Goal: Transaction & Acquisition: Purchase product/service

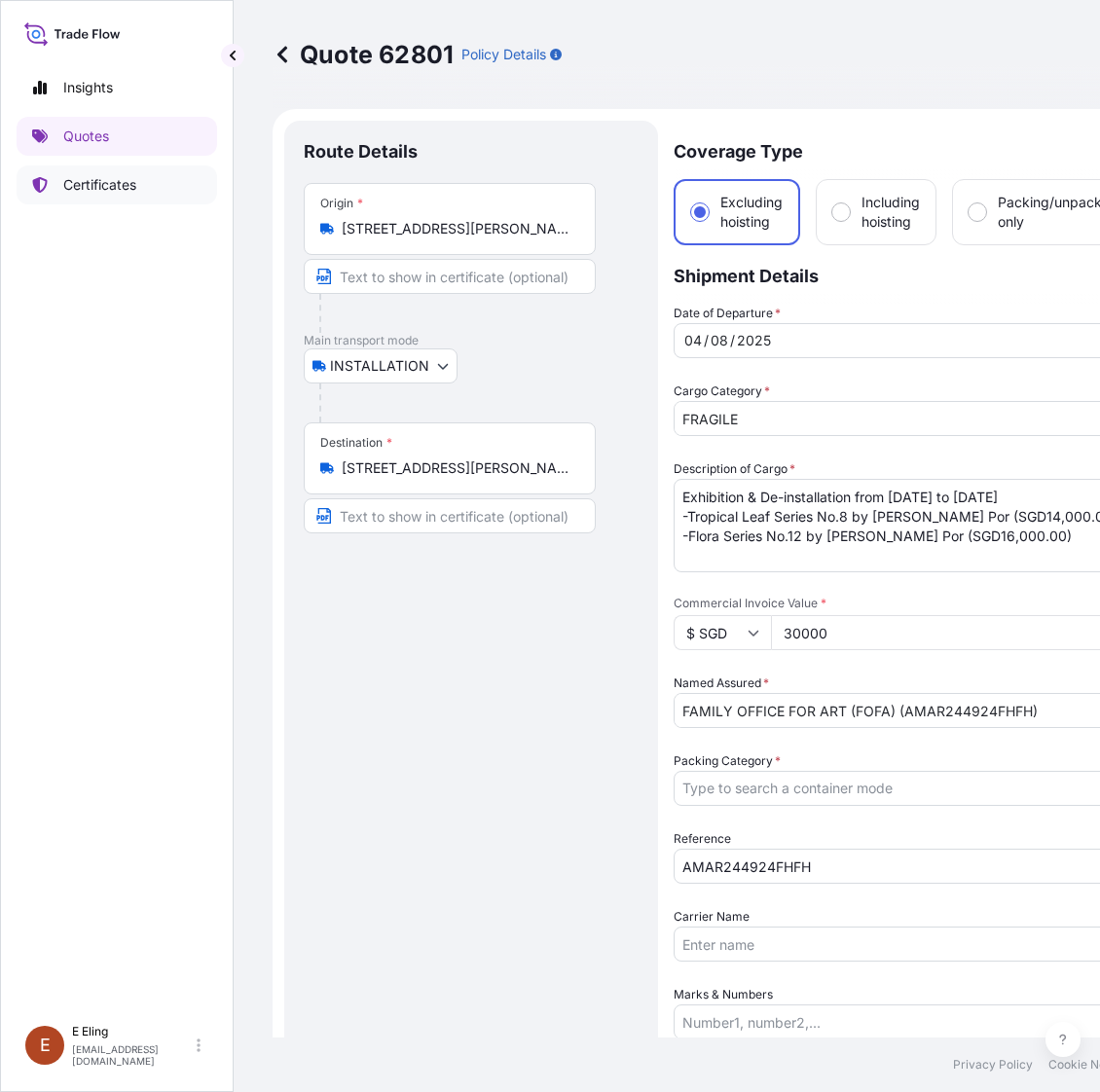
select select "INSTALLATION"
select select "Installation"
select select "Yes"
select select "[GEOGRAPHIC_DATA]"
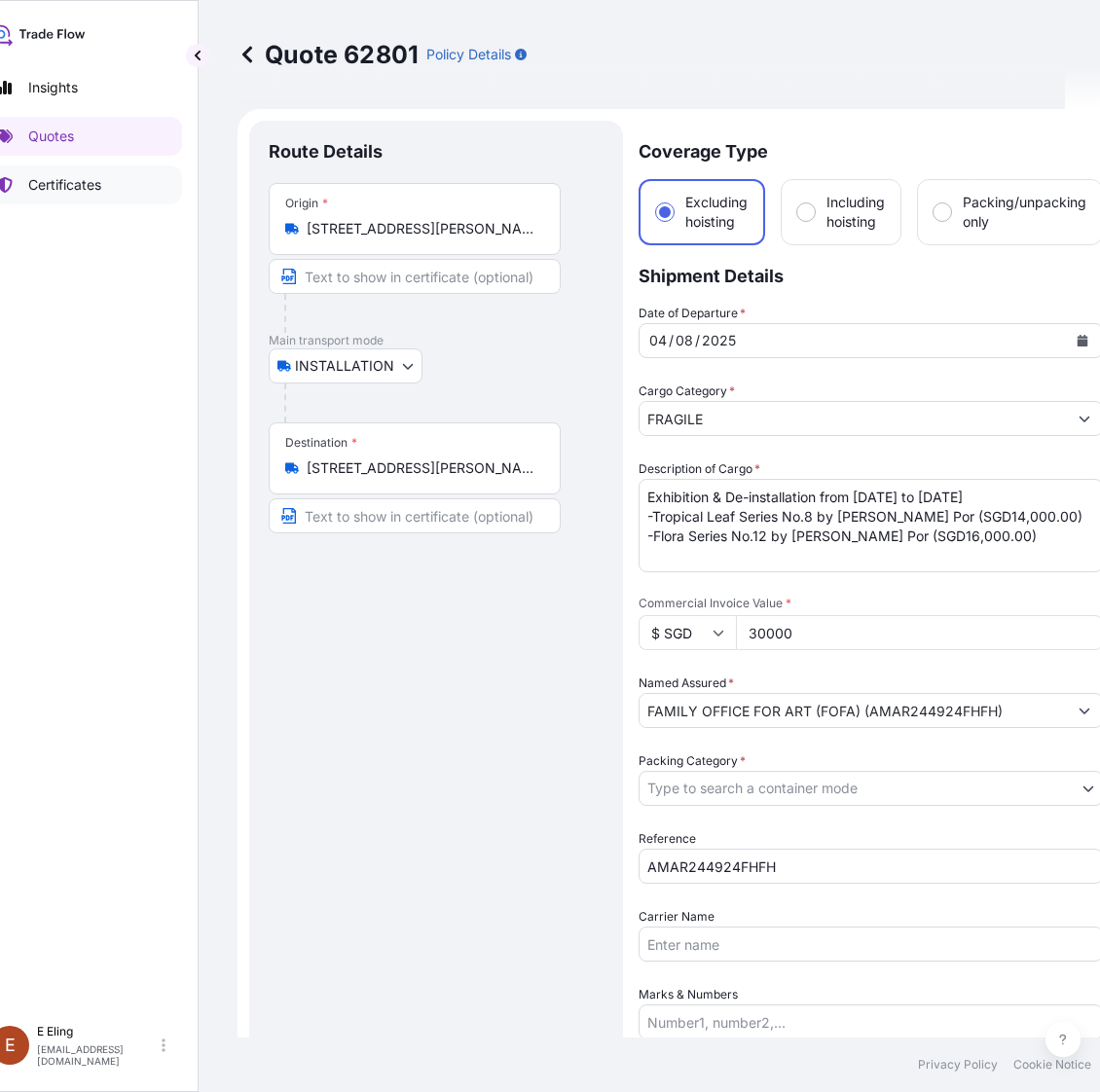
click at [78, 185] on p "Certificates" at bounding box center [65, 185] width 73 height 20
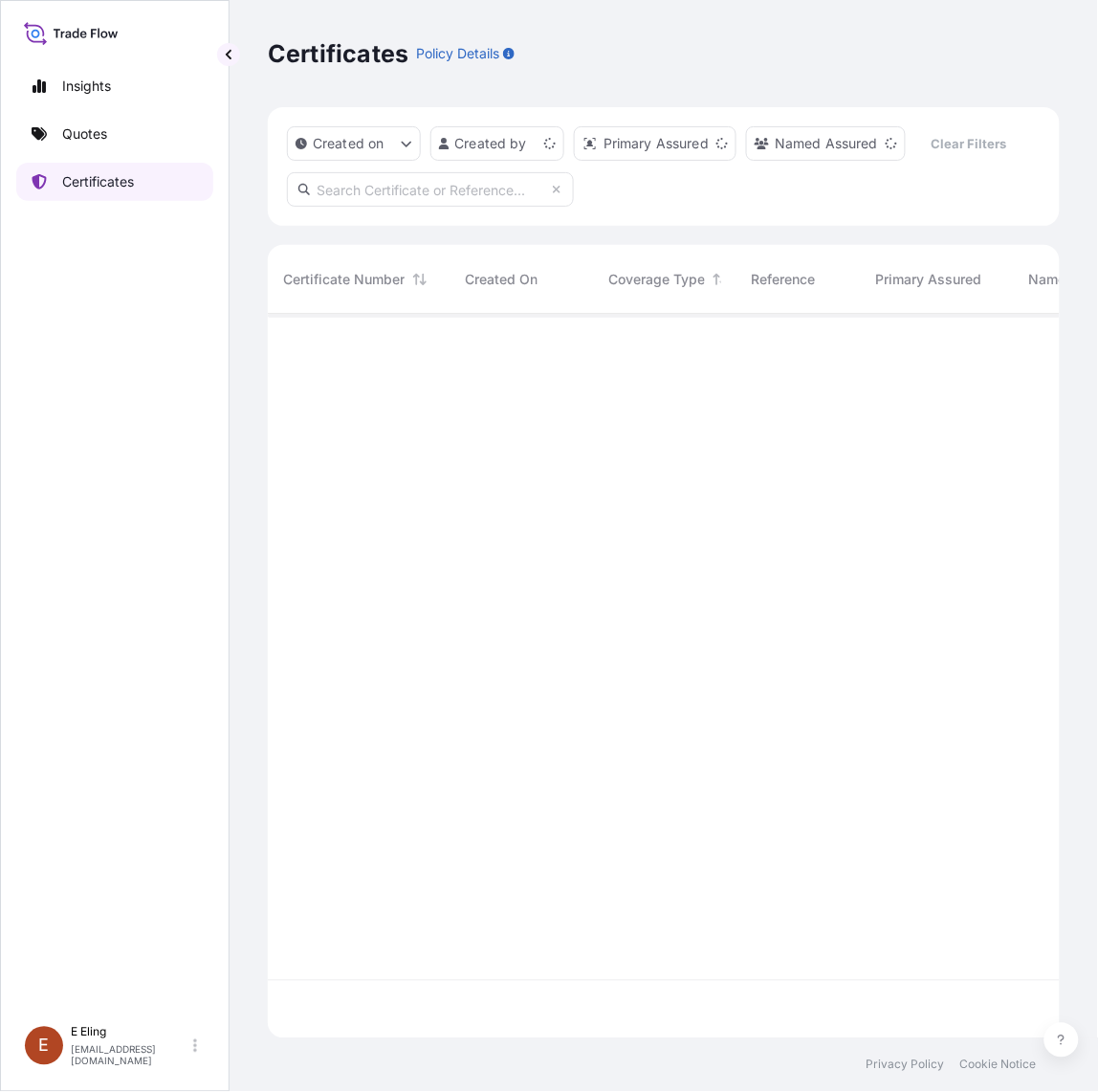
scroll to position [717, 775]
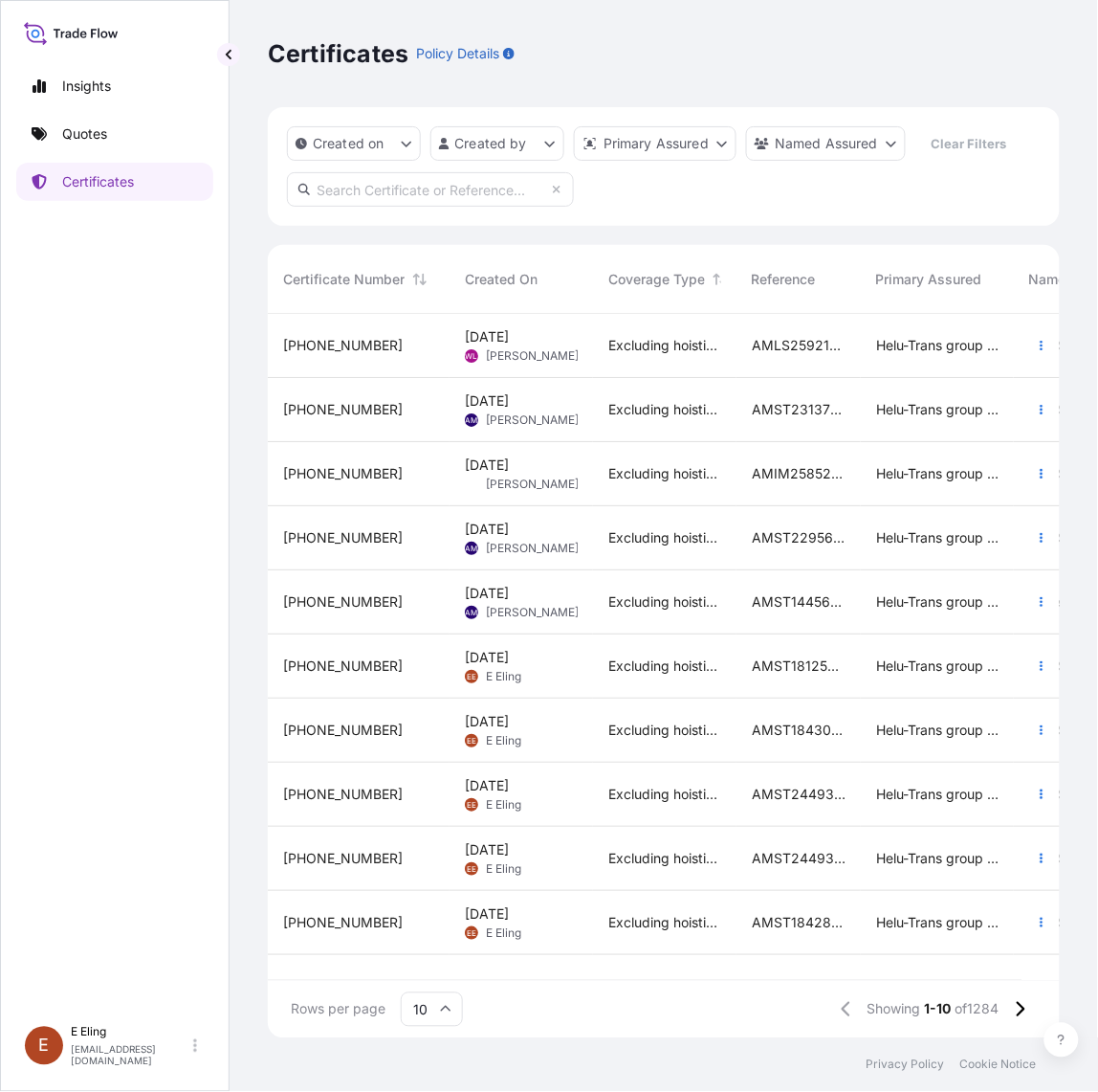
click at [715, 593] on span "Excluding hoisting" at bounding box center [664, 602] width 112 height 19
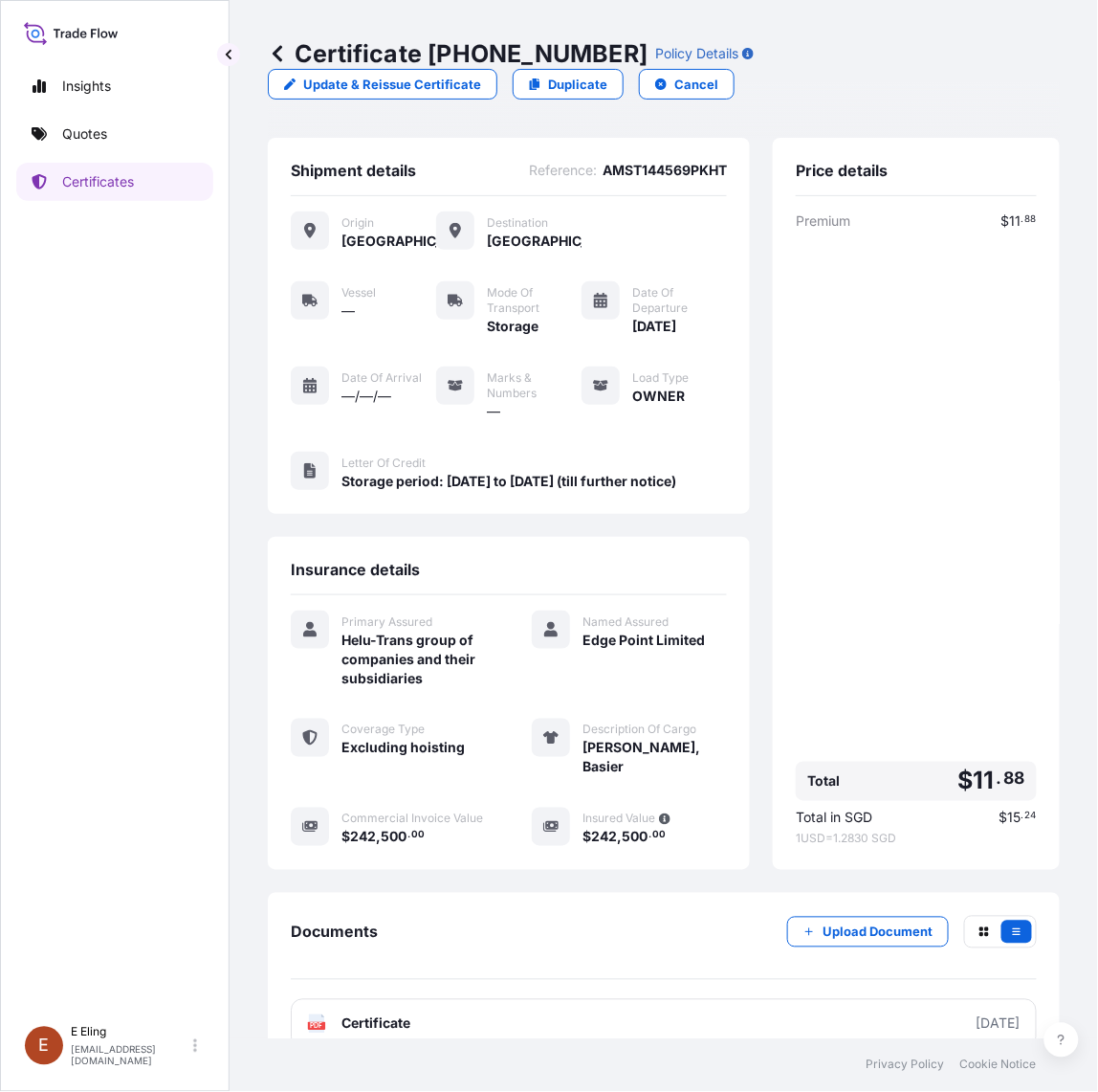
click at [269, 48] on icon at bounding box center [278, 54] width 19 height 19
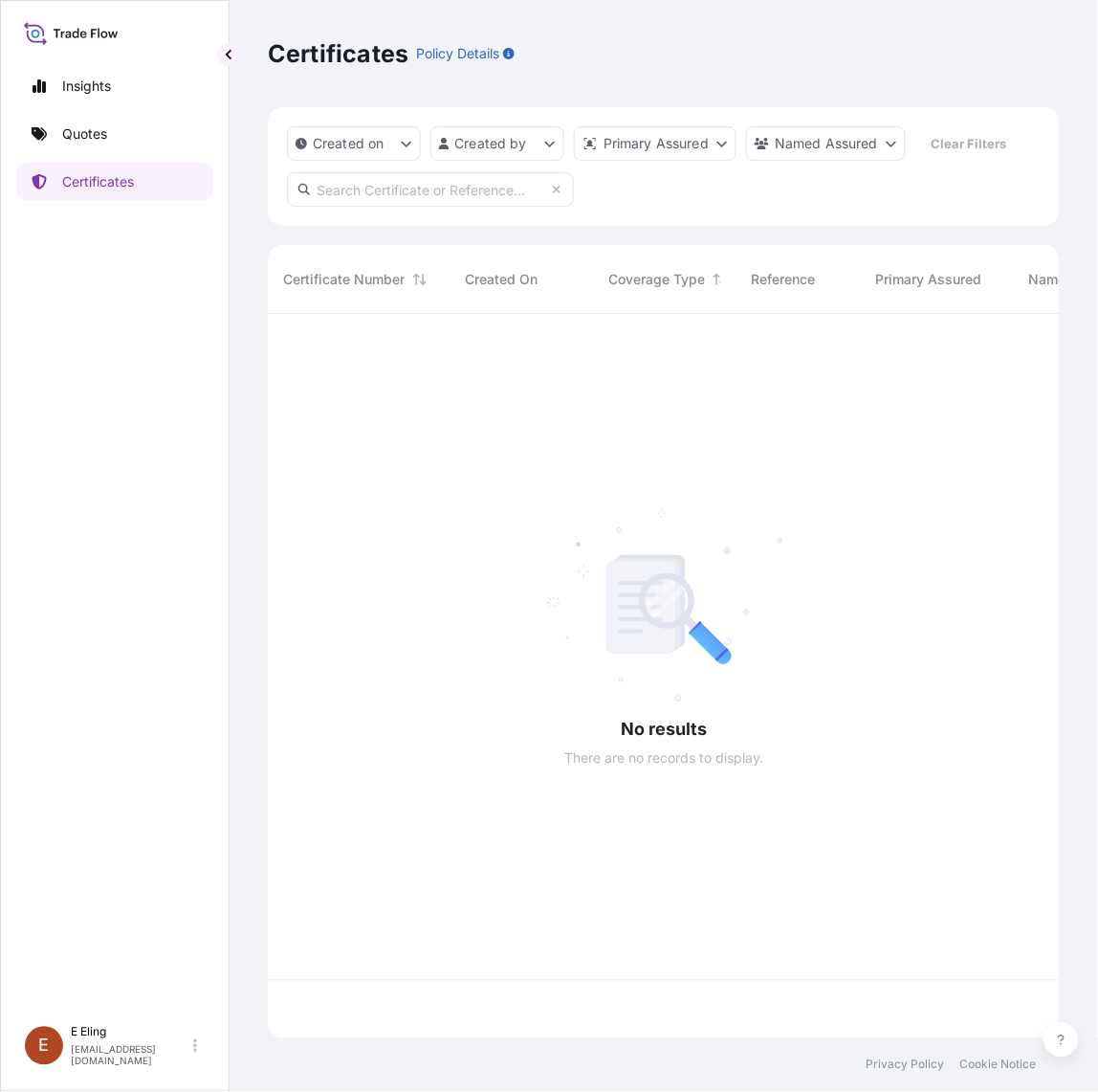
scroll to position [717, 775]
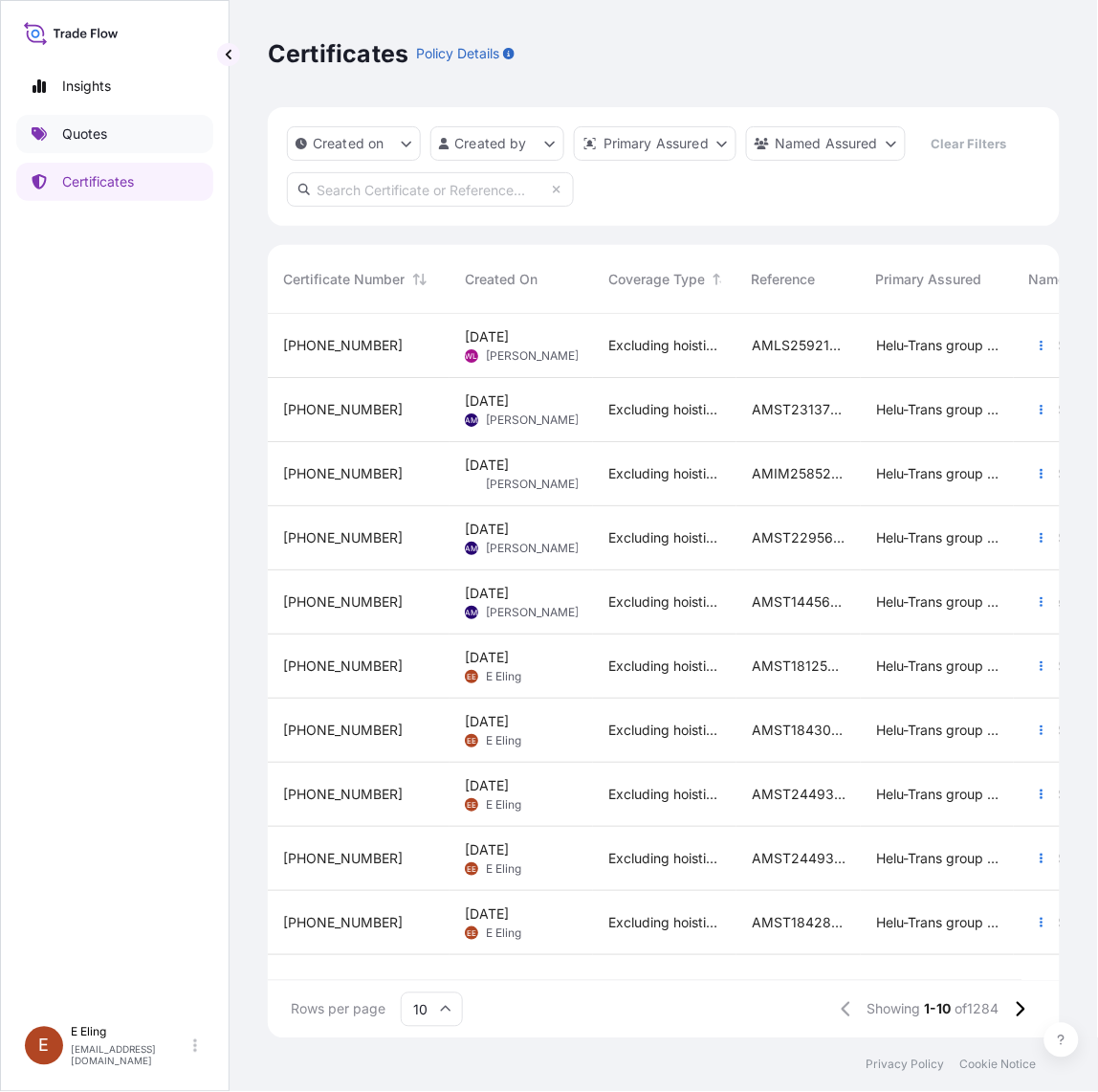
click at [153, 134] on link "Quotes" at bounding box center [114, 134] width 197 height 38
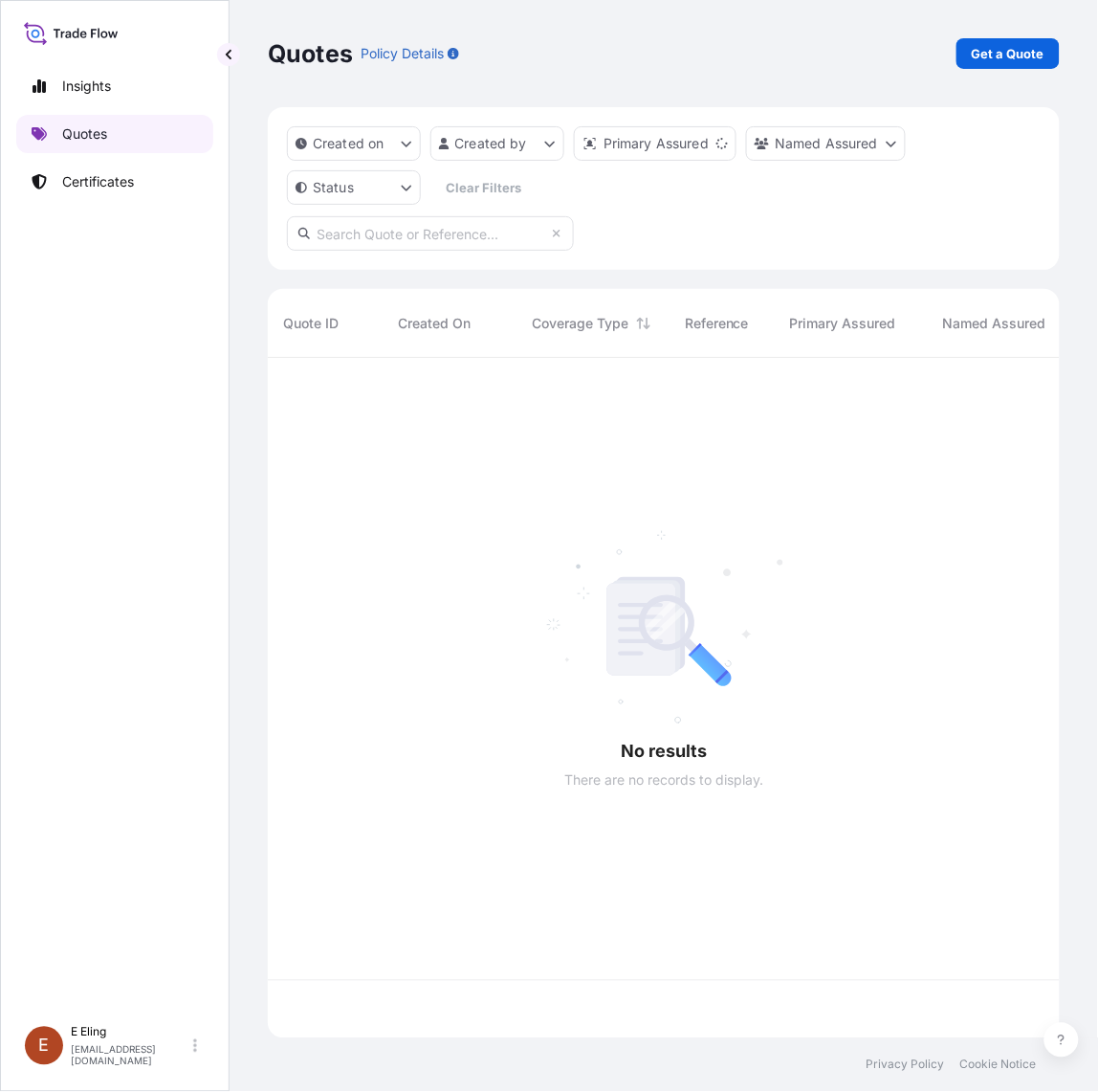
scroll to position [672, 775]
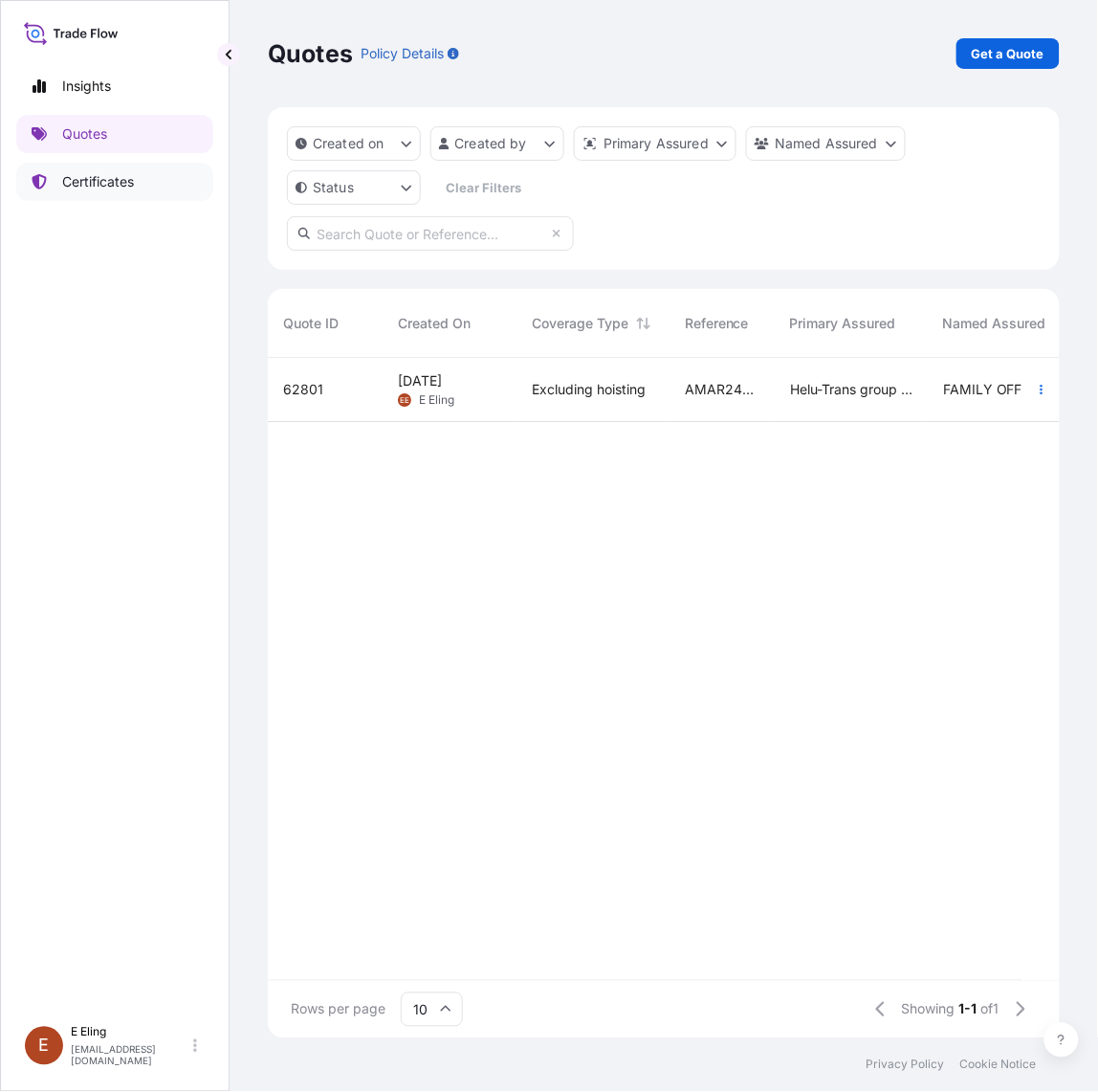
click at [119, 174] on p "Certificates" at bounding box center [98, 182] width 72 height 19
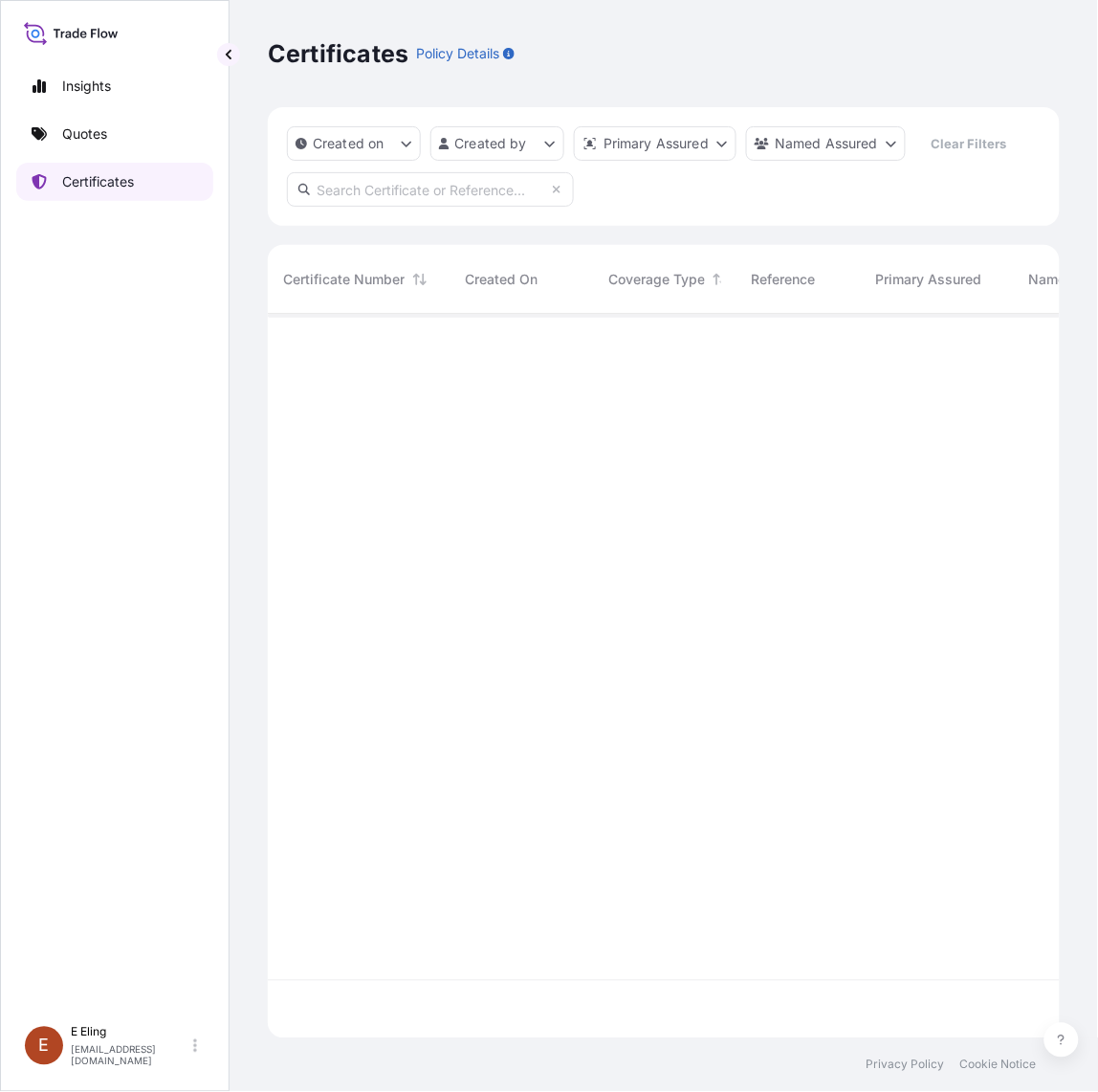
scroll to position [717, 775]
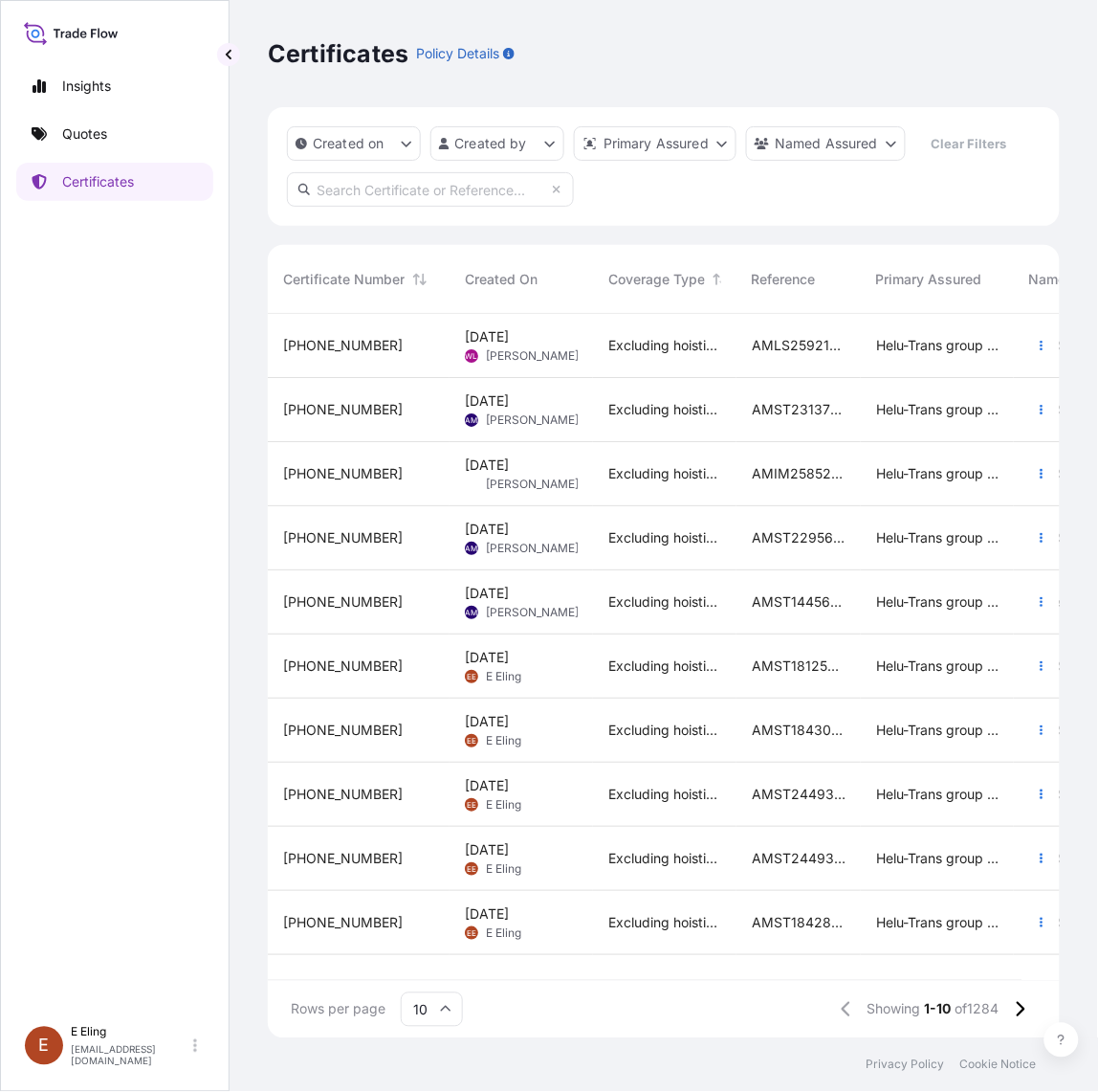
click at [455, 194] on input "text" at bounding box center [431, 189] width 287 height 35
paste input "AMST101089INHT"
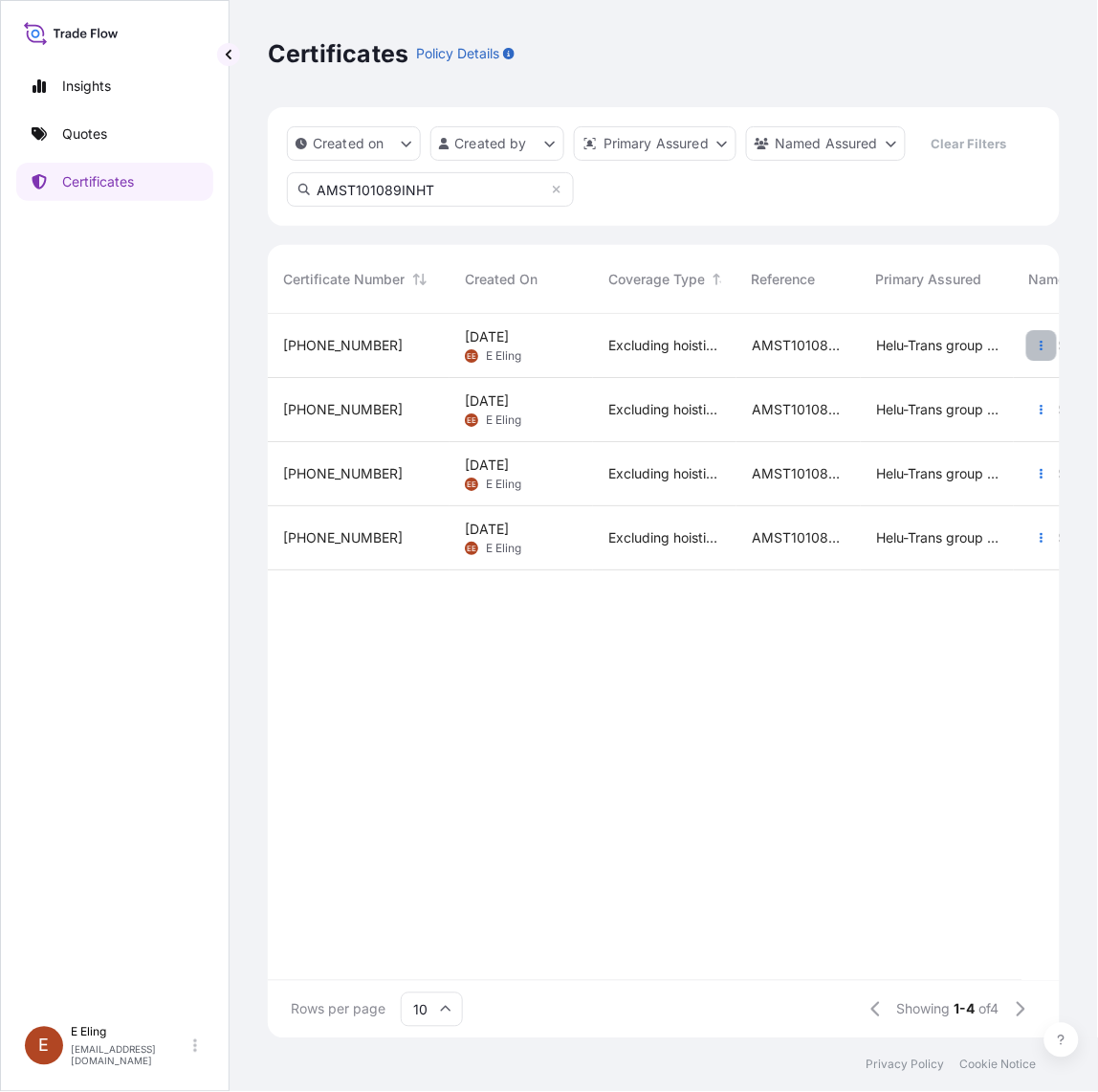
type input "AMST101089INHT"
click at [1040, 349] on icon "button" at bounding box center [1042, 345] width 12 height 12
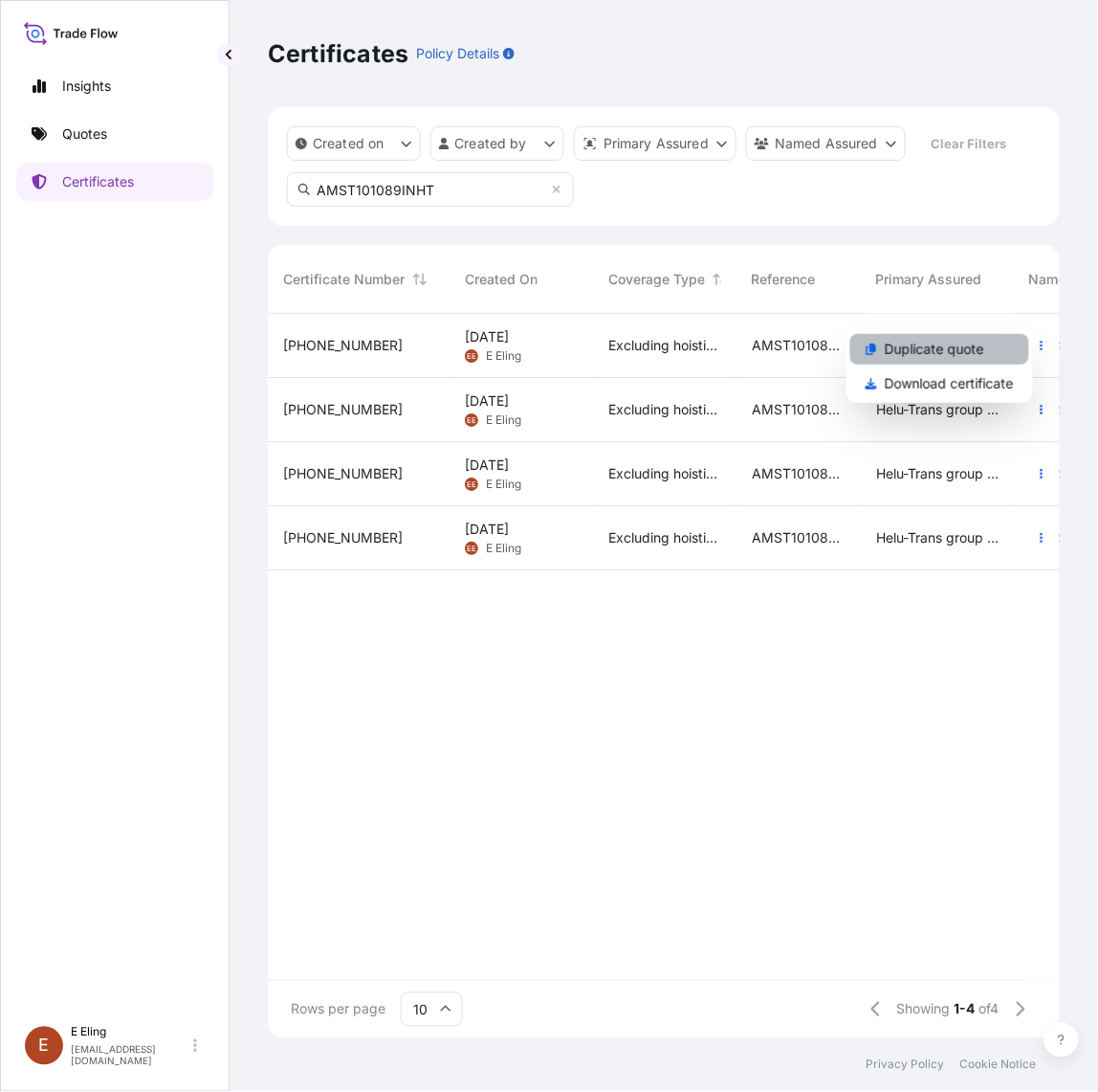
click at [993, 361] on link "Duplicate quote" at bounding box center [940, 349] width 179 height 31
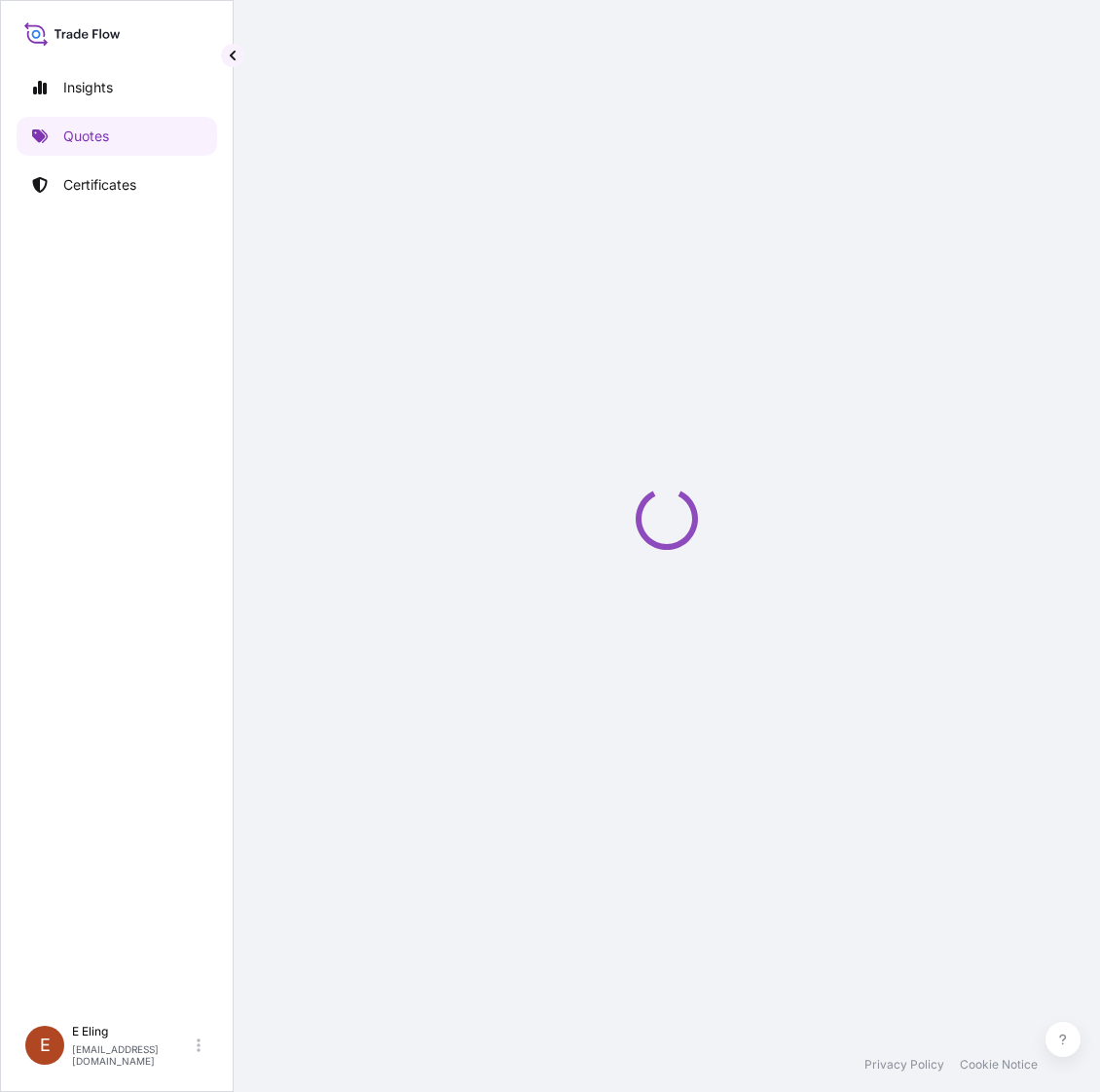
scroll to position [31, 0]
select select "STORAGE"
select select "Storage"
select select "Yes"
select select "Singapore"
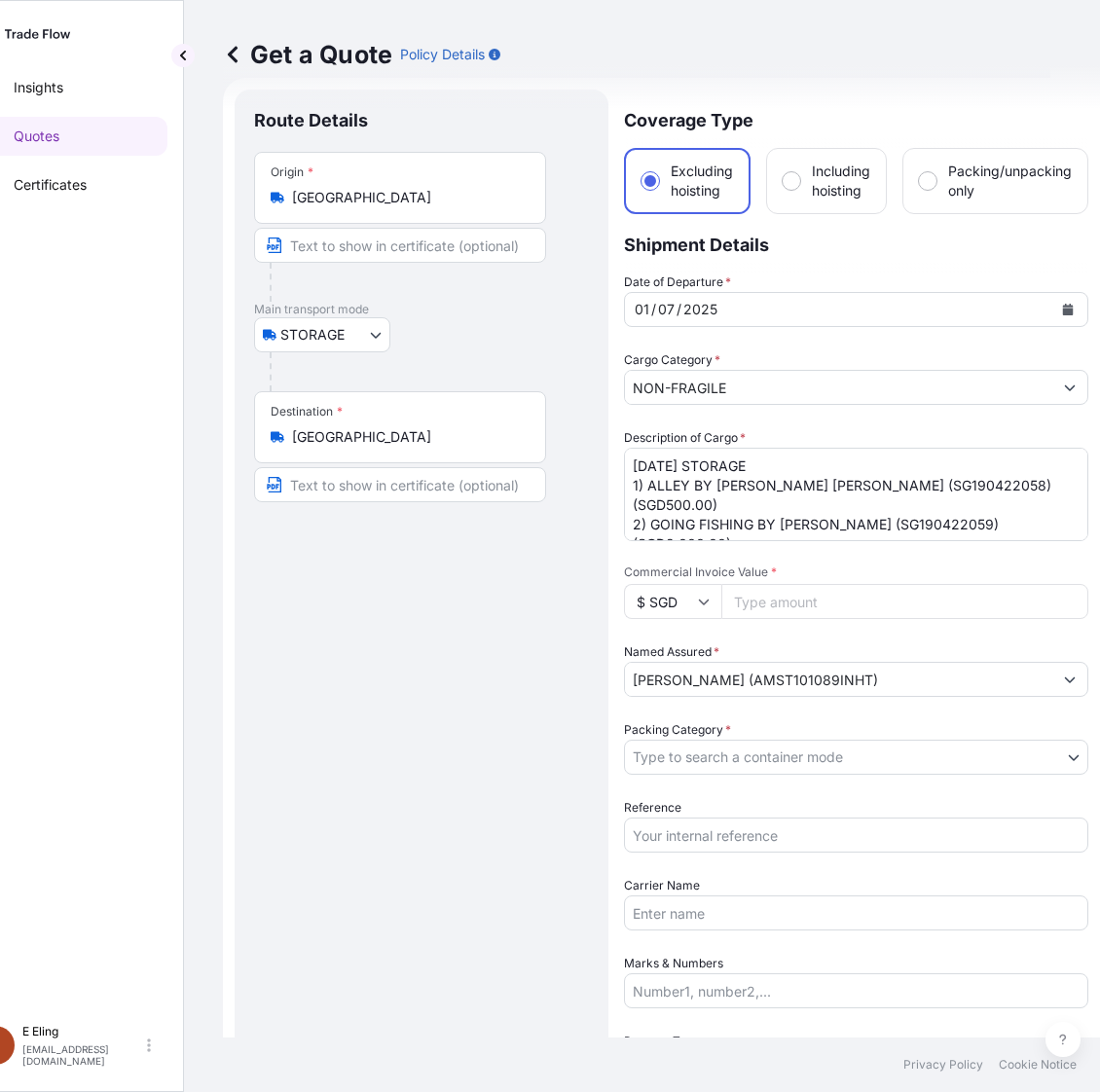
click at [1072, 309] on icon "Calendar" at bounding box center [1068, 310] width 11 height 12
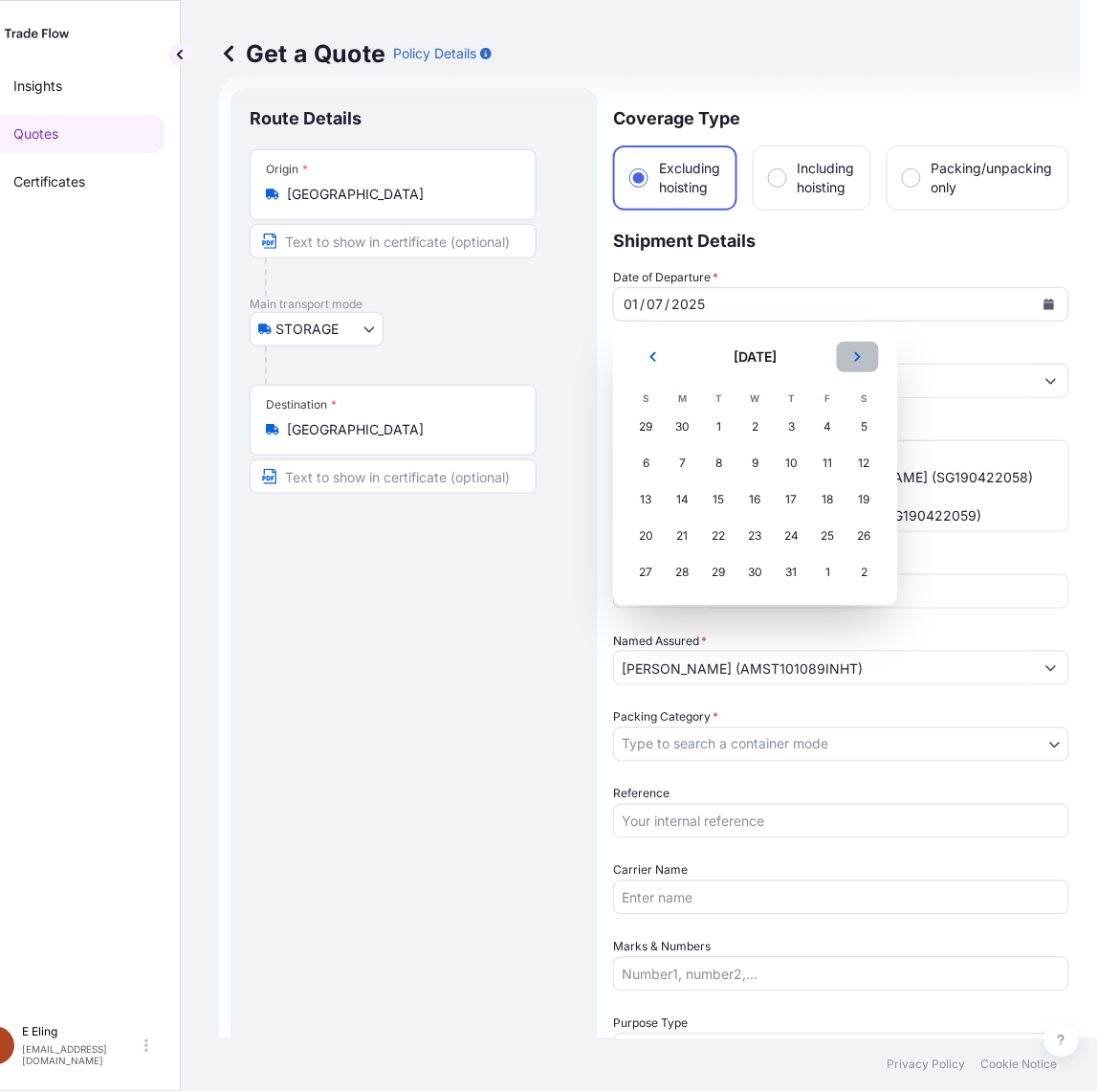
click at [855, 359] on icon "Next" at bounding box center [859, 357] width 12 height 12
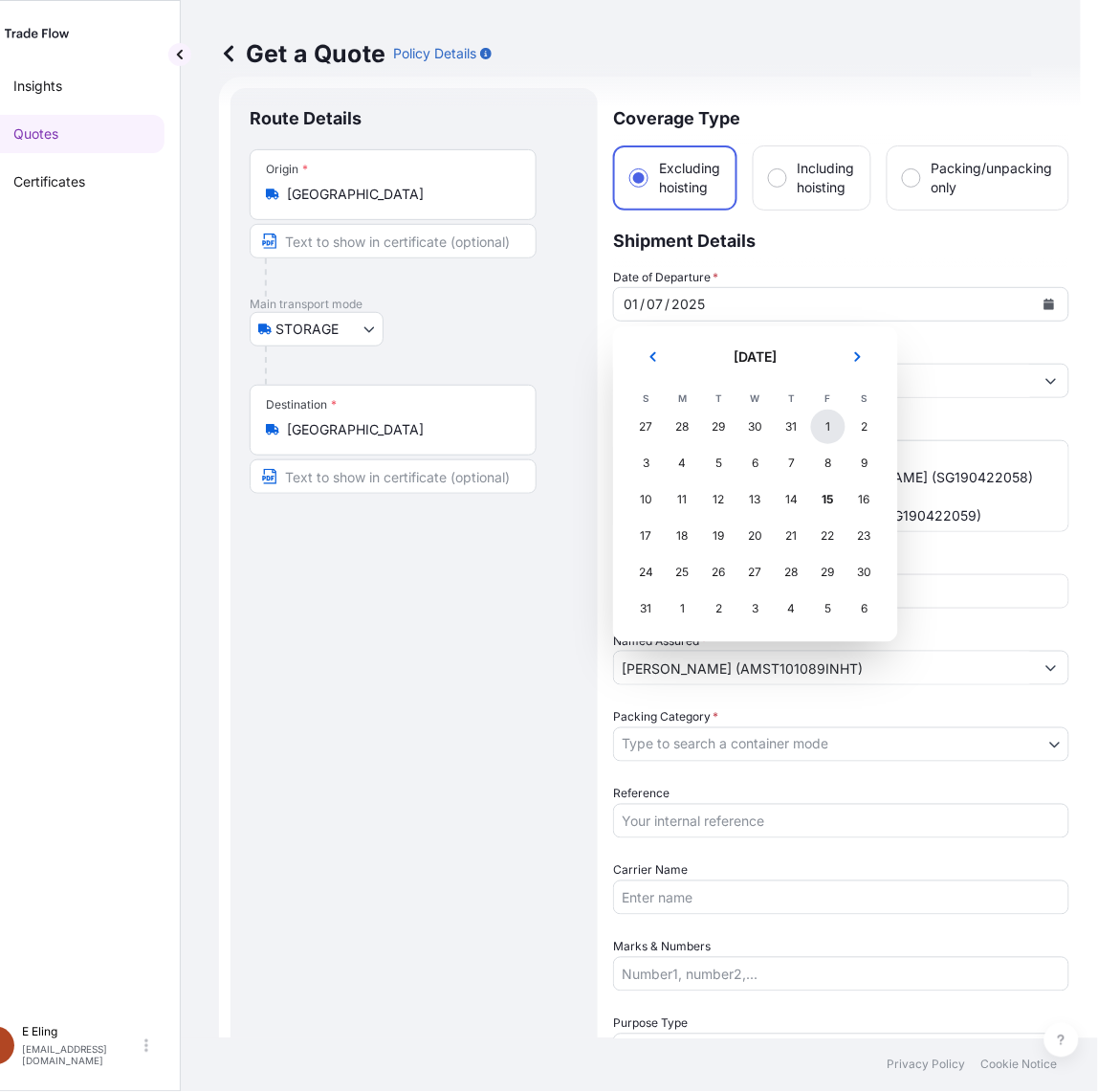
click at [825, 426] on div "1" at bounding box center [829, 427] width 35 height 35
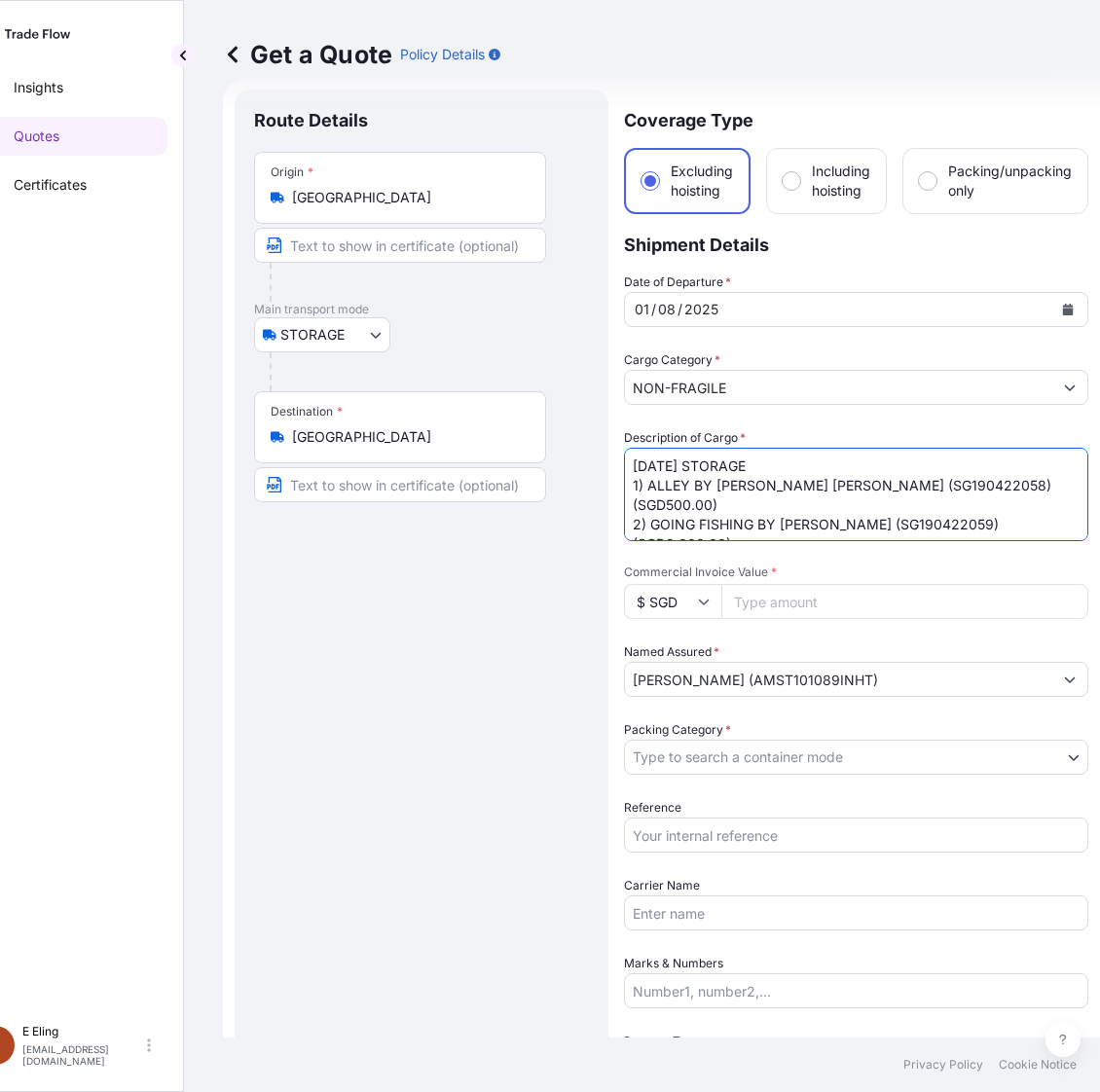
drag, startPoint x: 662, startPoint y: 467, endPoint x: 601, endPoint y: 464, distance: 61.1
click at [603, 464] on form "Route Details Place of loading Road / Inland Road / Inland Origin * Singapore M…" at bounding box center [661, 812] width 877 height 1468
type textarea "AUG25 STORAGE 1) ALLEY BY LE MINH DUC (SG190422058) (SGD500.00) 2) GOING FISHIN…"
click at [765, 761] on body "August 2025 Selected Date: Friday, 1 August 2025 Insights Quotes Certificates E…" at bounding box center [500, 546] width 1100 height 1092
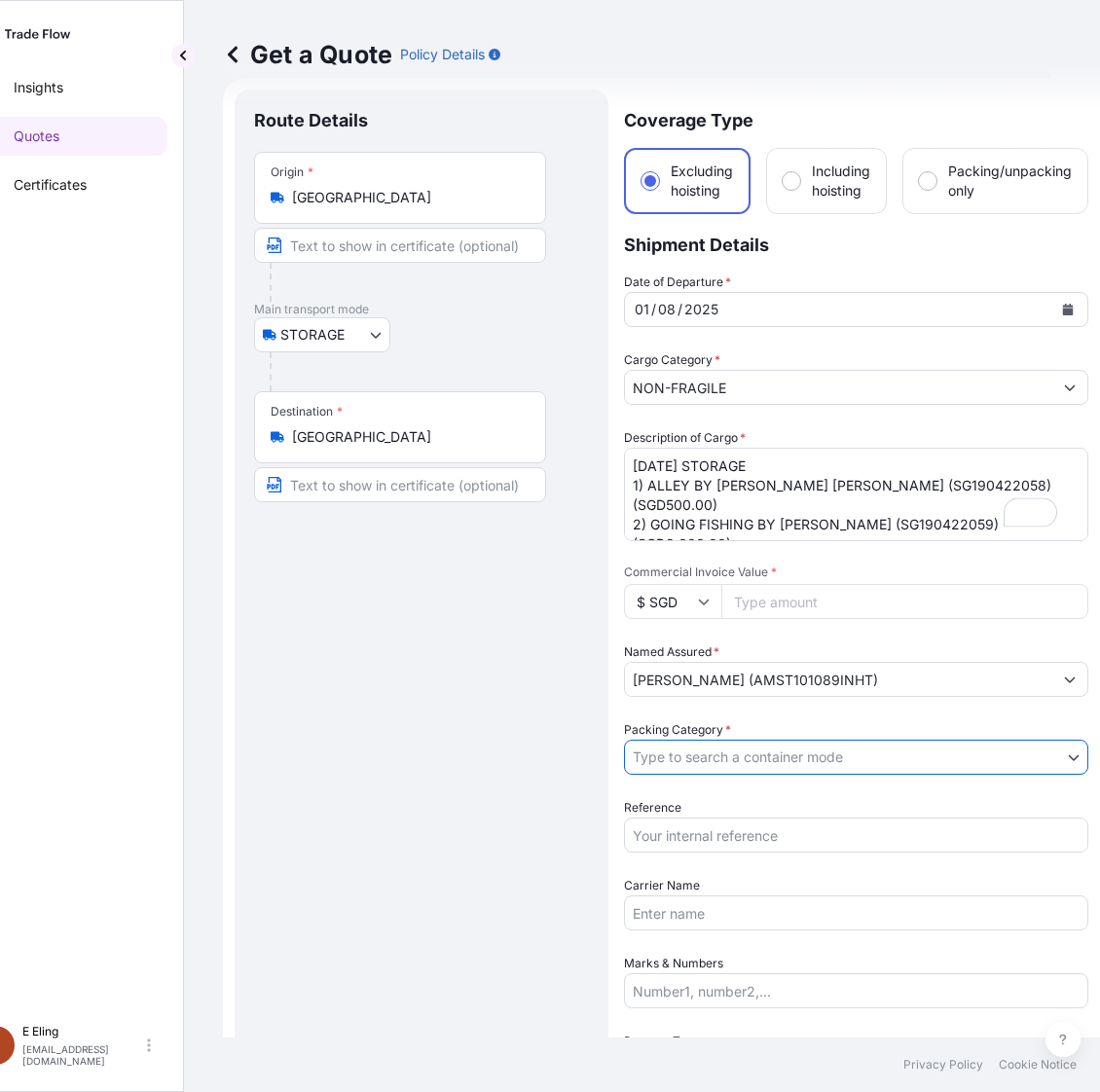
click at [652, 850] on input "Reference" at bounding box center [856, 835] width 464 height 35
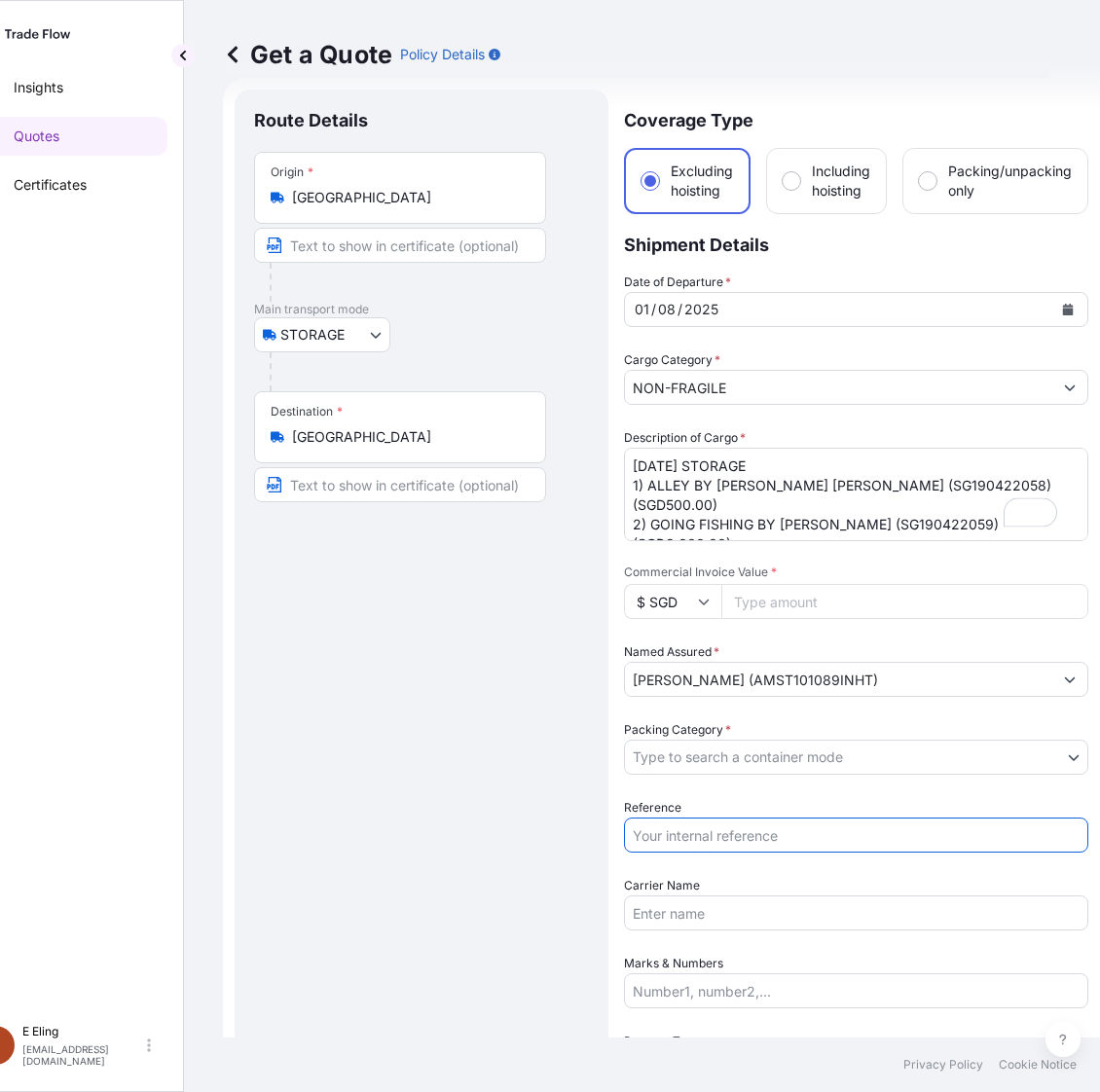
paste input "AMST101089INHT"
type input "AMST101089INHT"
click at [712, 774] on div "Date of Departure * 01 / 08 / 2025 Cargo Category * NON-FRAGILE Description of …" at bounding box center [856, 757] width 464 height 969
click at [715, 756] on body "Insights Quotes Certificates E E Eling eeling@helutrans.com Get a Quote Policy …" at bounding box center [500, 546] width 1100 height 1092
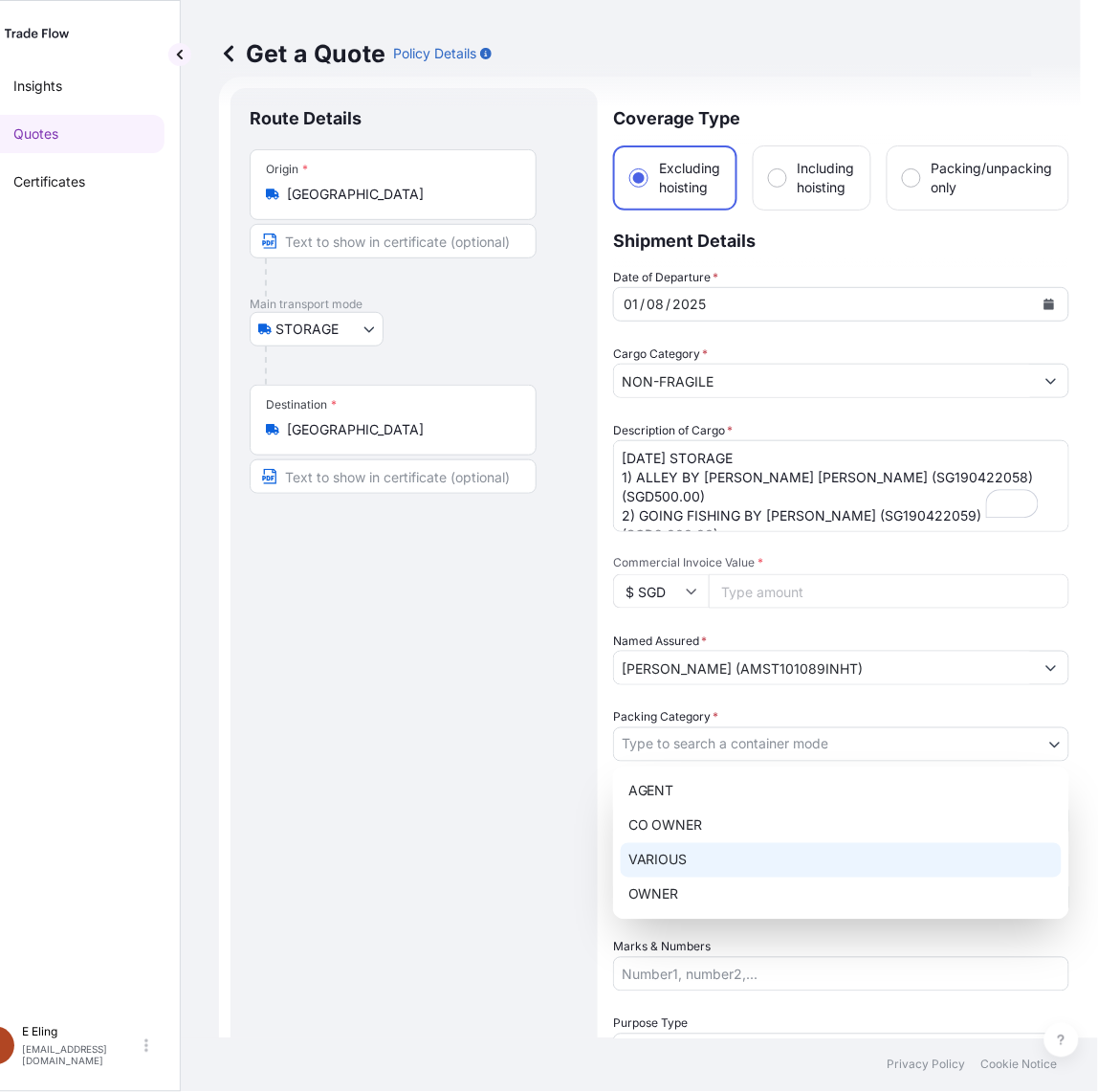
click at [680, 854] on div "VARIOUS" at bounding box center [841, 860] width 441 height 35
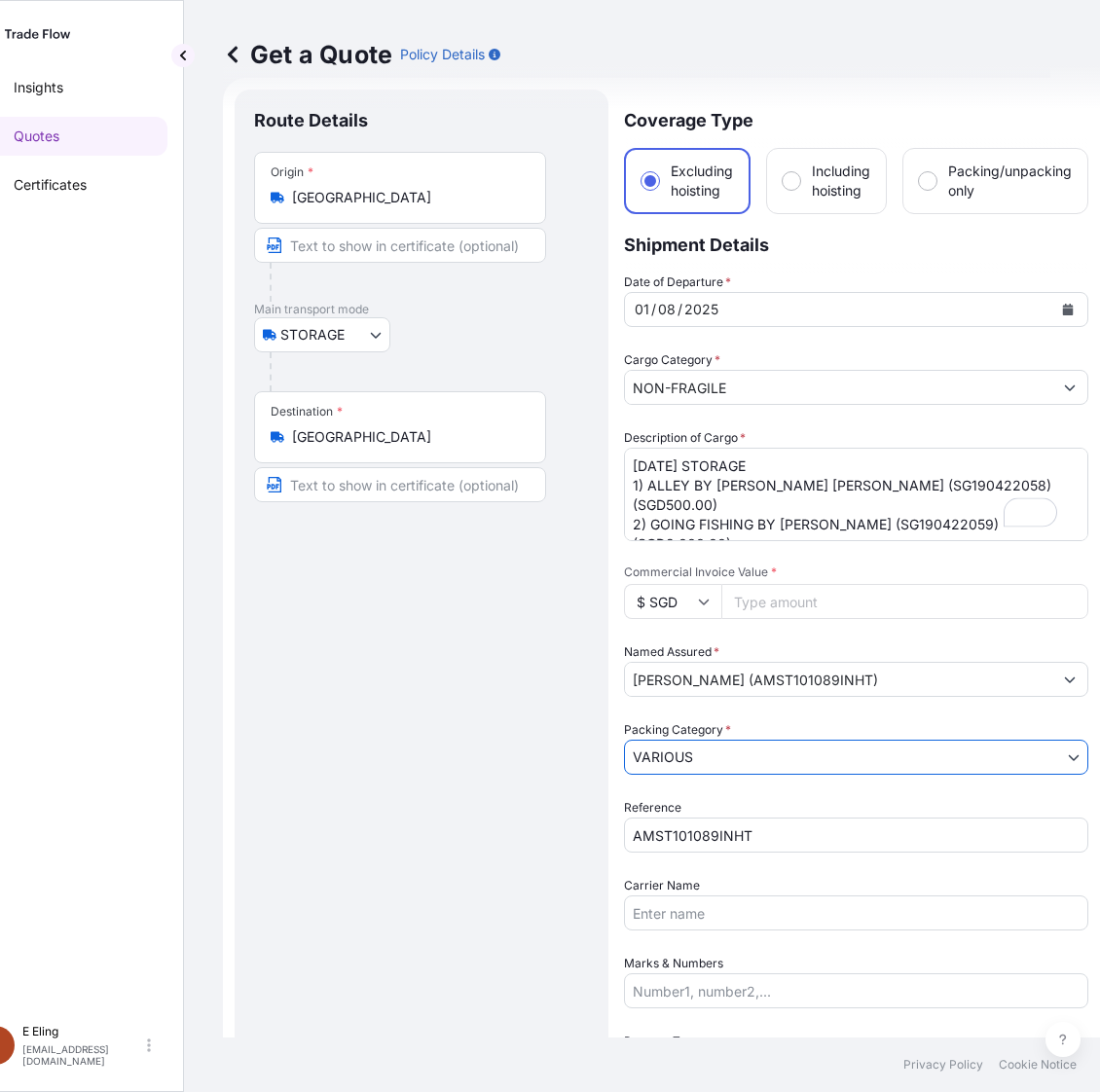
click at [716, 752] on body "Insights Quotes Certificates E E Eling eeling@helutrans.com Get a Quote Policy …" at bounding box center [500, 546] width 1100 height 1092
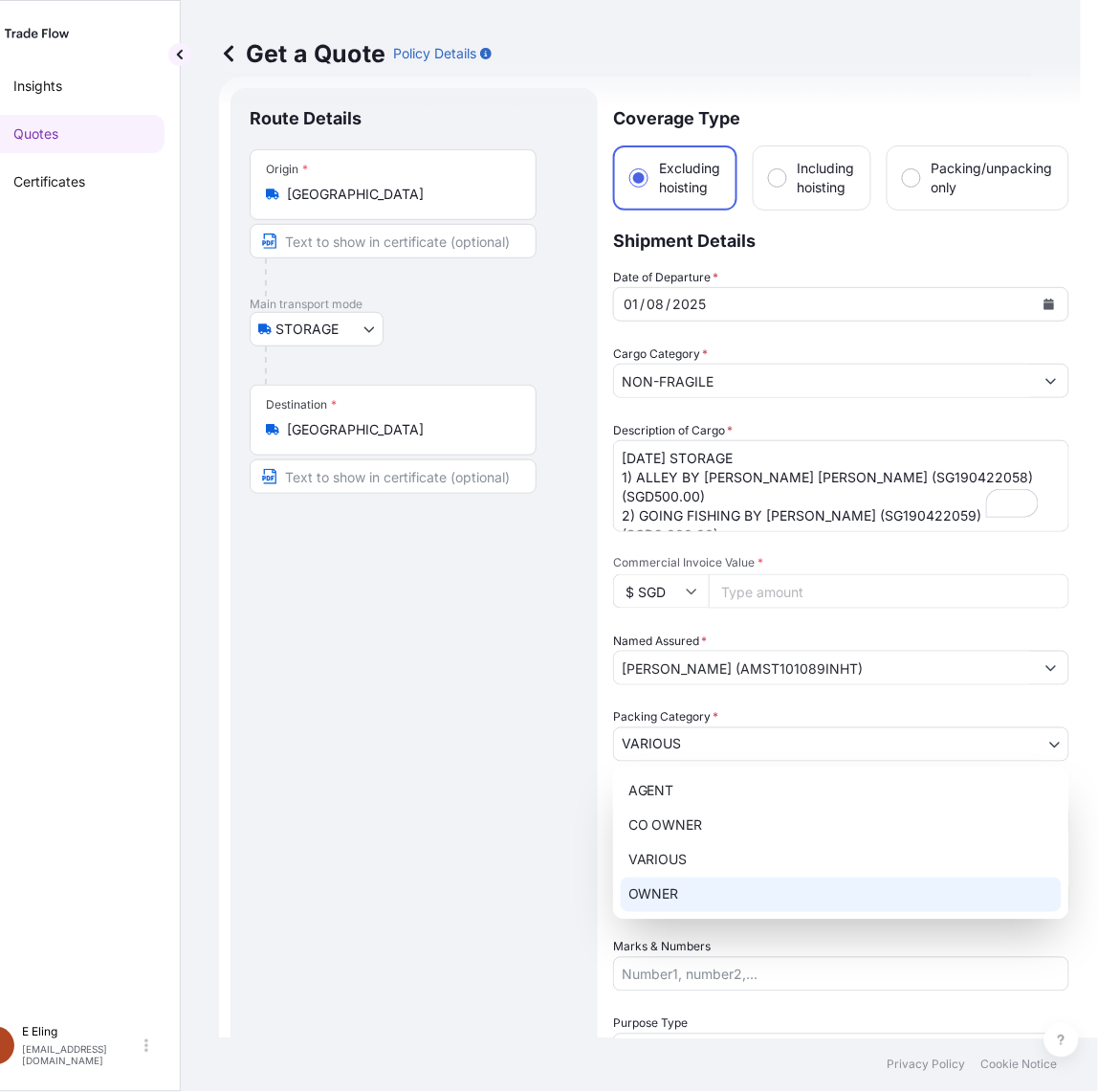
click at [676, 888] on div "OWNER" at bounding box center [841, 895] width 441 height 35
select select "27"
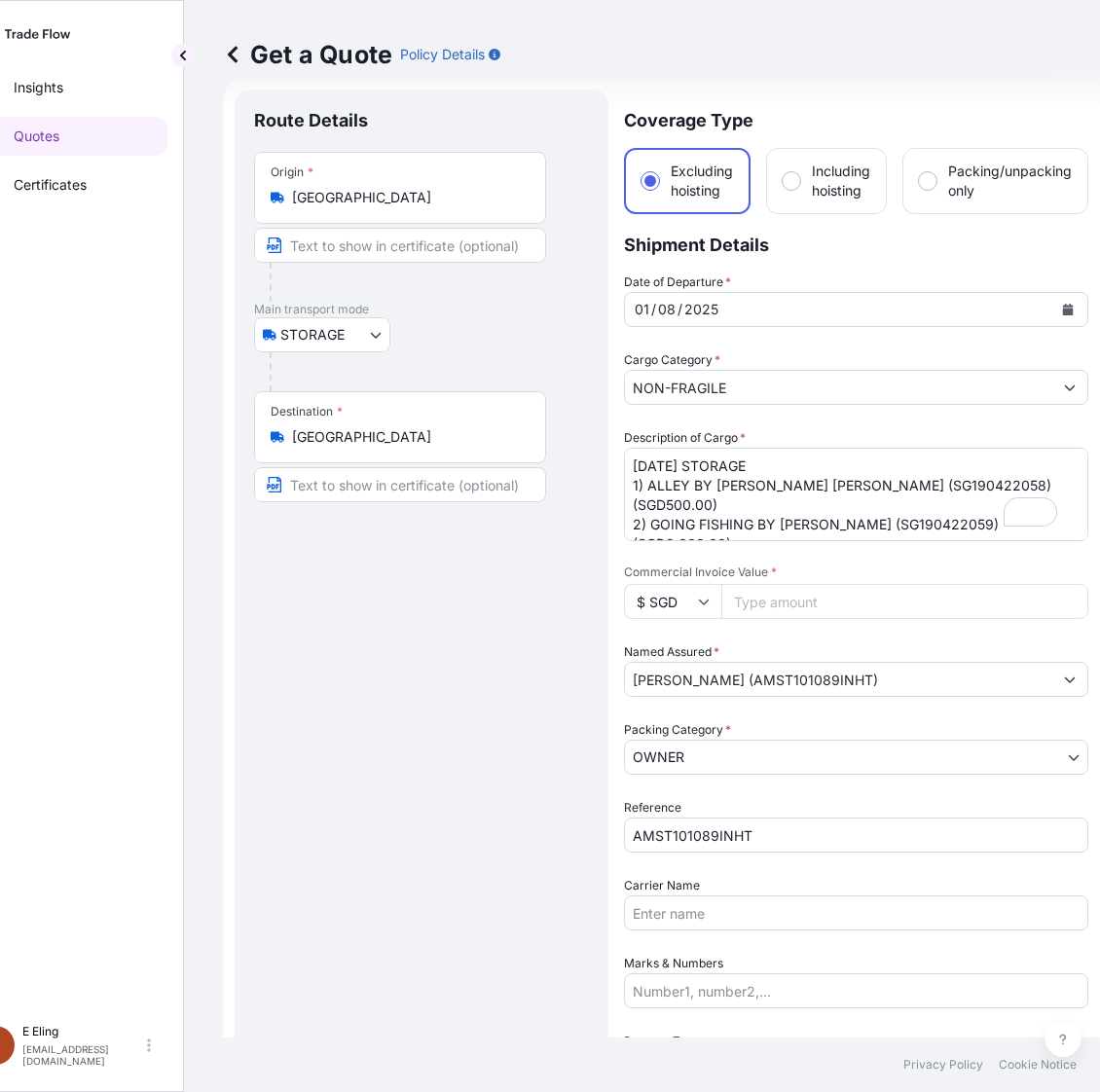
click at [780, 590] on input "Commercial Invoice Value *" at bounding box center [903, 601] width 367 height 35
paste input "5100.00"
type input "5100.00"
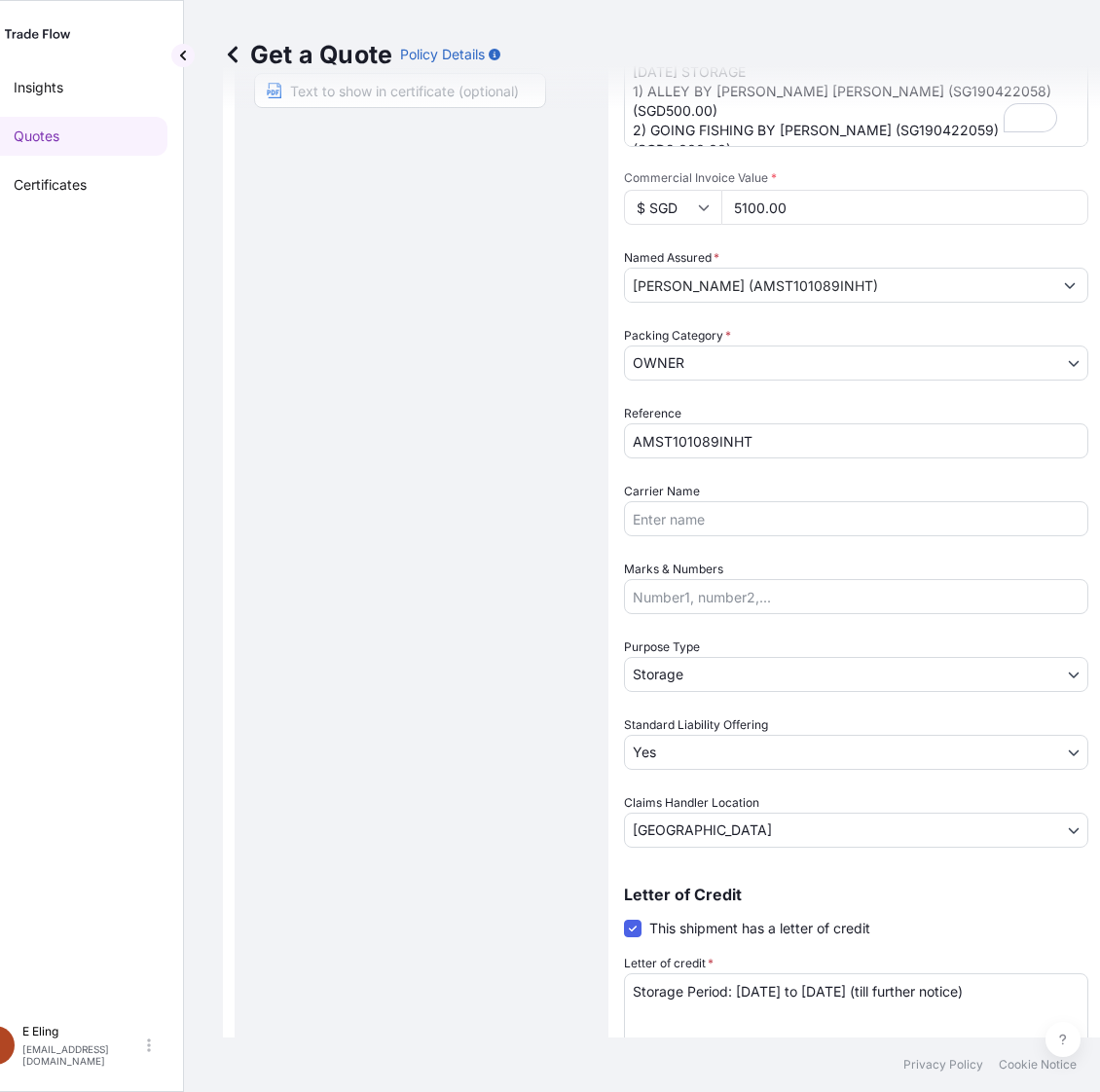
scroll to position [0, 0]
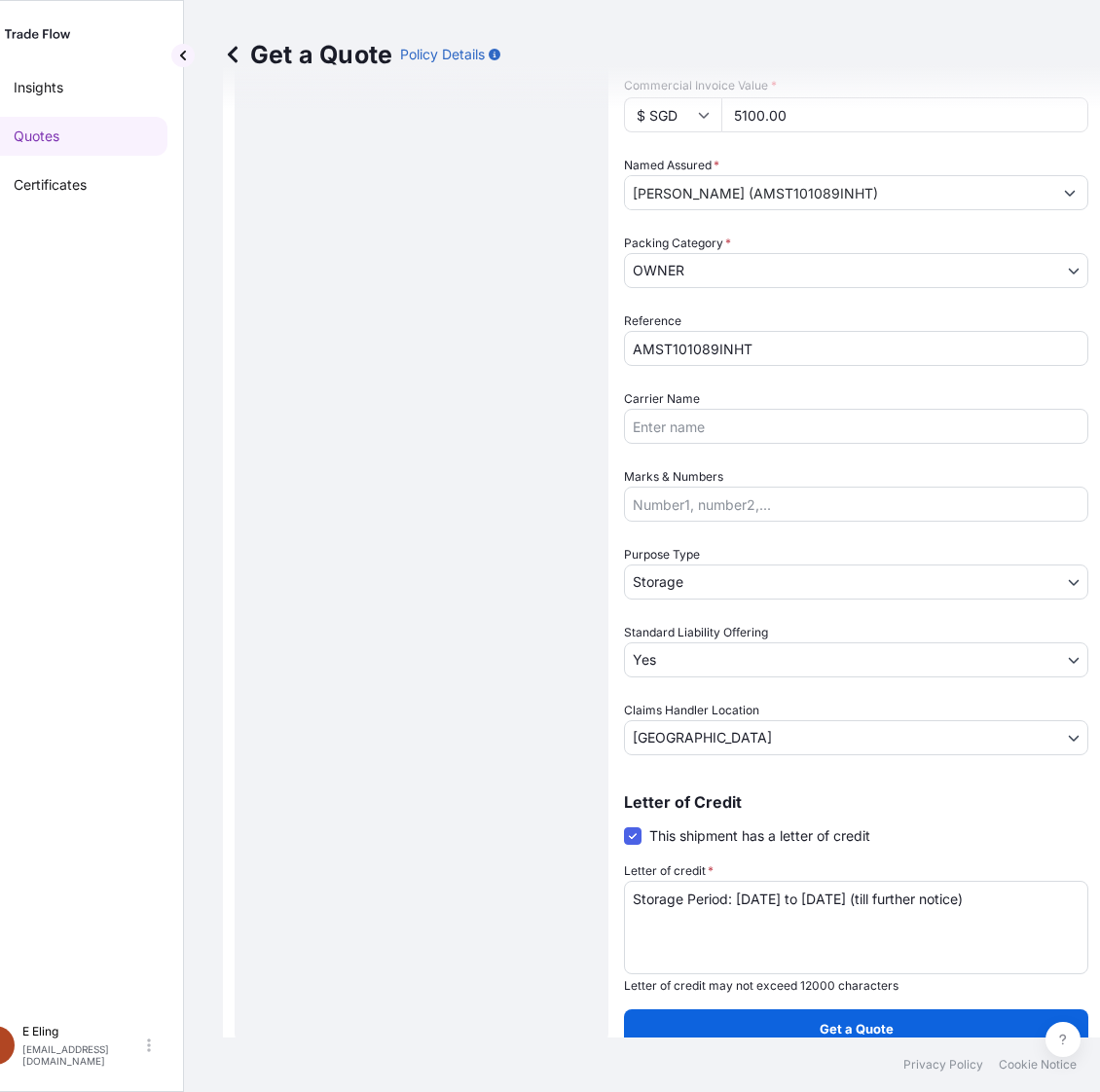
click at [839, 892] on textarea "Storage Period: 01 Jul 2025 to 31 Jul 2025 (till further notice)" at bounding box center [856, 928] width 464 height 94
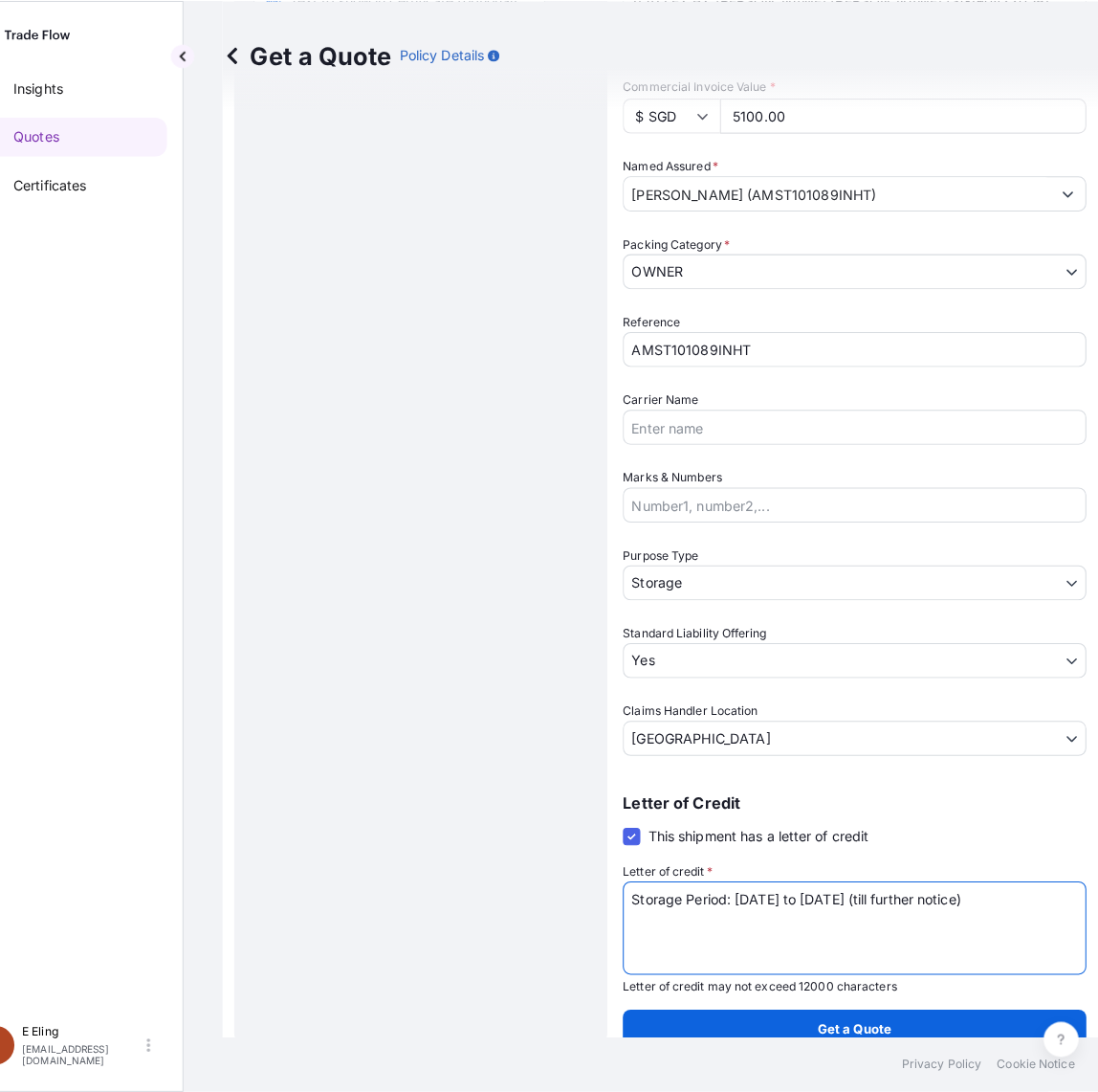
scroll to position [509, 0]
click at [825, 877] on textarea "Storage Period: 01 Jul 2025 to 31 Jul 2025 (till further notice)" at bounding box center [841, 912] width 457 height 92
paste textarea "Aug 2025 to 31 Aug"
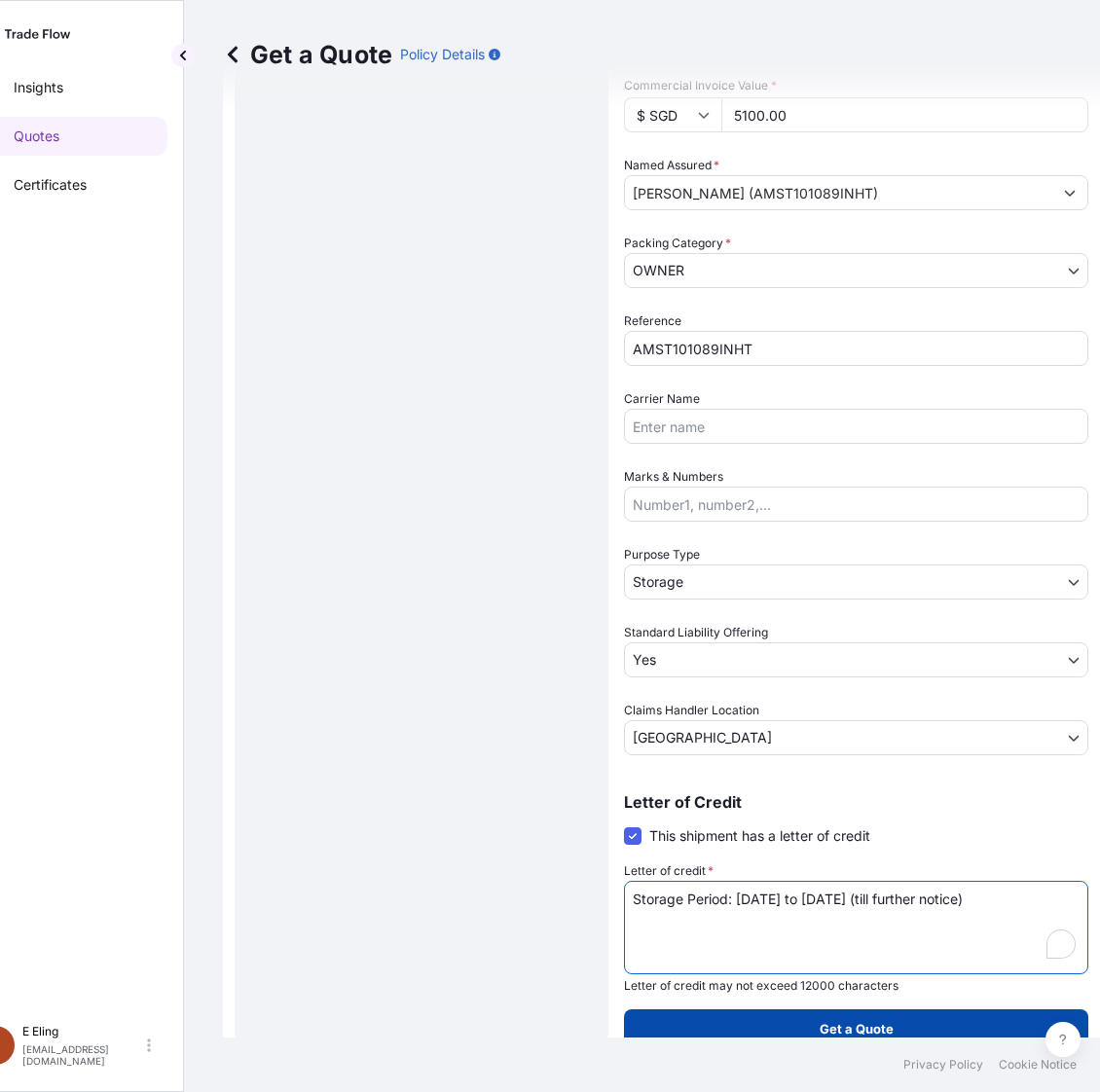
type textarea "Storage Period: 01 Aug 2025 to 31 Aug 2025 (till further notice)"
click at [827, 1010] on button "Get a Quote" at bounding box center [856, 1028] width 464 height 39
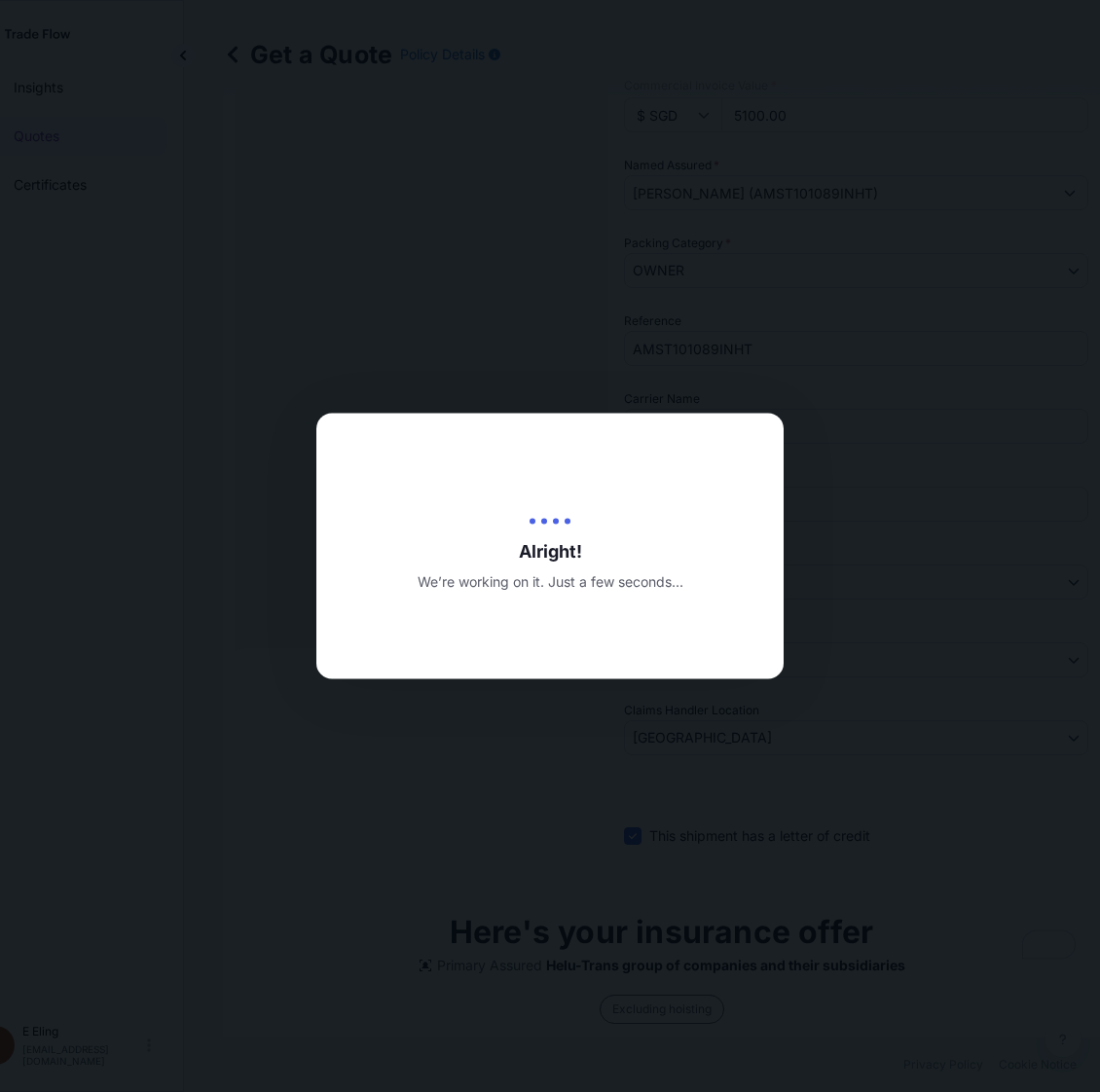
type input "15/08/2025"
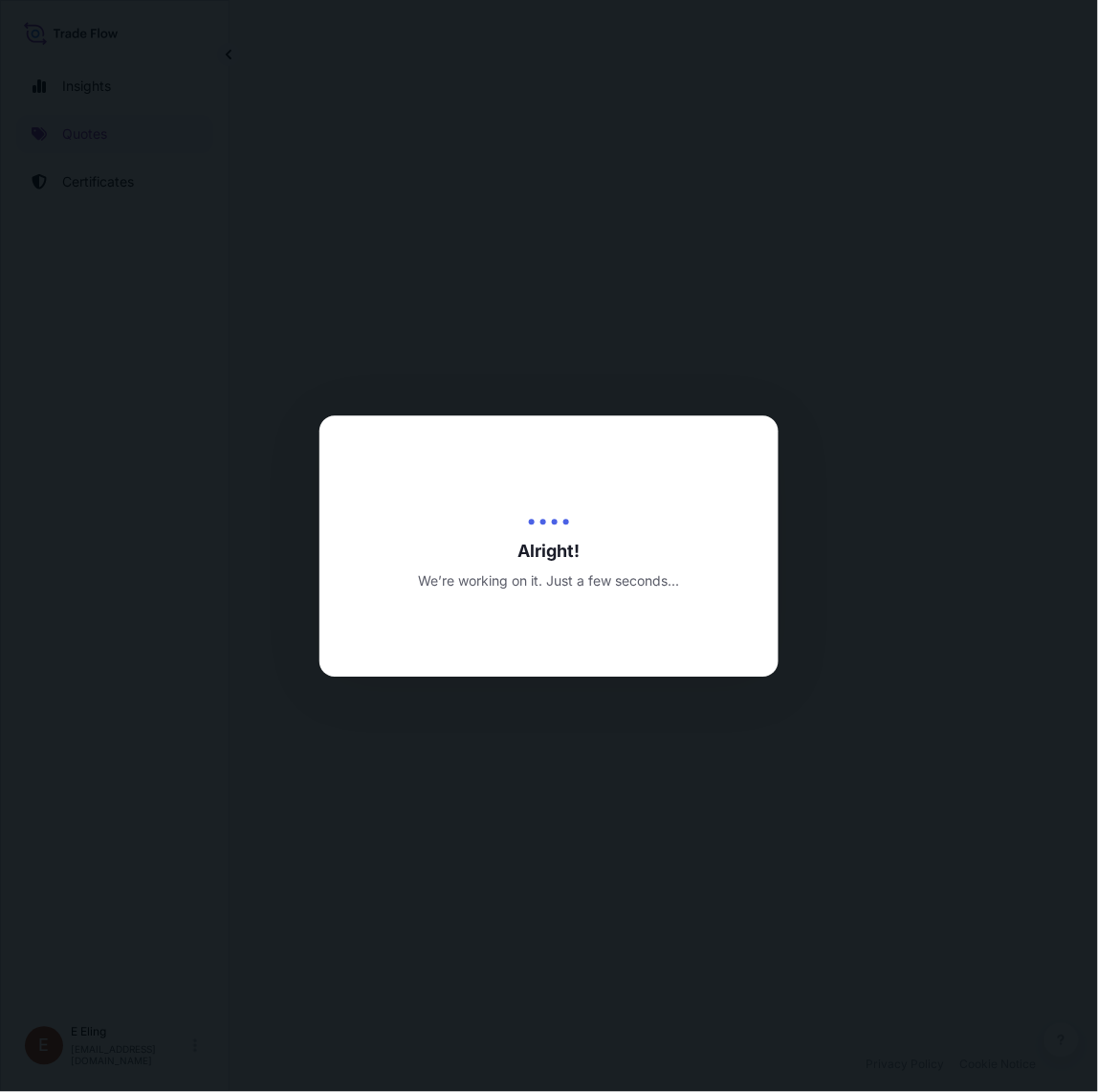
select select "STORAGE"
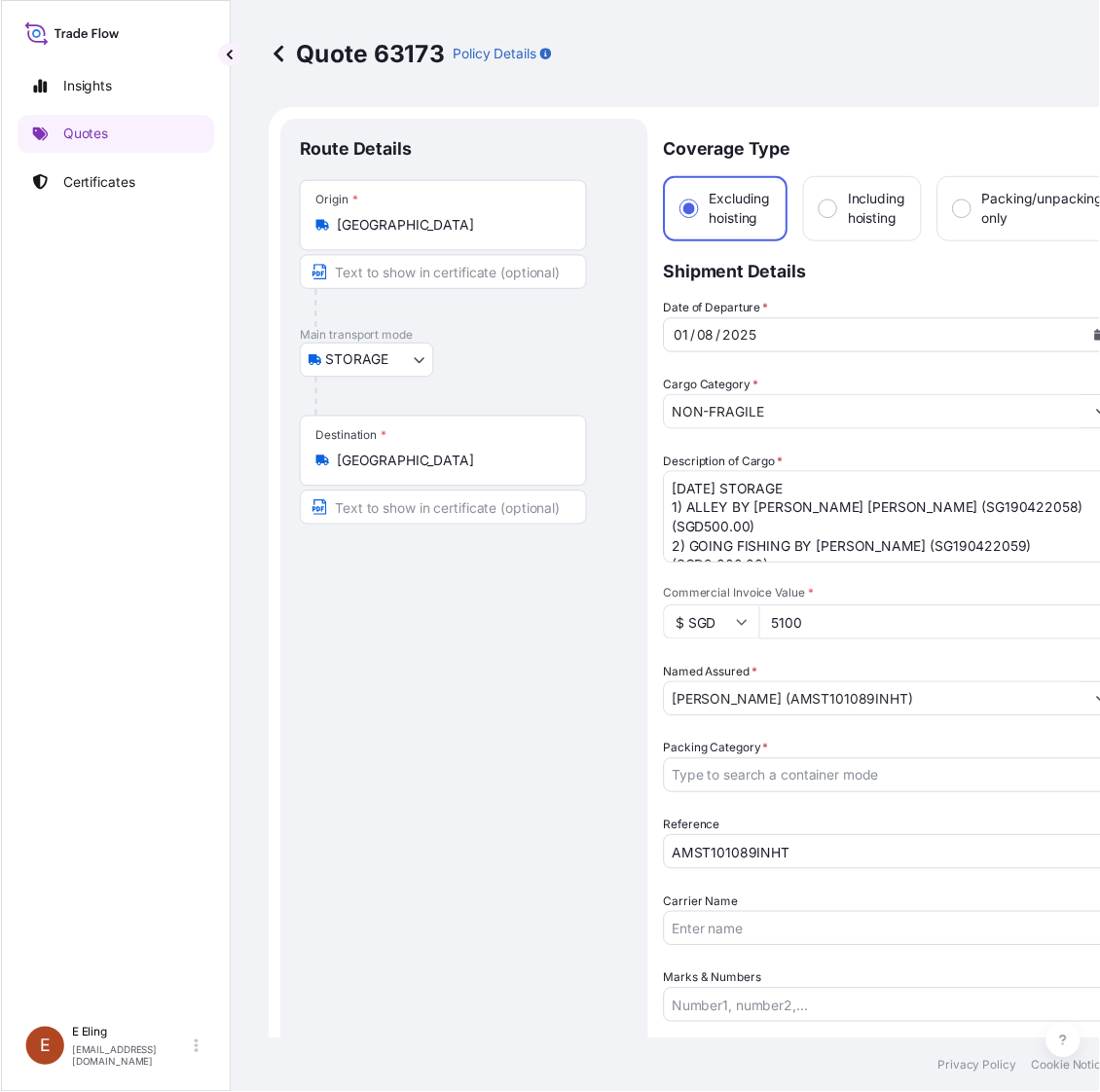
scroll to position [0, 50]
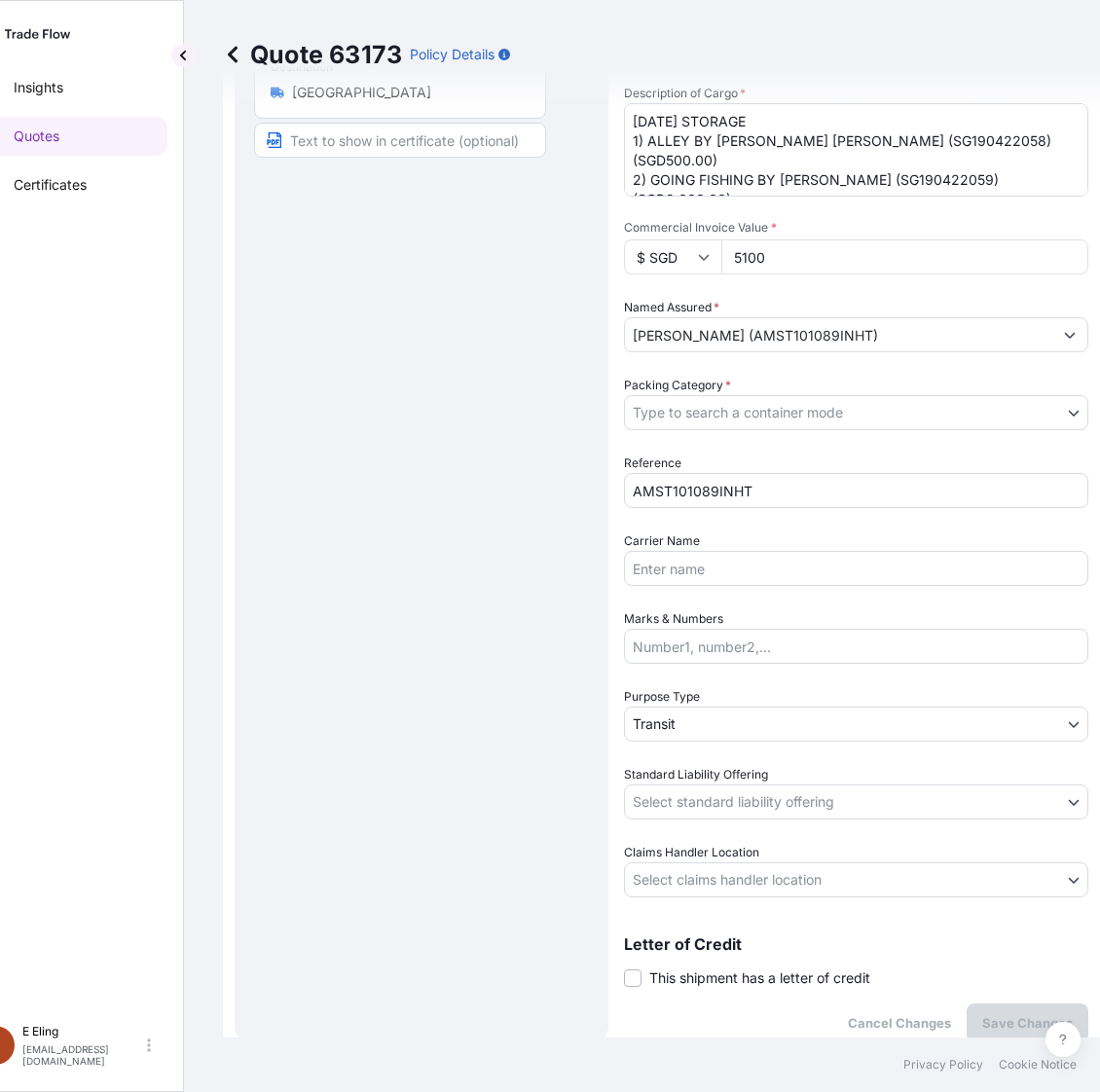
click at [680, 717] on body "Insights Quotes Certificates E E Eling eeling@helutrans.com Quote 63173 Policy …" at bounding box center [500, 546] width 1100 height 1092
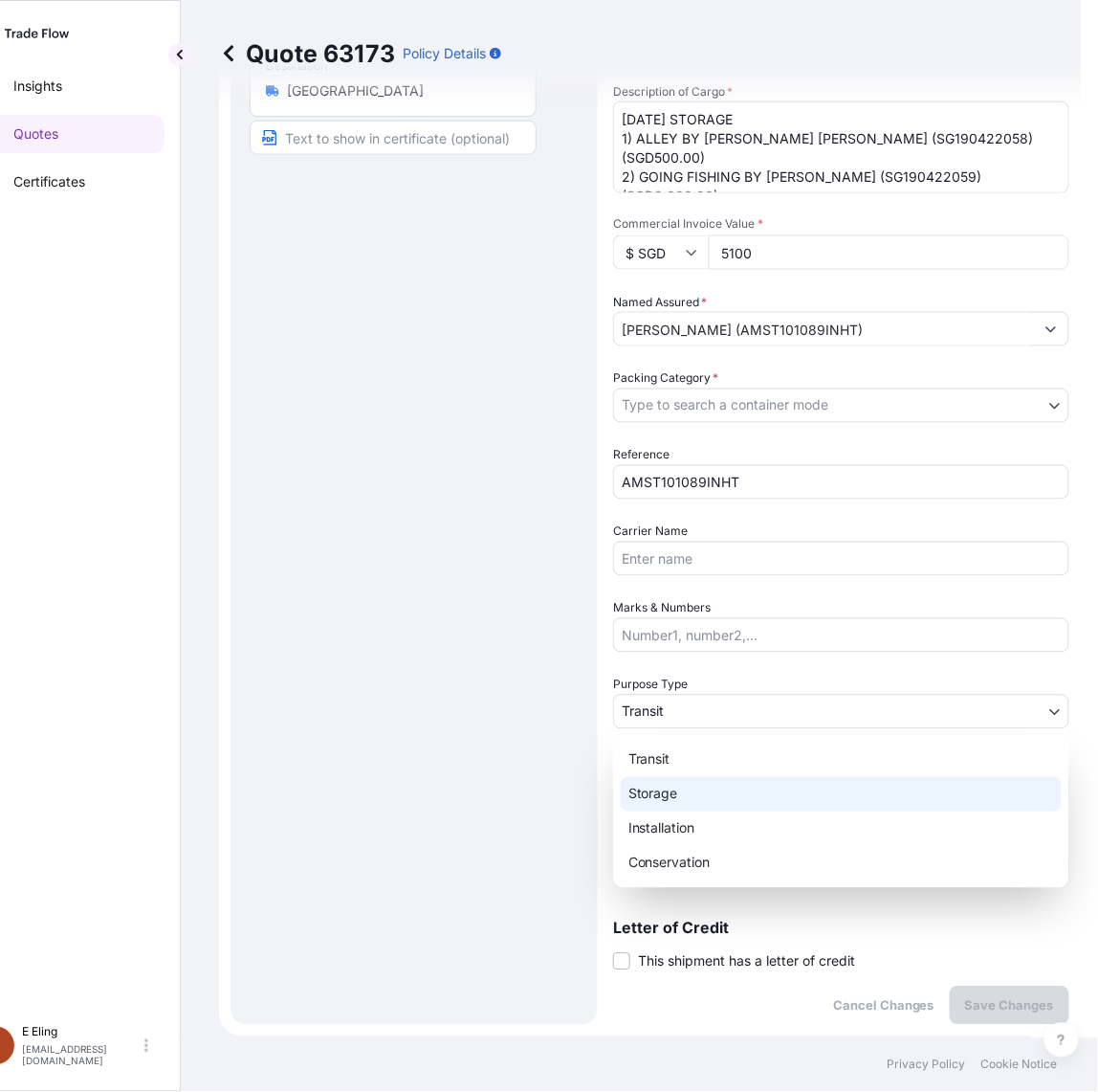
click at [652, 804] on div "Storage" at bounding box center [841, 794] width 441 height 35
select select "Storage"
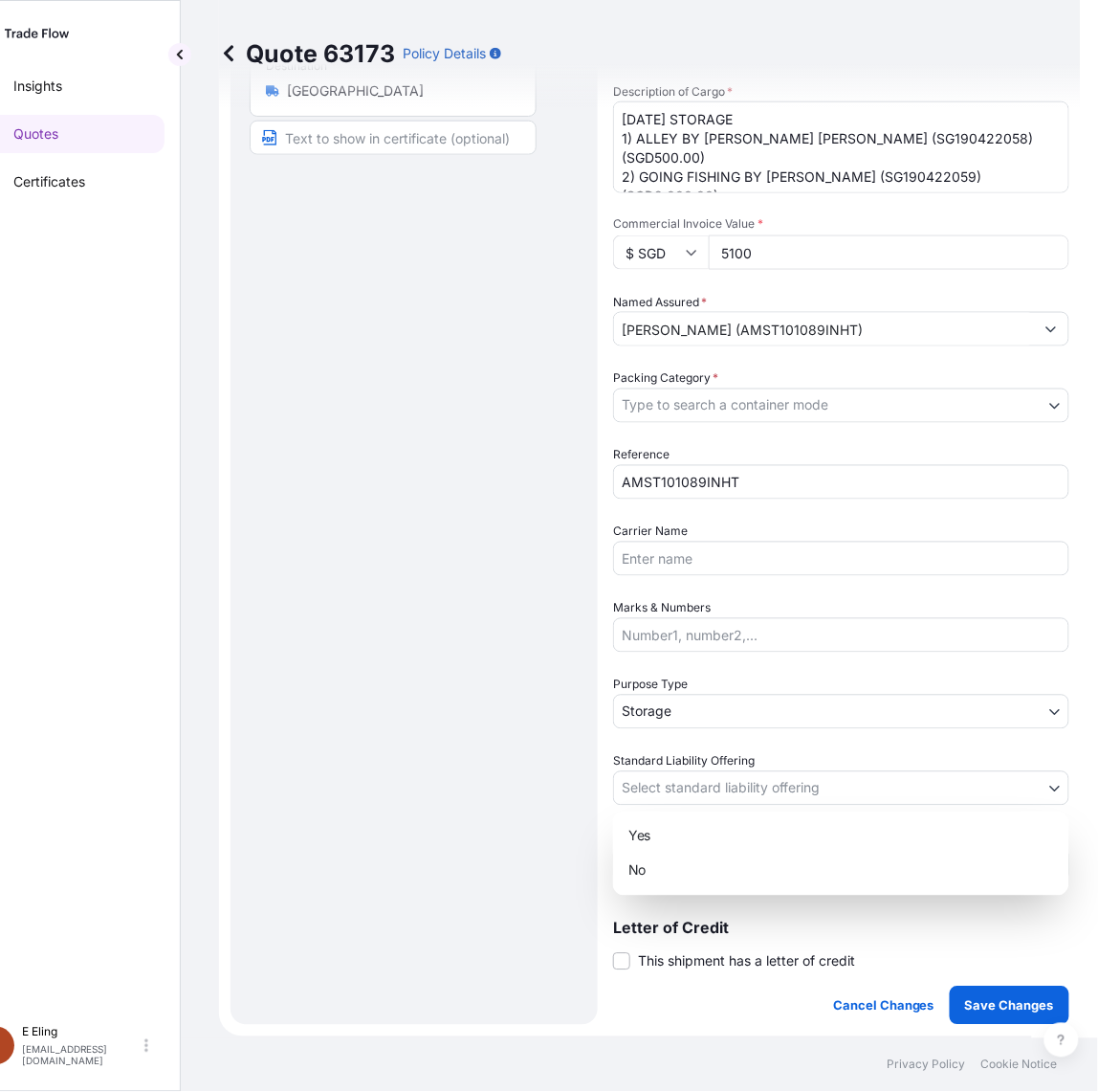
click at [652, 791] on body "Insights Quotes Certificates E E Eling eeling@helutrans.com Quote 63173 Policy …" at bounding box center [491, 546] width 1082 height 1092
click at [653, 848] on div "Yes" at bounding box center [841, 836] width 441 height 35
select select "Yes"
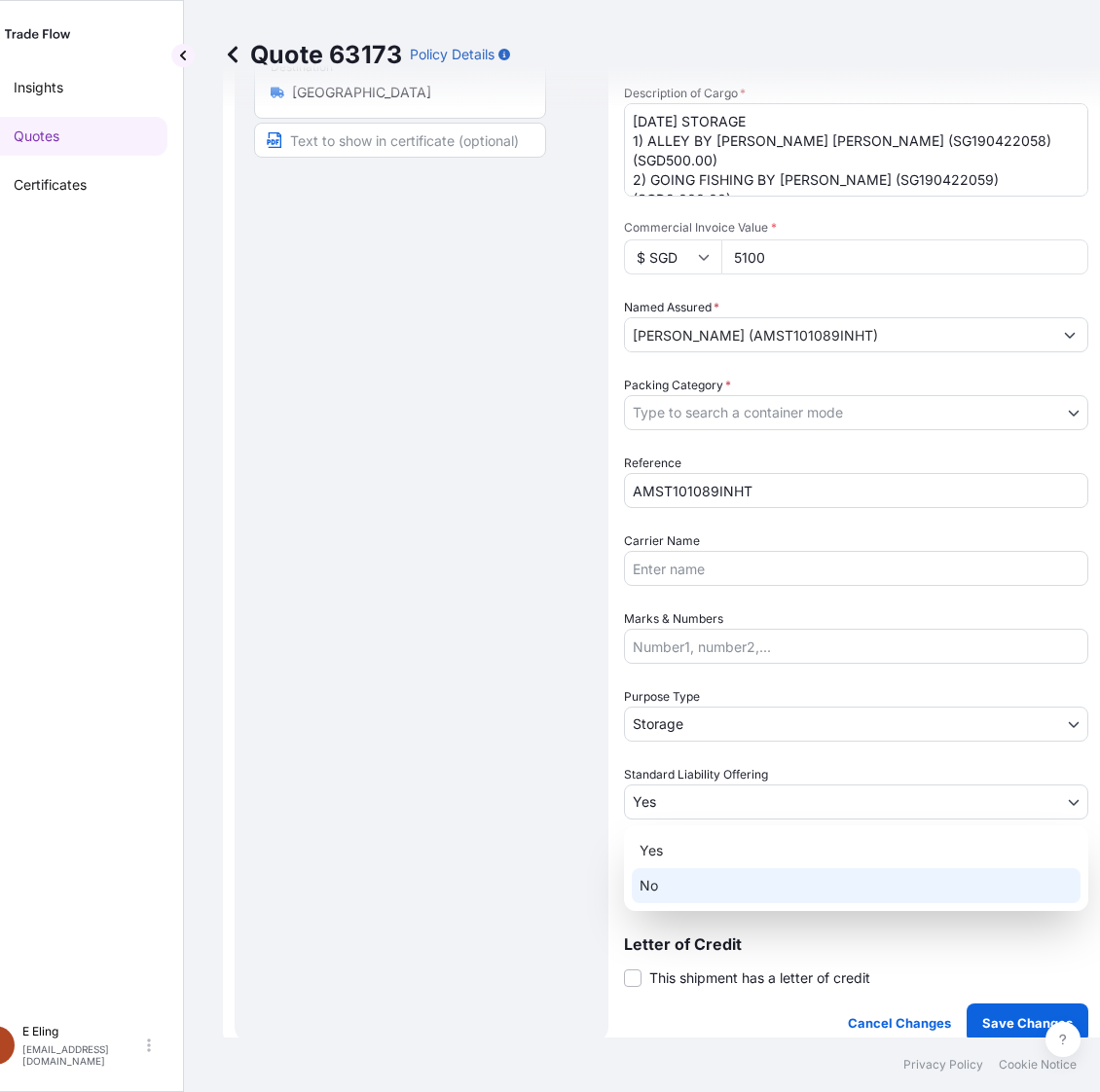
click at [667, 871] on body "Insights Quotes Certificates E E Eling eeling@helutrans.com Quote 63173 Policy …" at bounding box center [500, 546] width 1100 height 1092
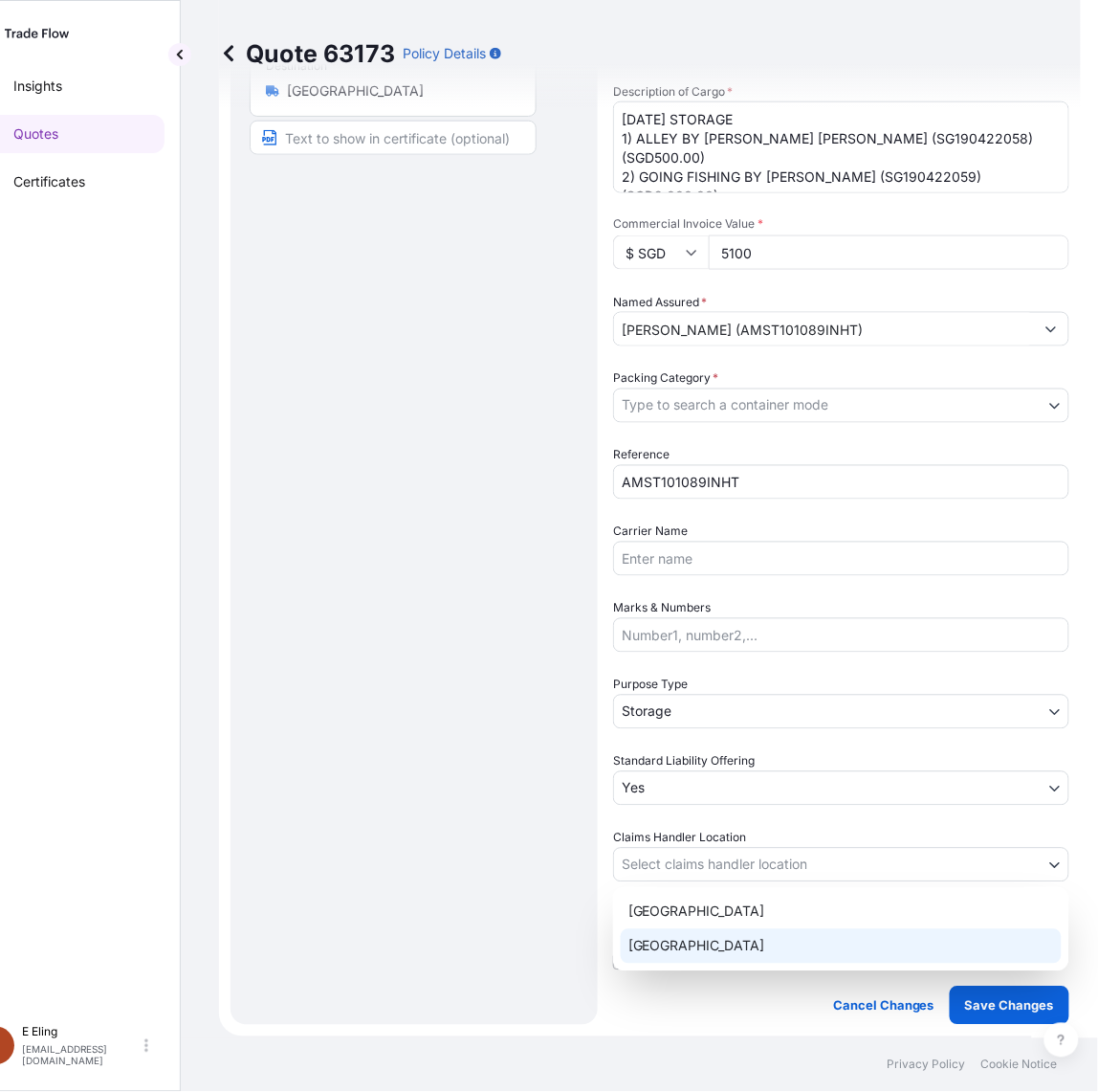
click at [666, 957] on div "Singapore" at bounding box center [841, 946] width 441 height 35
select select "Singapore"
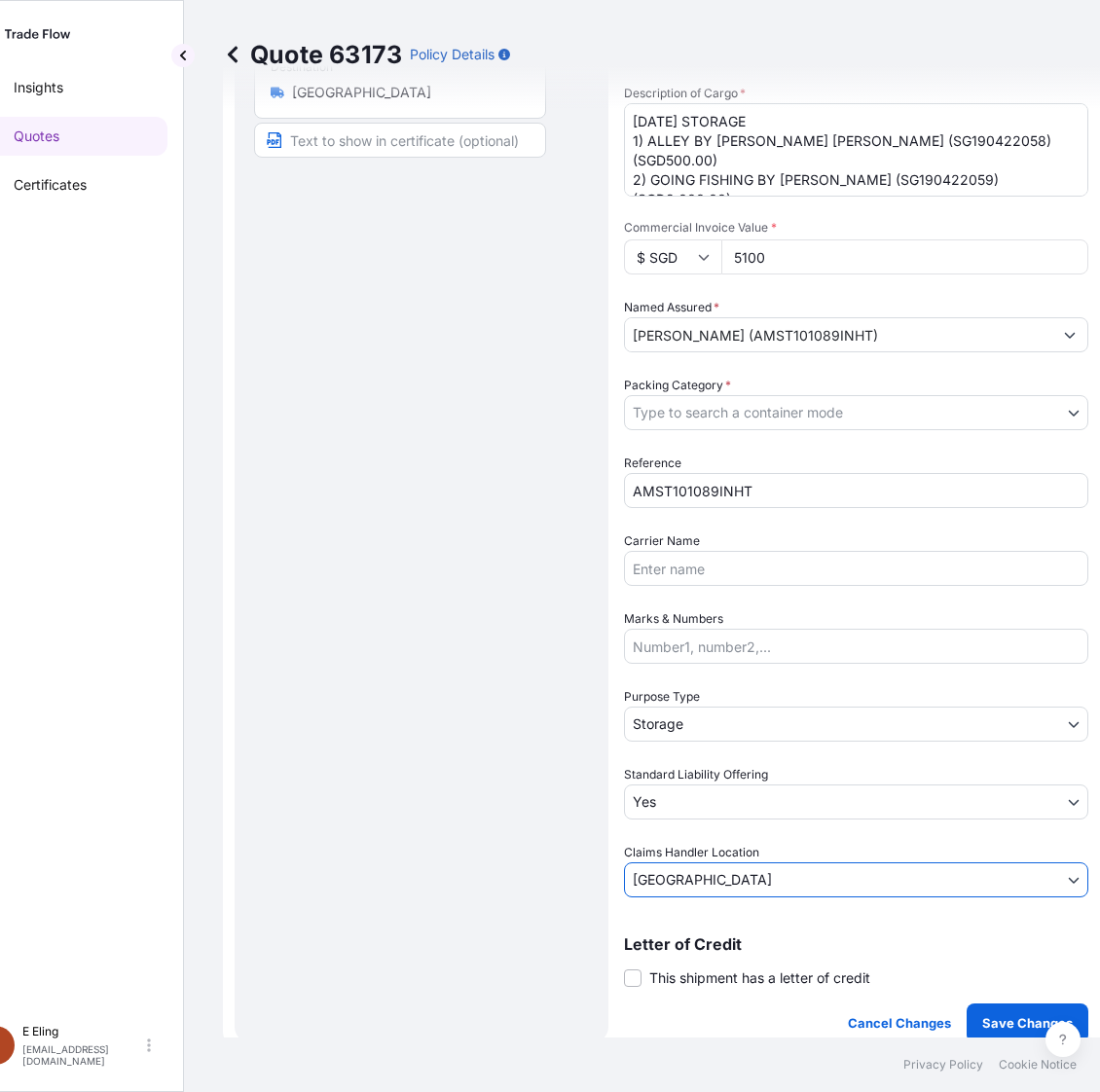
click at [675, 953] on div "Letter of Credit This shipment has a letter of credit Letter of credit * Letter…" at bounding box center [856, 961] width 464 height 52
click at [674, 959] on div "Letter of Credit This shipment has a letter of credit Letter of credit * Letter…" at bounding box center [856, 961] width 464 height 52
click at [674, 968] on span "This shipment has a letter of credit" at bounding box center [760, 978] width 221 height 20
click at [624, 967] on input "This shipment has a letter of credit" at bounding box center [624, 967] width 0 height 0
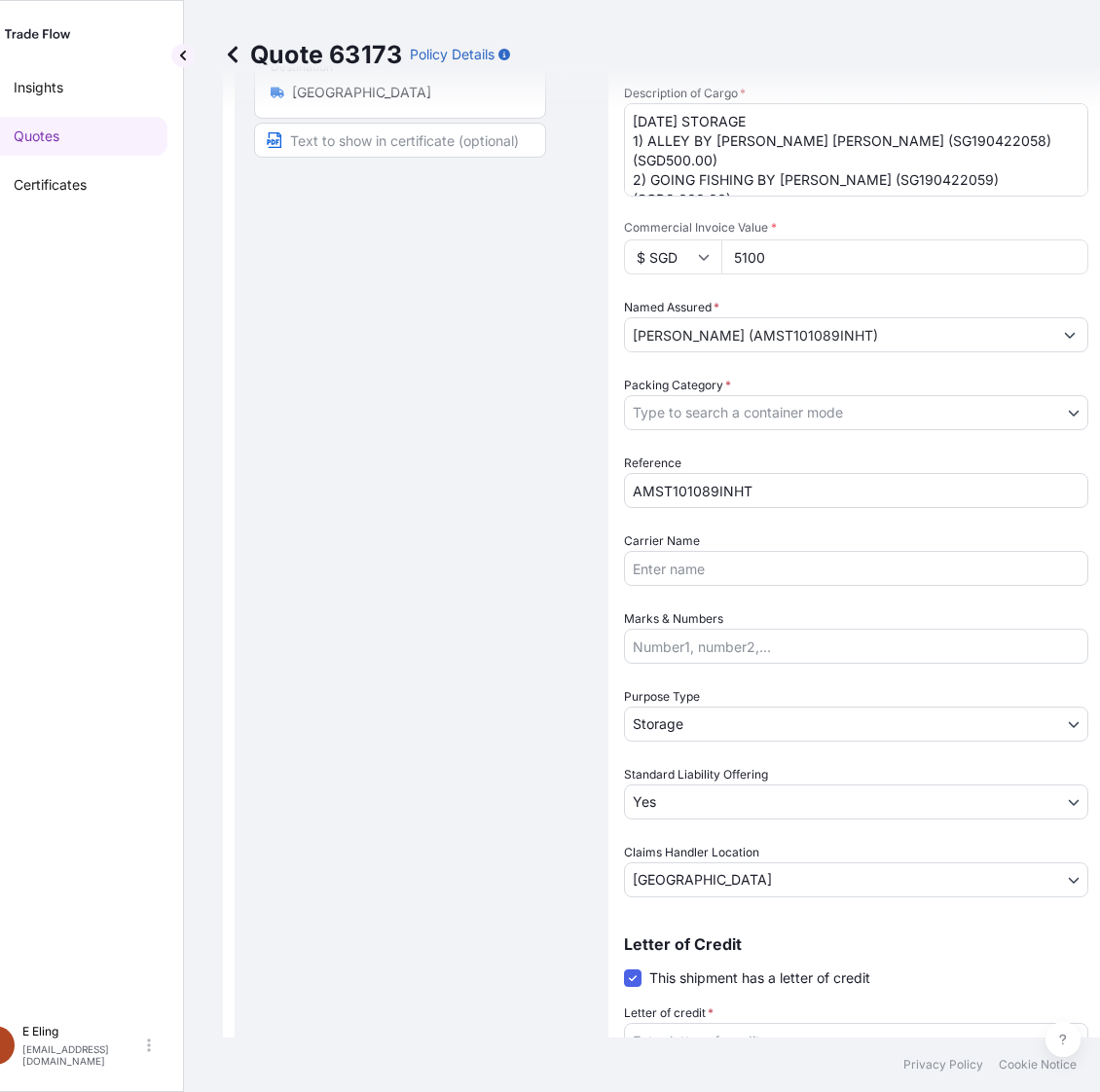
click at [713, 1032] on textarea "Letter of credit *" at bounding box center [856, 1070] width 464 height 94
paste textarea "Storage Period: 01 Aug 2025 to 31 Aug 2025 (till further notice)"
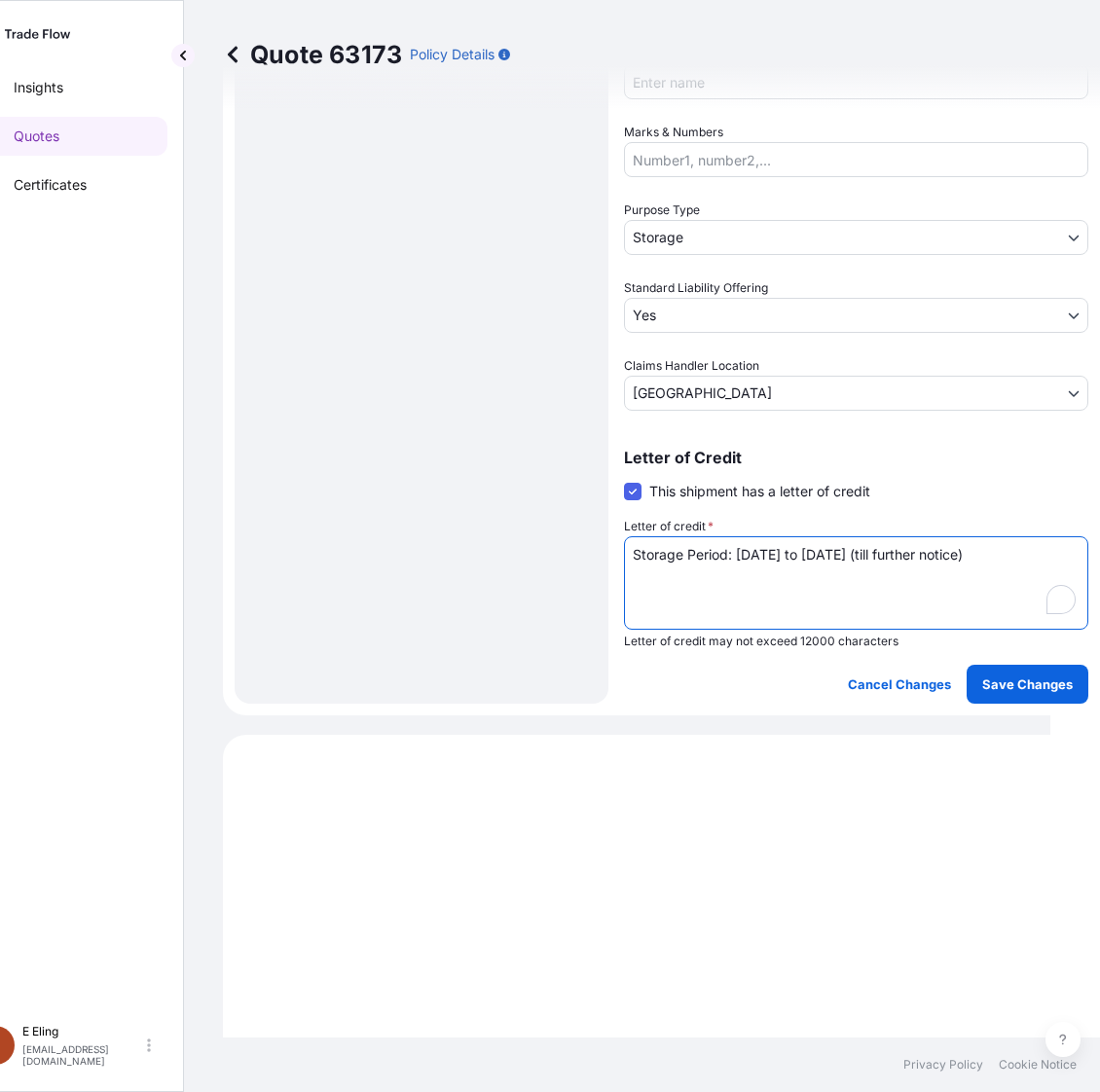
type textarea "Storage Period: 01 Aug 2025 to 31 Aug 2025 (till further notice)"
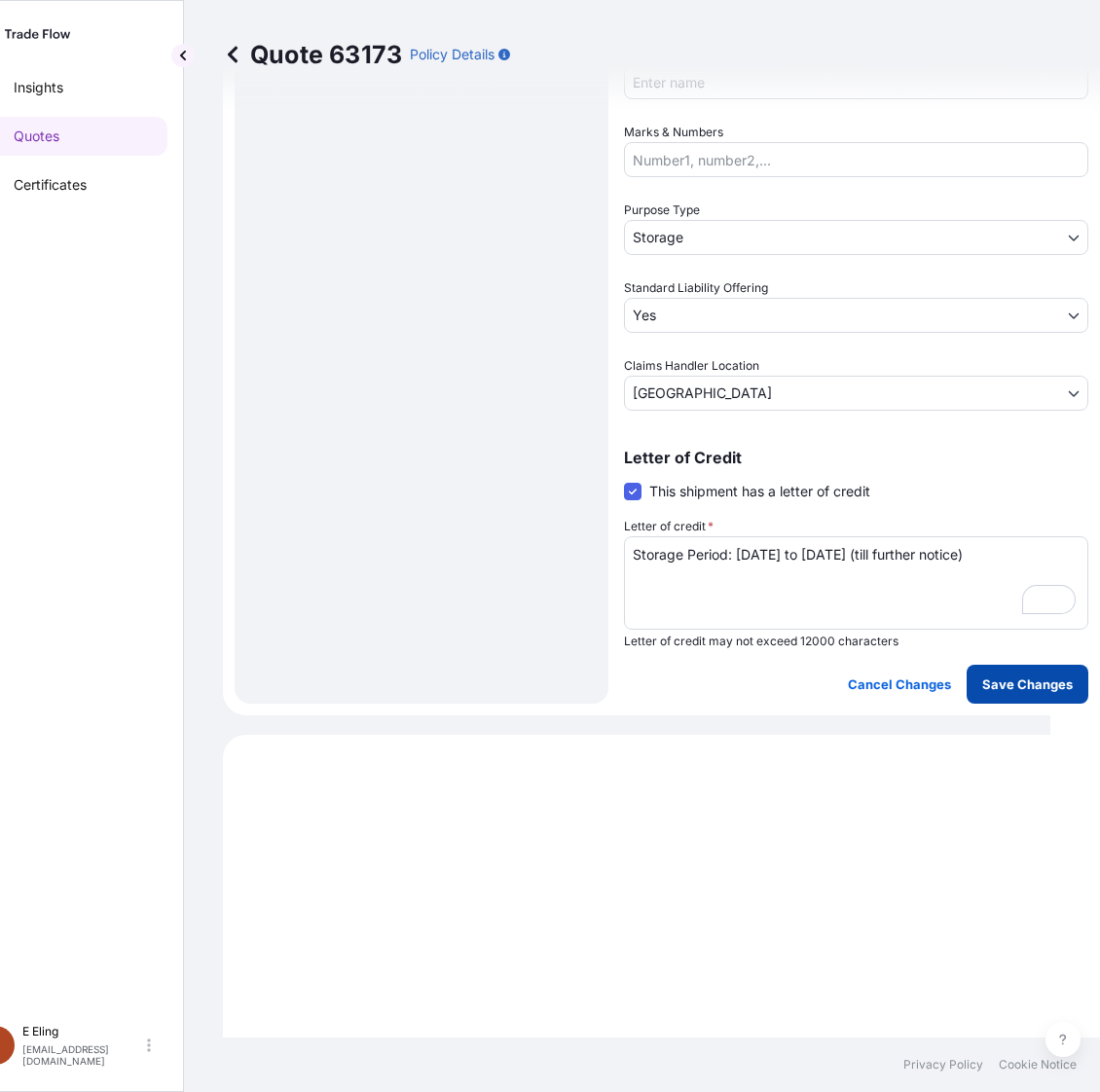
click at [1039, 675] on p "Save Changes" at bounding box center [1027, 684] width 91 height 20
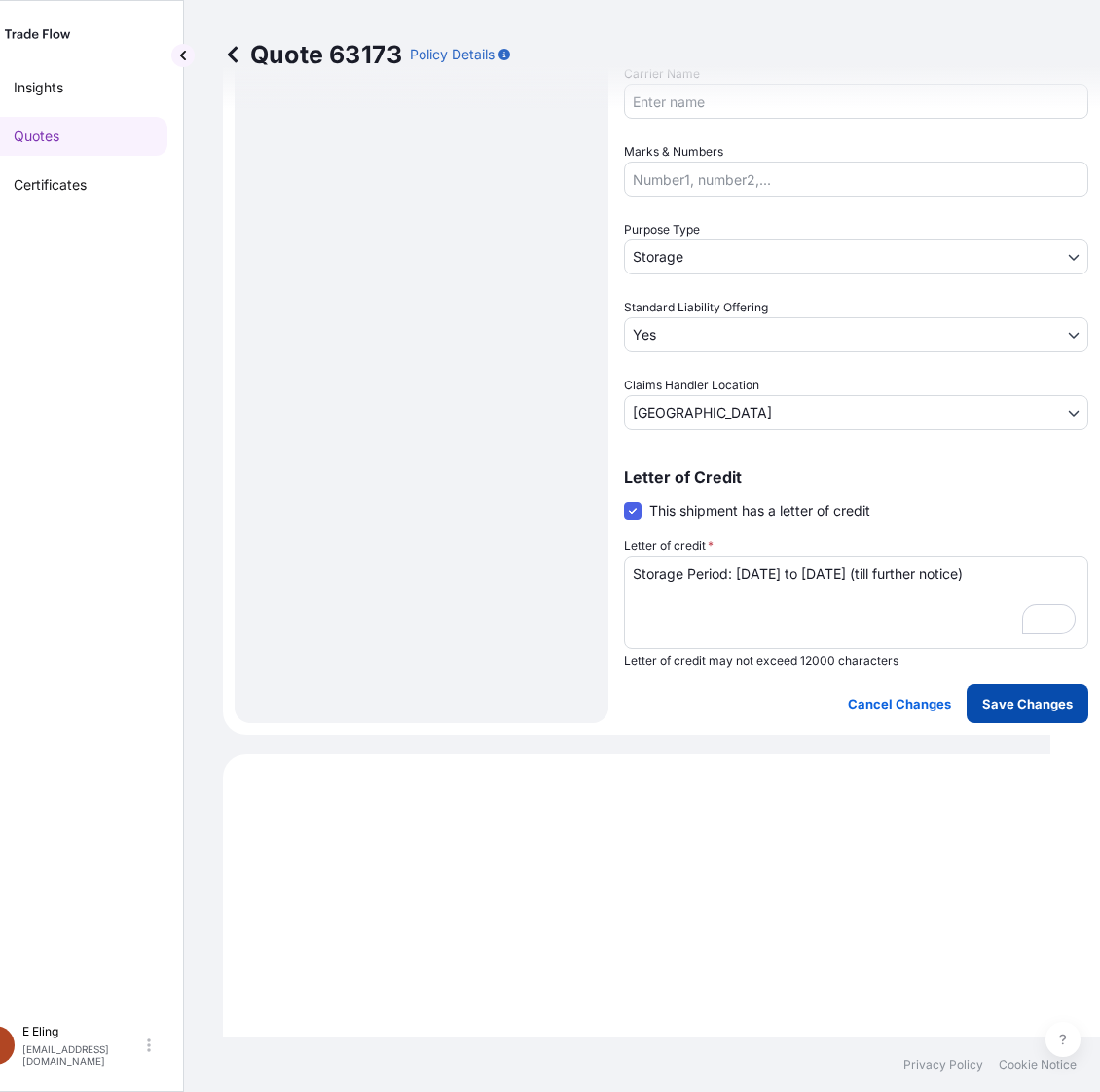
click at [980, 718] on button "Save Changes" at bounding box center [1027, 704] width 121 height 39
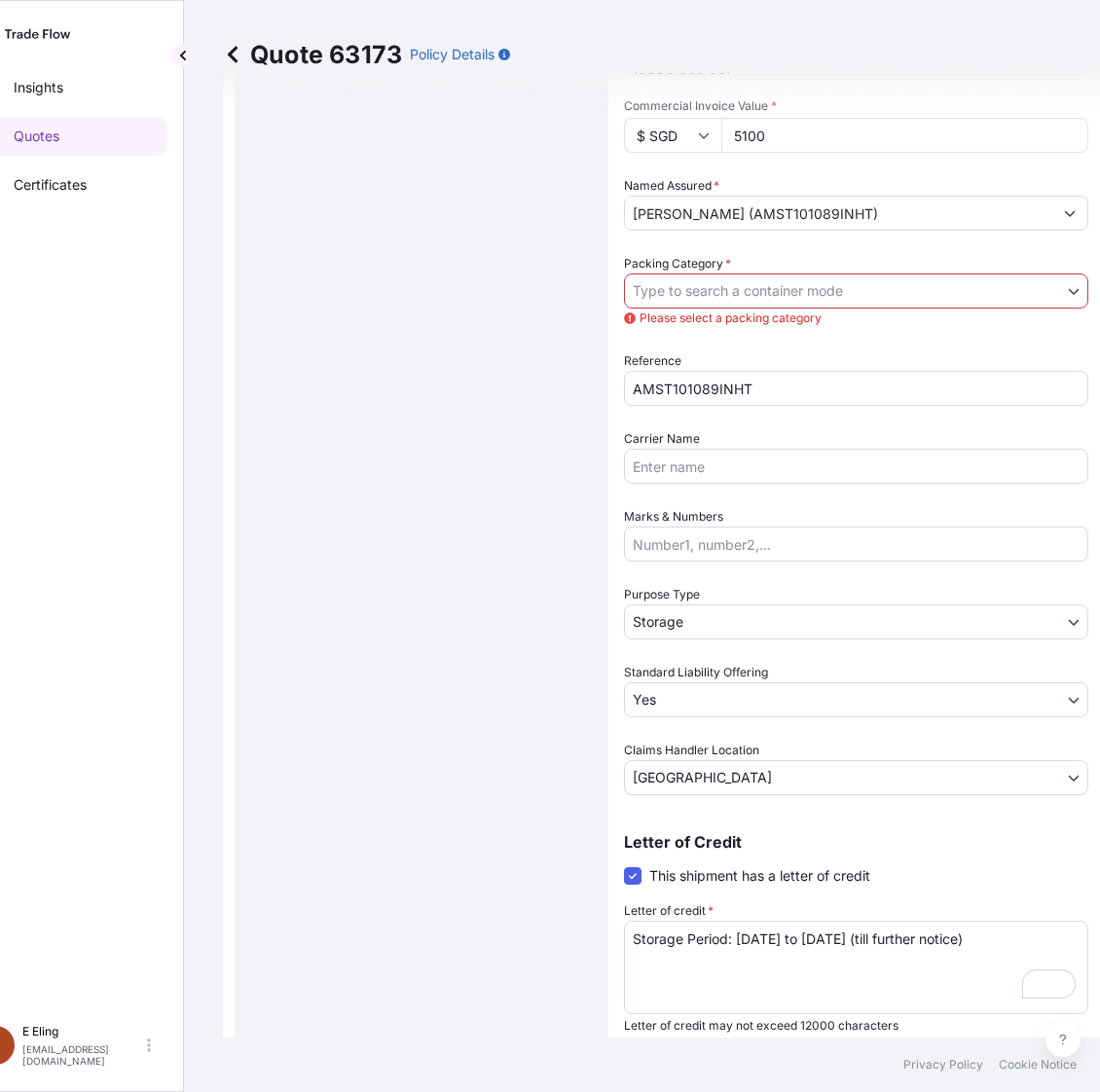
click at [731, 292] on body "Insights Quotes Certificates E E Eling eeling@helutrans.com Quote 63173 Policy …" at bounding box center [500, 546] width 1100 height 1092
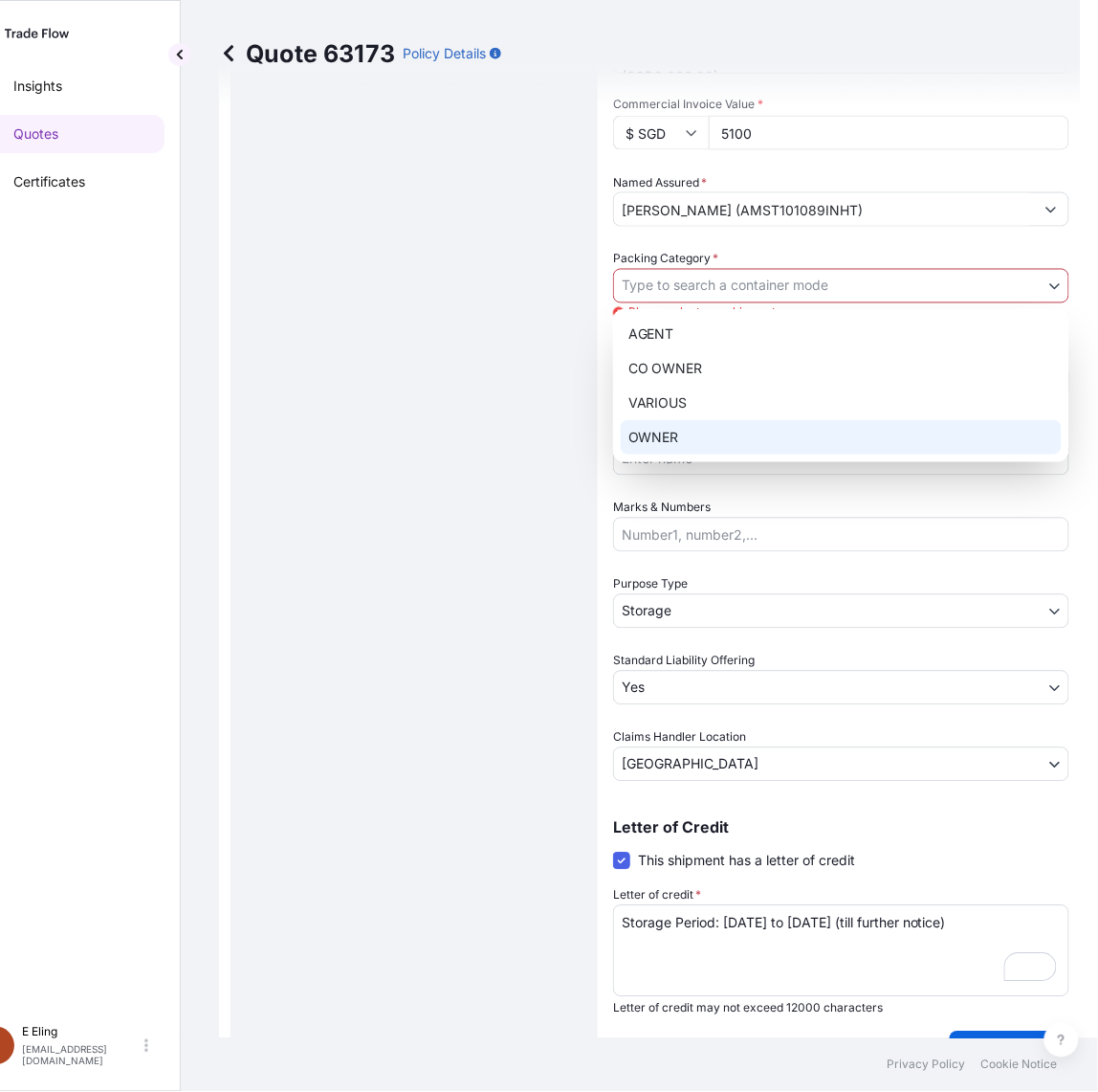
click at [692, 448] on div "OWNER" at bounding box center [841, 437] width 441 height 35
select select "27"
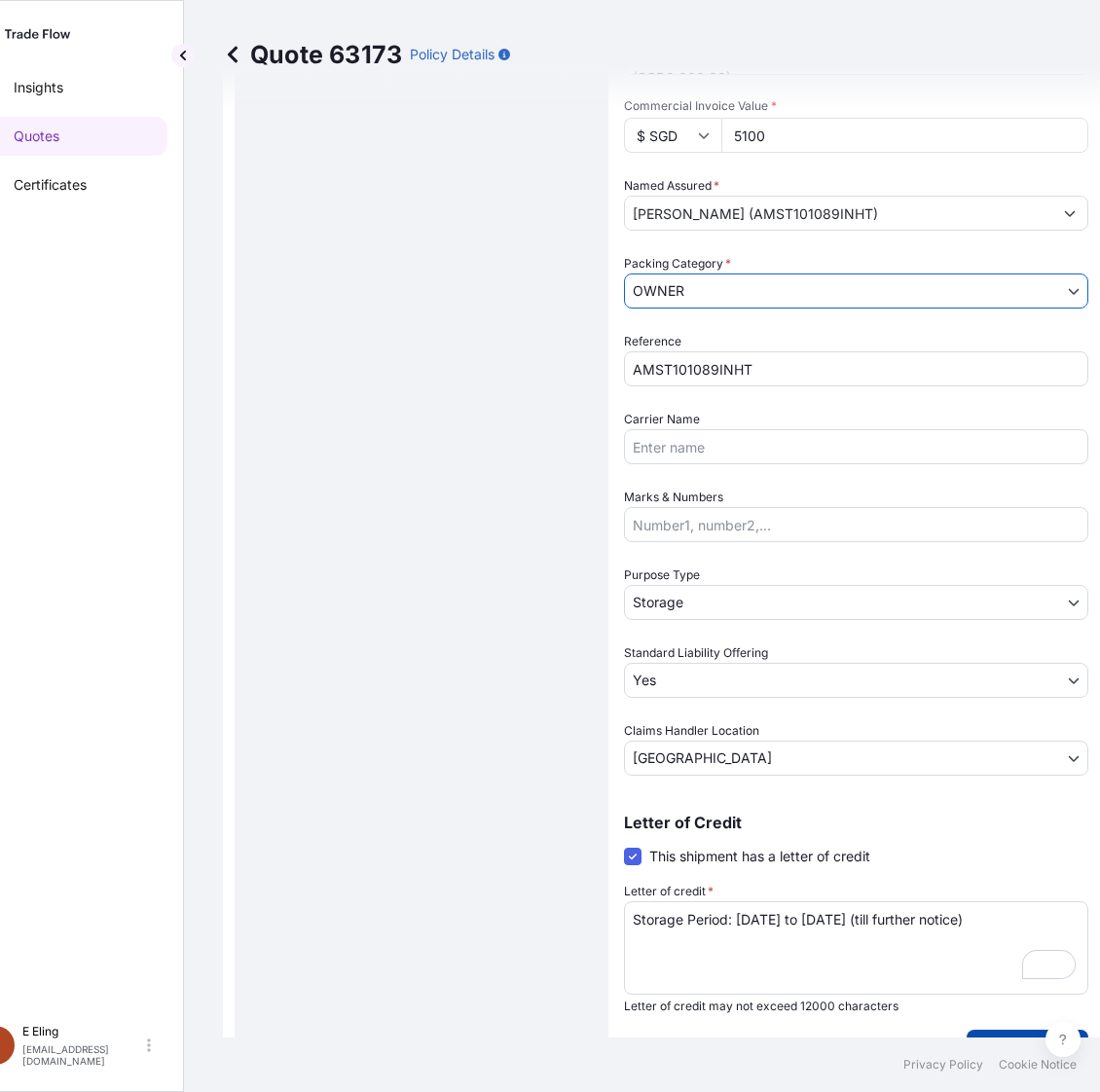
click at [1019, 1032] on button "Save Changes" at bounding box center [1027, 1049] width 121 height 39
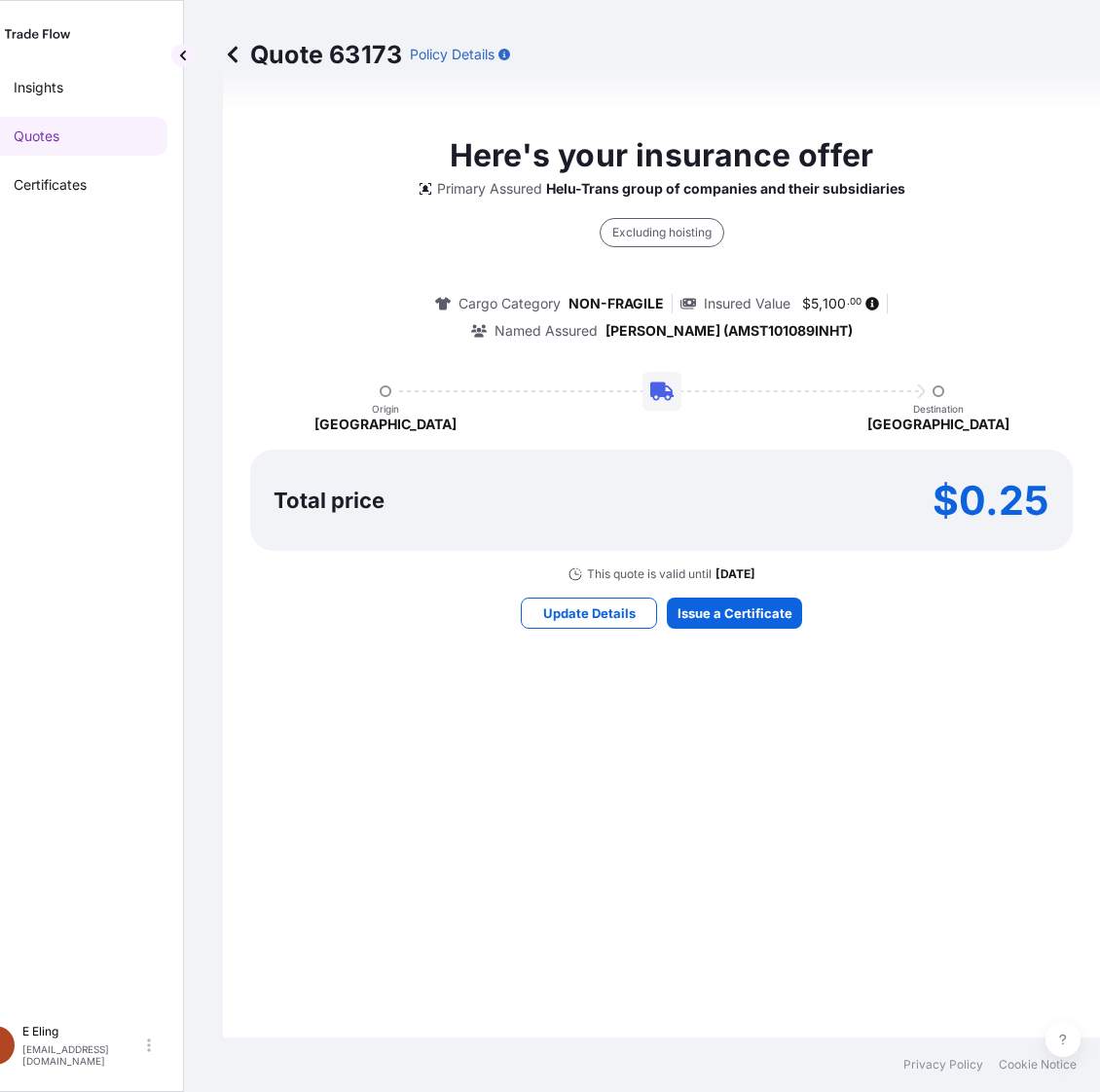
select select "STORAGE"
select select "Storage"
select select "Yes"
select select "Singapore"
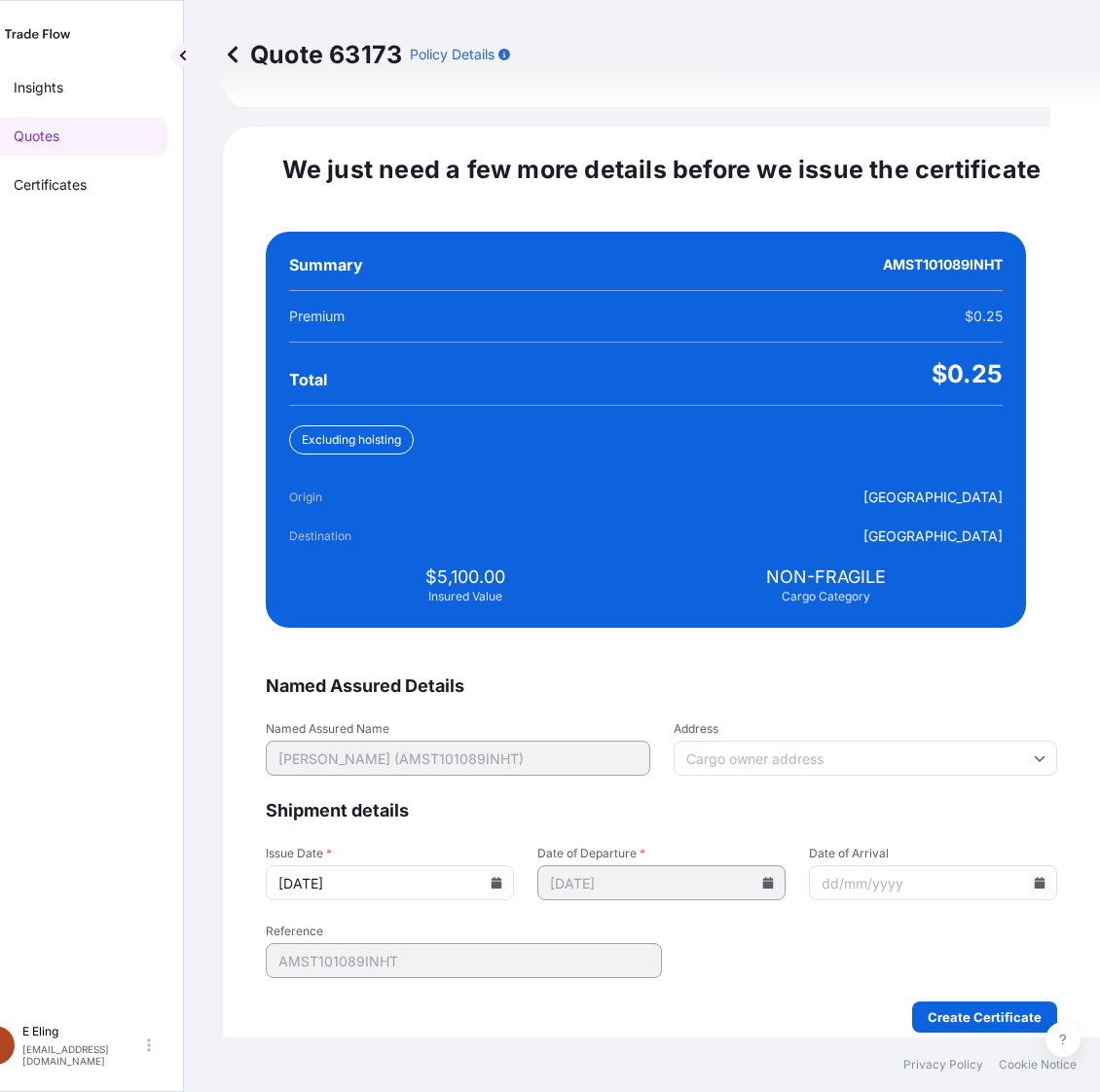
click at [502, 873] on input "15/08/2025" at bounding box center [390, 883] width 248 height 35
click at [504, 868] on input "15/08/2025" at bounding box center [390, 883] width 248 height 35
click at [507, 865] on input "15/08/2025" at bounding box center [390, 883] width 248 height 35
click at [503, 877] on icon at bounding box center [497, 883] width 12 height 12
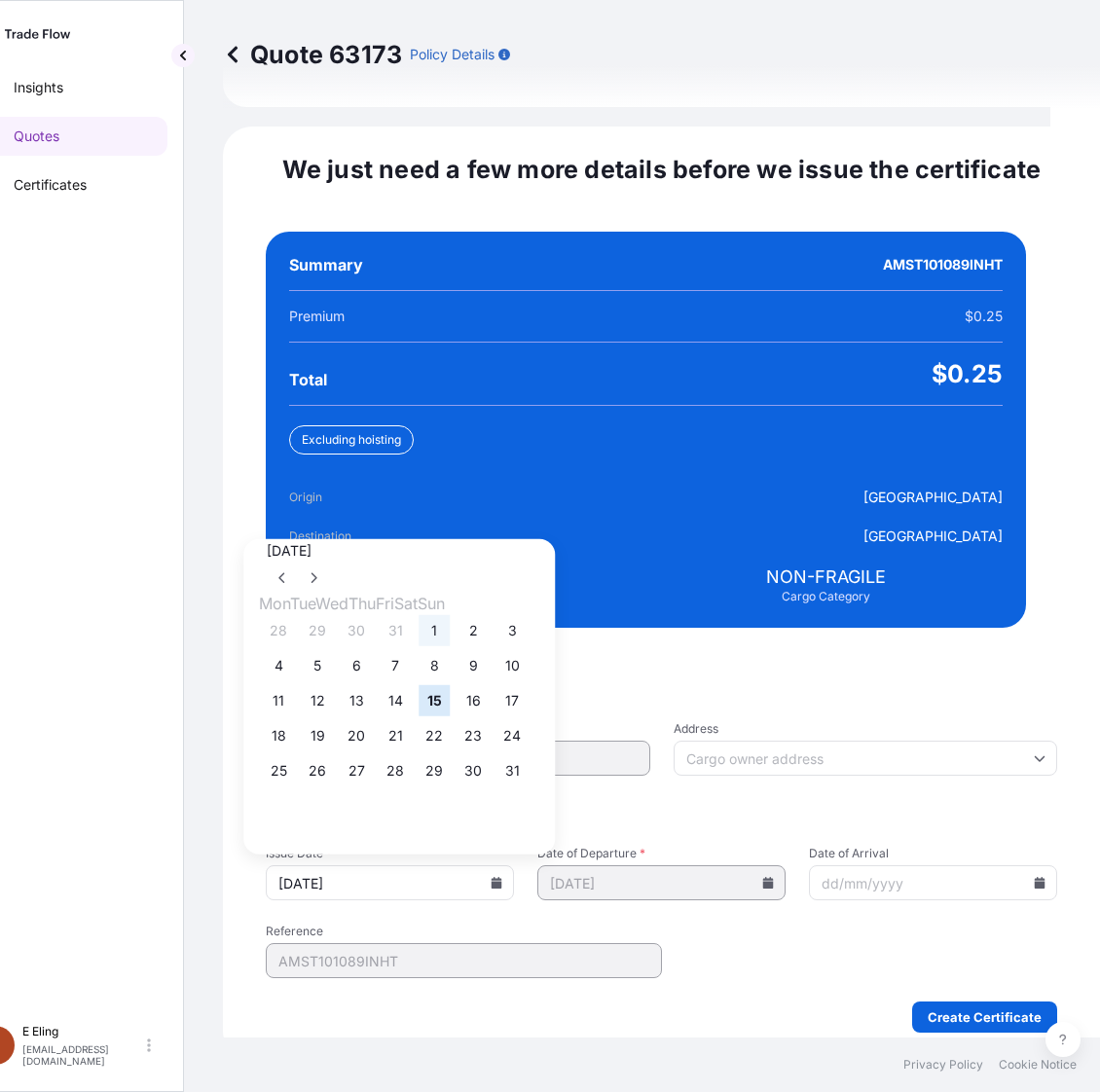
click at [450, 625] on button "1" at bounding box center [434, 631] width 31 height 31
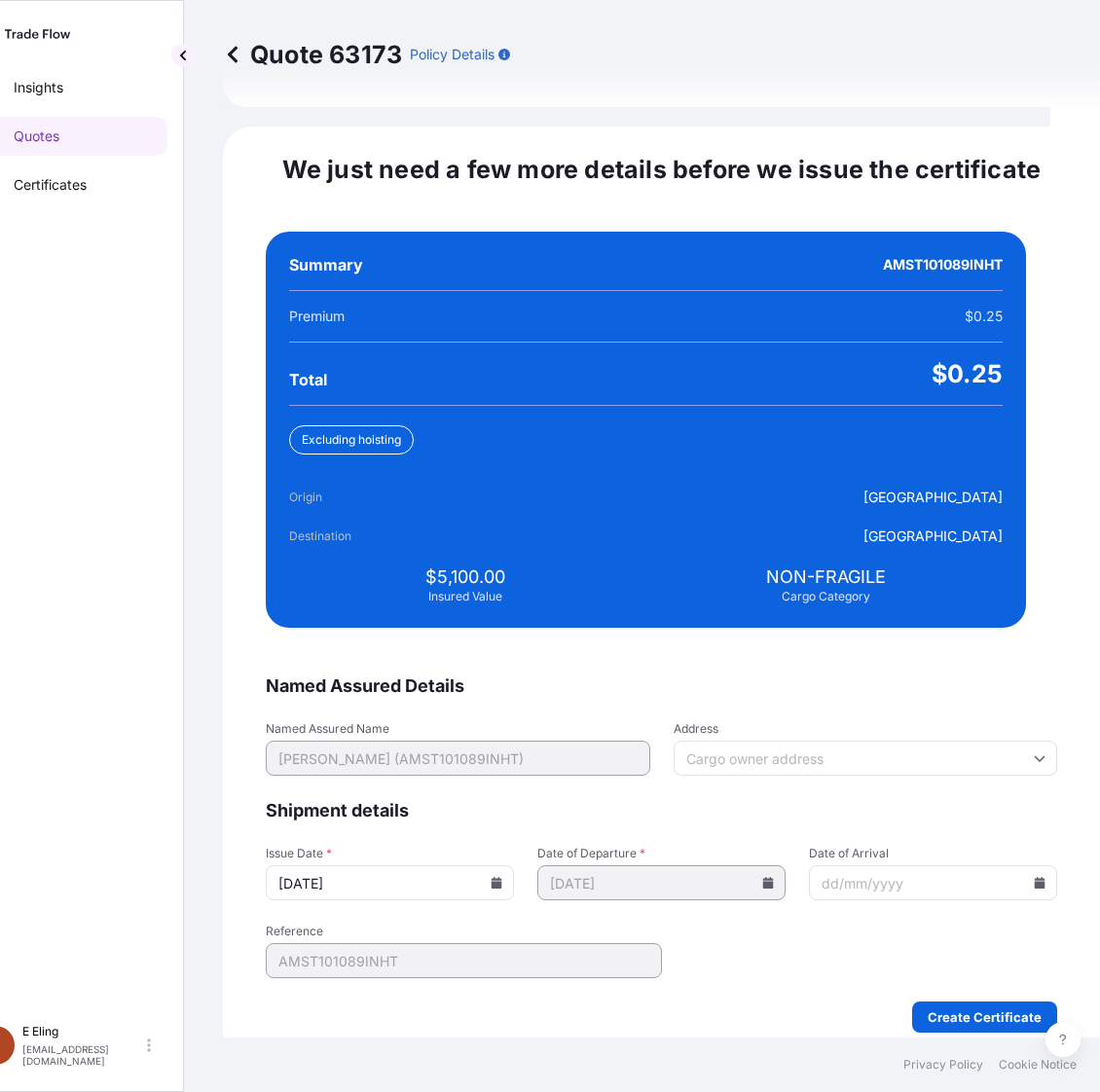
type input "01/08/2025"
click at [1034, 877] on icon at bounding box center [1039, 883] width 11 height 12
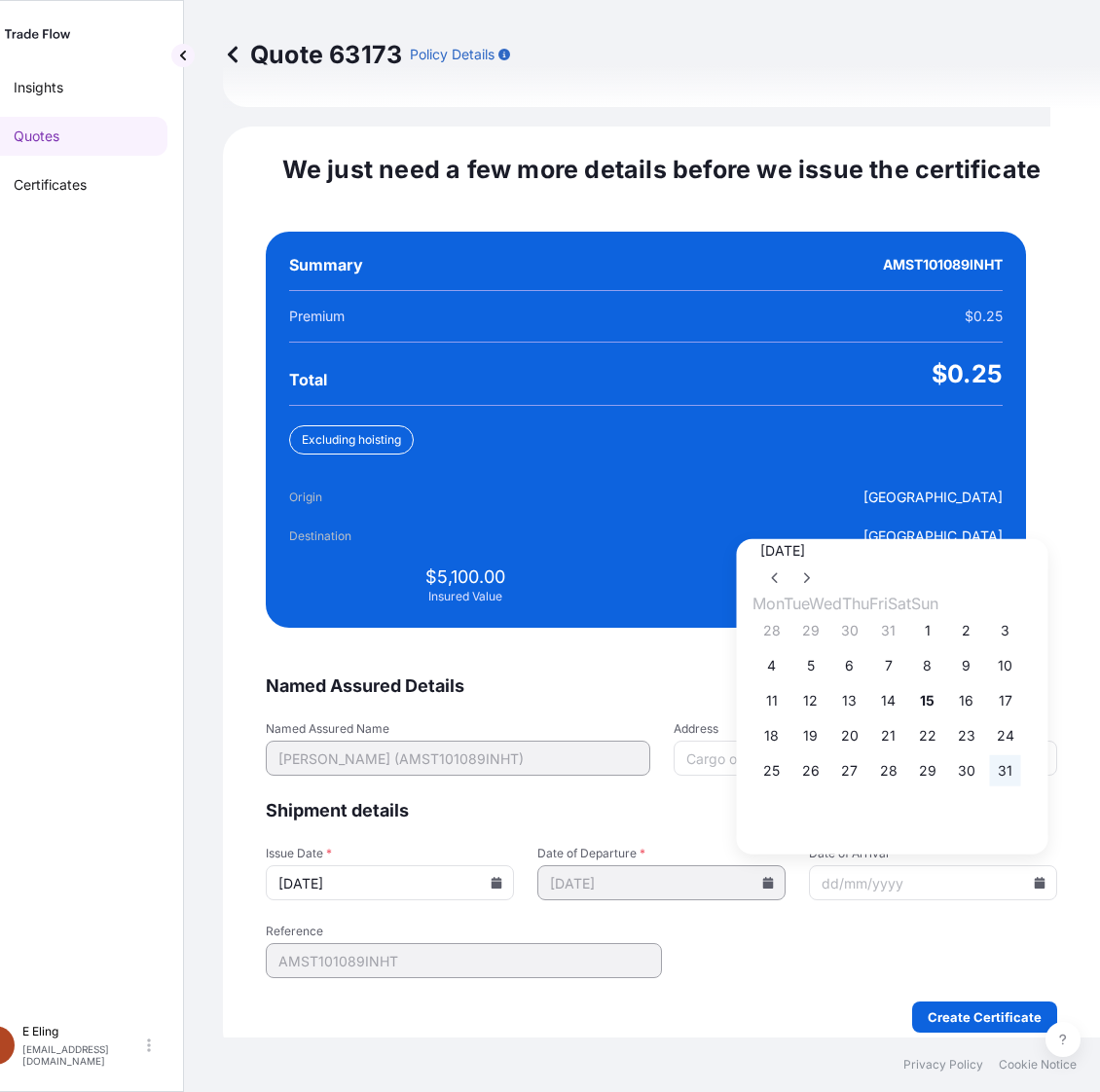
click at [1021, 764] on button "31" at bounding box center [1005, 770] width 31 height 31
type input "[DATE]"
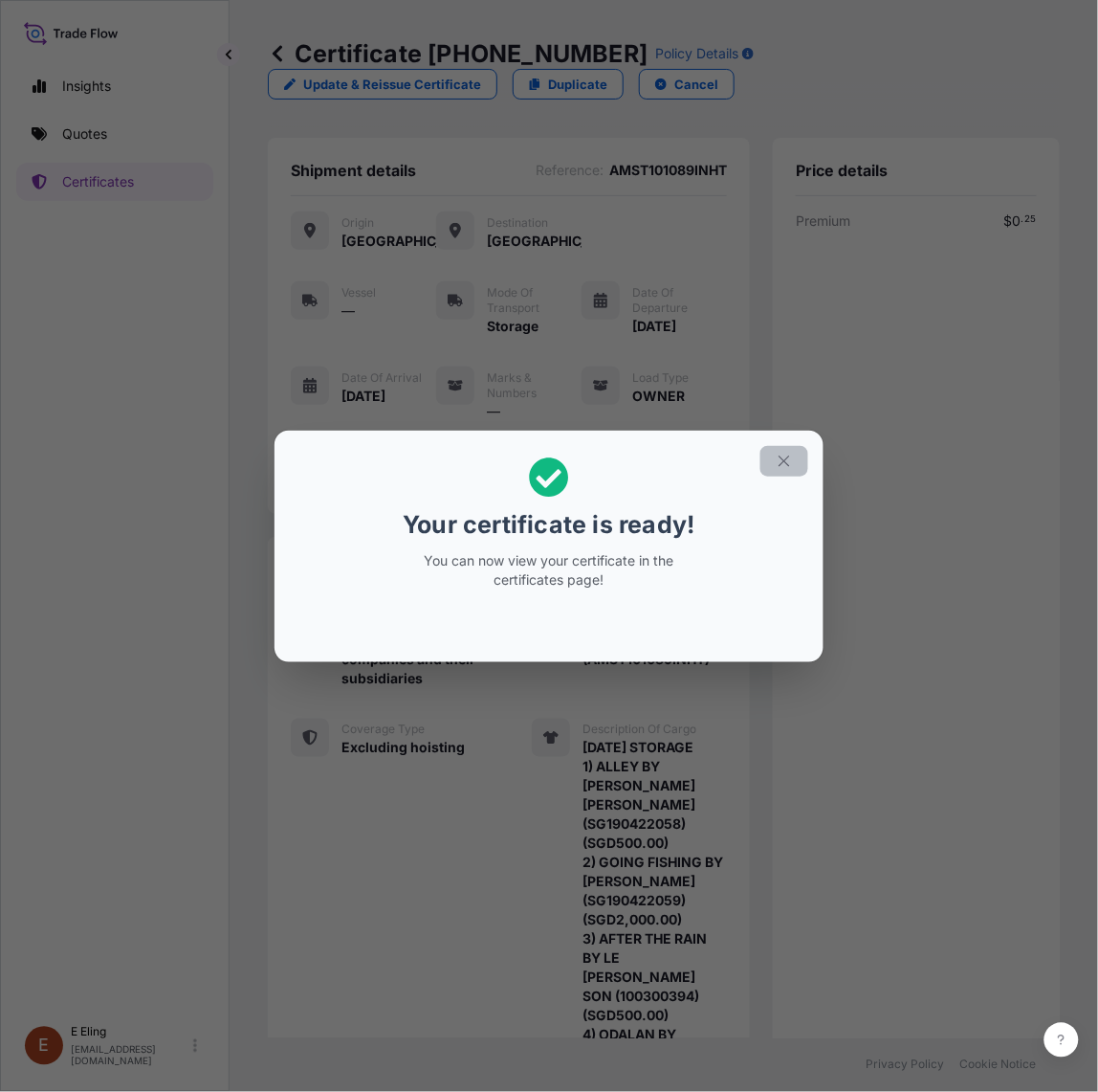
click at [801, 456] on button "button" at bounding box center [785, 461] width 48 height 31
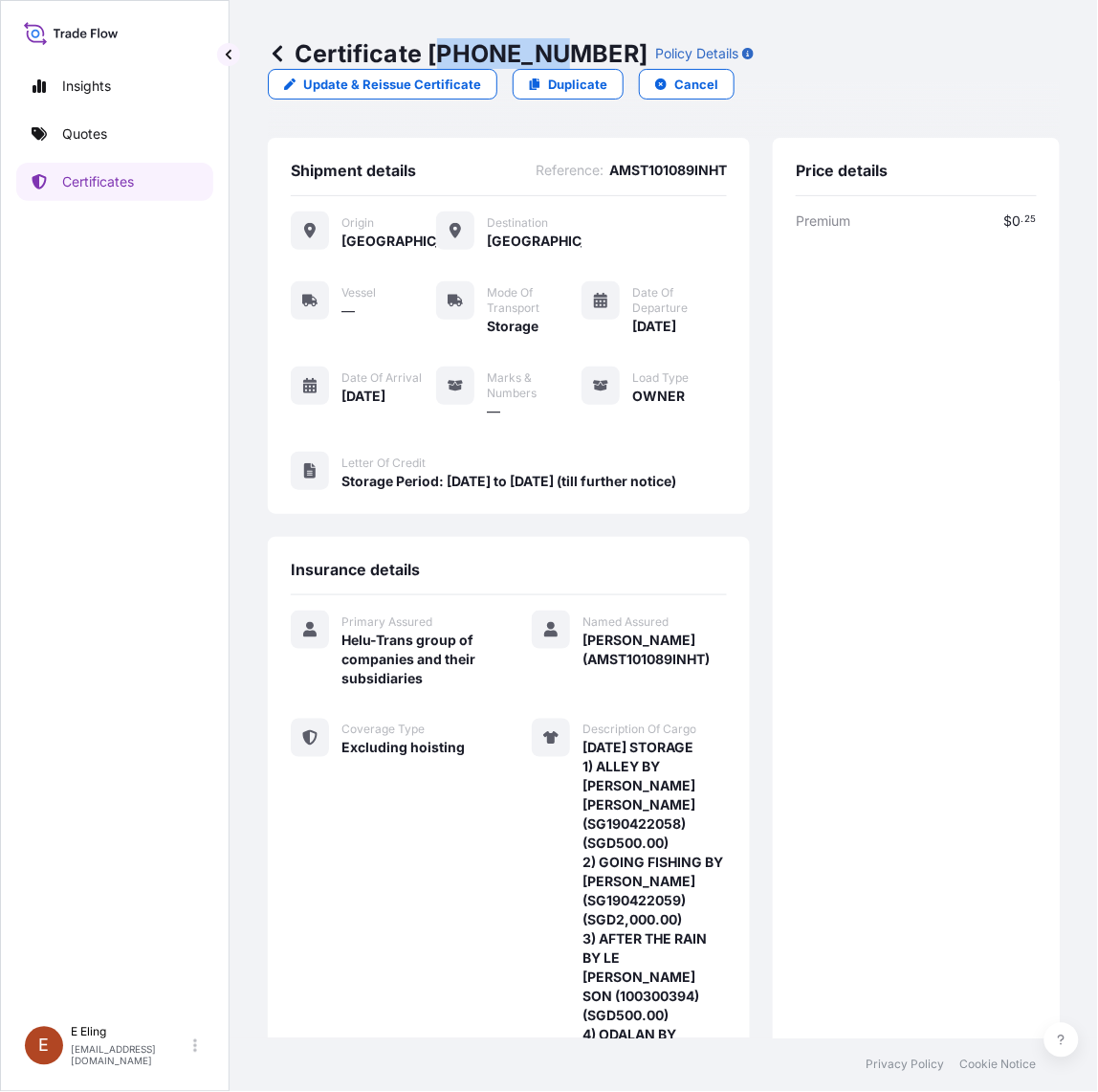
drag, startPoint x: 437, startPoint y: 50, endPoint x: 553, endPoint y: 56, distance: 116.2
click at [558, 56] on p "Certificate 31504-1292-1" at bounding box center [458, 54] width 380 height 31
drag, startPoint x: 431, startPoint y: 50, endPoint x: 591, endPoint y: 51, distance: 160.0
click at [591, 51] on p "Certificate 31504-1292-1" at bounding box center [458, 54] width 380 height 31
copy p "[PHONE_NUMBER]"
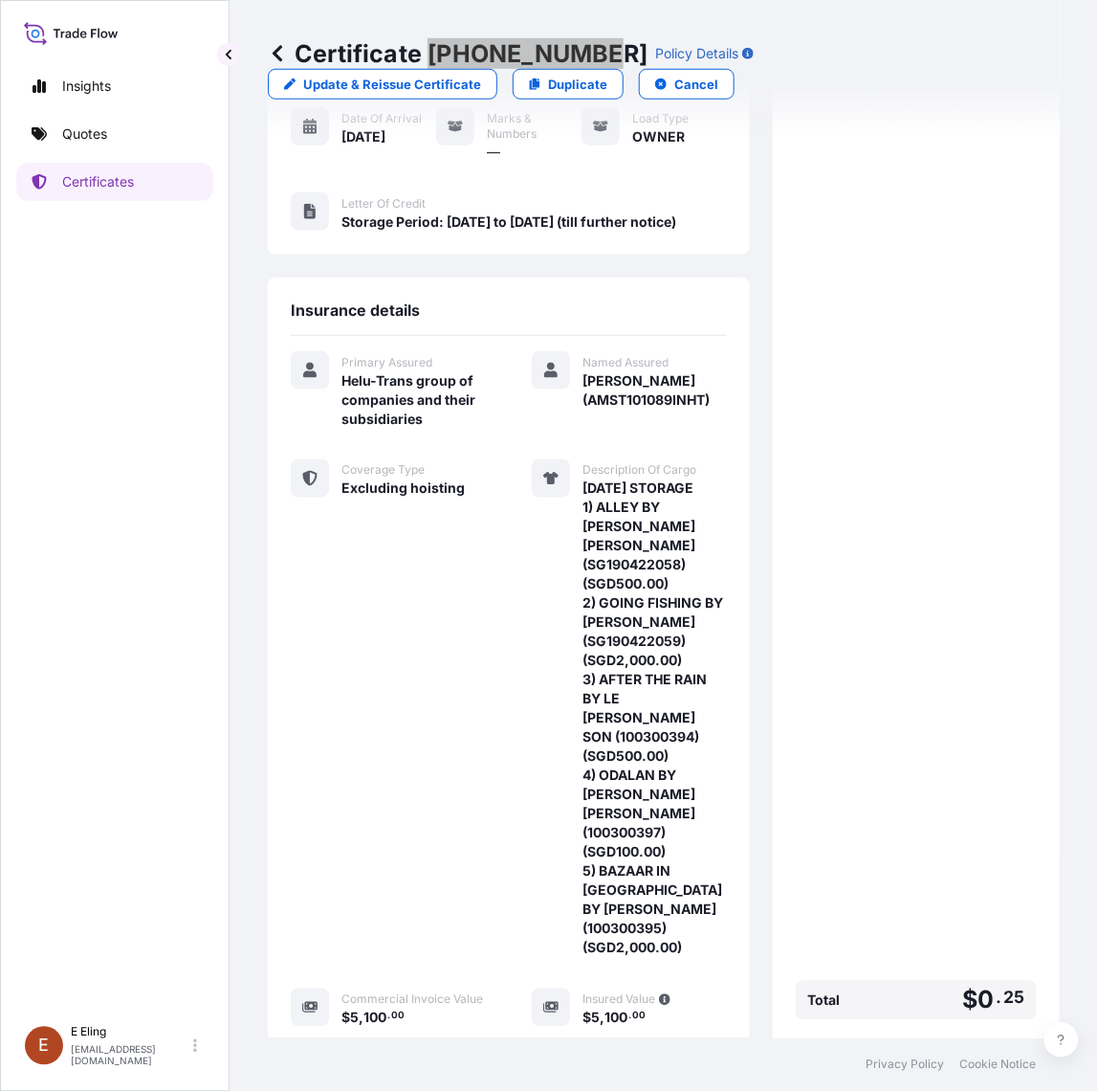
scroll to position [443, 0]
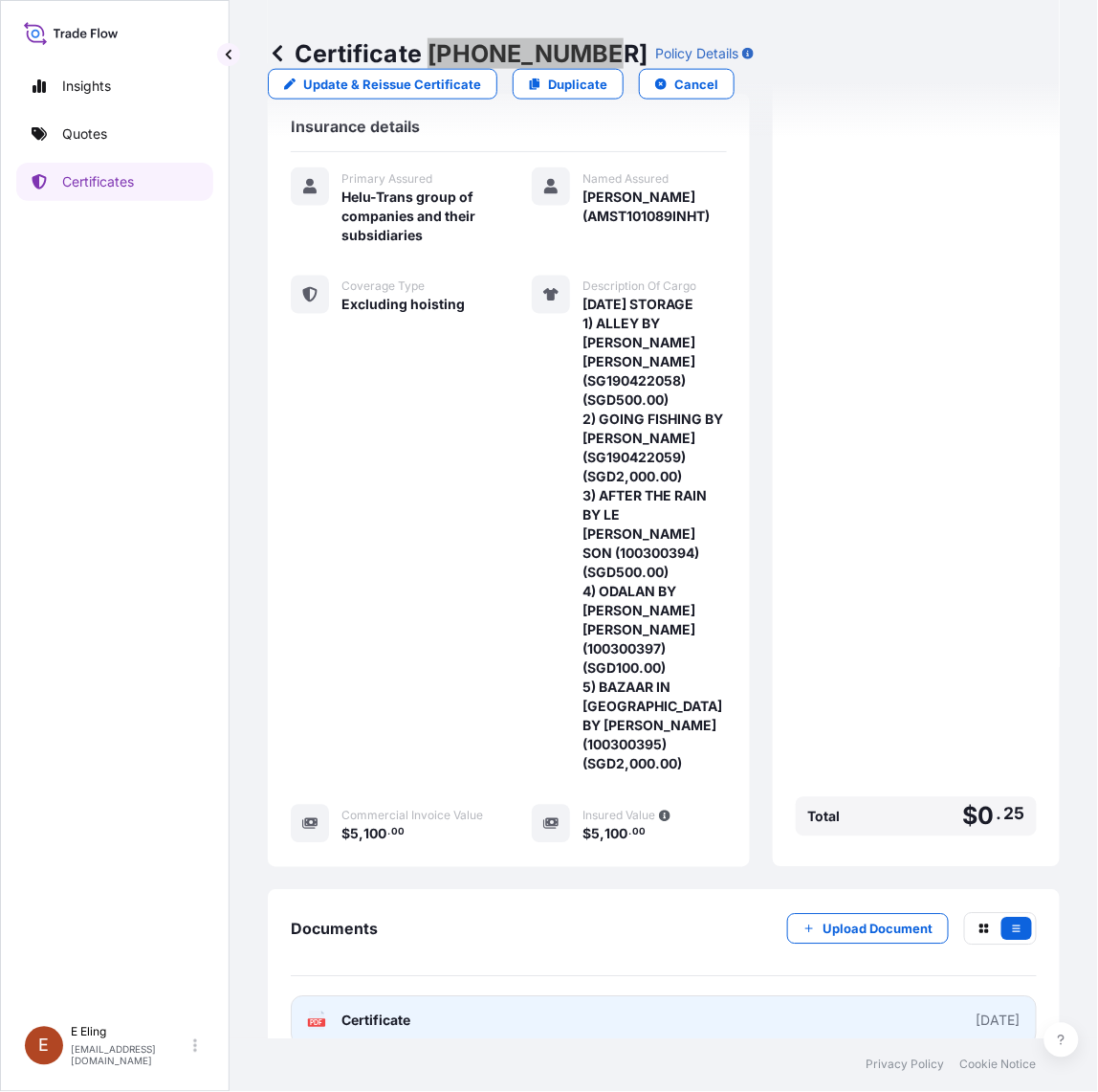
click at [705, 996] on link "PDF Certificate [DATE]" at bounding box center [664, 1021] width 746 height 50
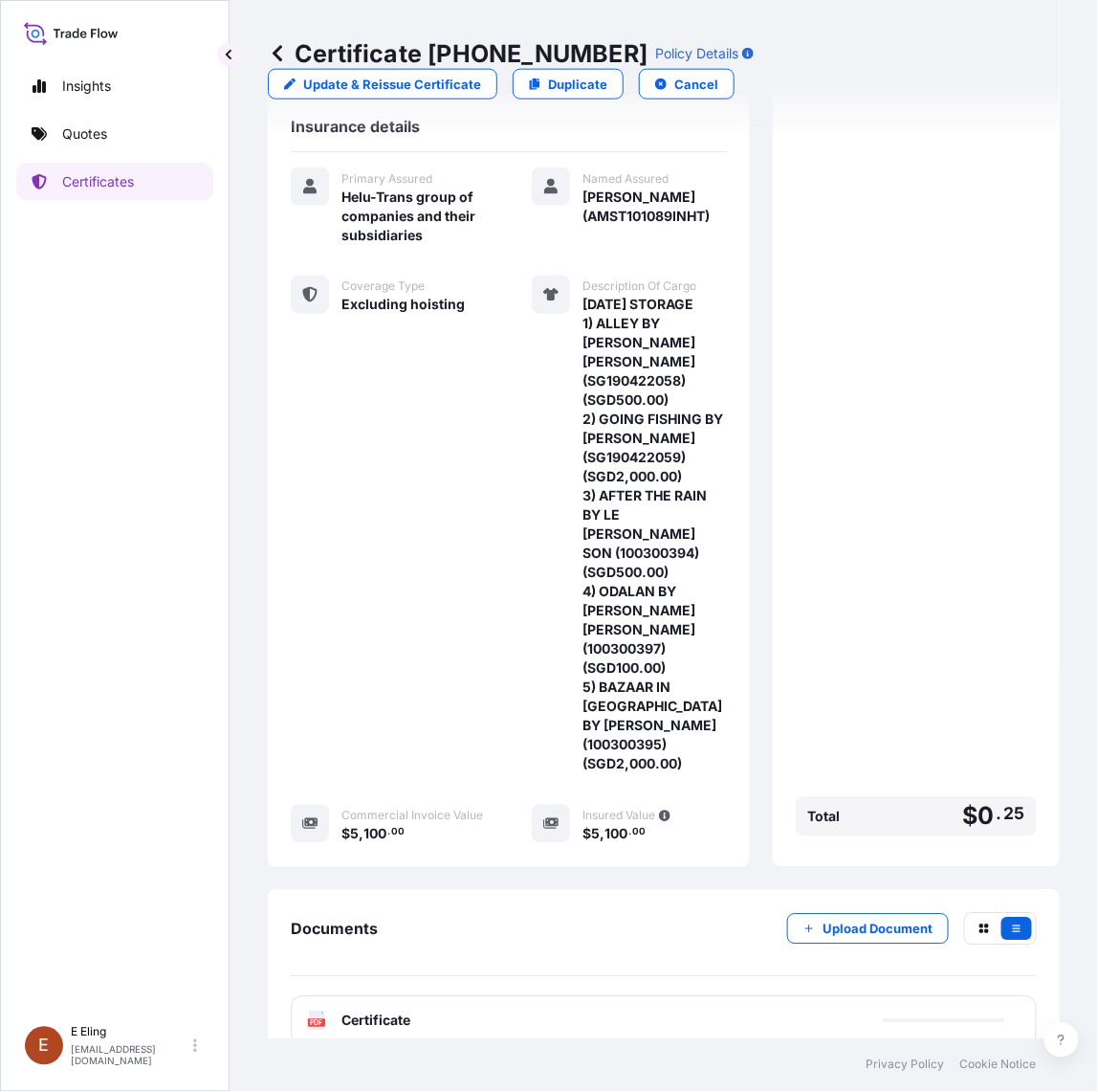
drag, startPoint x: 823, startPoint y: 919, endPoint x: 820, endPoint y: 887, distance: 32.1
click at [823, 918] on div "Documents Upload Document" at bounding box center [664, 944] width 746 height 64
click at [820, 913] on button "Upload Document" at bounding box center [868, 929] width 162 height 31
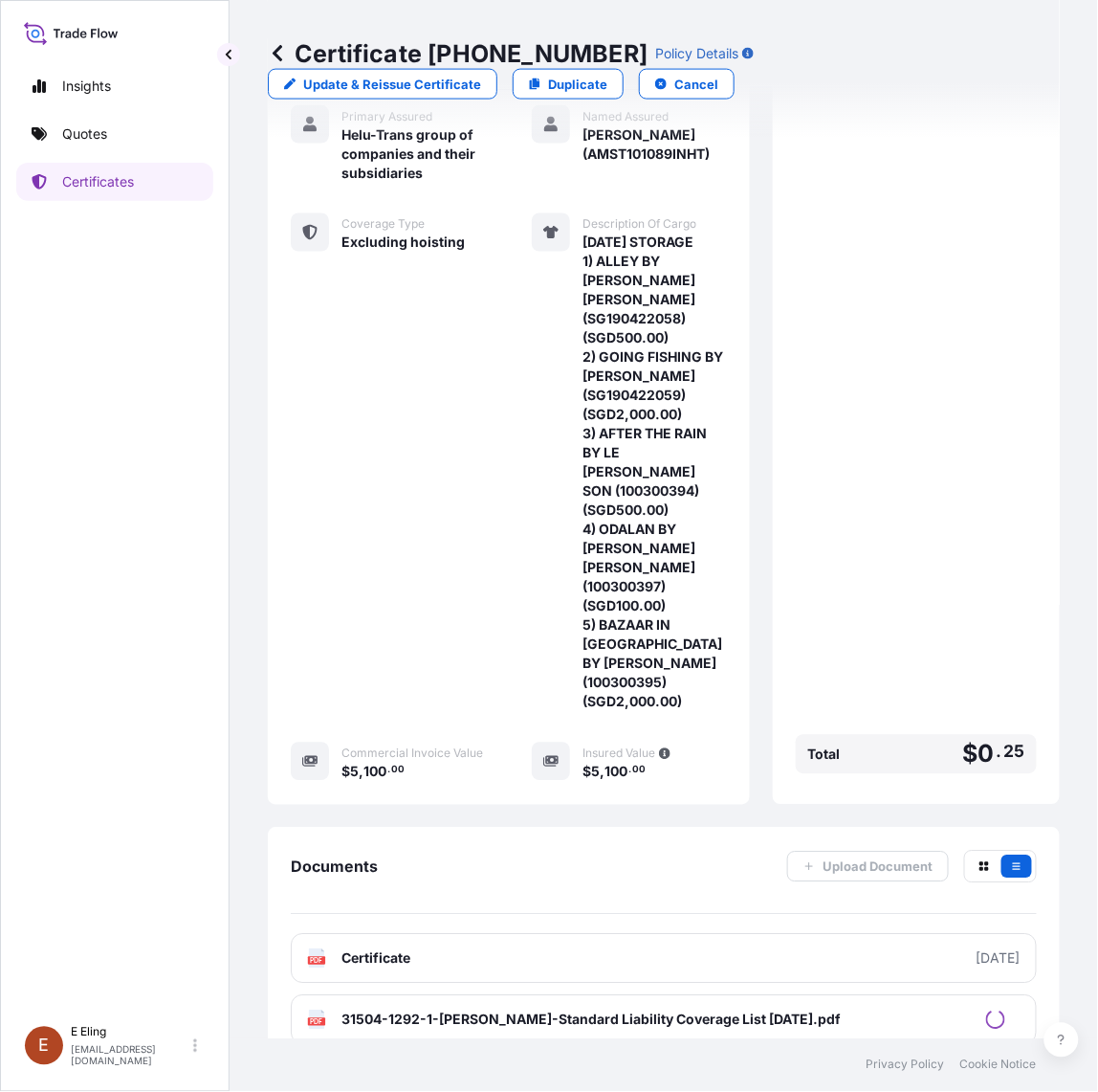
scroll to position [0, 0]
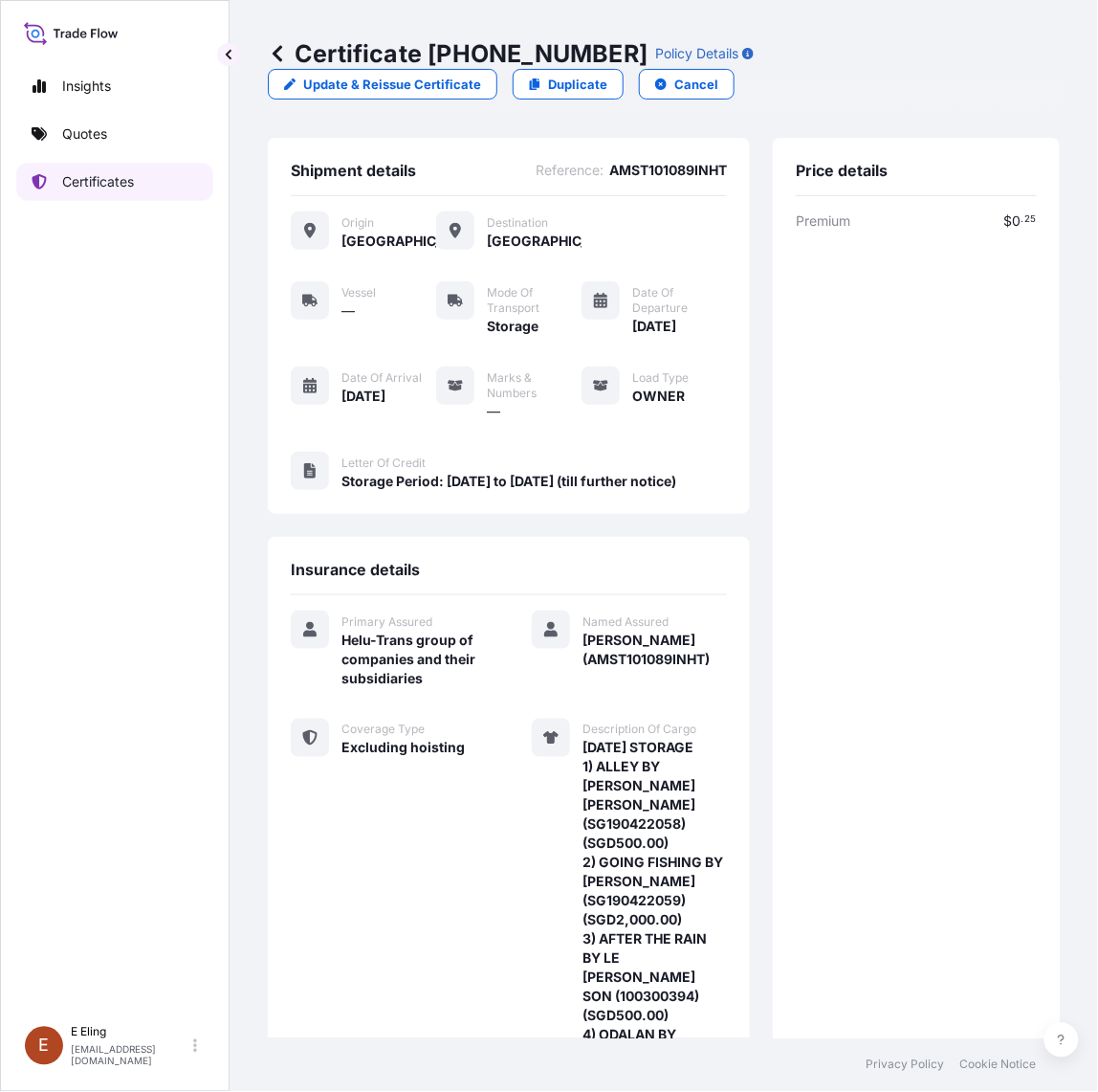
click at [112, 170] on link "Certificates" at bounding box center [114, 182] width 197 height 38
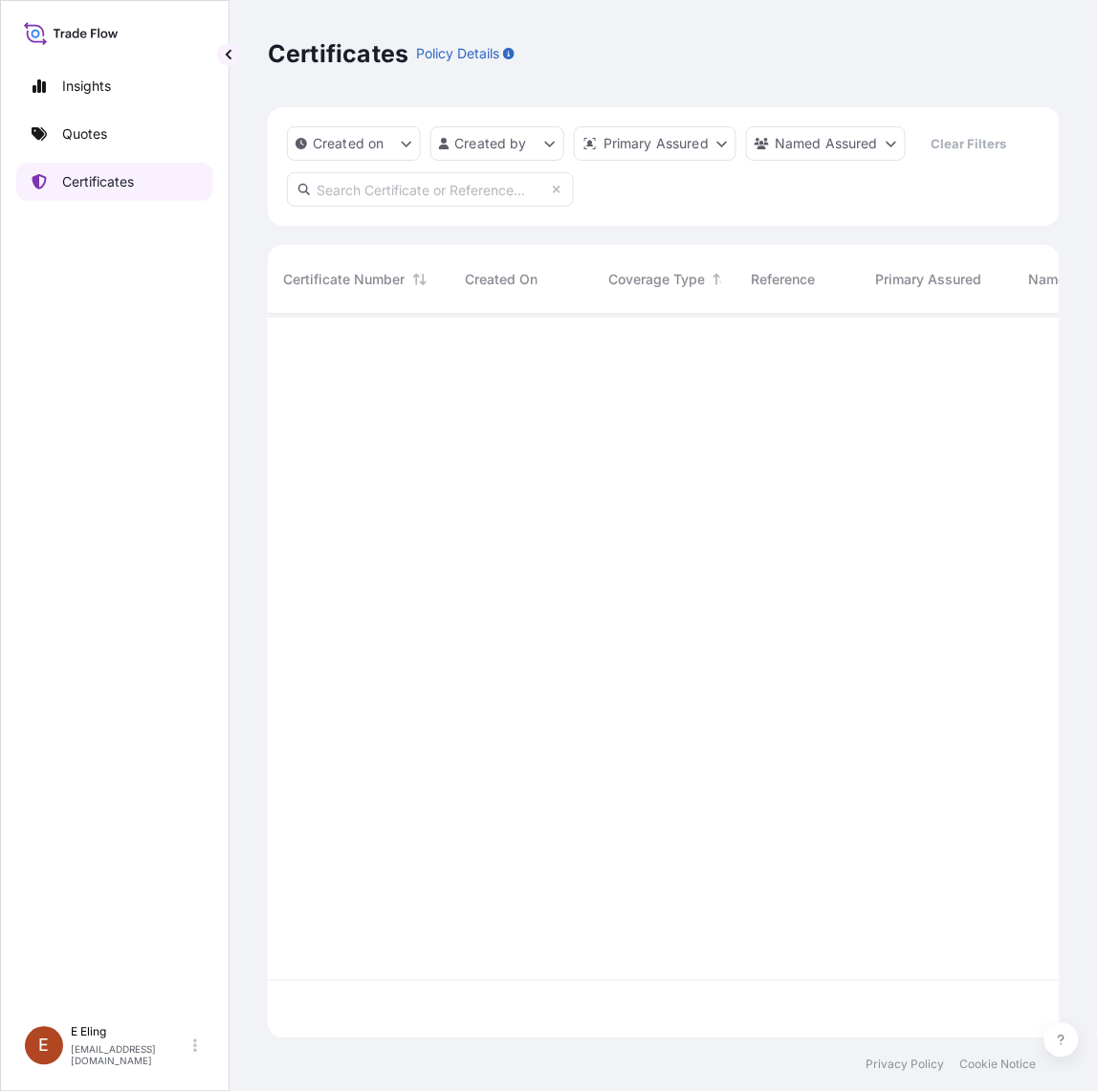
scroll to position [717, 775]
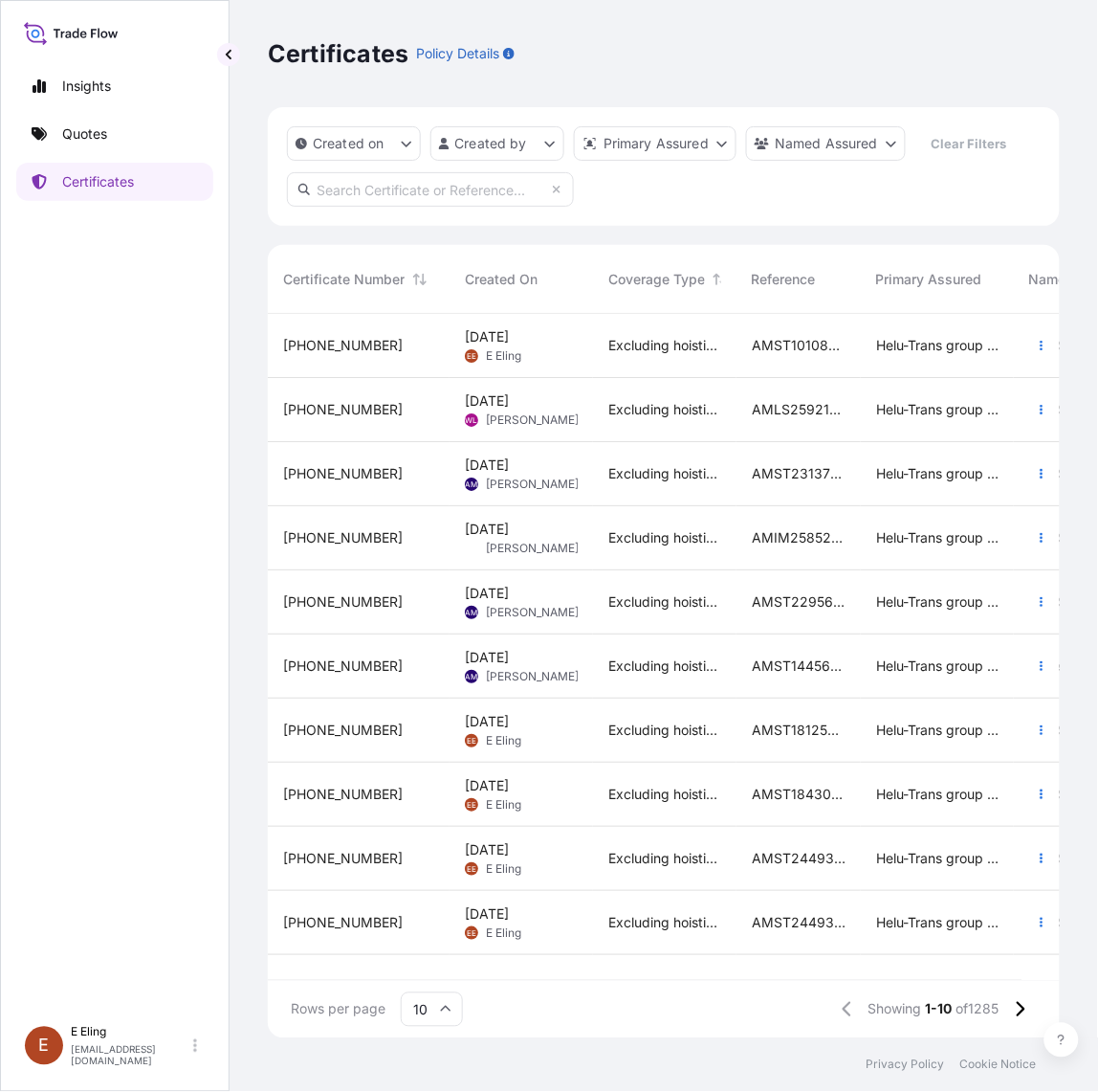
click at [407, 188] on input "text" at bounding box center [431, 189] width 287 height 35
paste input "AMST071389INHT"
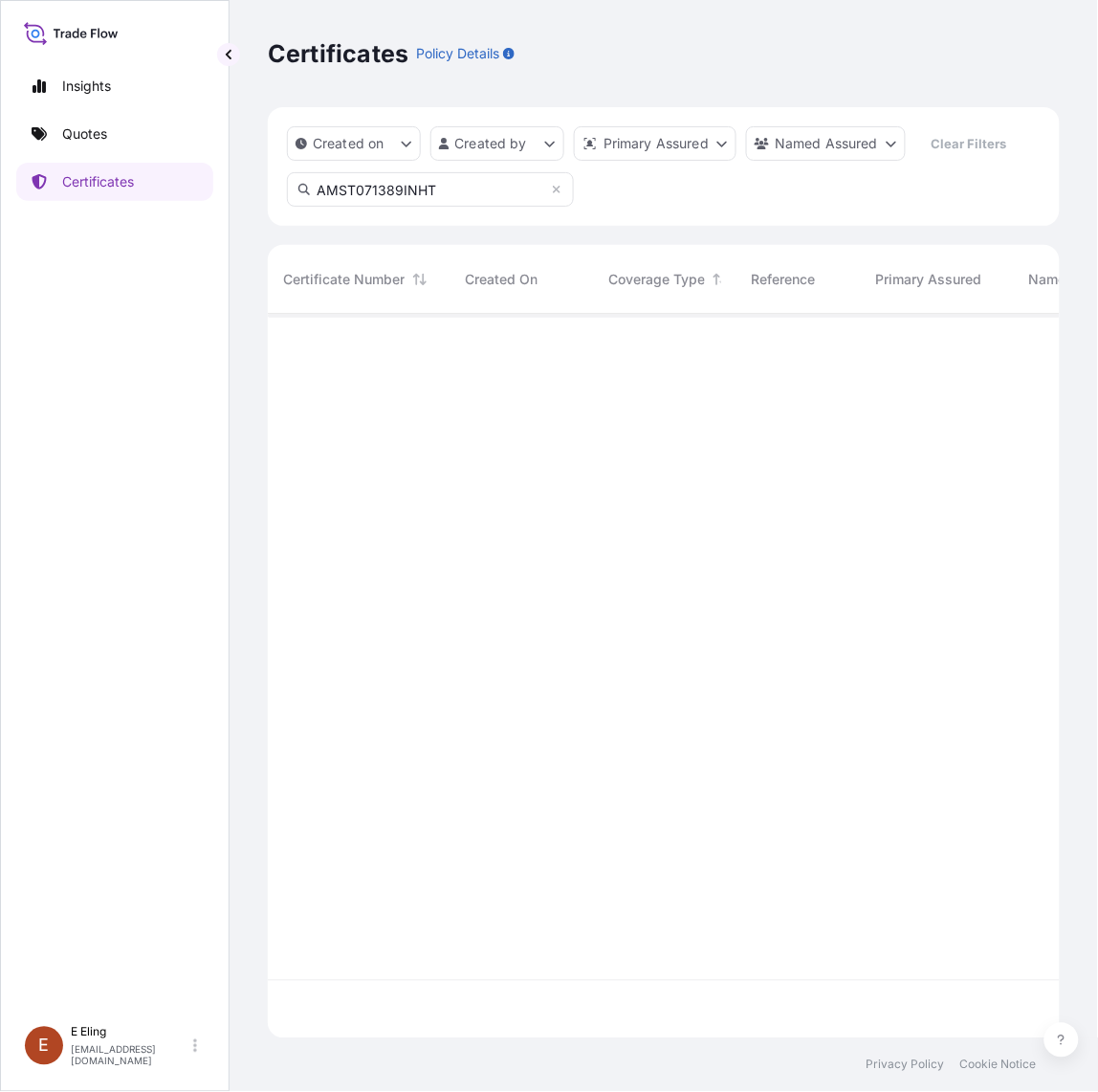
type input "AMST071389INHT"
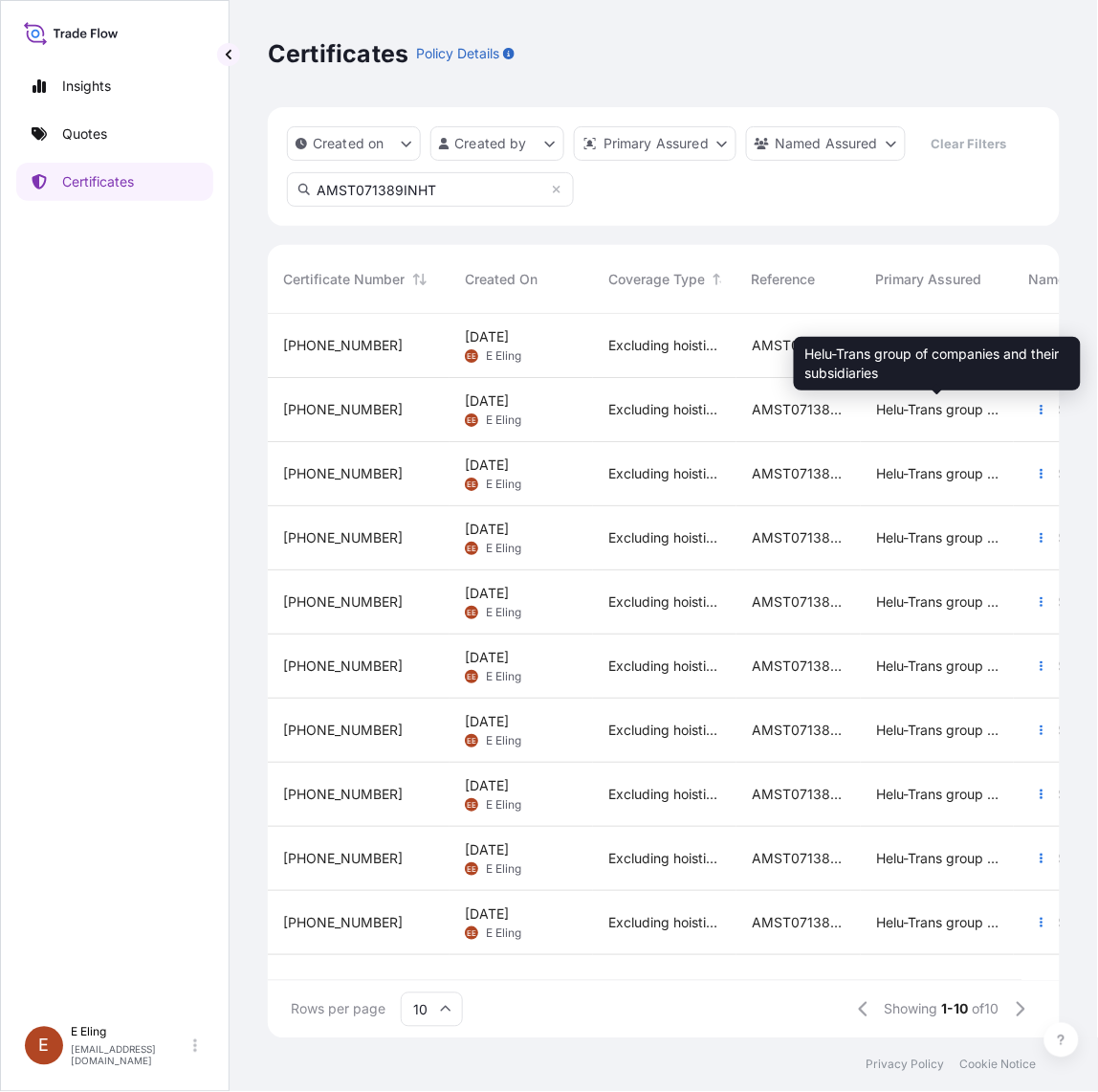
click at [945, 408] on span "Helu-Trans group of companies and their subsidiaries" at bounding box center [937, 410] width 122 height 19
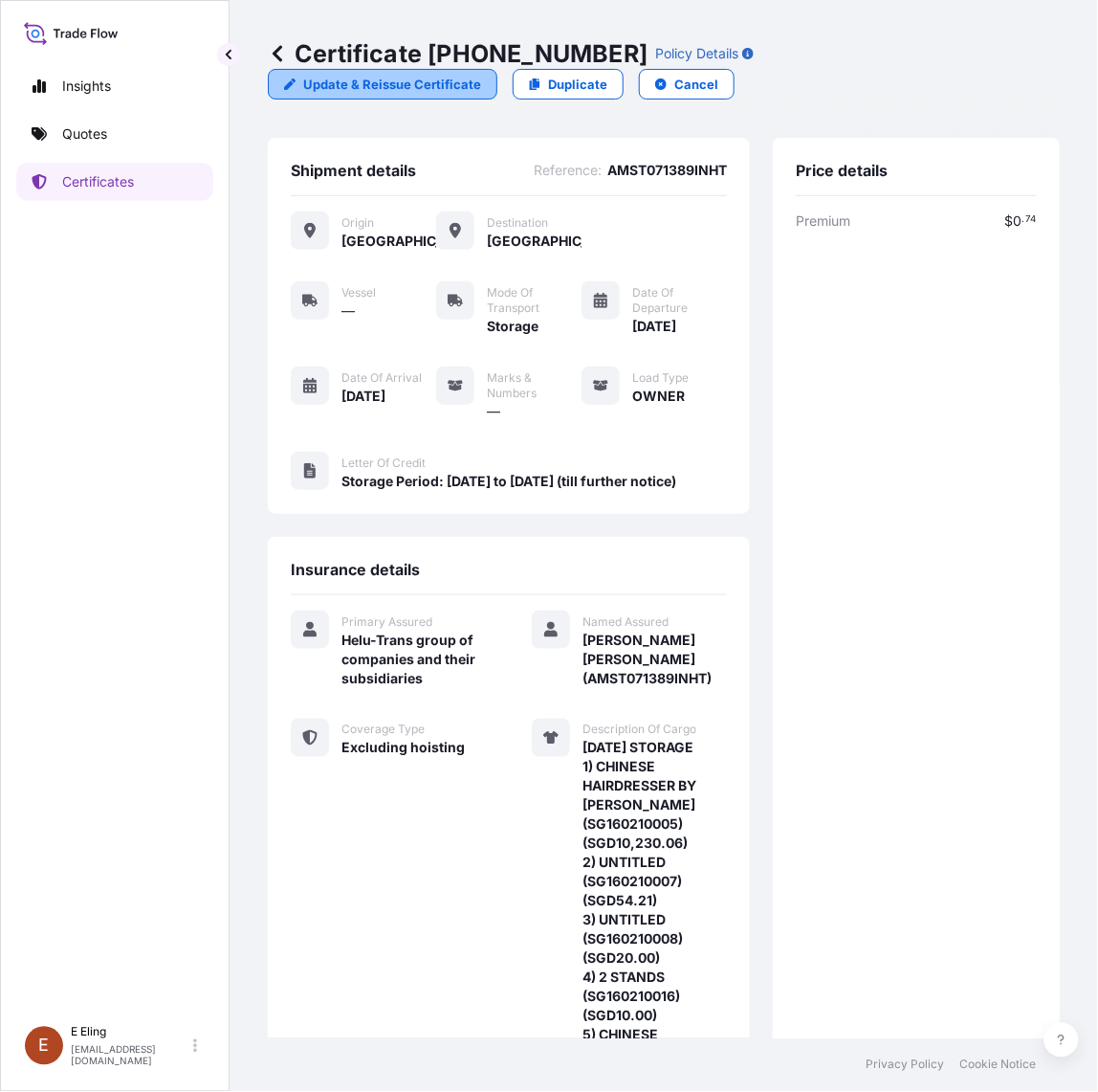
click at [450, 78] on p "Update & Reissue Certificate" at bounding box center [391, 85] width 178 height 19
select select "STORAGE"
select select "31504"
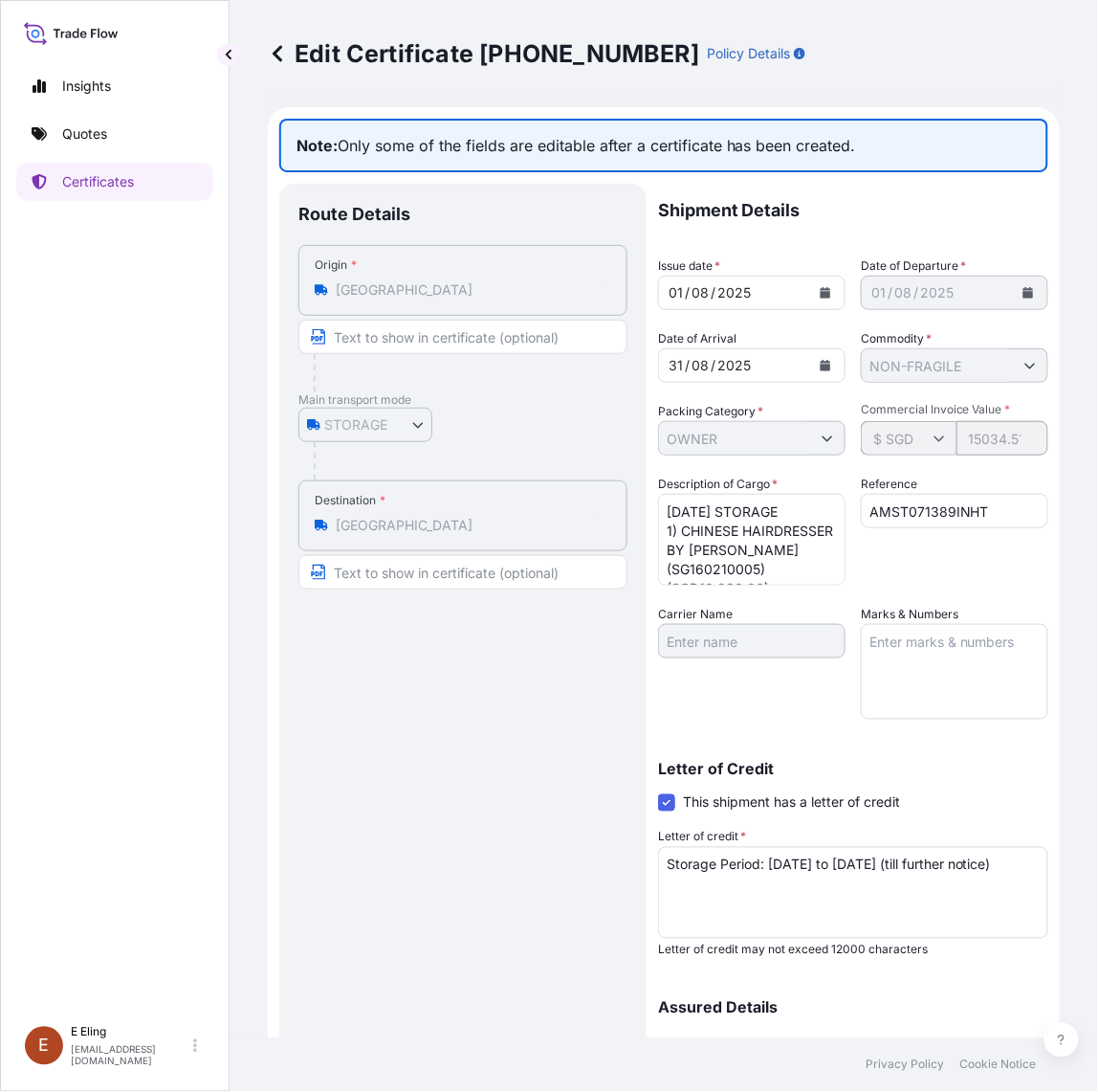
click at [280, 49] on icon at bounding box center [278, 53] width 10 height 16
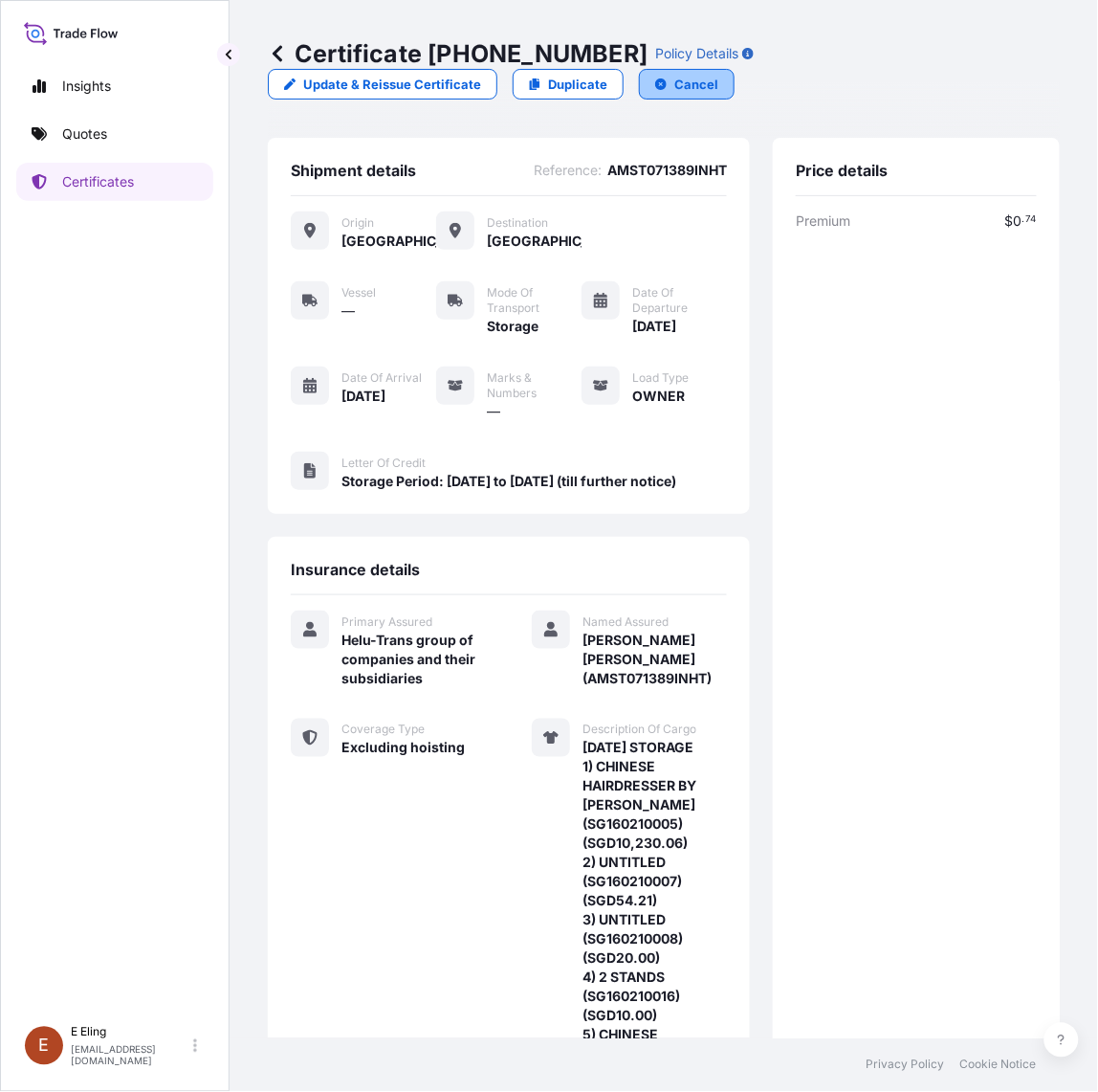
click at [659, 92] on button "Cancel" at bounding box center [687, 85] width 96 height 31
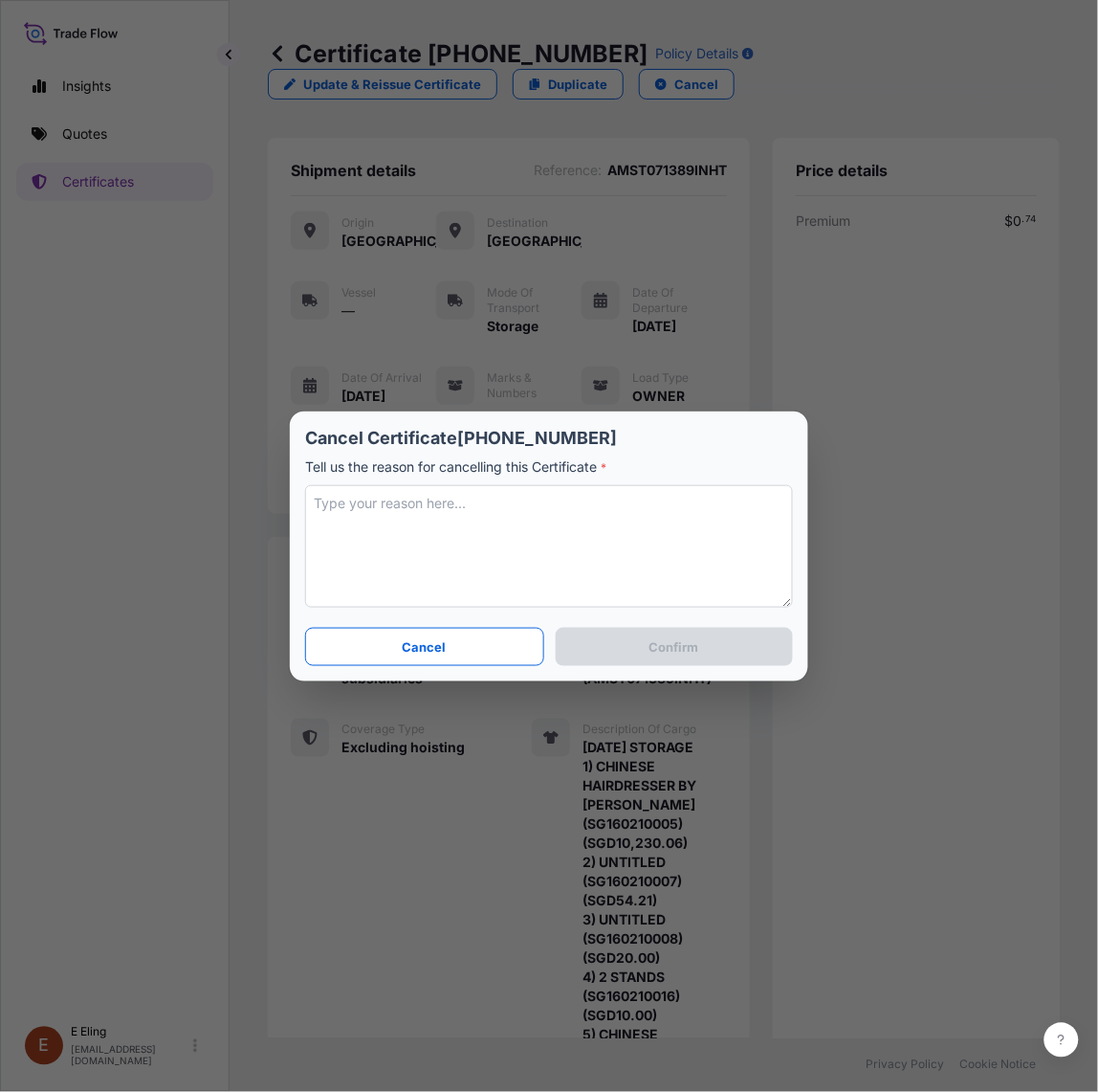
click at [522, 558] on textarea at bounding box center [549, 546] width 488 height 122
type textarea "C"
type textarea "c"
type textarea "C"
type textarea "W"
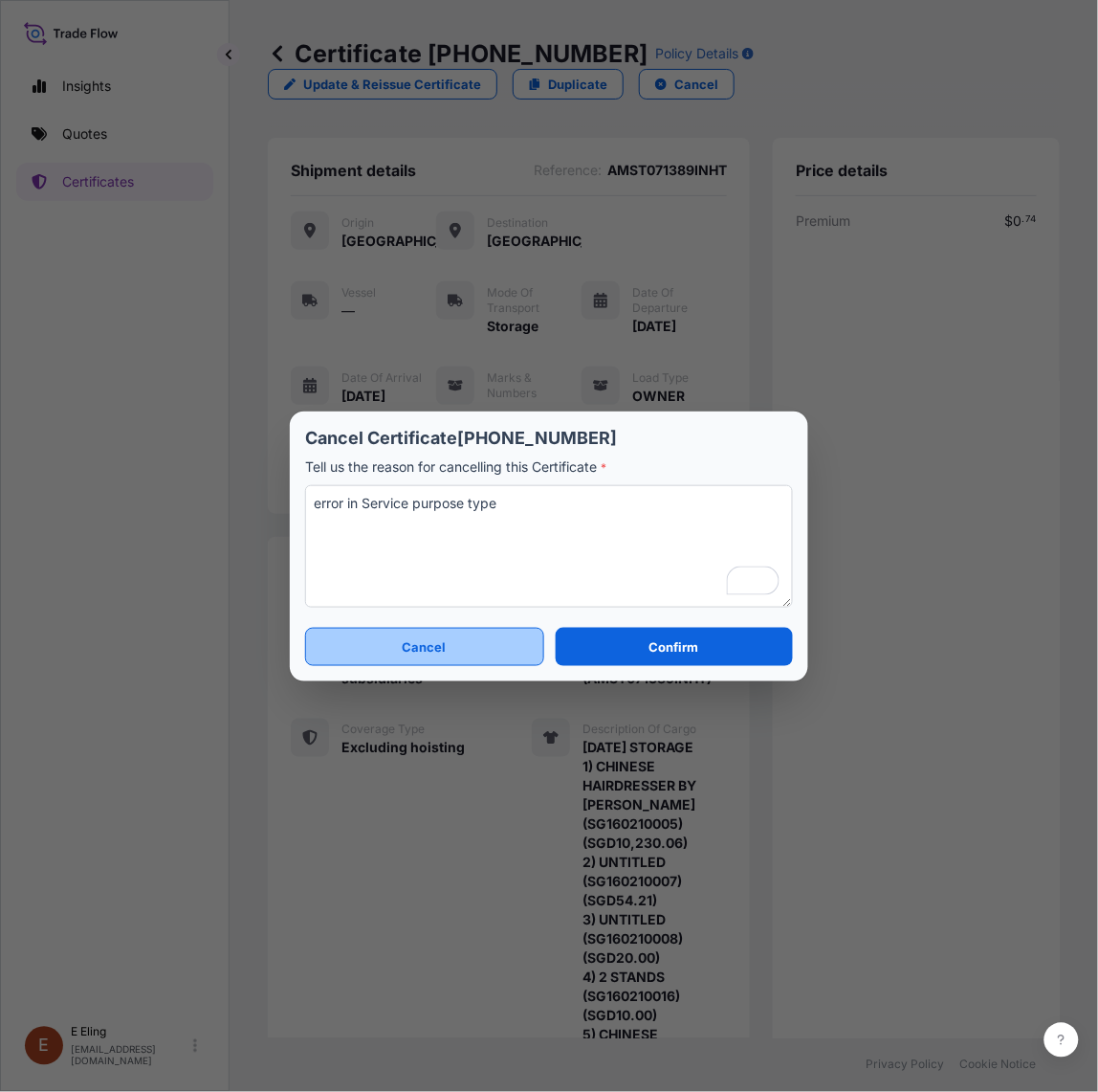
type textarea "error in Service purpose type"
click at [485, 647] on button "Cancel" at bounding box center [424, 647] width 239 height 38
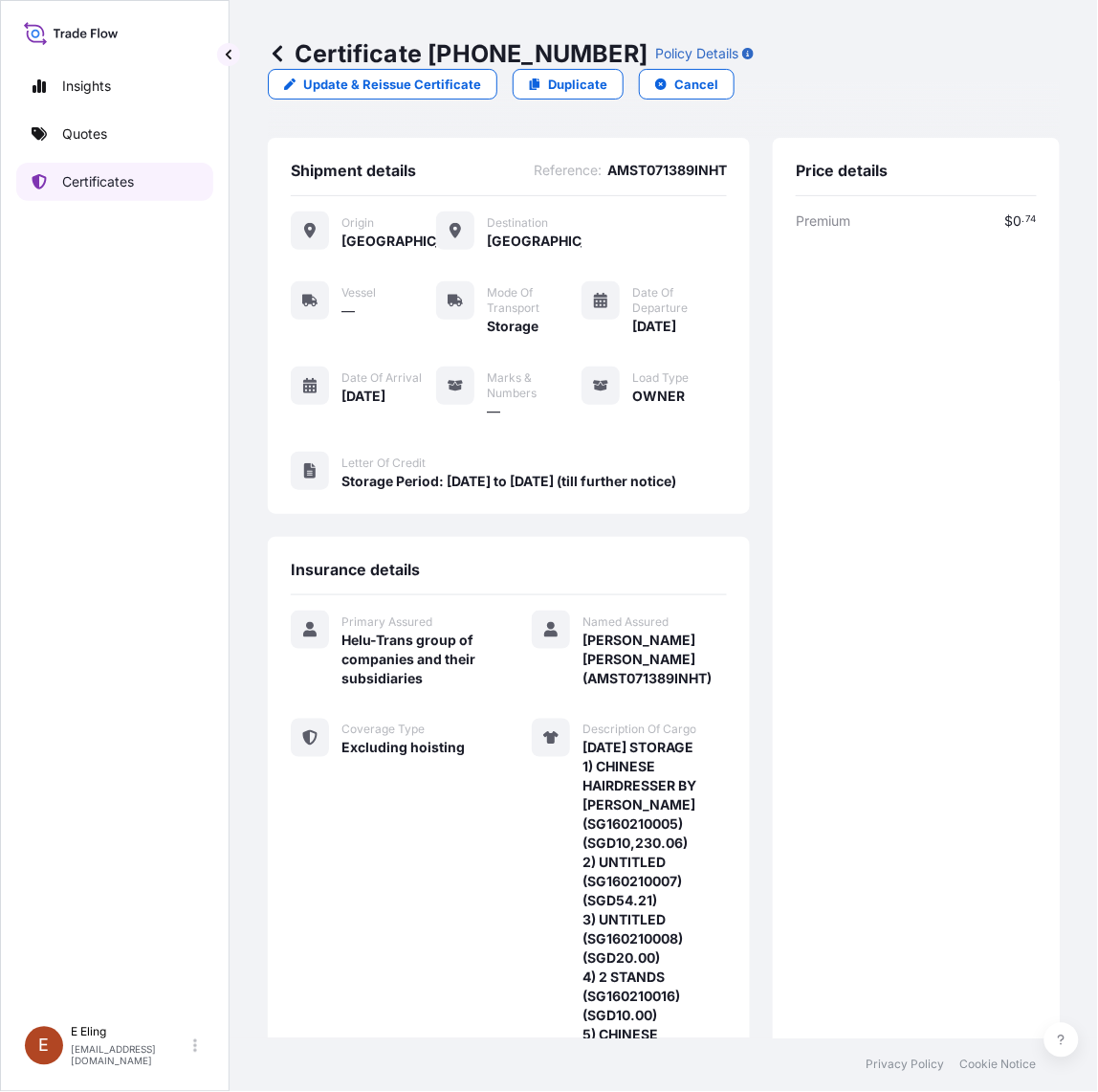
click at [120, 169] on link "Certificates" at bounding box center [114, 182] width 197 height 38
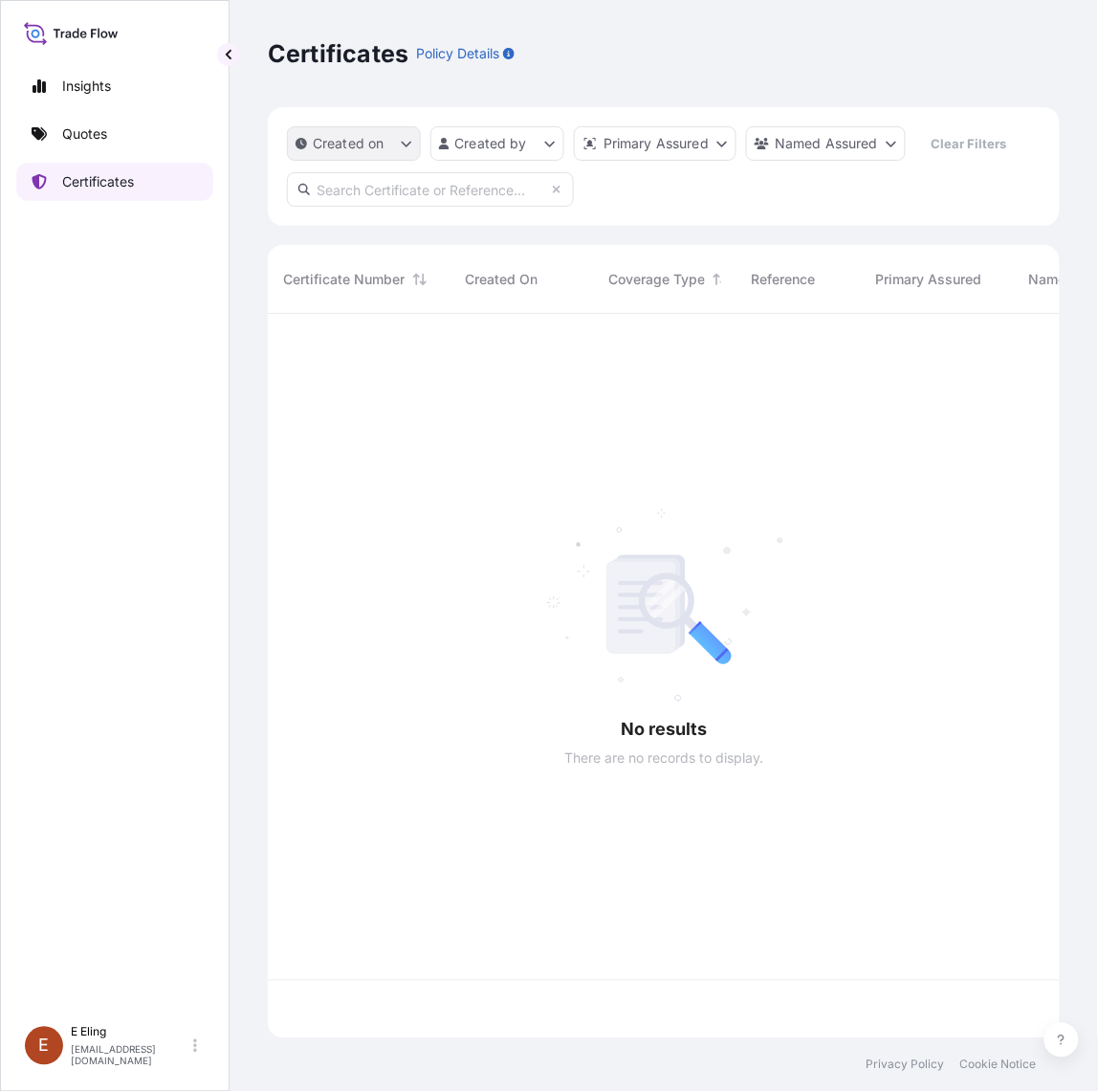
scroll to position [717, 775]
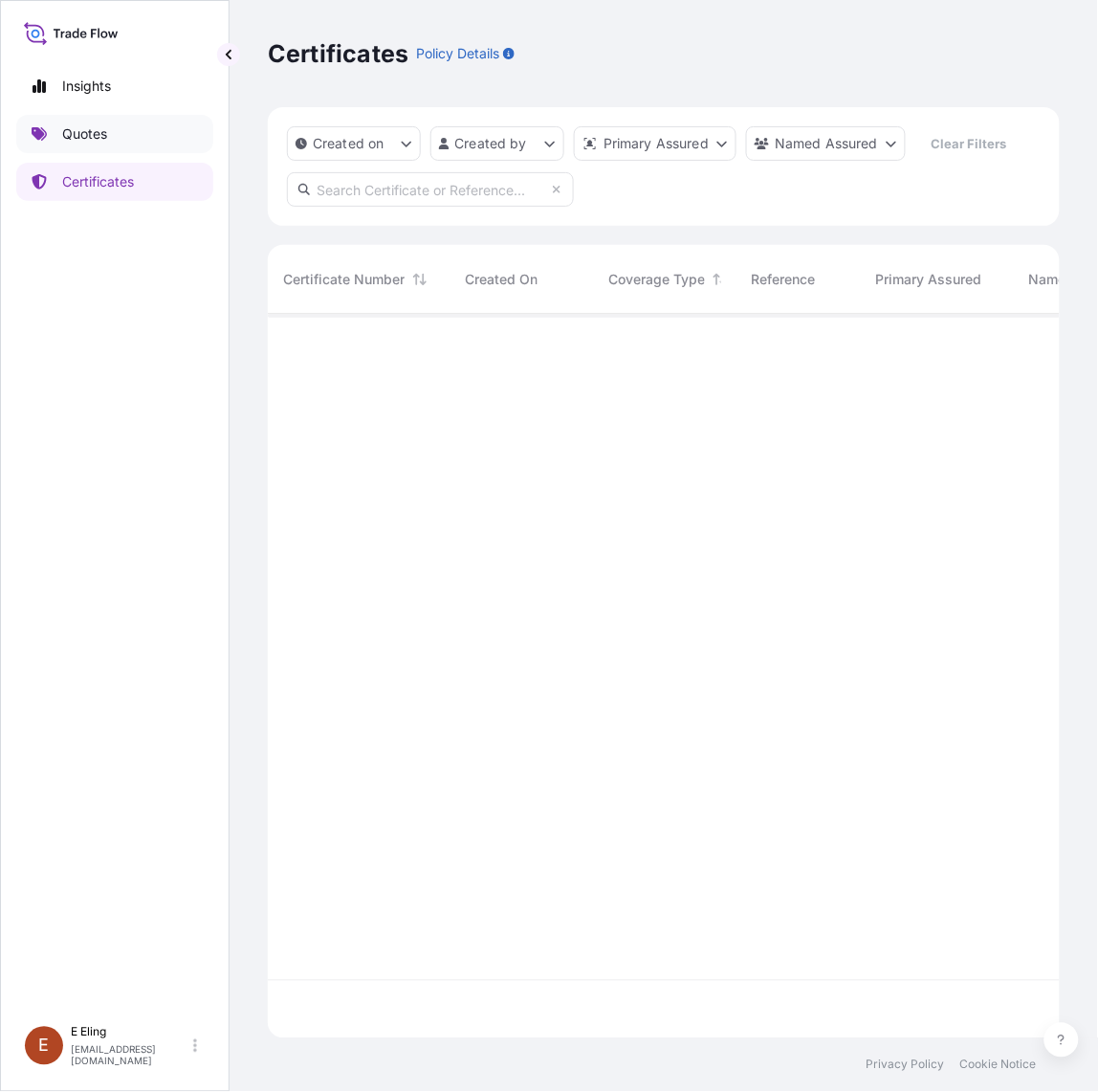
click at [173, 117] on link "Quotes" at bounding box center [114, 134] width 197 height 38
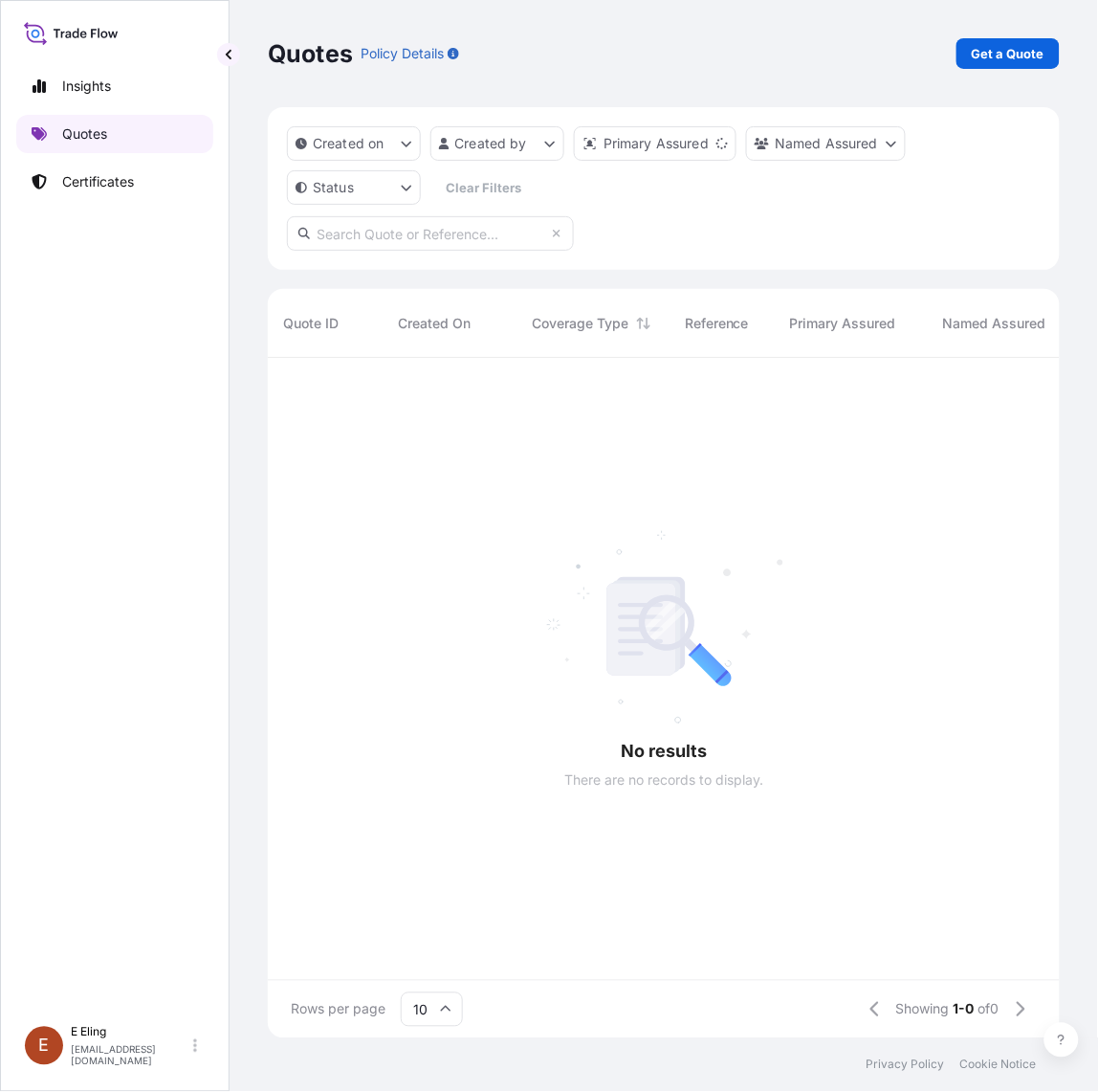
scroll to position [672, 775]
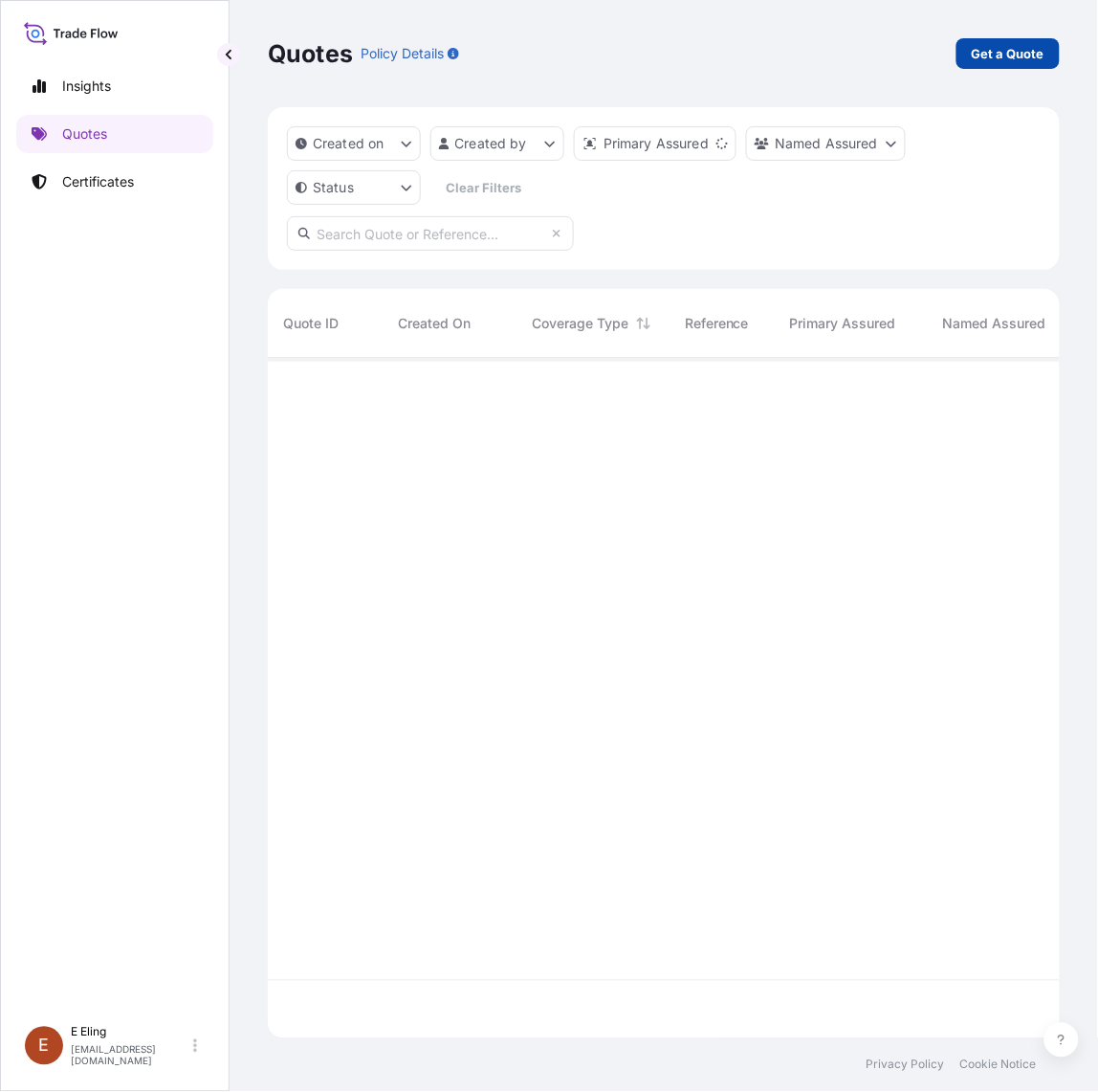
click at [1011, 49] on p "Get a Quote" at bounding box center [1009, 54] width 73 height 19
select select "AIR"
select select "27"
select select "Transit"
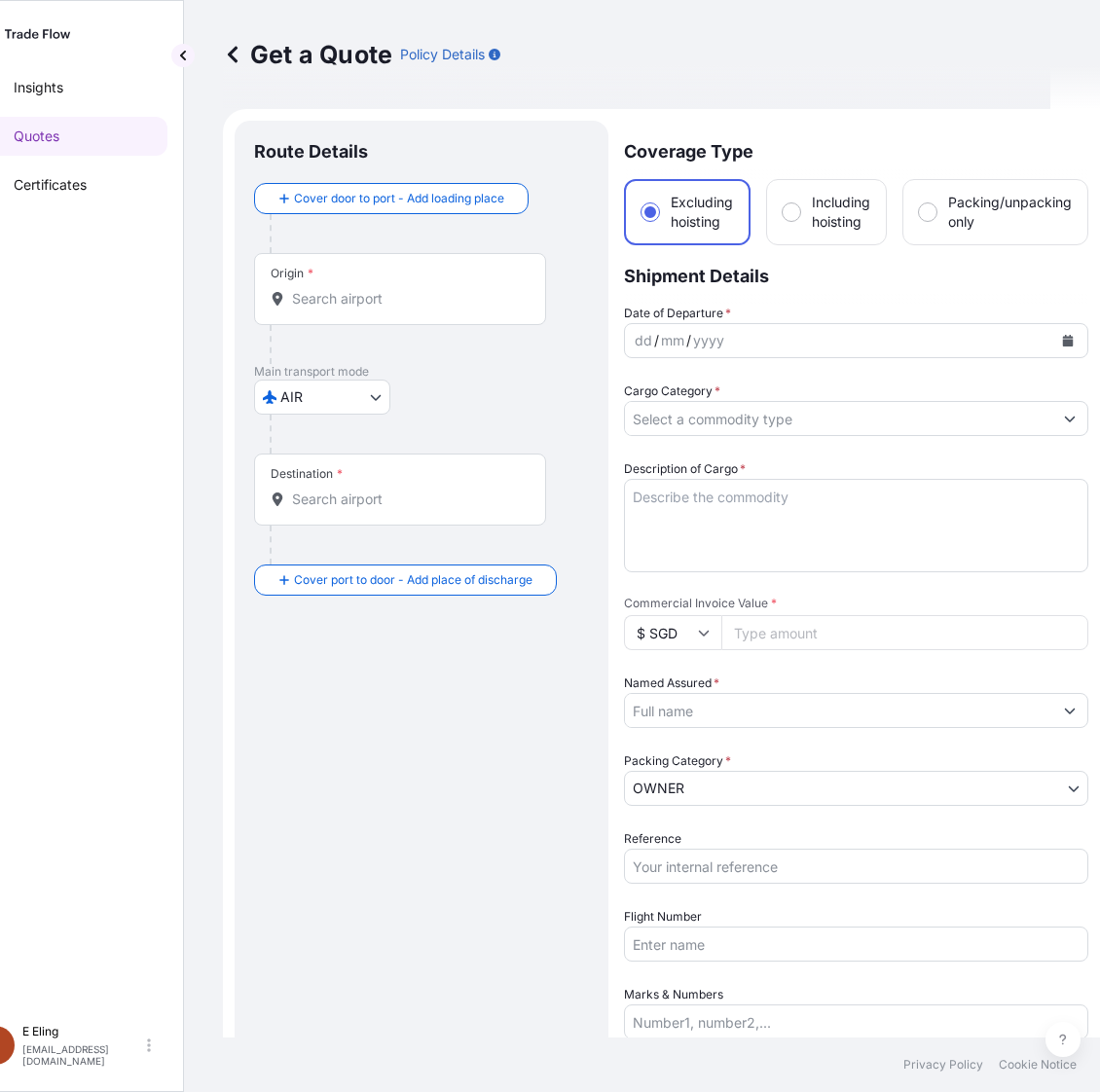
click at [237, 52] on icon at bounding box center [233, 55] width 20 height 20
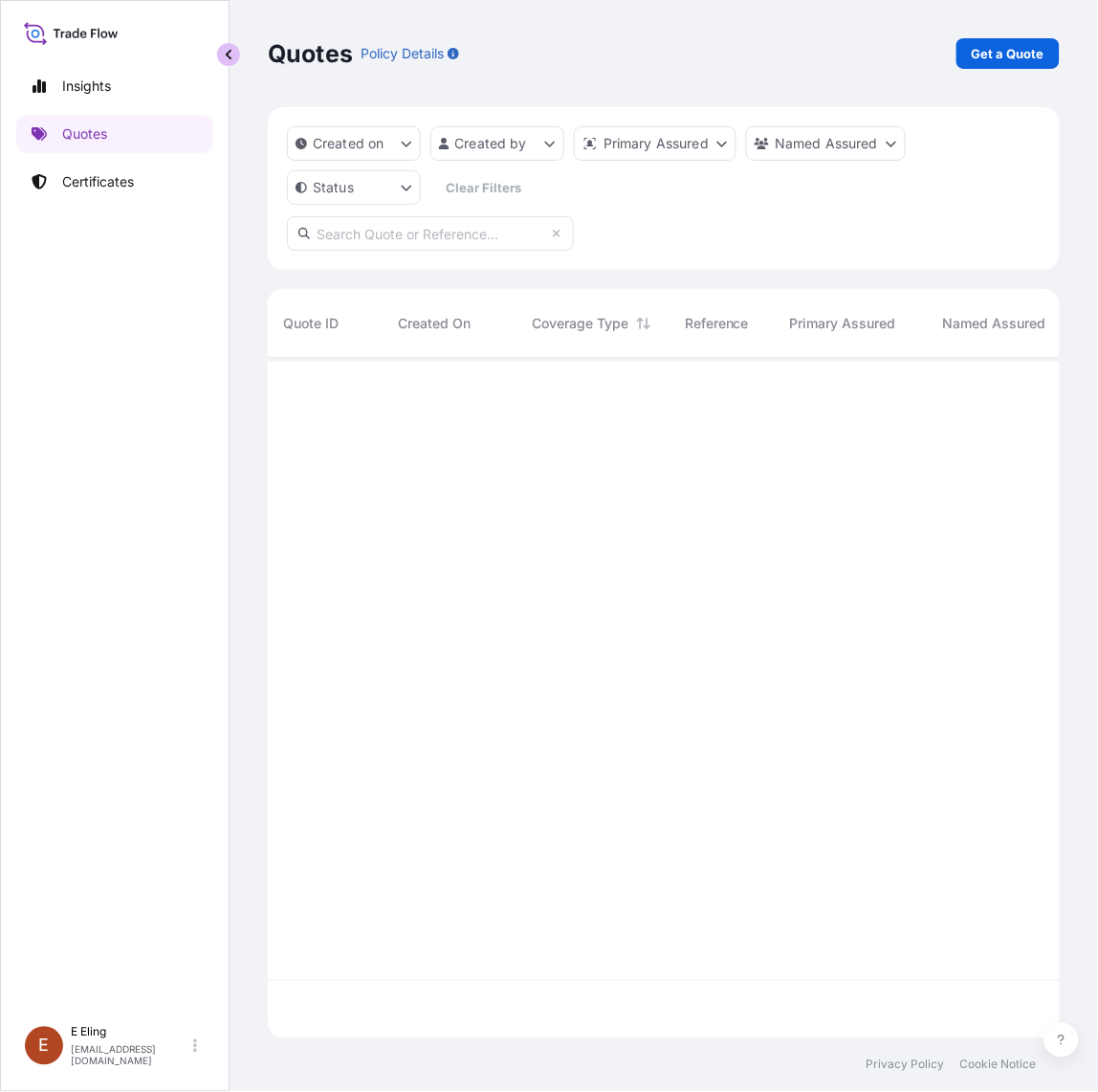
scroll to position [672, 775]
click at [119, 174] on p "Certificates" at bounding box center [98, 182] width 72 height 19
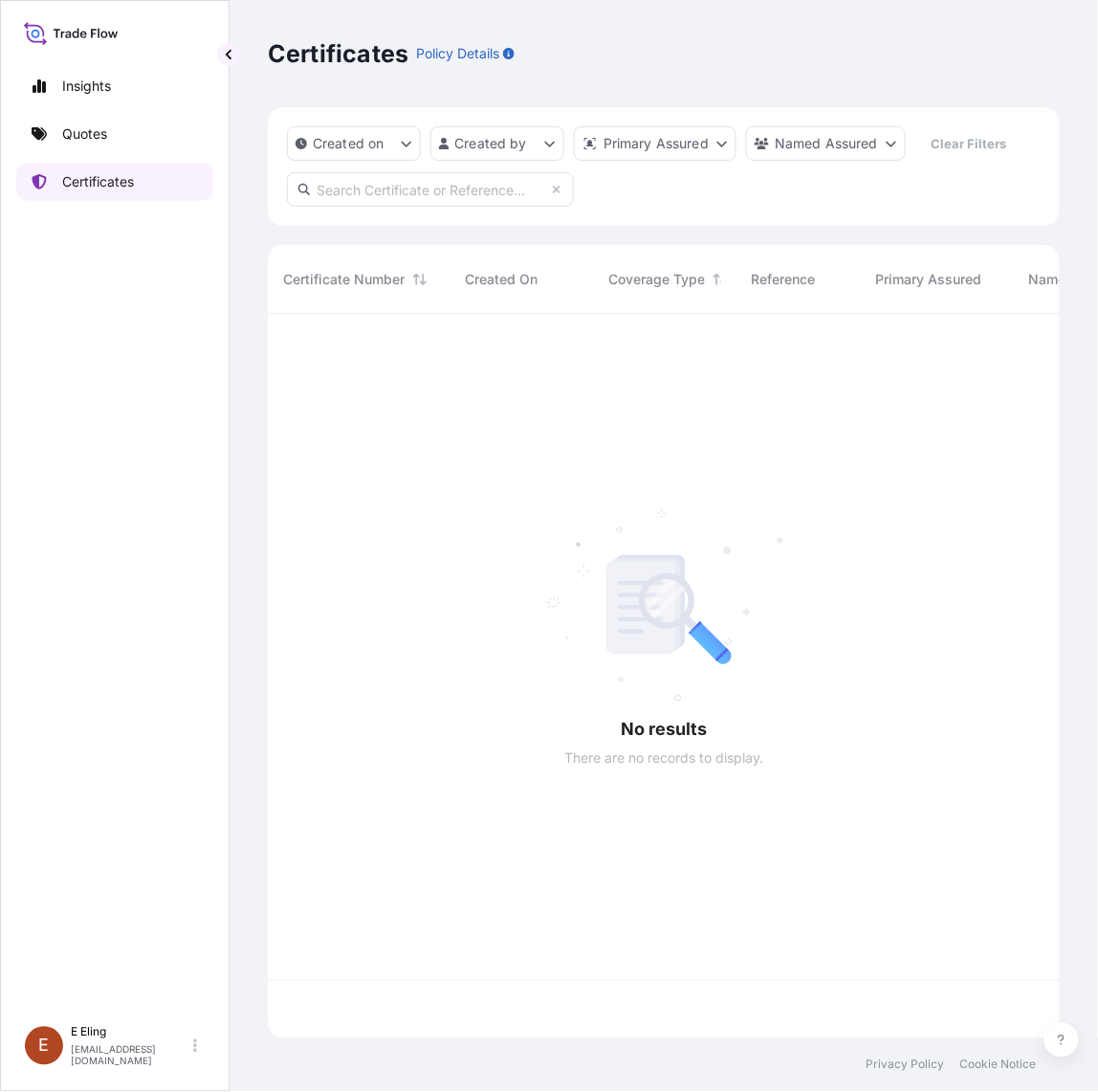
scroll to position [717, 775]
drag, startPoint x: 395, startPoint y: 215, endPoint x: 400, endPoint y: 183, distance: 32.4
click at [395, 212] on div "Created on Created by Primary Assured Named Assured Clear Filters" at bounding box center [664, 165] width 792 height 118
click at [400, 183] on input "text" at bounding box center [431, 189] width 287 height 35
paste input "AMST071389INHT"
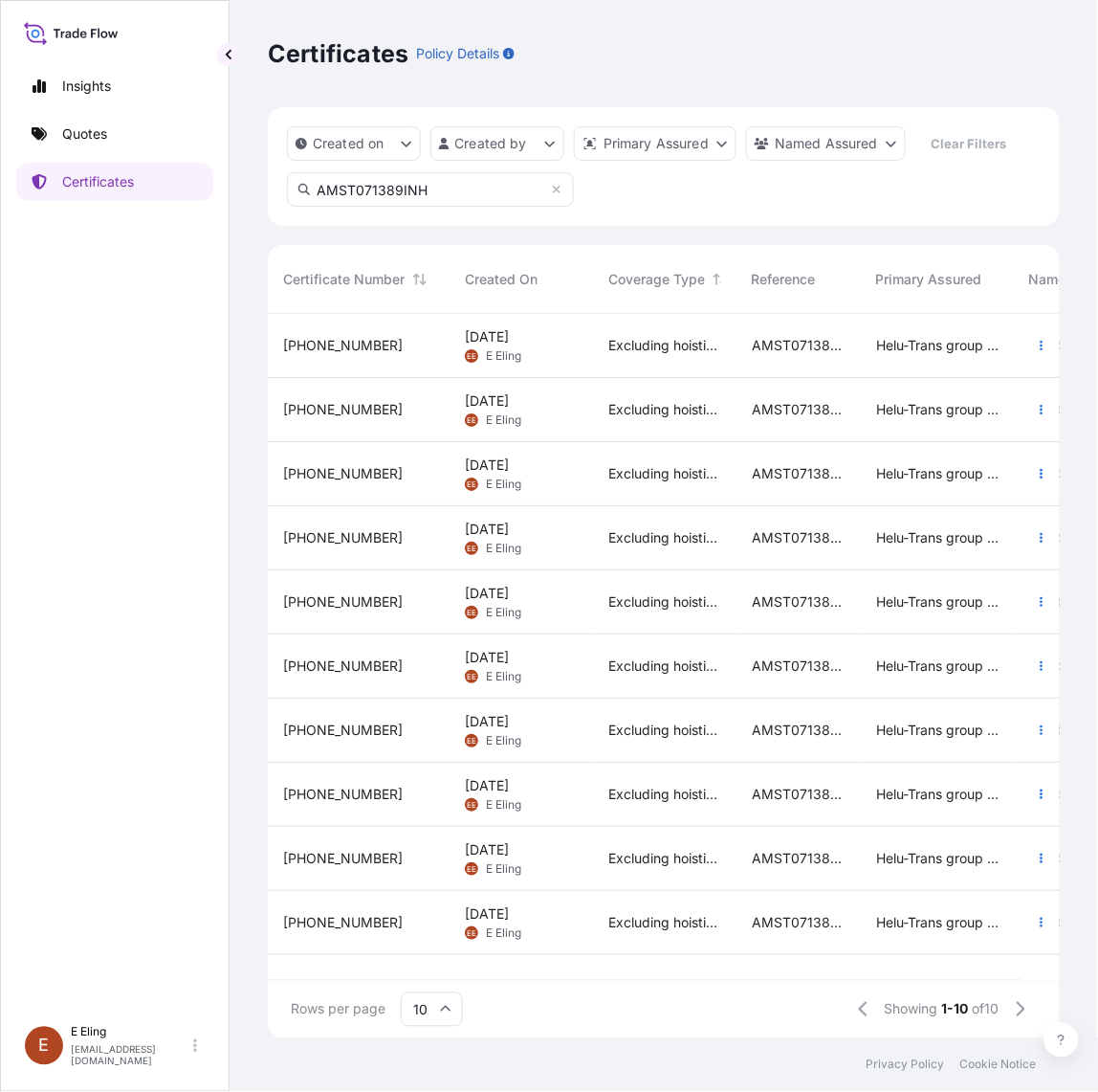
type input "AMST071389INH"
click at [521, 350] on div "EE E Eling" at bounding box center [493, 356] width 57 height 15
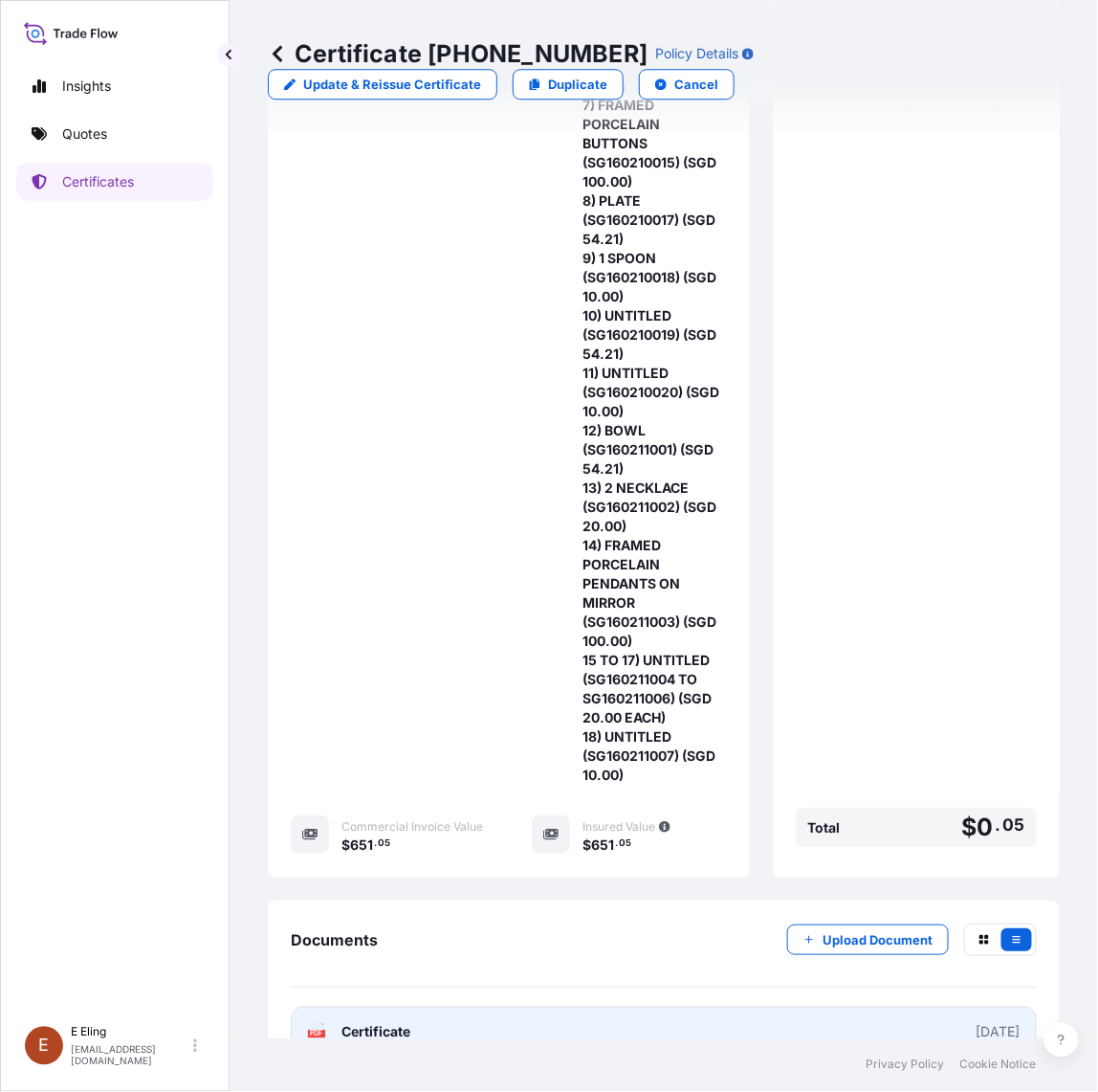
scroll to position [1131, 0]
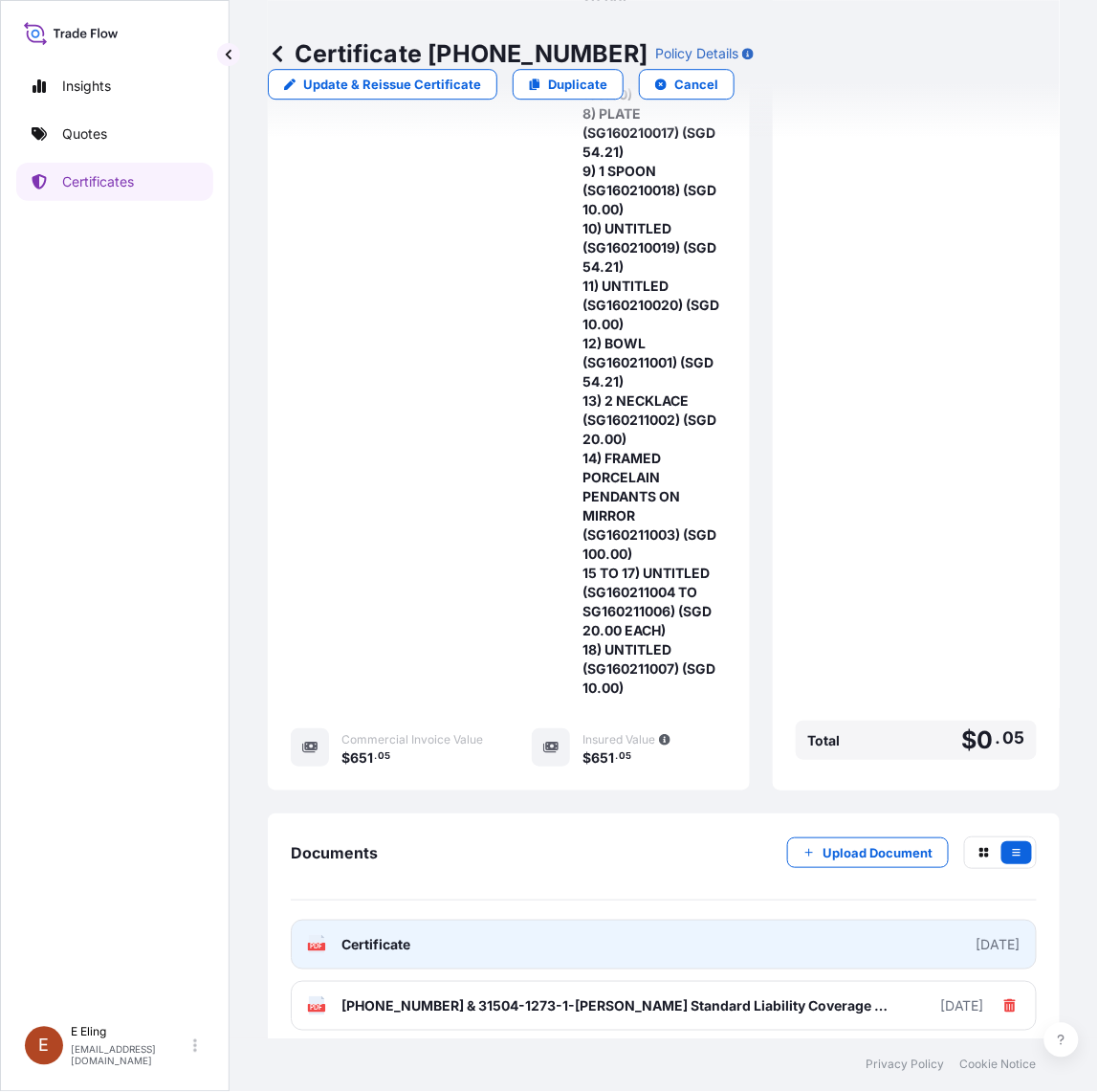
click at [532, 969] on link "PDF Certificate [DATE]" at bounding box center [664, 944] width 746 height 50
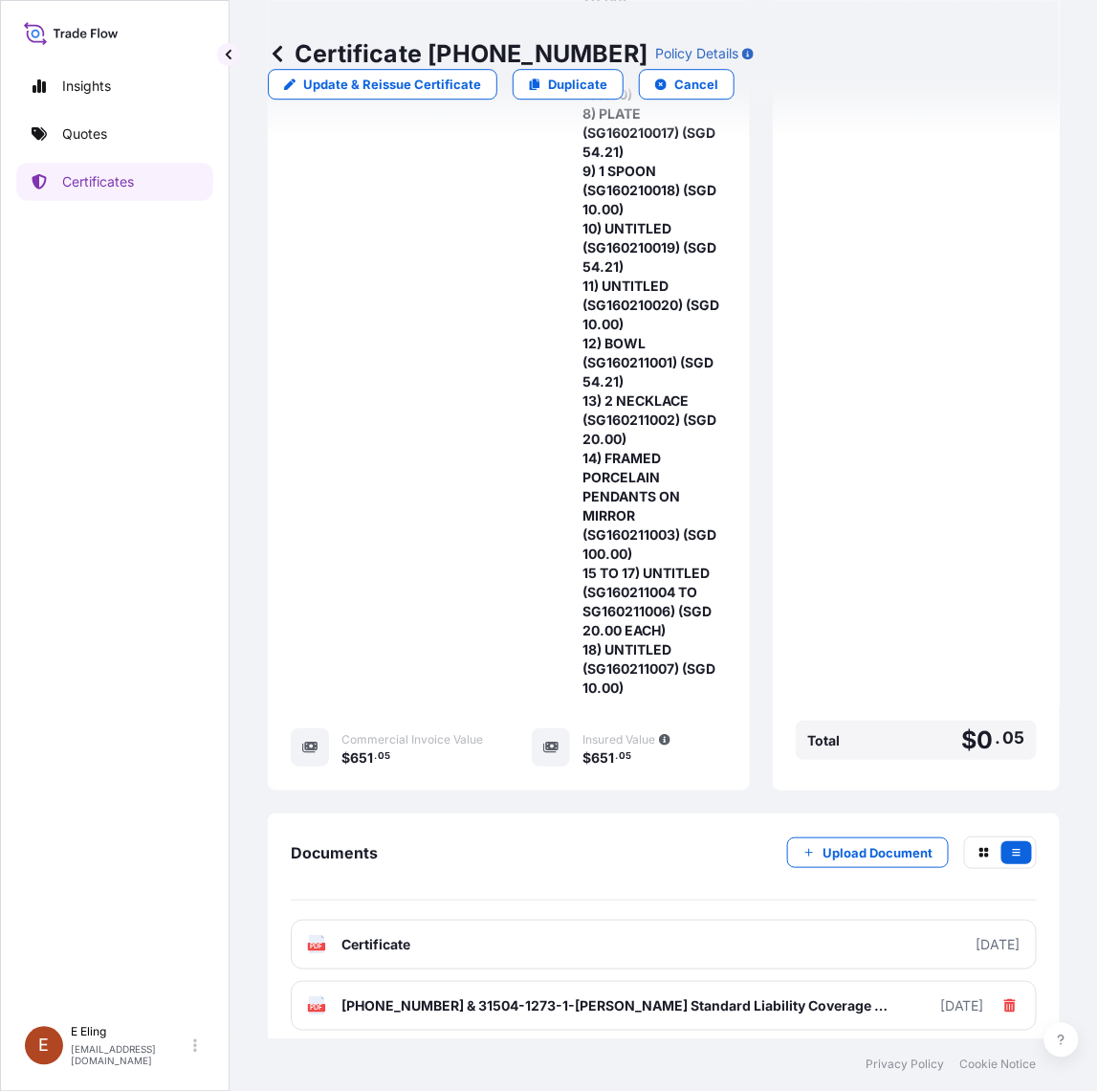
click at [278, 41] on link at bounding box center [278, 54] width 19 height 31
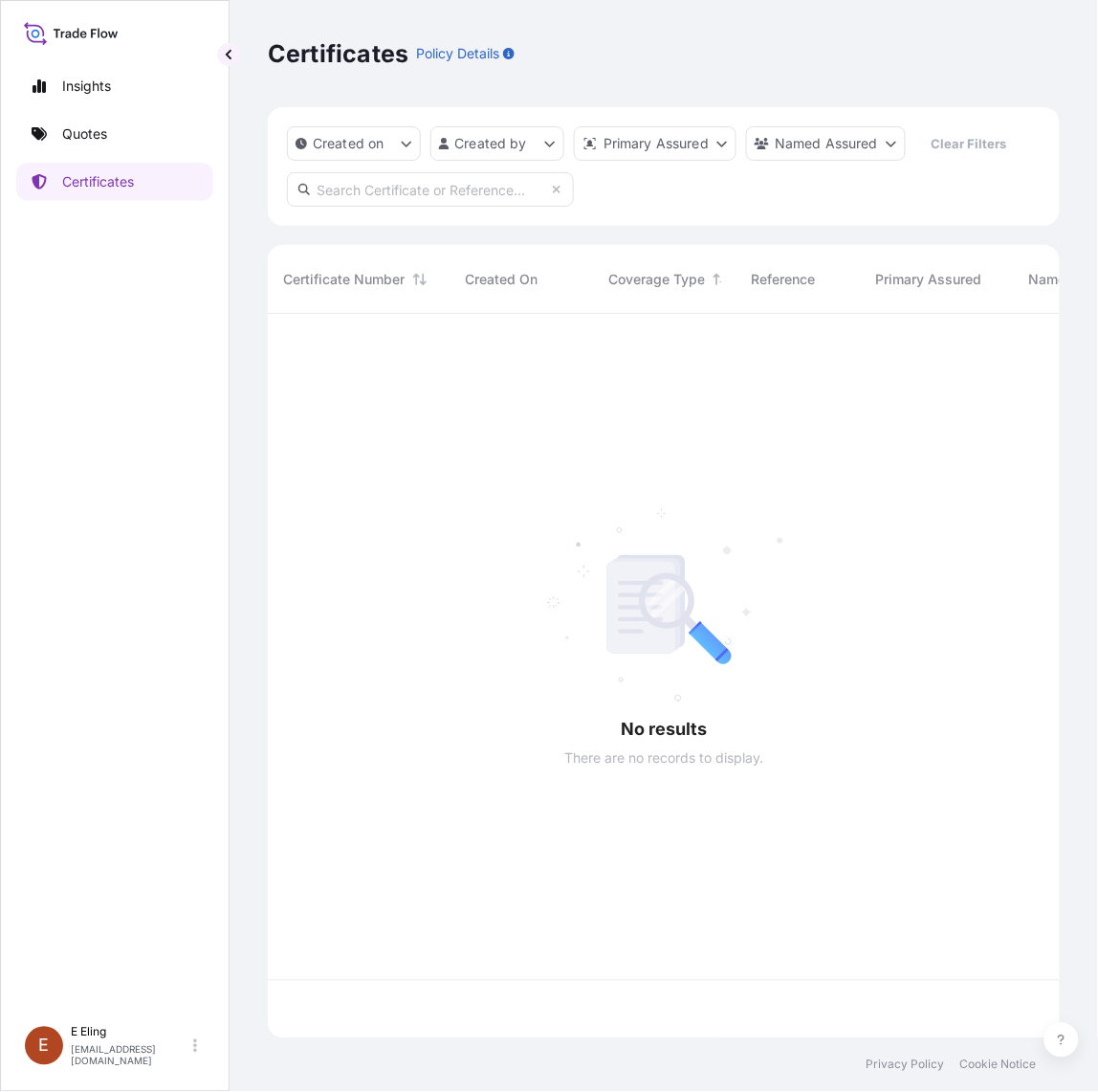
scroll to position [717, 775]
click at [404, 198] on input "text" at bounding box center [431, 189] width 287 height 35
paste input "AMST071389INHT"
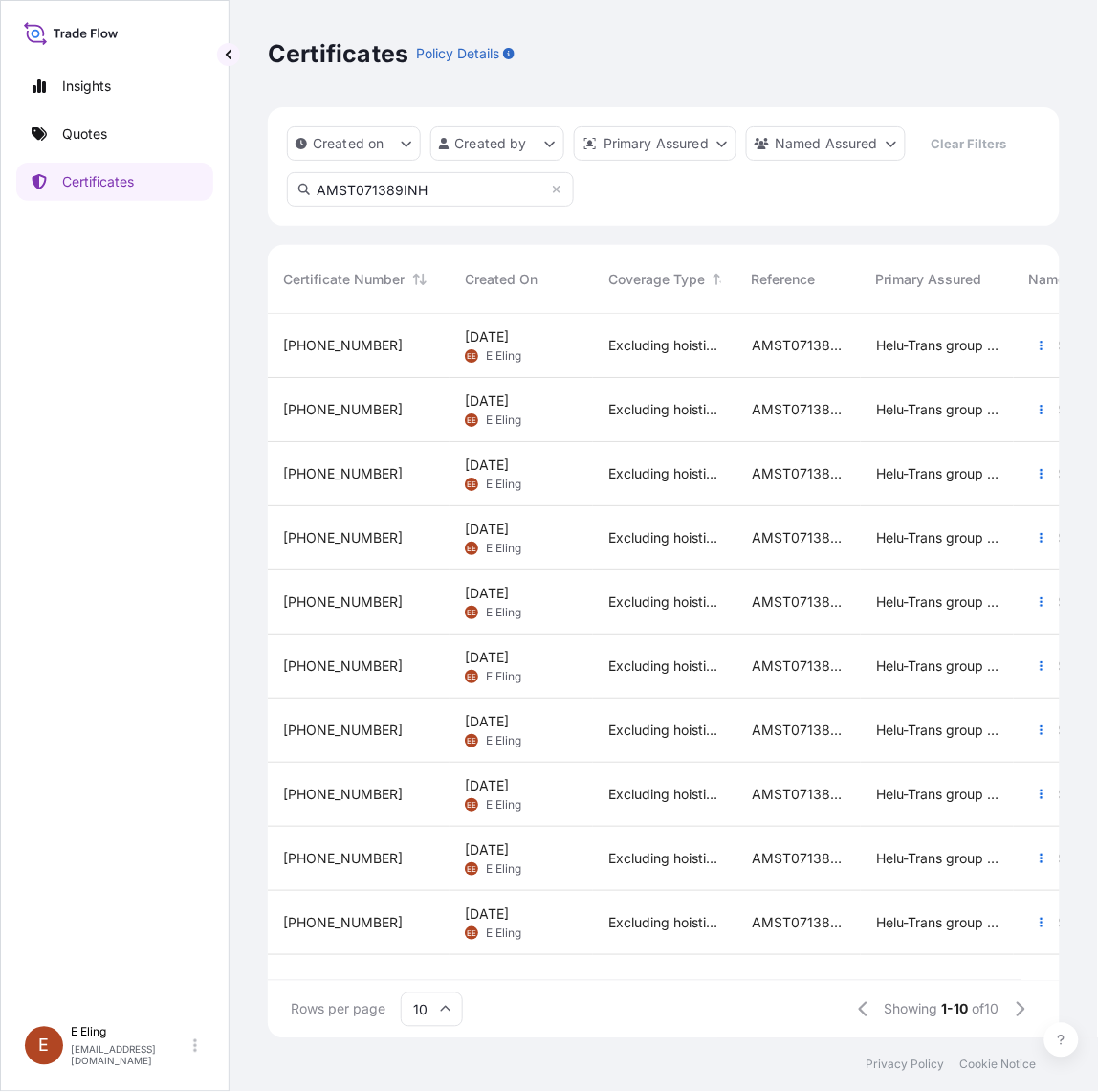
type input "AMST071389INH"
click at [569, 426] on div "12 Aug 2025 EE E Eling" at bounding box center [521, 410] width 112 height 37
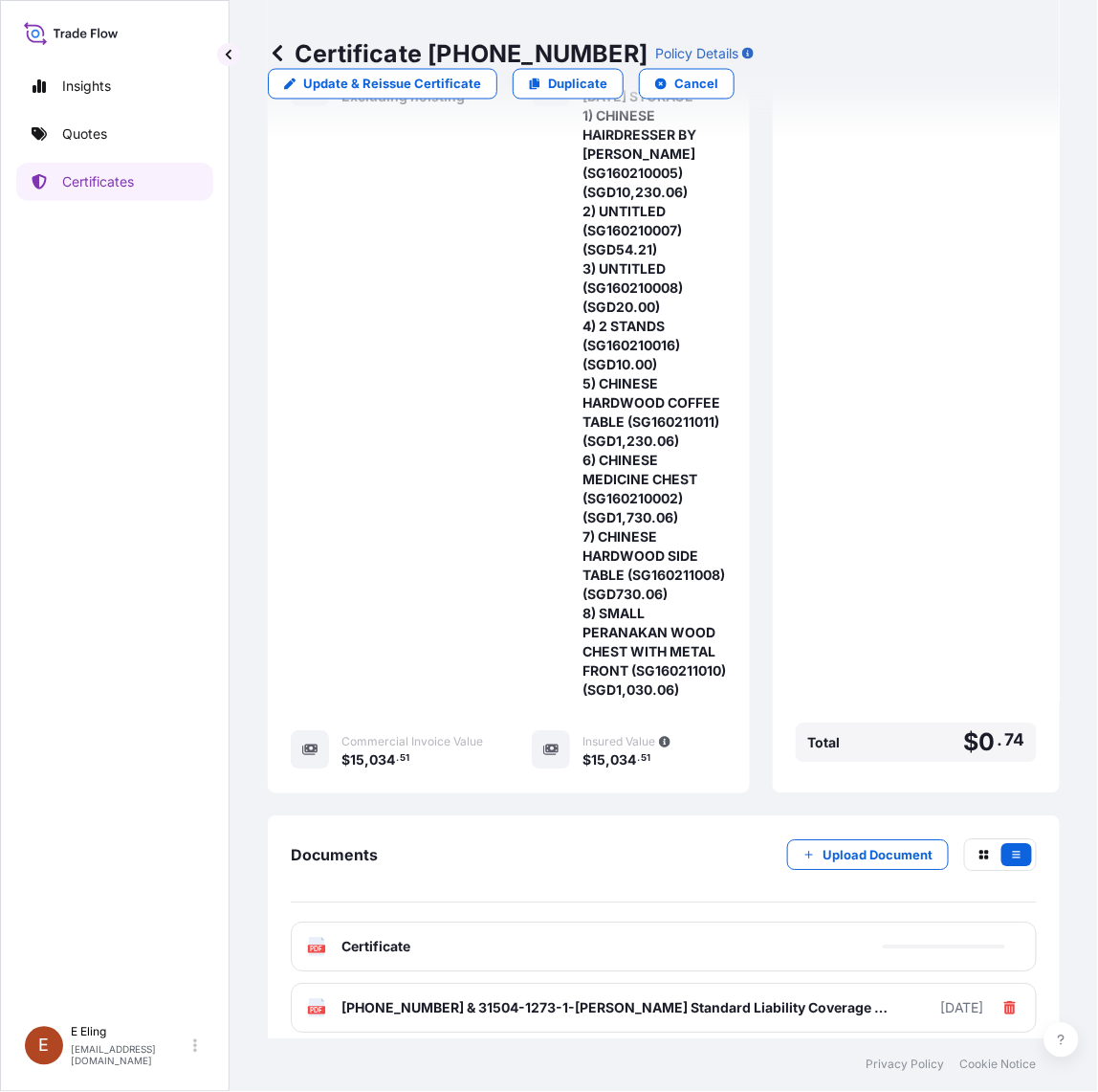
scroll to position [773, 0]
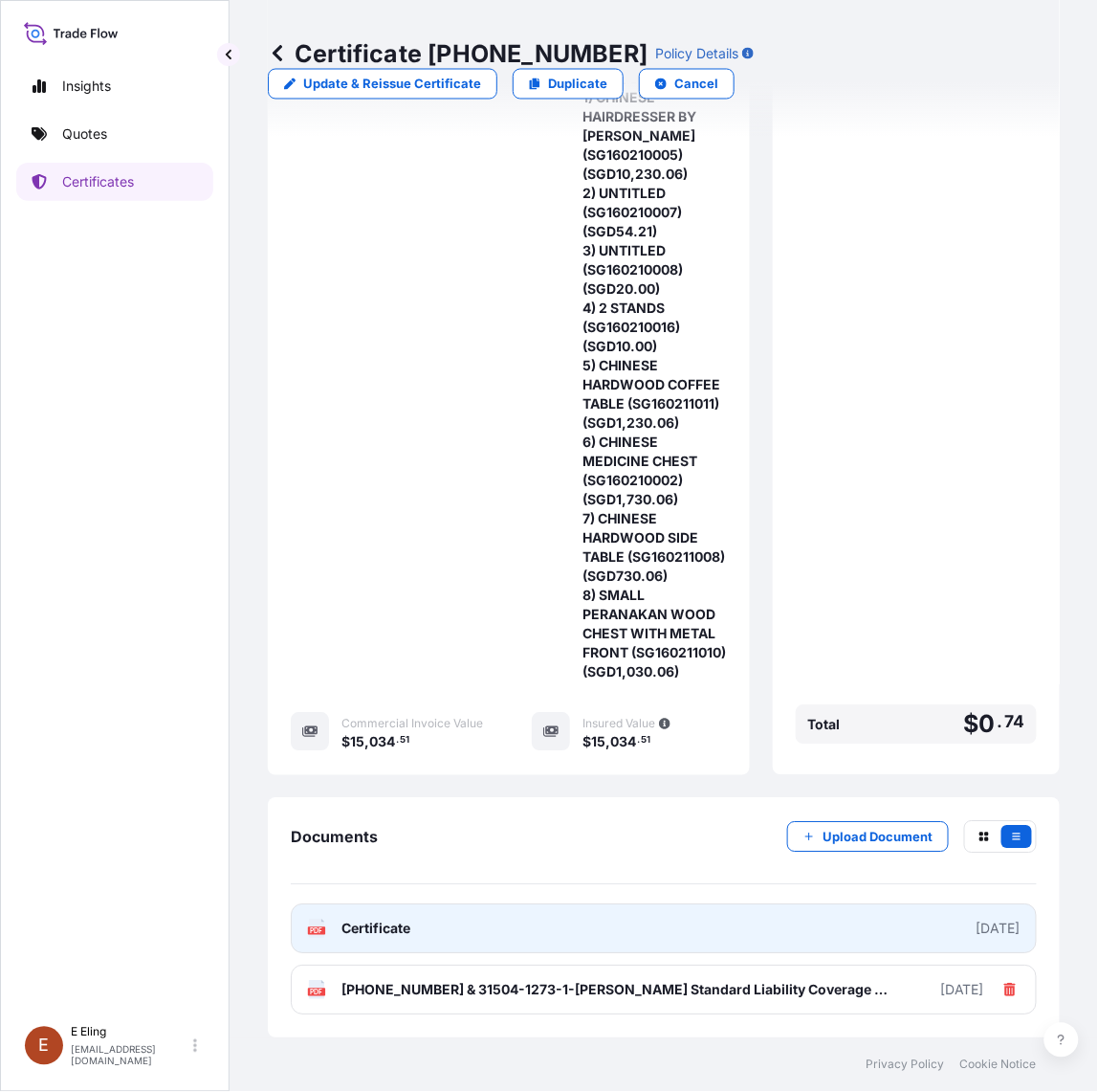
click at [531, 918] on link "PDF Certificate [DATE]" at bounding box center [664, 929] width 746 height 50
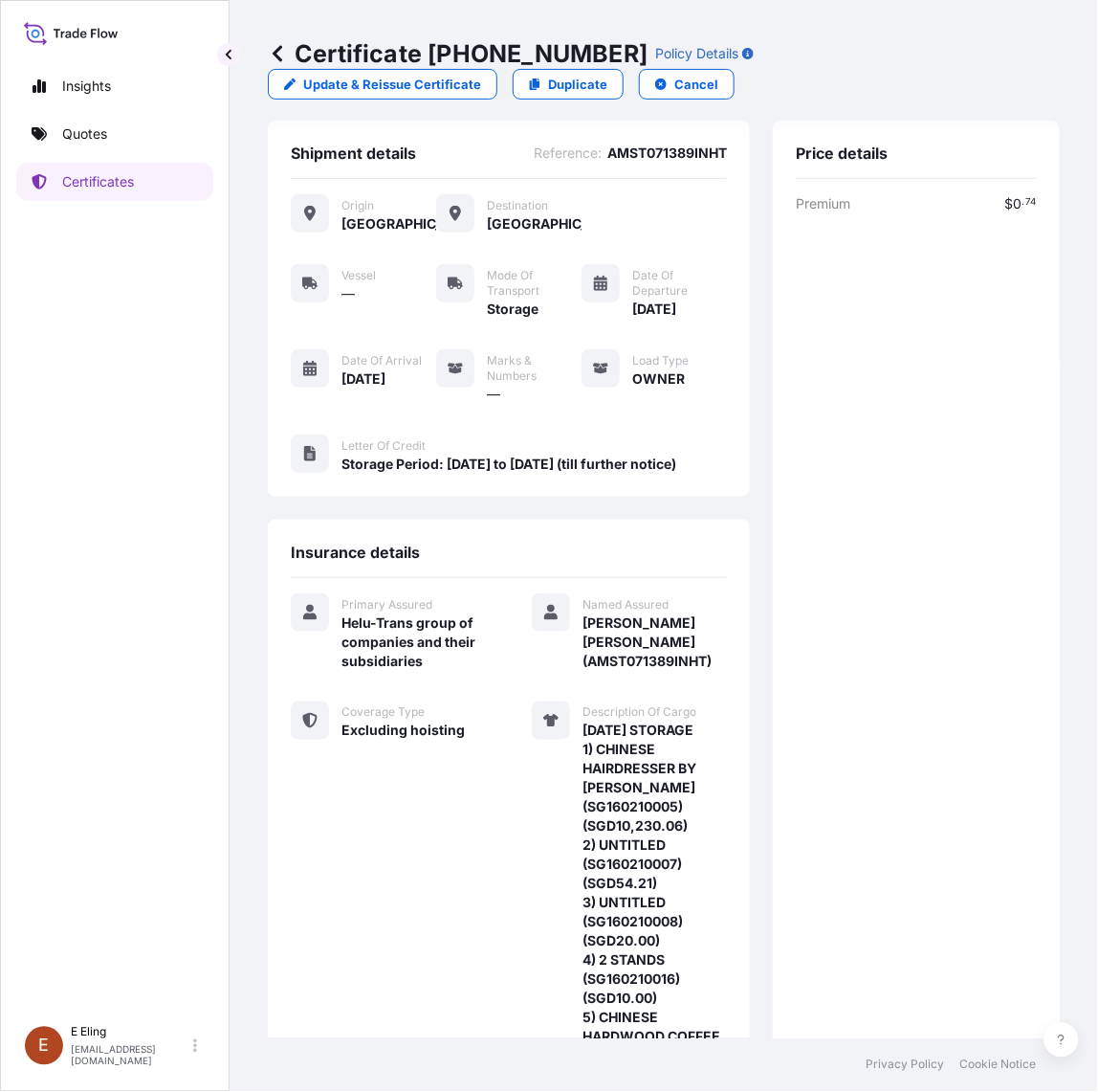
scroll to position [0, 0]
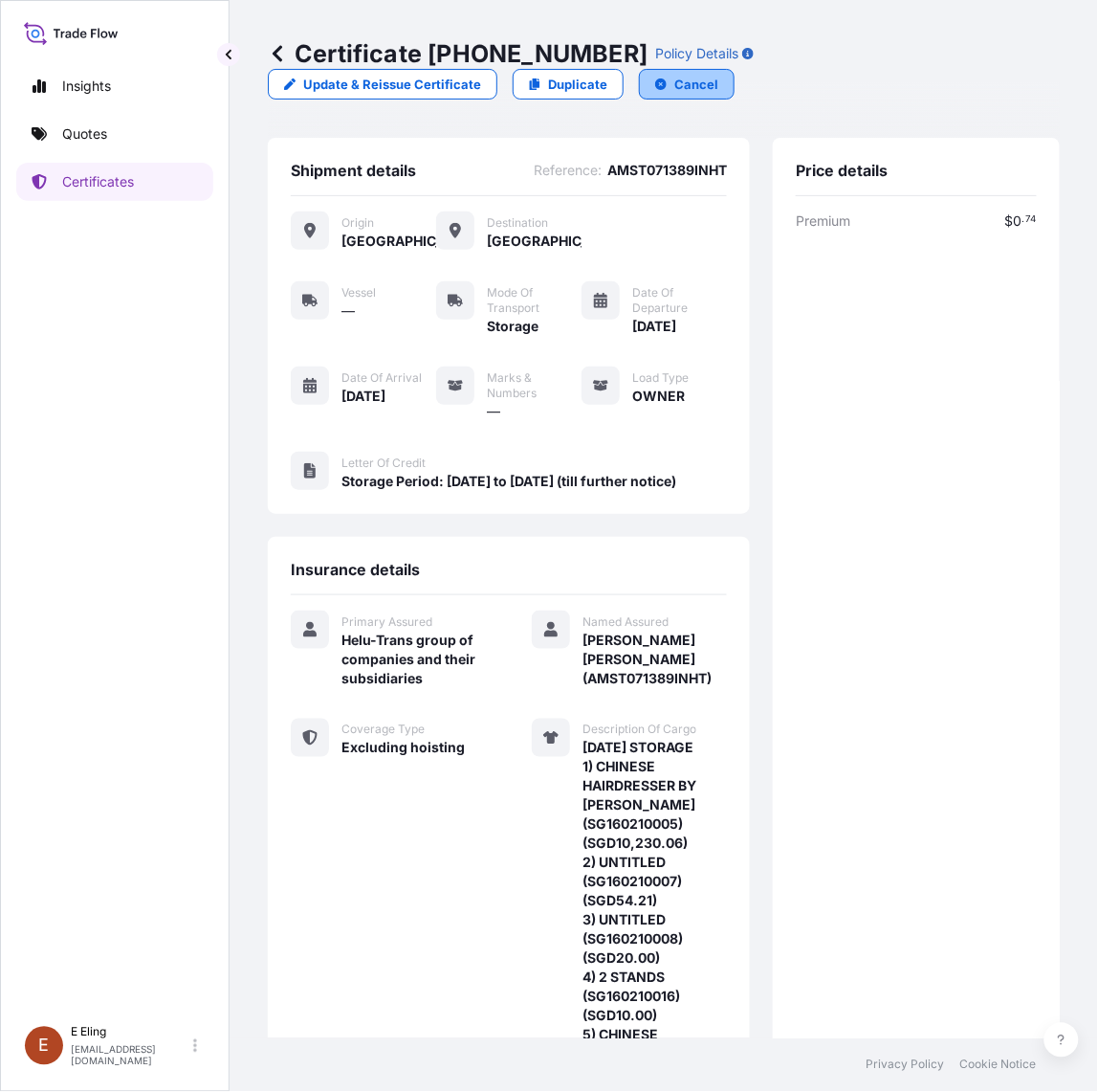
click at [675, 79] on p "Cancel" at bounding box center [697, 85] width 44 height 19
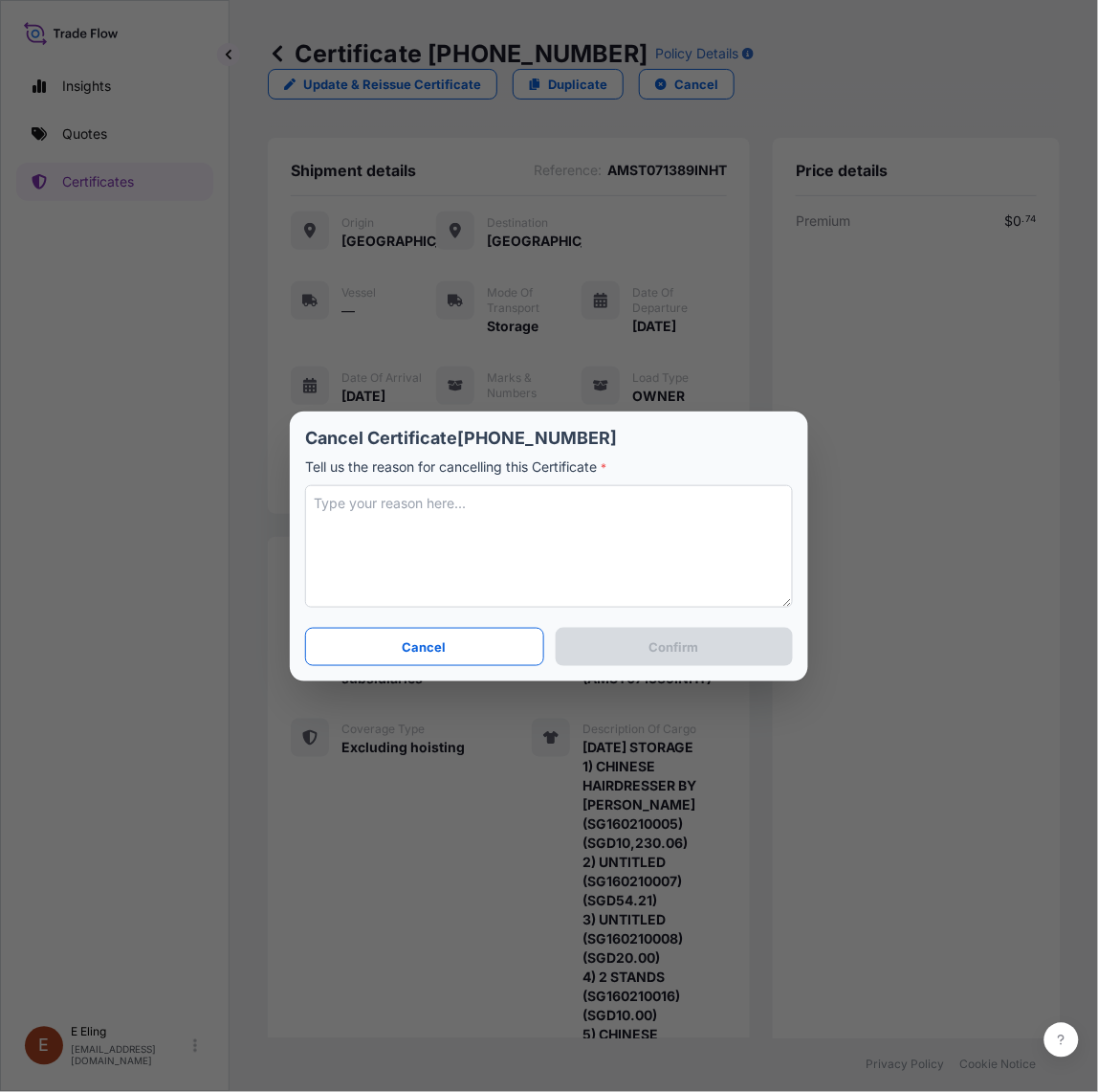
click at [517, 509] on textarea at bounding box center [549, 546] width 488 height 122
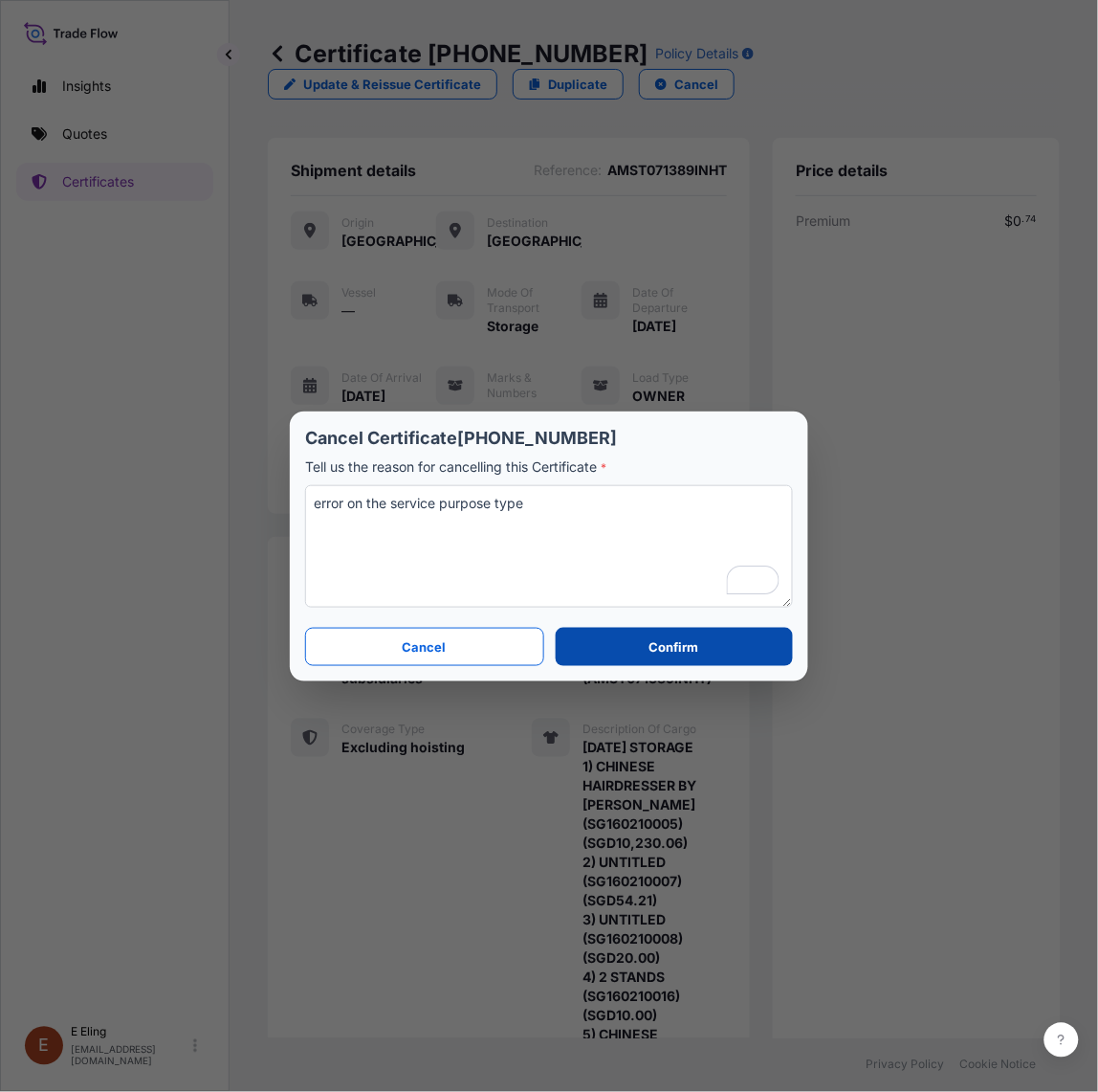
type textarea "error on the service purpose type"
click at [666, 643] on p "Confirm" at bounding box center [675, 647] width 50 height 19
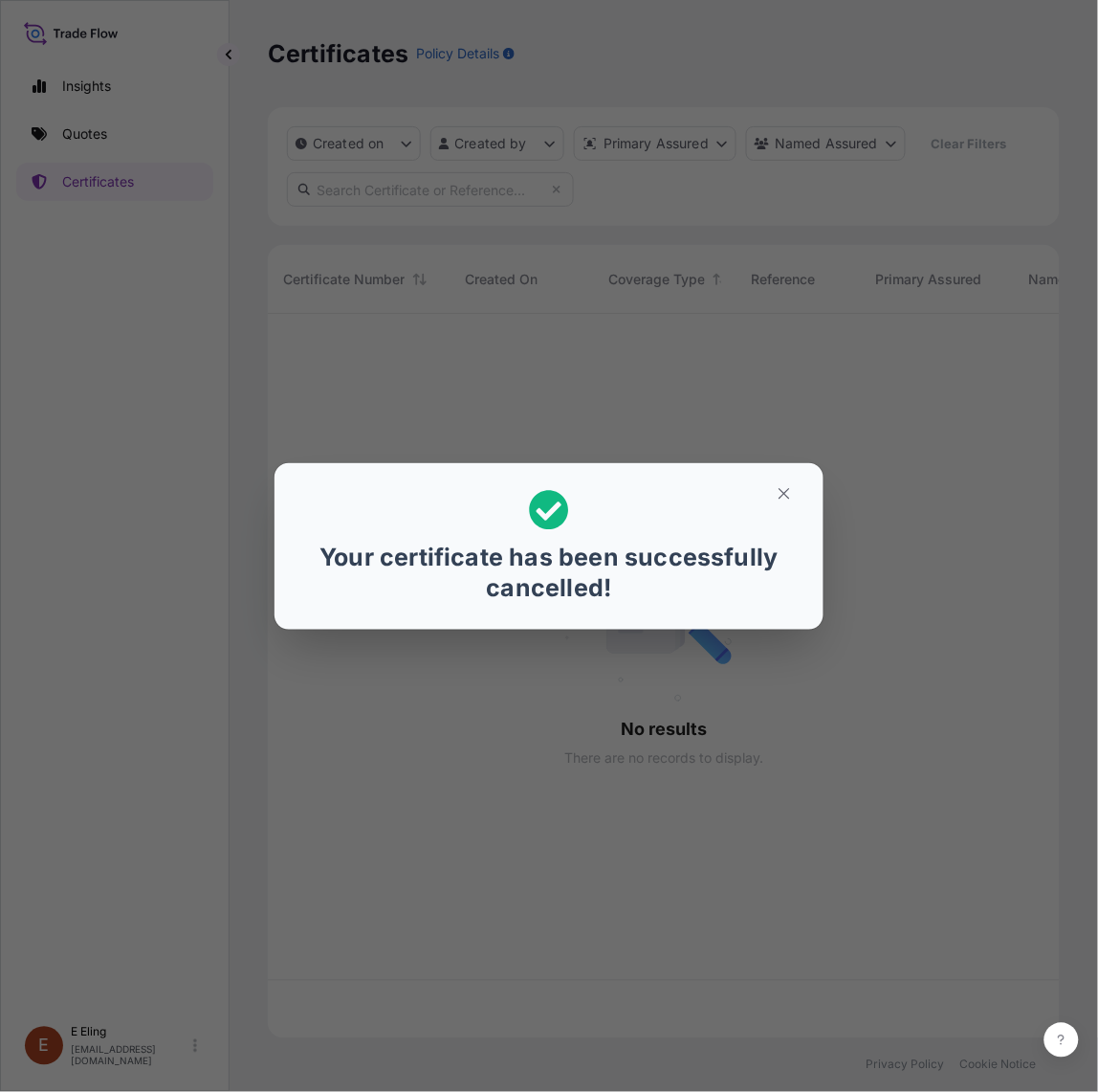
scroll to position [717, 775]
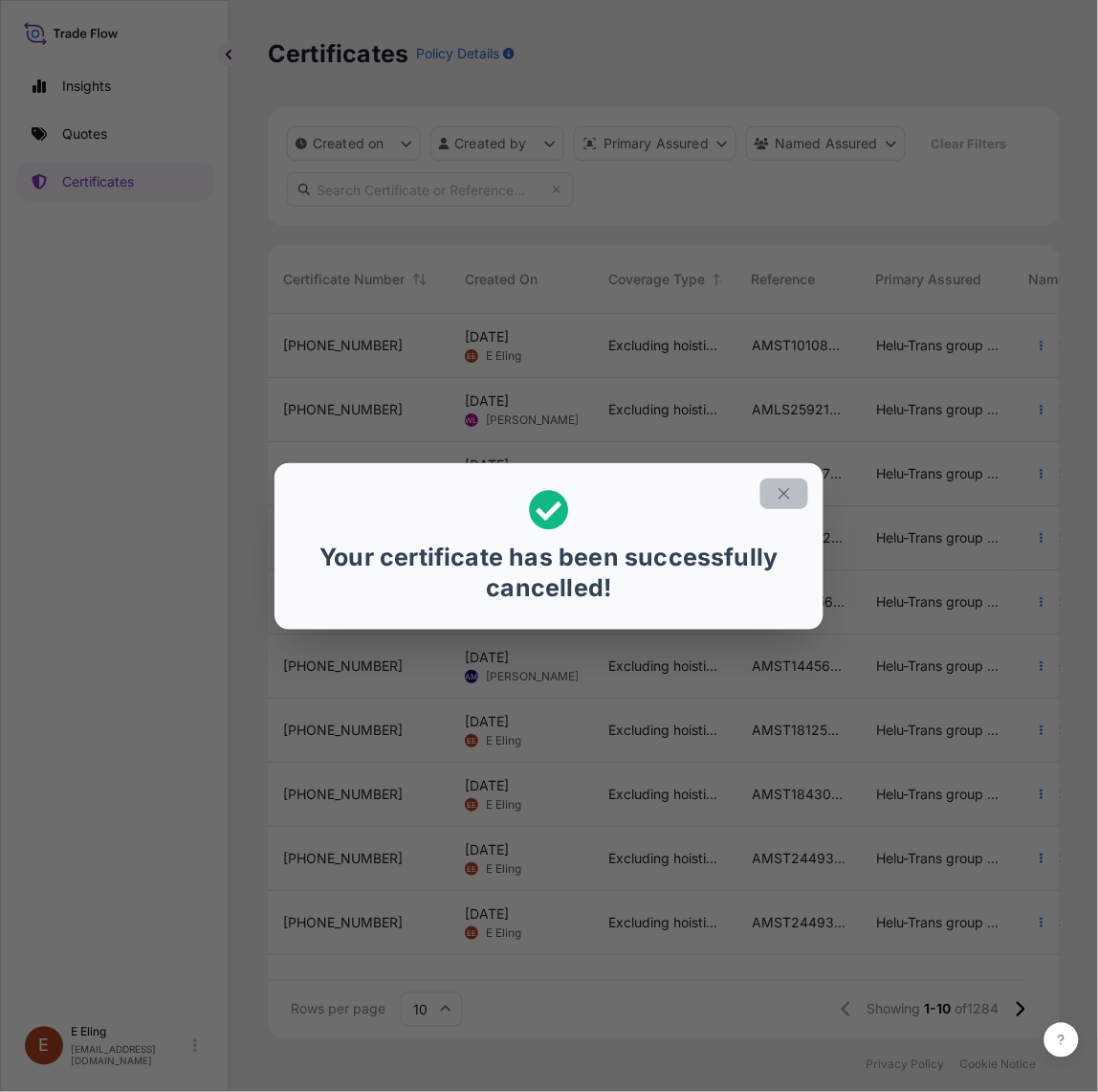
click at [780, 495] on icon "button" at bounding box center [785, 494] width 17 height 17
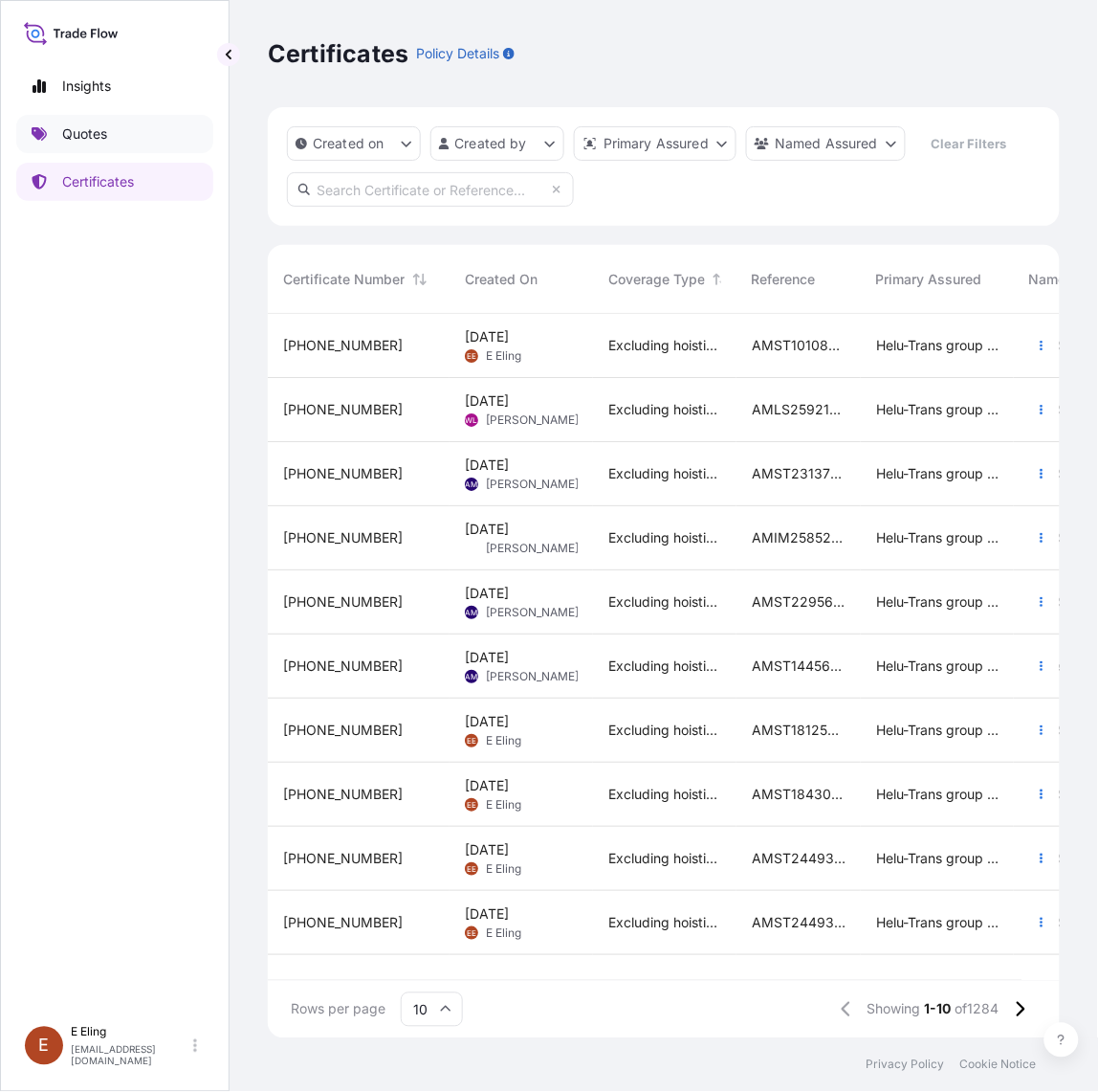
click at [119, 126] on link "Quotes" at bounding box center [114, 134] width 197 height 38
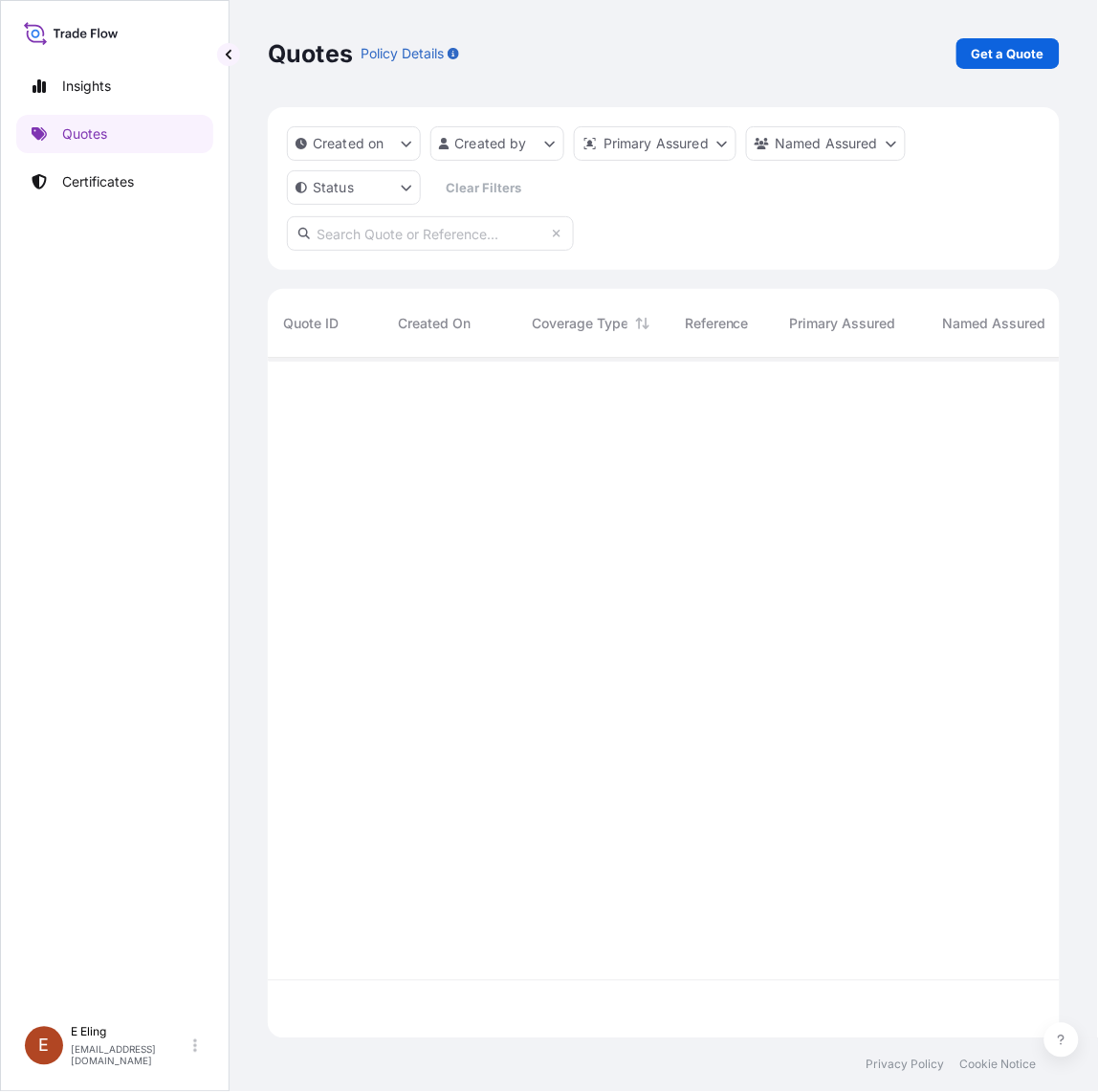
scroll to position [672, 775]
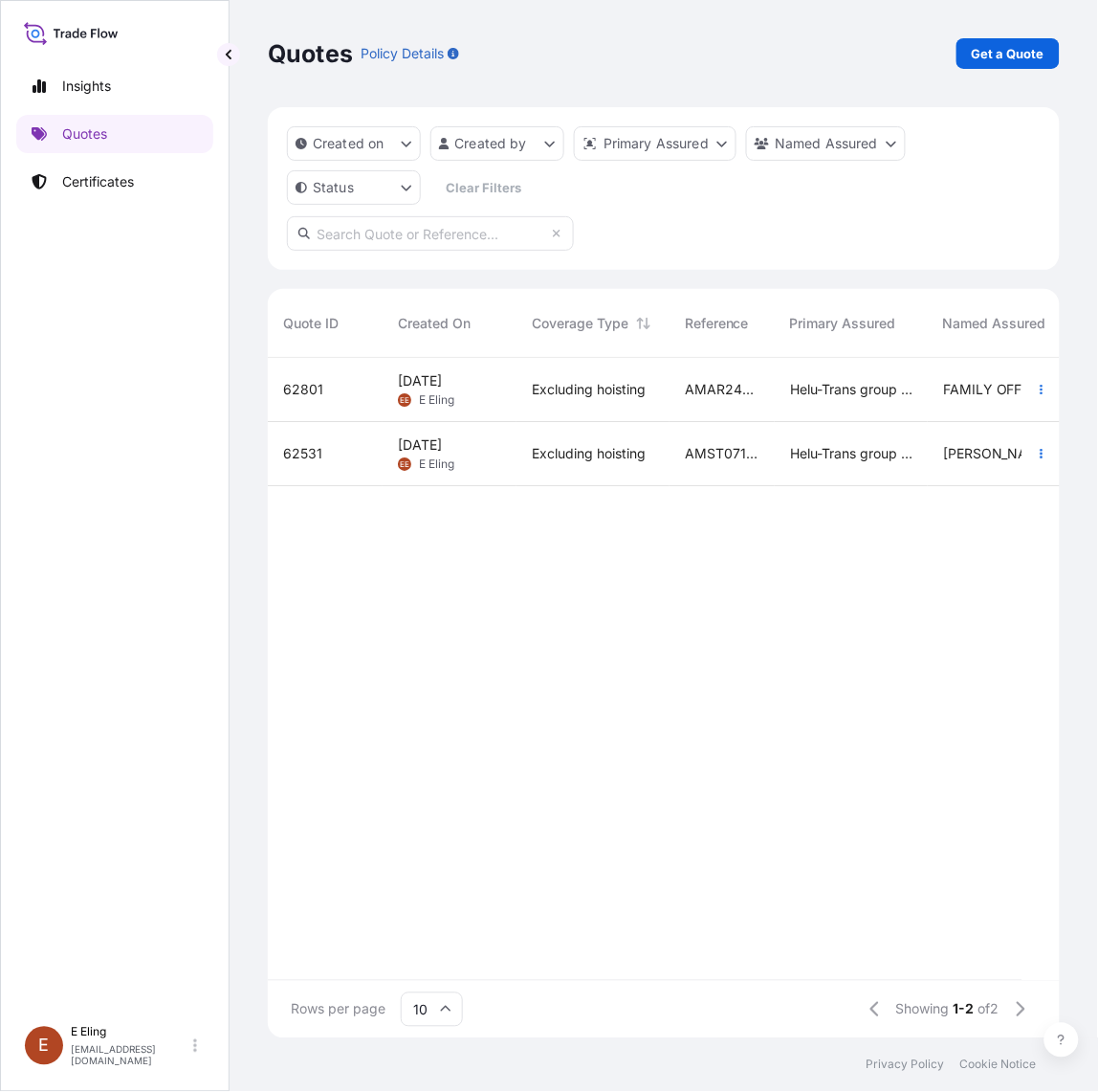
click at [623, 422] on div "Excluding hoisting" at bounding box center [592, 454] width 153 height 64
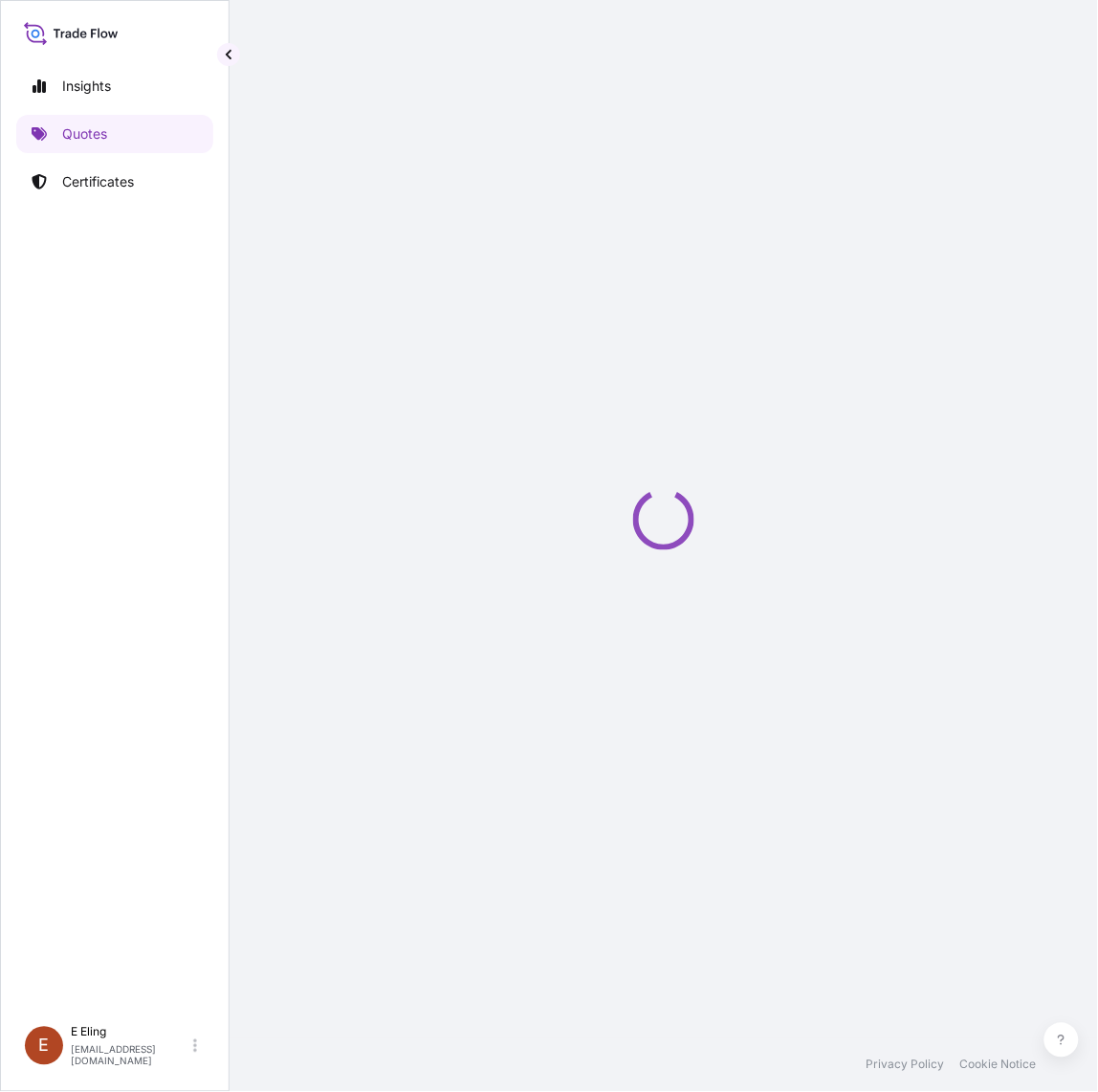
select select "STORAGE"
select select "Transit"
select select "Yes"
select select "[GEOGRAPHIC_DATA]"
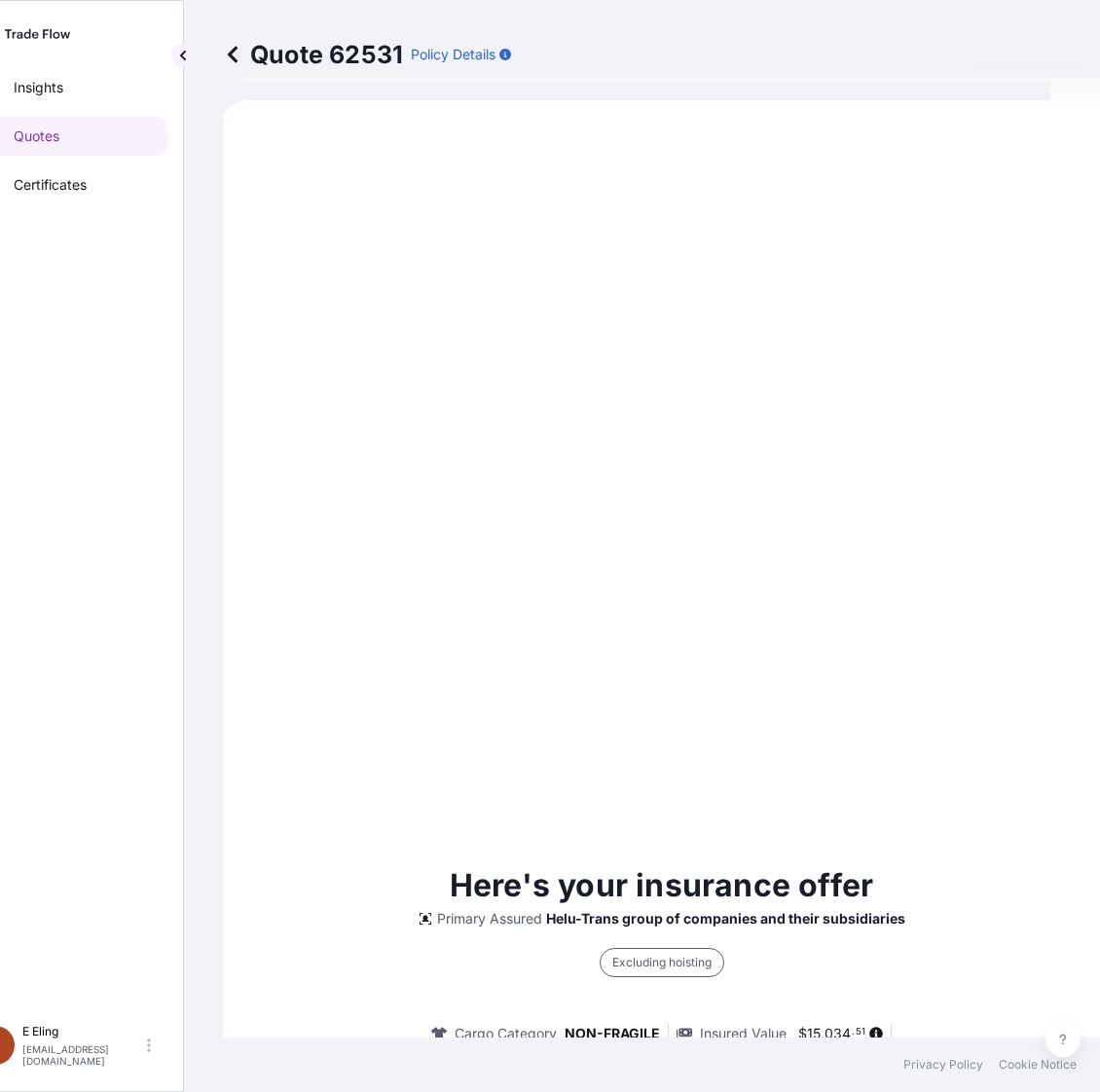
scroll to position [523, 0]
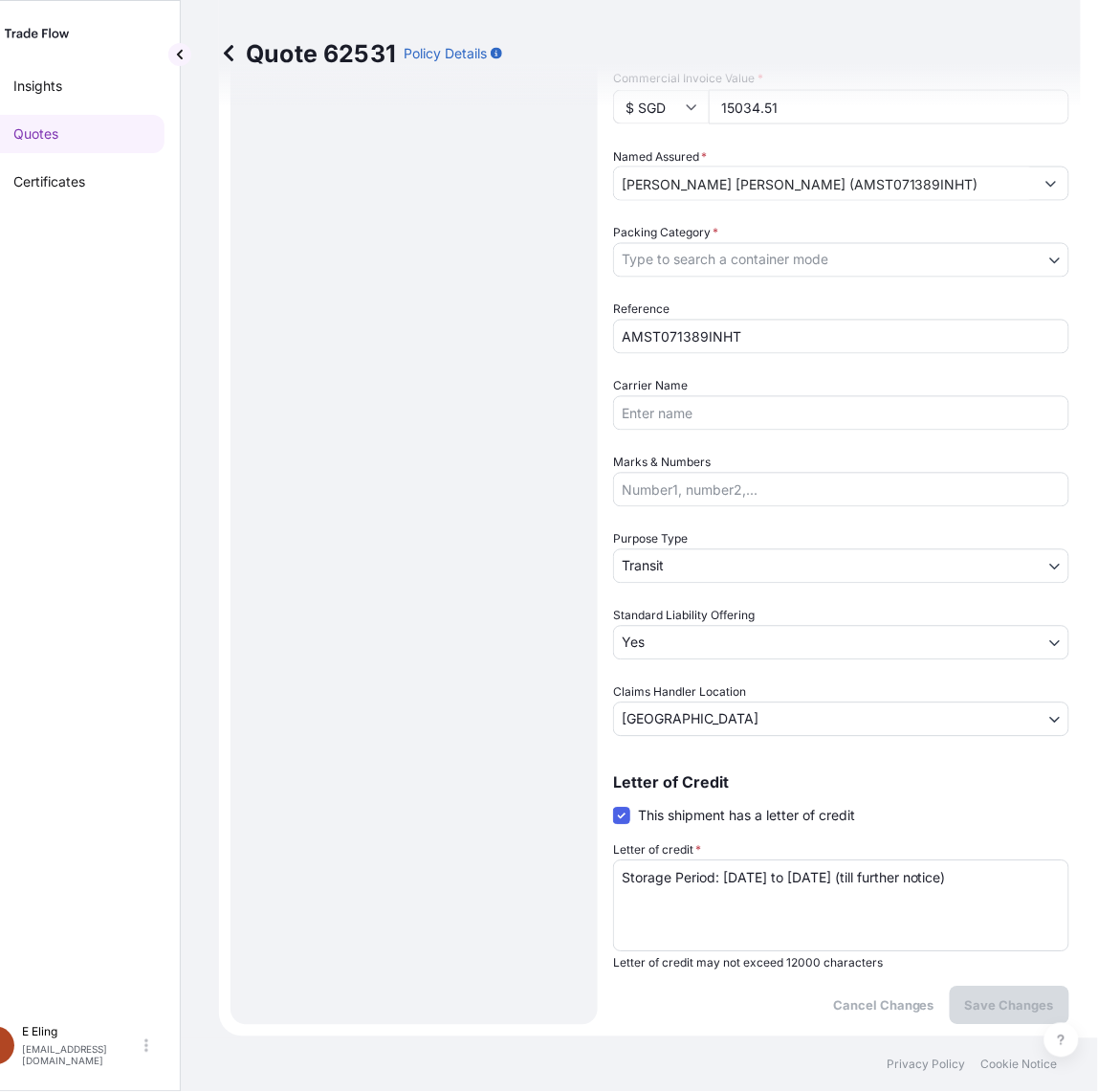
click at [690, 571] on body "Insights Quotes Certificates E E Eling eeling@helutrans.com Quote 62531 Policy …" at bounding box center [500, 546] width 1098 height 1092
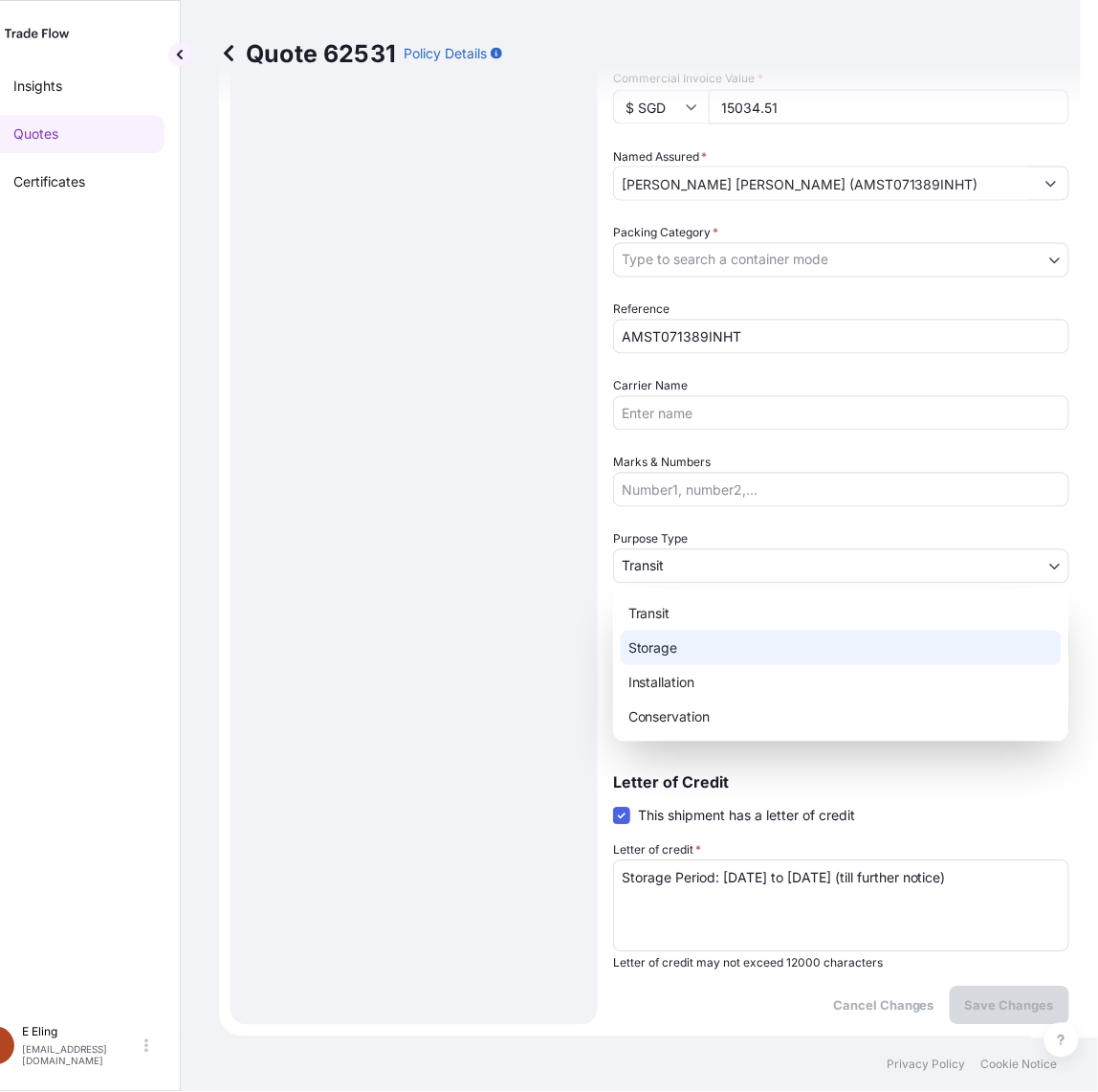
click at [673, 651] on div "Storage" at bounding box center [841, 648] width 441 height 35
select select "Storage"
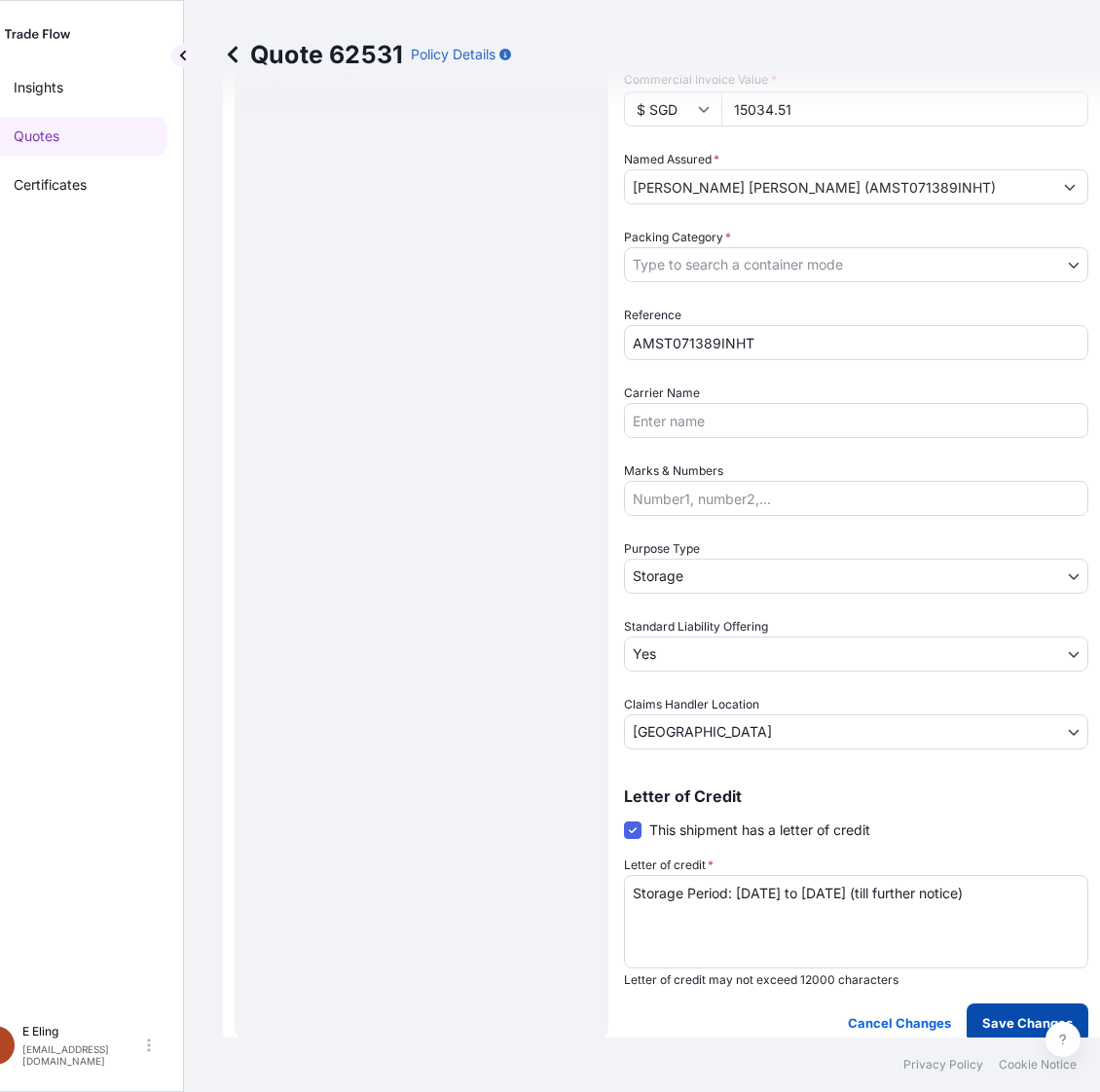
click at [1005, 1023] on p "Save Changes" at bounding box center [1027, 1023] width 91 height 20
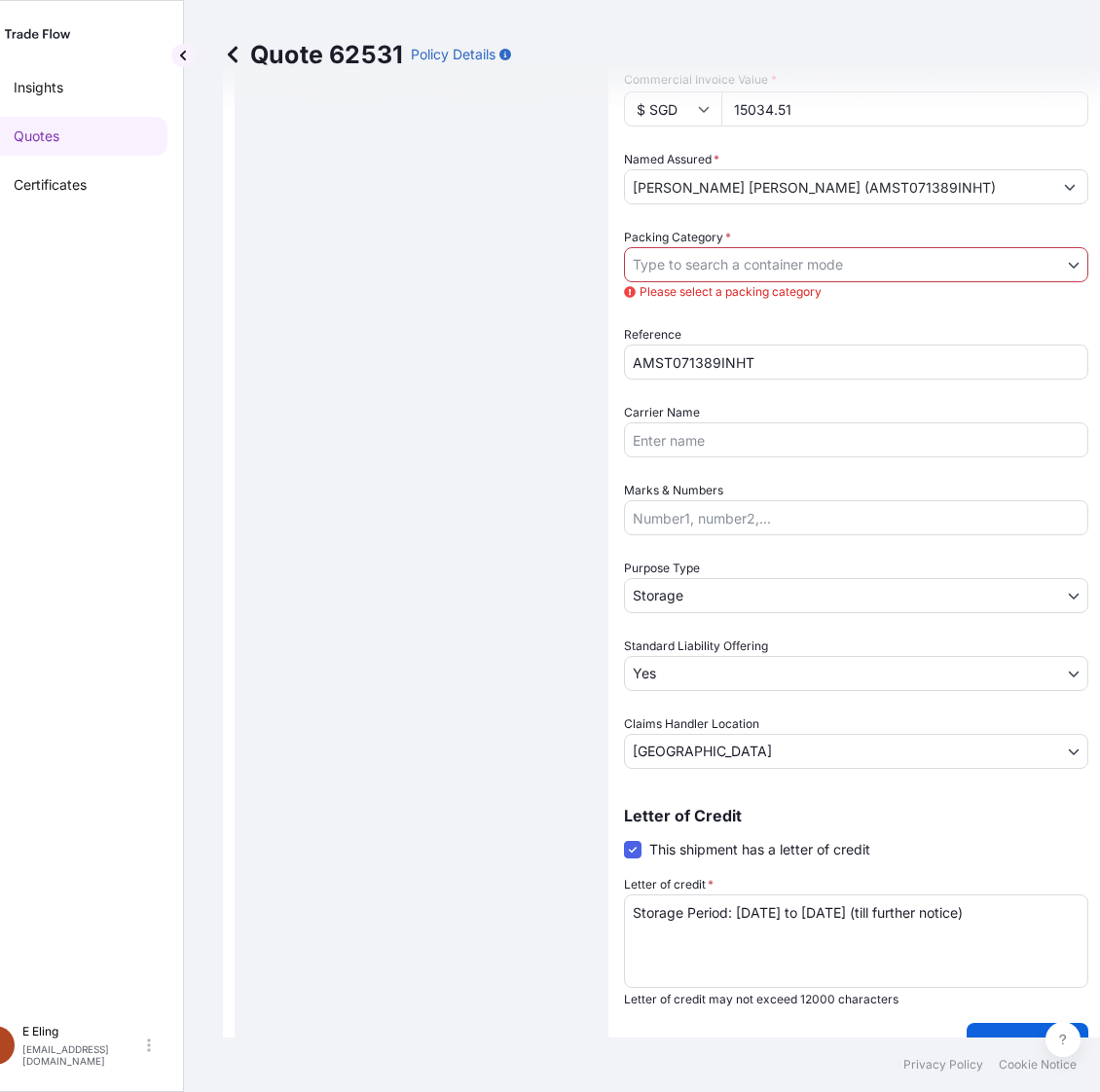
click at [709, 250] on body "Insights Quotes Certificates E E Eling eeling@helutrans.com Quote 62531 Policy …" at bounding box center [500, 546] width 1100 height 1092
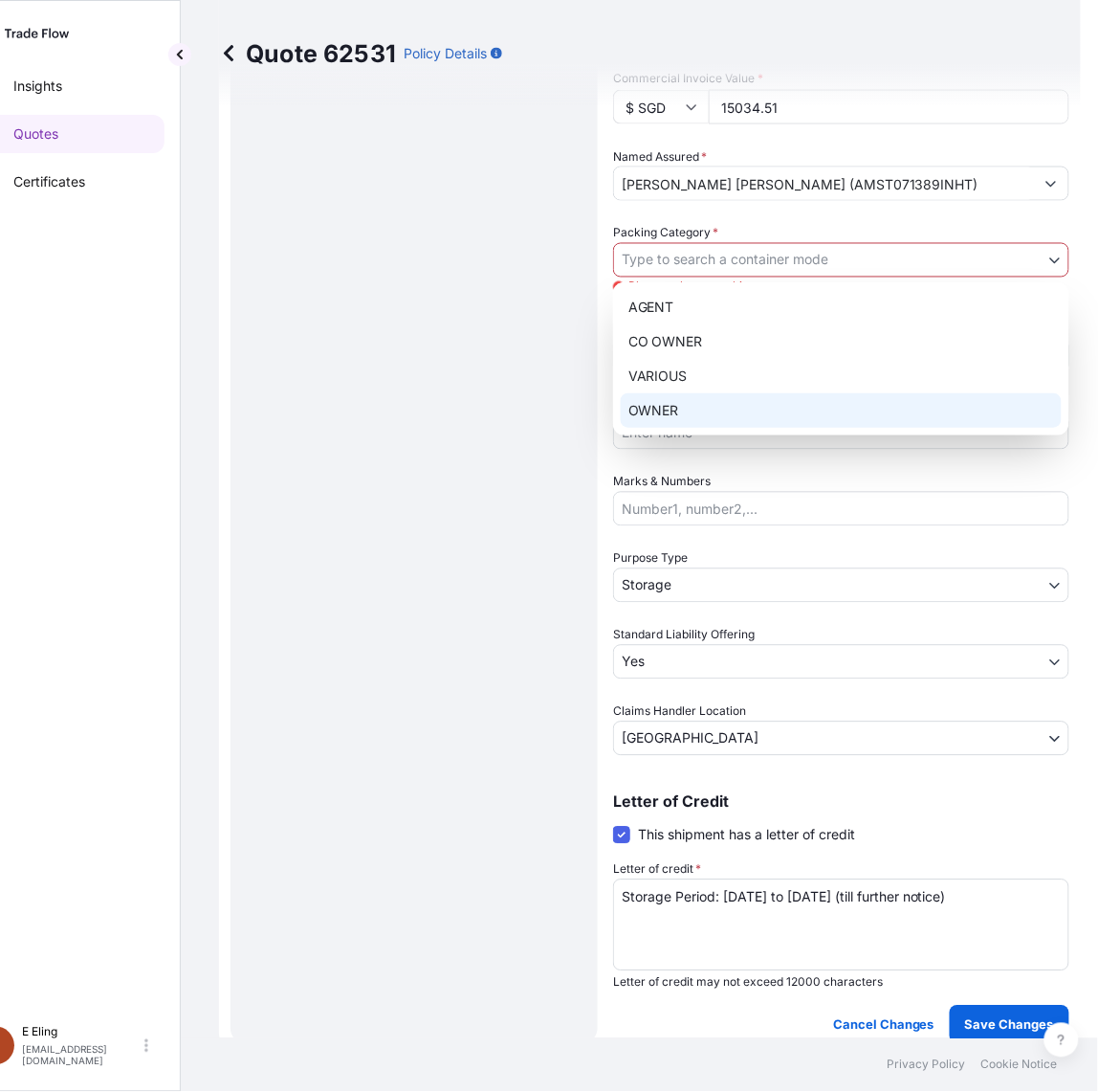
click at [680, 410] on div "OWNER" at bounding box center [841, 410] width 441 height 35
select select "27"
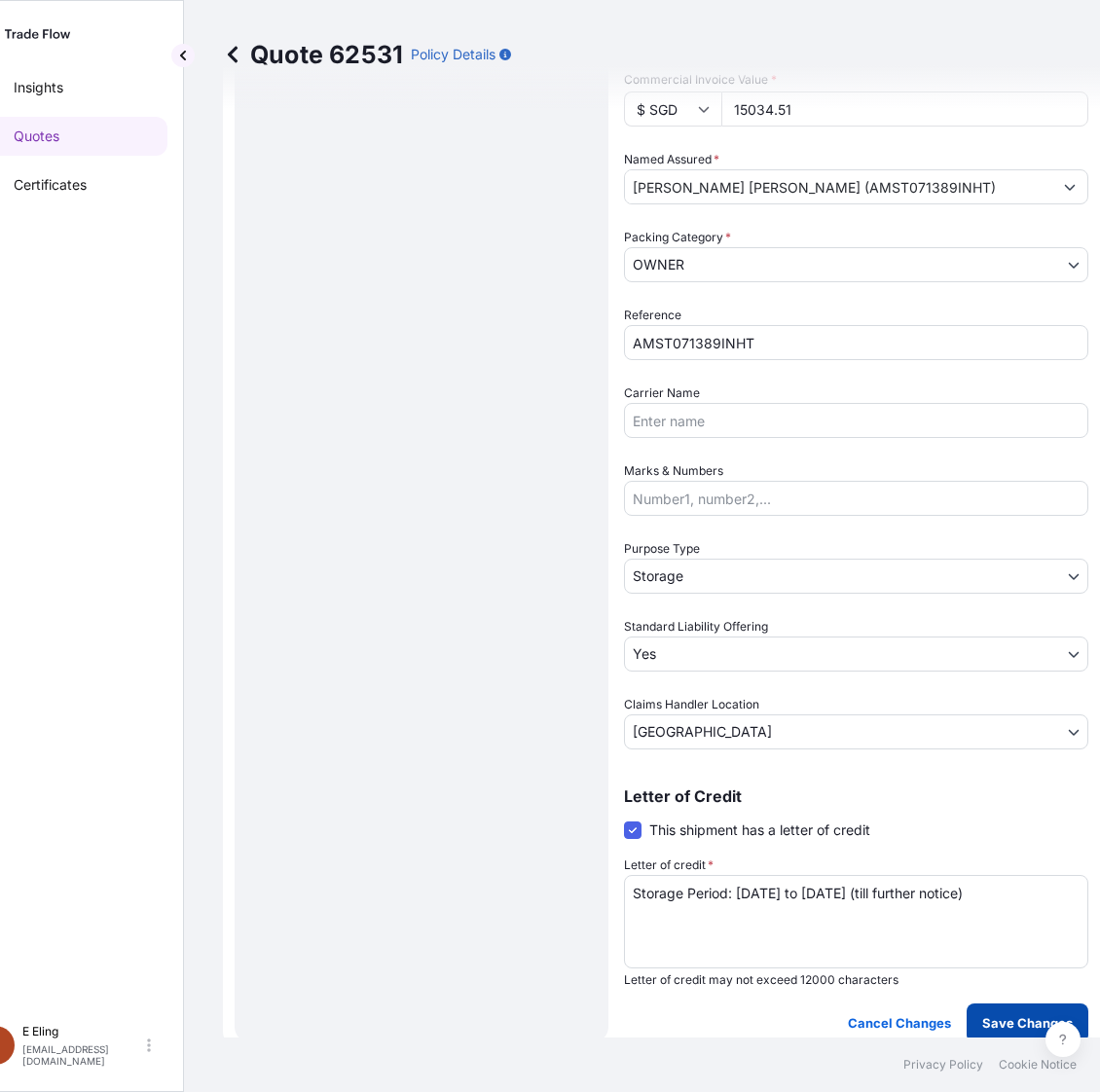
click at [1033, 1031] on button "Save Changes" at bounding box center [1027, 1023] width 121 height 39
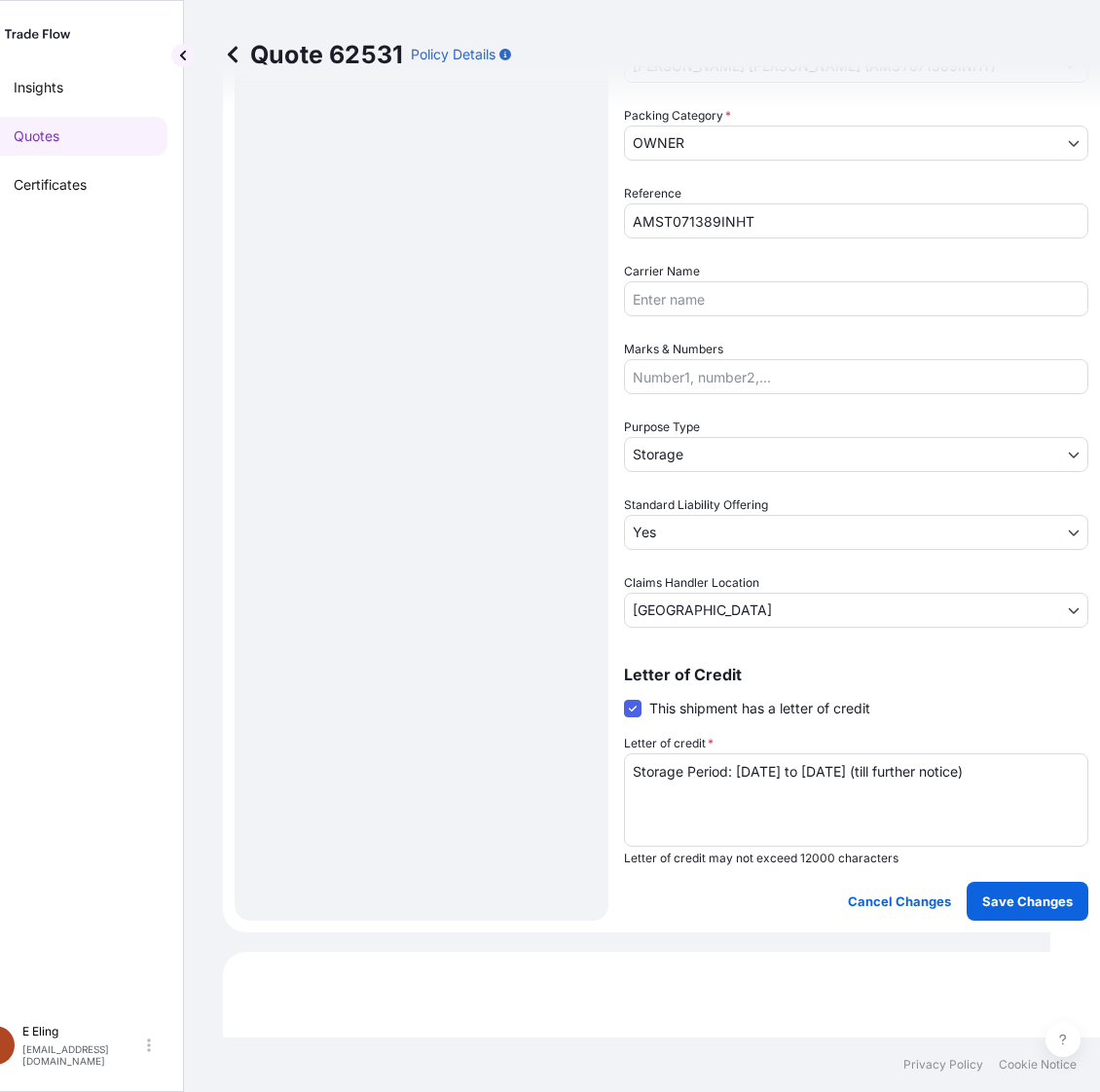
select select "STORAGE"
select select "Storage"
select select "Yes"
select select "[GEOGRAPHIC_DATA]"
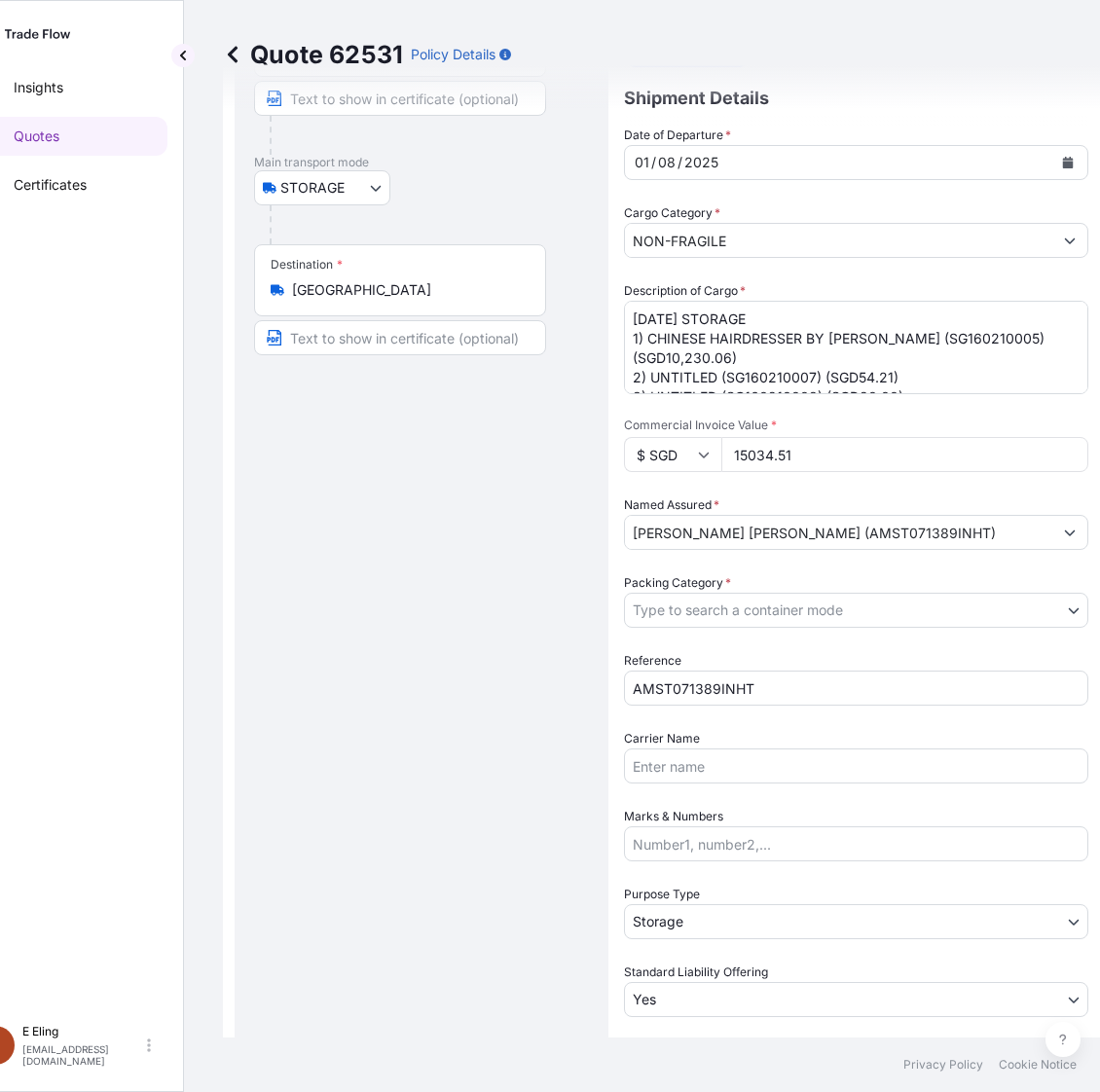
scroll to position [37, 0]
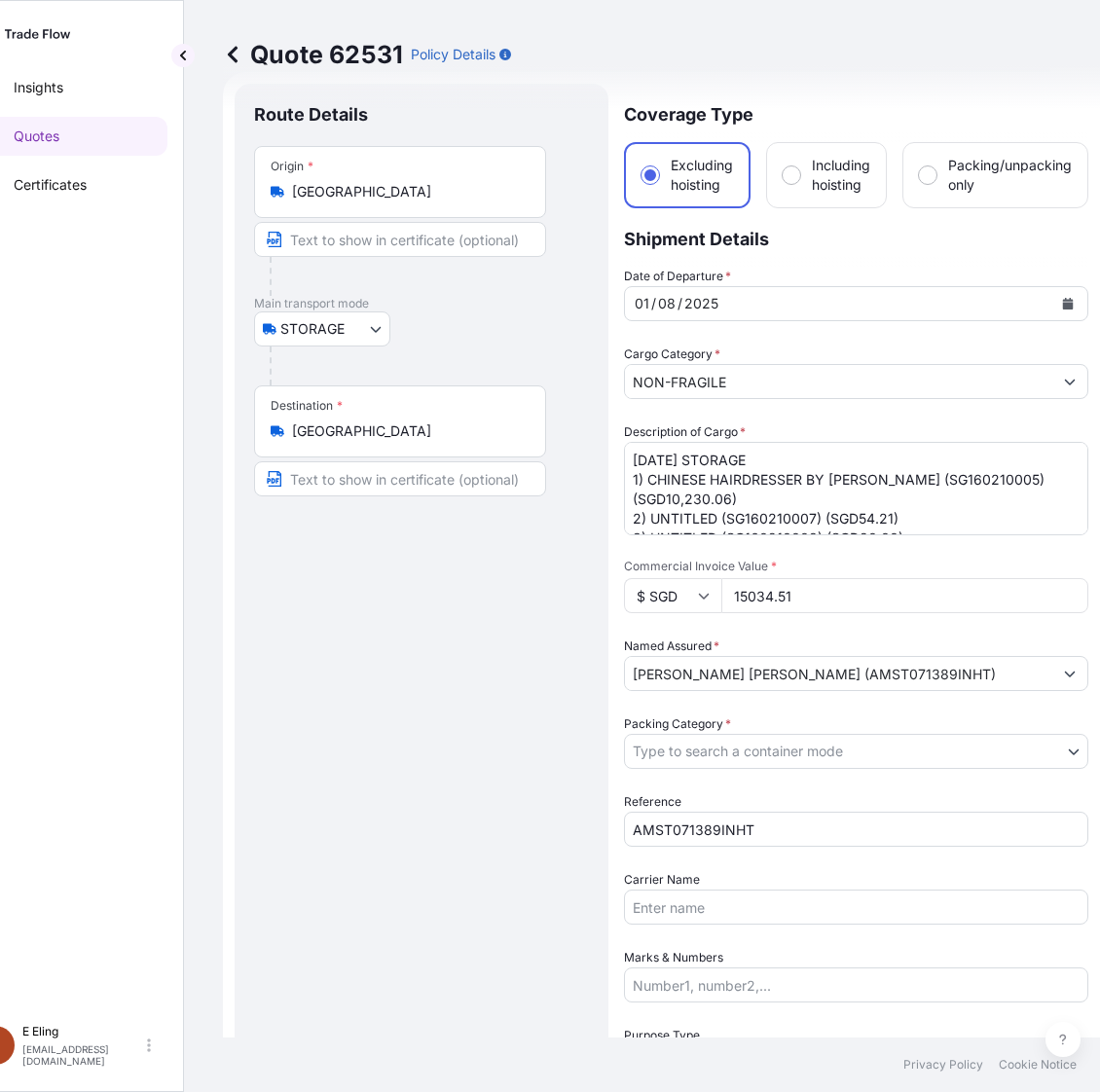
click at [730, 764] on body "Insights Quotes Certificates E E Eling eeling@helutrans.com Quote 62531 Policy …" at bounding box center [500, 546] width 1100 height 1092
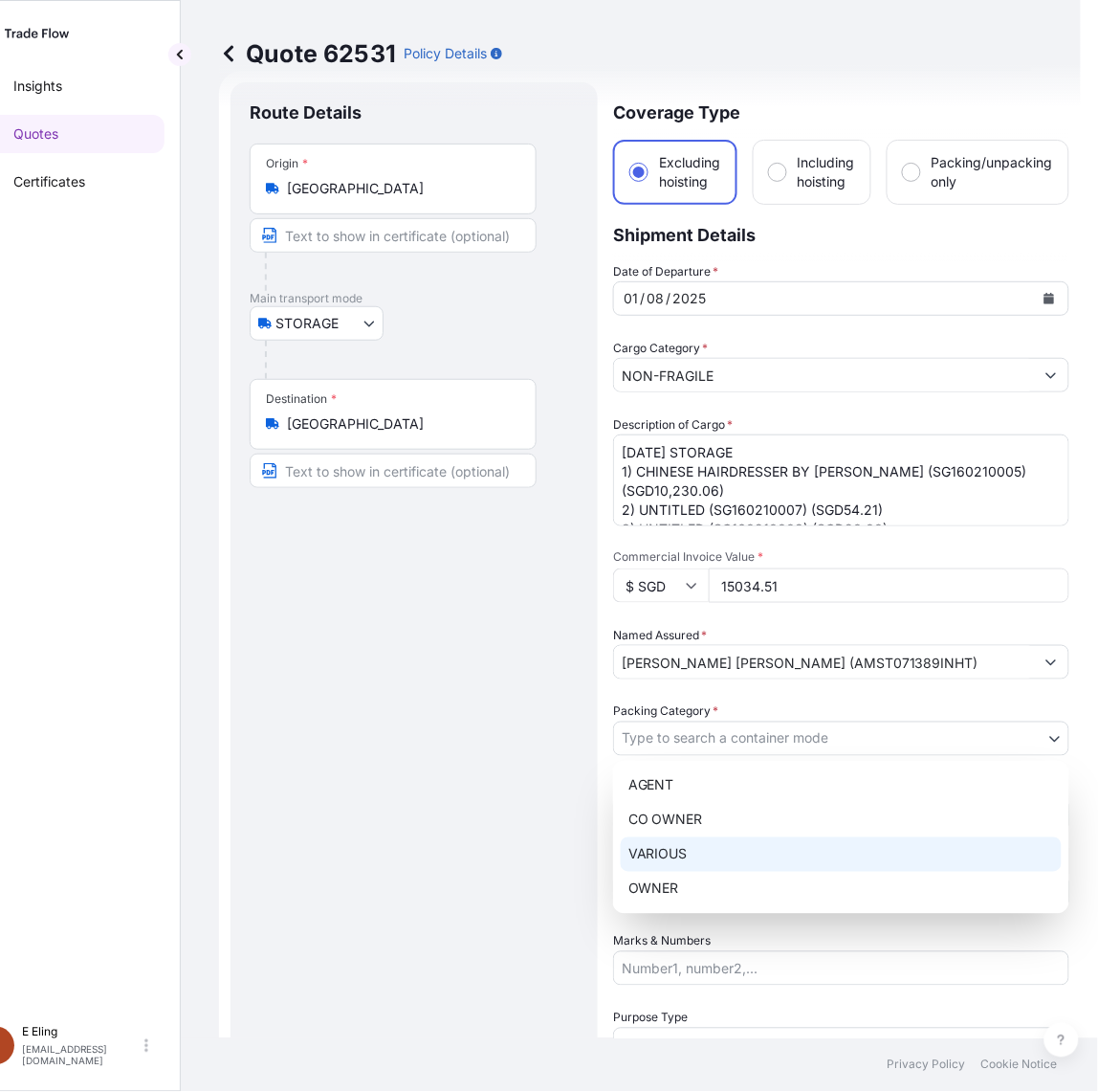
click at [714, 871] on div "AGENT CO OWNER VARIOUS OWNER" at bounding box center [841, 836] width 457 height 153
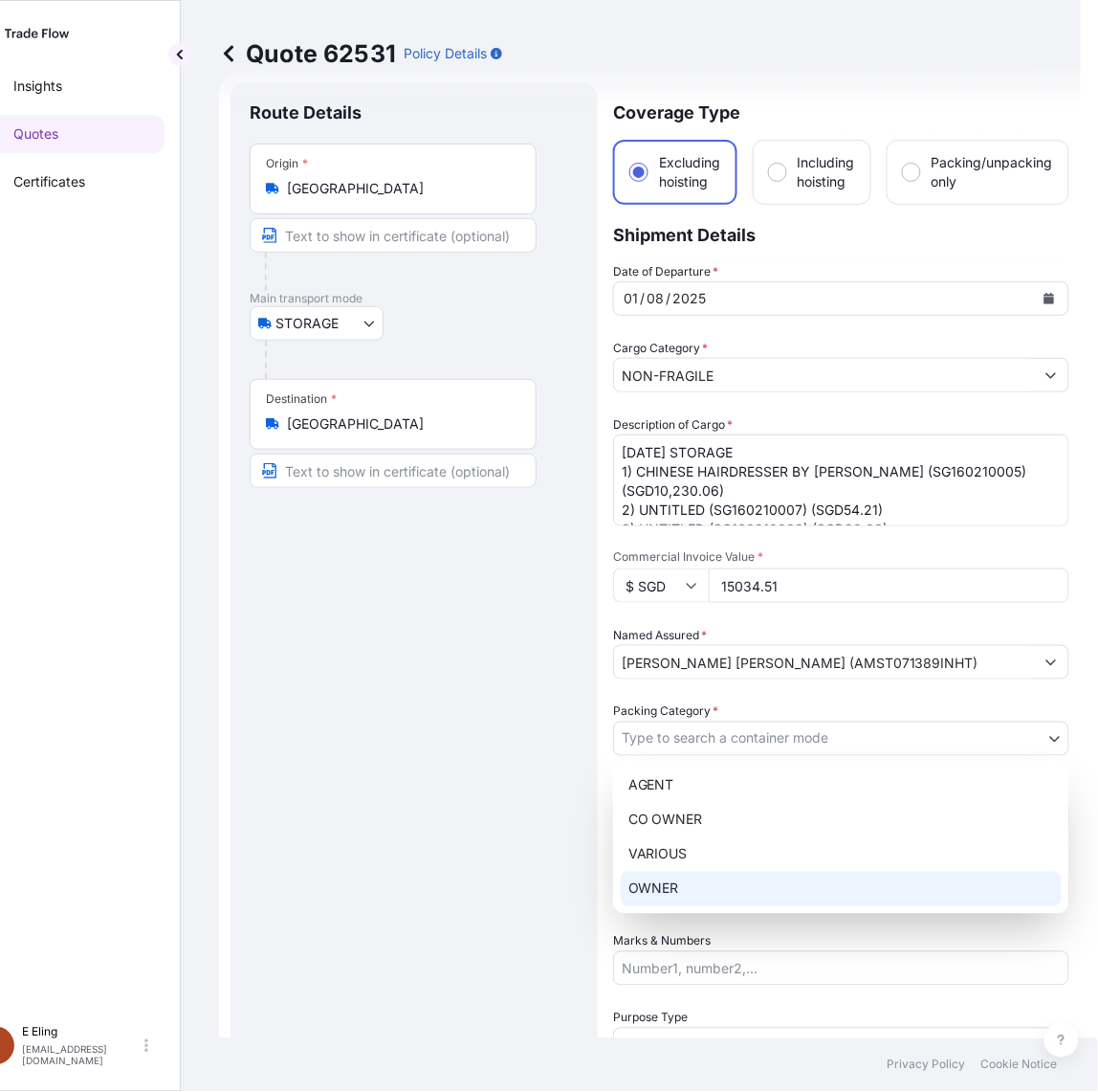
click at [709, 877] on div "OWNER" at bounding box center [841, 889] width 441 height 35
select select "27"
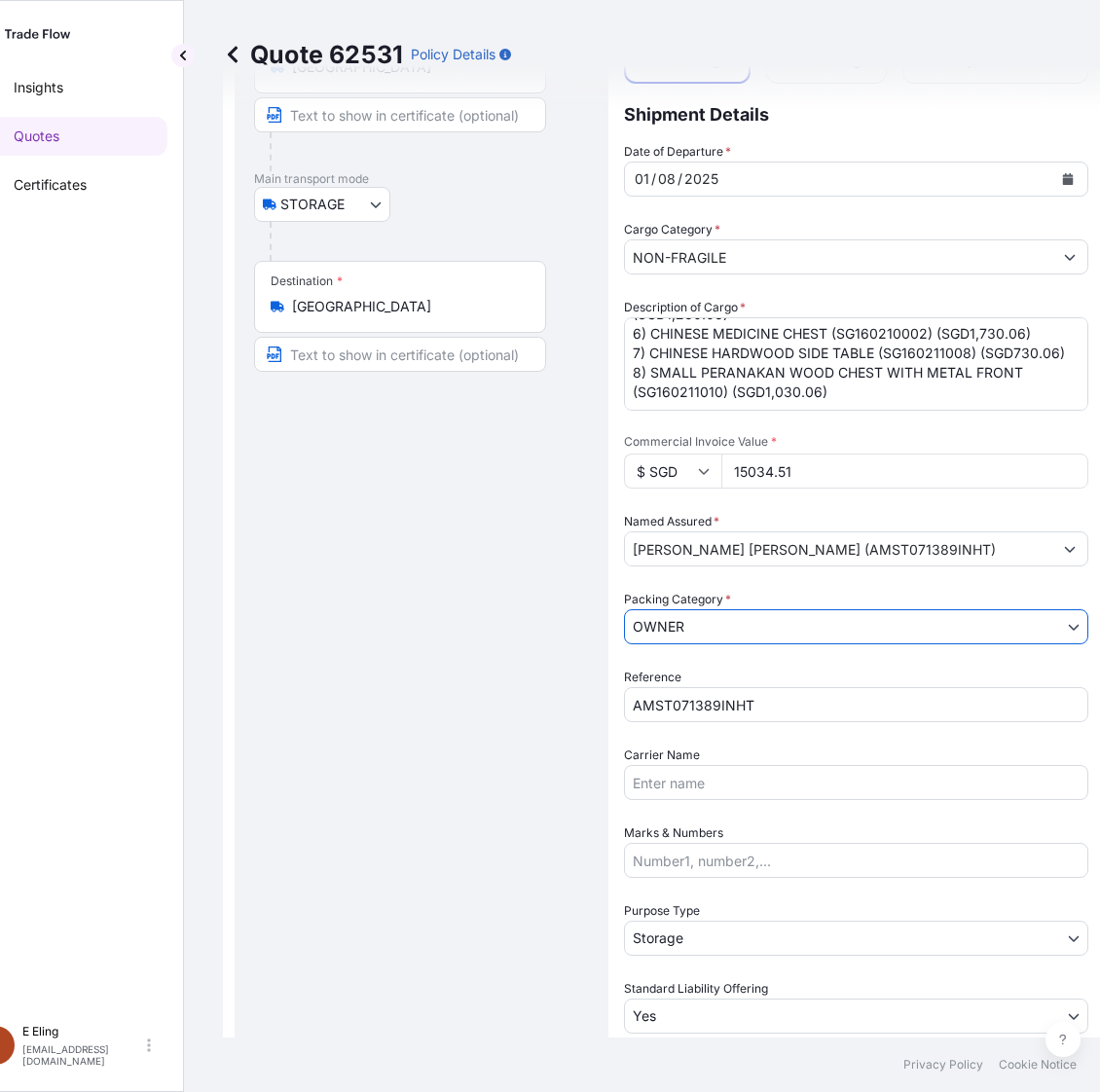
scroll to position [523, 0]
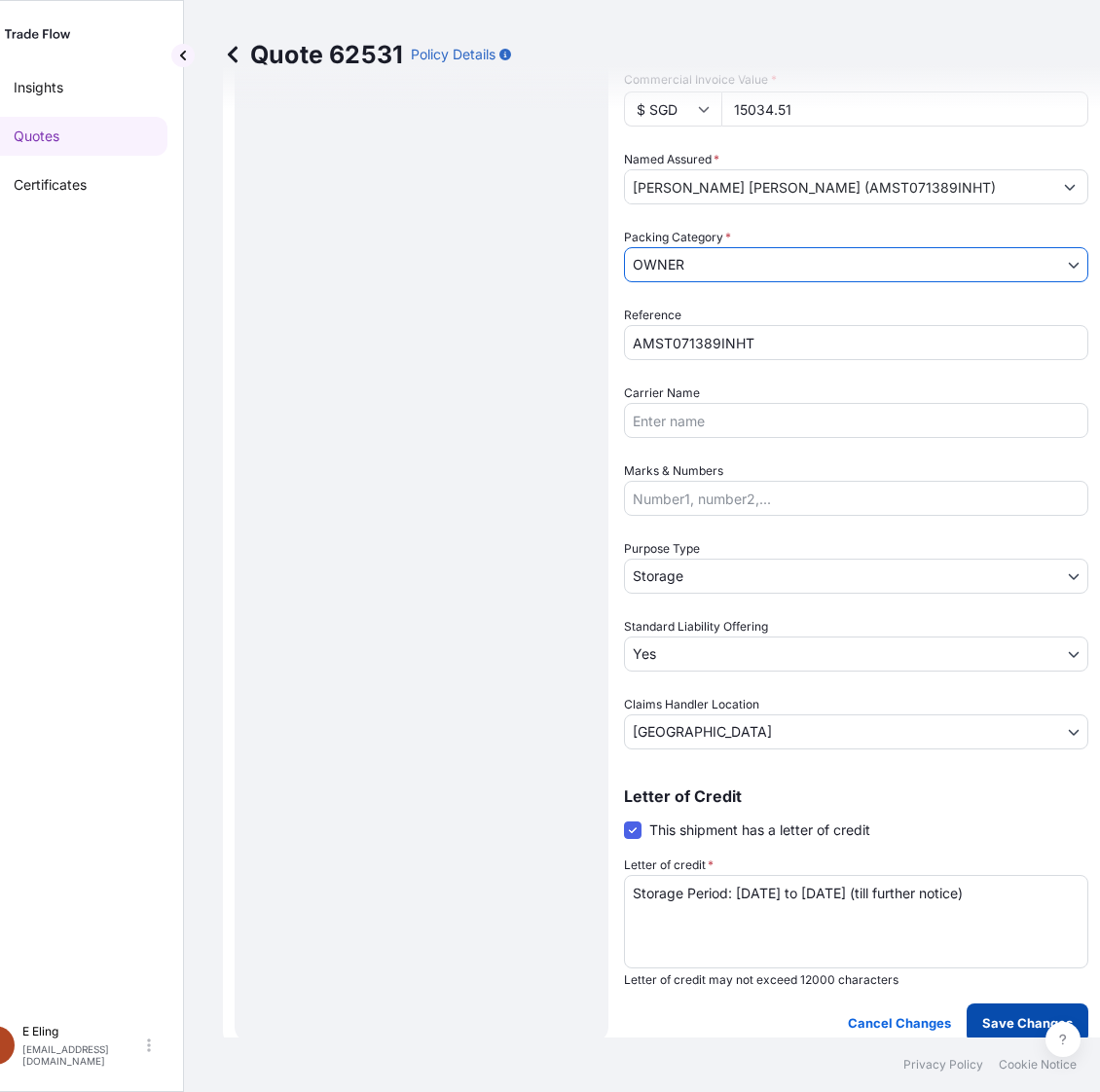
click at [1008, 1031] on button "Save Changes" at bounding box center [1027, 1023] width 121 height 39
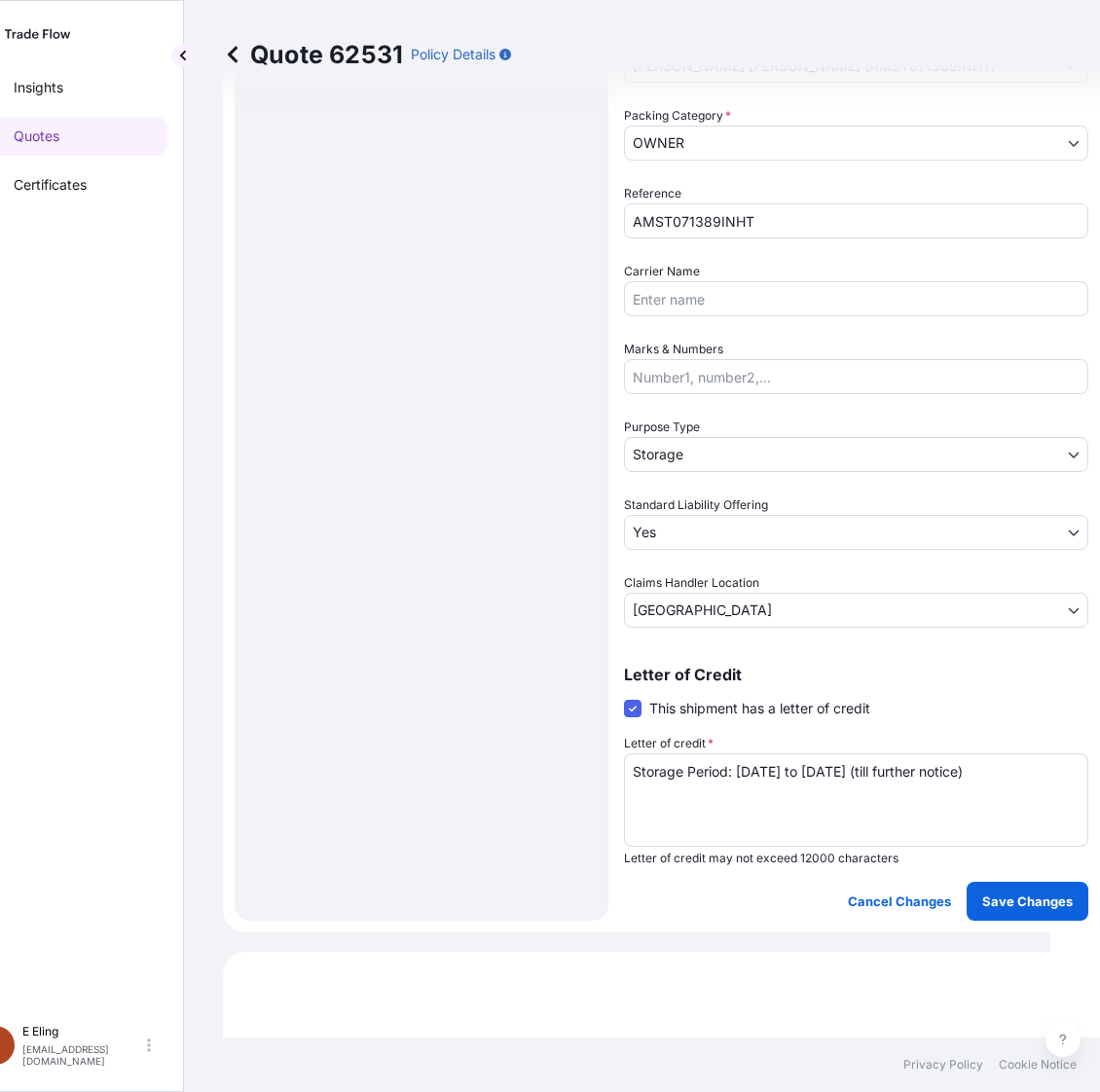
select select "STORAGE"
select select "Storage"
select select "Yes"
select select "[GEOGRAPHIC_DATA]"
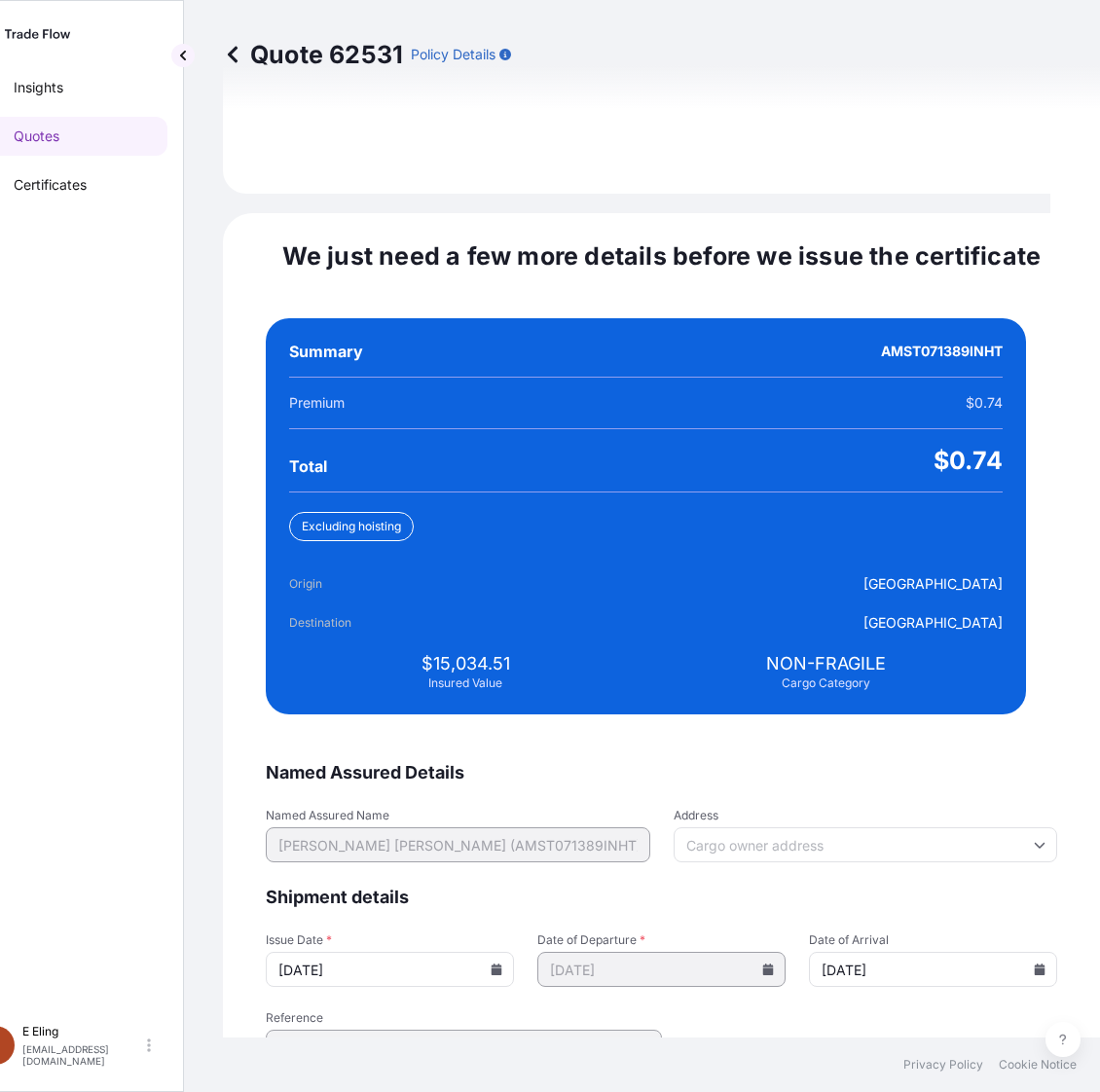
scroll to position [4461, 0]
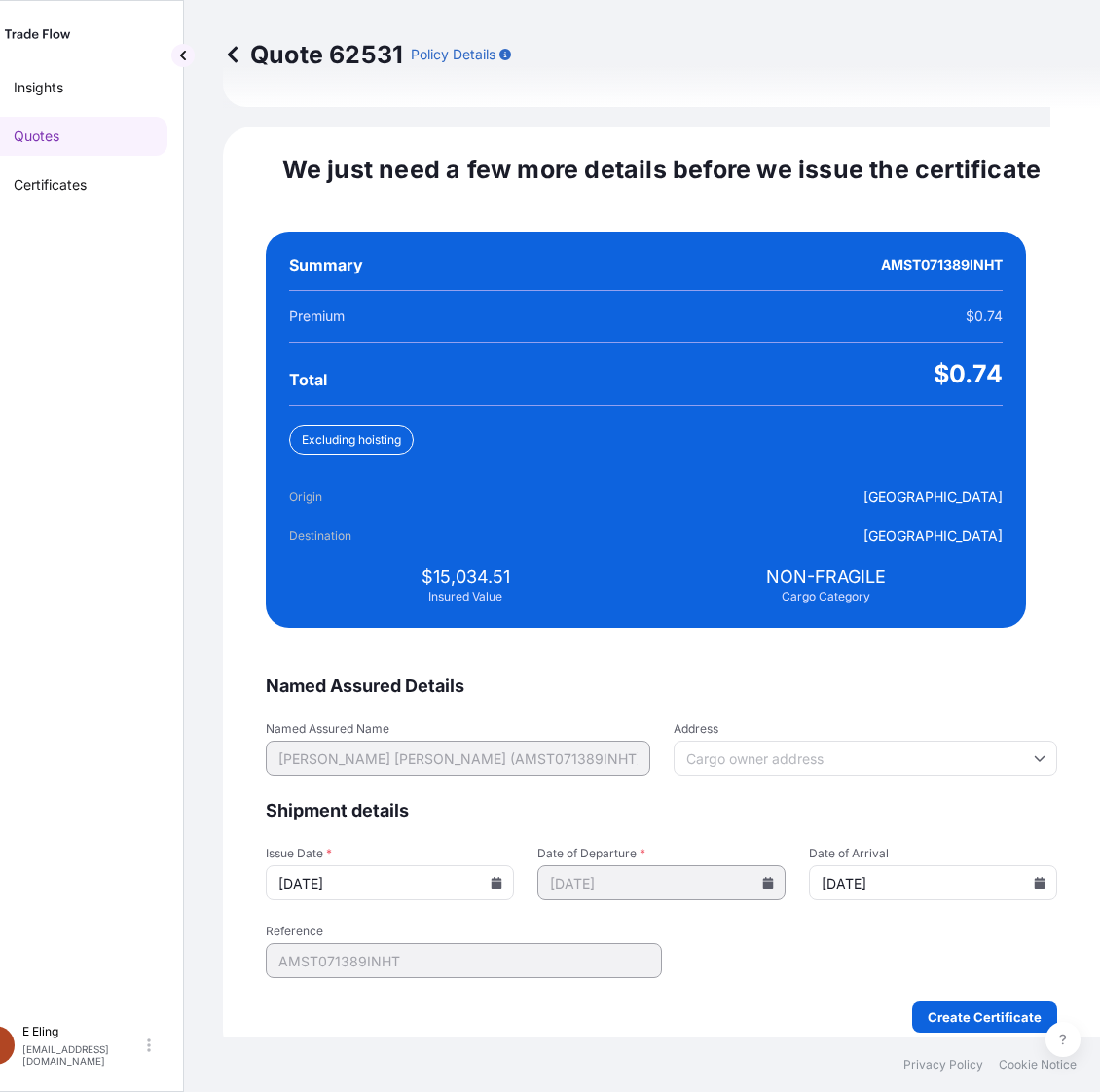
click at [503, 877] on icon at bounding box center [497, 883] width 11 height 12
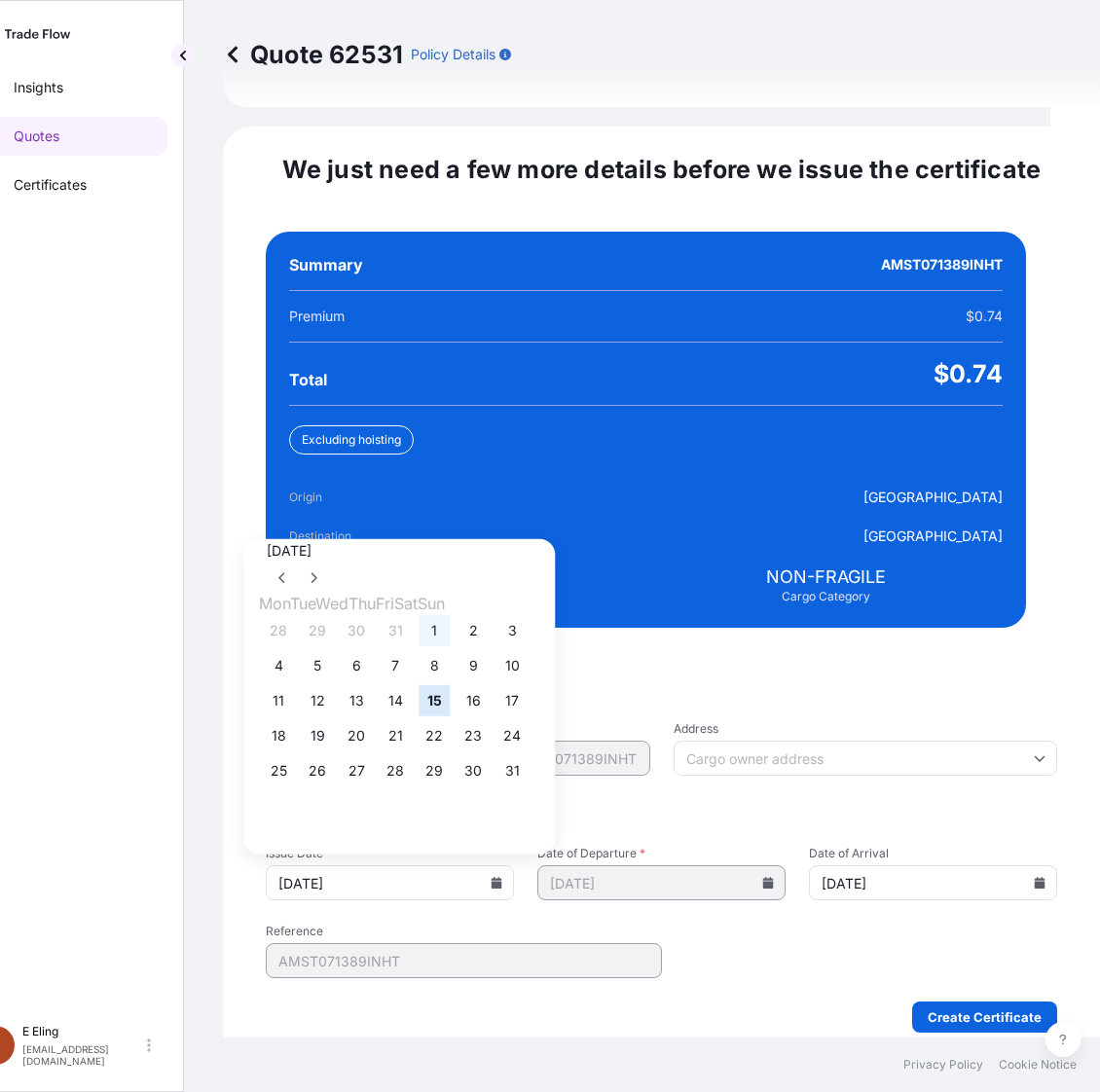
click at [450, 615] on button "1" at bounding box center [434, 631] width 31 height 31
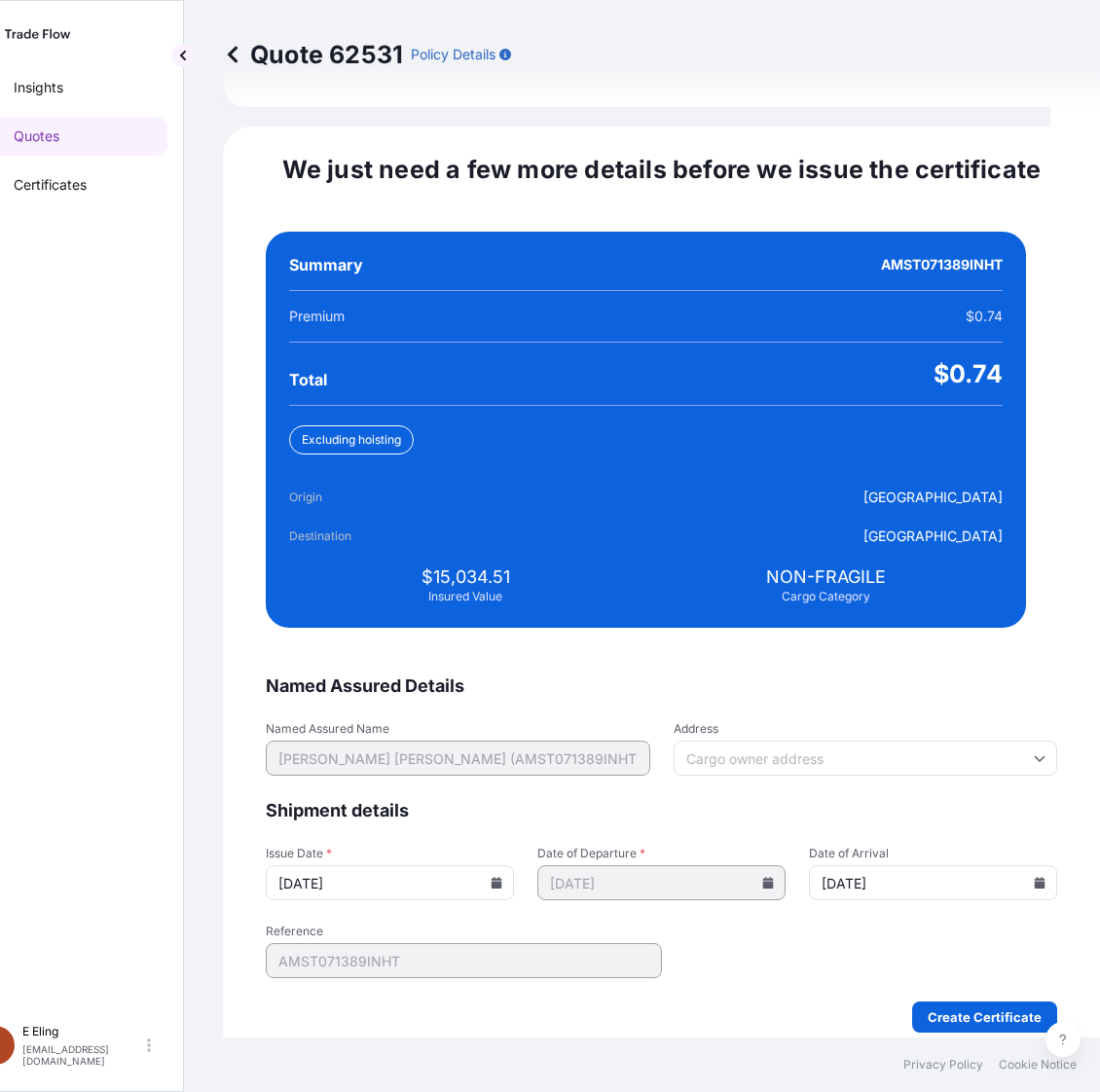
type input "[DATE]"
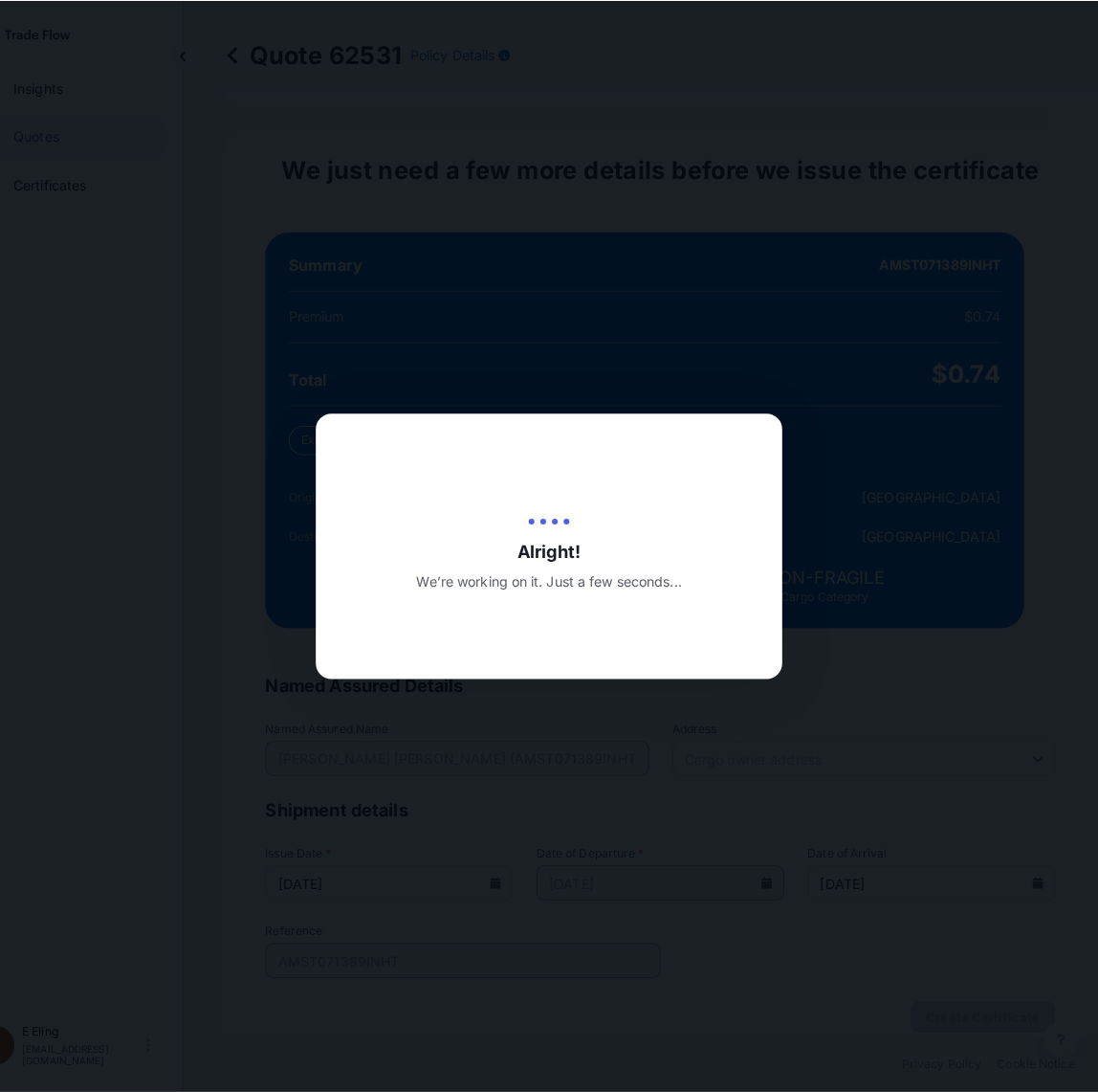
scroll to position [0, 49]
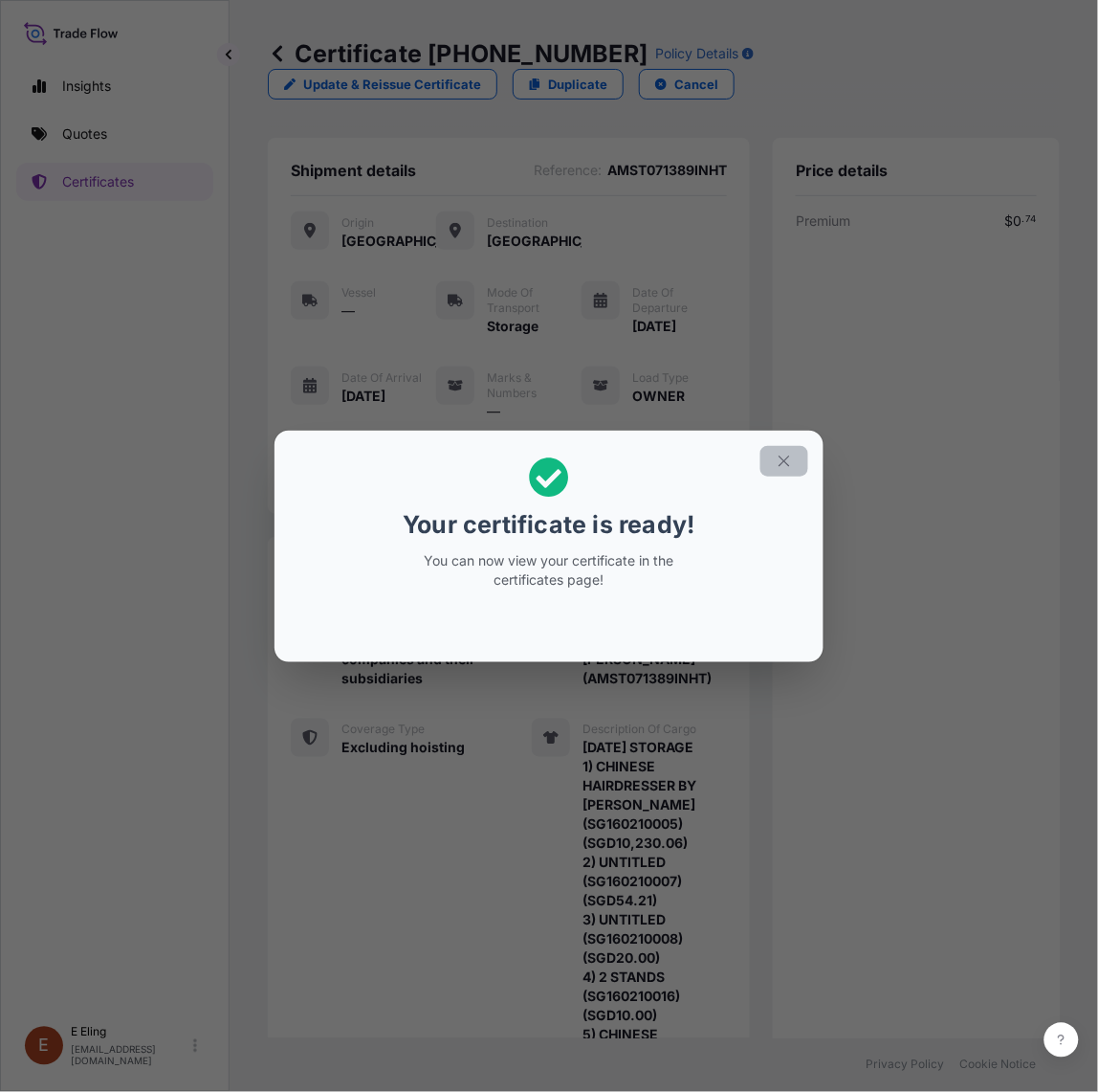
click at [776, 462] on icon "button" at bounding box center [785, 461] width 17 height 17
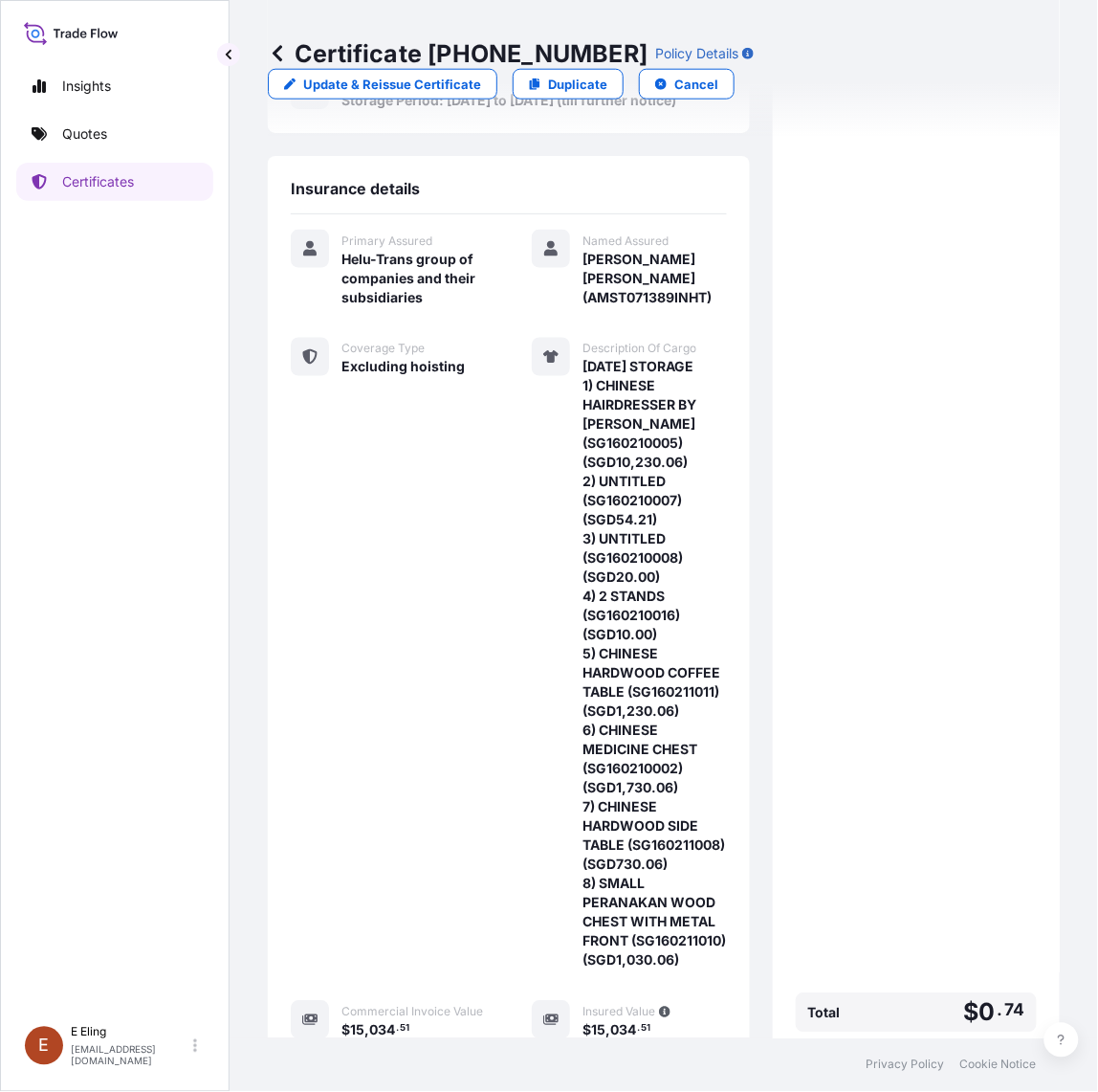
scroll to position [710, 0]
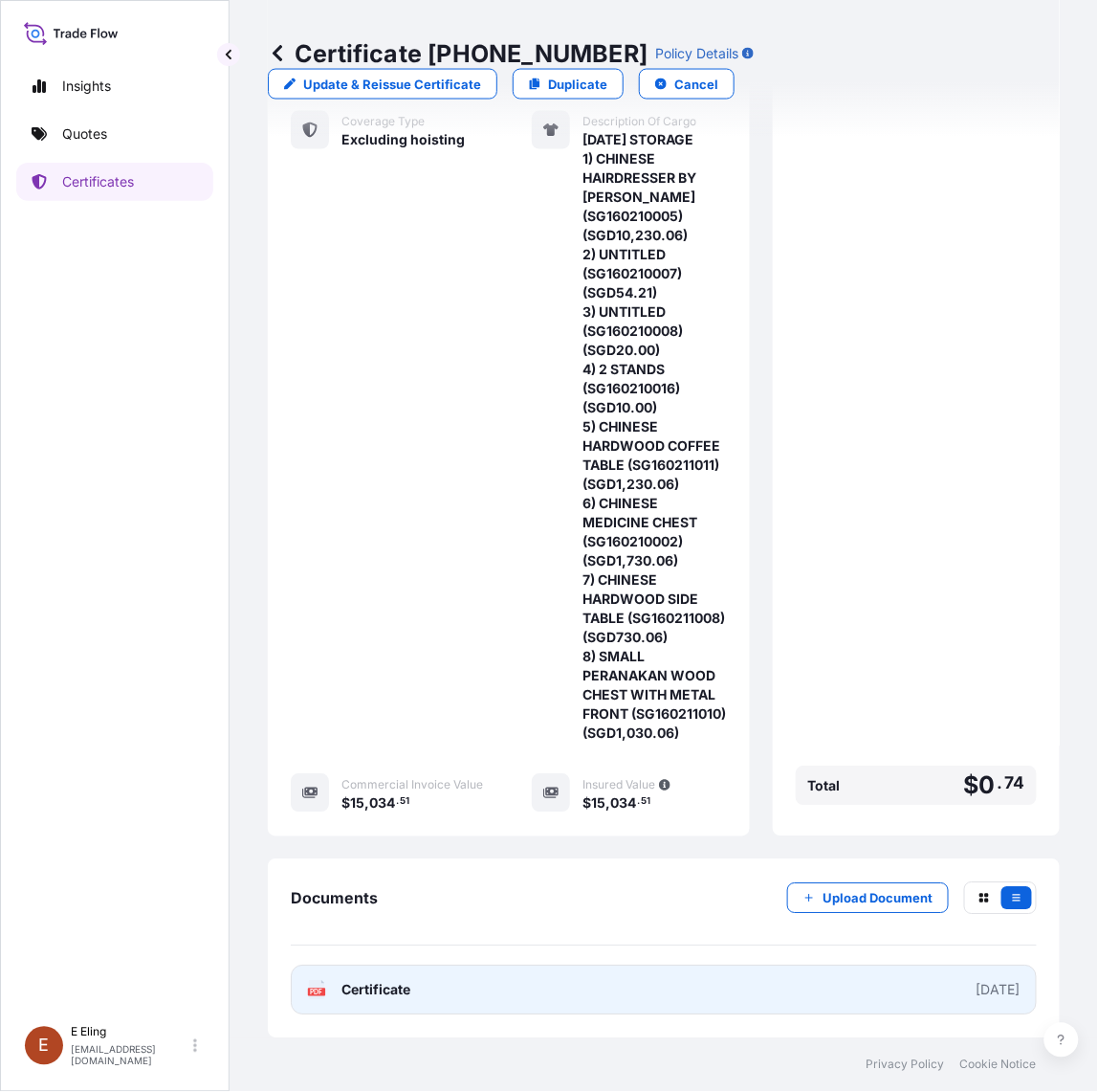
click at [527, 977] on link "PDF Certificate [DATE]" at bounding box center [664, 990] width 746 height 50
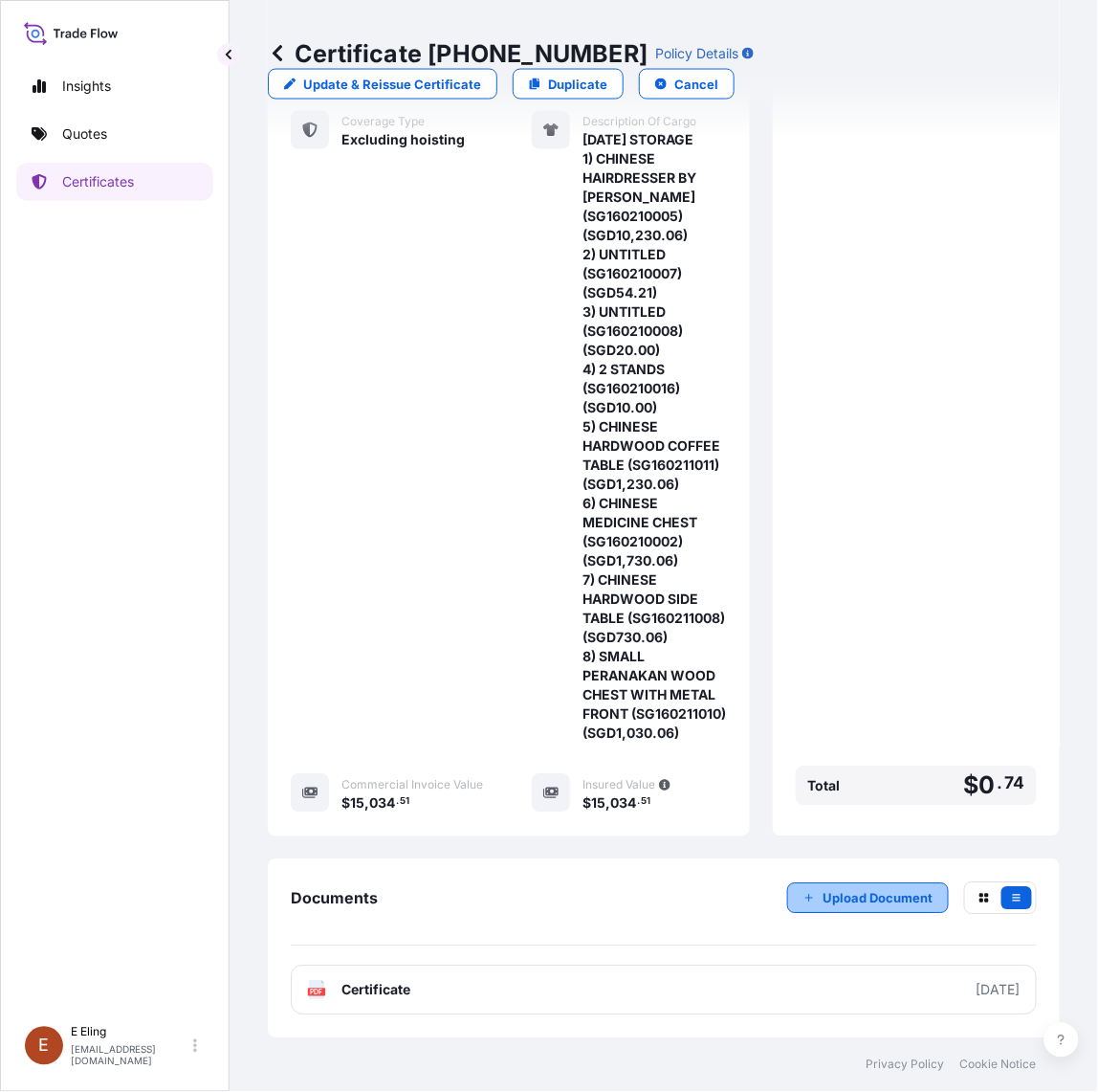
click at [876, 886] on button "Upload Document" at bounding box center [868, 899] width 162 height 31
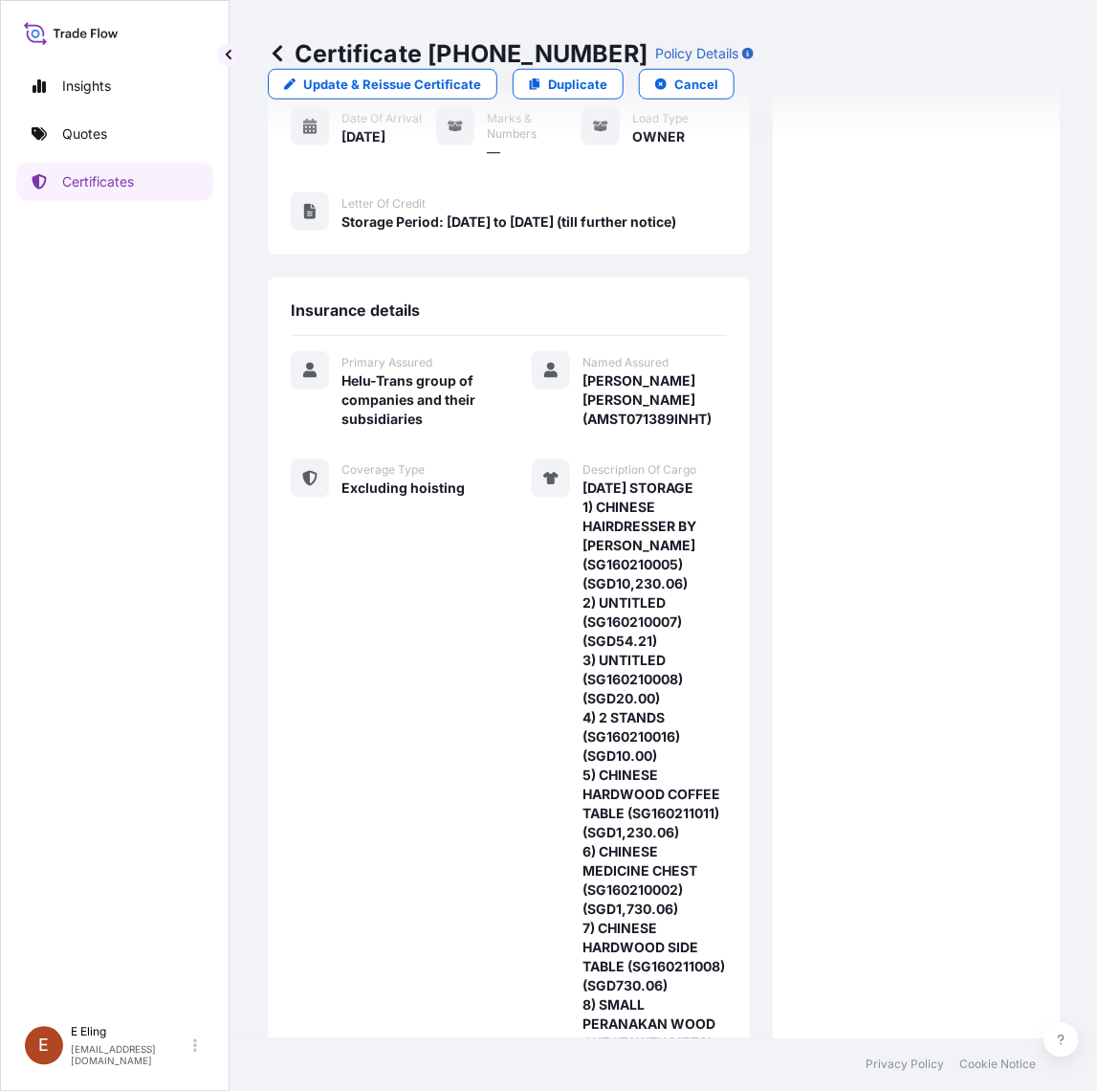
scroll to position [0, 0]
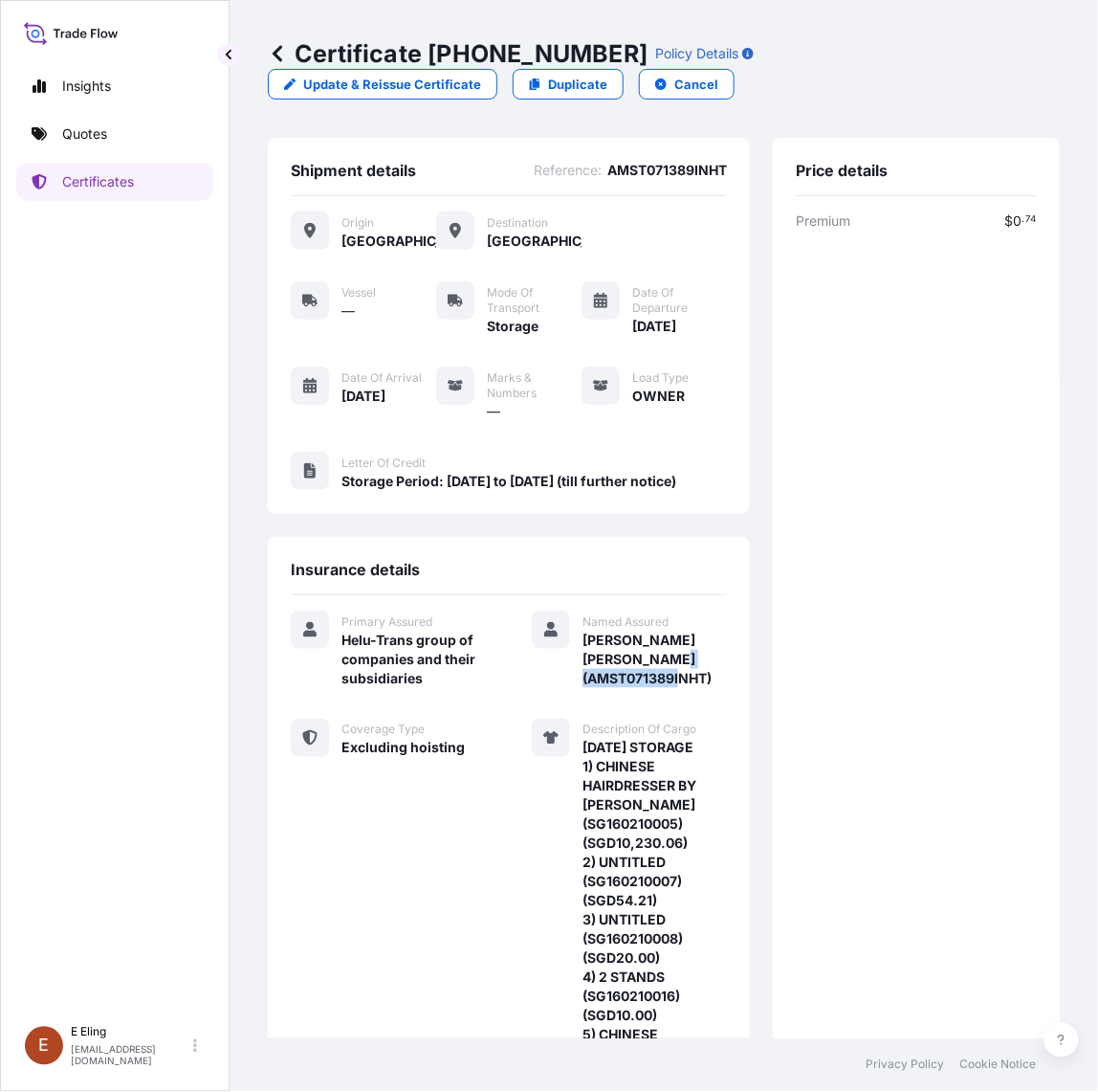
drag, startPoint x: 595, startPoint y: 694, endPoint x: 704, endPoint y: 697, distance: 109.0
click at [704, 688] on span "[PERSON_NAME] [PERSON_NAME] (AMST071389INHT)" at bounding box center [655, 659] width 144 height 58
copy span "AMST071389INHT"
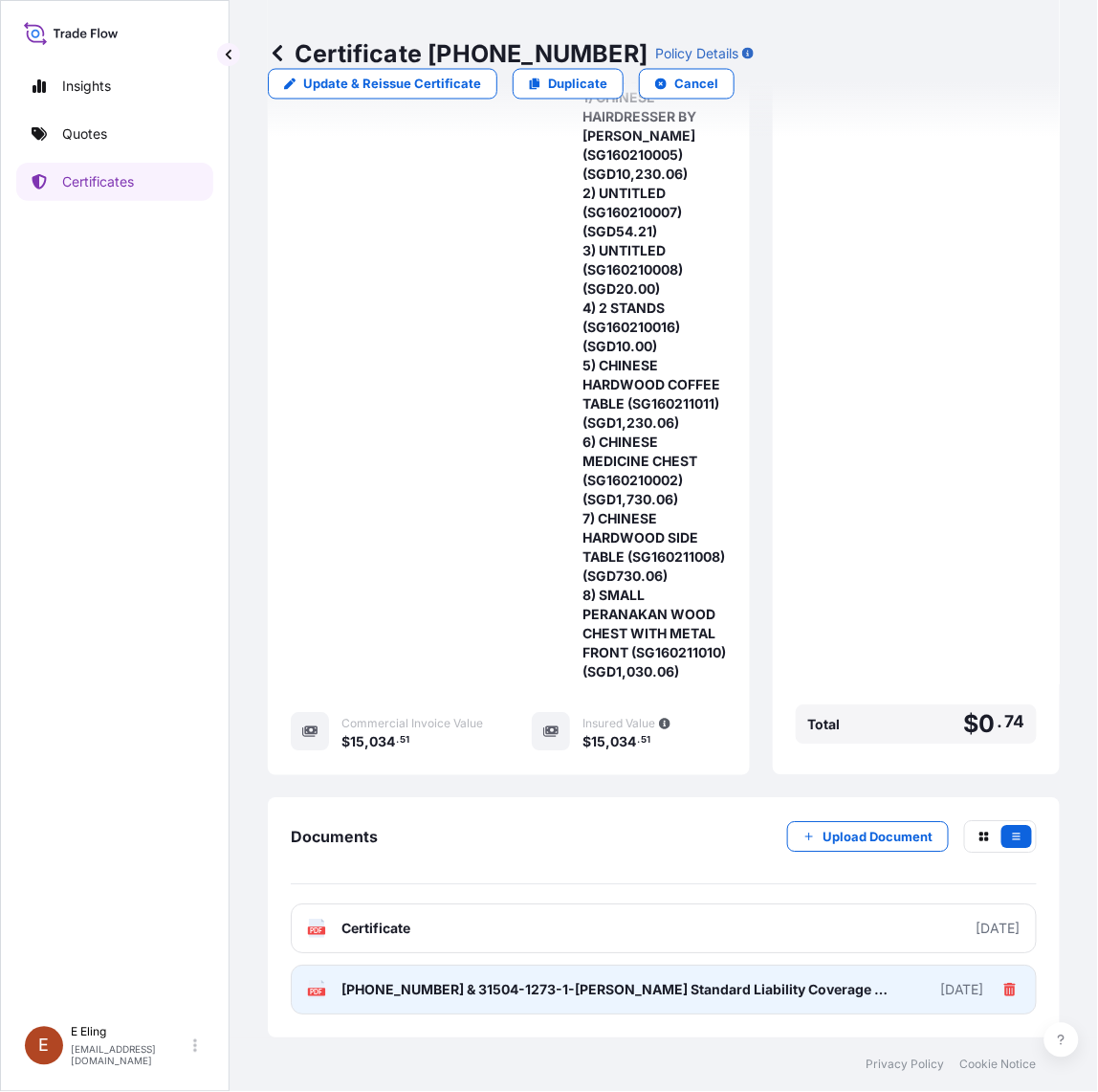
click at [624, 1001] on link "PDF 31504-1272-2 & 31504-1273-1-Bettina Corina Arnet_ Standard Liability Covera…" at bounding box center [664, 990] width 746 height 50
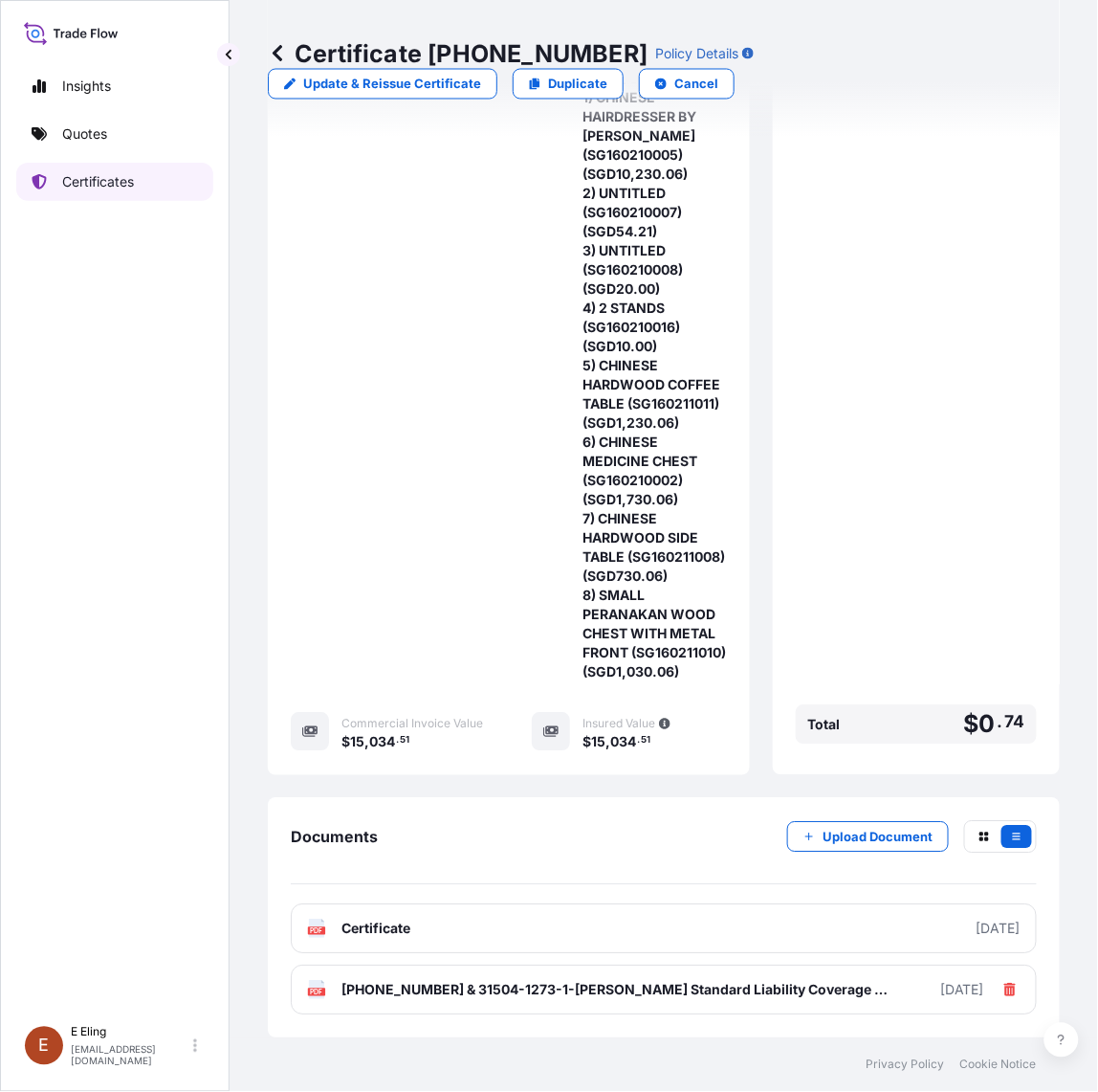
click at [129, 174] on p "Certificates" at bounding box center [98, 182] width 72 height 19
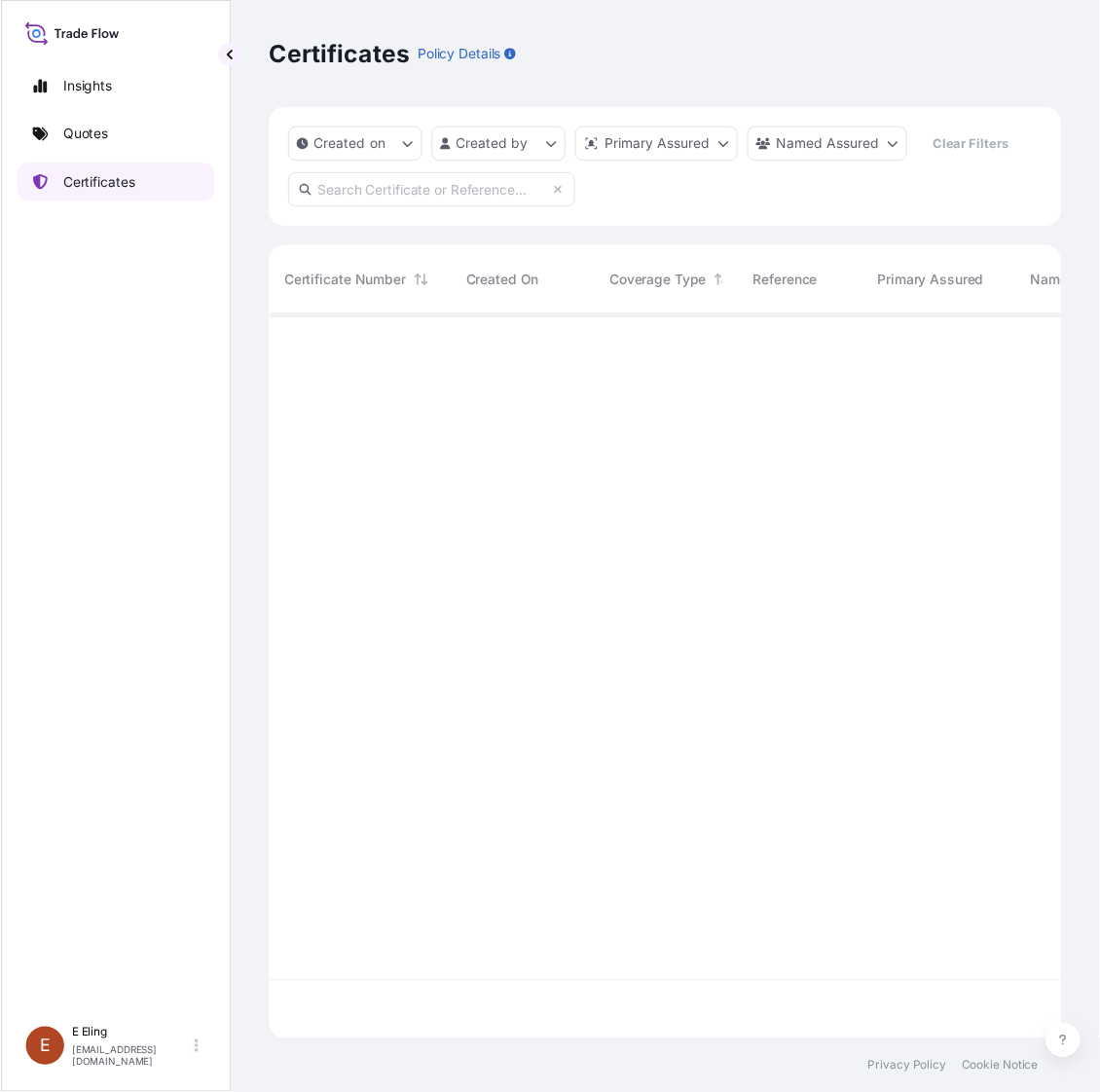
scroll to position [729, 788]
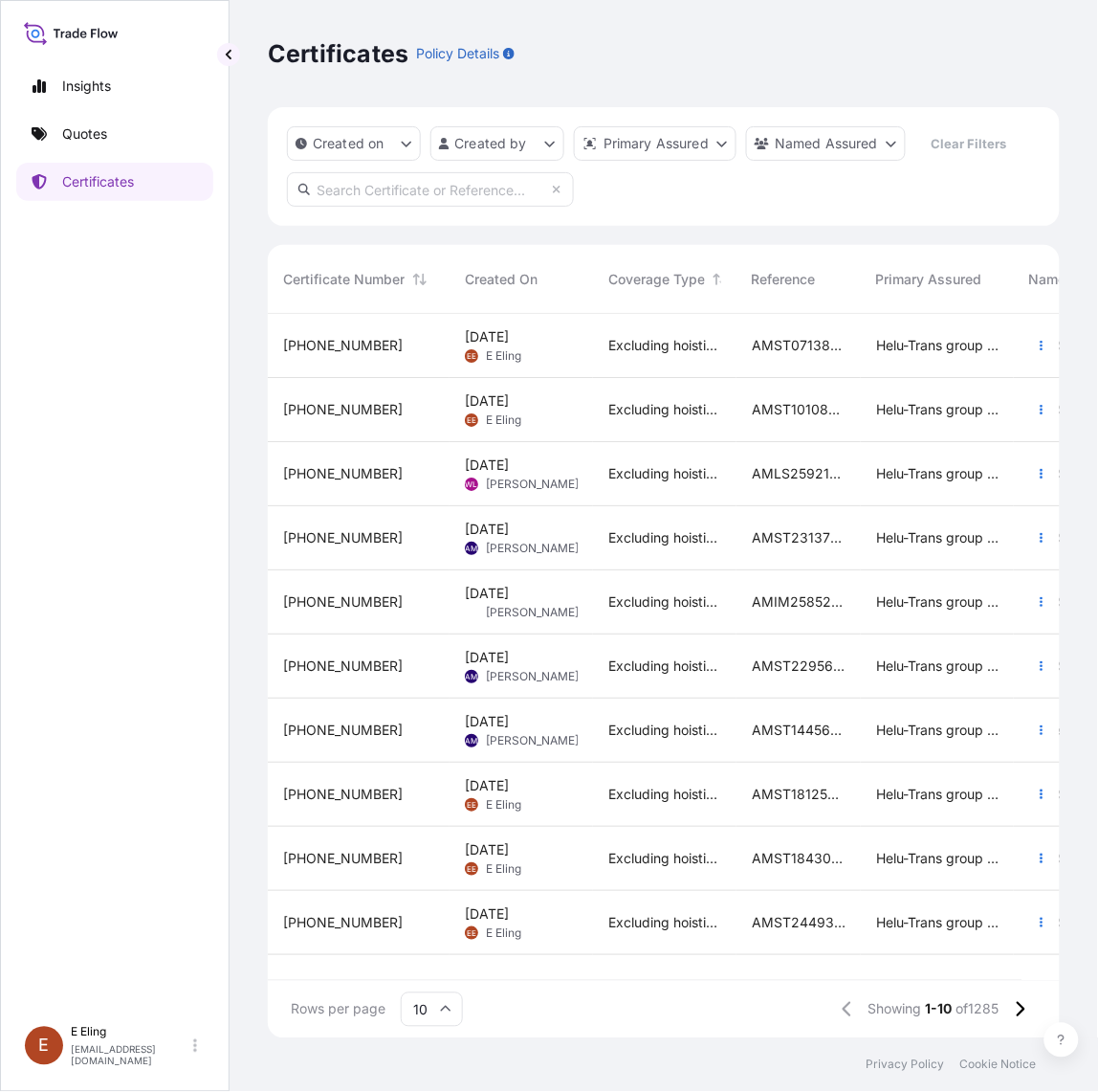
click at [414, 184] on input "text" at bounding box center [431, 189] width 287 height 35
paste input "AMST242861ZJZJ"
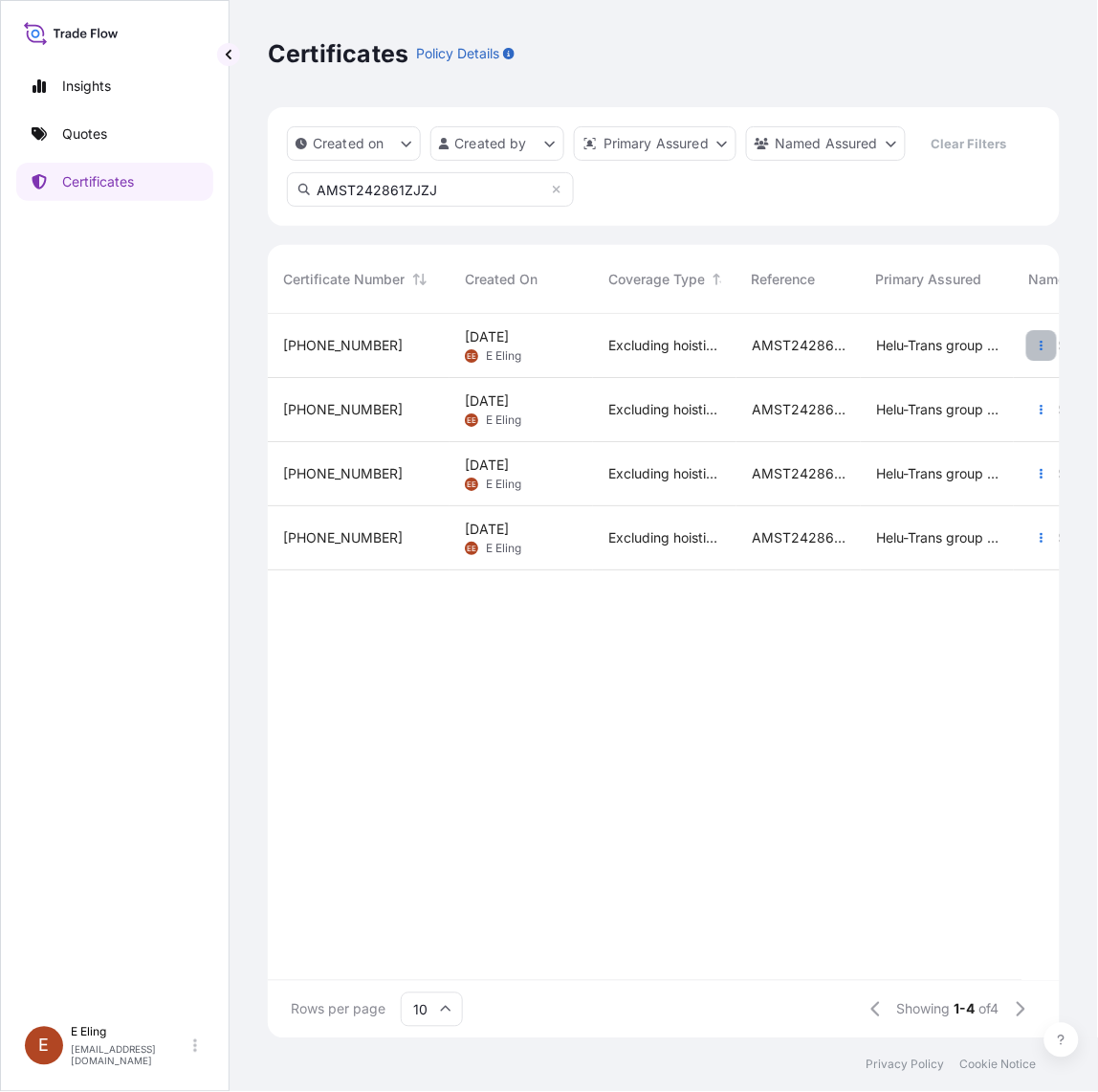
type input "AMST242861ZJZJ"
click at [1036, 349] on icon "button" at bounding box center [1042, 345] width 12 height 12
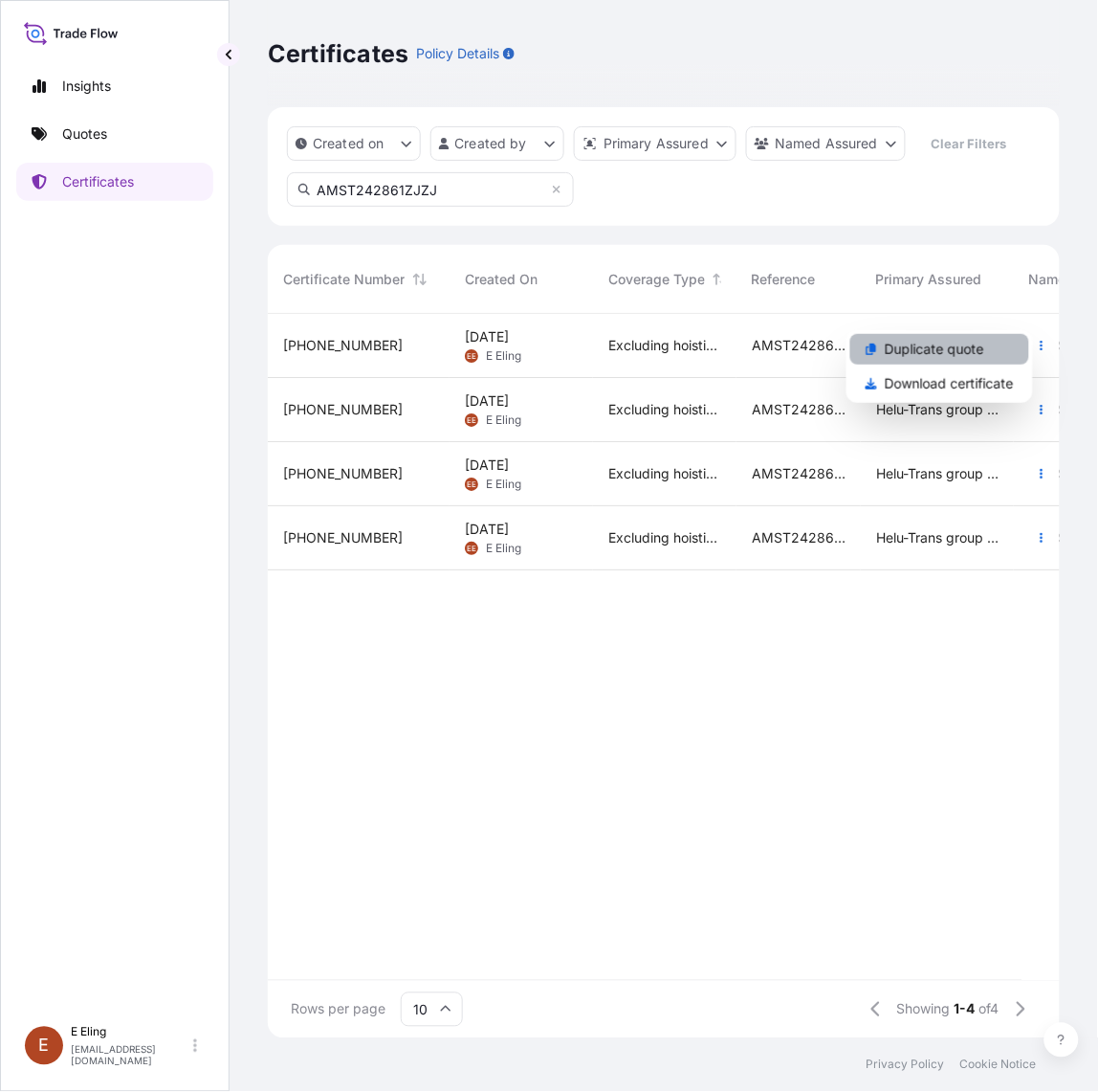
click at [964, 349] on p "Duplicate quote" at bounding box center [936, 349] width 100 height 19
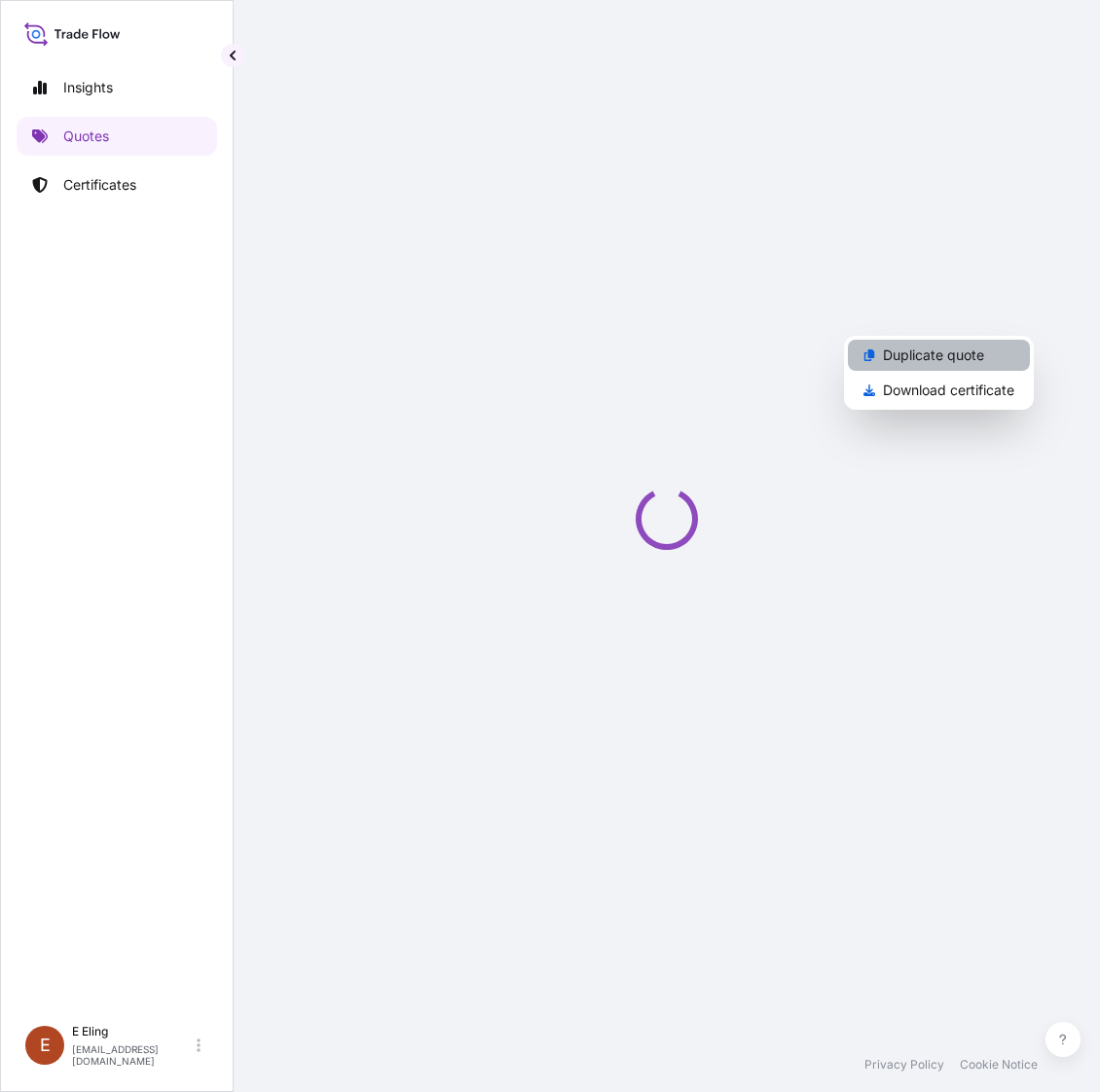
select select "STORAGE"
select select "Storage"
select select "Yes"
select select "[GEOGRAPHIC_DATA]"
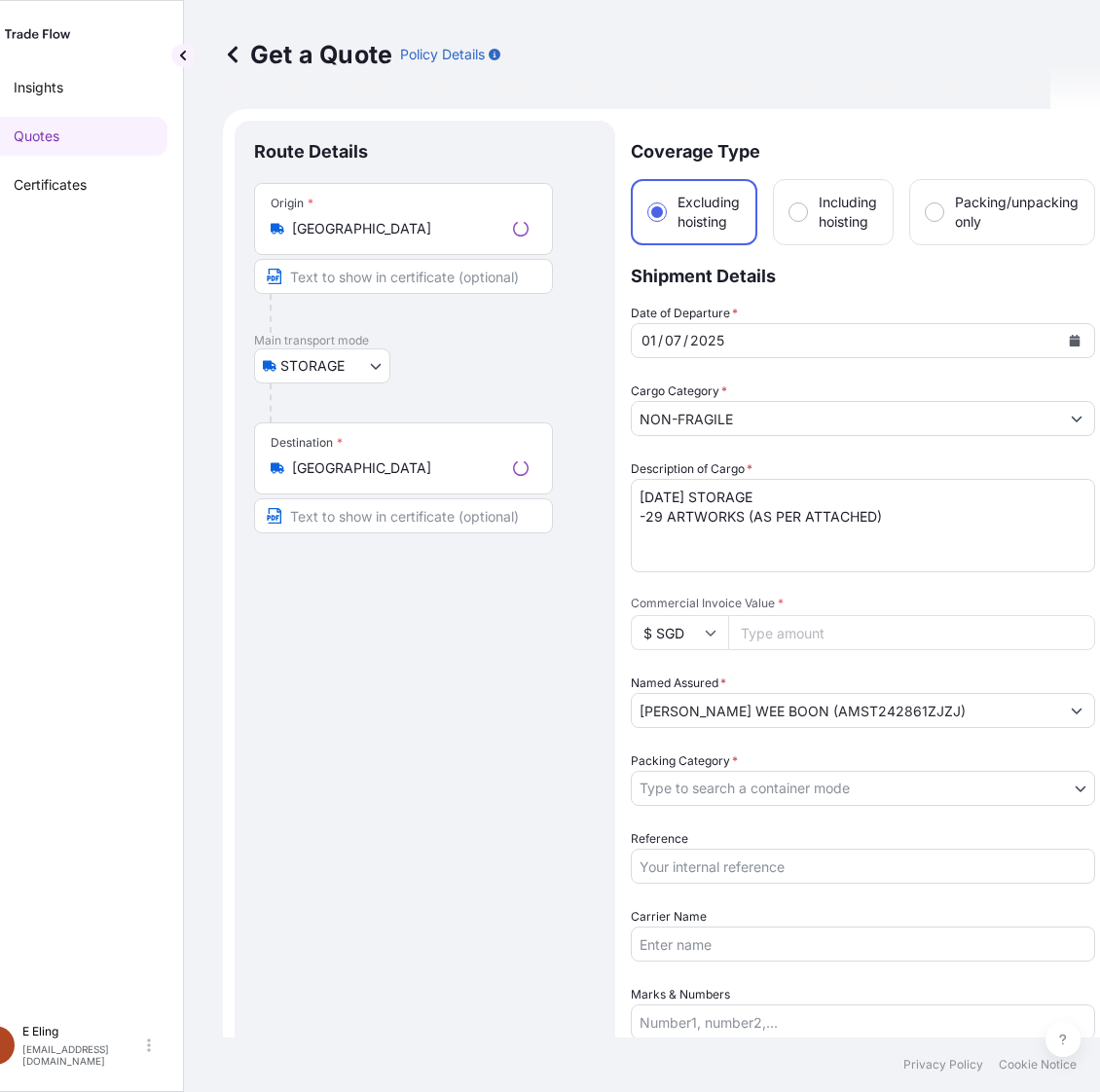
scroll to position [31, 0]
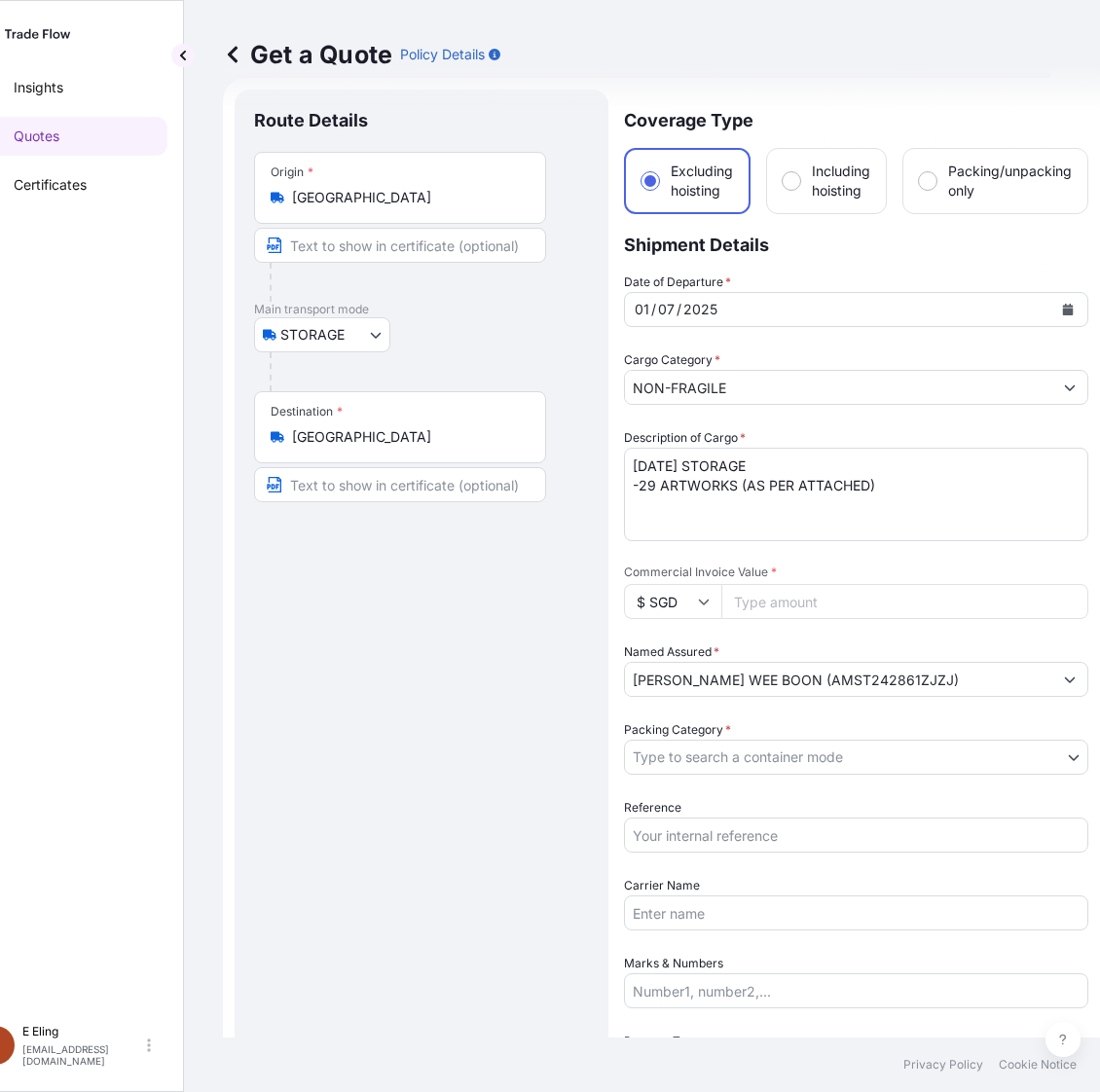
click at [1071, 308] on icon "Calendar" at bounding box center [1068, 310] width 11 height 12
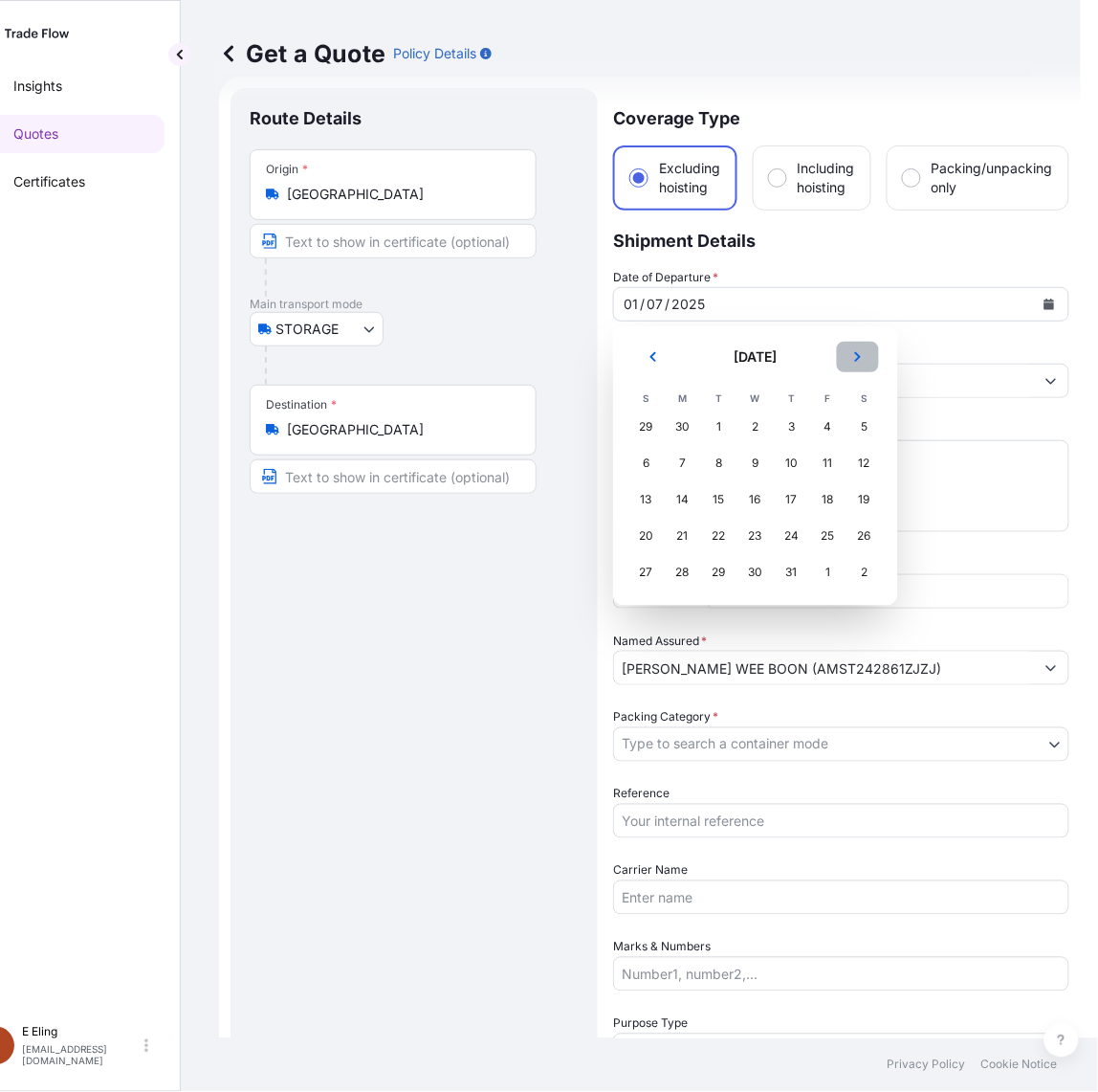
click at [867, 356] on button "Next" at bounding box center [859, 357] width 42 height 31
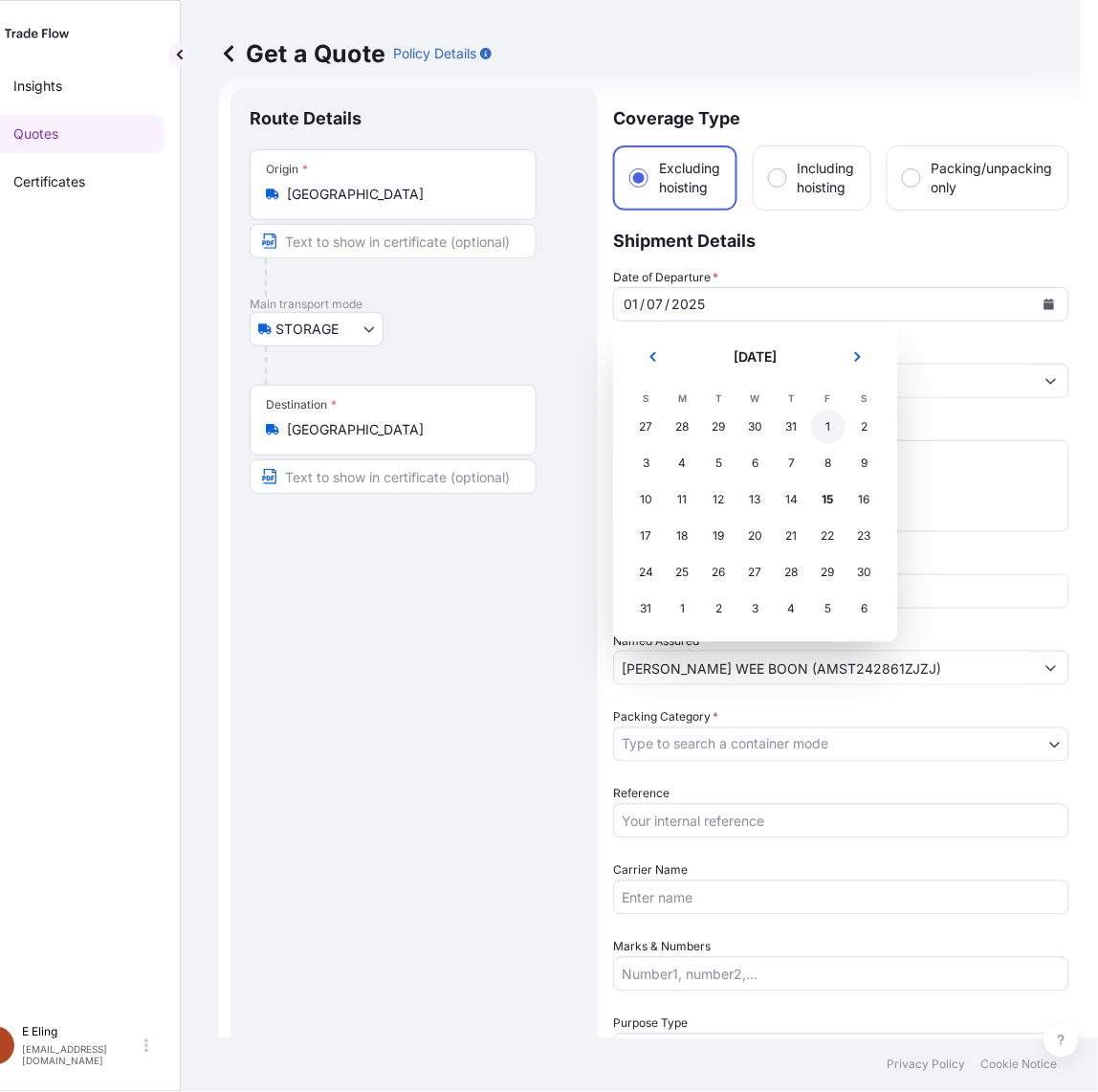
click at [828, 435] on div "1" at bounding box center [829, 427] width 35 height 35
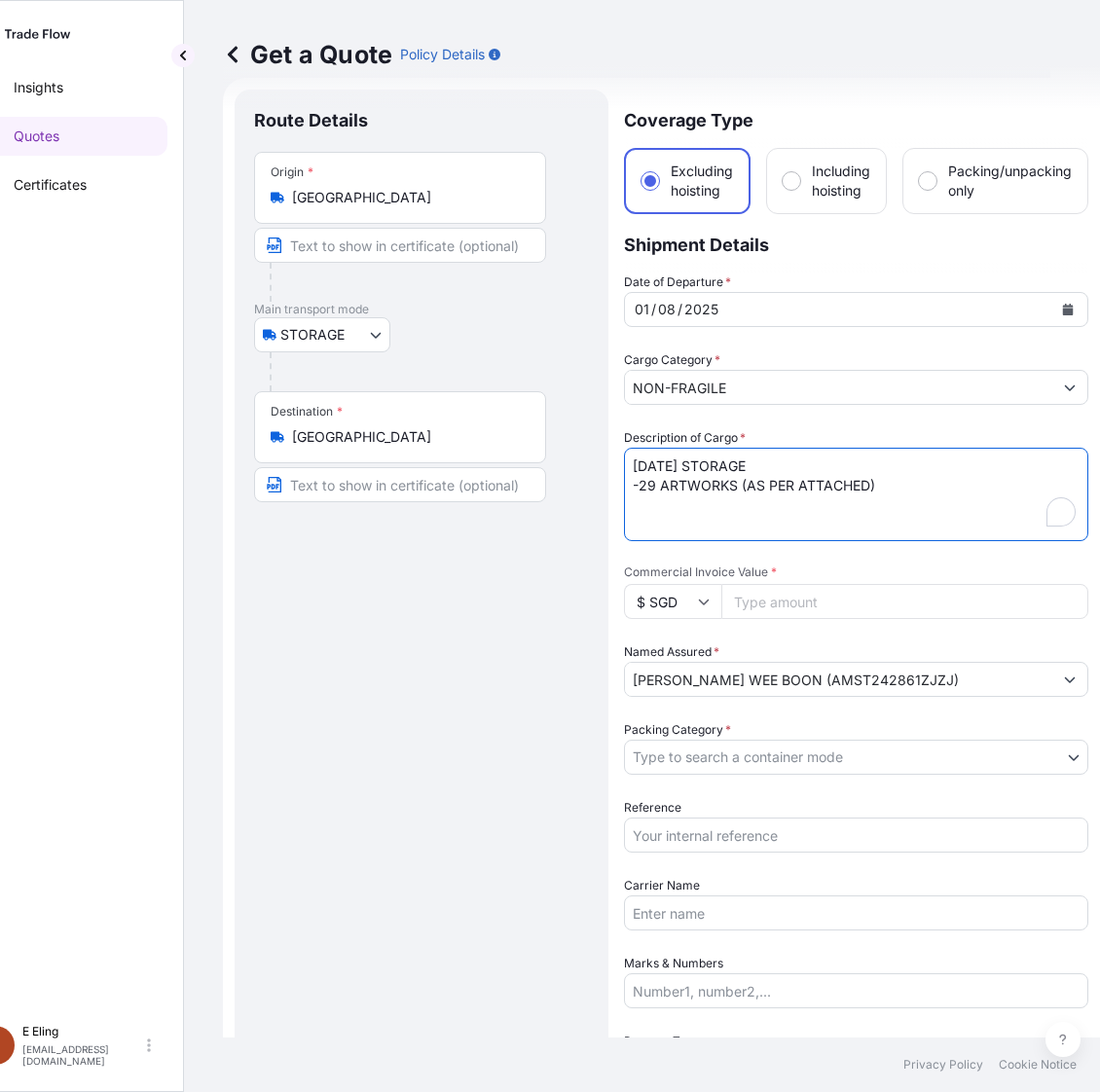
drag, startPoint x: 657, startPoint y: 465, endPoint x: 600, endPoint y: 463, distance: 57.0
click at [600, 463] on form "Route Details Place of loading Road / Inland Road / Inland Origin * Singapore M…" at bounding box center [661, 812] width 877 height 1468
type textarea "AUG25 STORAGE -29 ARTWORKS (AS PER ATTACHED)"
click at [755, 759] on body "Insights Quotes Certificates E E Eling eeling@helutrans.com Get a Quote Policy …" at bounding box center [500, 546] width 1100 height 1092
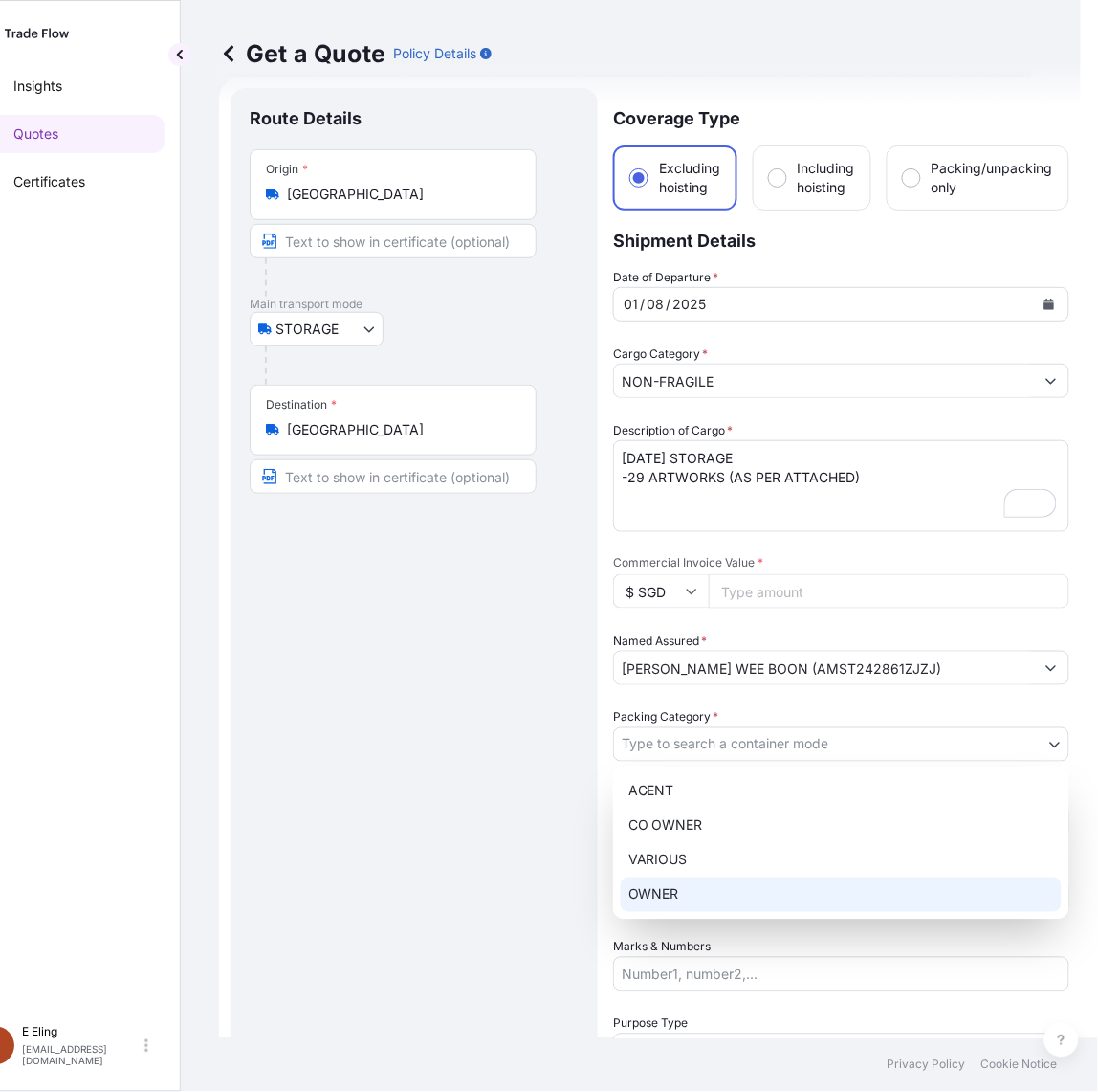
click at [690, 881] on div "OWNER" at bounding box center [841, 895] width 441 height 35
select select "27"
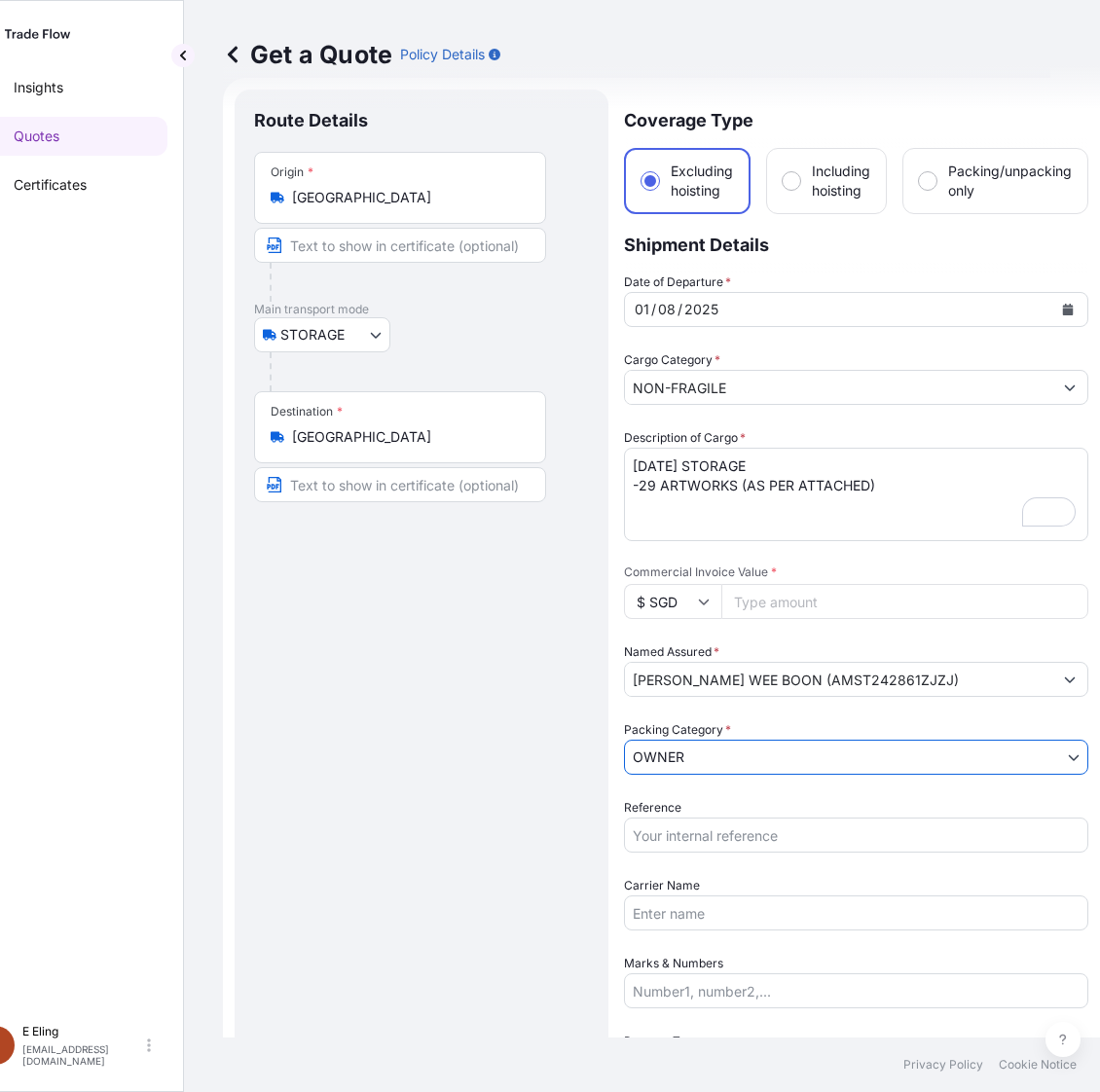
click at [688, 834] on input "Reference" at bounding box center [856, 835] width 464 height 35
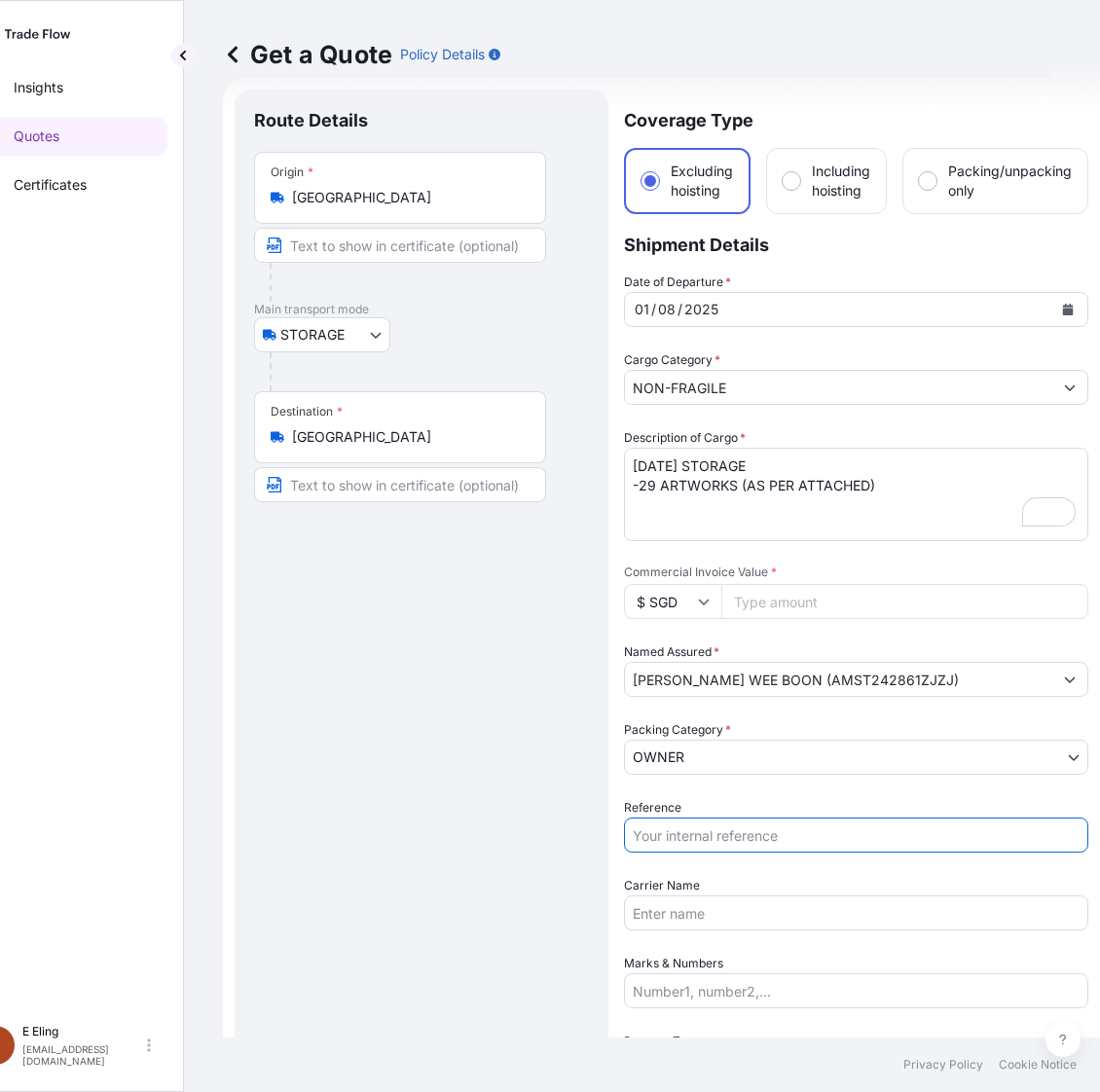
paste input "AMST242861ZJZJ"
type input "AMST242861ZJZJ"
click at [828, 596] on input "Commercial Invoice Value *" at bounding box center [903, 601] width 367 height 35
paste input "980000.00"
type input "980000.00"
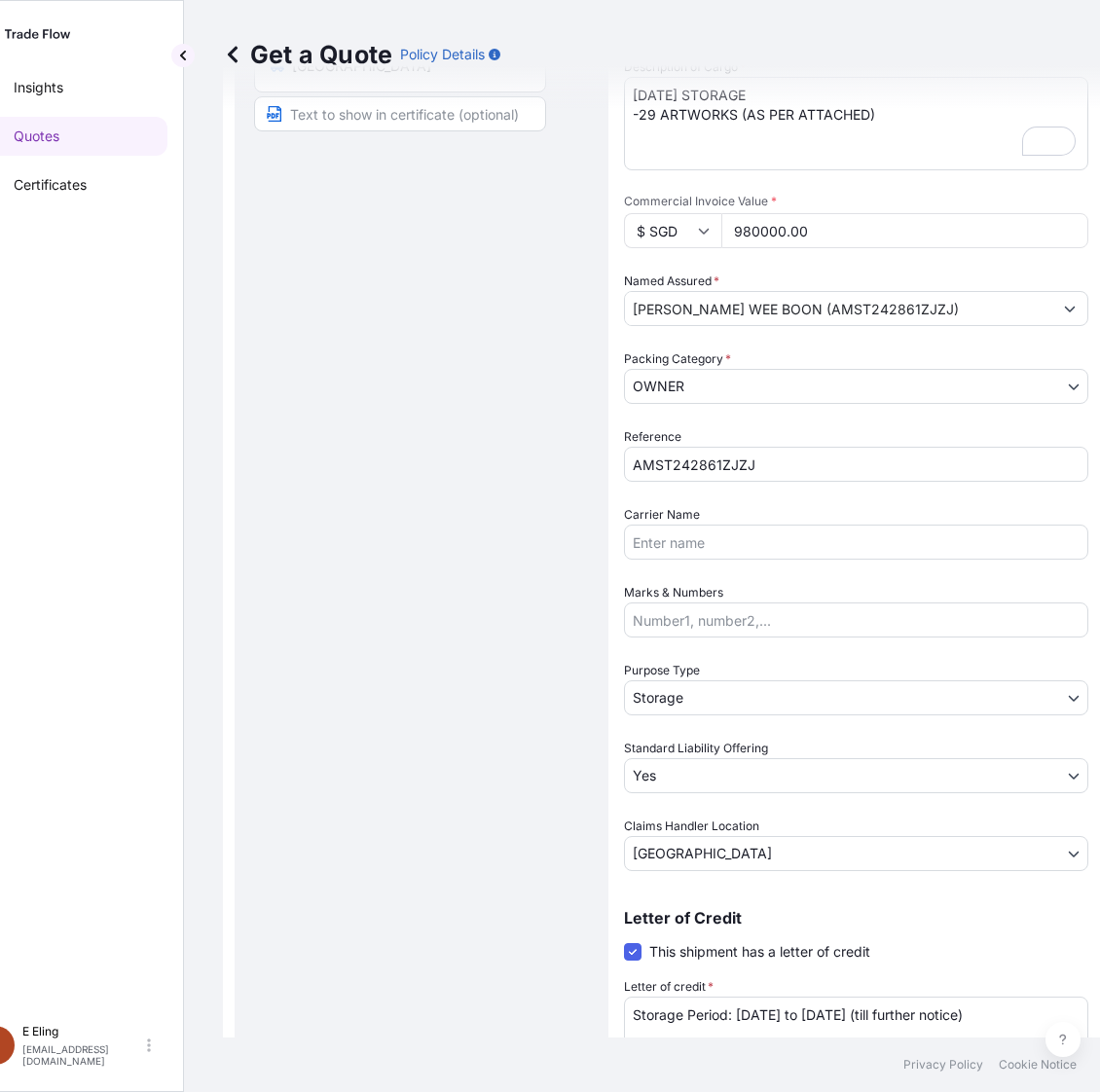
scroll to position [517, 0]
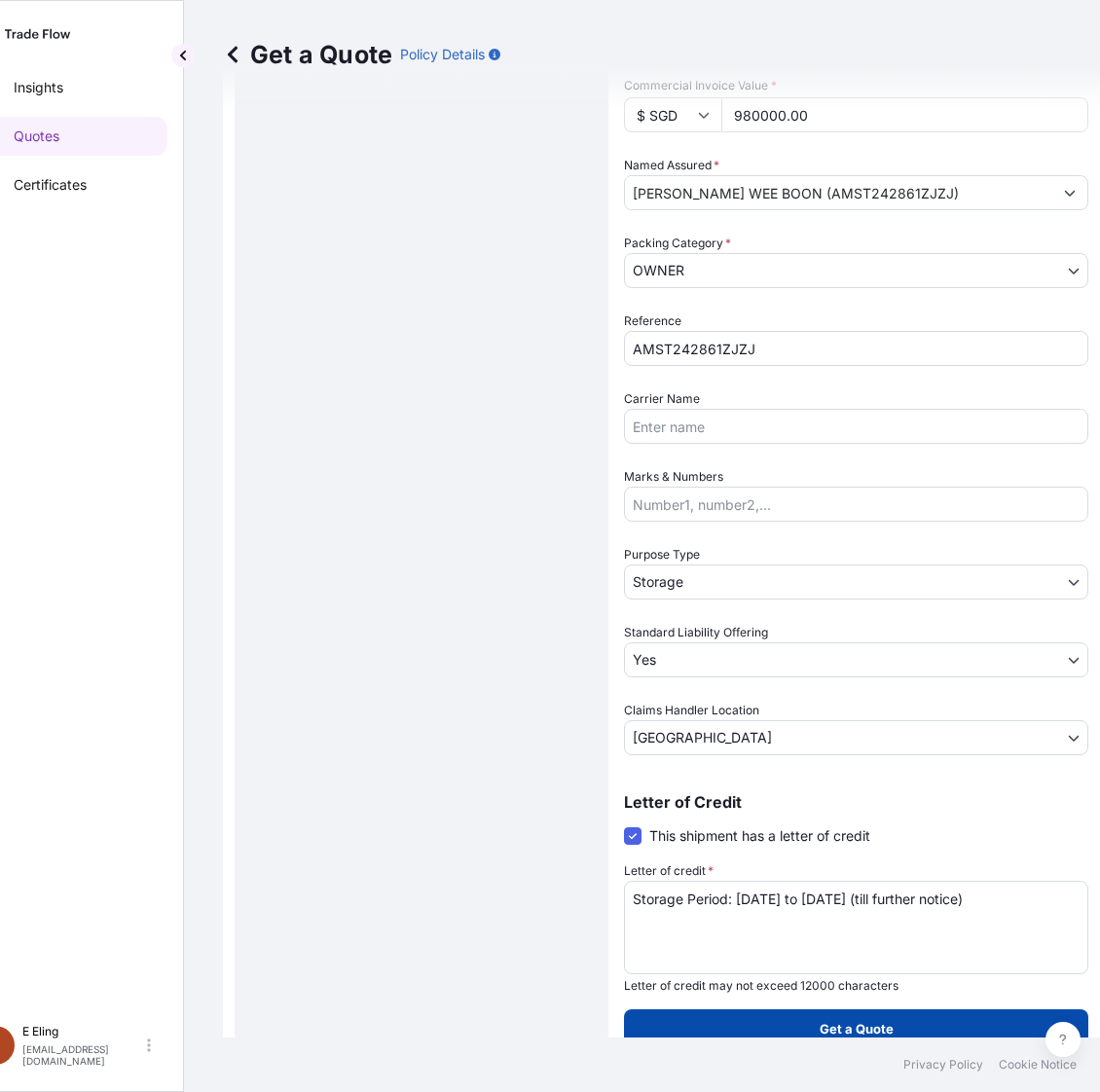
click at [736, 1032] on button "Get a Quote" at bounding box center [856, 1028] width 464 height 39
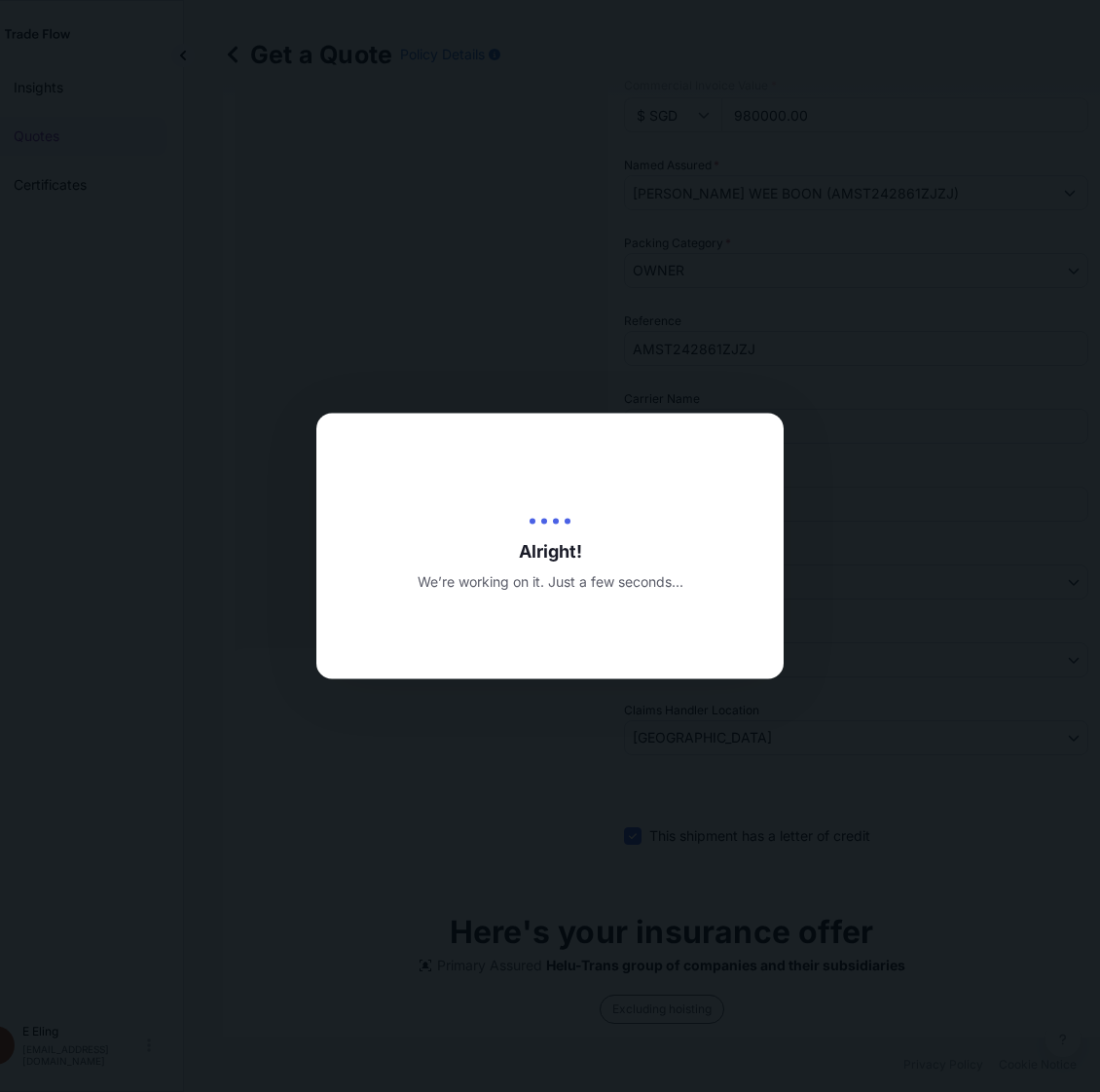
type input "15/08/2025"
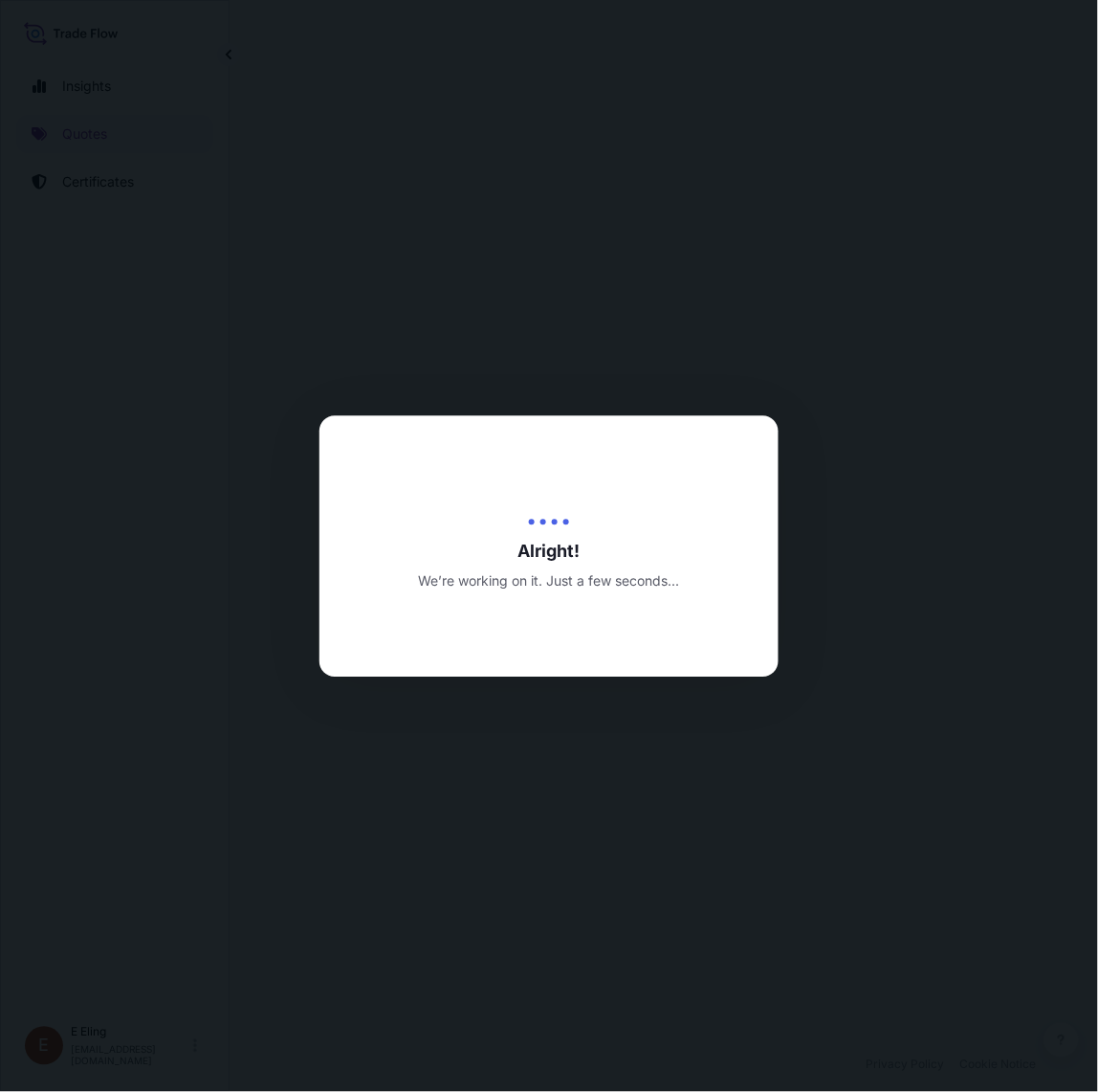
select select "STORAGE"
select select "Transit"
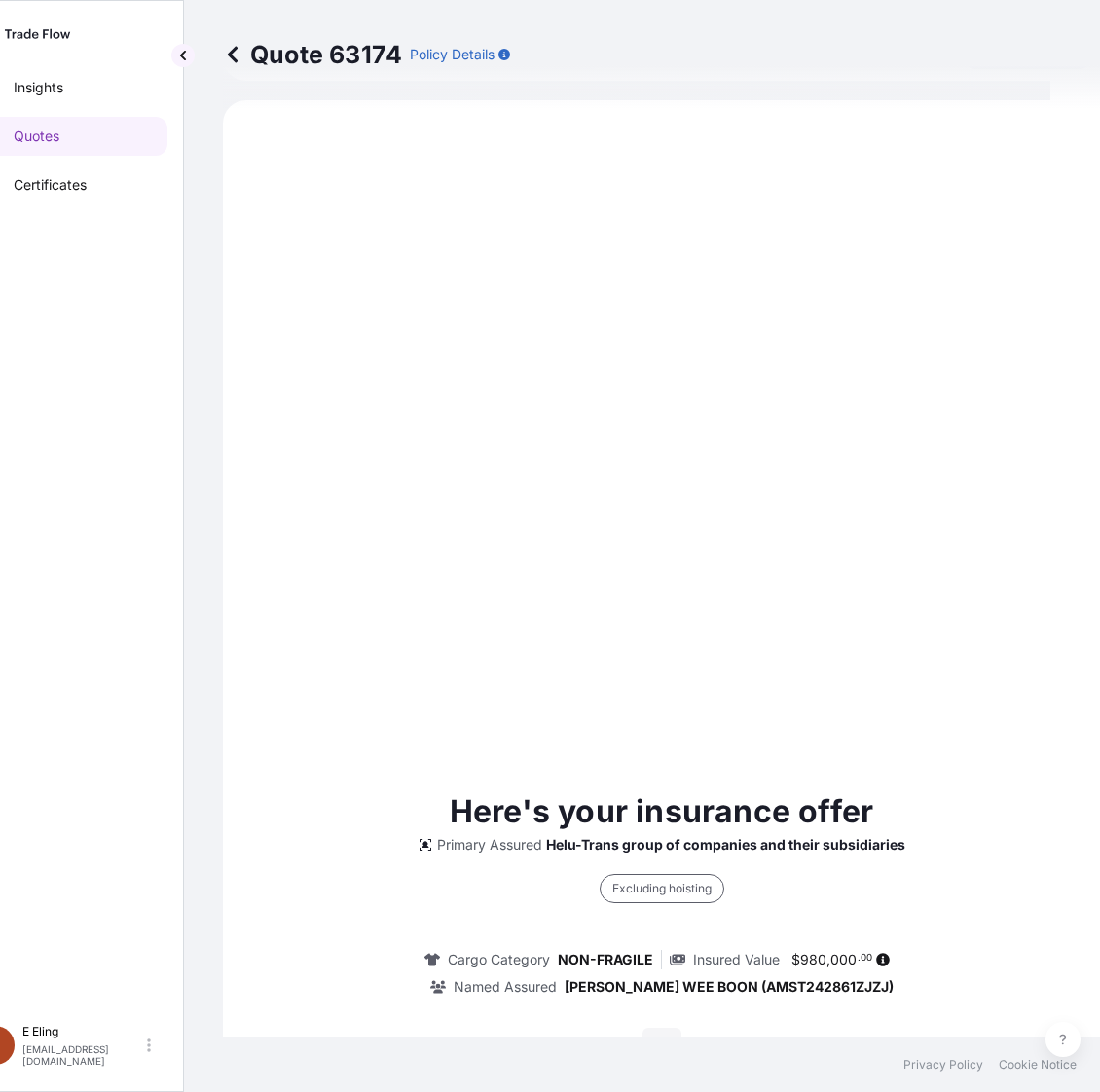
scroll to position [619, 0]
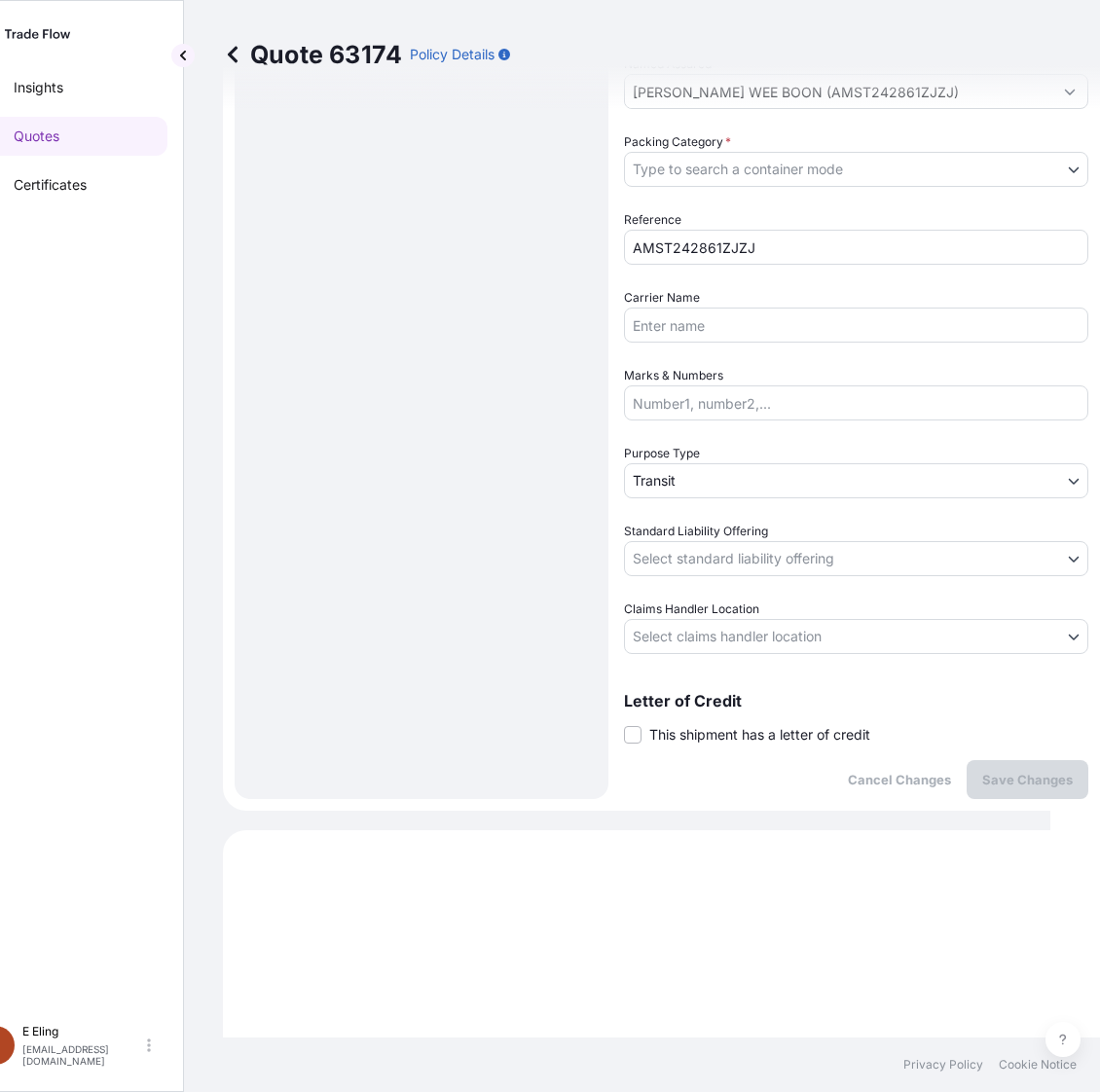
click at [715, 730] on span "This shipment has a letter of credit" at bounding box center [760, 734] width 221 height 20
click at [624, 723] on input "This shipment has a letter of credit" at bounding box center [624, 723] width 0 height 0
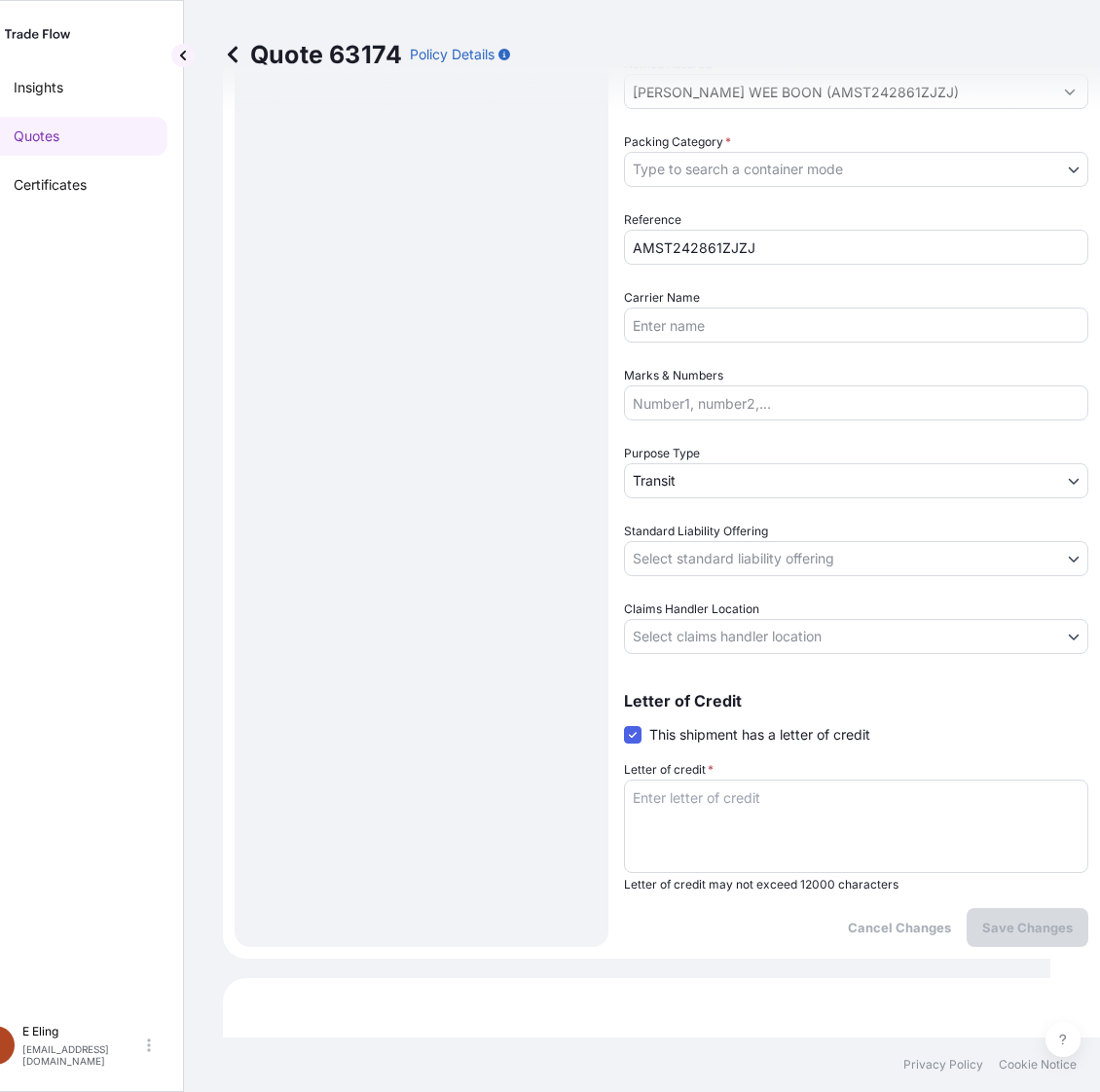
click at [710, 795] on textarea "Letter of credit *" at bounding box center [856, 826] width 464 height 94
paste textarea "Storage Period: [DATE] to [DATE] (till further notice)"
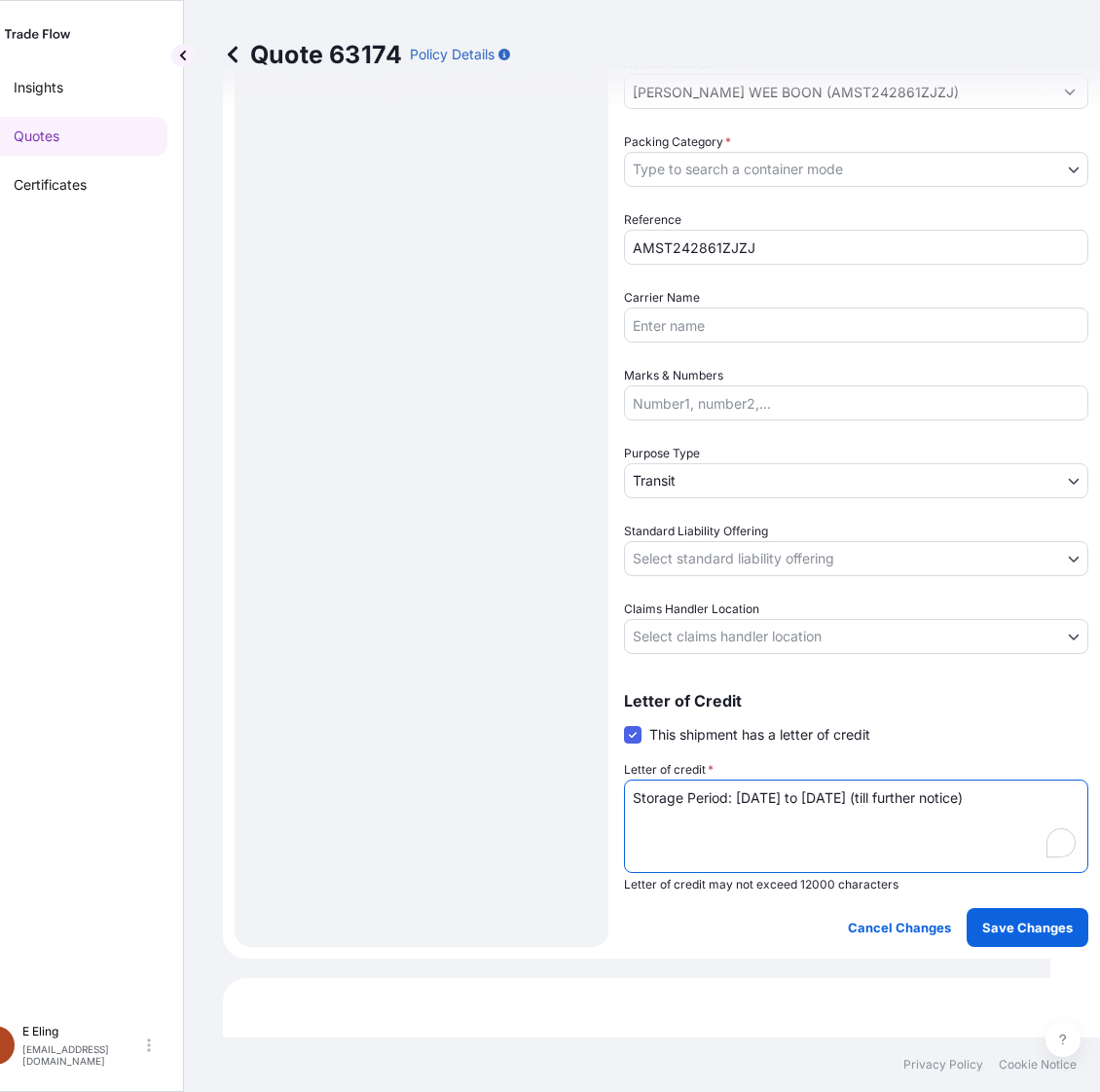
type textarea "Storage Period: [DATE] to [DATE] (till further notice)"
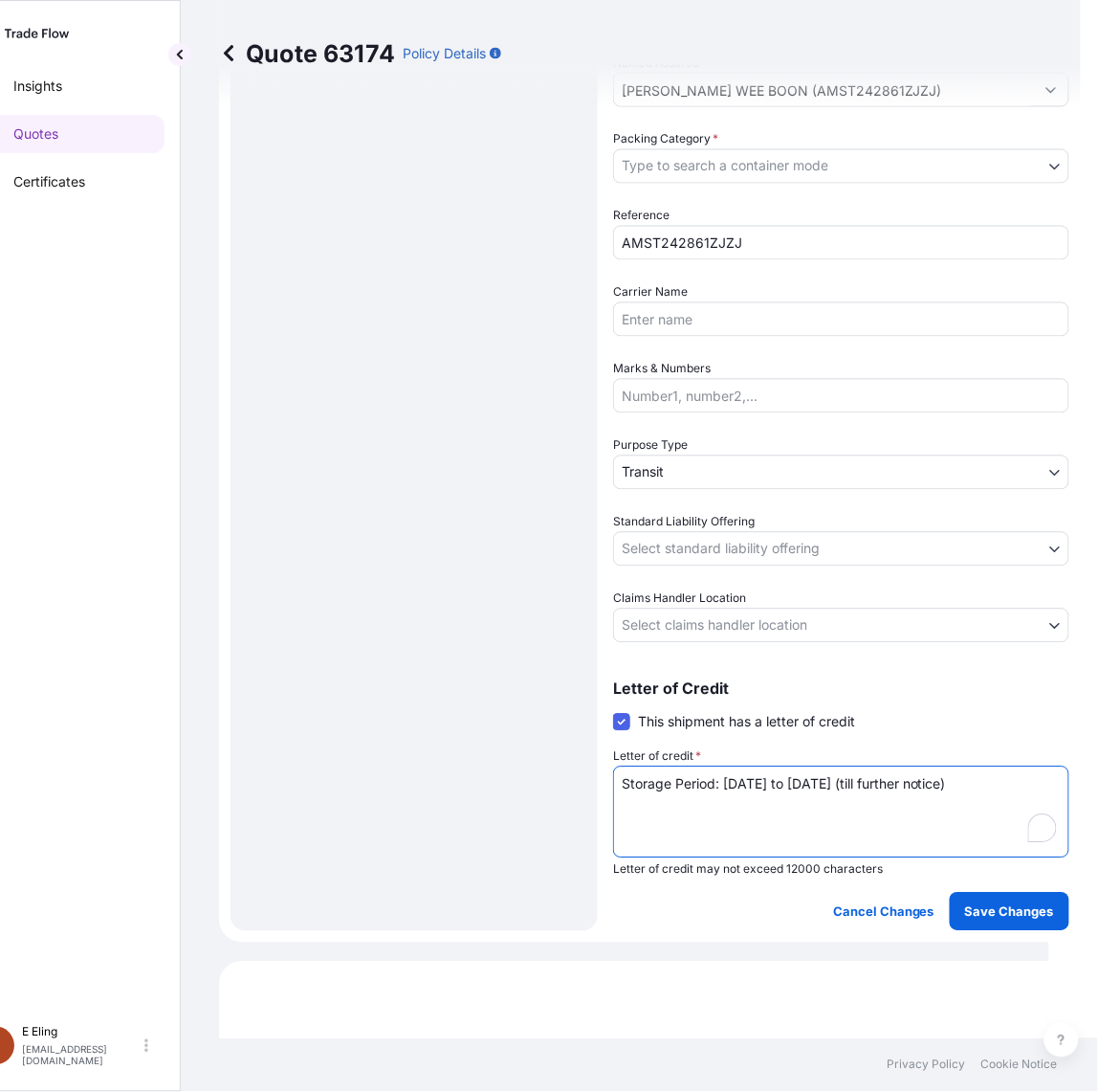
click at [715, 624] on body "Insights Quotes Certificates E E Eling eeling@helutrans.com Quote 63174 Policy …" at bounding box center [500, 546] width 1098 height 1092
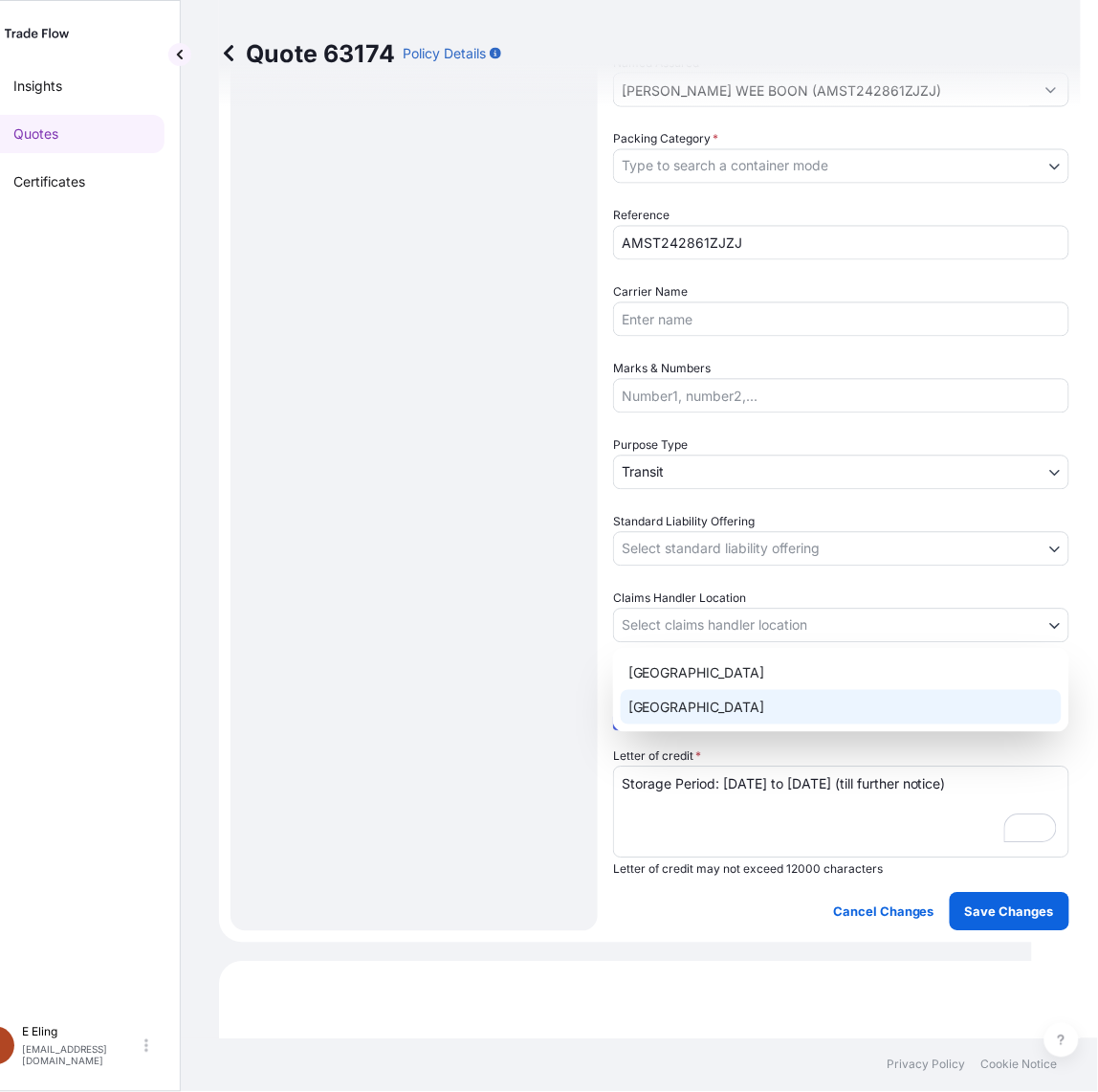
click at [680, 709] on div "[GEOGRAPHIC_DATA]" at bounding box center [841, 707] width 441 height 35
select select "[GEOGRAPHIC_DATA]"
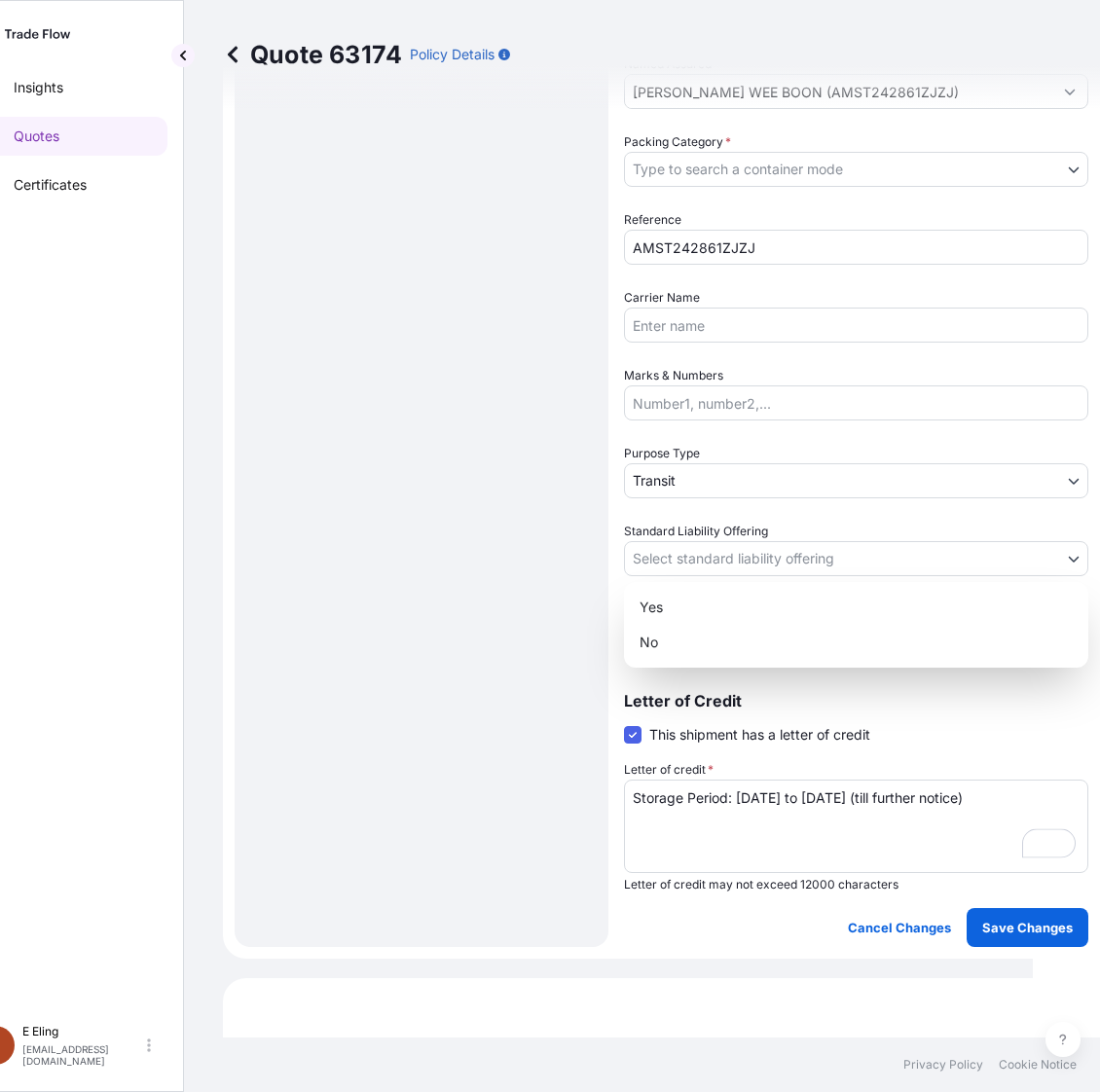
click at [736, 556] on body "Insights Quotes Certificates E E Eling eeling@helutrans.com Quote 63174 Policy …" at bounding box center [491, 546] width 1082 height 1092
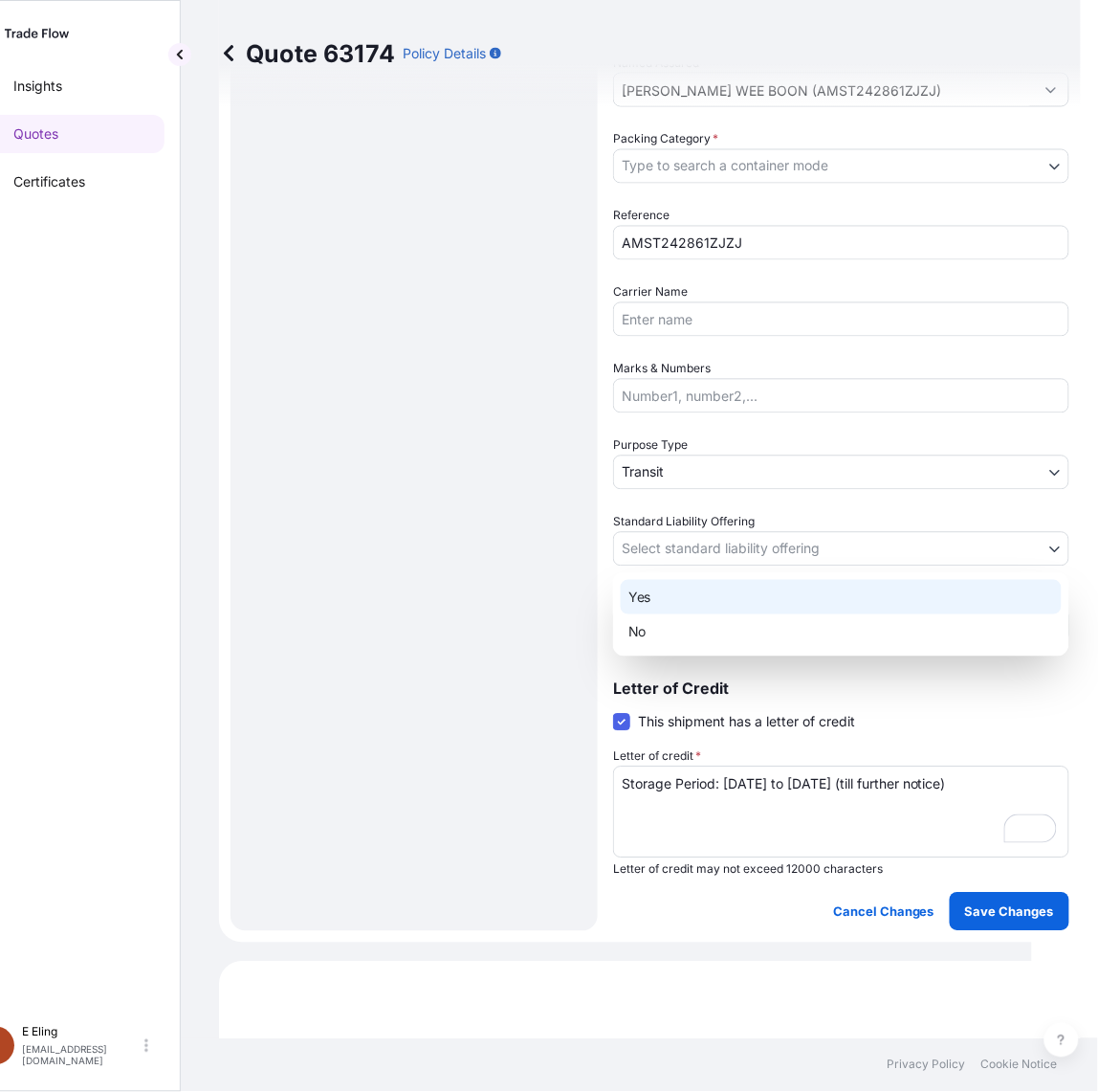
click at [701, 604] on div "Yes" at bounding box center [841, 597] width 441 height 35
select select "Yes"
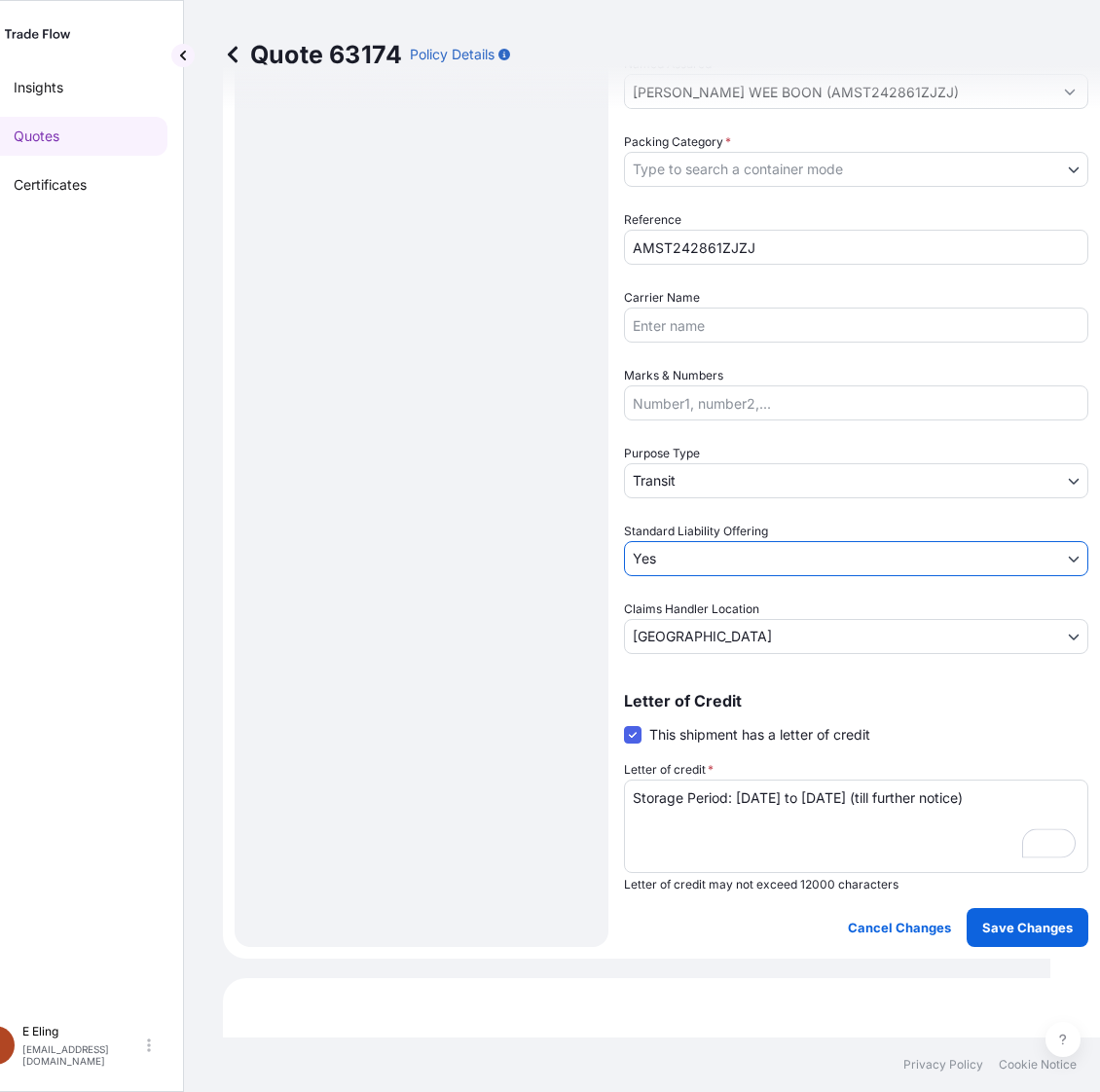
click at [698, 444] on span "Purpose Type" at bounding box center [662, 454] width 76 height 20
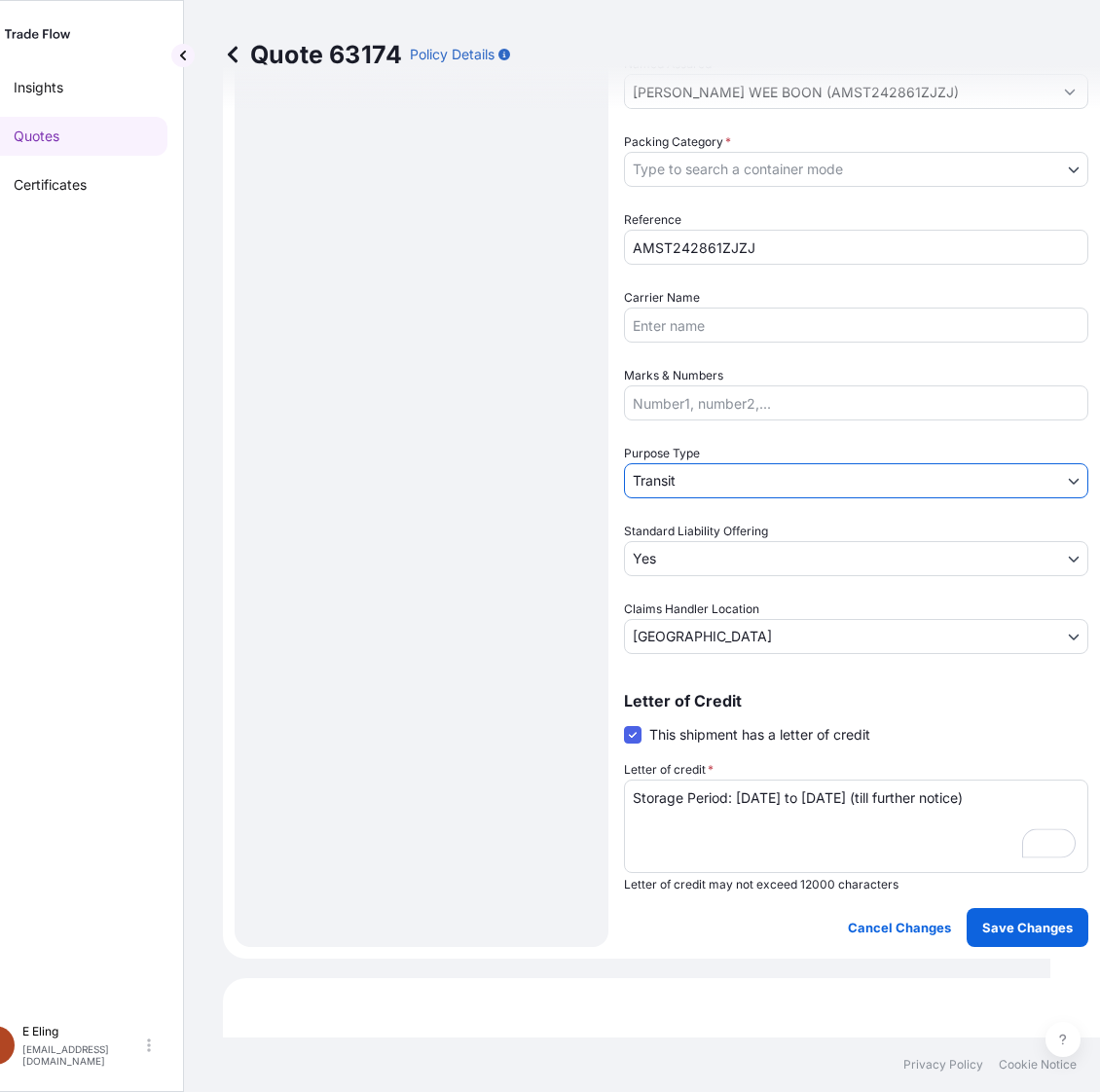
click at [698, 482] on body "Insights Quotes Certificates E E Eling eeling@helutrans.com Quote 63174 Policy …" at bounding box center [500, 546] width 1100 height 1092
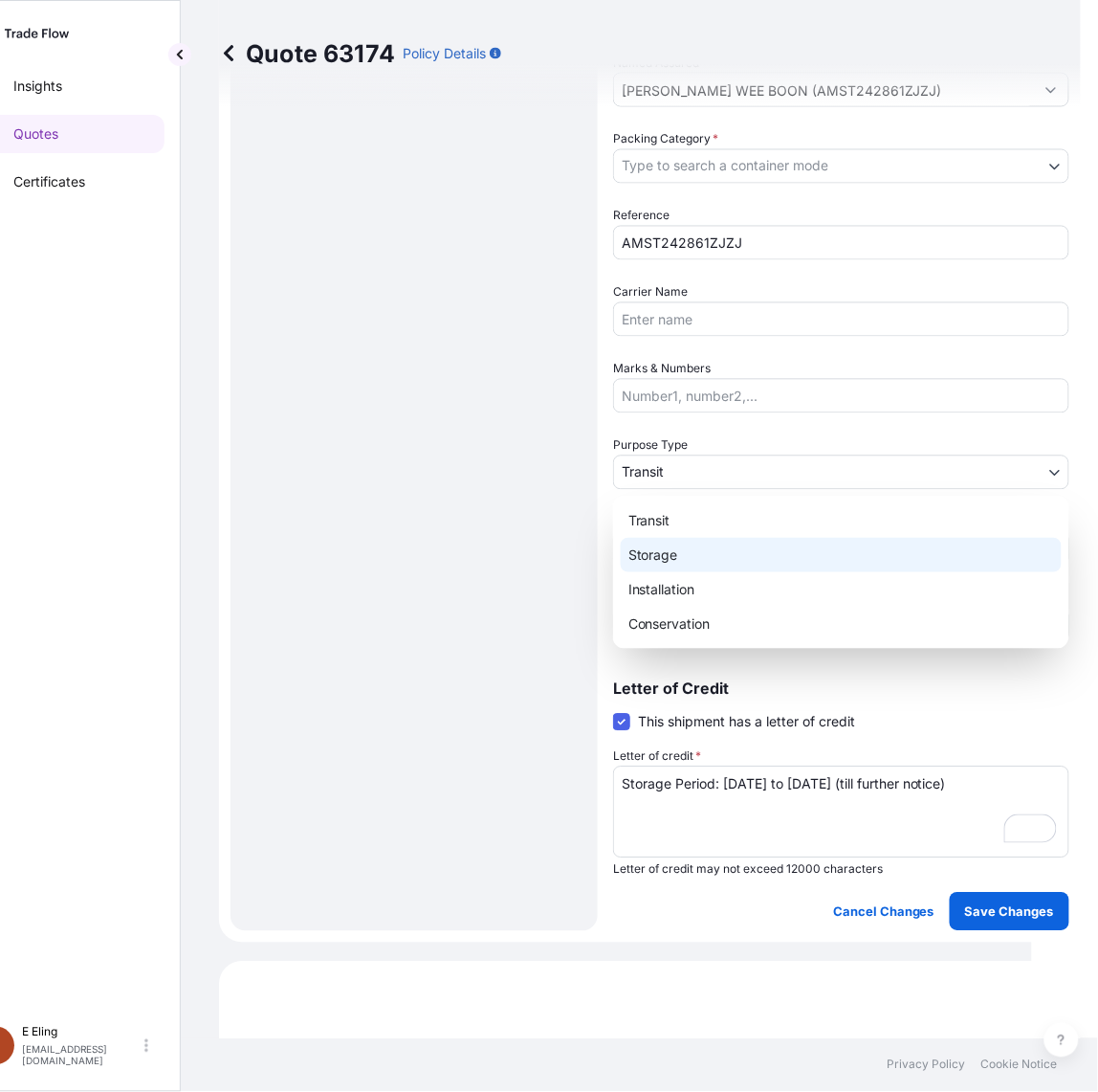
click at [685, 552] on div "Storage" at bounding box center [841, 555] width 441 height 35
select select "Storage"
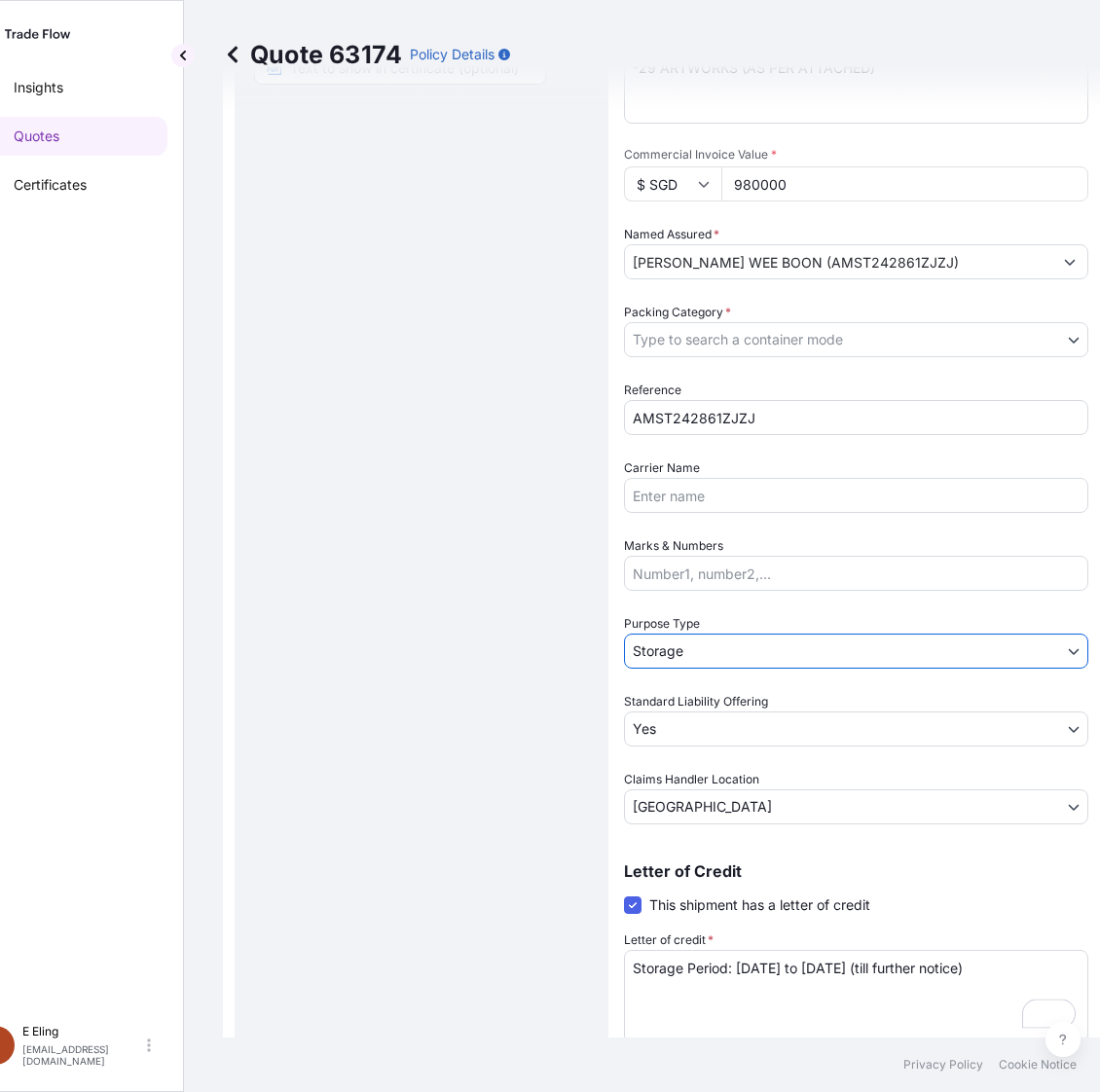
scroll to position [133, 0]
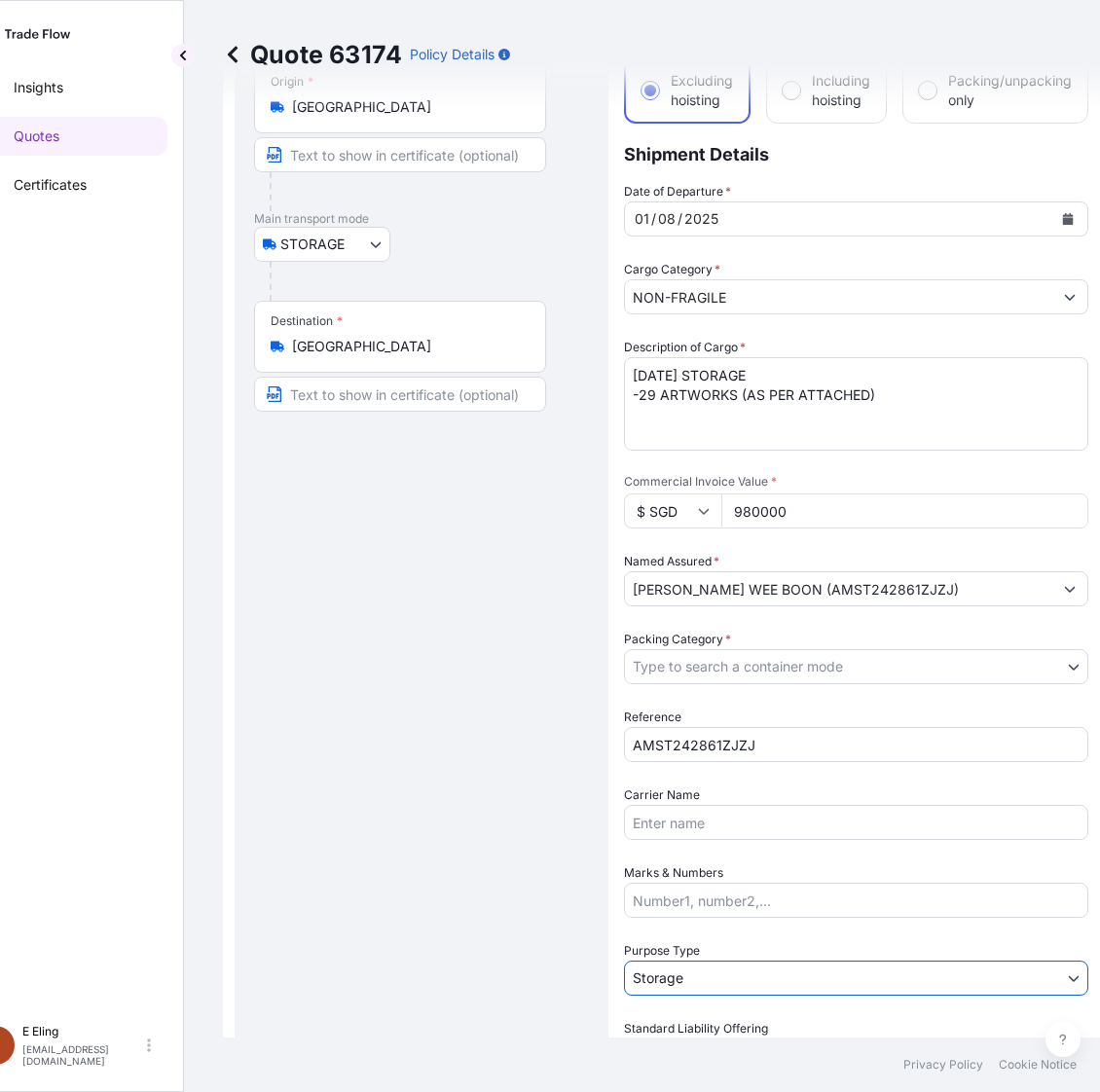
click at [744, 689] on div "Date of Departure * 01 / 08 / 2025 Cargo Category * NON-FRAGILE Description of …" at bounding box center [856, 666] width 464 height 969
click at [749, 674] on body "Insights Quotes Certificates E E Eling eeling@helutrans.com Quote 63174 Policy …" at bounding box center [500, 546] width 1100 height 1092
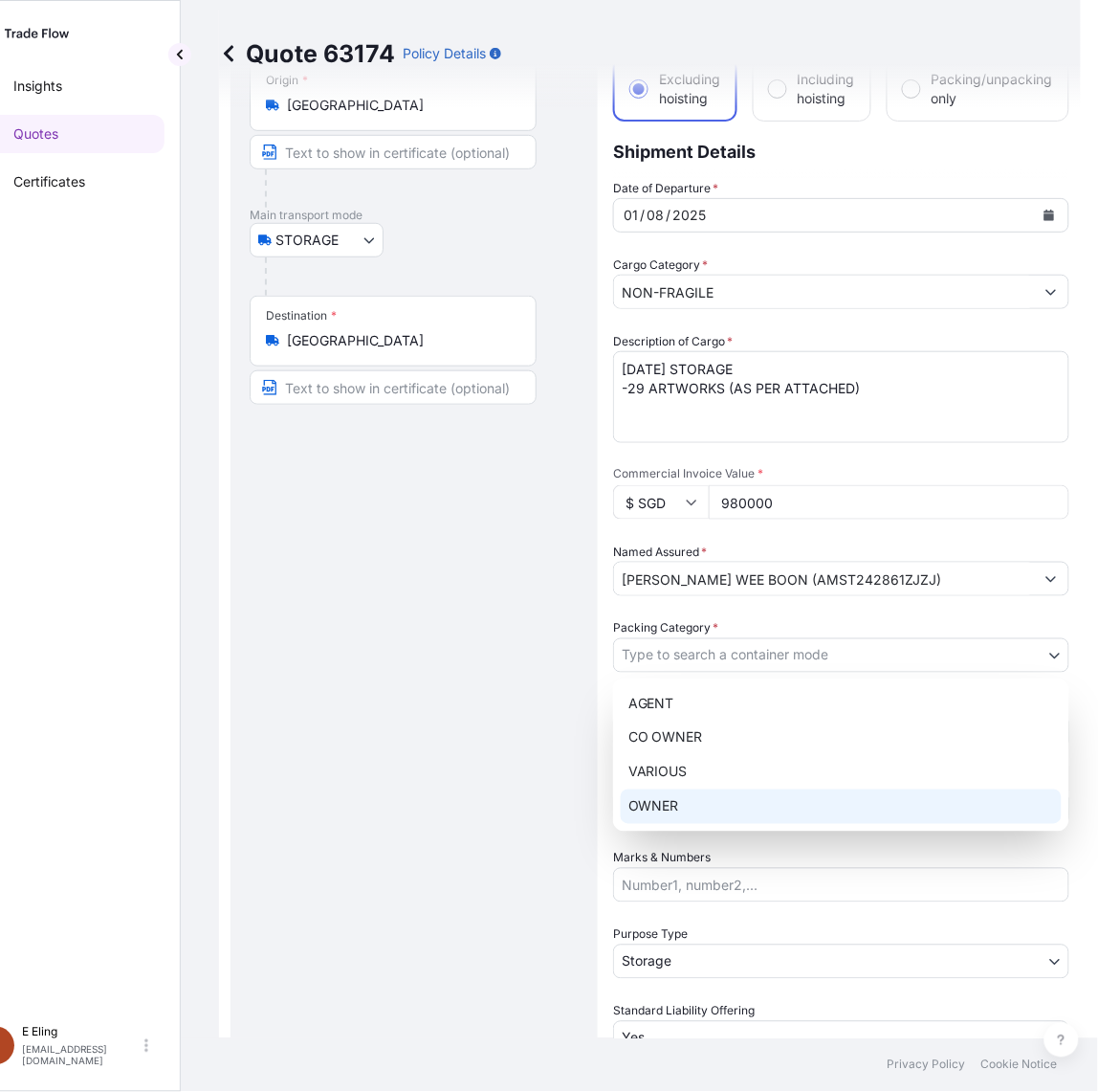
click at [700, 800] on div "OWNER" at bounding box center [841, 807] width 441 height 35
select select "27"
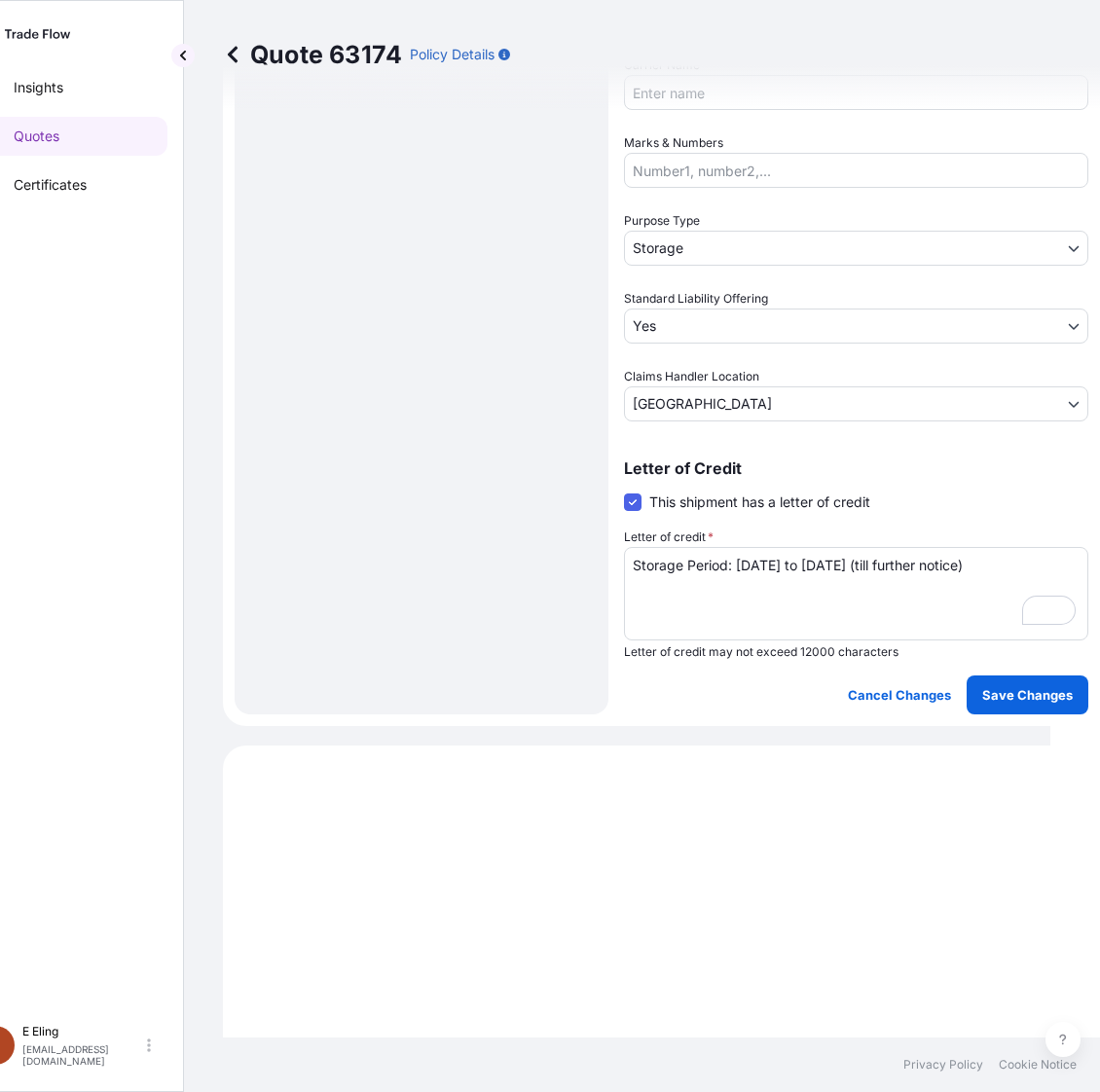
click at [1019, 696] on p "Save Changes" at bounding box center [1027, 695] width 91 height 20
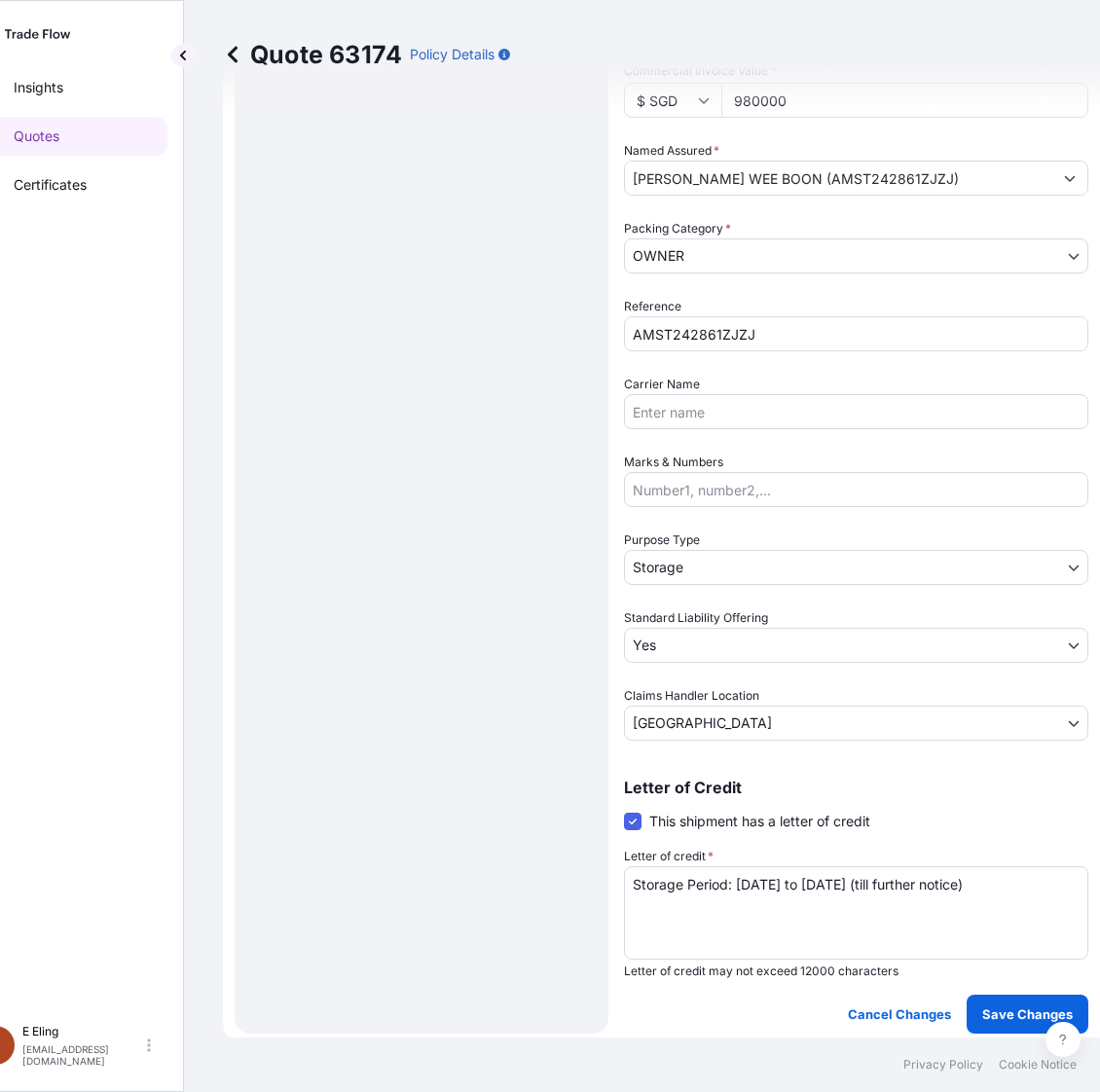
select select "STORAGE"
select select "Storage"
select select "Yes"
select select "[GEOGRAPHIC_DATA]"
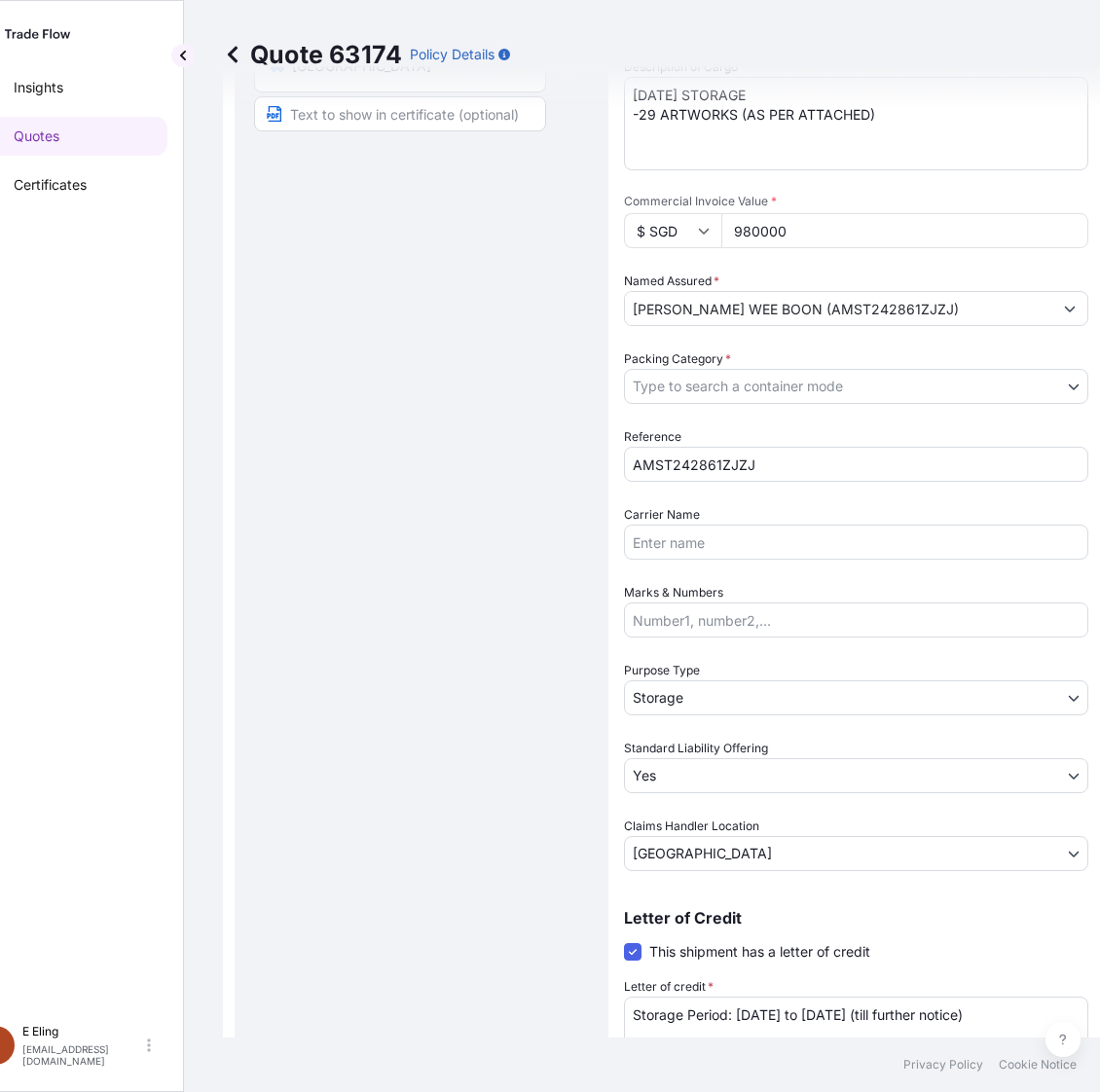
click at [707, 376] on body "Insights Quotes Certificates E E Eling eeling@helutrans.com Quote 63174 Policy …" at bounding box center [500, 546] width 1100 height 1092
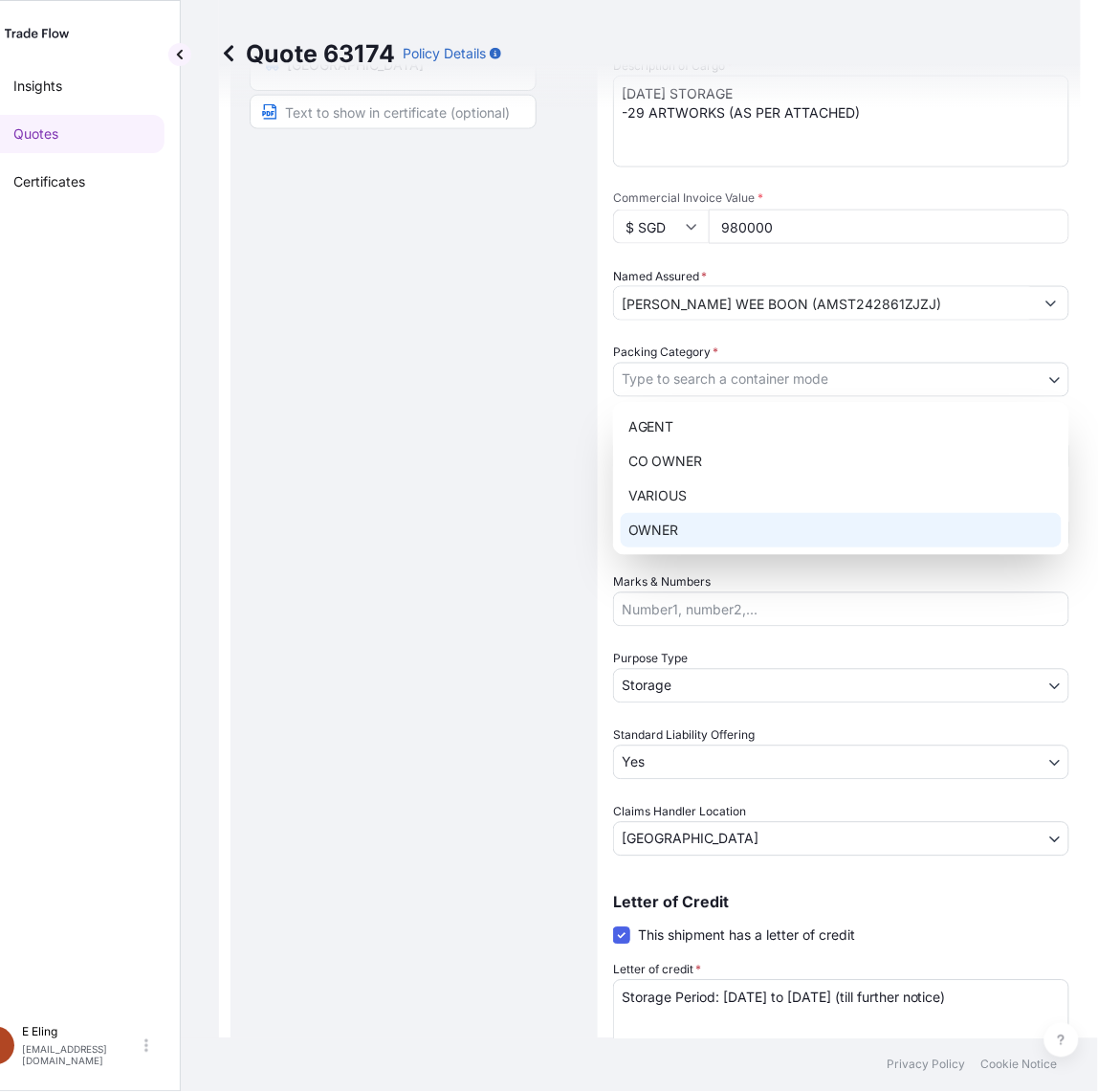
click at [694, 540] on div "OWNER" at bounding box center [841, 530] width 441 height 35
select select "27"
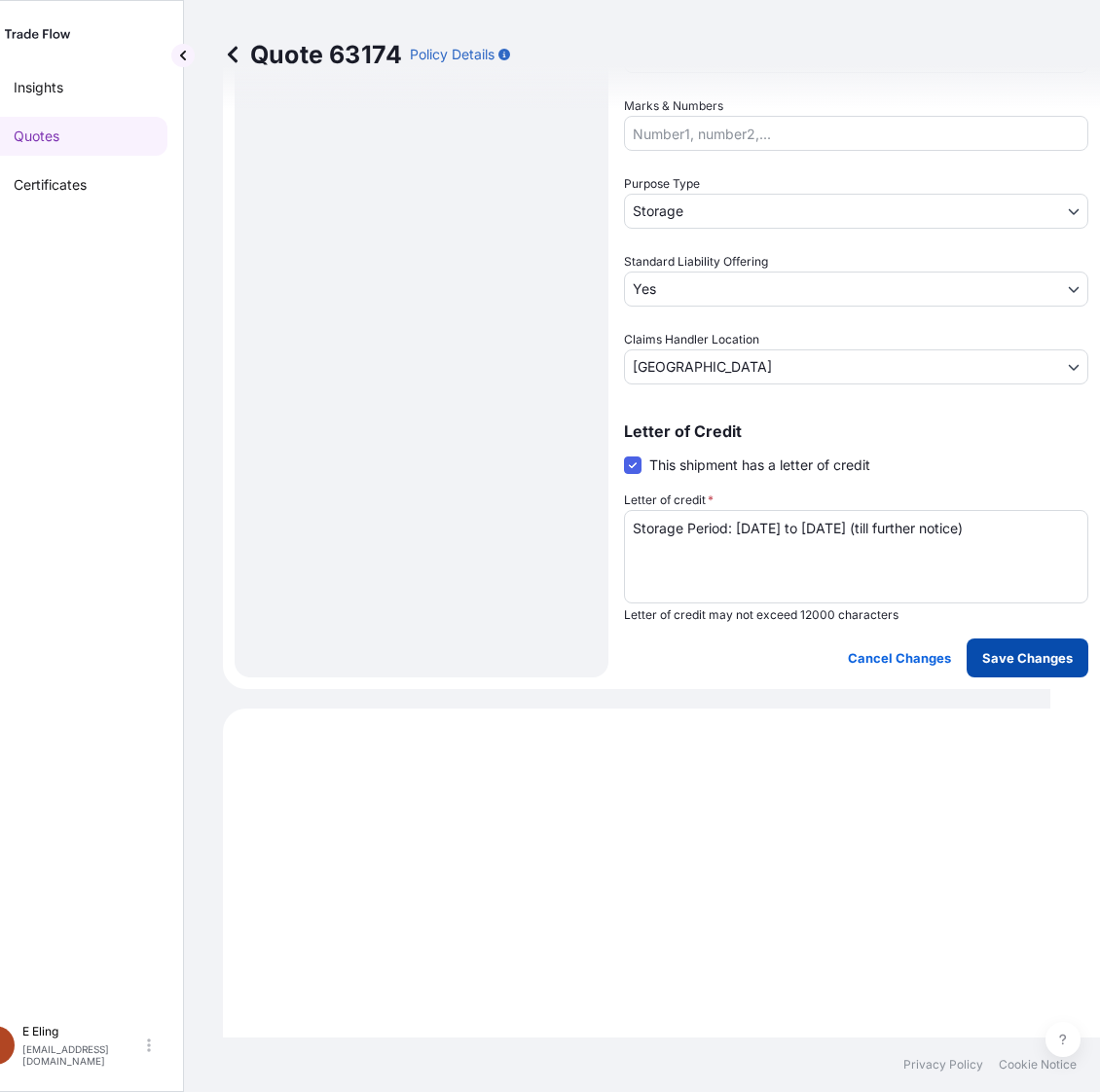
click at [1017, 653] on p "Save Changes" at bounding box center [1027, 658] width 91 height 20
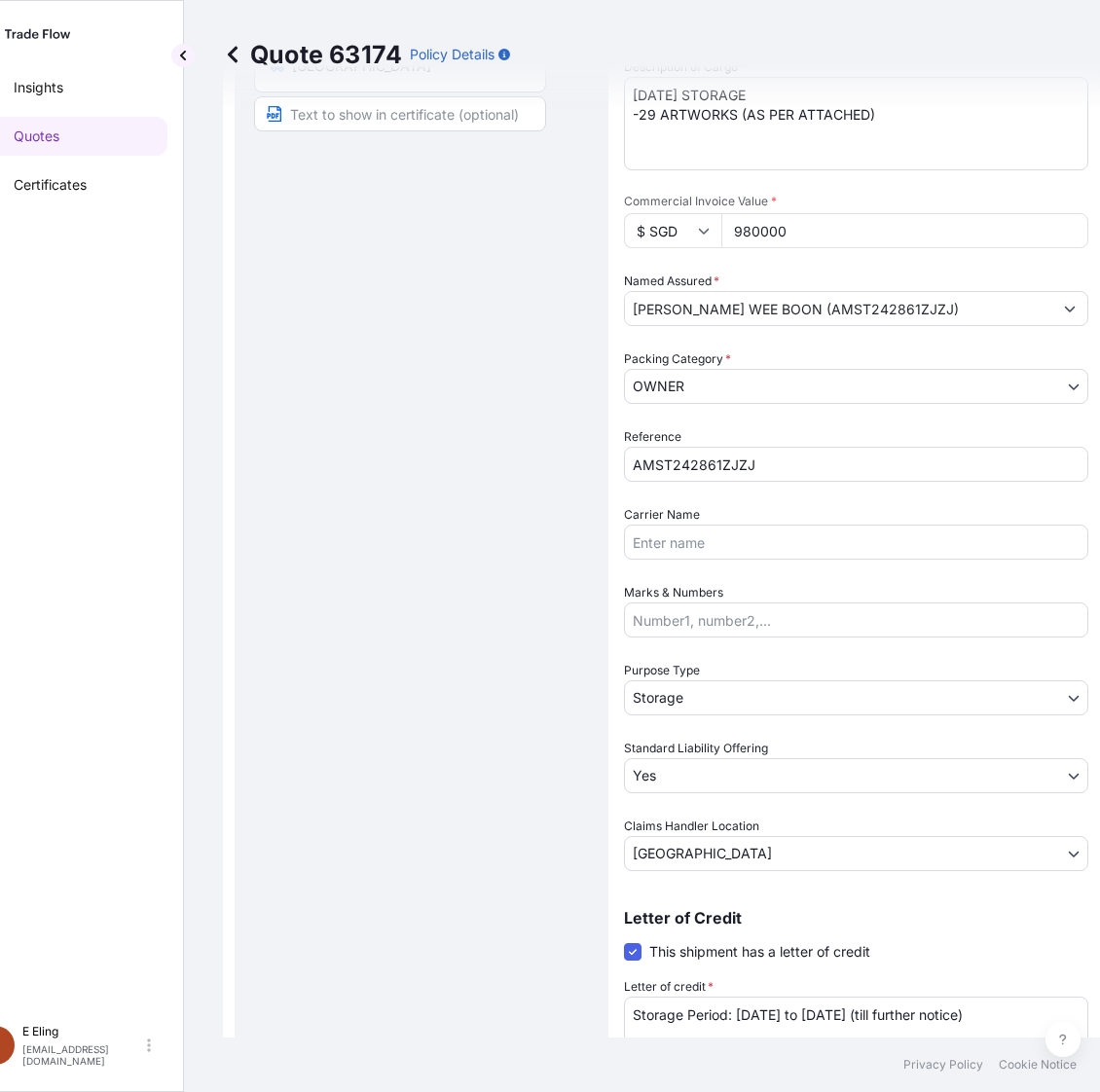
select select "STORAGE"
select select "Storage"
select select "Yes"
select select "[GEOGRAPHIC_DATA]"
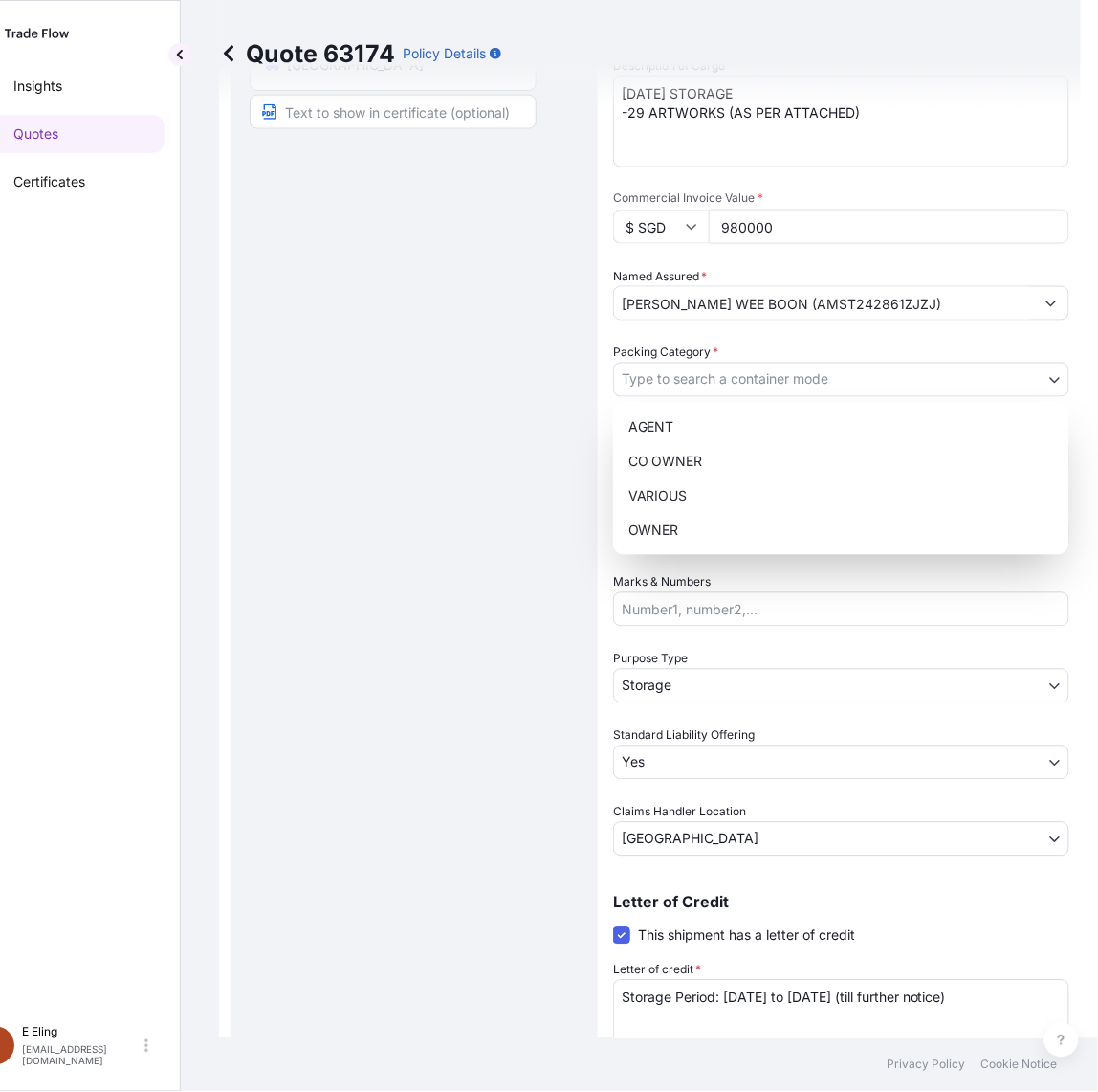
click at [719, 388] on body "Insights Quotes Certificates E E Eling eeling@helutrans.com Quote 63174 Policy …" at bounding box center [491, 546] width 1082 height 1092
click at [683, 527] on div "OWNER" at bounding box center [841, 530] width 441 height 35
select select "27"
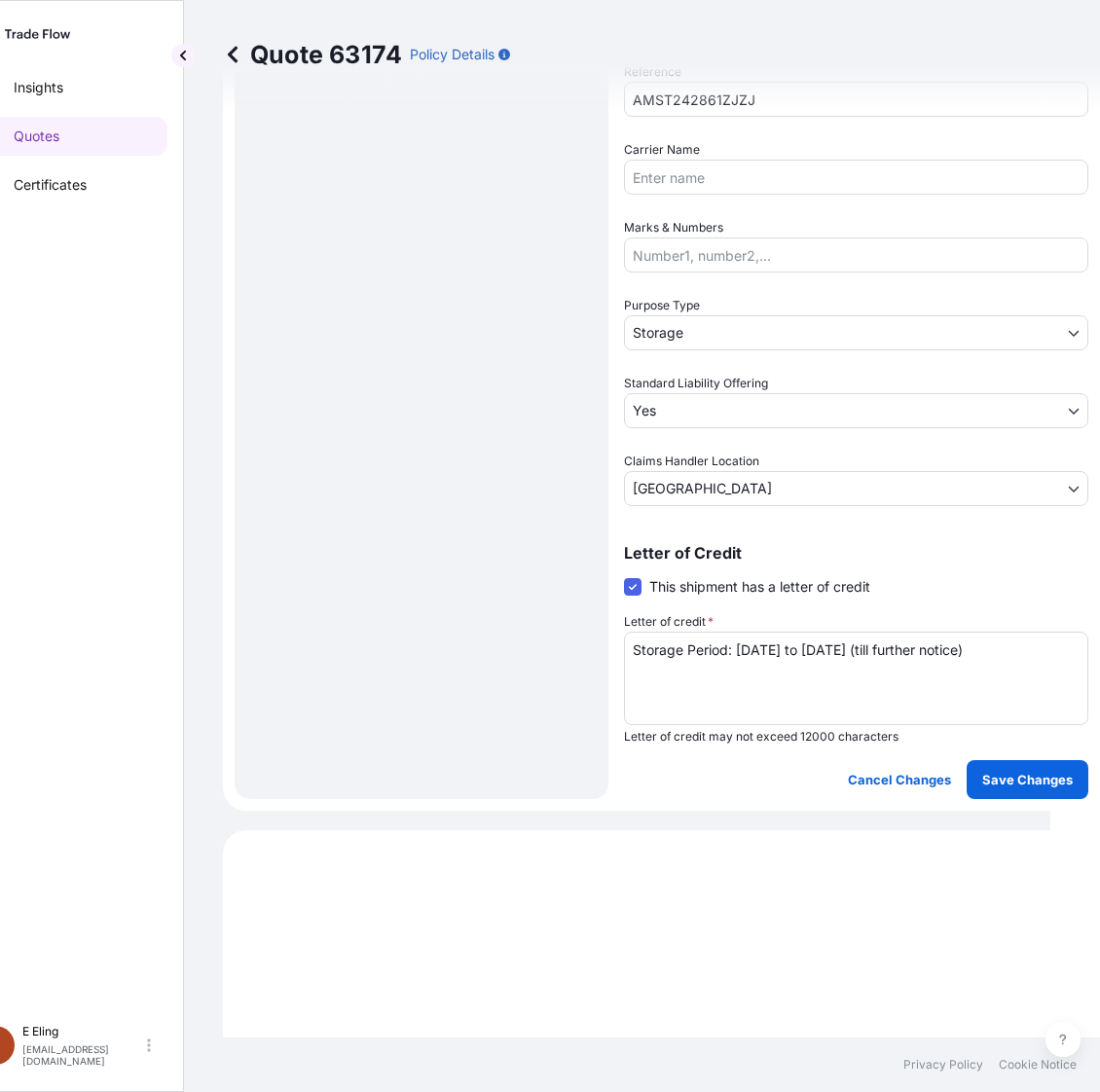
click at [1015, 749] on div "Coverage Type Excluding hoisting Including hoisting Packing/unpacking only Ship…" at bounding box center [856, 76] width 464 height 1445
click at [1023, 785] on button "Save Changes" at bounding box center [1027, 779] width 121 height 39
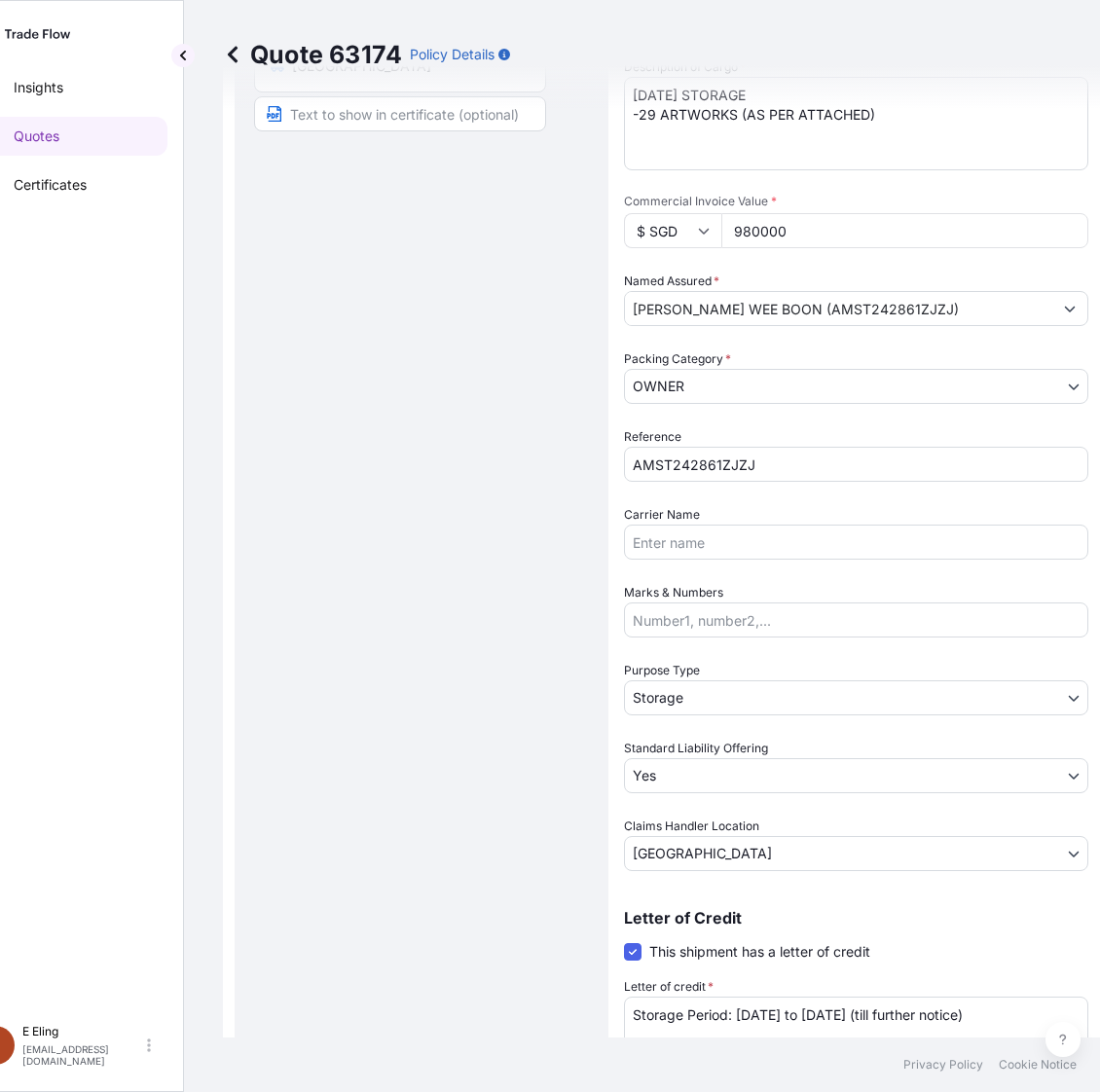
select select "STORAGE"
select select "Storage"
select select "Yes"
select select "[GEOGRAPHIC_DATA]"
click at [663, 385] on body "Insights Quotes Certificates E E Eling eeling@helutrans.com Quote 63174 Policy …" at bounding box center [500, 546] width 1100 height 1092
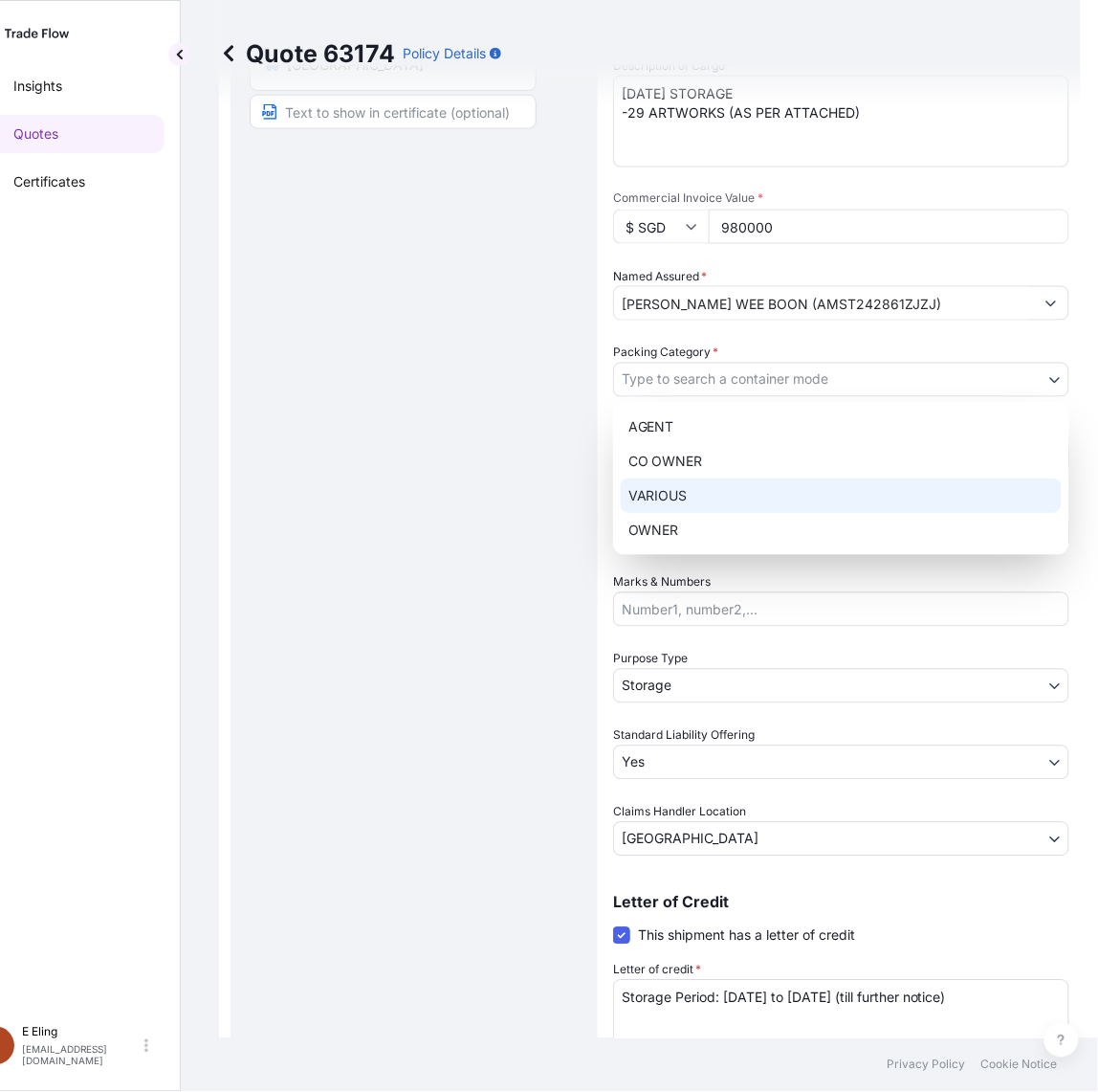
click at [691, 509] on div "VARIOUS" at bounding box center [841, 496] width 441 height 35
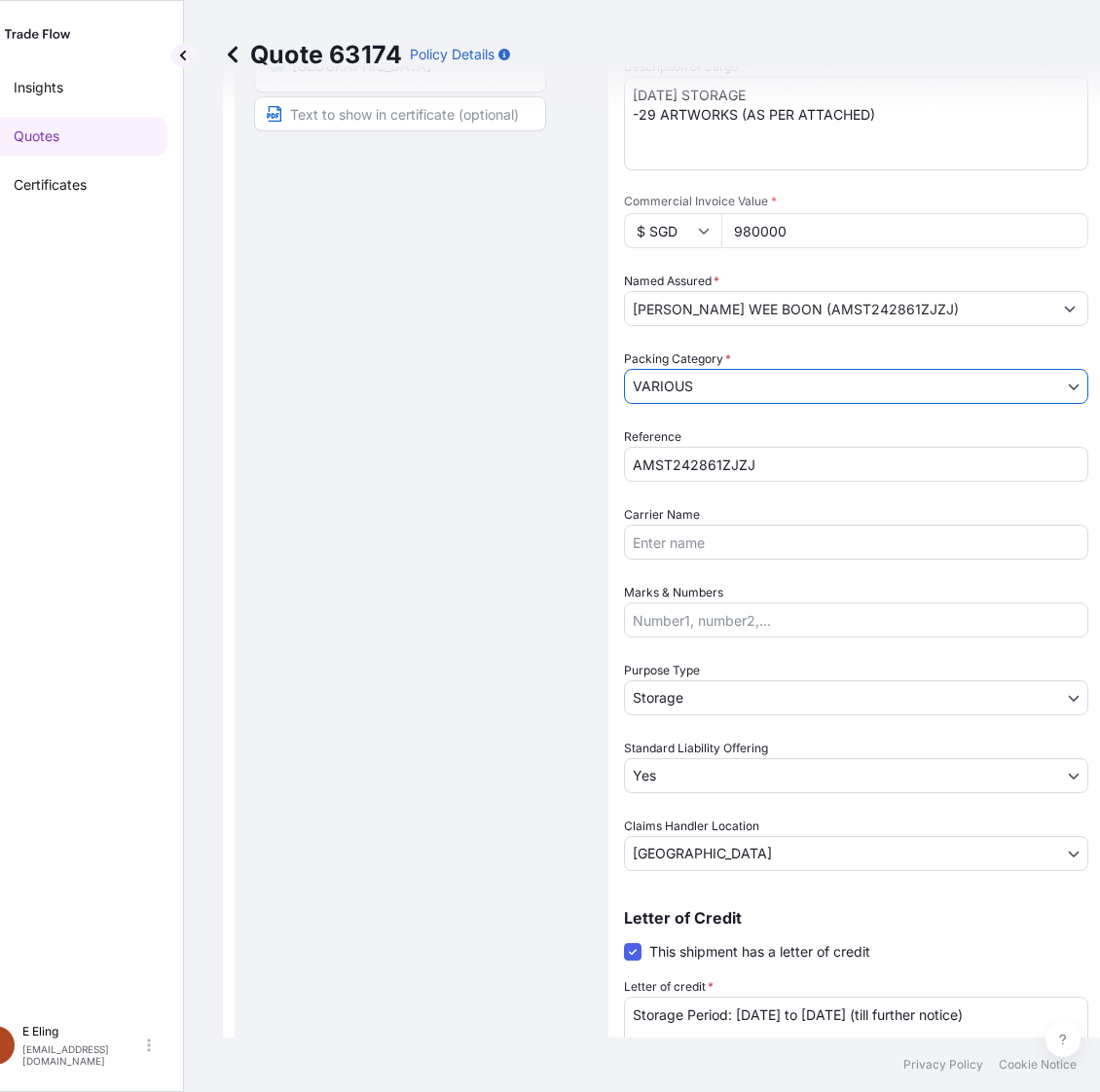
click at [701, 352] on span "Packing Category *" at bounding box center [677, 359] width 107 height 20
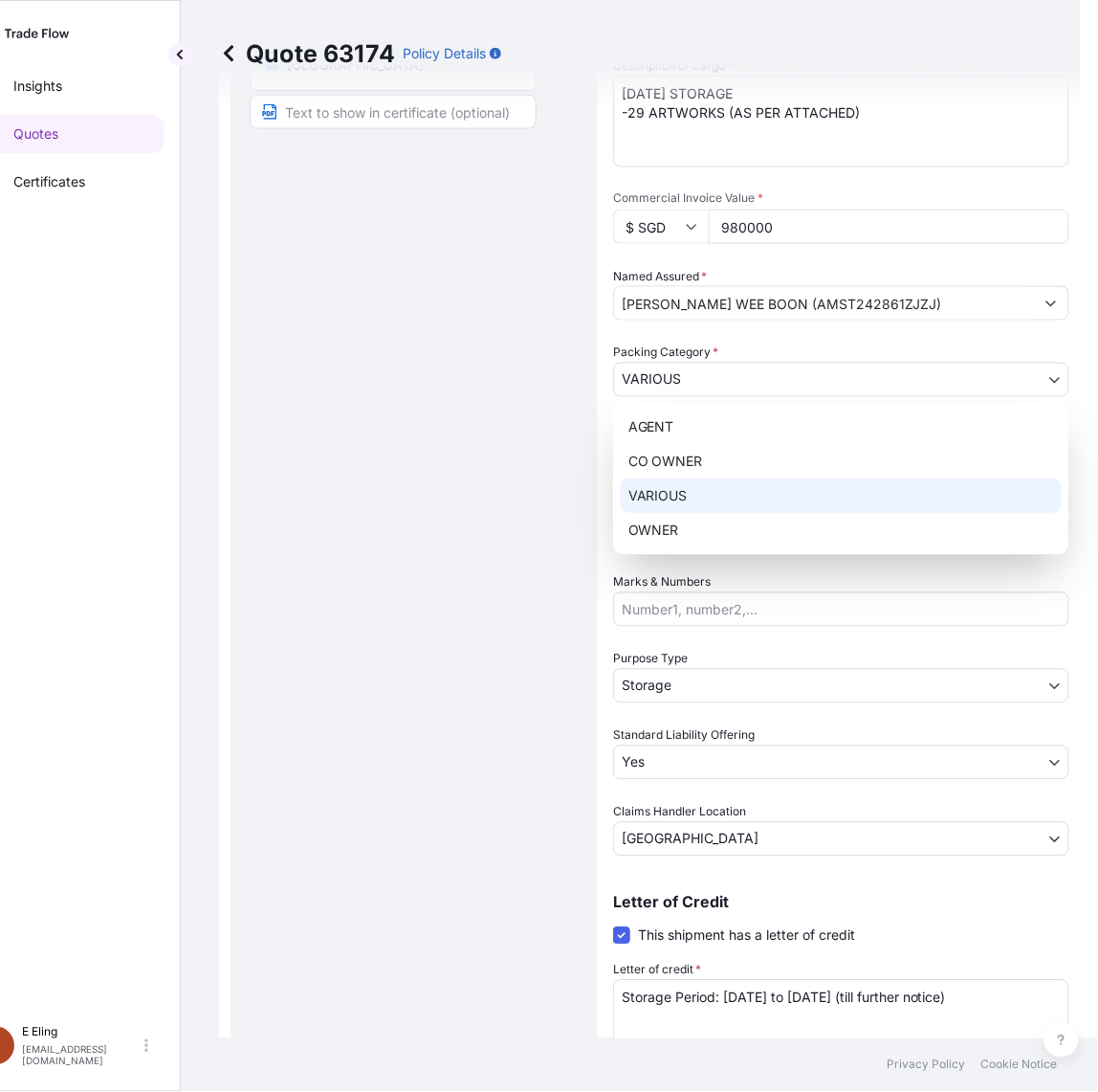
click at [687, 379] on body "Insights Quotes Certificates E E Eling eeling@helutrans.com Quote 63174 Policy …" at bounding box center [491, 546] width 1082 height 1092
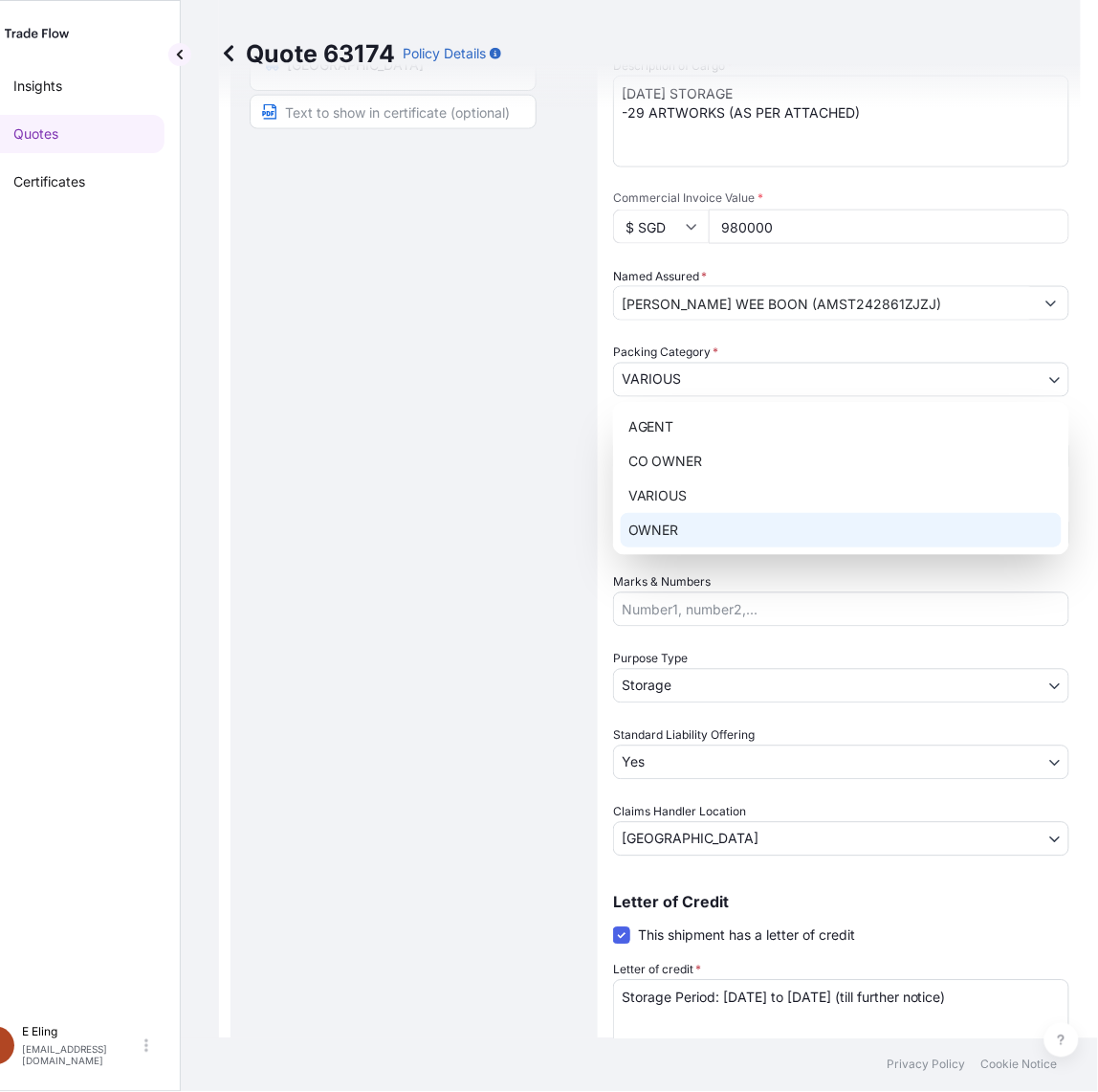
click at [668, 523] on div "OWNER" at bounding box center [841, 530] width 441 height 35
select select "27"
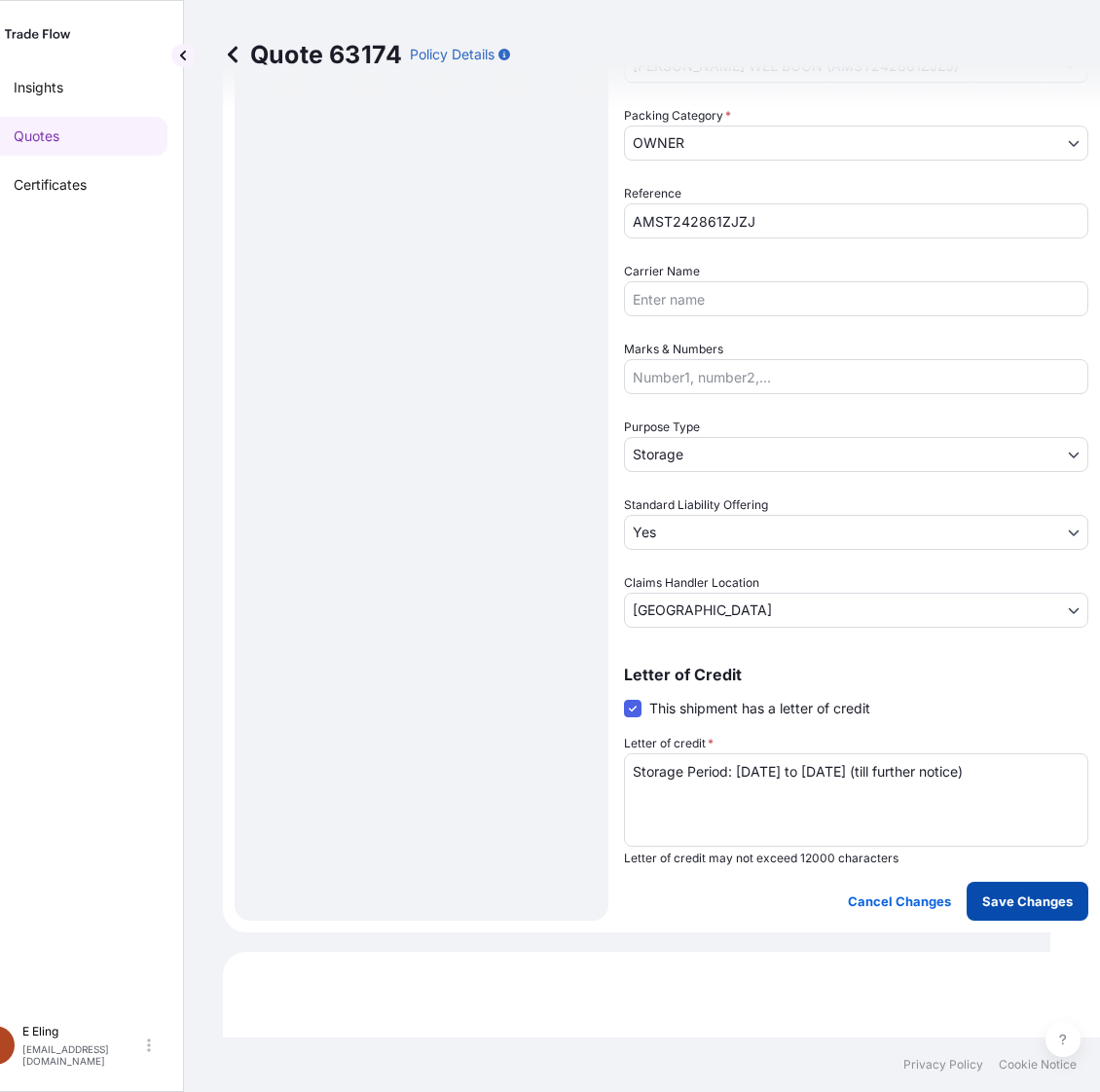
click at [1020, 901] on p "Save Changes" at bounding box center [1027, 901] width 91 height 20
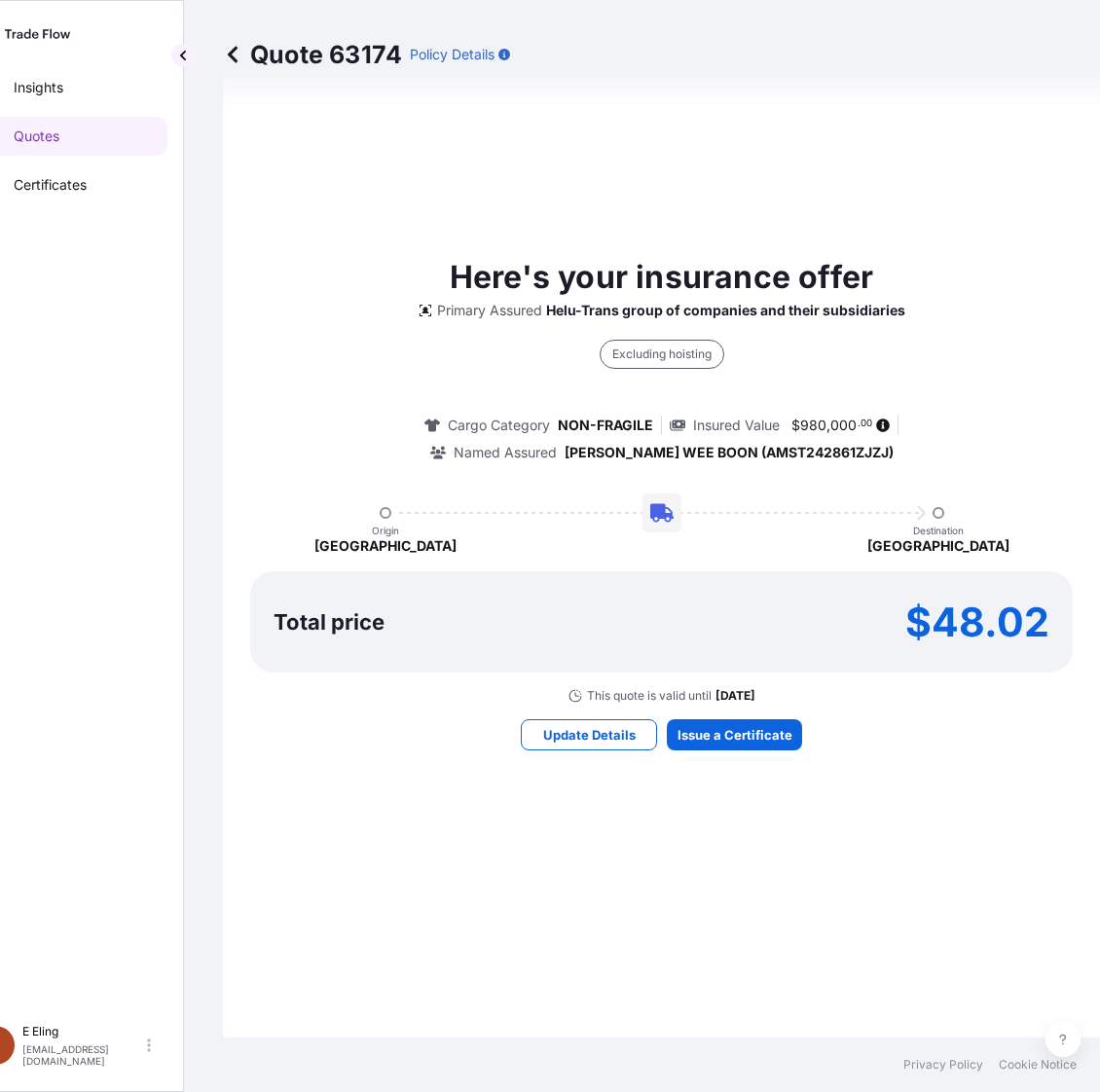
select select "STORAGE"
select select "Storage"
select select "Yes"
select select "[GEOGRAPHIC_DATA]"
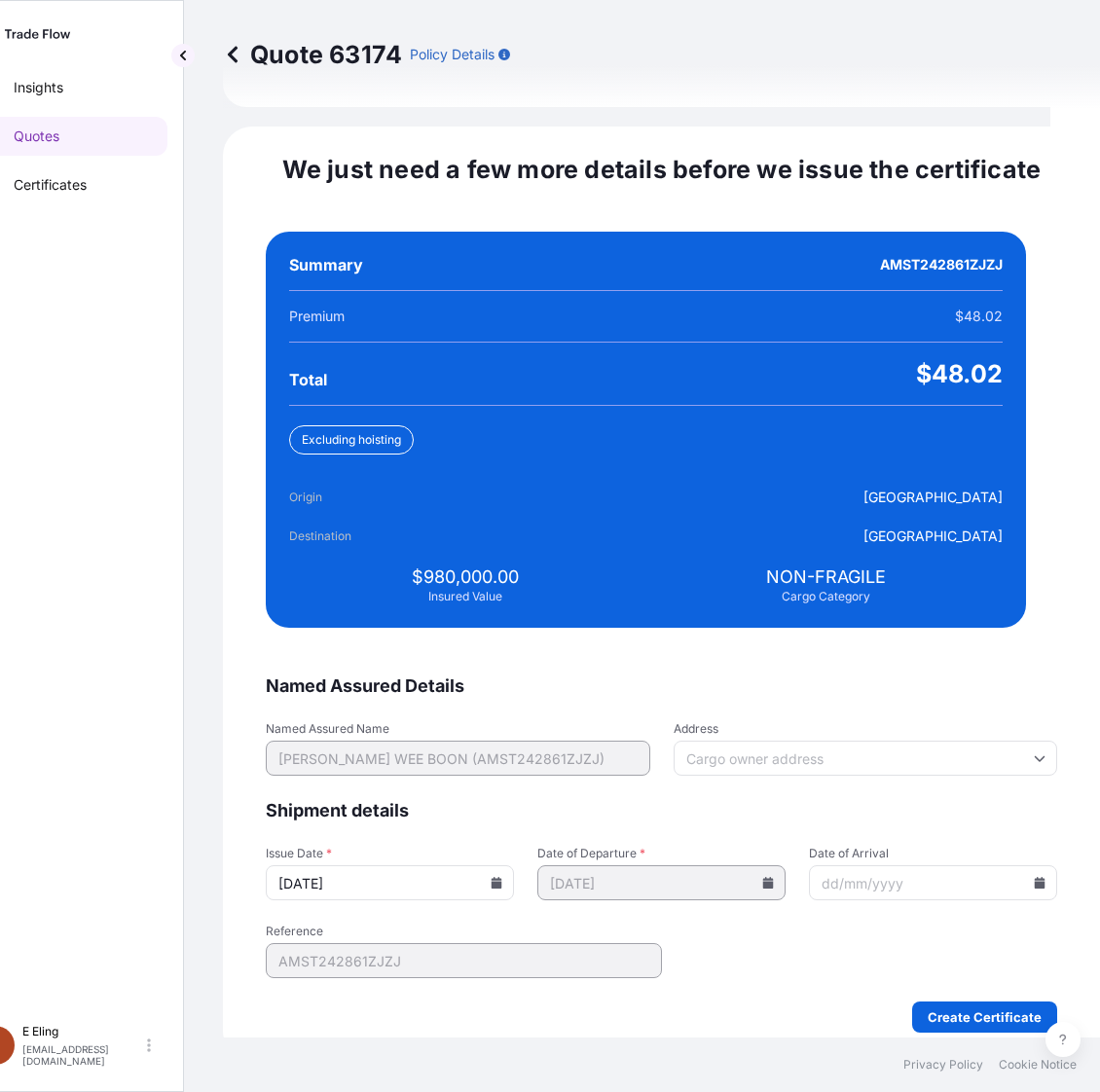
click at [503, 877] on icon at bounding box center [497, 883] width 11 height 12
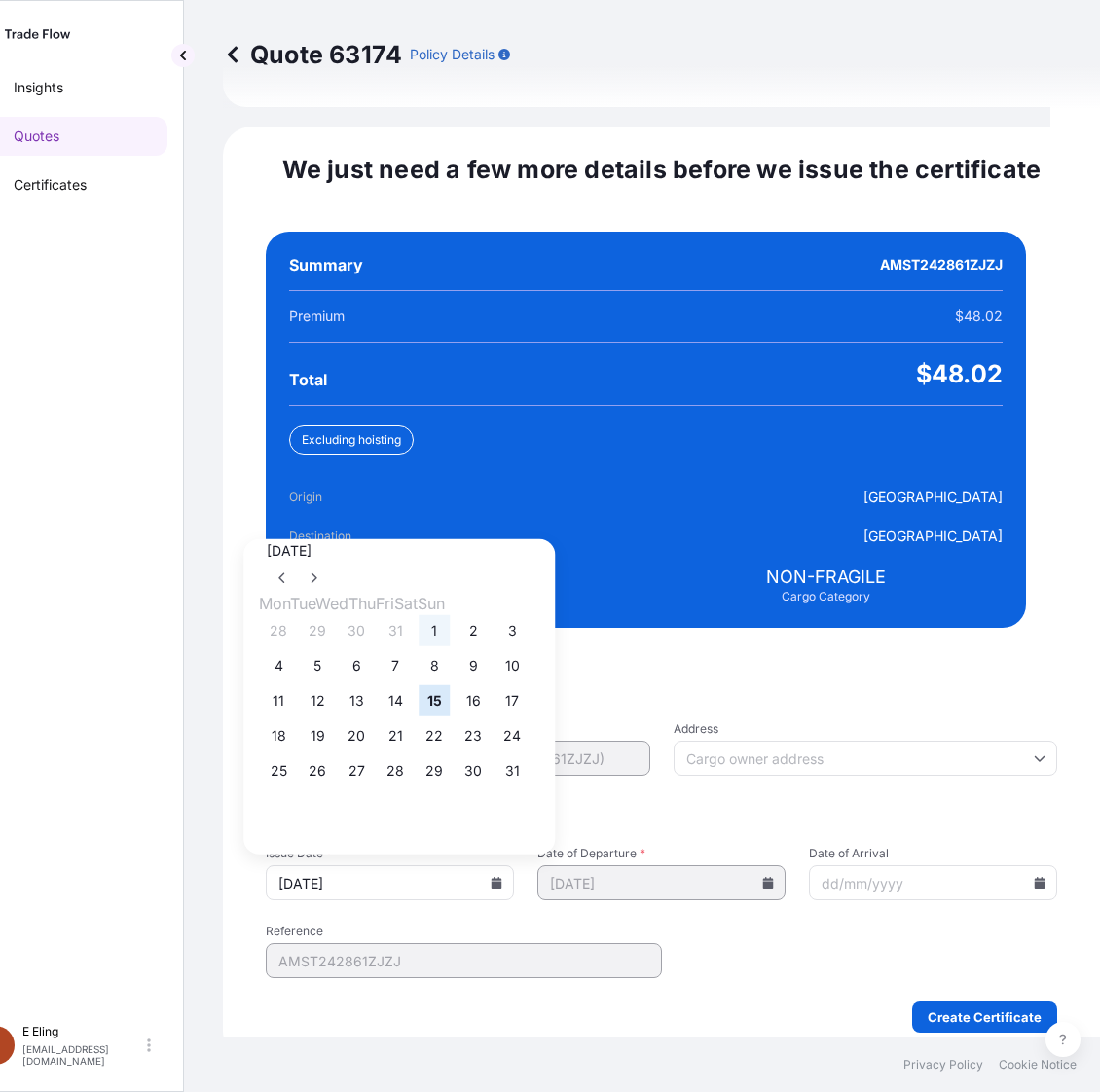
click at [450, 615] on button "1" at bounding box center [434, 631] width 31 height 31
type input "[DATE]"
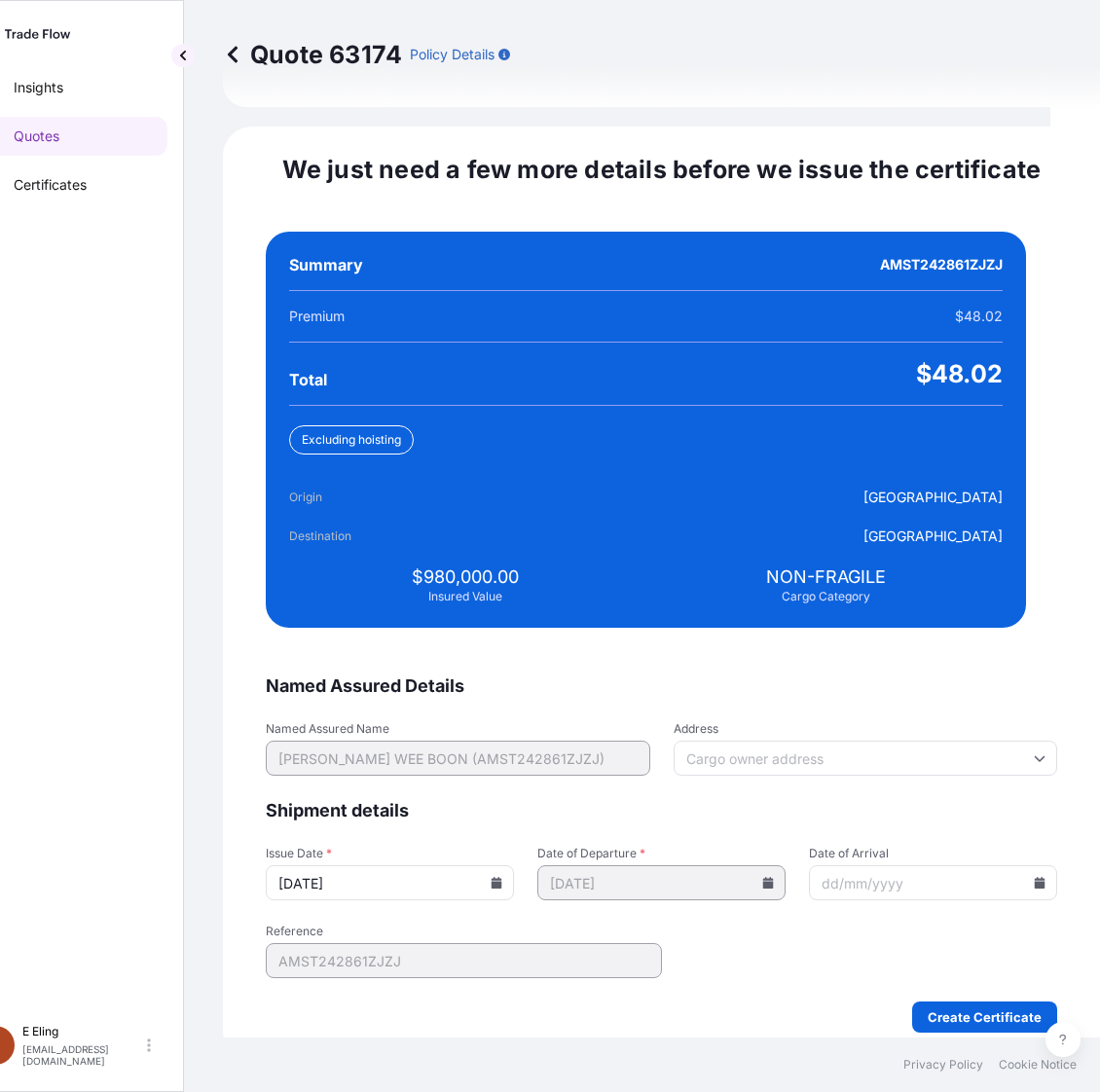
click at [1034, 877] on icon at bounding box center [1039, 883] width 11 height 12
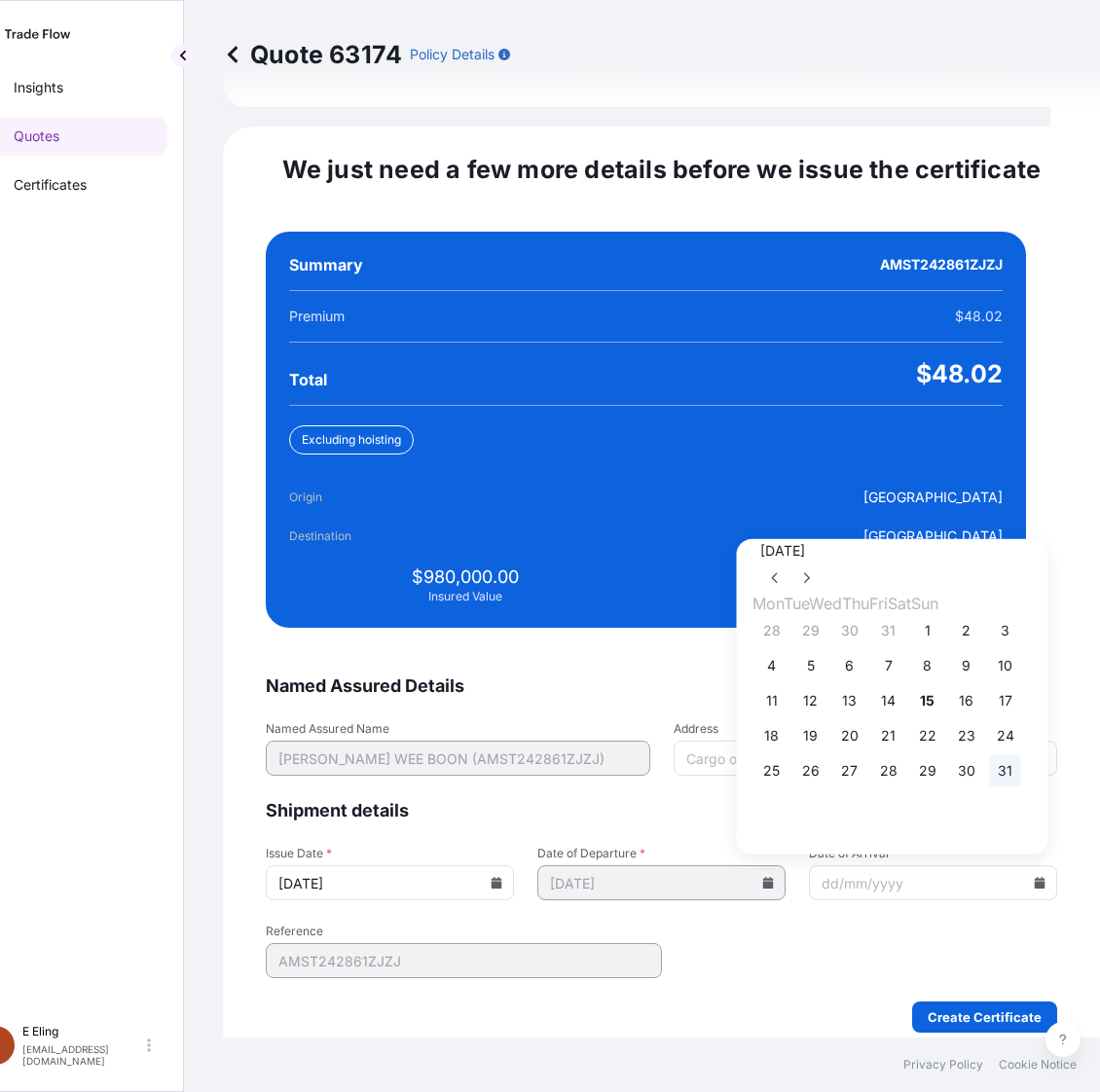
click at [1021, 761] on button "31" at bounding box center [1005, 770] width 31 height 31
type input "[DATE]"
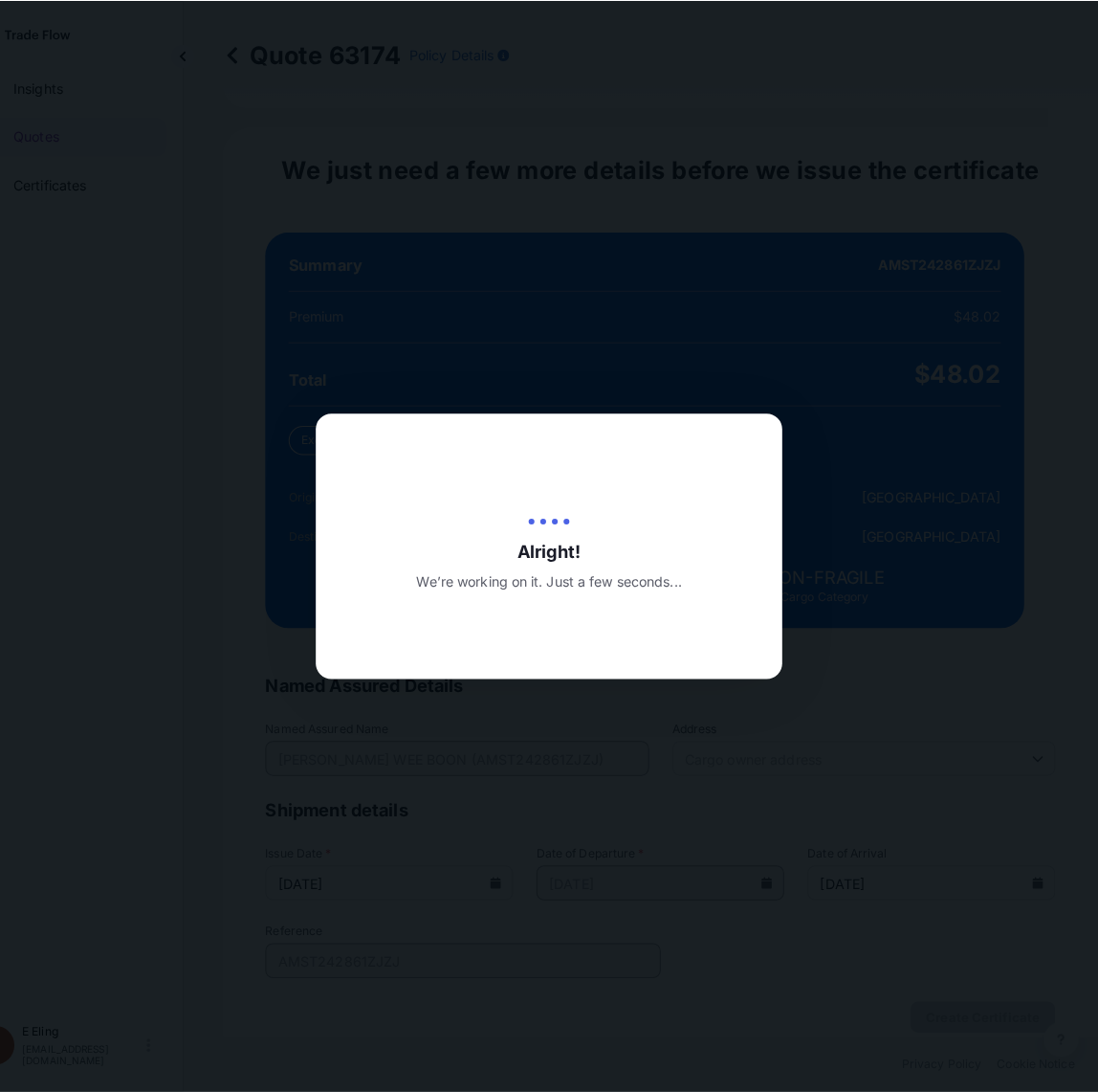
scroll to position [0, 49]
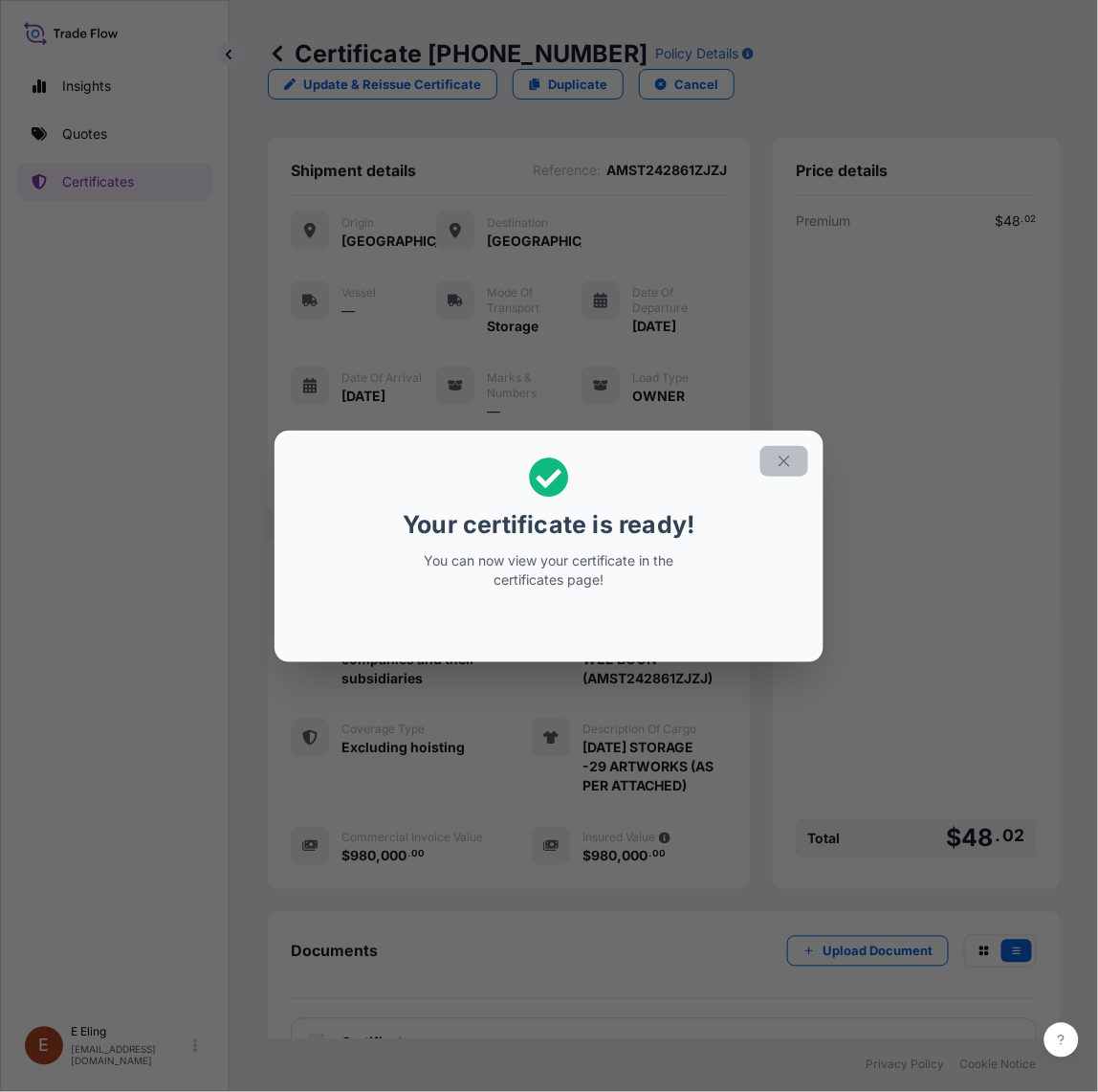
click at [782, 464] on icon "button" at bounding box center [784, 460] width 11 height 11
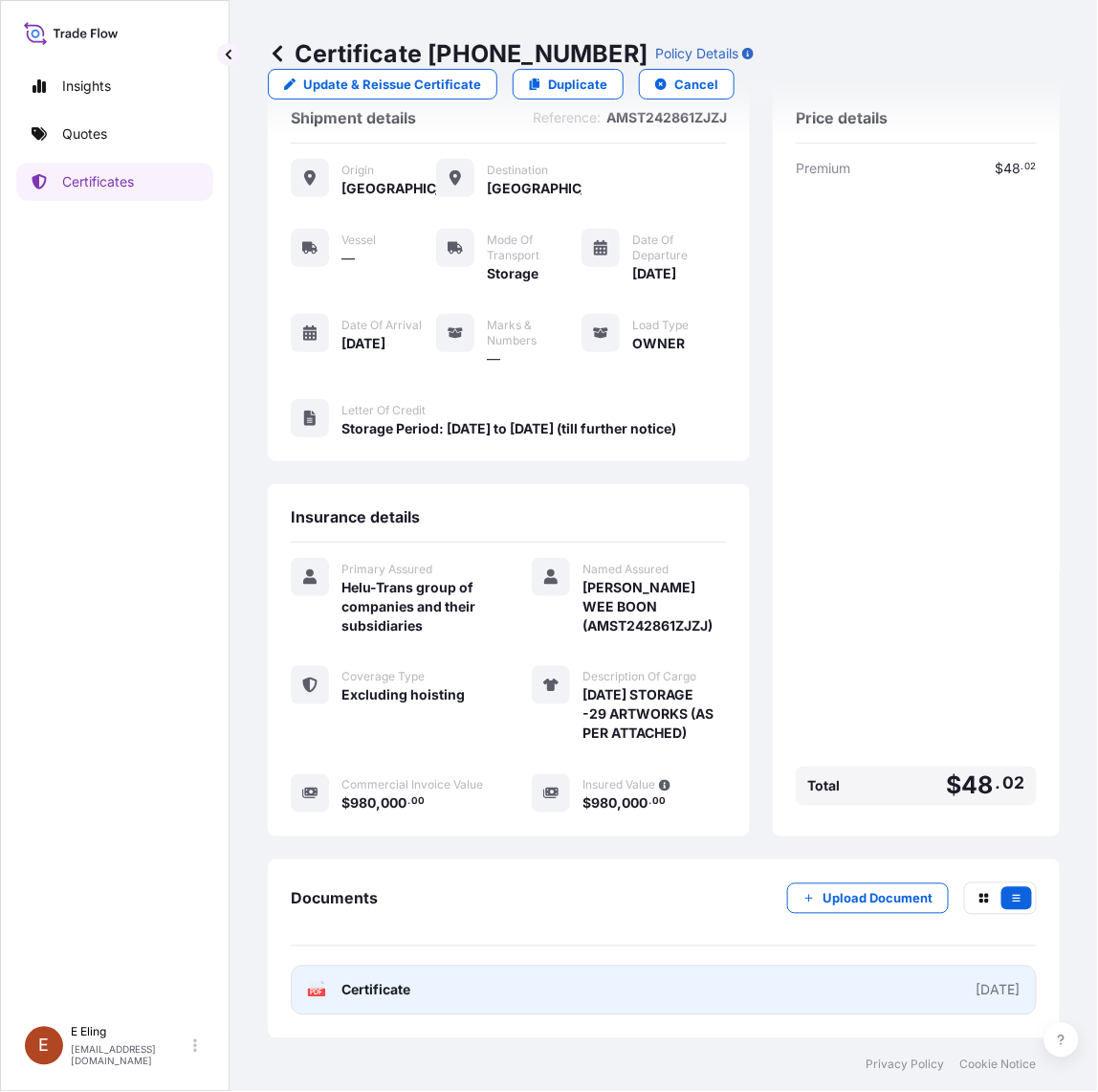
scroll to position [80, 0]
click at [545, 990] on link "PDF Certificate [DATE]" at bounding box center [664, 990] width 746 height 50
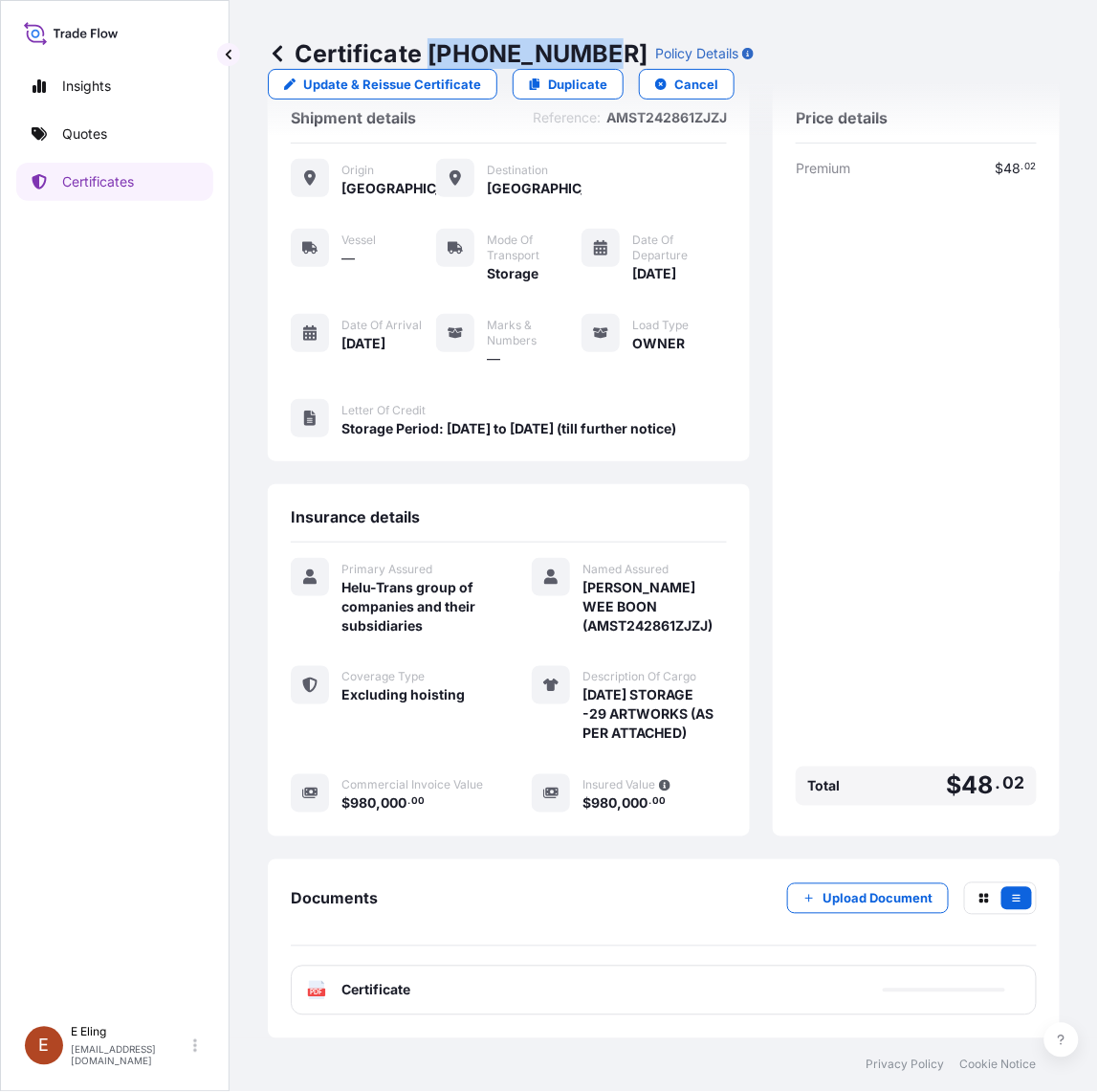
drag, startPoint x: 433, startPoint y: 51, endPoint x: 595, endPoint y: 59, distance: 162.2
click at [595, 59] on p "Certificate 31504-1293-1" at bounding box center [458, 54] width 380 height 31
copy p "[PHONE_NUMBER]"
click at [864, 906] on p "Upload Document" at bounding box center [878, 899] width 110 height 19
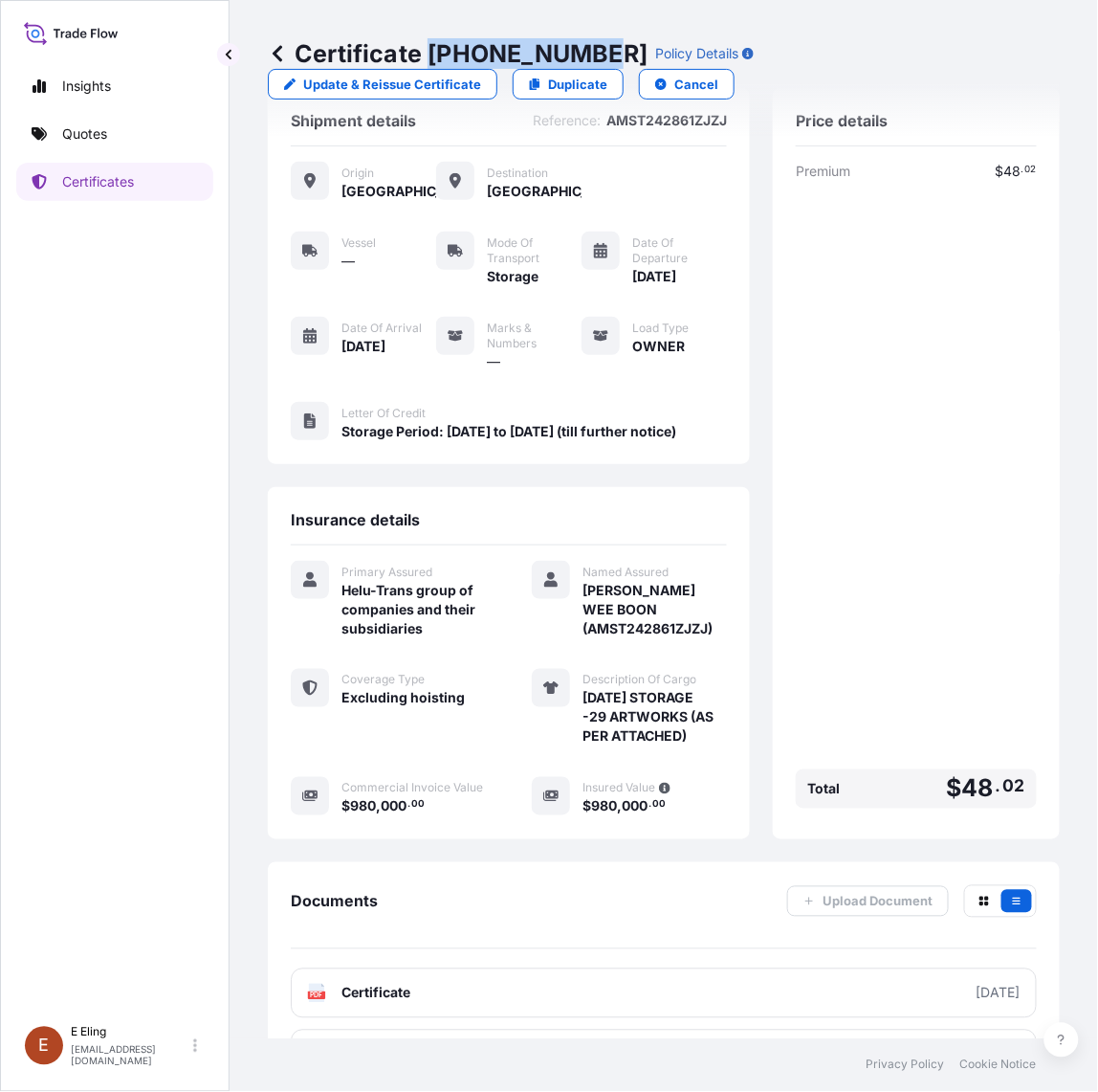
scroll to position [0, 0]
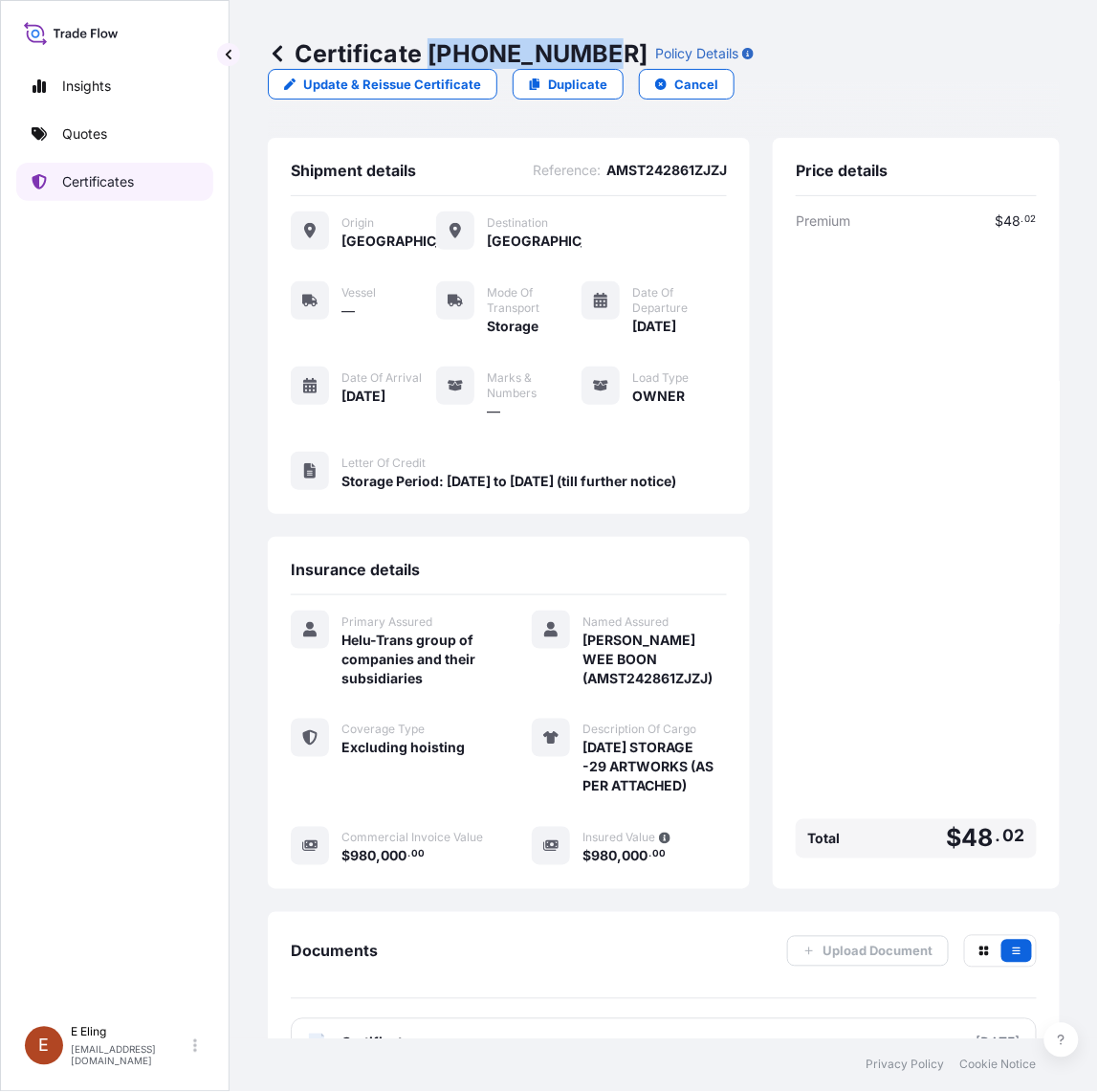
click at [150, 186] on link "Certificates" at bounding box center [114, 182] width 197 height 38
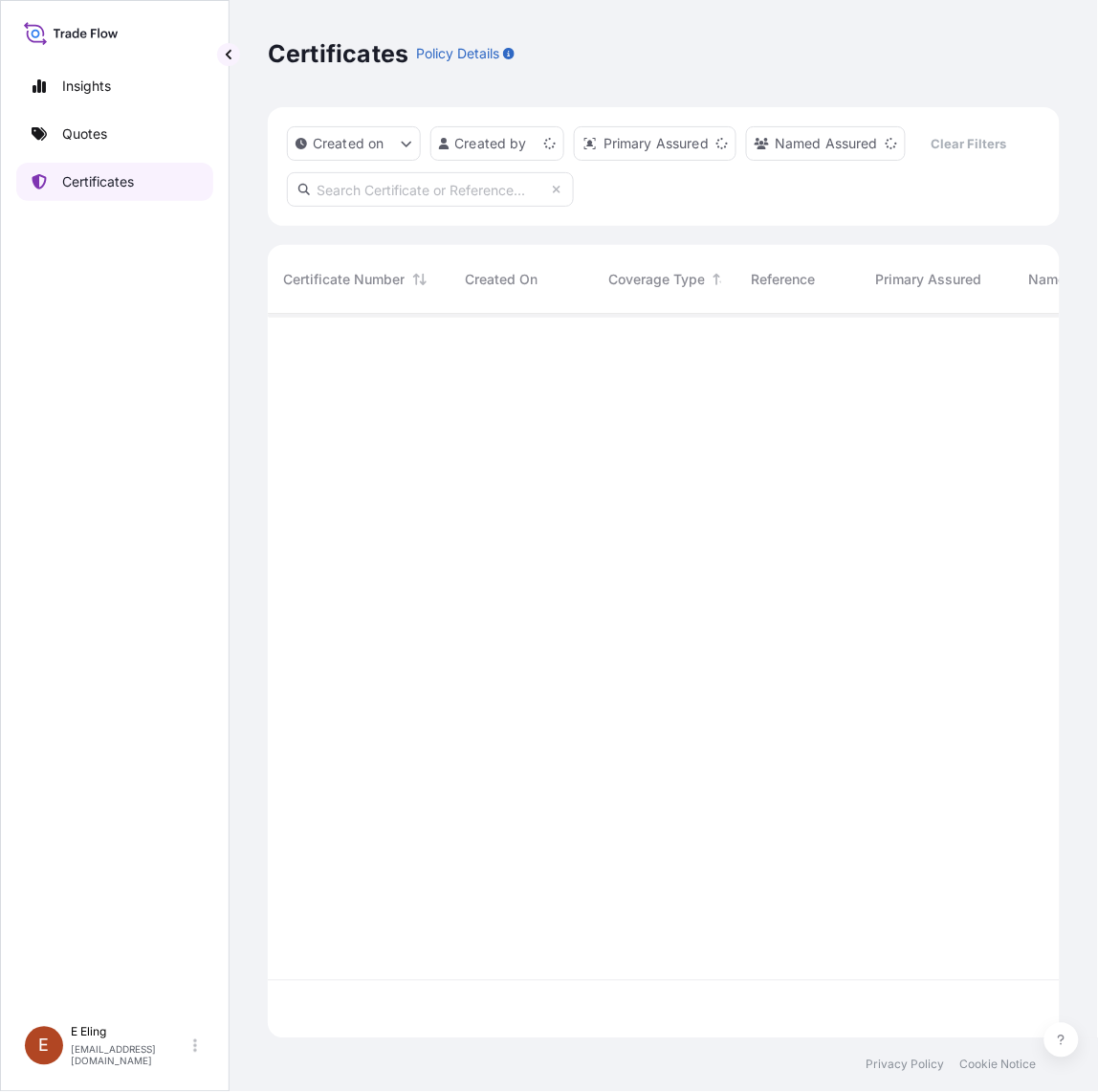
scroll to position [717, 775]
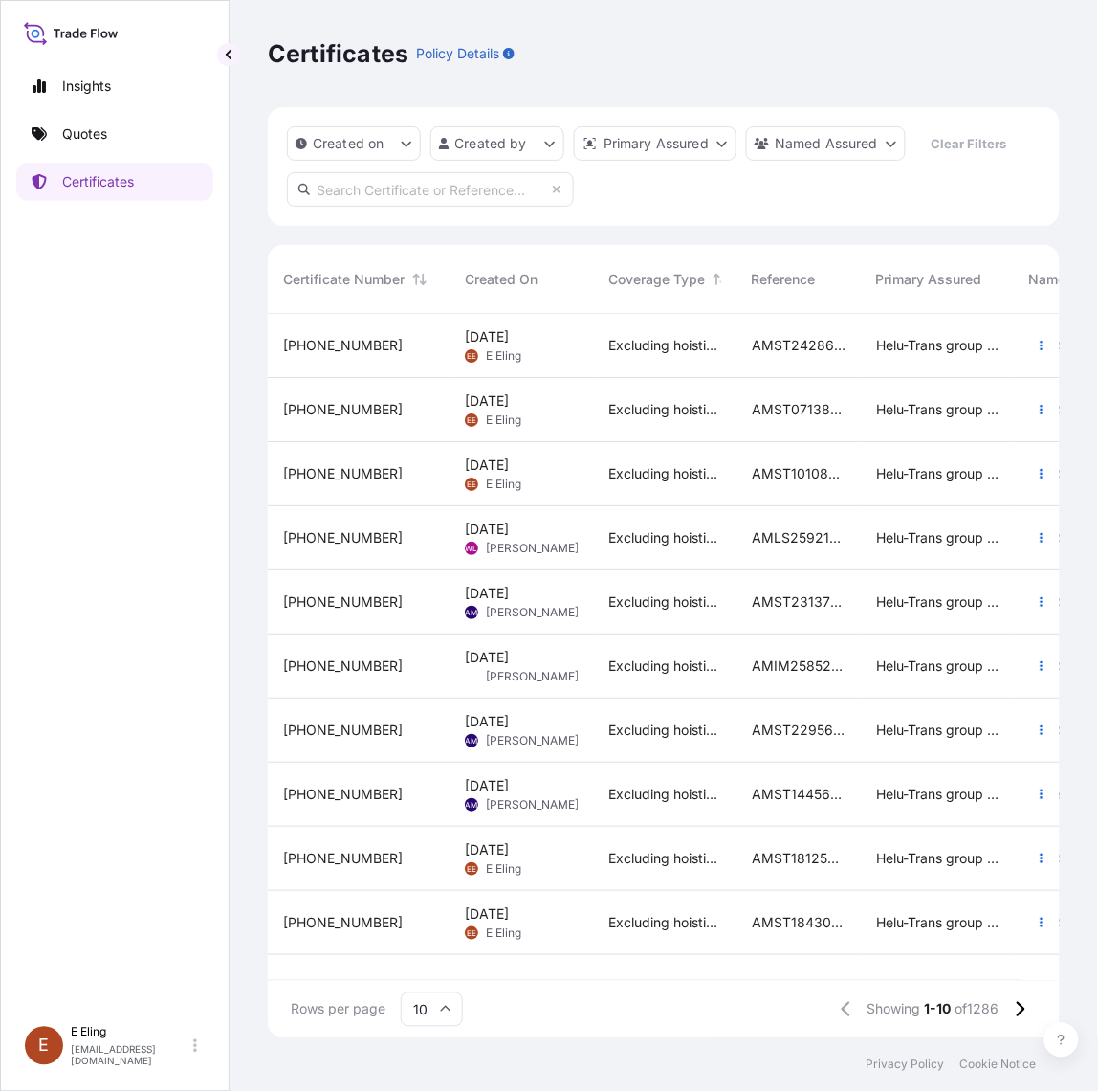
click at [452, 184] on input "text" at bounding box center [431, 189] width 287 height 35
paste input "AMST201706SWSW"
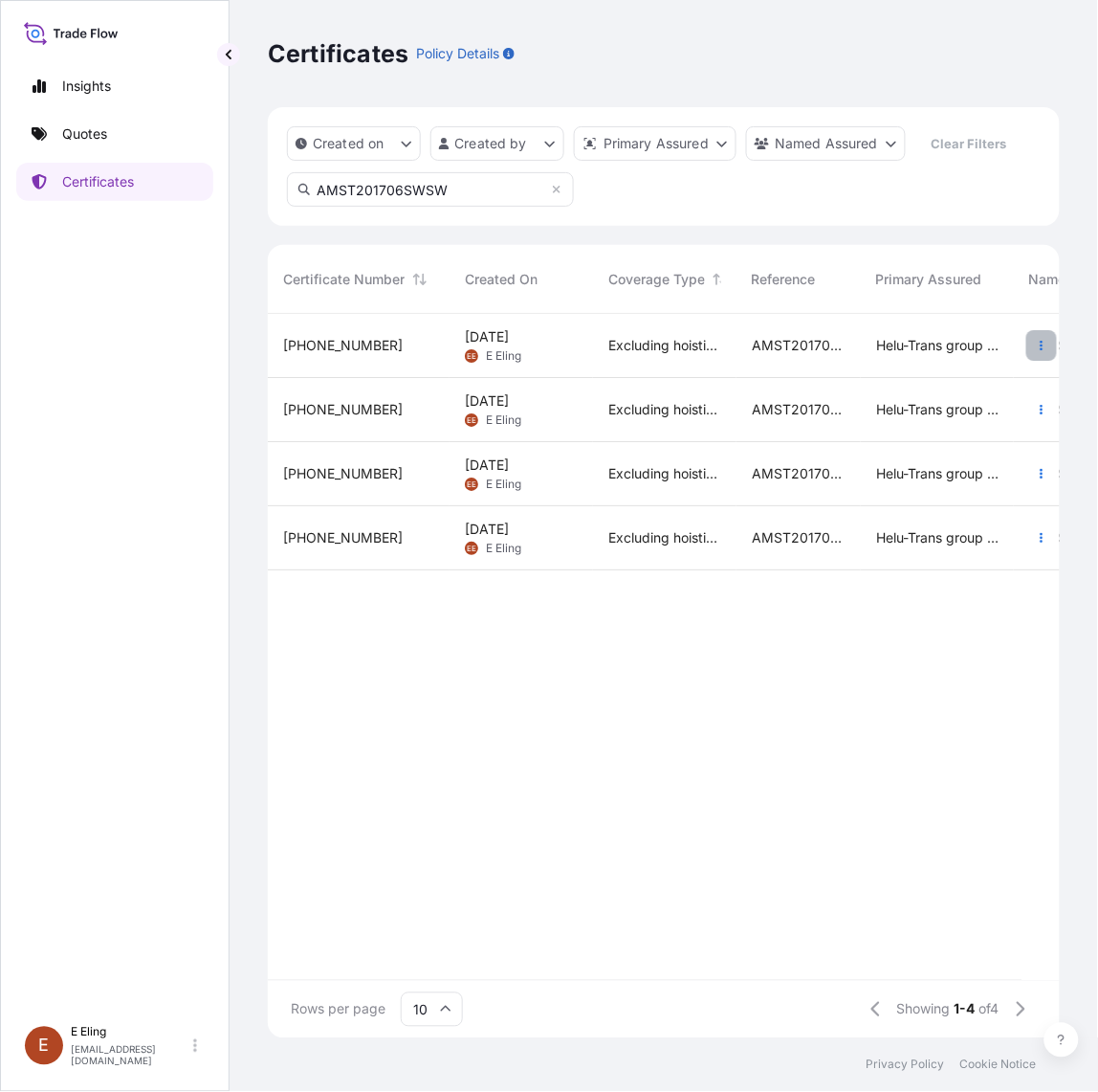
type input "AMST201706SWSW"
click at [1043, 345] on icon "button" at bounding box center [1042, 345] width 3 height 10
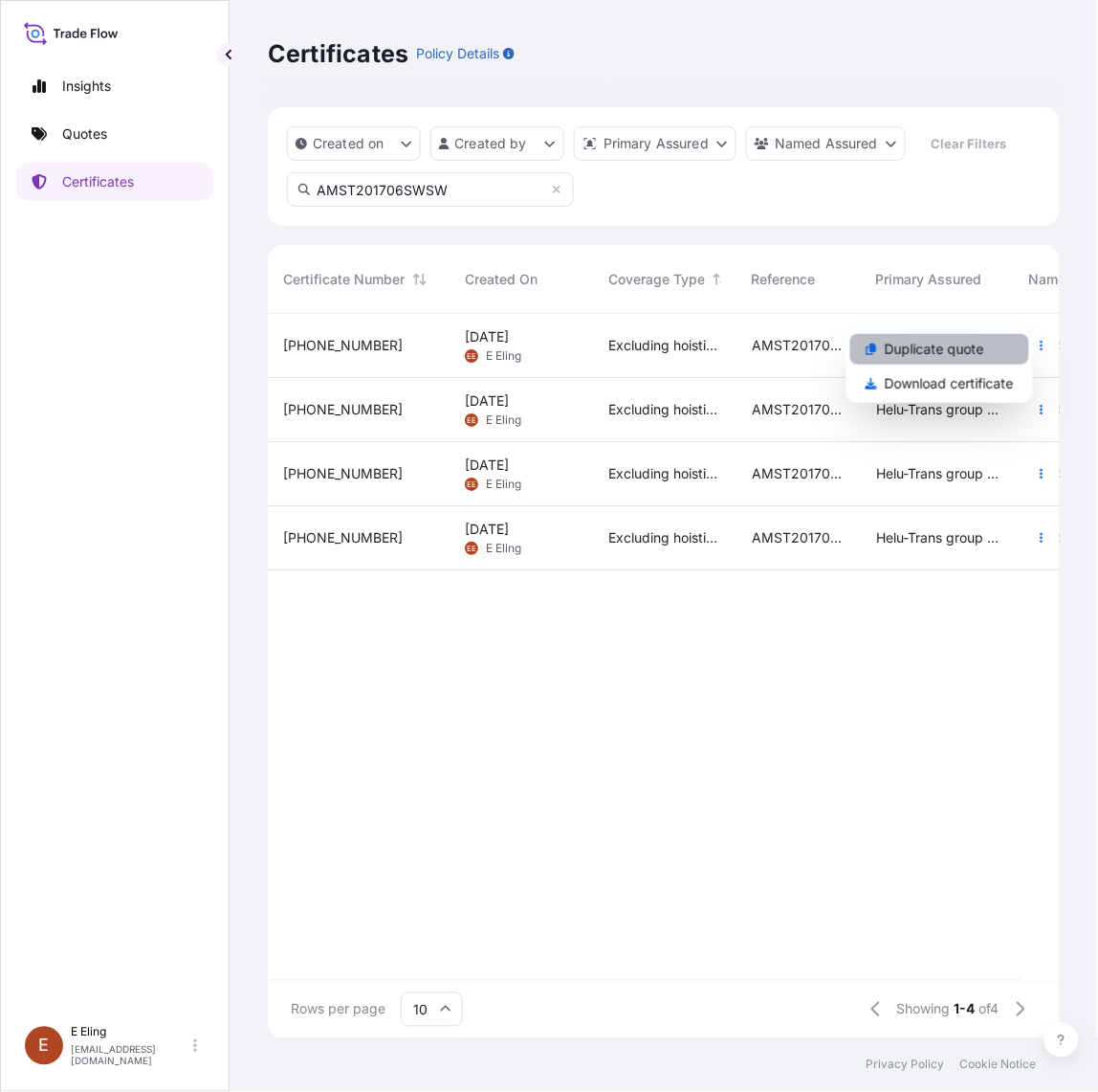
click at [968, 354] on p "Duplicate quote" at bounding box center [936, 349] width 100 height 19
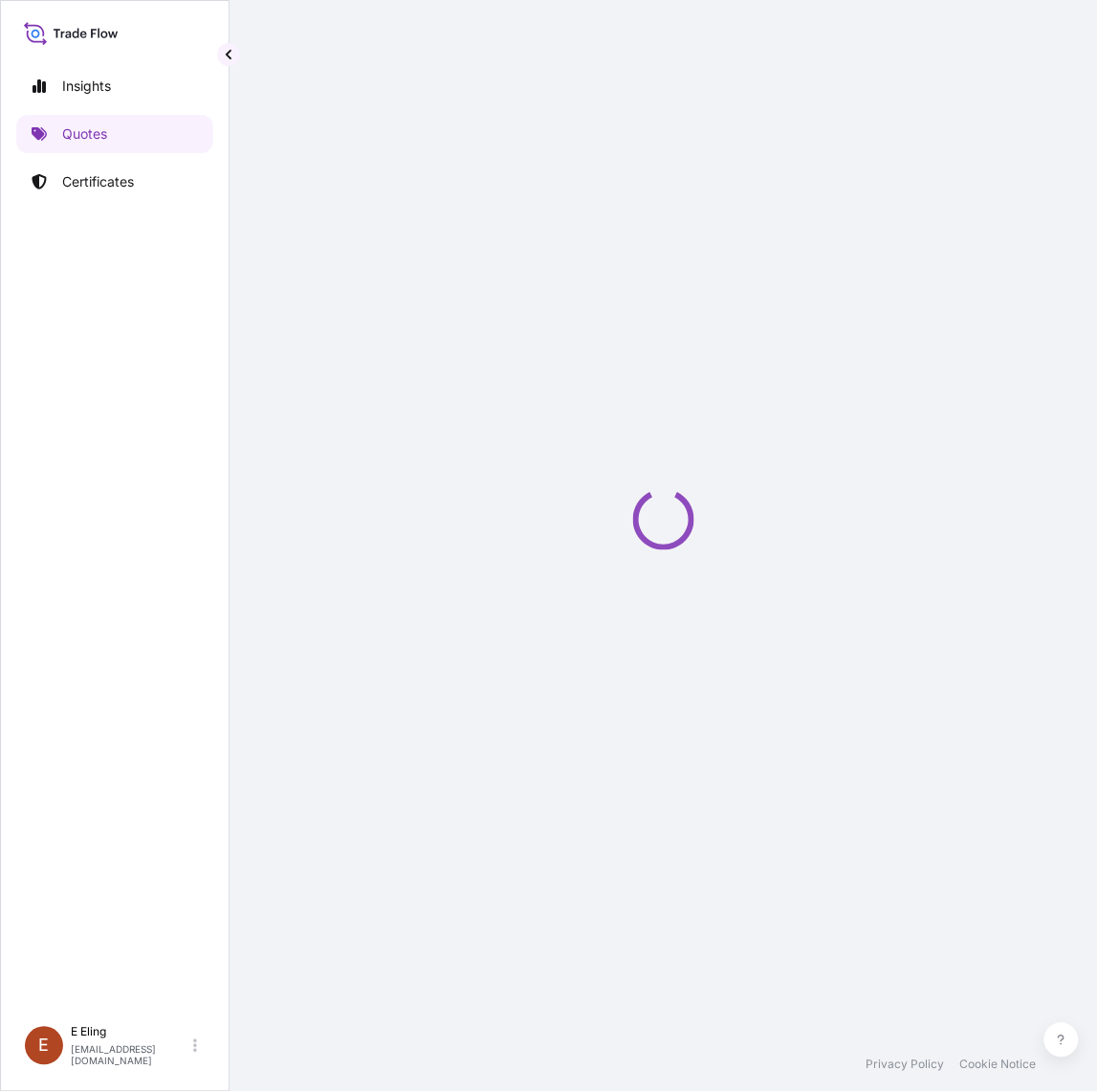
select select "STORAGE"
select select "Storage"
select select "Yes"
select select "[GEOGRAPHIC_DATA]"
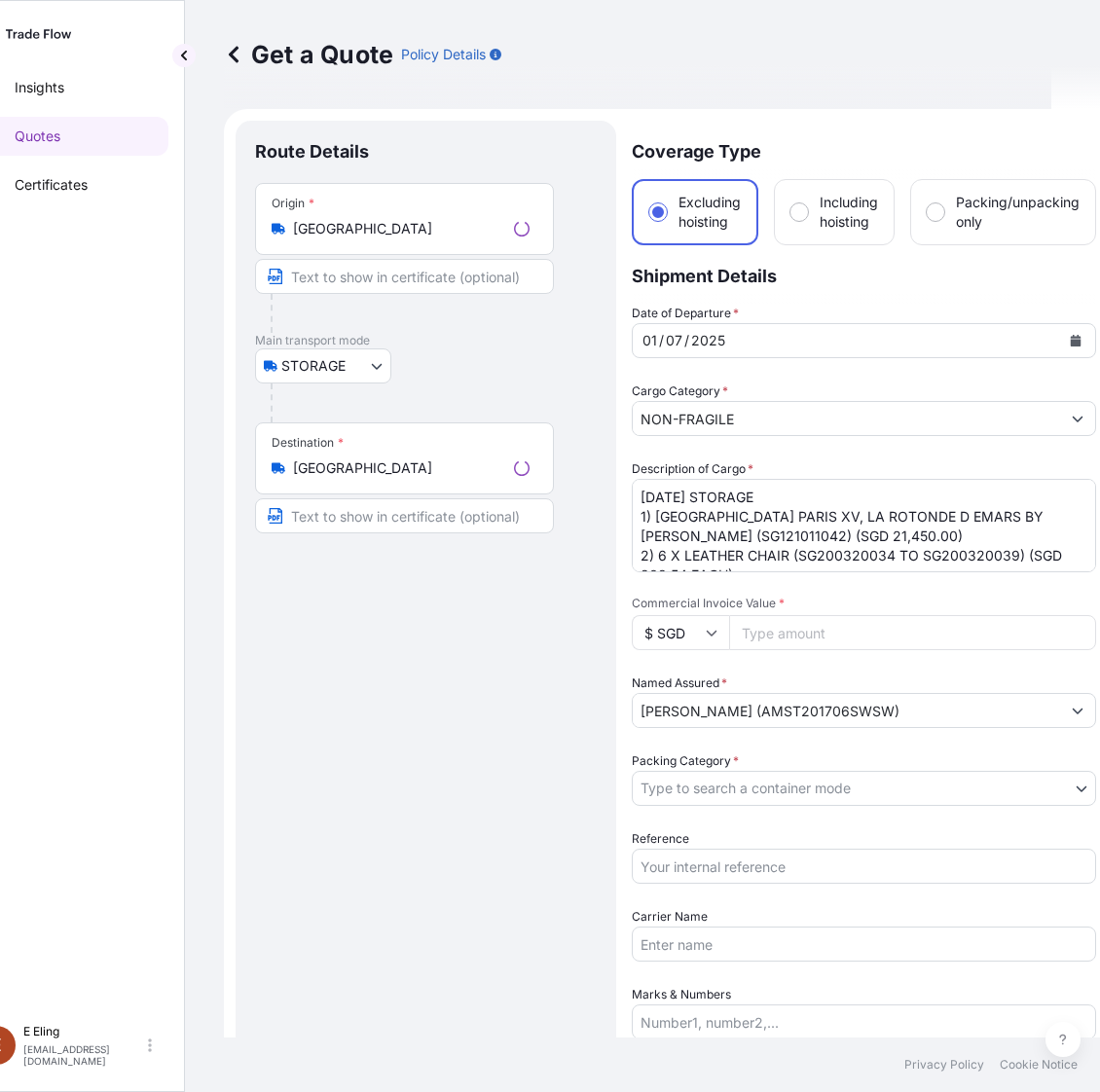
scroll to position [31, 0]
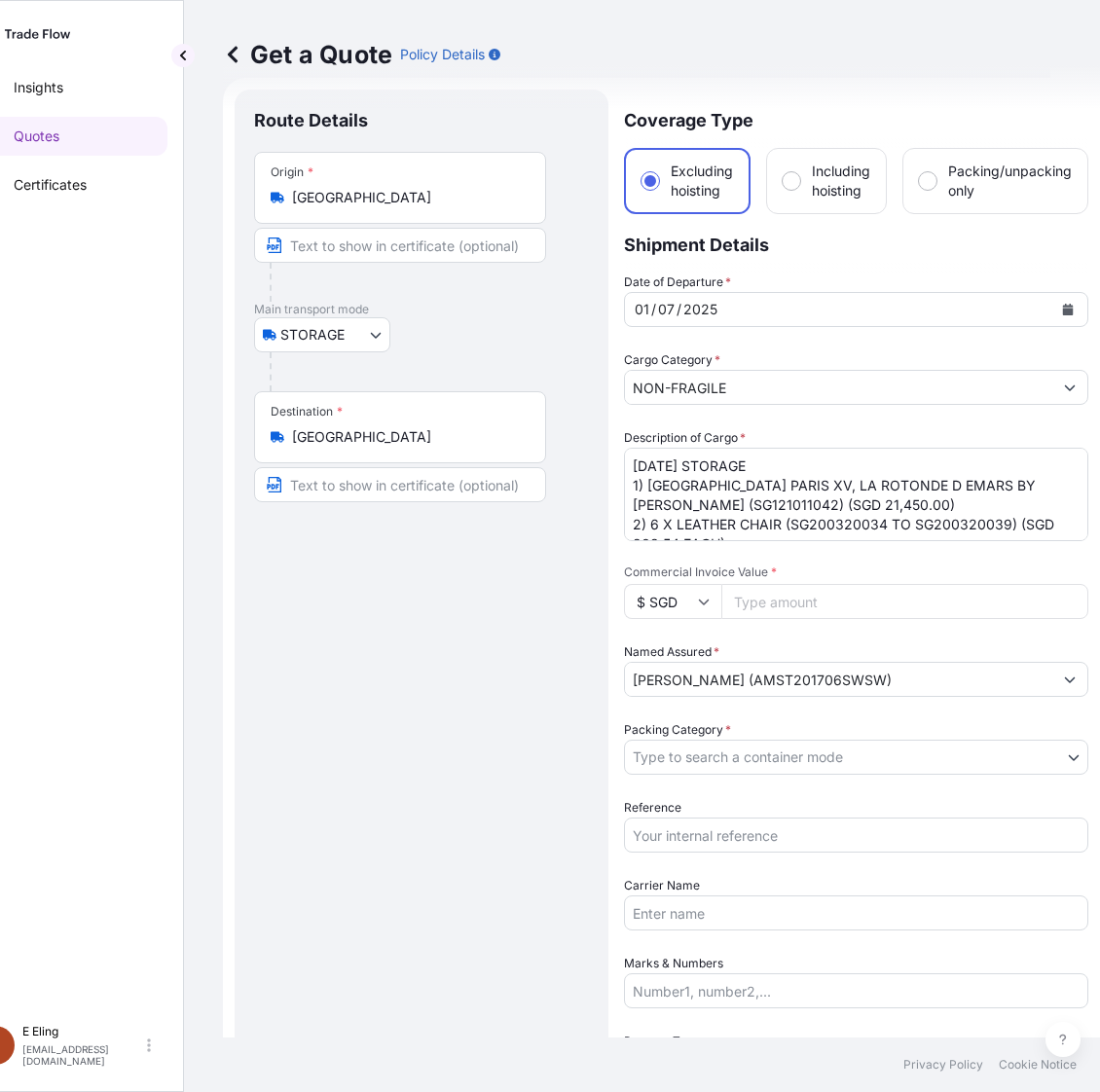
click at [377, 755] on div "Route Details Place of loading Road / Inland Road / Inland Origin * Singapore M…" at bounding box center [421, 811] width 334 height 1406
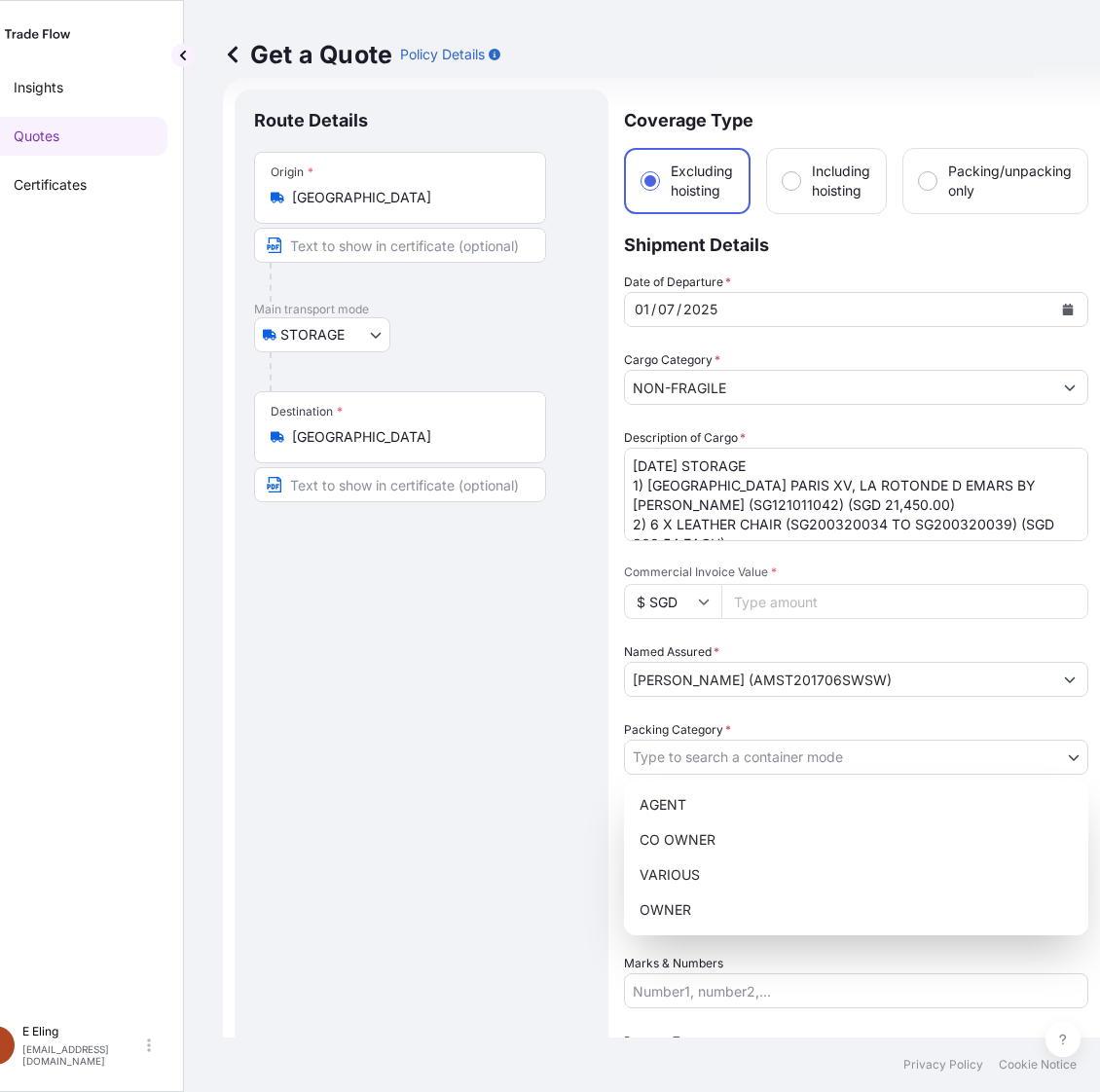
click at [755, 764] on body "Insights Quotes Certificates E E Eling eeling@helutrans.com Get a Quote Policy …" at bounding box center [491, 546] width 1082 height 1092
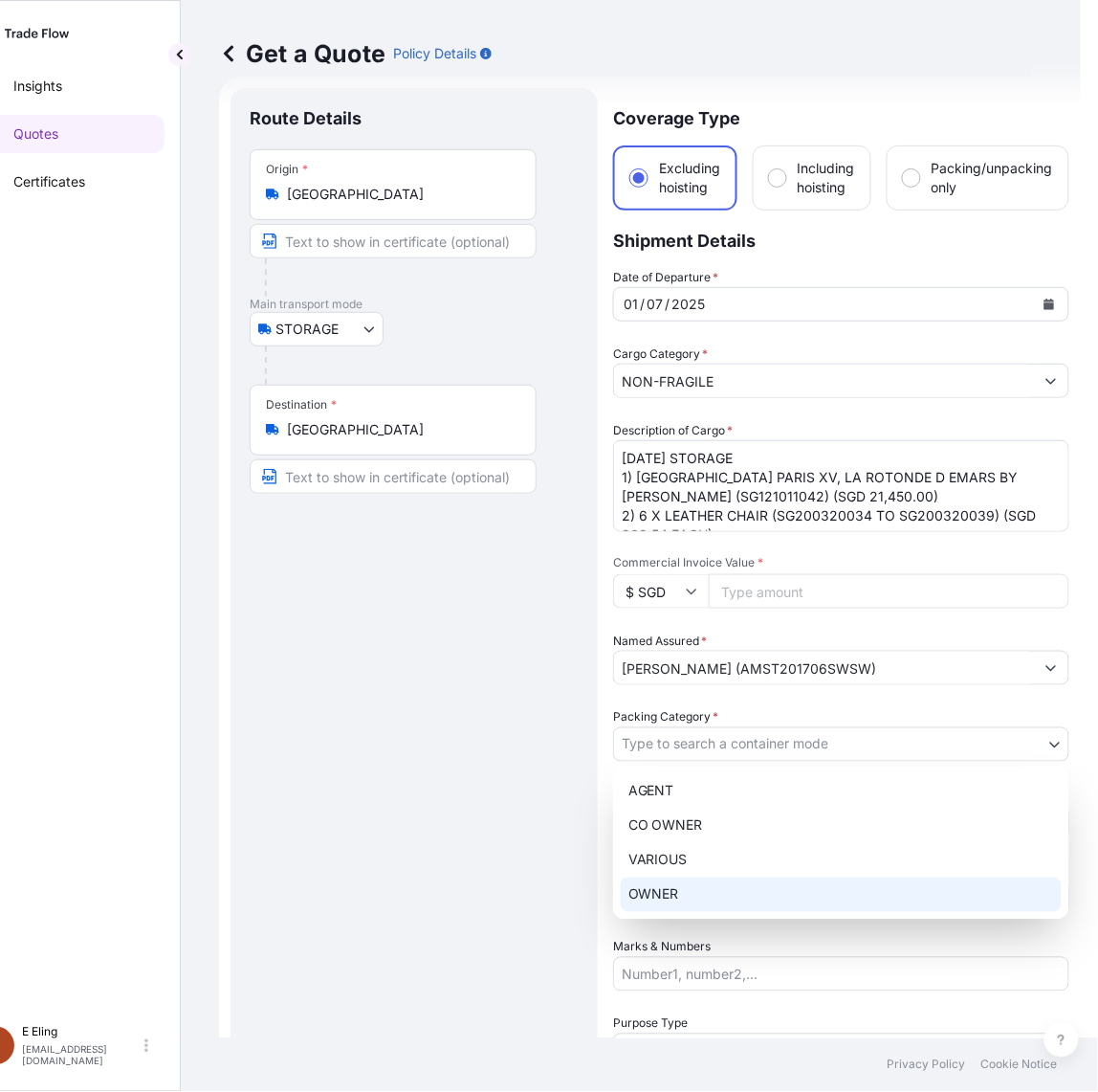
click at [687, 905] on div "OWNER" at bounding box center [841, 895] width 441 height 35
select select "27"
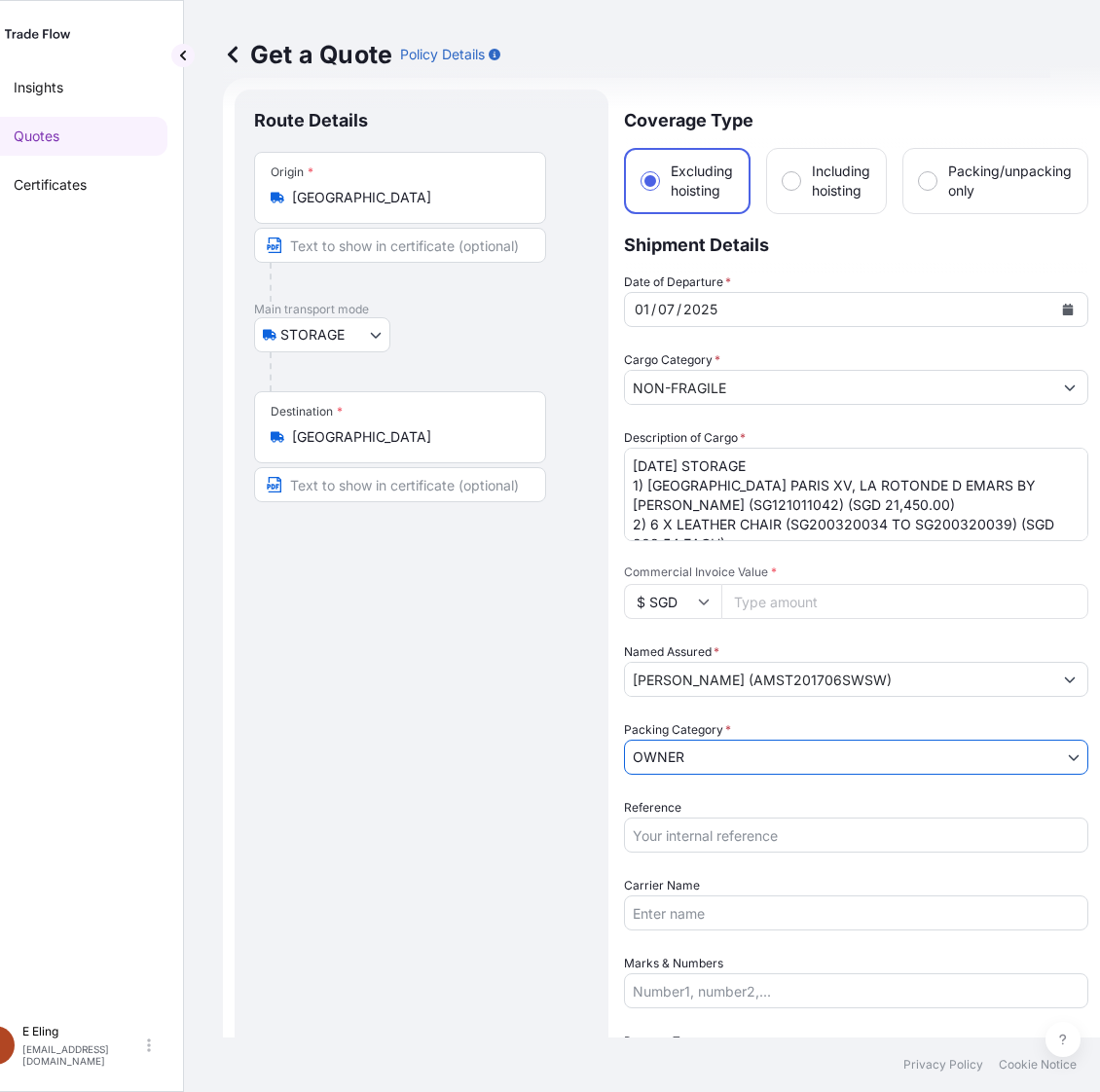
click at [680, 842] on input "Reference" at bounding box center [856, 835] width 464 height 35
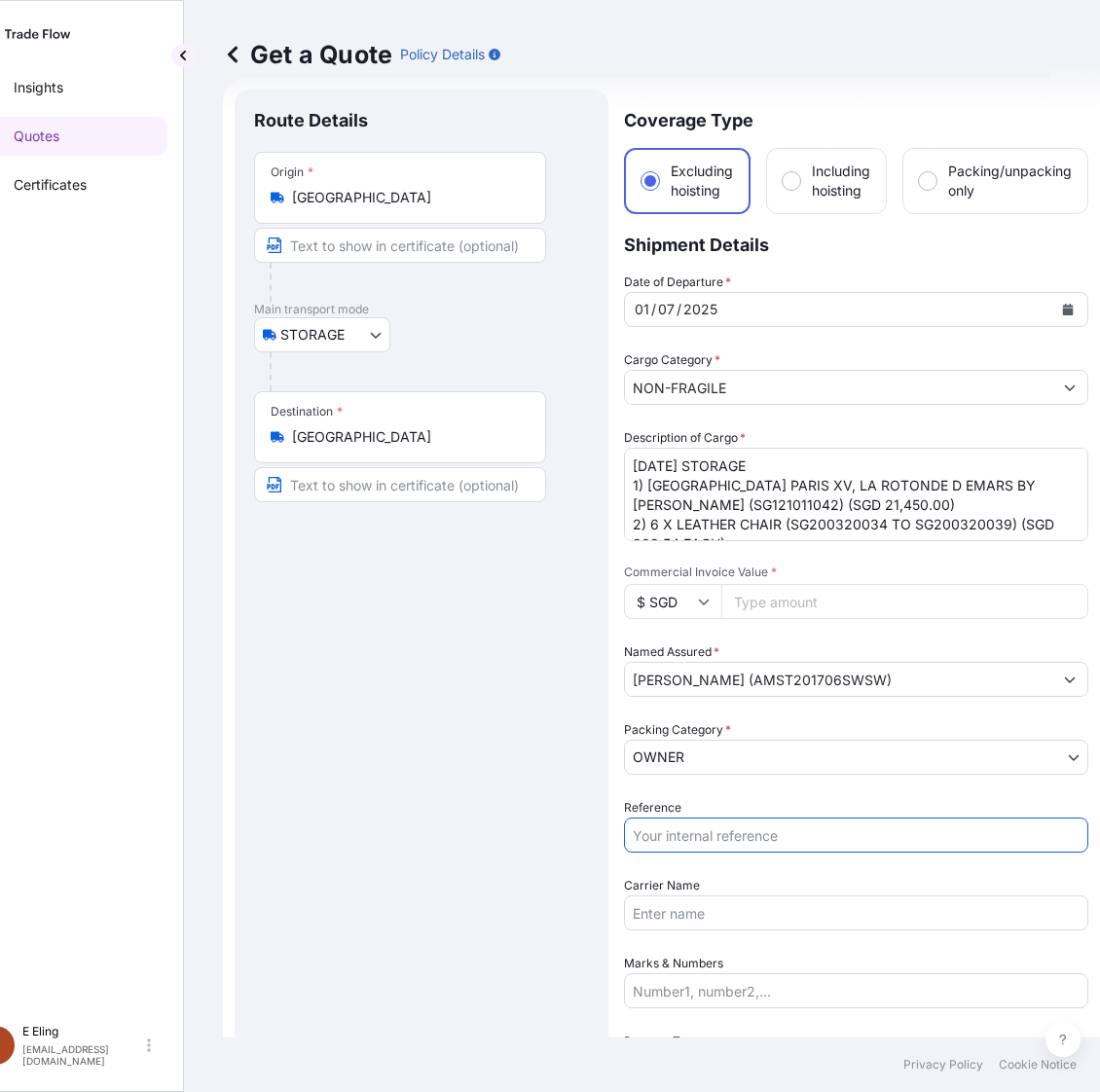
paste input "AMST201706SWSW"
type input "AMST201706SWSW"
click at [769, 601] on input "Commercial Invoice Value *" at bounding box center [903, 601] width 367 height 35
click at [757, 589] on input "Commercial Invoice Value *" at bounding box center [903, 601] width 367 height 35
paste input "100100.00"
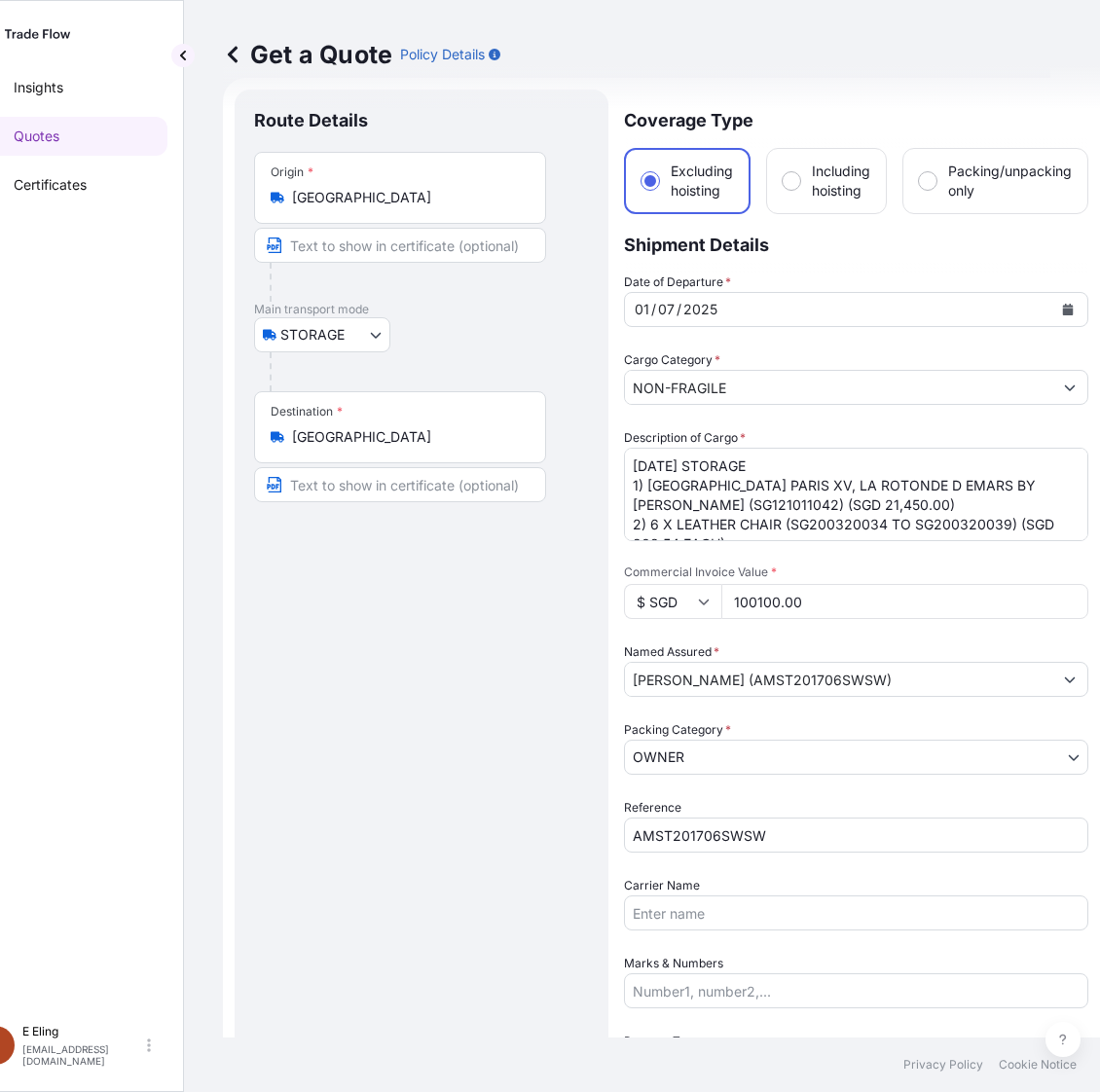
type input "100100.00"
drag, startPoint x: 658, startPoint y: 464, endPoint x: 590, endPoint y: 459, distance: 68.2
click at [590, 459] on form "Route Details Place of loading Road / Inland Road / Inland Origin * Singapore M…" at bounding box center [661, 812] width 877 height 1468
type textarea "AUG25 STORAGE 1) MUSEE DU LOUVRE PARIS XV, LA ROTONDE D EMARS BY CANDIDA HOFER …"
click at [1076, 299] on button "Calendar" at bounding box center [1068, 310] width 31 height 31
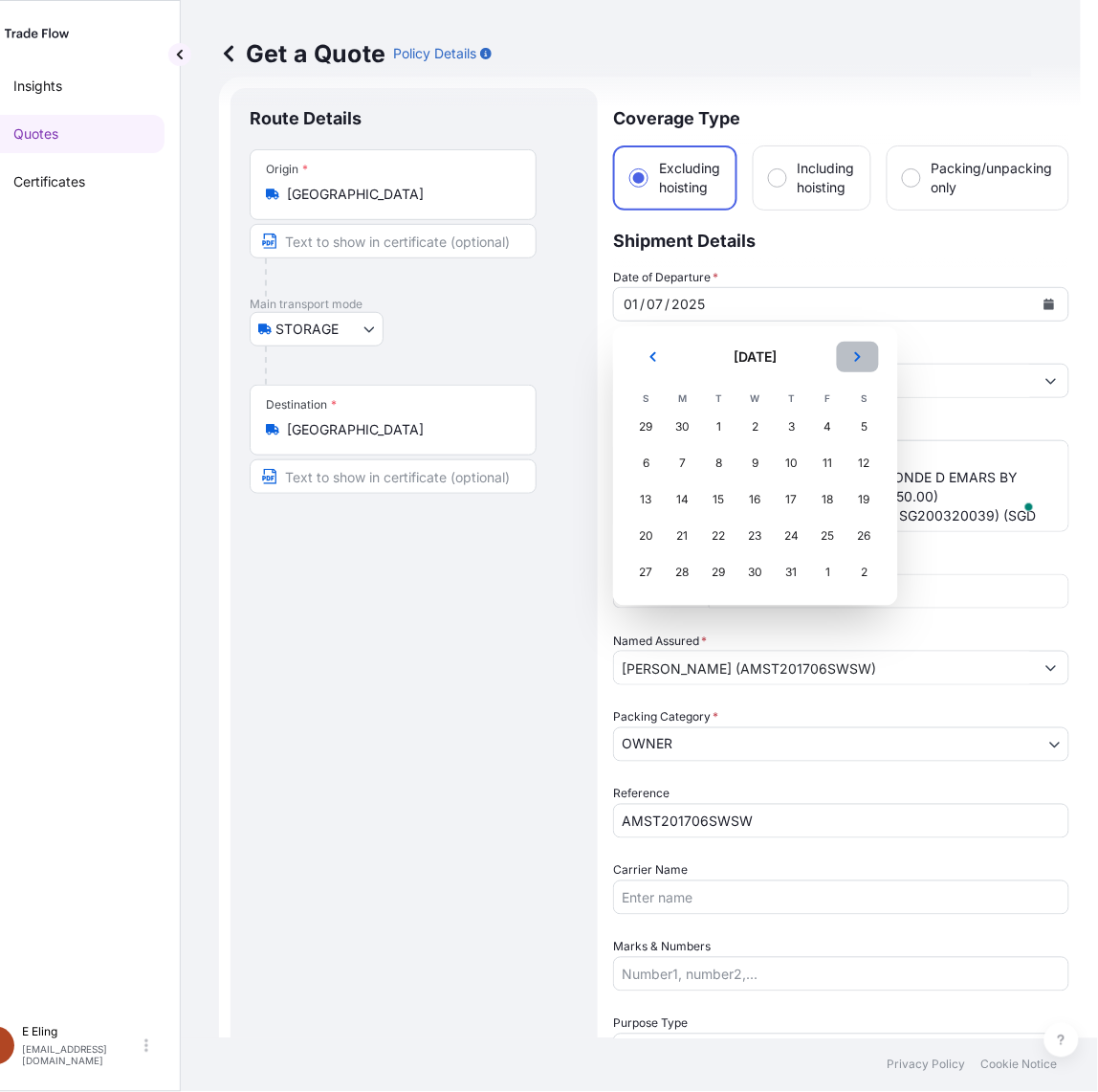
click at [848, 363] on button "Next" at bounding box center [859, 357] width 42 height 31
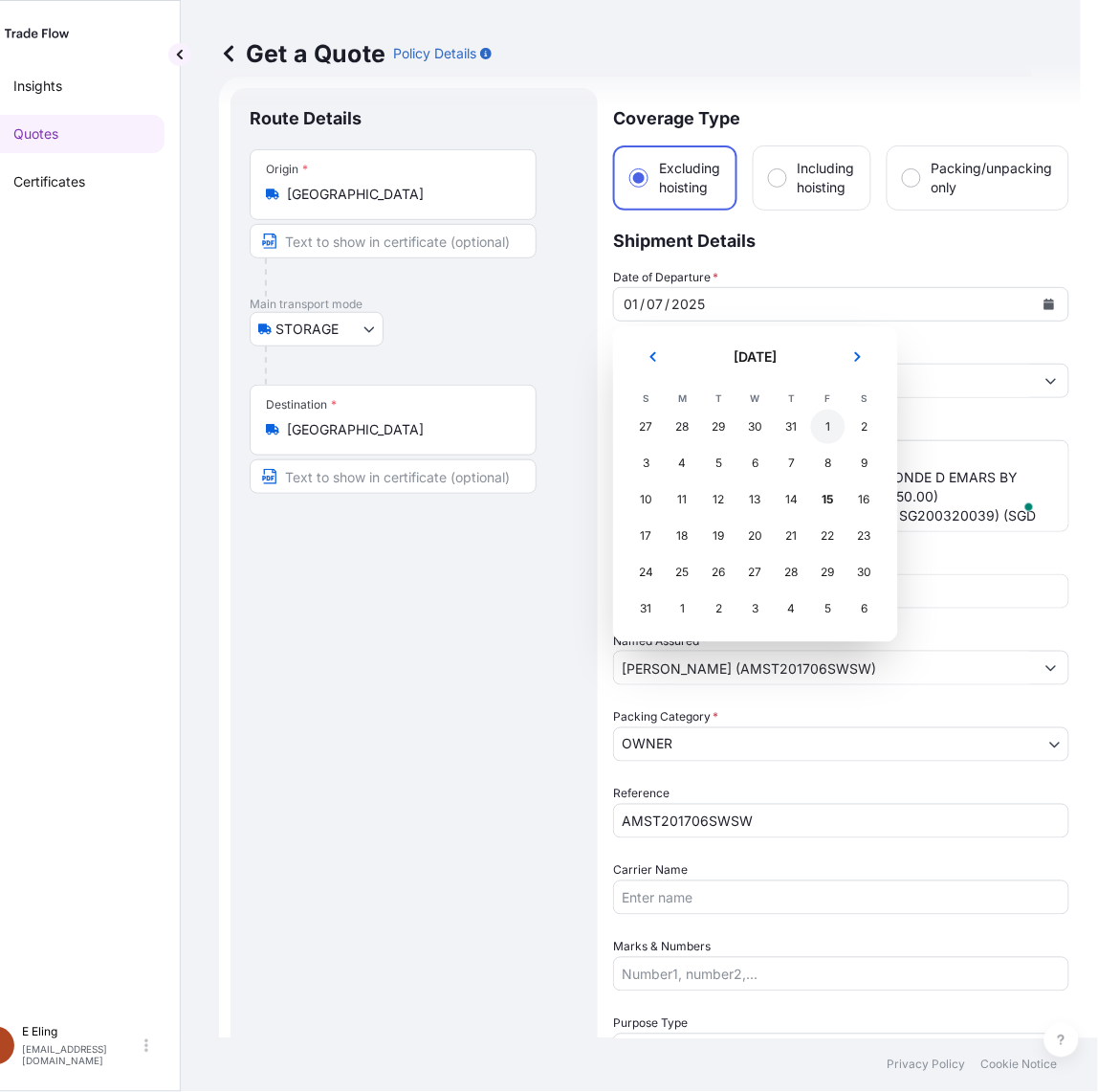
click at [829, 431] on div "1" at bounding box center [829, 427] width 35 height 35
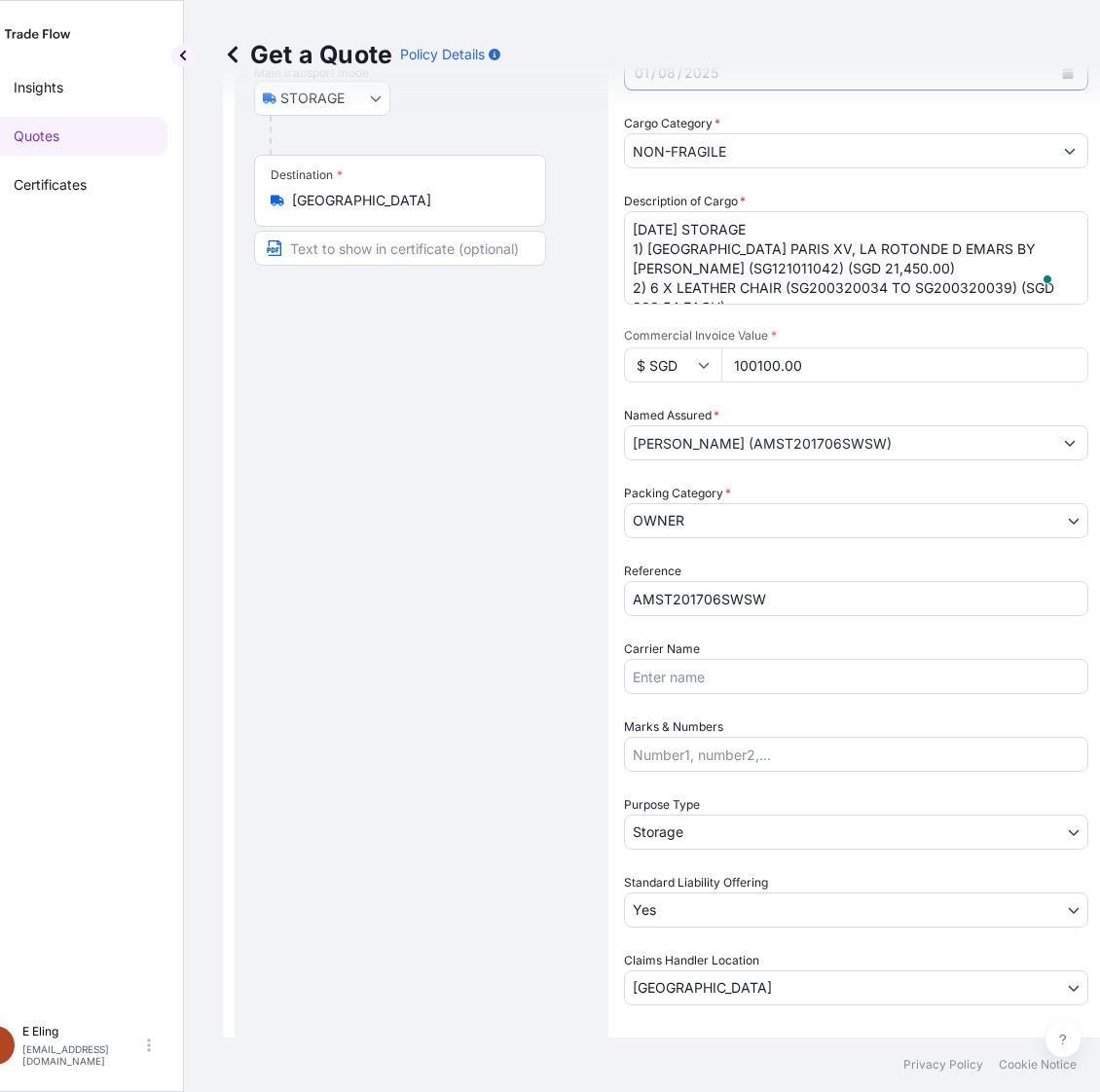
scroll to position [275, 0]
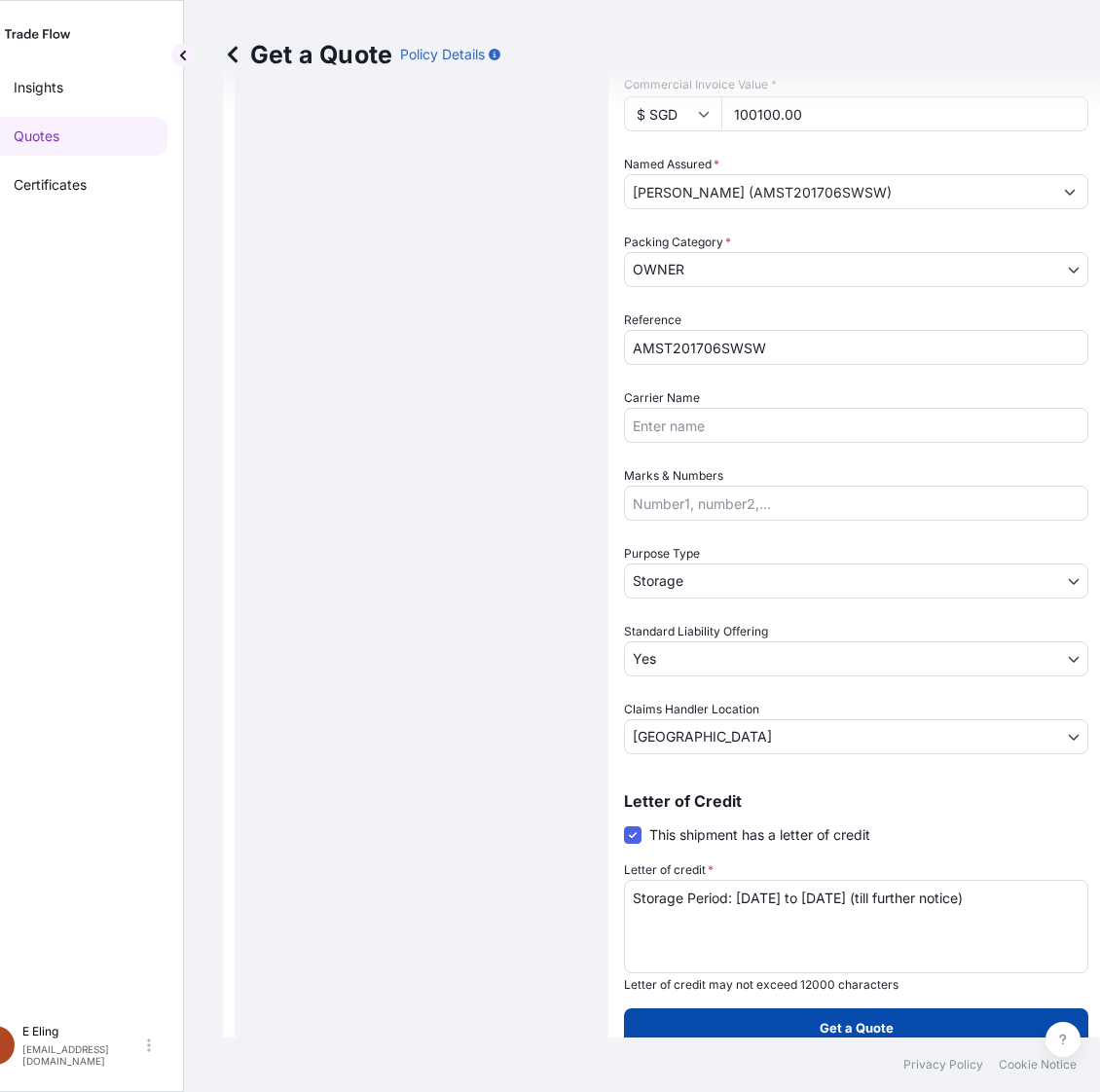
click at [796, 1009] on button "Get a Quote" at bounding box center [856, 1027] width 464 height 39
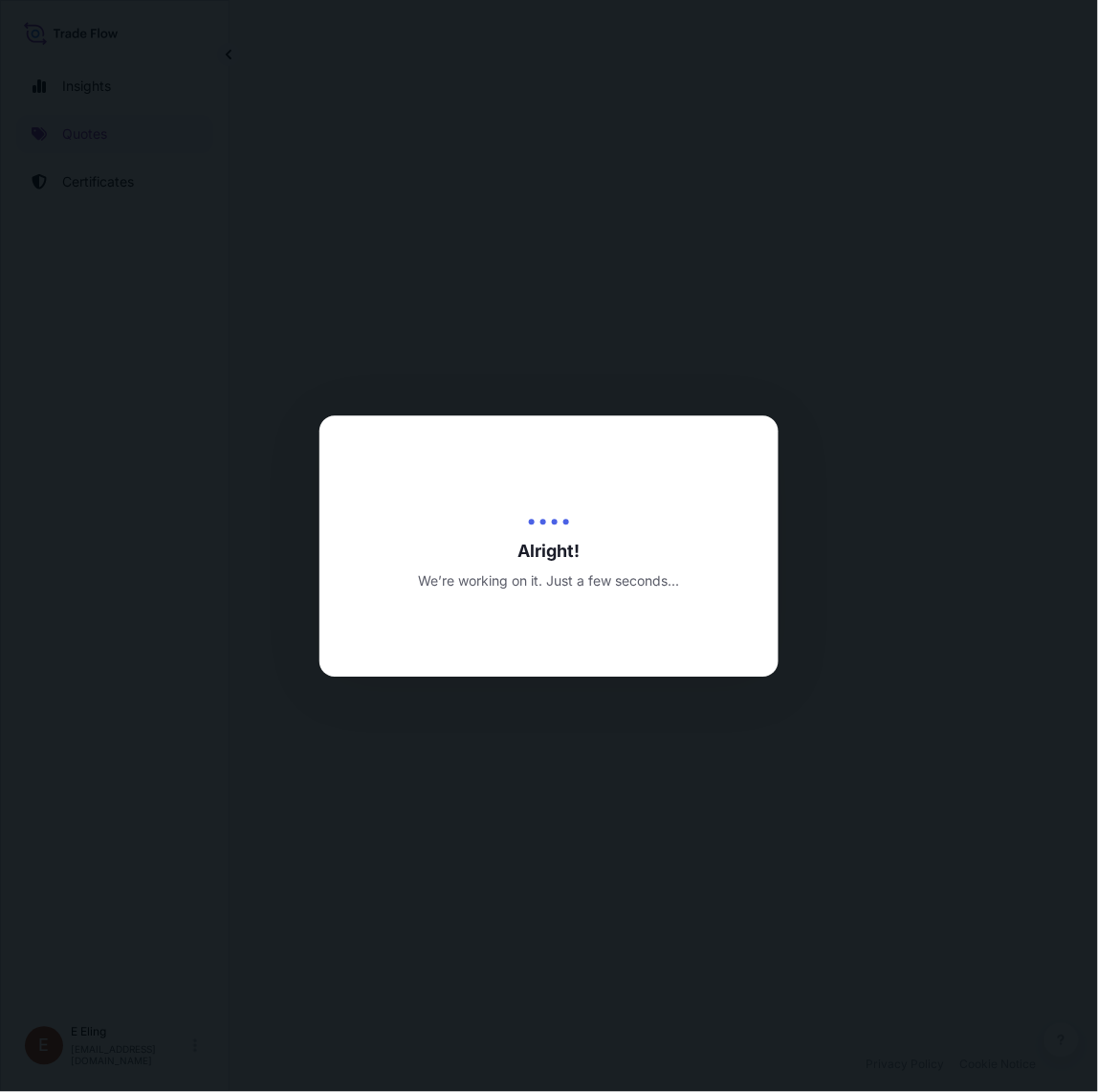
select select "STORAGE"
select select "Transit"
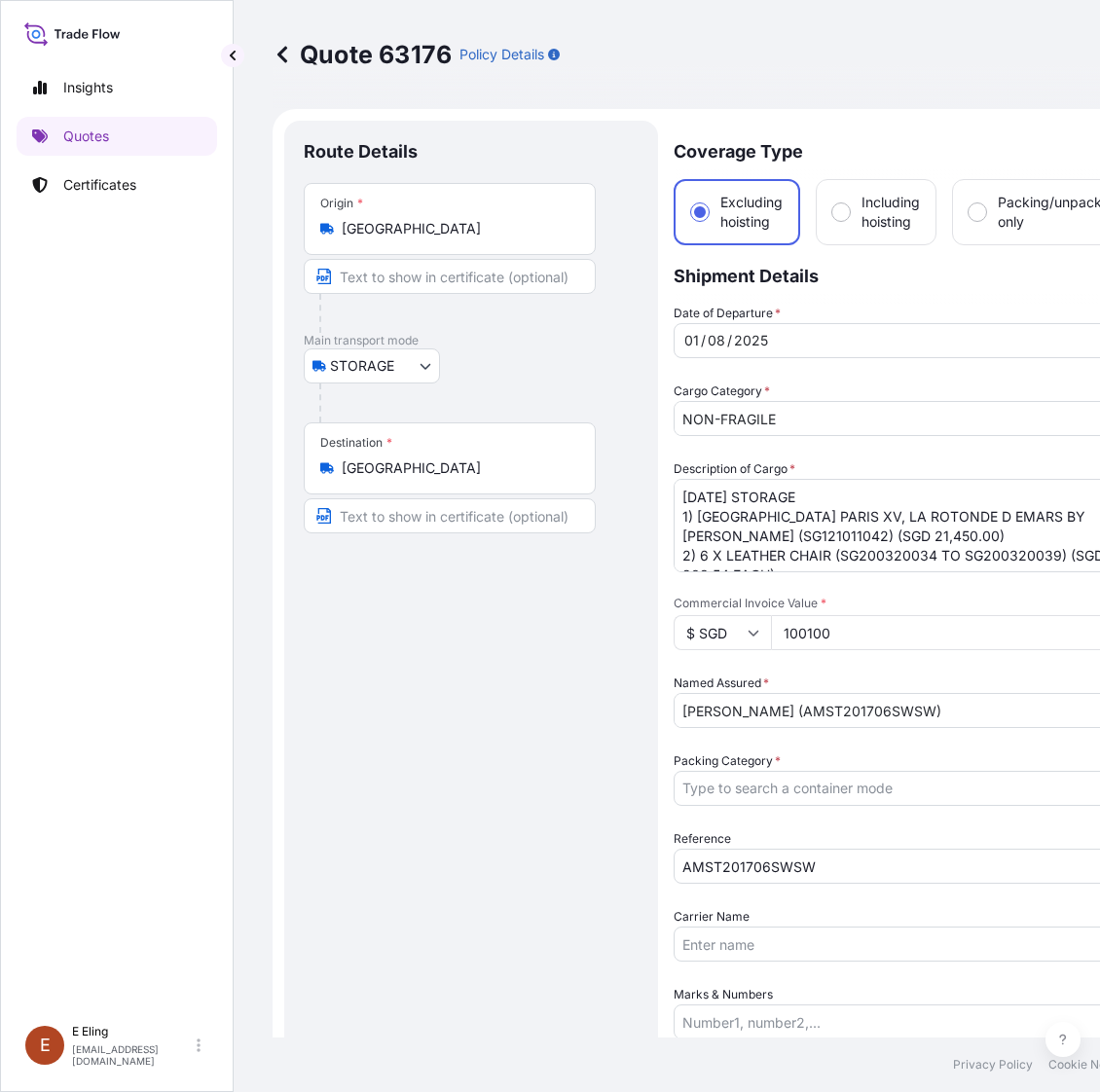
select select "STORAGE"
select select "Transit"
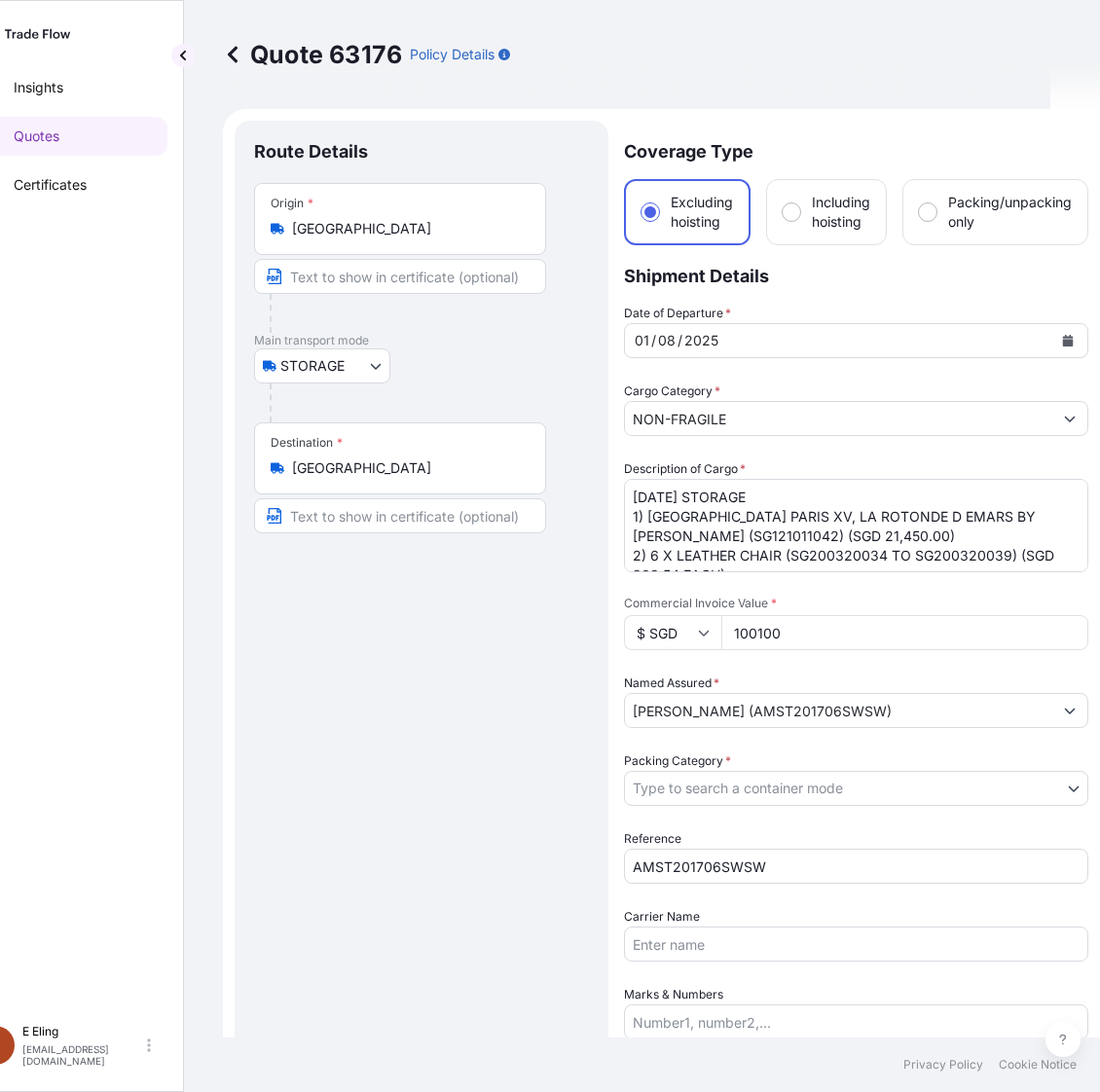
scroll to position [1348, 0]
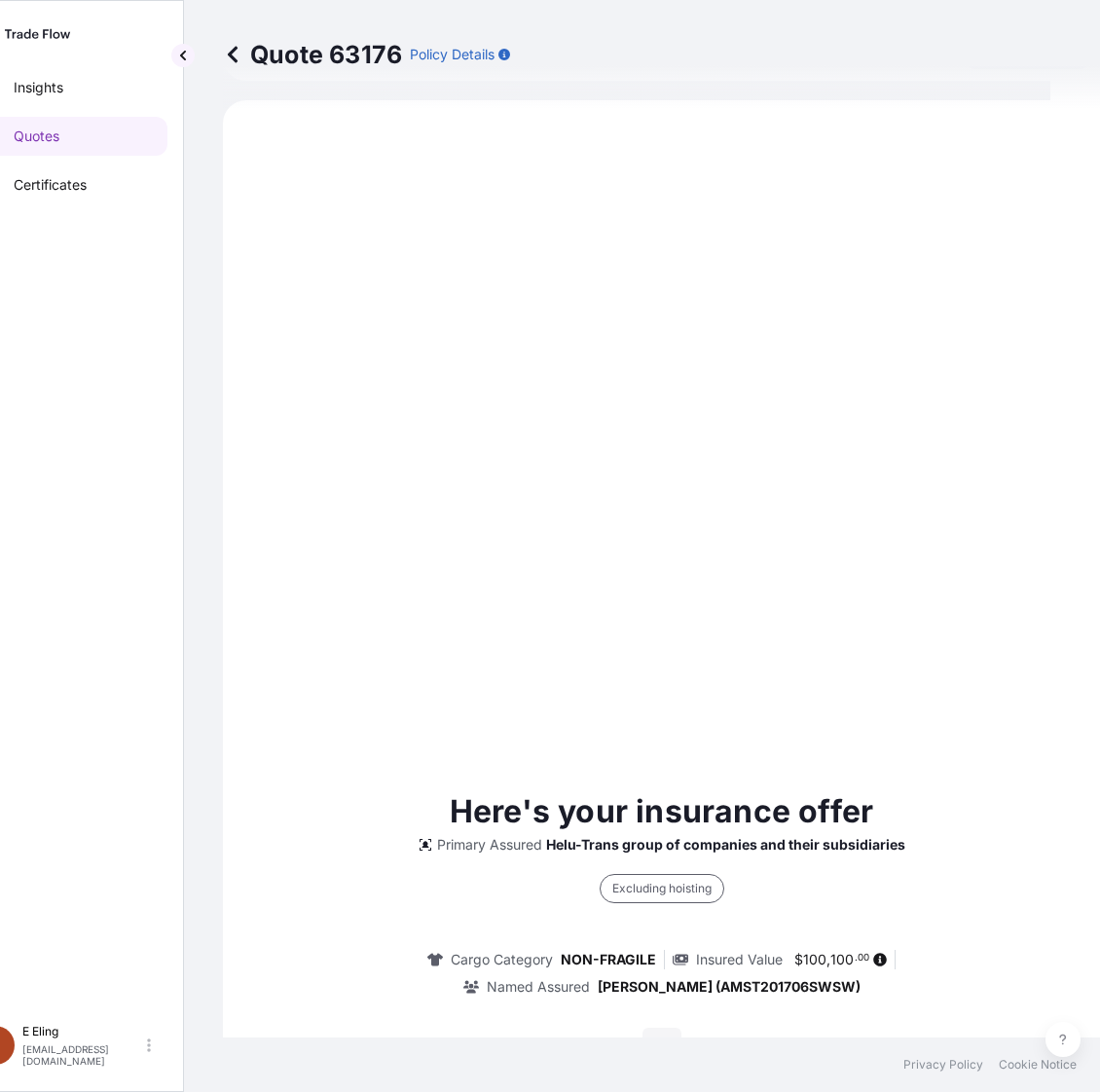
drag, startPoint x: 746, startPoint y: 663, endPoint x: 747, endPoint y: 649, distance: 14.0
click at [747, 649] on div "Here's your insurance offer Primary Assured Helu-Trans group of companies and t…" at bounding box center [661, 1035] width 822 height 1816
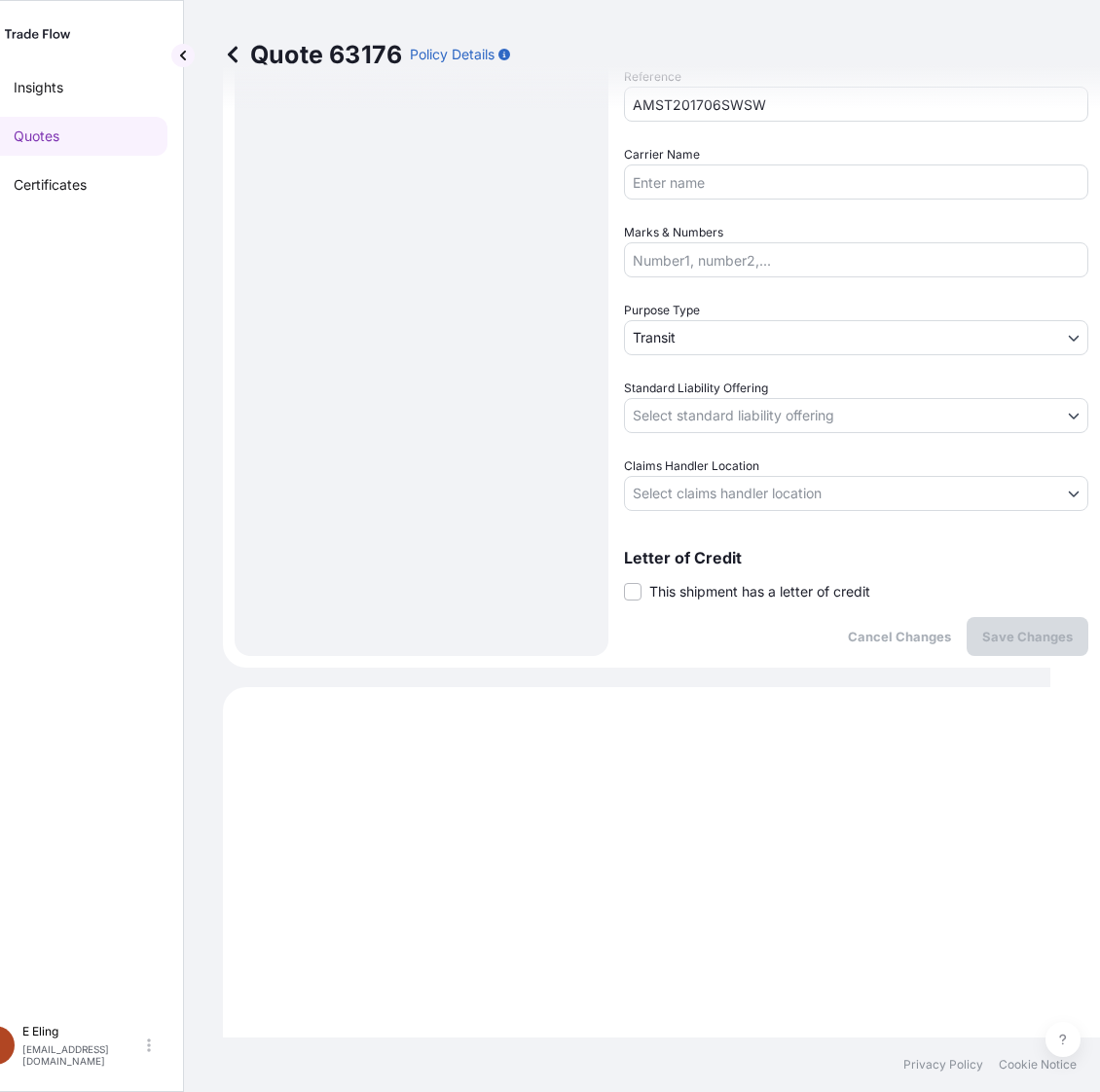
scroll to position [740, 0]
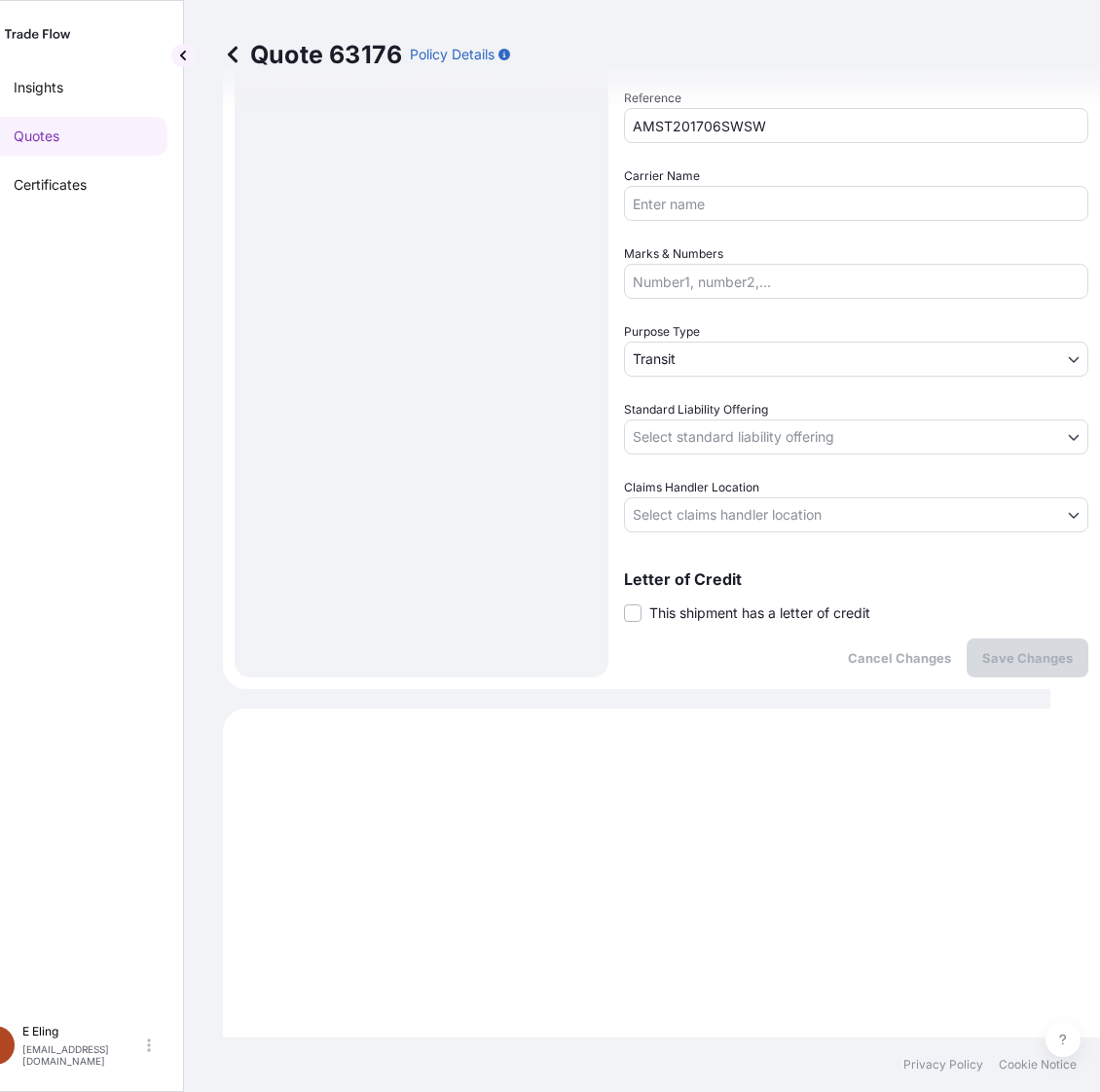
click at [732, 608] on span "This shipment has a letter of credit" at bounding box center [760, 613] width 221 height 20
click at [624, 602] on input "This shipment has a letter of credit" at bounding box center [624, 602] width 0 height 0
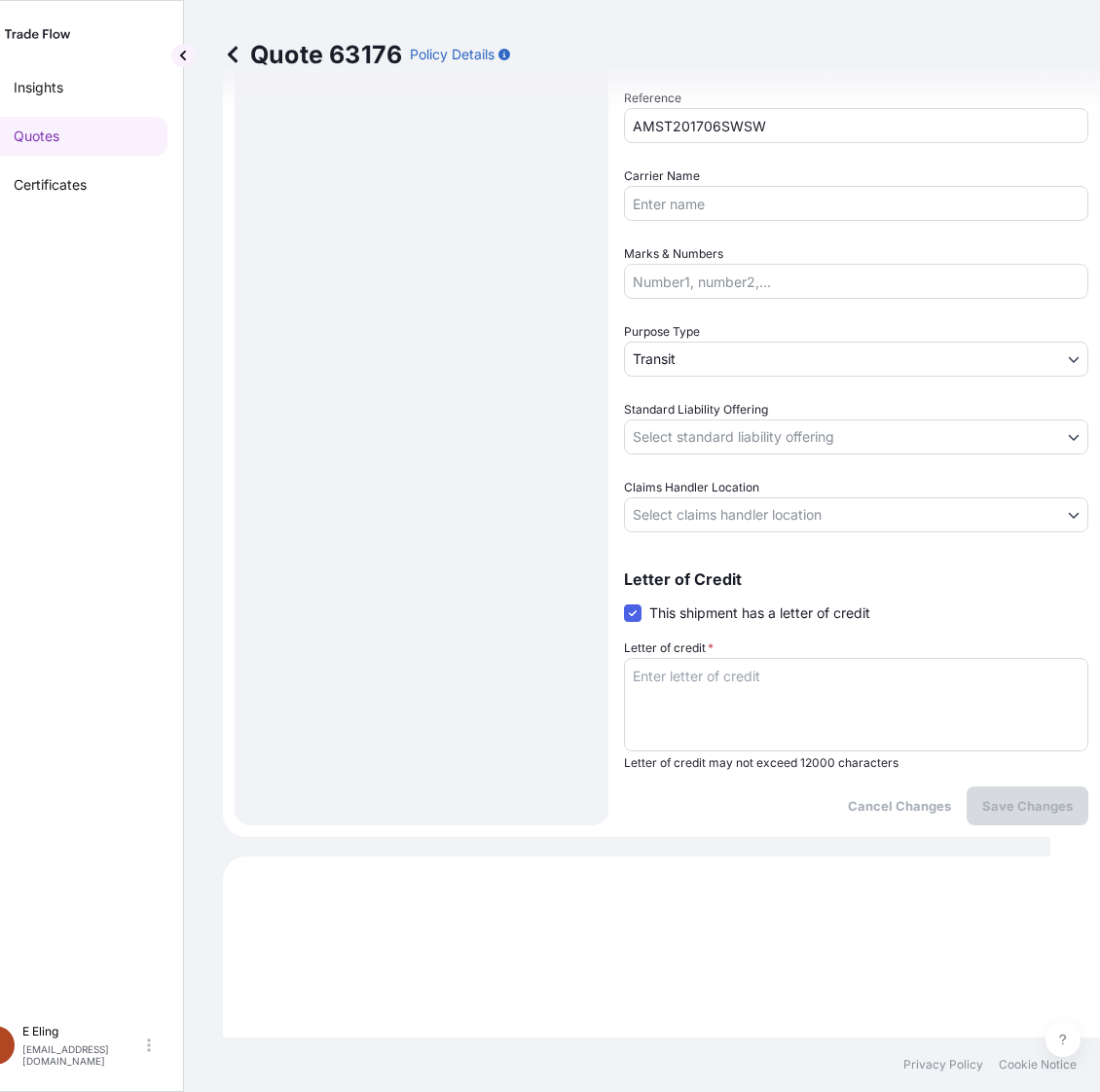
click at [741, 683] on textarea "Letter of credit *" at bounding box center [856, 705] width 464 height 94
paste textarea "Storage Period: 01 Aug 2025 to 31 Aug 2025 (till further notice)"
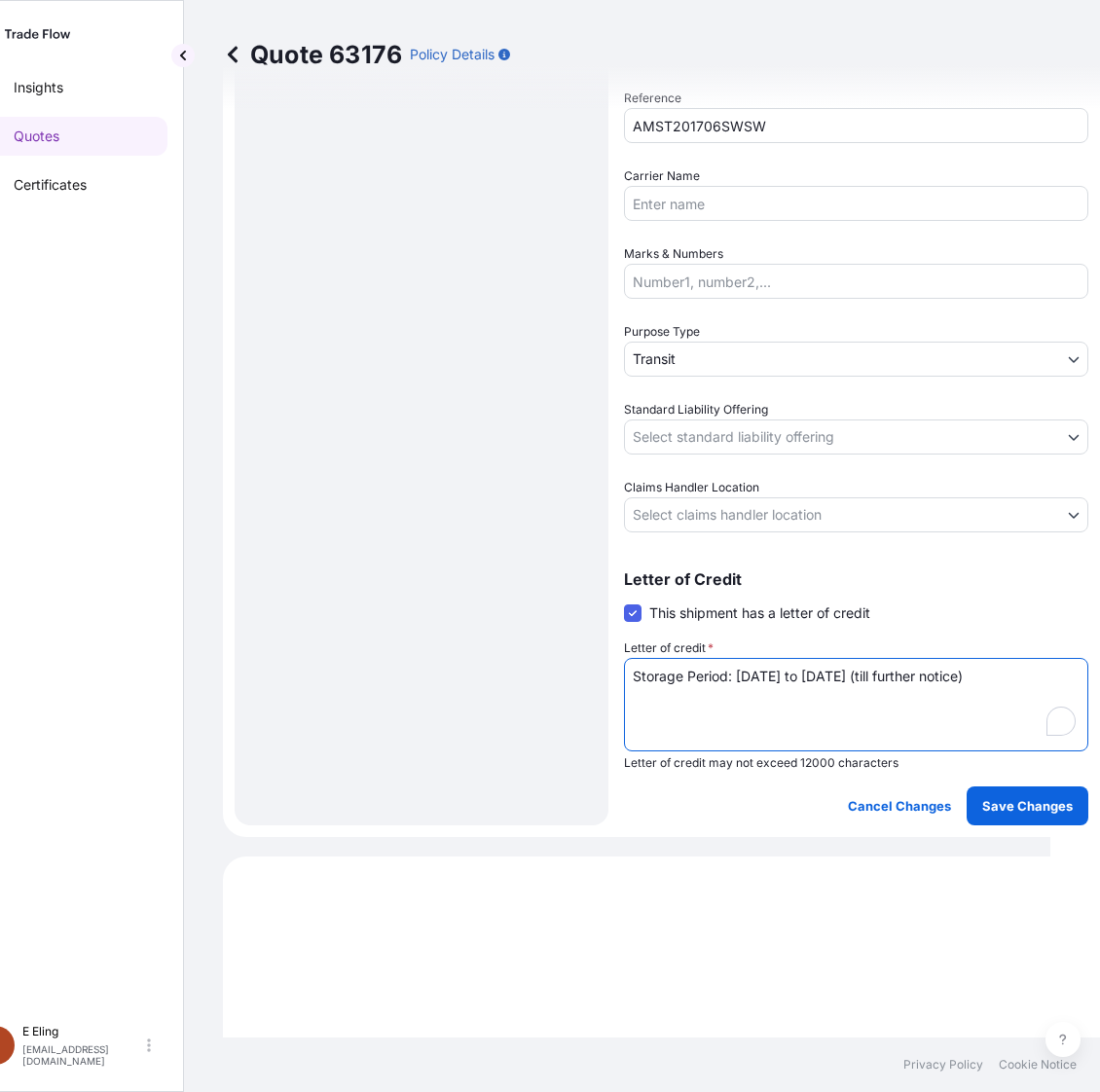
type textarea "Storage Period: 01 Aug 2025 to 31 Aug 2025 (till further notice)"
click at [764, 530] on div "Coverage Type Excluding hoisting Including hoisting Packing/unpacking only Ship…" at bounding box center [856, 103] width 464 height 1445
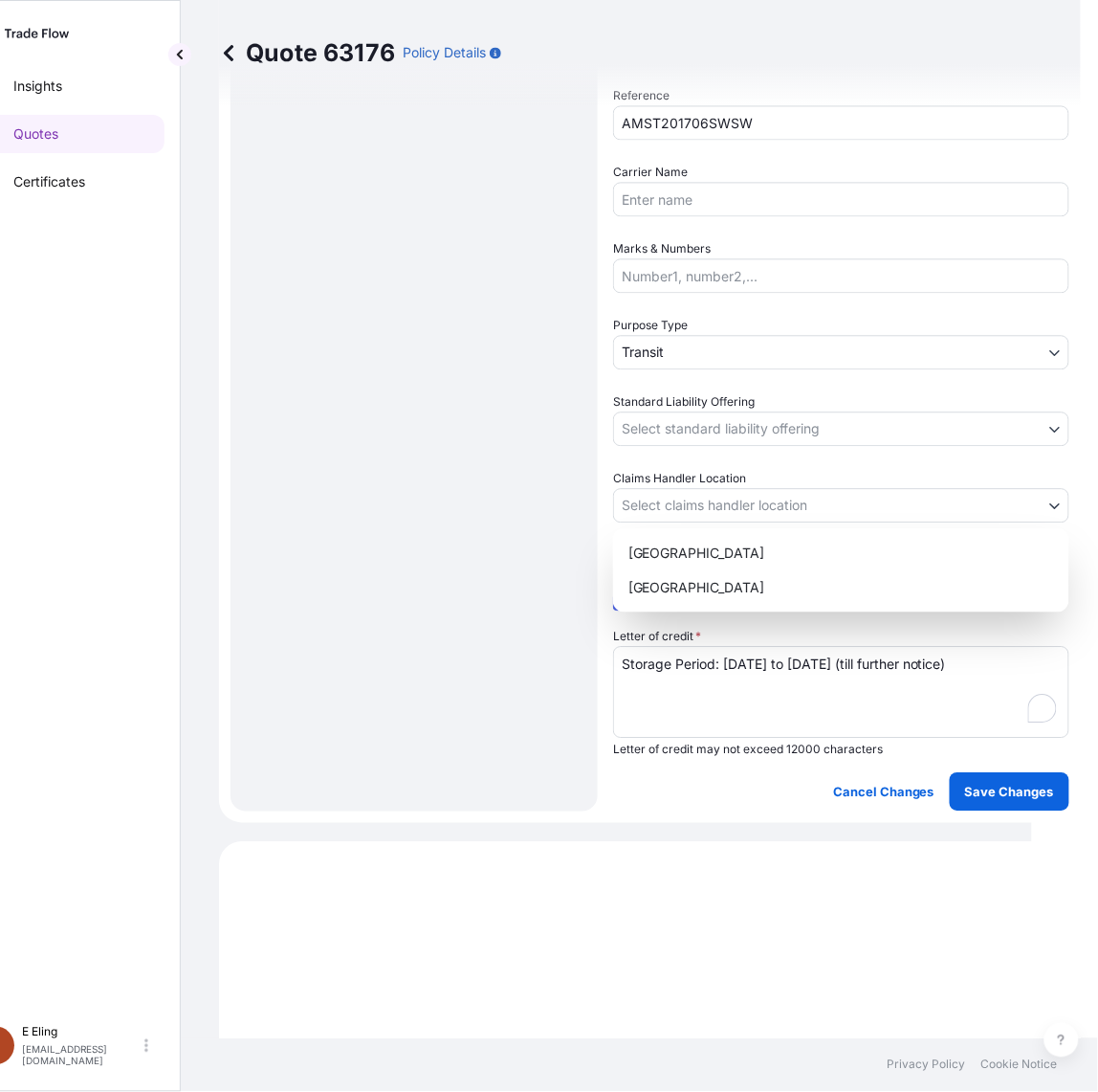
click at [759, 488] on body "Insights Quotes Certificates E E Eling eeling@helutrans.com Quote 63176 Policy …" at bounding box center [491, 546] width 1082 height 1092
click at [685, 575] on div "Singapore" at bounding box center [841, 587] width 441 height 35
select select "Singapore"
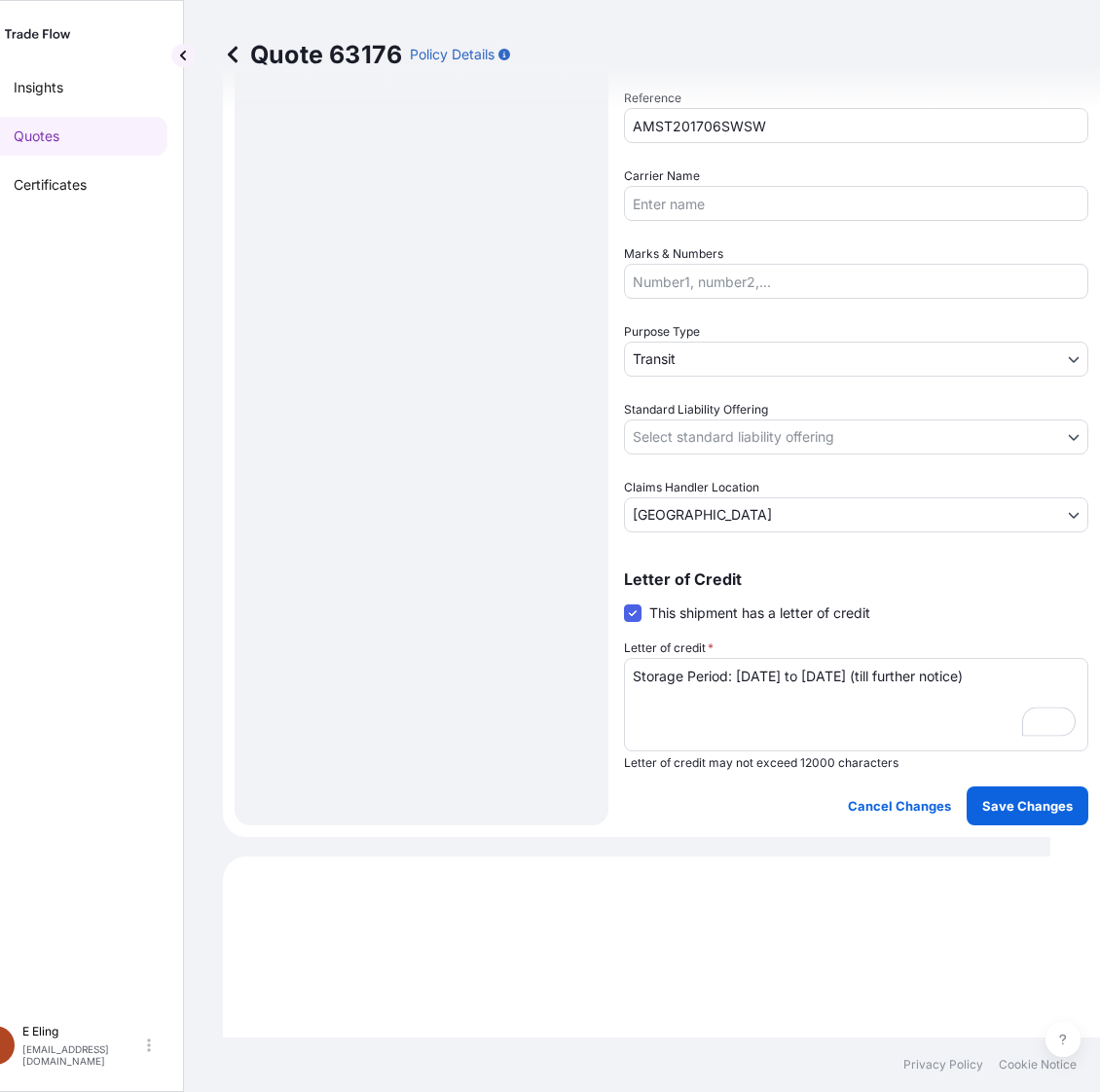
click at [726, 411] on span "Standard Liability Offering" at bounding box center [695, 410] width 144 height 20
click at [723, 428] on body "Insights Quotes Certificates E E Eling eeling@helutrans.com Quote 63176 Policy …" at bounding box center [500, 546] width 1100 height 1092
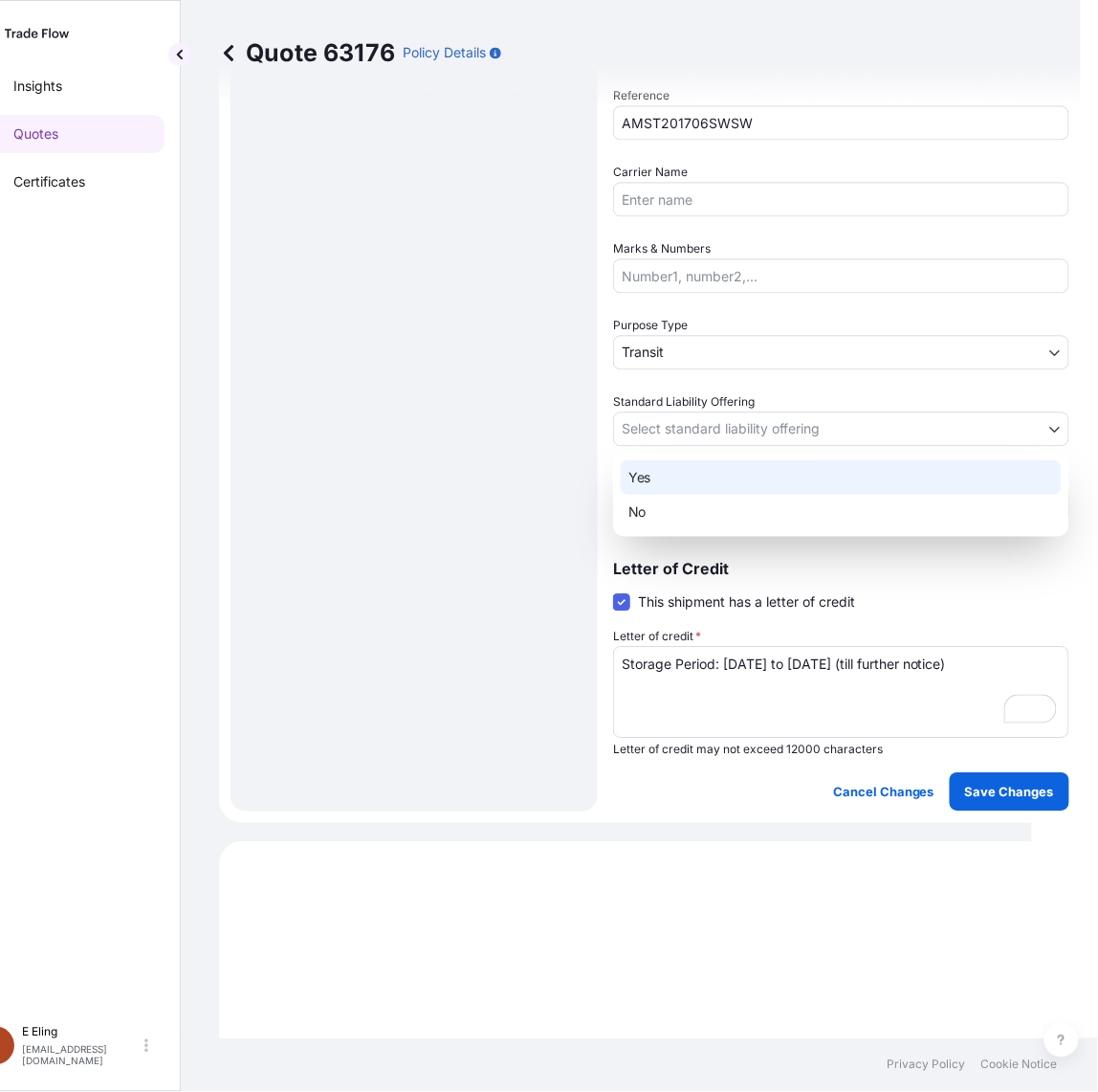
click at [694, 488] on div "Yes" at bounding box center [841, 478] width 441 height 35
select select "Yes"
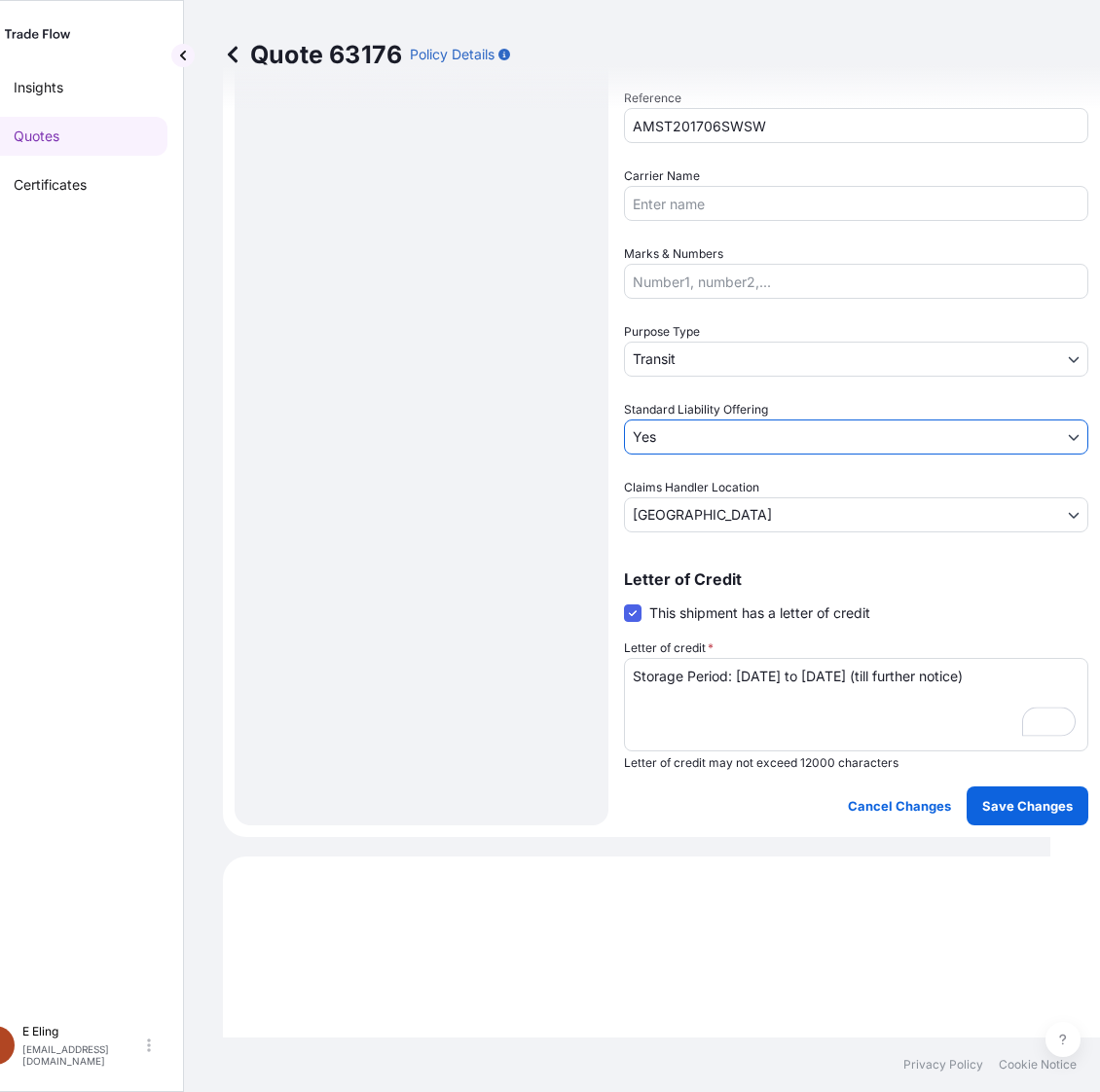
click at [696, 353] on body "Insights Quotes Certificates E E Eling eeling@helutrans.com Quote 63176 Policy …" at bounding box center [500, 546] width 1100 height 1092
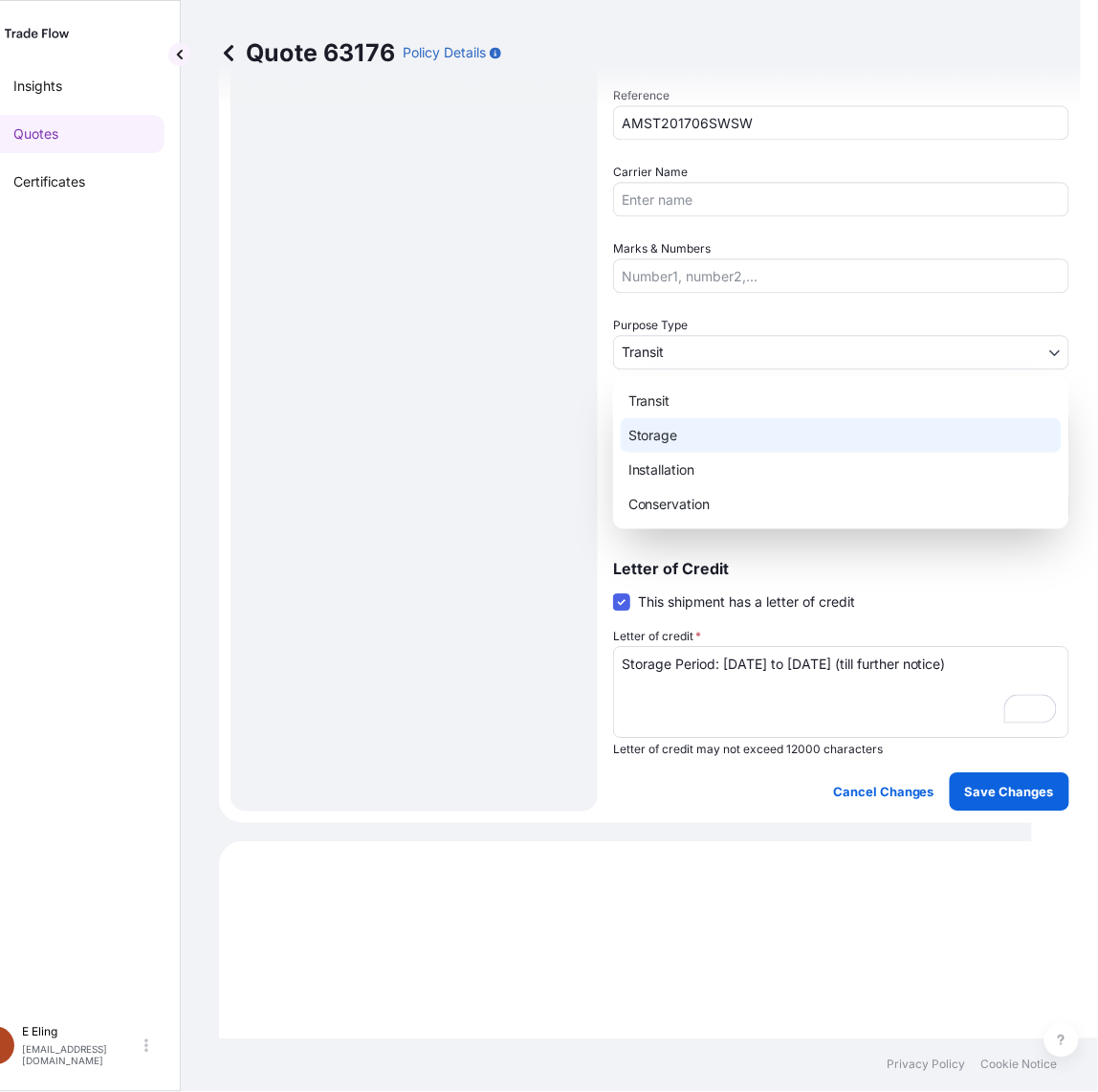
click at [675, 436] on div "Storage" at bounding box center [841, 435] width 441 height 35
select select "Storage"
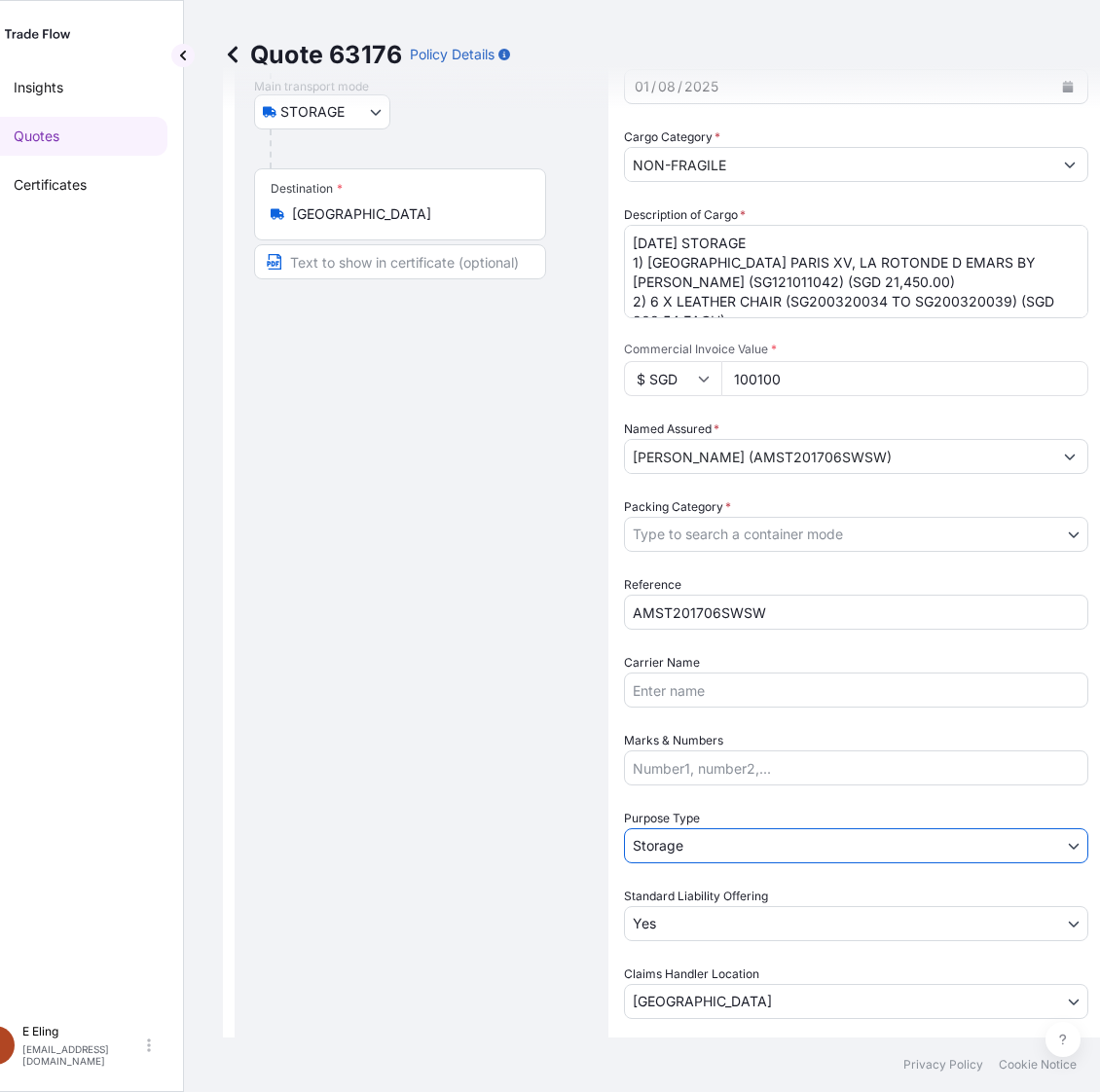
scroll to position [254, 0]
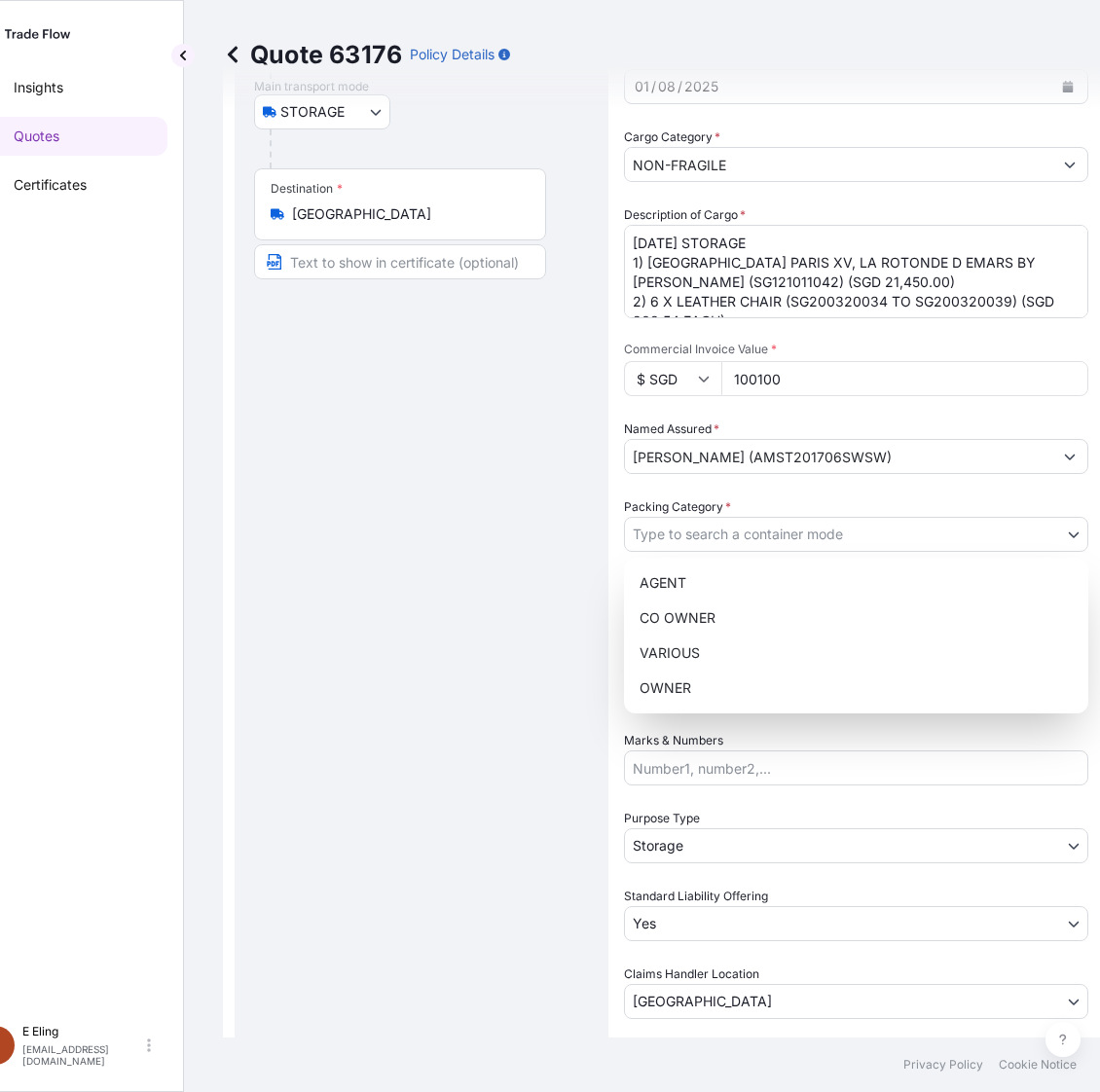
click at [692, 520] on body "Insights Quotes Certificates E E Eling eeling@helutrans.com Quote 63176 Policy …" at bounding box center [491, 546] width 1082 height 1092
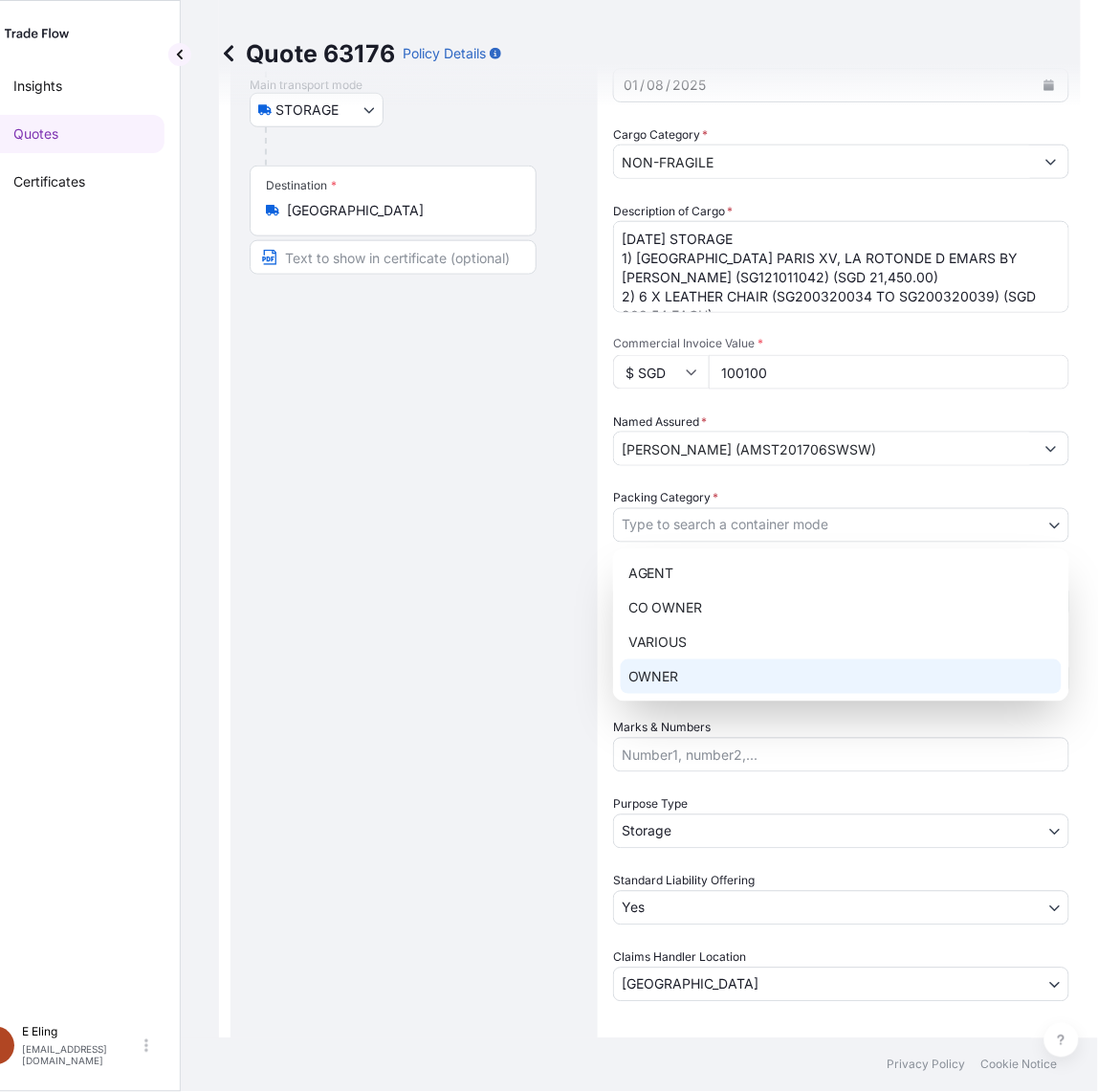
click at [656, 677] on div "OWNER" at bounding box center [841, 677] width 441 height 35
select select "27"
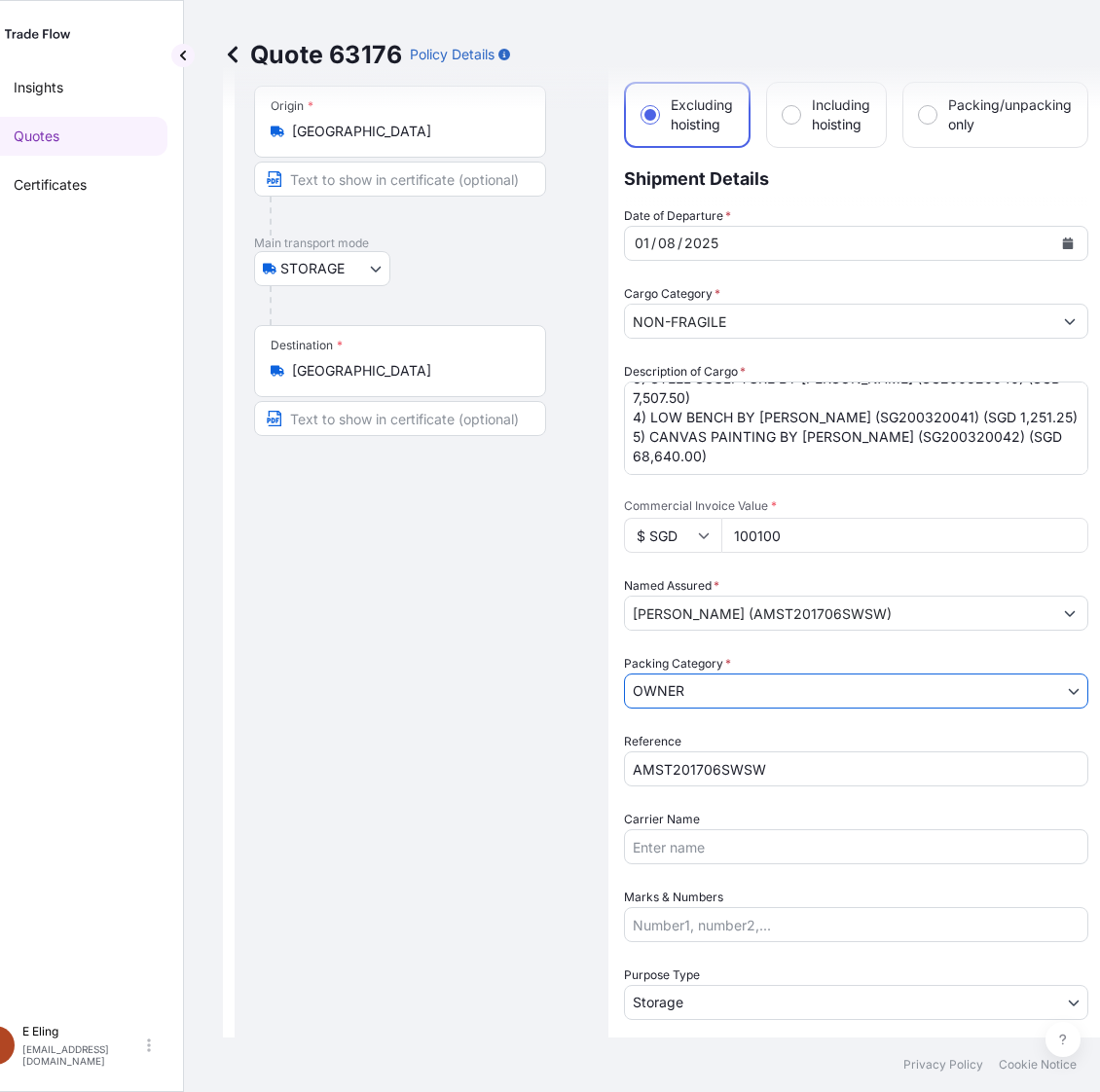
scroll to position [132, 0]
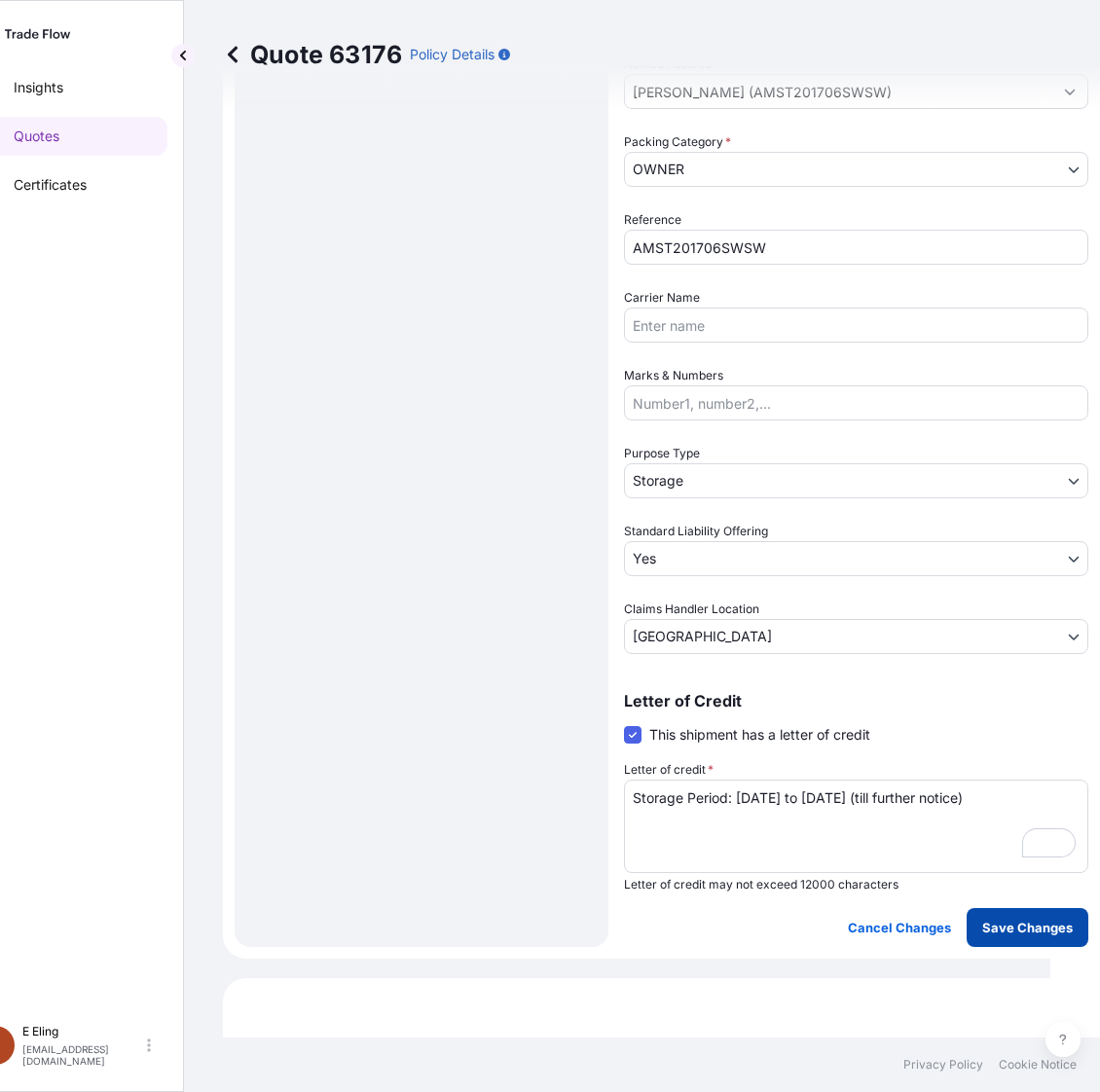
click at [1020, 925] on p "Save Changes" at bounding box center [1027, 927] width 91 height 20
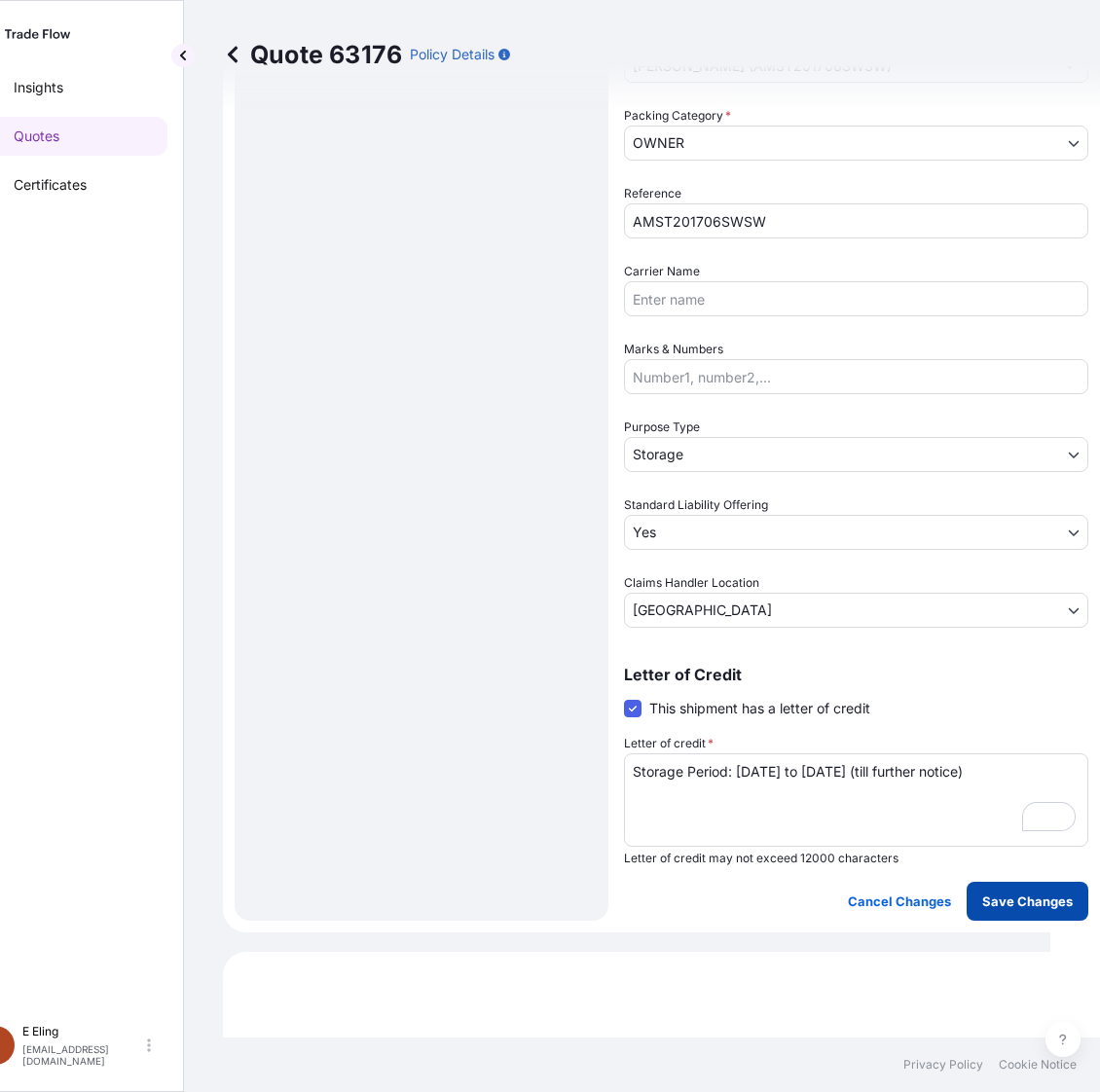
select select "STORAGE"
select select "Storage"
select select "Yes"
select select "Singapore"
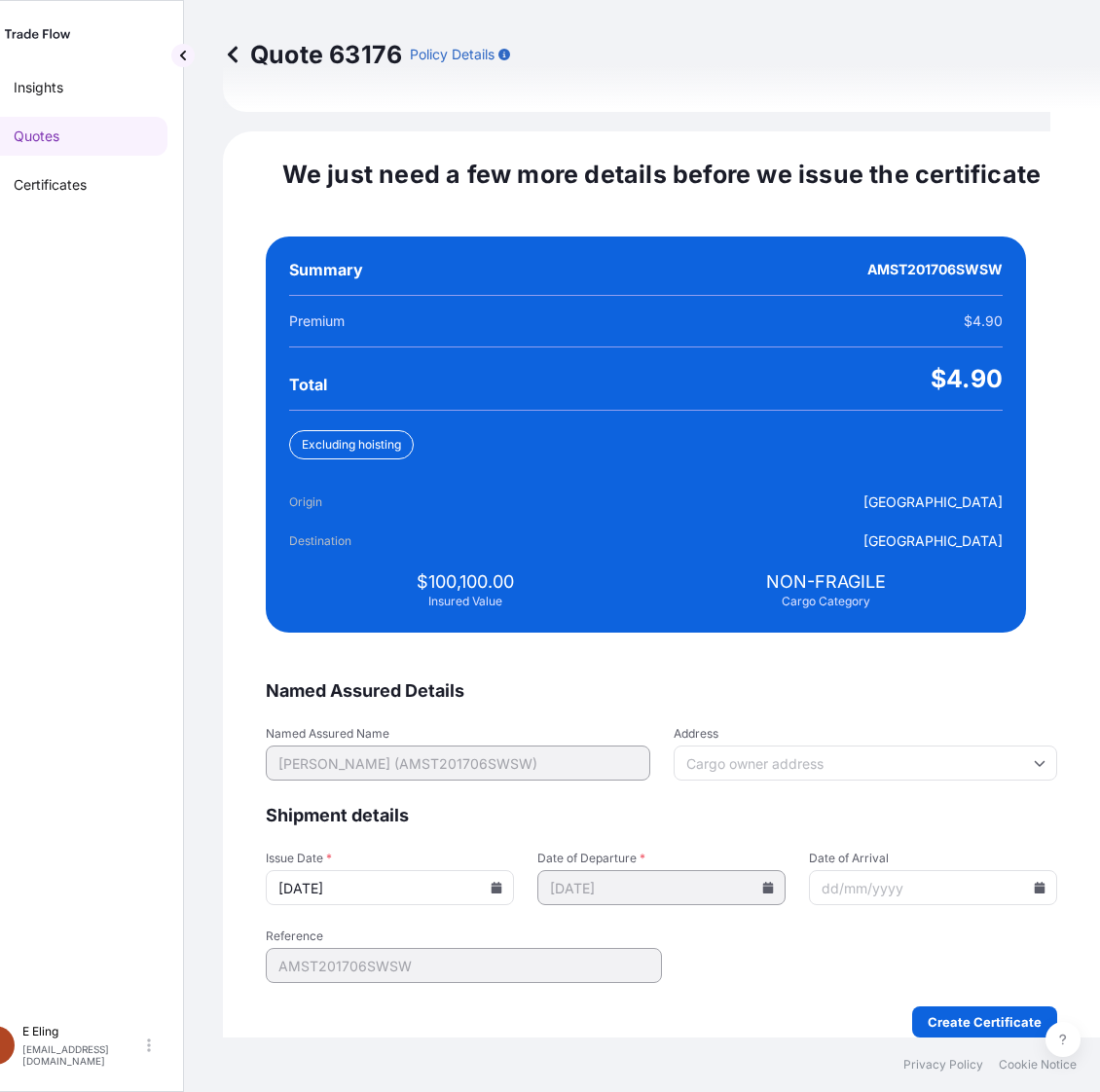
scroll to position [4461, 0]
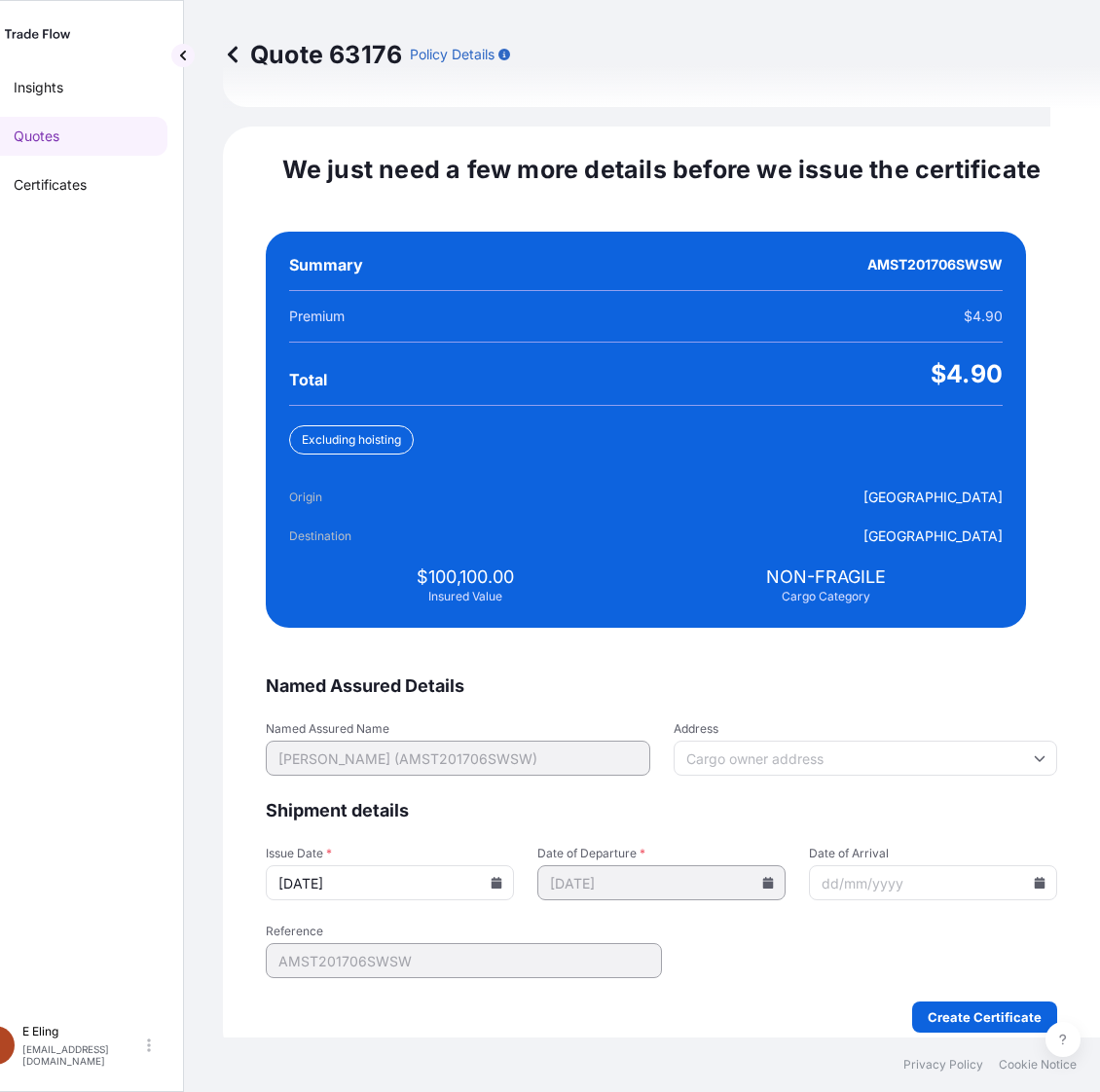
click at [503, 877] on icon at bounding box center [497, 883] width 11 height 12
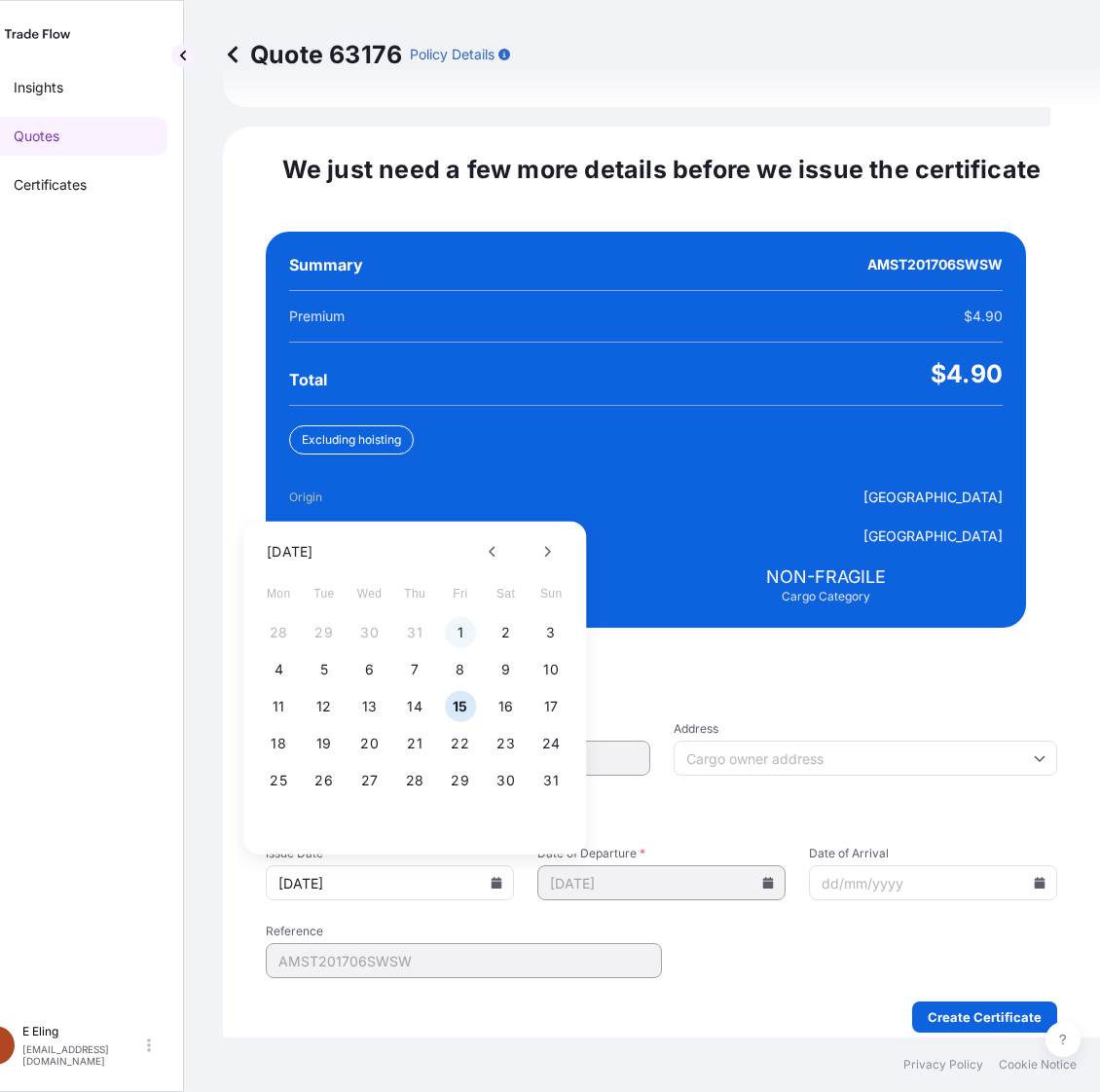
click at [468, 617] on button "1" at bounding box center [461, 633] width 31 height 31
type input "01/08/2025"
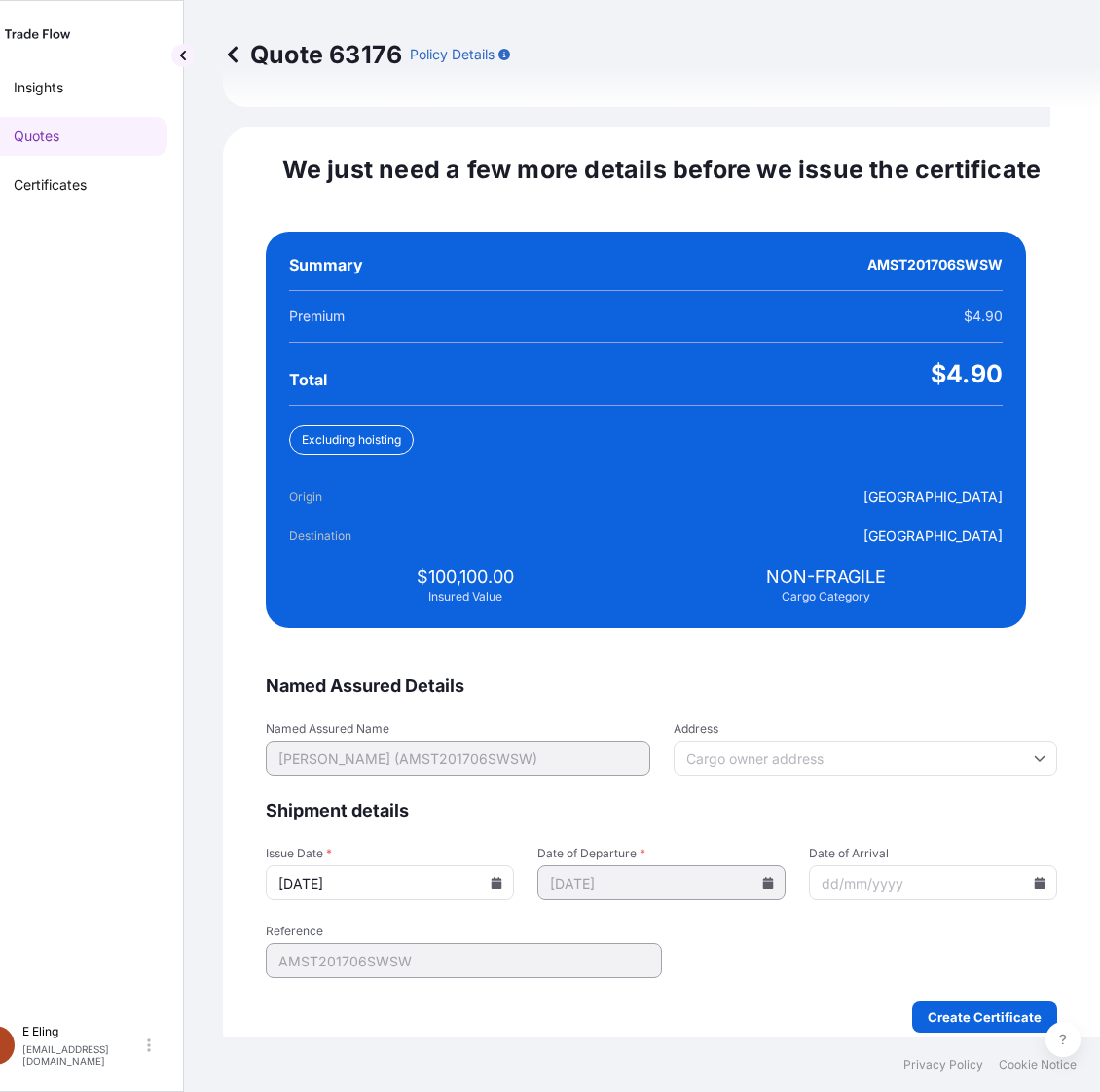
click at [1034, 877] on icon at bounding box center [1039, 883] width 11 height 12
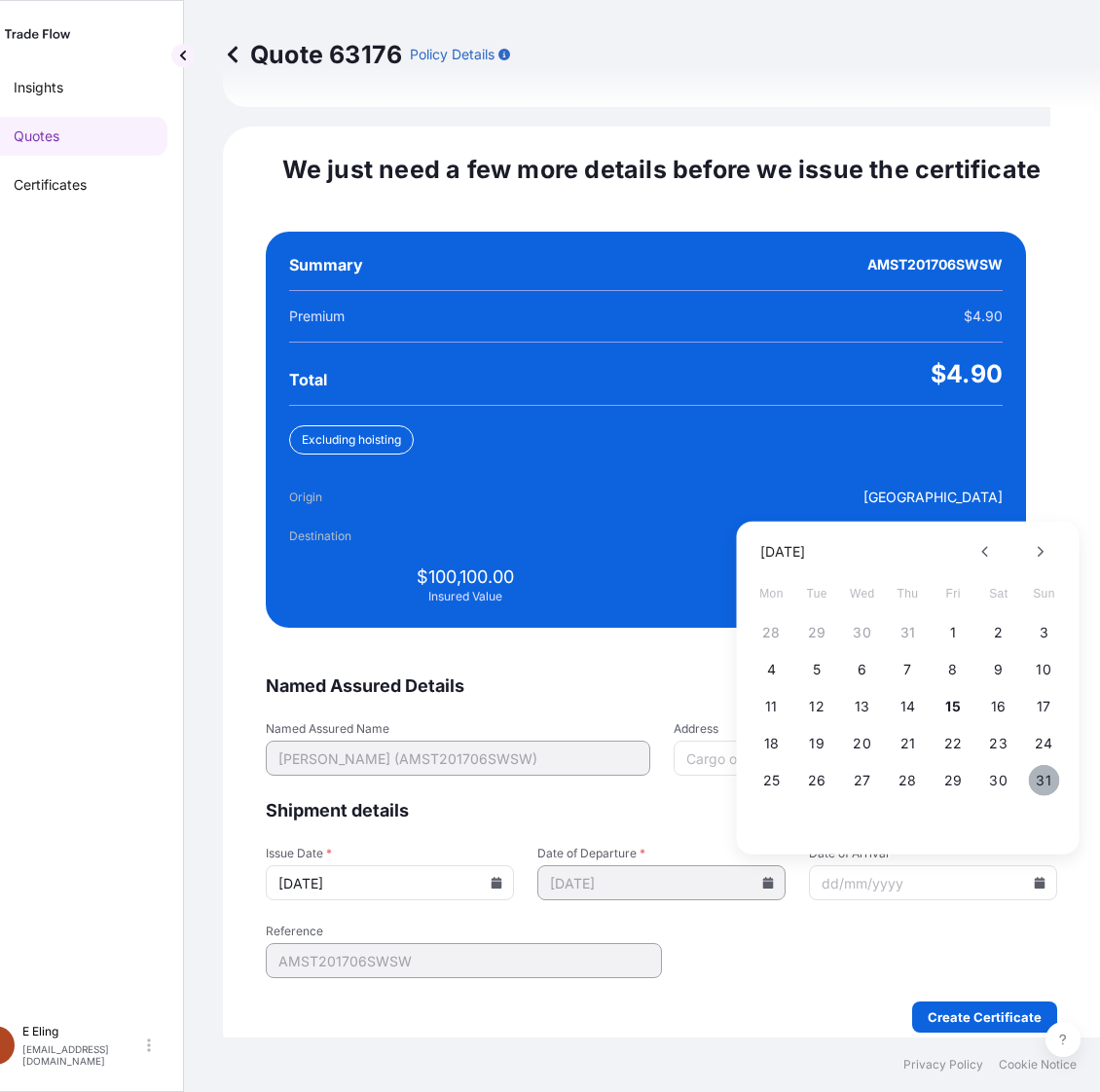
click at [1034, 764] on button "31" at bounding box center [1043, 780] width 31 height 31
type input "31/08/2025"
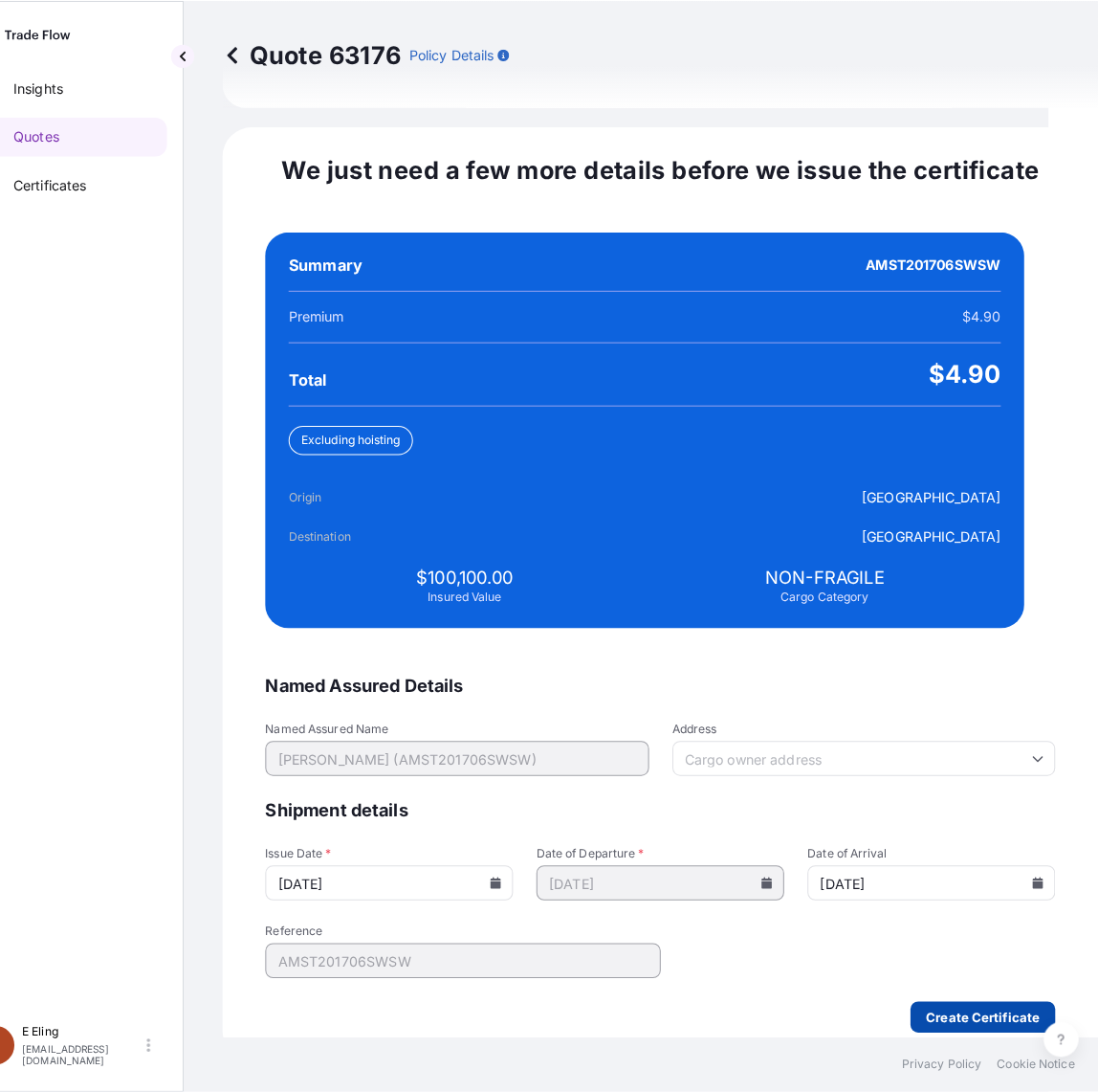
scroll to position [0, 49]
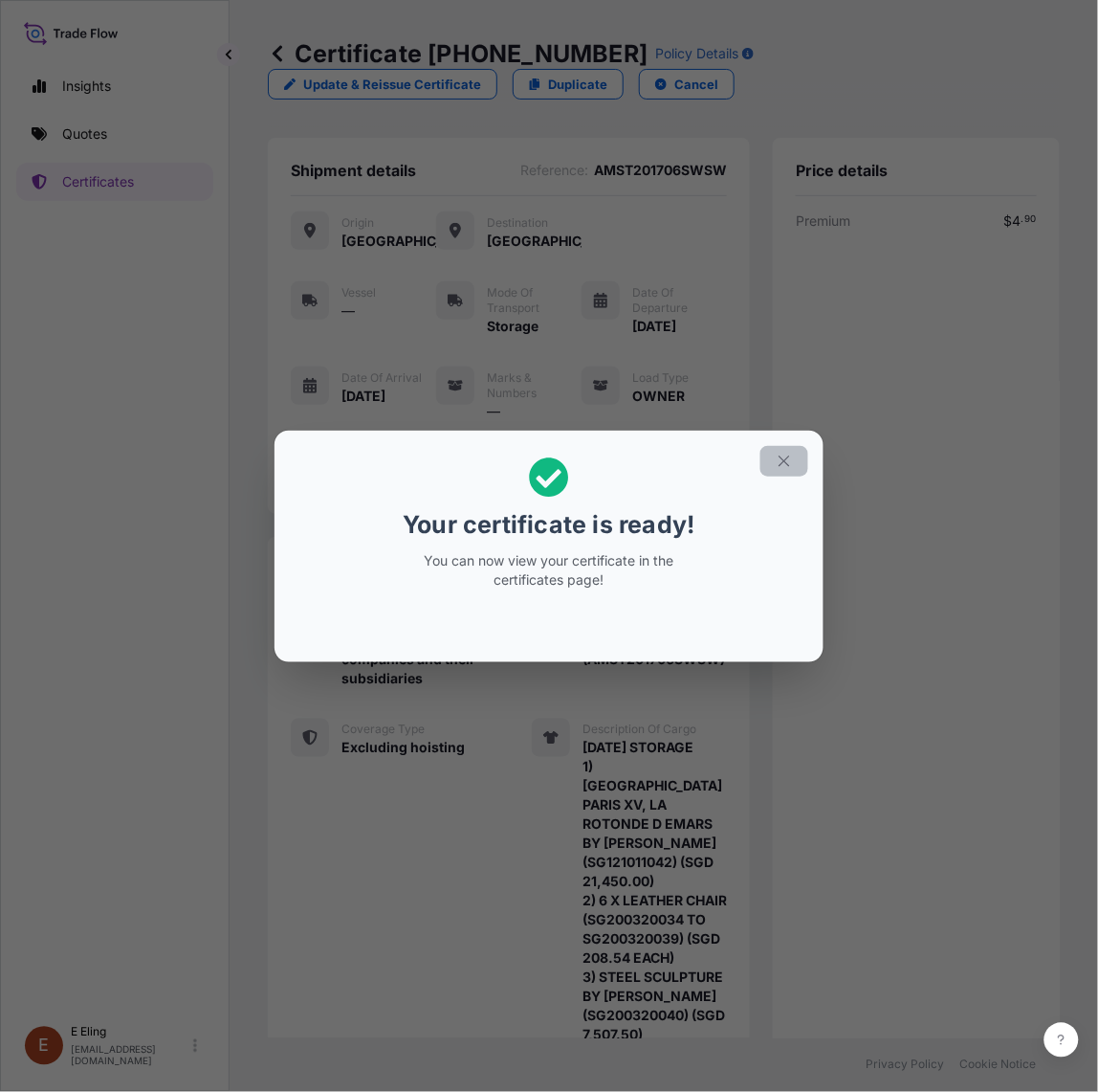
click at [782, 461] on icon "button" at bounding box center [785, 461] width 17 height 17
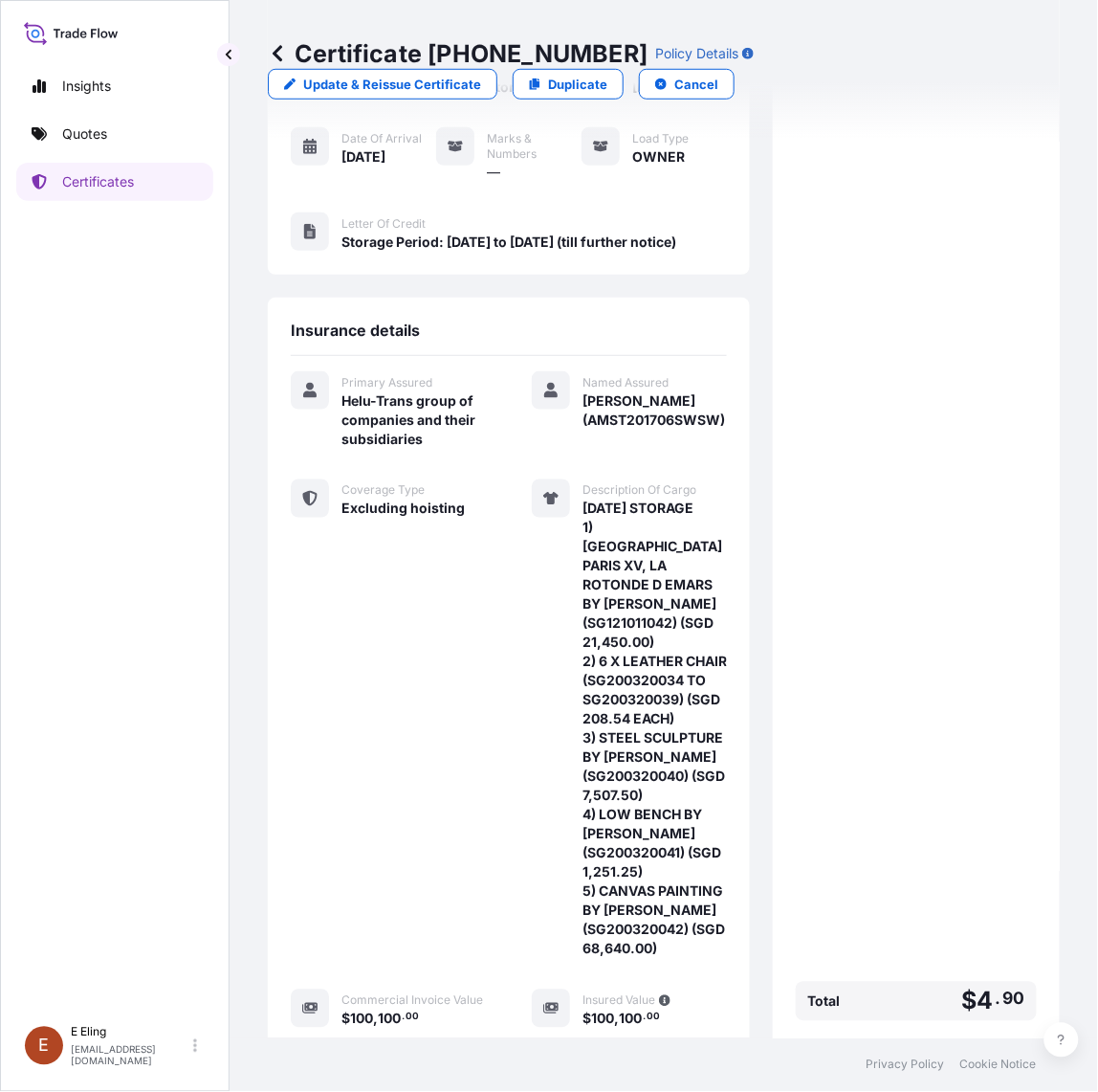
scroll to position [538, 0]
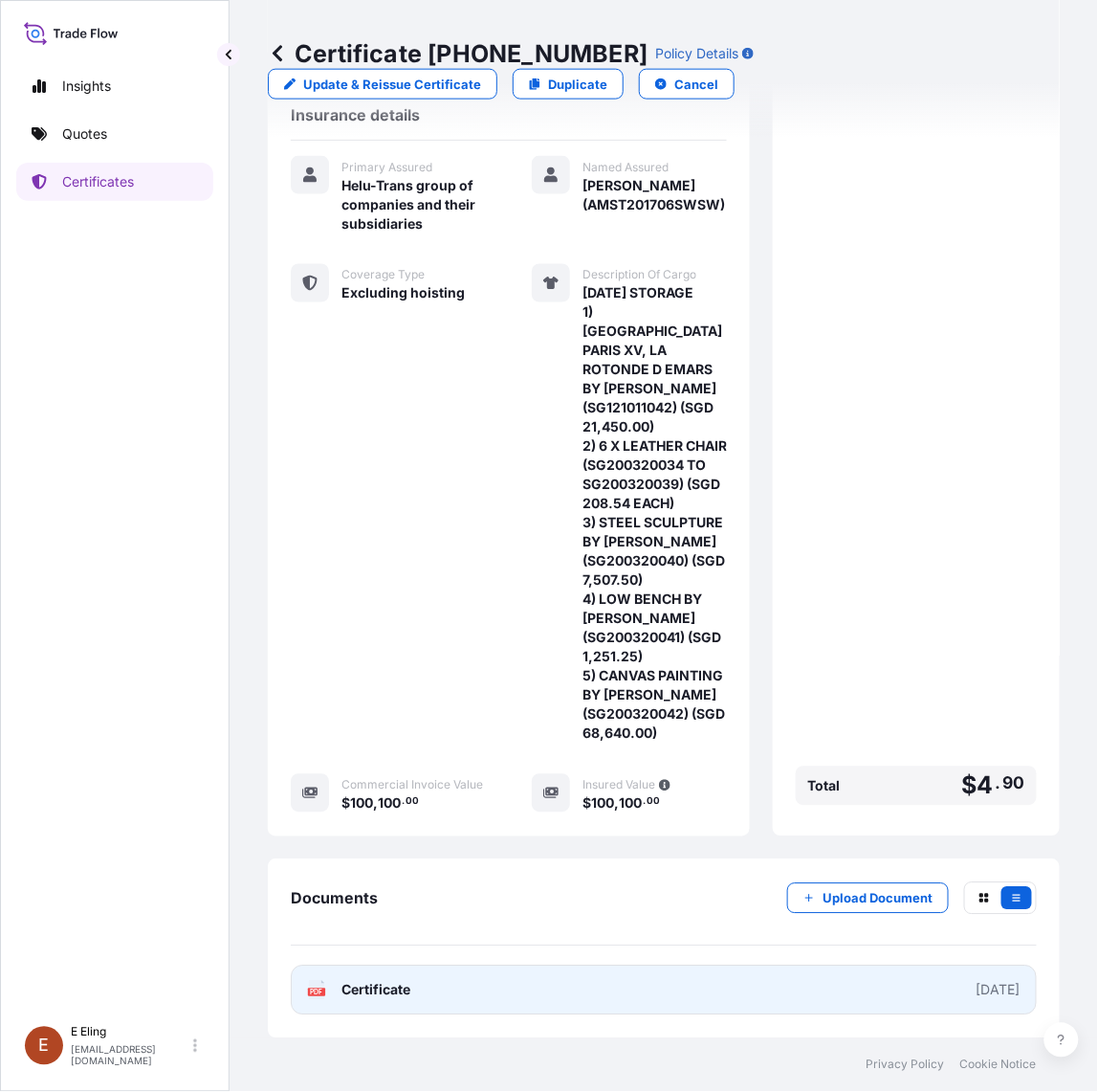
click at [617, 1002] on link "PDF Certificate 2025-08-01" at bounding box center [664, 990] width 746 height 50
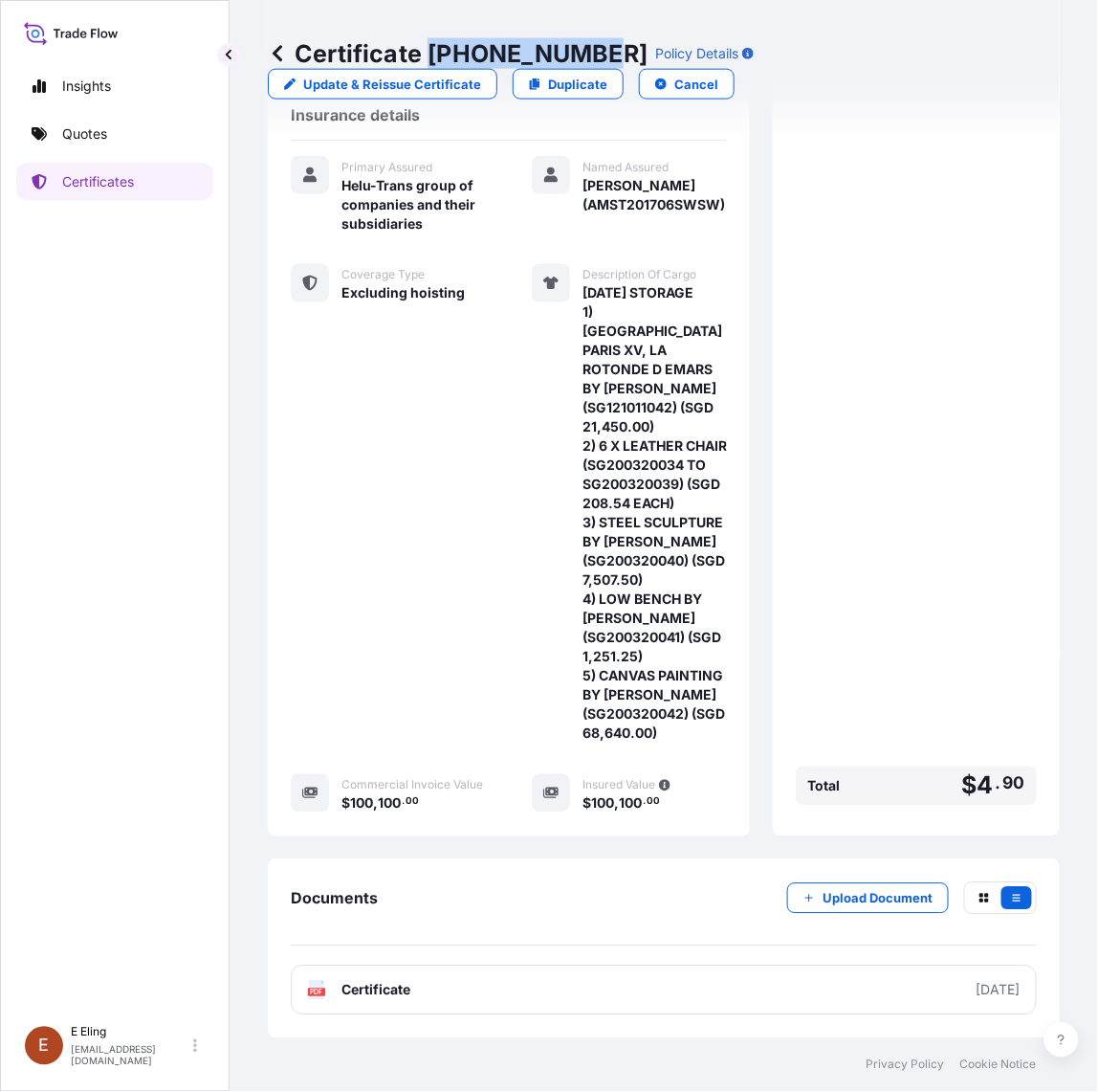
drag, startPoint x: 429, startPoint y: 45, endPoint x: 594, endPoint y: 62, distance: 165.9
click at [594, 62] on p "Certificate 31504-1294-1" at bounding box center [458, 54] width 380 height 31
copy p "[PHONE_NUMBER]"
click at [536, 38] on p "Certificate 31504-1294-1" at bounding box center [458, 54] width 380 height 31
click at [424, 50] on p "Certificate 31504-1294-1" at bounding box center [458, 54] width 380 height 31
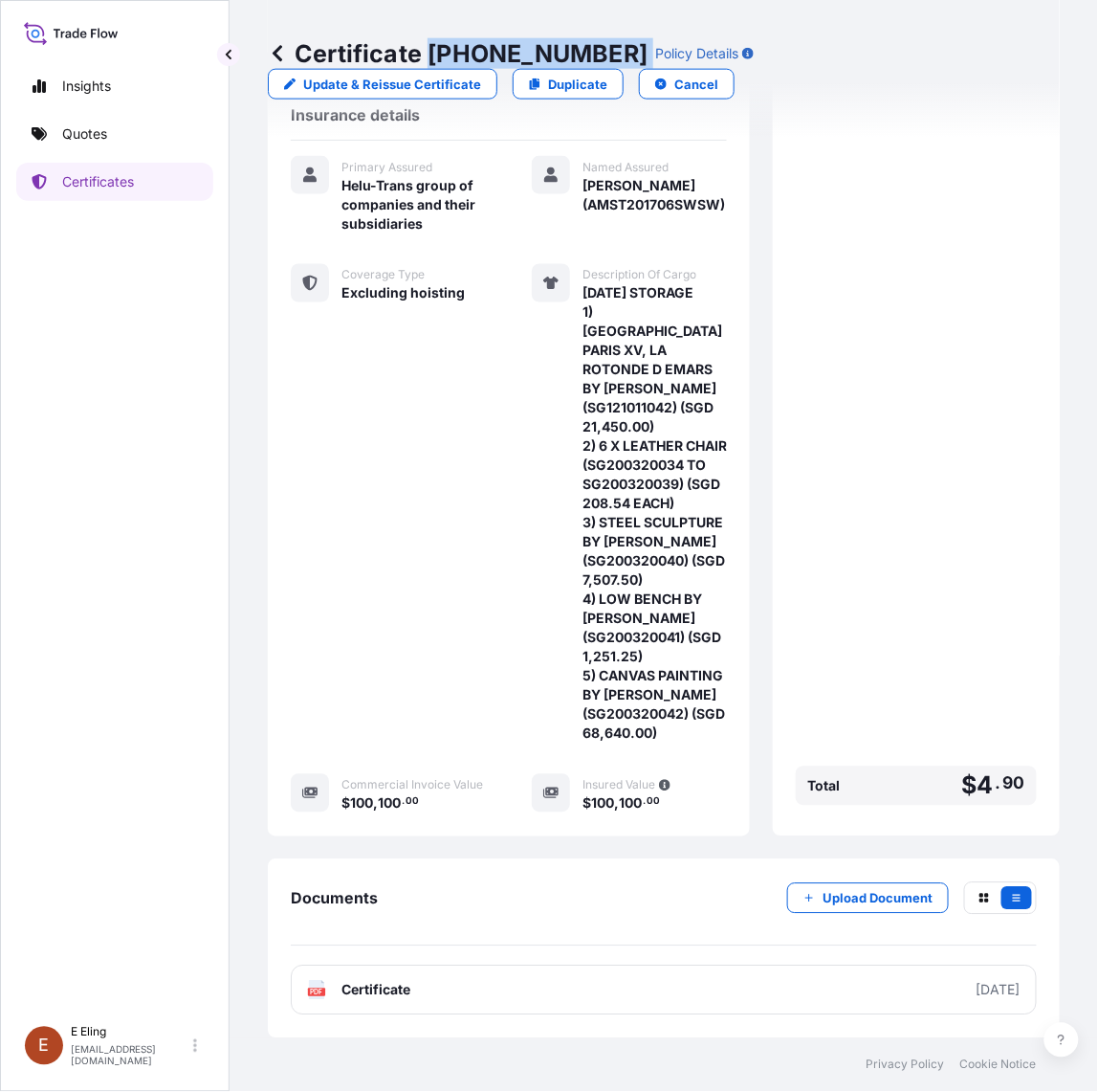
drag, startPoint x: 428, startPoint y: 53, endPoint x: 603, endPoint y: 51, distance: 175.0
click at [603, 51] on div "Certificate 31504-1294-1 Policy Details" at bounding box center [512, 54] width 487 height 31
copy p "[PHONE_NUMBER]"
click at [858, 896] on p "Upload Document" at bounding box center [878, 899] width 110 height 19
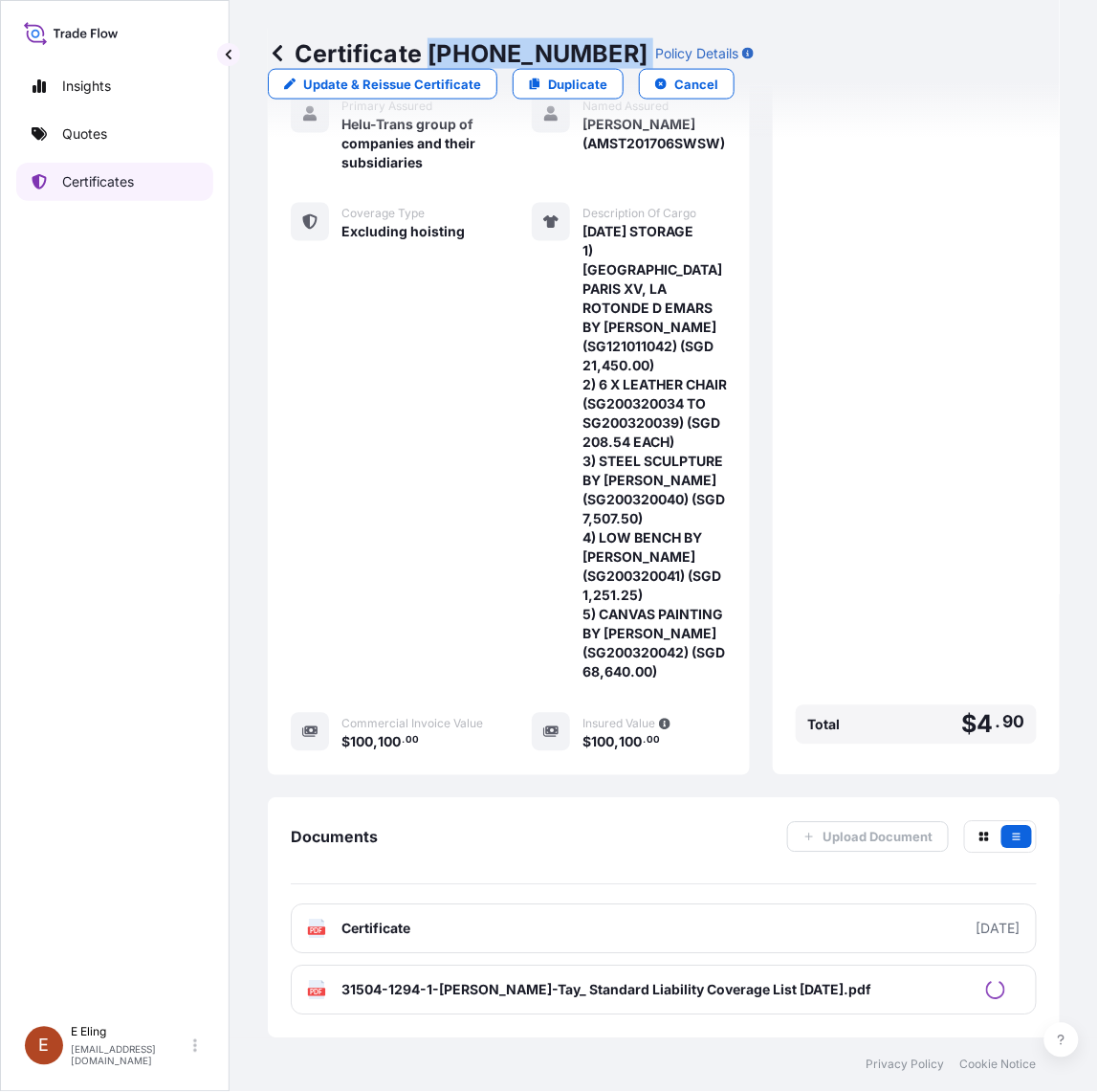
click at [119, 178] on p "Certificates" at bounding box center [98, 182] width 72 height 19
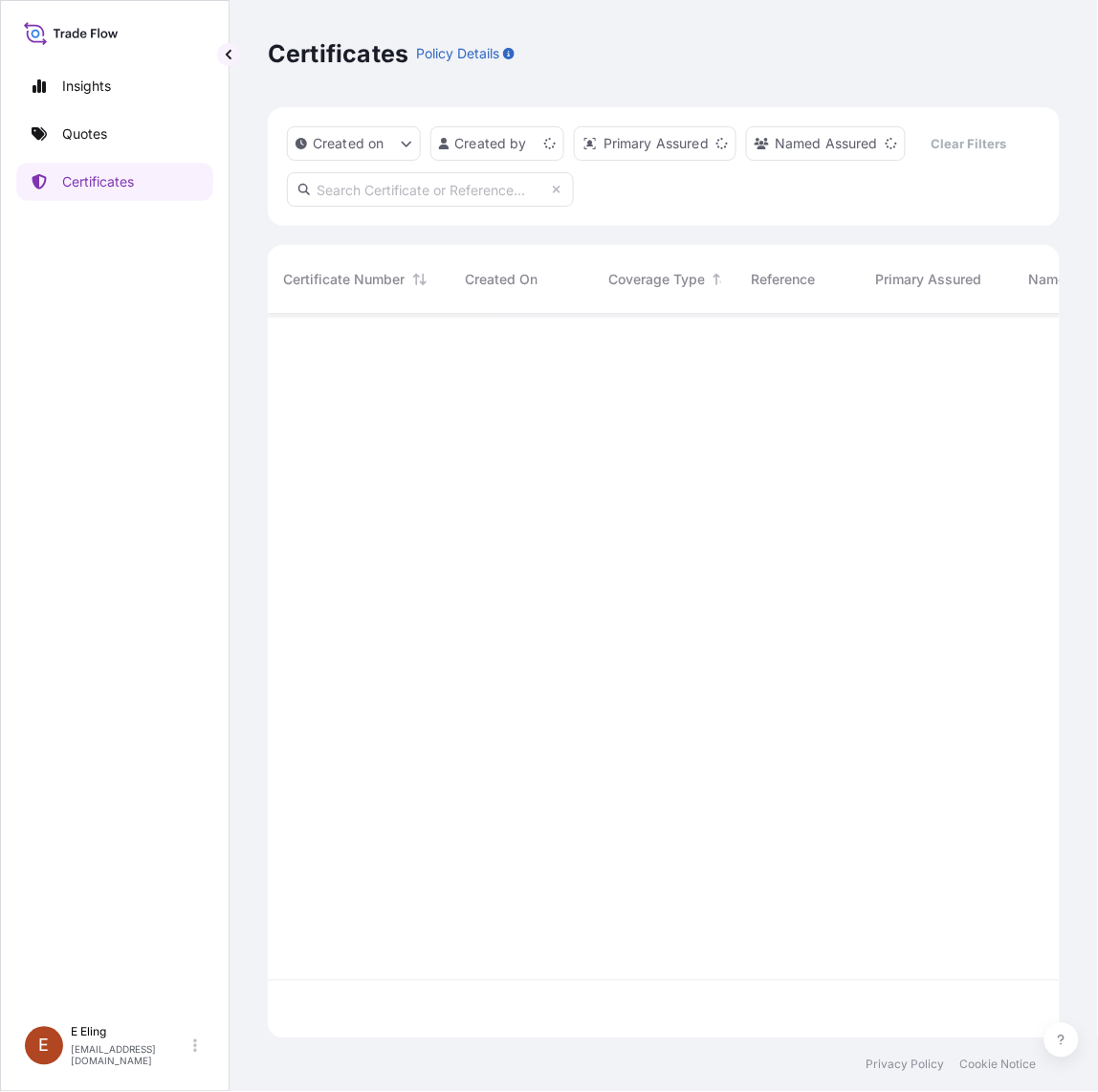
scroll to position [717, 775]
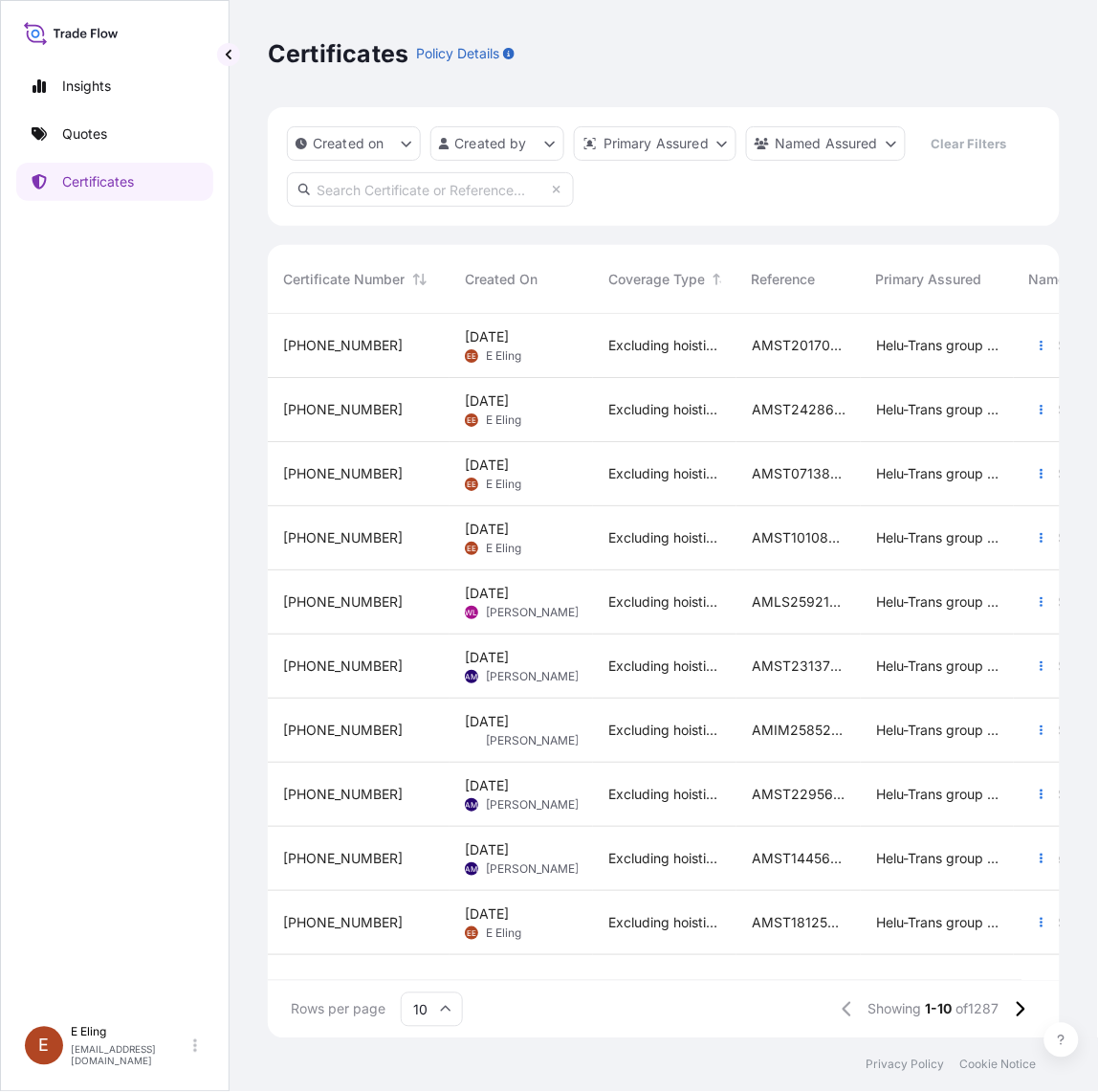
click at [453, 185] on input "text" at bounding box center [431, 189] width 287 height 35
paste input "AMST222425MMZJ"
type input "AMST222425MMZJ"
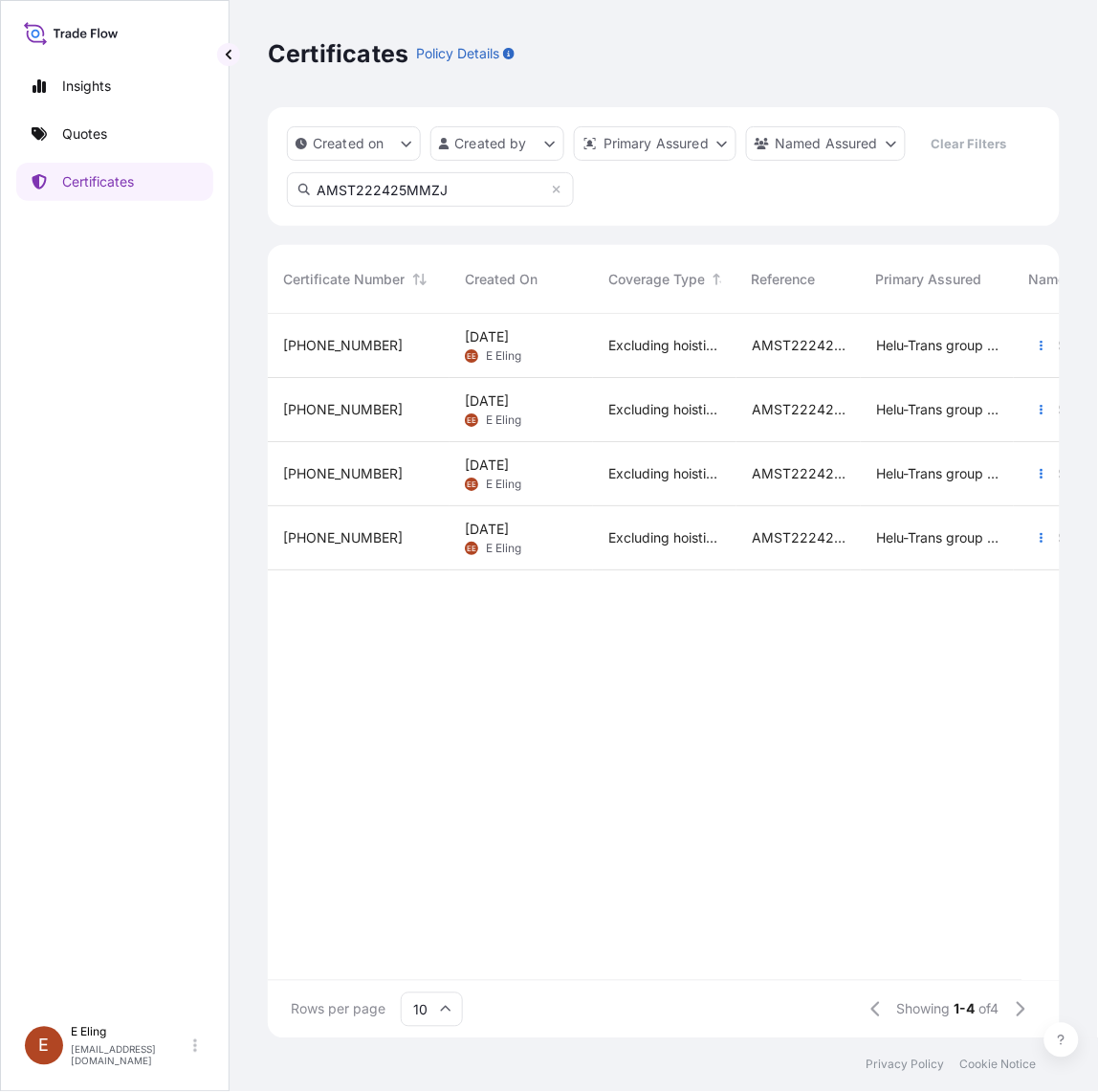
click at [460, 189] on input "AMST222425MMZJ" at bounding box center [431, 189] width 287 height 35
click at [1045, 347] on icon "button" at bounding box center [1042, 345] width 12 height 12
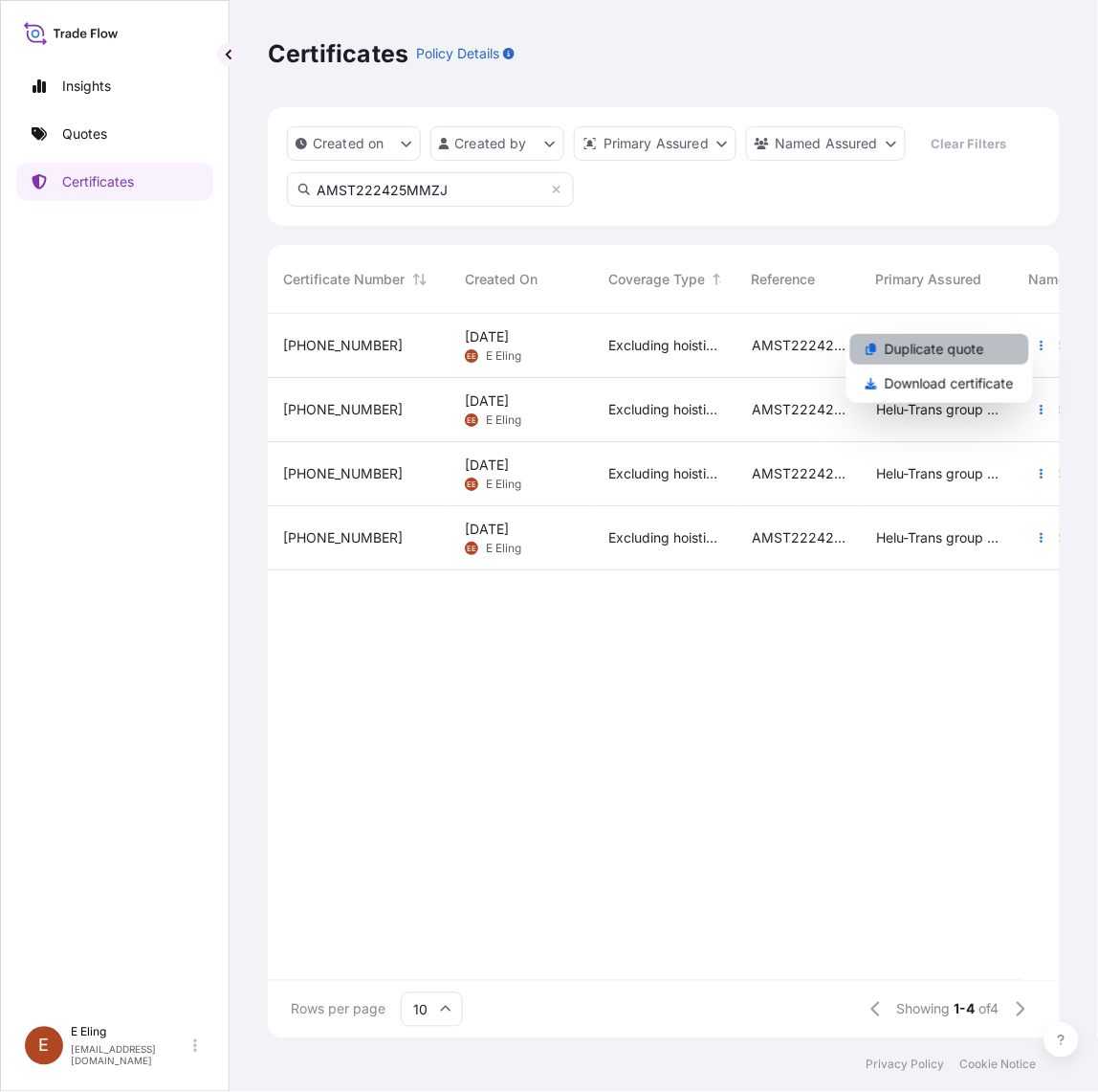
click at [960, 351] on p "Duplicate quote" at bounding box center [936, 349] width 100 height 19
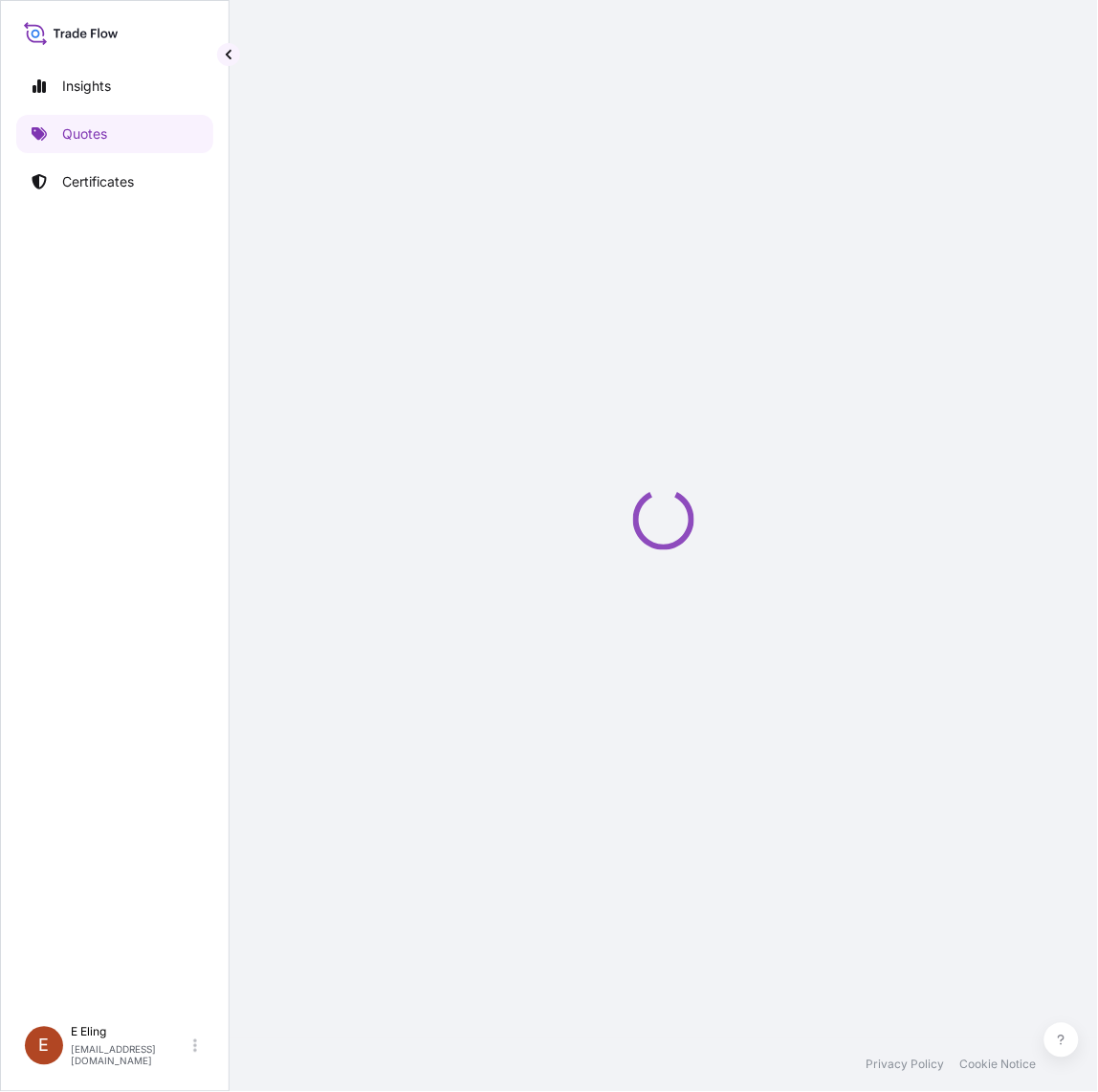
select select "STORAGE"
select select "Storage"
select select "Yes"
select select "[GEOGRAPHIC_DATA]"
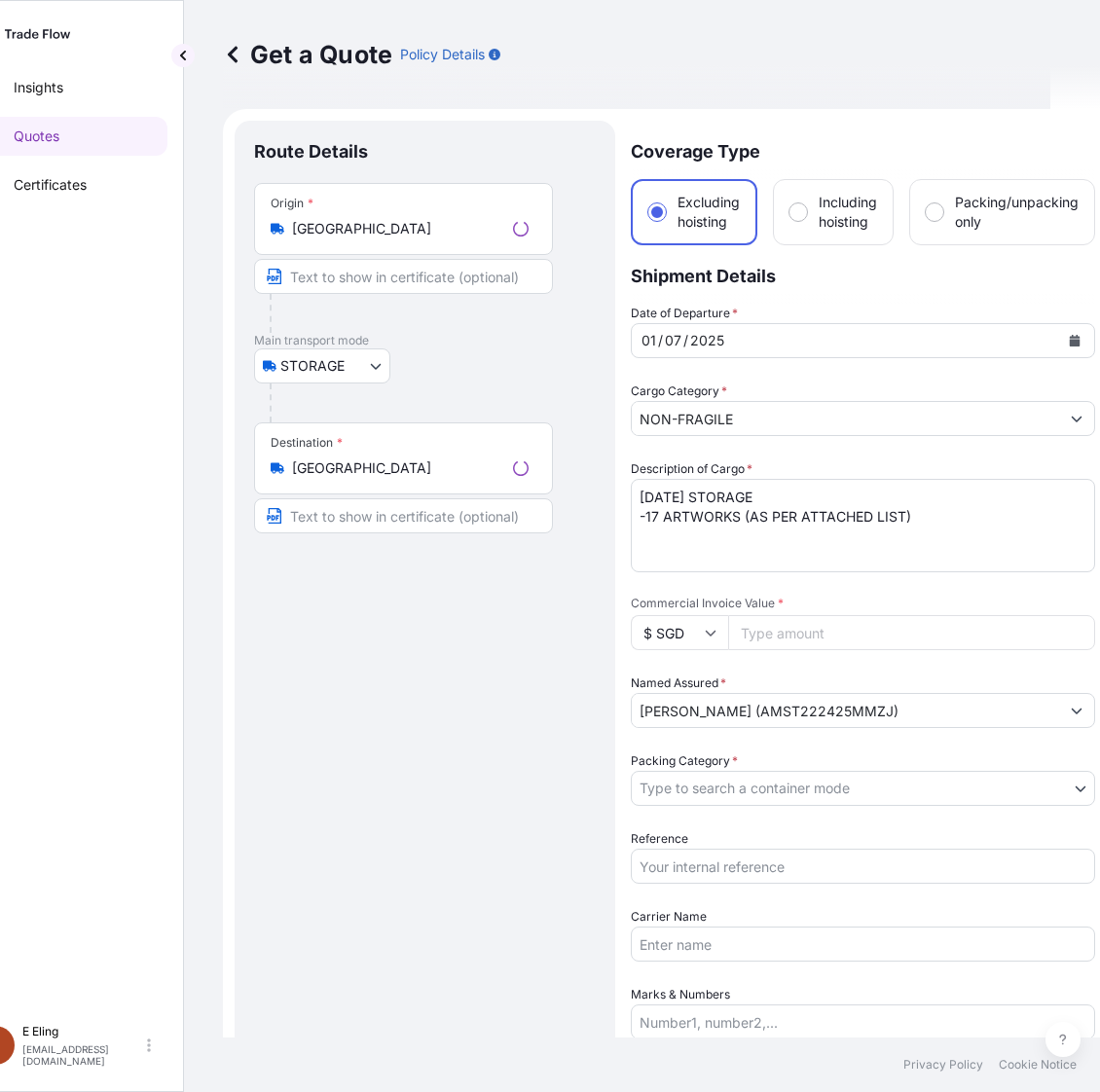
scroll to position [31, 0]
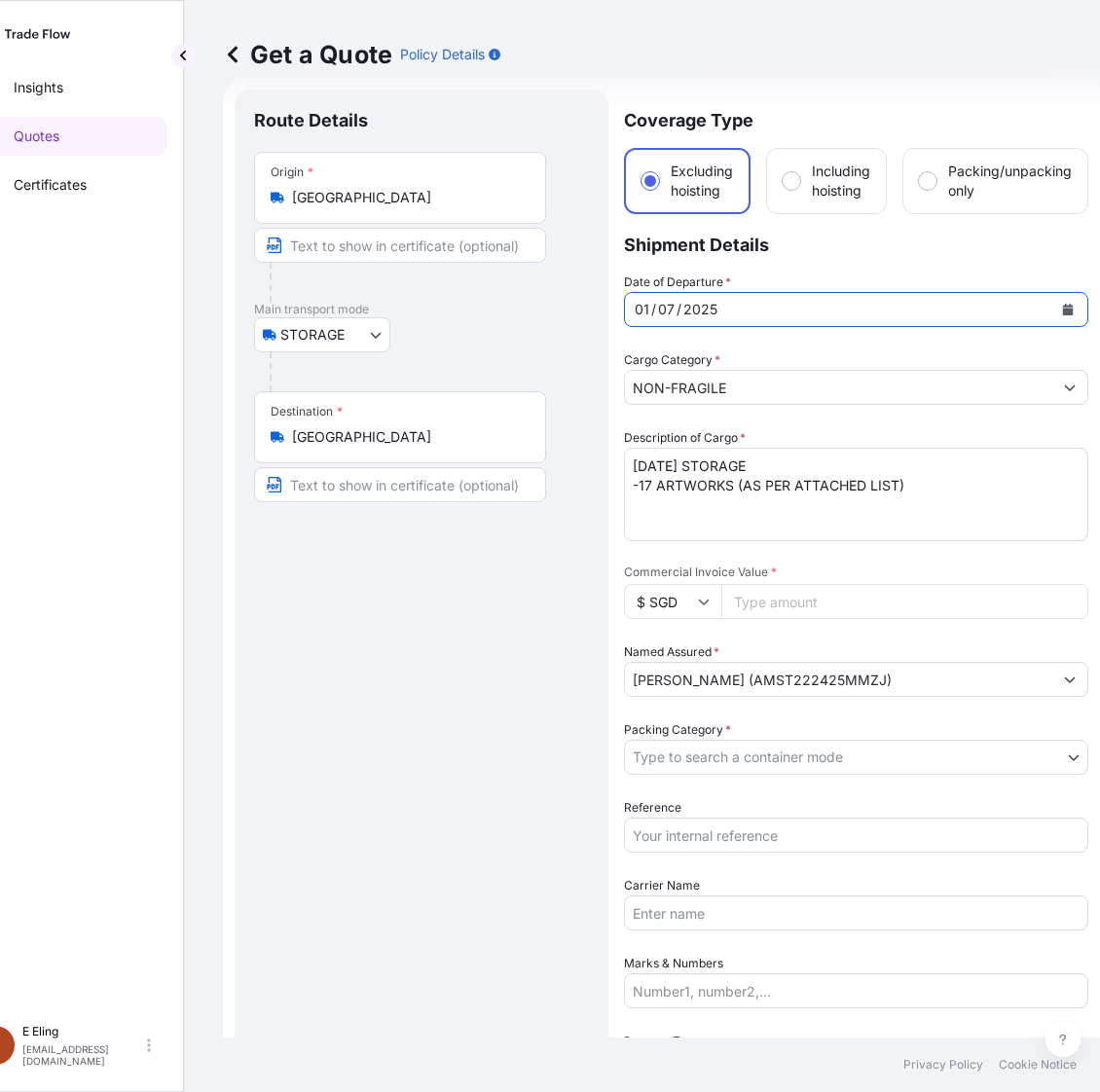
click at [1066, 308] on icon "Calendar" at bounding box center [1068, 310] width 11 height 12
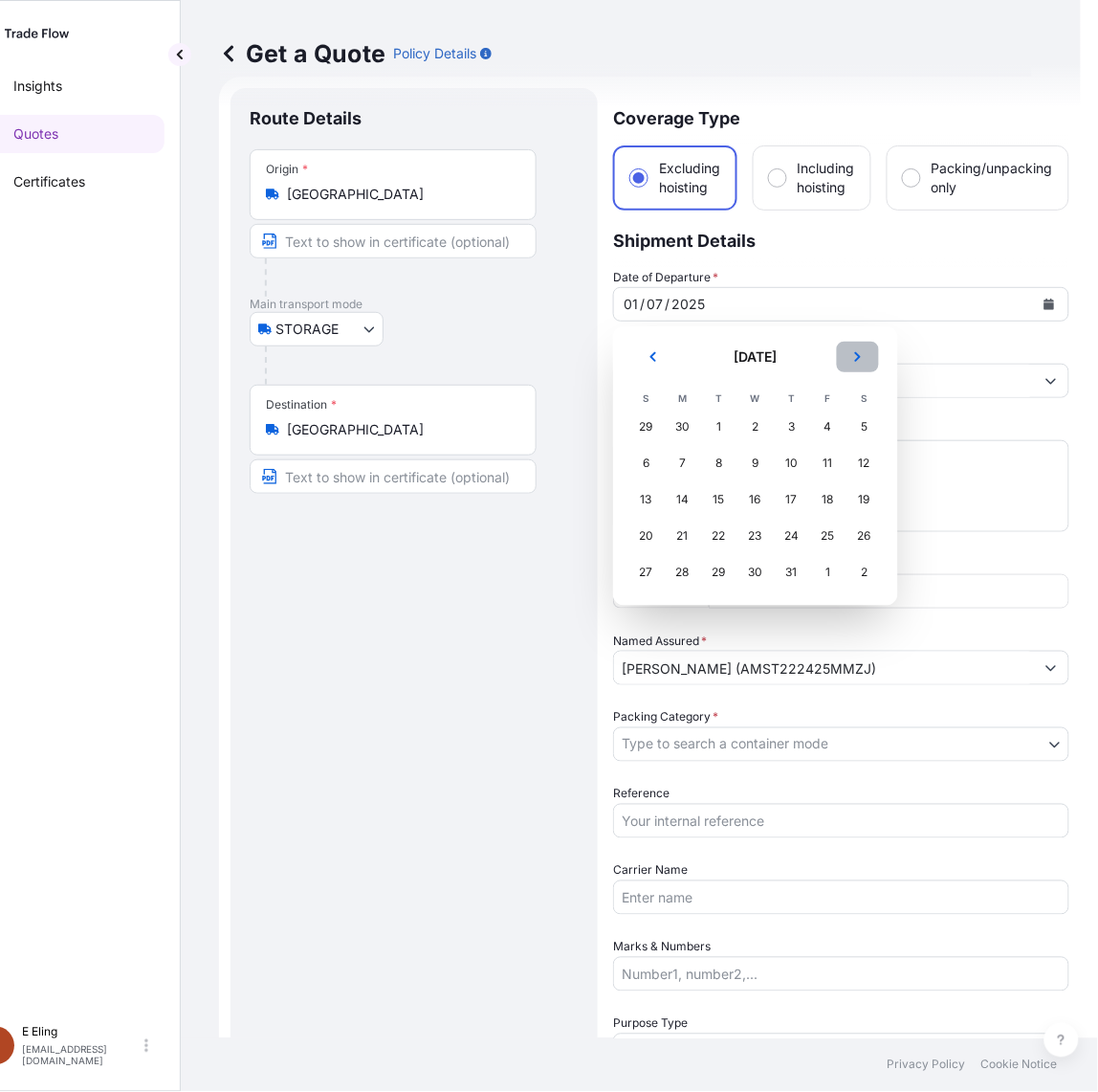
click at [857, 352] on icon "Next" at bounding box center [859, 357] width 12 height 12
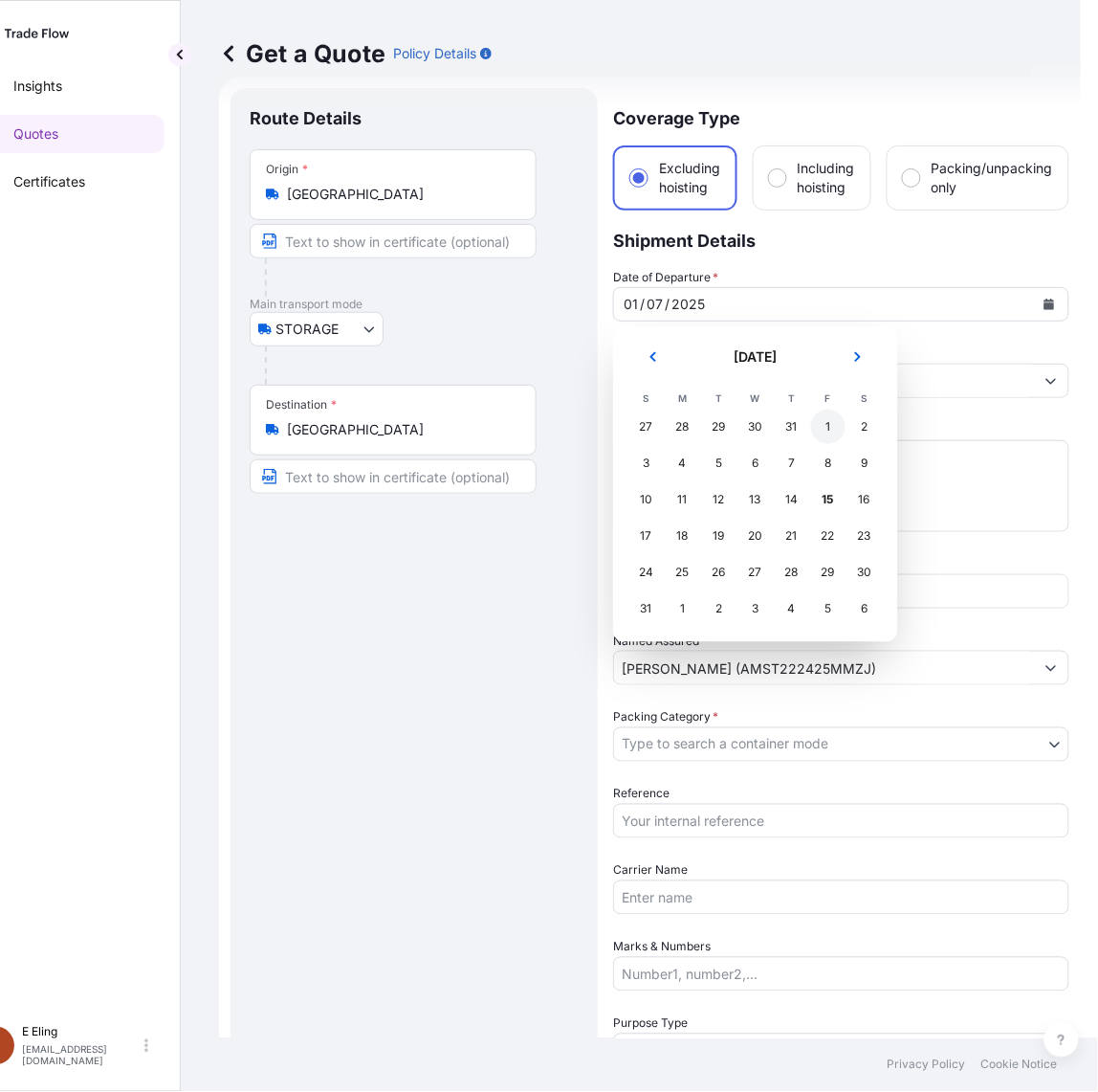
click at [831, 433] on div "1" at bounding box center [829, 427] width 35 height 35
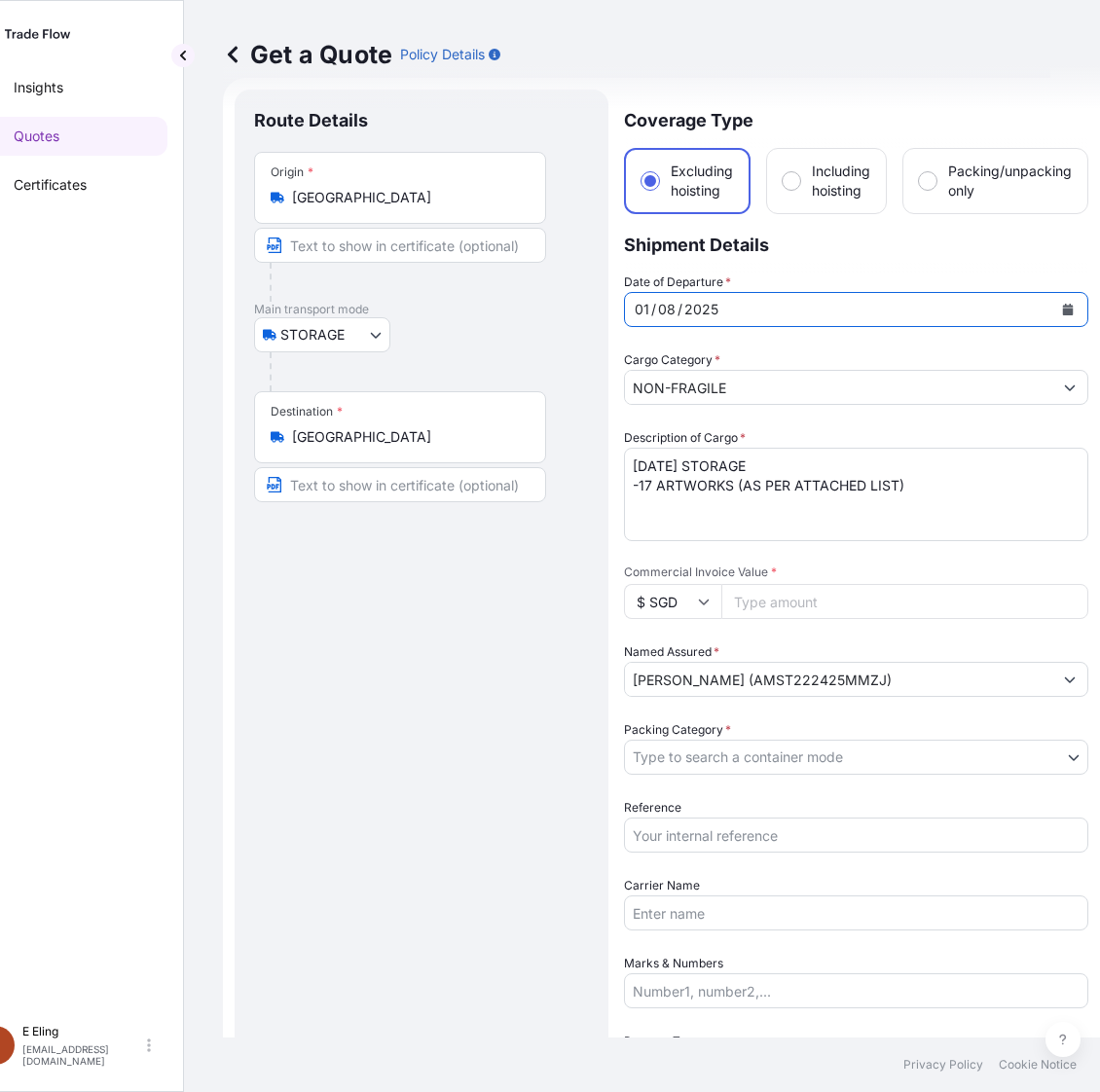
click at [713, 385] on input "NON-FRAGILE" at bounding box center [838, 387] width 427 height 35
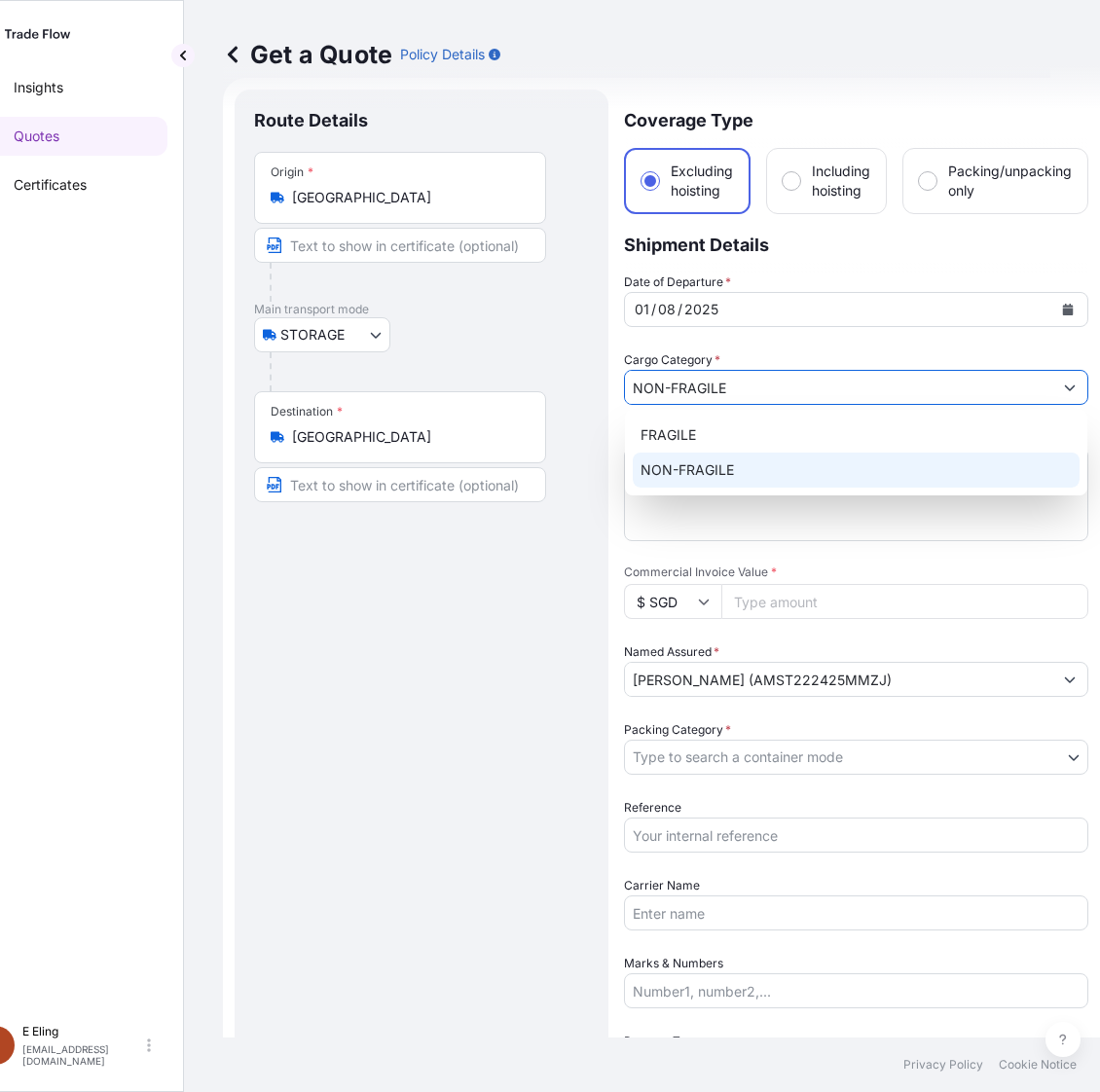
drag, startPoint x: 655, startPoint y: 546, endPoint x: 670, endPoint y: 497, distance: 51.2
click at [654, 543] on div "Date of Departure * 01 / 08 / 2025 Cargo Category * NON-FRAGILE Description of …" at bounding box center [856, 757] width 464 height 969
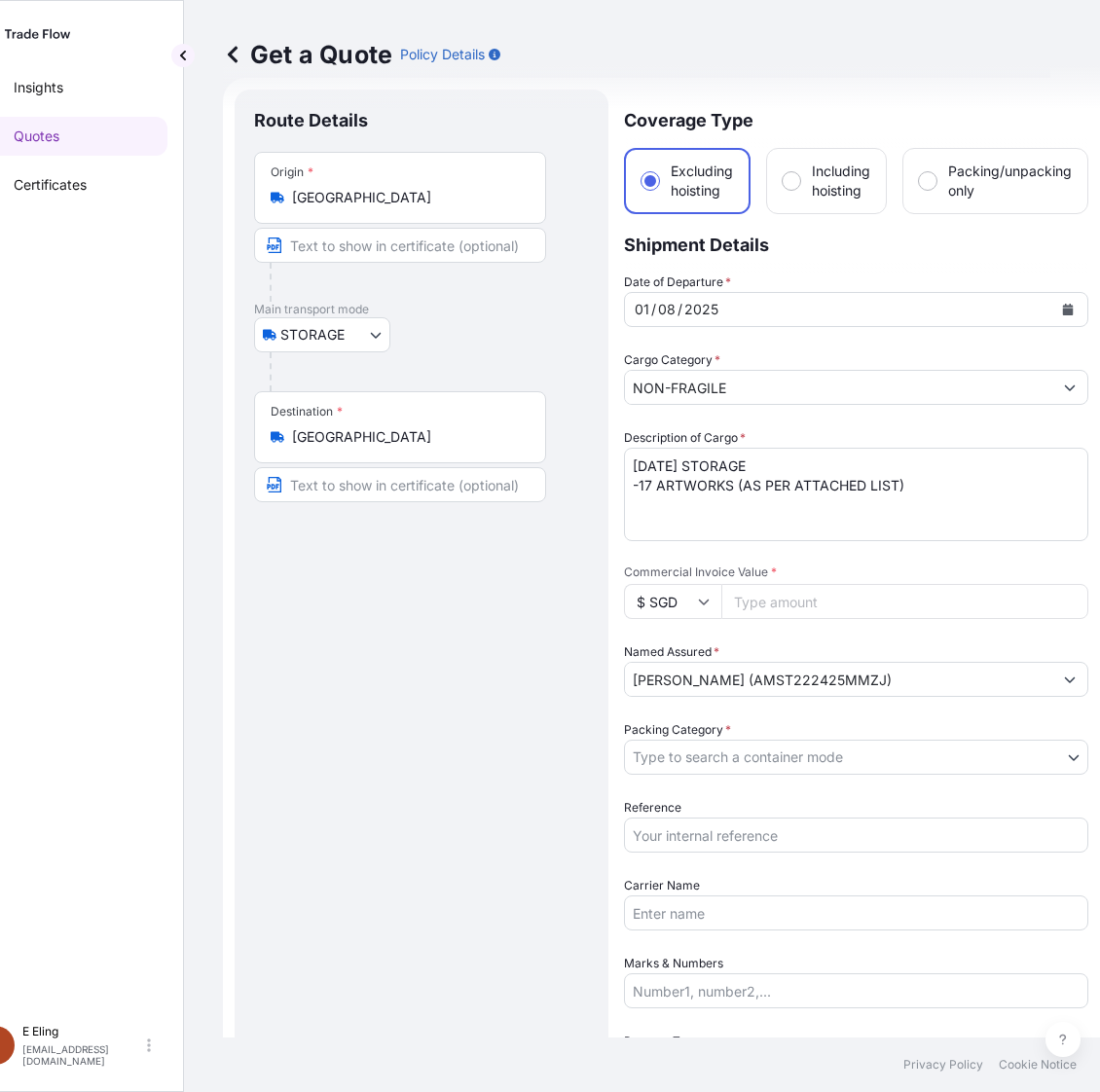
click at [650, 468] on textarea "JUL25 STORAGE -17 ARTWORKS (AS PER ATTACHED LIST)" at bounding box center [856, 495] width 464 height 94
click at [659, 465] on textarea "JUL25 STORAGE -17 ARTWORKS (AS PER ATTACHED LIST)" at bounding box center [856, 495] width 464 height 94
type textarea "AUG25 STORAGE -17 ARTWORKS (AS PER ATTACHED LIST)"
click at [679, 820] on input "Reference" at bounding box center [856, 835] width 464 height 35
paste input "AMST222425MMZJ"
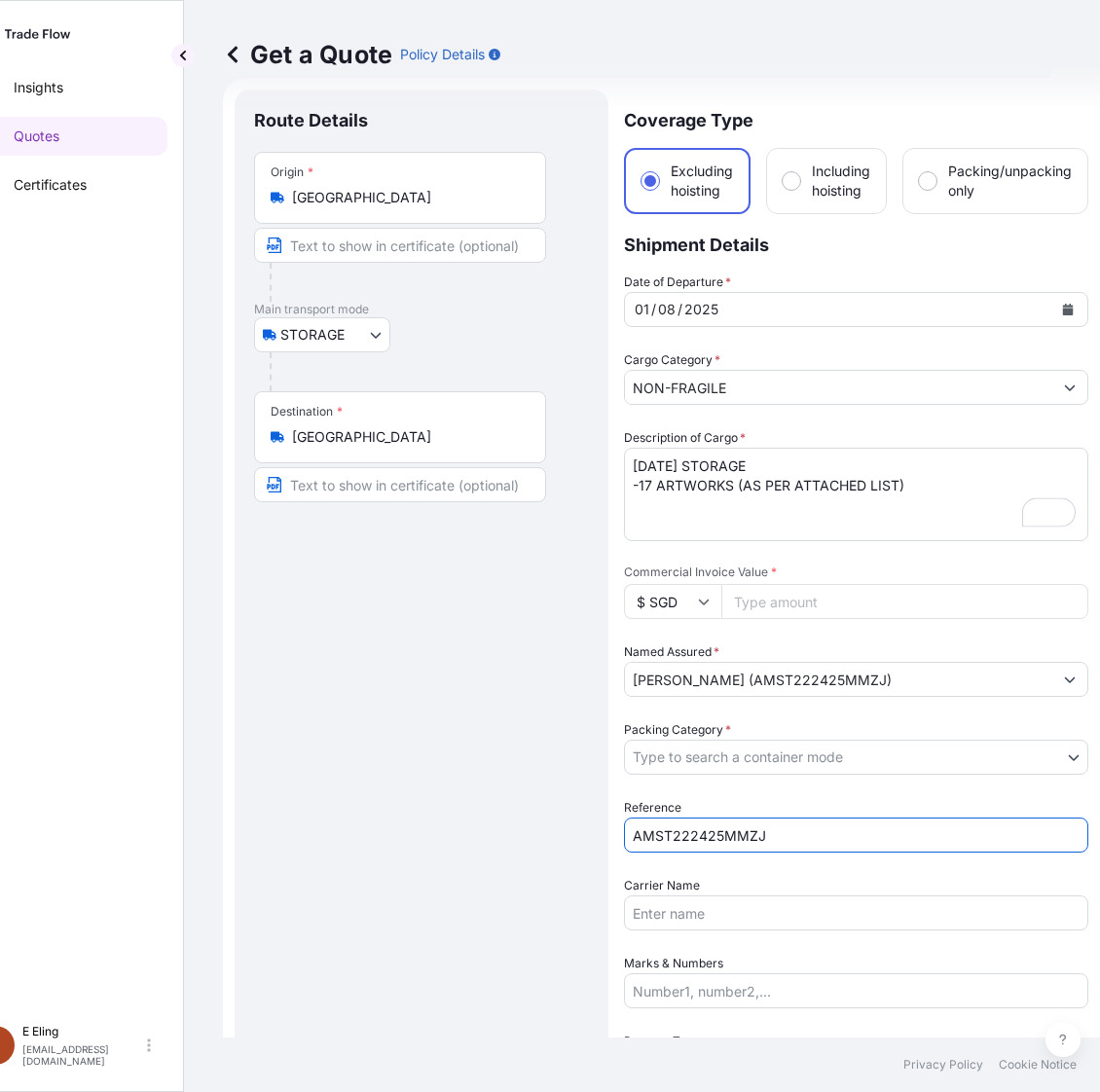
type input "AMST222425MMZJ"
click at [717, 765] on body "2 options available. Insights Quotes Certificates E E Eling eeling@helutrans.co…" at bounding box center [500, 546] width 1100 height 1092
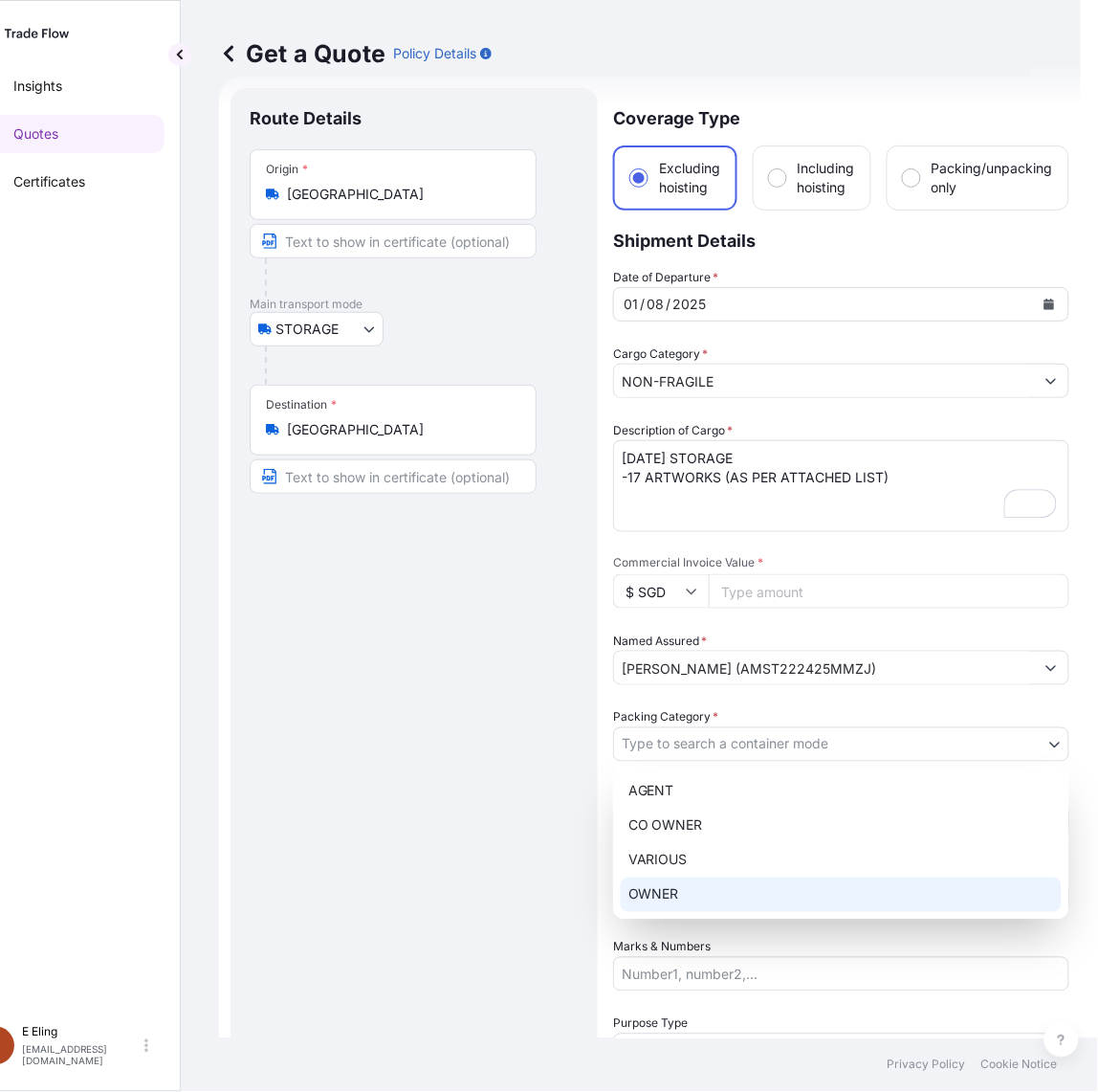
click at [686, 878] on div "OWNER" at bounding box center [841, 895] width 441 height 35
click at [651, 891] on div "OWNER" at bounding box center [841, 895] width 441 height 35
select select "27"
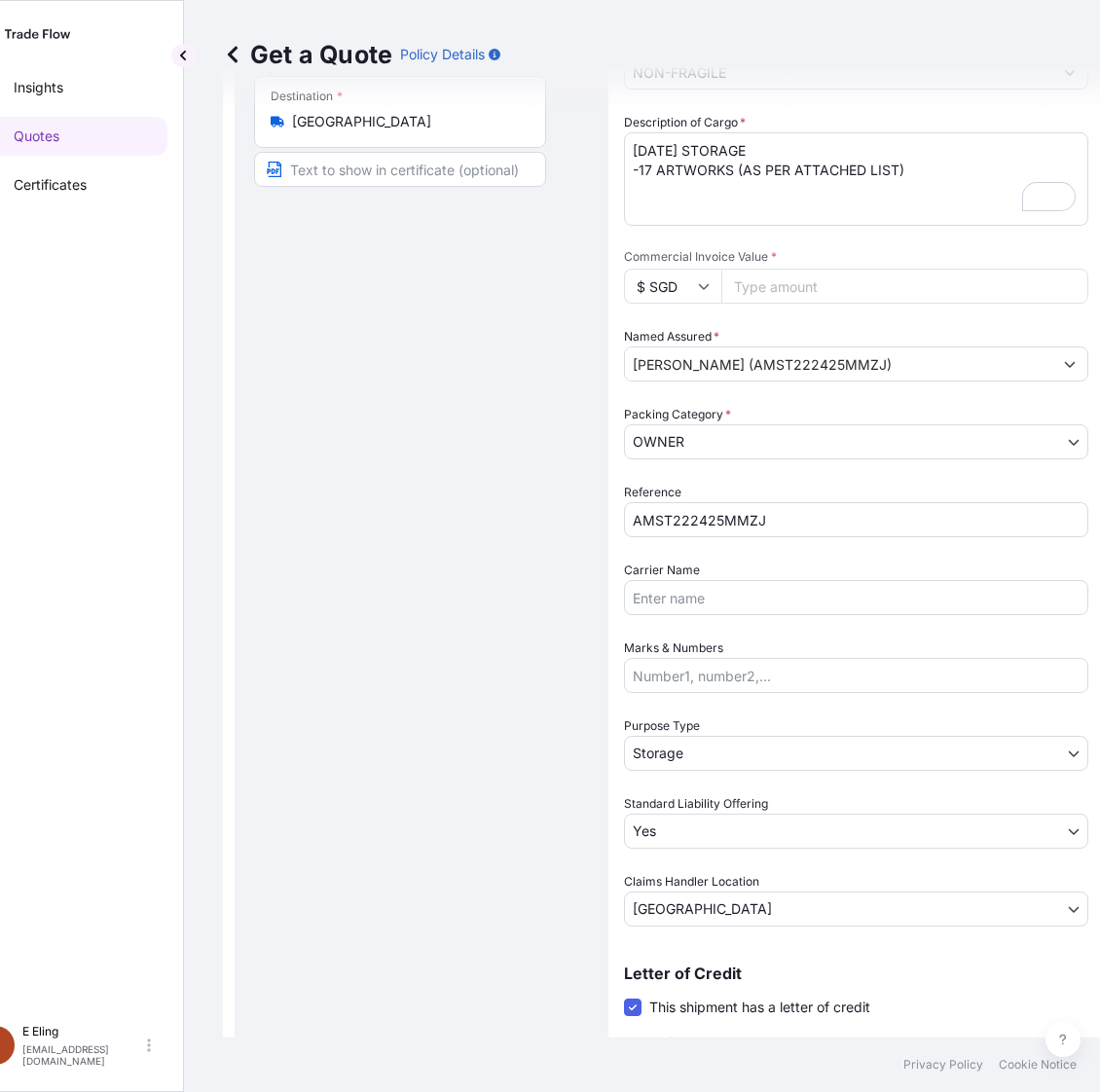
scroll to position [396, 0]
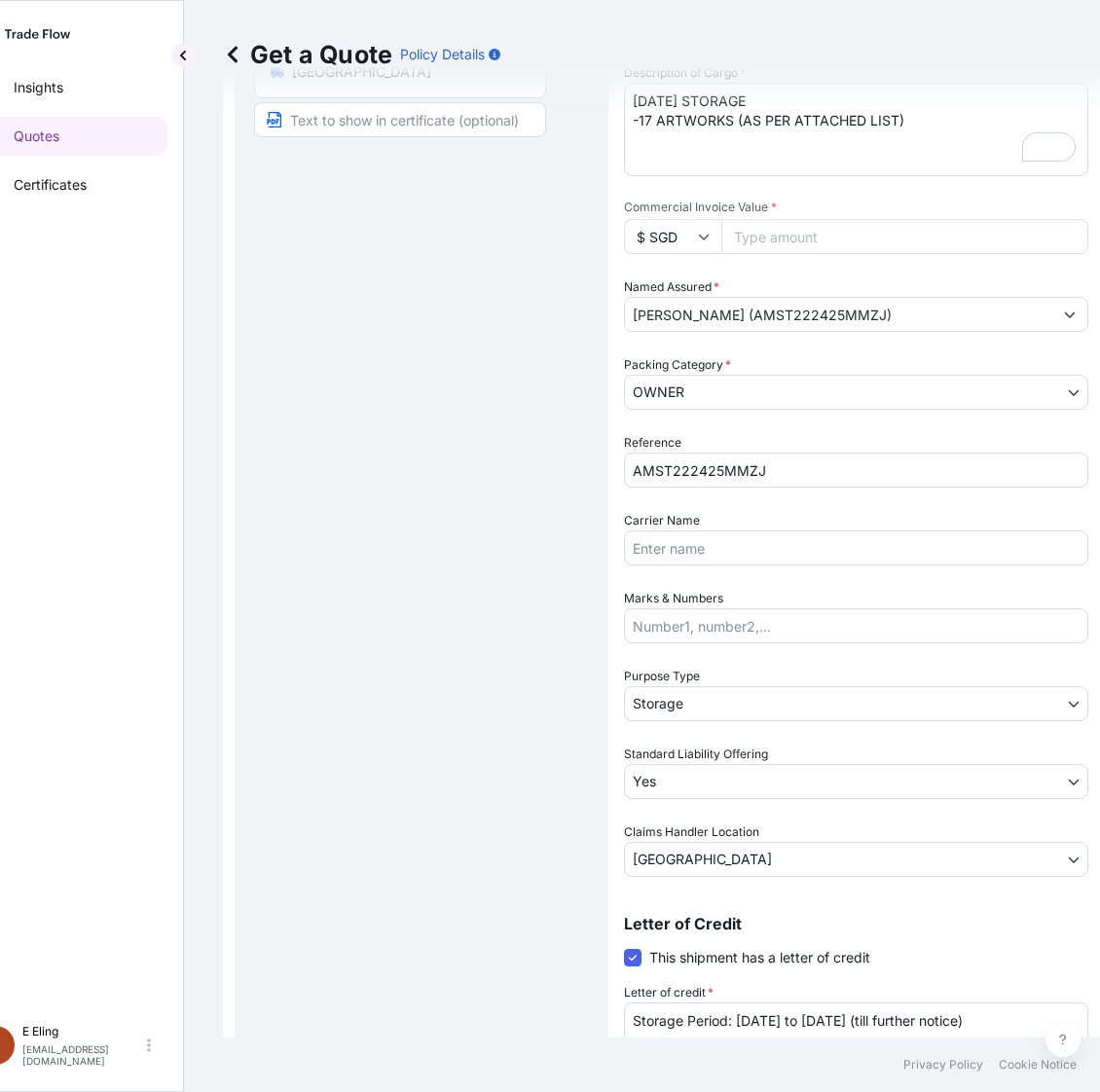
click at [781, 222] on input "Commercial Invoice Value *" at bounding box center [903, 237] width 367 height 35
paste input "341888.20"
type input "341888.20"
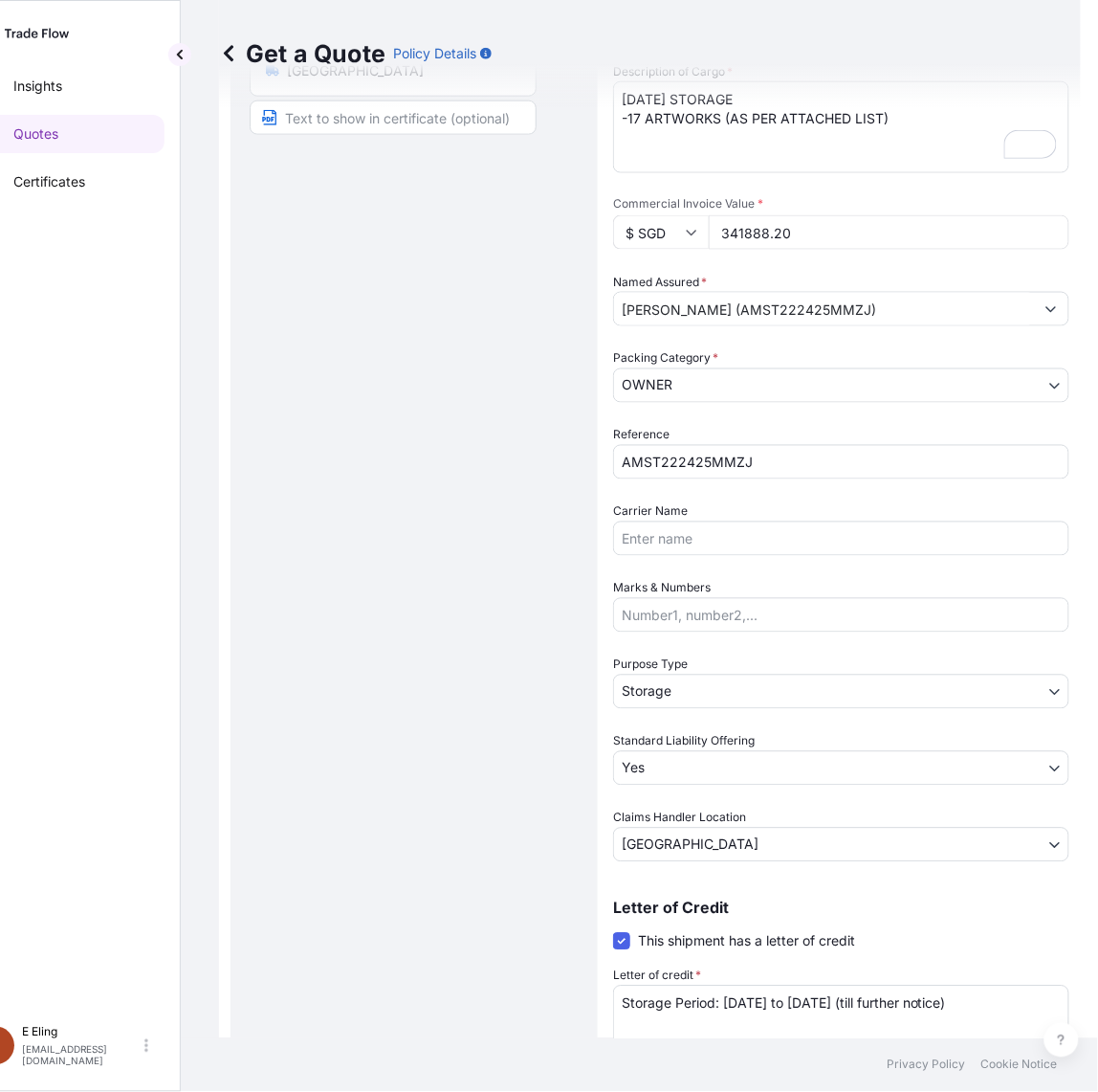
click at [709, 692] on body "Insights Quotes Certificates E E Eling eeling@helutrans.com Get a Quote Policy …" at bounding box center [500, 546] width 1098 height 1092
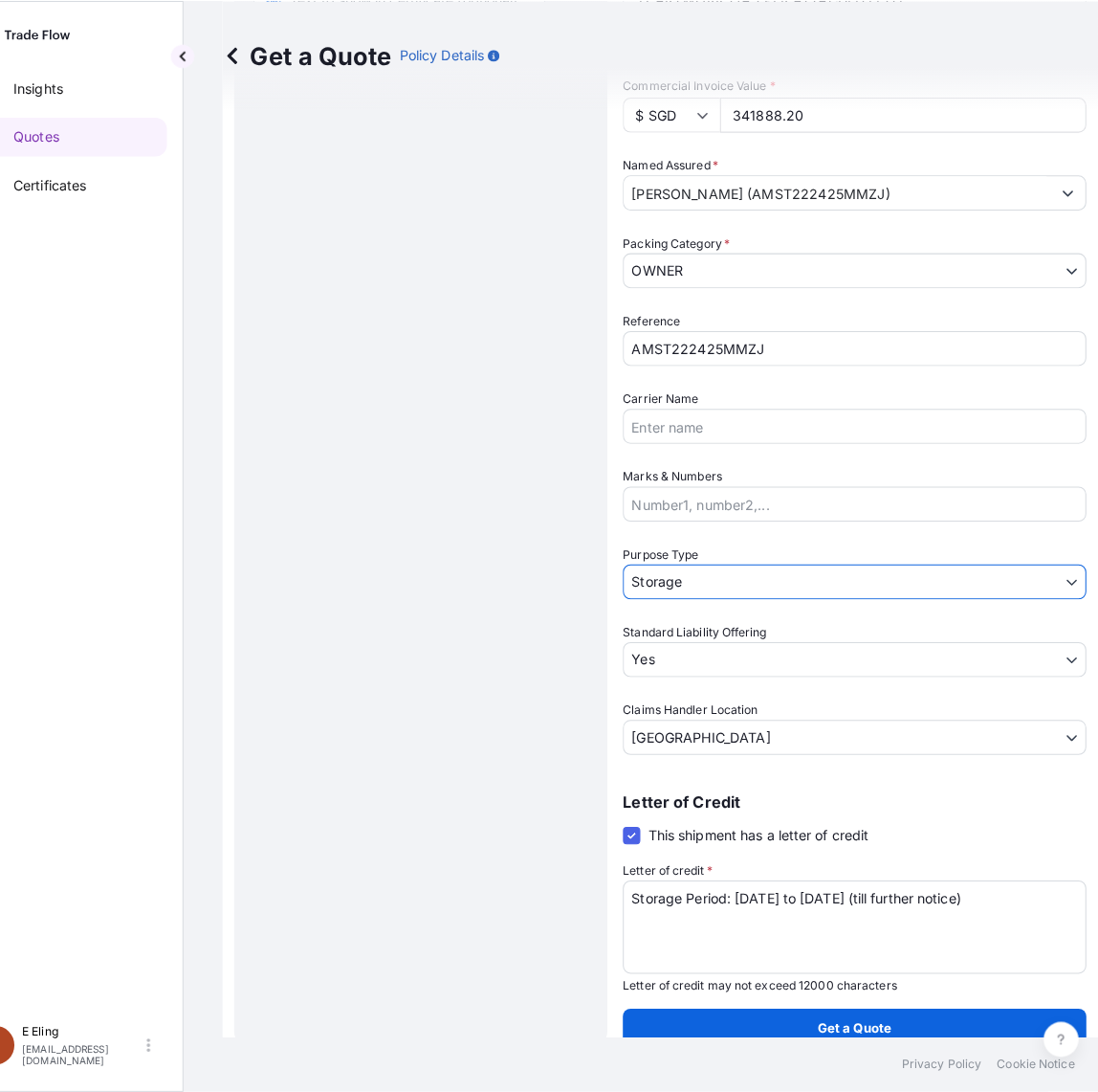
scroll to position [509, 0]
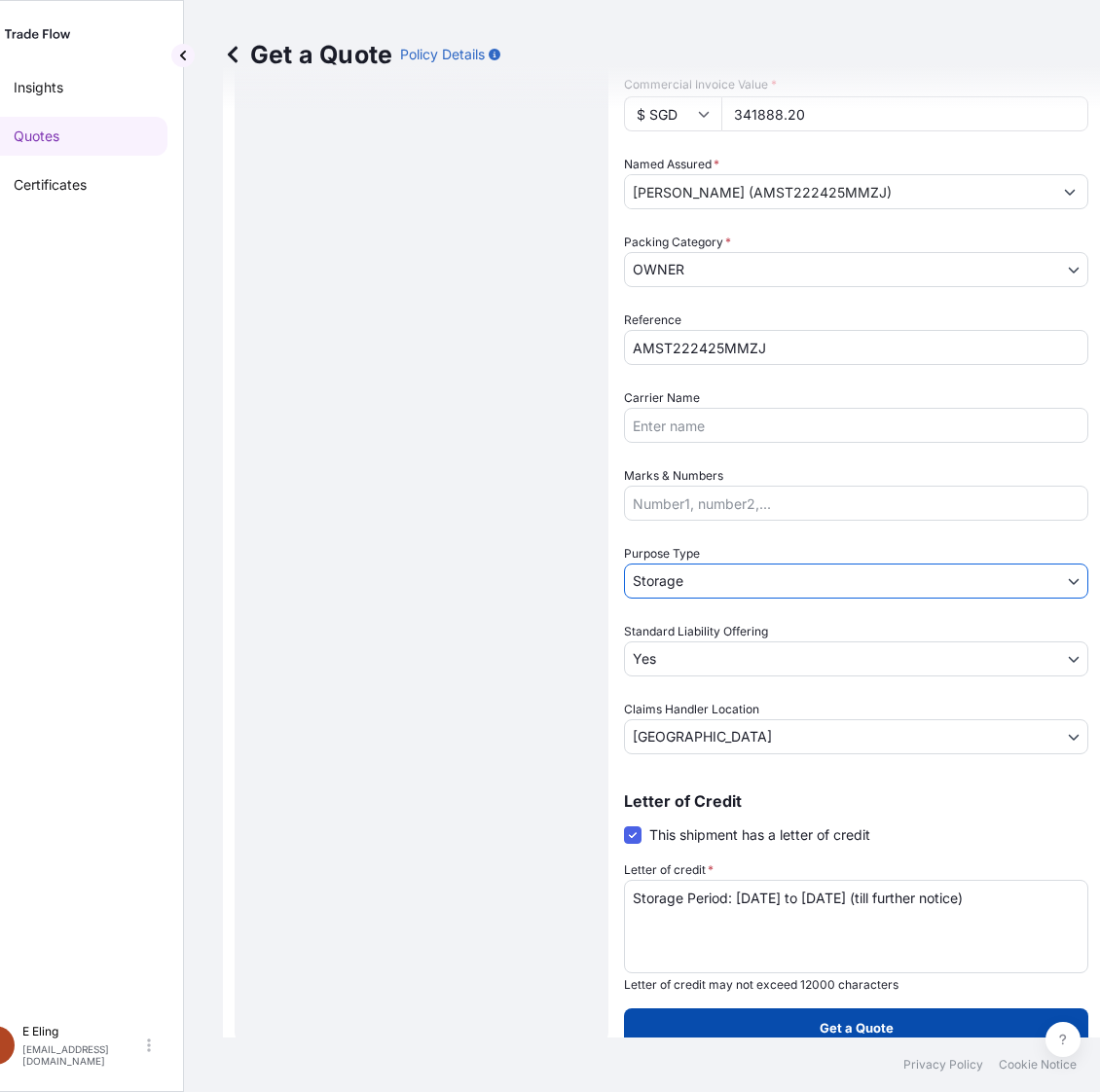
click at [914, 1026] on button "Get a Quote" at bounding box center [856, 1027] width 464 height 39
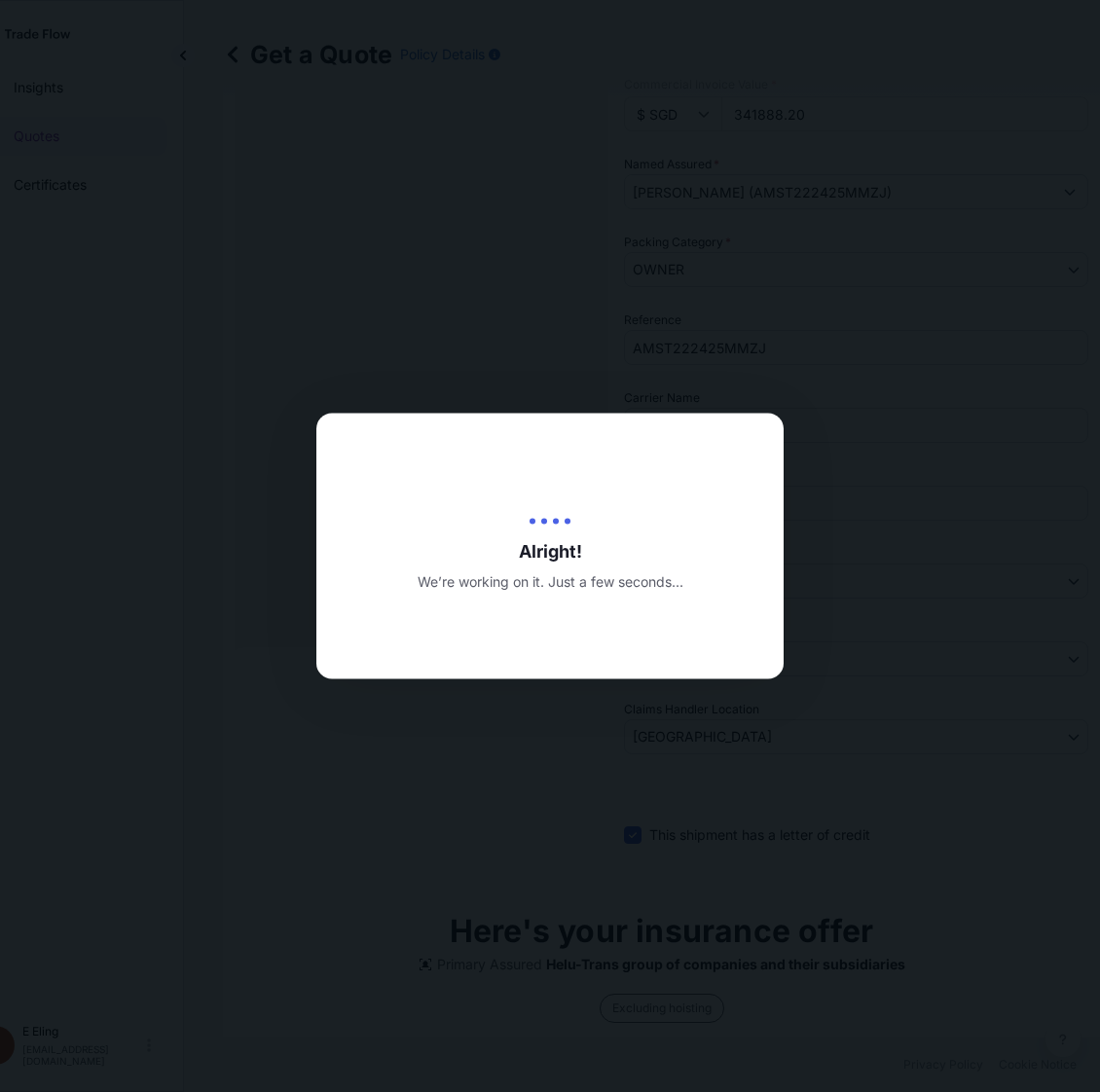
type input "15/08/2025"
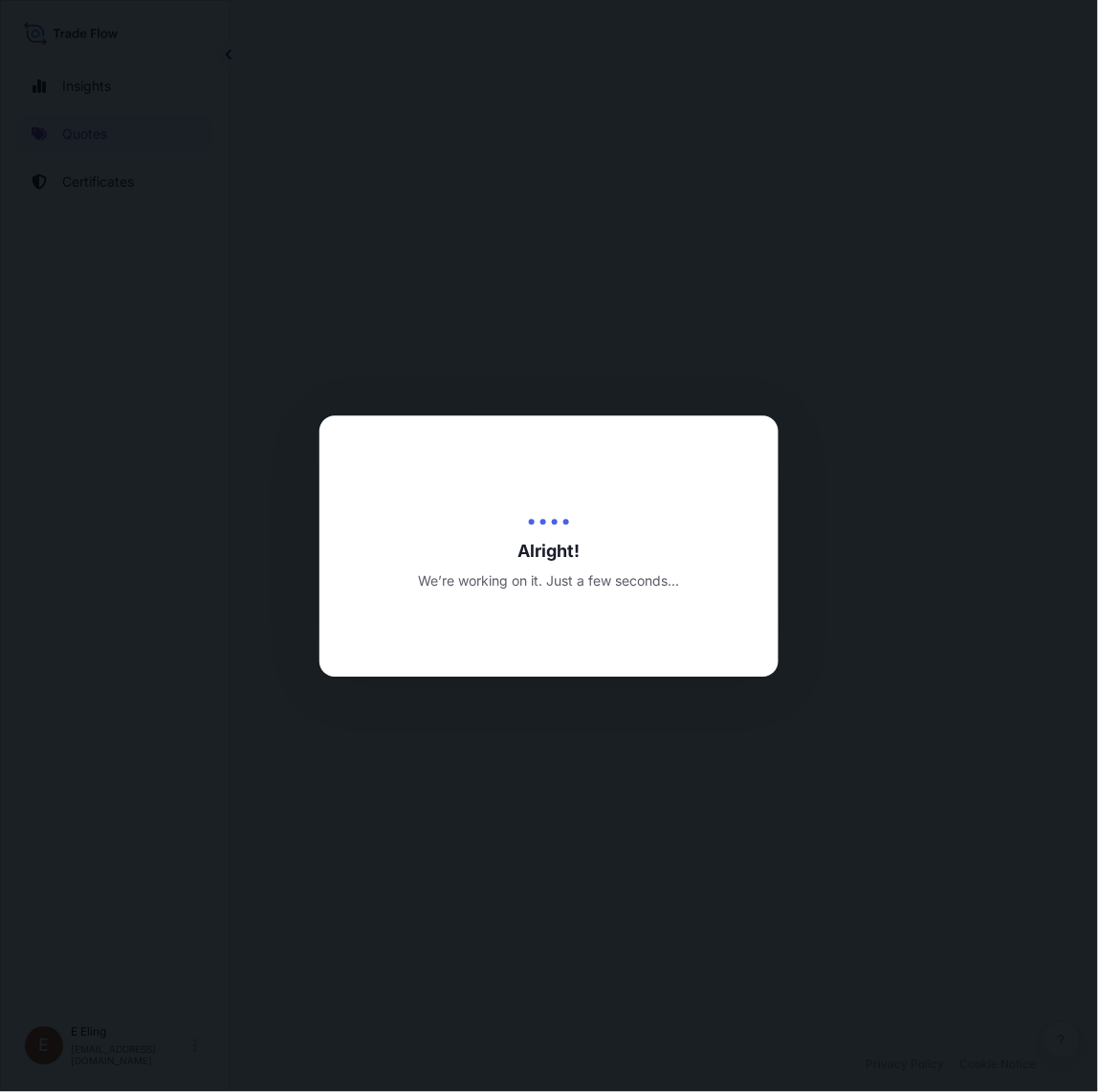
select select "STORAGE"
select select "Transit"
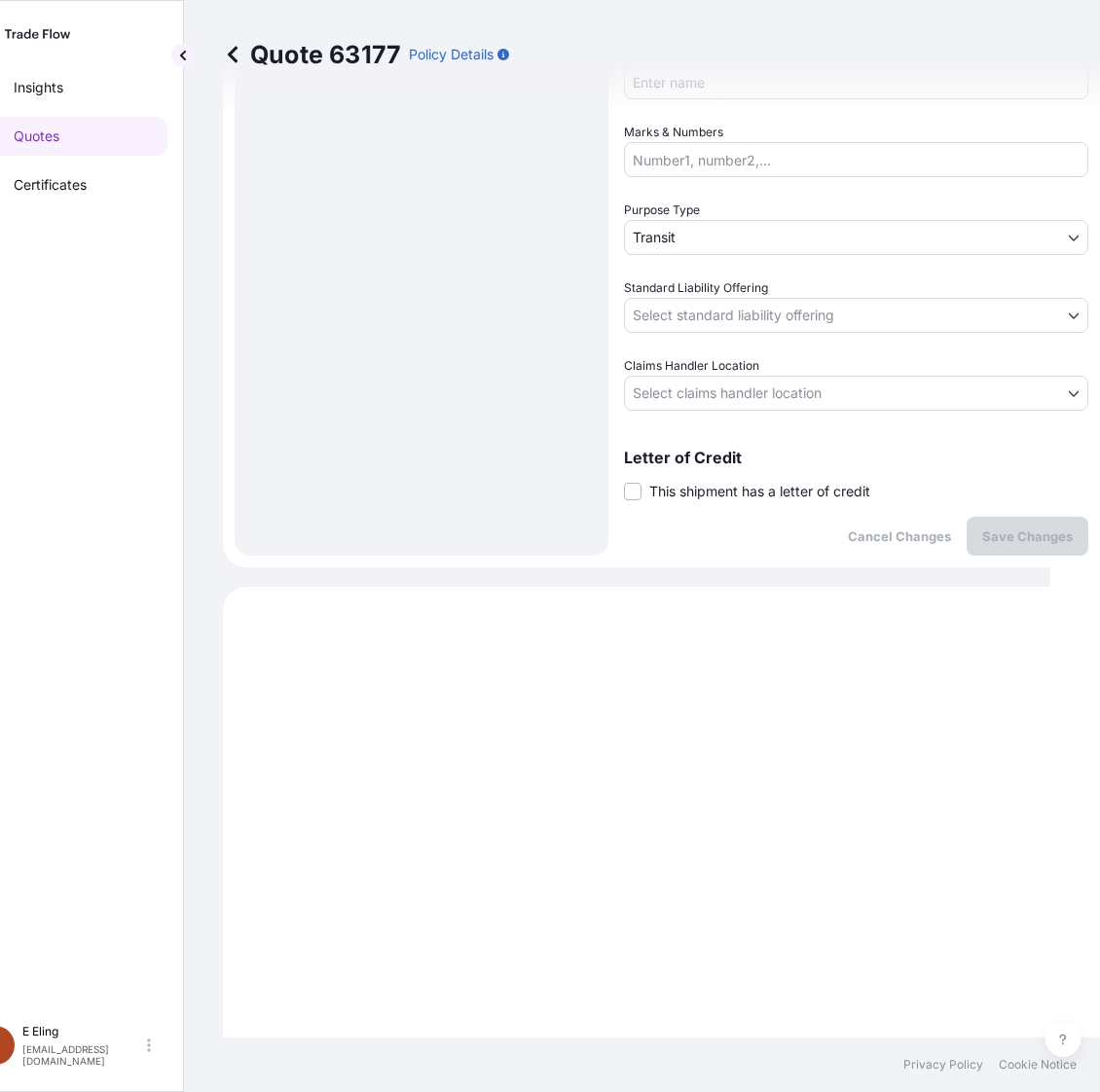
click at [720, 482] on span "This shipment has a letter of credit" at bounding box center [760, 492] width 221 height 20
click at [624, 481] on input "This shipment has a letter of credit" at bounding box center [624, 481] width 0 height 0
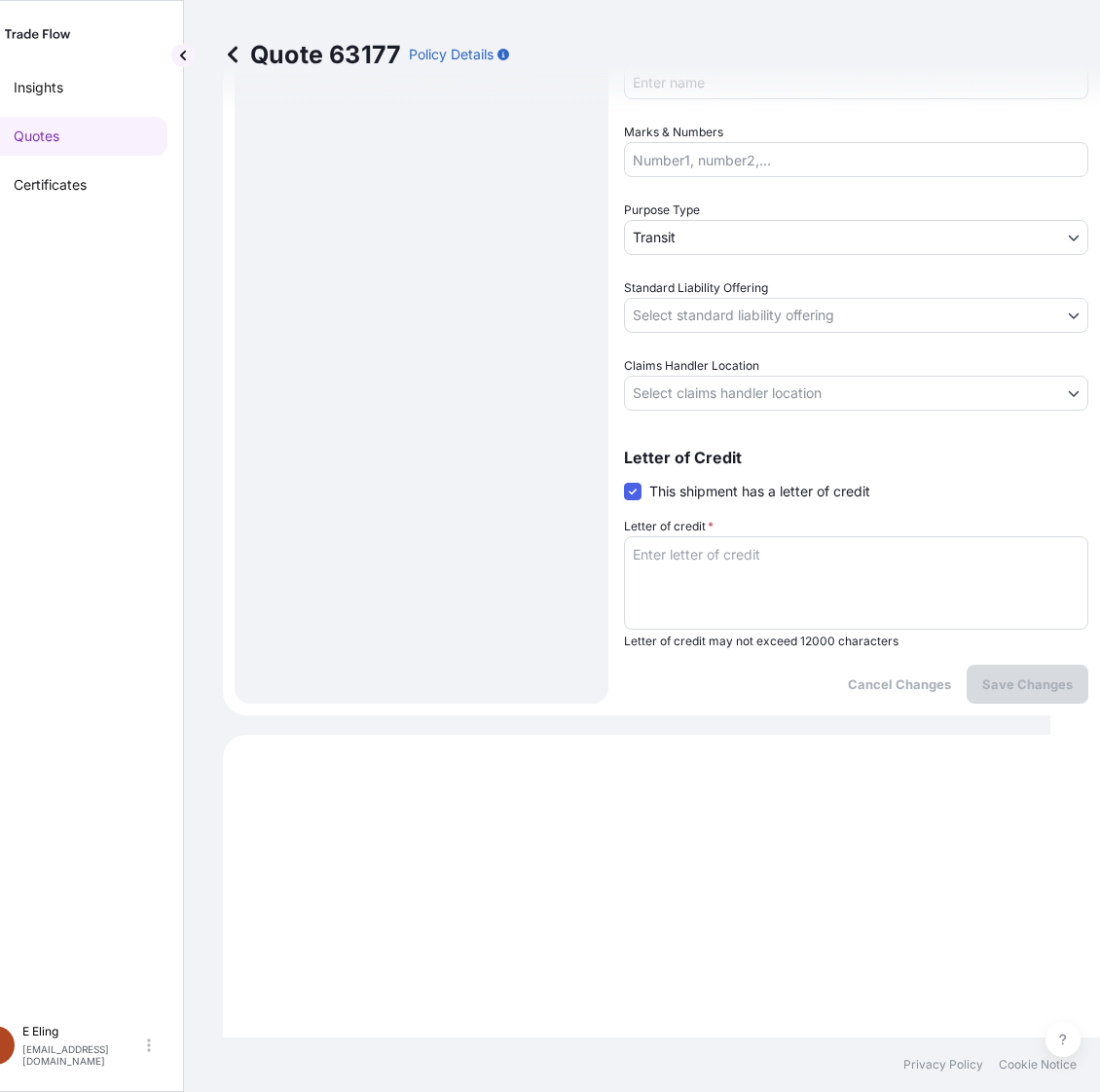
click at [715, 543] on textarea "Letter of credit *" at bounding box center [856, 583] width 464 height 94
paste textarea "Storage Period: [DATE] to [DATE] (till further notice)"
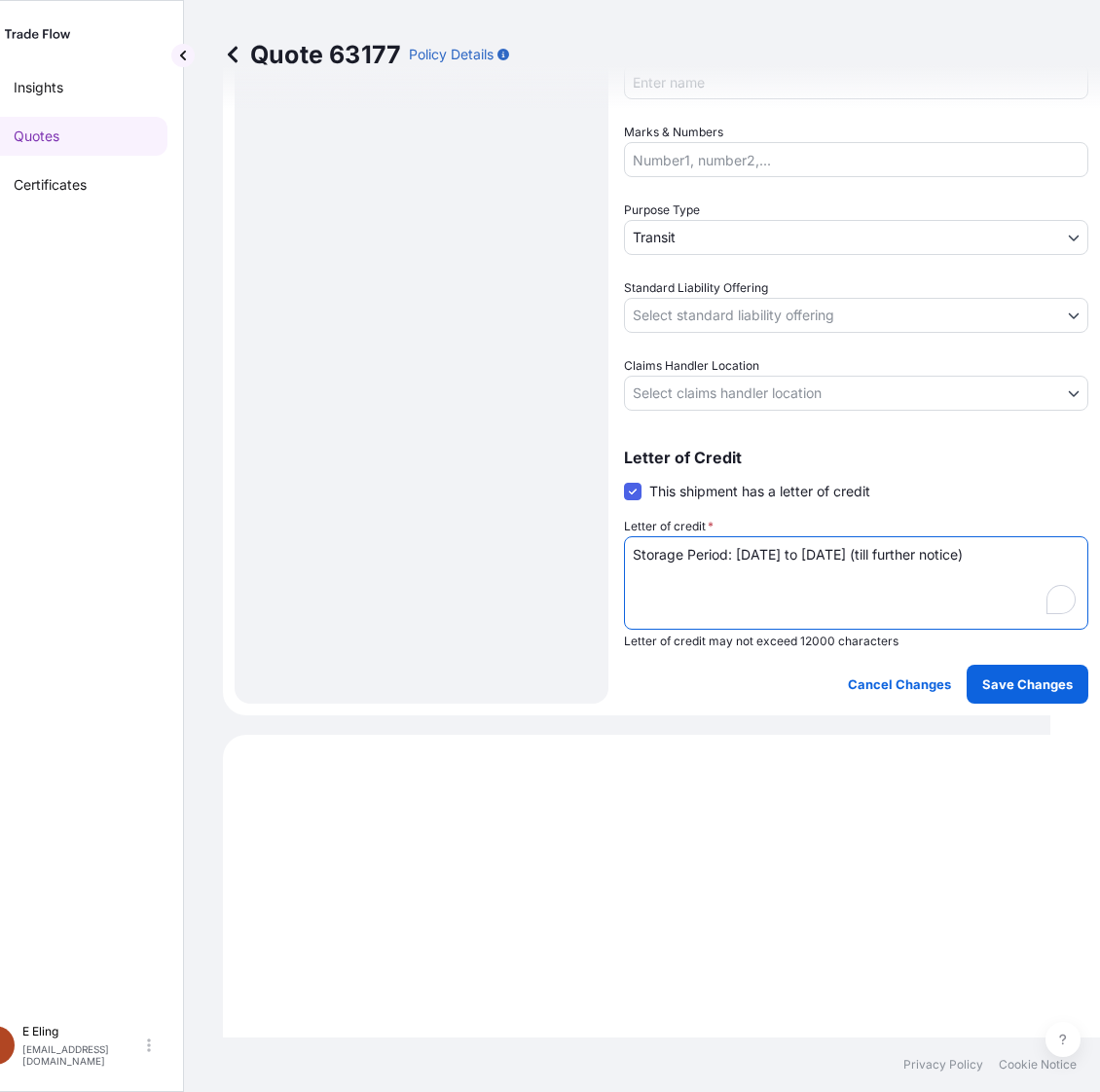
type textarea "Storage Period: [DATE] to [DATE] (till further notice)"
click at [726, 404] on body "Insights Quotes Certificates E E Eling eeling@helutrans.com Quote 63177 Policy …" at bounding box center [500, 546] width 1100 height 1092
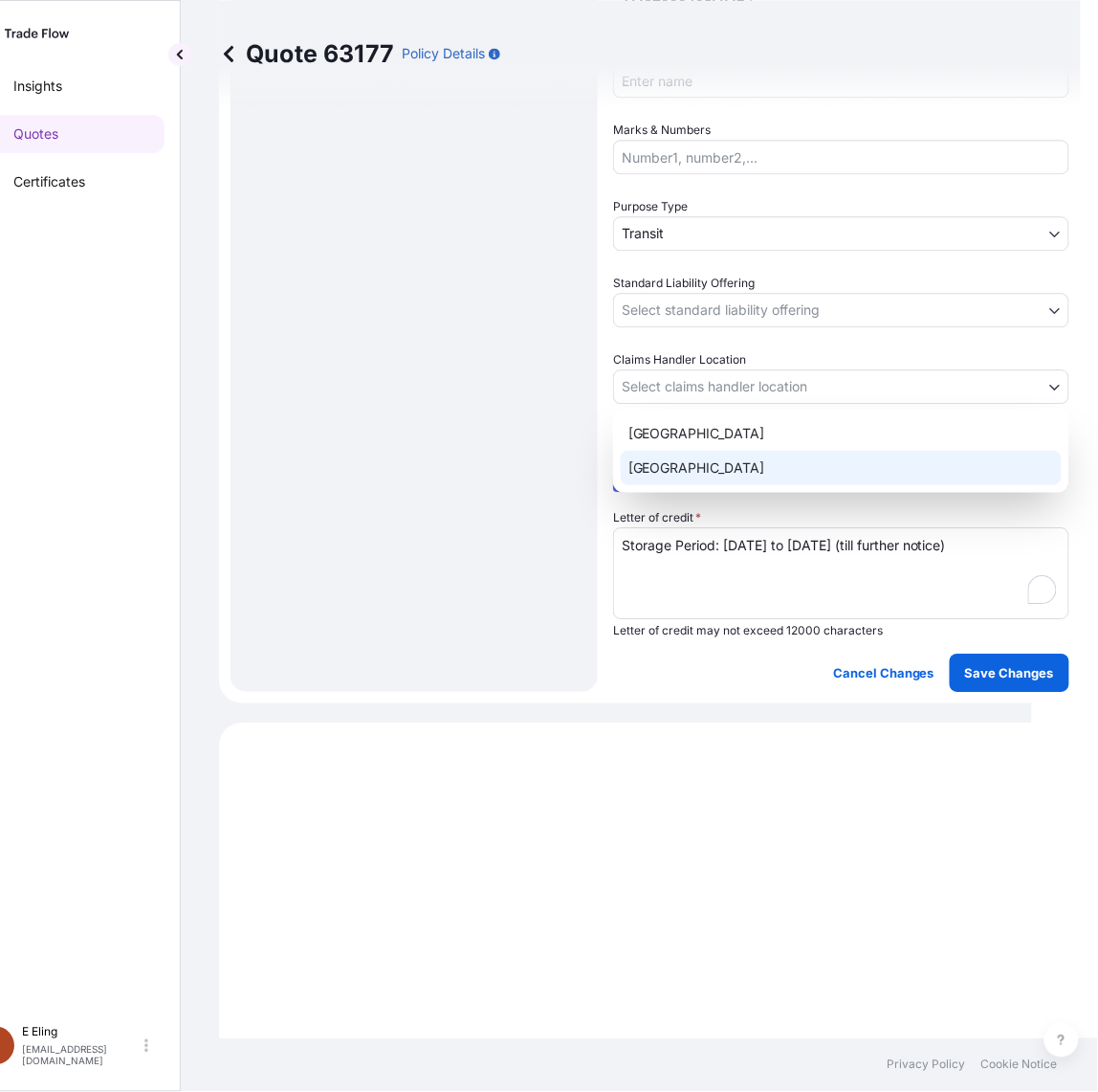
click at [695, 465] on div "[GEOGRAPHIC_DATA]" at bounding box center [841, 468] width 441 height 35
select select "[GEOGRAPHIC_DATA]"
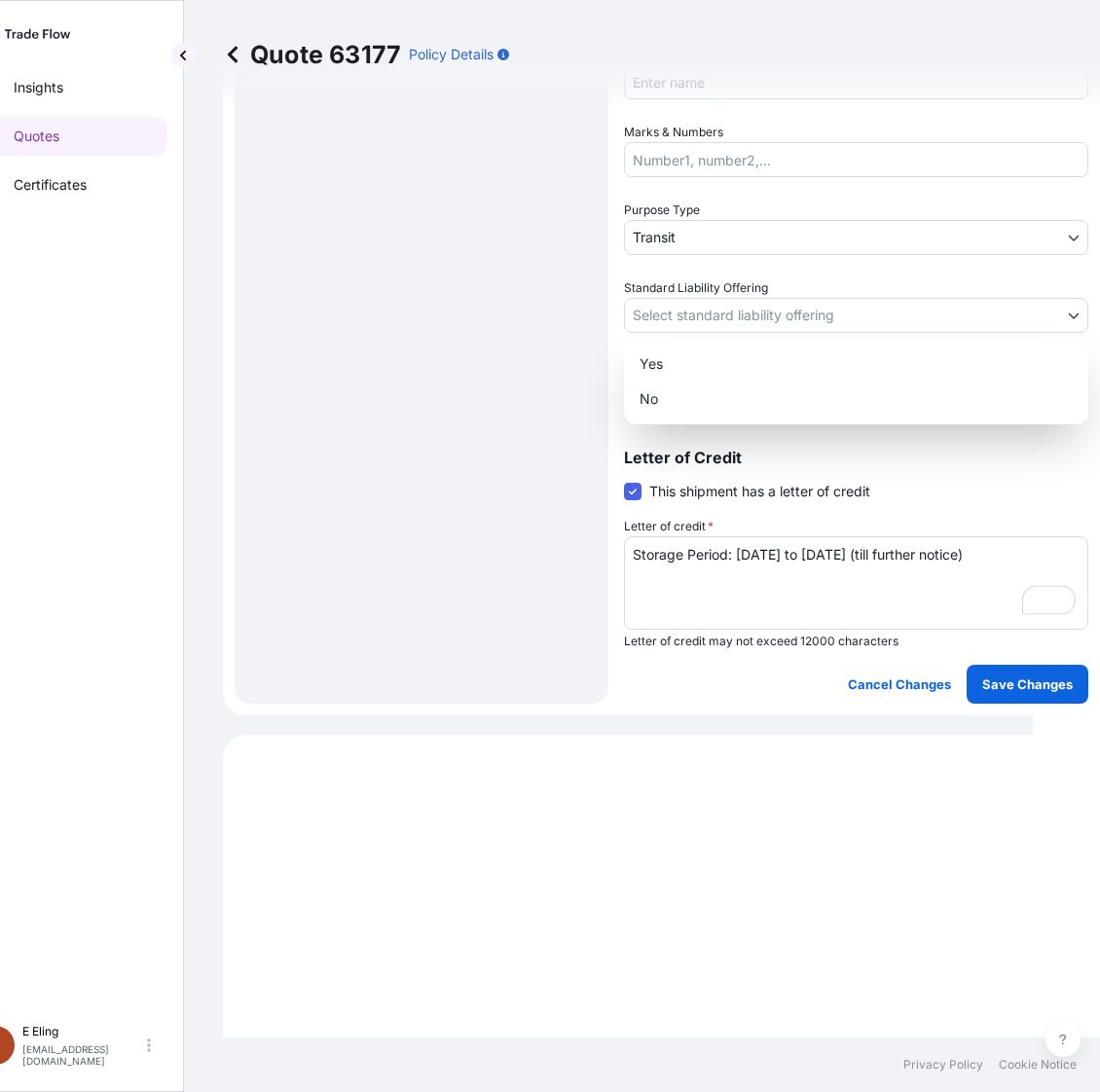
click at [711, 311] on body "Insights Quotes Certificates E E Eling eeling@helutrans.com Quote 63177 Policy …" at bounding box center [491, 546] width 1082 height 1092
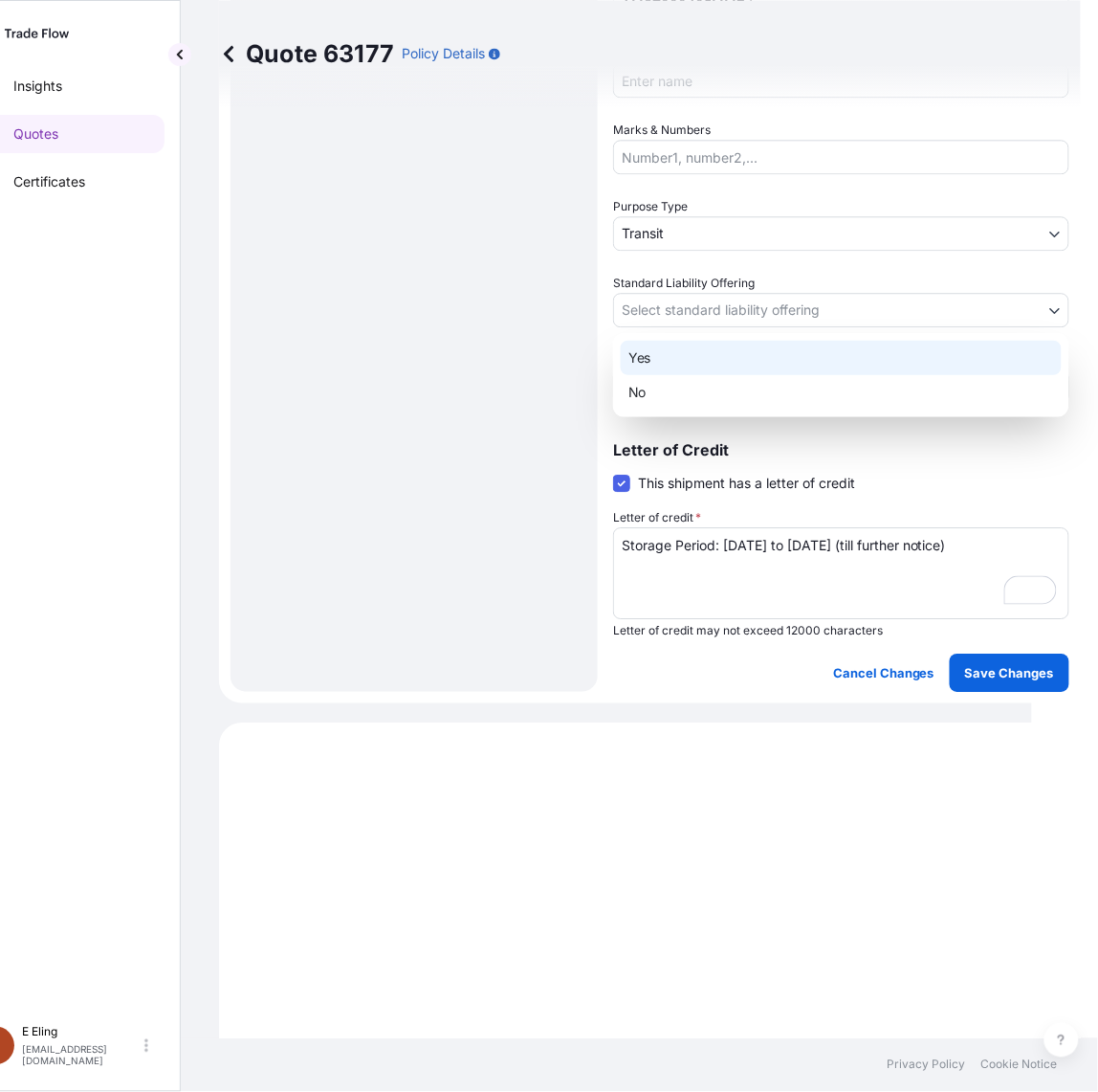
click at [680, 356] on div "Yes" at bounding box center [841, 358] width 441 height 35
select select "Yes"
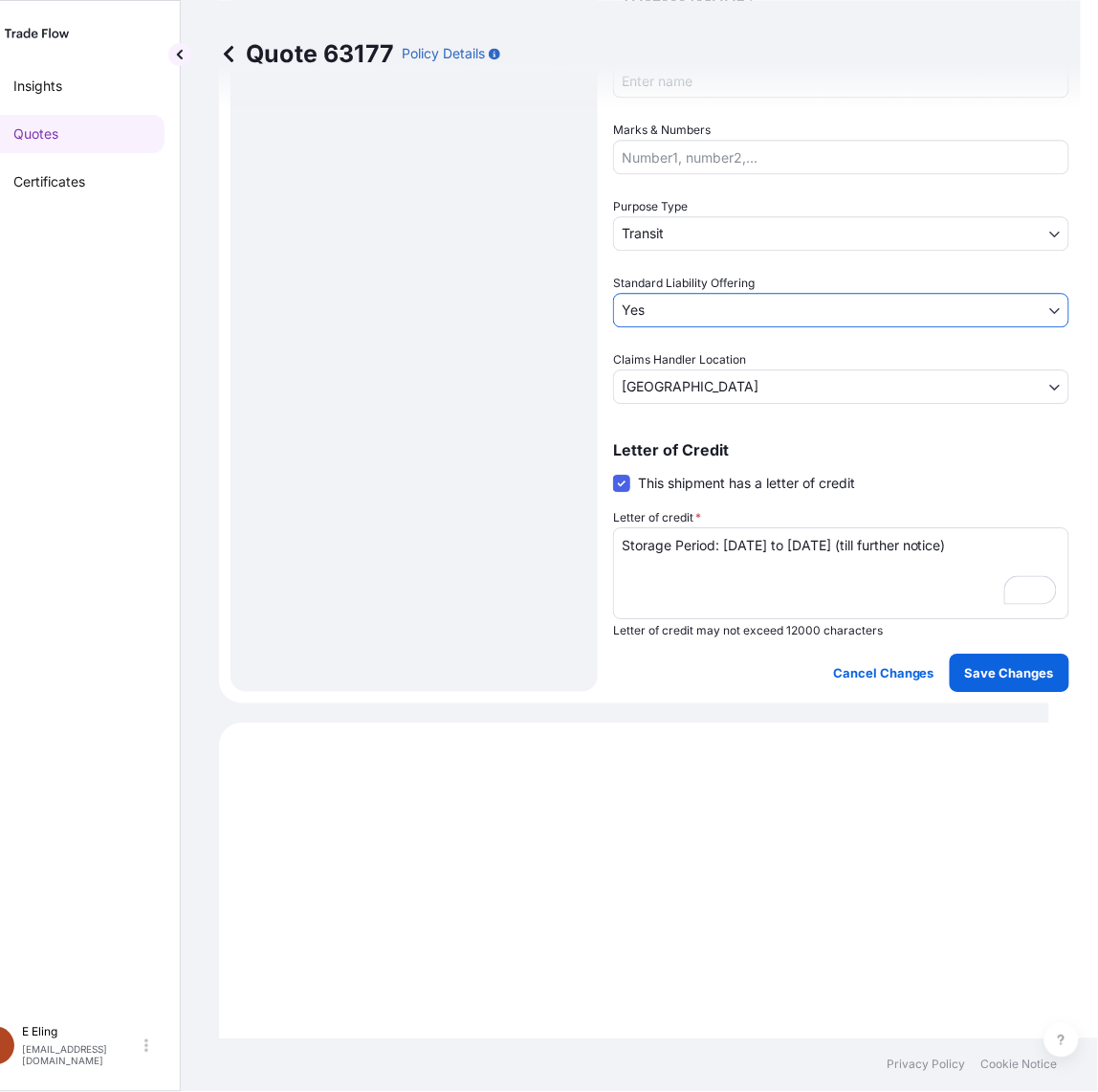
click at [695, 218] on body "Insights Quotes Certificates E E Eling eeling@helutrans.com Quote 63177 Policy …" at bounding box center [500, 546] width 1098 height 1092
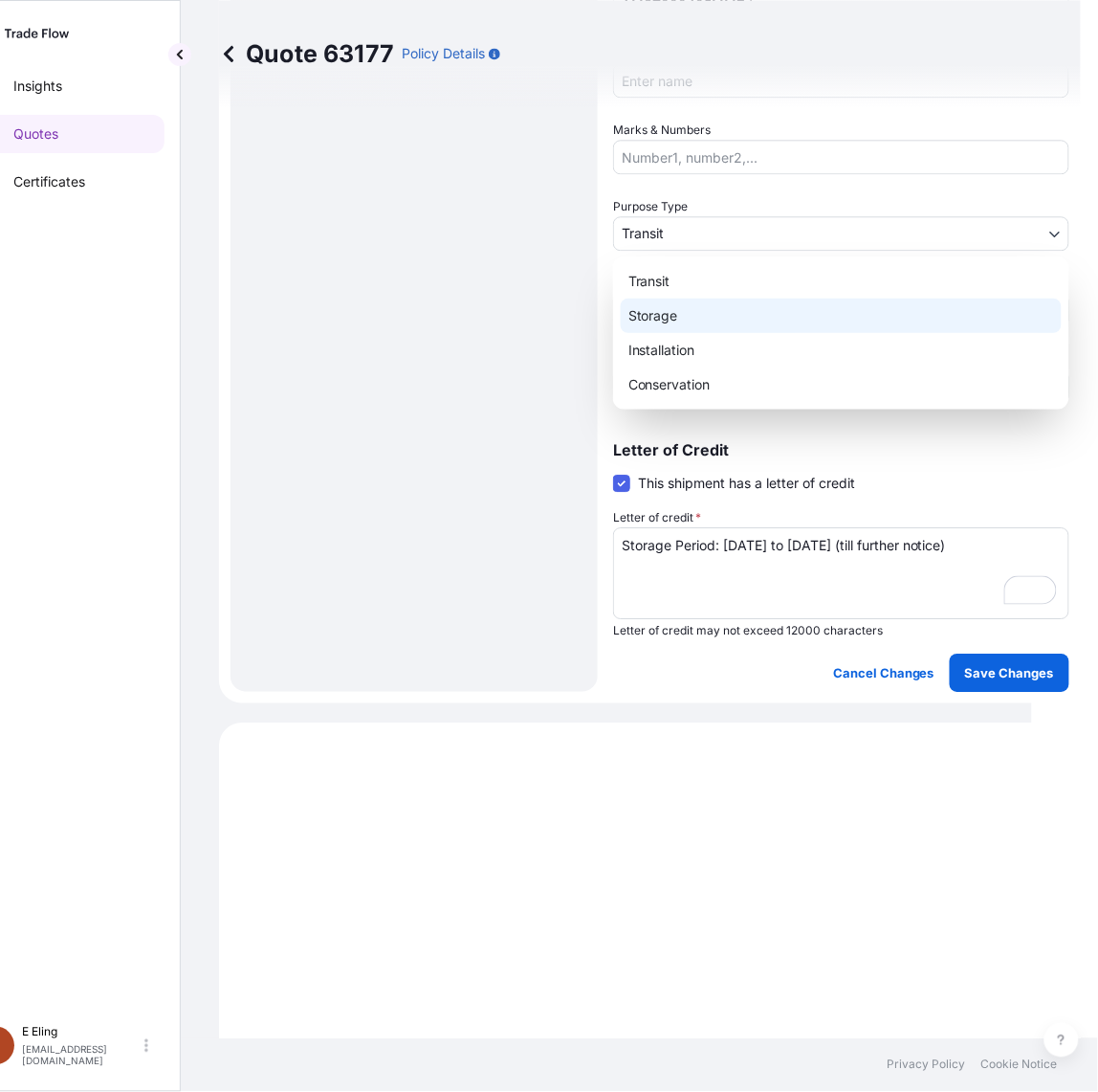
click at [656, 312] on div "Storage" at bounding box center [841, 316] width 441 height 35
select select "Storage"
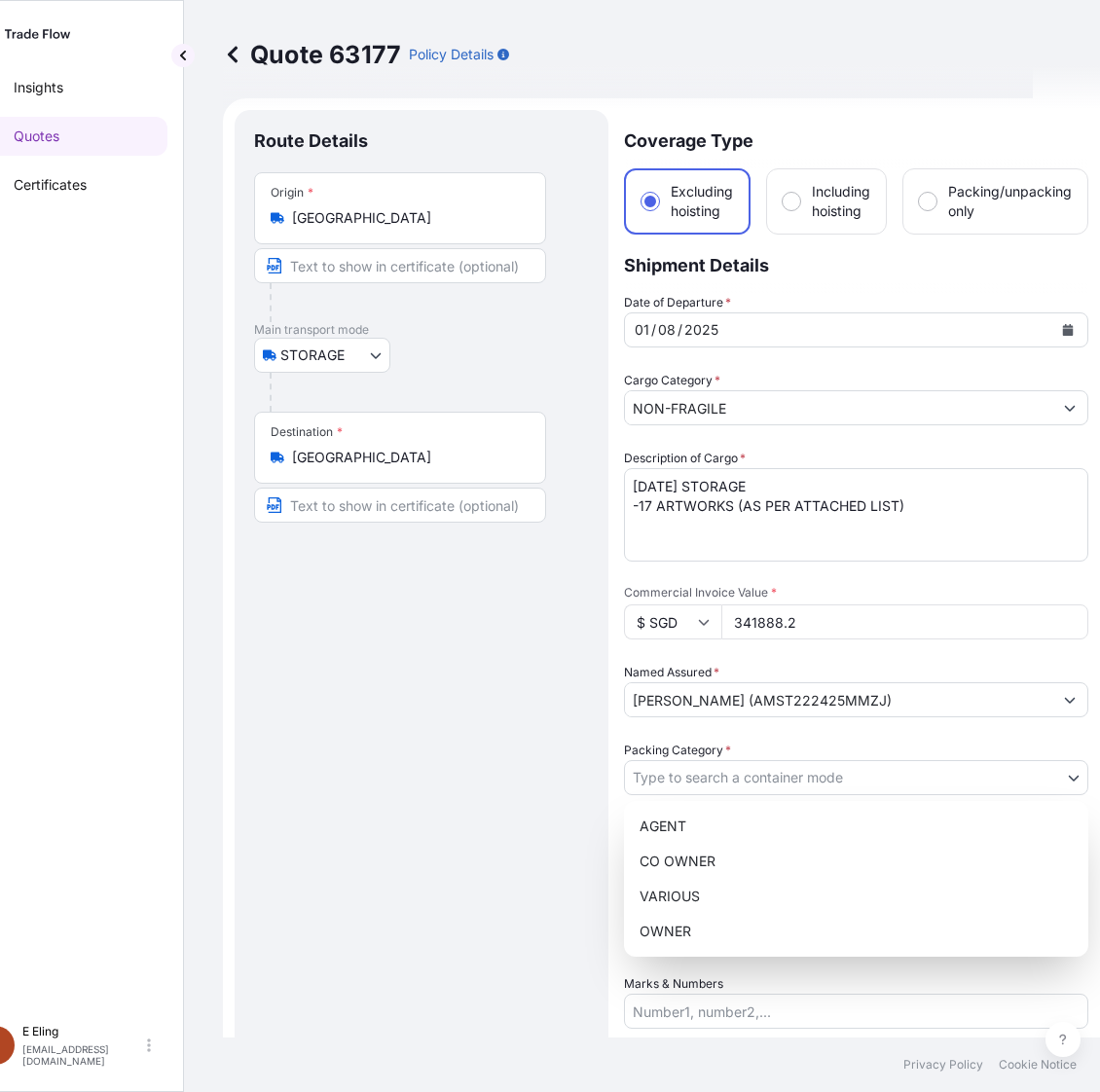
click at [686, 775] on body "Insights Quotes Certificates E E Eling eeling@helutrans.com Quote 63177 Policy …" at bounding box center [491, 546] width 1082 height 1092
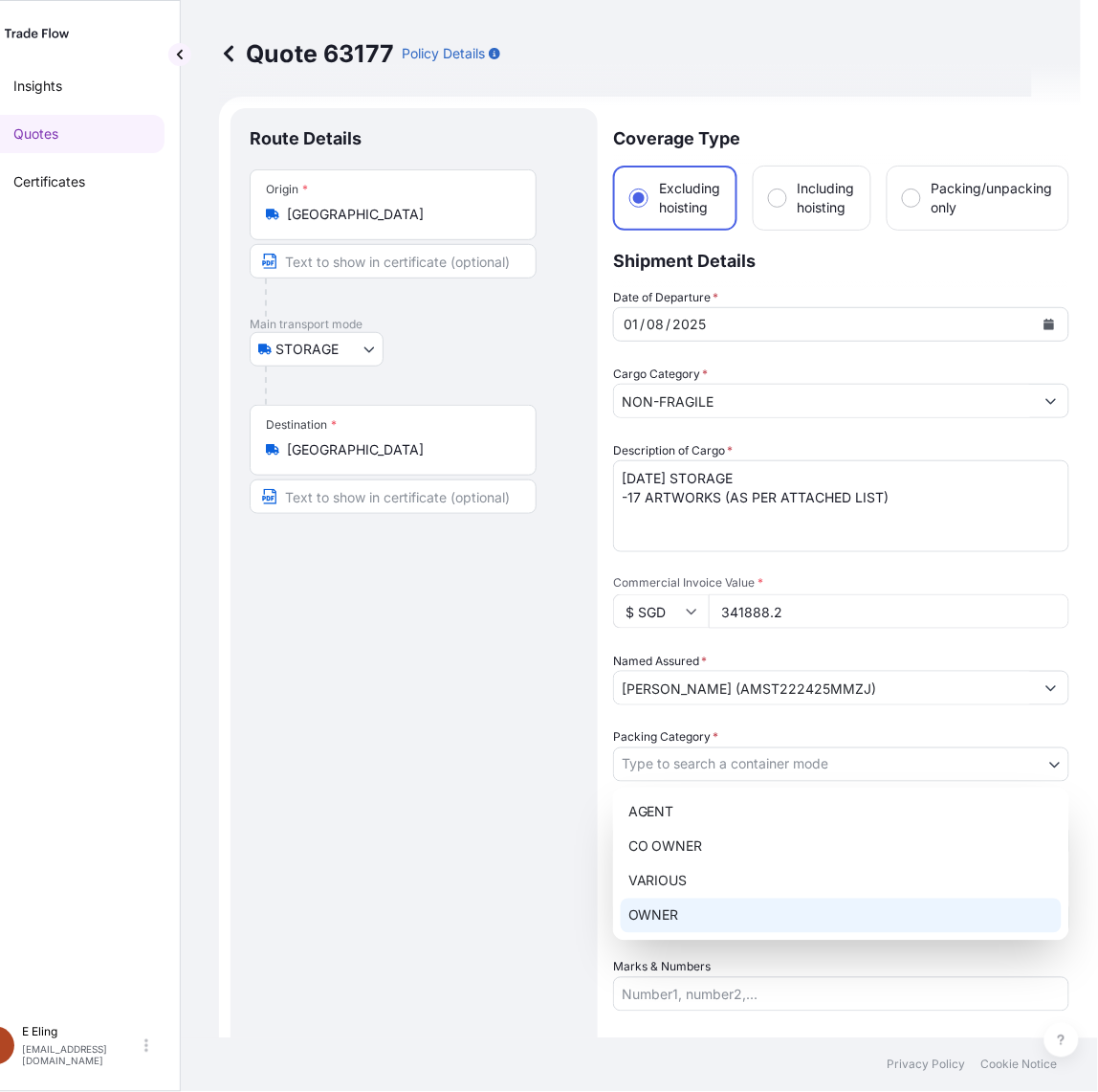
click at [663, 908] on div "OWNER" at bounding box center [841, 915] width 441 height 35
select select "27"
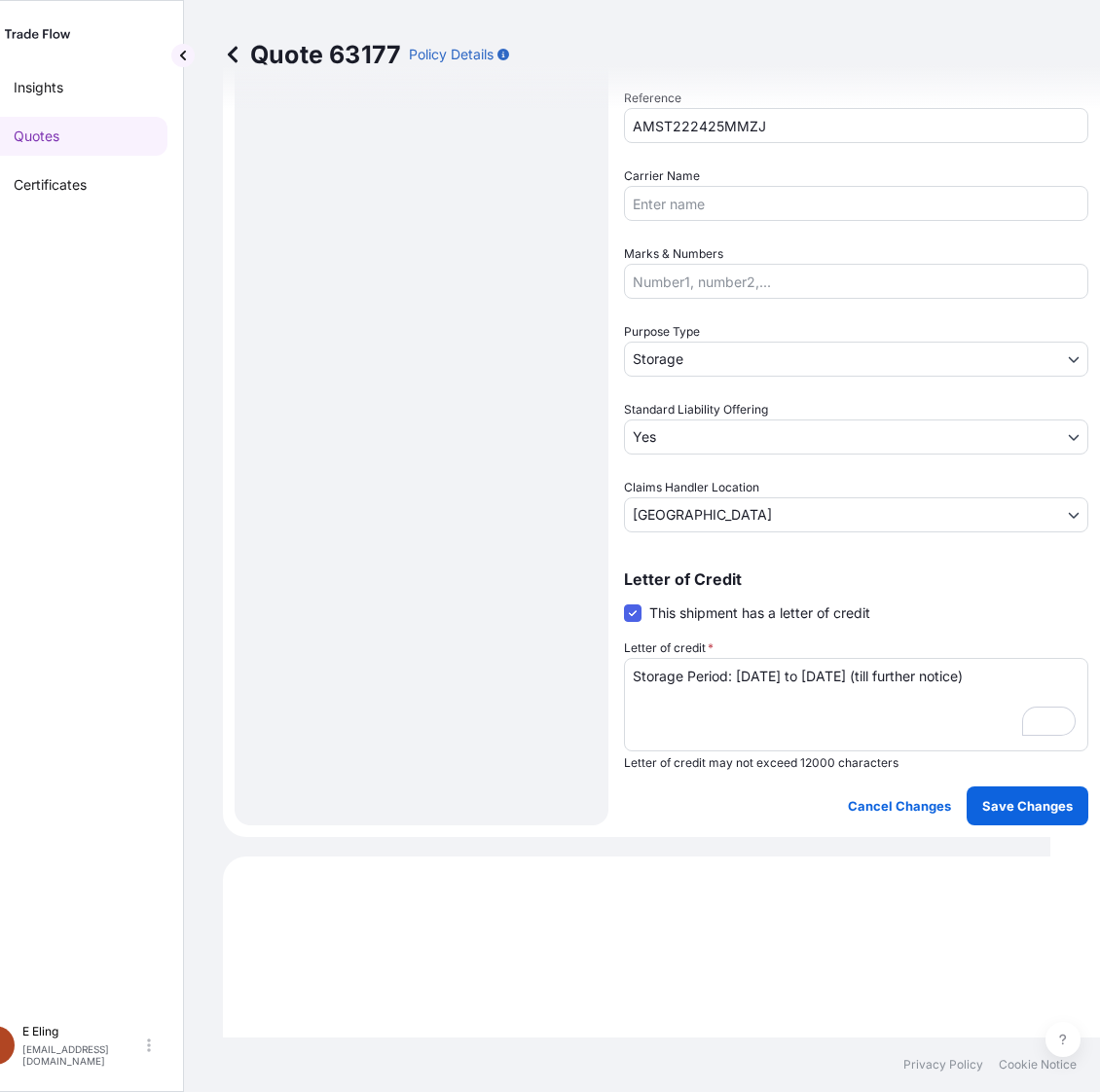
click at [1017, 828] on form "Route Details Place of loading Road / Inland Road / Inland Origin * Singapore M…" at bounding box center [661, 103] width 877 height 1468
click at [1022, 804] on p "Save Changes" at bounding box center [1027, 806] width 91 height 20
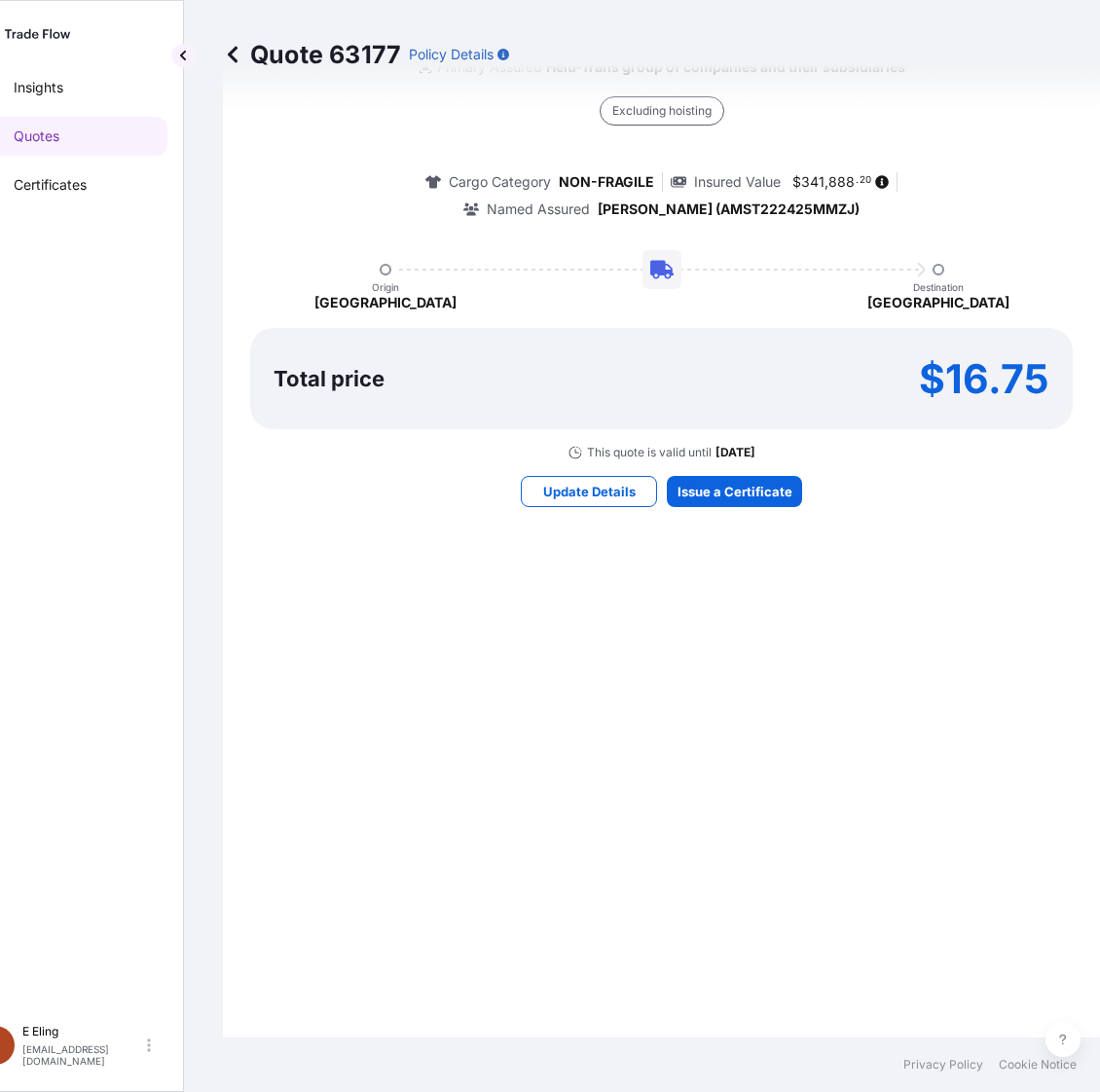
select select "STORAGE"
select select "Storage"
select select "Yes"
select select "[GEOGRAPHIC_DATA]"
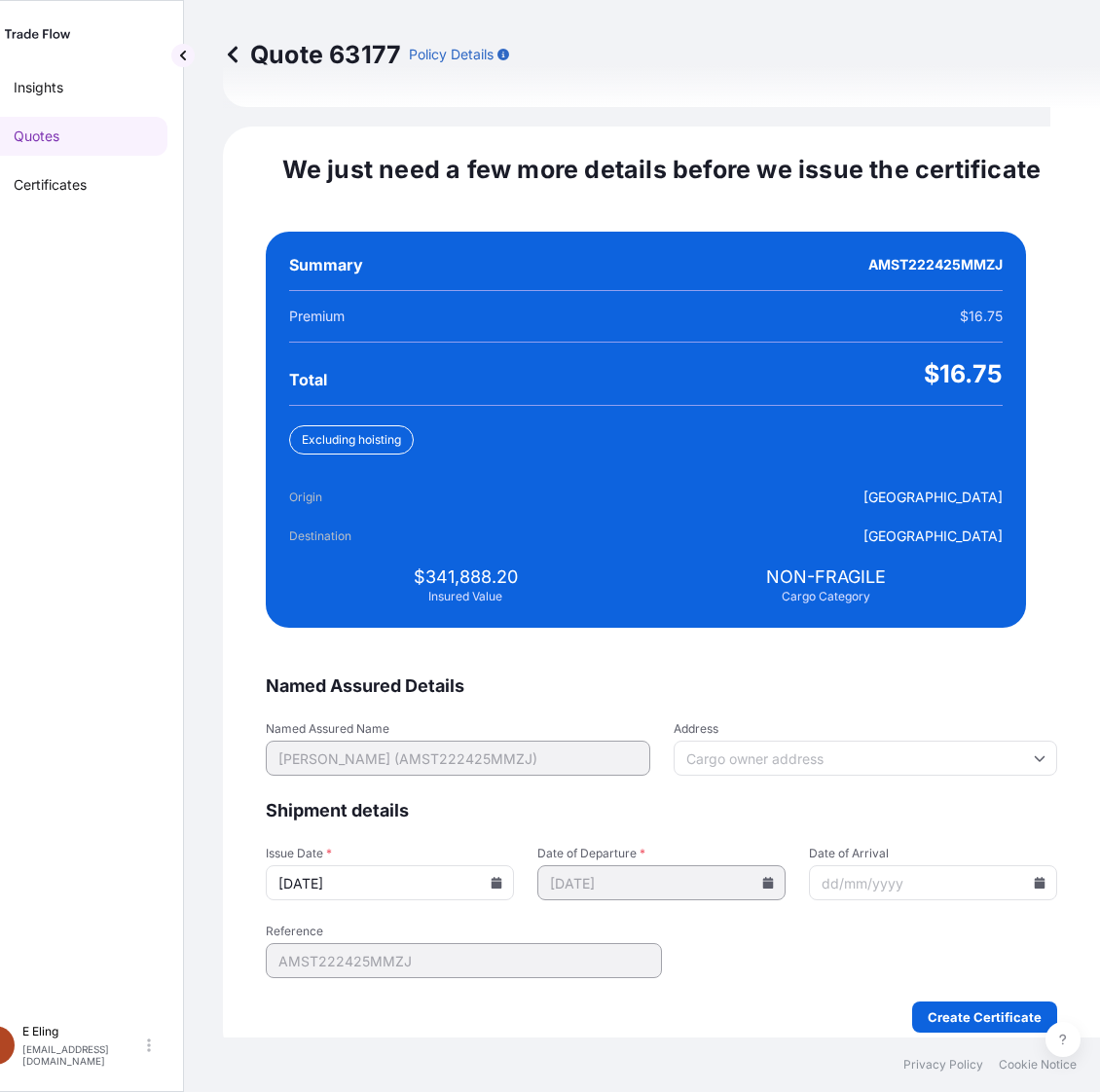
click at [503, 877] on icon at bounding box center [497, 883] width 11 height 12
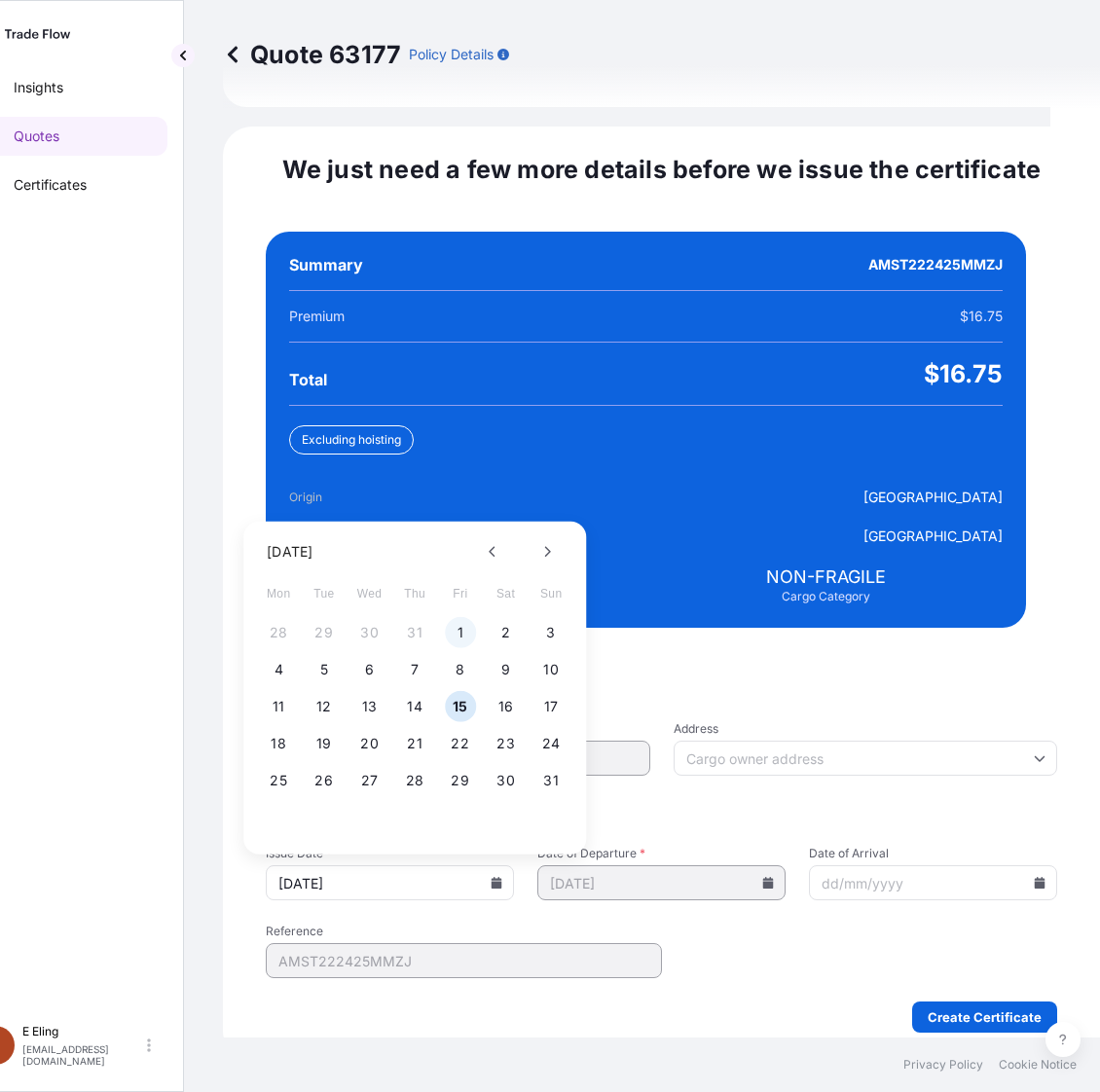
click at [459, 617] on button "1" at bounding box center [461, 633] width 31 height 31
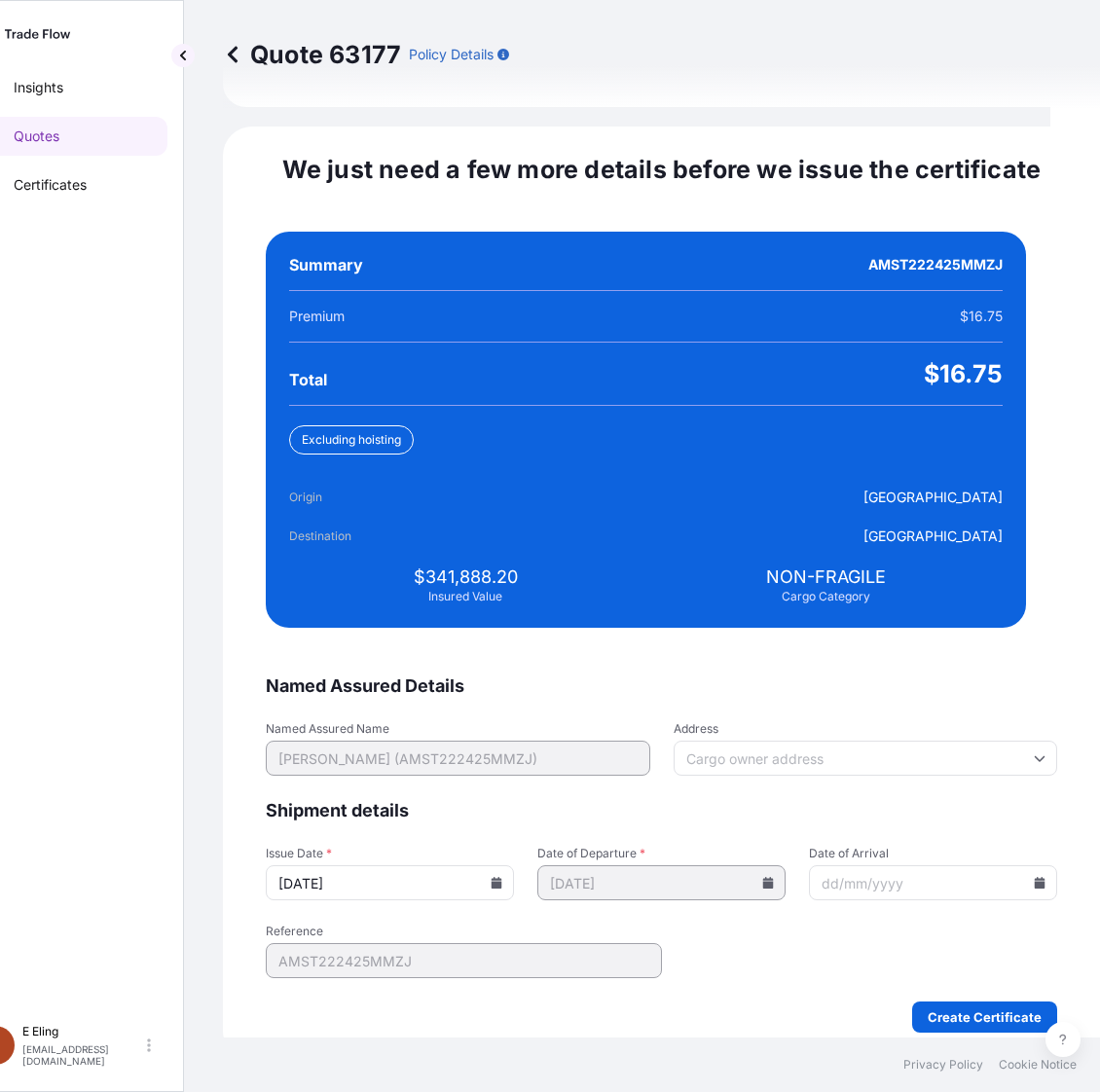
type input "[DATE]"
click at [1034, 877] on icon at bounding box center [1039, 883] width 11 height 12
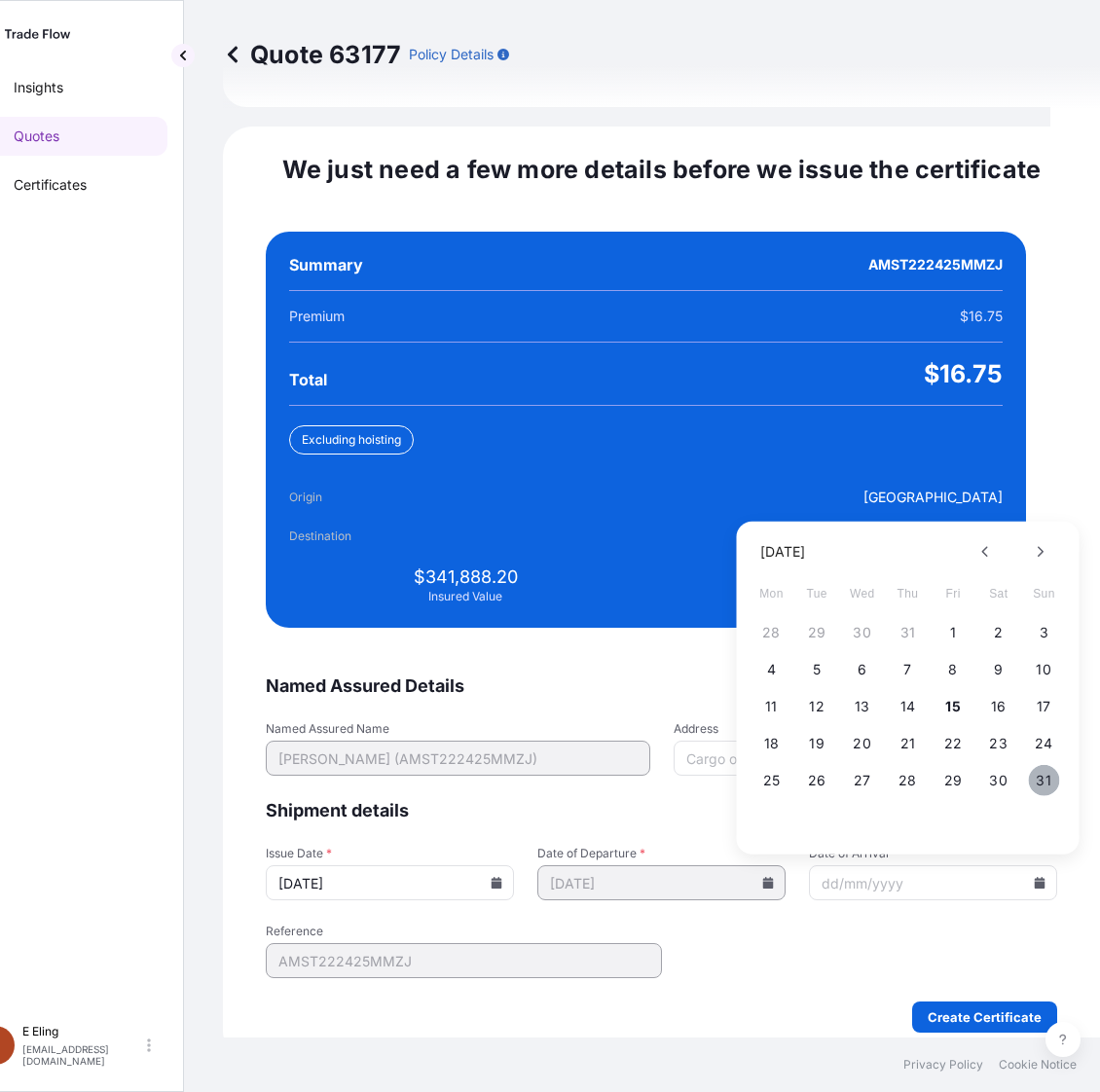
click at [1046, 764] on button "31" at bounding box center [1043, 780] width 31 height 31
type input "[DATE]"
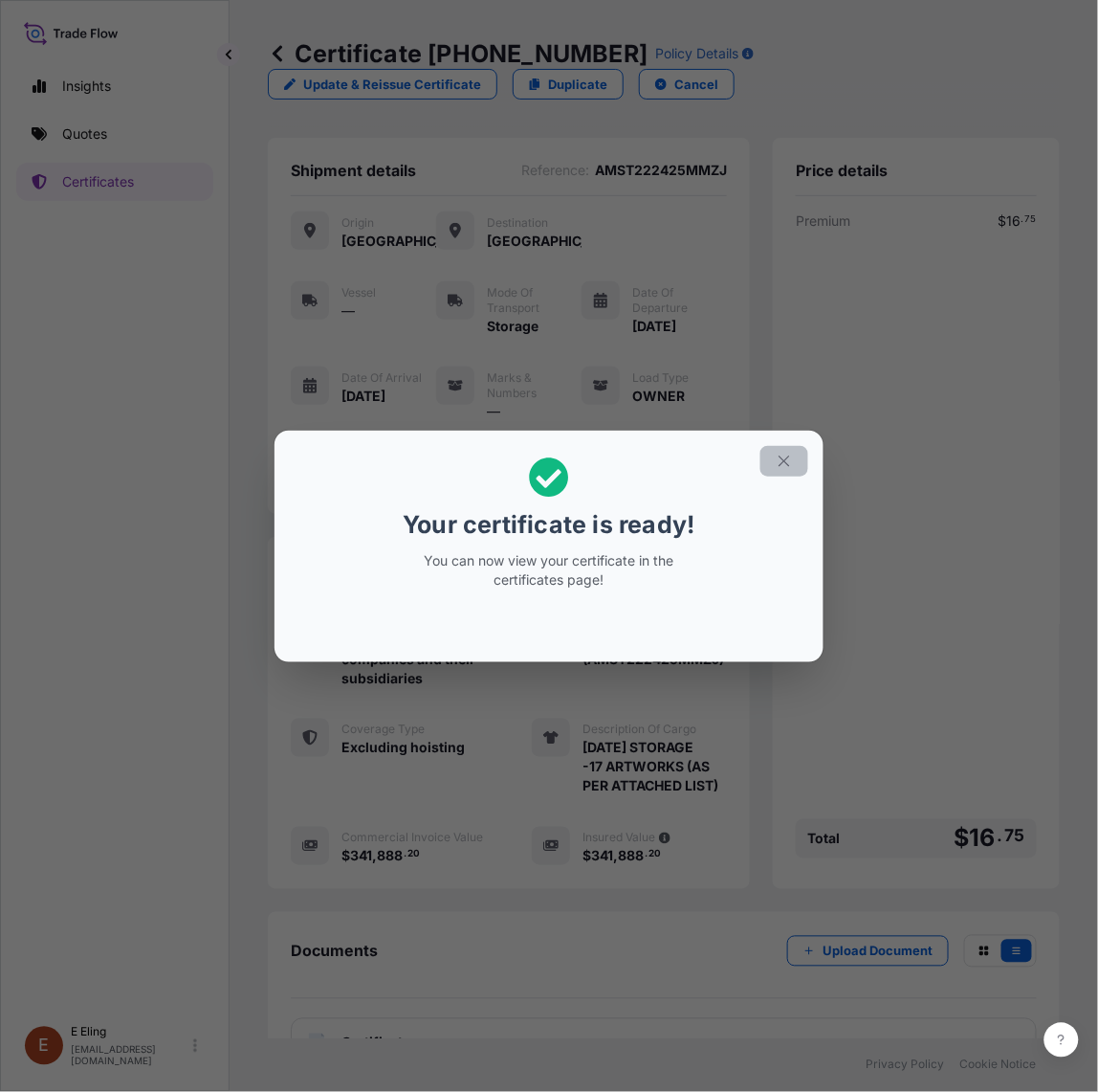
click at [785, 447] on button "button" at bounding box center [785, 461] width 48 height 31
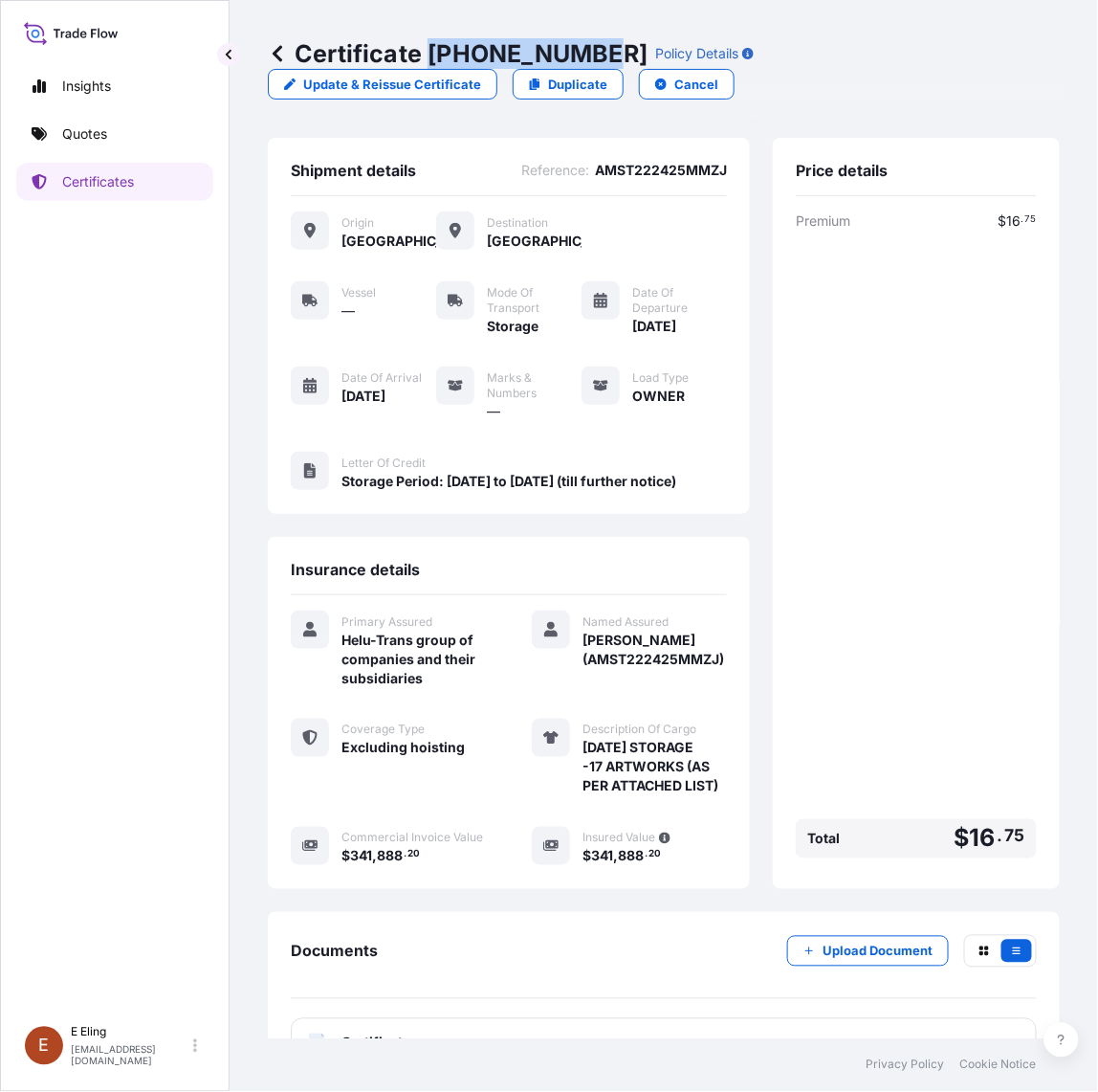
drag, startPoint x: 428, startPoint y: 53, endPoint x: 594, endPoint y: 50, distance: 166.0
click at [594, 50] on p "Certificate 31504-1295-1" at bounding box center [458, 54] width 380 height 31
copy p "[PHONE_NUMBER]"
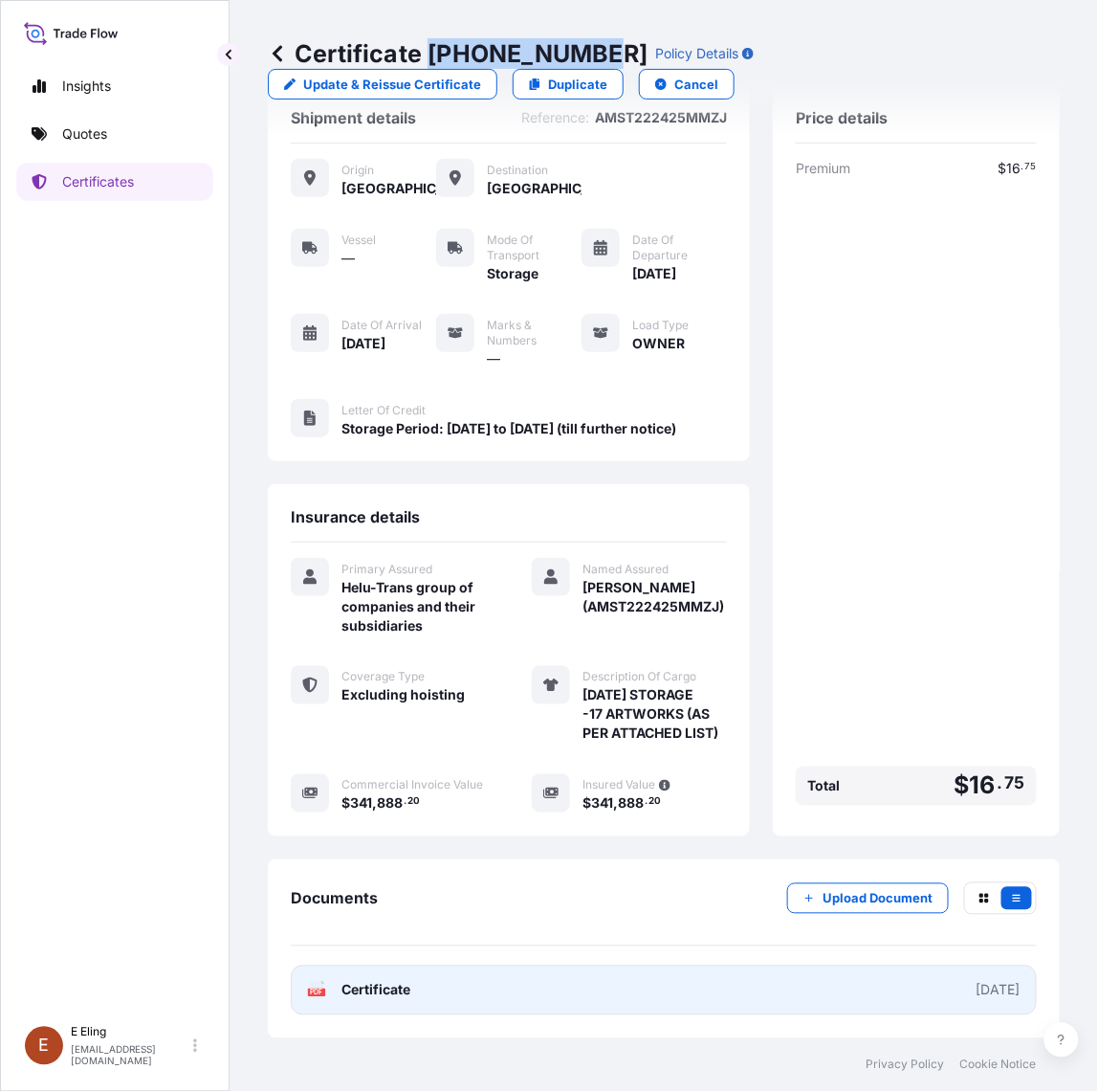
scroll to position [99, 0]
click at [624, 1001] on link "PDF Certificate [DATE]" at bounding box center [664, 990] width 746 height 50
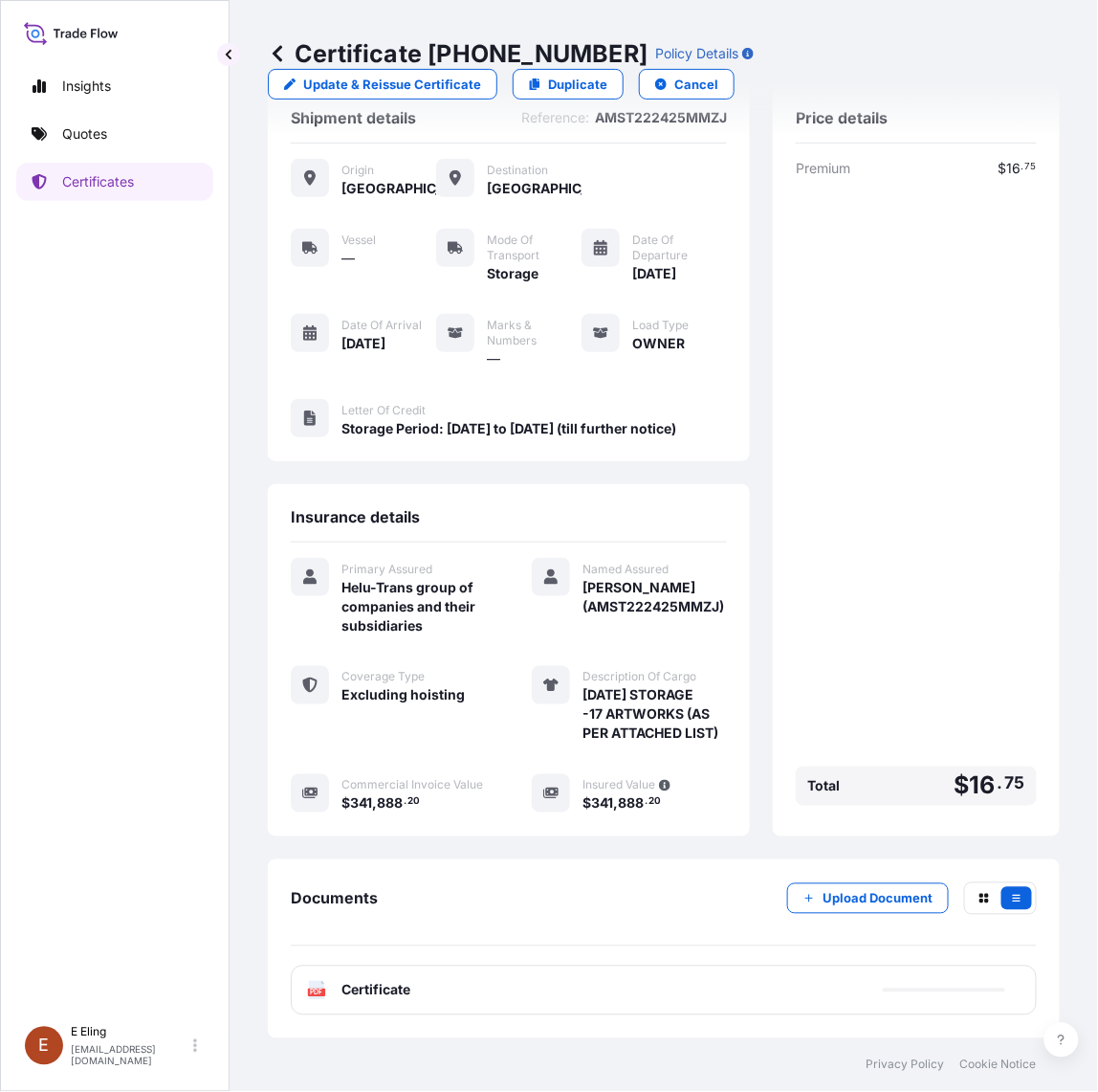
drag, startPoint x: 921, startPoint y: 916, endPoint x: 901, endPoint y: 904, distance: 23.3
click at [920, 916] on div "Documents Upload Document" at bounding box center [664, 914] width 746 height 64
click at [862, 889] on p "Upload Document" at bounding box center [878, 899] width 110 height 19
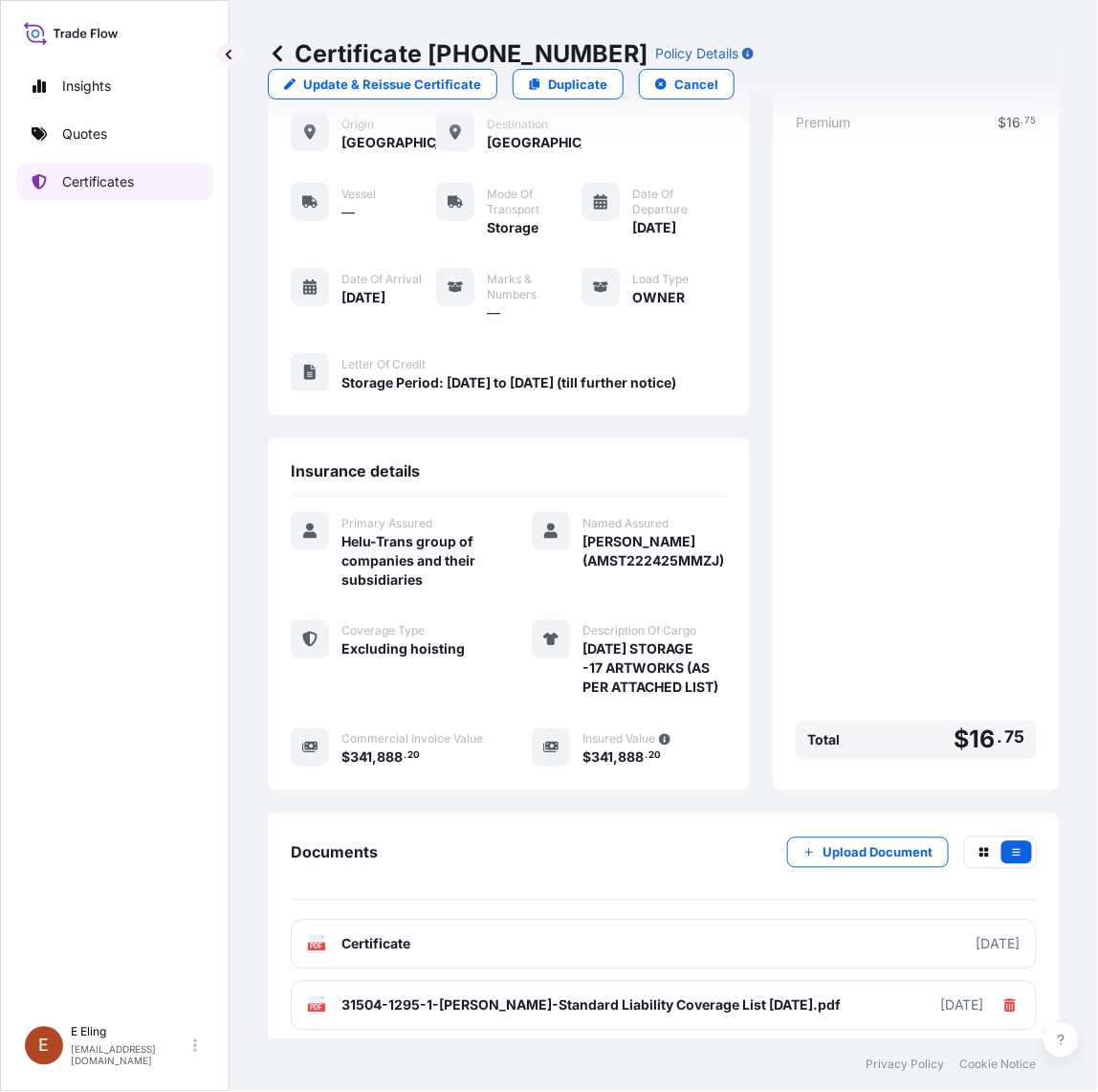
click at [99, 184] on p "Certificates" at bounding box center [98, 182] width 72 height 19
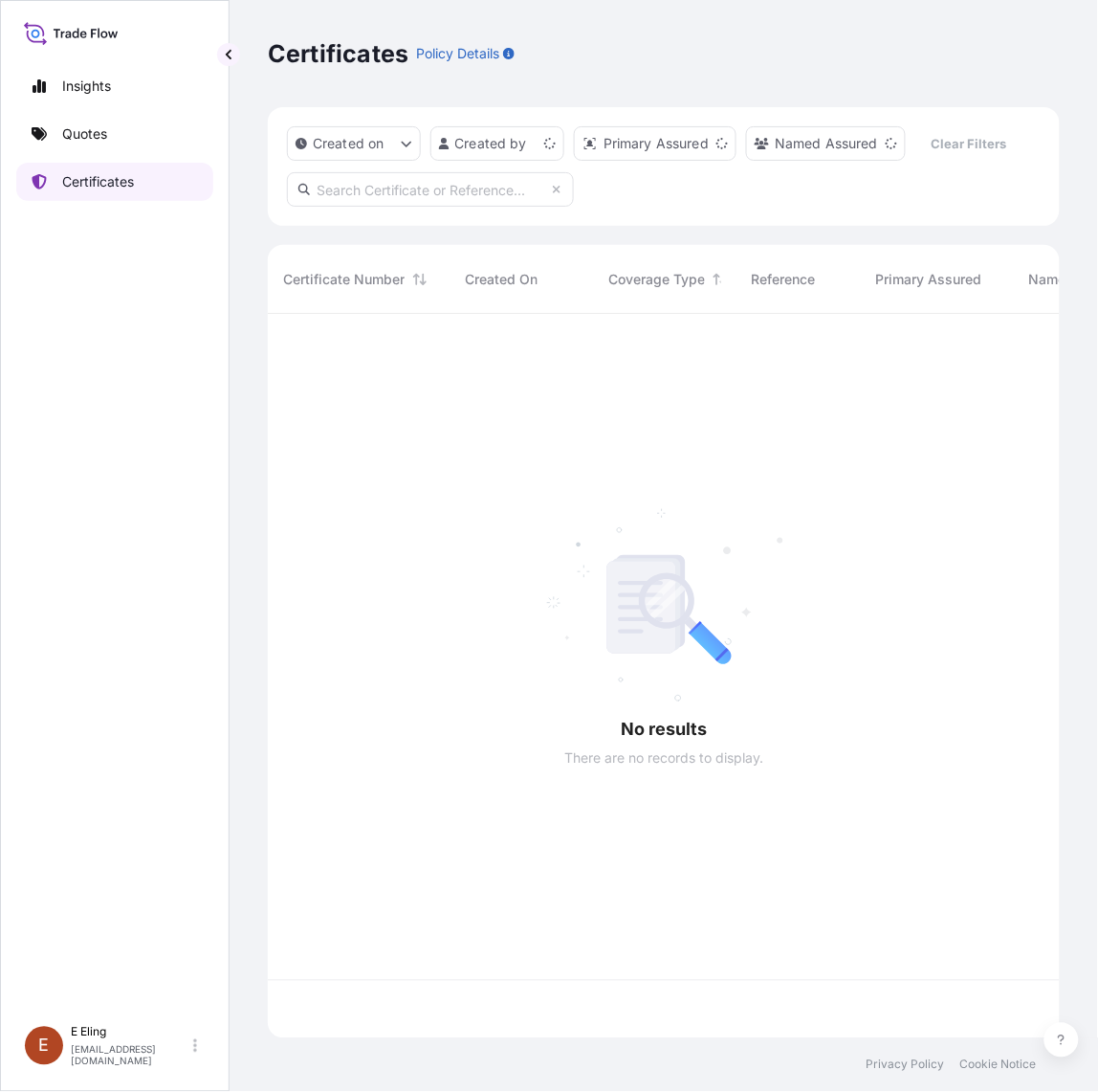
scroll to position [717, 775]
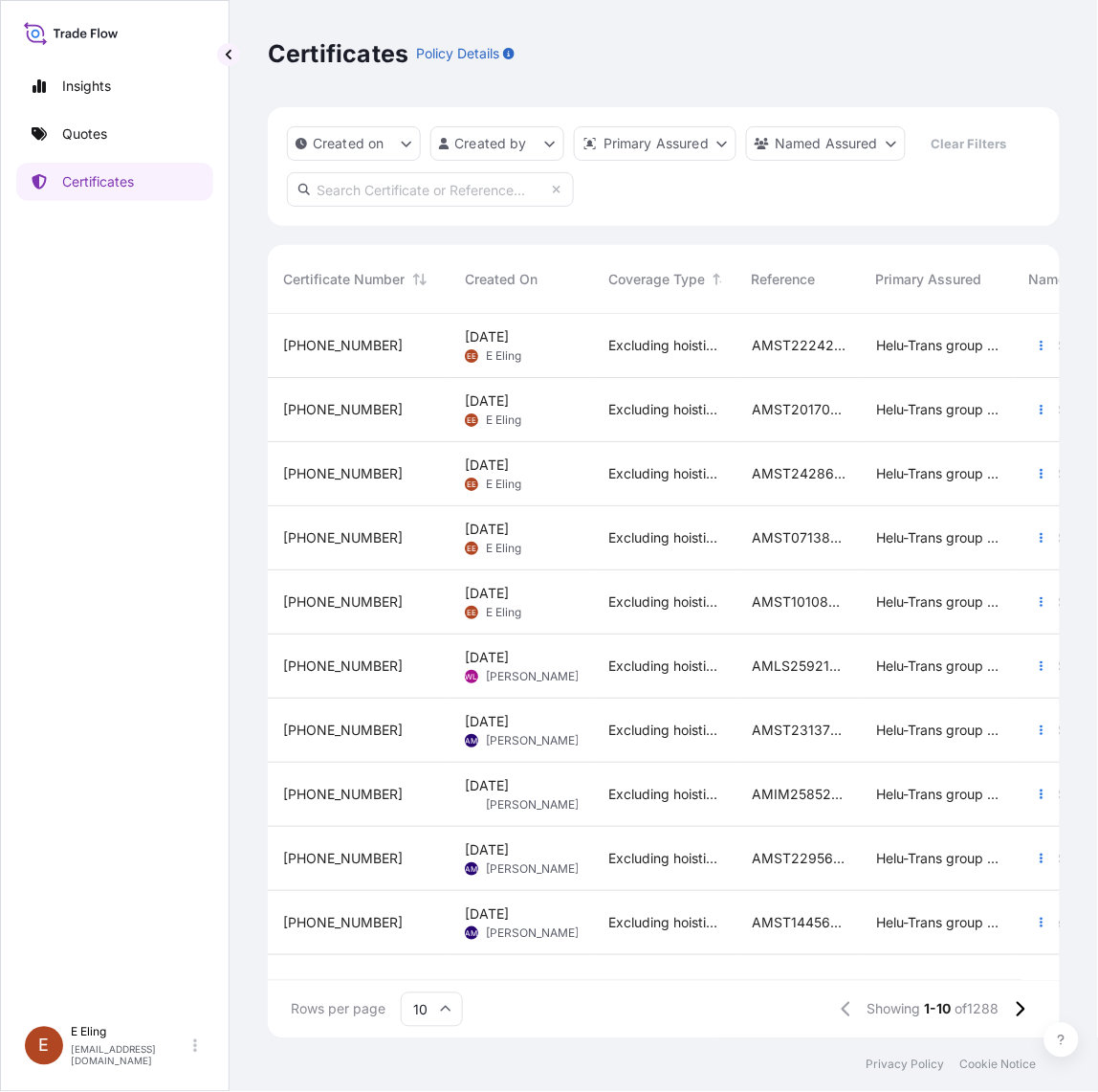
click at [345, 201] on input "text" at bounding box center [431, 189] width 287 height 35
paste input "AMST233943JSZJ"
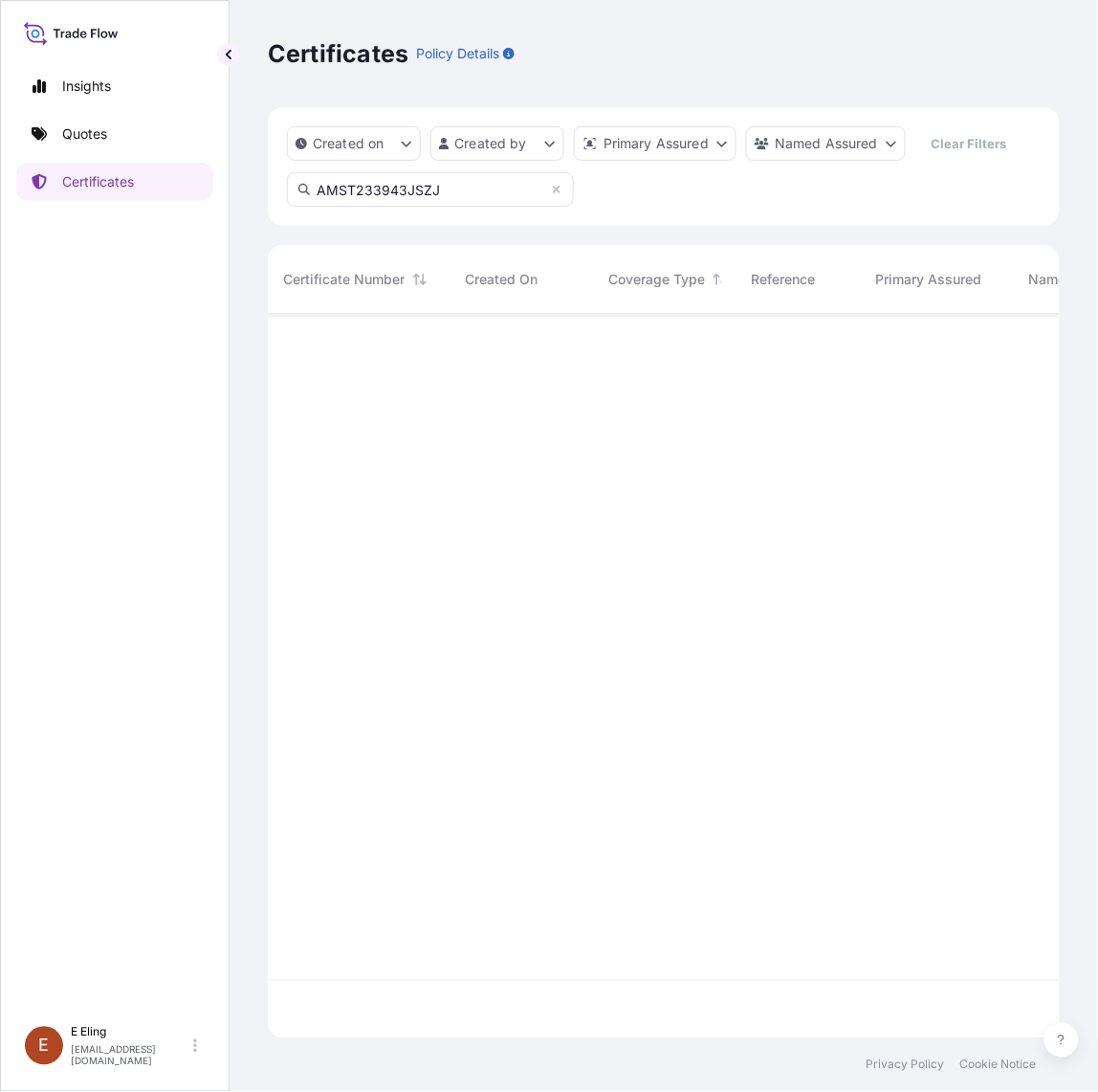
type input "AMST233943JSZJ"
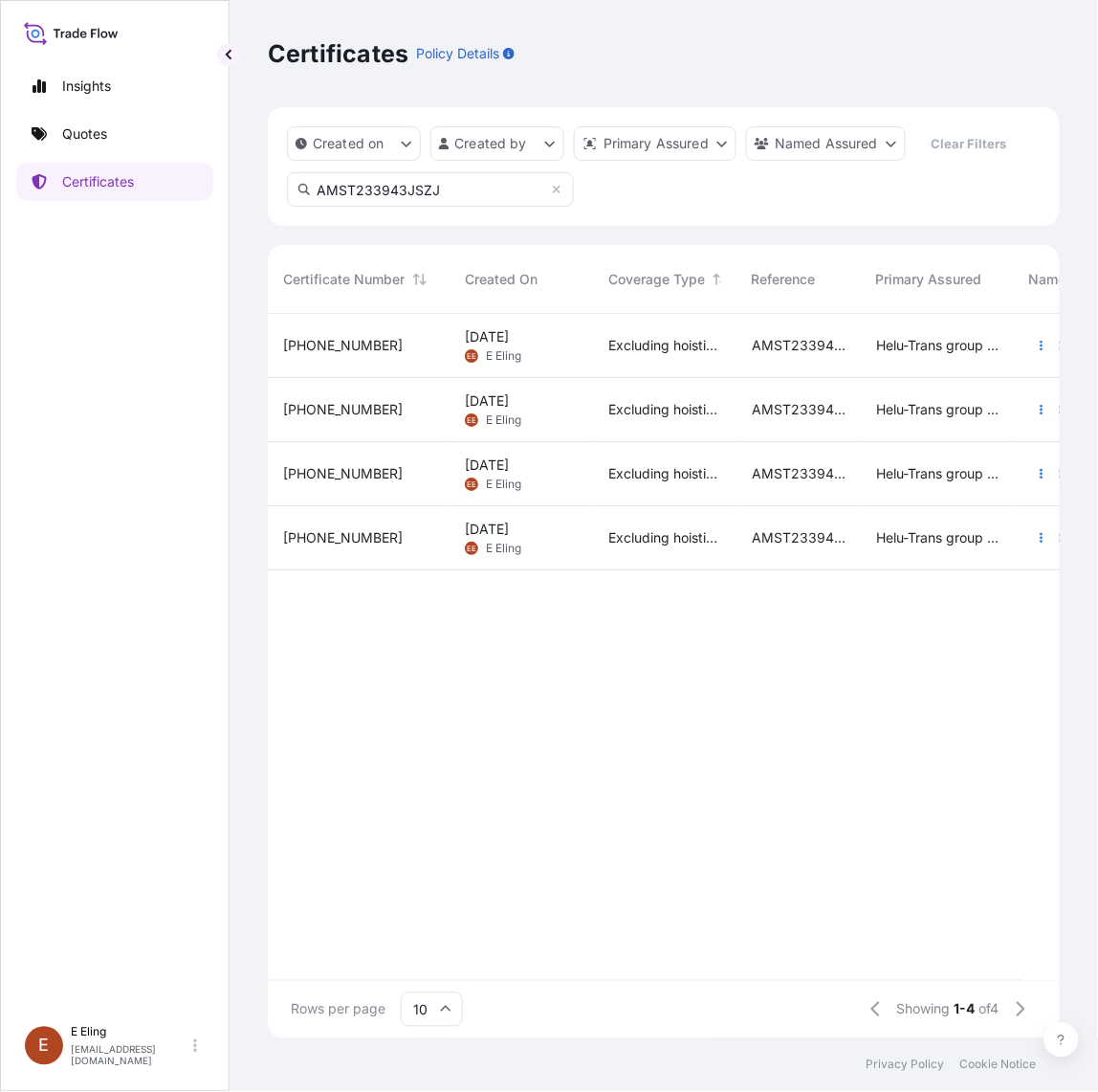
click at [470, 186] on input "AMST233943JSZJ" at bounding box center [431, 189] width 287 height 35
click at [1027, 339] on button "button" at bounding box center [1042, 345] width 31 height 31
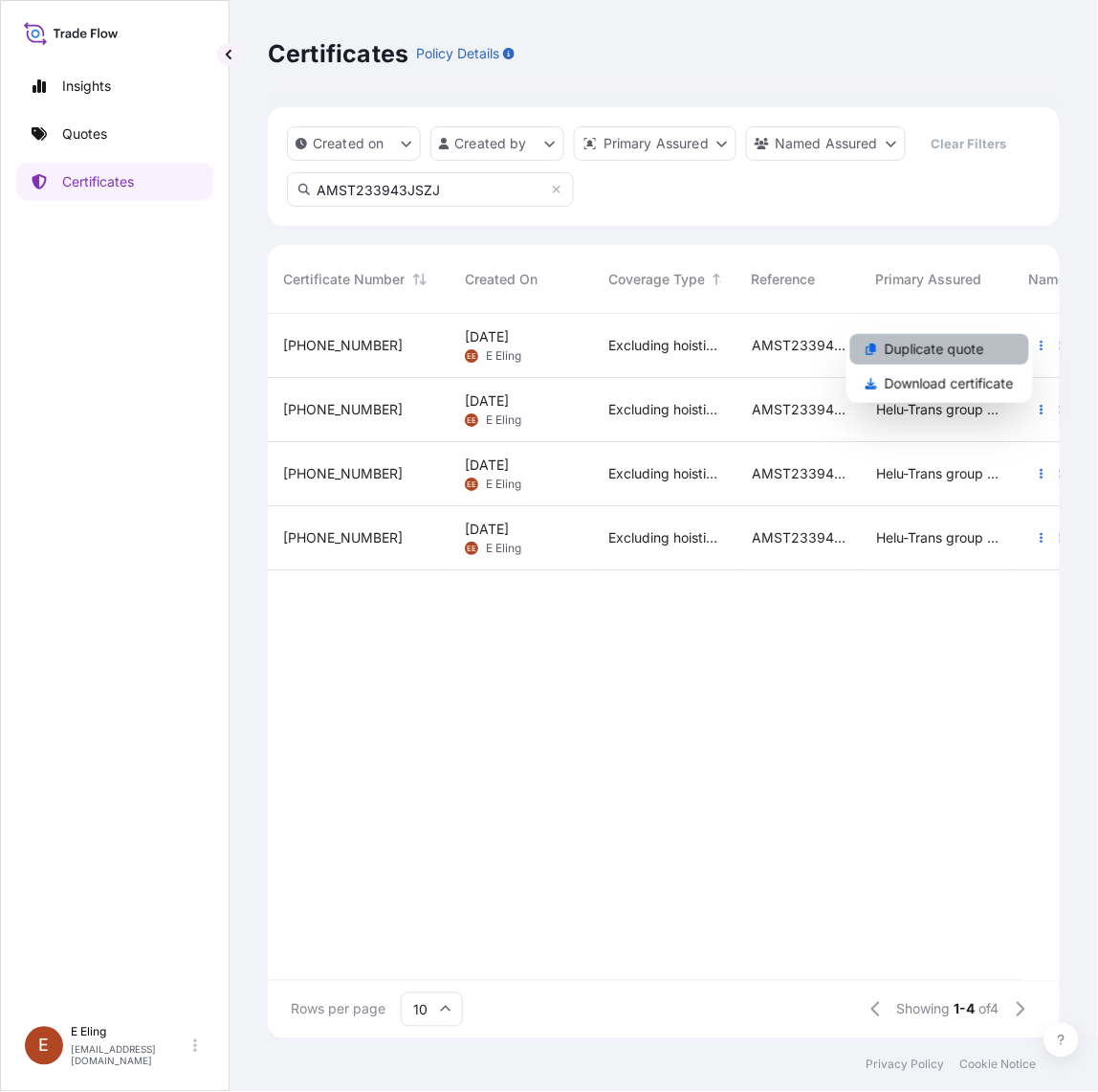
click at [979, 360] on link "Duplicate quote" at bounding box center [940, 349] width 179 height 31
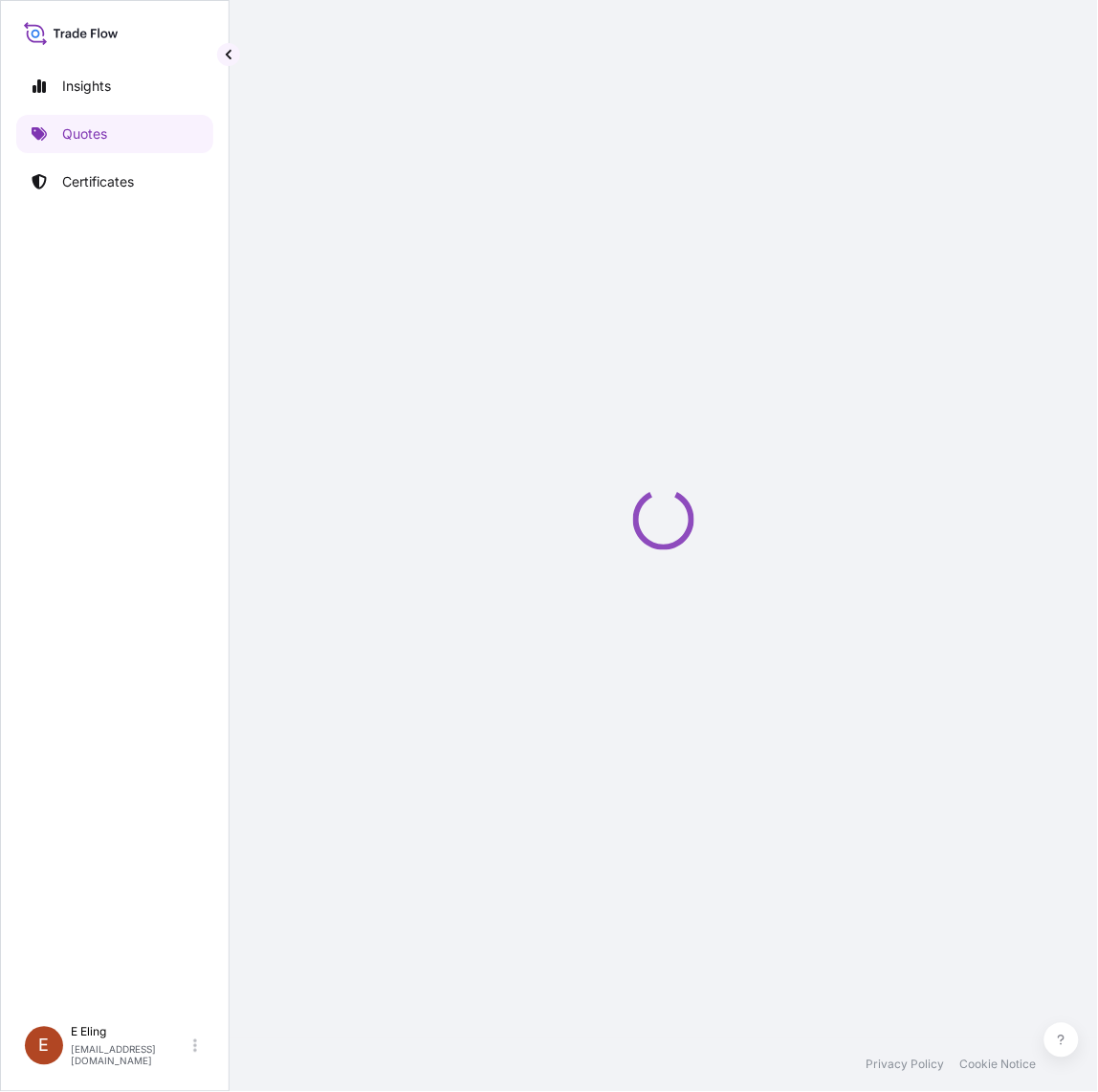
select select "STORAGE"
select select "Storage"
select select "Yes"
select select "[GEOGRAPHIC_DATA]"
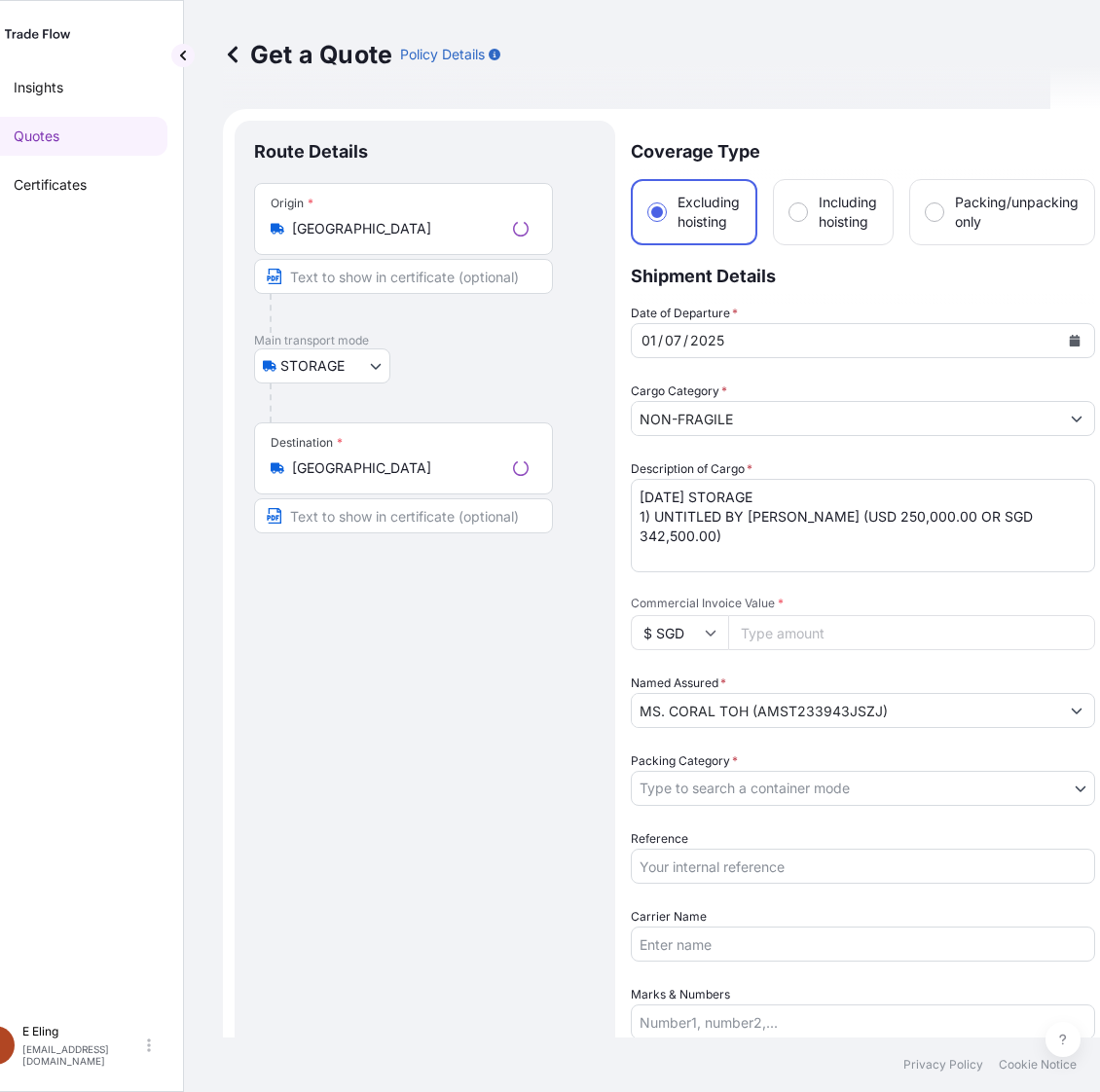
scroll to position [31, 0]
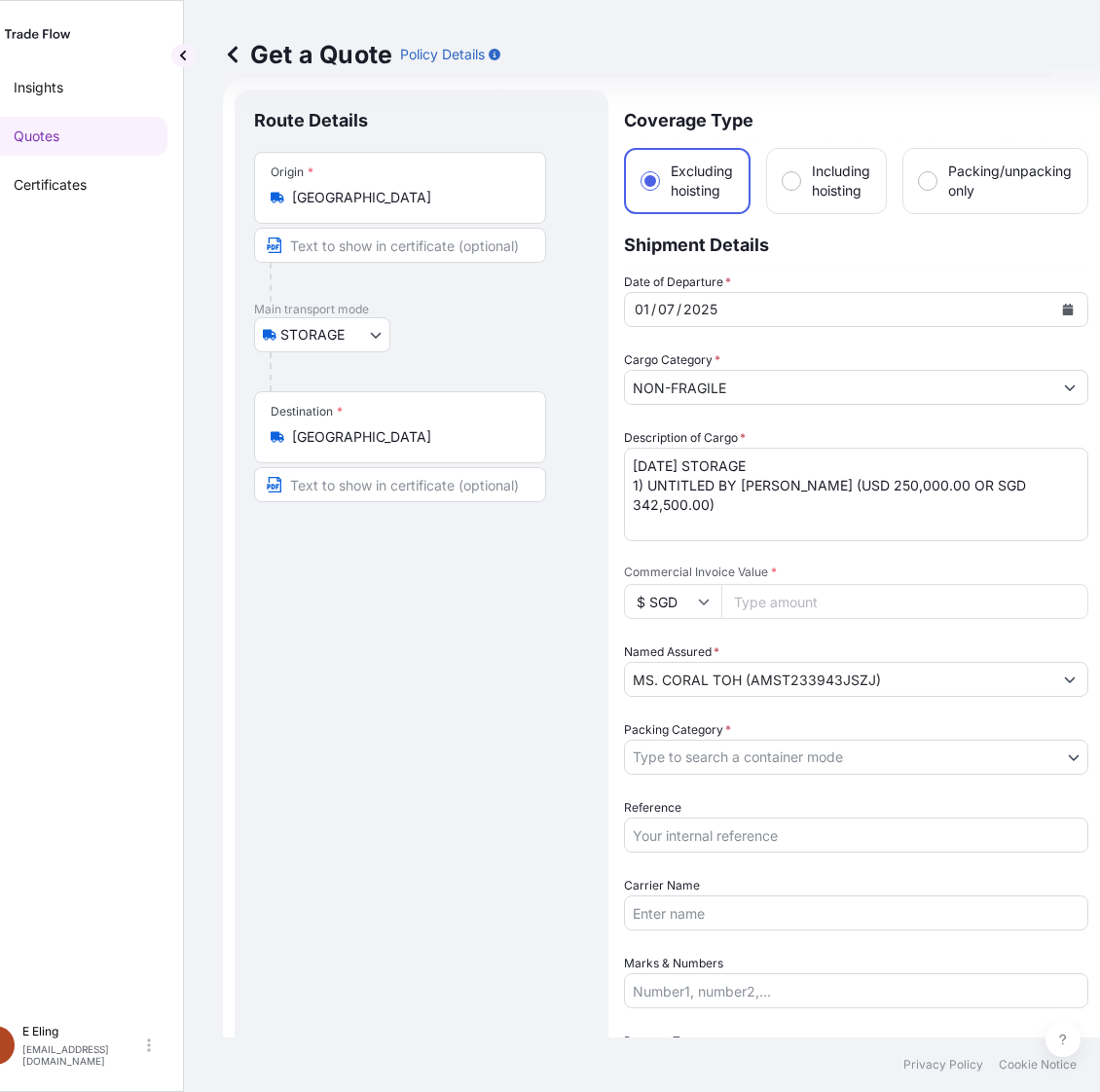
click at [1059, 308] on button "Calendar" at bounding box center [1068, 310] width 31 height 31
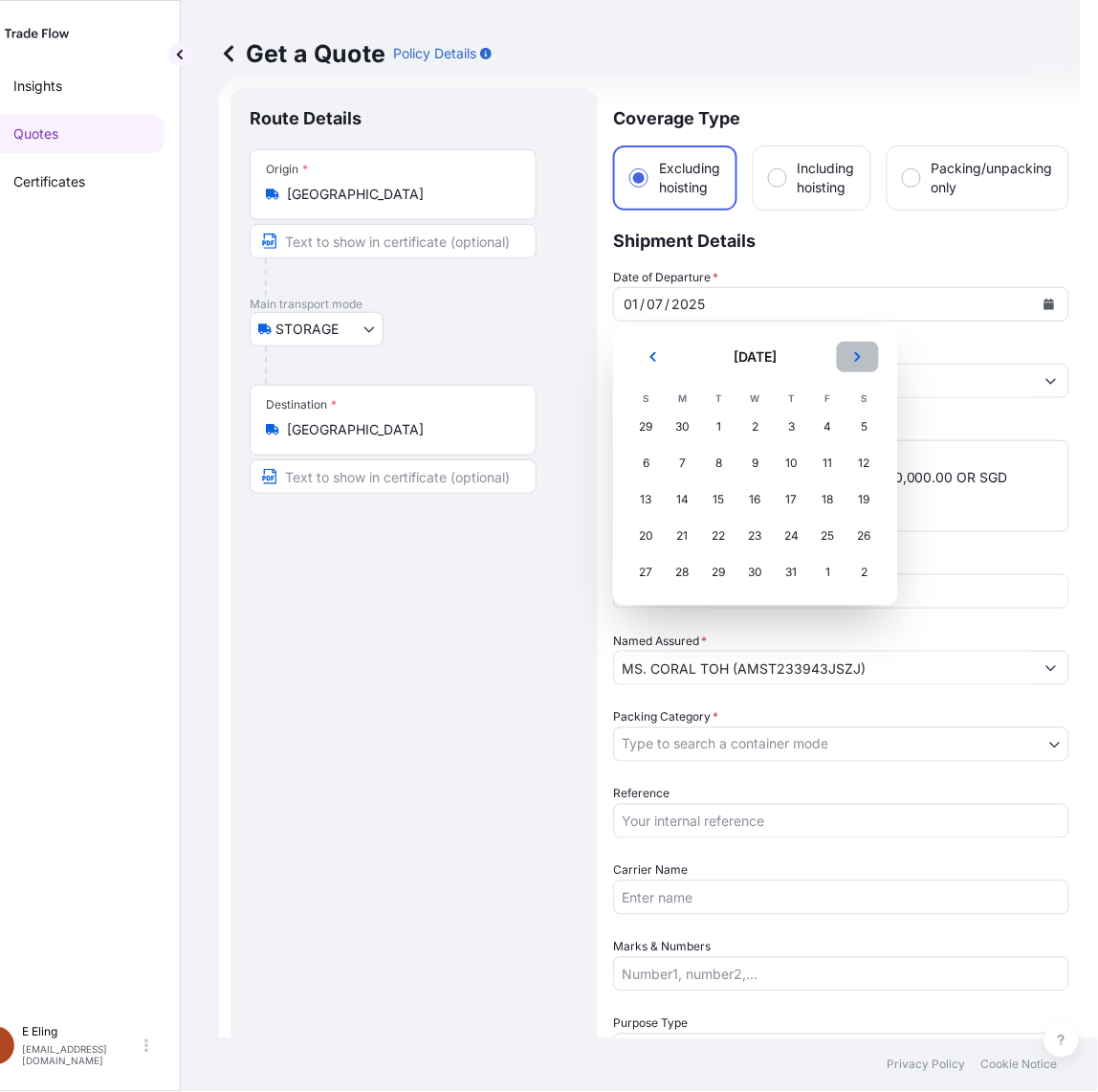
click at [845, 365] on button "Next" at bounding box center [859, 357] width 42 height 31
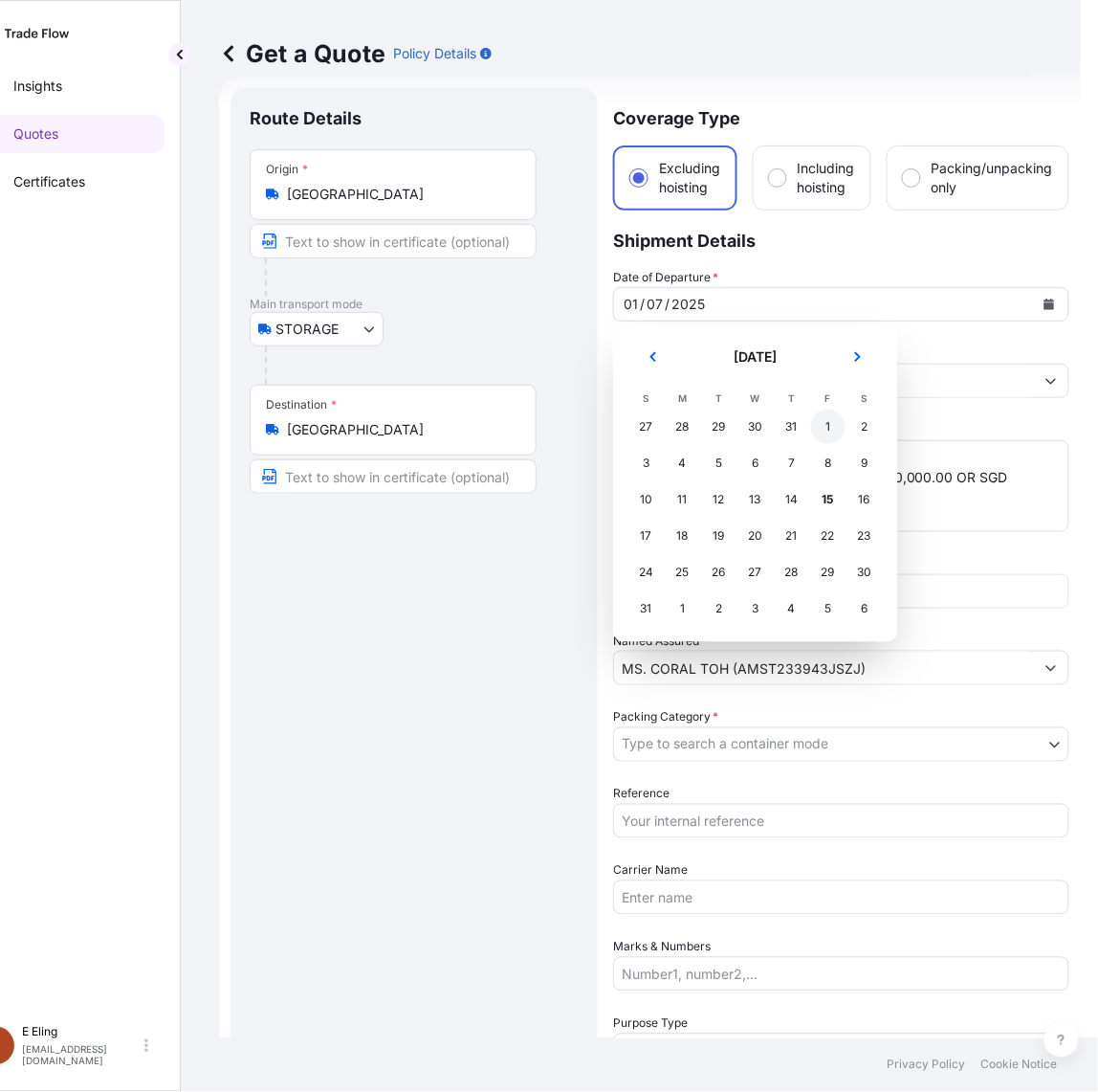
click at [824, 436] on div "1" at bounding box center [829, 427] width 35 height 35
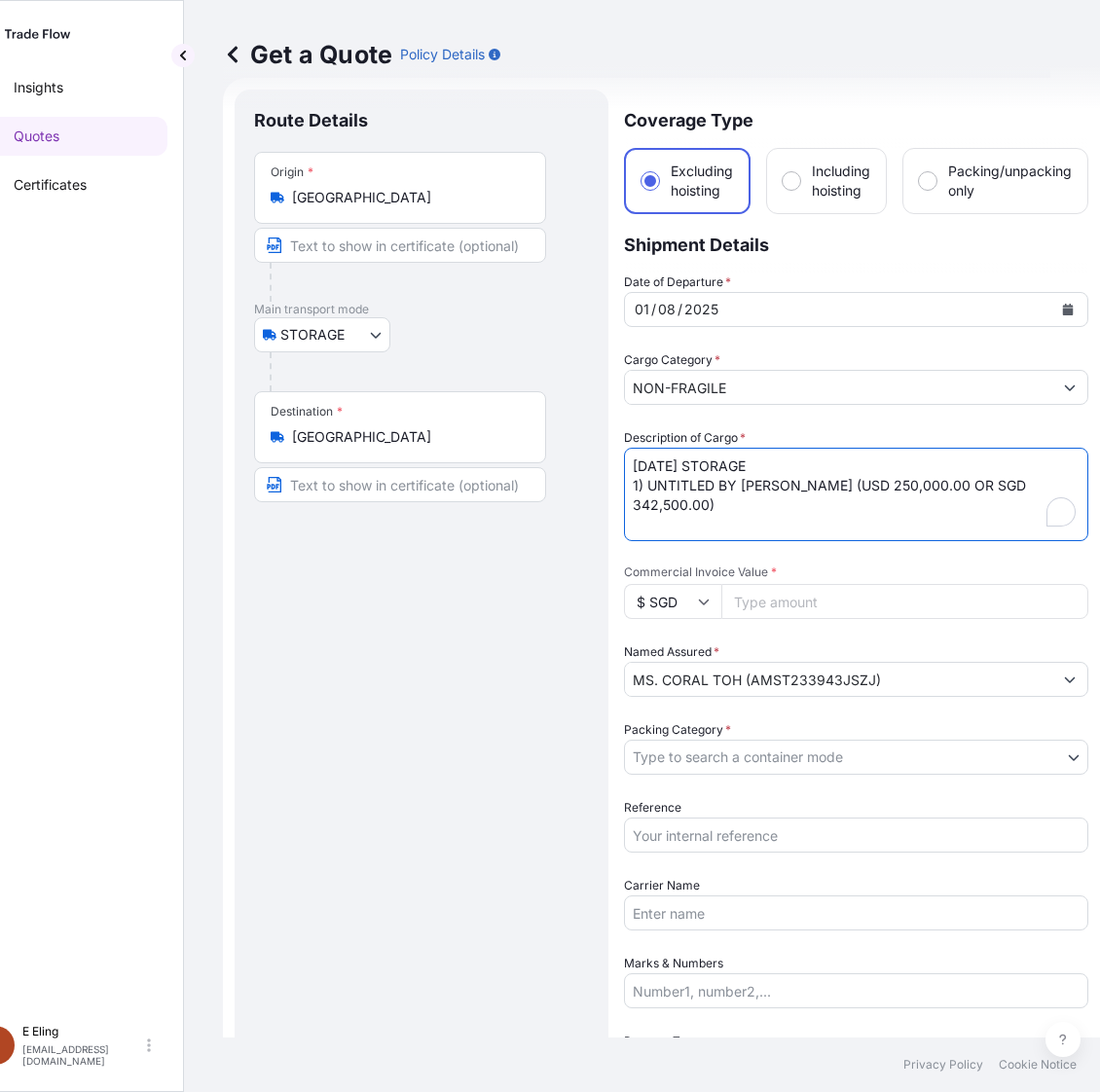
drag, startPoint x: 655, startPoint y: 467, endPoint x: 624, endPoint y: 467, distance: 31.0
click at [624, 467] on textarea "JUL25 STORAGE 1) UNTITLED BY LI CHEN (USD 250,000.00 OR SGD 342,500.00)" at bounding box center [856, 495] width 464 height 94
type textarea "AUG25 STORAGE 1) UNTITLED BY LI CHEN (USD 250,000.00 OR SGD 342,500.00)"
click at [715, 842] on input "Reference" at bounding box center [856, 835] width 464 height 35
paste input "AMST233943JSZJ"
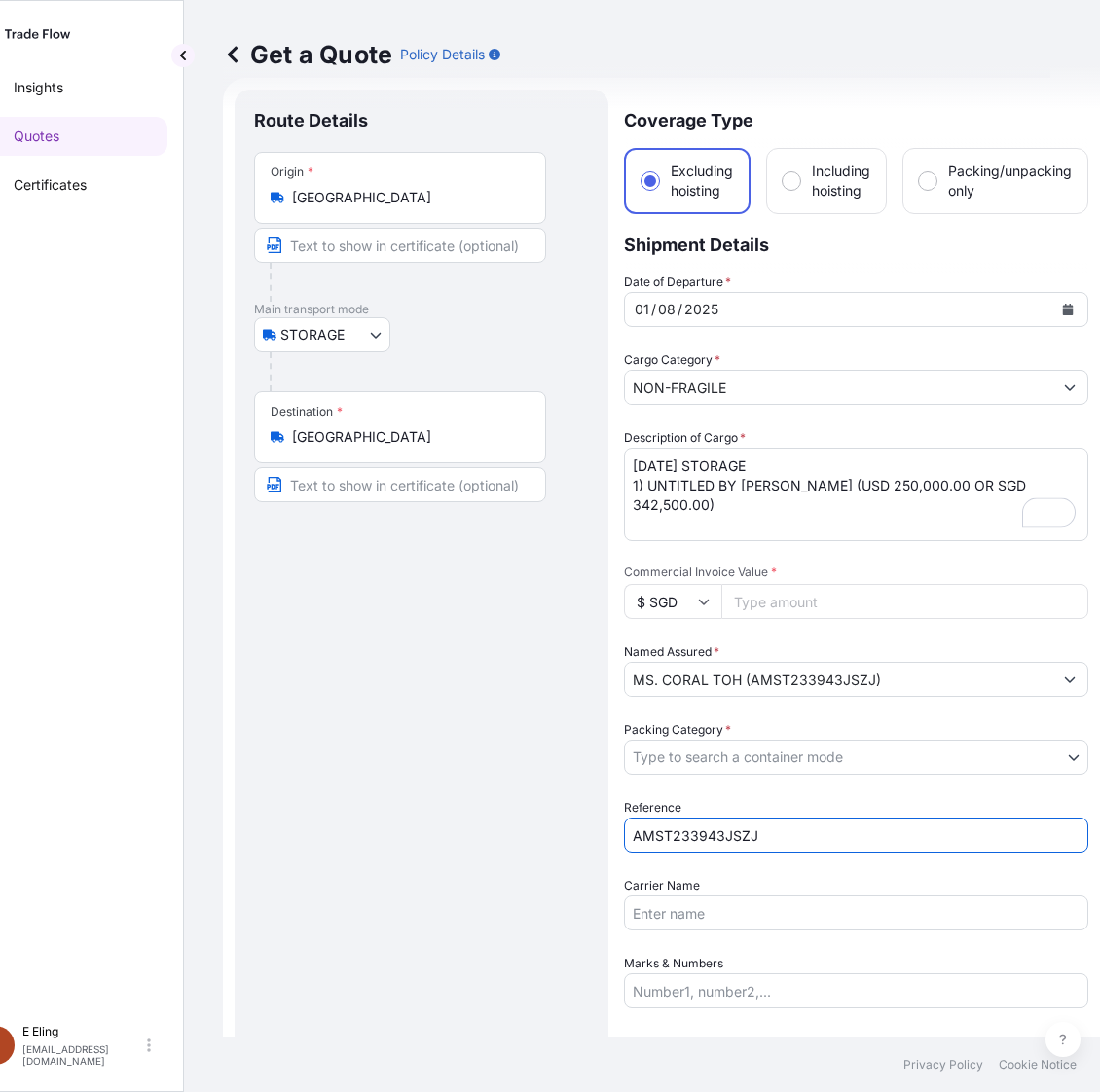
type input "AMST233943JSZJ"
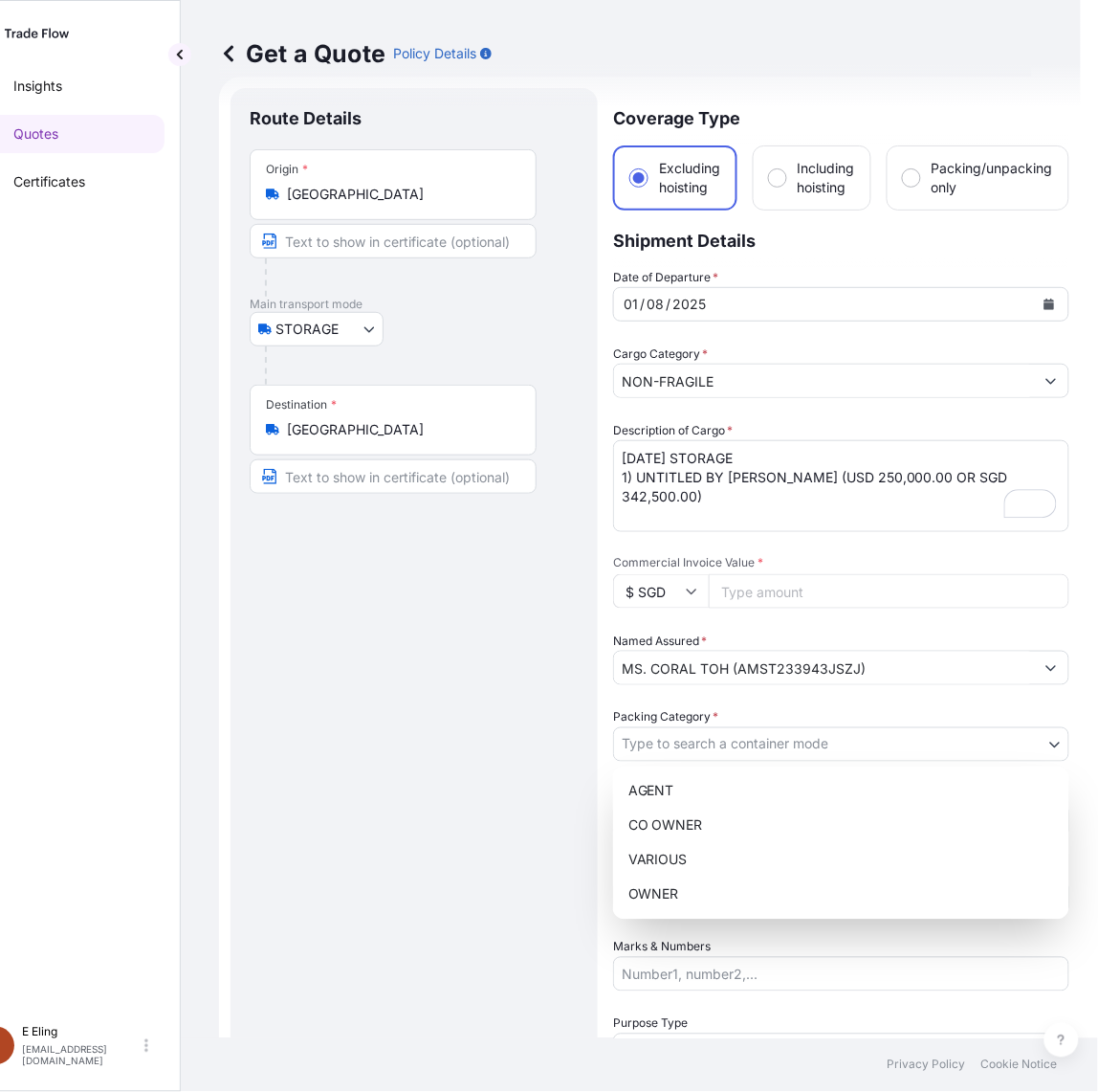
click at [708, 757] on body "August 2025 Insights Quotes Certificates E E Eling eeling@helutrans.com Get a Q…" at bounding box center [491, 546] width 1082 height 1092
click at [673, 890] on div "OWNER" at bounding box center [841, 895] width 441 height 35
select select "27"
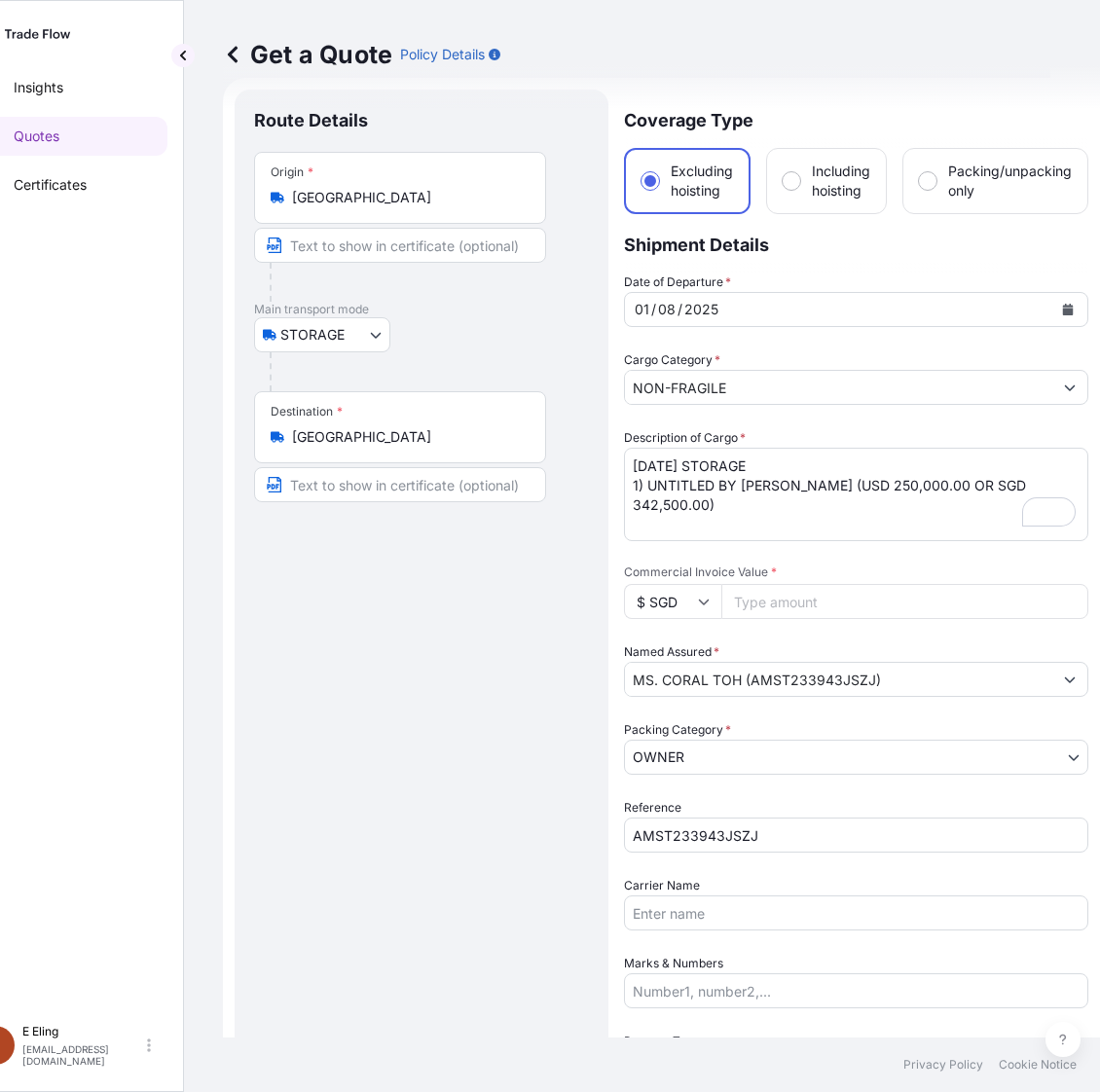
click at [740, 590] on input "Commercial Invoice Value *" at bounding box center [903, 601] width 367 height 35
paste input "342500.00"
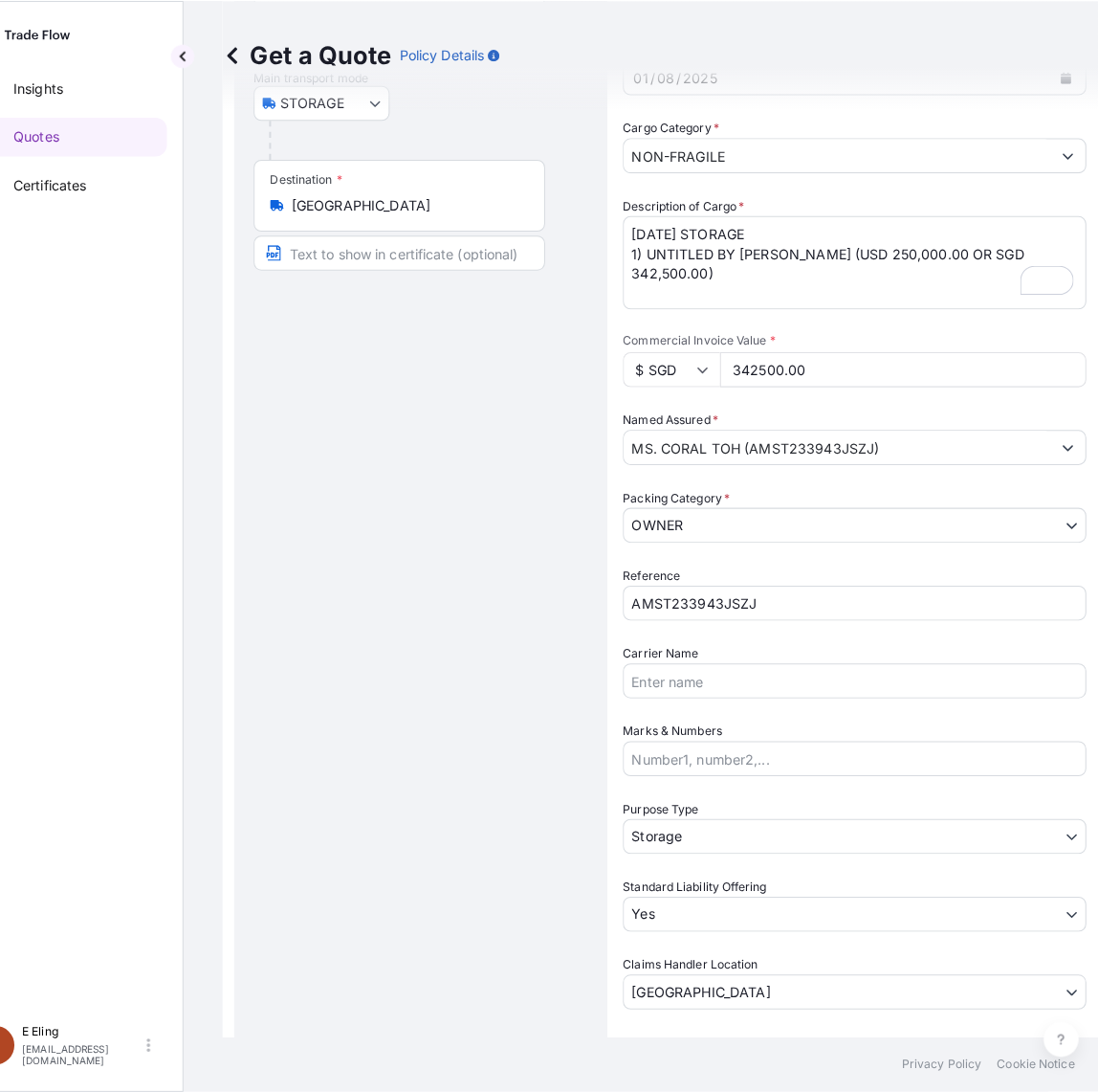
scroll to position [509, 0]
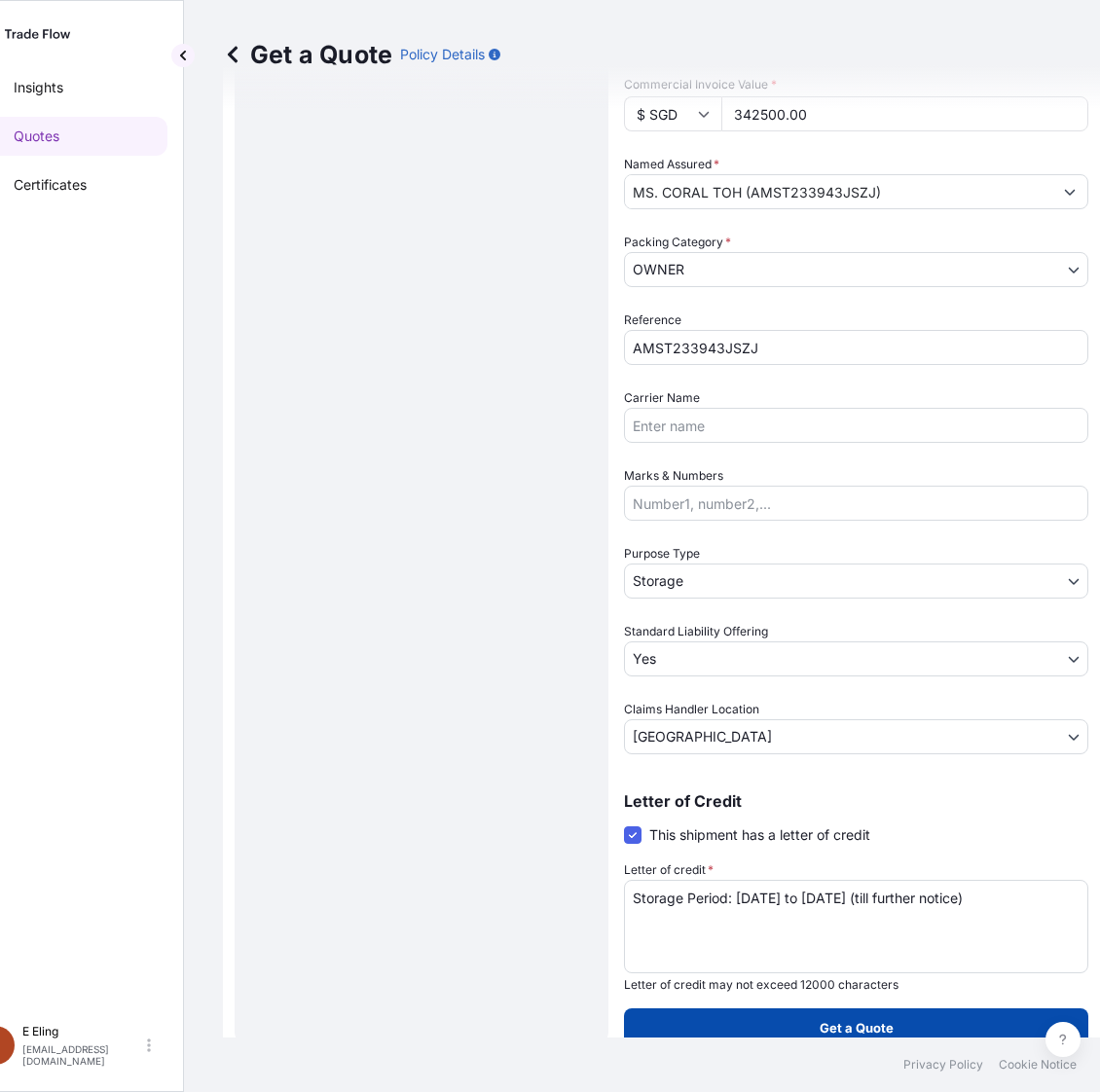
type input "342500.00"
click at [907, 1018] on button "Get a Quote" at bounding box center [856, 1027] width 464 height 39
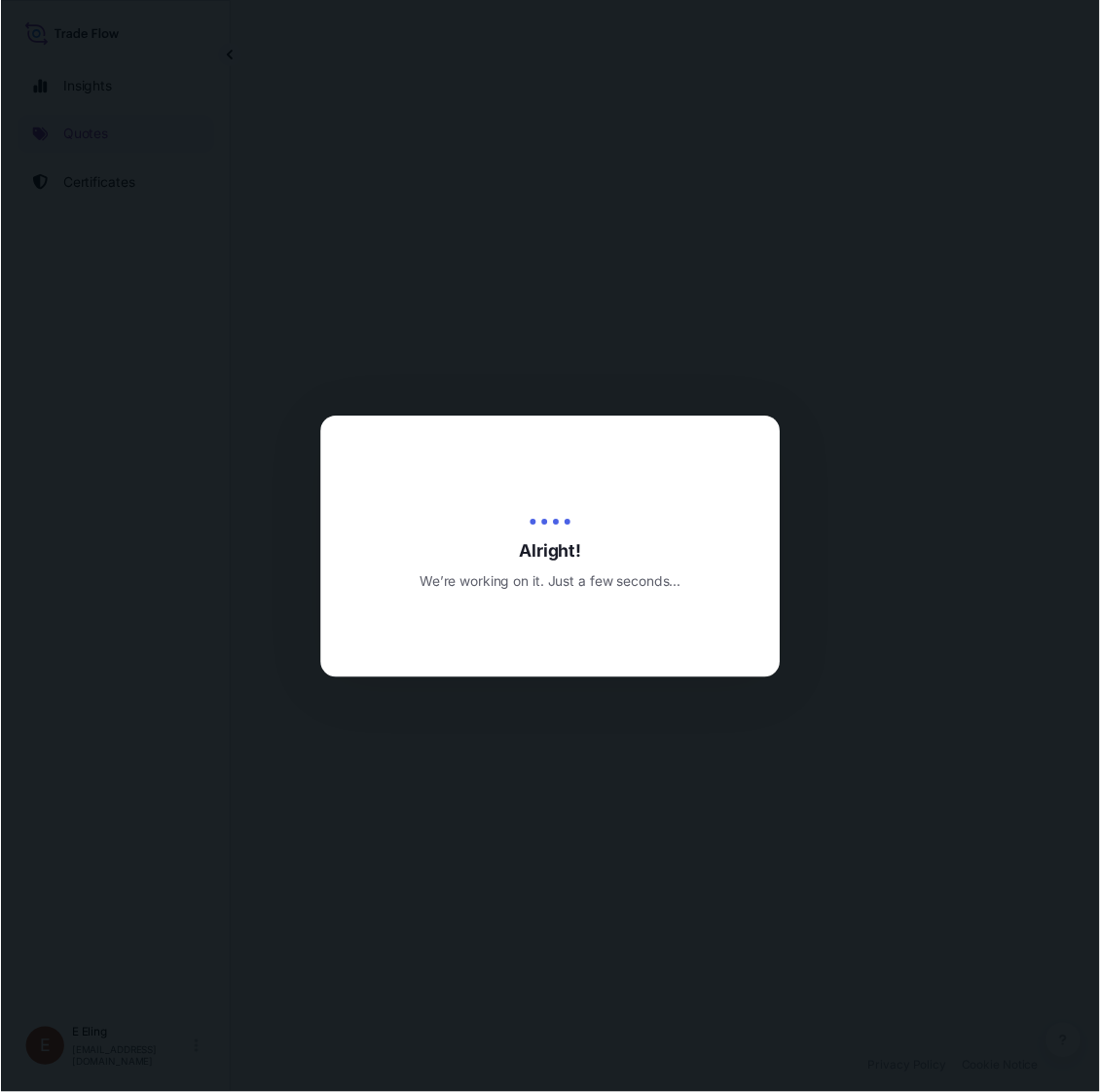
scroll to position [0, 50]
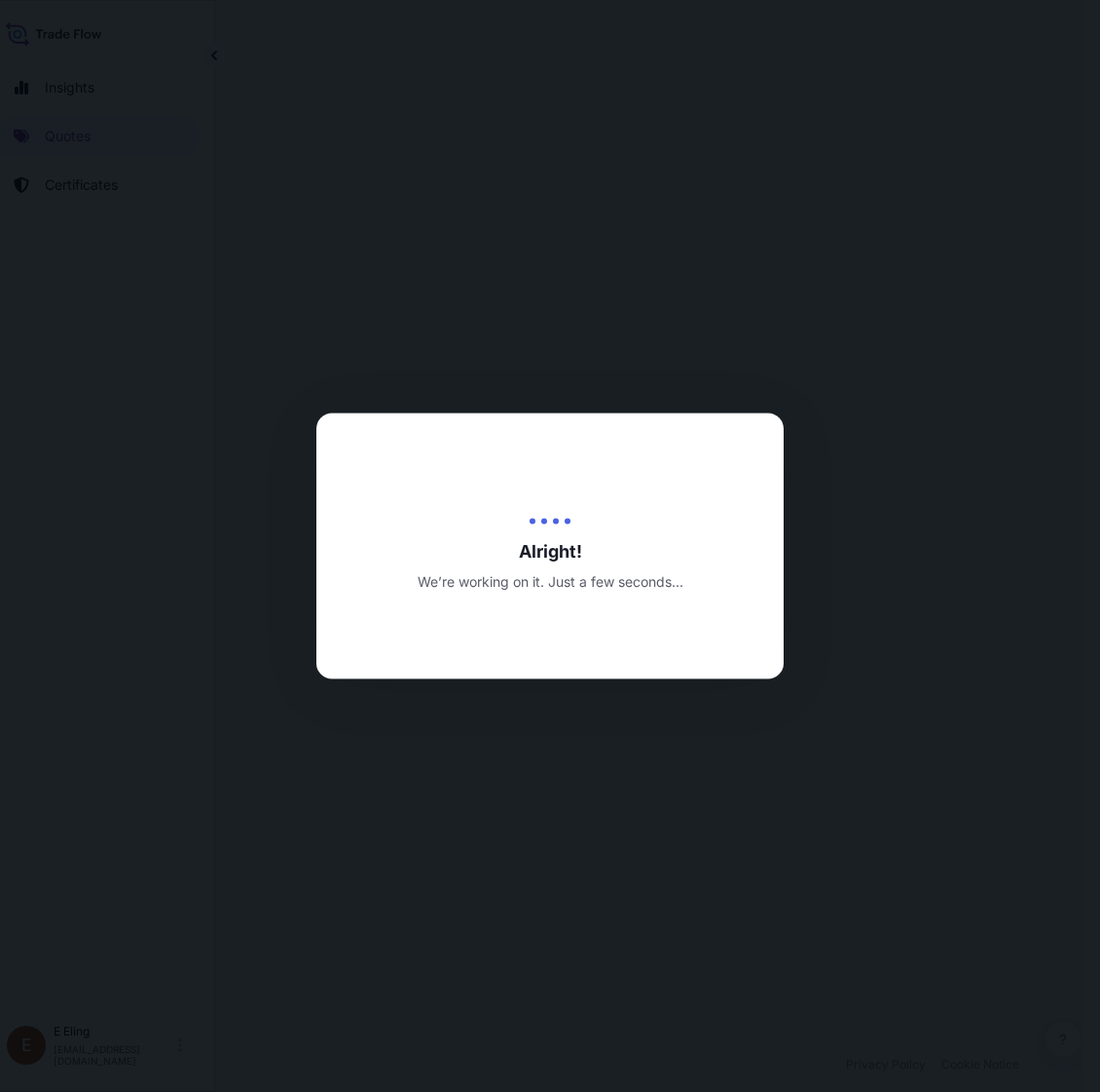
select select "STORAGE"
select select "Transit"
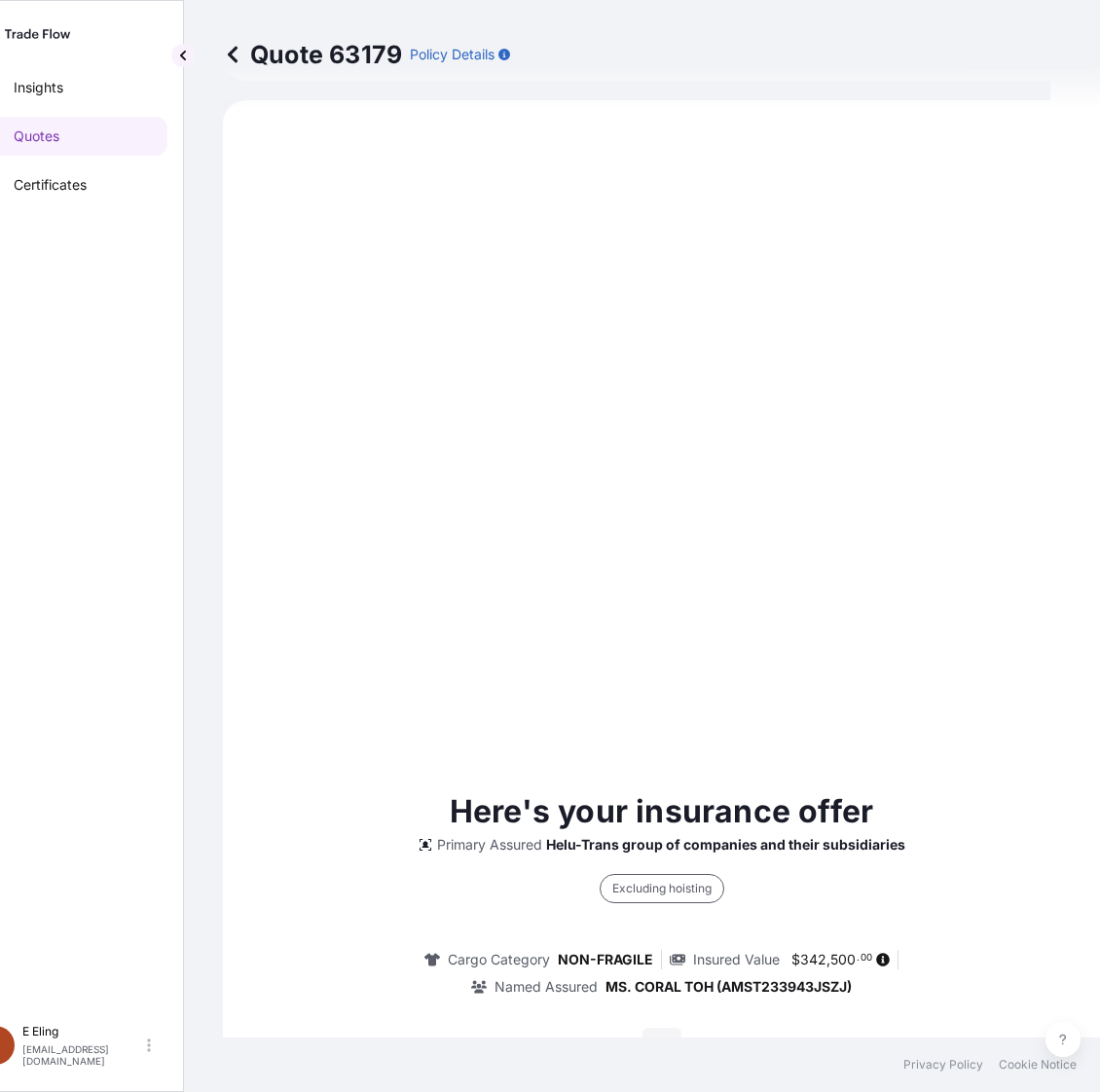
scroll to position [619, 0]
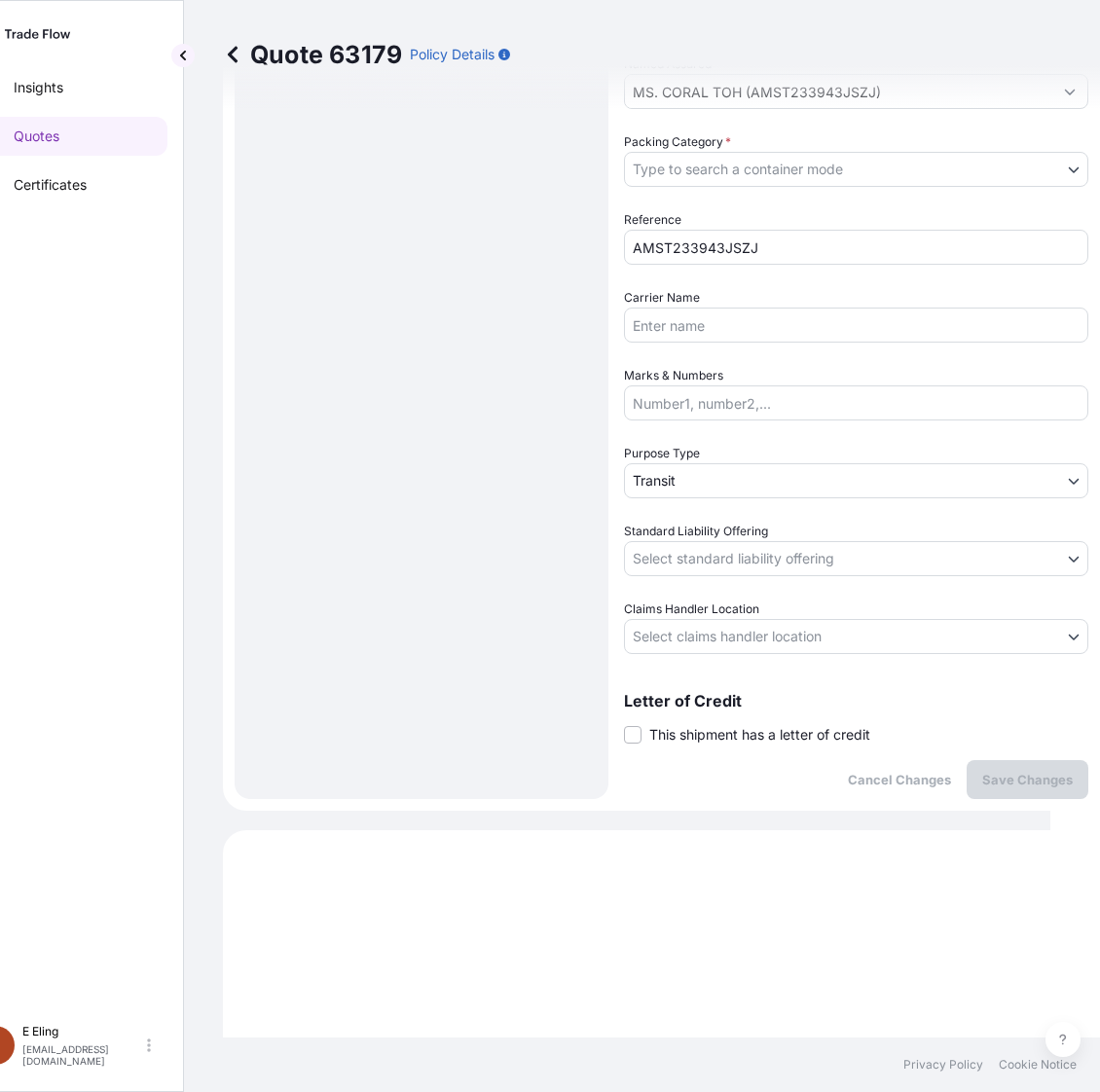
click at [722, 725] on span "This shipment has a letter of credit" at bounding box center [760, 734] width 221 height 20
click at [624, 723] on input "This shipment has a letter of credit" at bounding box center [624, 723] width 0 height 0
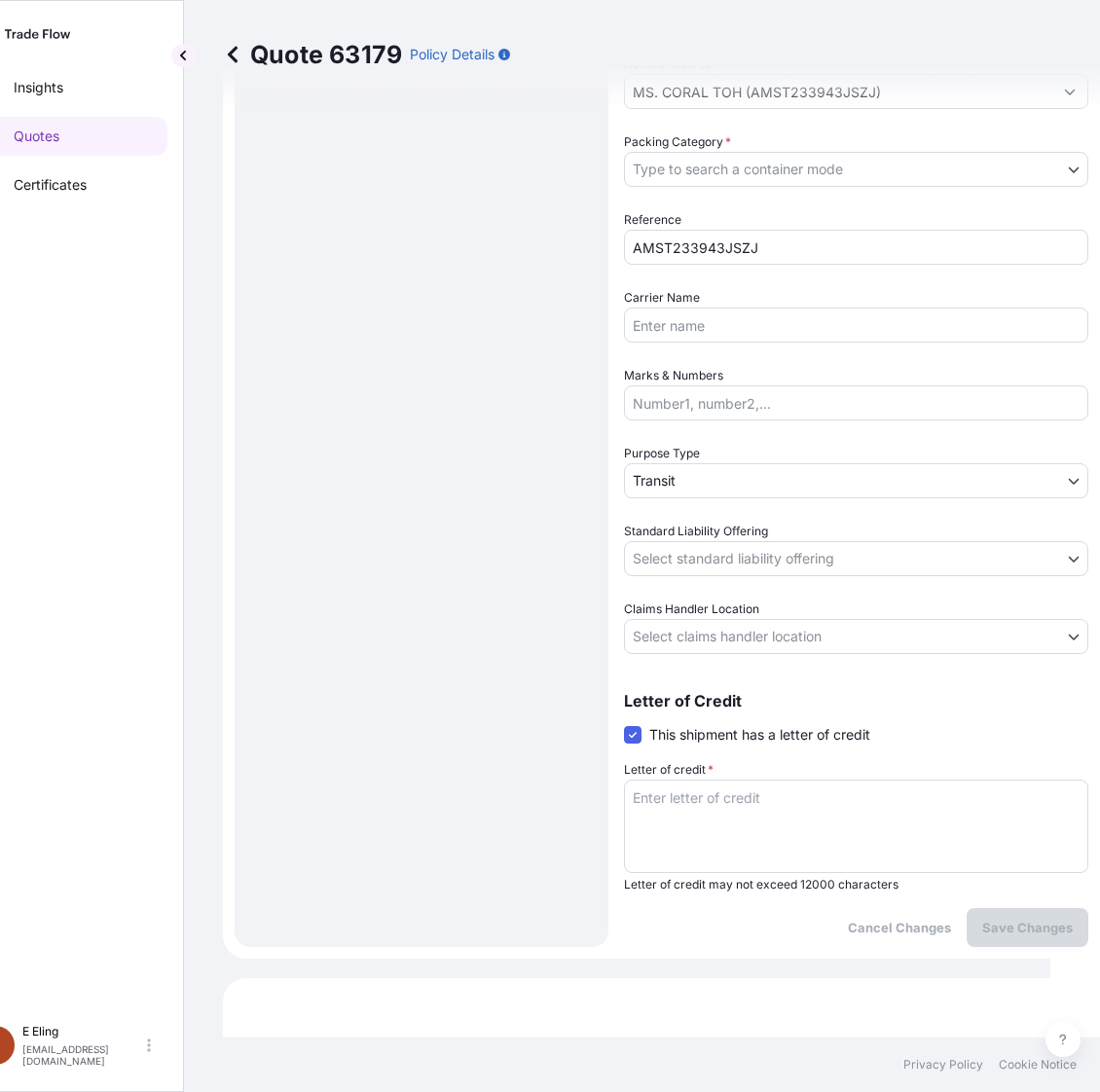
click at [722, 780] on textarea "Letter of credit *" at bounding box center [856, 826] width 464 height 94
paste textarea "Storage Period: [DATE] to [DATE] (till further notice)"
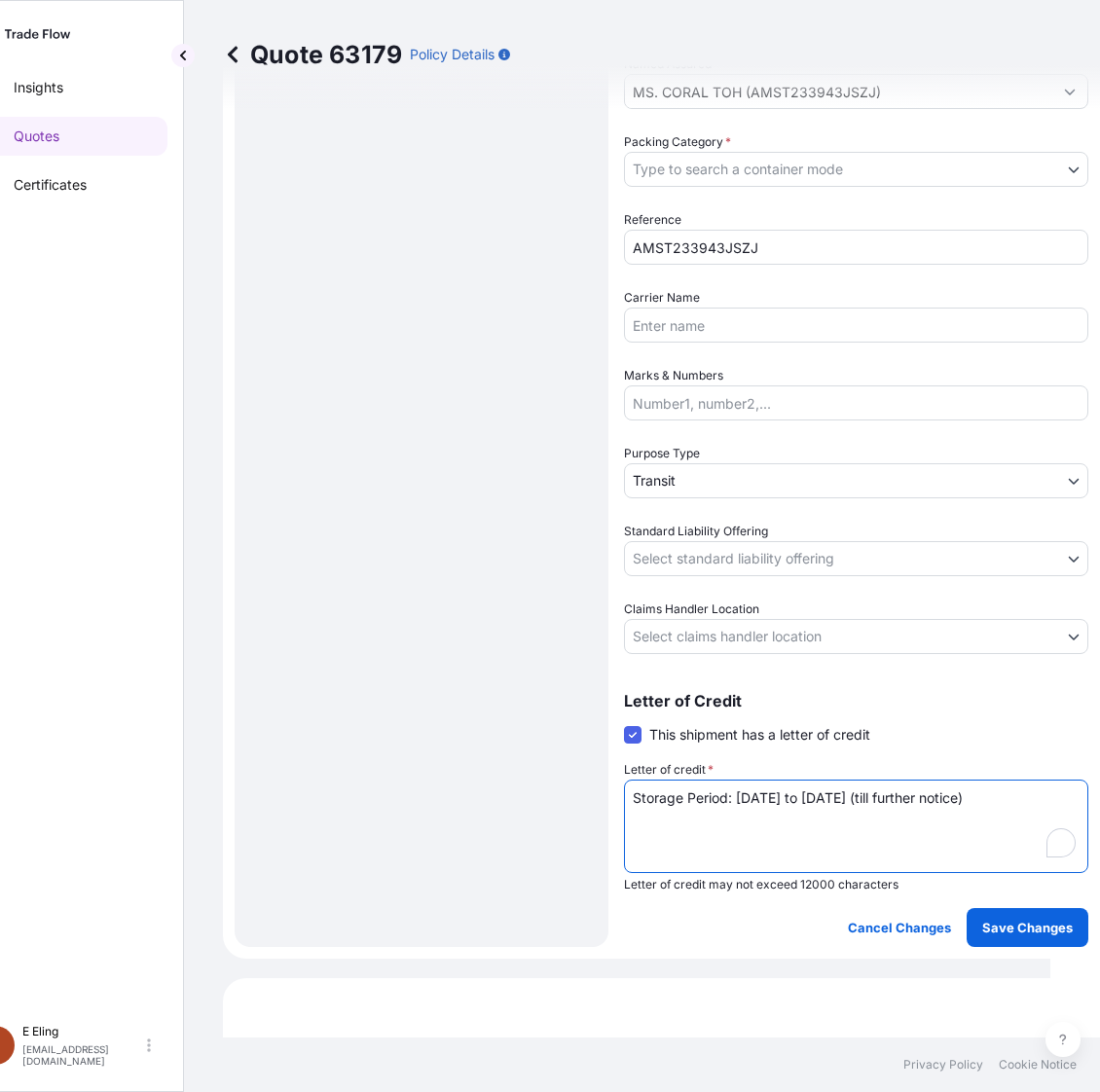
type textarea "Storage Period: [DATE] to [DATE] (till further notice)"
click at [770, 582] on div "Date of Departure * 01 / 08 / 2025 Cargo Category * NON-FRAGILE Description of …" at bounding box center [856, 169] width 464 height 969
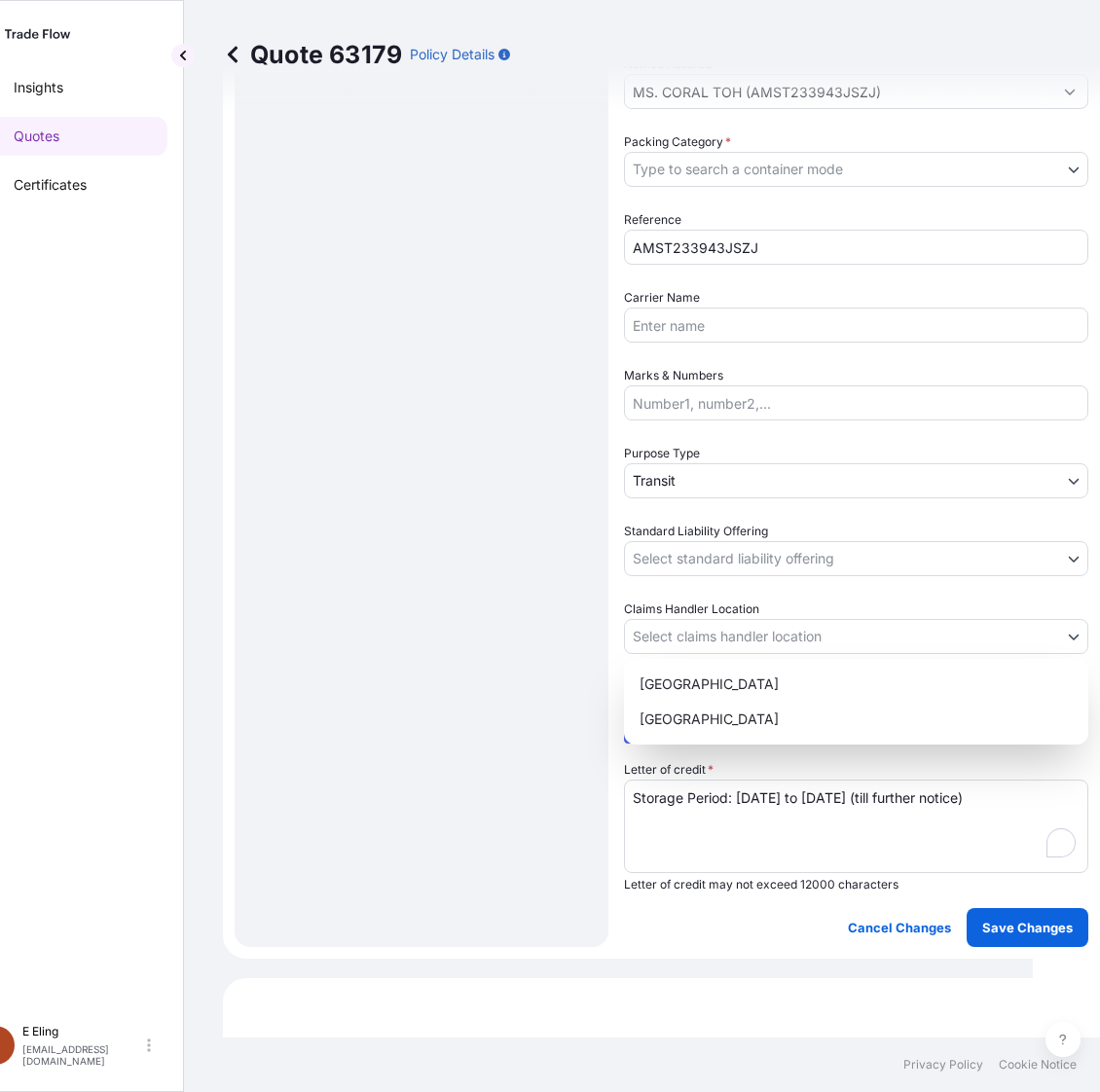
click at [755, 643] on body "Insights Quotes Certificates E E Eling eeling@helutrans.com Quote 63179 Policy …" at bounding box center [491, 546] width 1082 height 1092
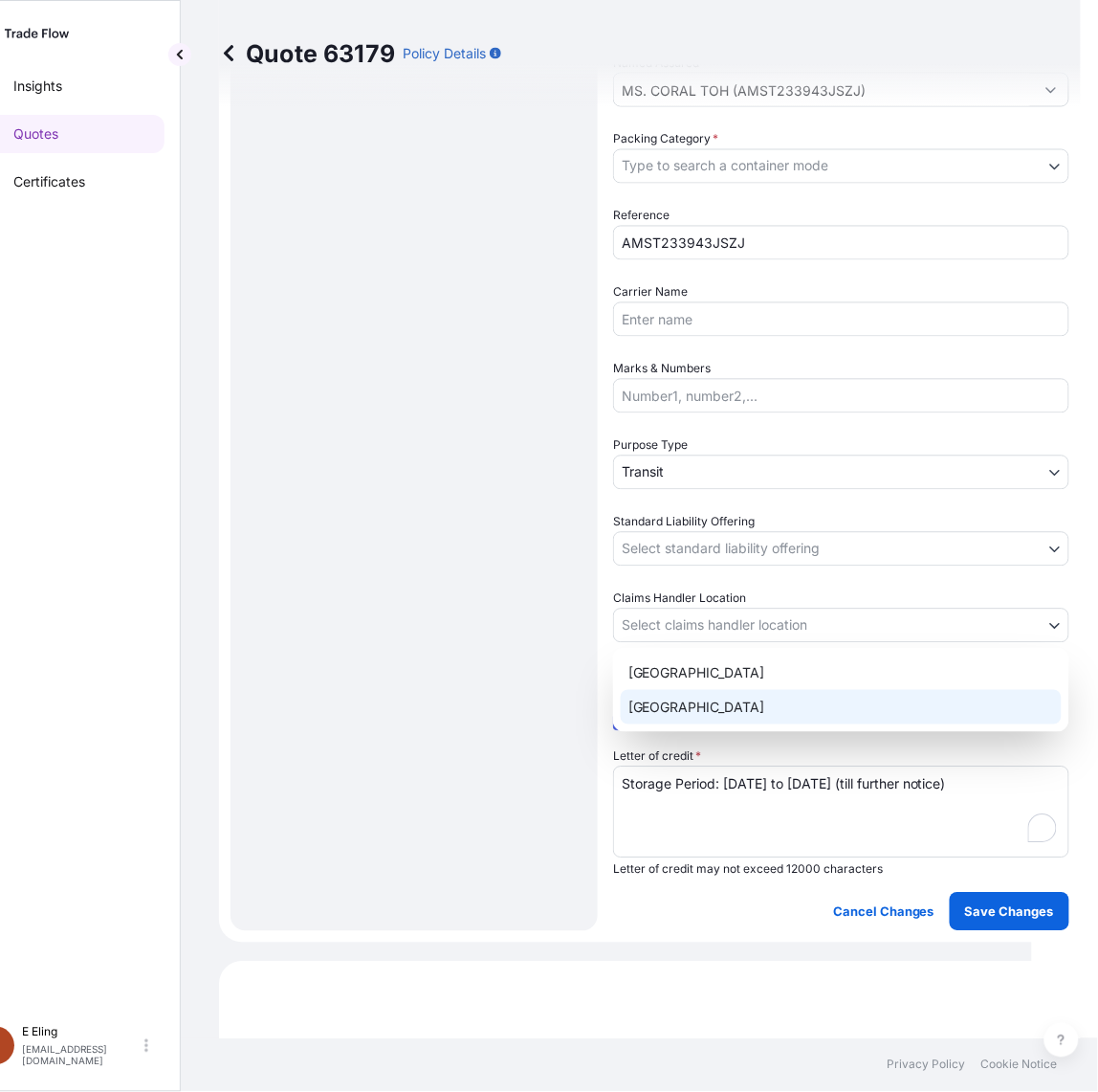
click at [686, 712] on div "[GEOGRAPHIC_DATA]" at bounding box center [841, 707] width 441 height 35
select select "[GEOGRAPHIC_DATA]"
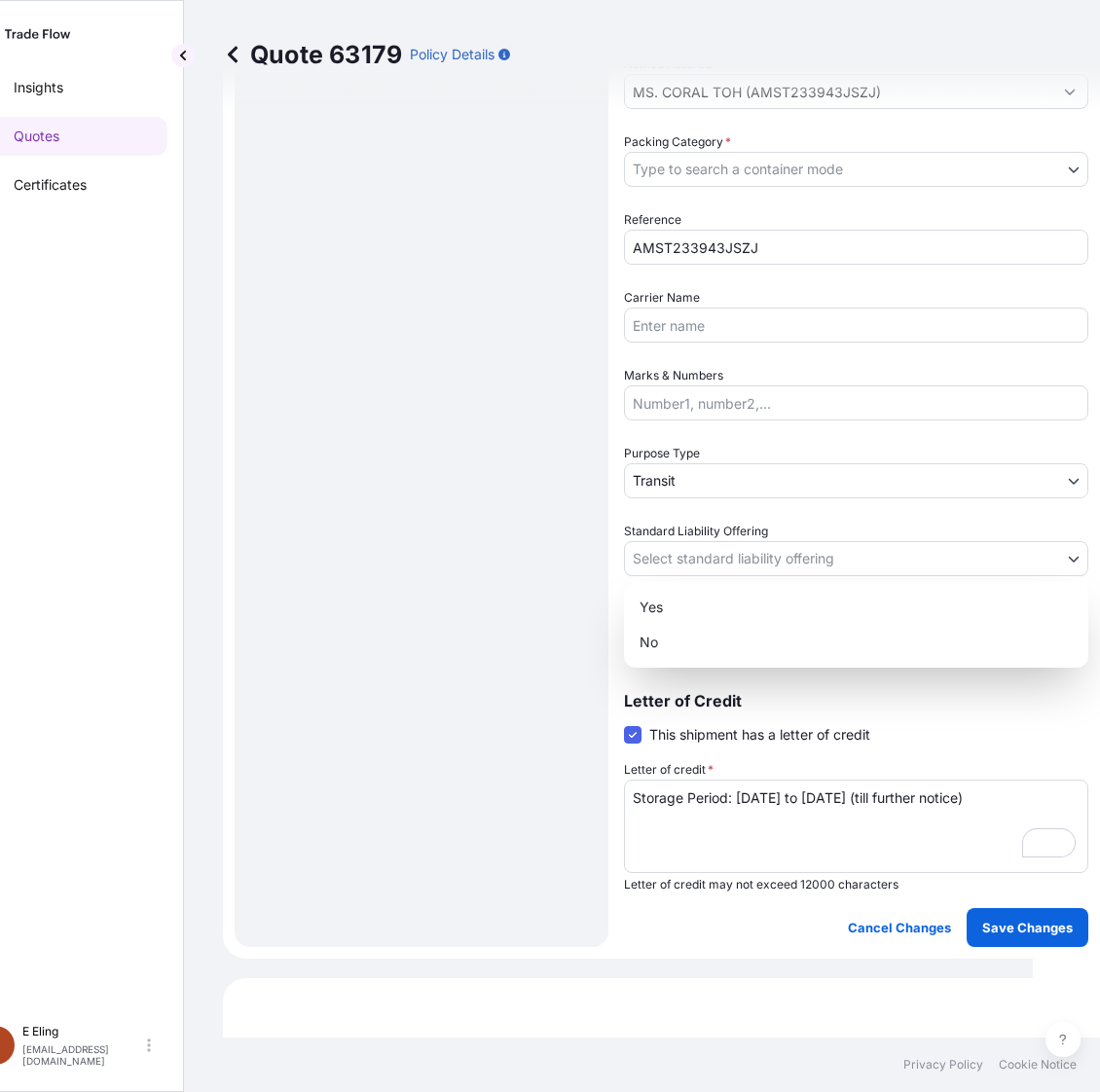
click at [682, 542] on body "Insights Quotes Certificates E E Eling eeling@helutrans.com Quote 63179 Policy …" at bounding box center [491, 546] width 1082 height 1092
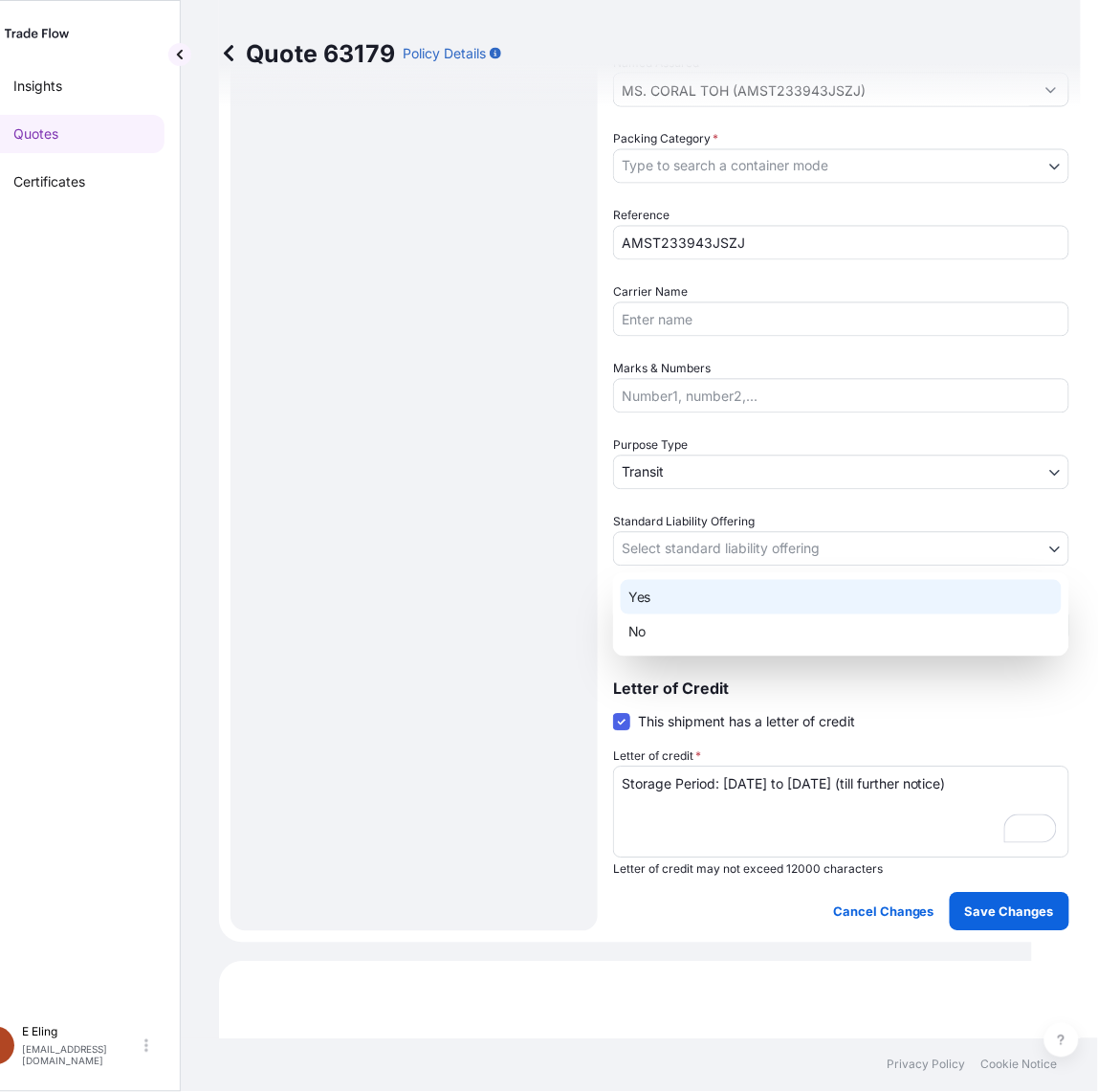
click at [663, 599] on div "Yes" at bounding box center [841, 597] width 441 height 35
select select "Yes"
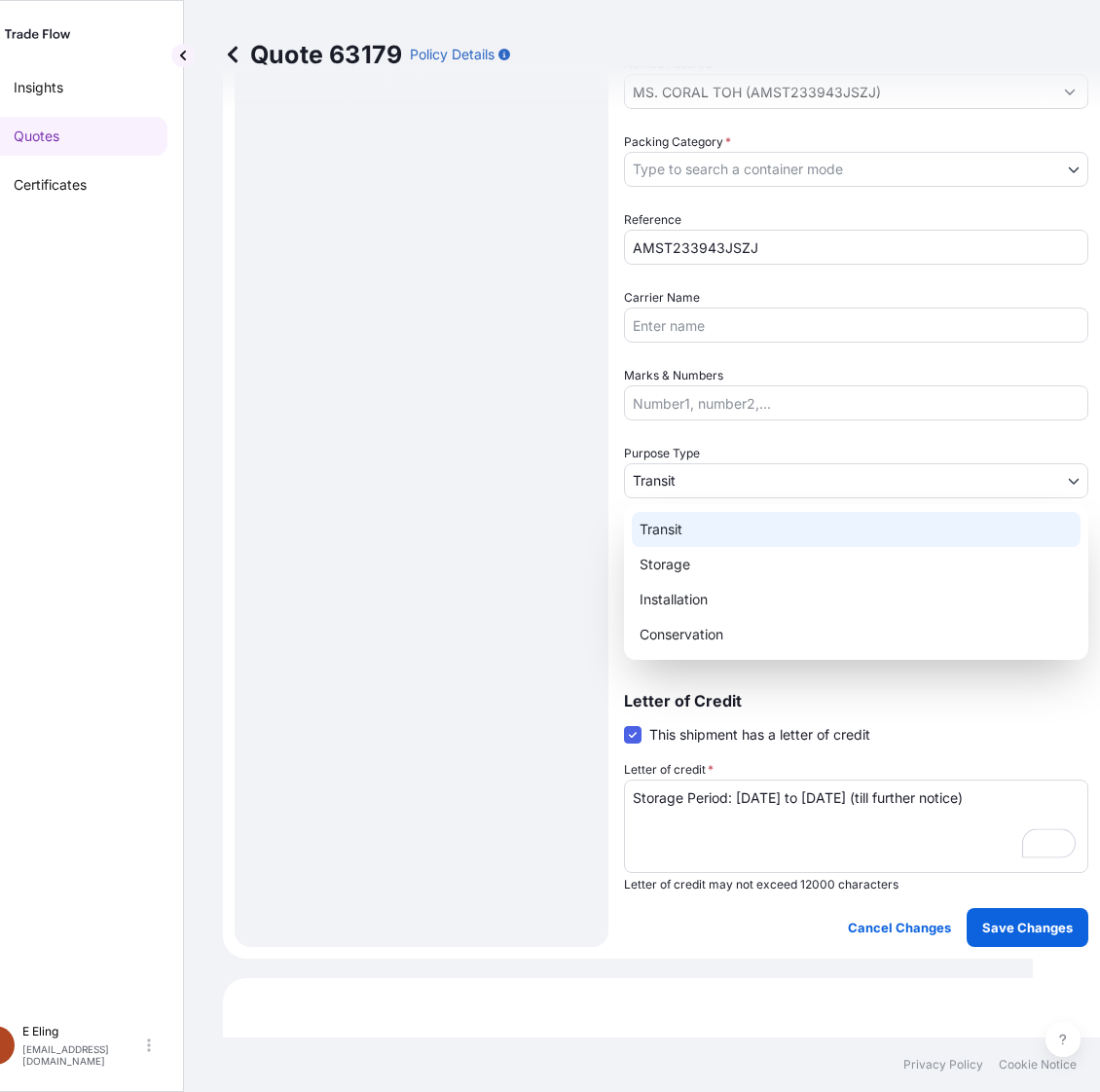
click at [702, 474] on body "Insights Quotes Certificates E E Eling eeling@helutrans.com Quote 63179 Policy …" at bounding box center [491, 546] width 1082 height 1092
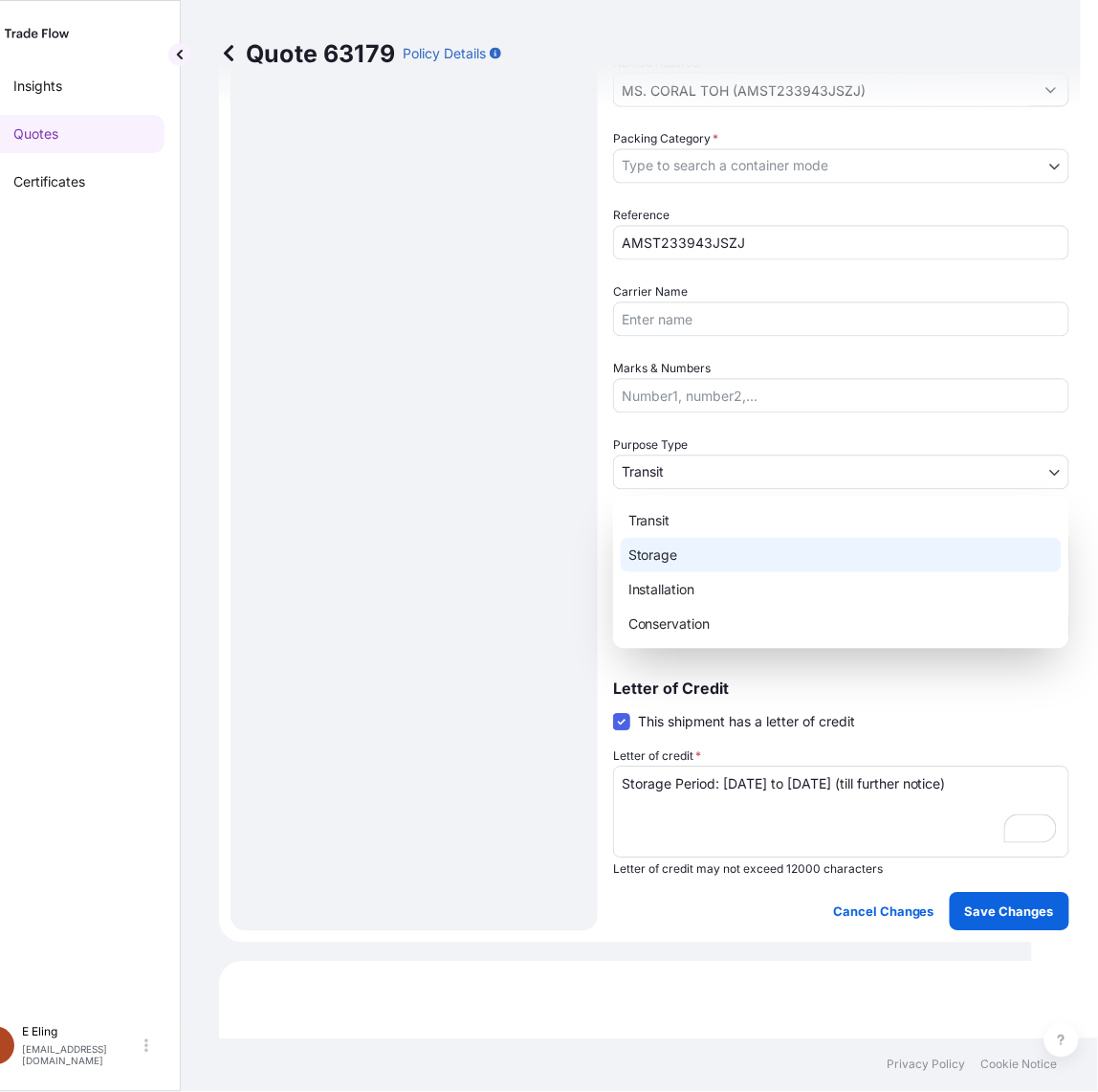
click at [649, 546] on div "Storage" at bounding box center [841, 555] width 441 height 35
select select "Storage"
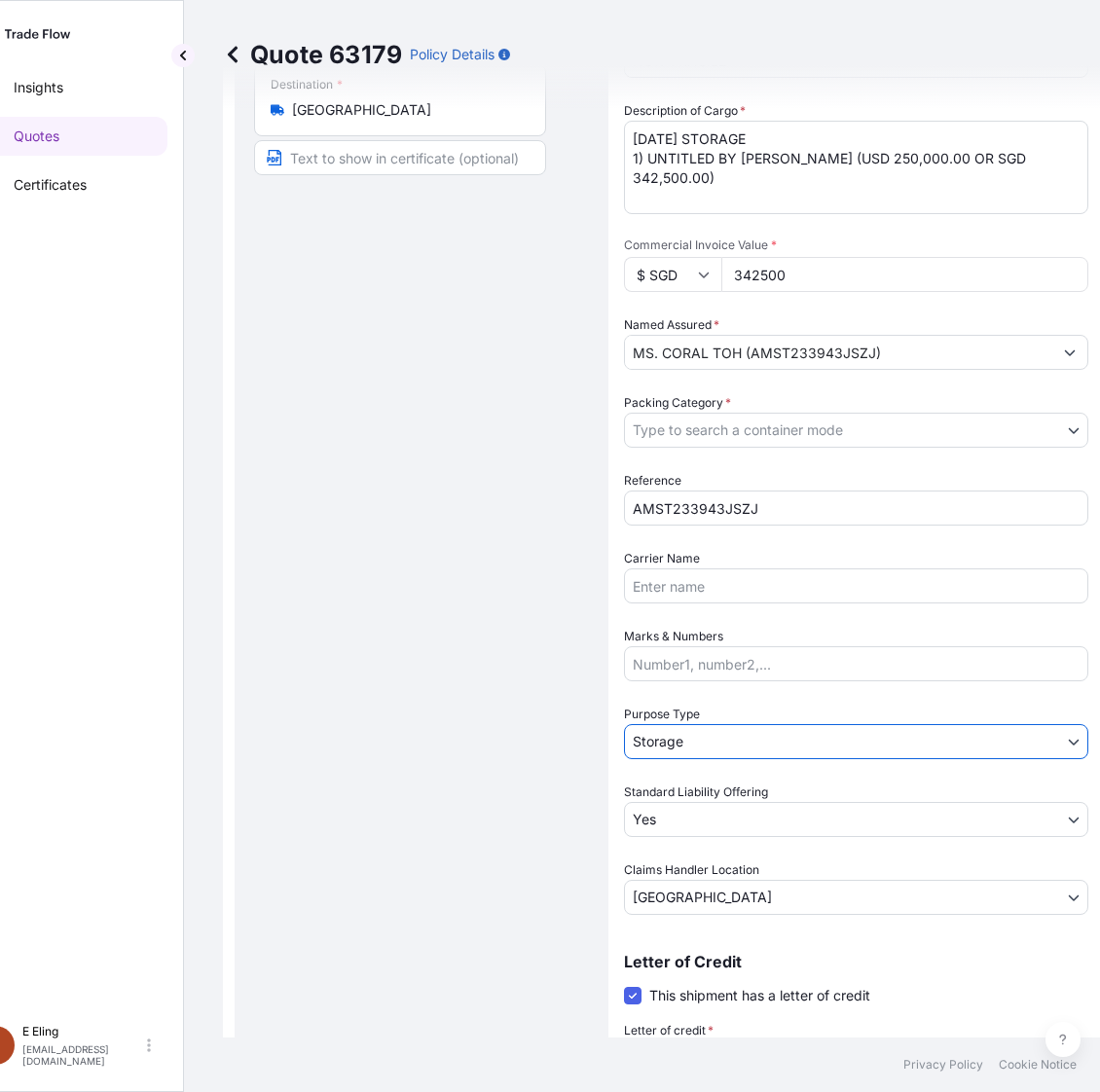
scroll to position [0, 0]
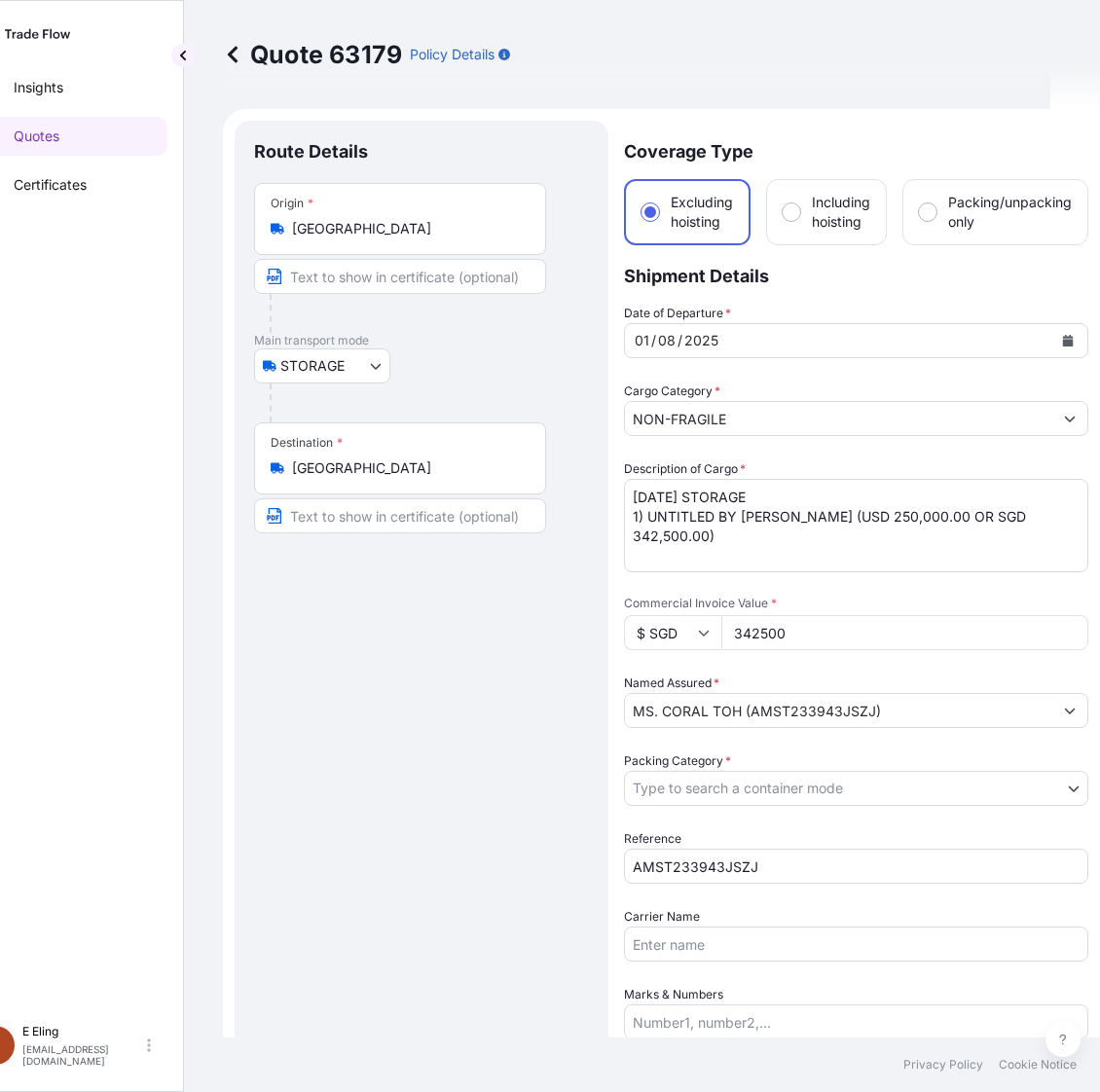
click at [736, 788] on body "Insights Quotes Certificates E E Eling eeling@helutrans.com Quote 63179 Policy …" at bounding box center [500, 546] width 1100 height 1092
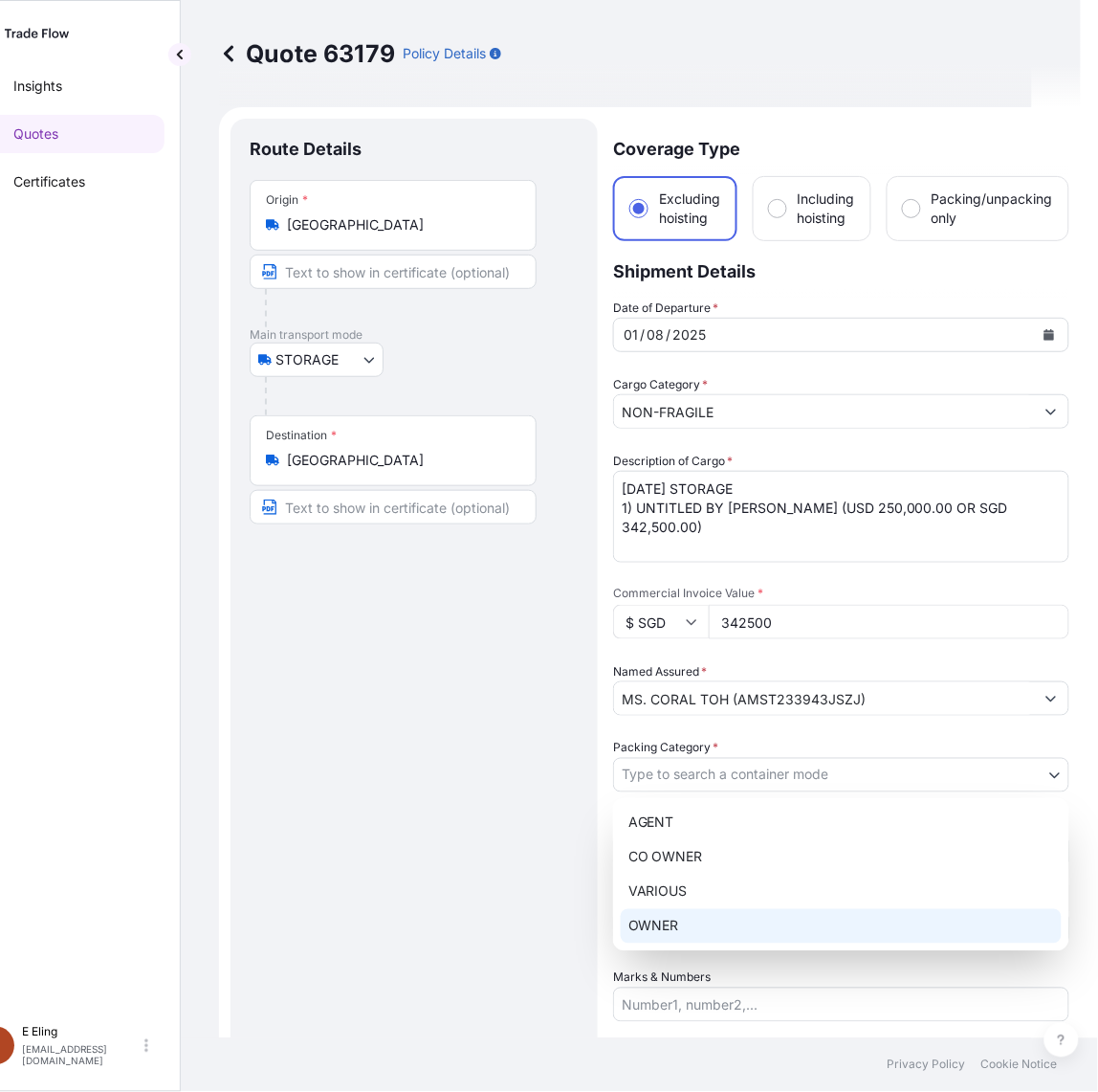
click at [695, 918] on div "OWNER" at bounding box center [841, 926] width 441 height 35
select select "27"
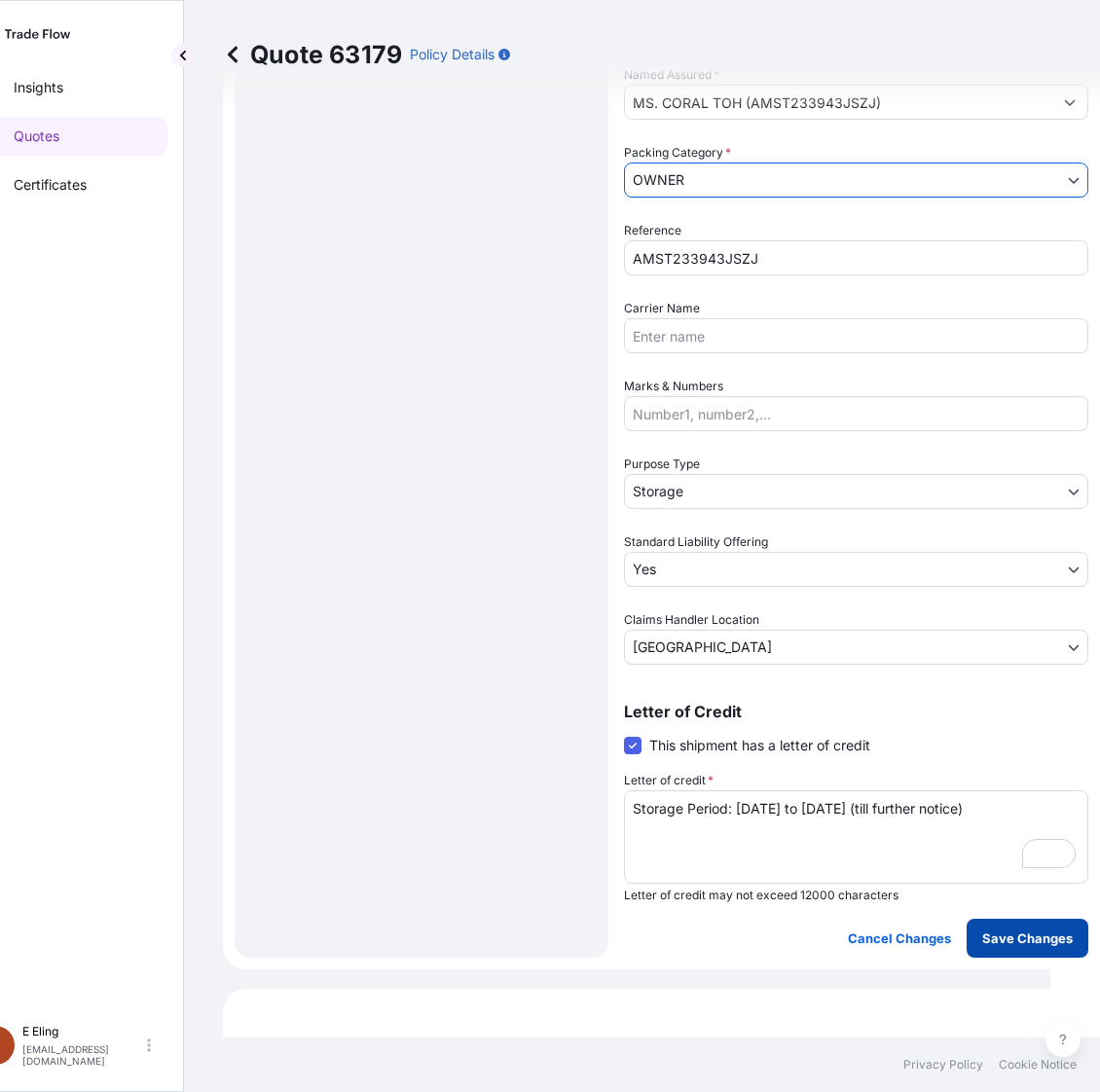
click at [1039, 936] on p "Save Changes" at bounding box center [1027, 938] width 91 height 20
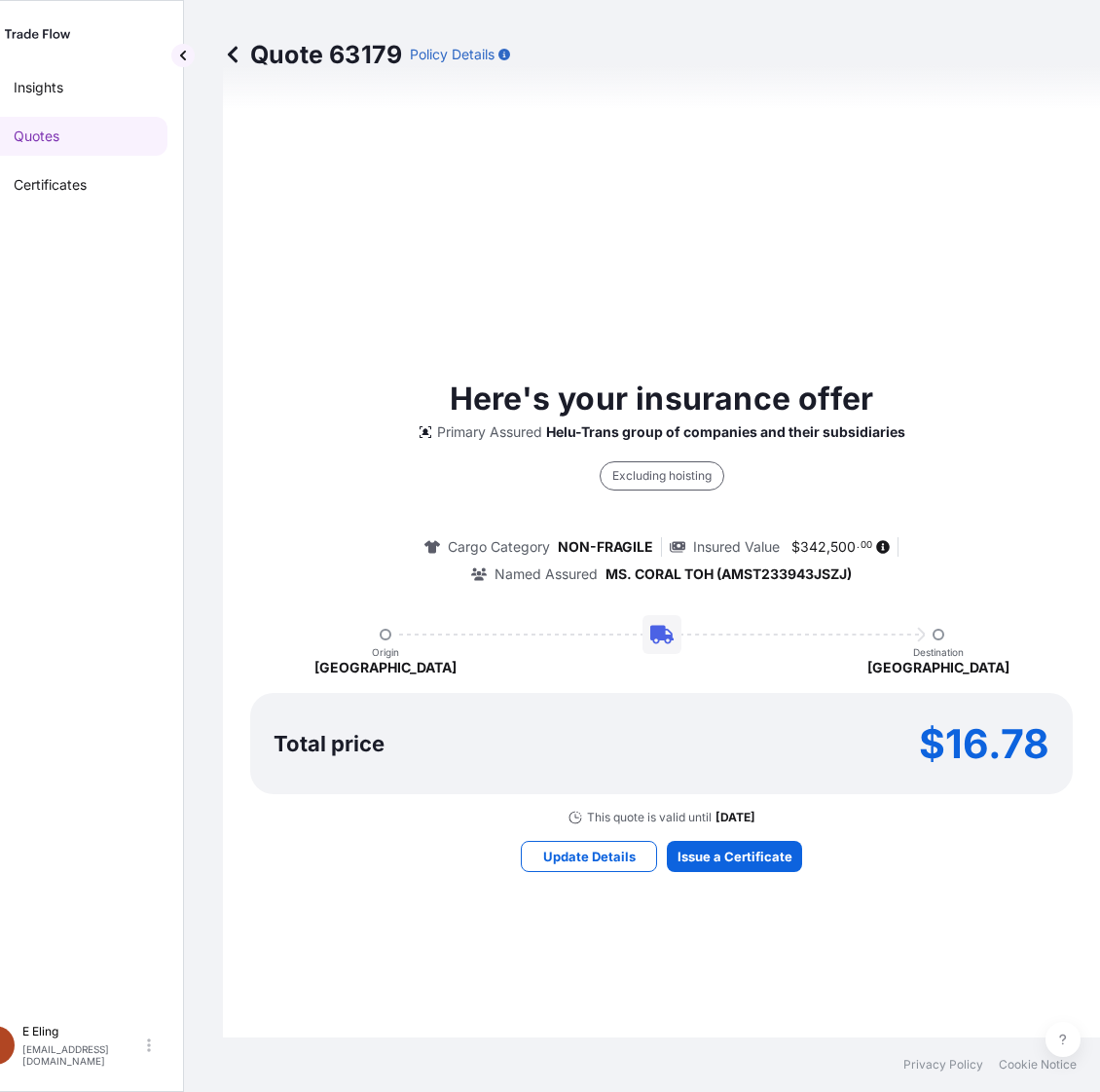
select select "STORAGE"
select select "Storage"
select select "Yes"
select select "[GEOGRAPHIC_DATA]"
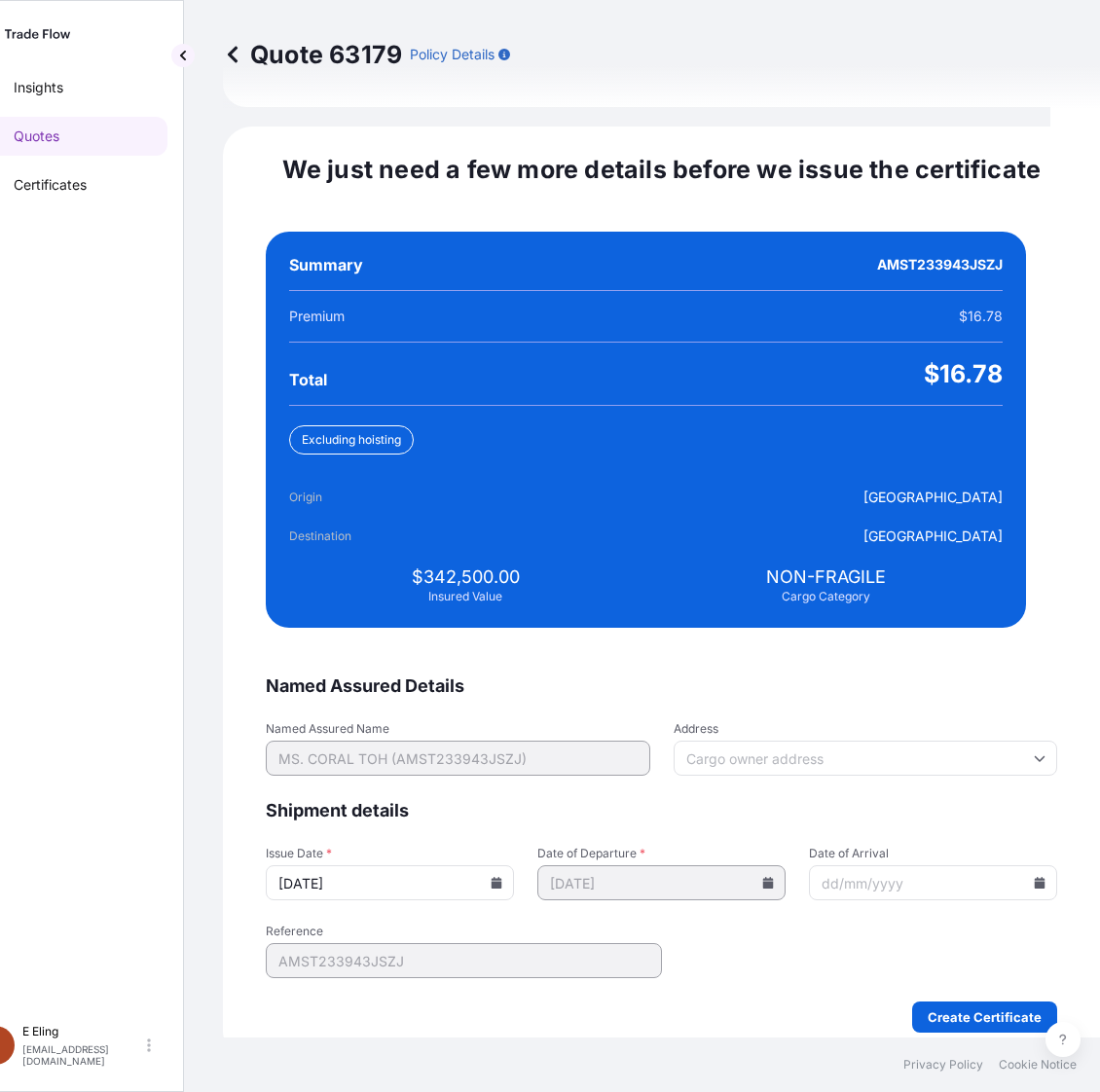
click at [503, 877] on icon at bounding box center [497, 883] width 11 height 12
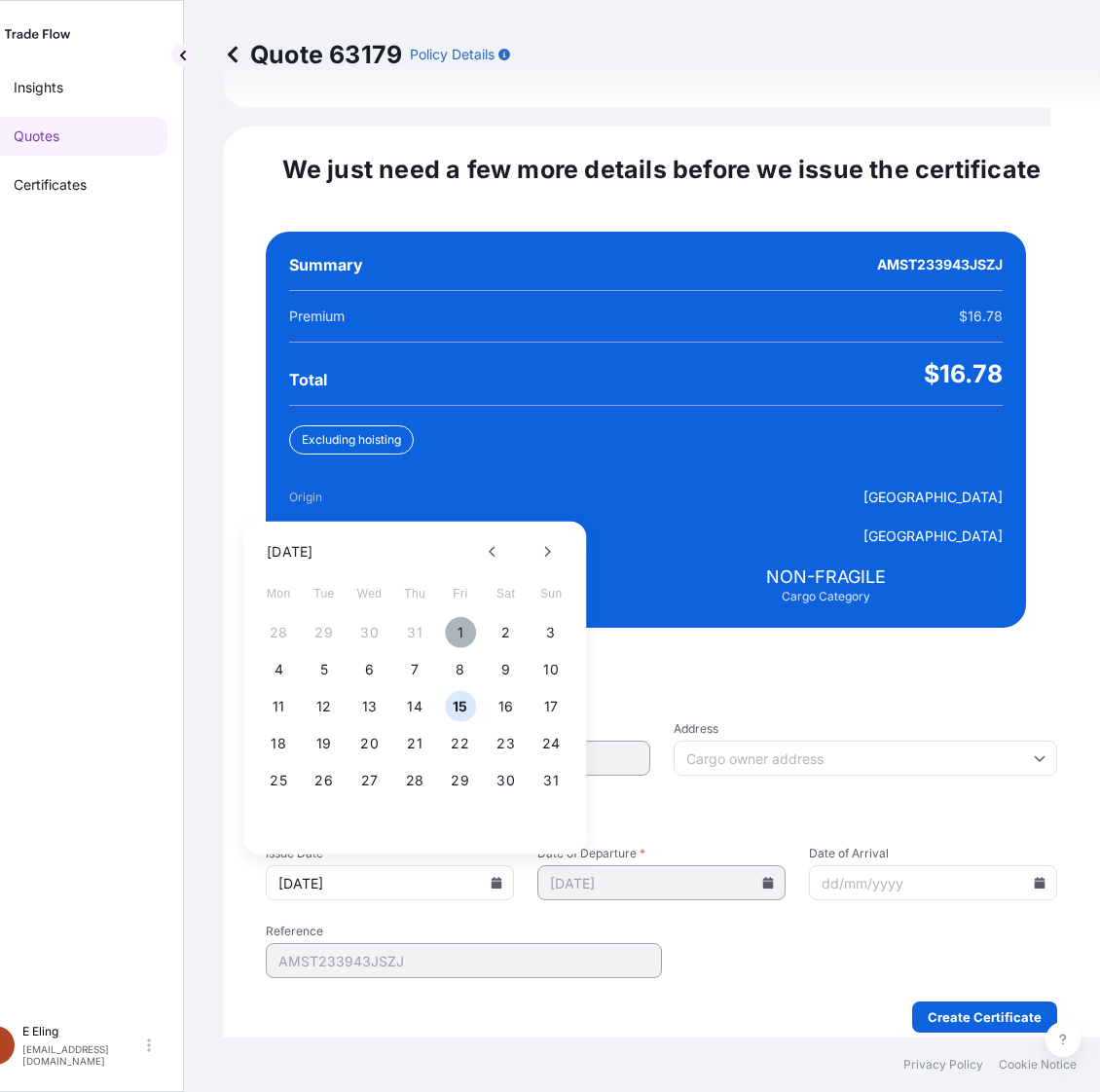
click at [450, 617] on button "1" at bounding box center [461, 633] width 31 height 31
type input "[DATE]"
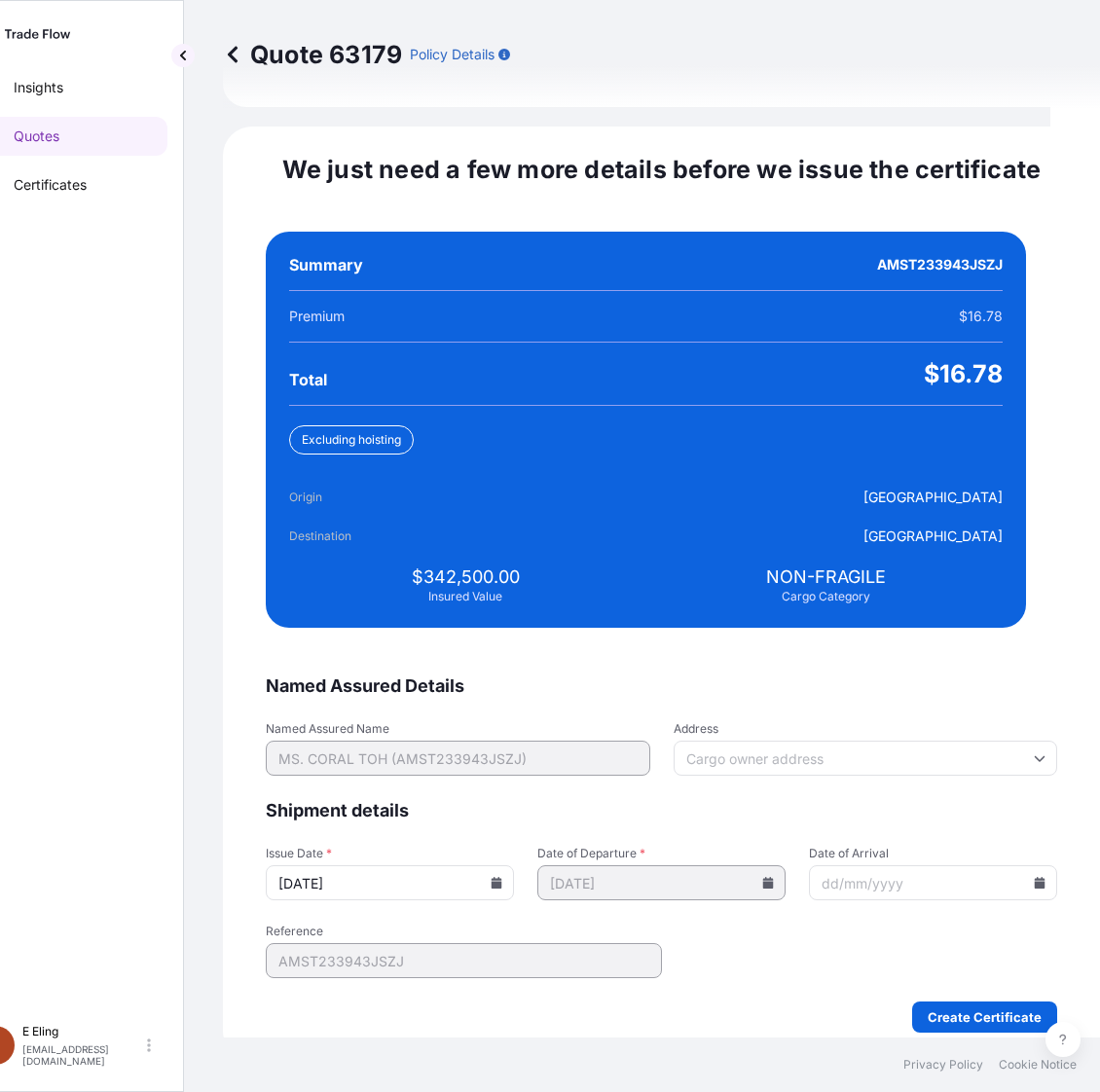
click at [1034, 877] on icon at bounding box center [1039, 883] width 11 height 12
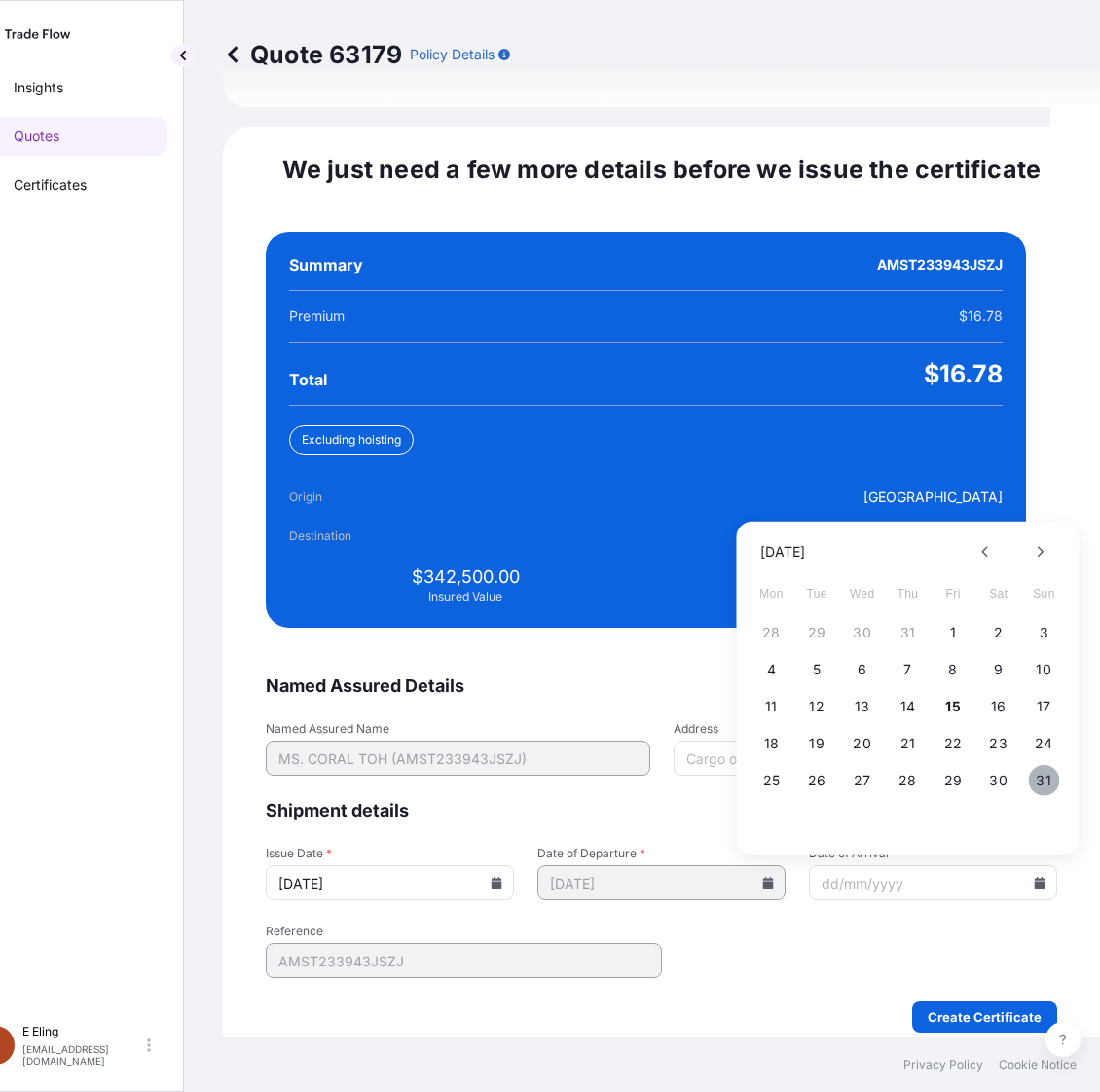
click at [1052, 764] on button "31" at bounding box center [1043, 780] width 31 height 31
type input "[DATE]"
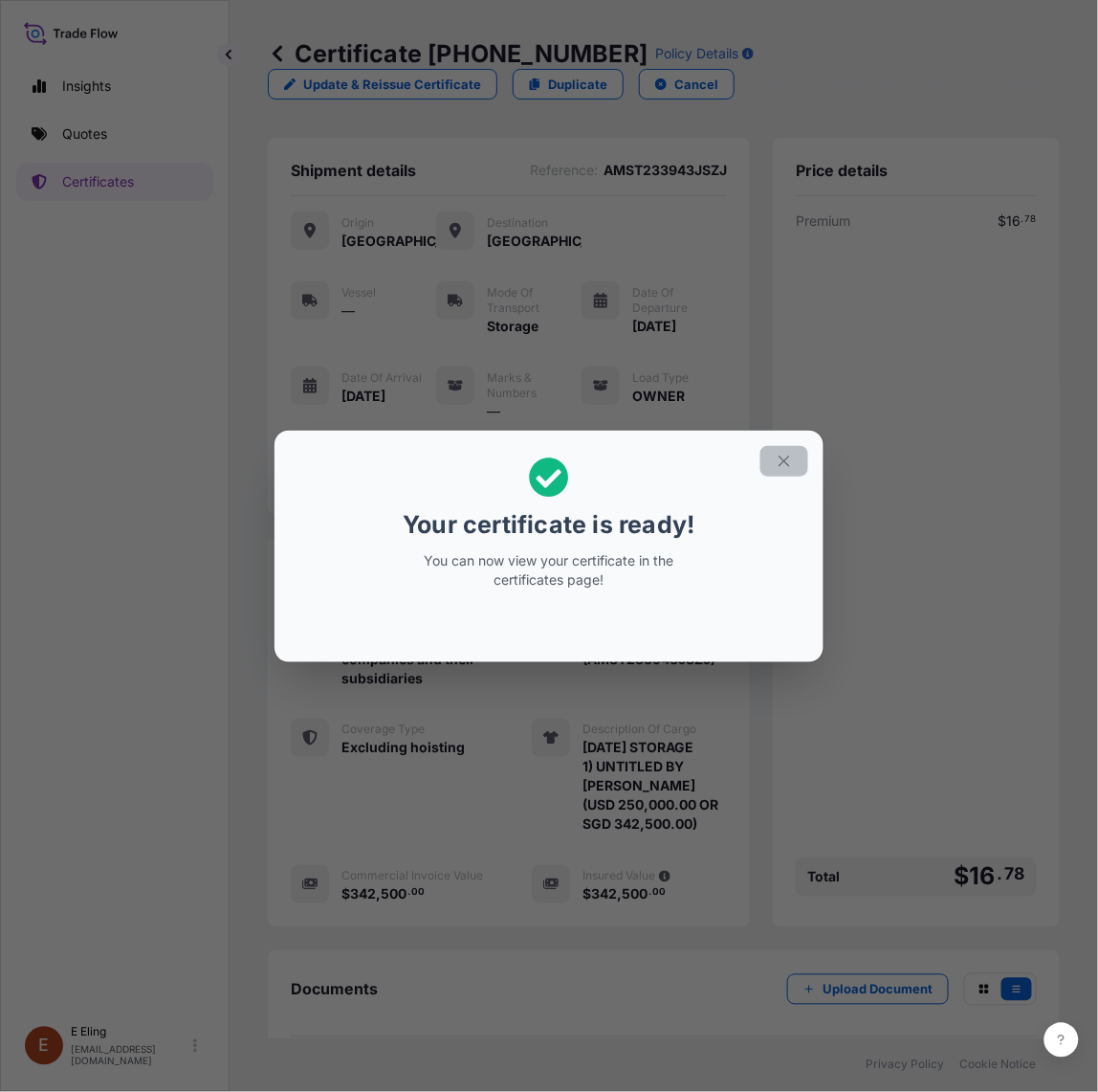
click at [789, 448] on button "button" at bounding box center [785, 461] width 48 height 31
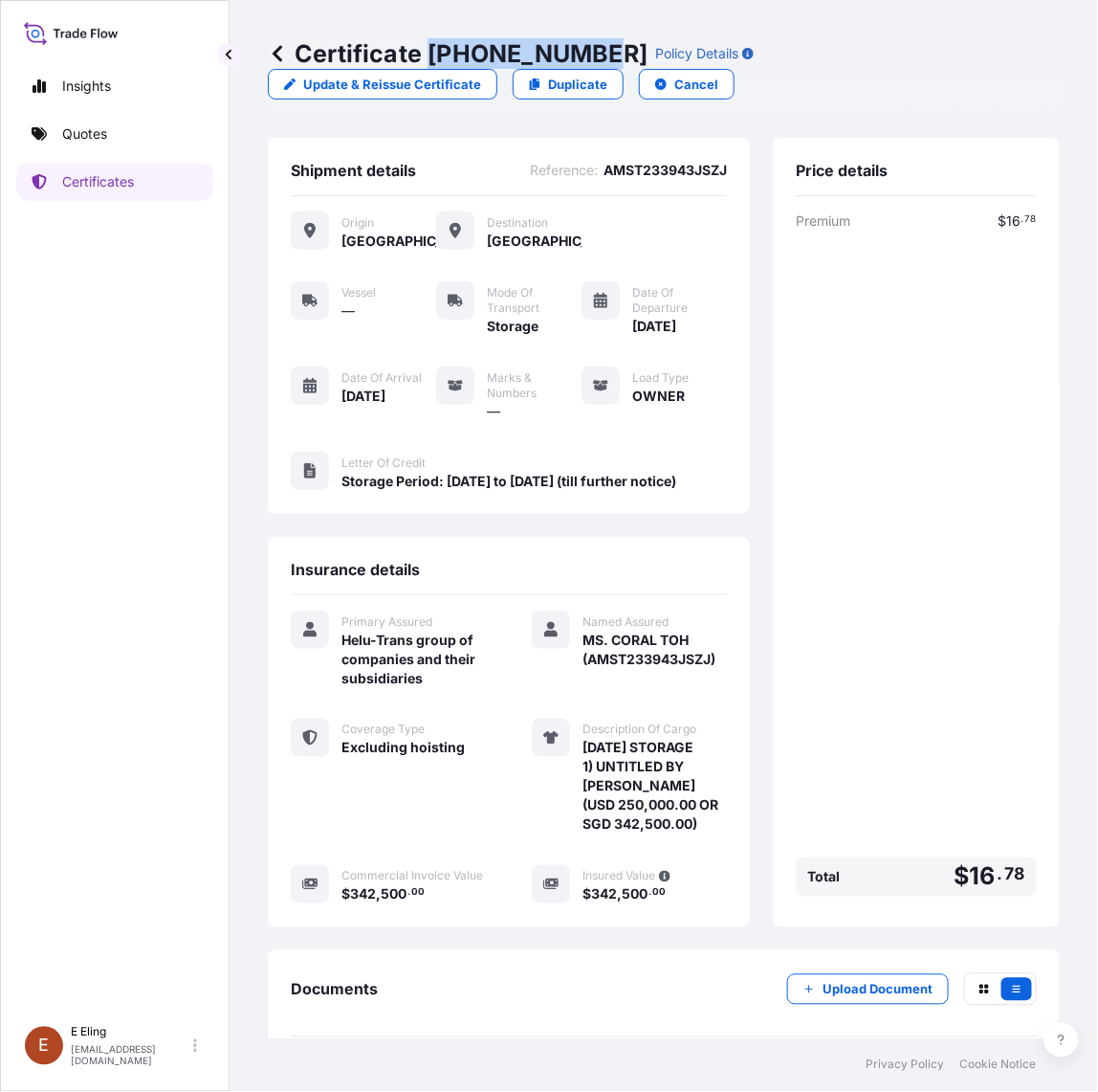
drag, startPoint x: 433, startPoint y: 54, endPoint x: 595, endPoint y: 54, distance: 162.0
click at [595, 54] on p "Certificate 31504-1296-1" at bounding box center [458, 54] width 380 height 31
copy p "[PHONE_NUMBER]"
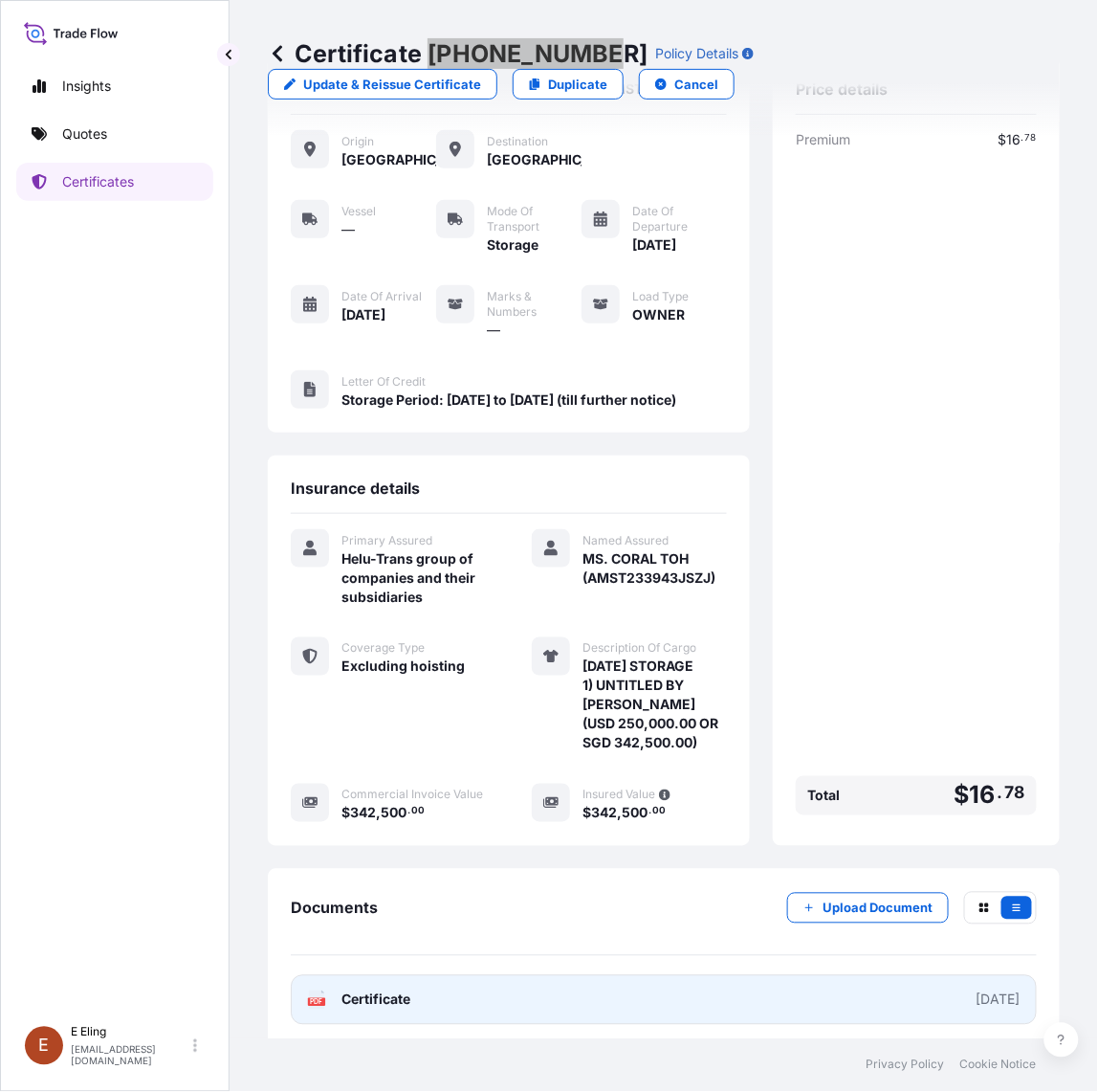
scroll to position [117, 0]
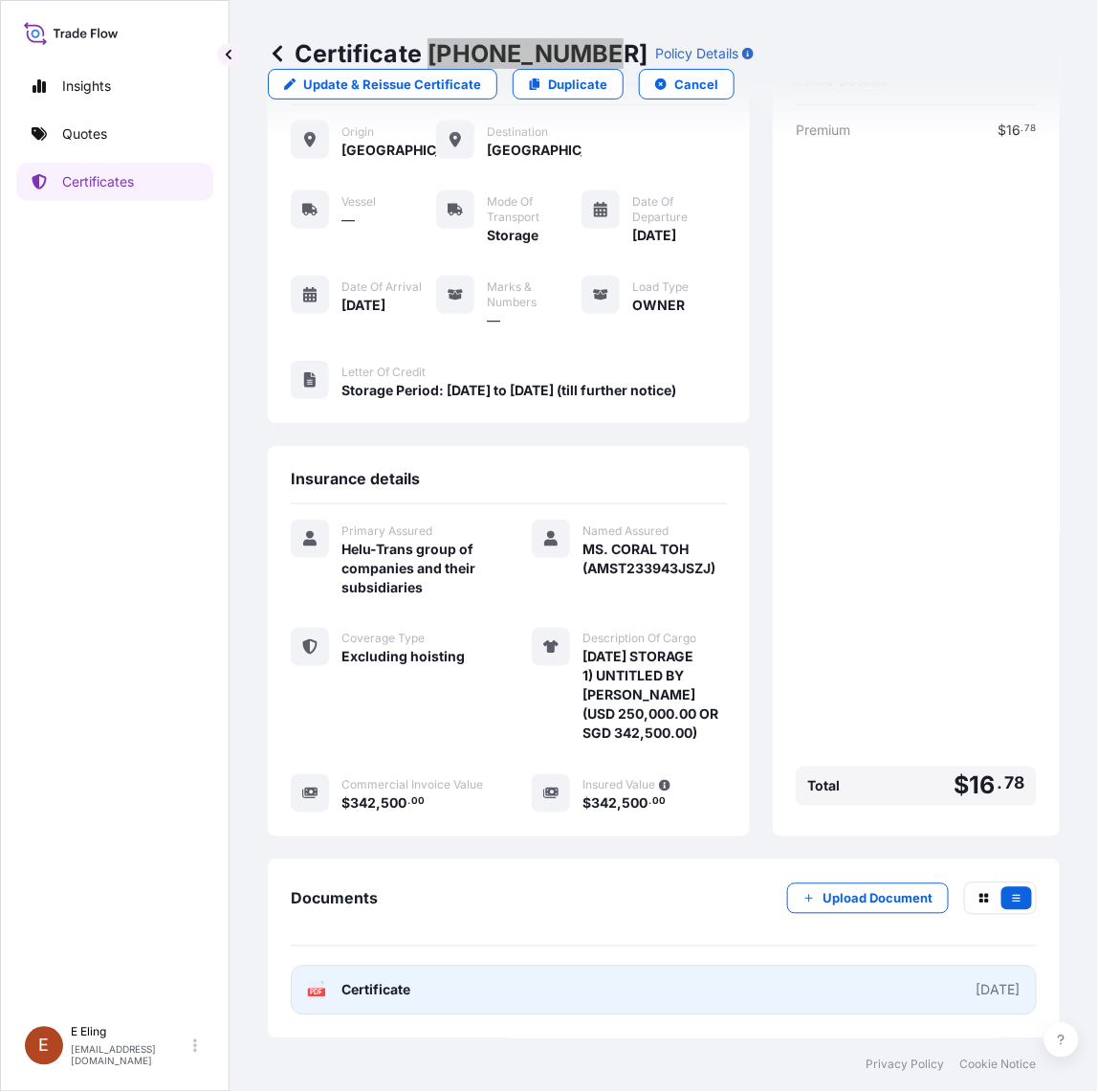
click at [585, 988] on link "PDF Certificate [DATE]" at bounding box center [664, 990] width 746 height 50
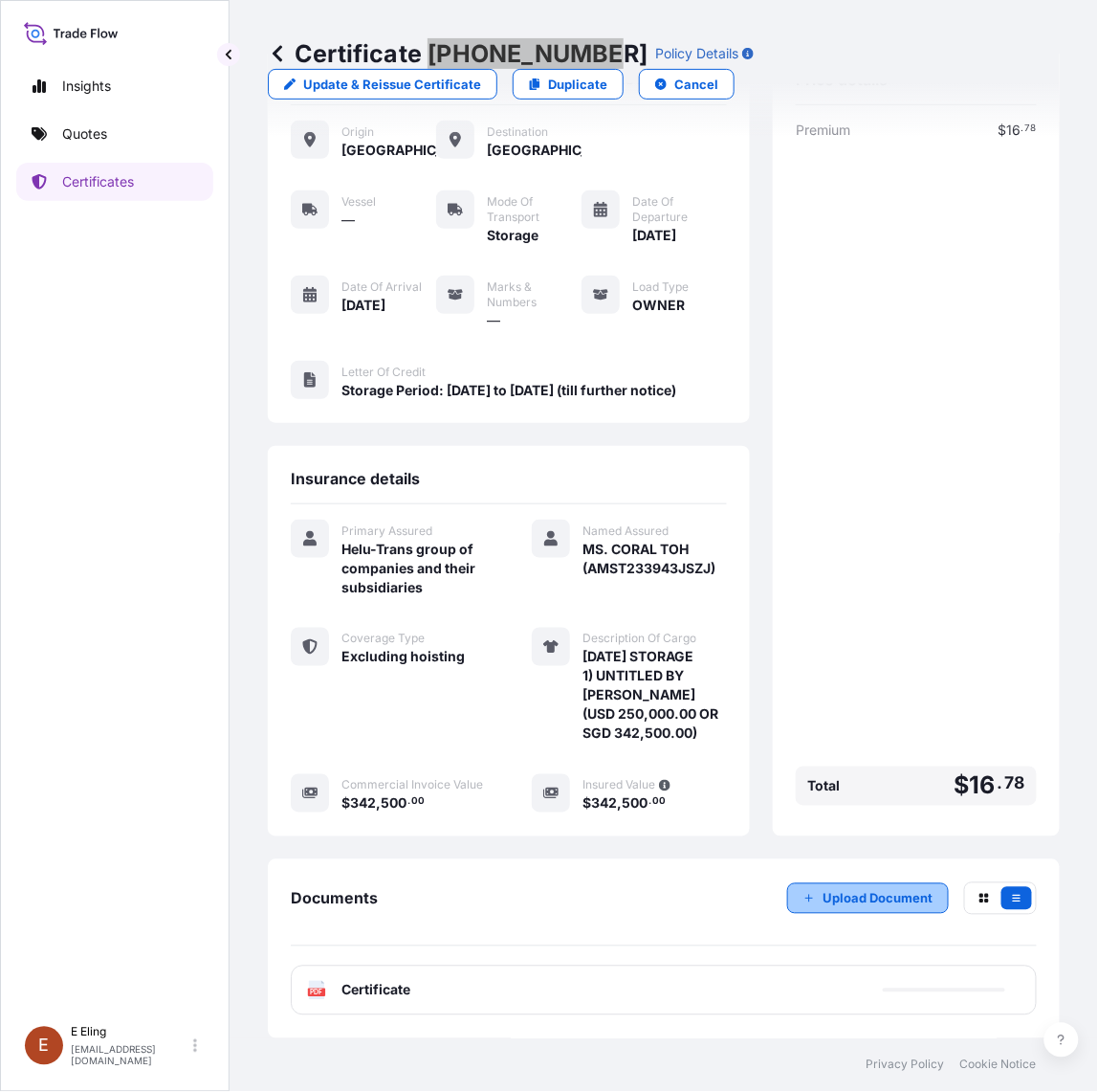
click at [886, 896] on p "Upload Document" at bounding box center [878, 899] width 110 height 19
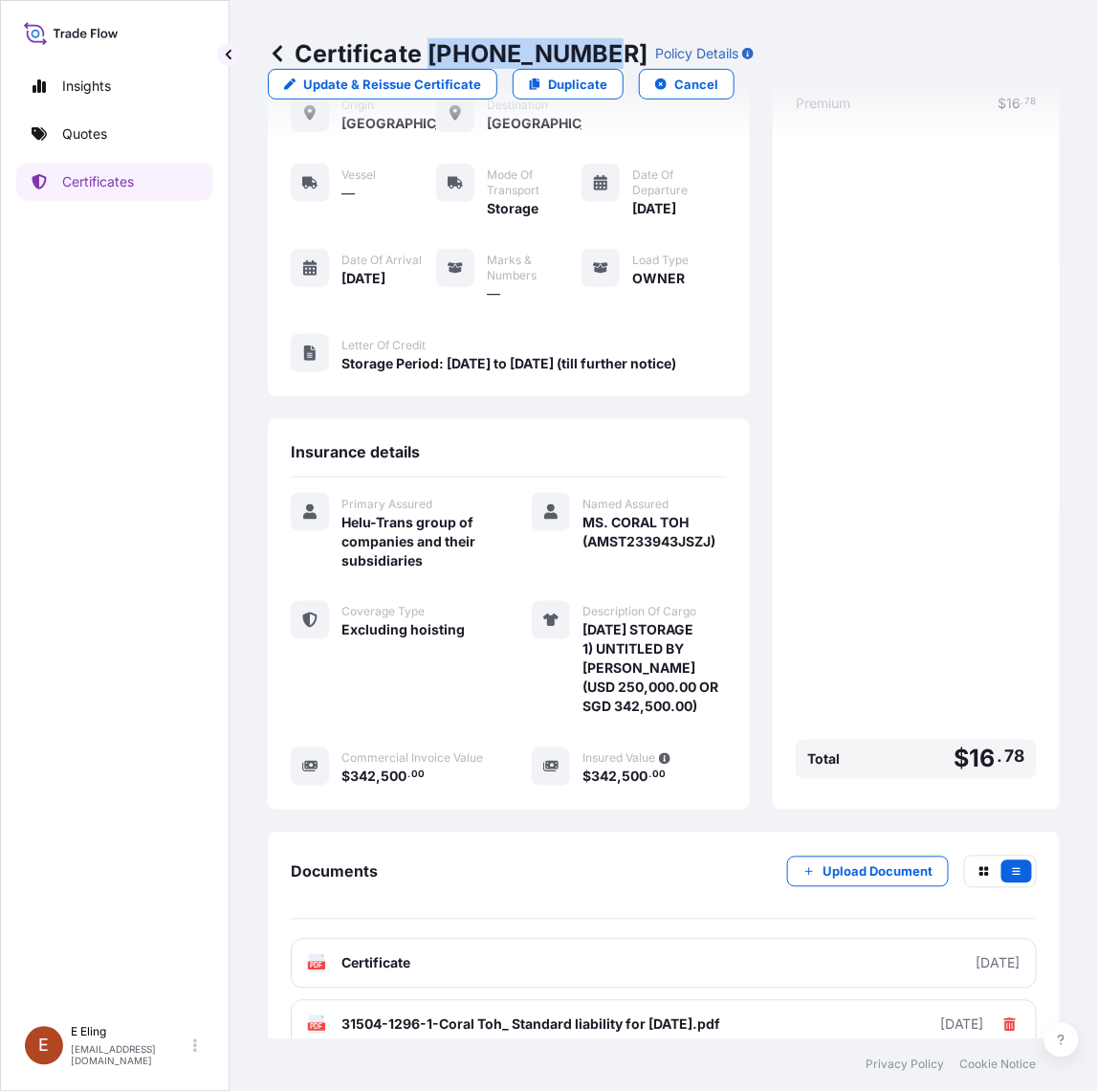
scroll to position [0, 0]
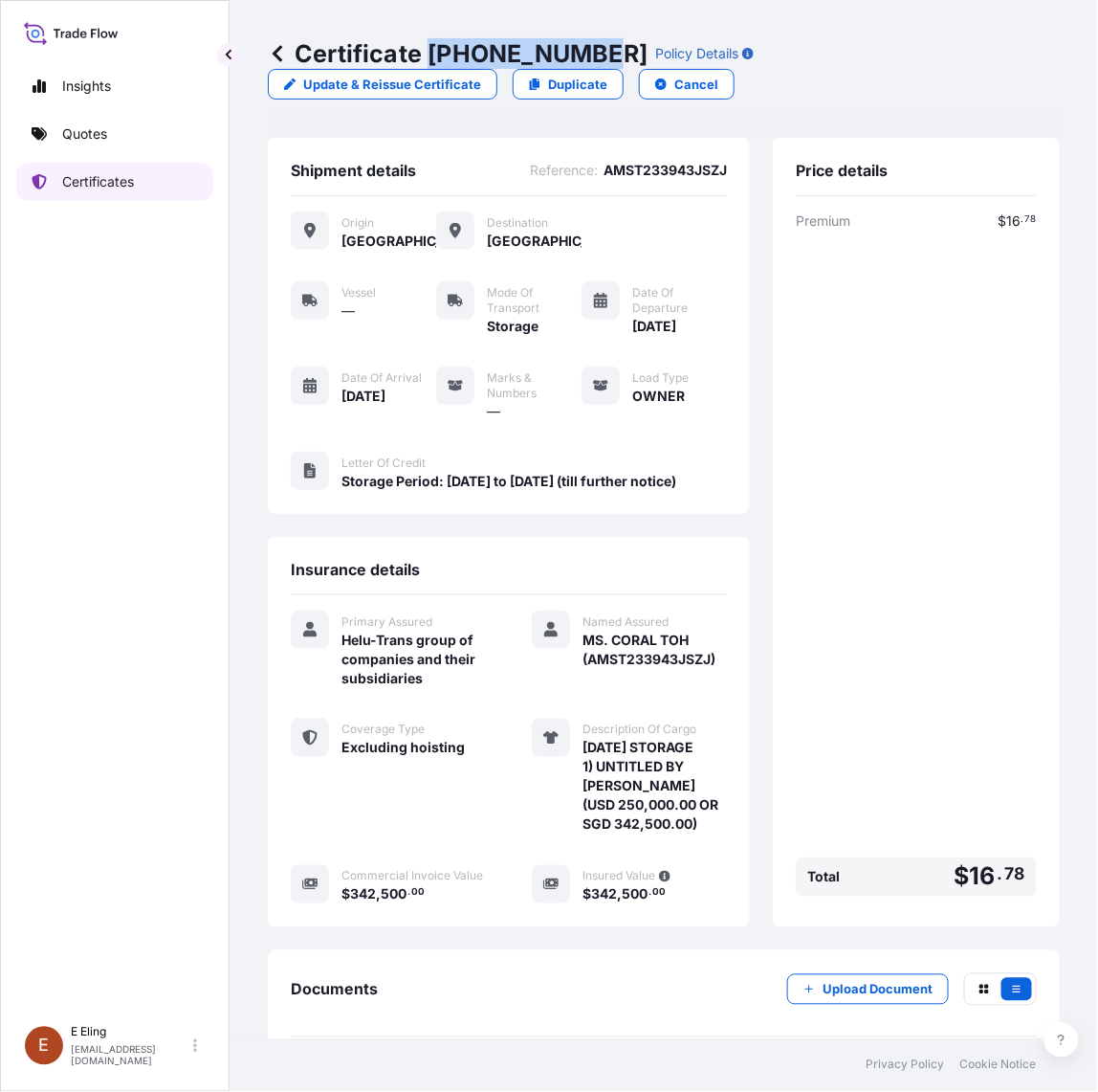
click at [105, 189] on p "Certificates" at bounding box center [98, 182] width 72 height 19
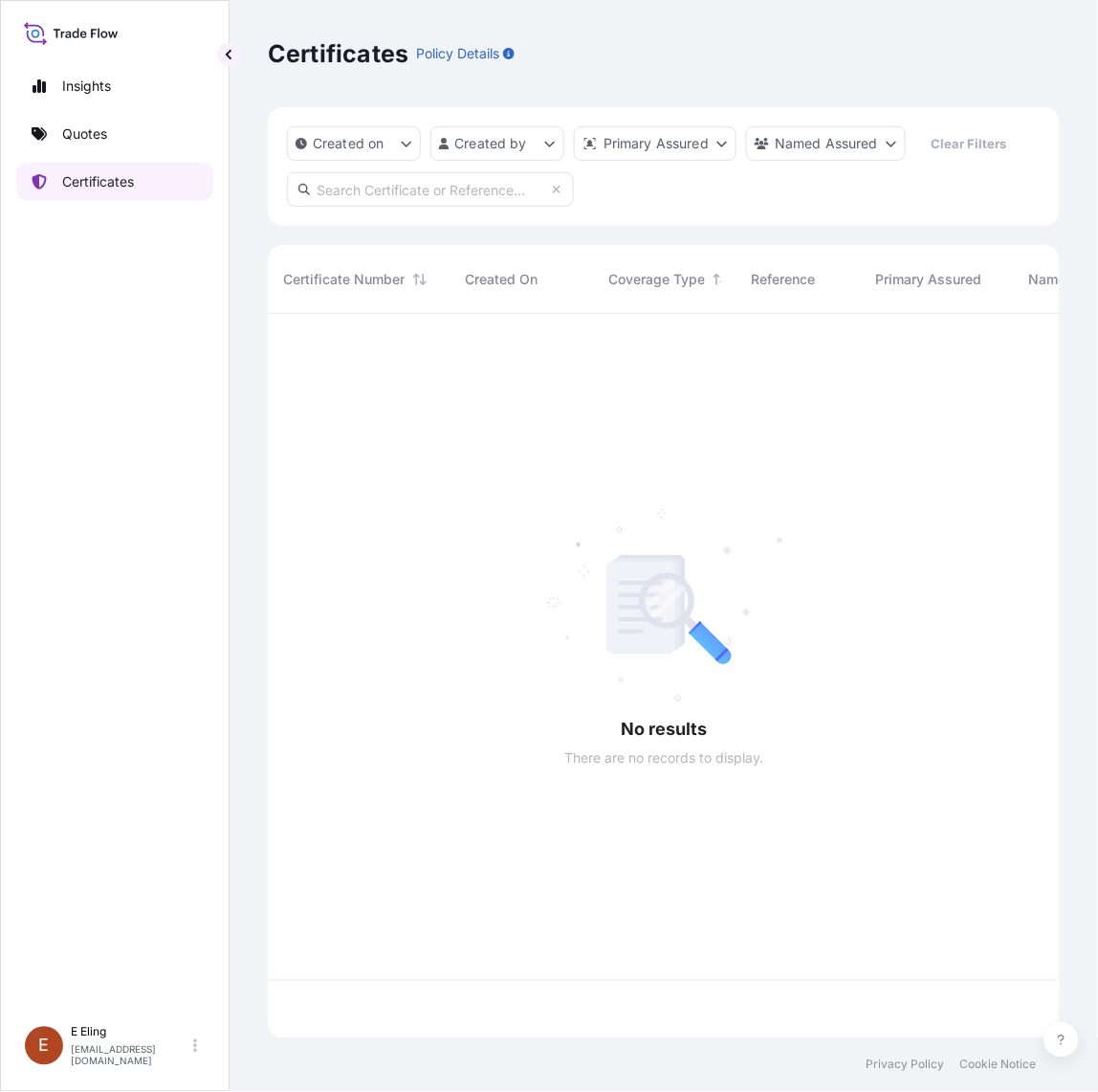
scroll to position [717, 775]
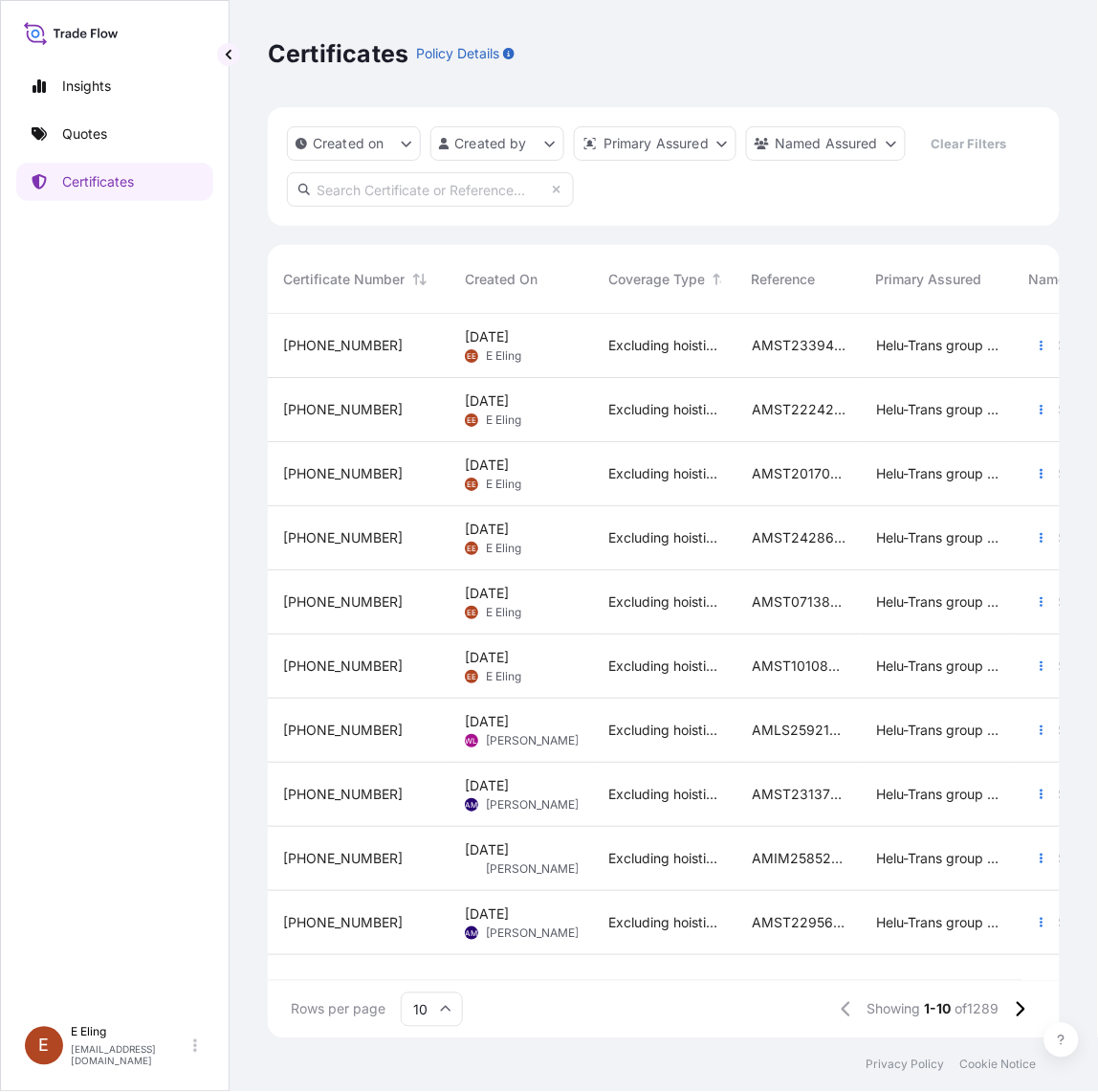
click at [1081, 608] on div "Certificates Policy Details Created on Created by Primary Assured Named Assured…" at bounding box center [664, 519] width 869 height 1038
click at [460, 193] on input "text" at bounding box center [431, 189] width 287 height 35
paste input "AMST244978MMZJ"
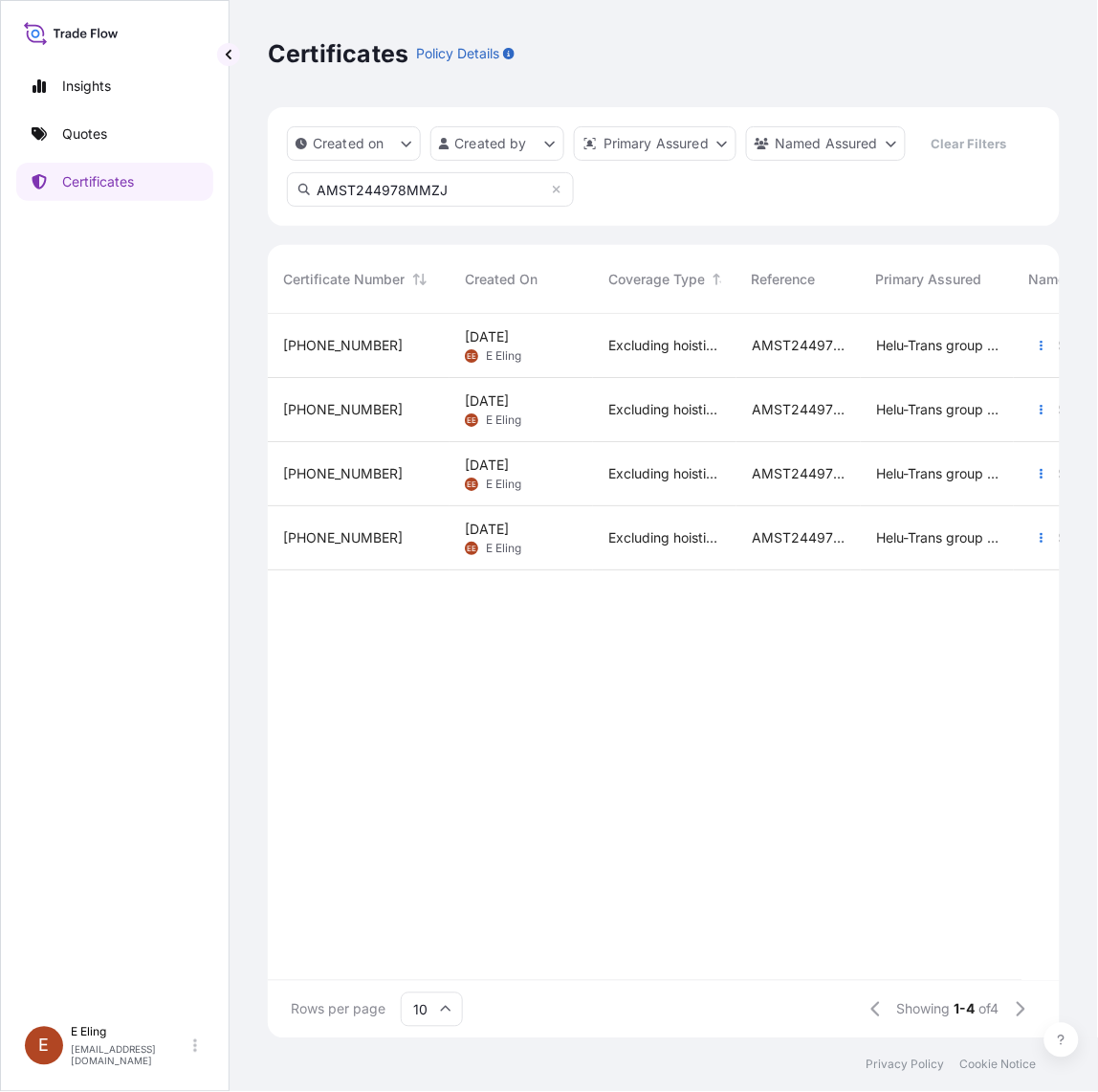
type input "AMST244978MMZJ"
click at [1054, 339] on button "button" at bounding box center [1042, 345] width 31 height 31
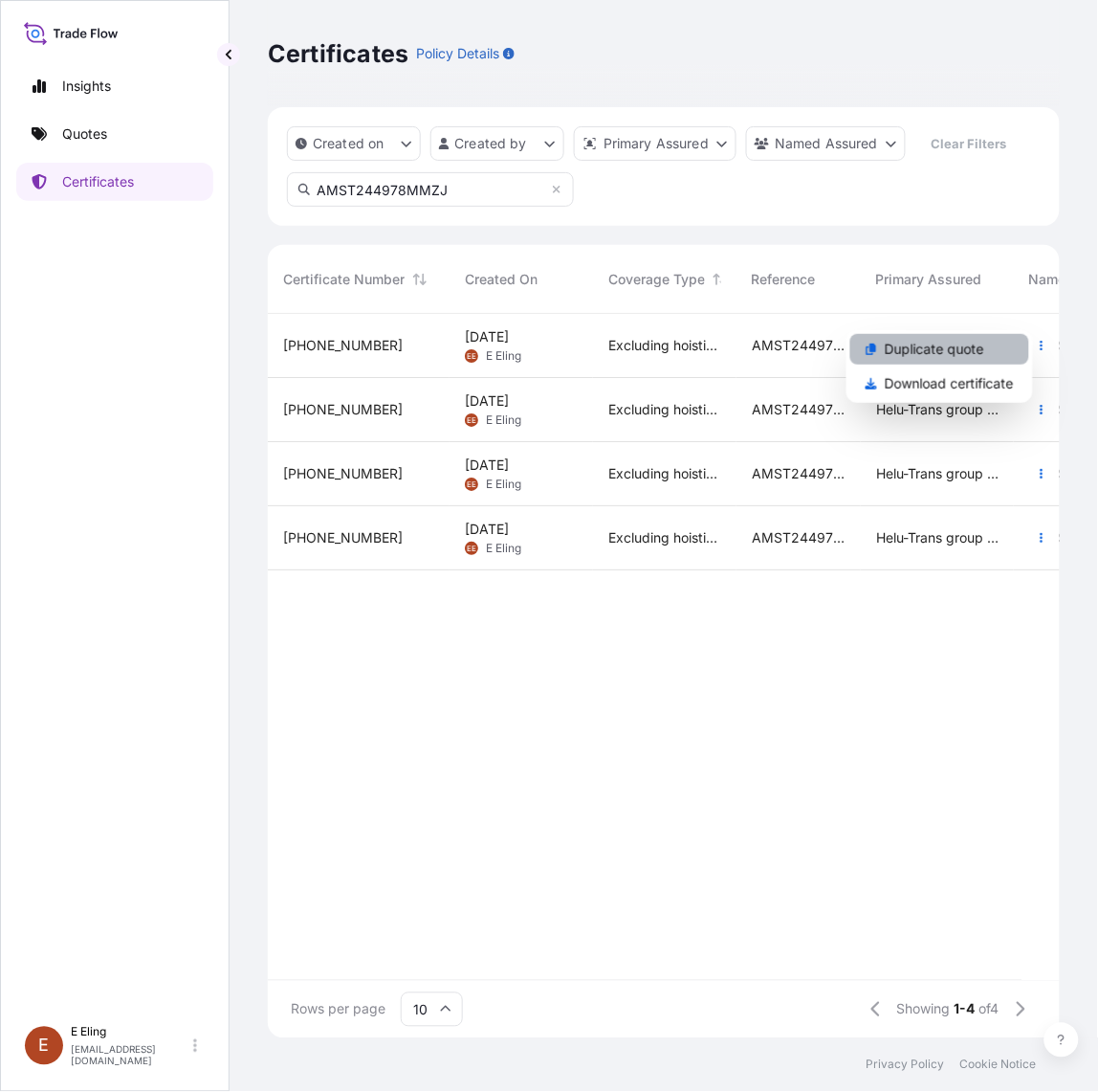
click at [949, 357] on link "Duplicate quote" at bounding box center [940, 349] width 179 height 31
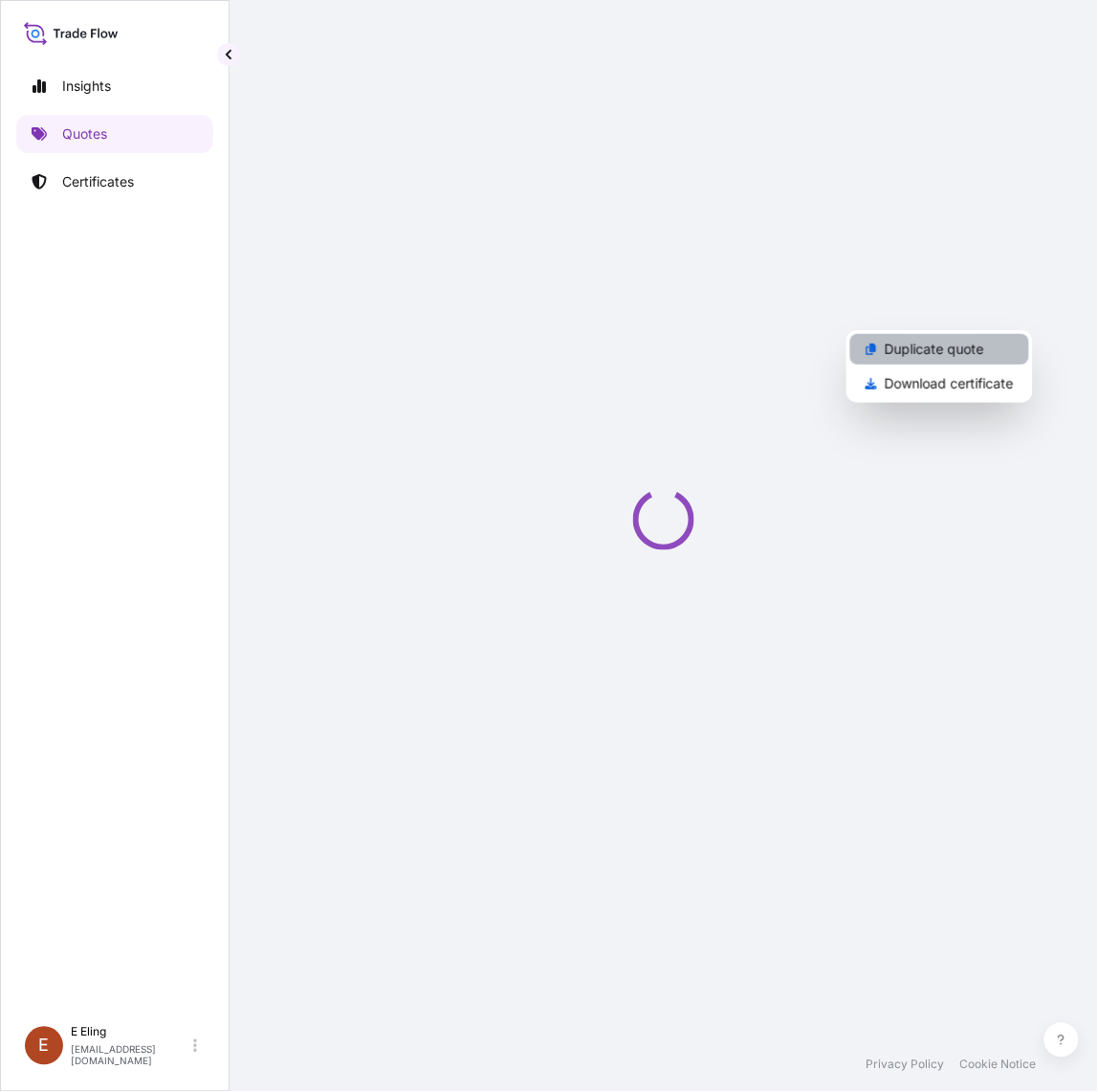
select select "STORAGE"
select select "Storage"
select select "Yes"
select select "[GEOGRAPHIC_DATA]"
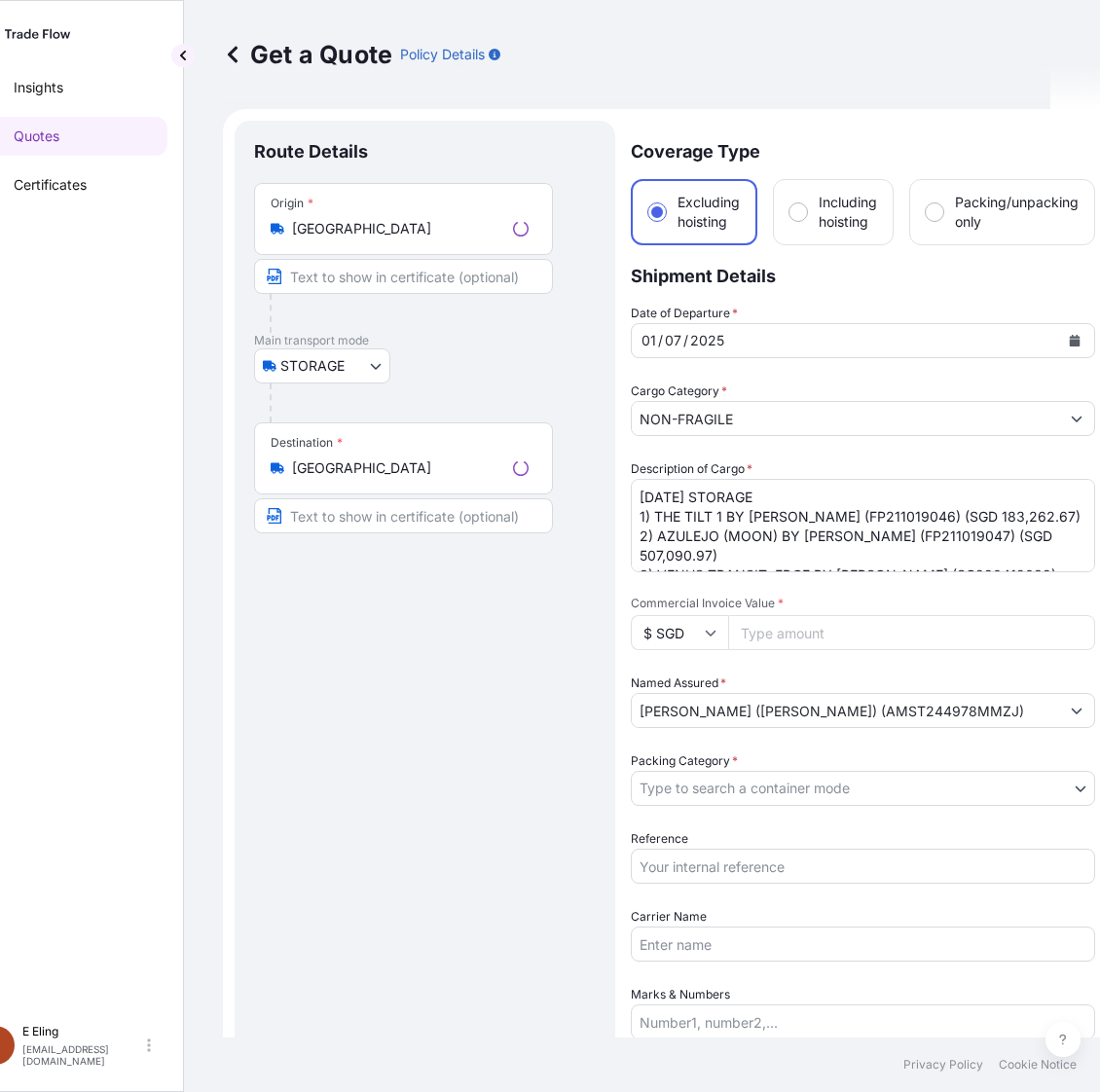
scroll to position [31, 0]
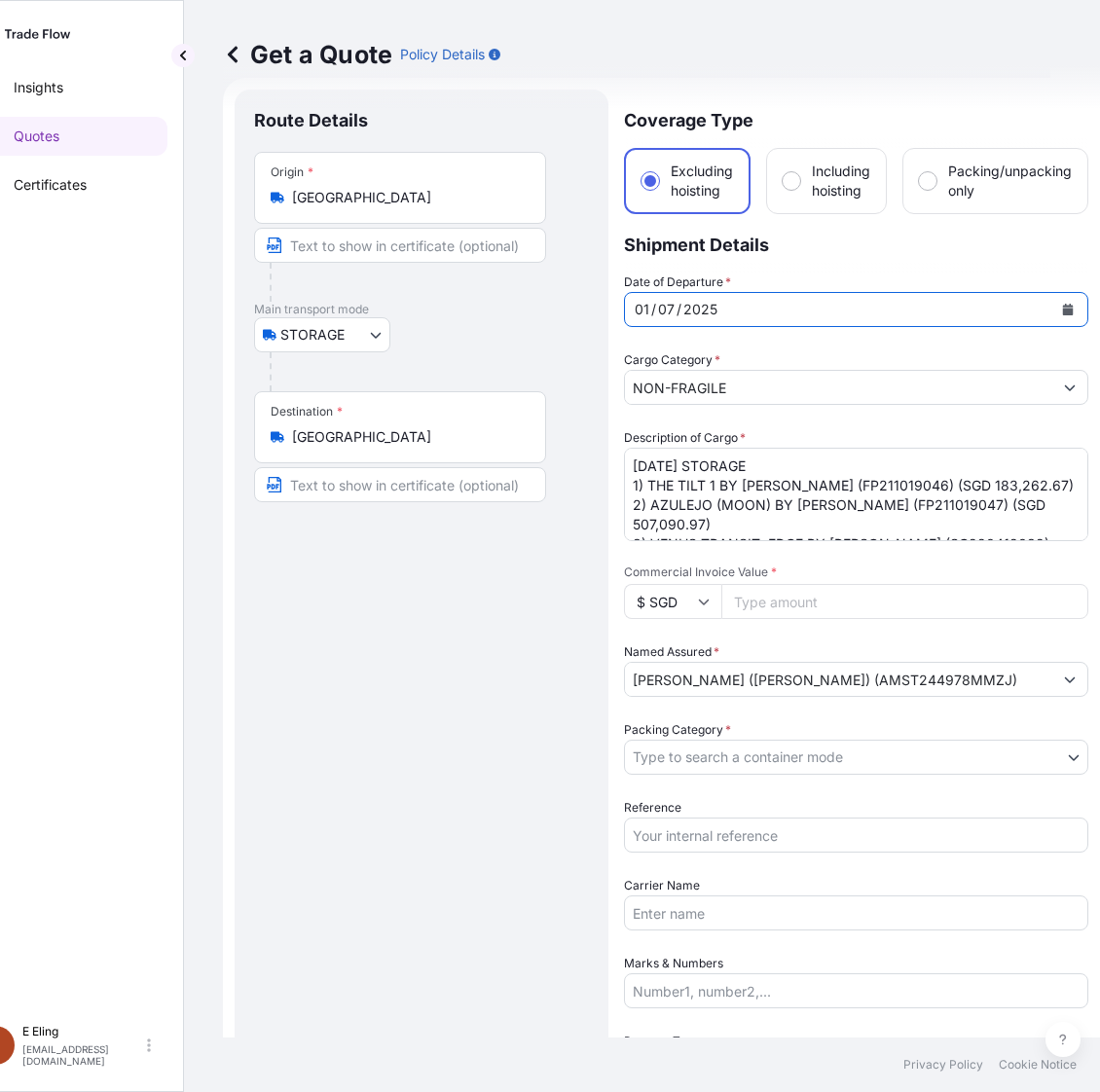
click at [1059, 312] on button "Calendar" at bounding box center [1068, 310] width 31 height 31
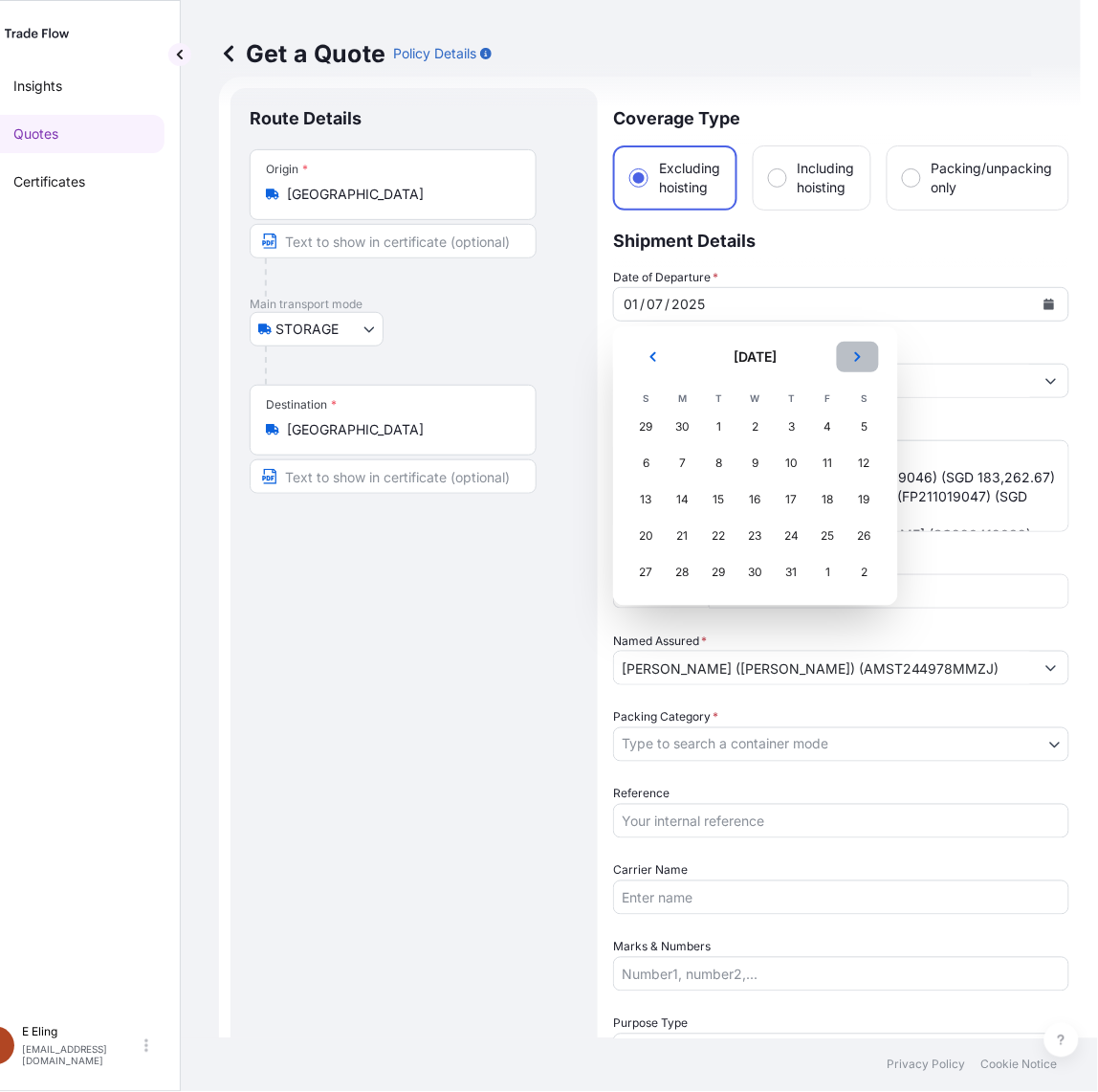
click at [872, 359] on button "Next" at bounding box center [859, 357] width 42 height 31
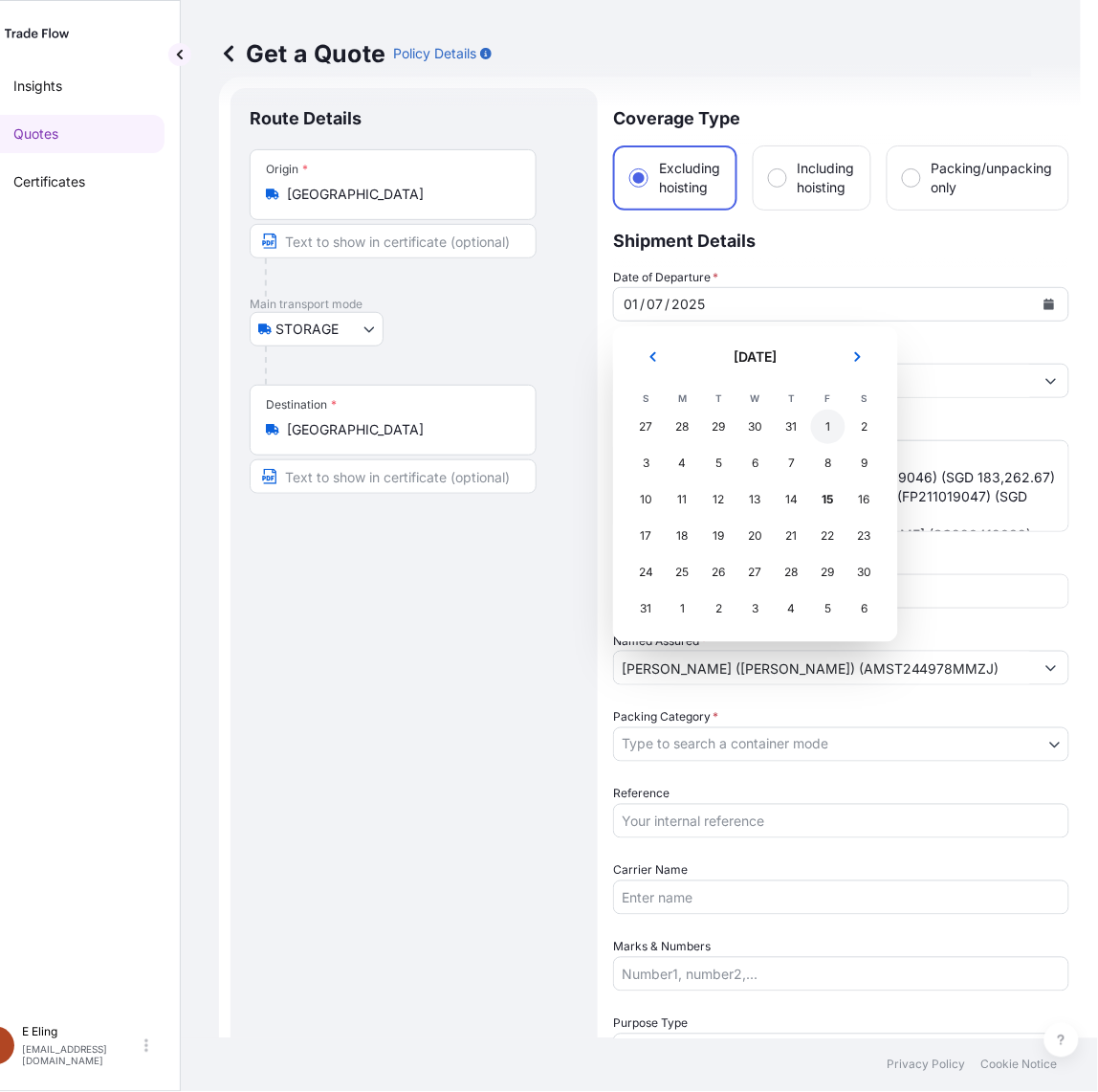
click at [826, 422] on div "1" at bounding box center [829, 427] width 35 height 35
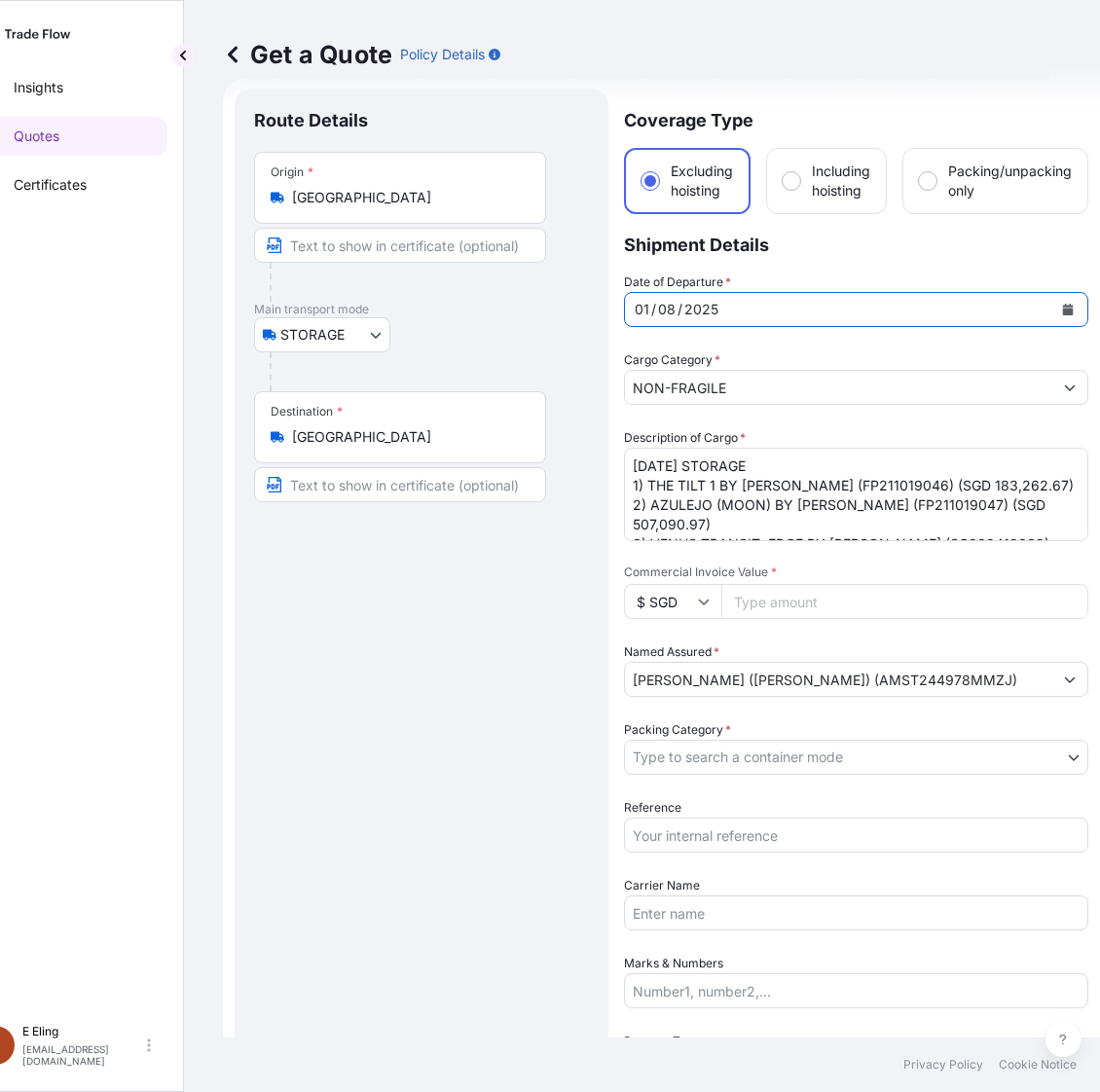
click at [669, 459] on textarea "JUL25 STORAGE 1) THE TILT 1 BY ISSY WOOD (FP211019046) (SGD 183,262.67) 2) AZUL…" at bounding box center [856, 495] width 464 height 94
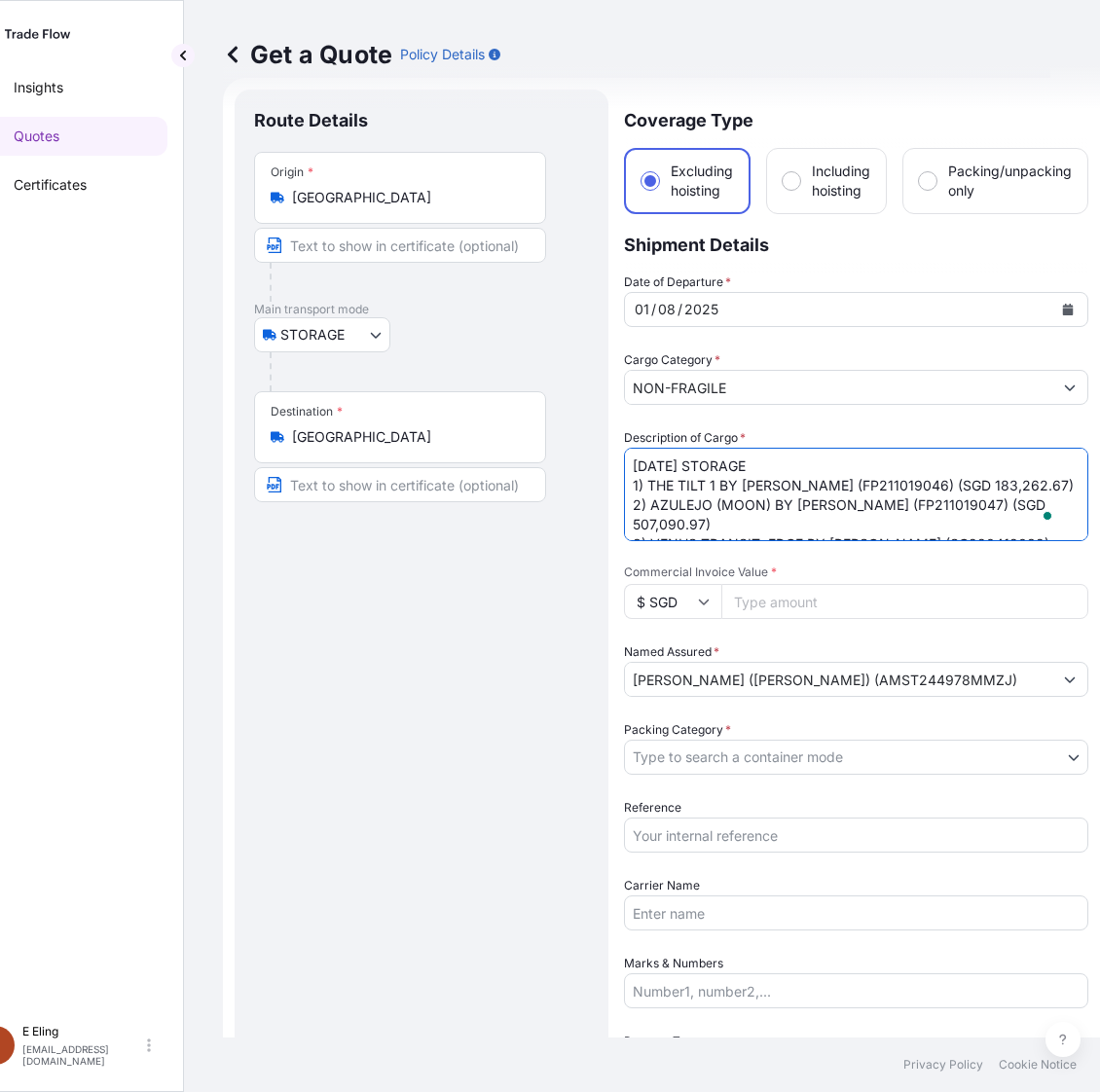
drag, startPoint x: 655, startPoint y: 468, endPoint x: 589, endPoint y: 472, distance: 66.1
click at [589, 472] on form "Route Details Place of loading Road / Inland Road / Inland Origin * Singapore M…" at bounding box center [661, 812] width 877 height 1468
type textarea "AUG25 STORAGE 1) THE TILT 1 BY ISSY WOOD (FP211019046) (SGD 183,262.67) 2) AZUL…"
click at [731, 750] on body "Insights Quotes Certificates E E Eling eeling@helutrans.com Get a Quote Policy …" at bounding box center [500, 546] width 1100 height 1092
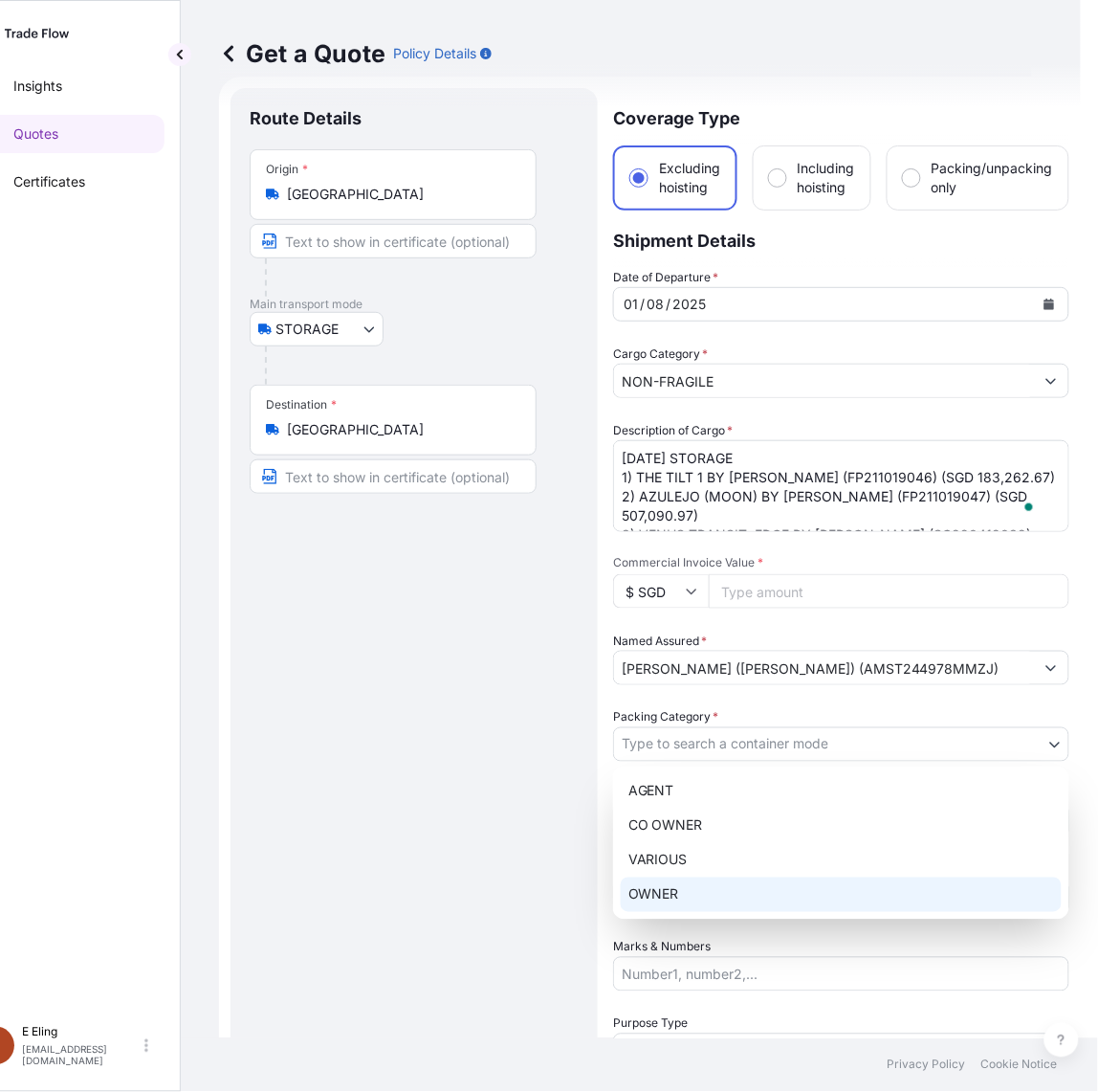
click at [652, 896] on div "OWNER" at bounding box center [841, 895] width 441 height 35
select select "27"
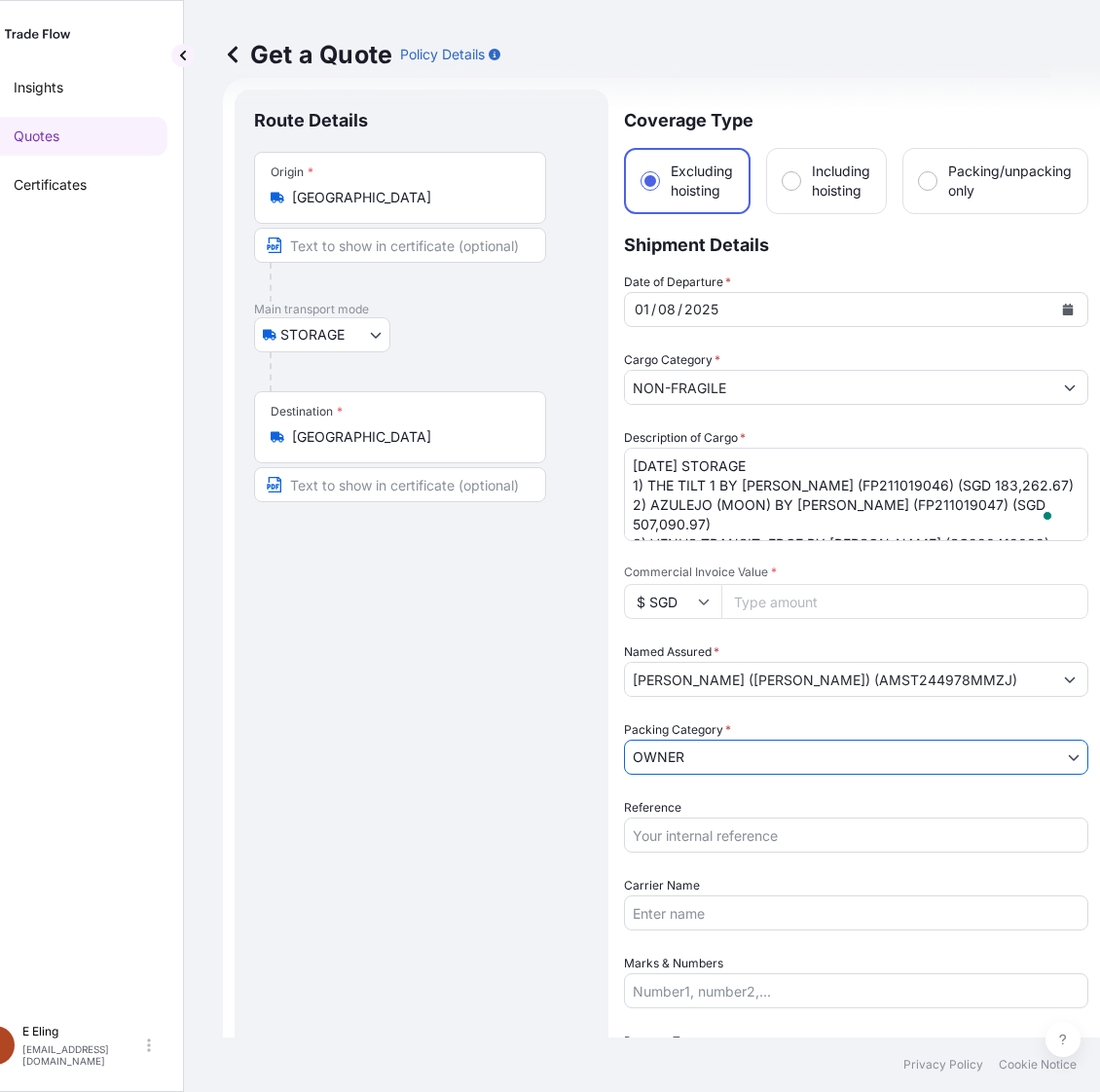
click at [696, 830] on input "Reference" at bounding box center [856, 835] width 464 height 35
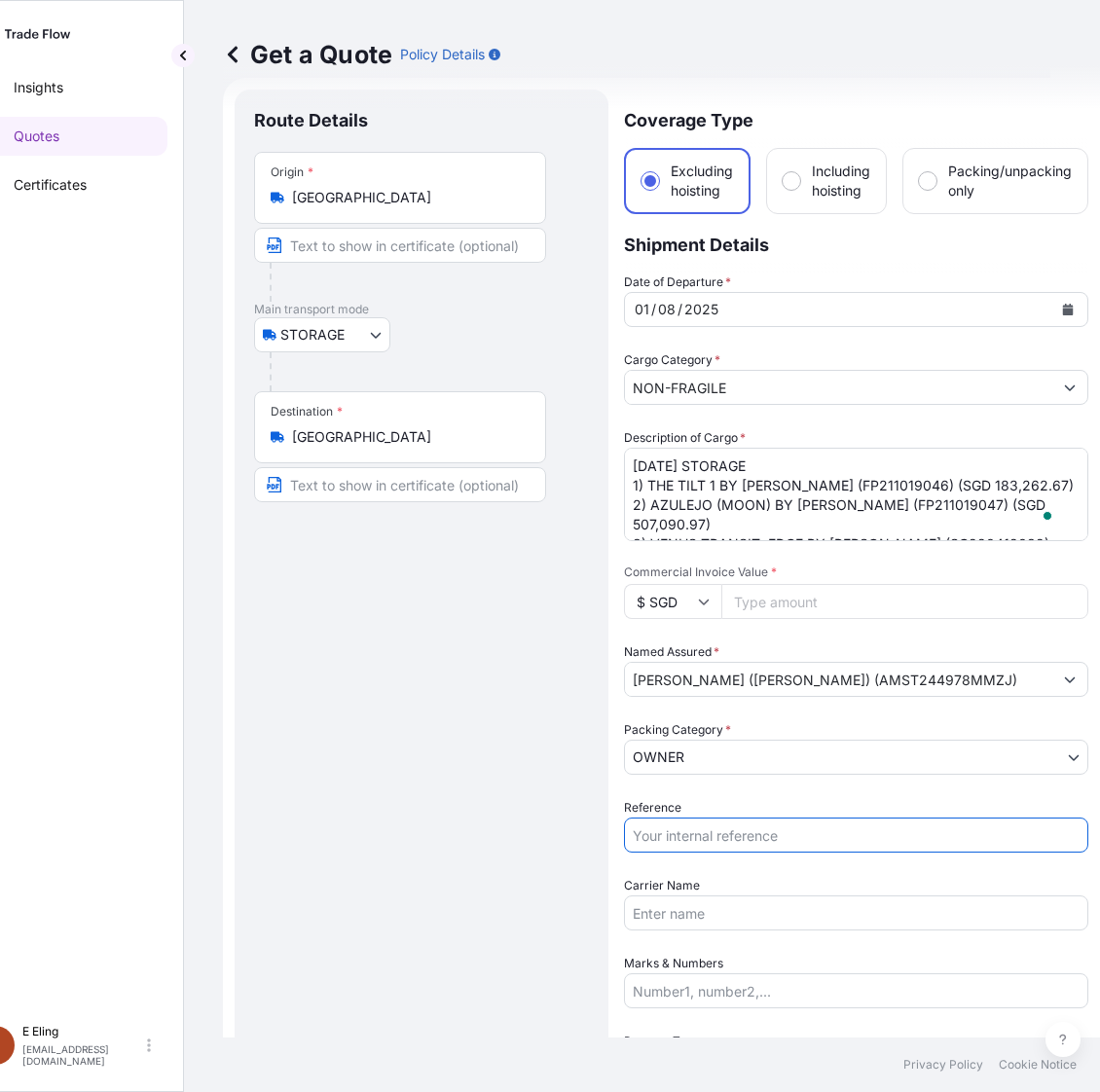
paste input "AMST244978MMZJ"
type input "AMST244978MMZJ"
click at [785, 608] on input "Commercial Invoice Value *" at bounding box center [903, 601] width 367 height 35
paste input "809353.64"
type input "809353.64"
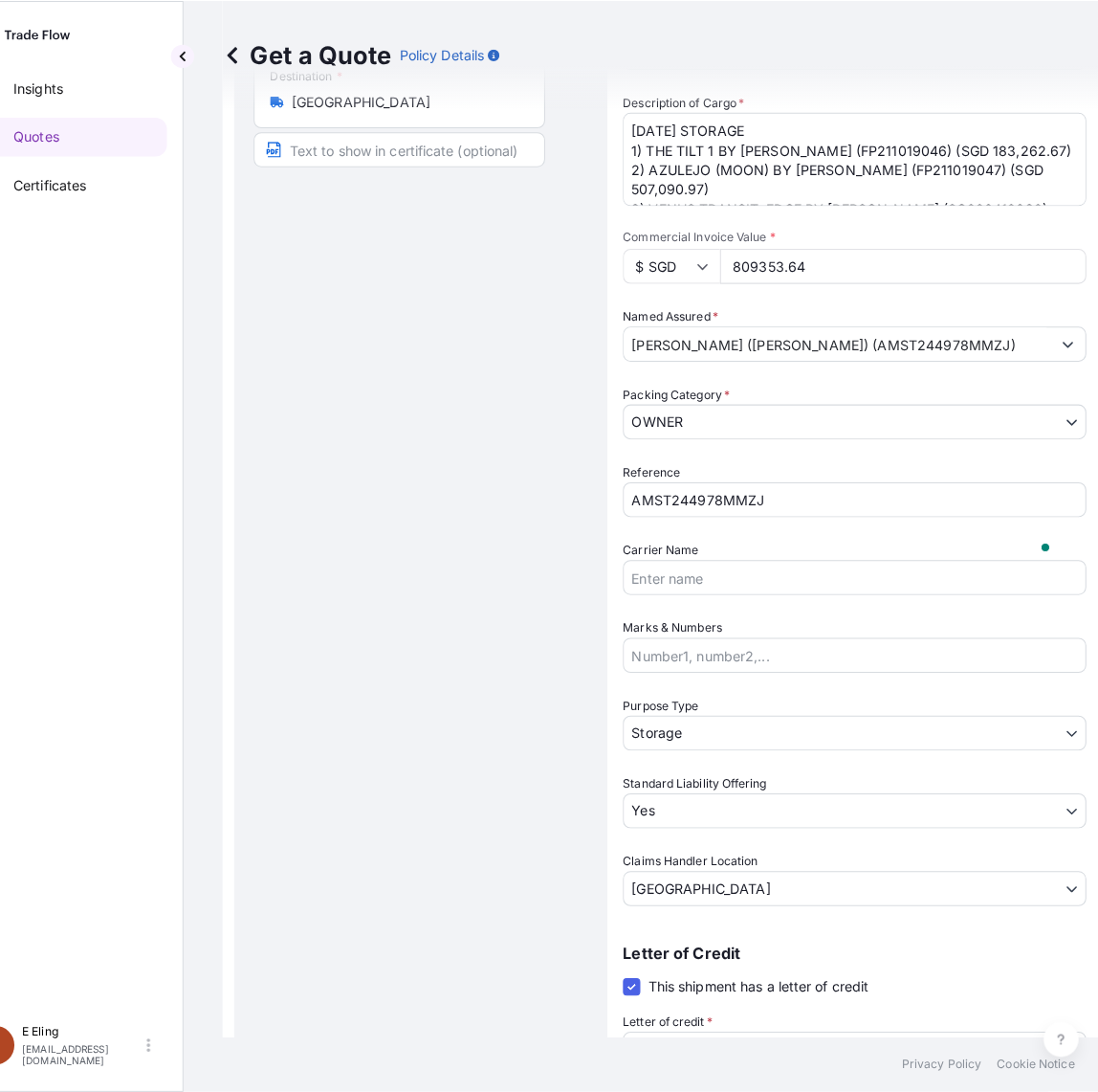
scroll to position [509, 0]
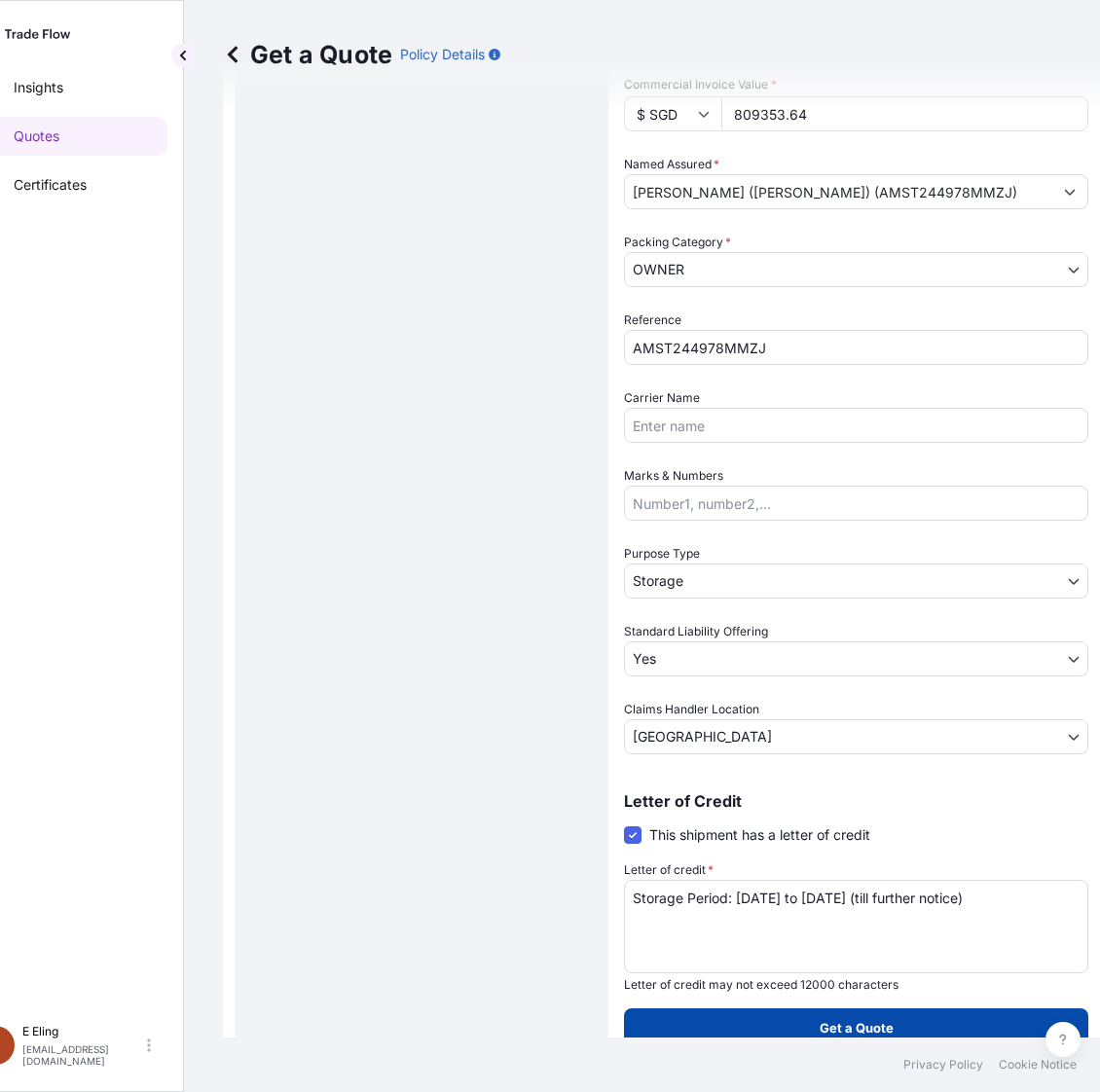
click at [858, 1028] on p "Get a Quote" at bounding box center [857, 1027] width 74 height 20
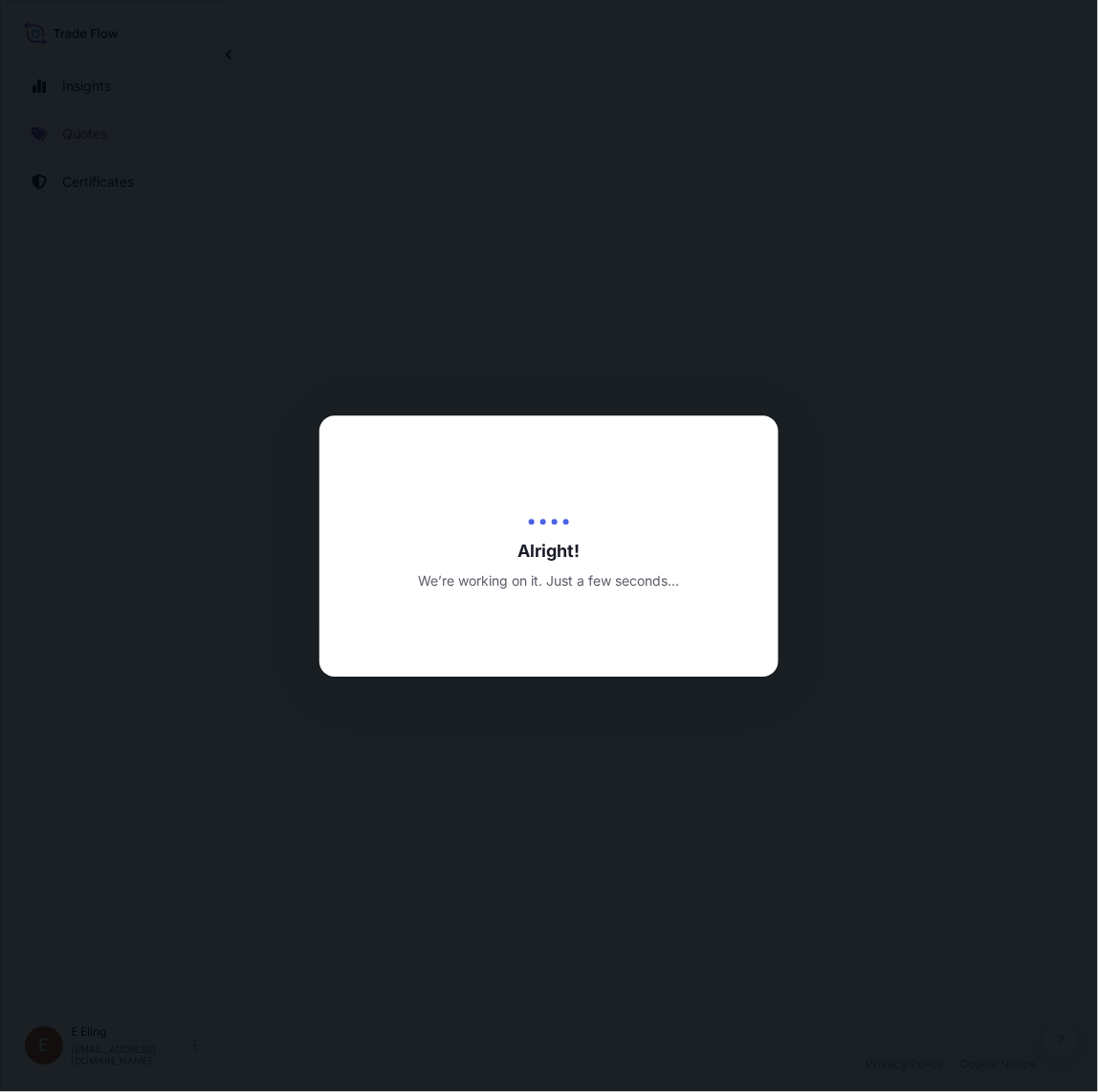
select select "STORAGE"
select select "Transit"
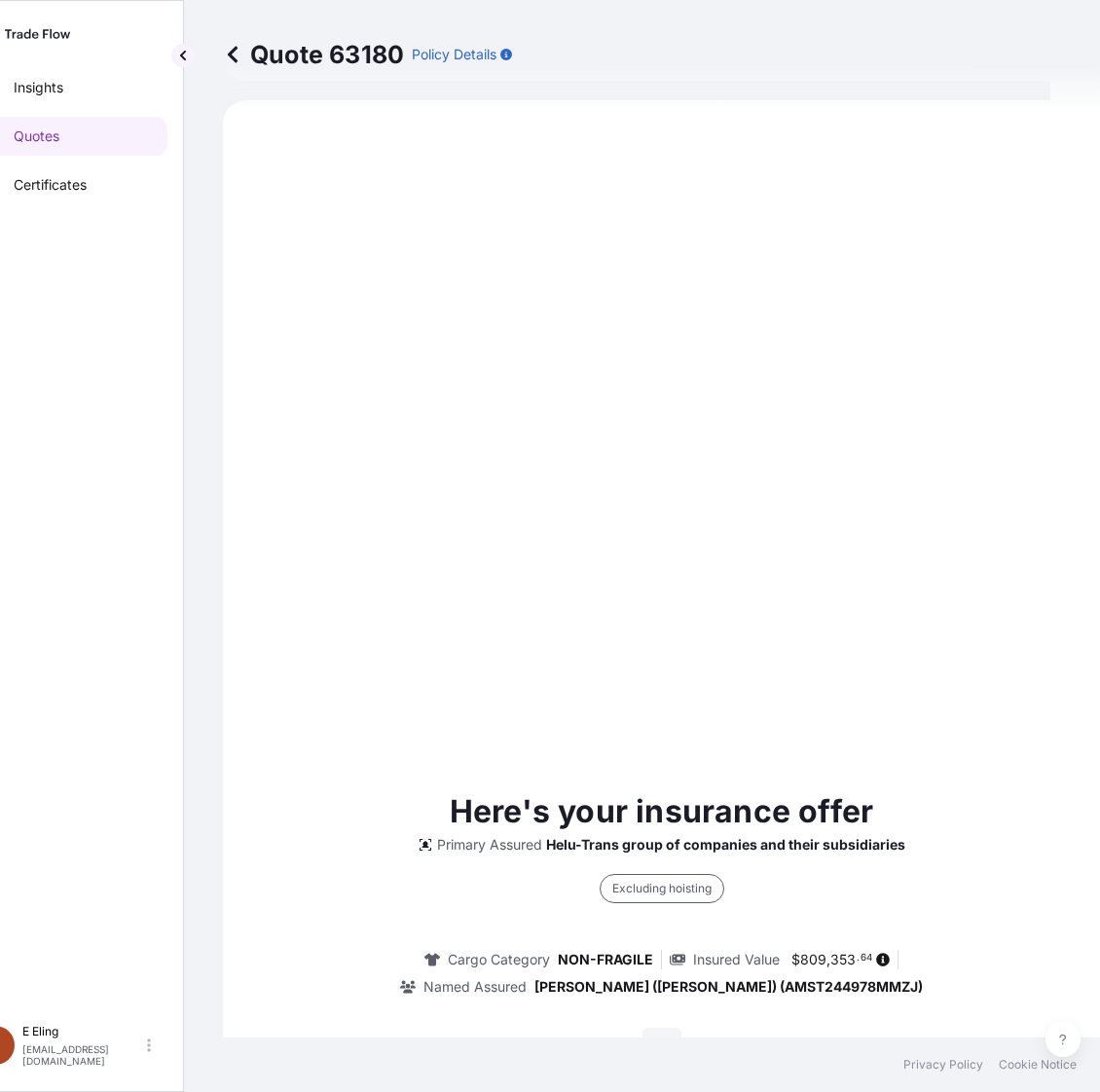
scroll to position [619, 0]
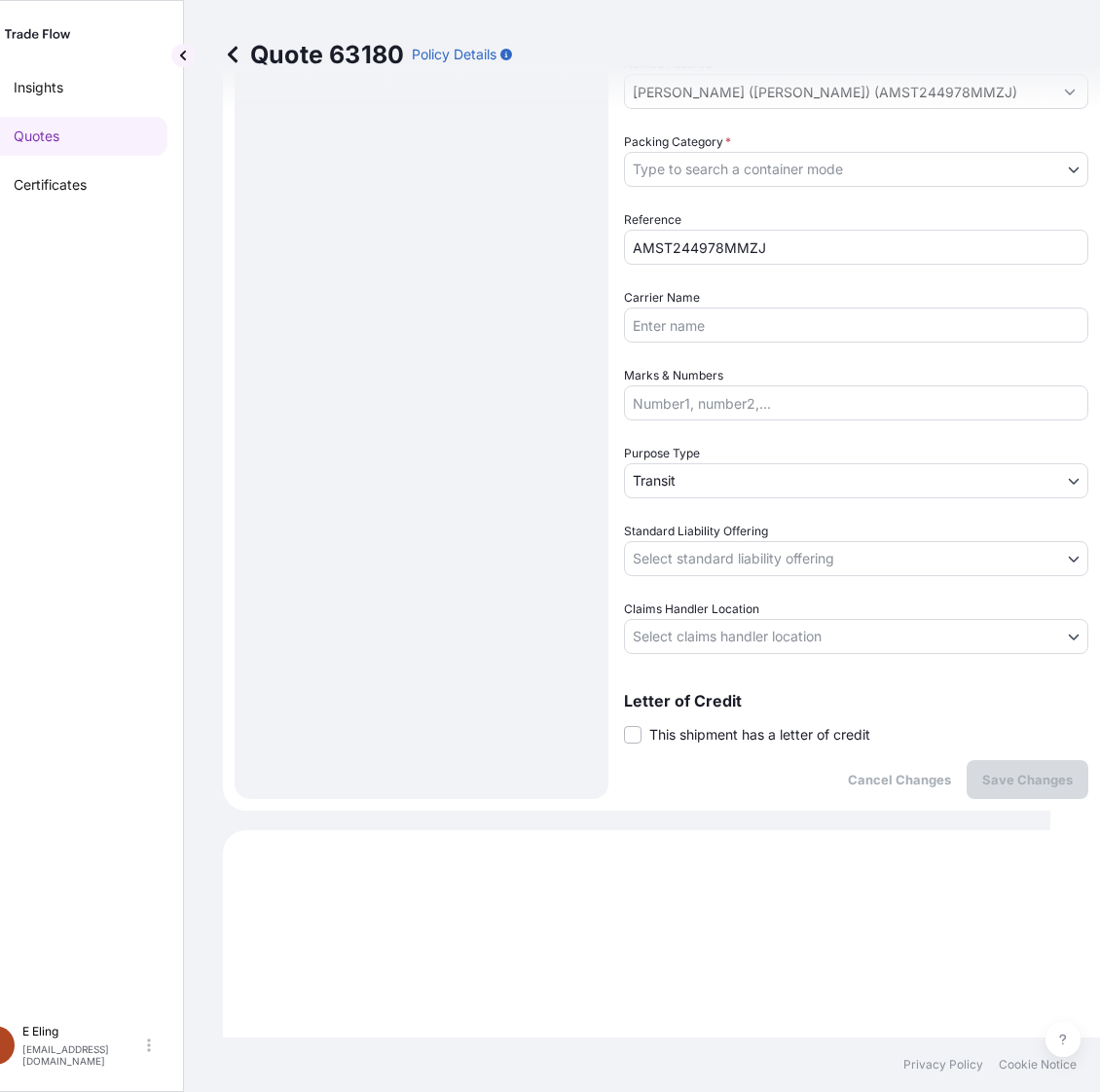
drag, startPoint x: 688, startPoint y: 725, endPoint x: 694, endPoint y: 769, distance: 44.4
click at [688, 727] on span "This shipment has a letter of credit" at bounding box center [760, 734] width 221 height 20
click at [624, 723] on input "This shipment has a letter of credit" at bounding box center [624, 723] width 0 height 0
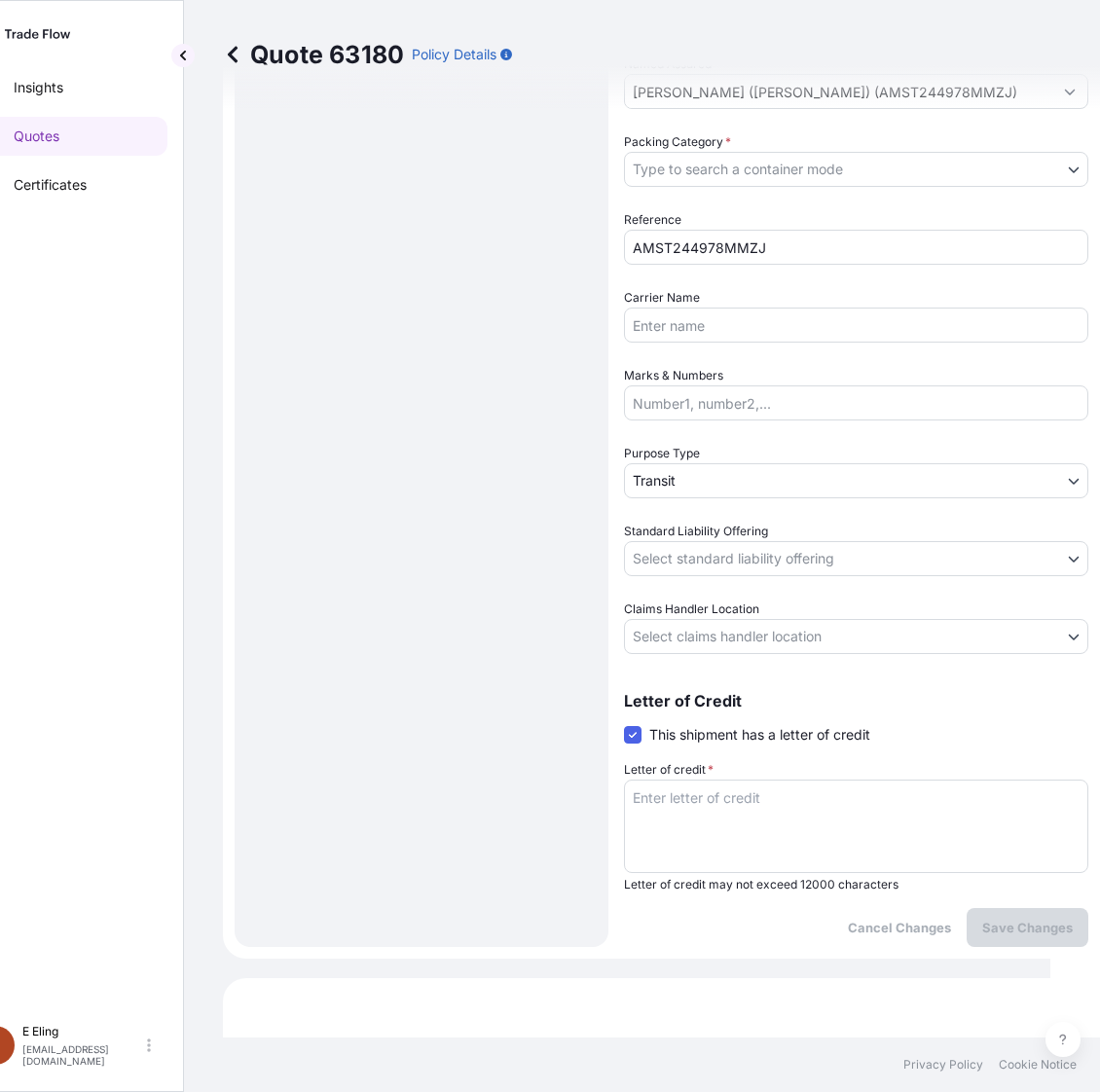
click at [708, 791] on textarea "Letter of credit *" at bounding box center [856, 826] width 464 height 94
paste textarea "Storage Period: [DATE] to [DATE] (till further notice)"
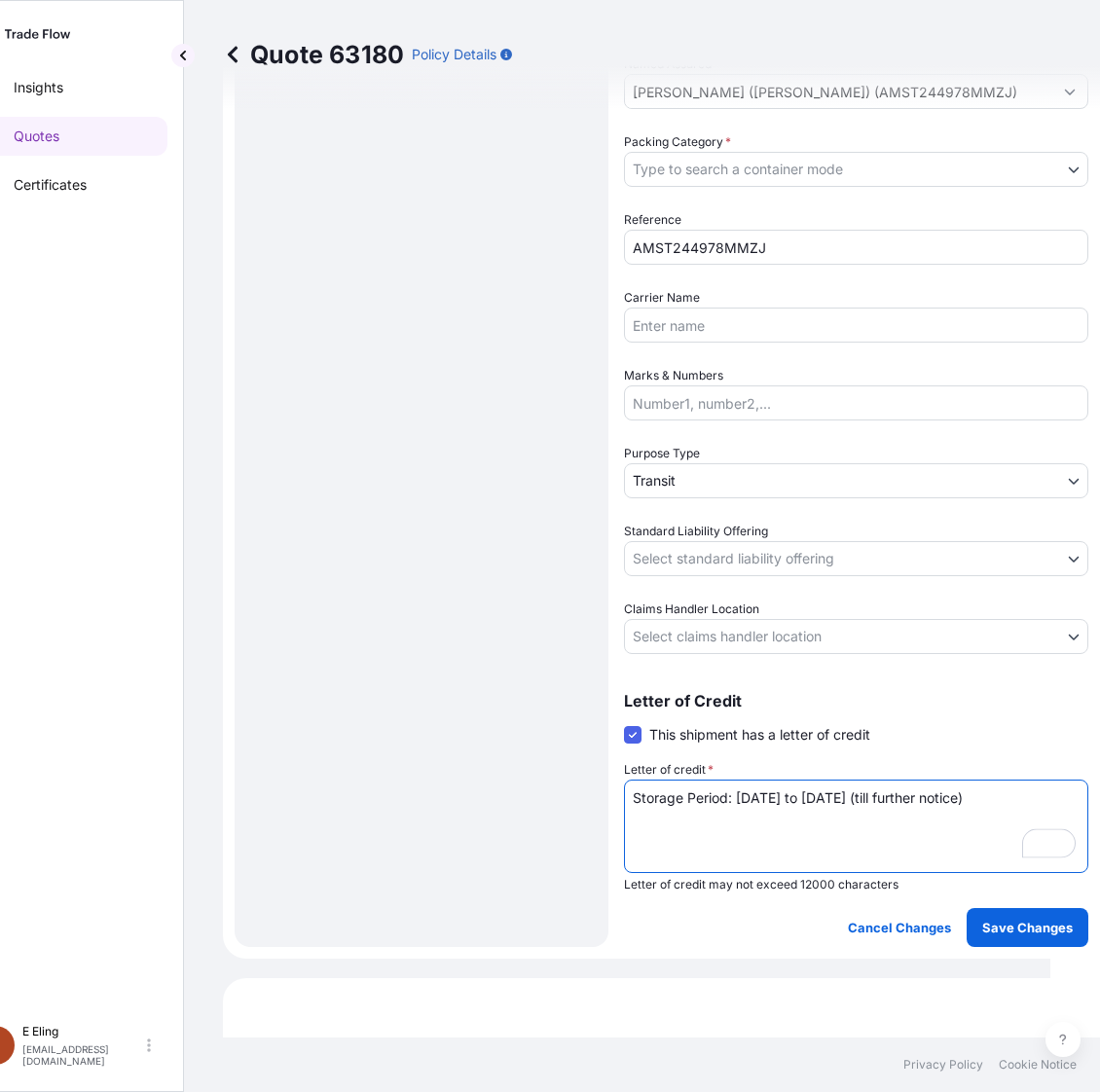
type textarea "Storage Period: [DATE] to [DATE] (till further notice)"
click at [740, 633] on body "Insights Quotes Certificates E E Eling eeling@helutrans.com Quote 63180 Policy …" at bounding box center [500, 546] width 1100 height 1092
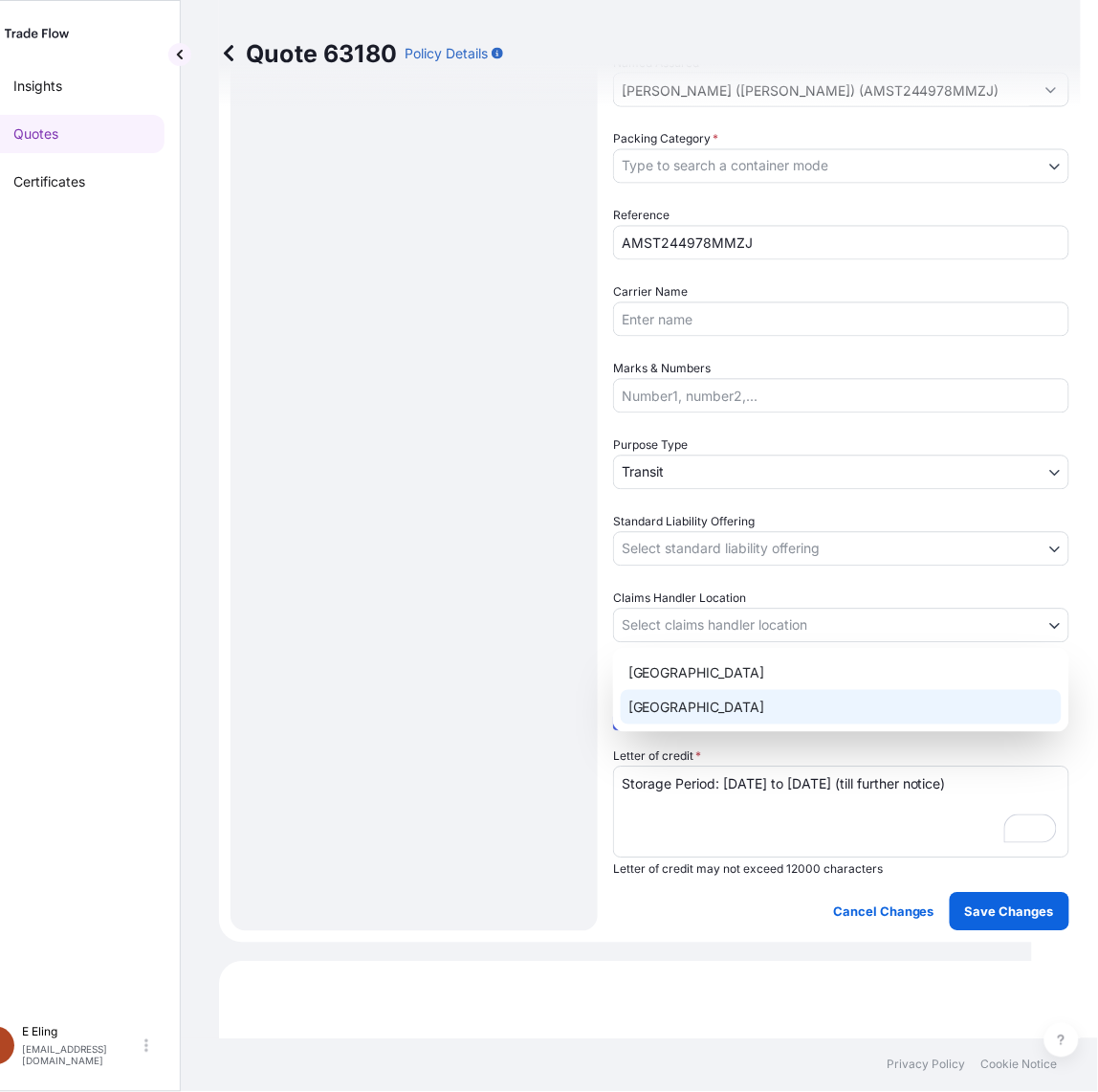
click at [676, 695] on div "[GEOGRAPHIC_DATA]" at bounding box center [841, 707] width 441 height 35
select select "[GEOGRAPHIC_DATA]"
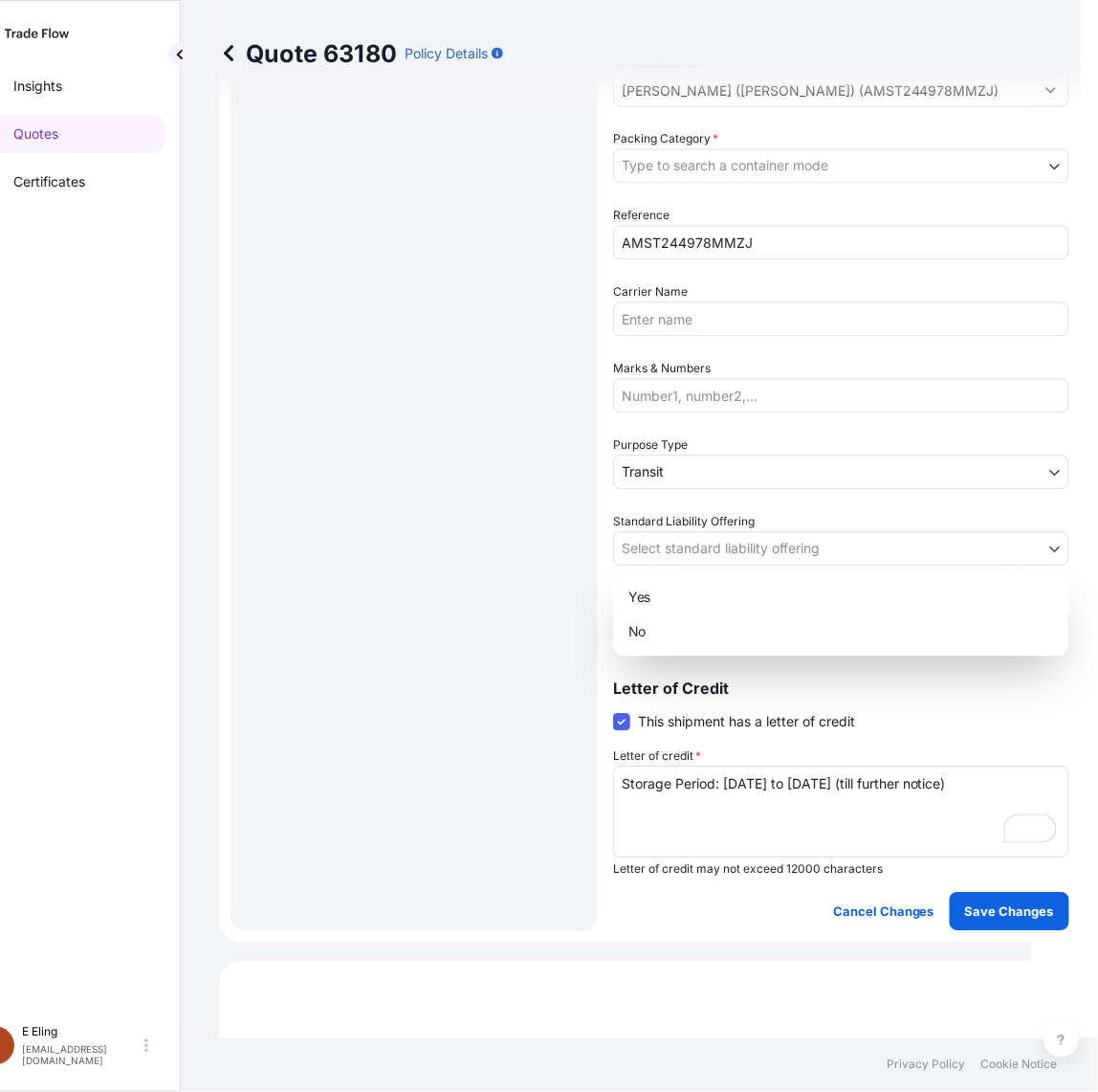
click at [690, 556] on body "Insights Quotes Certificates E E Eling eeling@helutrans.com Quote 63180 Policy …" at bounding box center [491, 546] width 1082 height 1092
click at [676, 606] on div "Yes" at bounding box center [841, 597] width 441 height 35
select select "Yes"
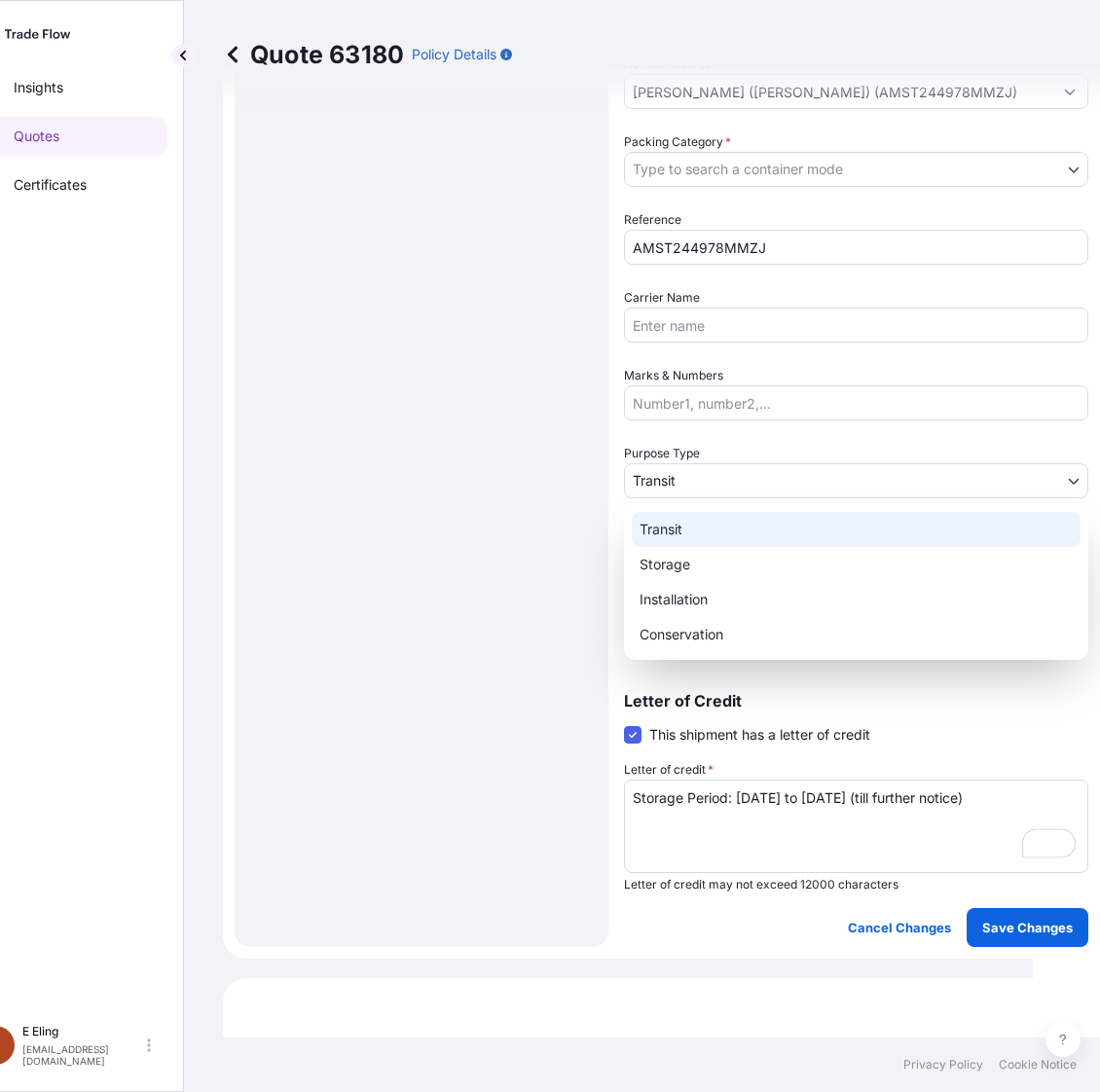
click at [688, 477] on body "Insights Quotes Certificates E E Eling eeling@helutrans.com Quote 63180 Policy …" at bounding box center [491, 546] width 1082 height 1092
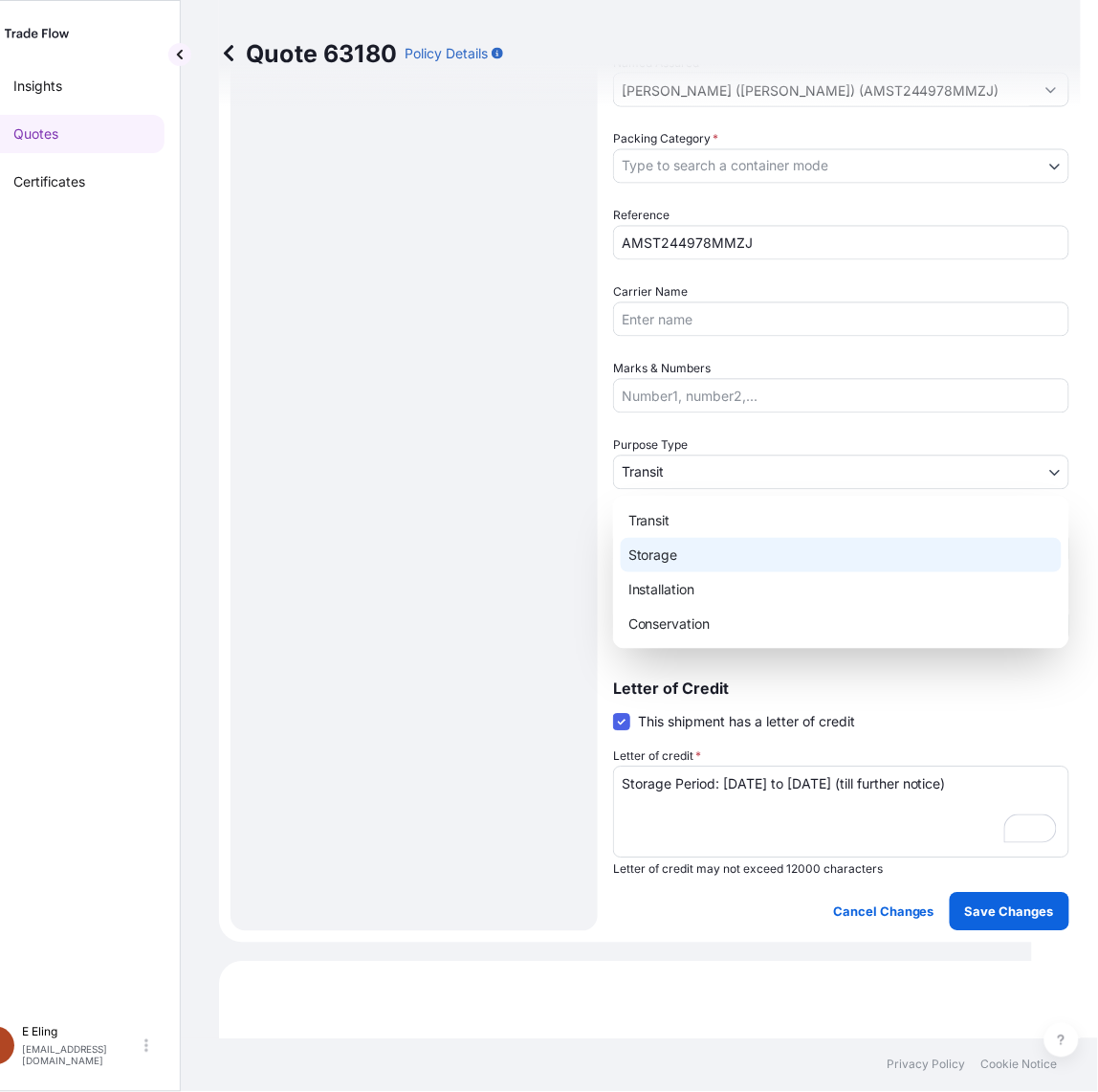
click at [661, 551] on div "Storage" at bounding box center [841, 555] width 441 height 35
select select "Storage"
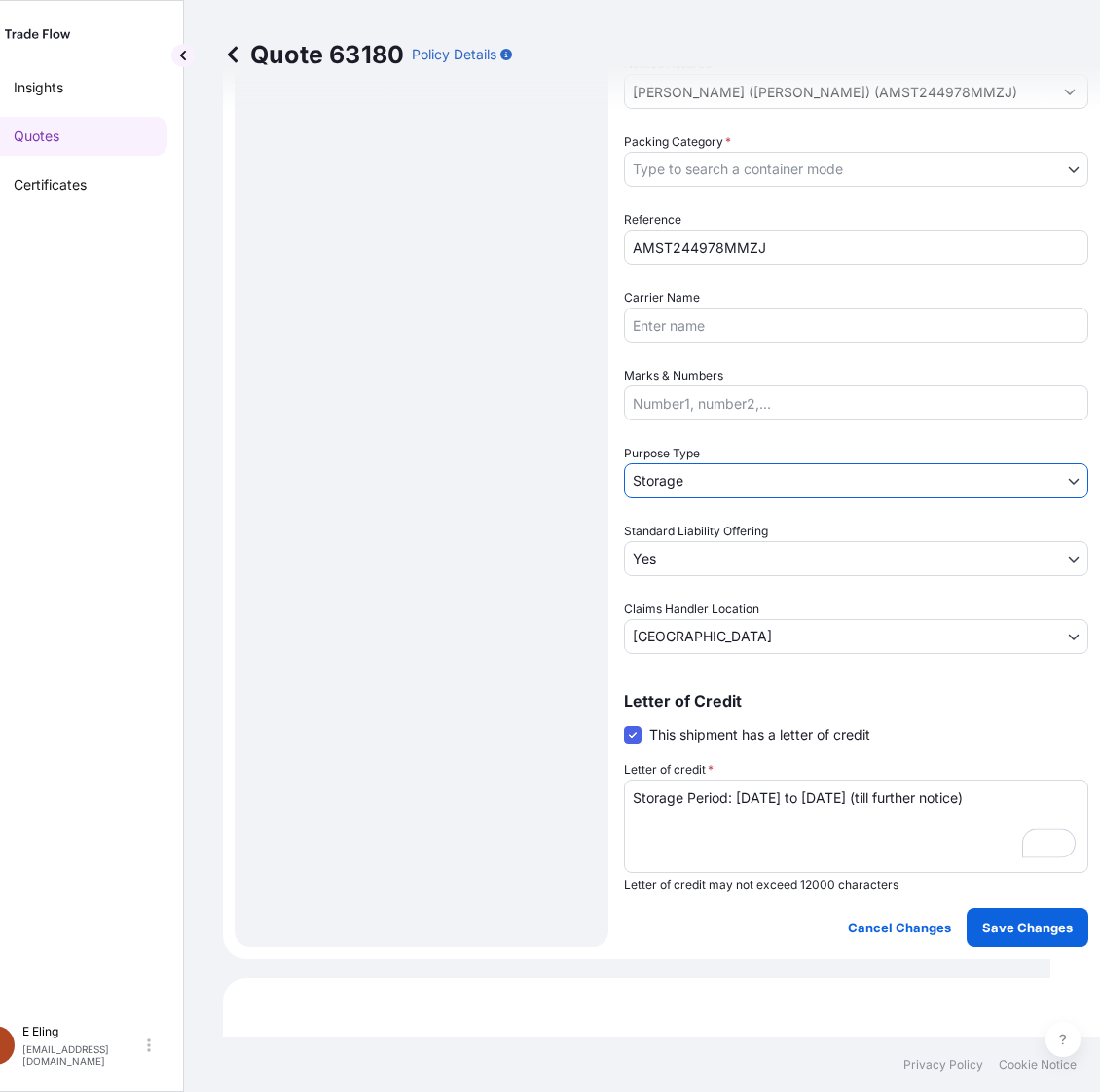
scroll to position [256, 0]
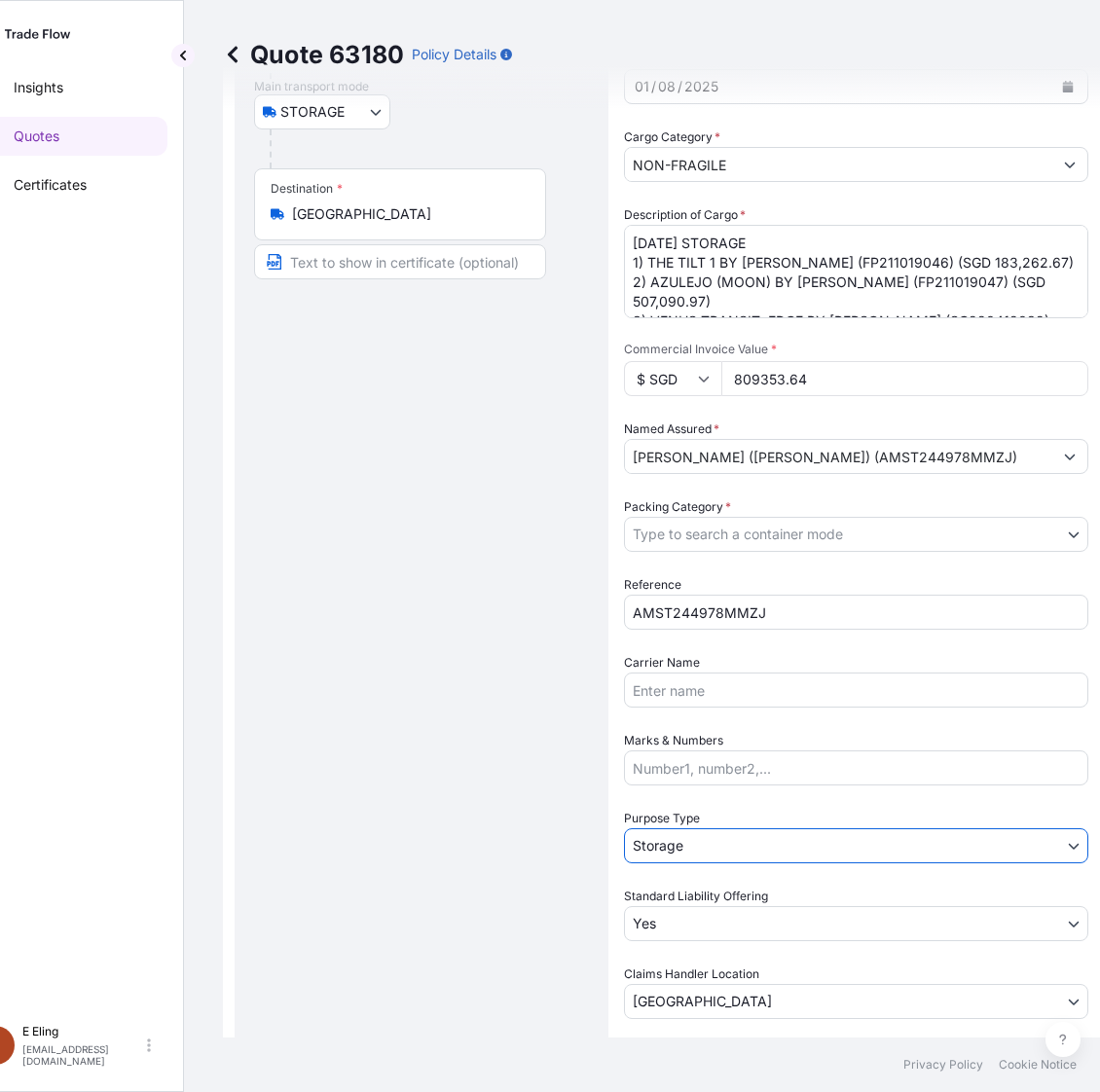
click at [694, 532] on body "Insights Quotes Certificates E E Eling eeling@helutrans.com Quote 63180 Policy …" at bounding box center [500, 546] width 1100 height 1092
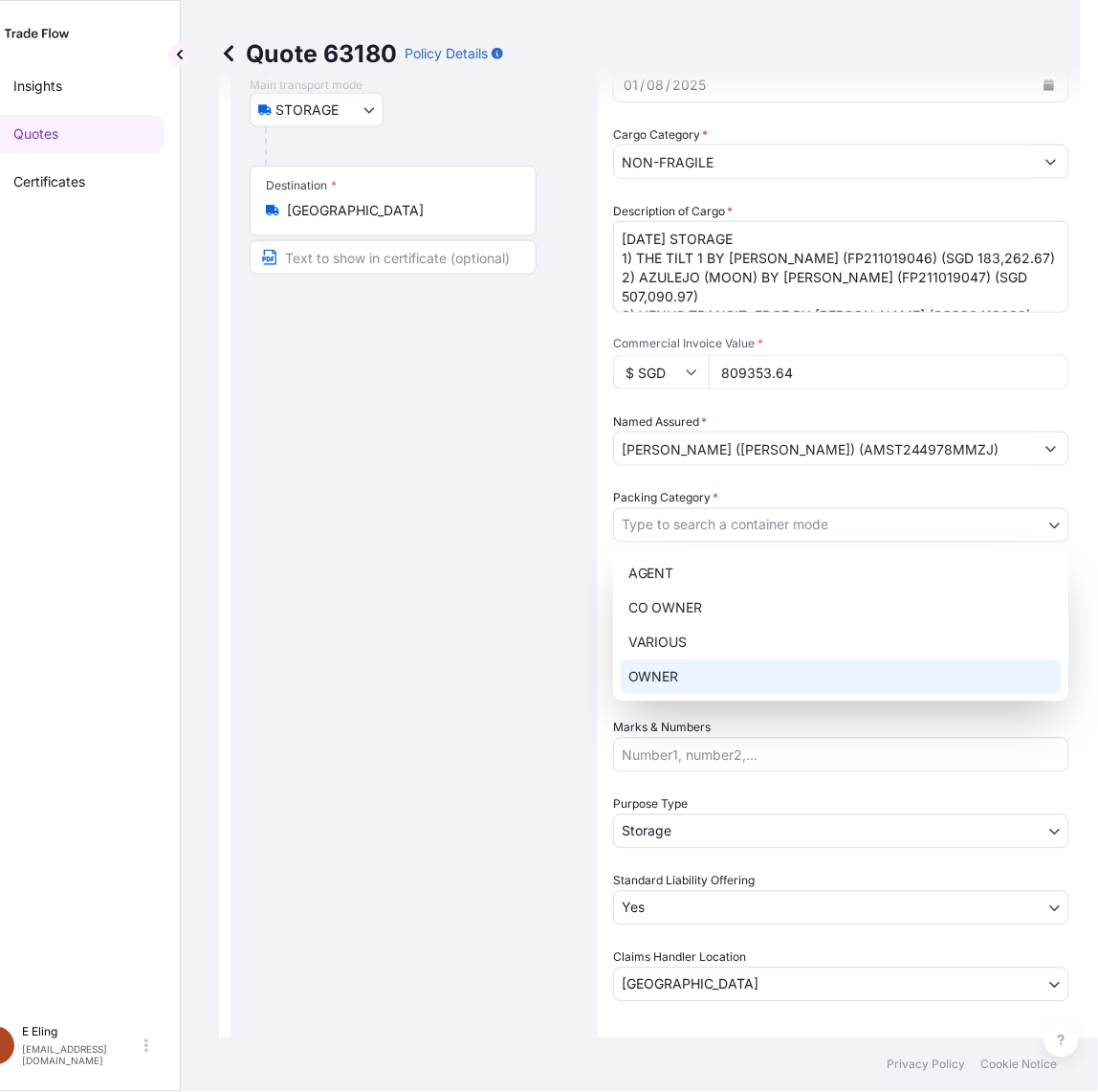
click at [673, 682] on div "OWNER" at bounding box center [841, 677] width 441 height 35
select select "27"
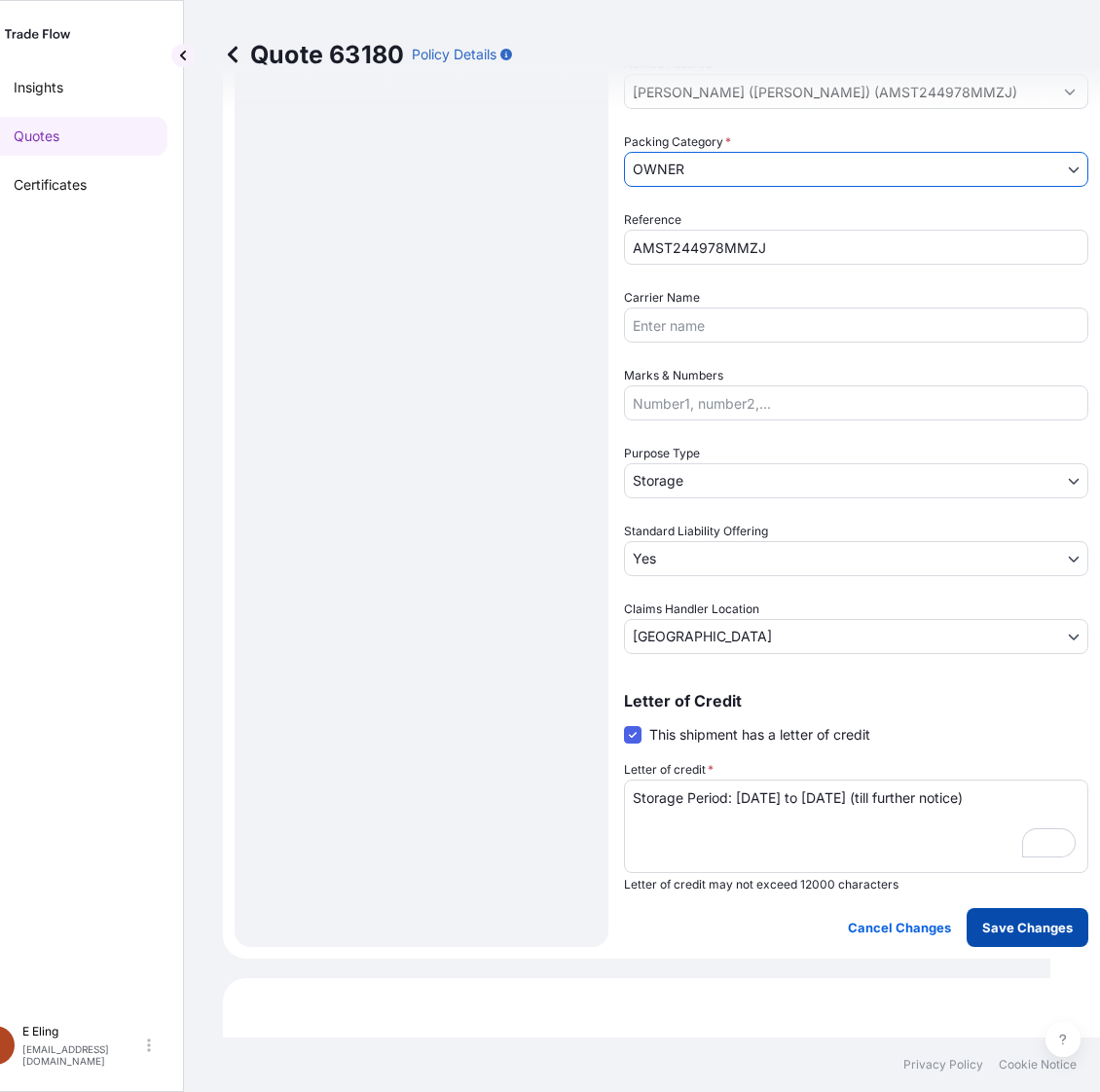
click at [1022, 917] on p "Save Changes" at bounding box center [1027, 927] width 91 height 20
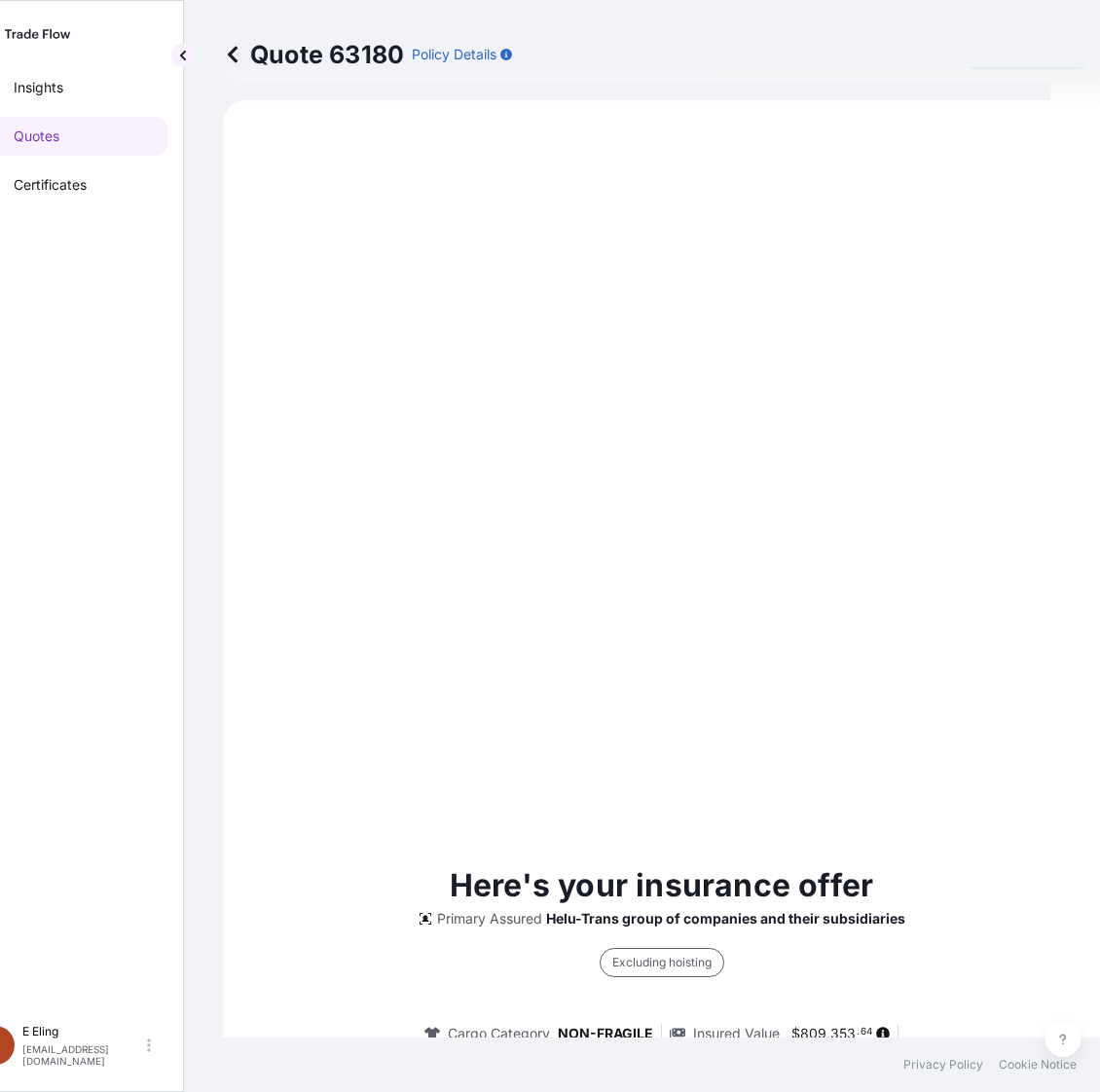
select select "STORAGE"
select select "Storage"
select select "Yes"
select select "[GEOGRAPHIC_DATA]"
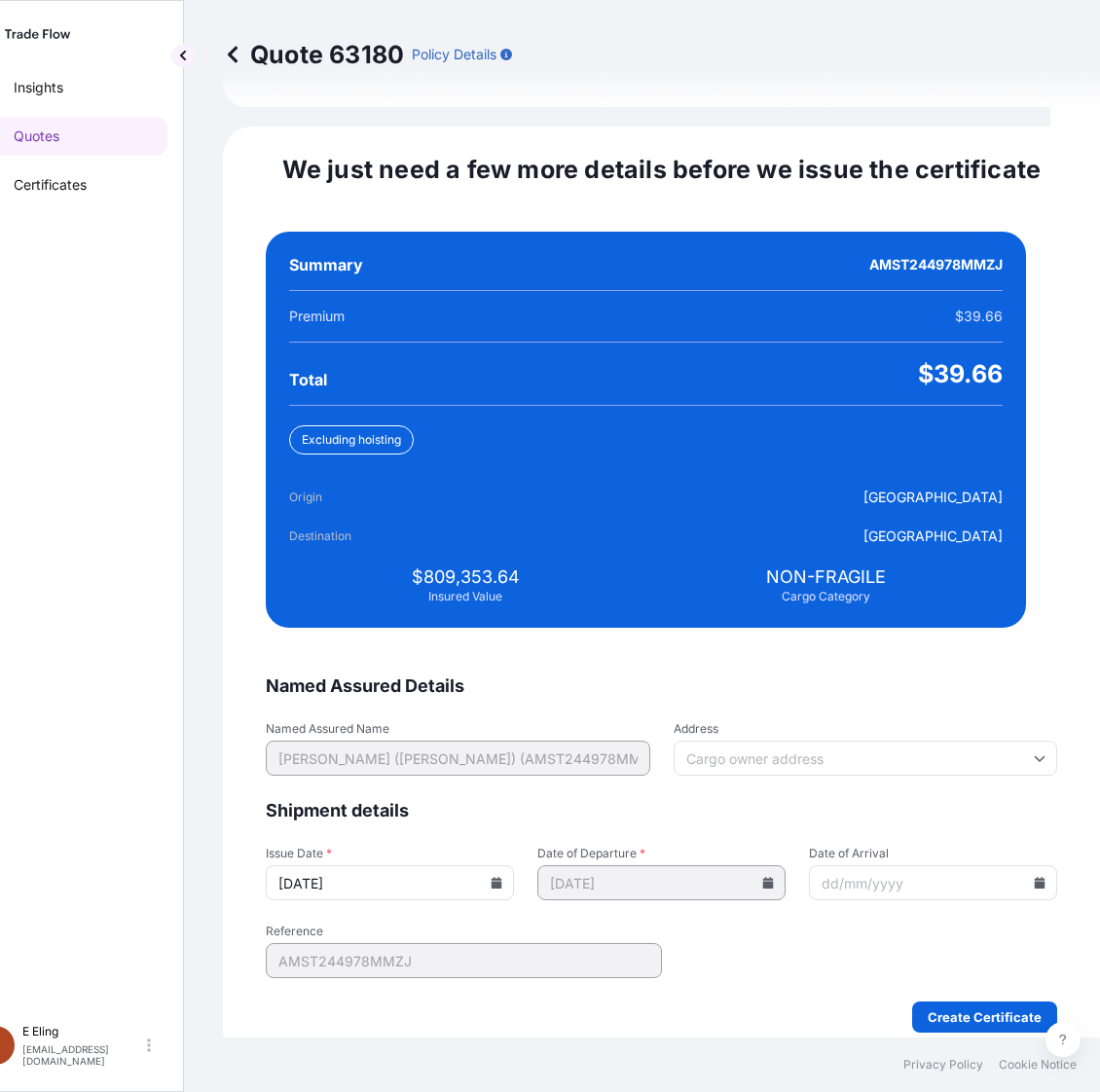
click at [513, 865] on input "15/08/2025" at bounding box center [390, 883] width 248 height 35
click at [498, 865] on input "15/08/2025" at bounding box center [390, 883] width 248 height 35
click at [502, 865] on input "15/08/2025" at bounding box center [390, 883] width 248 height 35
click at [503, 877] on icon at bounding box center [497, 883] width 11 height 12
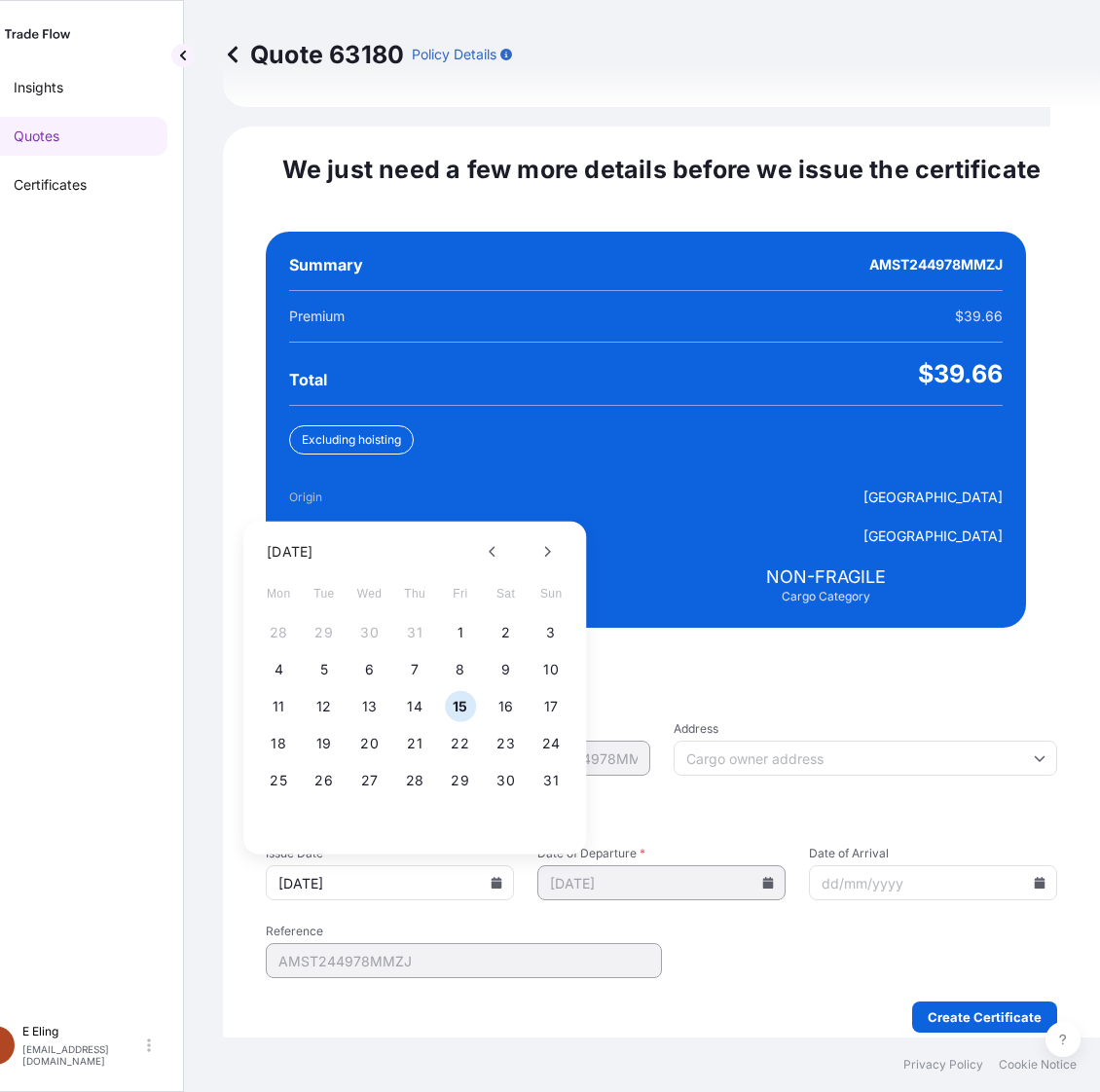
click at [451, 615] on div "28 29 30 31 1 2 3" at bounding box center [415, 633] width 311 height 35
drag, startPoint x: 446, startPoint y: 629, endPoint x: 458, endPoint y: 610, distance: 22.5
click at [446, 624] on div "28 29 30 31 1 2 3" at bounding box center [415, 633] width 311 height 35
click at [458, 617] on button "1" at bounding box center [461, 633] width 31 height 31
type input "[DATE]"
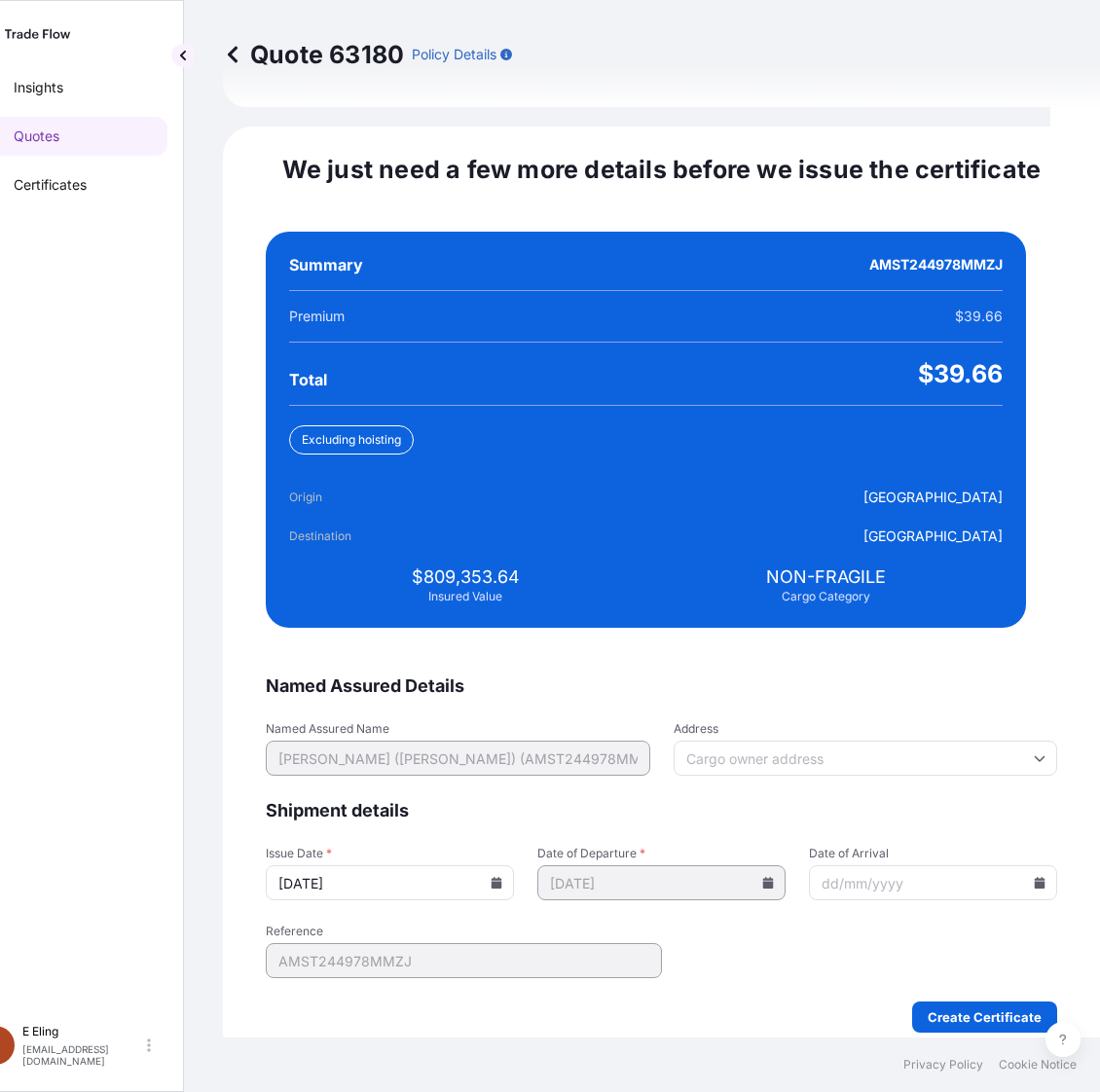
click at [1034, 877] on icon at bounding box center [1039, 883] width 11 height 12
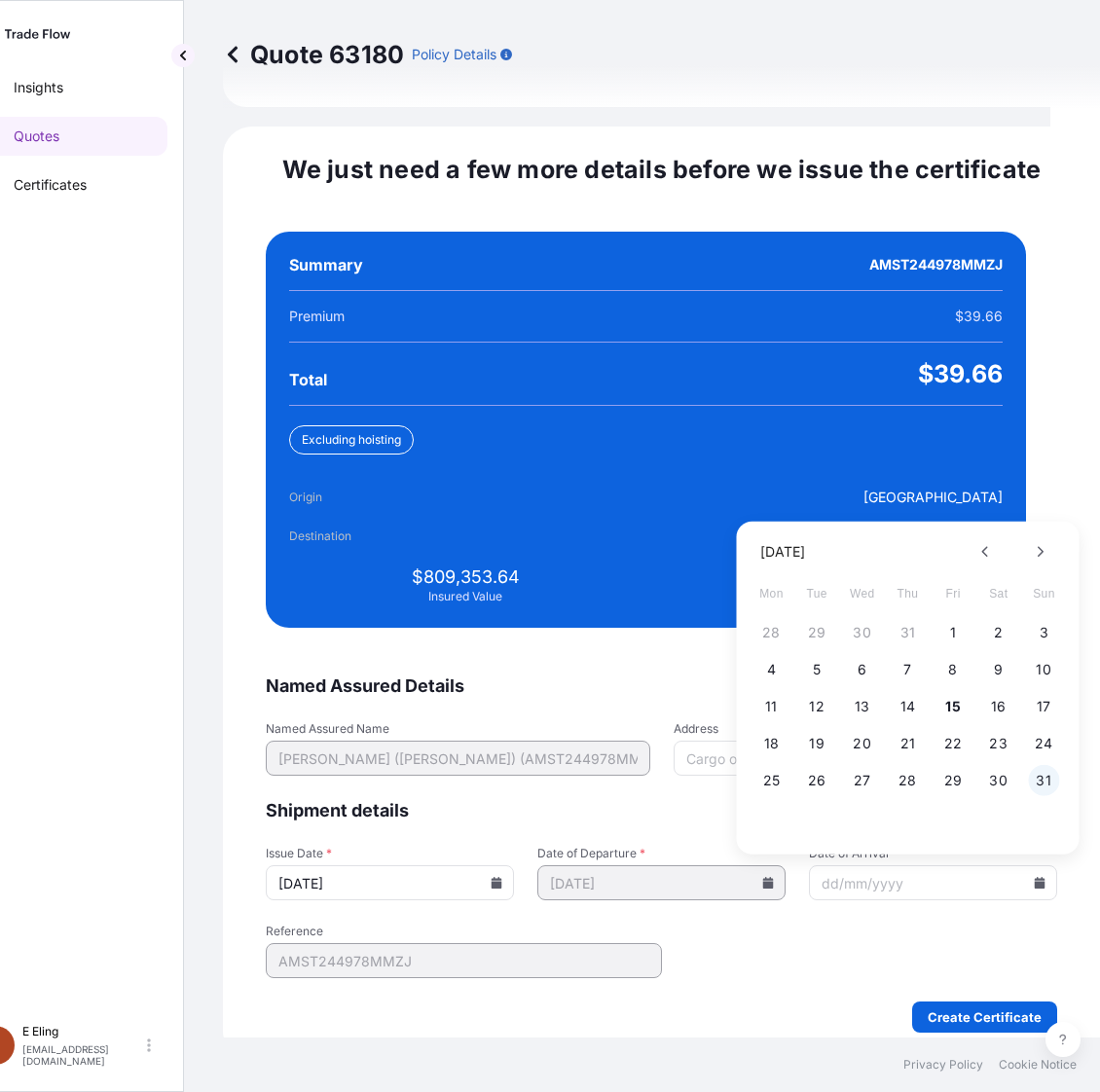
click at [1047, 765] on button "31" at bounding box center [1043, 780] width 31 height 31
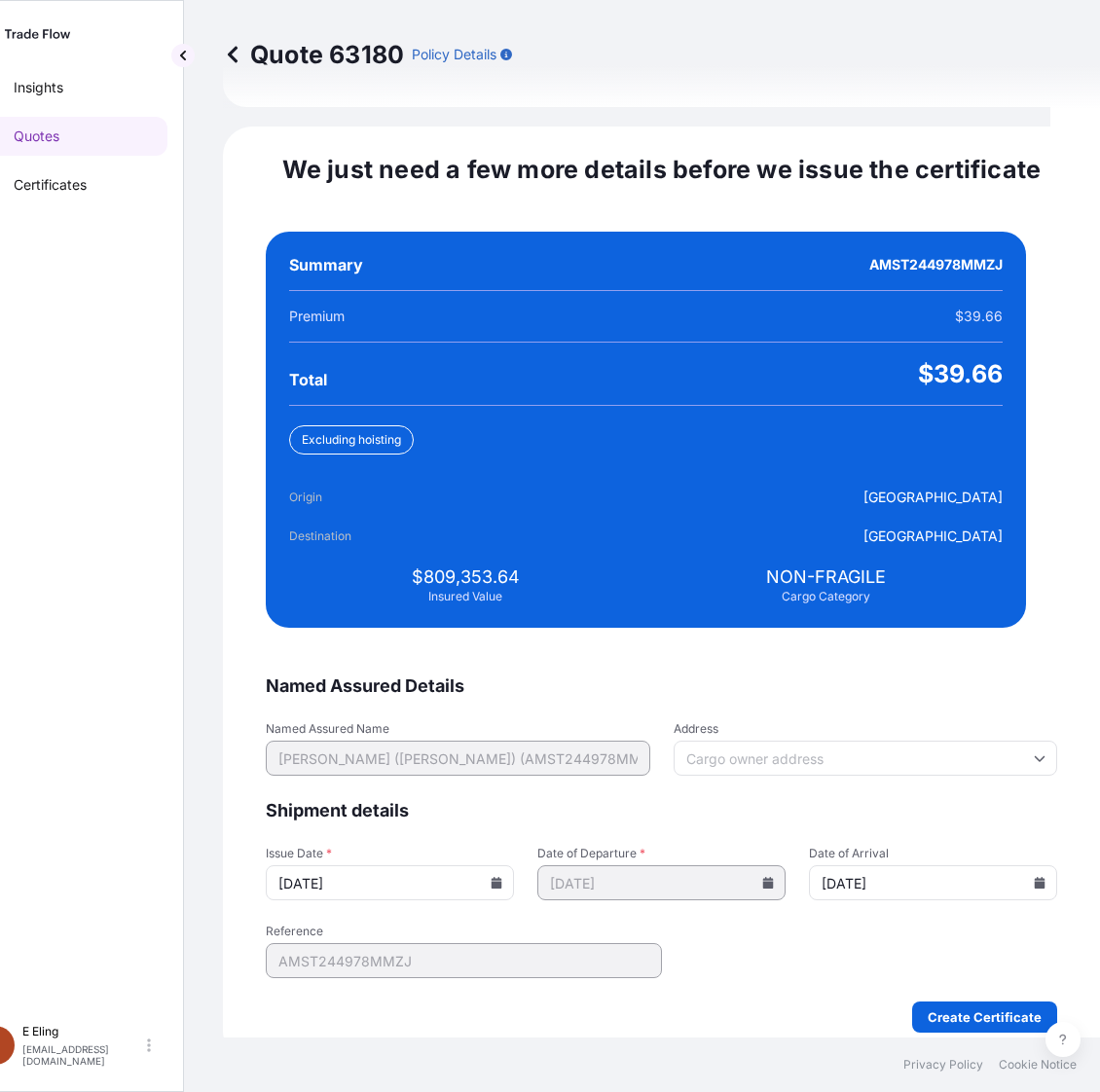
type input "[DATE]"
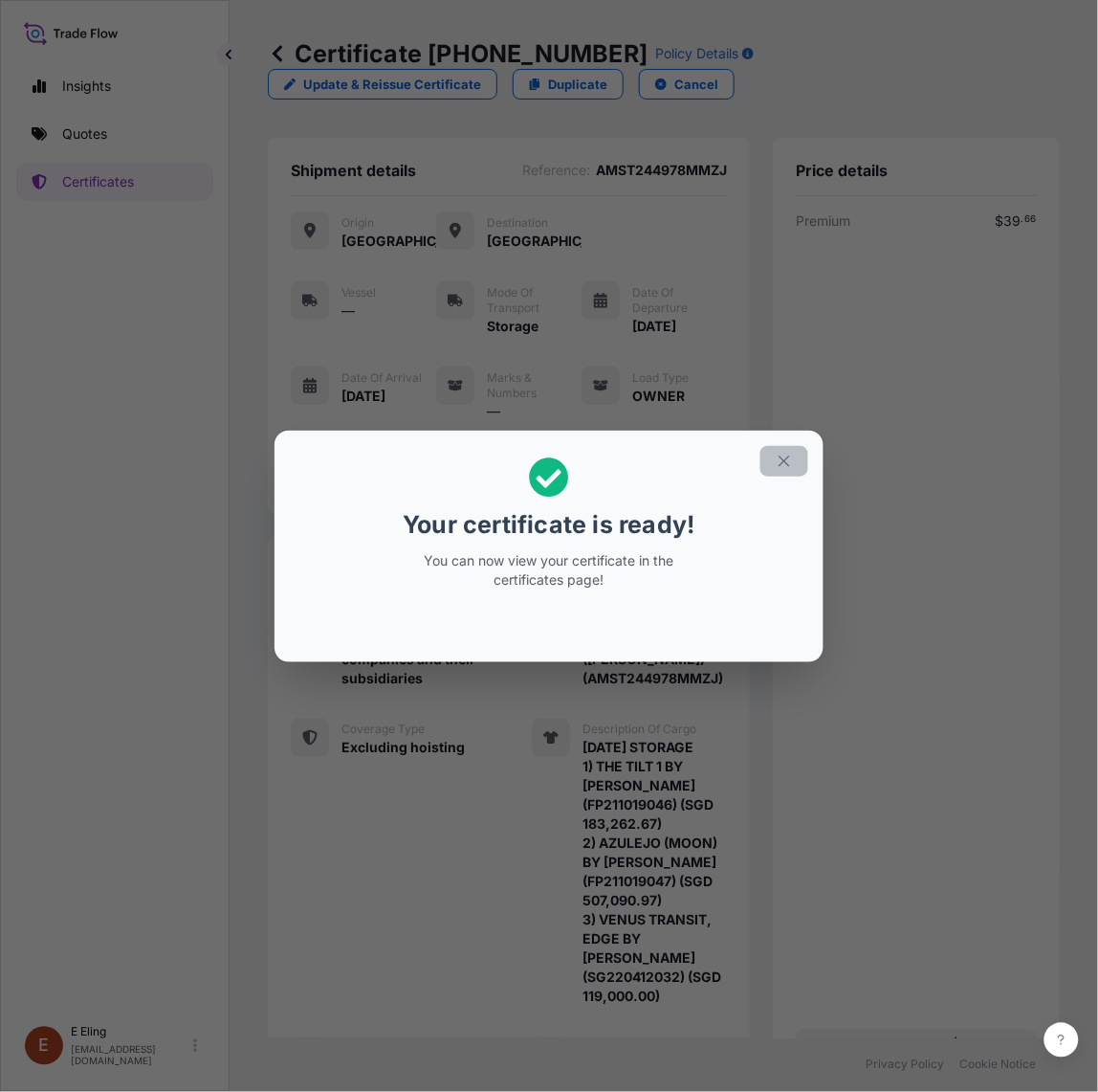
click at [782, 456] on icon "button" at bounding box center [785, 461] width 17 height 17
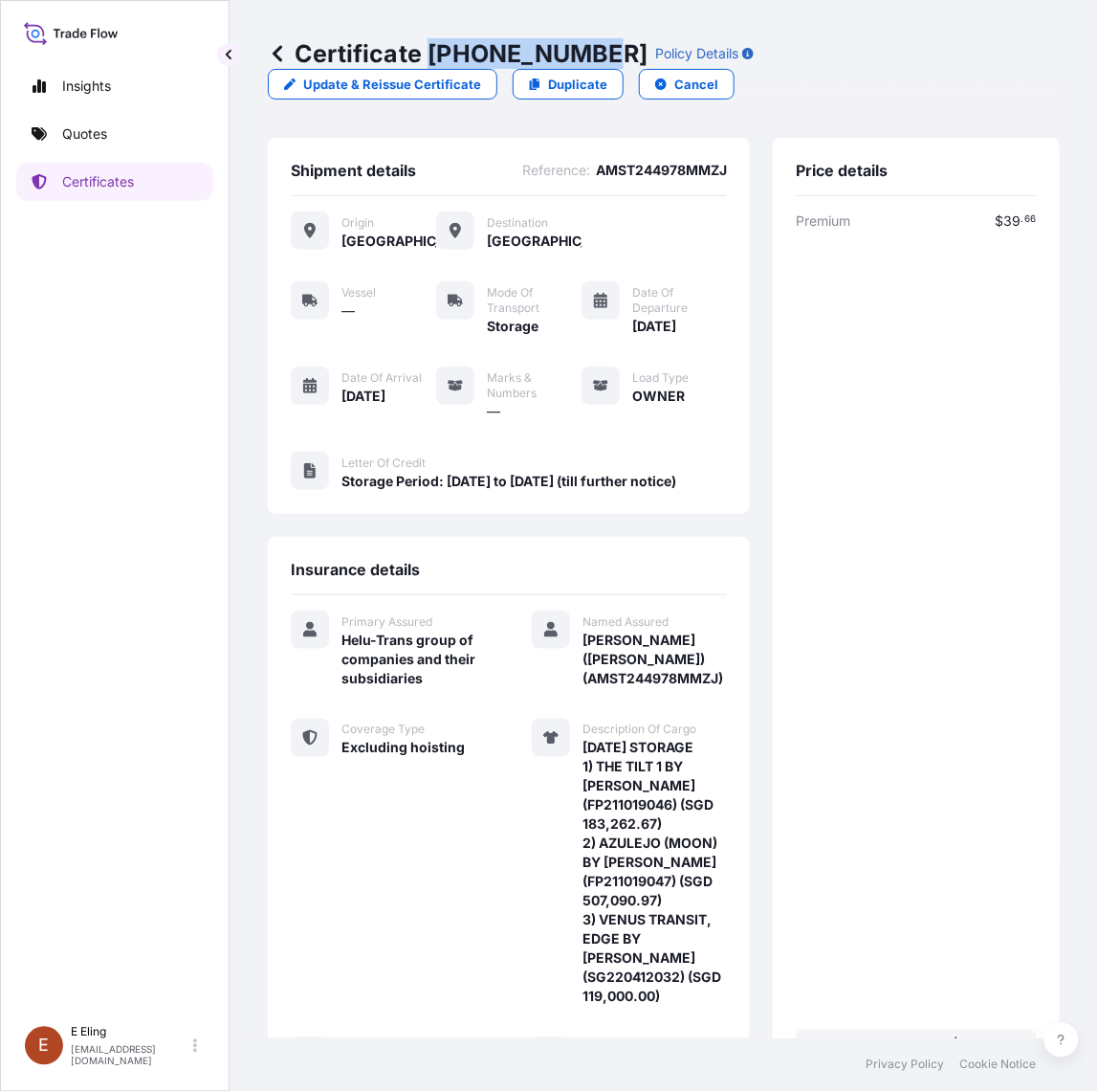
drag, startPoint x: 431, startPoint y: 48, endPoint x: 590, endPoint y: 58, distance: 159.3
click at [590, 58] on p "Certificate 31504-1297-1" at bounding box center [458, 54] width 380 height 31
copy p "[PHONE_NUMBER]"
click at [900, 569] on div "Premium $ 39 . 66 Total $ 39 . 66" at bounding box center [916, 644] width 241 height 865
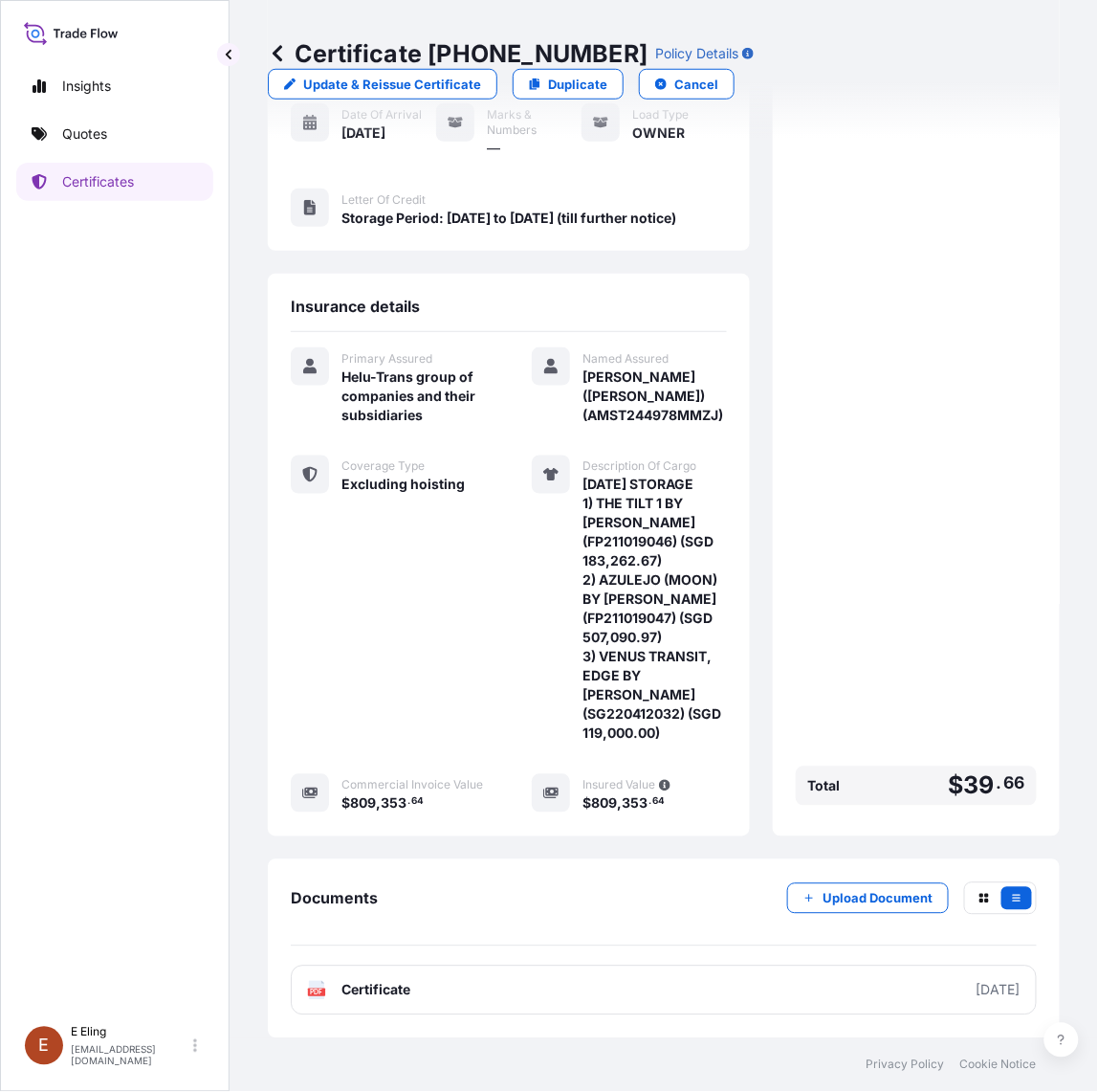
scroll to position [328, 0]
click at [281, 644] on div "Insurance details Primary Assured Helu-Trans group of companies and their subsi…" at bounding box center [510, 555] width 483 height 562
click at [930, 656] on div "Premium $ 39 . 66 Total $ 39 . 66" at bounding box center [916, 381] width 241 height 865
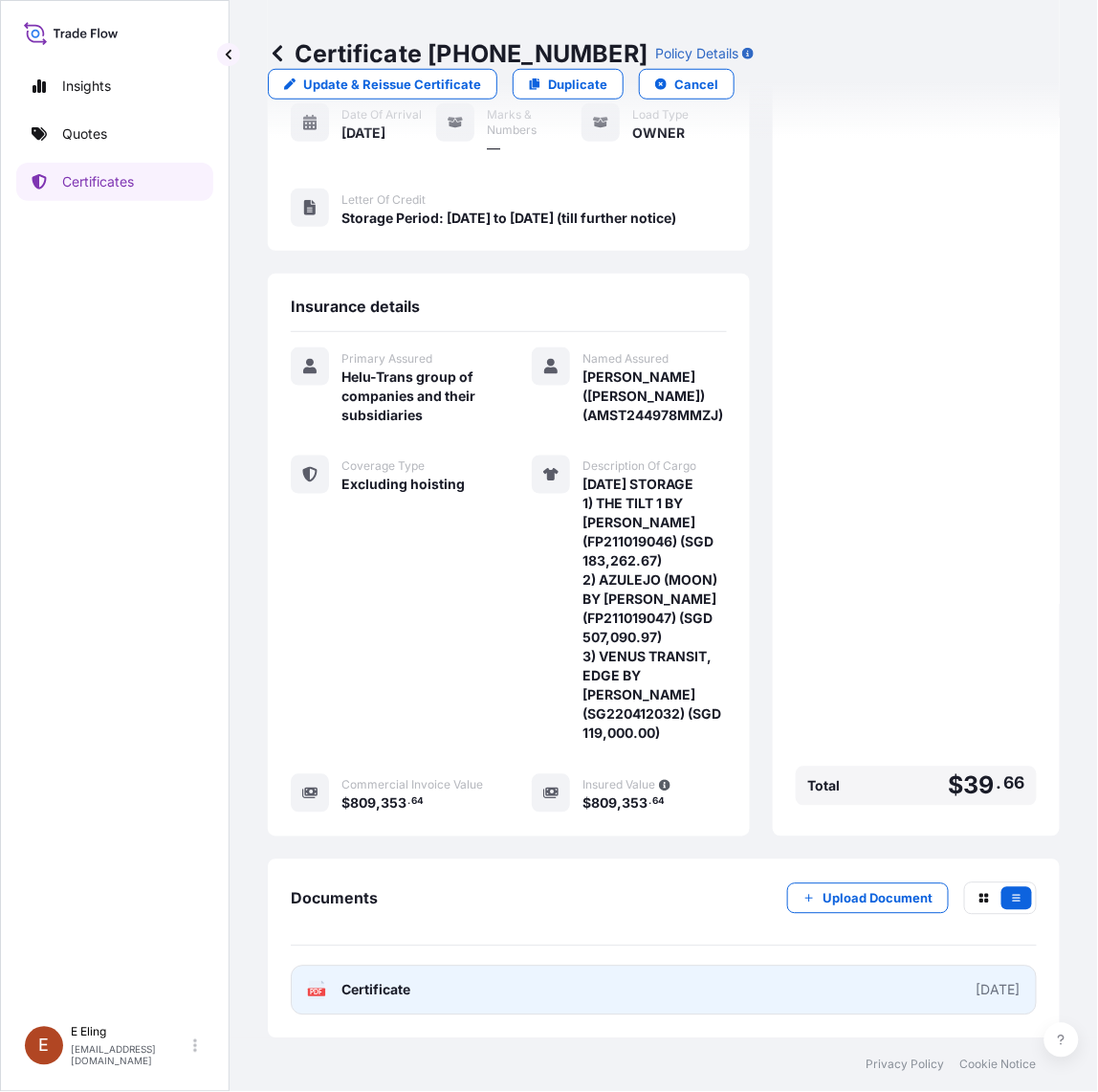
click at [470, 986] on link "PDF Certificate [DATE]" at bounding box center [664, 990] width 746 height 50
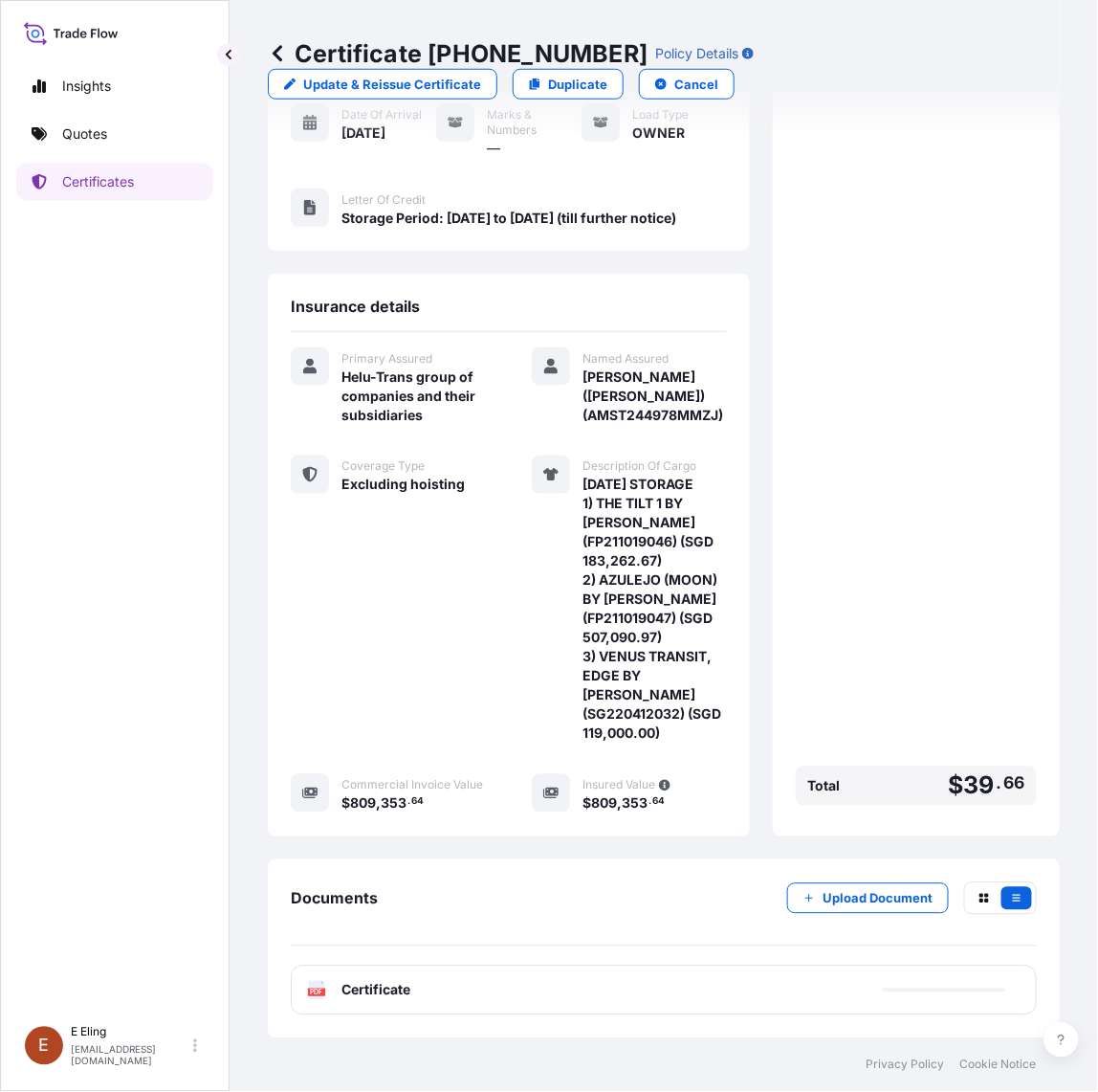
drag, startPoint x: 874, startPoint y: 924, endPoint x: 873, endPoint y: 892, distance: 32.0
click at [873, 923] on div "Documents Upload Document" at bounding box center [664, 914] width 746 height 64
click at [871, 874] on div "Documents Upload Document PDF Certificate" at bounding box center [664, 949] width 792 height 179
click at [871, 886] on button "Upload Document" at bounding box center [868, 899] width 162 height 31
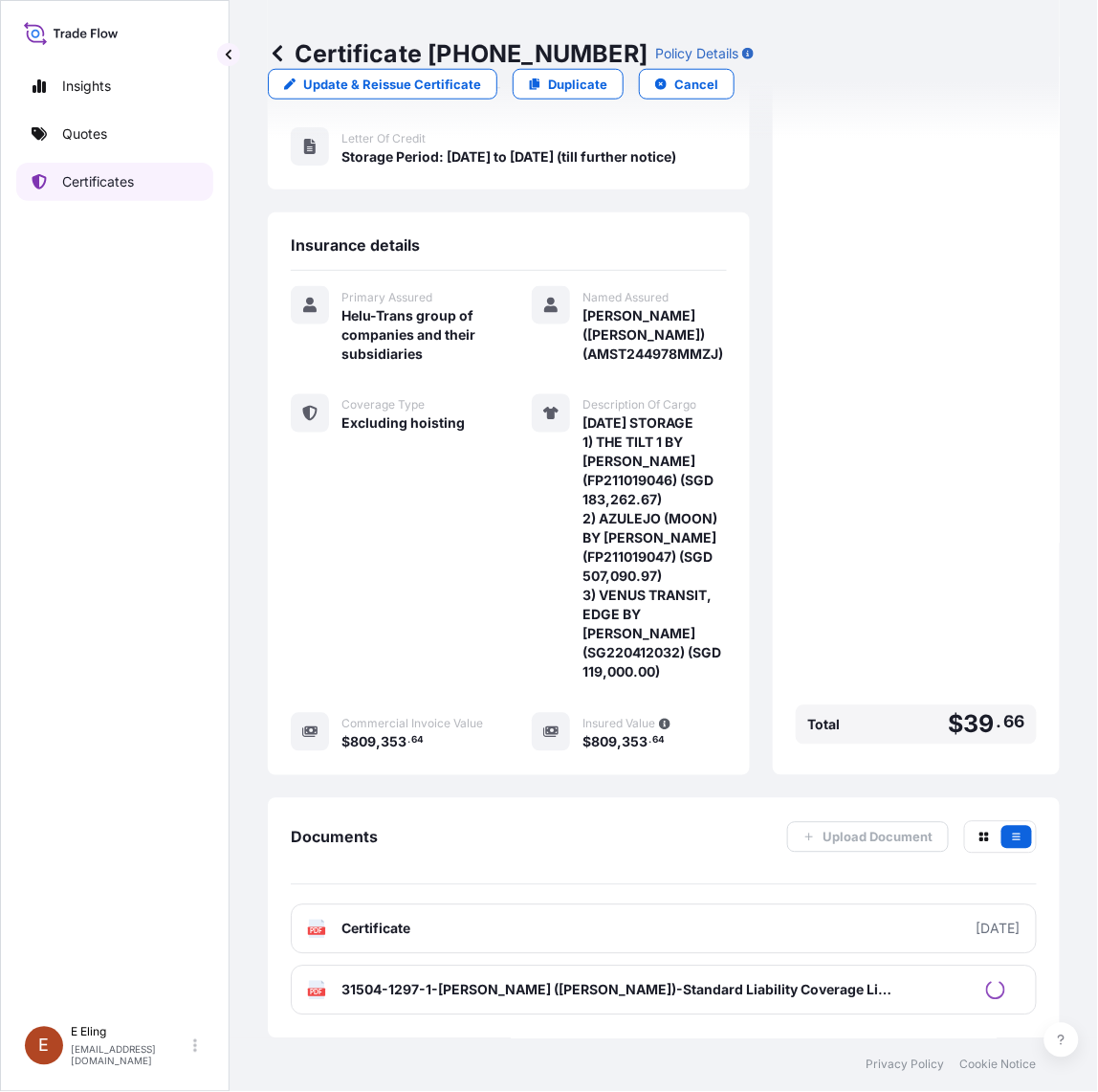
click at [68, 174] on p "Certificates" at bounding box center [98, 182] width 72 height 19
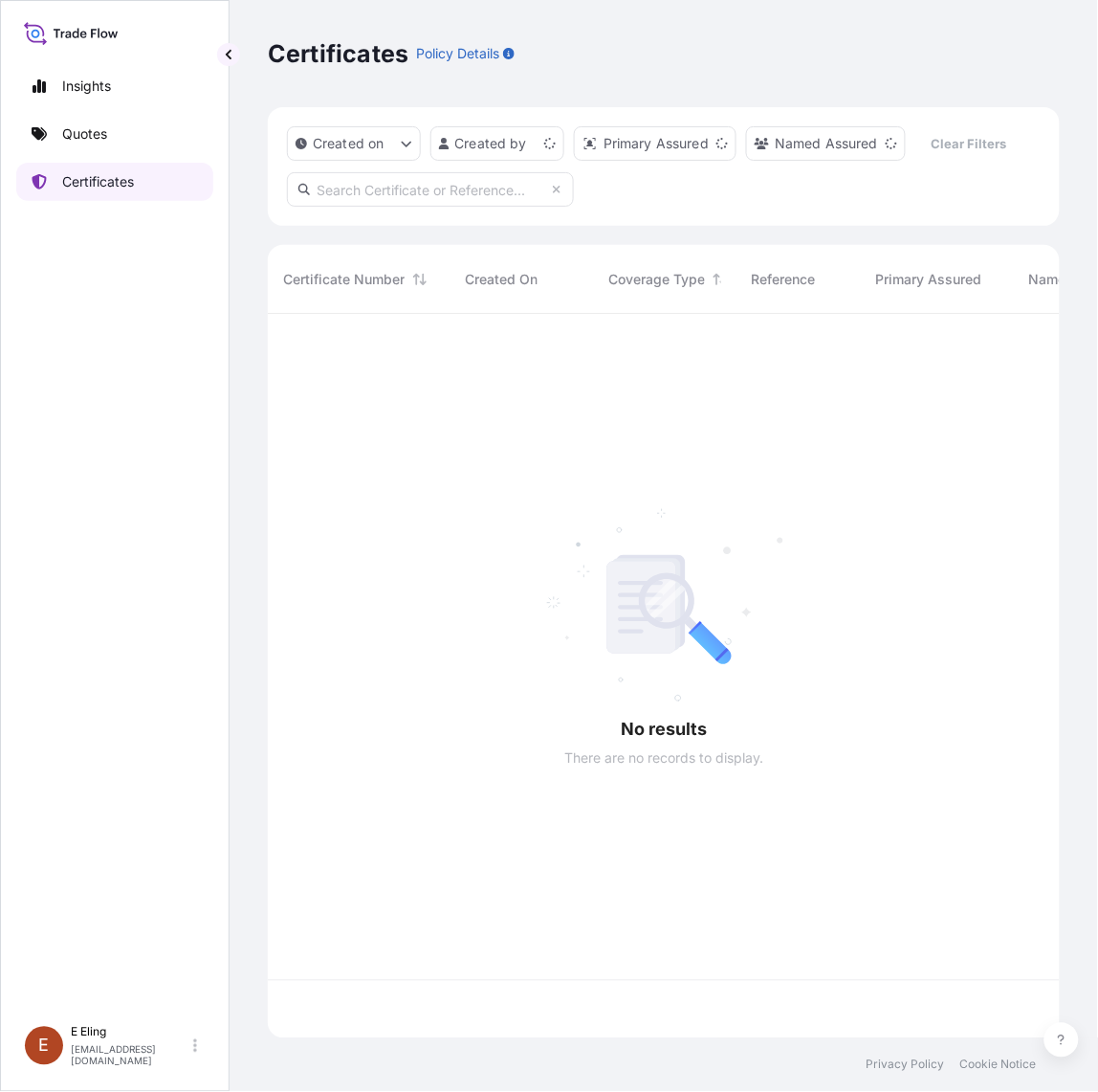
scroll to position [717, 775]
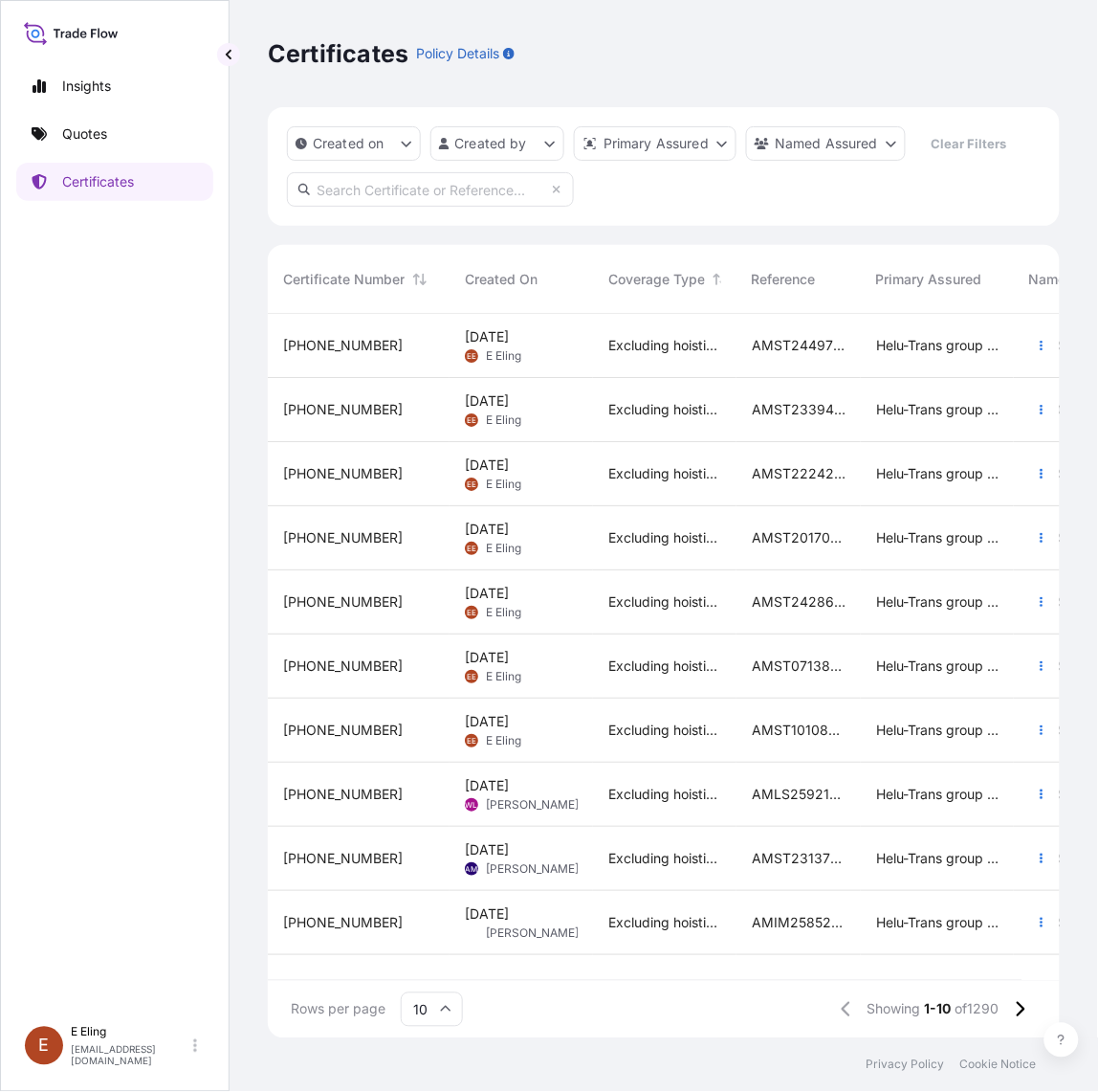
click at [386, 188] on input "text" at bounding box center [431, 189] width 287 height 35
paste input "AMST243448PTPT"
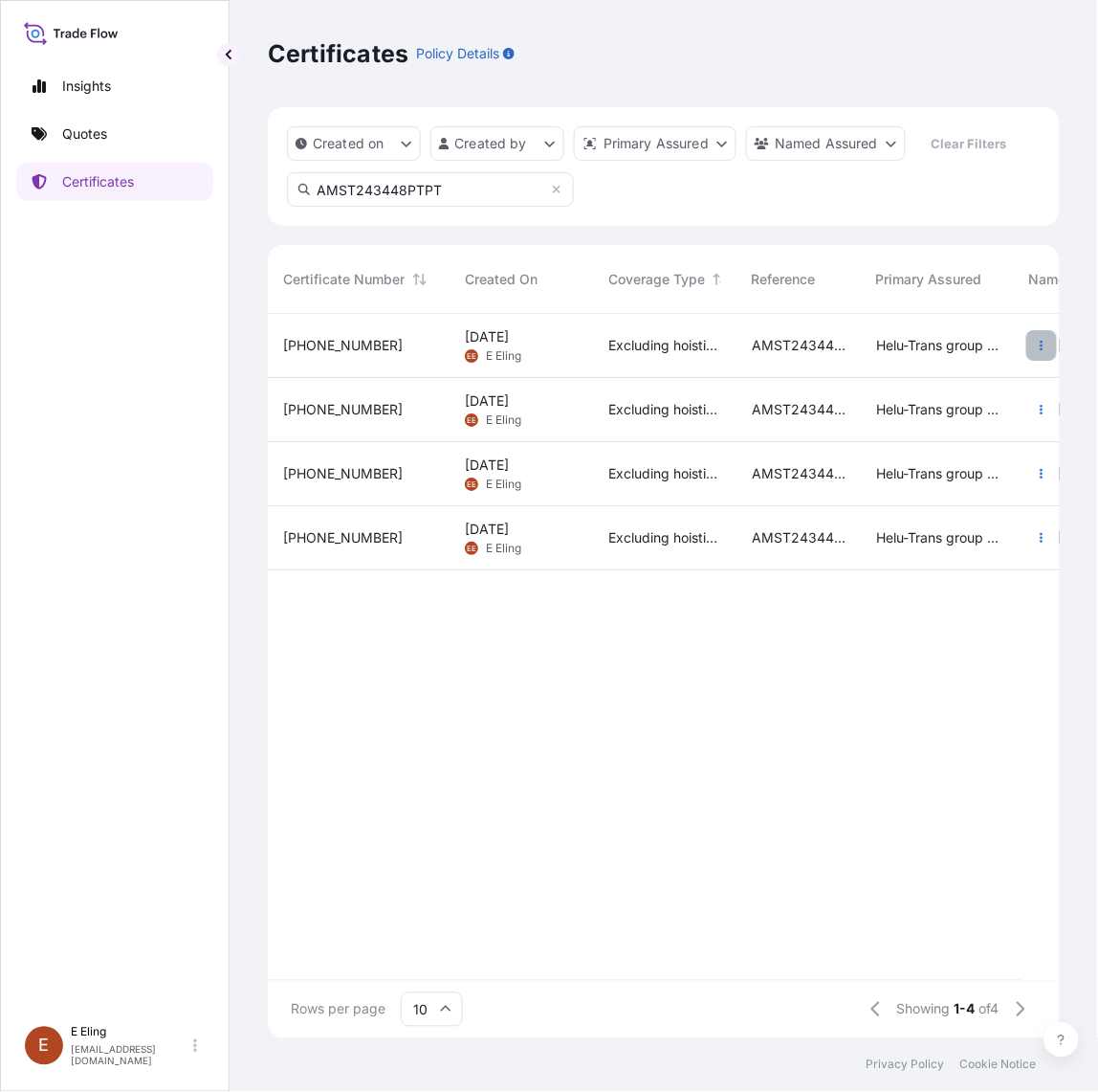
type input "AMST243448PTPT"
click at [1040, 344] on icon "button" at bounding box center [1042, 345] width 12 height 12
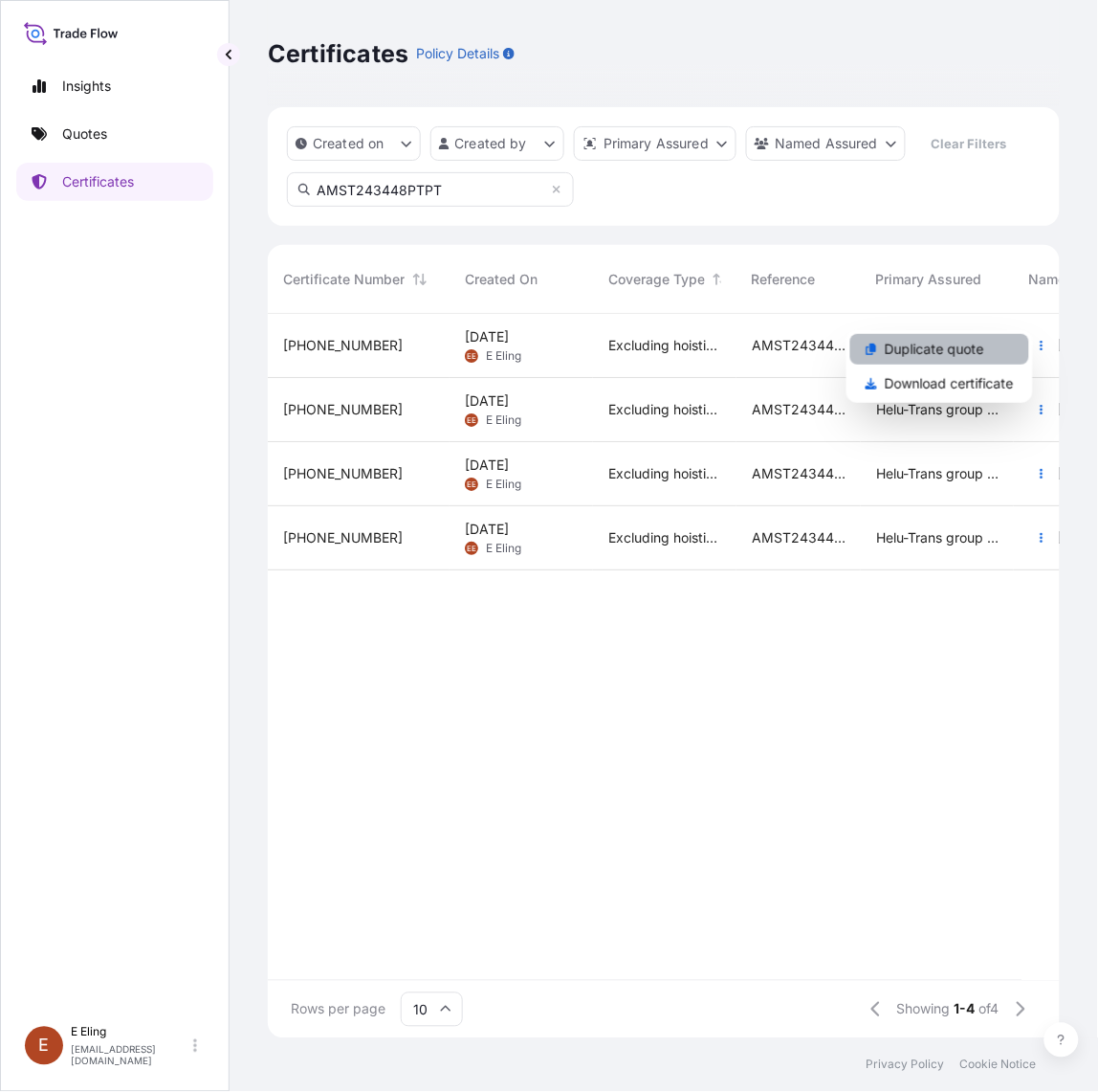
click at [987, 361] on link "Duplicate quote" at bounding box center [940, 349] width 179 height 31
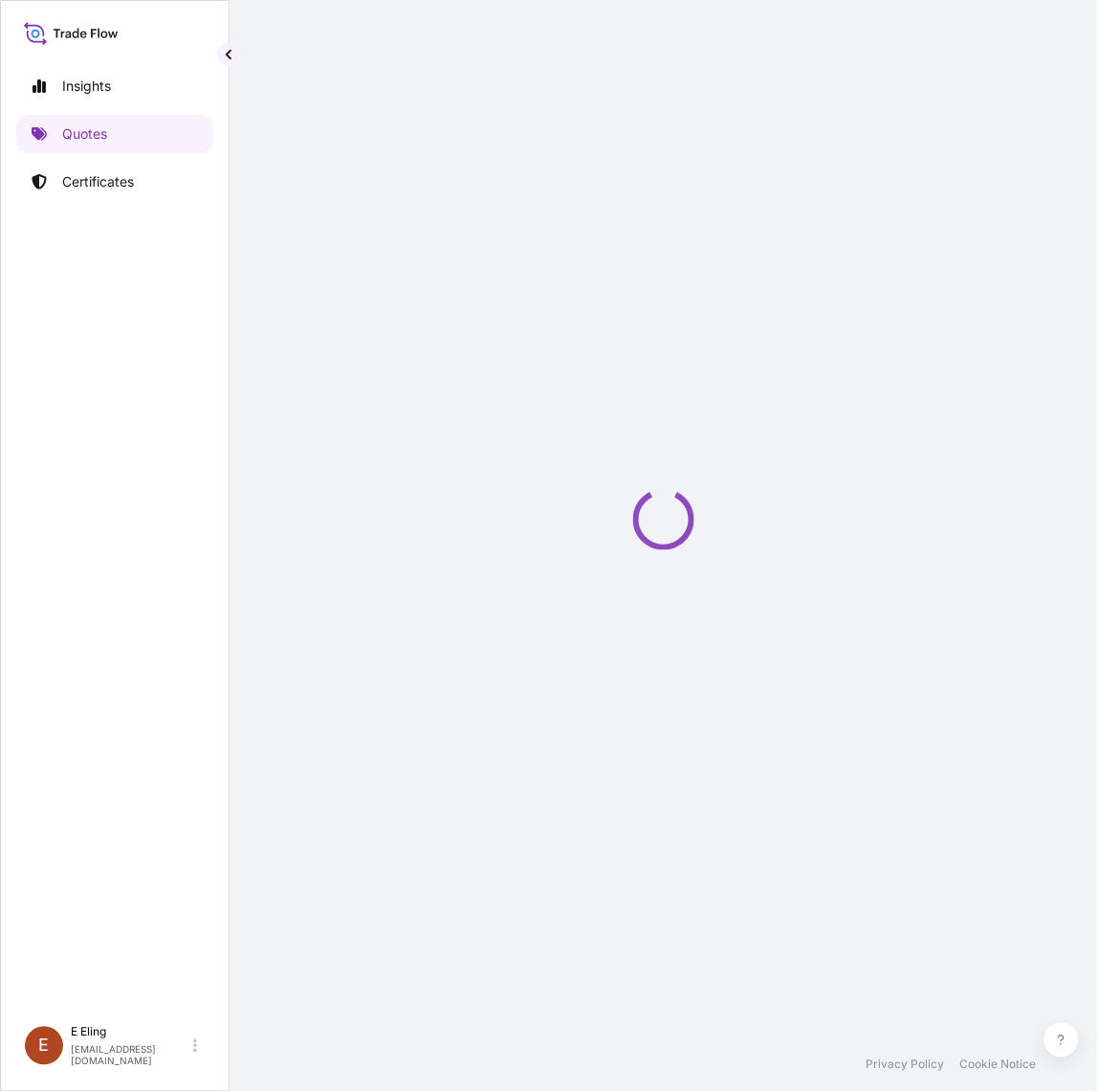
select select "STORAGE"
select select "Storage"
select select "Yes"
select select "[GEOGRAPHIC_DATA]"
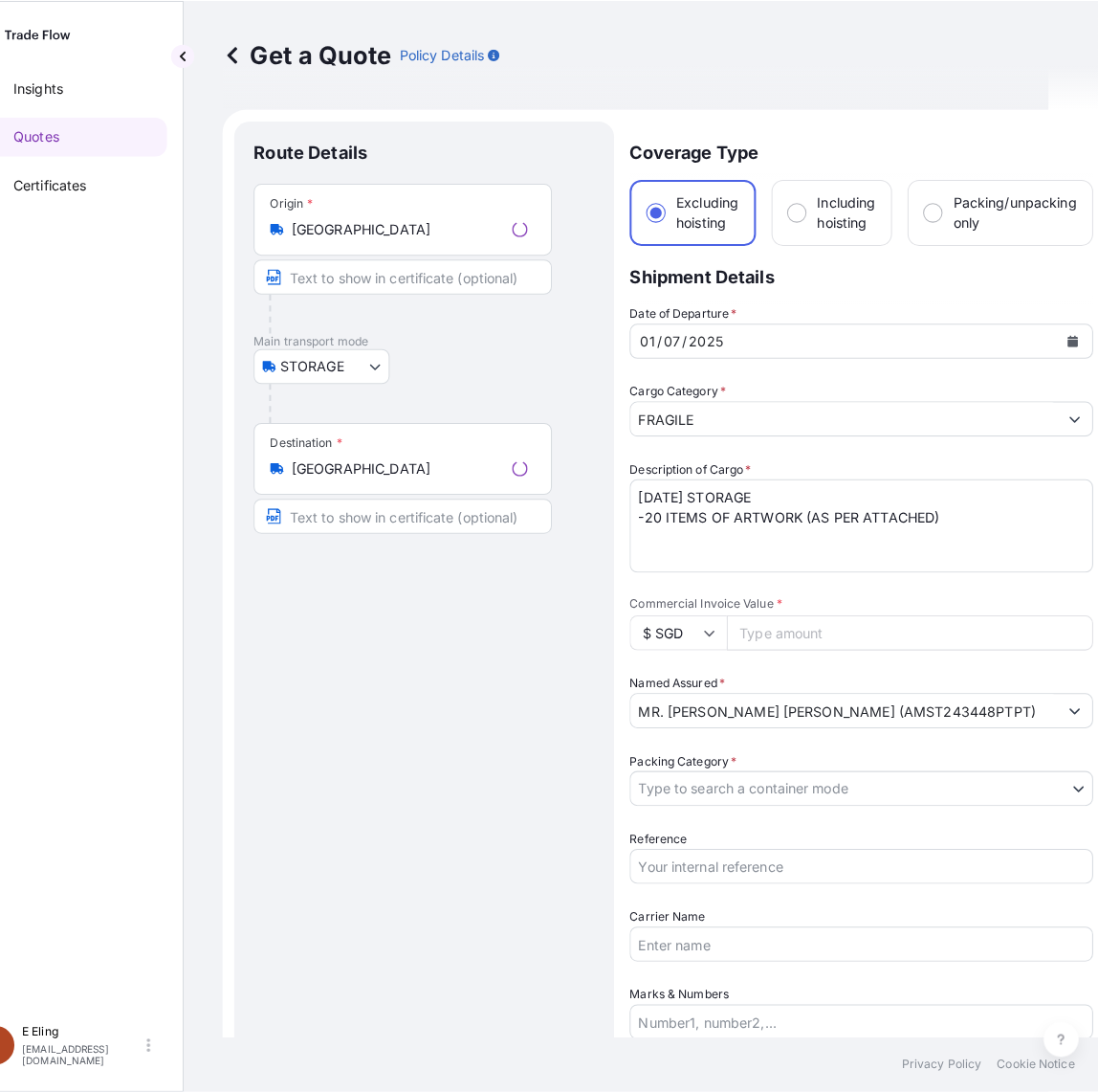
scroll to position [31, 0]
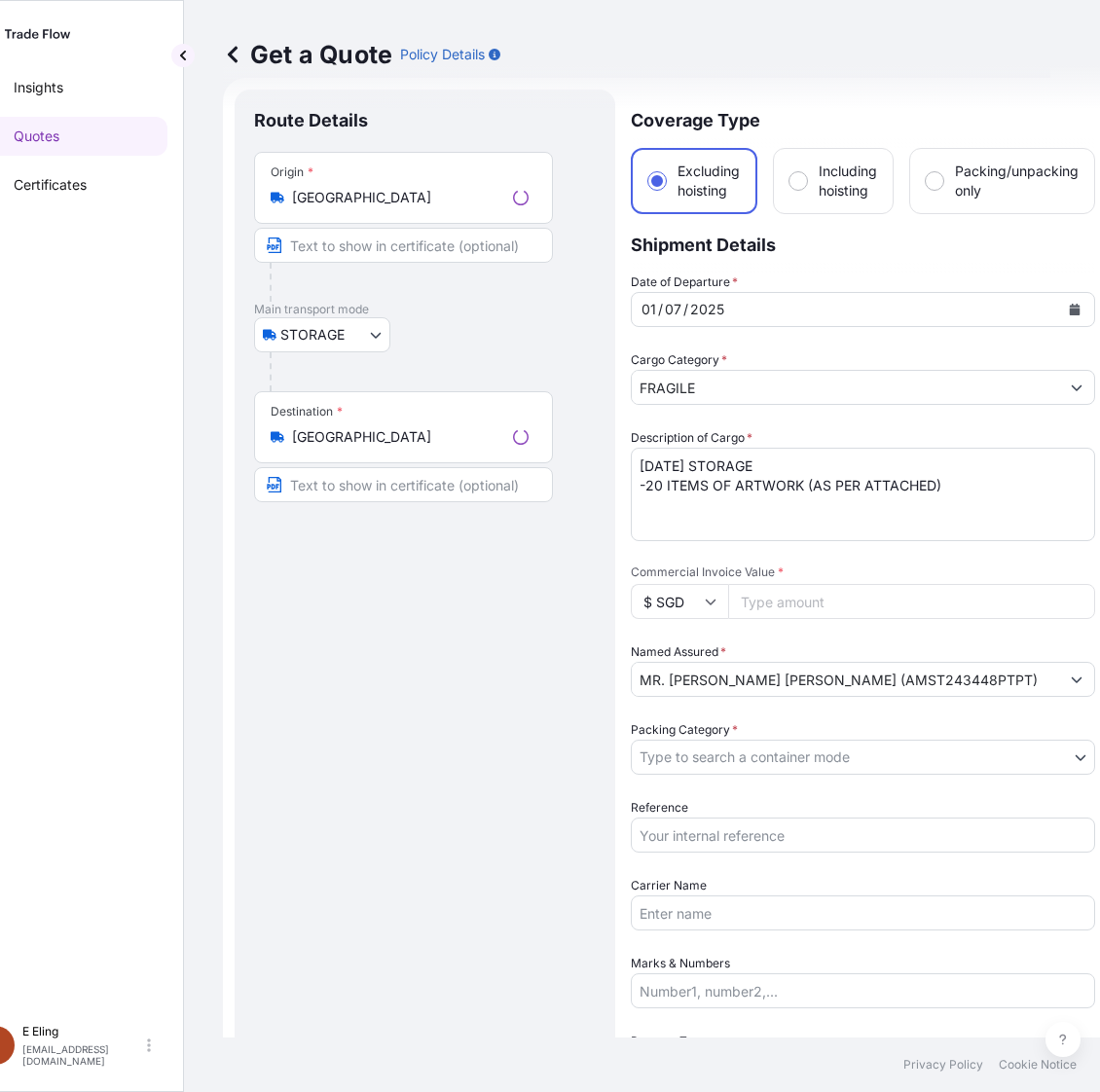
click at [1069, 307] on icon "Calendar" at bounding box center [1075, 310] width 12 height 12
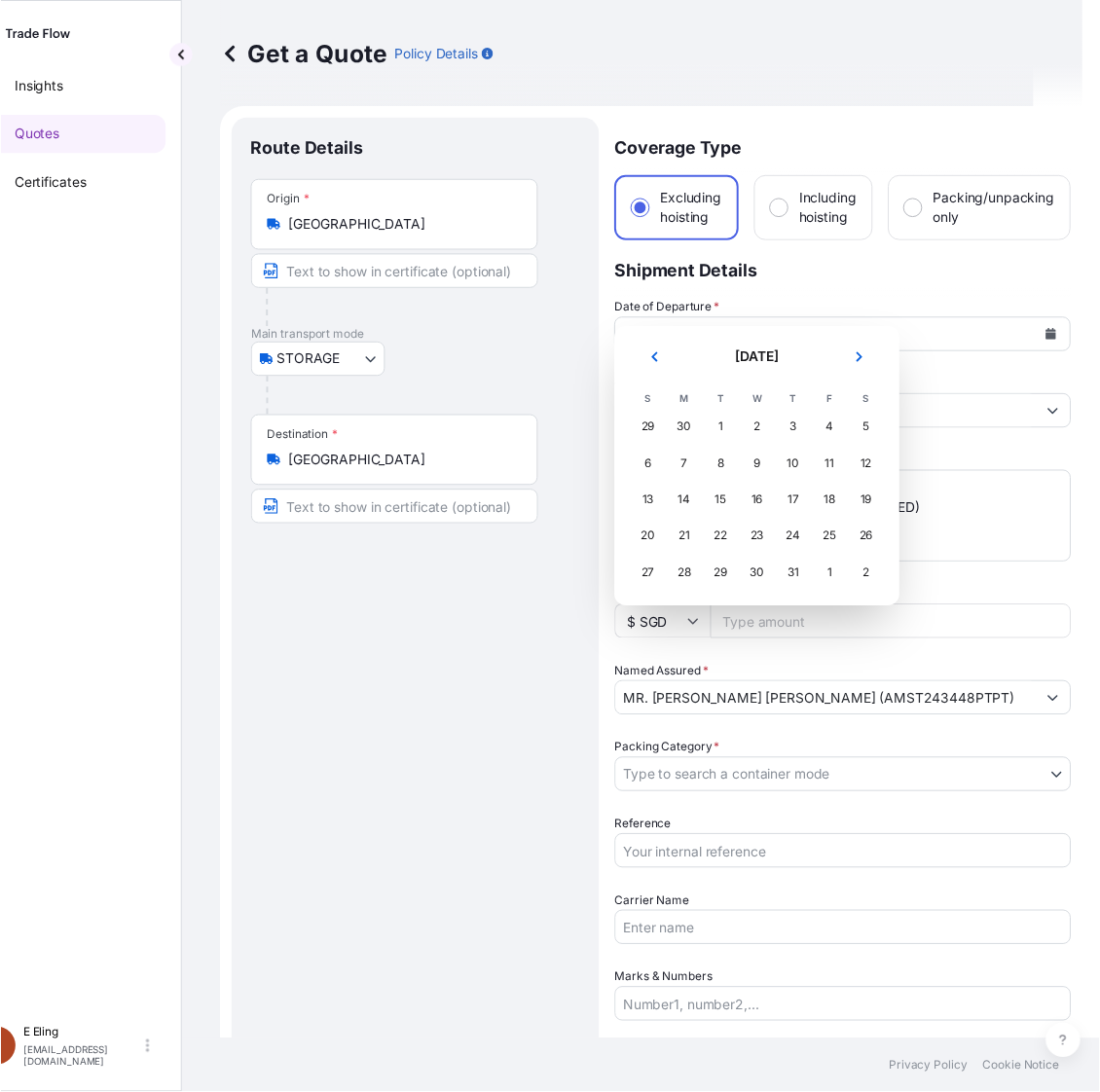
scroll to position [0, 0]
click at [883, 356] on button "Next" at bounding box center [873, 363] width 43 height 31
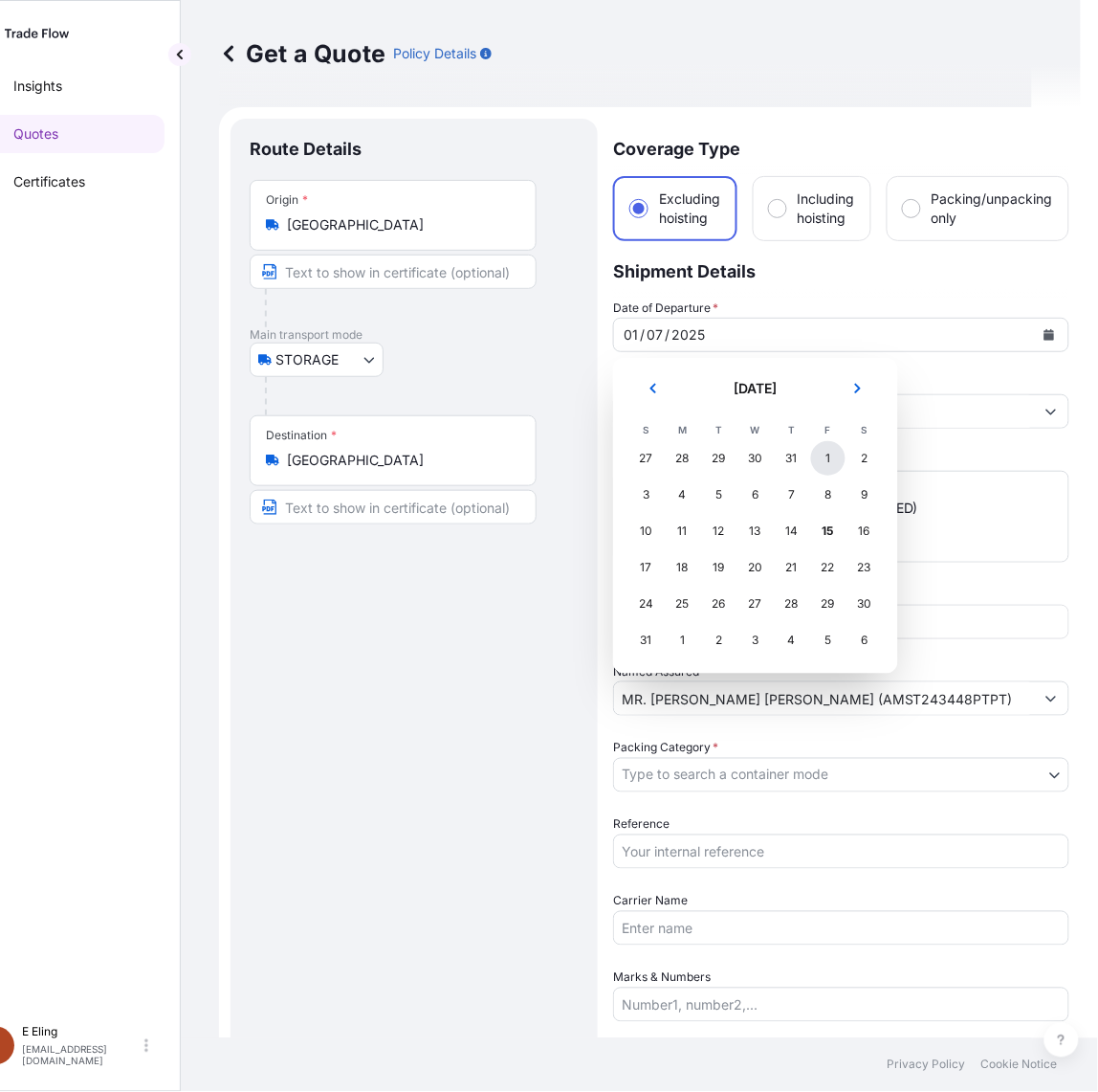
click at [825, 457] on div "1" at bounding box center [829, 459] width 35 height 35
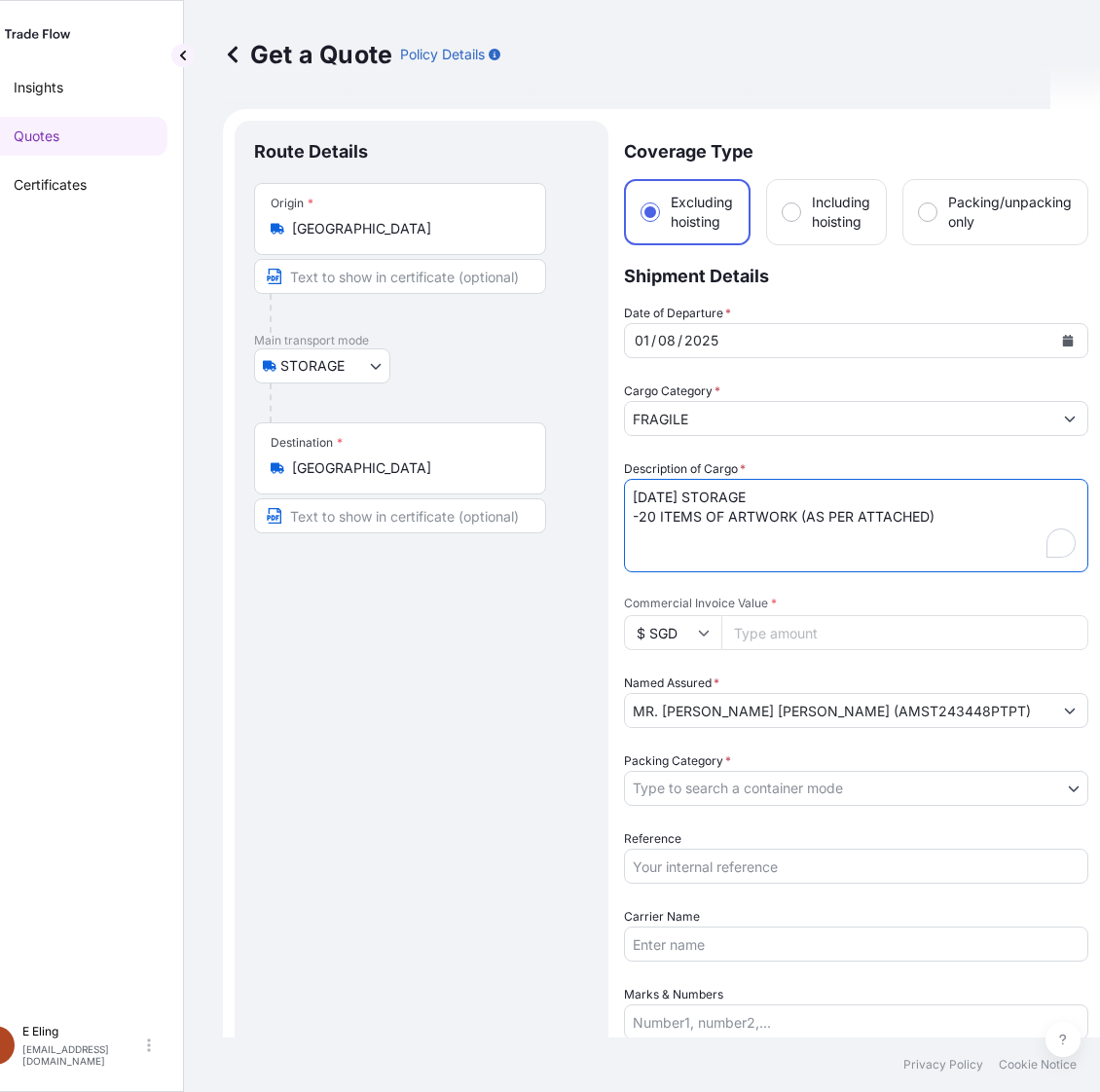
drag, startPoint x: 648, startPoint y: 493, endPoint x: 591, endPoint y: 492, distance: 57.0
click at [590, 493] on form "Route Details Place of loading Road / Inland Road / Inland Origin * Singapore M…" at bounding box center [661, 843] width 877 height 1468
type textarea "AUG25 STORAGE -20 ITEMS OF ARTWORK (AS PER ATTACHED)"
click at [707, 868] on input "Reference" at bounding box center [856, 866] width 464 height 35
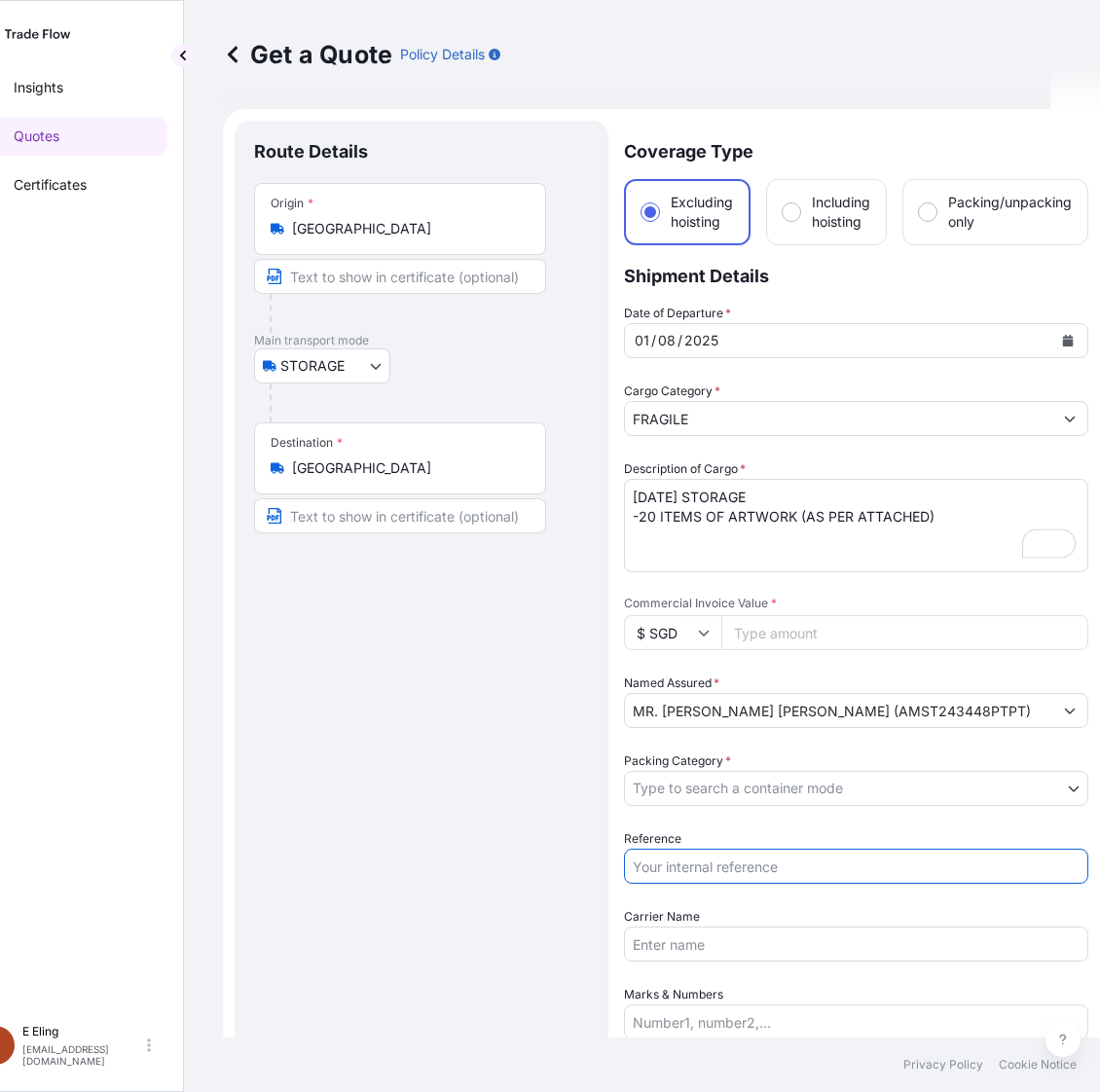
paste input "AMST243448PTPT"
type input "AMST243448PTPT"
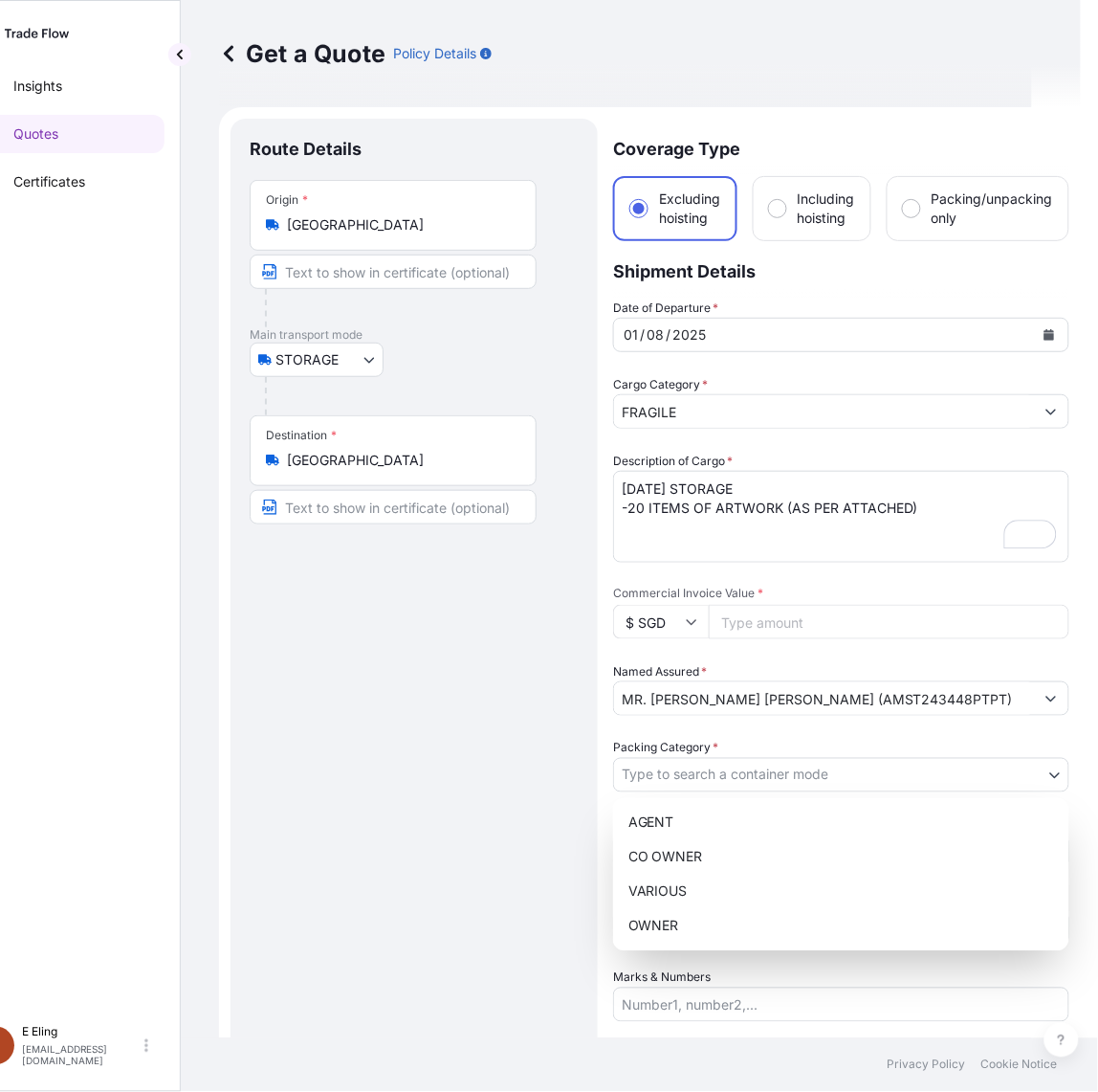
click at [737, 785] on body "August 2025 Insights Quotes Certificates E E Eling eeling@helutrans.com Get a Q…" at bounding box center [491, 546] width 1082 height 1092
click at [672, 921] on div "OWNER" at bounding box center [841, 926] width 441 height 35
select select "27"
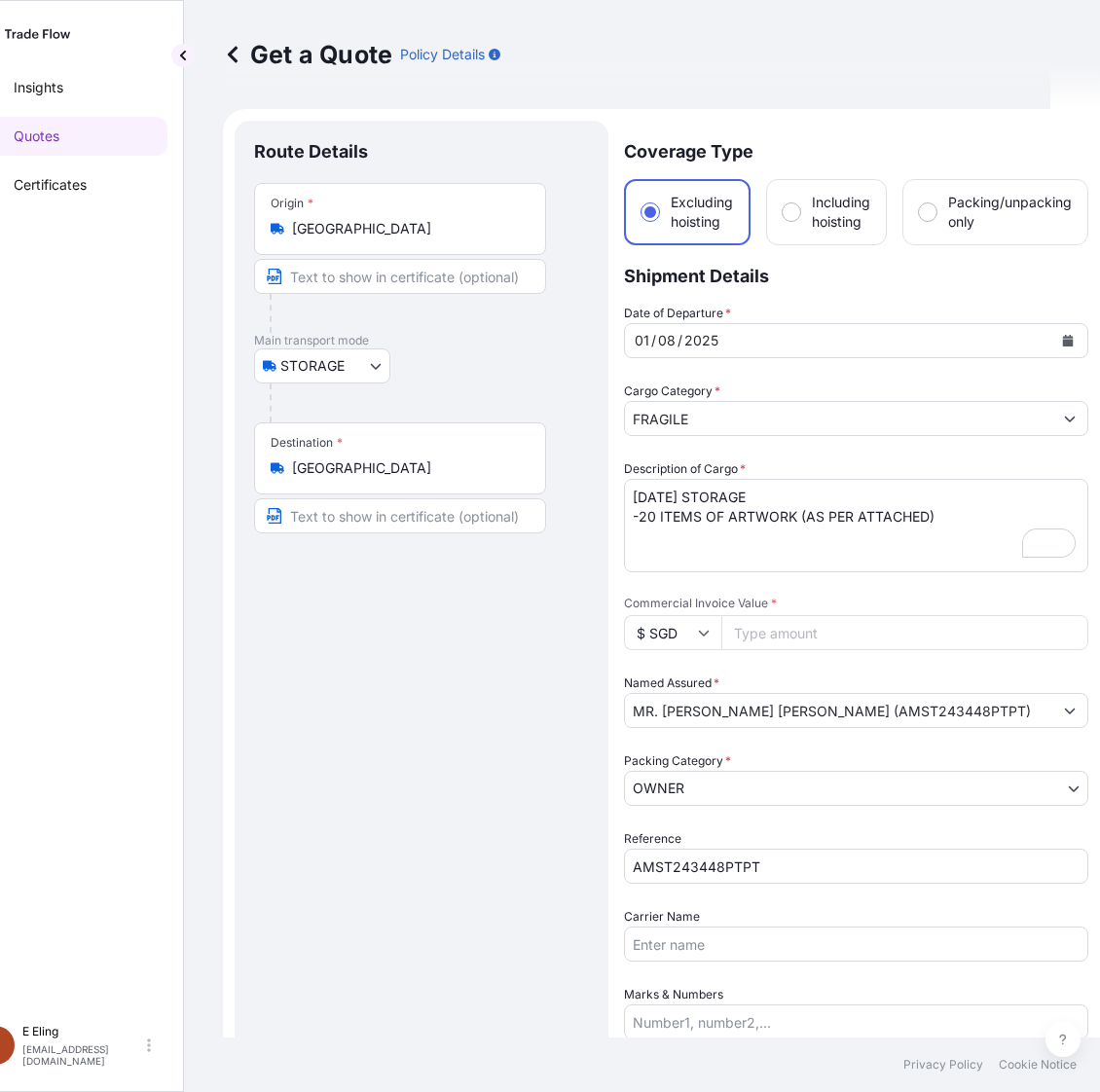
click at [741, 623] on input "Commercial Invoice Value *" at bounding box center [903, 633] width 367 height 35
paste input "255600.00"
type input "255600.00"
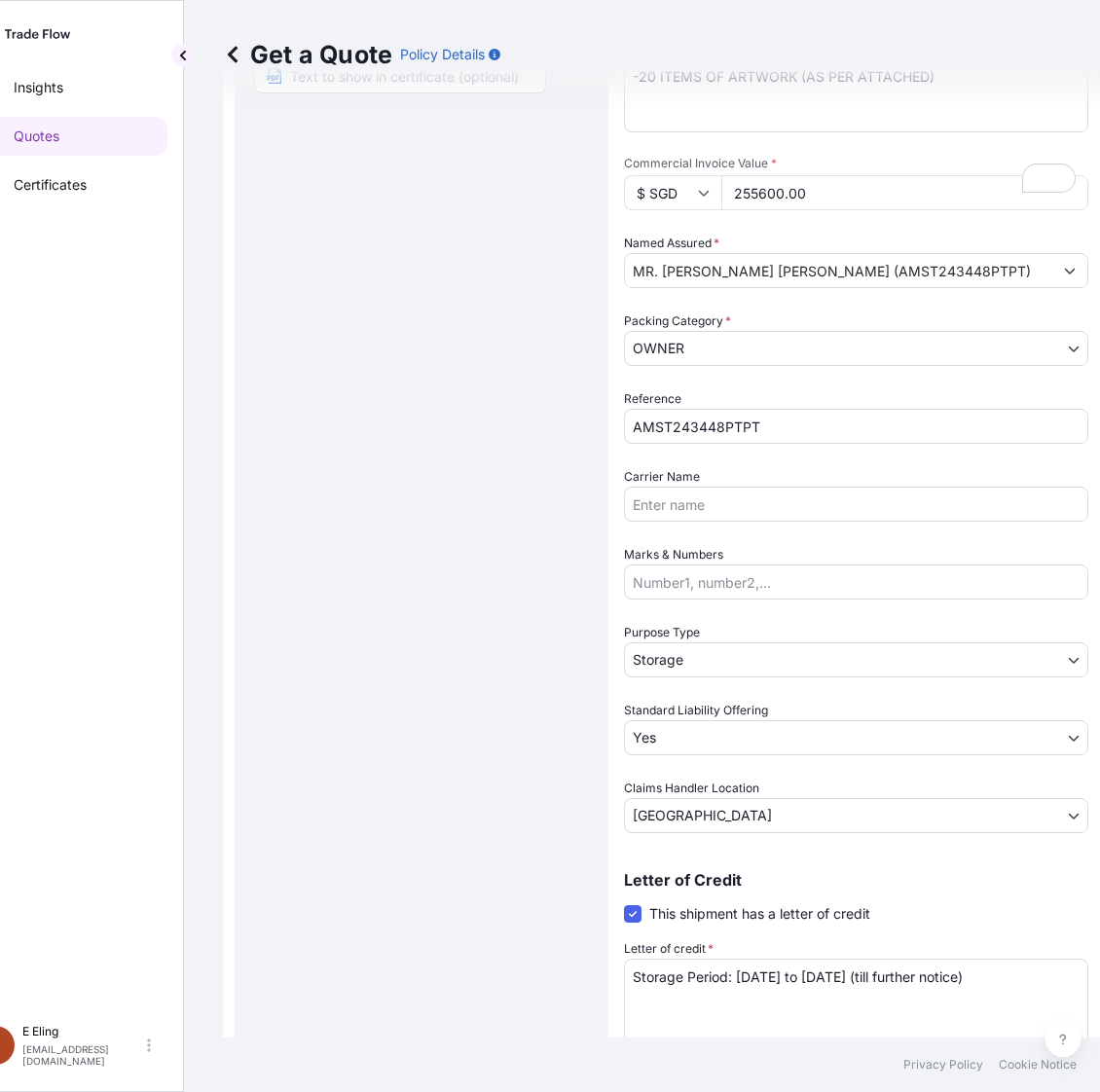
scroll to position [440, 0]
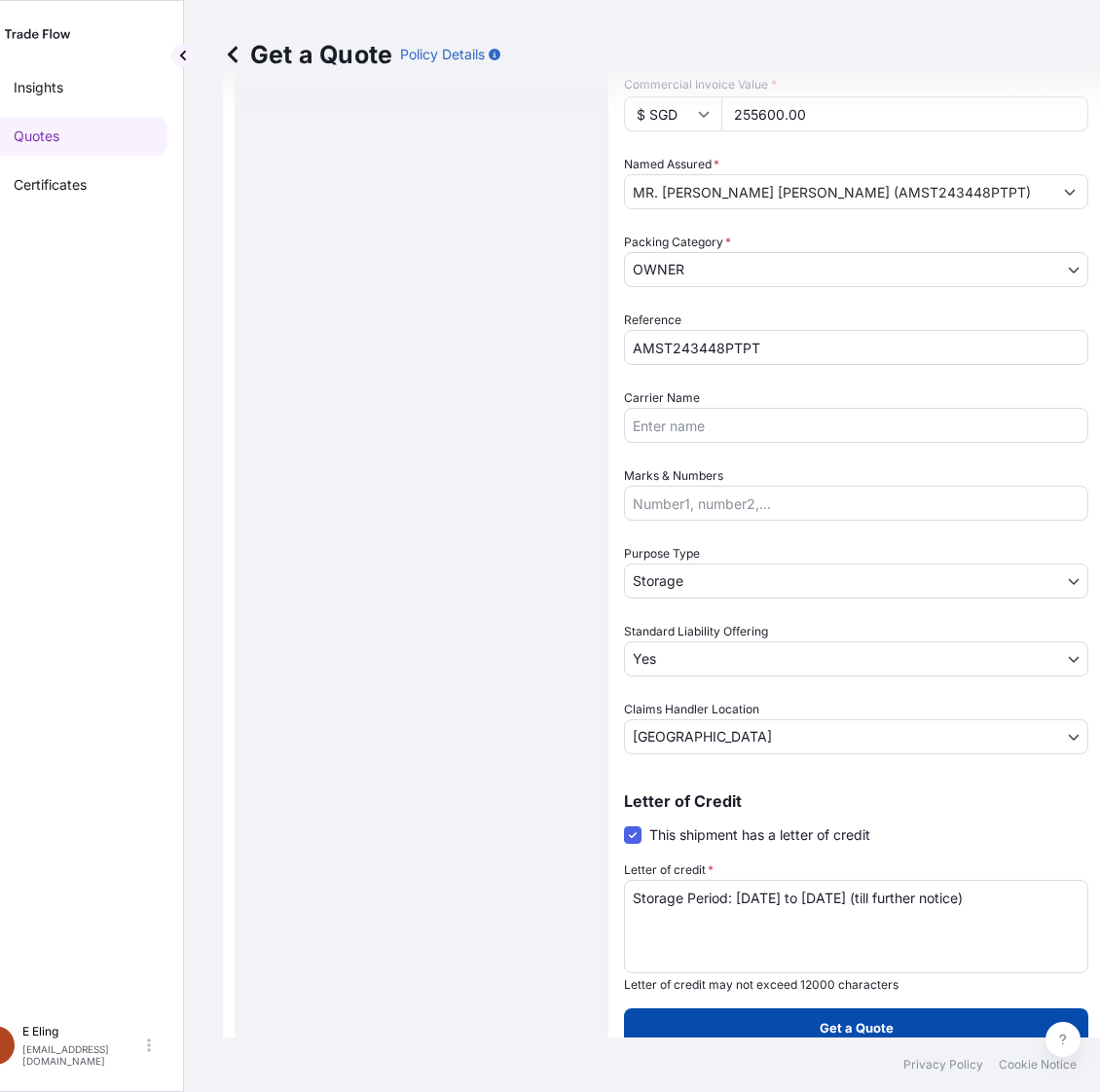
click at [793, 1019] on button "Get a Quote" at bounding box center [856, 1027] width 464 height 39
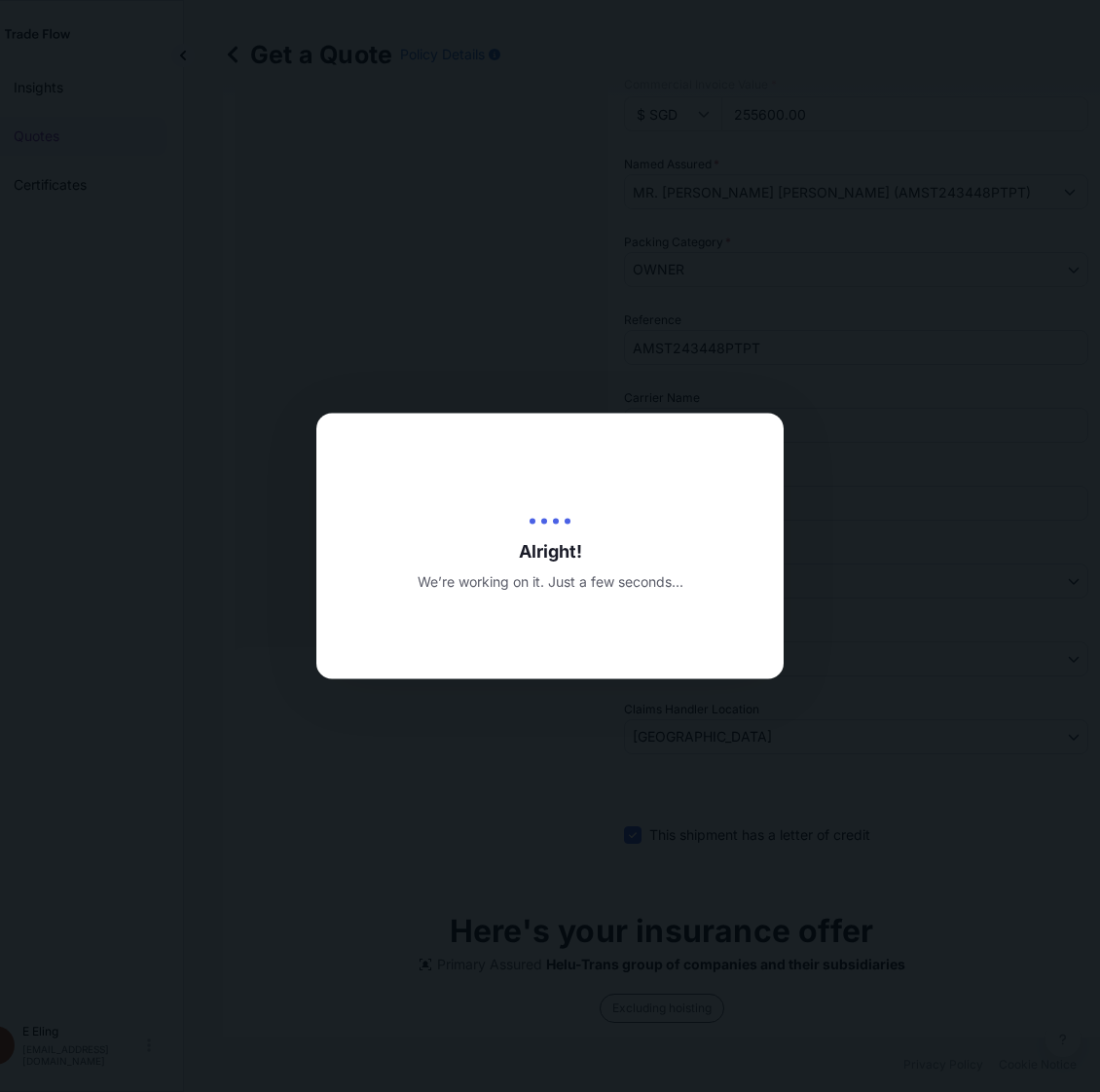
type input "15/08/2025"
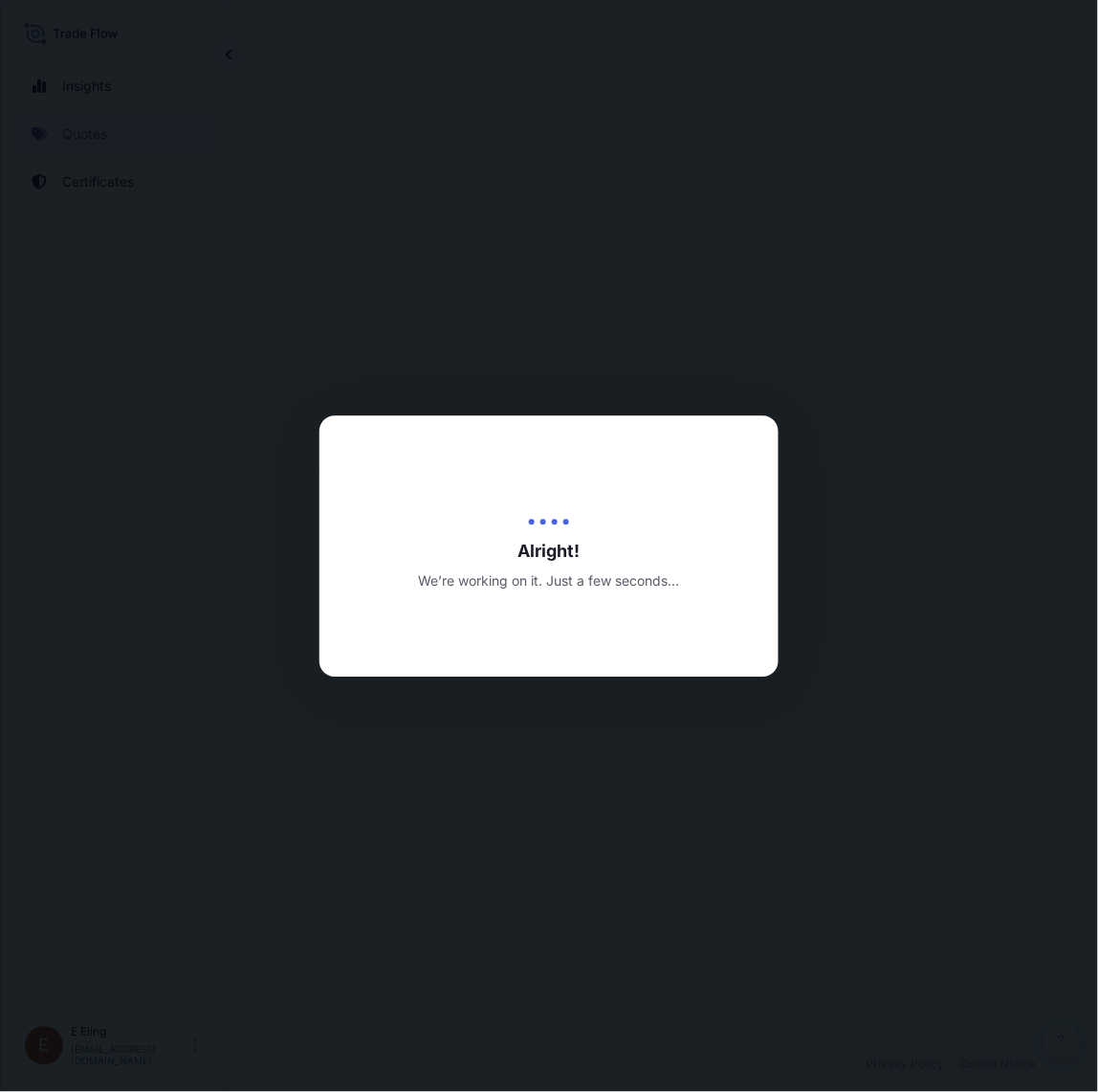
select select "STORAGE"
select select "Transit"
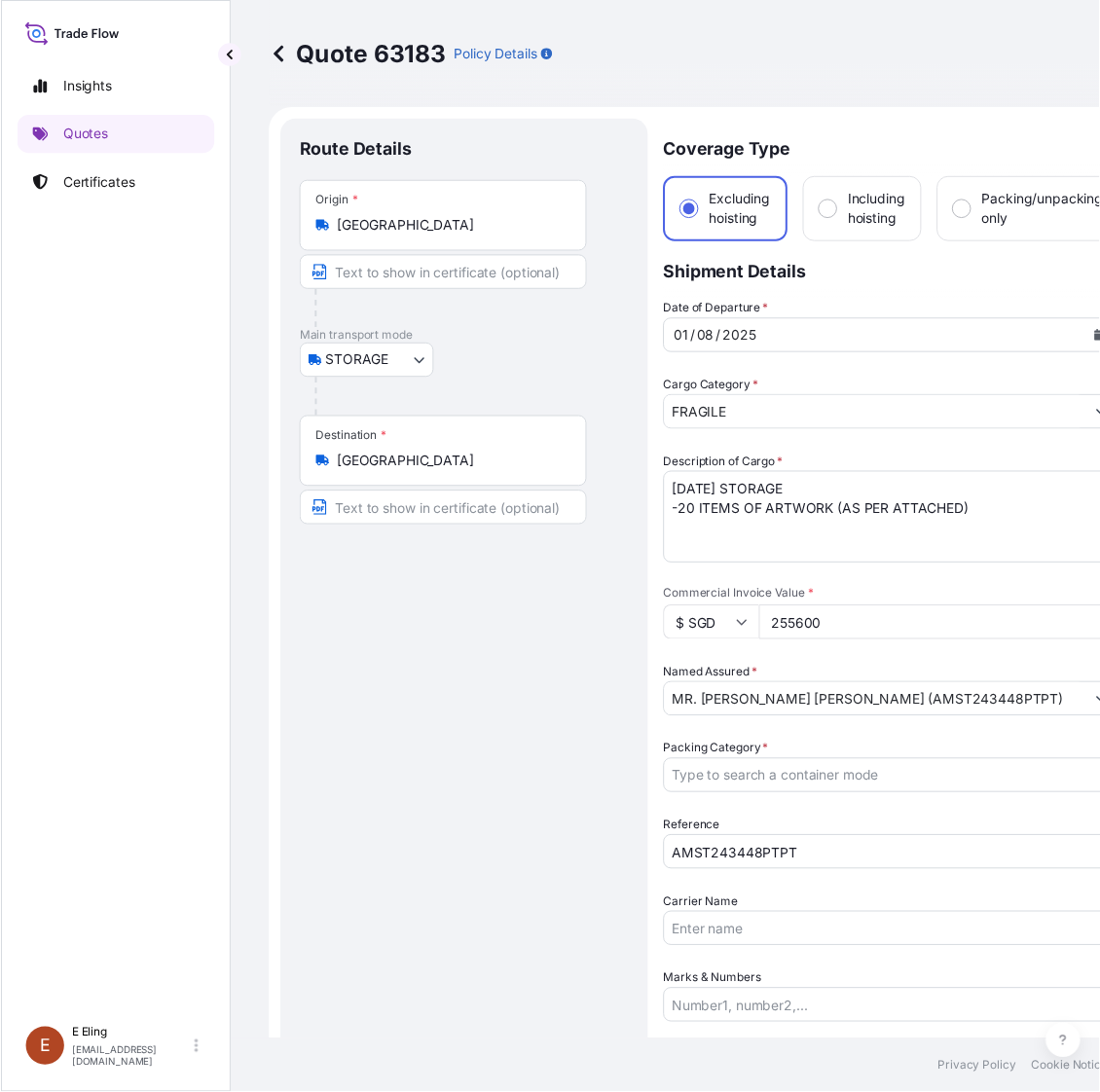
scroll to position [0, 50]
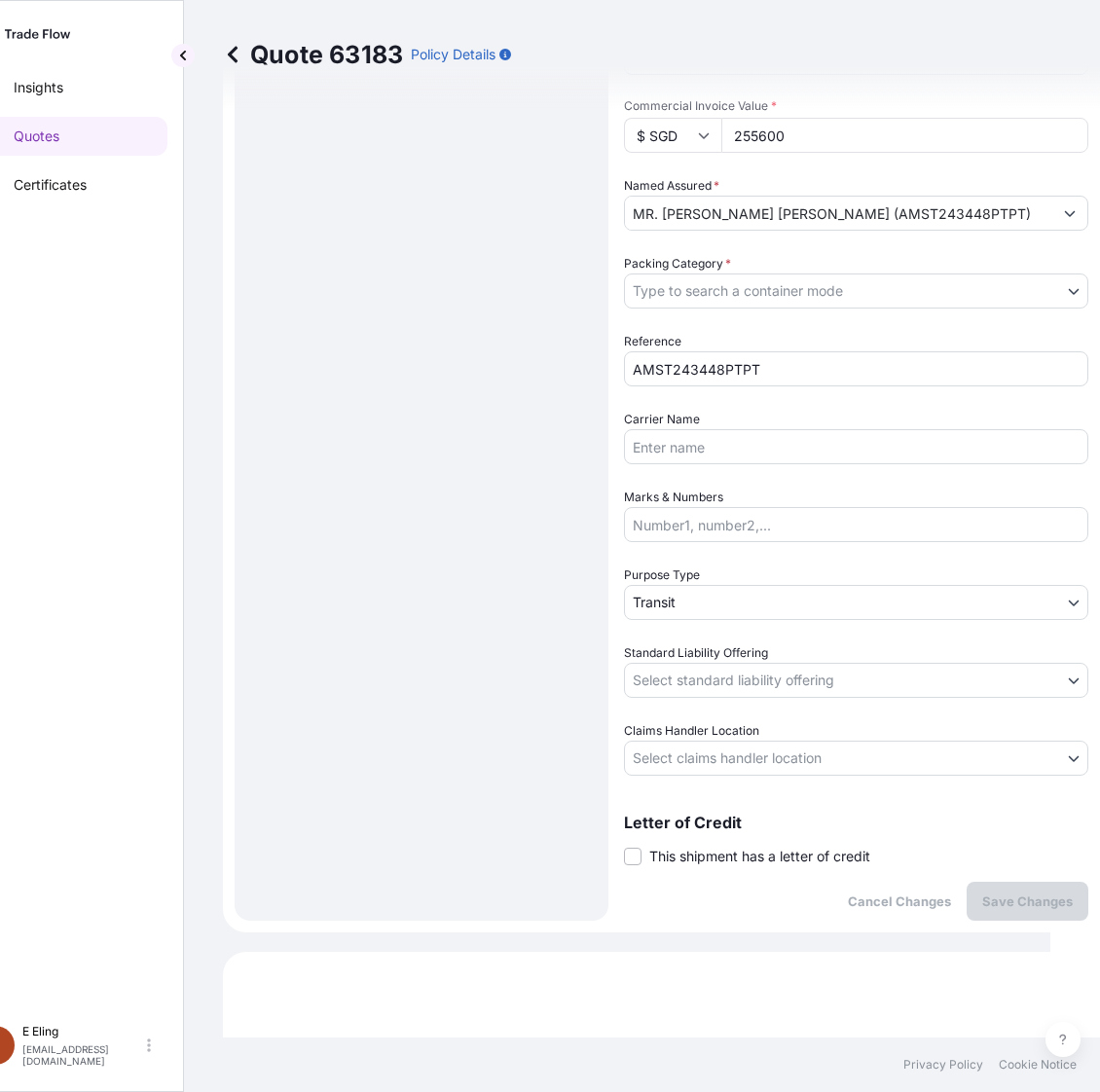
click at [720, 859] on span "This shipment has a letter of credit" at bounding box center [760, 856] width 221 height 20
click at [624, 846] on input "This shipment has a letter of credit" at bounding box center [624, 846] width 0 height 0
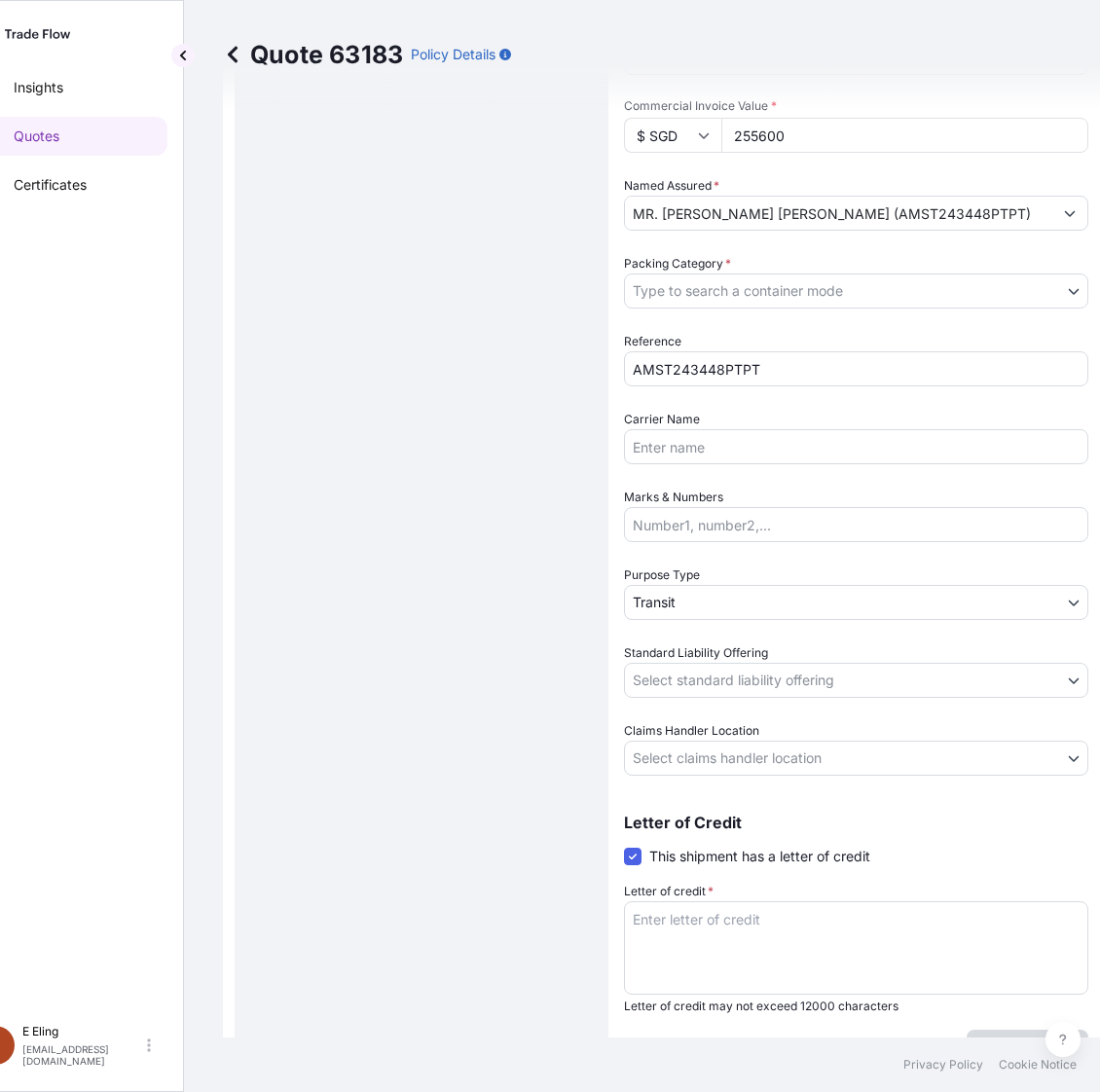
click at [730, 915] on textarea "Letter of credit *" at bounding box center [856, 948] width 464 height 94
paste textarea "Storage Period: [DATE] to [DATE] (till further notice)"
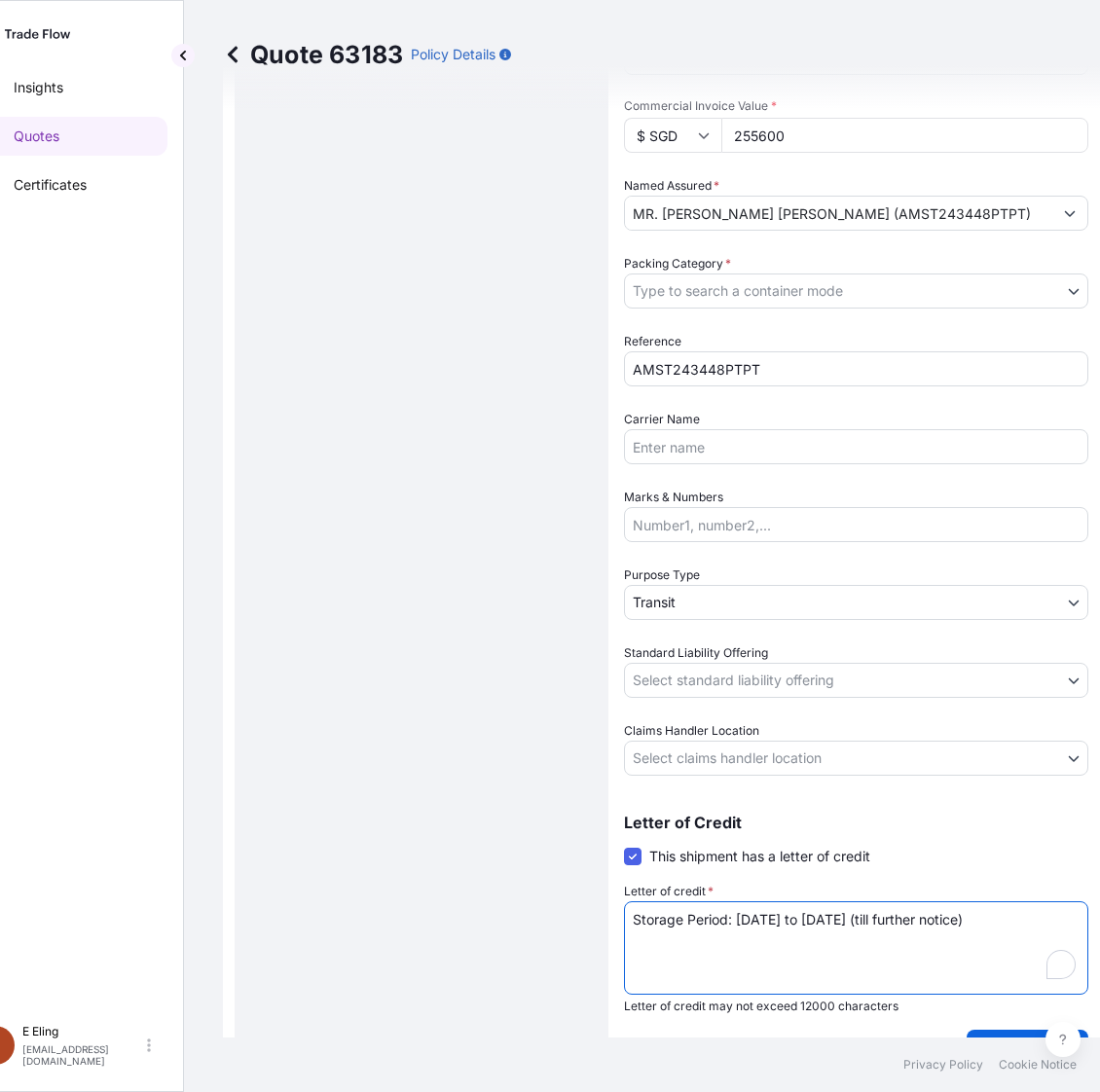
type textarea "Storage Period: [DATE] to [DATE] (till further notice)"
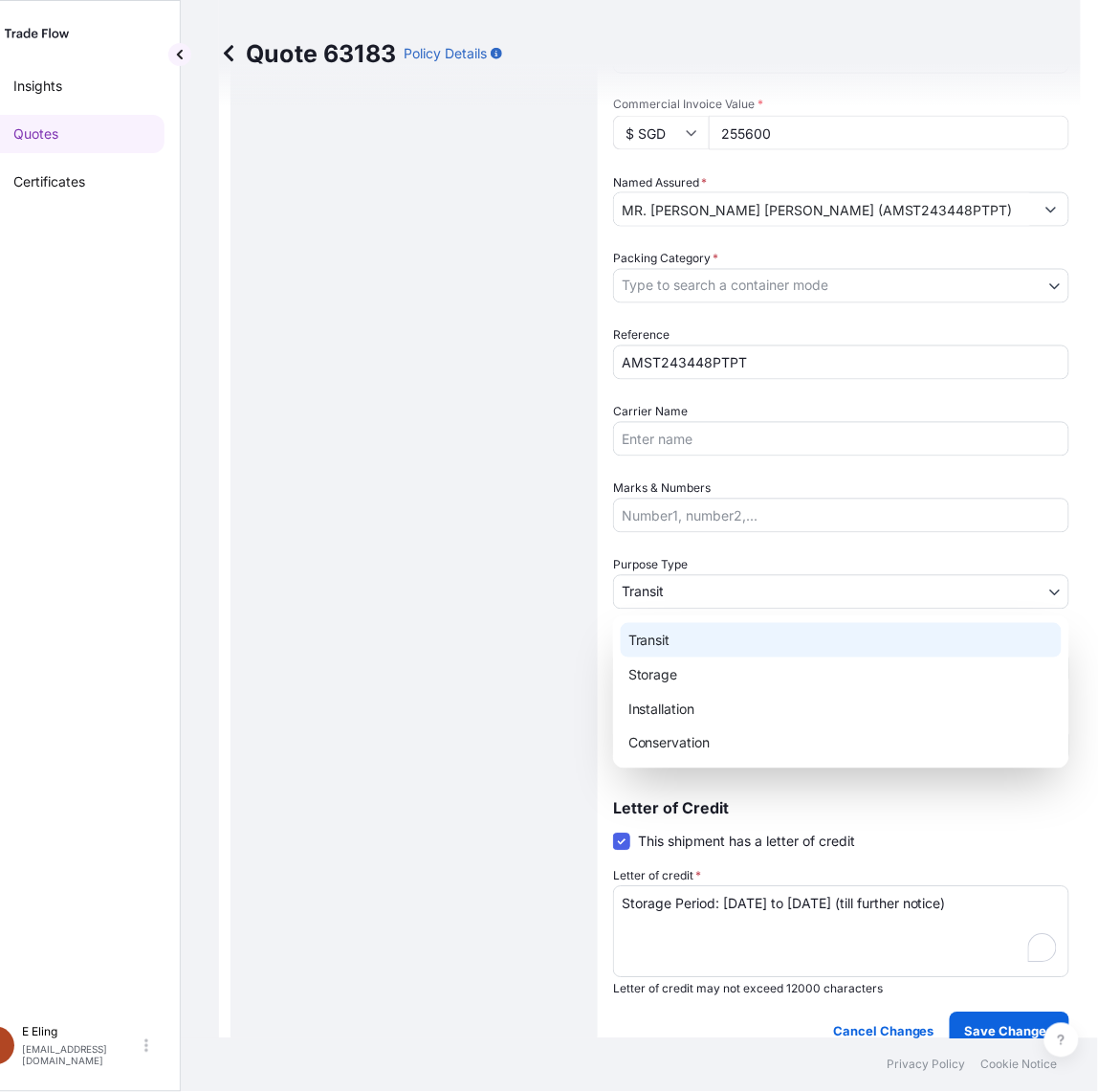
click at [697, 572] on body "Insights Quotes Certificates E E Eling eeling@helutrans.com Quote 63183 Policy …" at bounding box center [491, 546] width 1082 height 1092
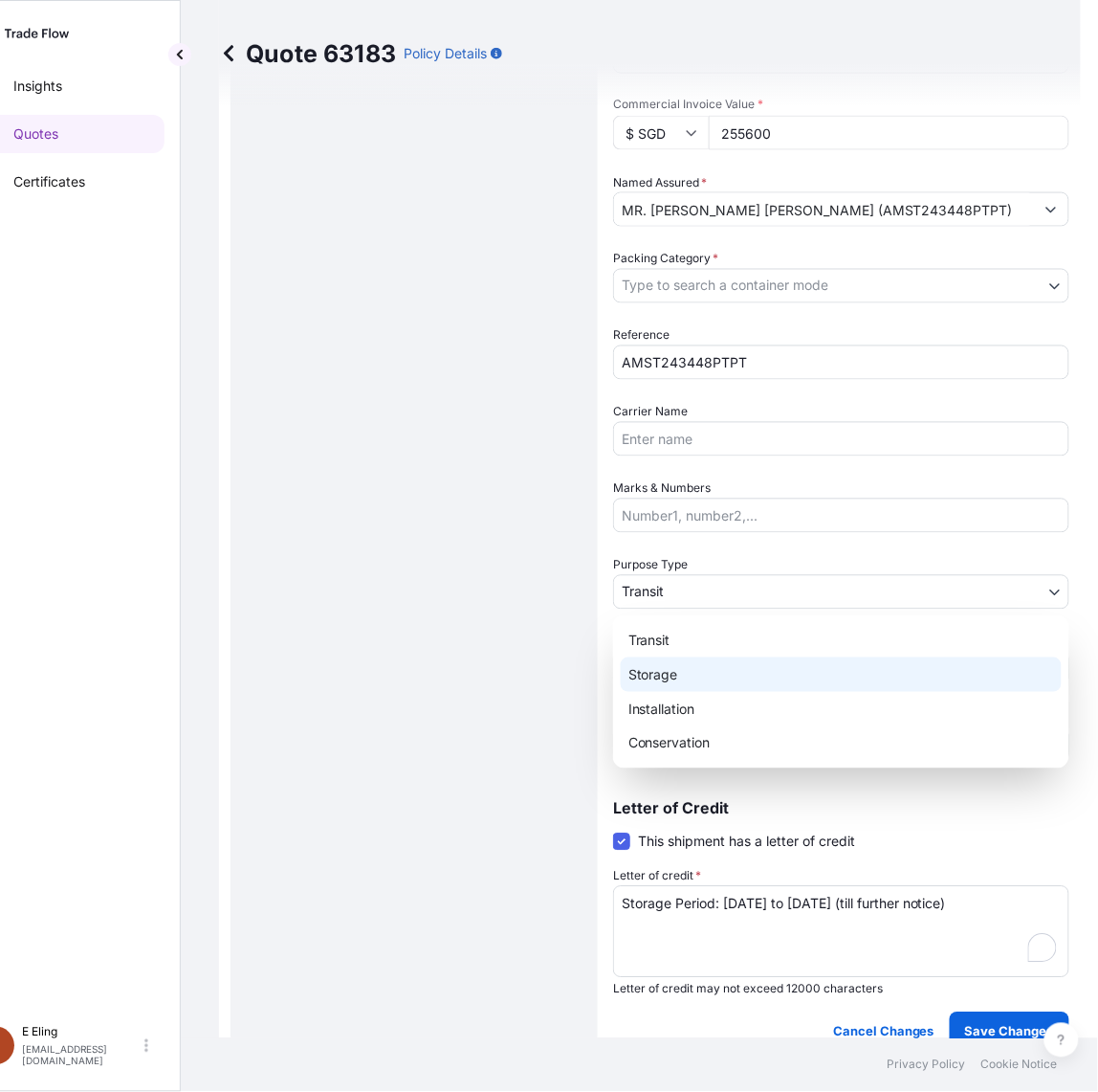
click at [671, 677] on div "Storage" at bounding box center [841, 675] width 441 height 35
select select "Storage"
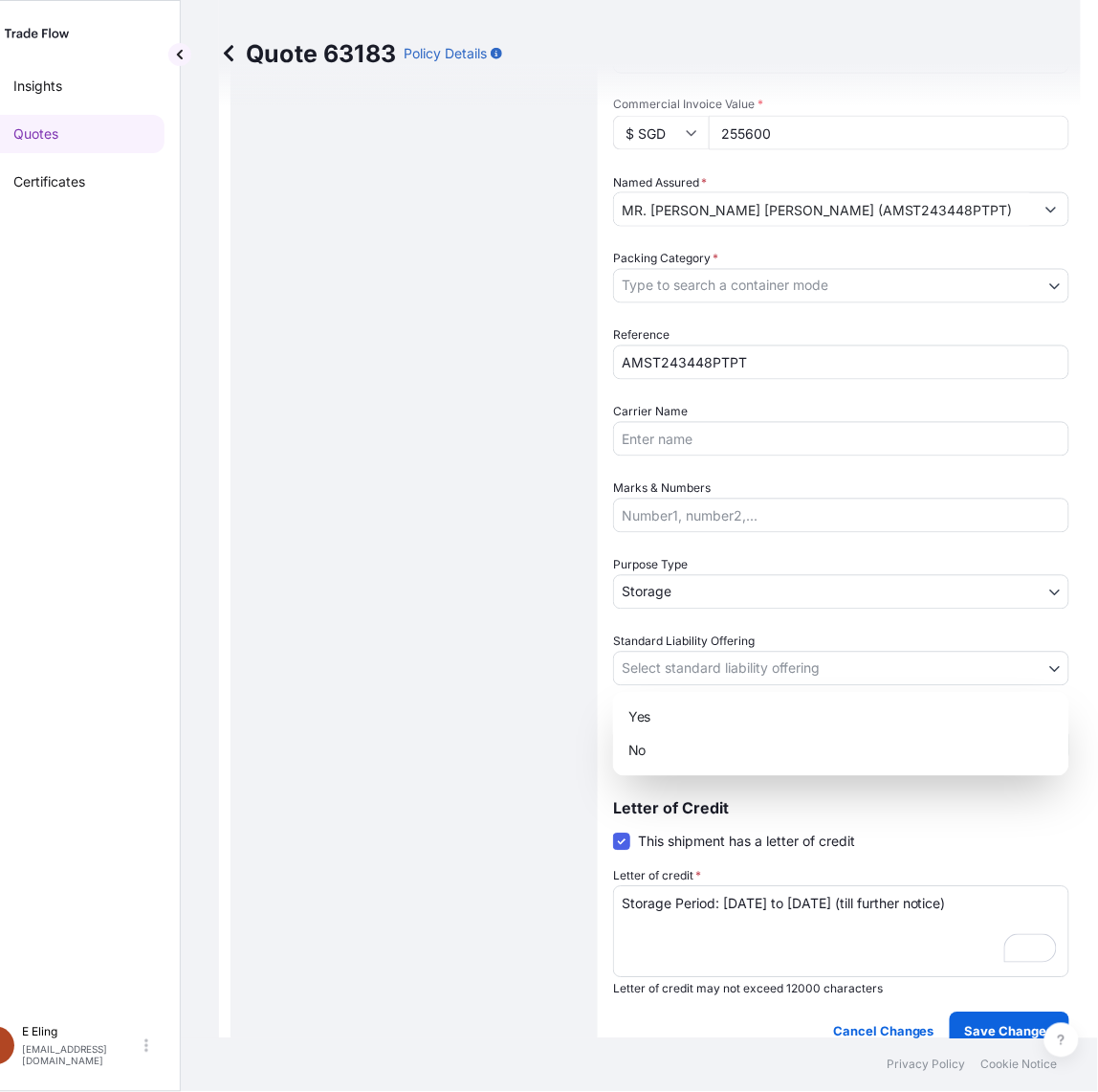
click at [668, 676] on body "Insights Quotes Certificates E E Eling eeling@helutrans.com Quote 63183 Policy …" at bounding box center [491, 546] width 1082 height 1092
click at [673, 729] on div "Yes" at bounding box center [841, 716] width 441 height 35
select select "Yes"
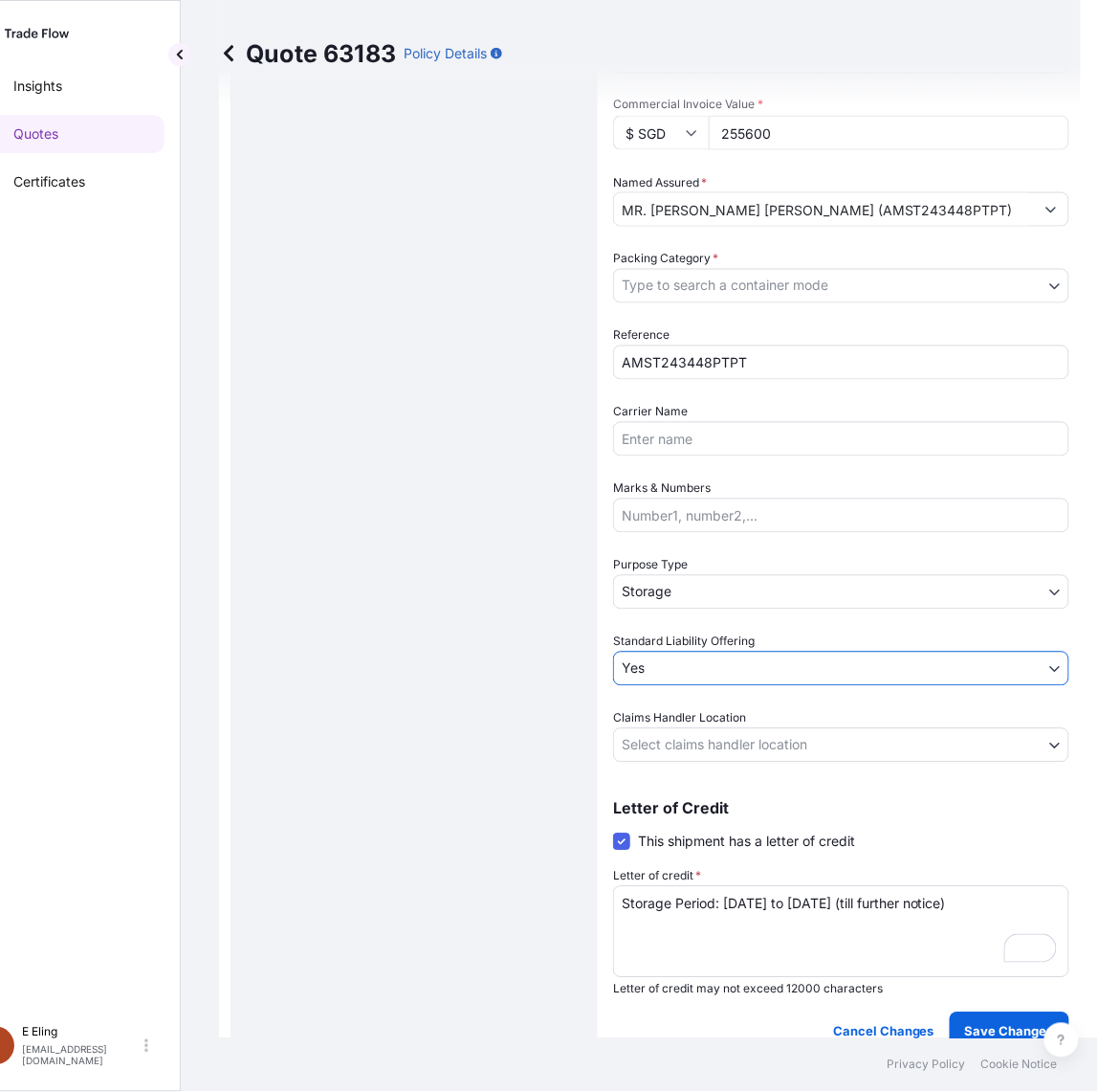
click at [673, 732] on body "Insights Quotes Certificates E E Eling eeling@helutrans.com Quote 63183 Policy …" at bounding box center [500, 546] width 1098 height 1092
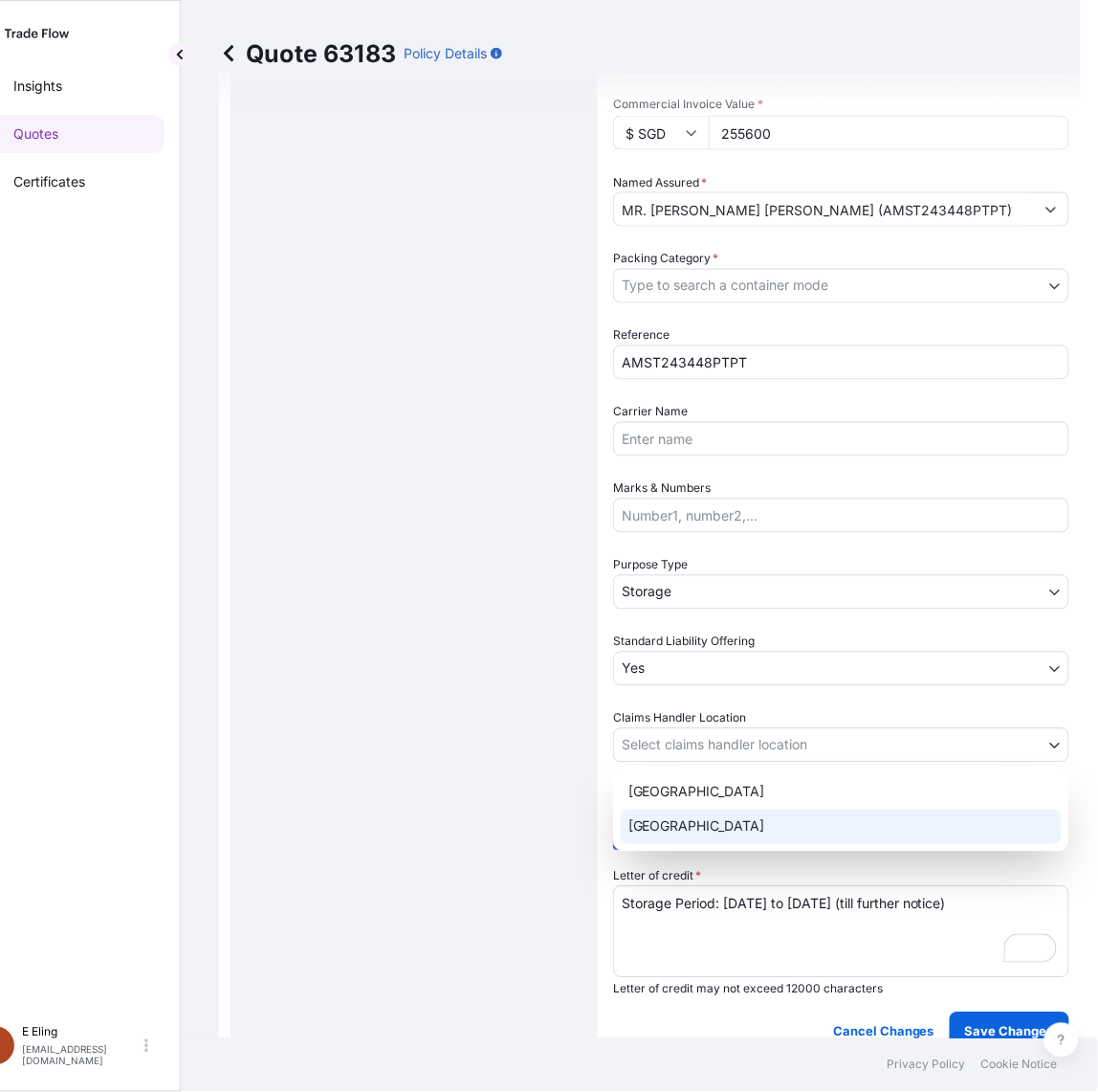
click at [662, 826] on div "[GEOGRAPHIC_DATA]" at bounding box center [841, 827] width 441 height 35
select select "[GEOGRAPHIC_DATA]"
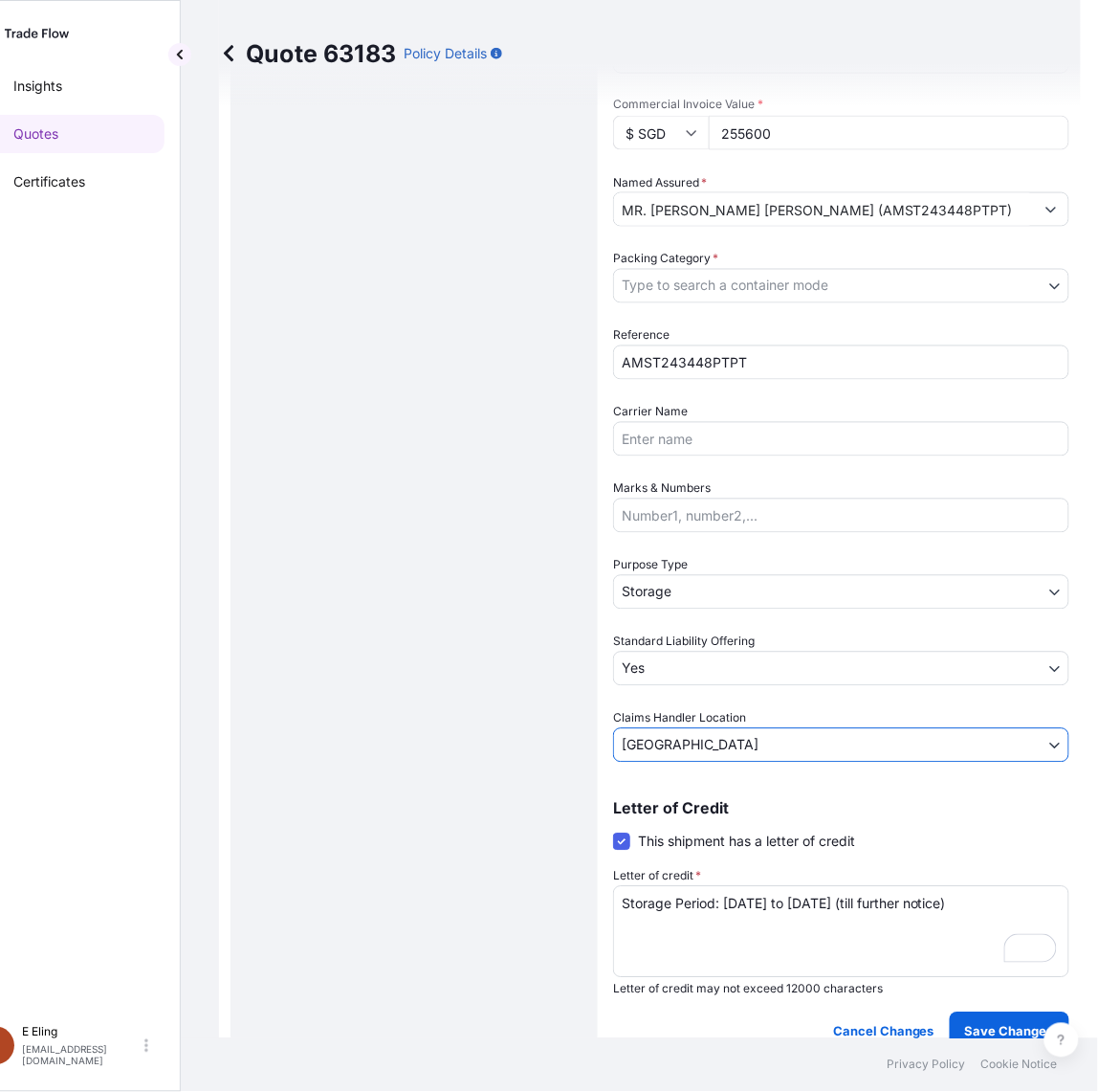
click at [747, 301] on body "Insights Quotes Certificates E E Eling eeling@helutrans.com Quote 63183 Policy …" at bounding box center [500, 546] width 1098 height 1092
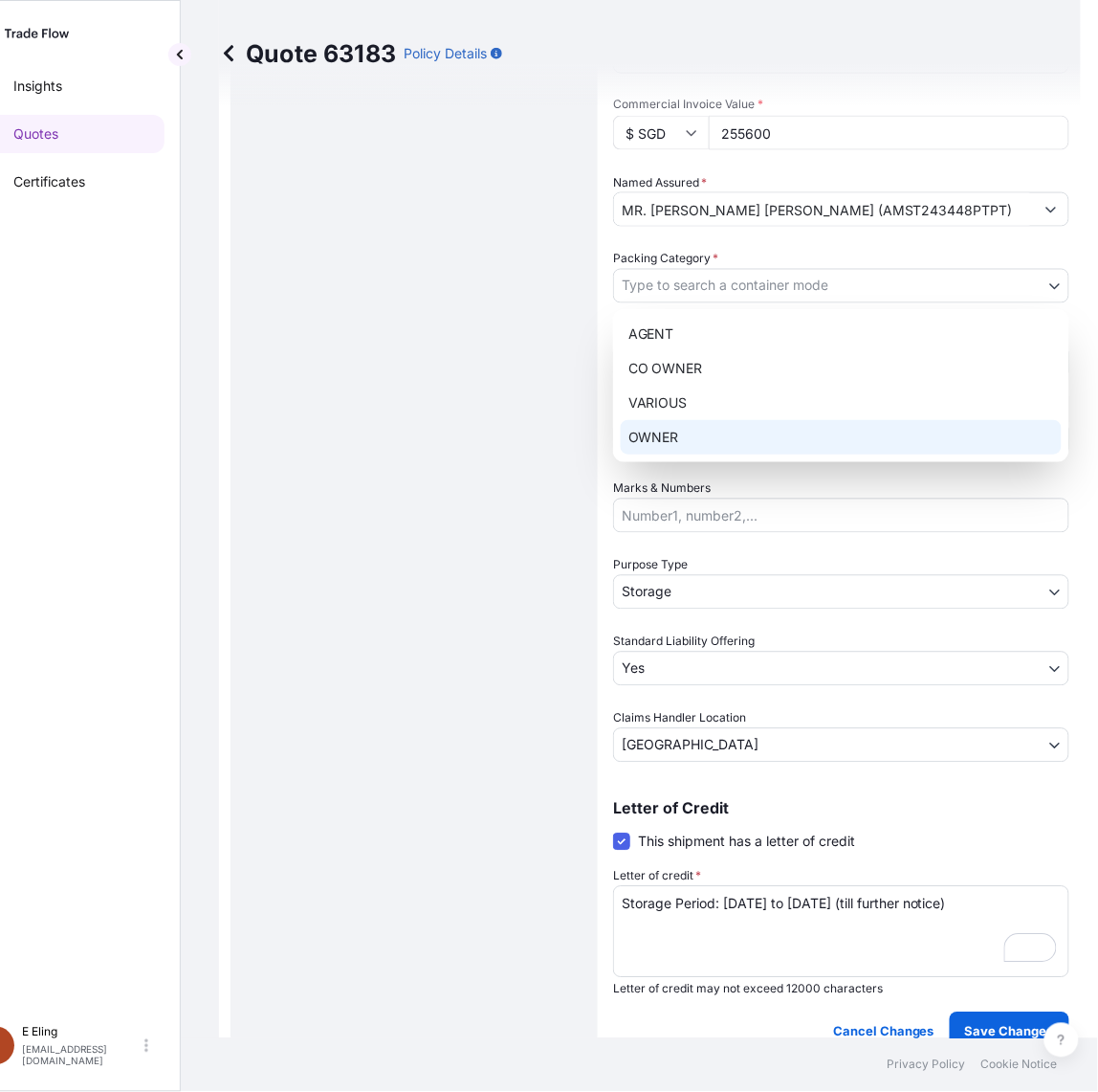
click at [673, 435] on div "OWNER" at bounding box center [841, 437] width 441 height 35
select select "27"
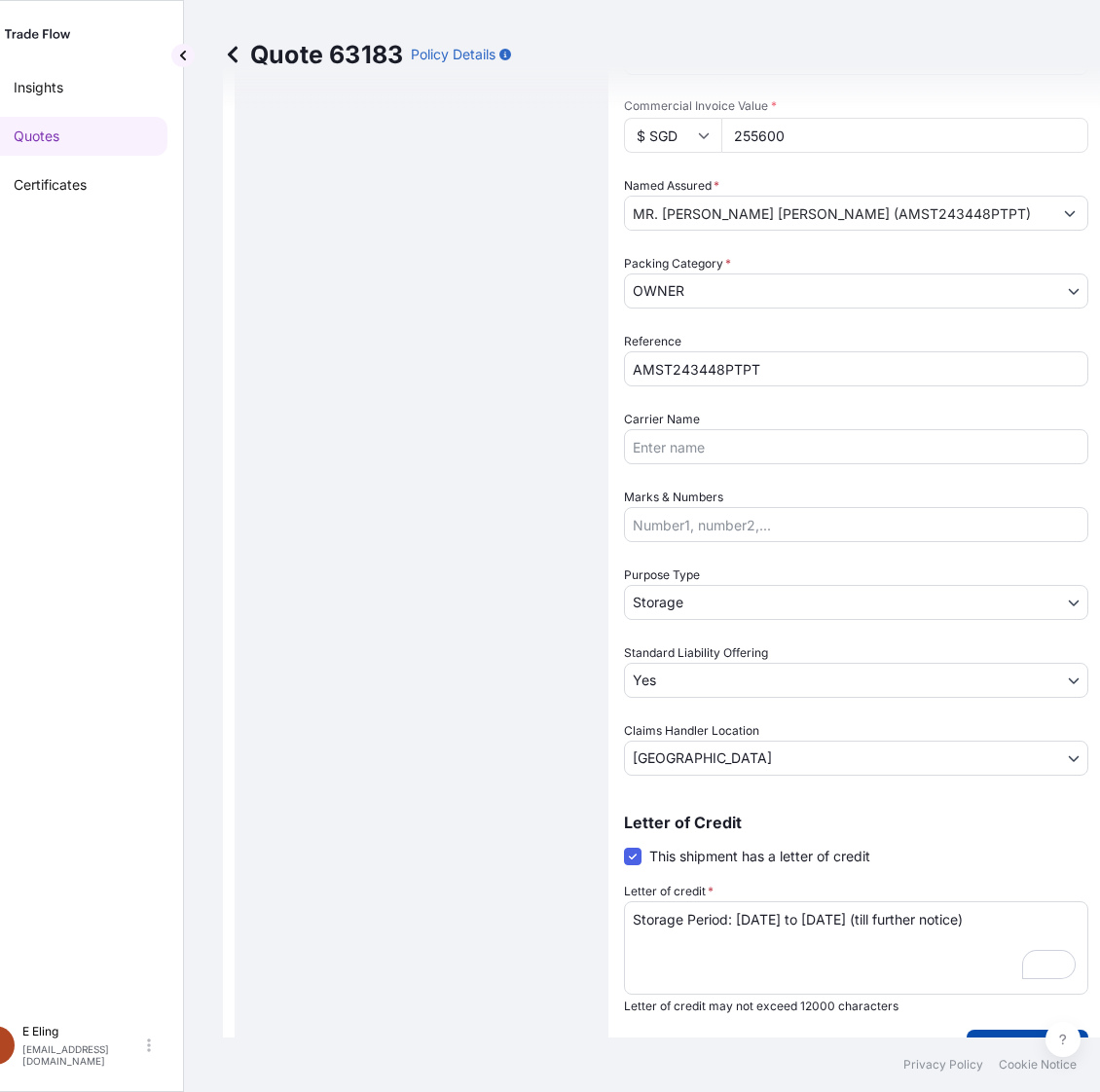
click at [999, 1039] on p "Save Changes" at bounding box center [1027, 1049] width 91 height 20
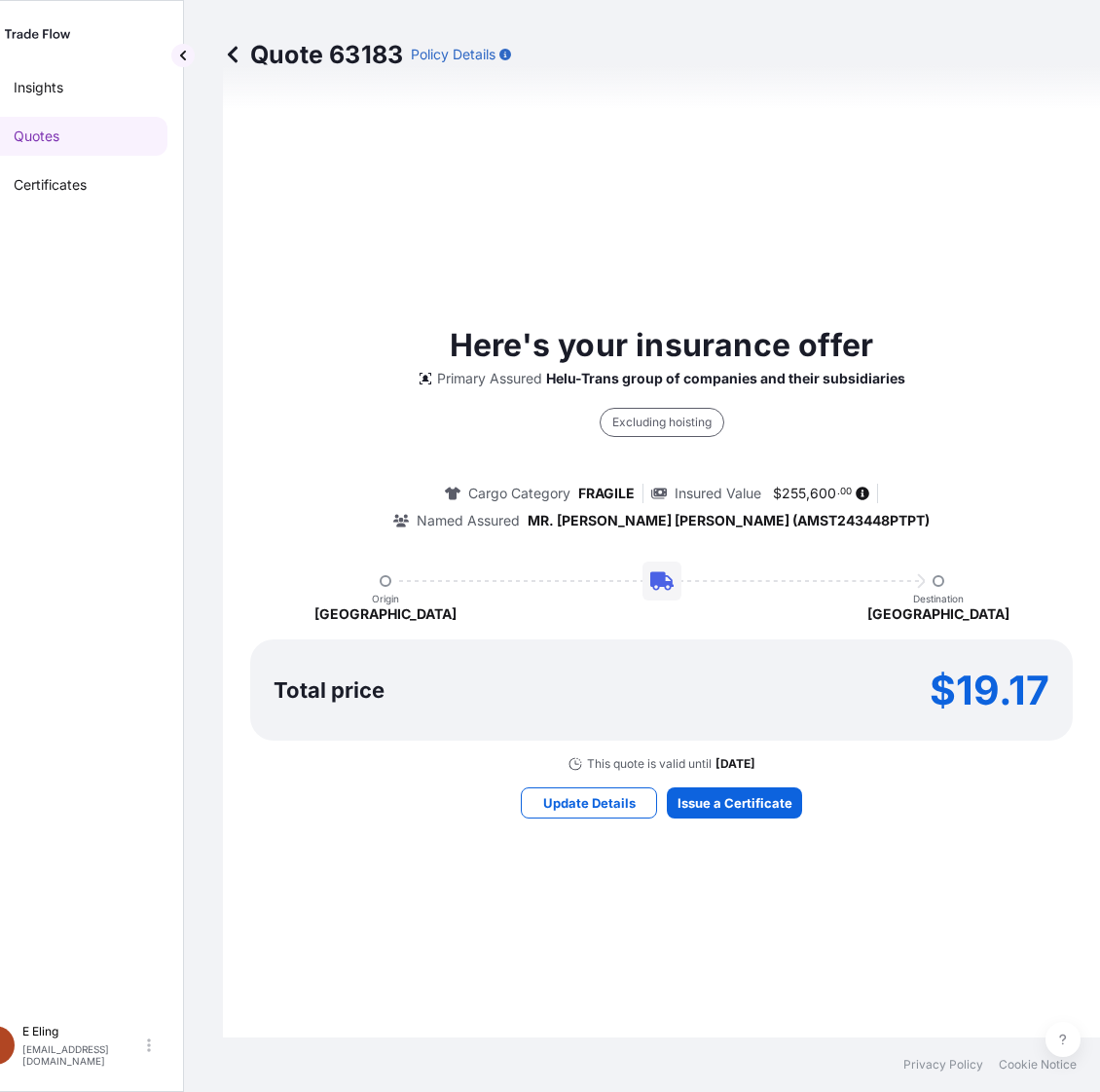
select select "STORAGE"
select select "Storage"
select select "Yes"
select select "[GEOGRAPHIC_DATA]"
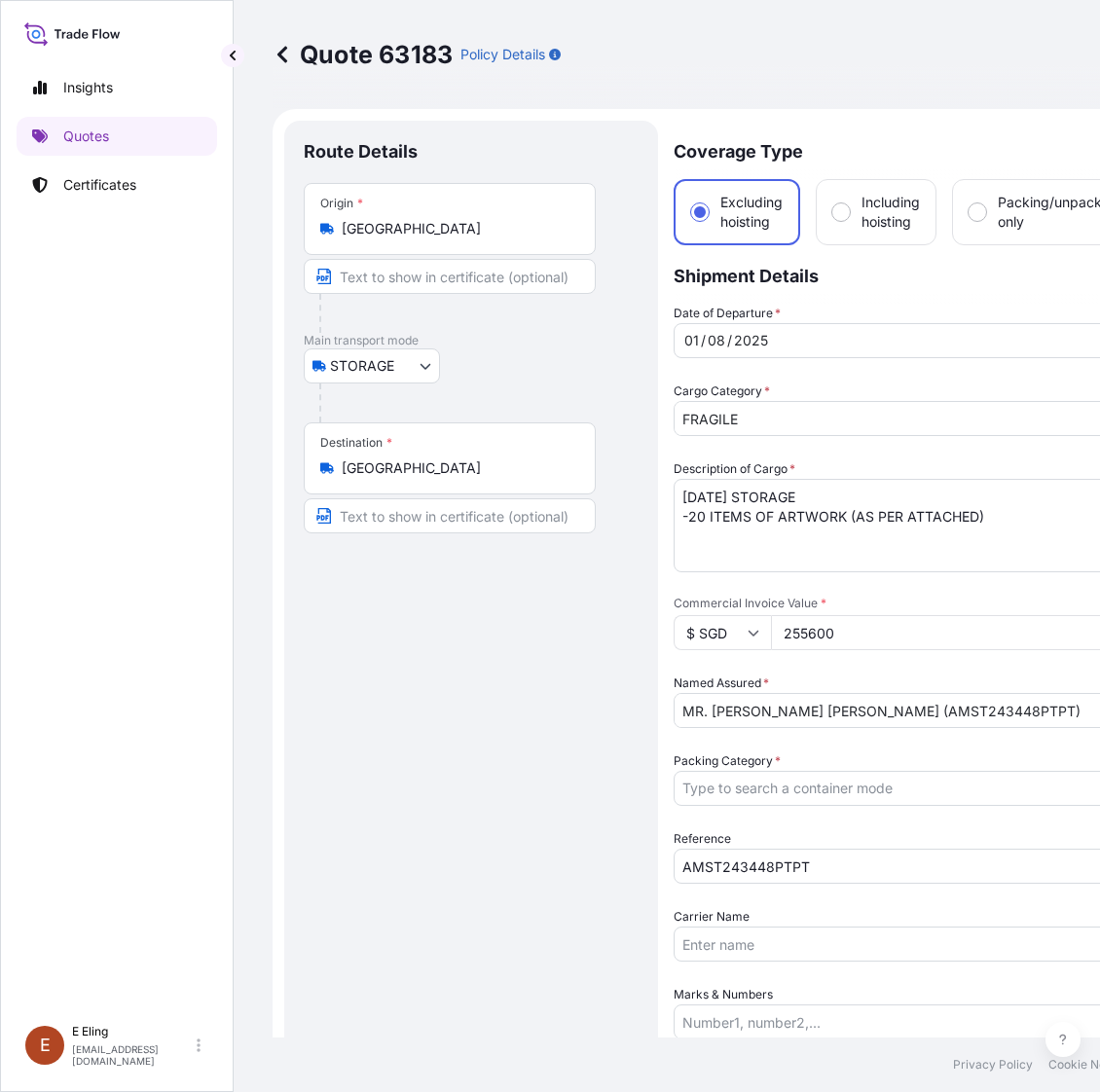
select select "STORAGE"
select select "Storage"
select select "Yes"
select select "[GEOGRAPHIC_DATA]"
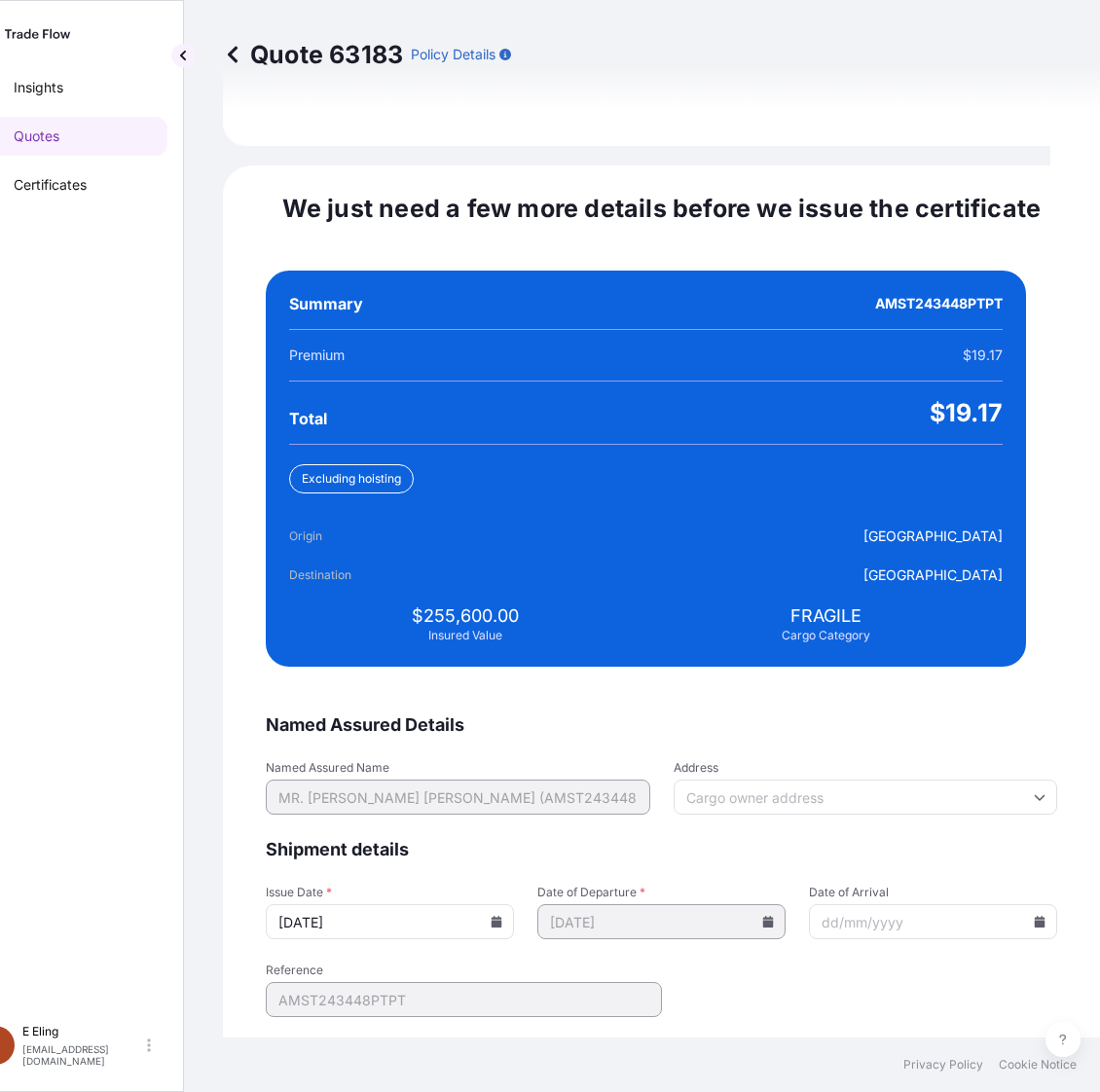
scroll to position [4461, 0]
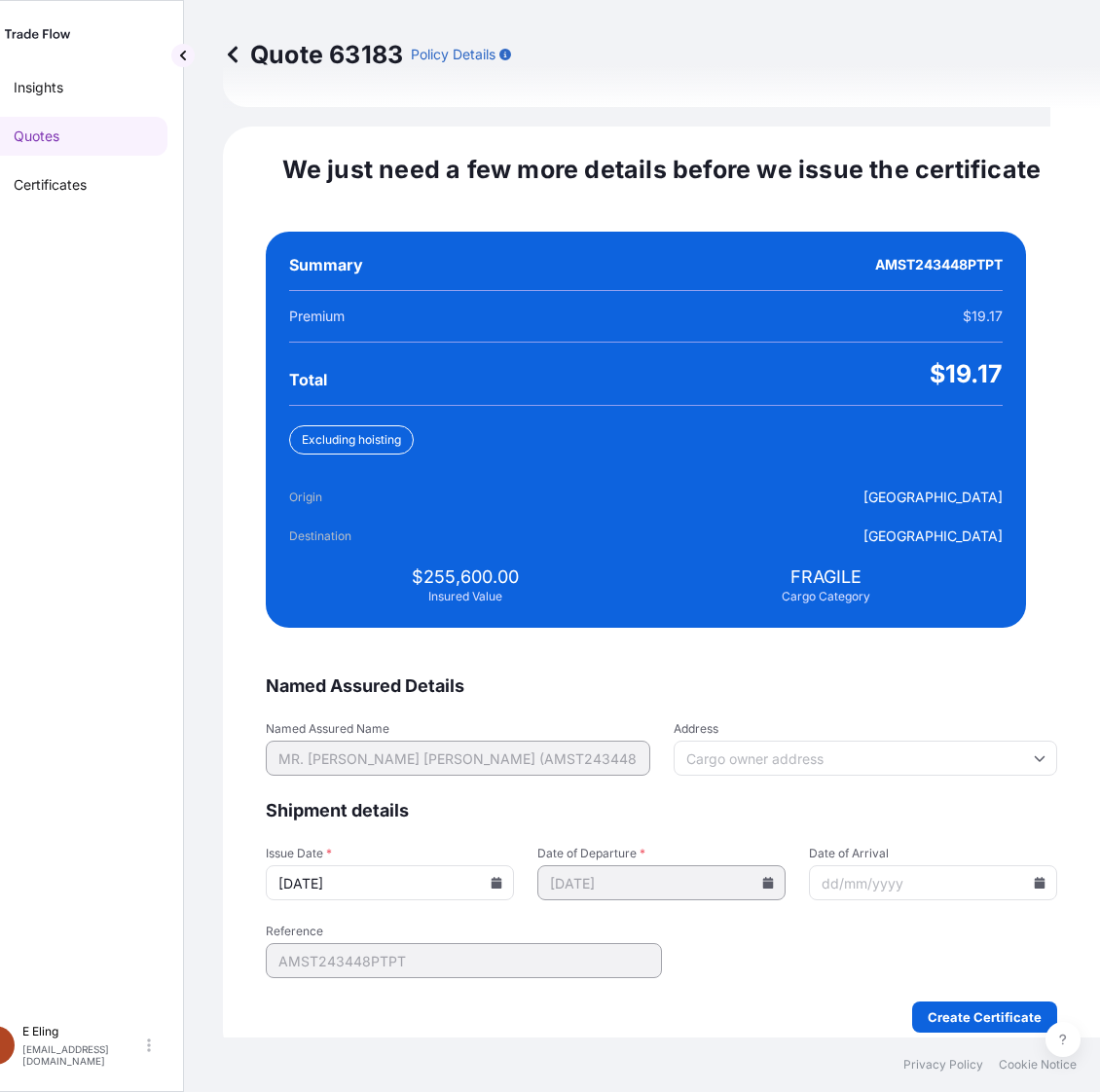
click at [513, 865] on input "15/08/2025" at bounding box center [390, 883] width 248 height 35
click at [503, 877] on icon at bounding box center [497, 883] width 11 height 12
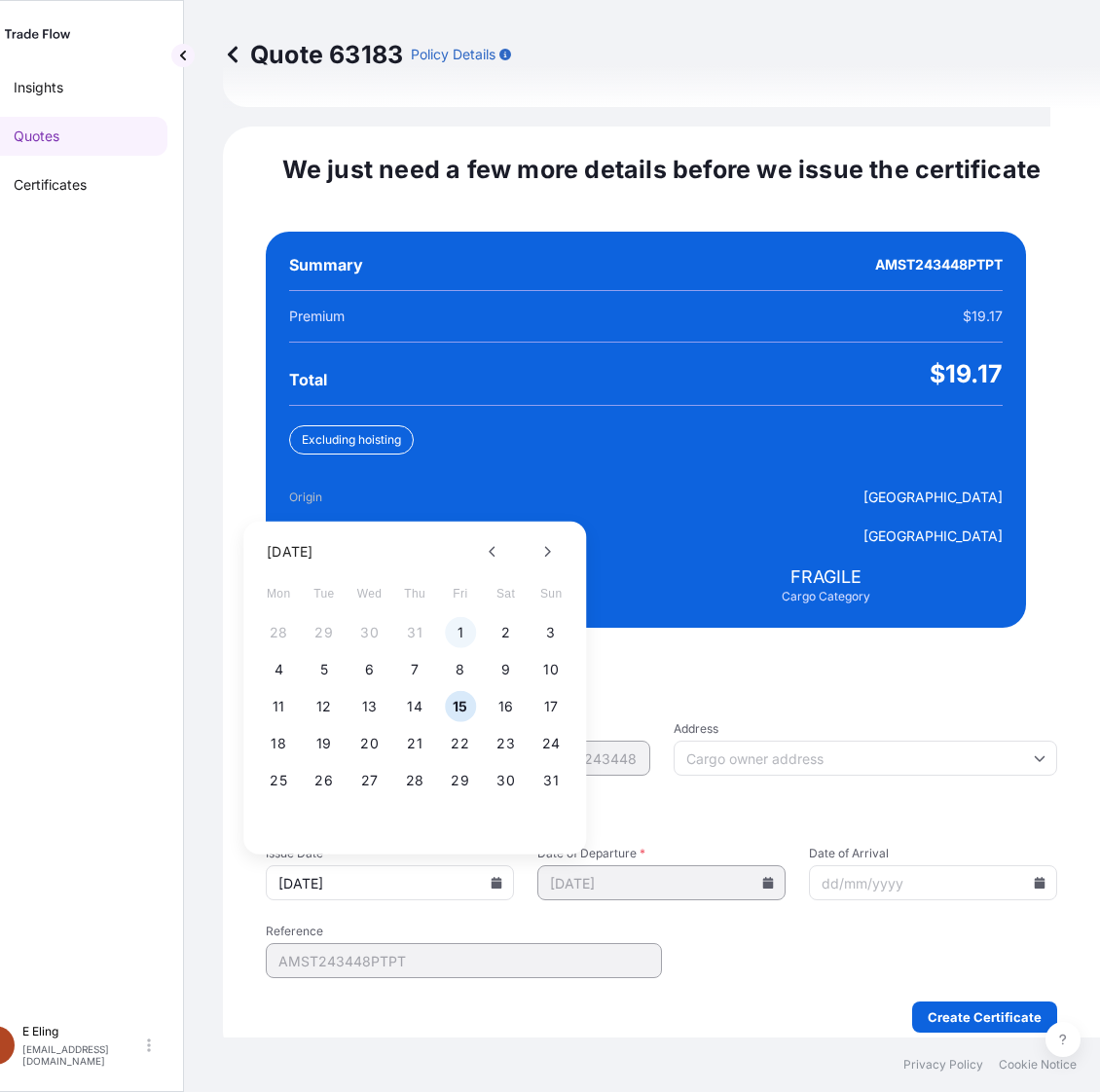
click at [461, 617] on button "1" at bounding box center [461, 633] width 31 height 31
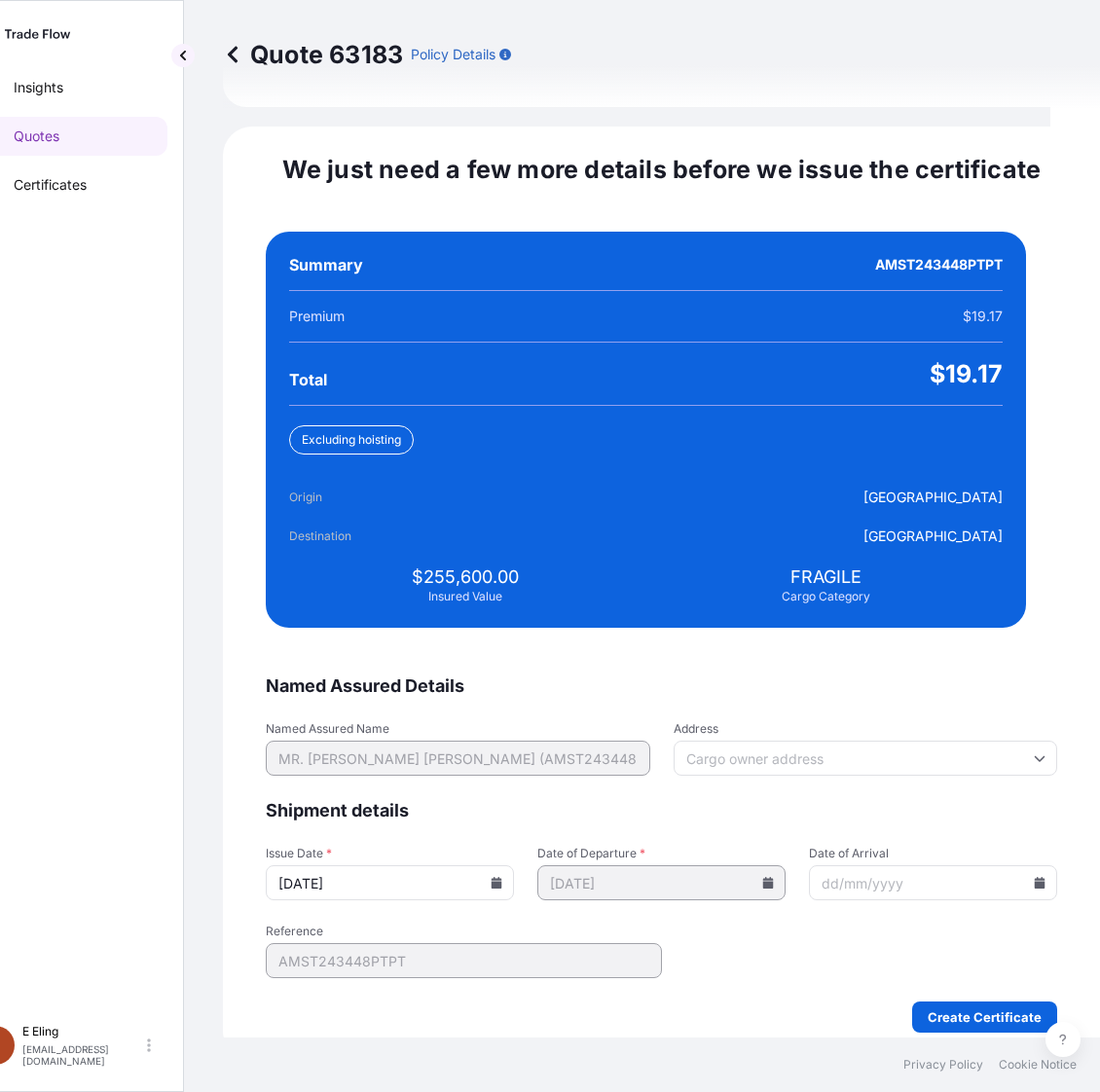
type input "01/08/2025"
click at [1034, 877] on icon at bounding box center [1039, 883] width 11 height 12
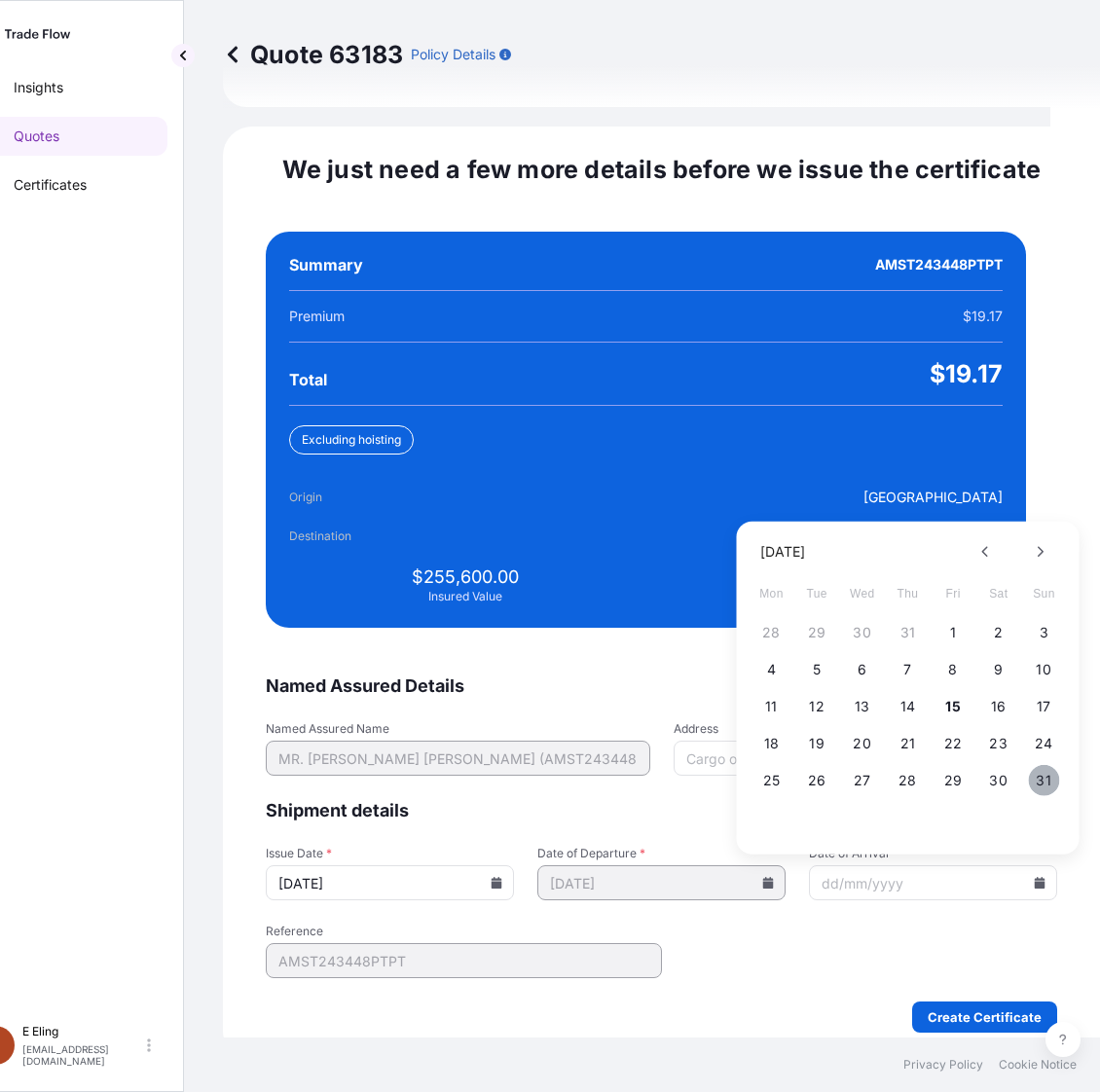
click at [1039, 764] on button "31" at bounding box center [1043, 780] width 31 height 31
type input "31/08/2025"
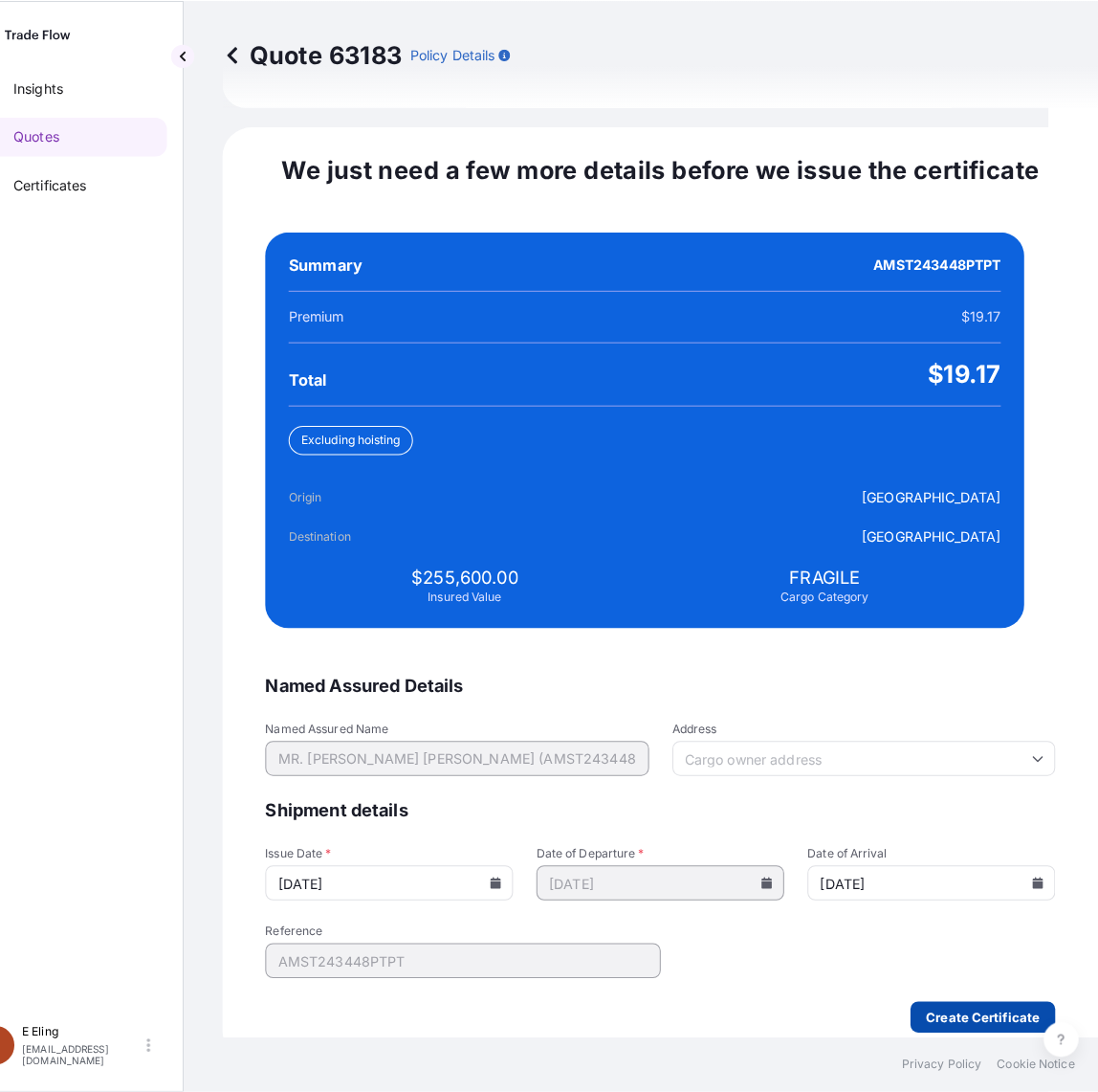
scroll to position [0, 49]
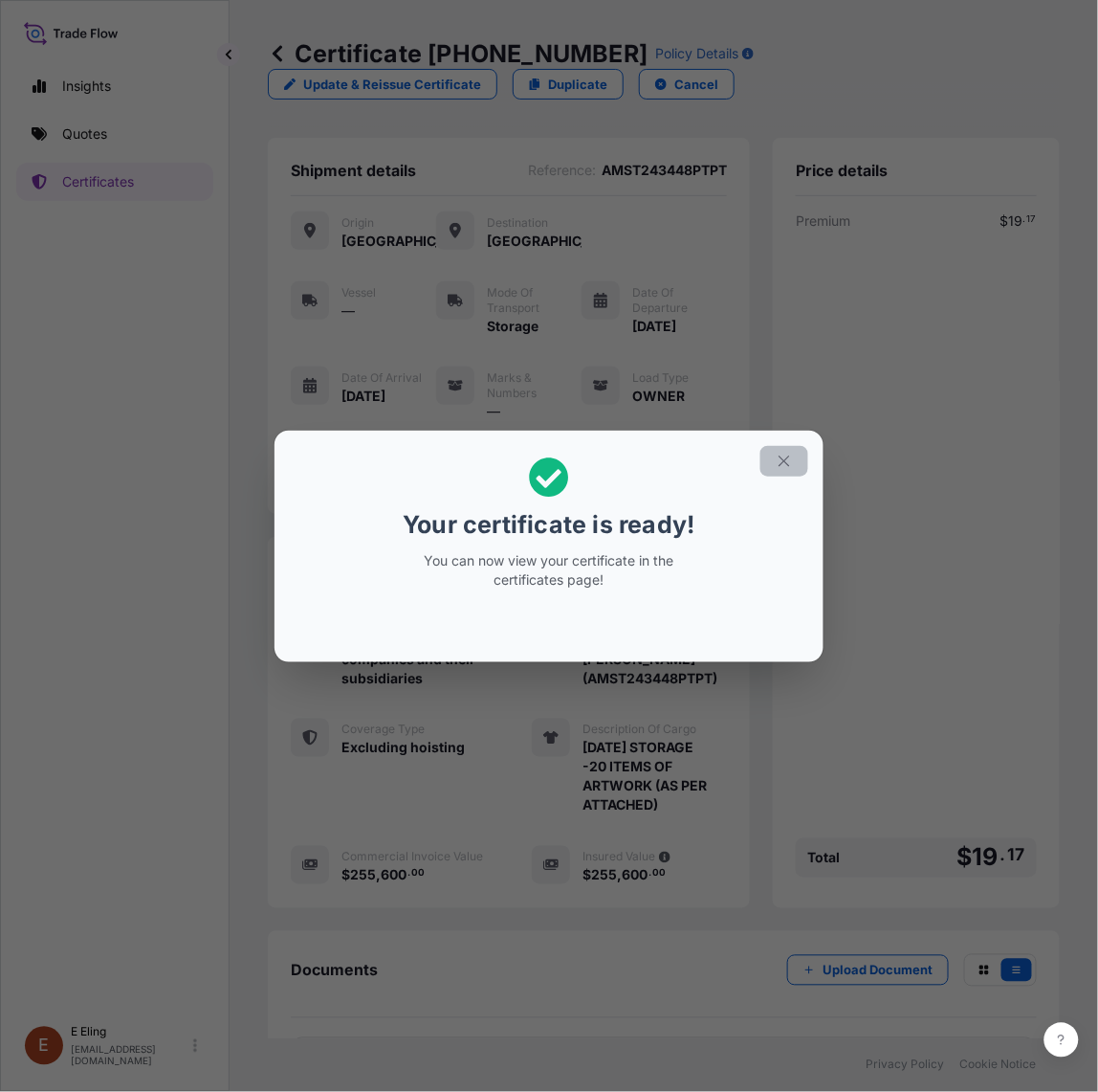
click at [791, 459] on icon "button" at bounding box center [785, 461] width 17 height 17
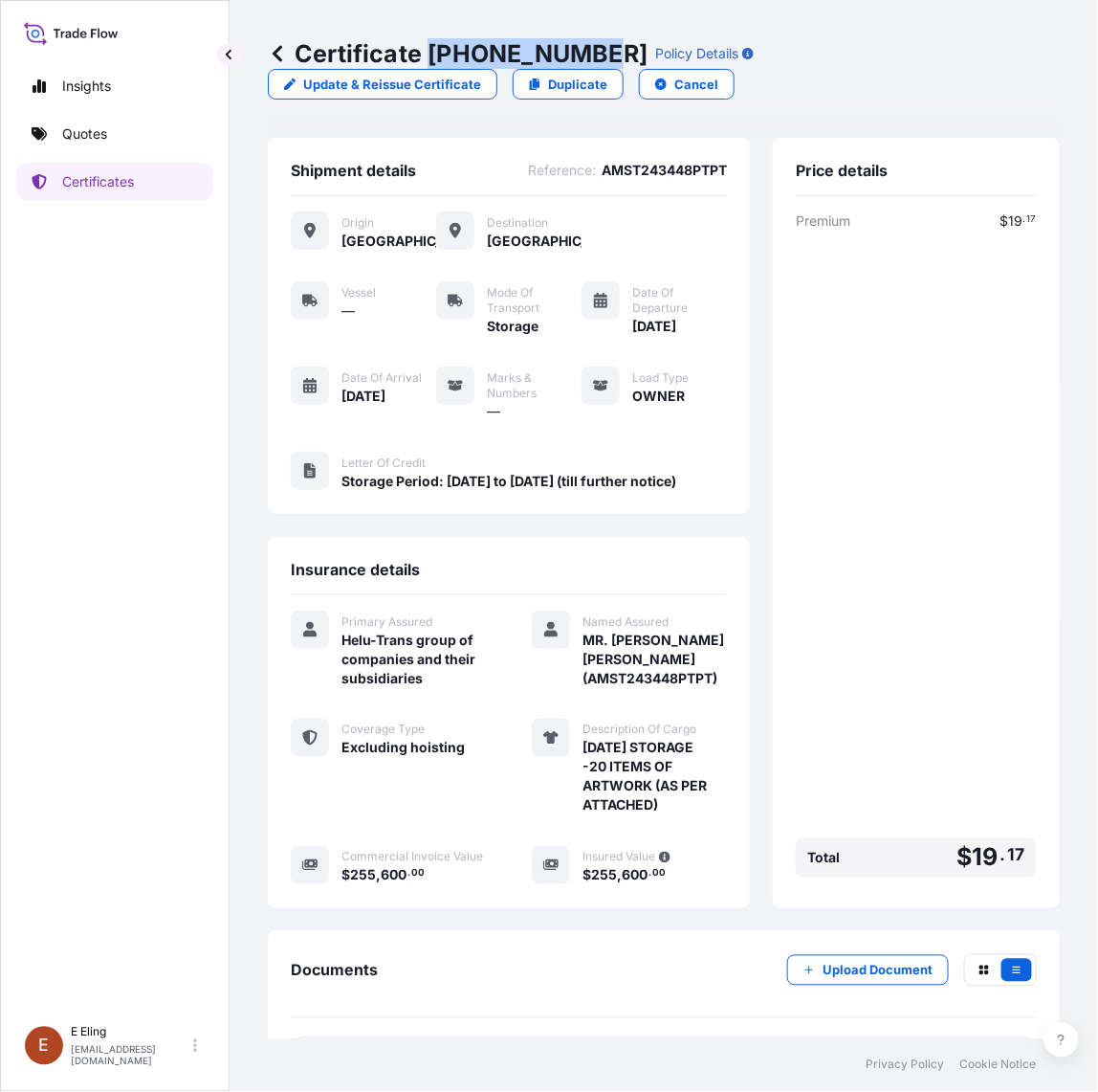
drag, startPoint x: 429, startPoint y: 54, endPoint x: 594, endPoint y: 63, distance: 165.2
click at [594, 63] on p "Certificate 31504-1298-1" at bounding box center [458, 54] width 380 height 31
copy p "31504-1298-1"
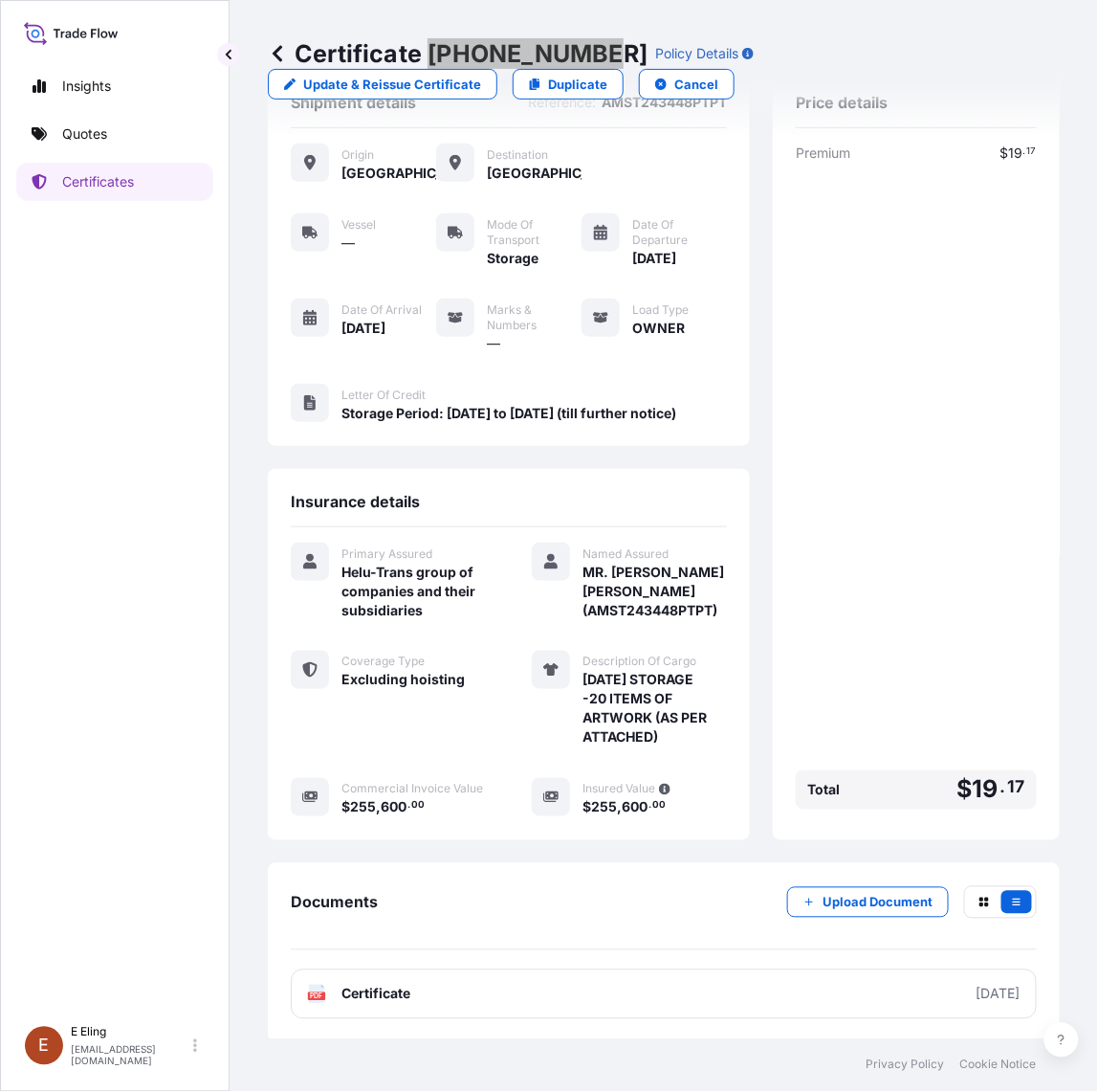
scroll to position [99, 0]
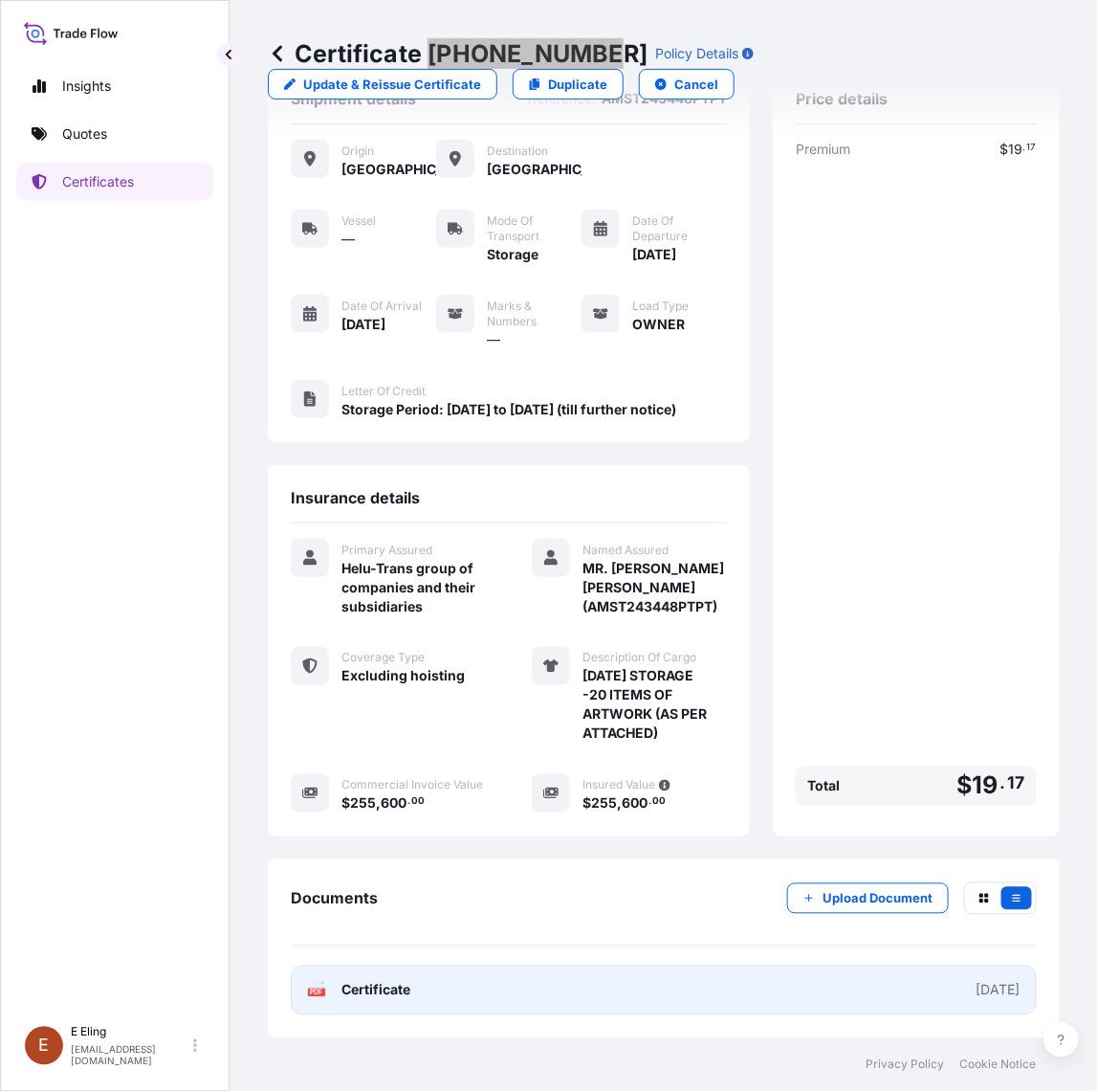
click at [485, 987] on link "PDF Certificate 2025-08-01" at bounding box center [664, 990] width 746 height 50
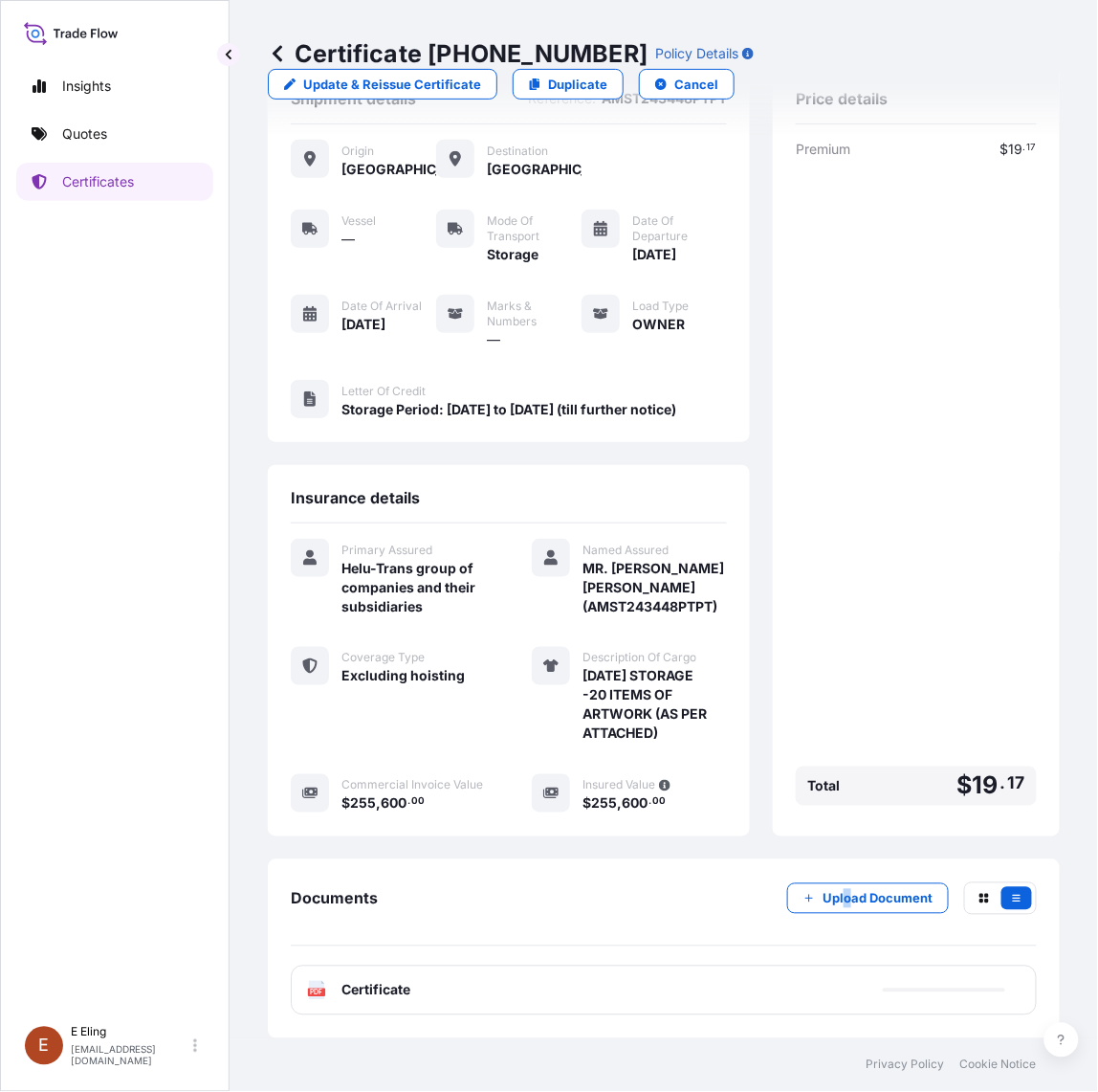
drag, startPoint x: 831, startPoint y: 876, endPoint x: 829, endPoint y: 891, distance: 15.1
click at [833, 878] on div "Documents Upload Document PDF Certificate" at bounding box center [664, 949] width 792 height 179
click at [829, 891] on p "Upload Document" at bounding box center [878, 899] width 110 height 19
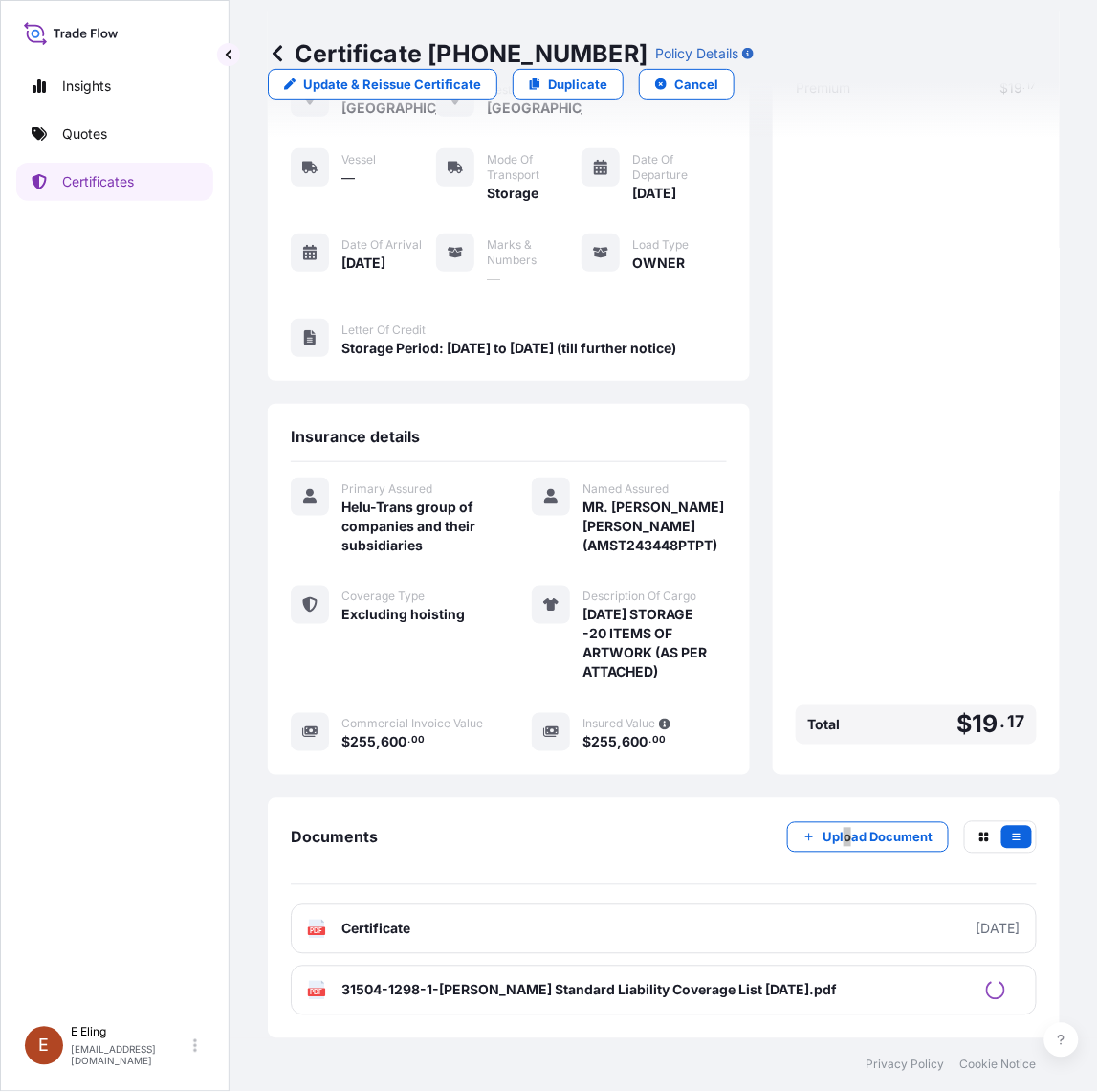
scroll to position [161, 0]
click at [67, 188] on p "Certificates" at bounding box center [98, 182] width 72 height 19
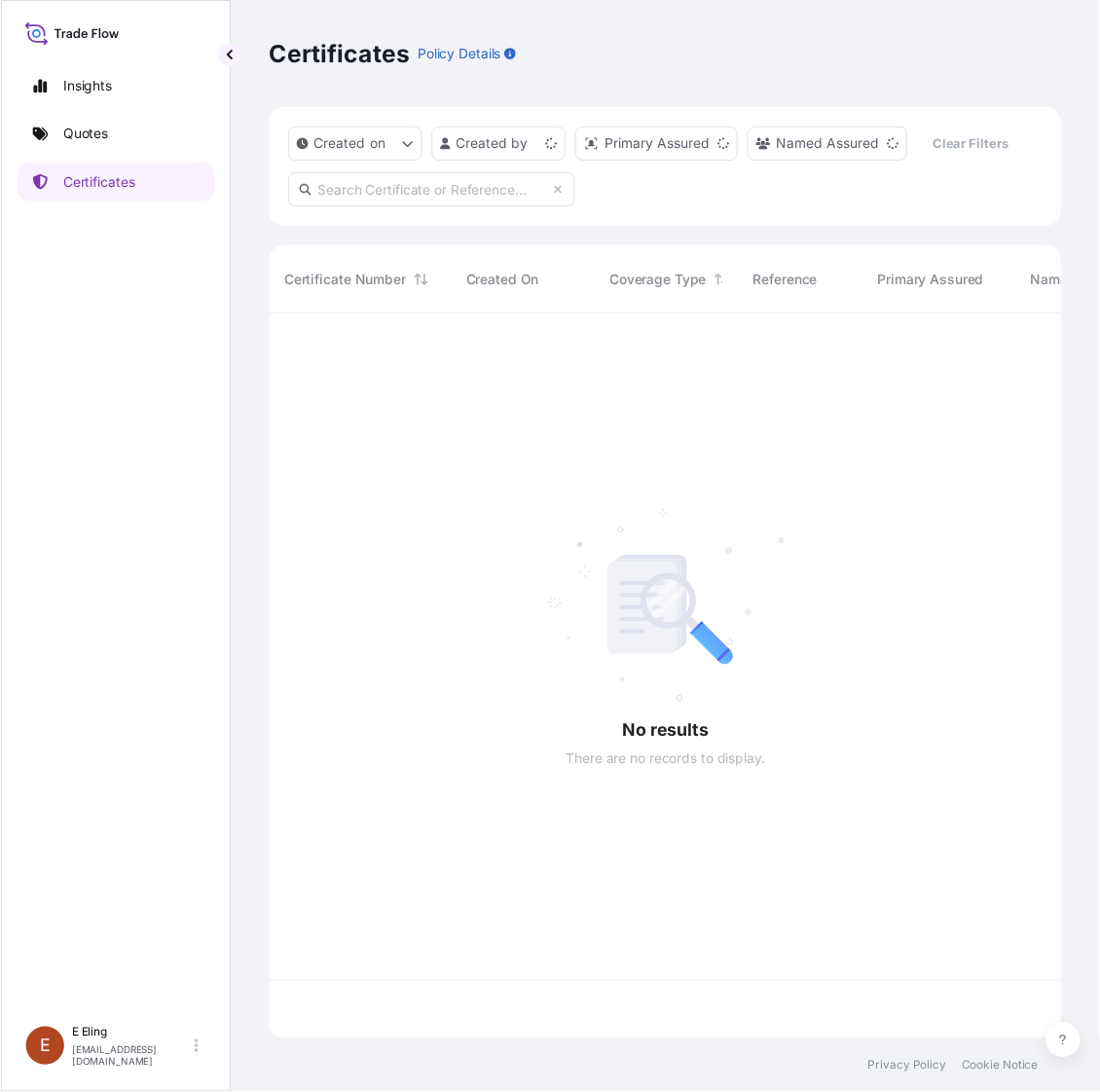
scroll to position [729, 788]
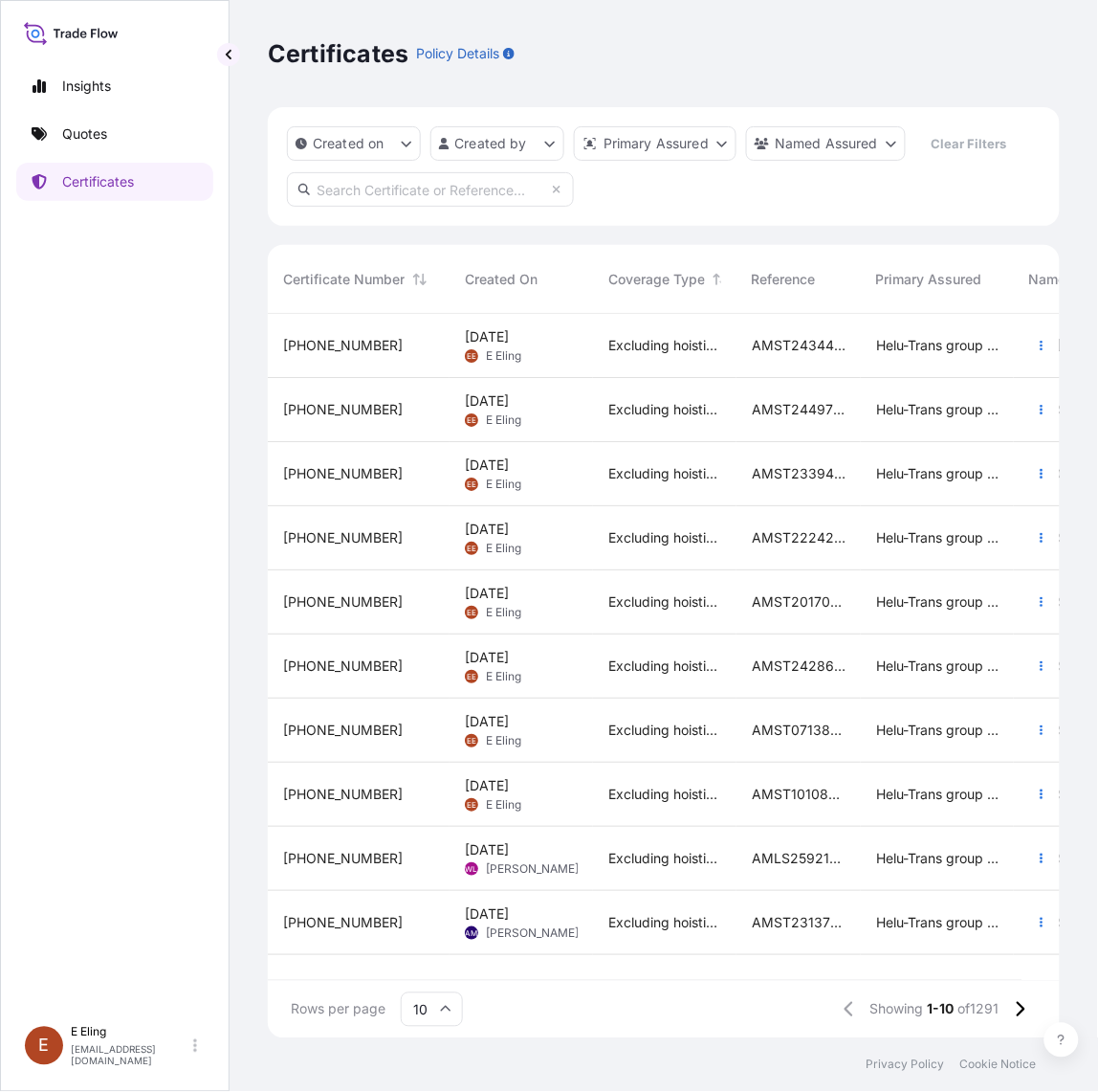
click at [422, 187] on input "text" at bounding box center [431, 189] width 287 height 35
paste input "AMST184215LHLH"
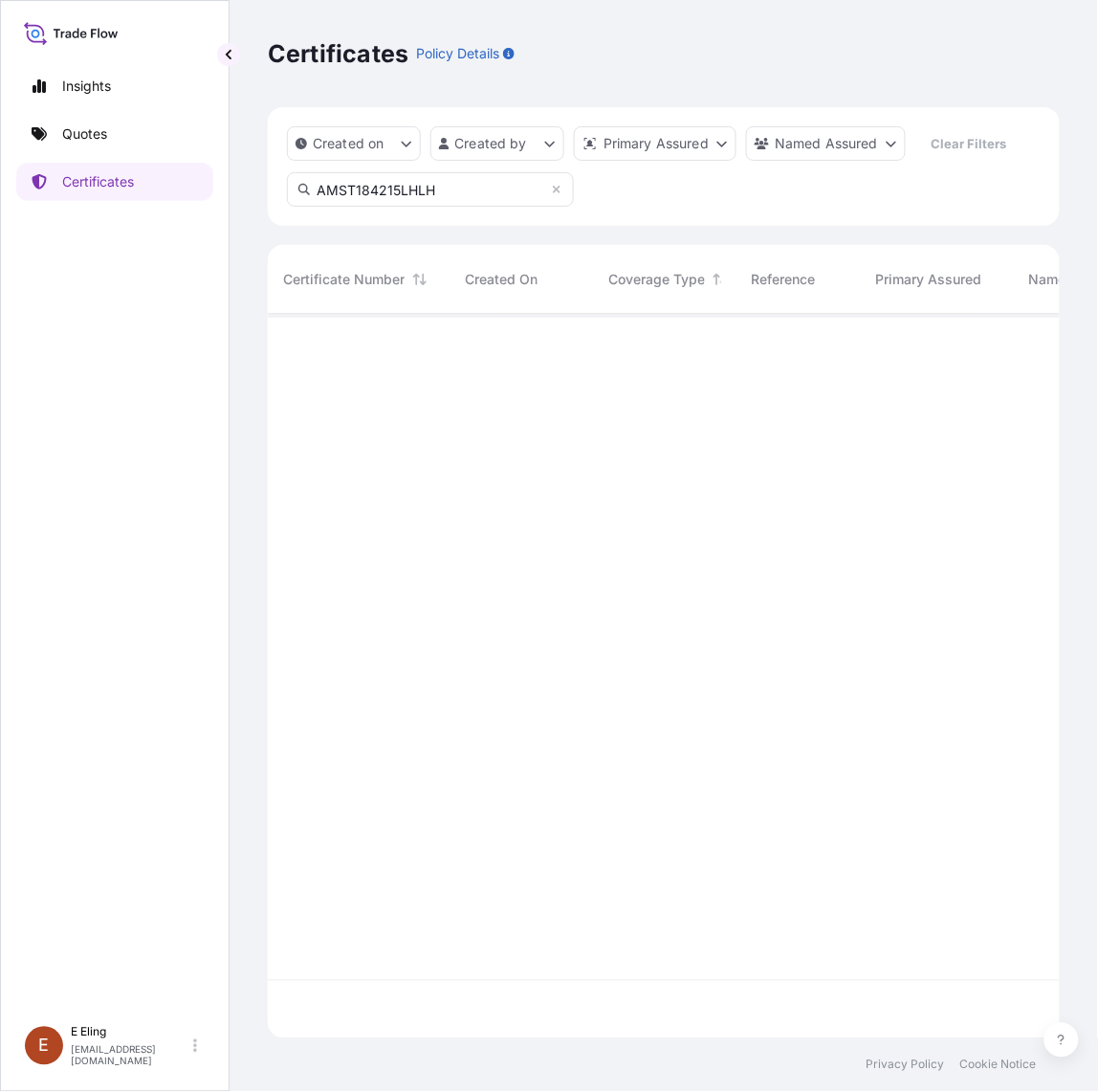
type input "AMST184215LHLH"
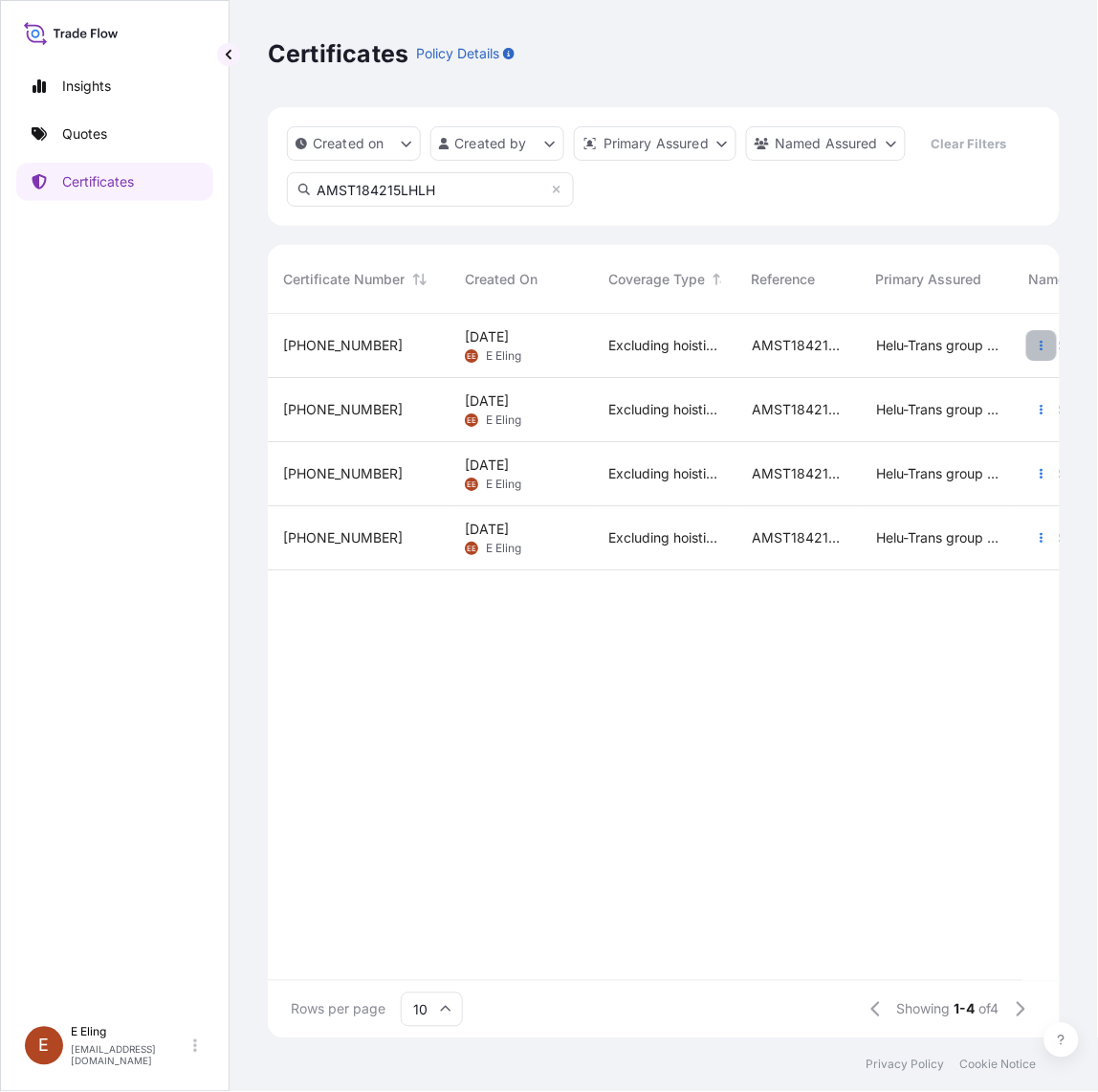
click at [1034, 346] on button "button" at bounding box center [1042, 345] width 31 height 31
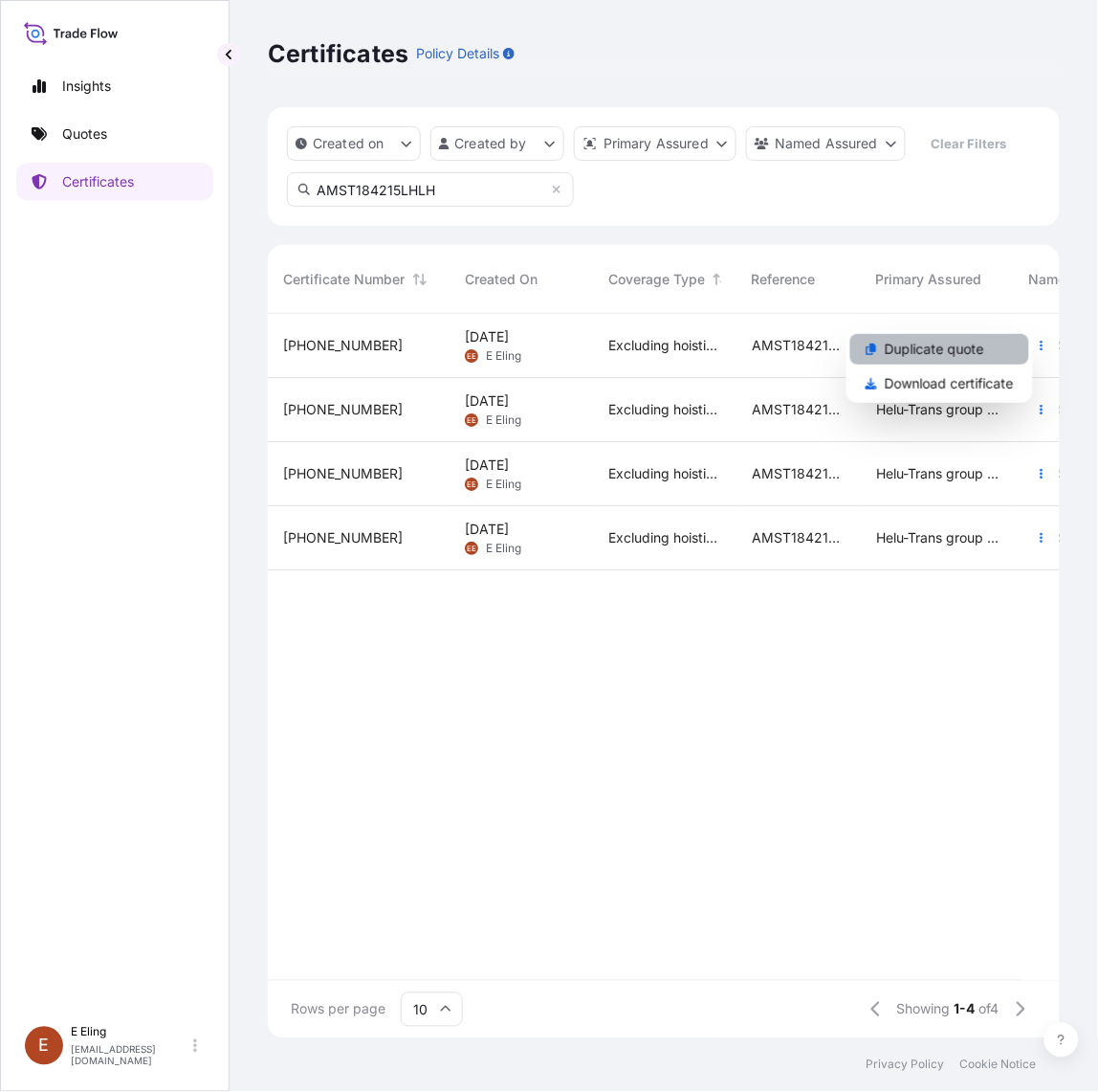
click at [1010, 357] on link "Duplicate quote" at bounding box center [940, 349] width 179 height 31
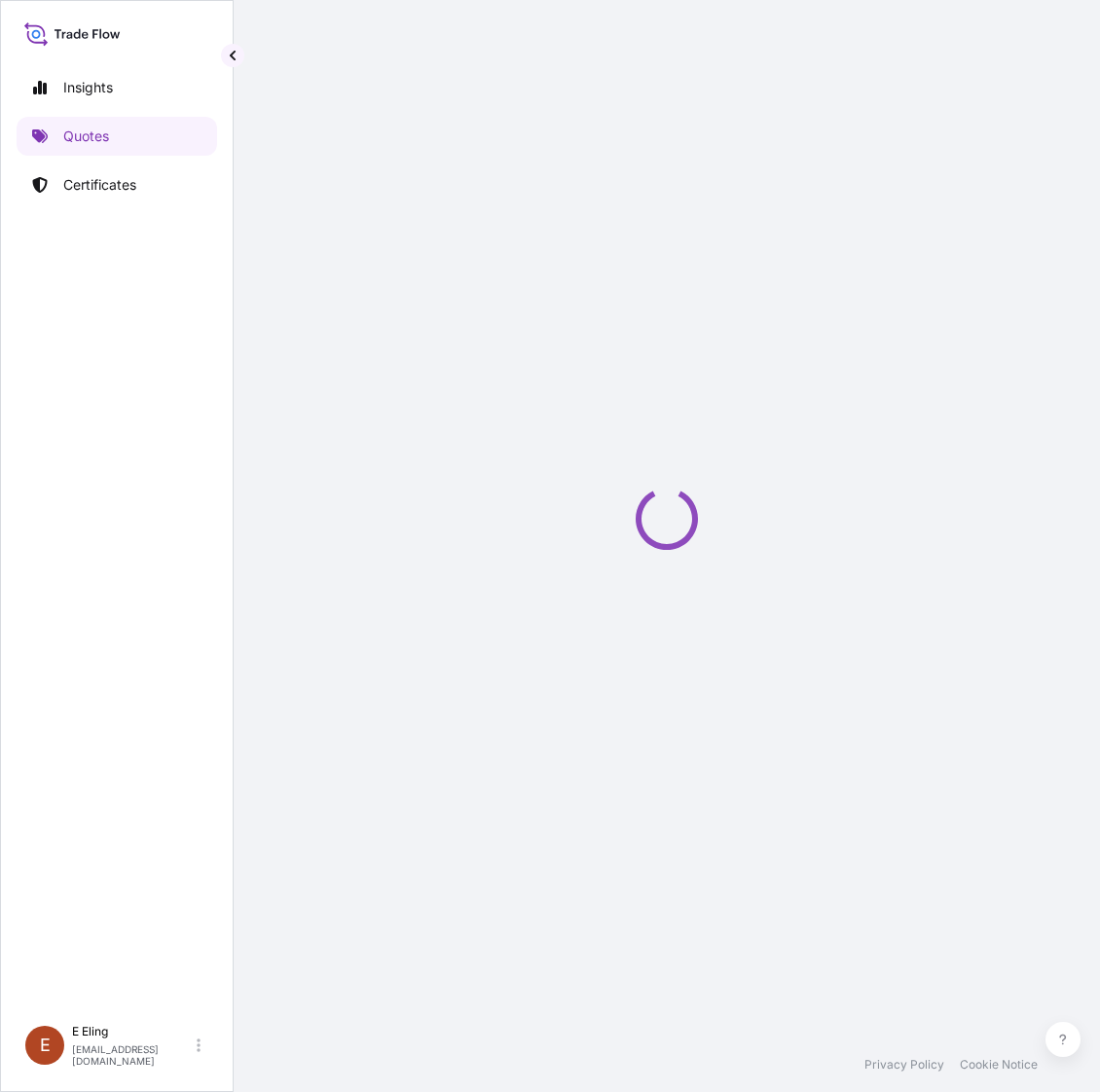
scroll to position [31, 0]
select select "STORAGE"
select select "Storage"
select select "Yes"
select select "Singapore"
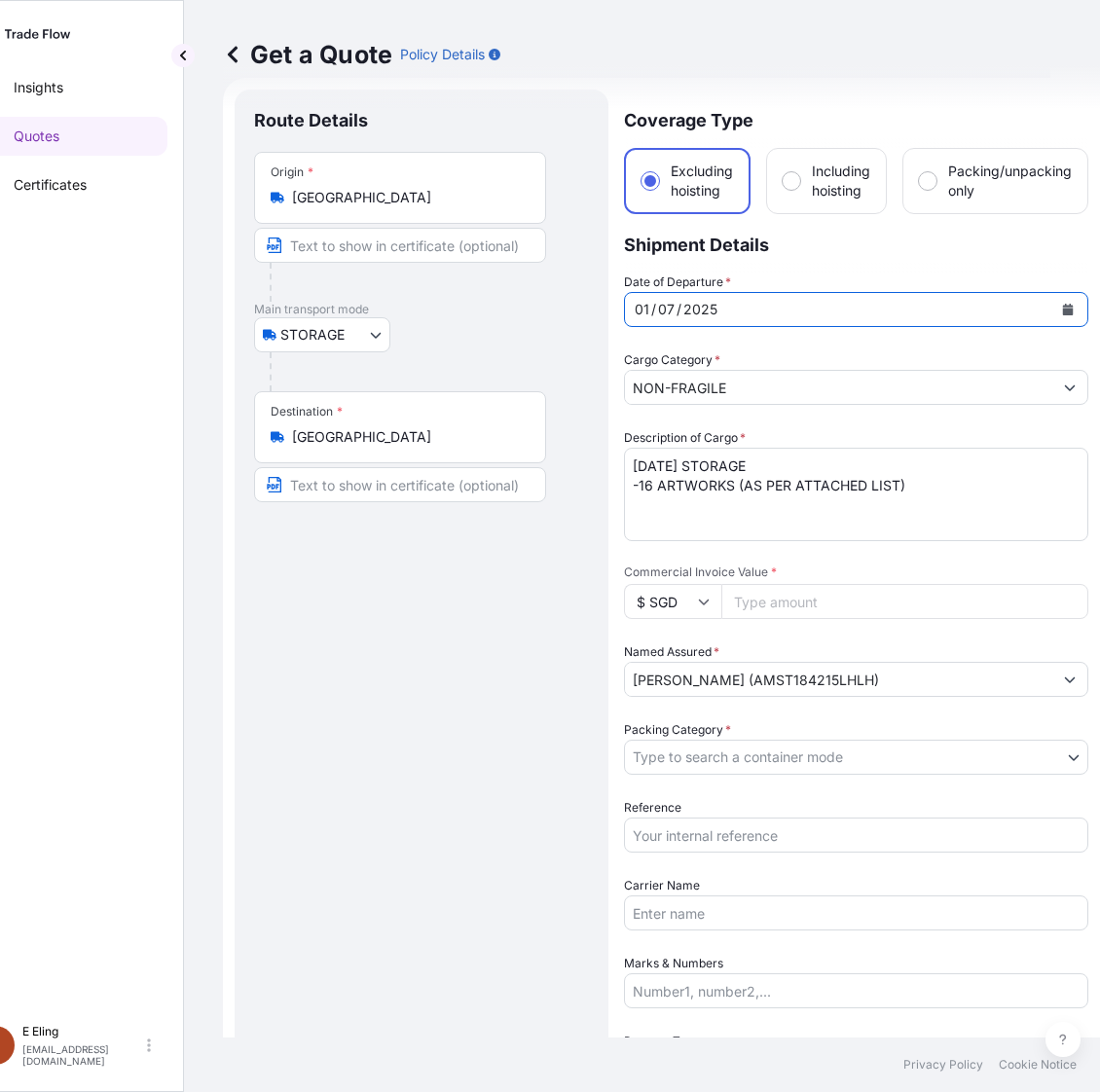
click at [1064, 309] on icon "Calendar" at bounding box center [1068, 310] width 11 height 12
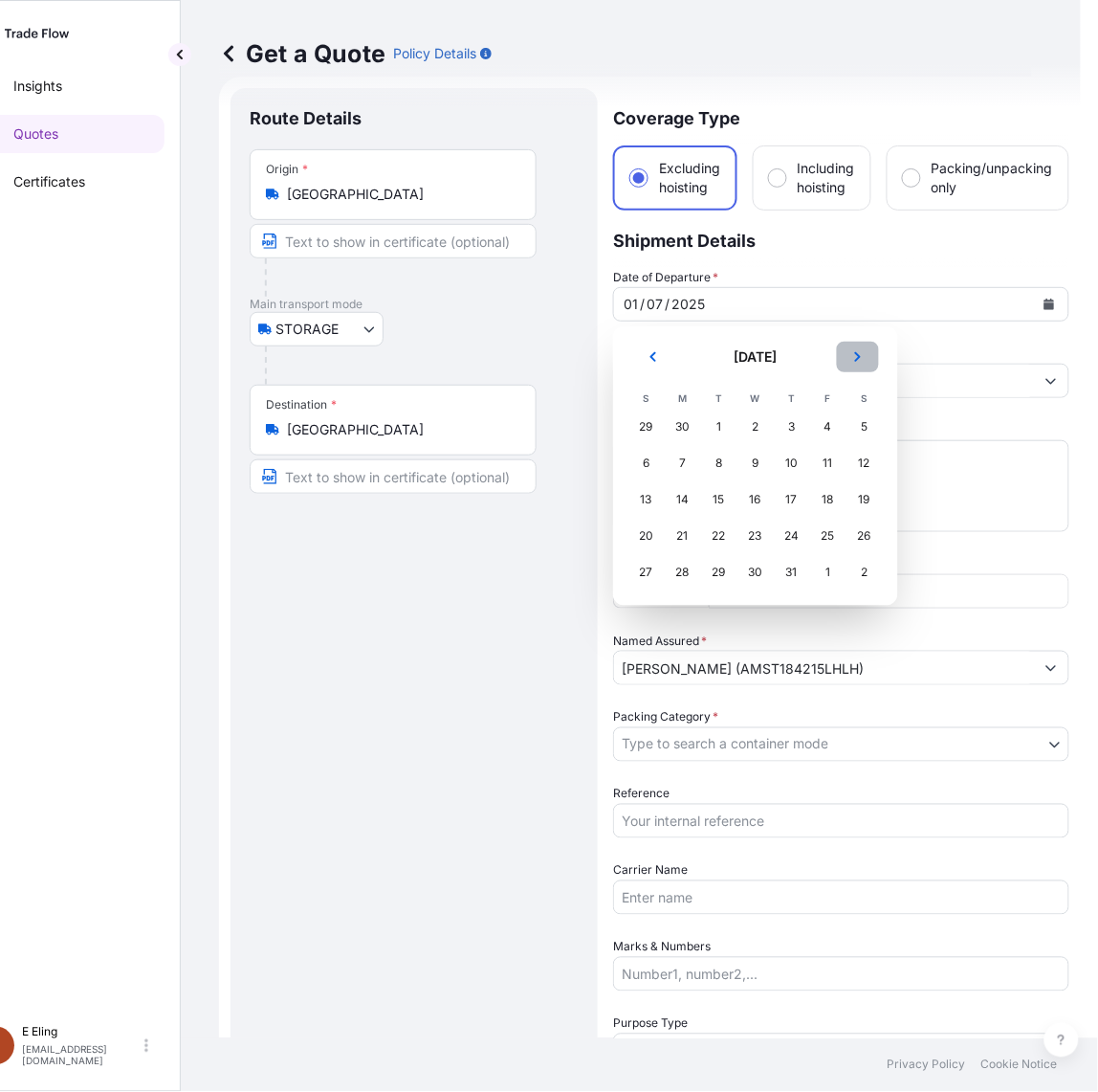
click at [854, 356] on icon "Next" at bounding box center [859, 357] width 12 height 12
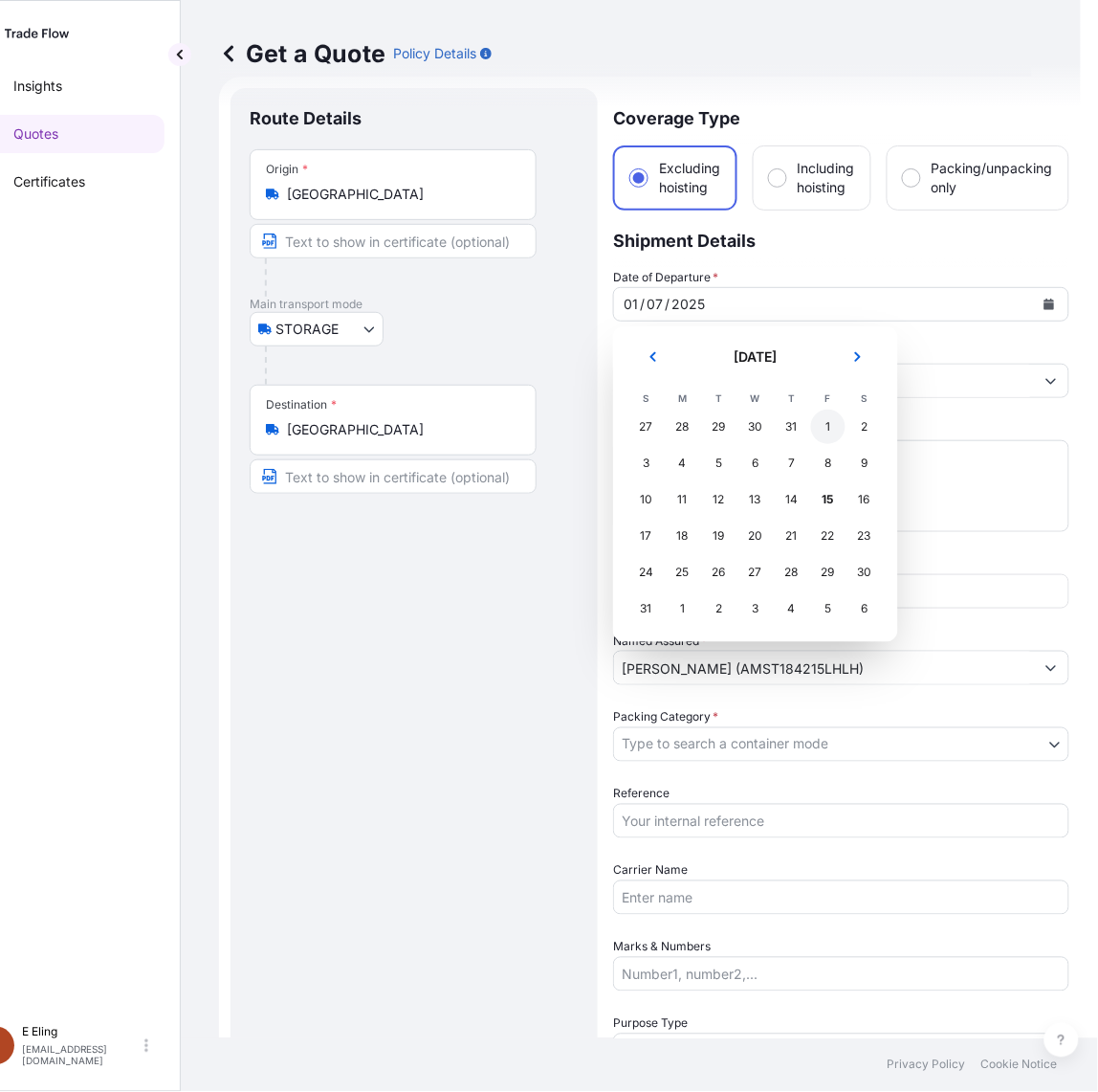
click at [821, 428] on div "1" at bounding box center [829, 427] width 35 height 35
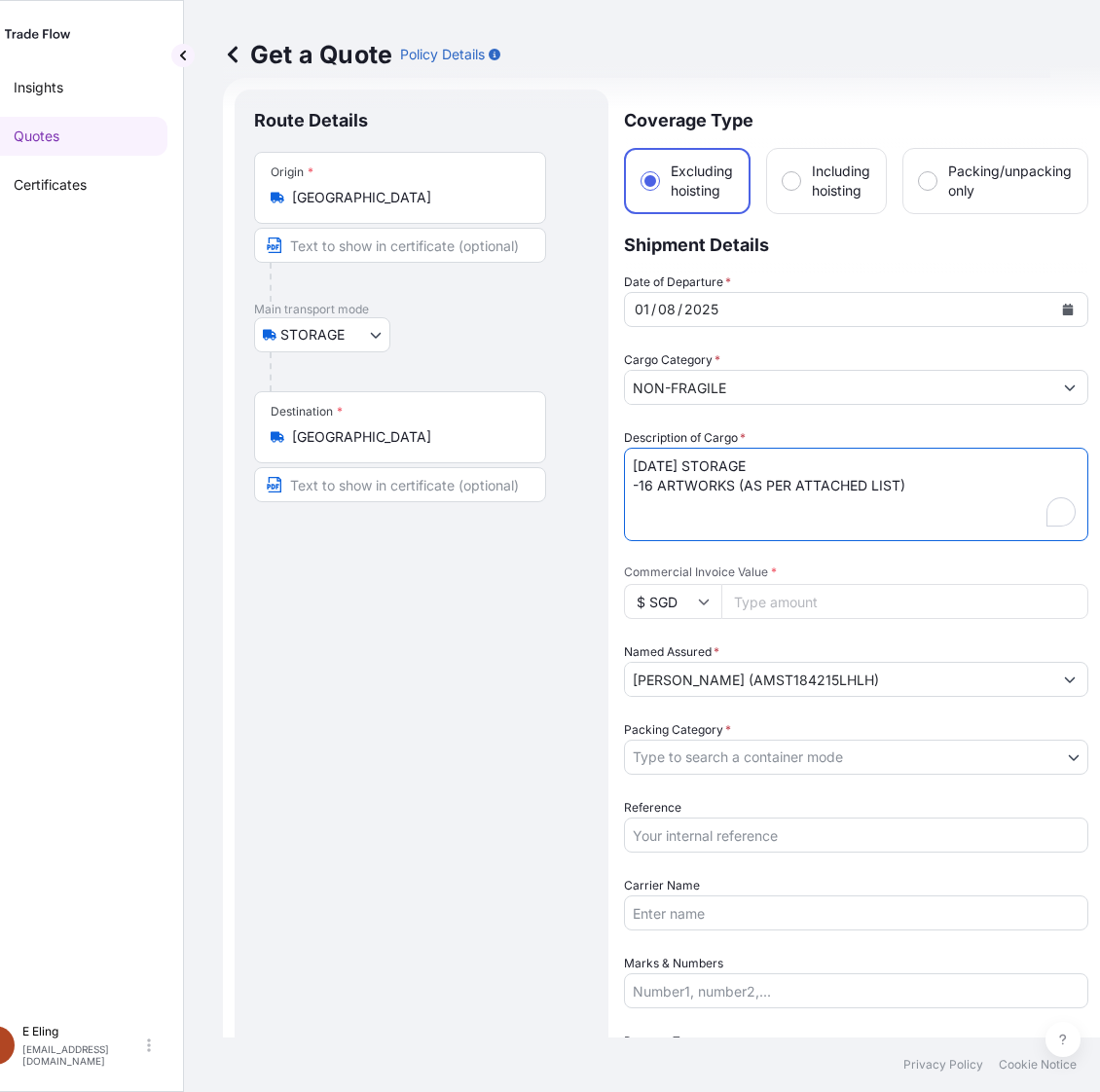
drag, startPoint x: 664, startPoint y: 468, endPoint x: 598, endPoint y: 463, distance: 66.2
click at [598, 463] on form "Route Details Place of loading Road / Inland Road / Inland Origin * Singapore M…" at bounding box center [661, 812] width 877 height 1468
type textarea "AUG25 STORAGE -16 ARTWORKS (AS PER ATTACHED LIST)"
click at [730, 839] on input "Reference" at bounding box center [856, 835] width 464 height 35
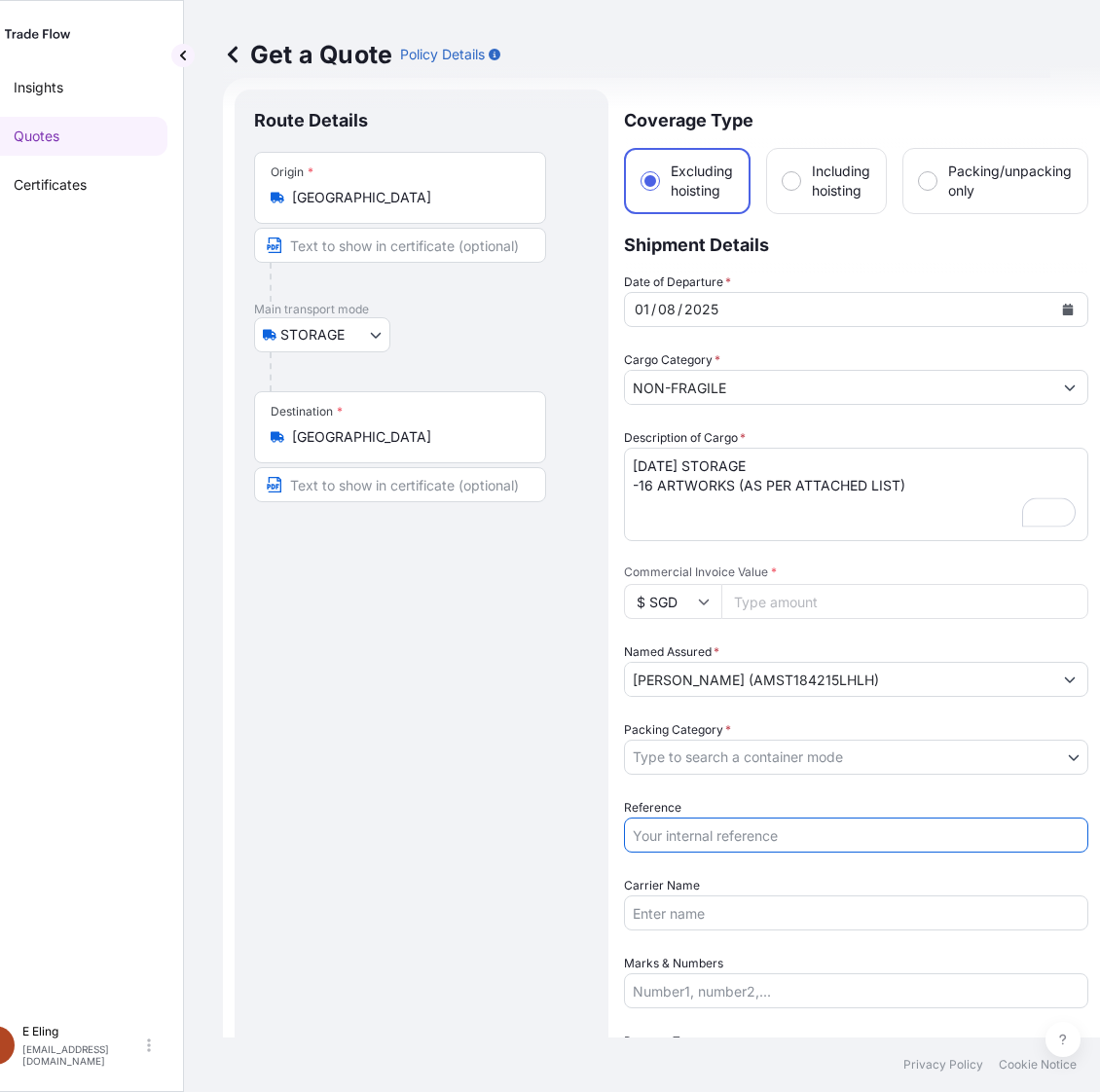
paste input "AMST184215LHLH"
type input "AMST184215LHLH"
click at [726, 756] on body "August 2025 Insights Quotes Certificates E E Eling eeling@helutrans.com Get a Q…" at bounding box center [500, 546] width 1100 height 1092
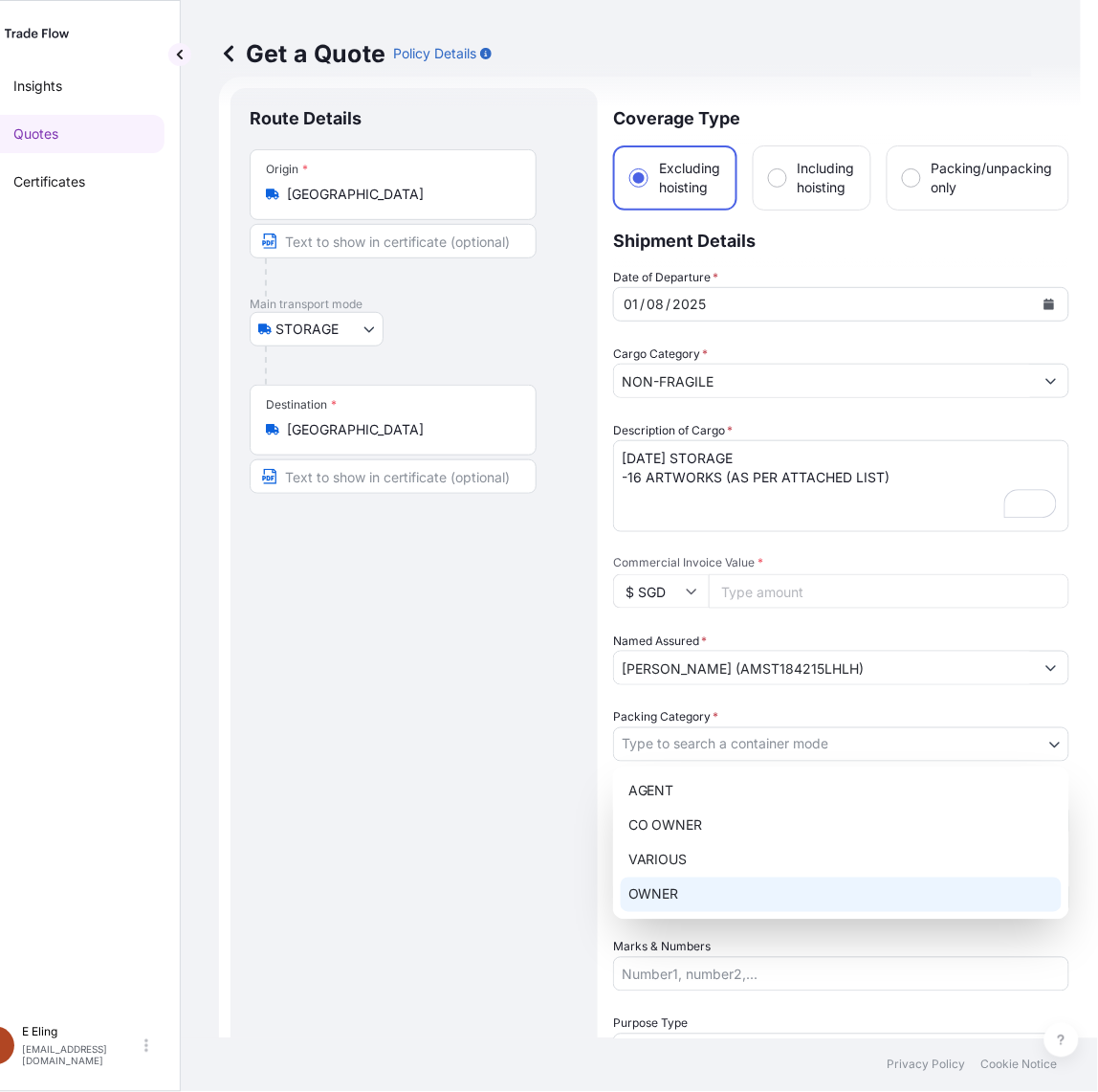
click at [695, 896] on div "AGENT CO OWNER VARIOUS OWNER" at bounding box center [841, 842] width 457 height 153
select select "27"
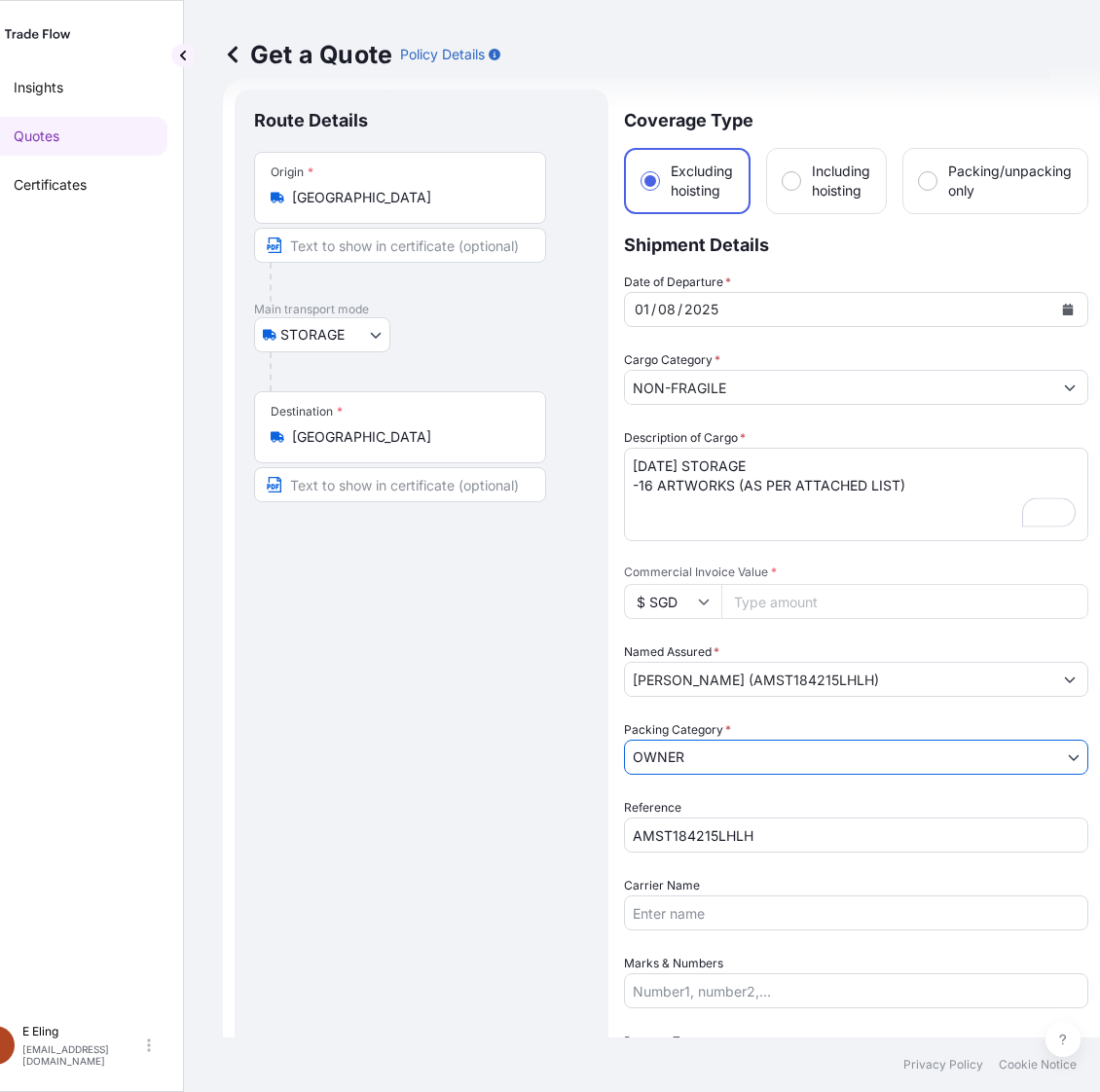
click at [707, 911] on input "Carrier Name" at bounding box center [856, 913] width 464 height 35
click at [762, 596] on input "Commercial Invoice Value *" at bounding box center [903, 601] width 367 height 35
paste input "3528037.81"
type input "3528037.81"
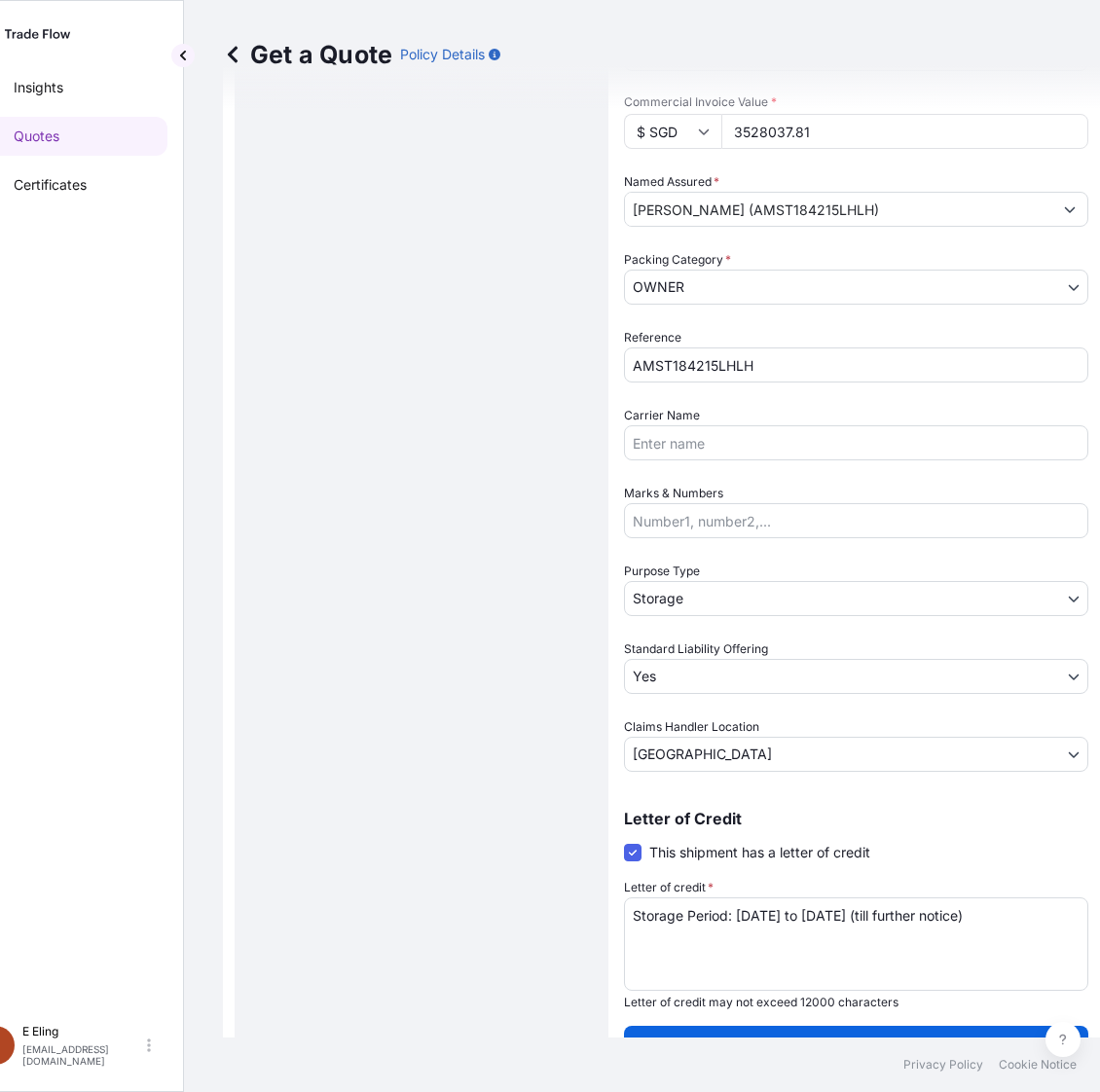
scroll to position [0, 0]
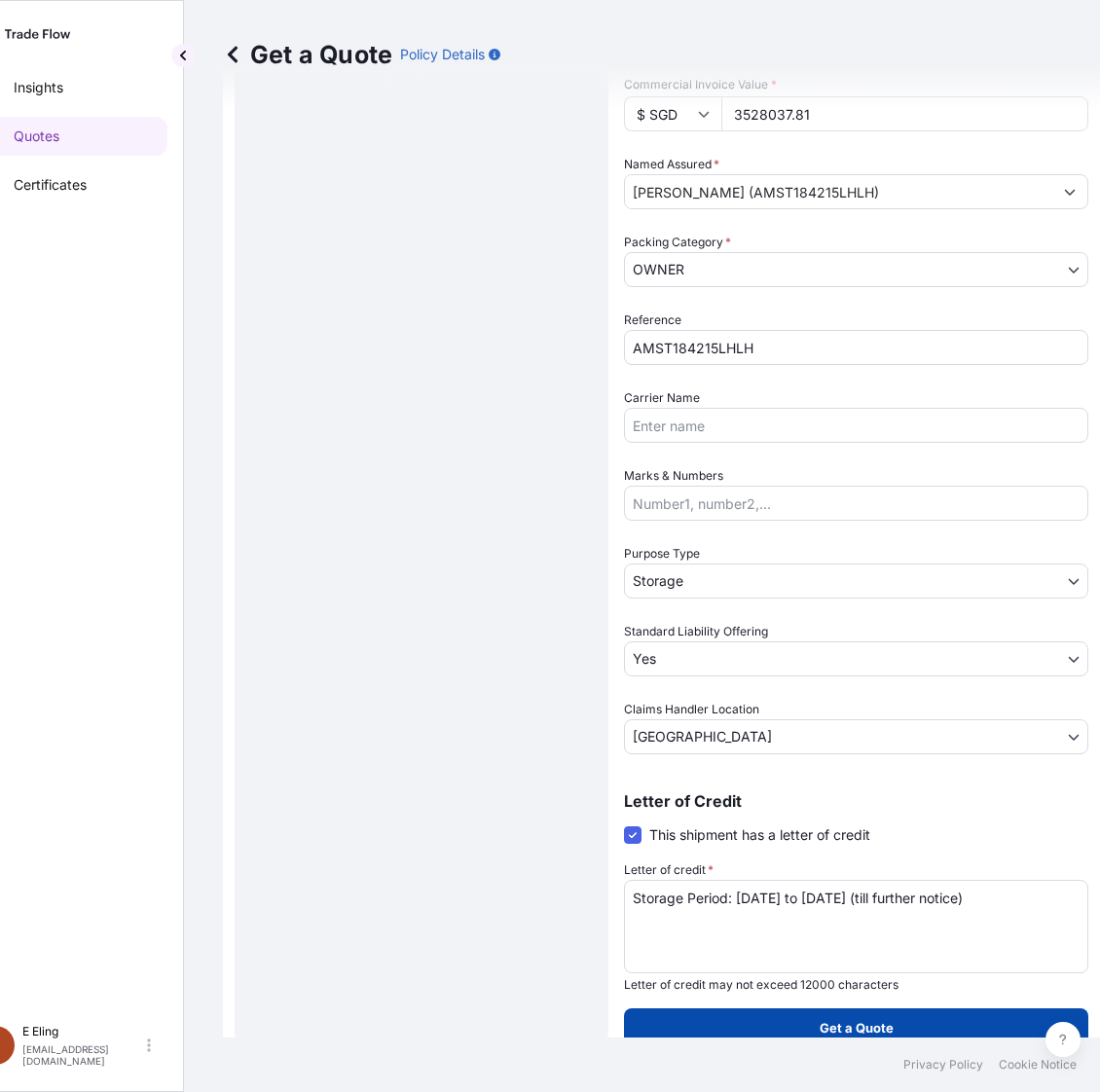
click at [839, 1039] on button "Get a Quote" at bounding box center [856, 1027] width 464 height 39
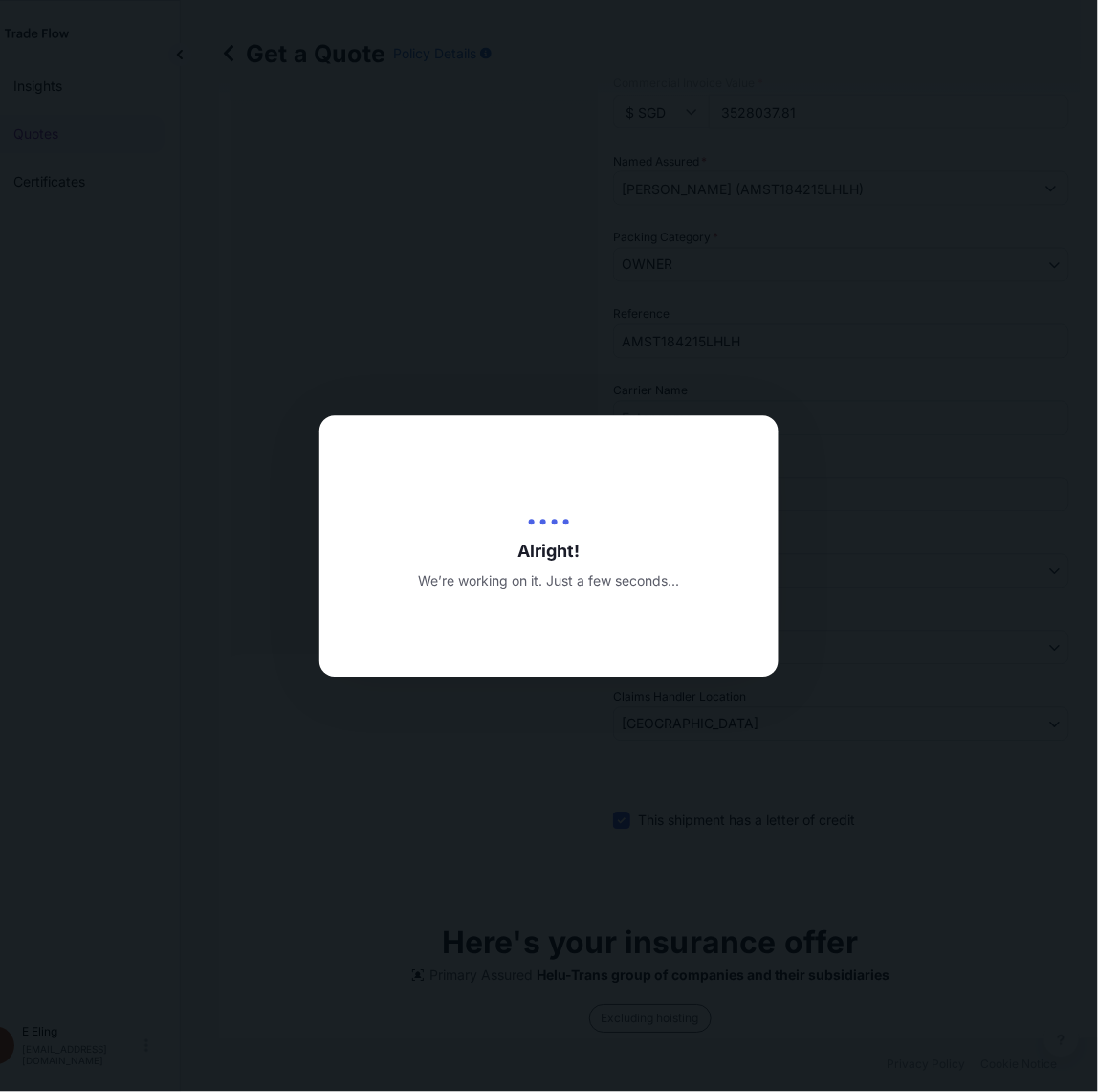
type input "15/08/2025"
select select "STORAGE"
select select "Transit"
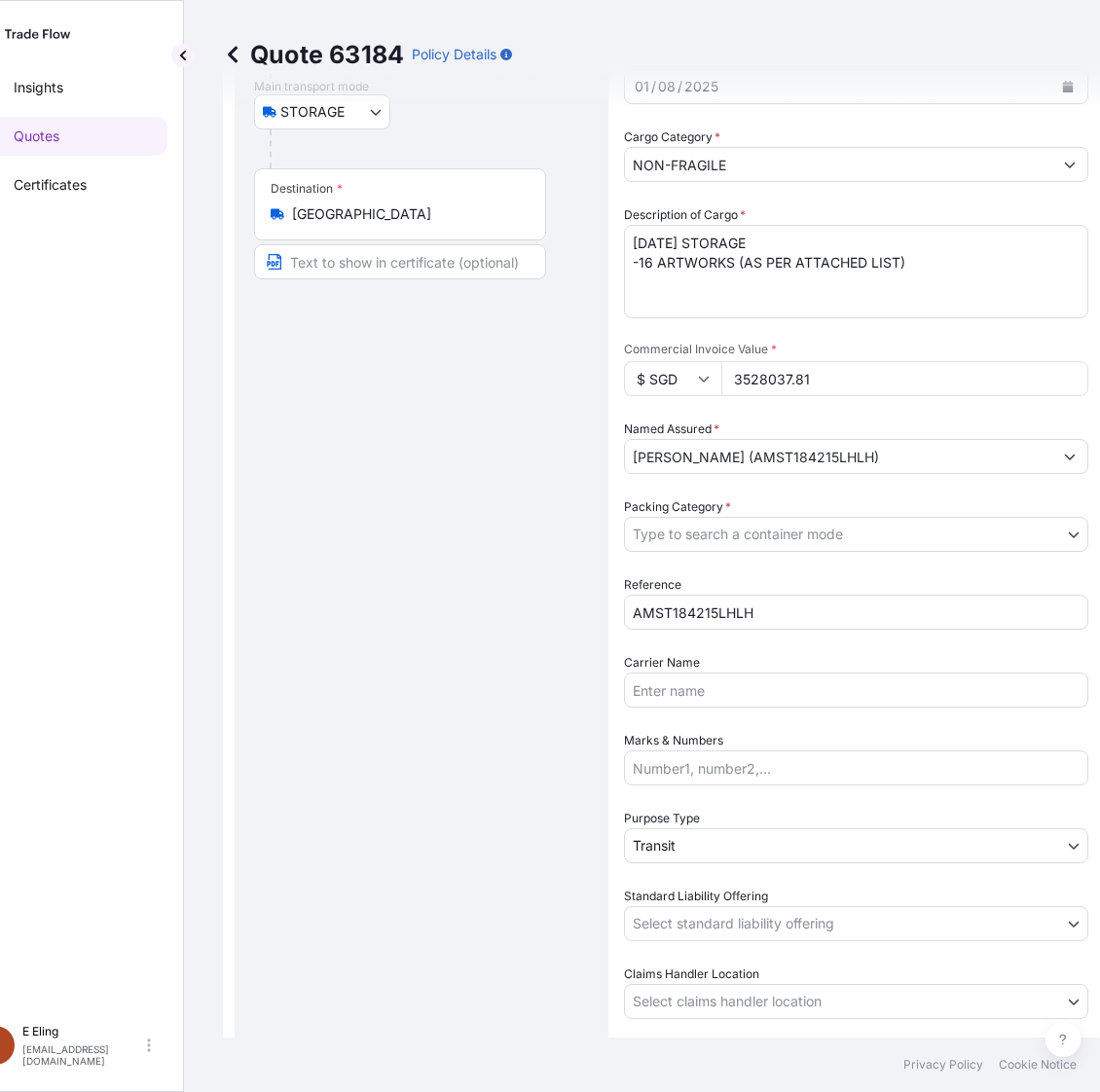
scroll to position [18, 50]
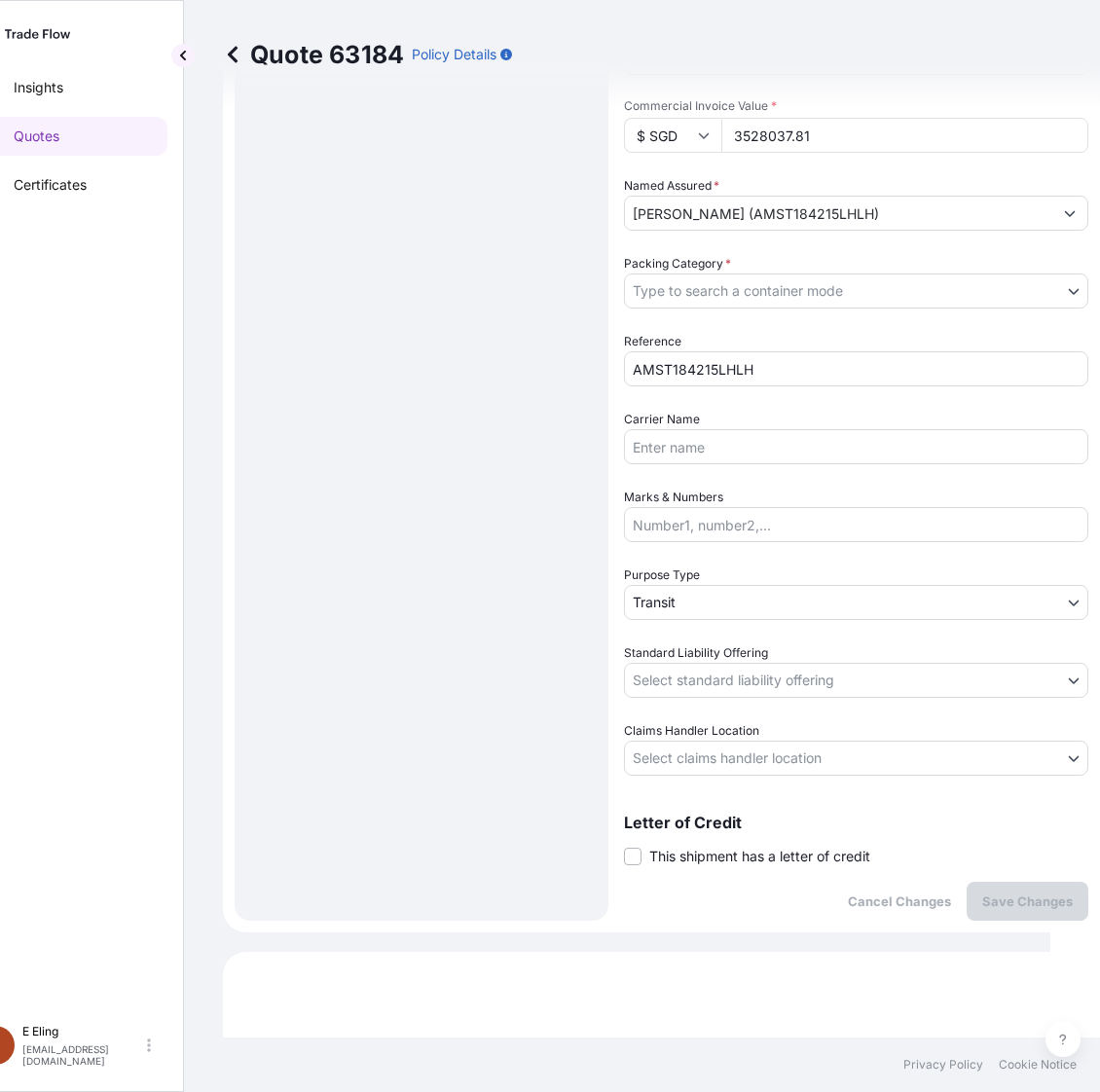
click at [710, 847] on span "This shipment has a letter of credit" at bounding box center [760, 856] width 221 height 20
click at [624, 846] on input "This shipment has a letter of credit" at bounding box center [624, 846] width 0 height 0
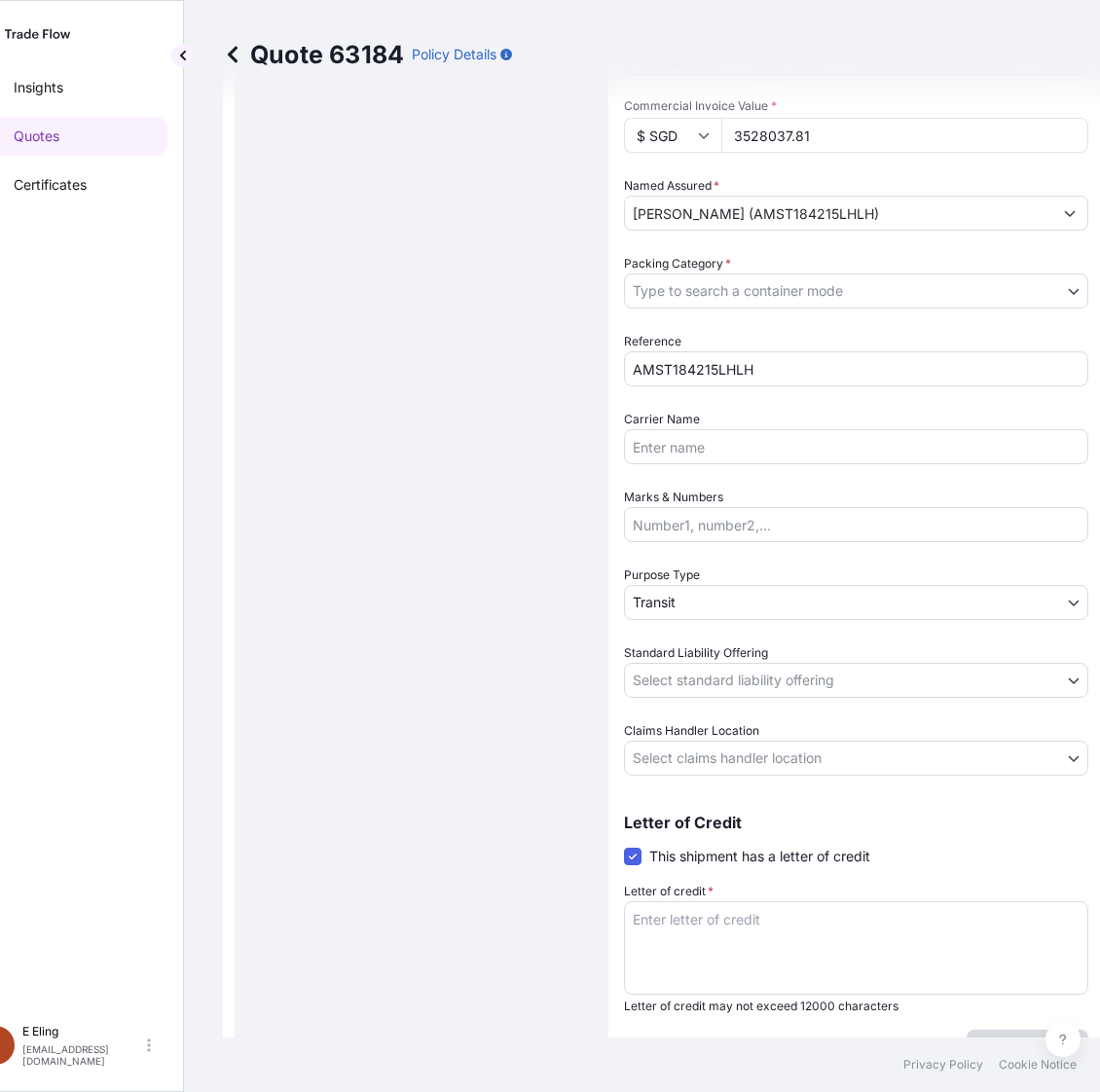
click at [730, 901] on textarea "Letter of credit *" at bounding box center [856, 948] width 464 height 94
paste textarea "Storage Period: 01 Aug 2025 to 31 Aug 2025 (till further notice)"
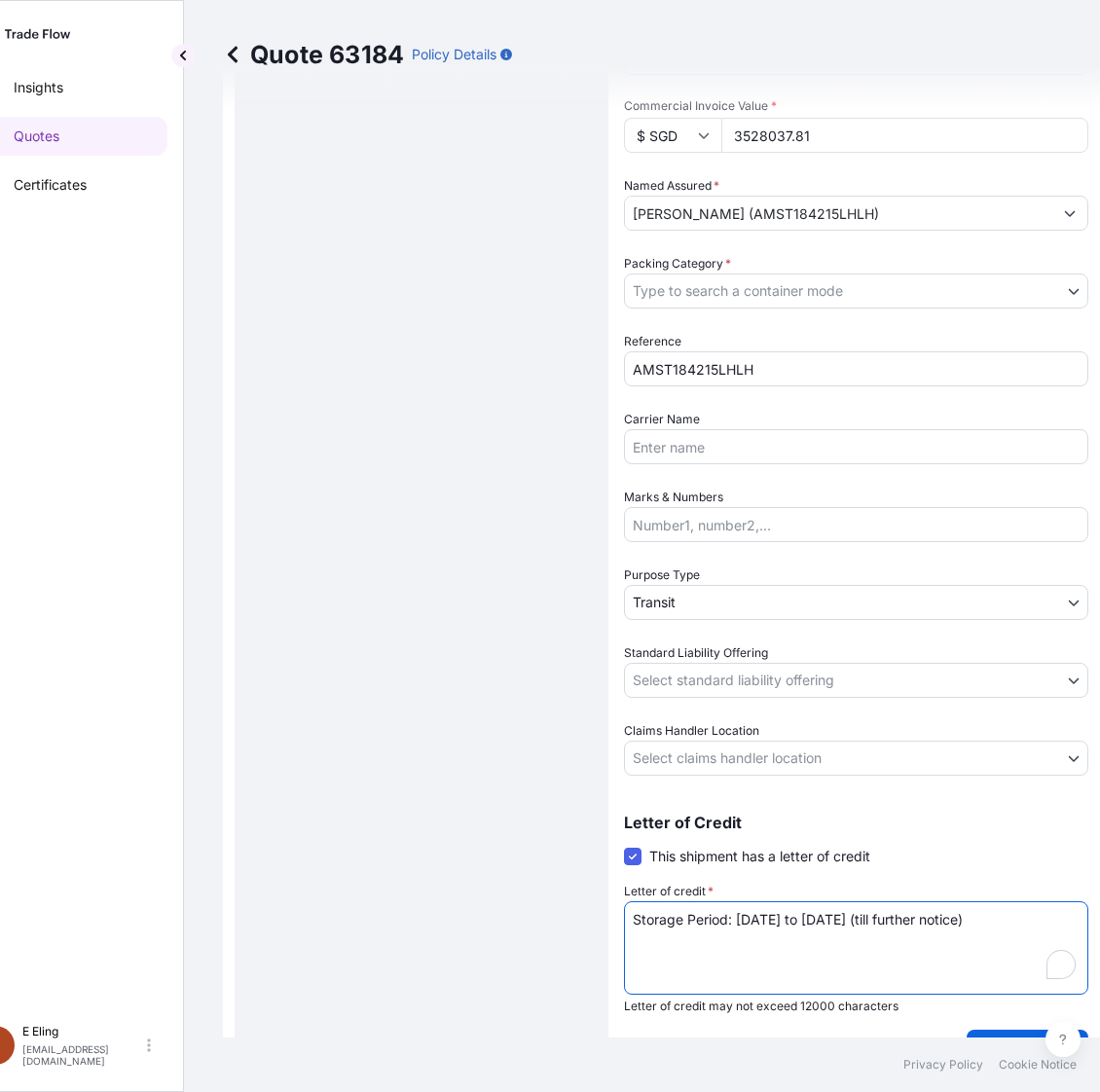
type textarea "Storage Period: 01 Aug 2025 to 31 Aug 2025 (till further notice)"
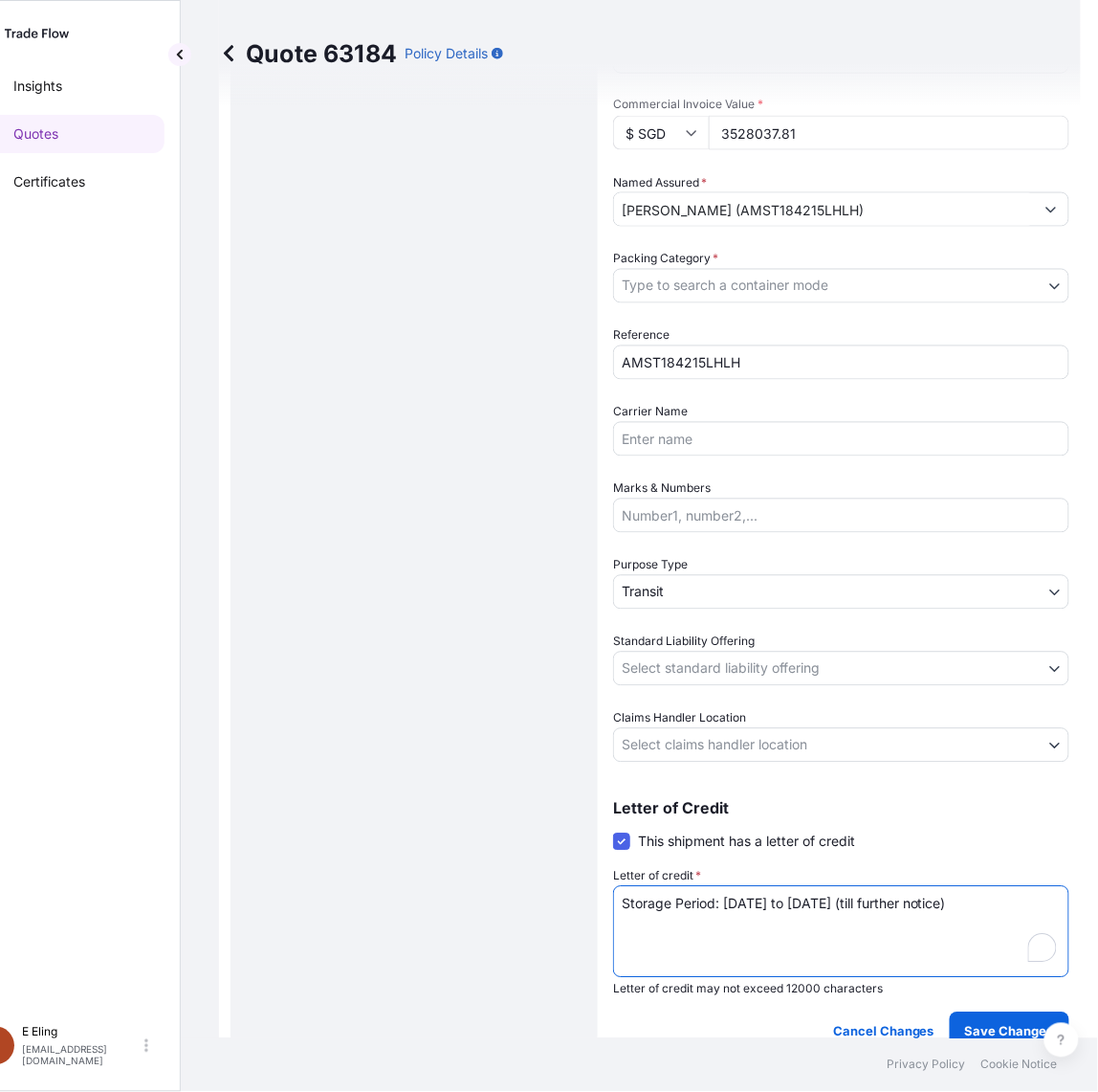
click at [744, 730] on body "Insights Quotes Certificates E E Eling eeling@helutrans.com Quote 63184 Policy …" at bounding box center [500, 546] width 1098 height 1092
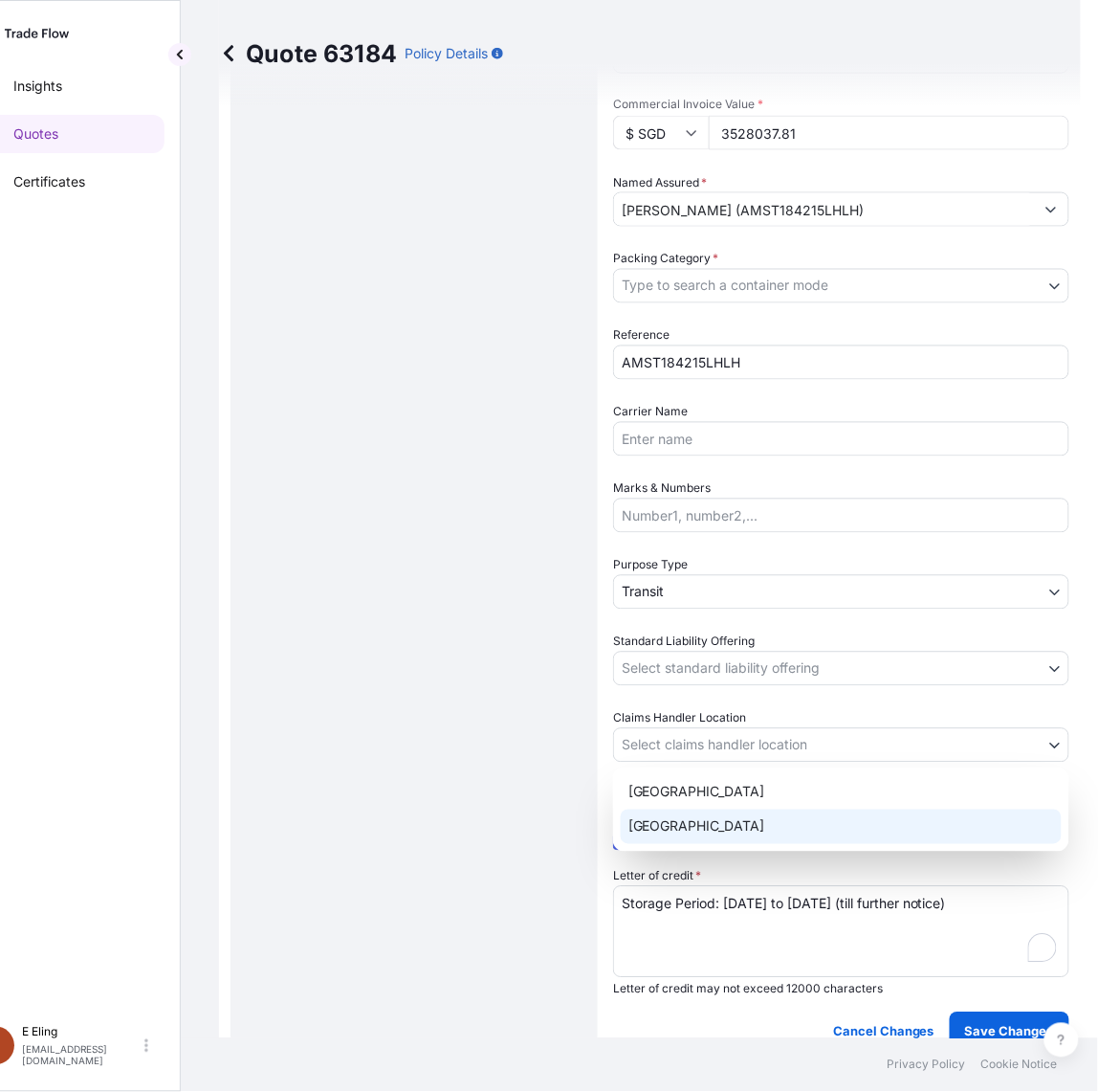
click at [676, 824] on div "Singapore" at bounding box center [841, 827] width 441 height 35
select select "Singapore"
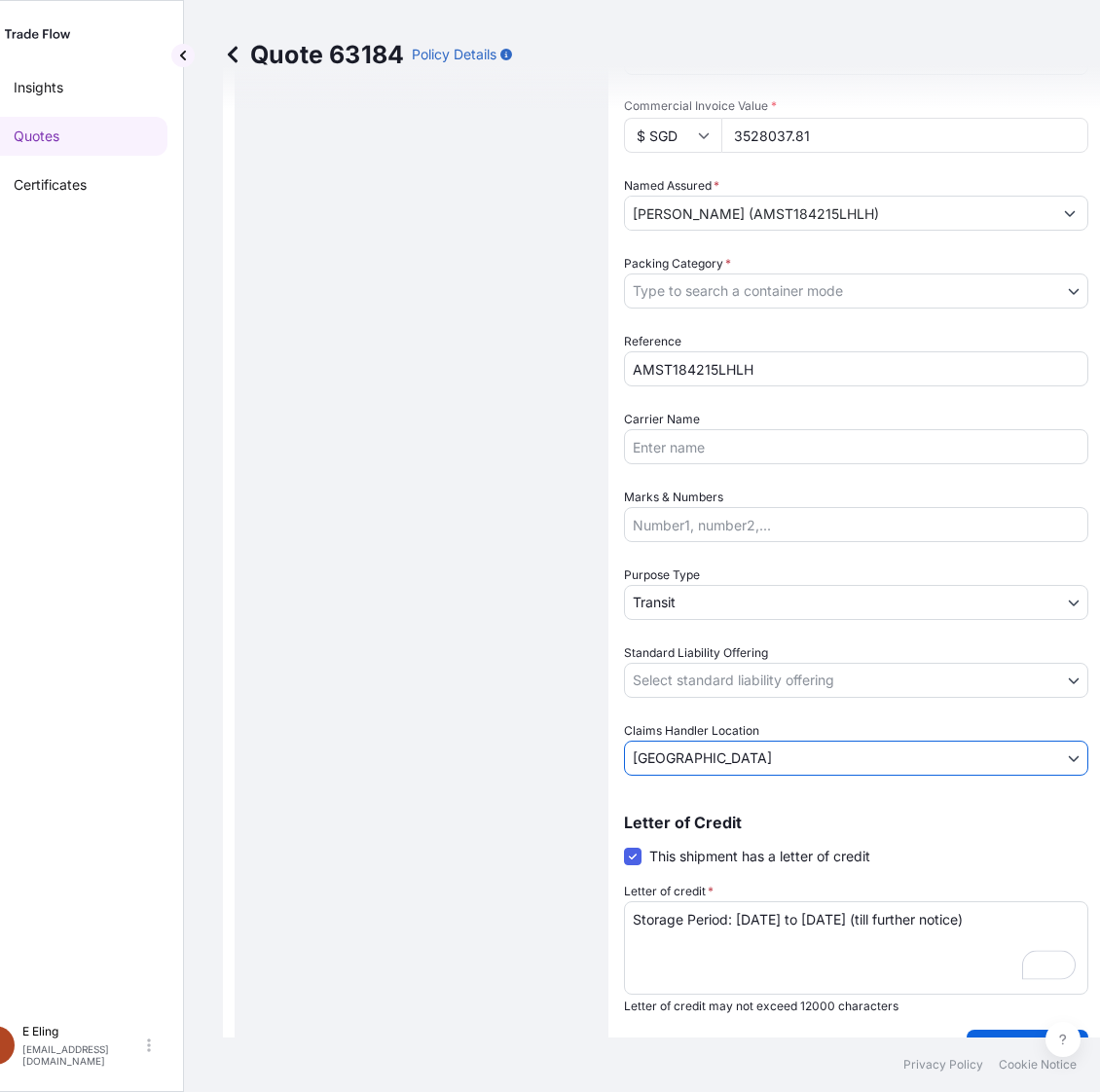
click at [698, 689] on body "Insights Quotes Certificates E E Eling eeling@helutrans.com Quote 63184 Policy …" at bounding box center [500, 546] width 1100 height 1092
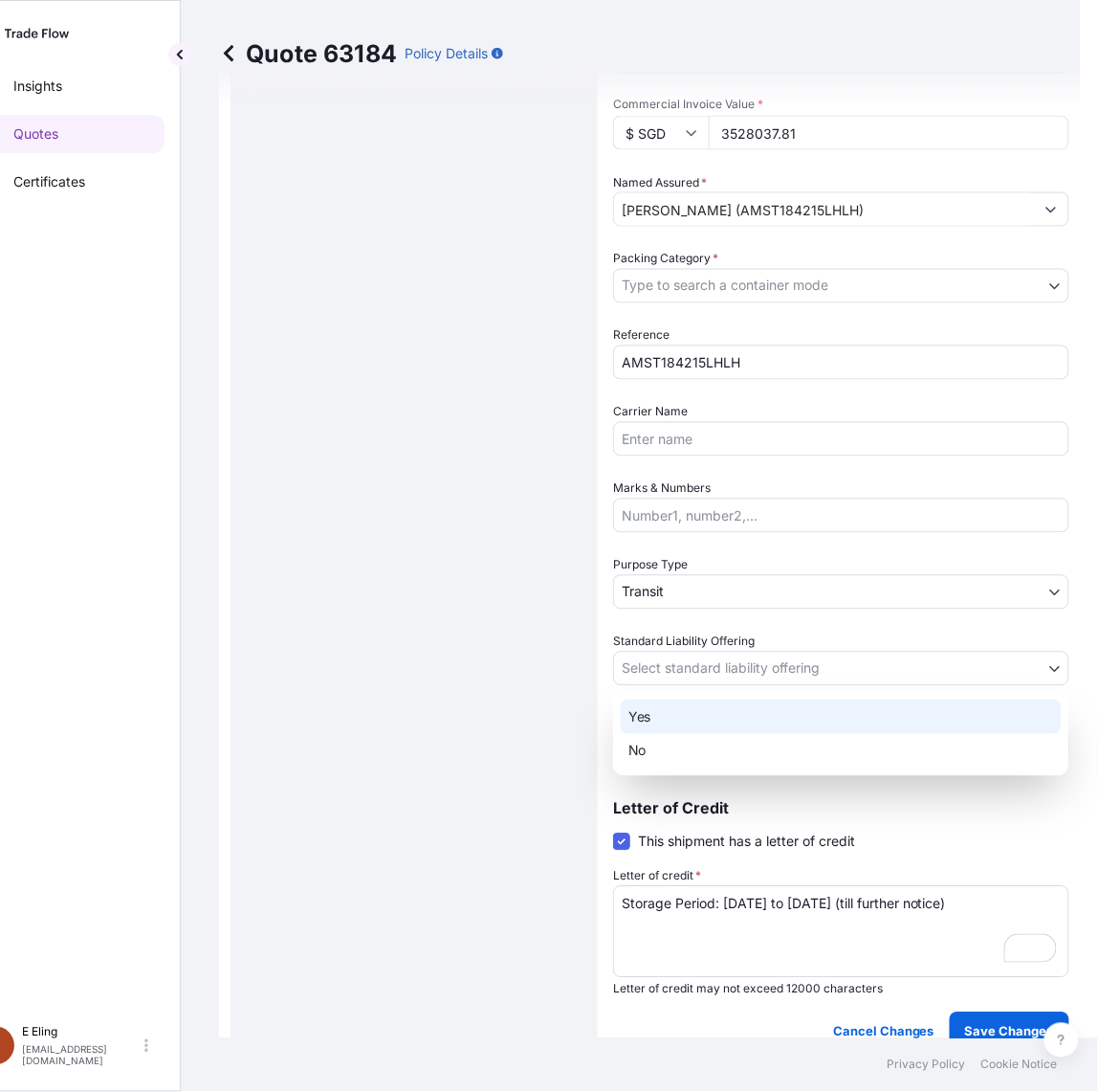
click at [682, 728] on div "Yes" at bounding box center [841, 716] width 441 height 35
select select "Yes"
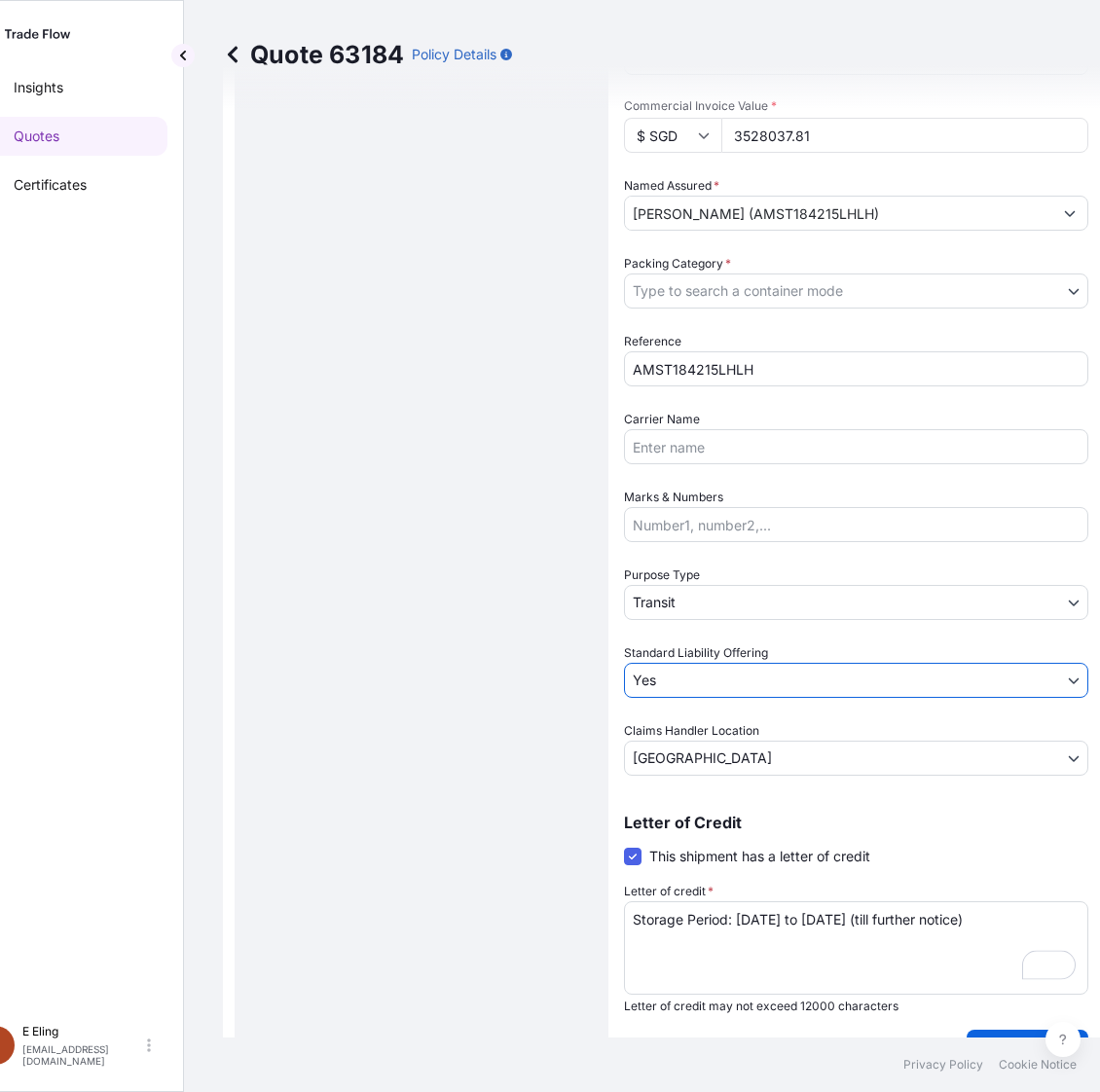
click at [693, 595] on body "Insights Quotes Certificates E E Eling eeling@helutrans.com Quote 63184 Policy …" at bounding box center [500, 546] width 1100 height 1092
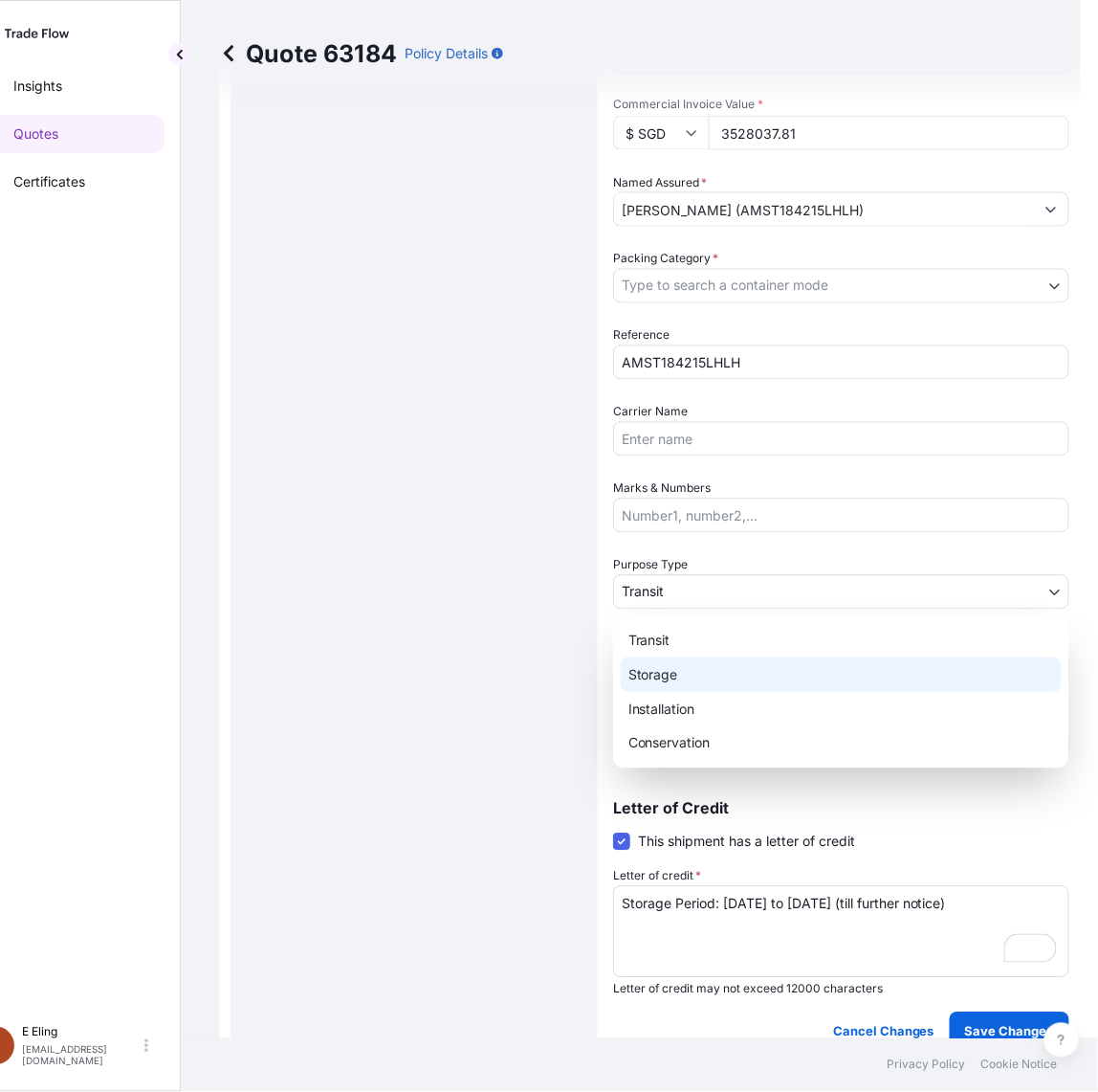
click at [667, 682] on div "Storage" at bounding box center [841, 675] width 441 height 35
select select "Storage"
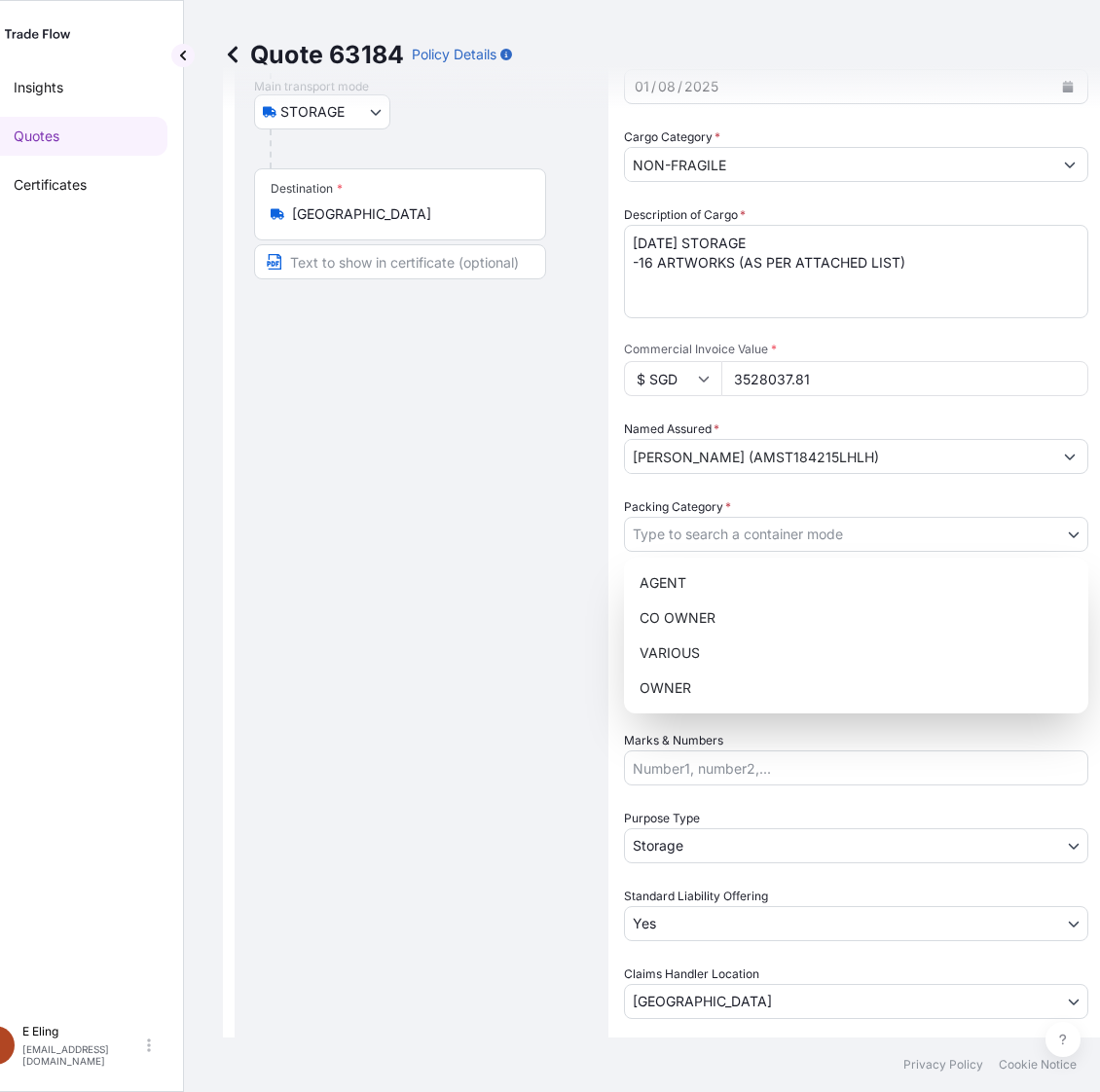
click at [744, 543] on body "Insights Quotes Certificates E E Eling eeling@helutrans.com Quote 63184 Policy …" at bounding box center [491, 546] width 1082 height 1092
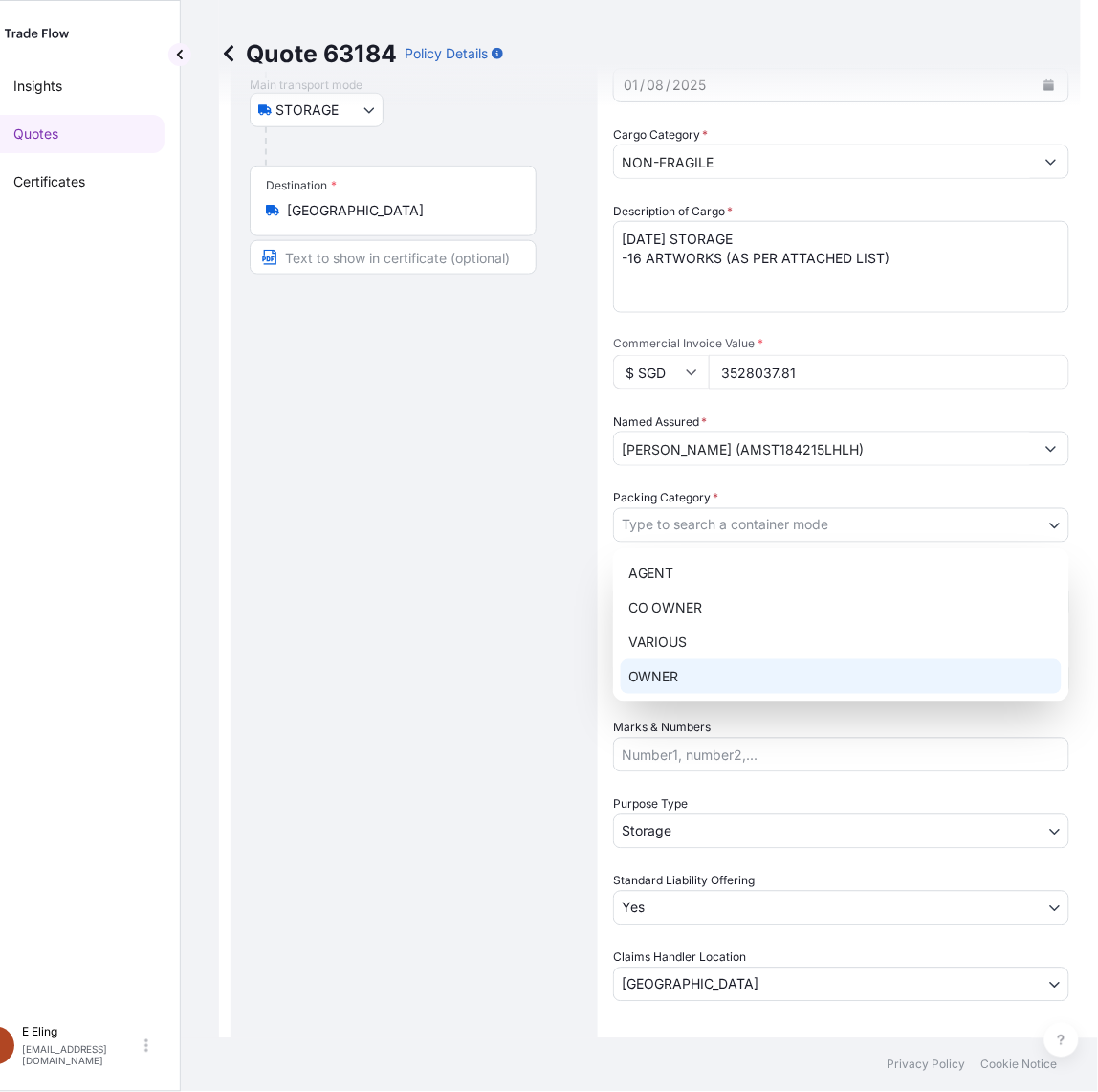
click at [715, 687] on div "OWNER" at bounding box center [841, 677] width 441 height 35
select select "27"
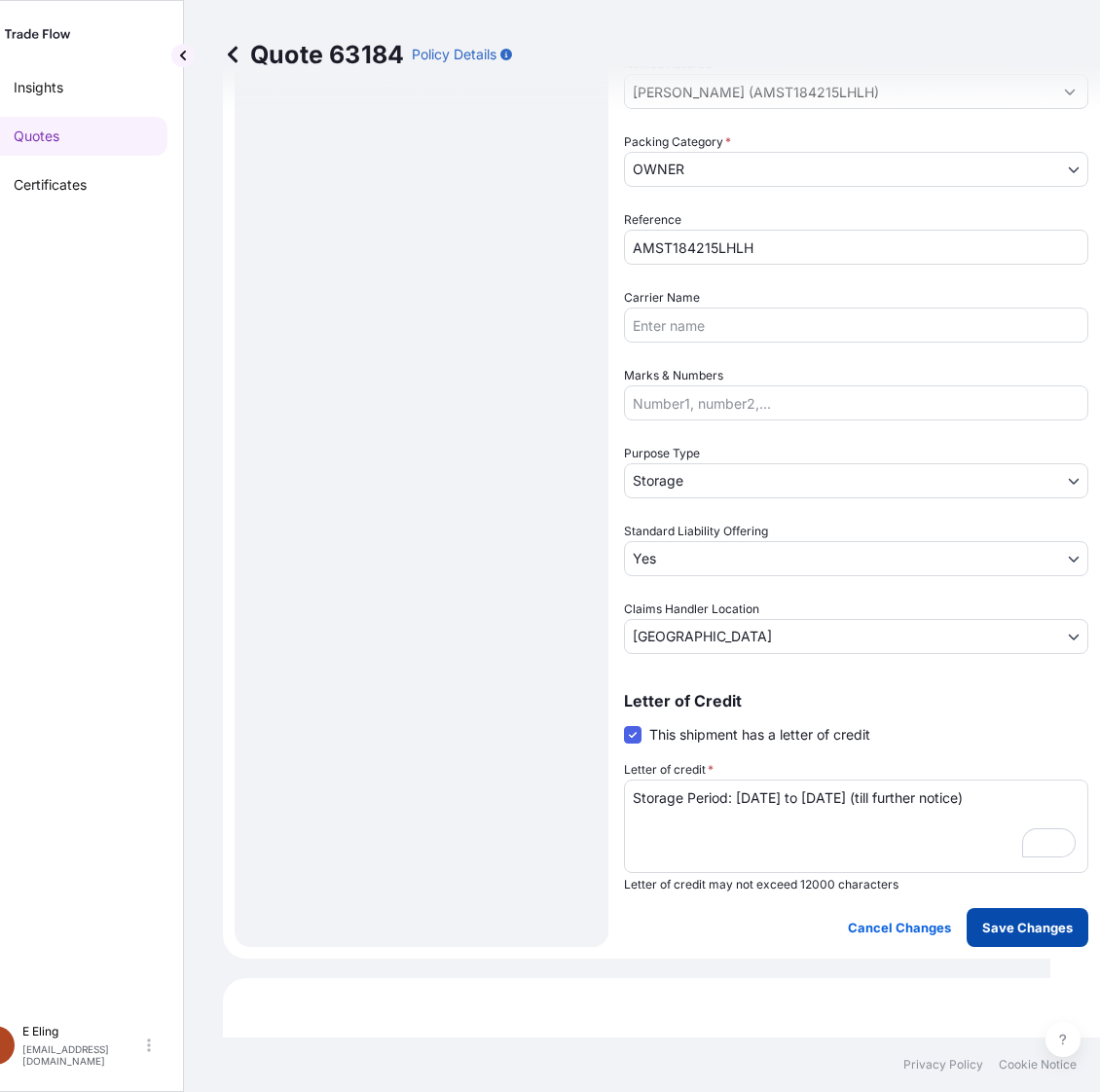
click at [1048, 917] on p "Save Changes" at bounding box center [1027, 927] width 91 height 20
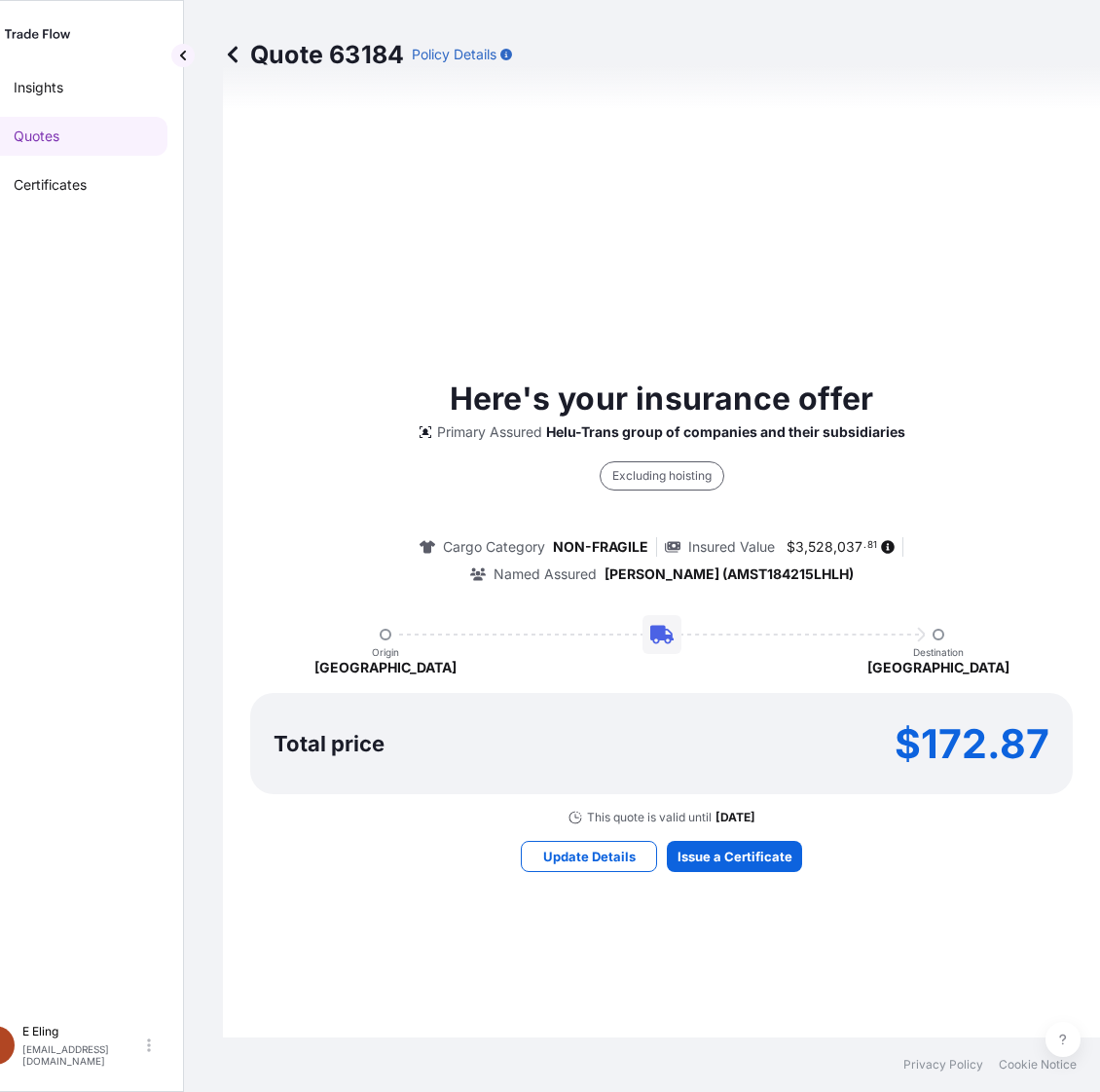
select select "STORAGE"
select select "Storage"
select select "Yes"
select select "Singapore"
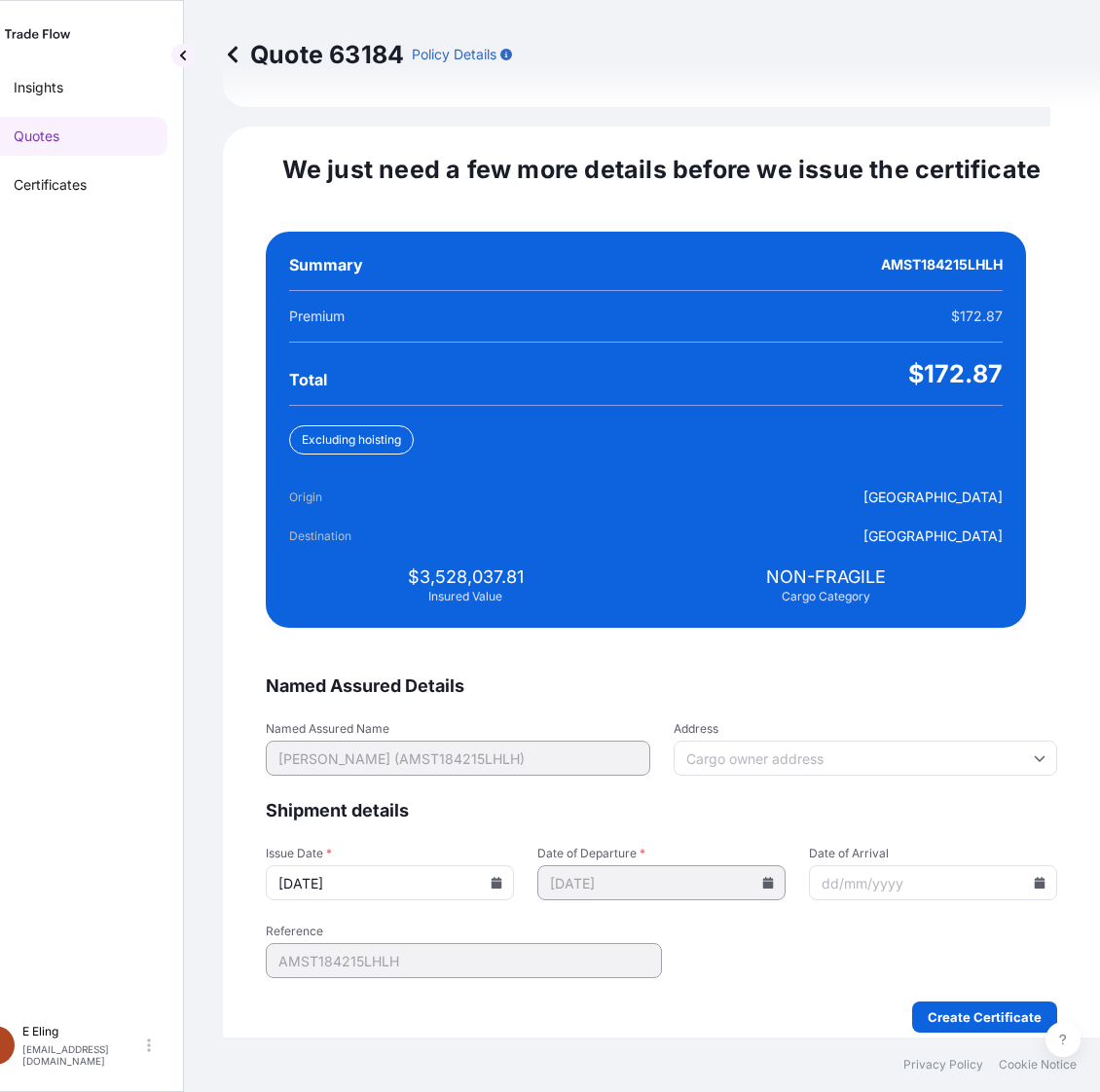
click at [513, 867] on input "15/08/2025" at bounding box center [390, 883] width 248 height 35
click at [503, 877] on icon at bounding box center [497, 883] width 11 height 12
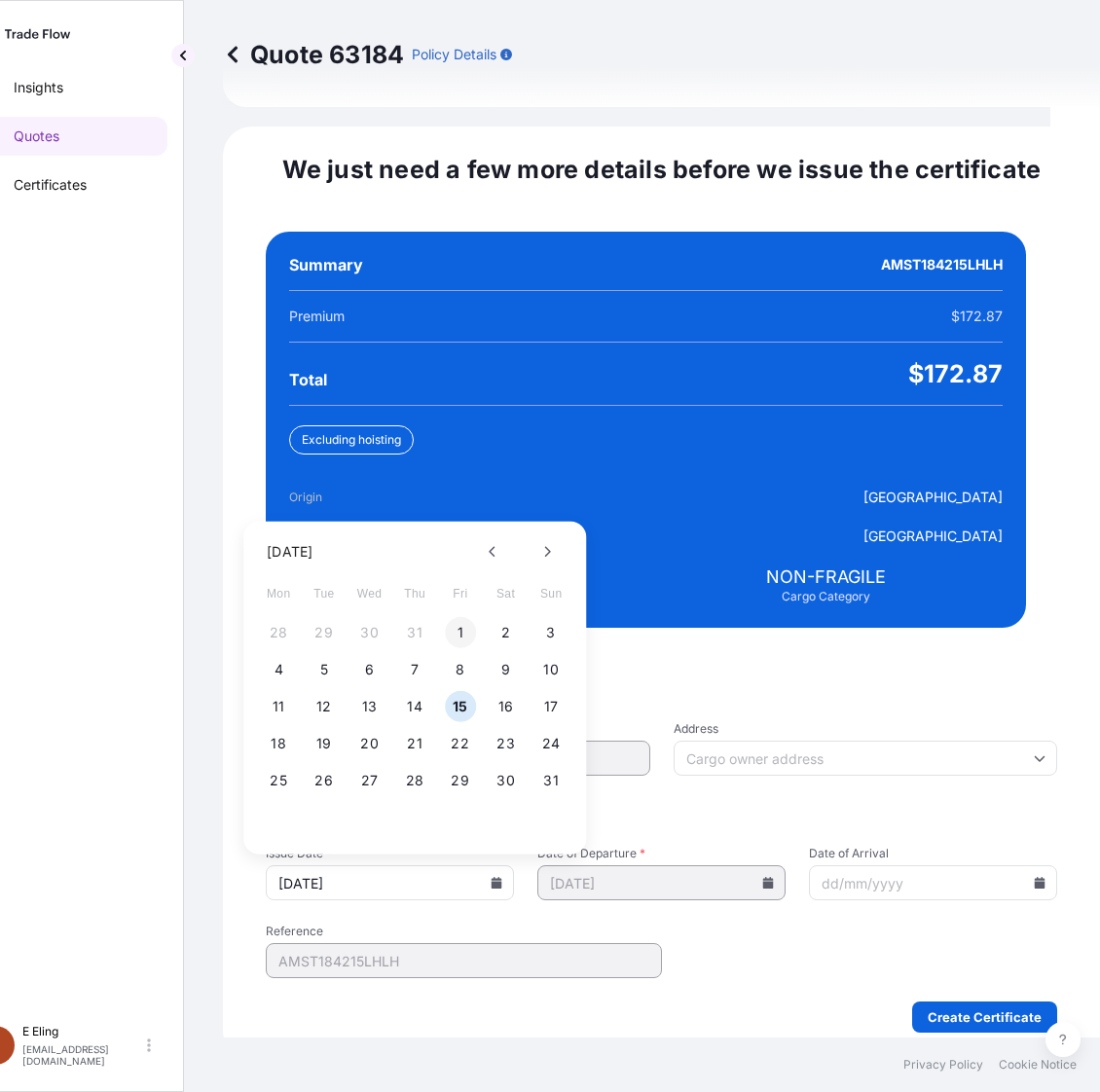
drag, startPoint x: 459, startPoint y: 610, endPoint x: 608, endPoint y: 694, distance: 171.0
click at [458, 617] on button "1" at bounding box center [461, 633] width 31 height 31
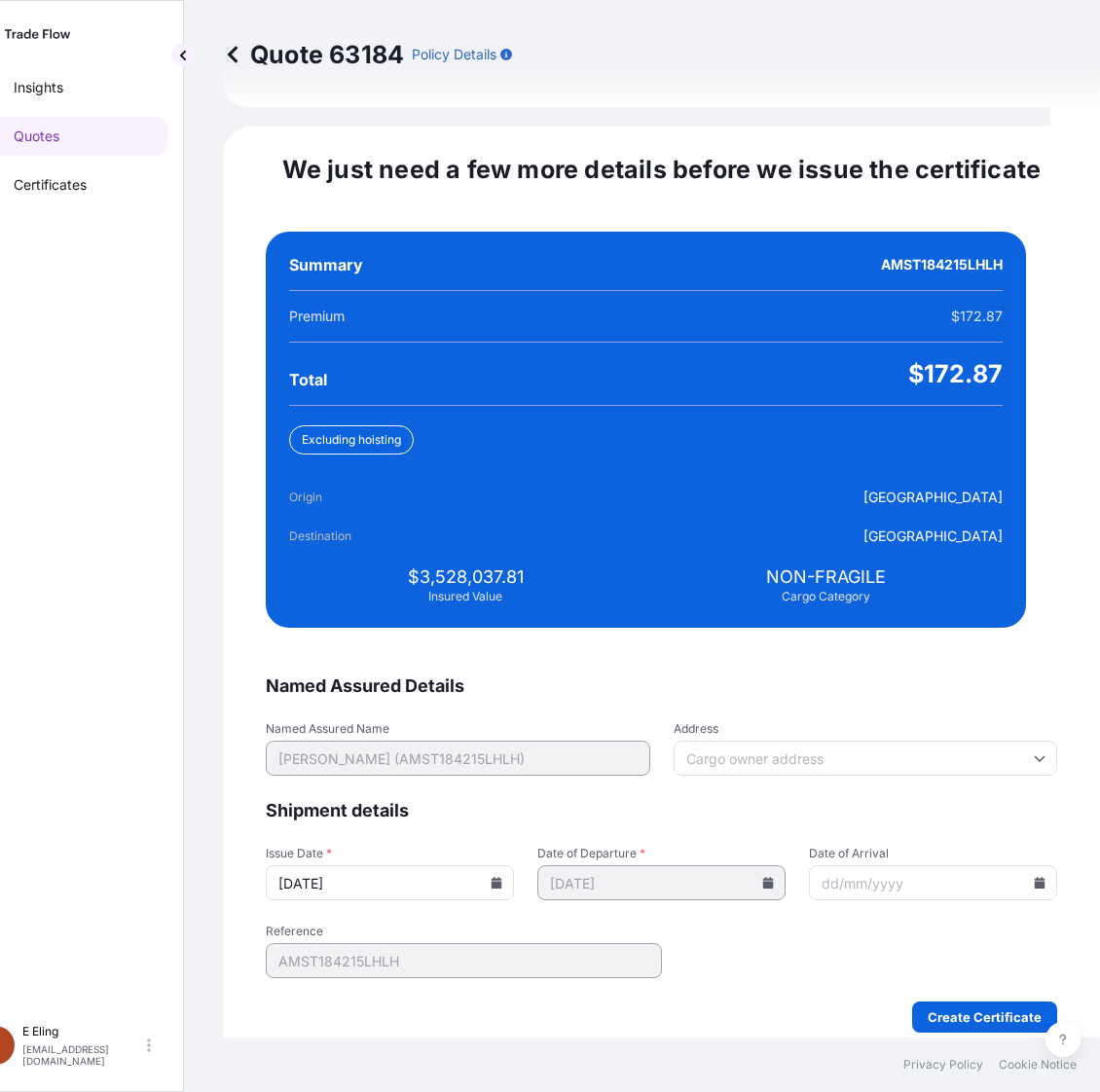
type input "01/08/2025"
click at [1010, 865] on input "Date of Arrival" at bounding box center [933, 883] width 248 height 35
click at [1034, 877] on icon at bounding box center [1039, 883] width 11 height 12
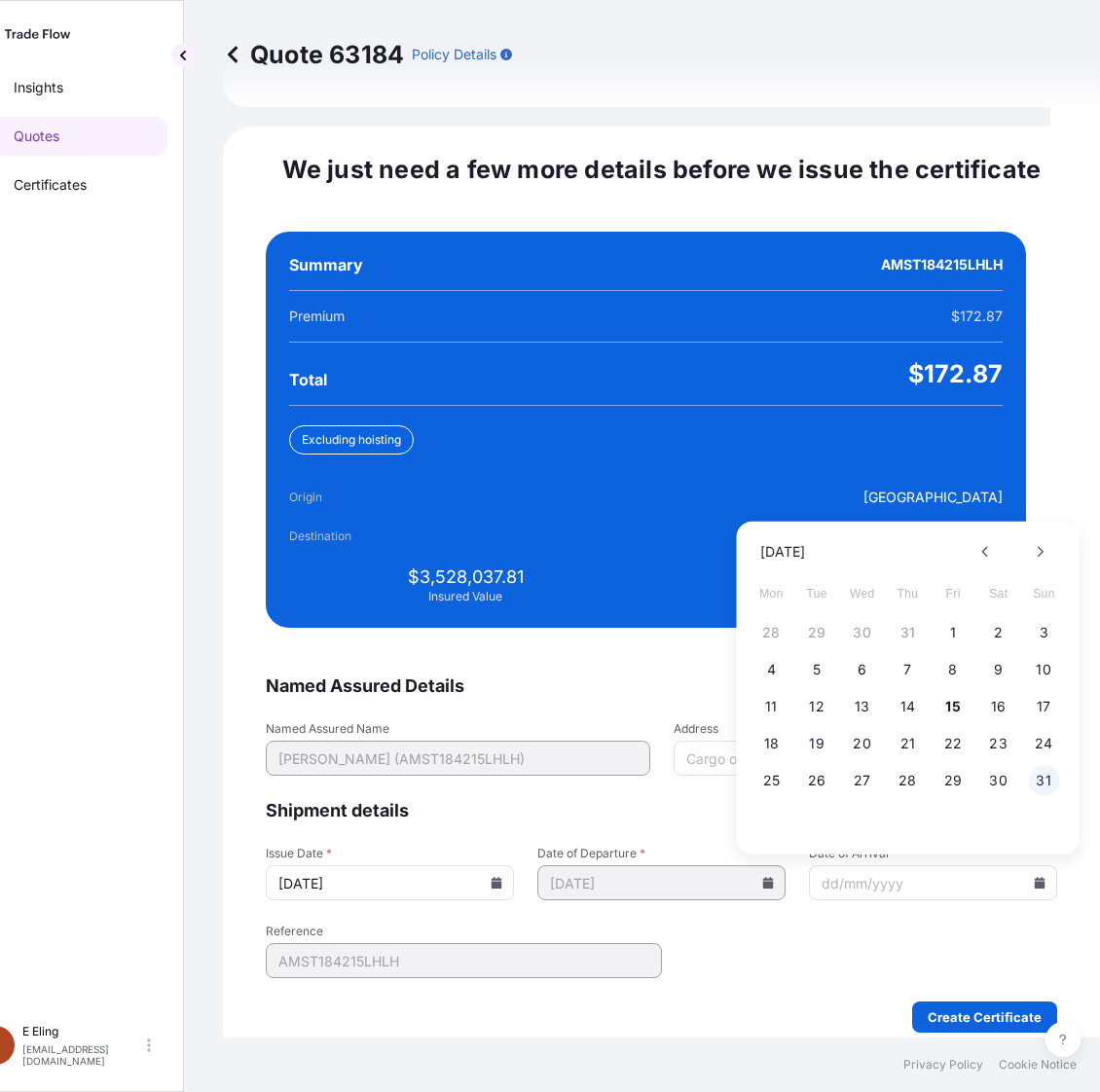
click at [1046, 768] on button "31" at bounding box center [1043, 780] width 31 height 31
type input "31/08/2025"
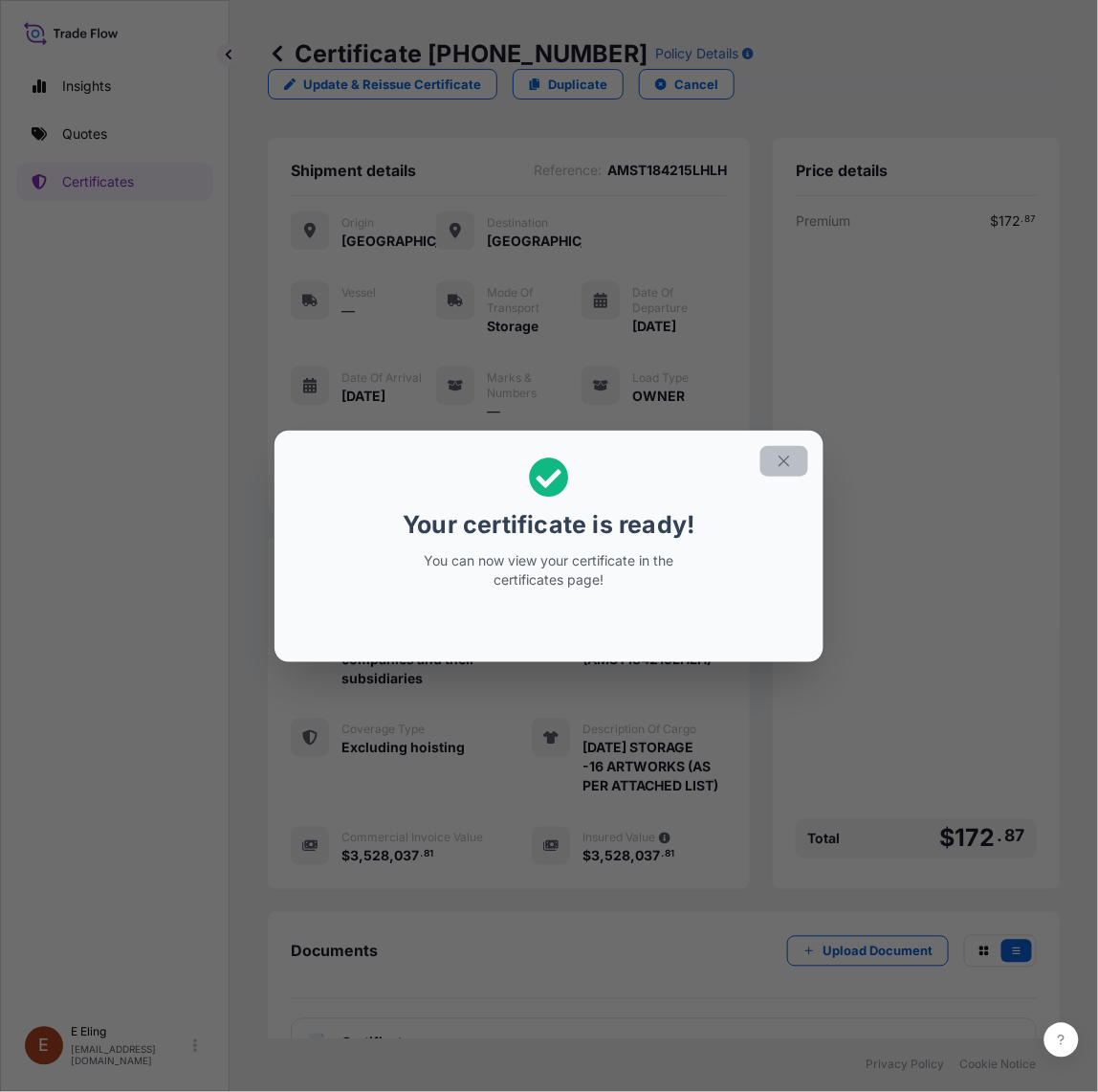
click at [785, 457] on icon "button" at bounding box center [785, 461] width 17 height 17
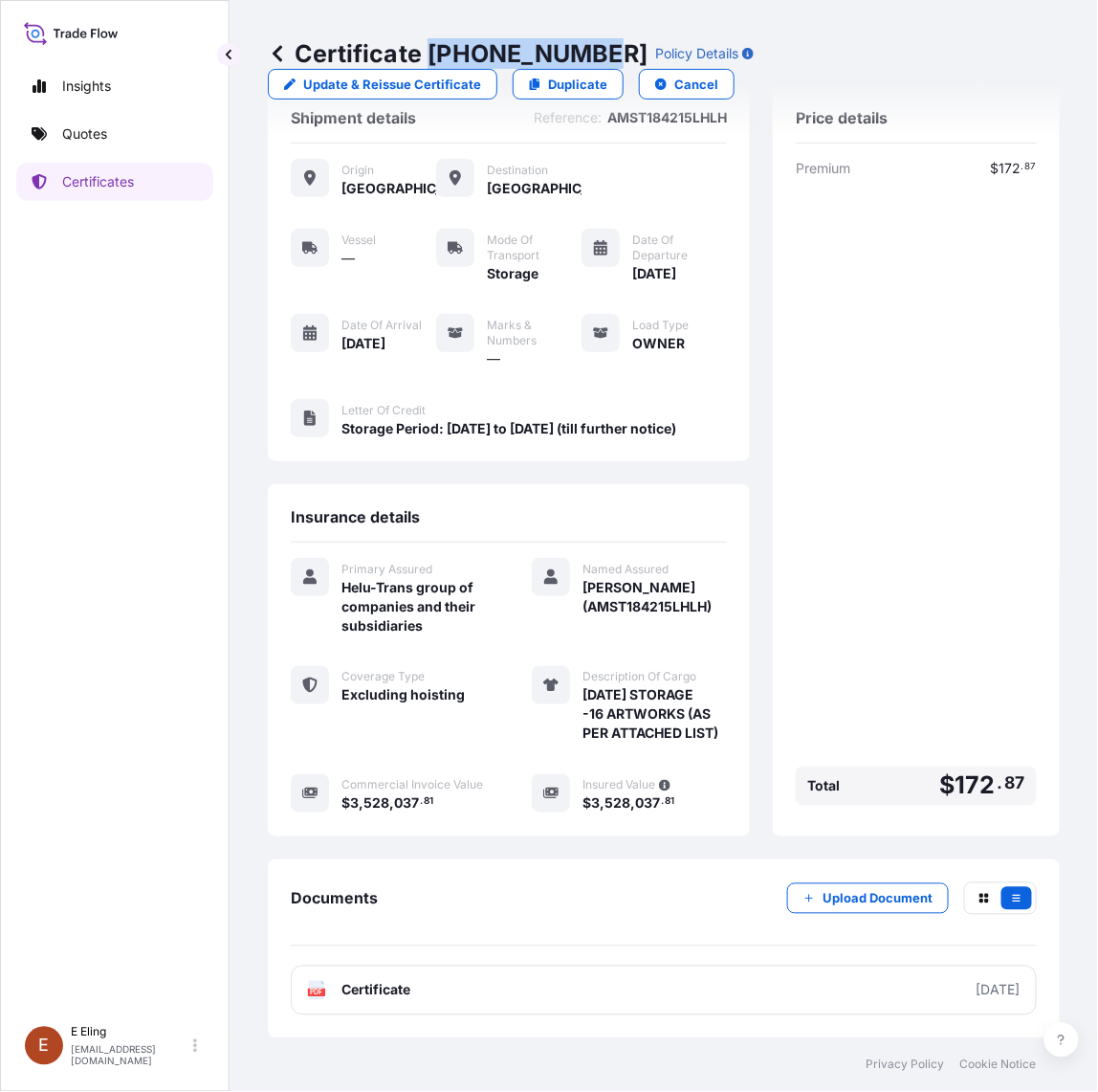
drag, startPoint x: 433, startPoint y: 54, endPoint x: 601, endPoint y: 58, distance: 168.0
click at [600, 58] on div "Certificate 31504-1299-1 Policy Details" at bounding box center [512, 54] width 487 height 31
copy p "Certificate"
click at [433, 40] on p "Certificate 31504-1299-1" at bounding box center [458, 54] width 380 height 31
click at [433, 44] on p "Certificate 31504-1299-1" at bounding box center [458, 54] width 380 height 31
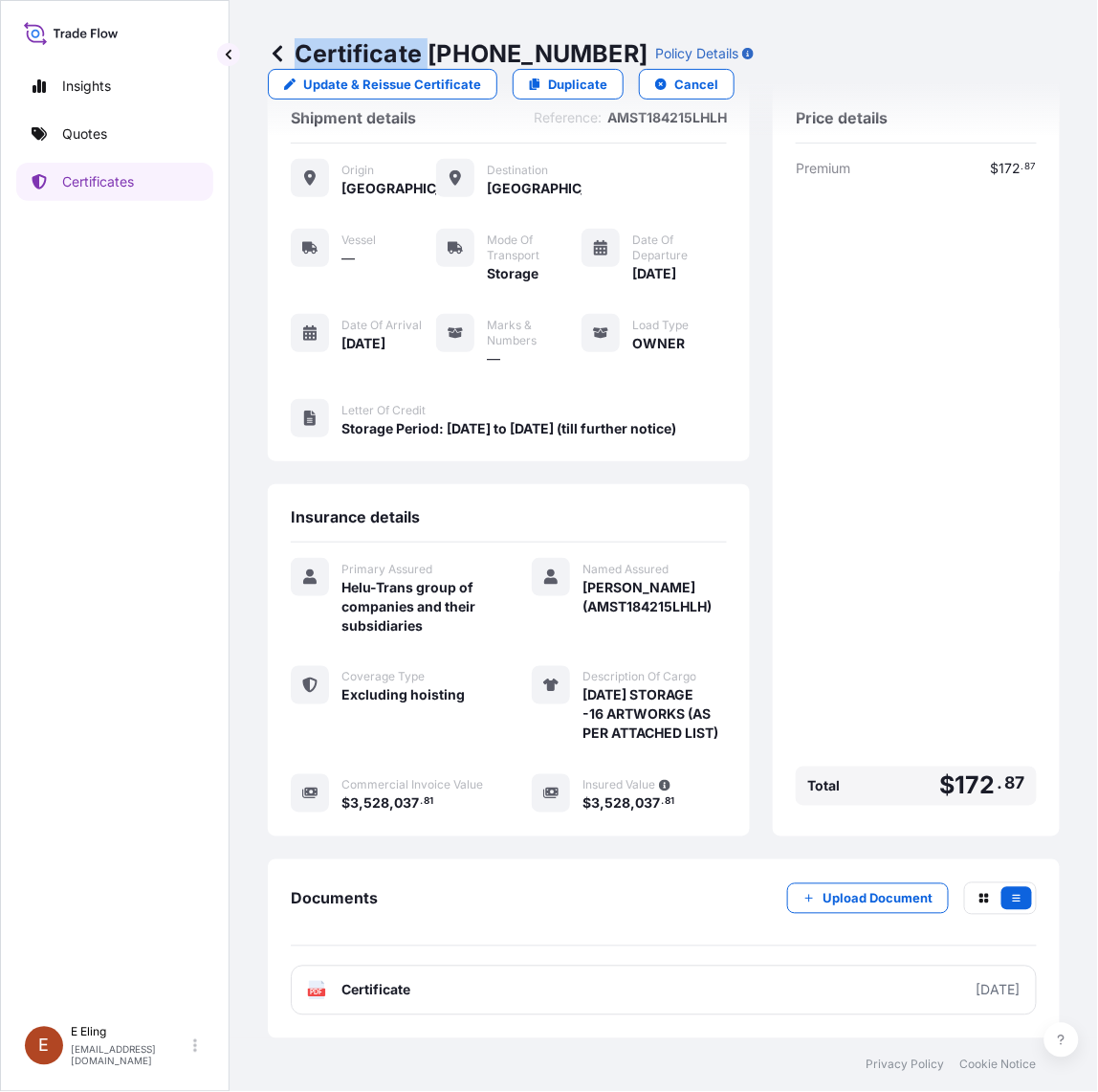
drag, startPoint x: 432, startPoint y: 44, endPoint x: 598, endPoint y: 46, distance: 166.0
click at [598, 46] on p "Certificate 31504-1299-1" at bounding box center [458, 54] width 380 height 31
click at [599, 48] on div "Certificate 31504-1299-1 Policy Details" at bounding box center [512, 54] width 487 height 31
drag, startPoint x: 429, startPoint y: 44, endPoint x: 605, endPoint y: 45, distance: 176.0
click at [605, 45] on div "Certificate 31504-1299-1 Policy Details" at bounding box center [512, 54] width 487 height 31
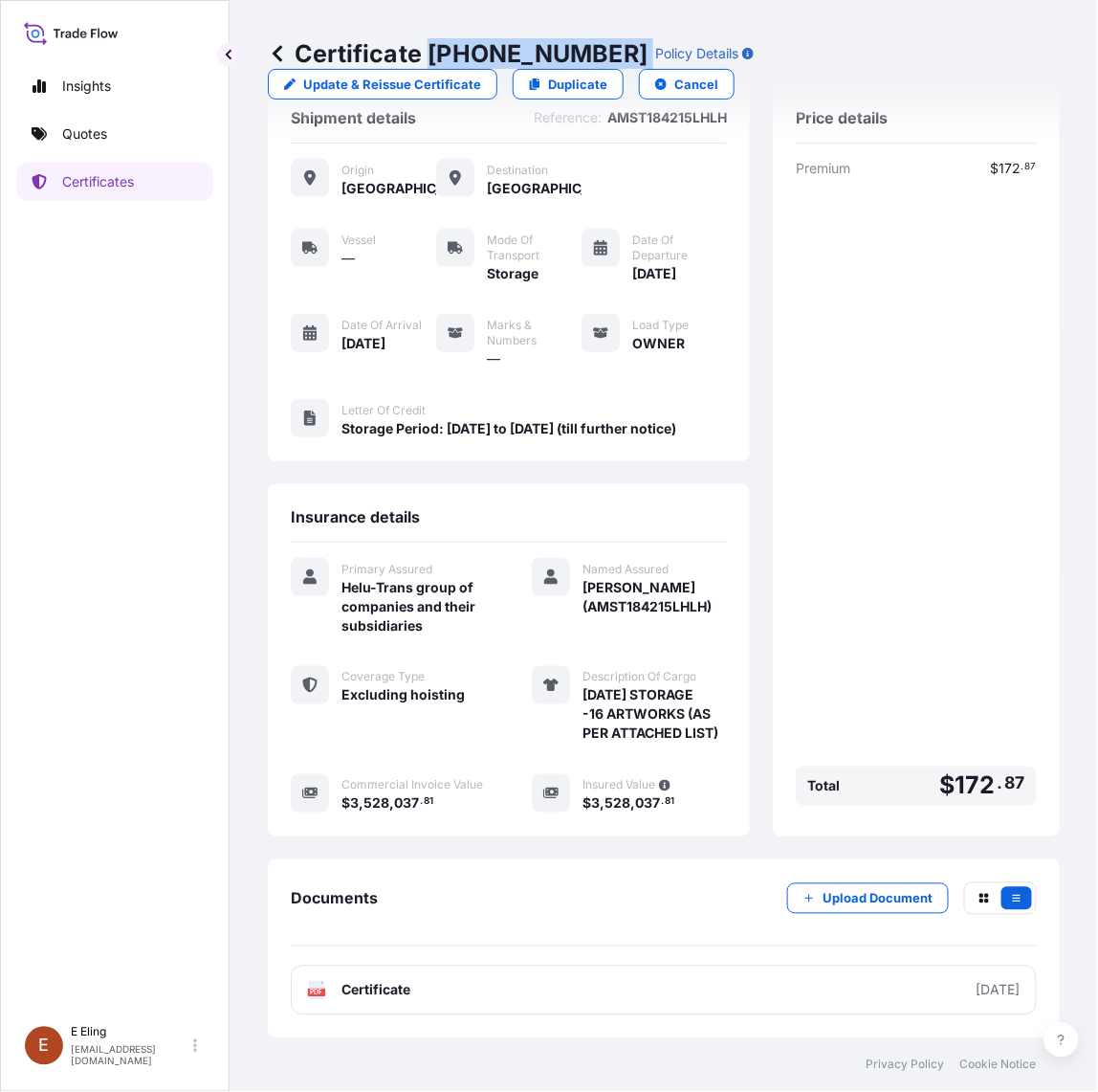
copy p "[PHONE_NUMBER]"
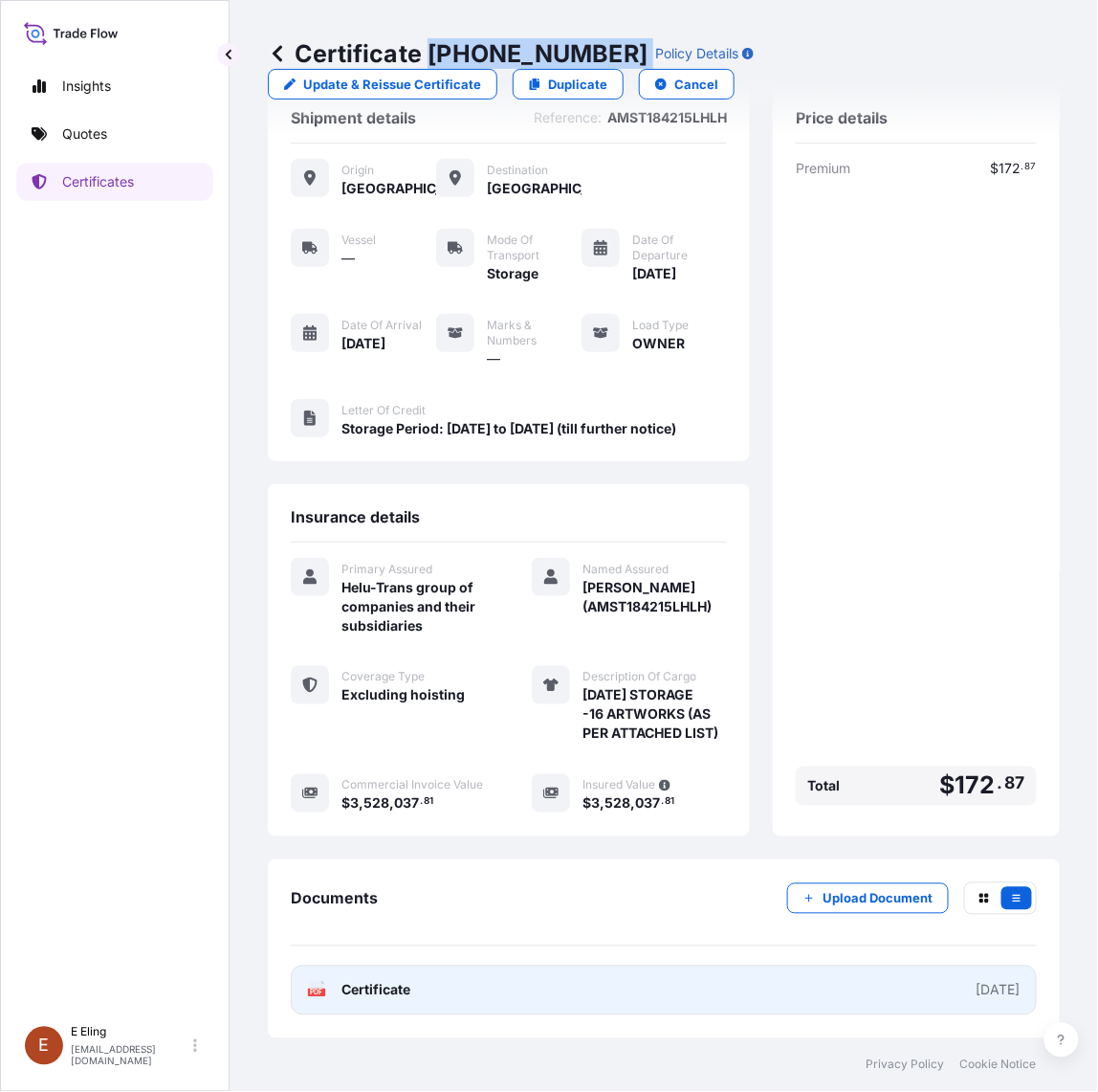
click at [611, 997] on link "PDF Certificate [DATE]" at bounding box center [664, 990] width 746 height 50
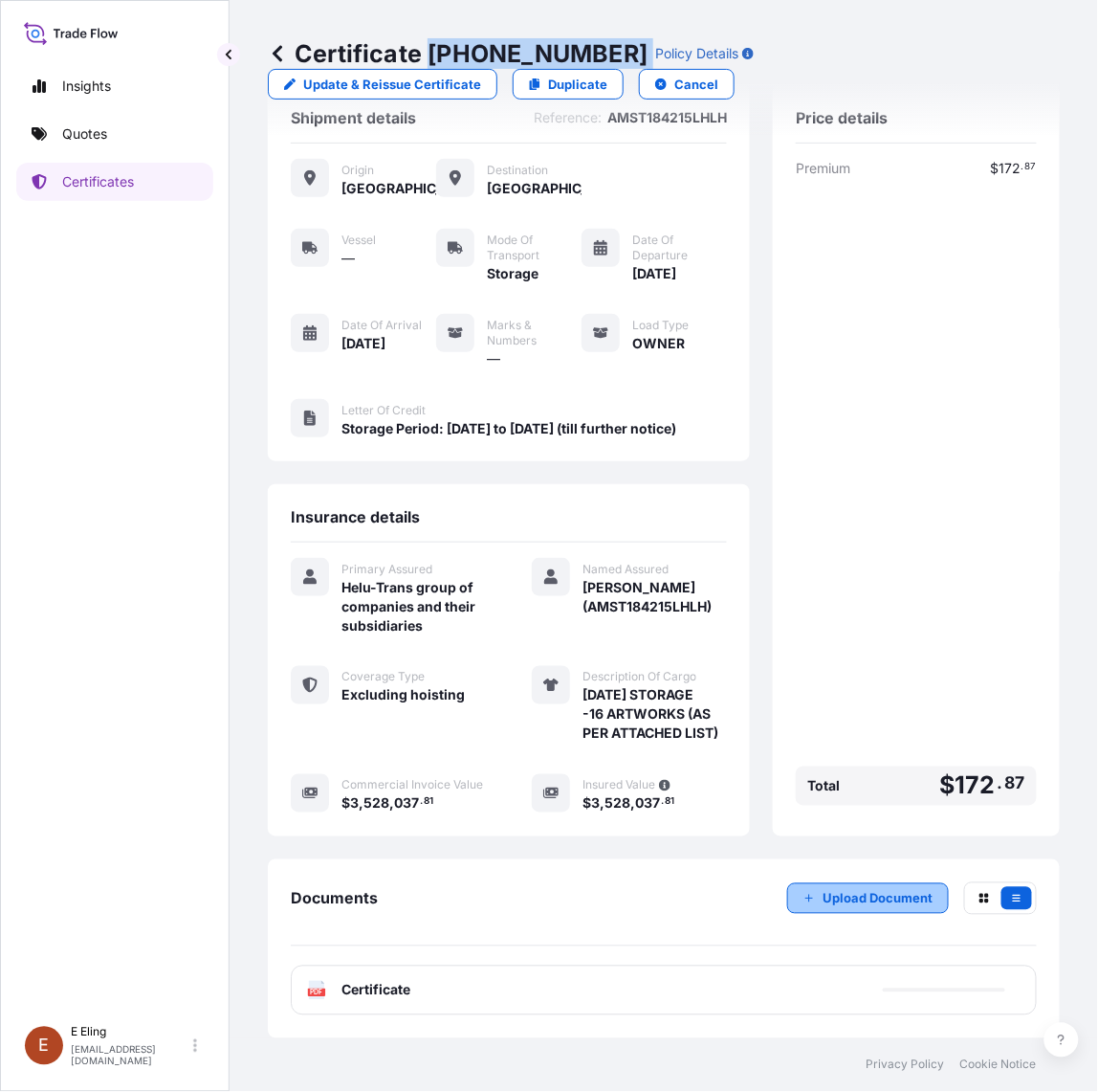
click at [858, 895] on p "Upload Document" at bounding box center [878, 899] width 110 height 19
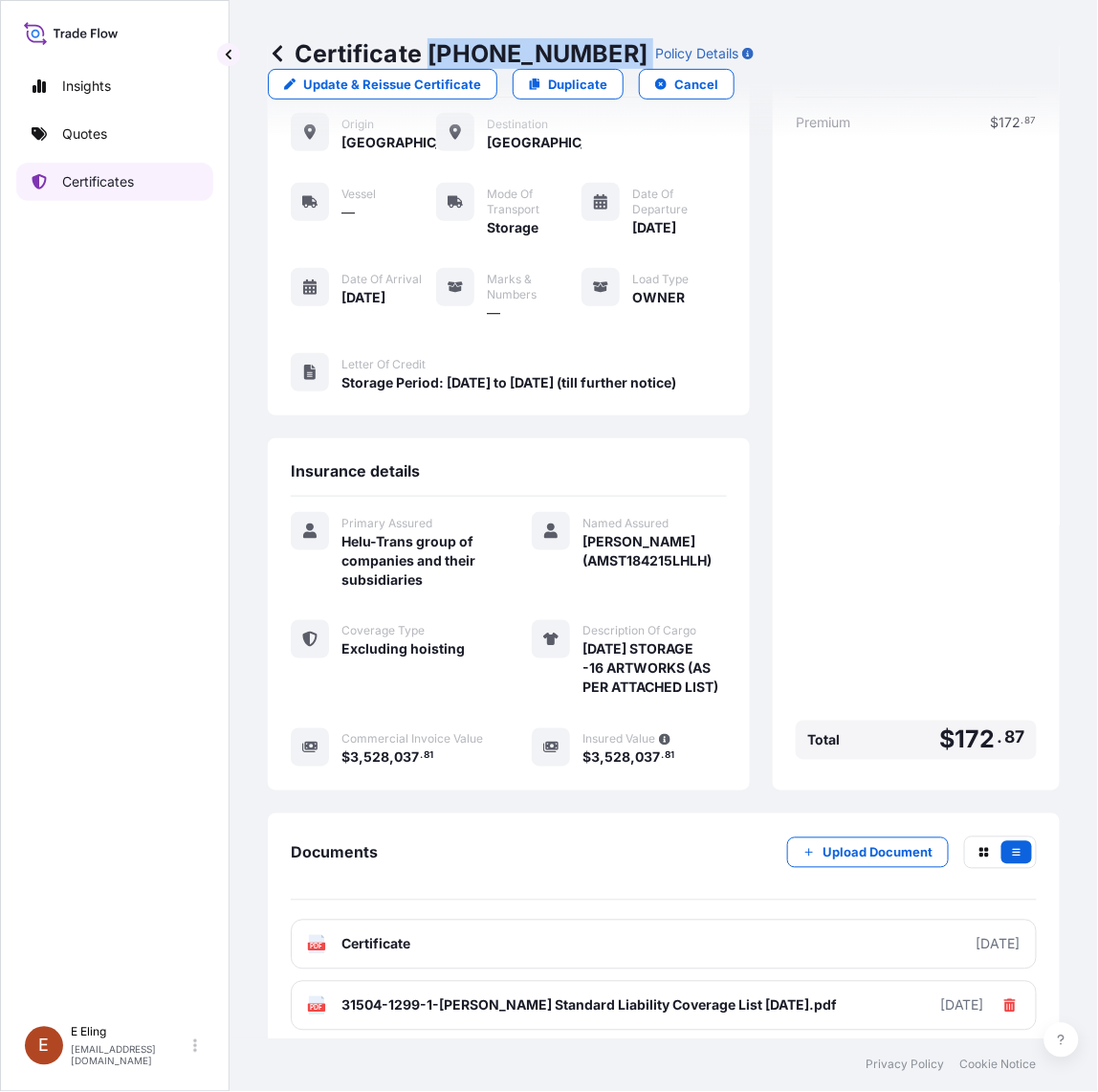
click at [105, 183] on p "Certificates" at bounding box center [98, 182] width 72 height 19
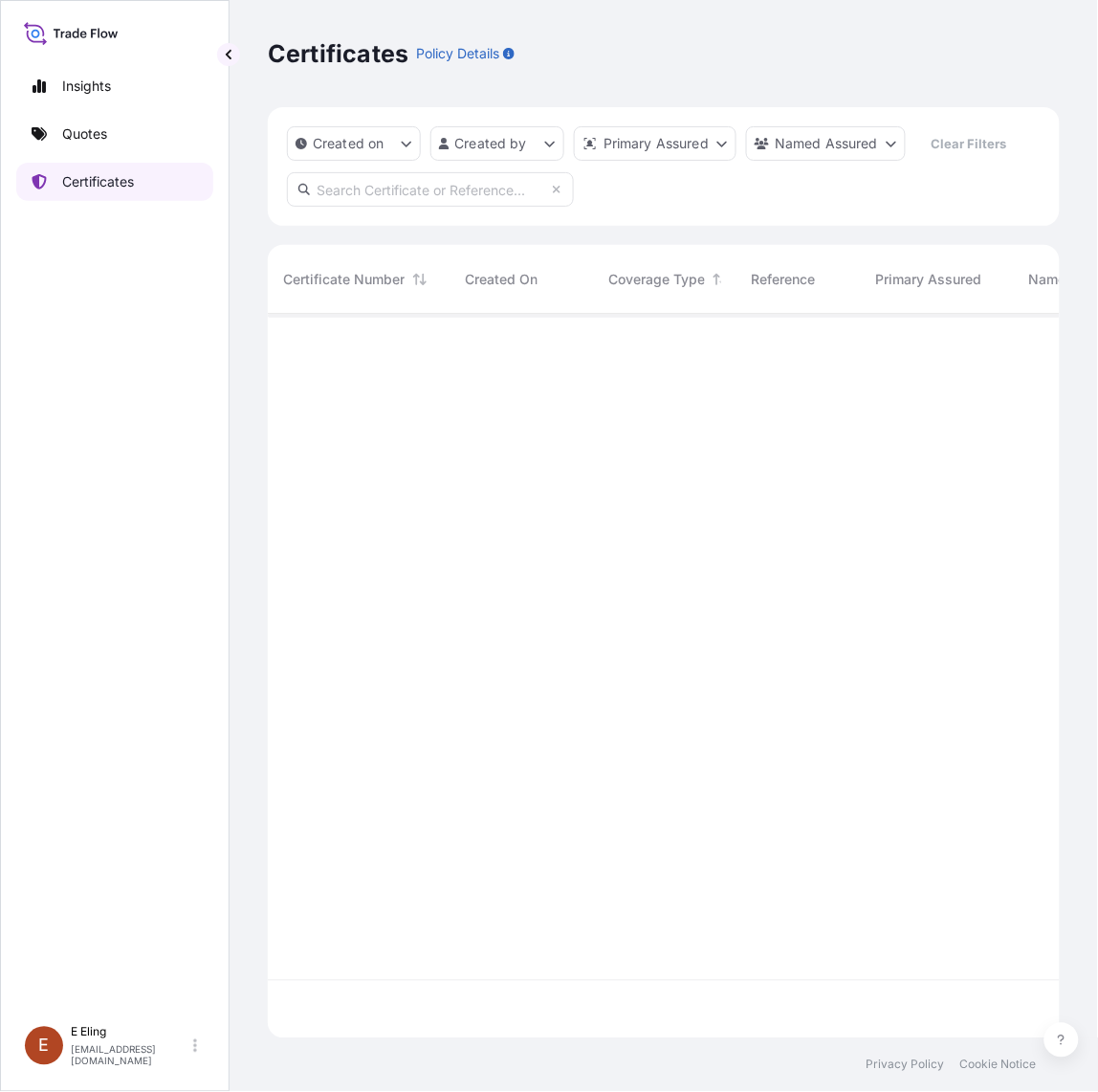
scroll to position [717, 775]
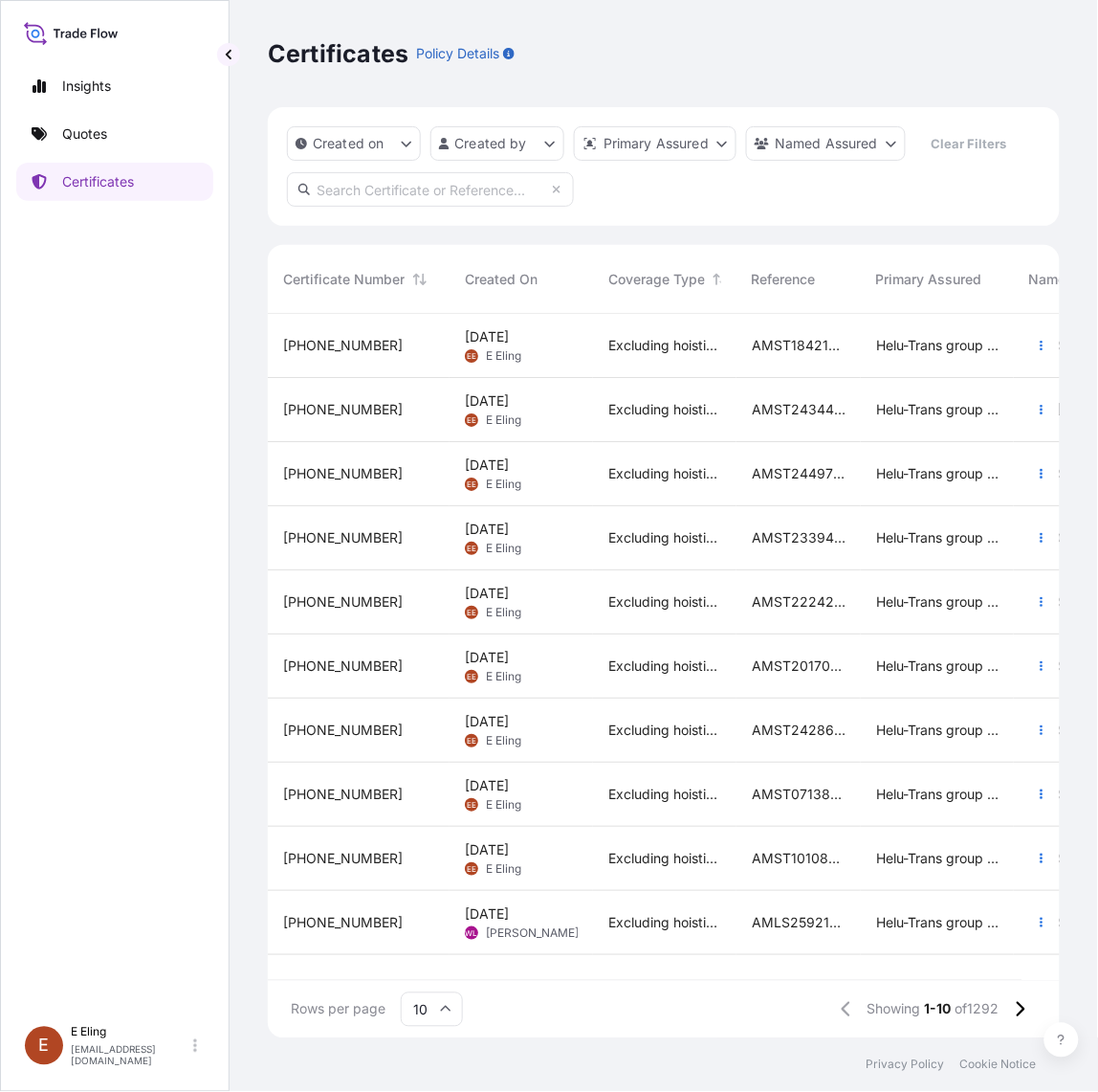
click at [429, 198] on input "text" at bounding box center [431, 189] width 287 height 35
paste input "AMST181896MMMM"
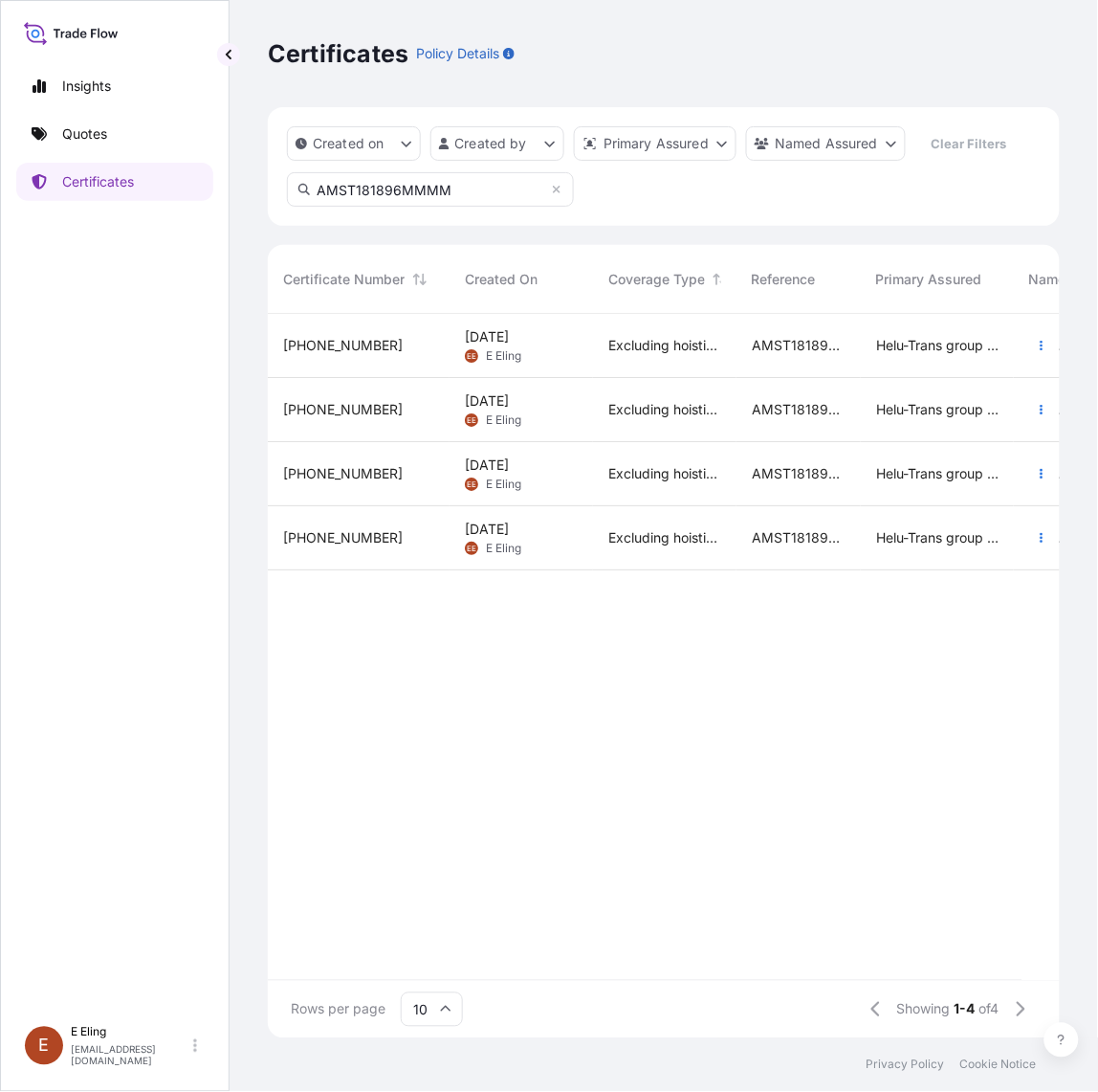
type input "AMST181896MMMM"
click at [1034, 349] on button "button" at bounding box center [1042, 345] width 31 height 31
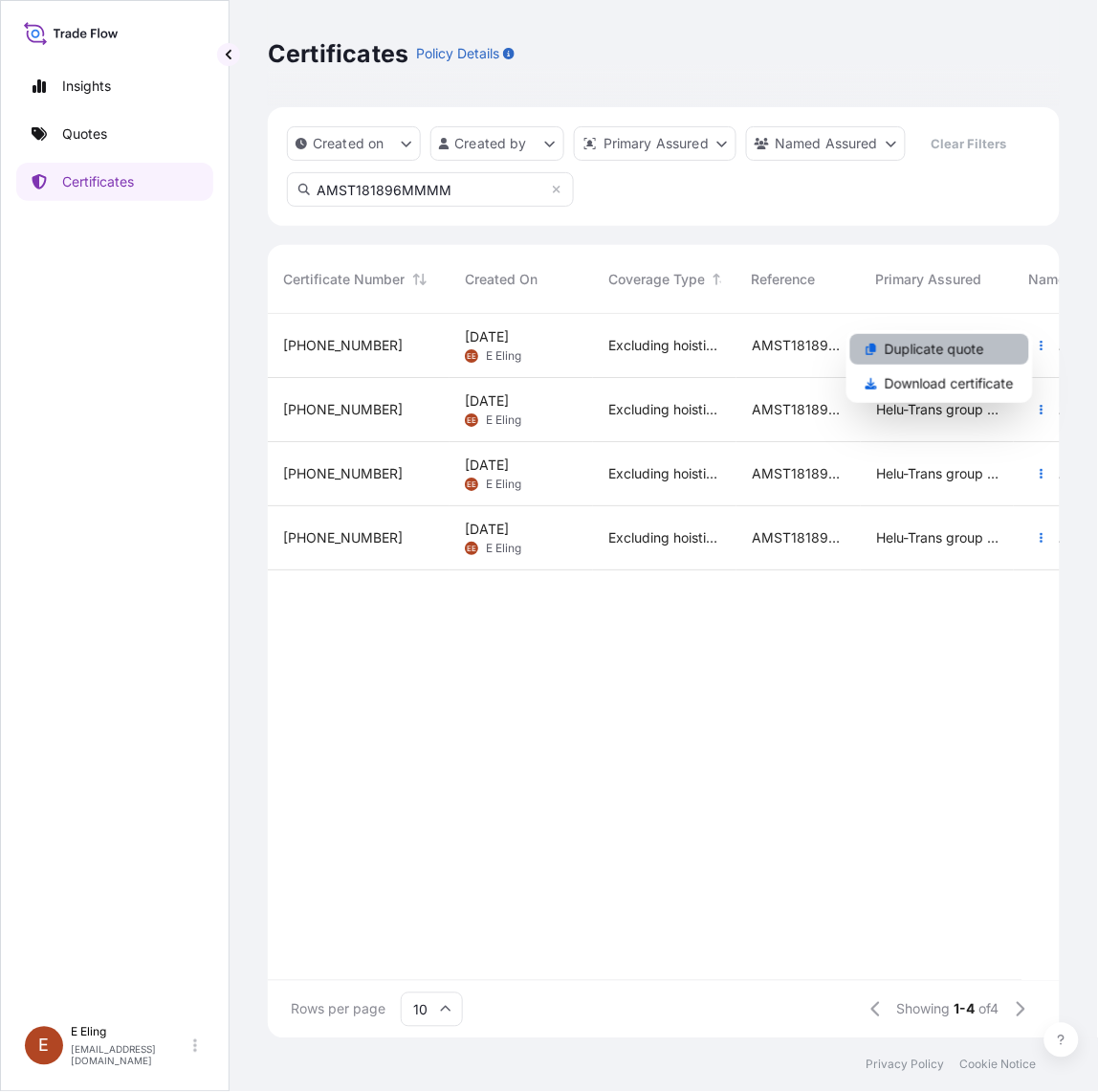
click at [987, 354] on link "Duplicate quote" at bounding box center [940, 349] width 179 height 31
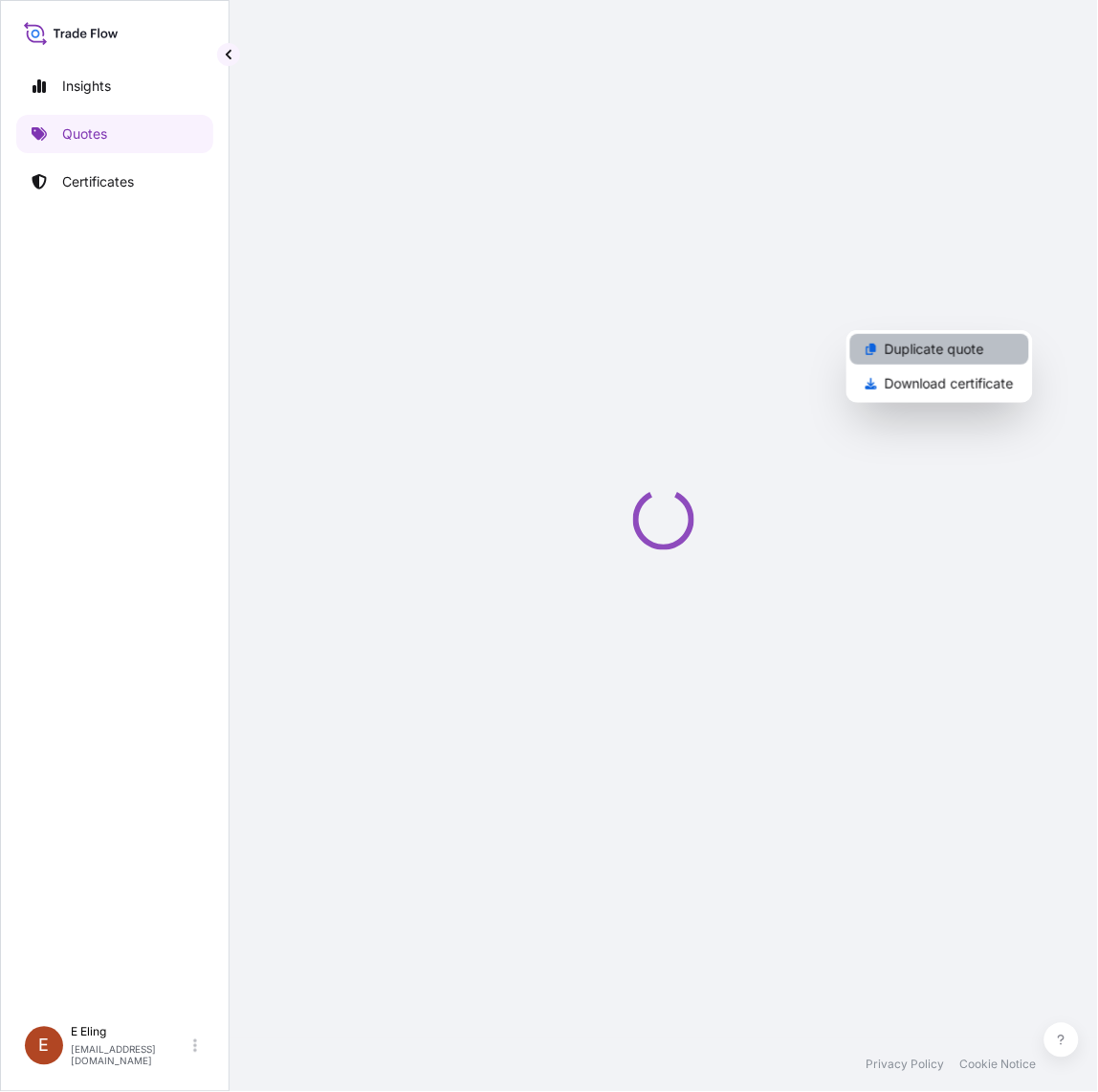
select select "STORAGE"
select select "Storage"
select select "Yes"
select select "[GEOGRAPHIC_DATA]"
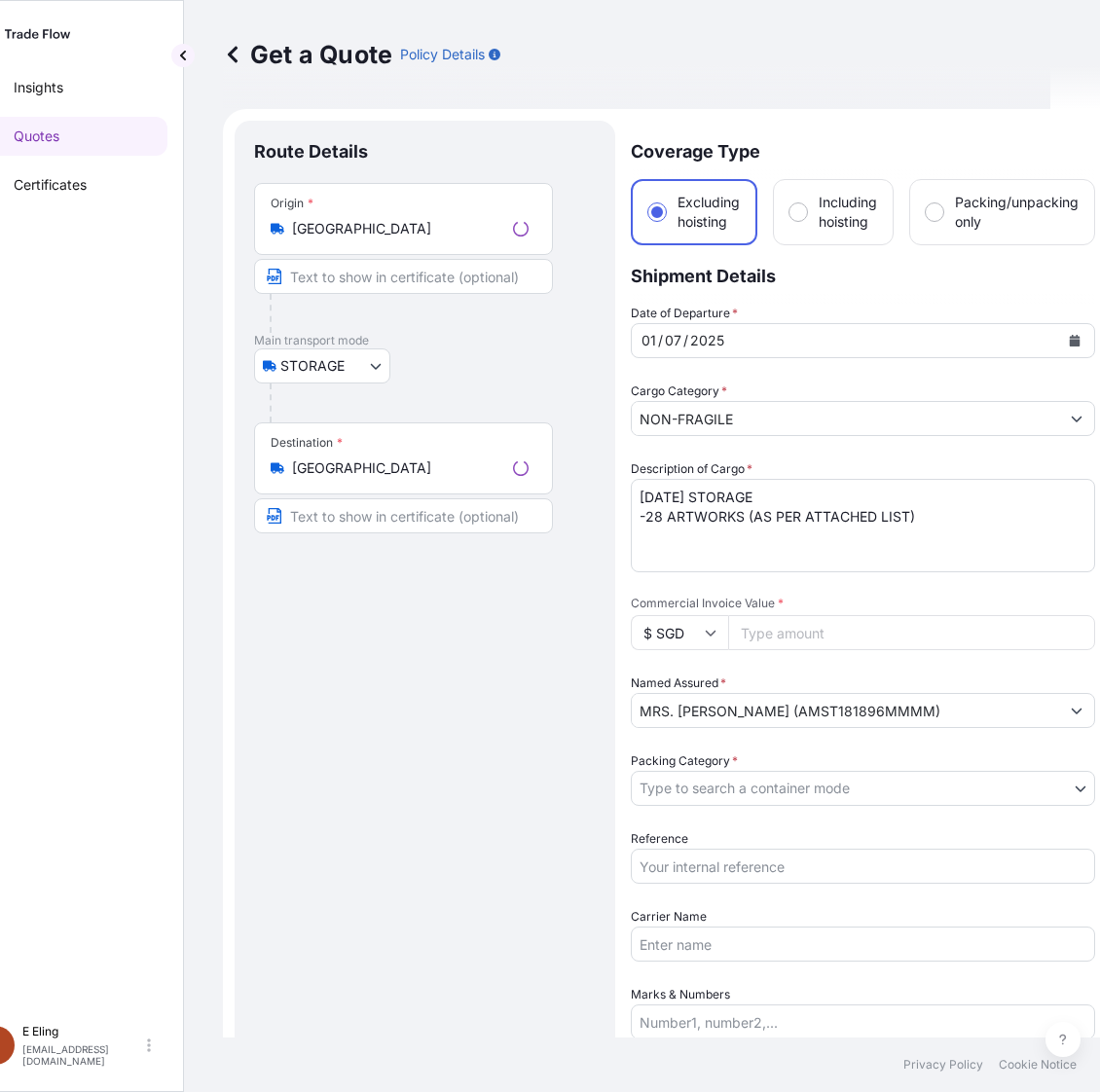
scroll to position [31, 0]
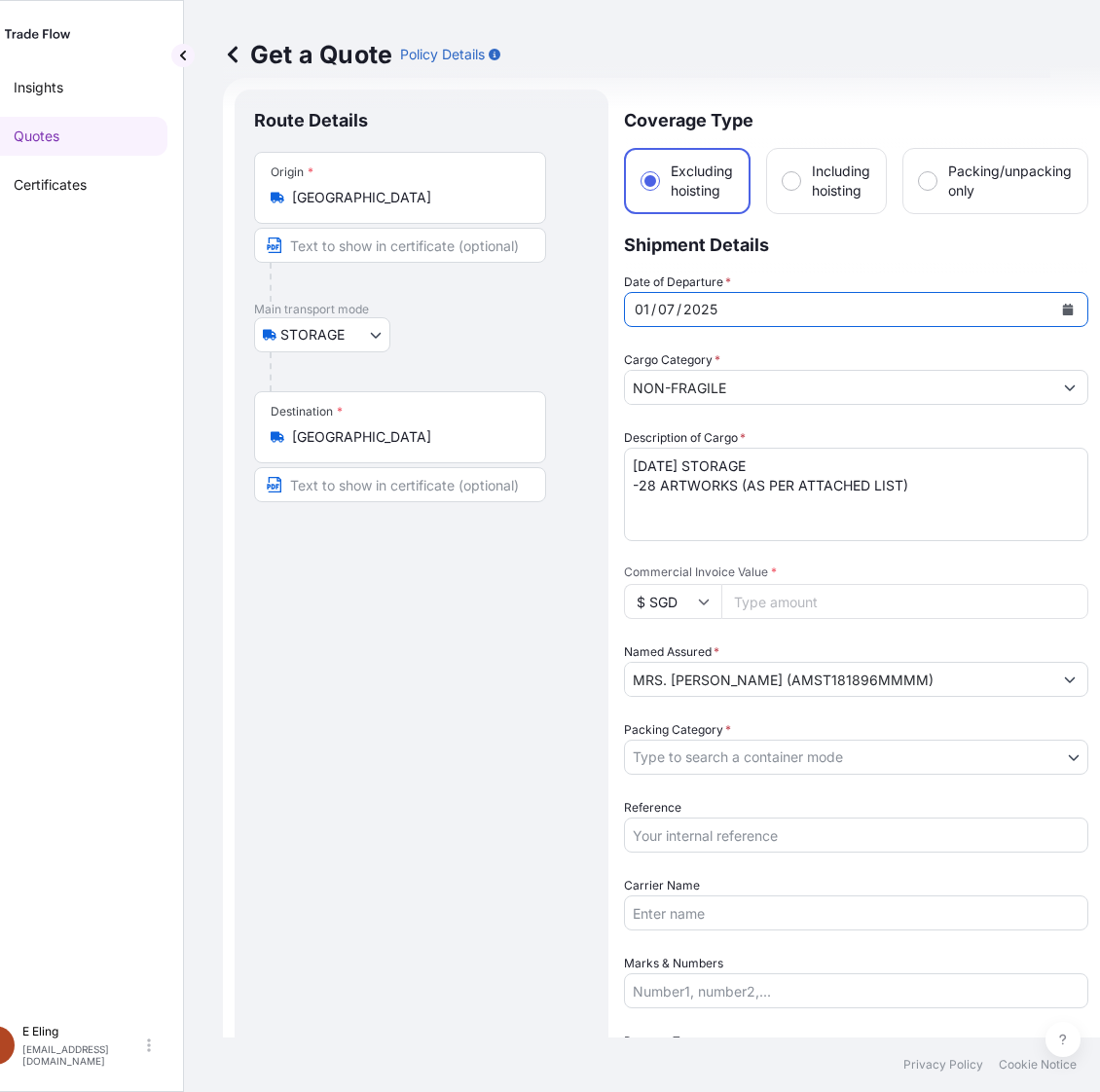
click at [1067, 312] on icon "Calendar" at bounding box center [1068, 310] width 11 height 12
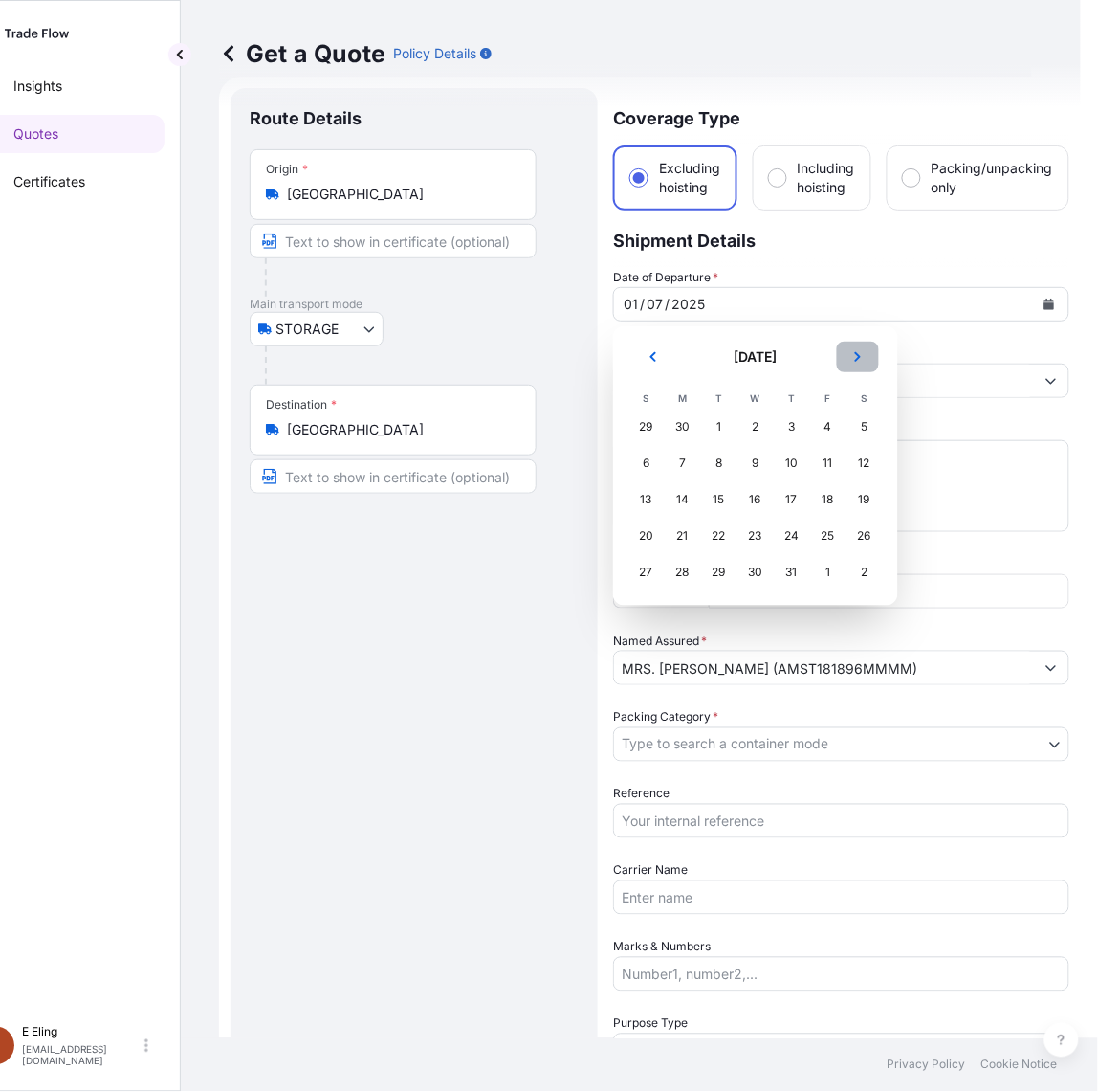
click at [863, 355] on icon "Next" at bounding box center [859, 357] width 12 height 12
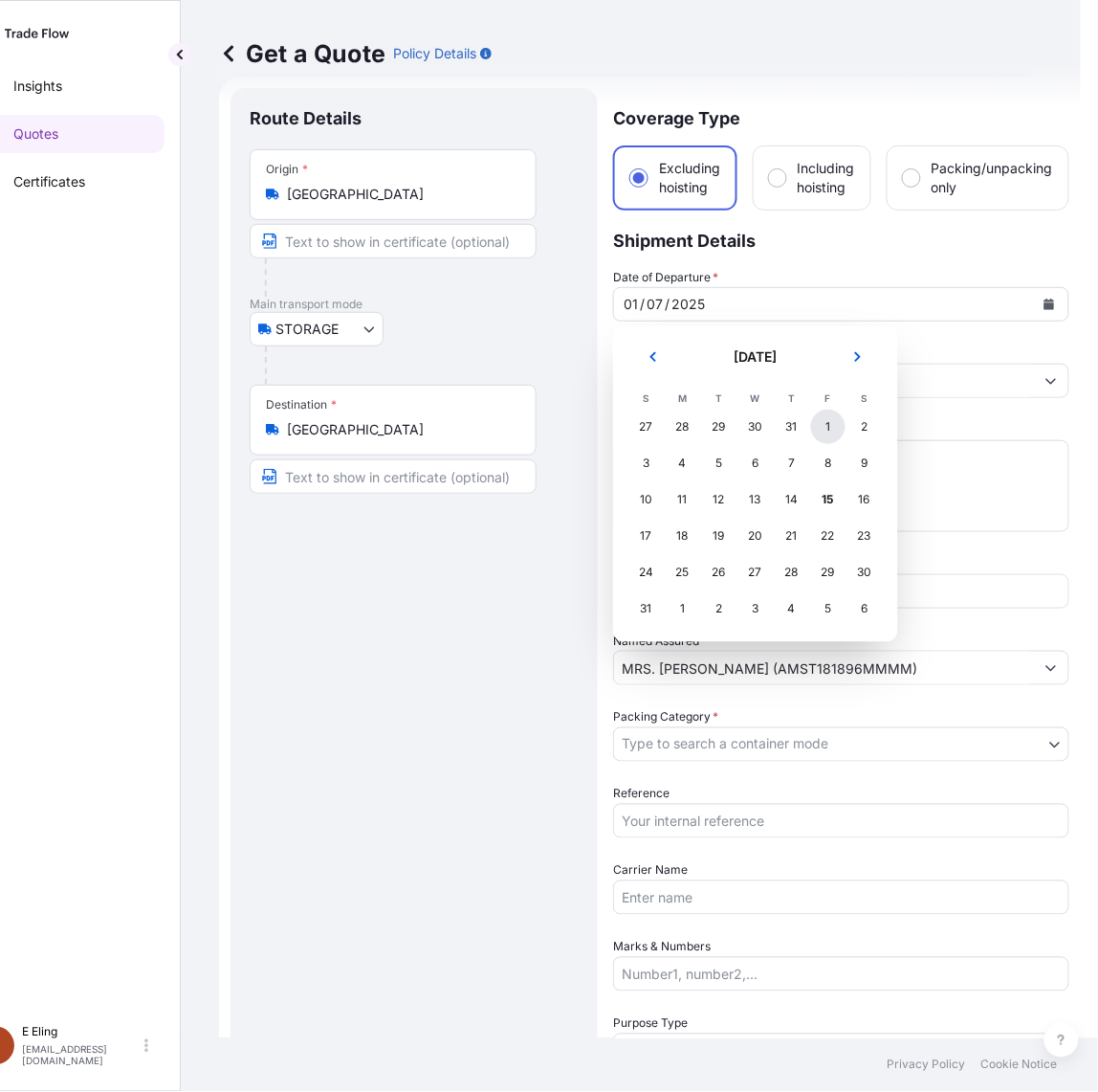
click at [823, 424] on div "1" at bounding box center [829, 427] width 35 height 35
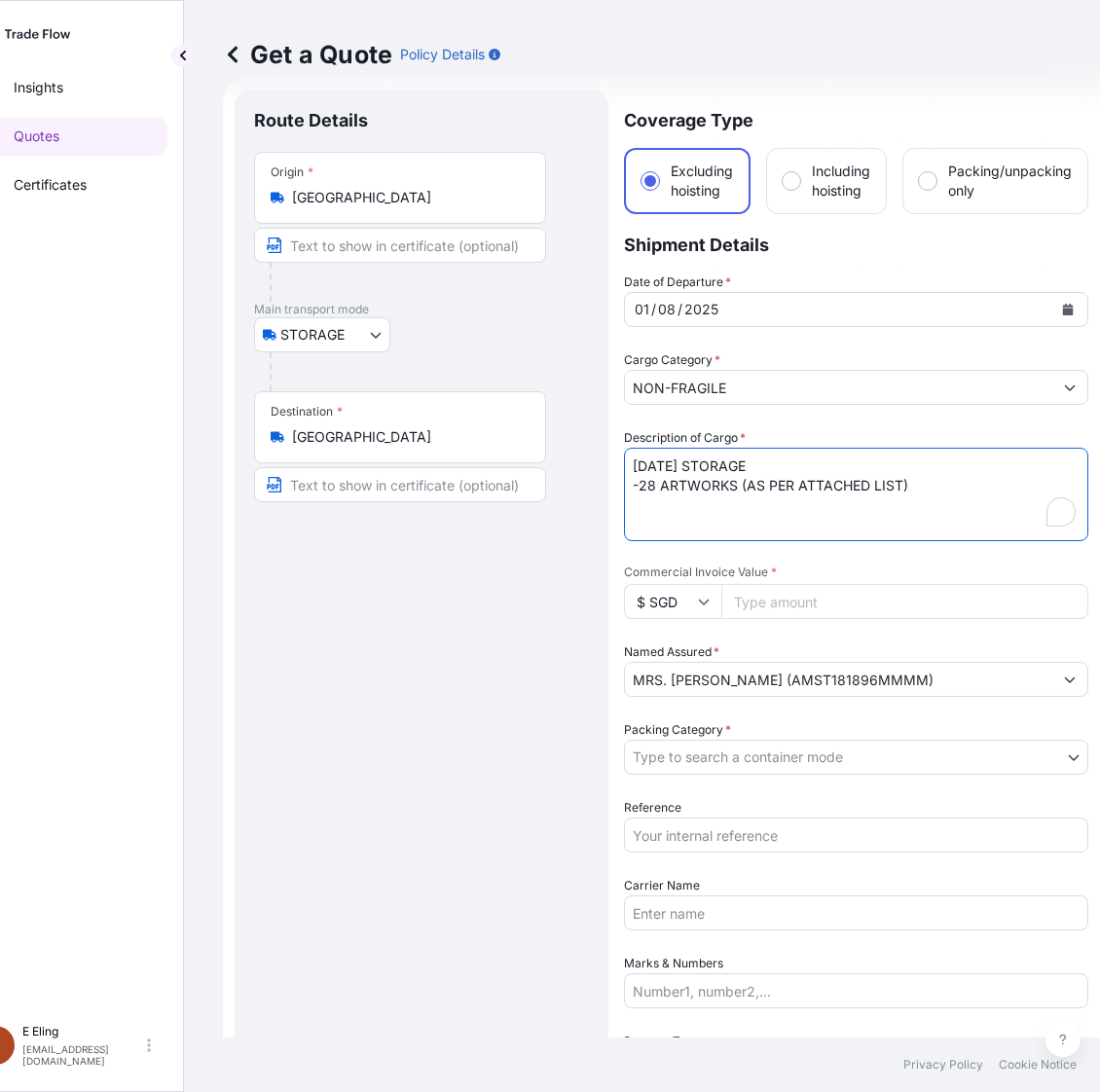
drag, startPoint x: 643, startPoint y: 464, endPoint x: 542, endPoint y: 465, distance: 101.0
click at [542, 465] on form "Route Details Place of loading Road / Inland Road / Inland Origin * Singapore M…" at bounding box center [661, 812] width 877 height 1468
type textarea "[DATE] STORAGE -28 ARTWORKS (AS PER ATTACHED LIST)"
click at [754, 819] on input "Reference" at bounding box center [856, 835] width 464 height 35
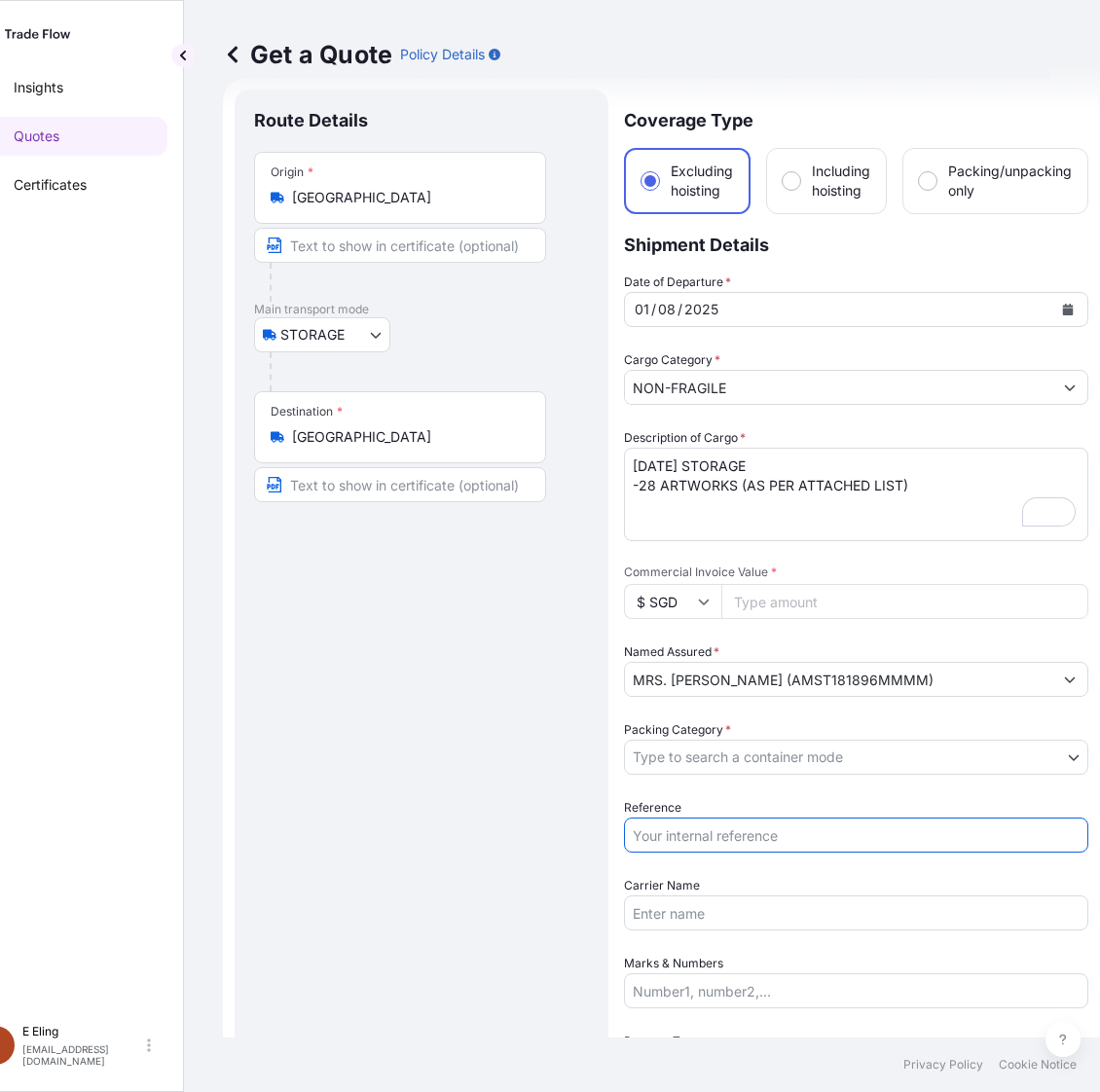
paste input "AMST181896MMMM"
type input "AMST181896MMMM"
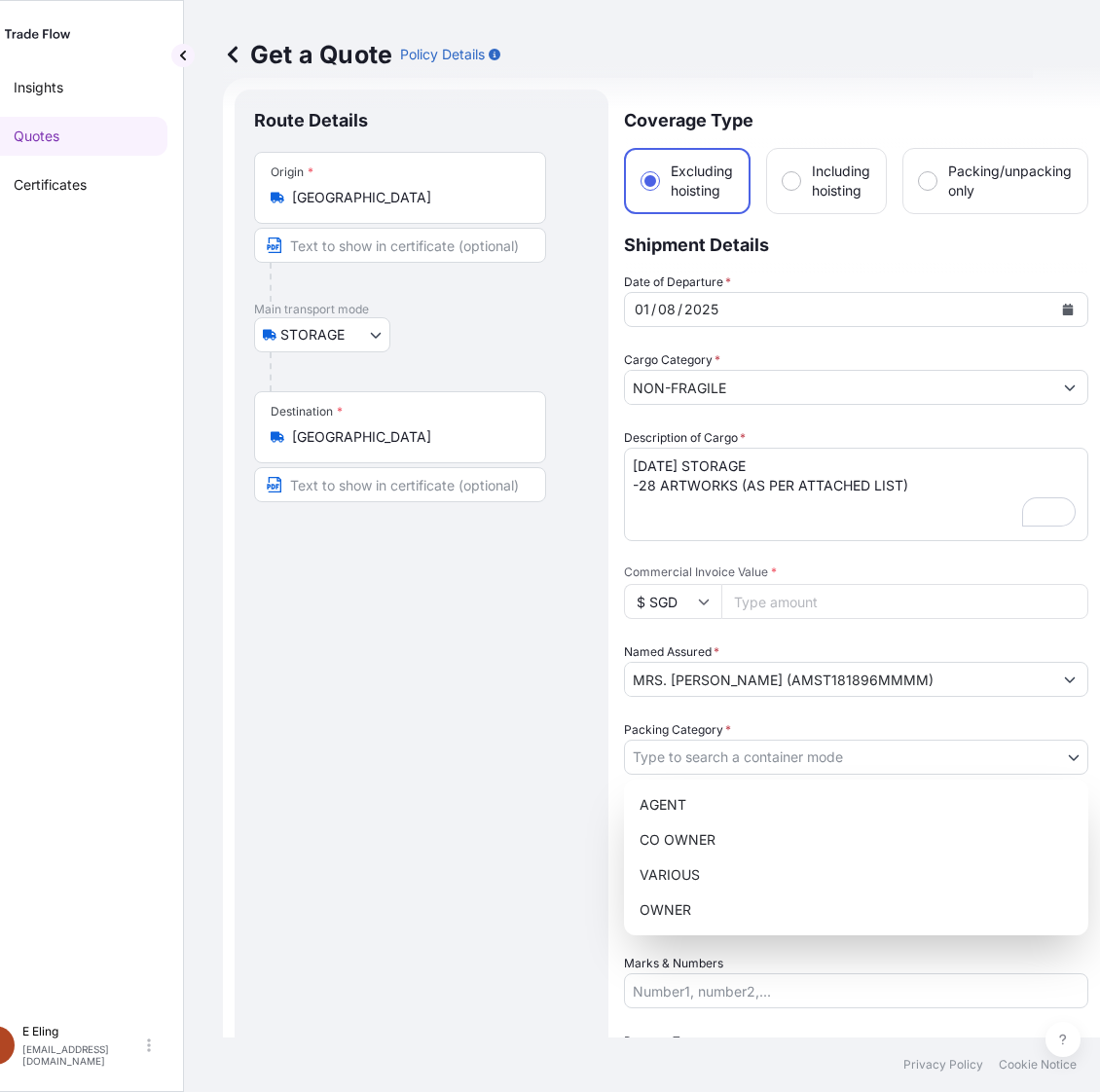
click at [801, 741] on body "Insights Quotes Certificates E E Eling eeling@helutrans.com Get a Quote Policy …" at bounding box center [491, 546] width 1082 height 1092
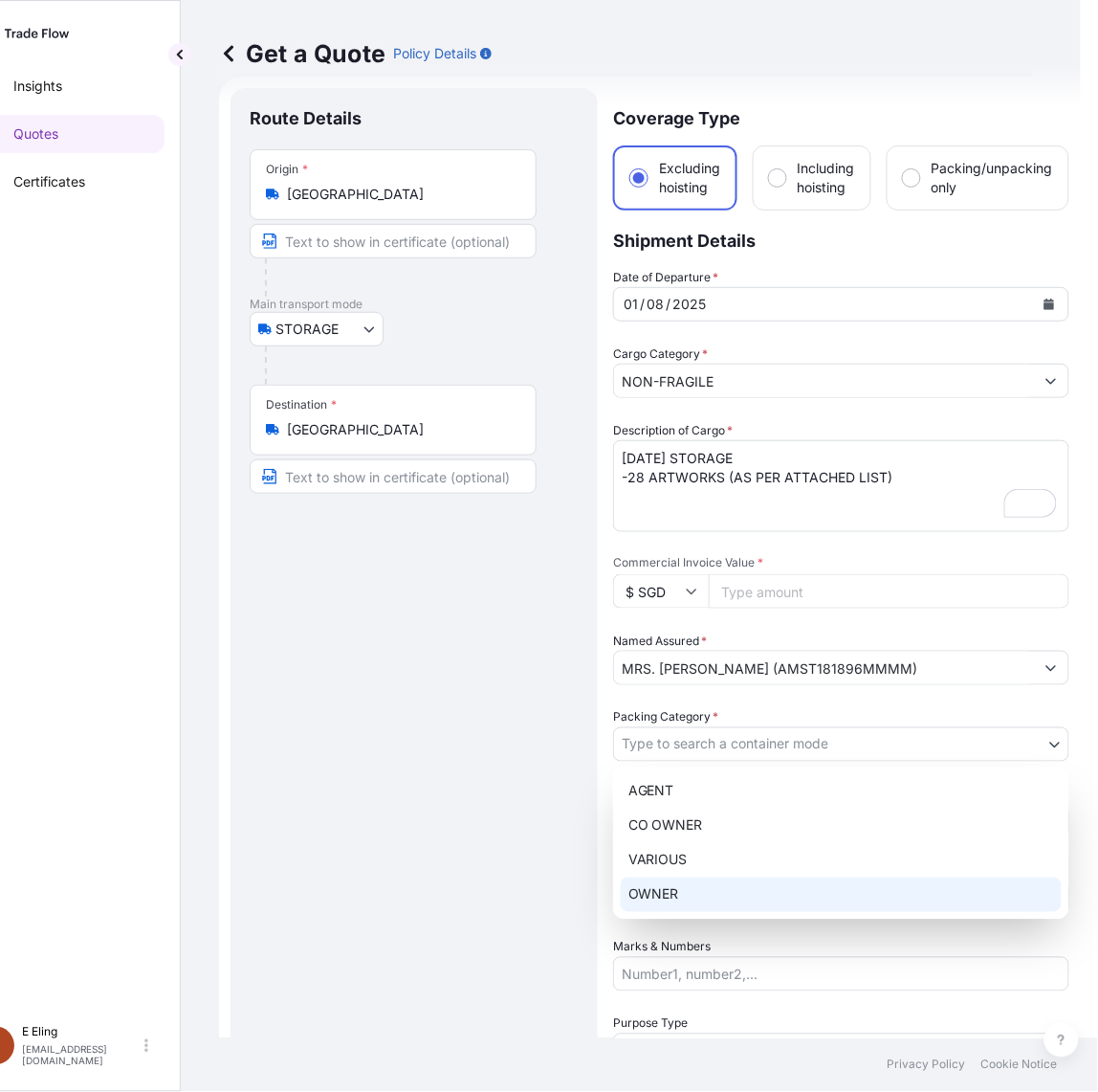
click at [678, 892] on div "OWNER" at bounding box center [841, 895] width 441 height 35
select select "27"
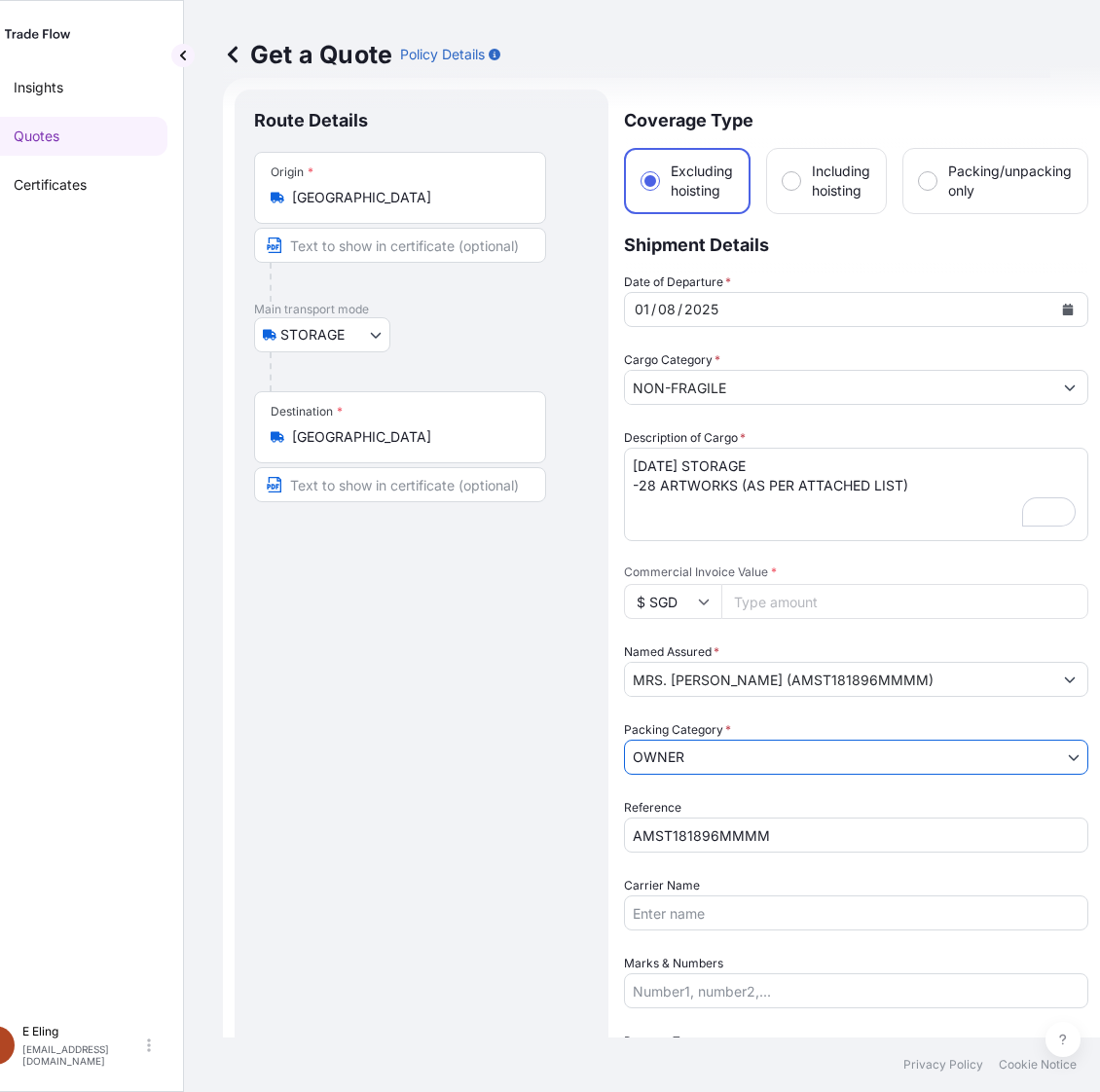
click at [760, 605] on input "Commercial Invoice Value *" at bounding box center [903, 601] width 367 height 35
paste input "208575.00"
type input "208575.00"
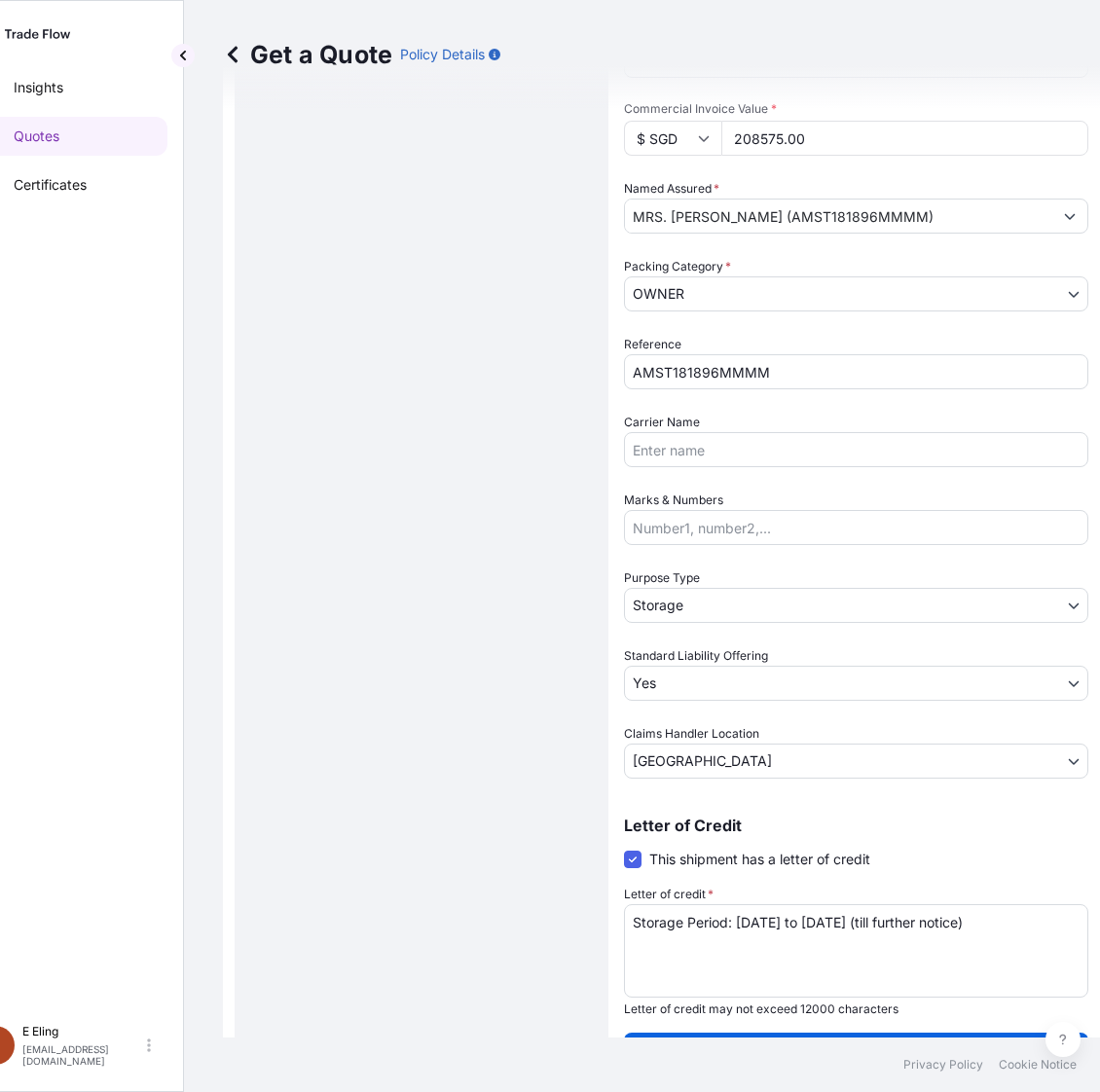
scroll to position [518, 0]
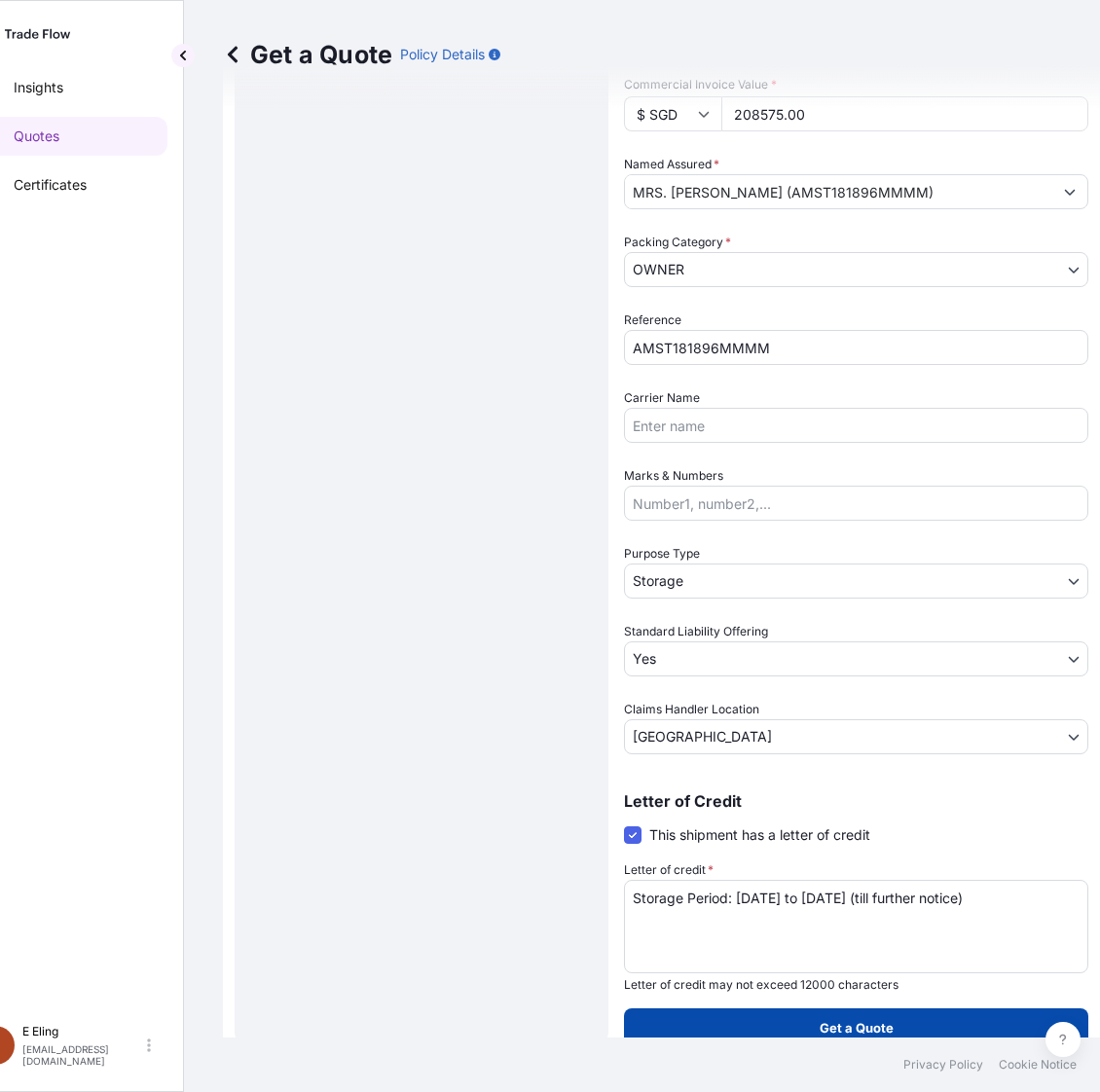
click at [820, 1018] on p "Get a Quote" at bounding box center [857, 1027] width 74 height 20
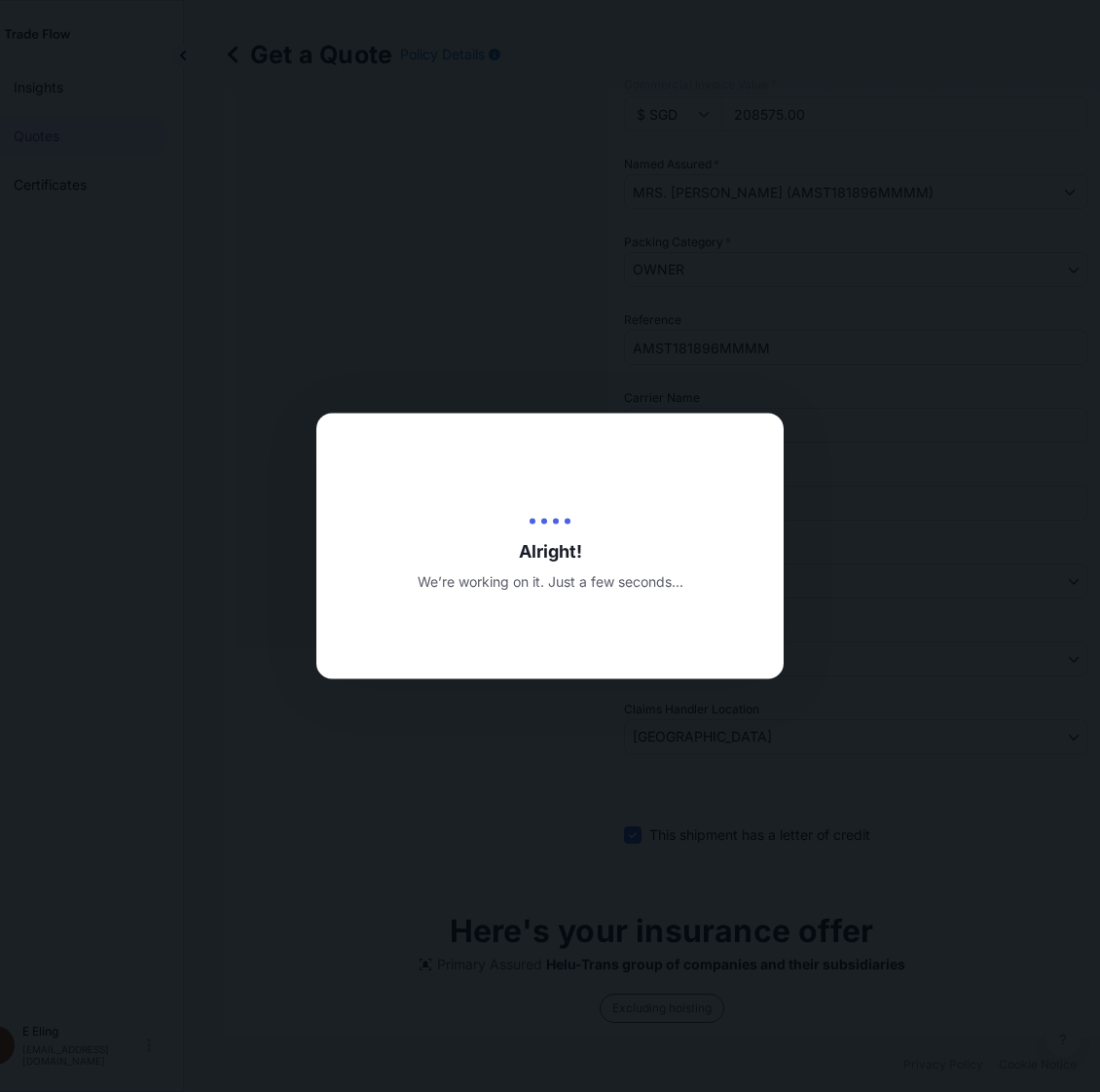
type input "15/08/2025"
select select "STORAGE"
select select "Transit"
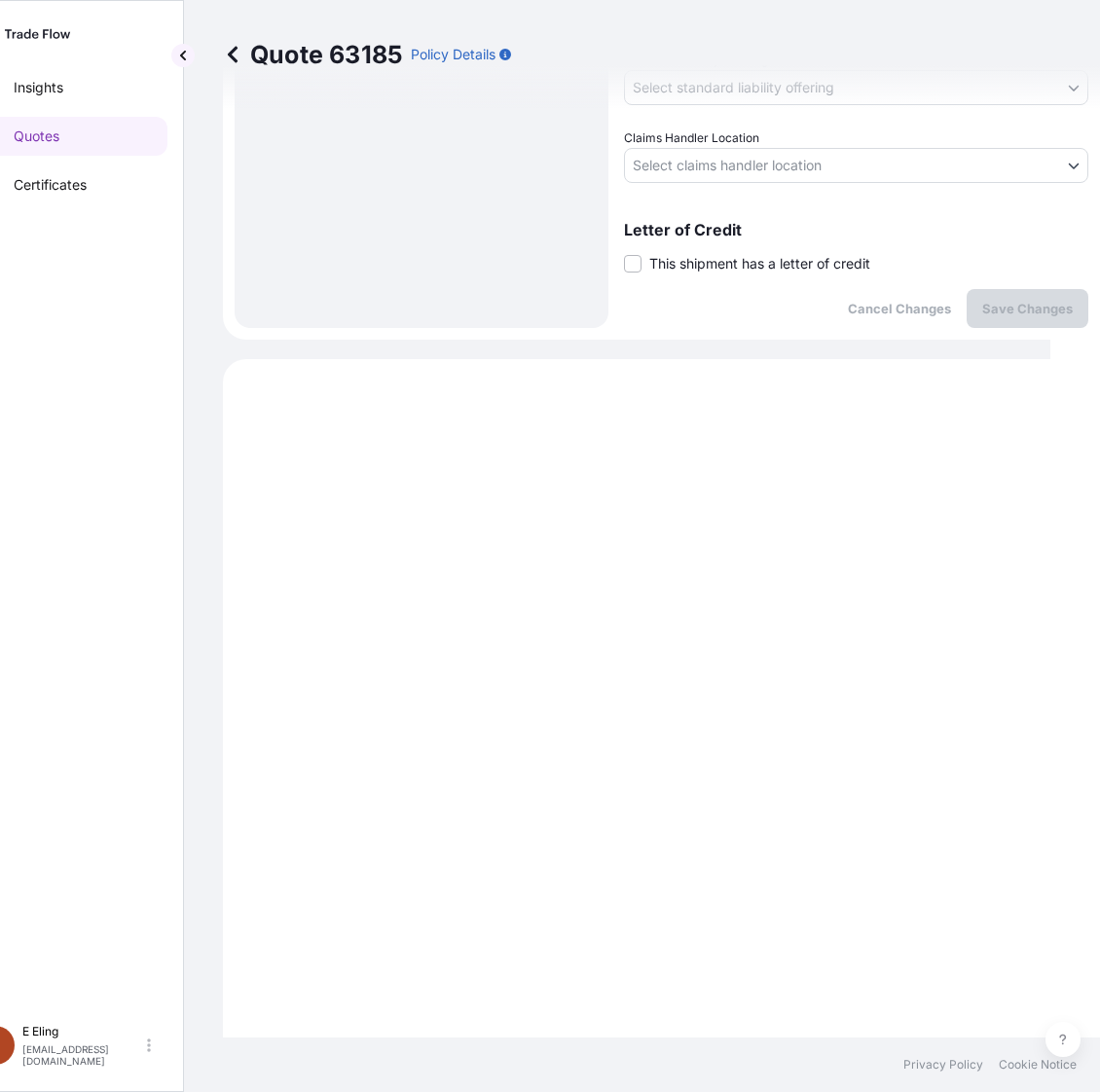
scroll to position [740, 0]
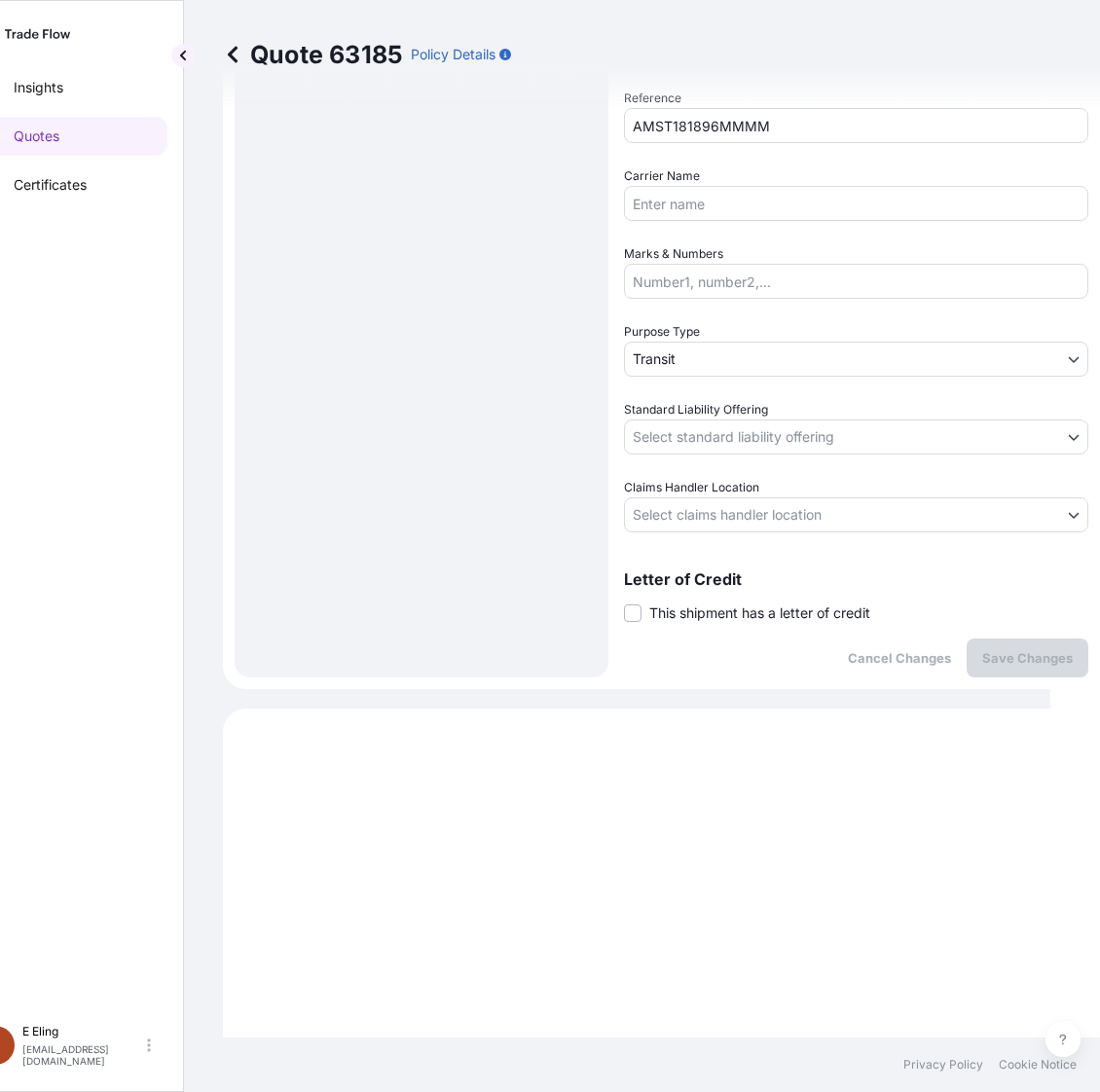
click at [699, 608] on span "This shipment has a letter of credit" at bounding box center [760, 613] width 221 height 20
click at [624, 602] on input "This shipment has a letter of credit" at bounding box center [624, 602] width 0 height 0
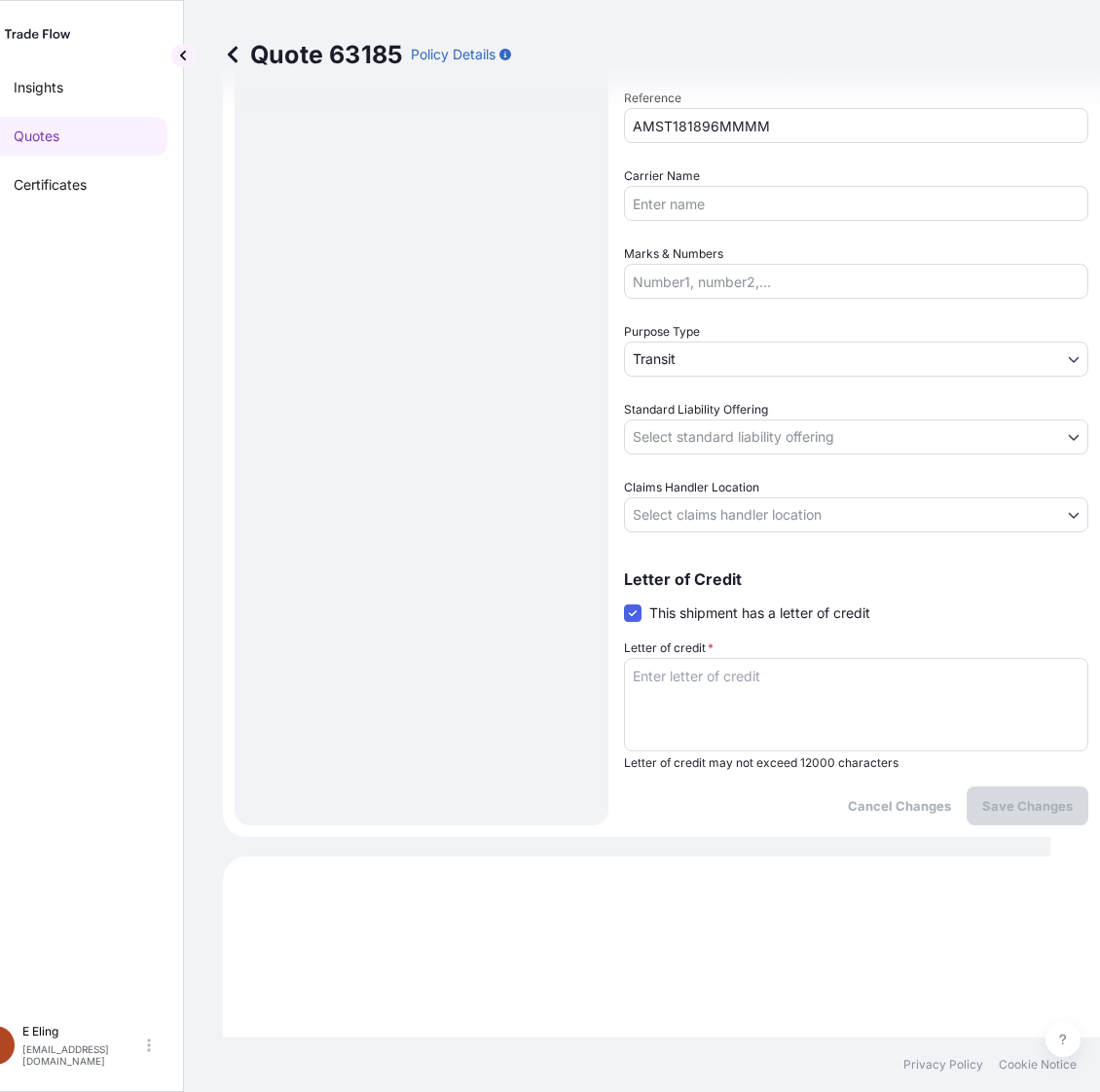
click at [697, 683] on textarea "Letter of credit *" at bounding box center [856, 705] width 464 height 94
paste textarea "Storage Period: [DATE] to [DATE] (till further notice)"
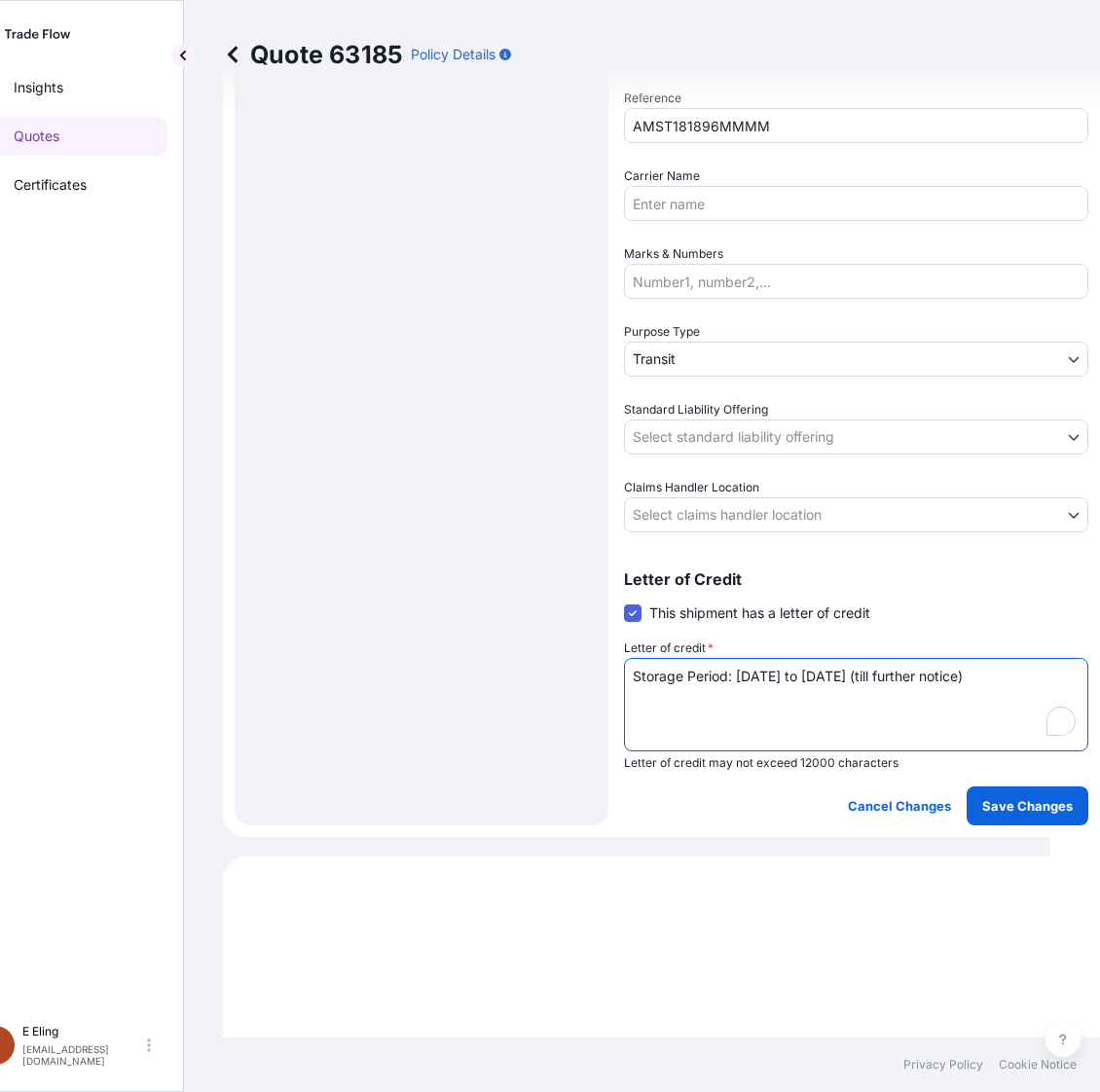
type textarea "Storage Period: [DATE] to [DATE] (till further notice)"
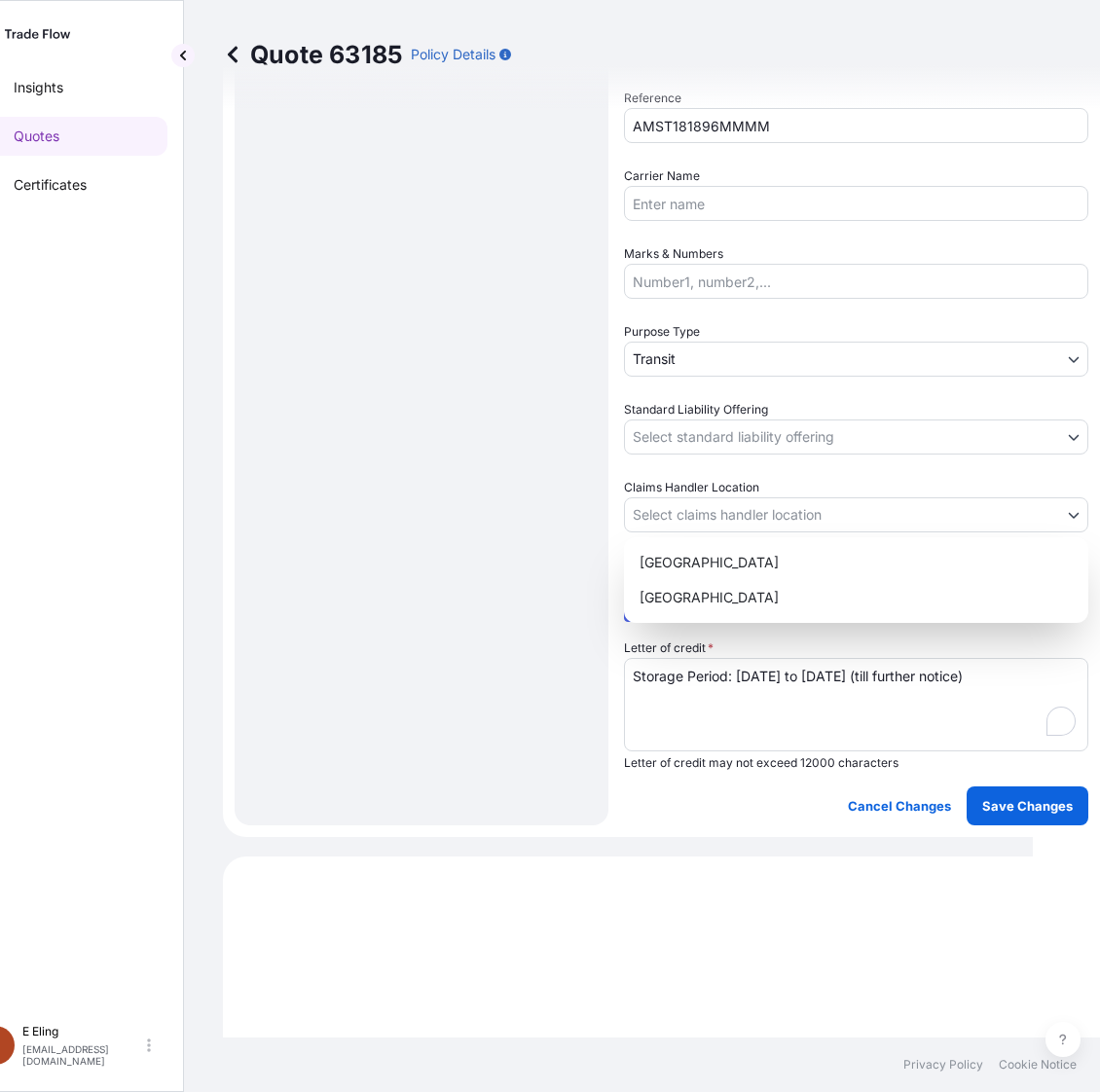
click at [750, 502] on body "Insights Quotes Certificates E E Eling eeling@helutrans.com Quote 63185 Policy …" at bounding box center [491, 546] width 1082 height 1092
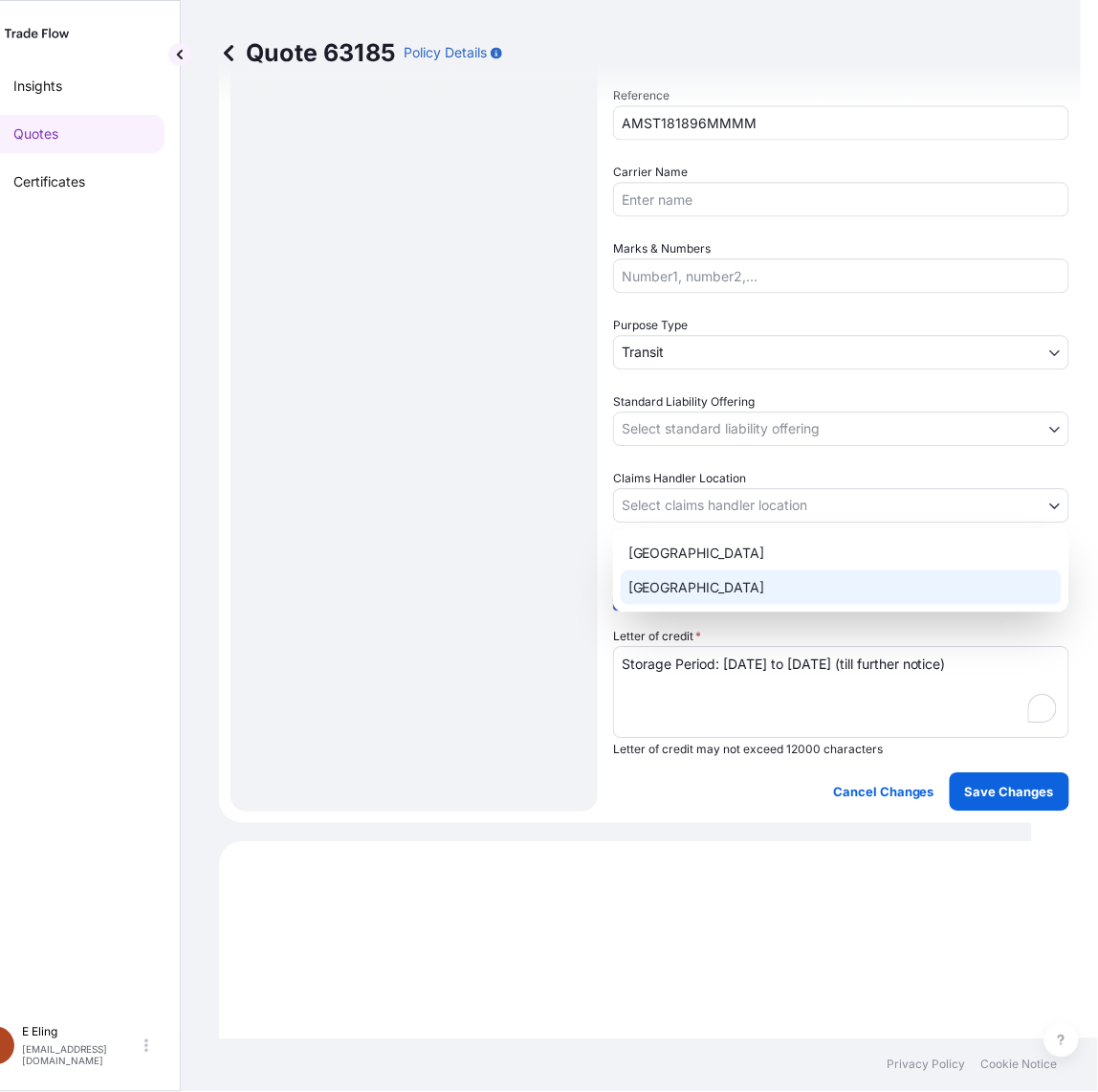
click at [697, 579] on div "[GEOGRAPHIC_DATA]" at bounding box center [841, 587] width 441 height 35
select select "[GEOGRAPHIC_DATA]"
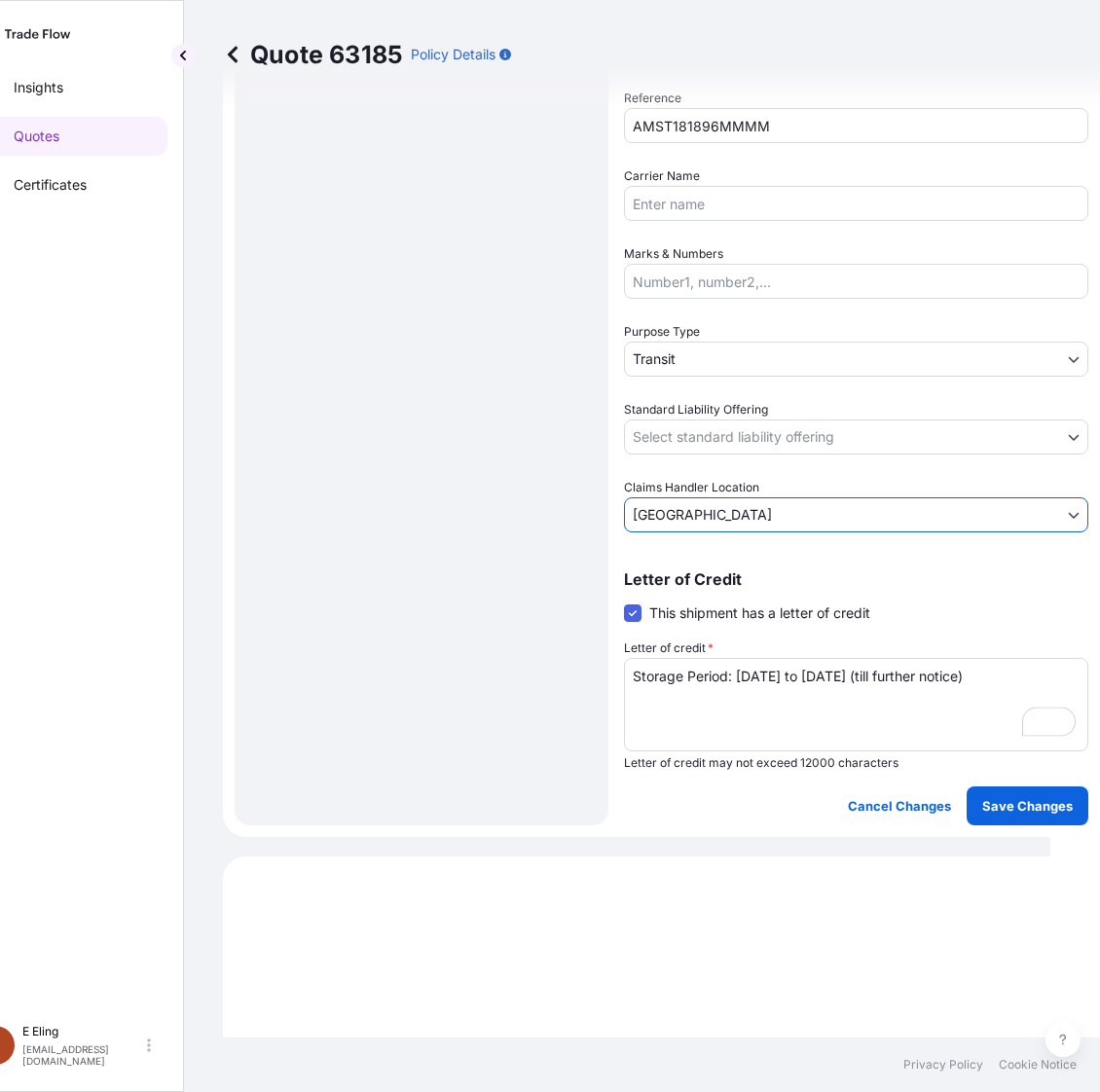
click at [718, 451] on body "Insights Quotes Certificates E E Eling eeling@helutrans.com Quote 63185 Policy …" at bounding box center [500, 546] width 1100 height 1092
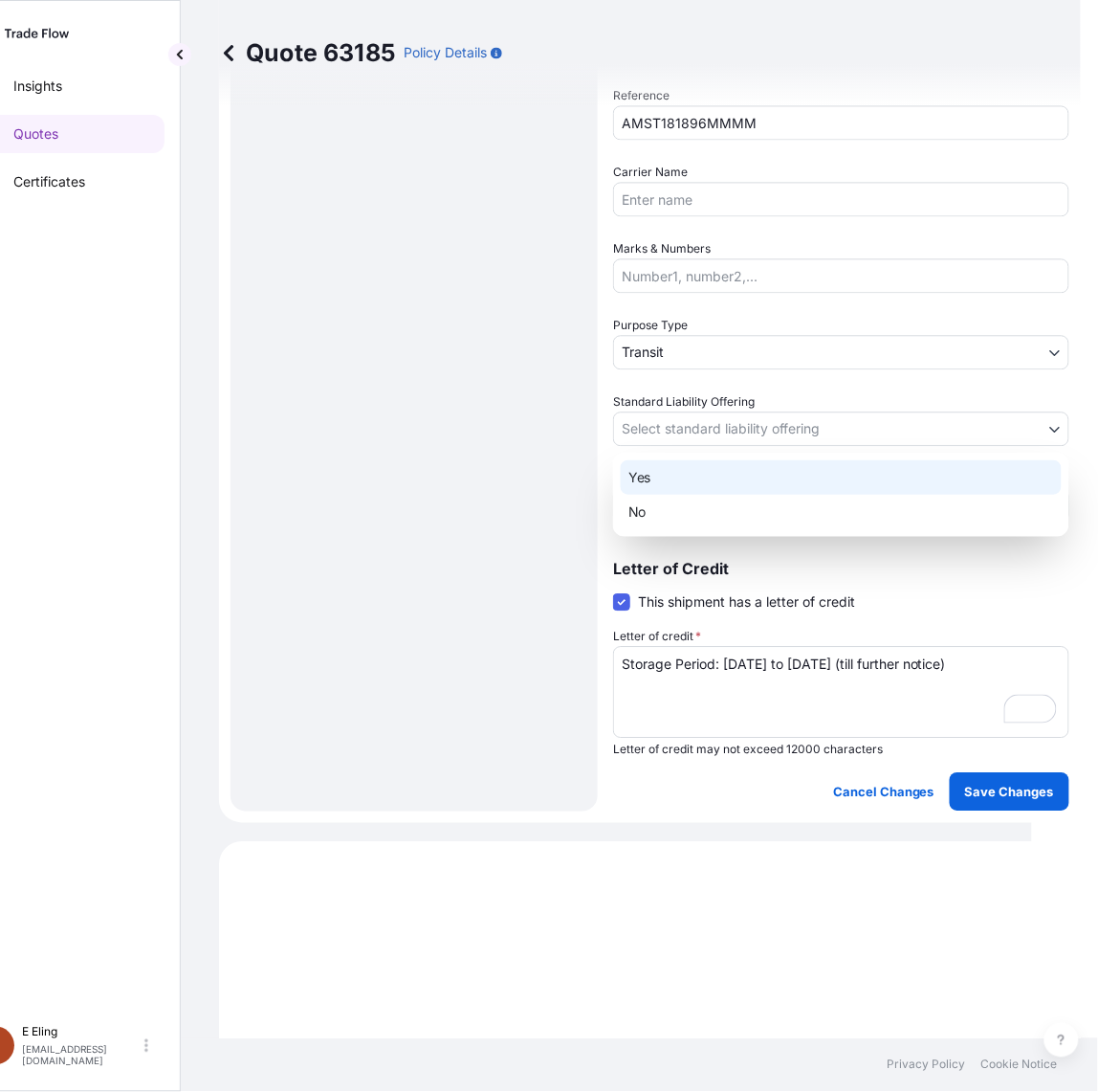
click at [689, 460] on div "Yes" at bounding box center [841, 478] width 441 height 35
select select "Yes"
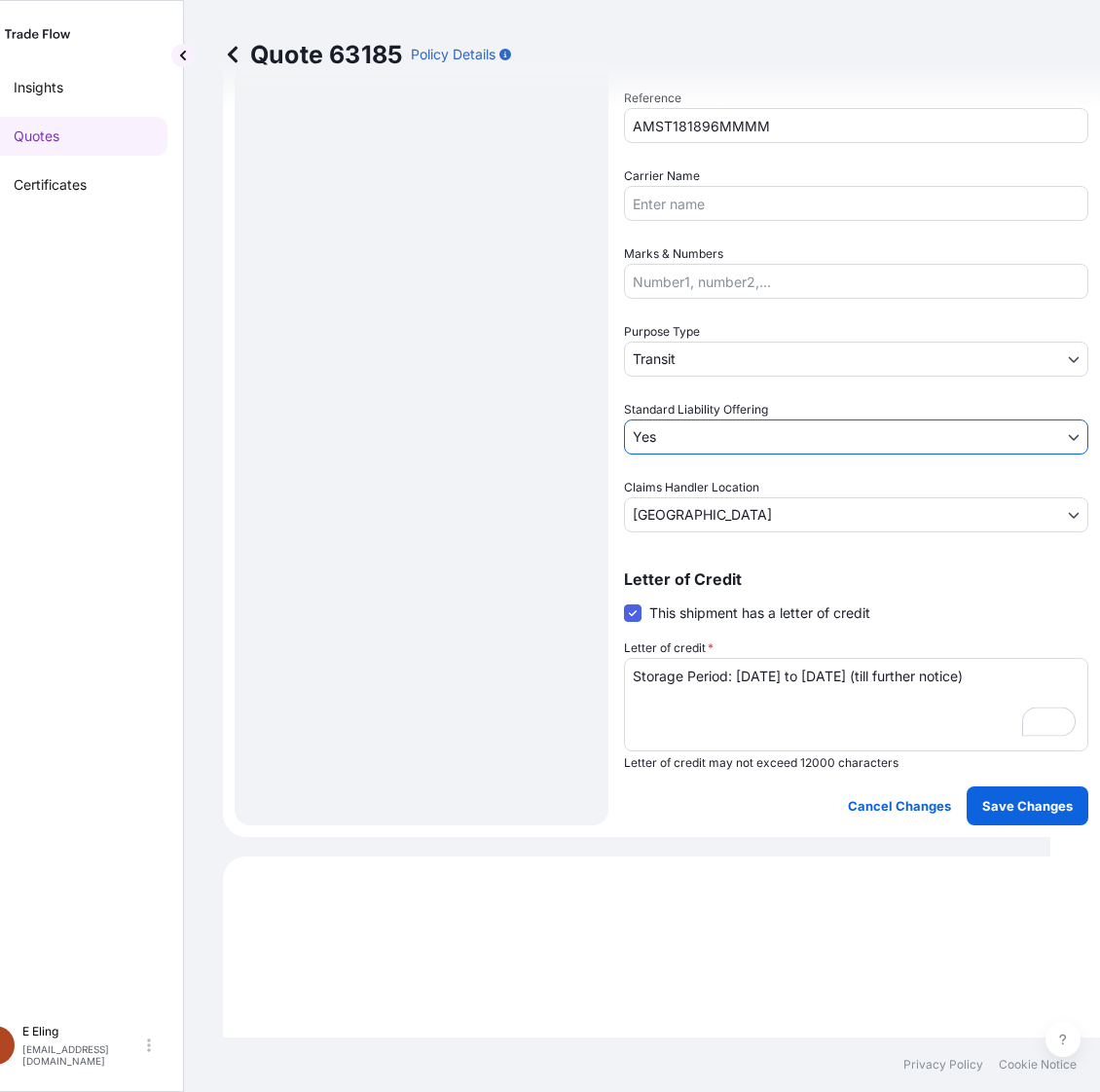
click at [716, 351] on body "Insights Quotes Certificates E E Eling eeling@helutrans.com Quote 63185 Policy …" at bounding box center [500, 546] width 1100 height 1092
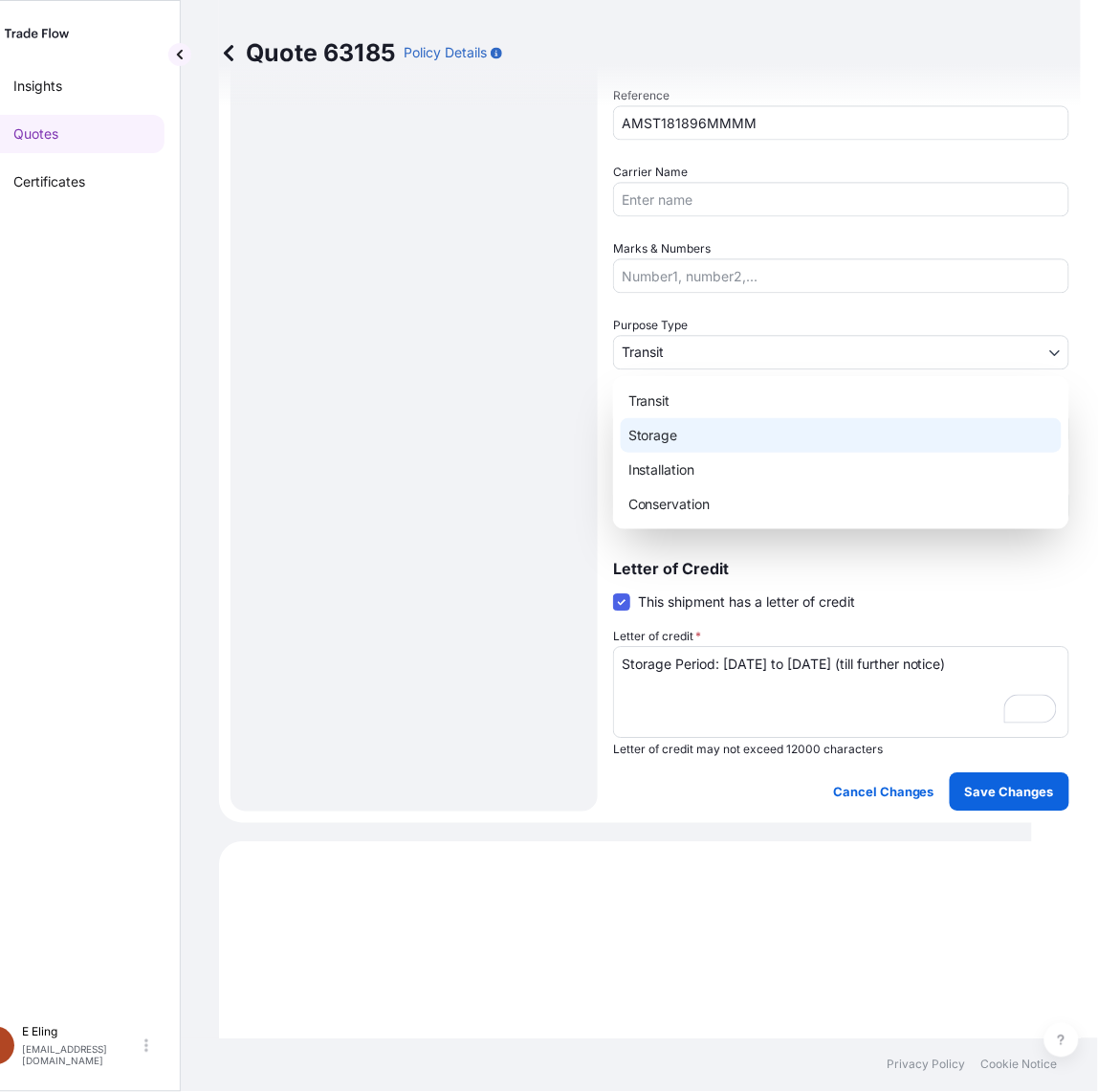
click at [677, 434] on div "Storage" at bounding box center [841, 435] width 441 height 35
select select "Storage"
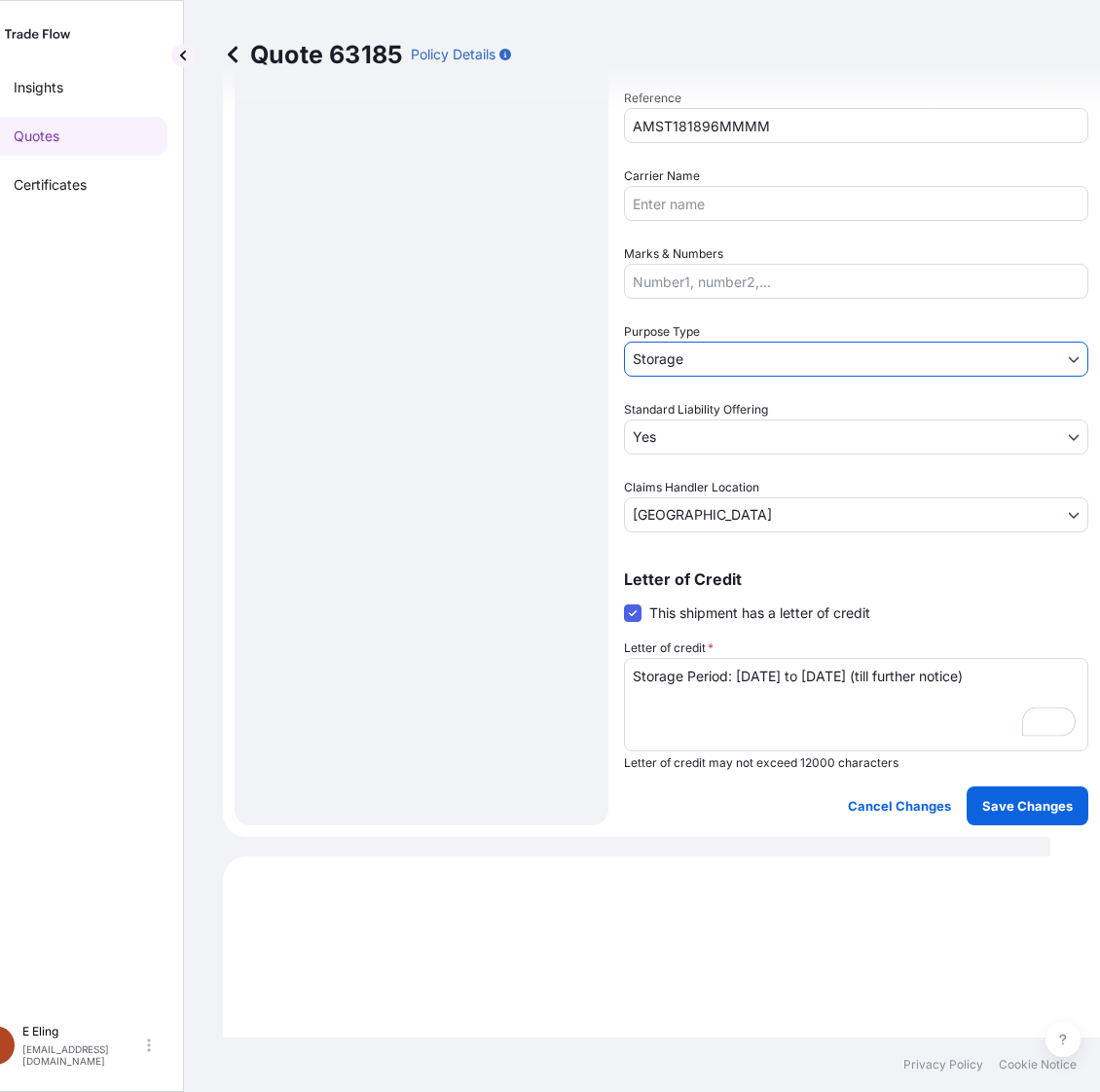
scroll to position [483, 0]
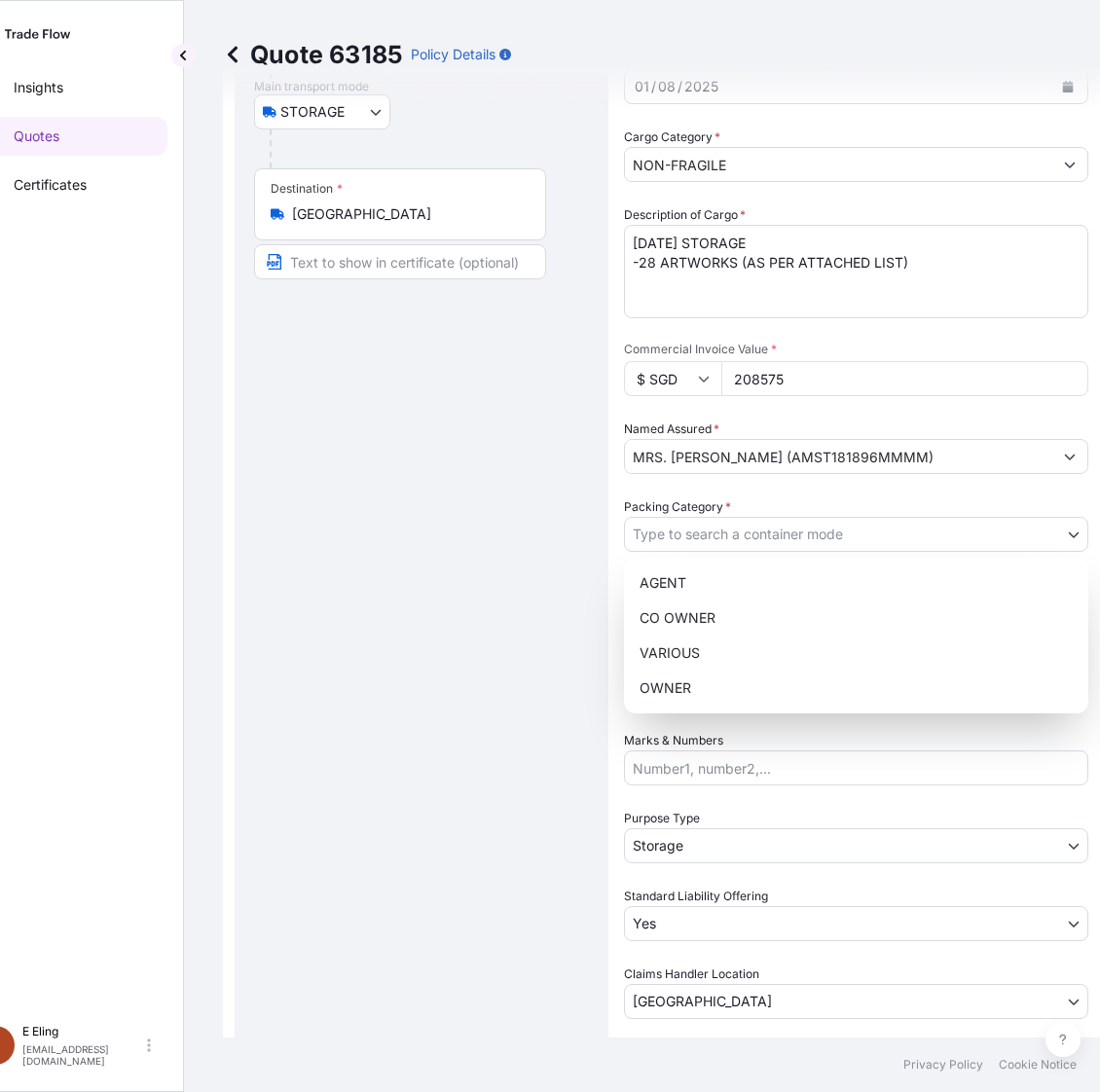
click at [715, 532] on body "Insights Quotes Certificates E E Eling eeling@helutrans.com Quote 63185 Policy …" at bounding box center [491, 546] width 1082 height 1092
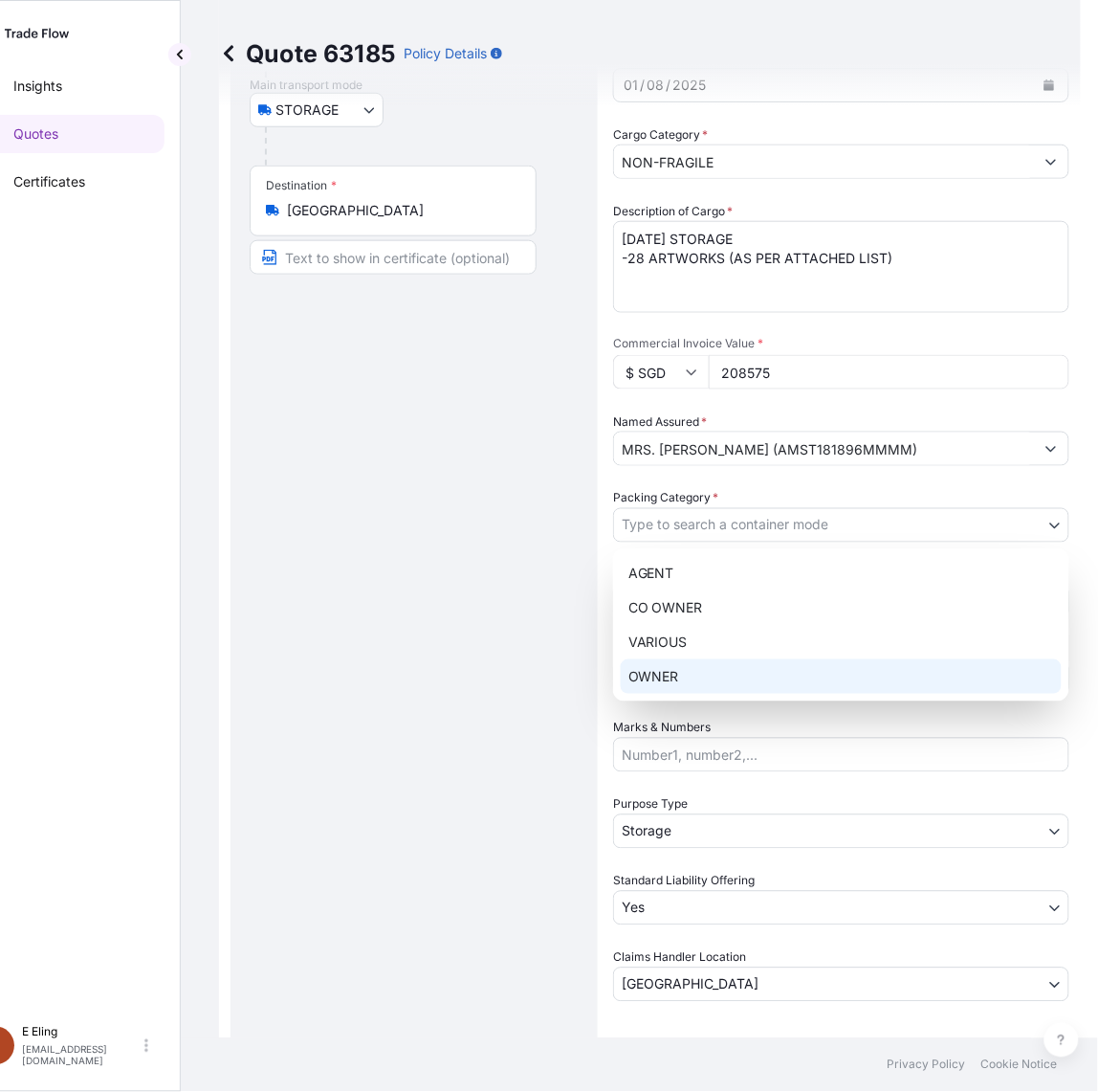
click at [687, 668] on div "OWNER" at bounding box center [841, 677] width 441 height 35
select select "27"
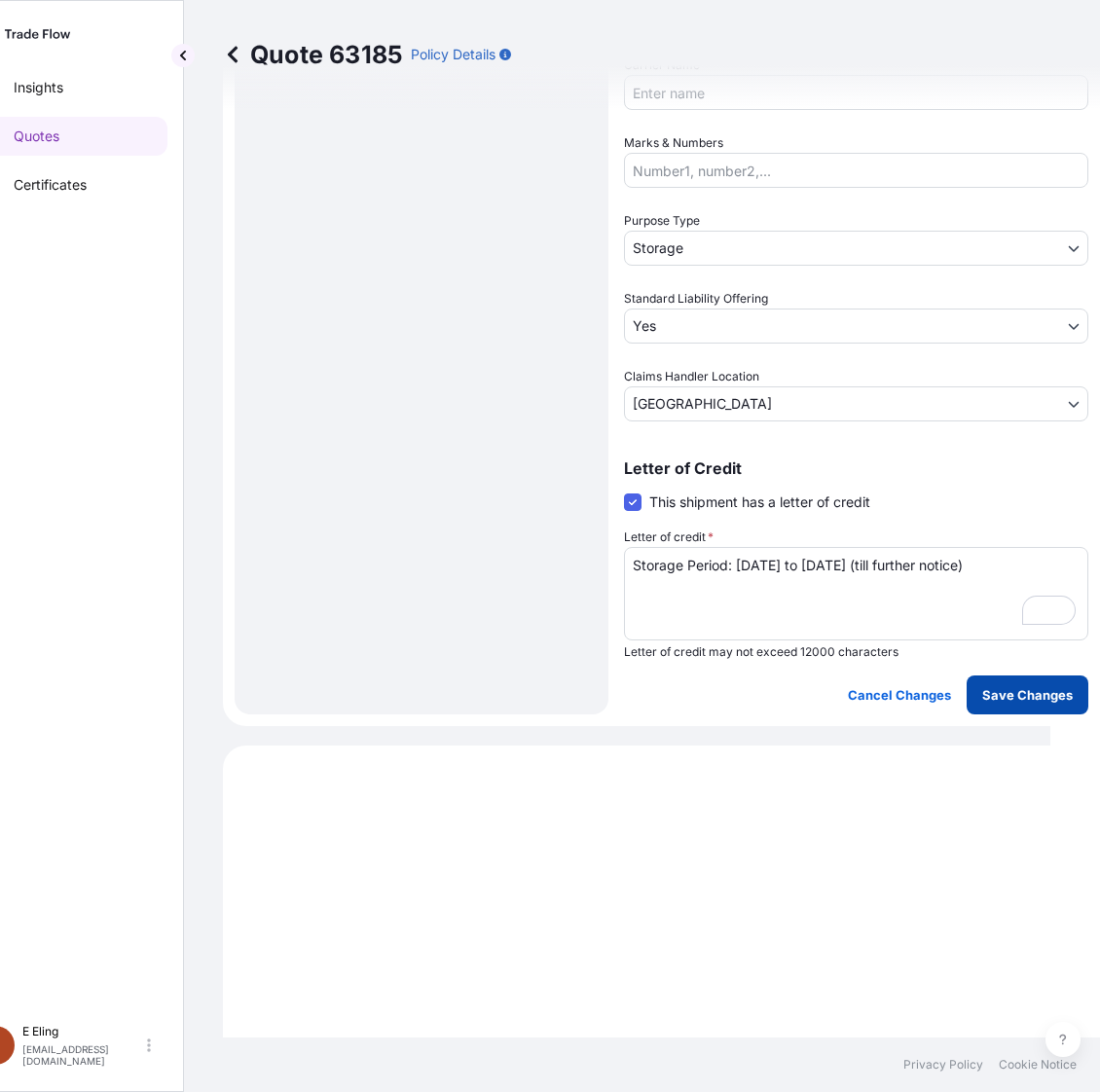
click at [1047, 676] on button "Save Changes" at bounding box center [1027, 695] width 121 height 39
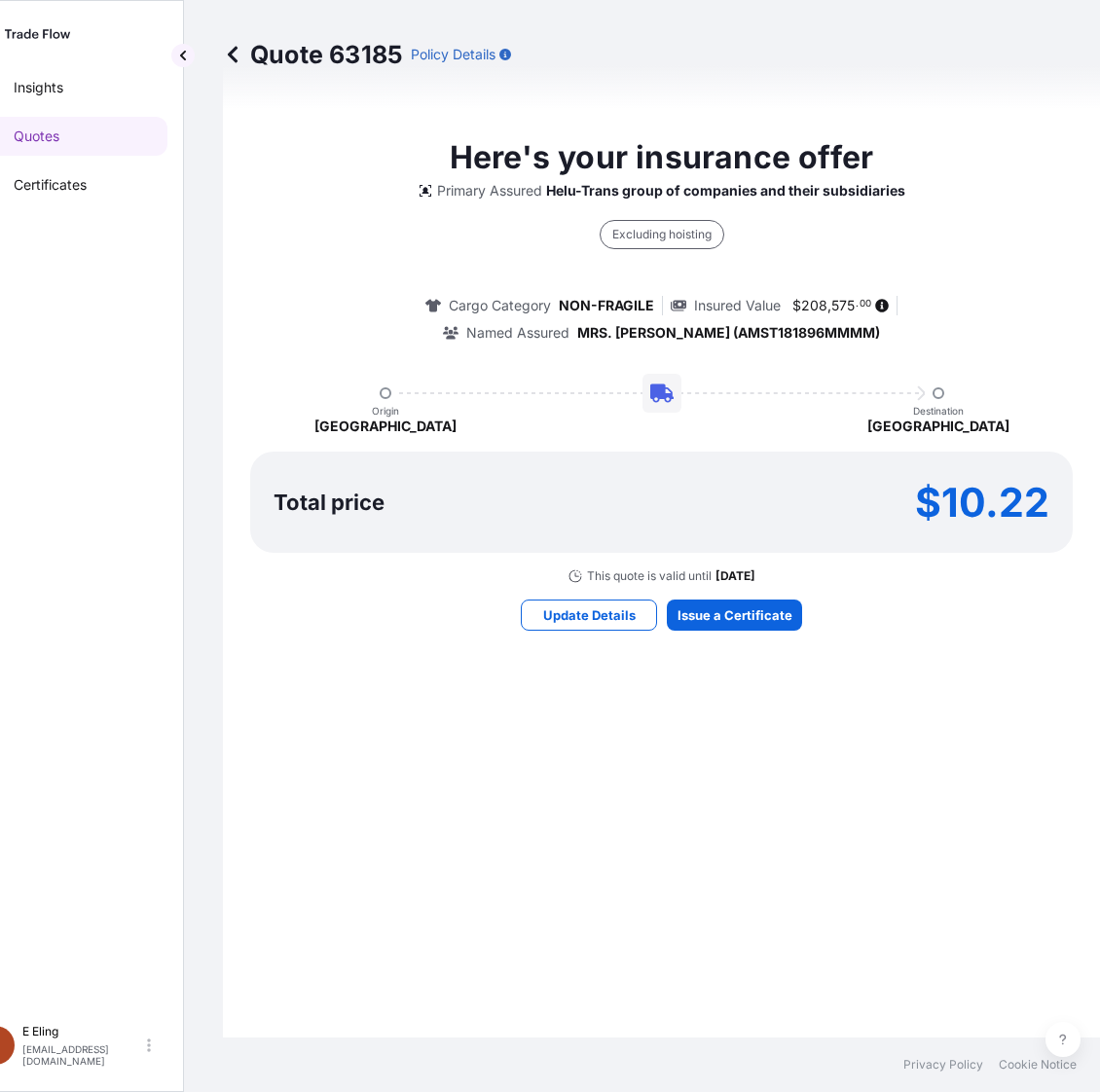
select select "STORAGE"
select select "Storage"
select select "Yes"
select select "[GEOGRAPHIC_DATA]"
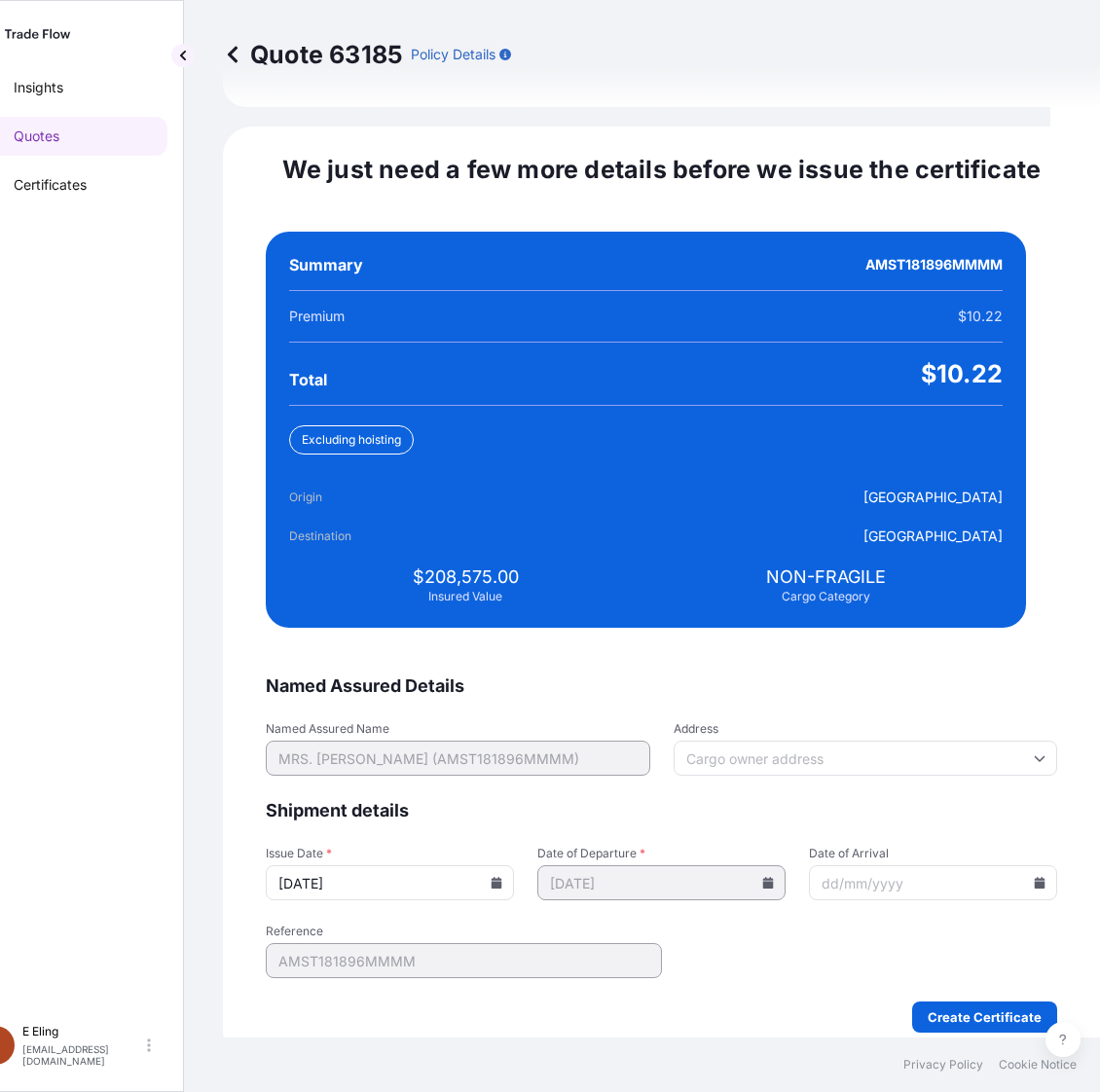
click at [503, 865] on div "15/08/2025" at bounding box center [390, 883] width 248 height 35
click at [503, 877] on icon at bounding box center [497, 883] width 12 height 12
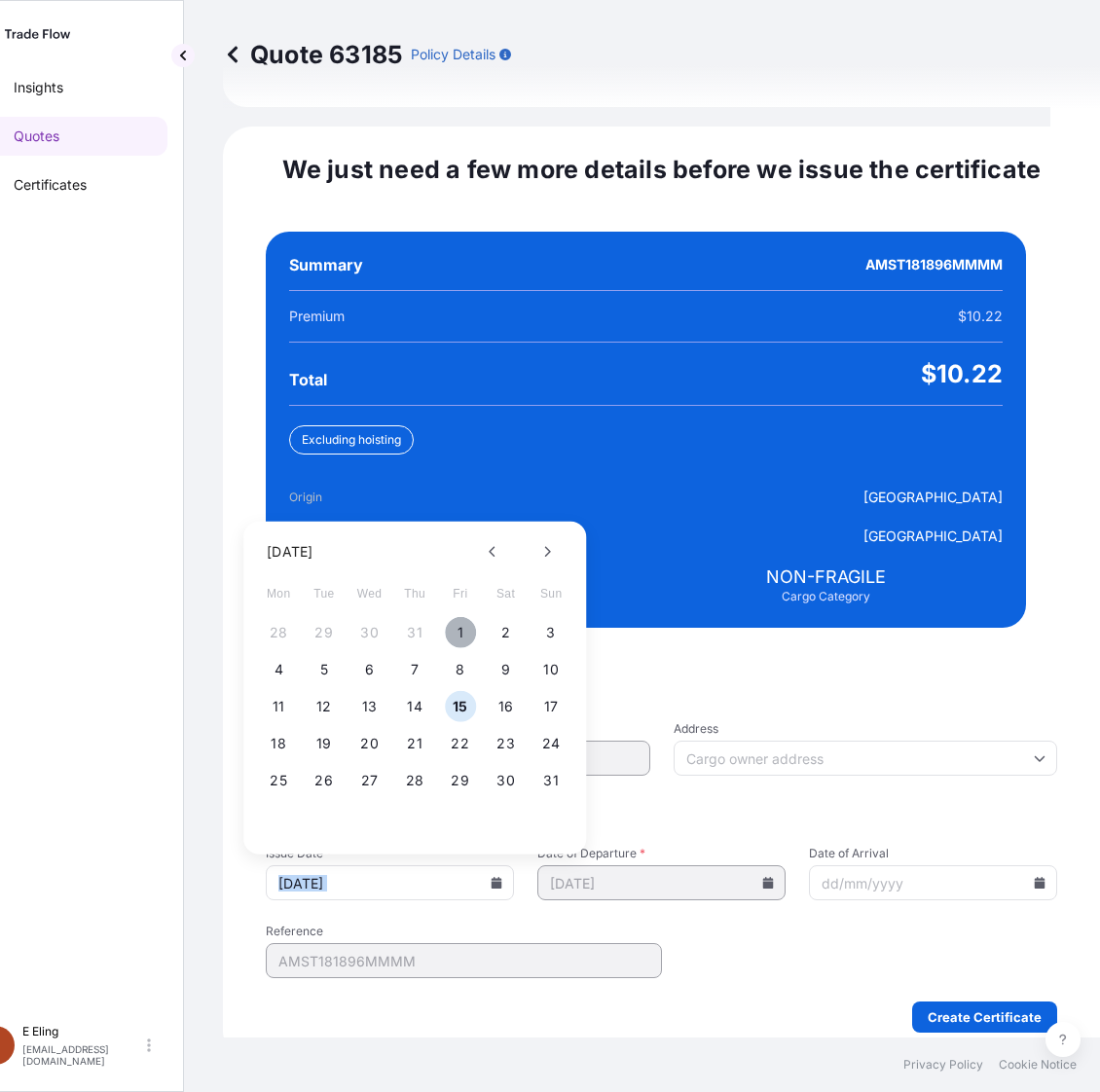
click at [465, 617] on button "1" at bounding box center [461, 633] width 31 height 31
type input "[DATE]"
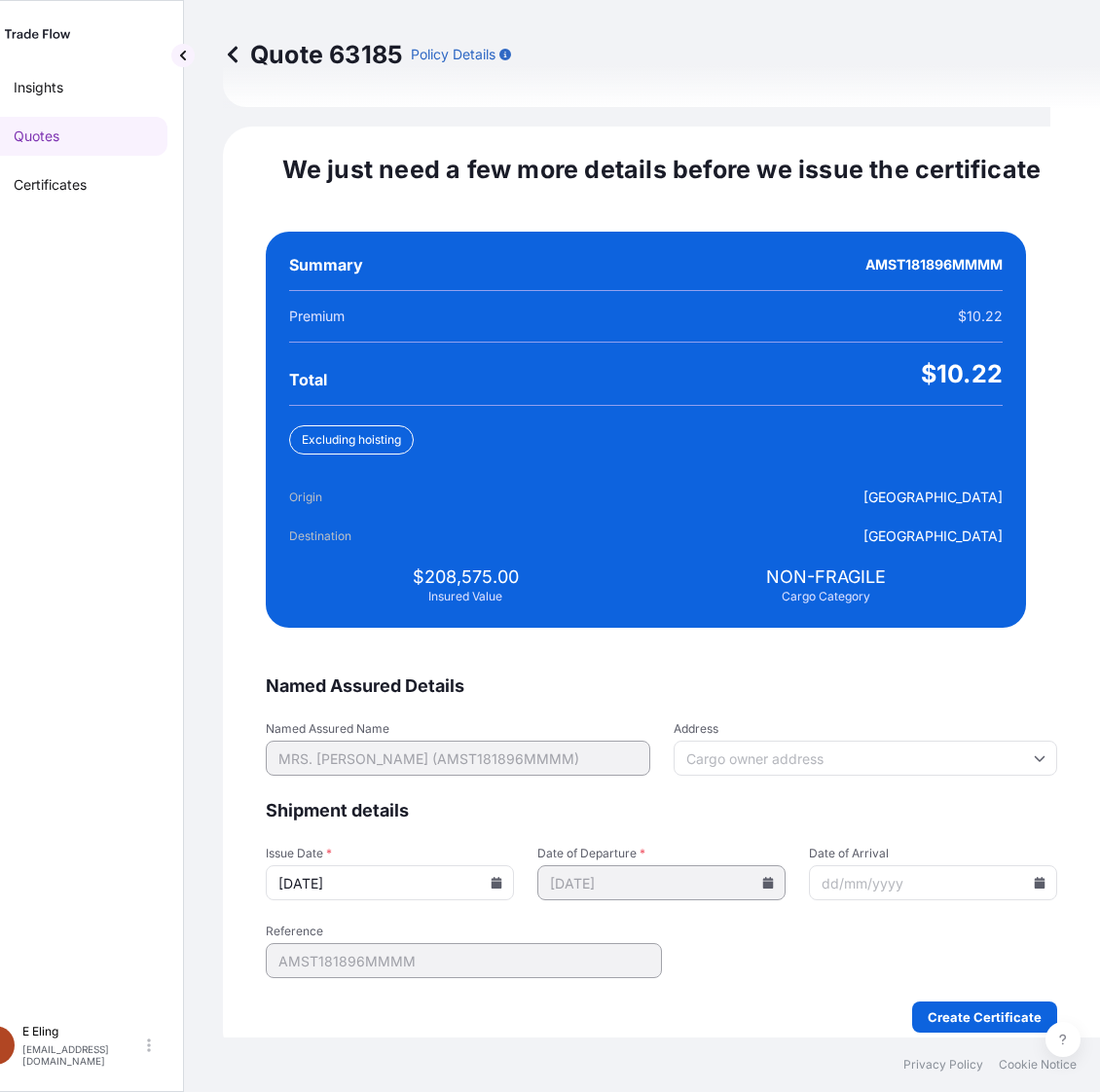
click at [1034, 877] on icon at bounding box center [1039, 883] width 12 height 12
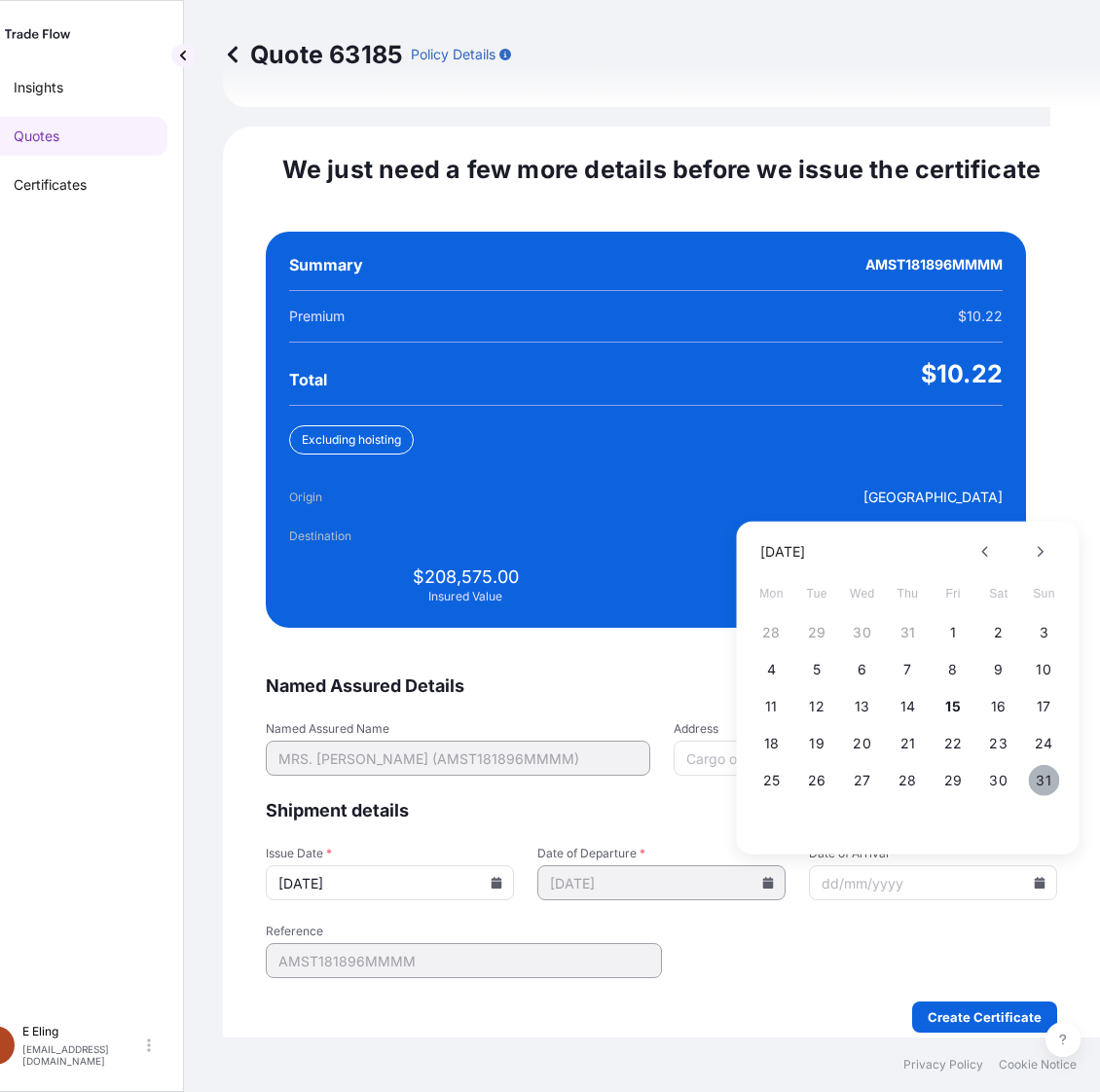
click at [1046, 765] on button "31" at bounding box center [1043, 780] width 31 height 31
type input "[DATE]"
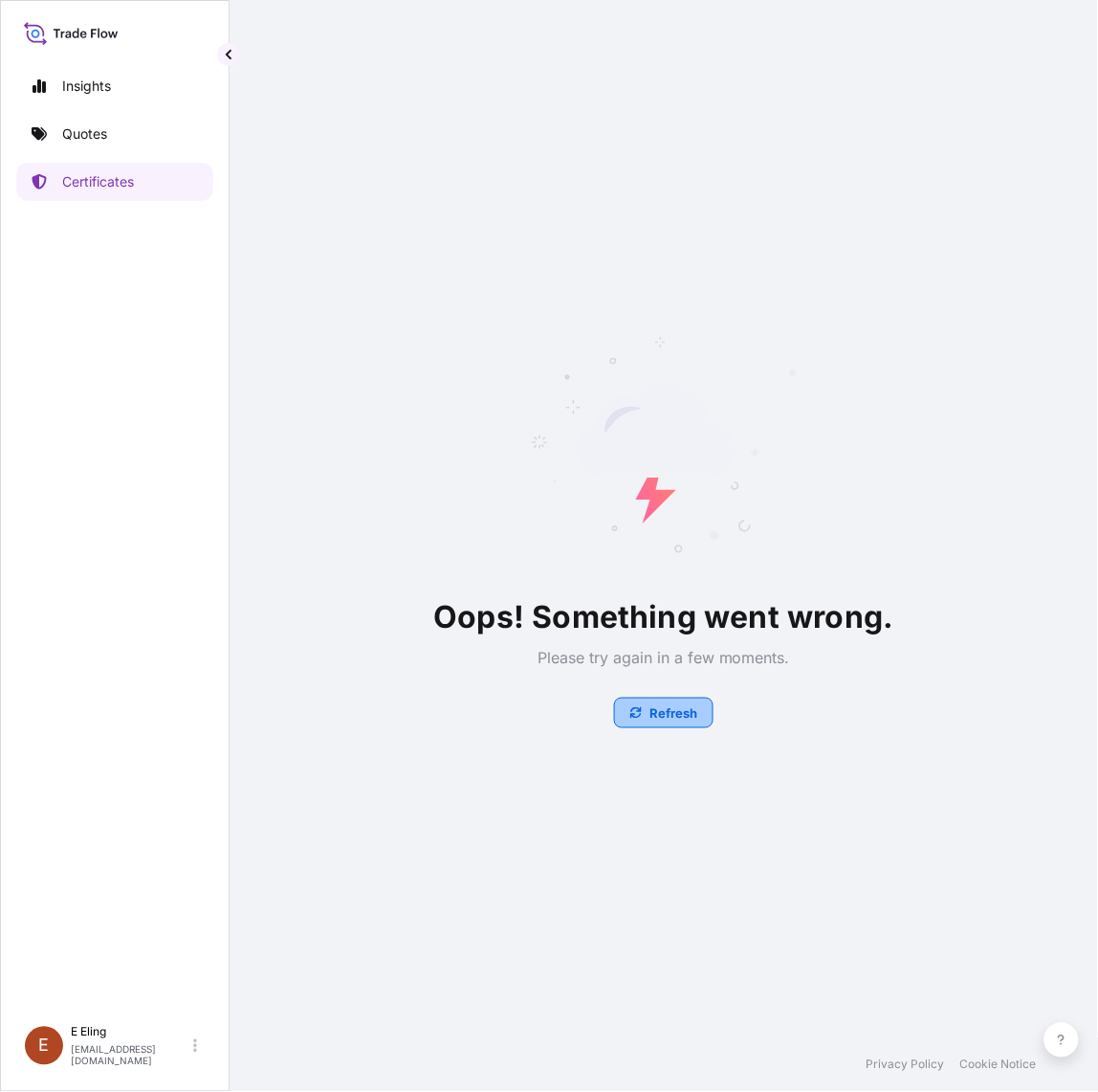
click at [672, 707] on p "Refresh" at bounding box center [674, 712] width 48 height 19
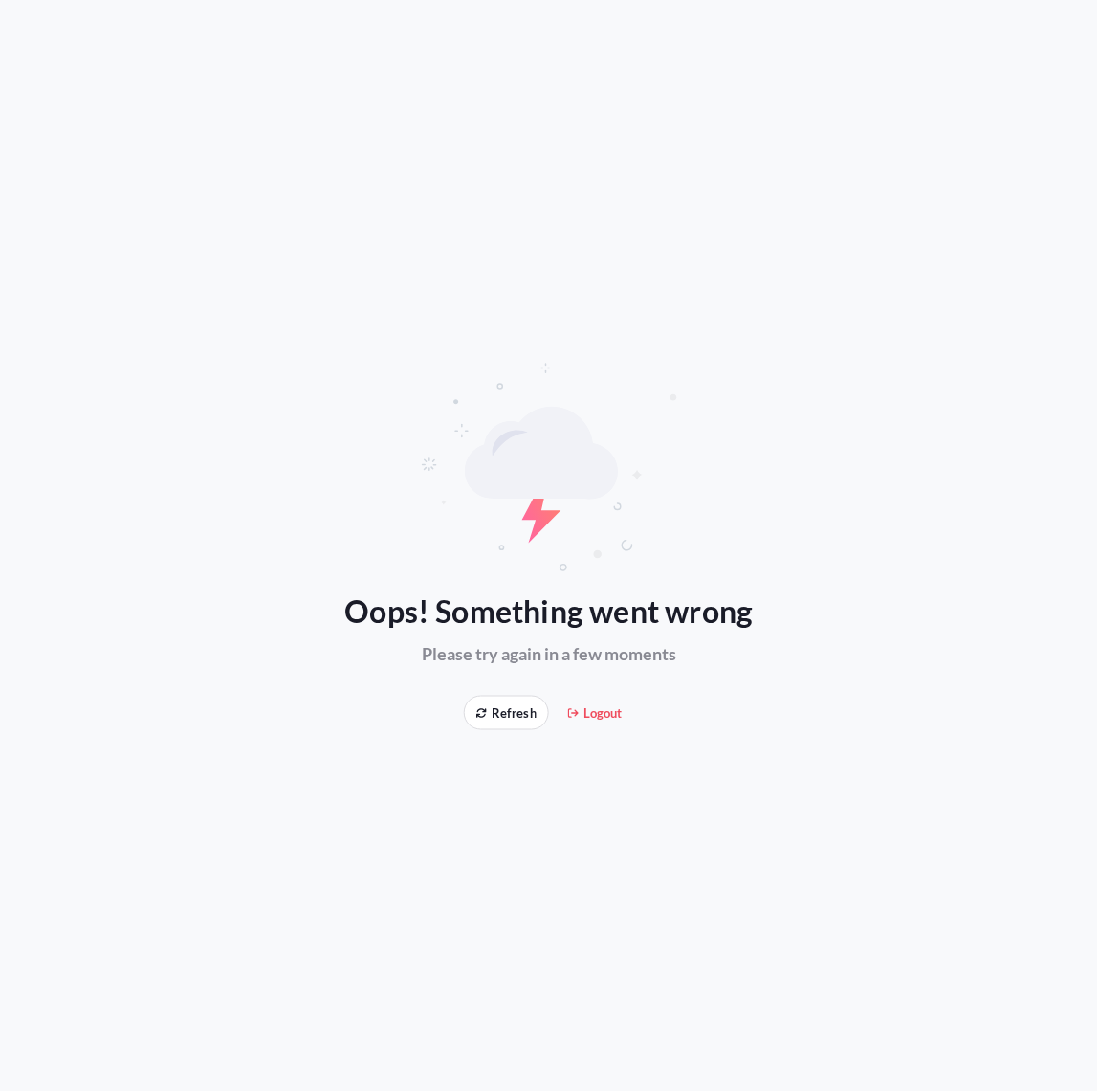
click at [495, 709] on span "Refresh" at bounding box center [507, 712] width 61 height 19
click at [479, 692] on div "Oops! Something went wrong Please try again in a few moments Refresh Logout" at bounding box center [549, 545] width 1098 height 368
click at [498, 707] on span "Refresh" at bounding box center [507, 712] width 61 height 19
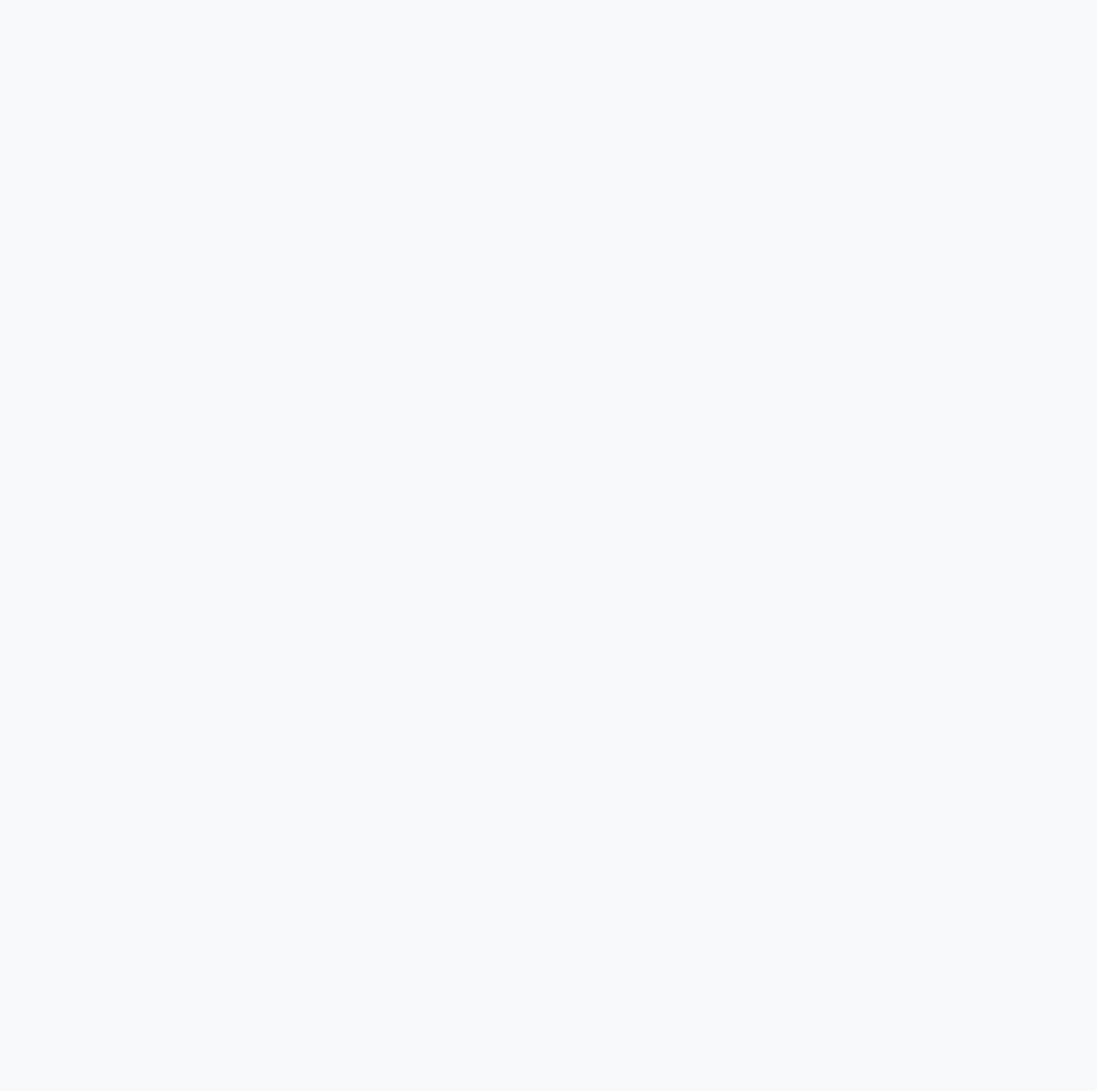
click at [499, 707] on div at bounding box center [549, 546] width 1098 height 1092
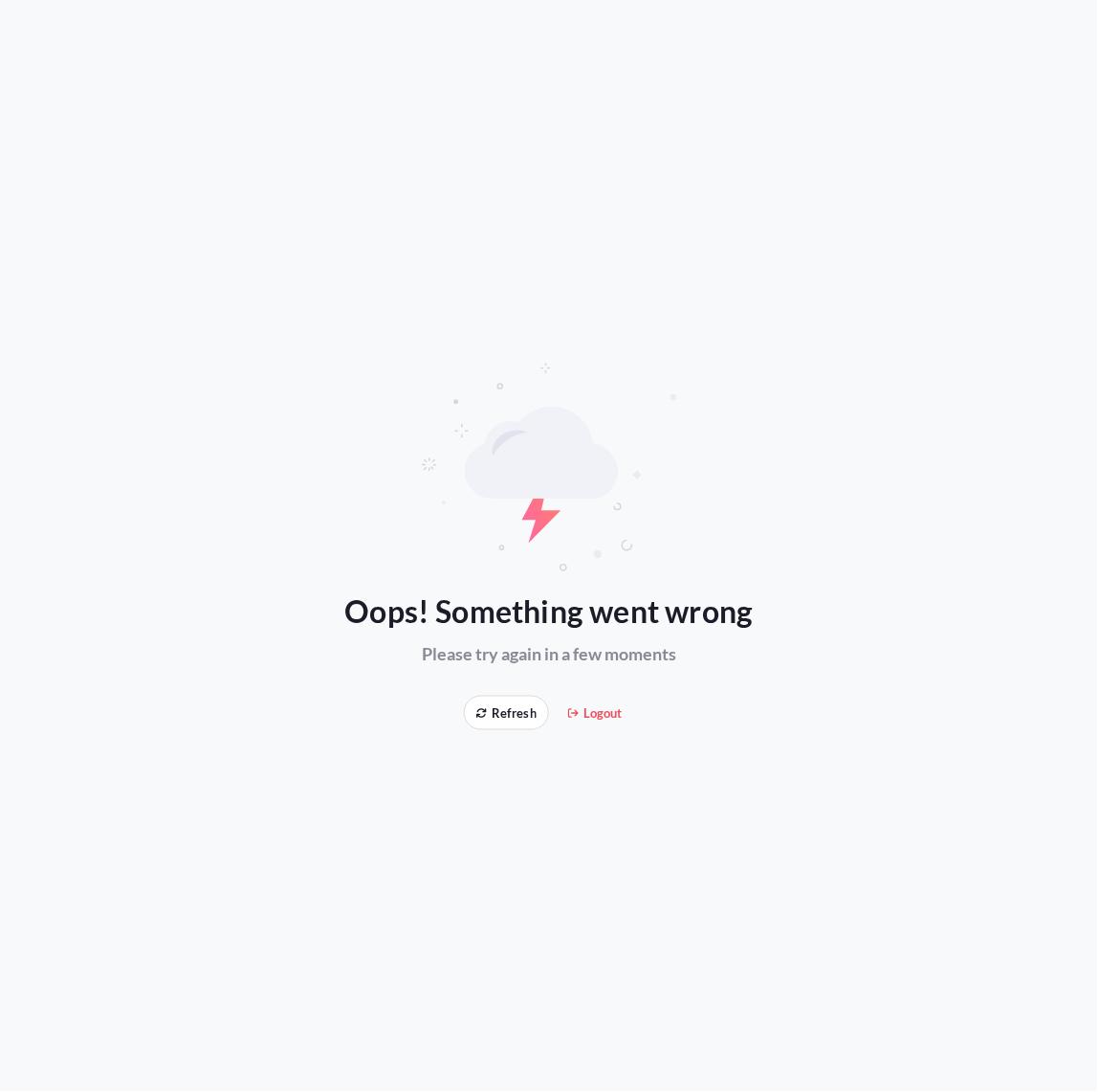
click at [499, 707] on span "Refresh" at bounding box center [507, 712] width 61 height 19
click at [514, 712] on span "Refresh" at bounding box center [507, 712] width 61 height 19
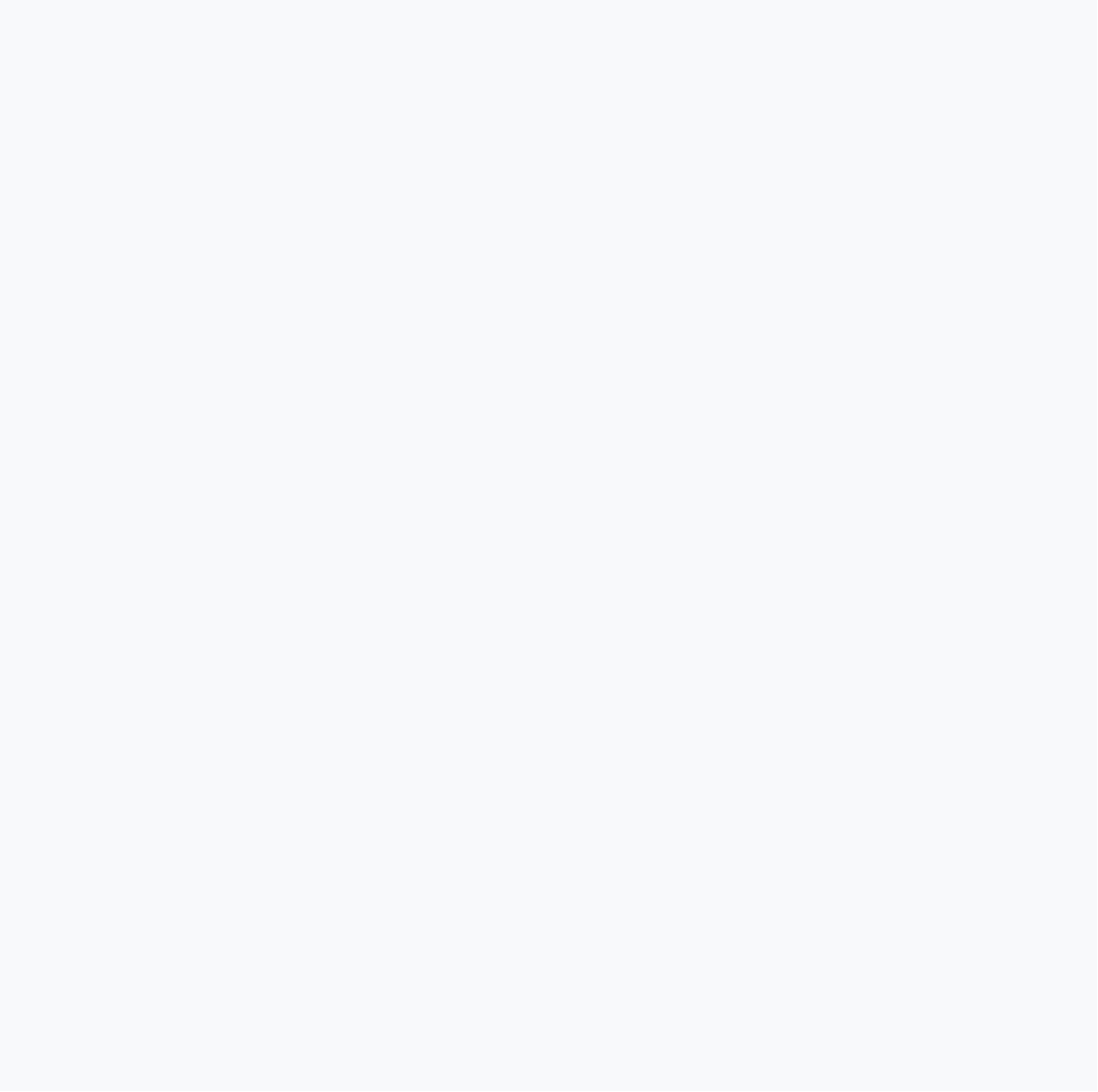
click at [518, 712] on div at bounding box center [549, 546] width 1098 height 1092
click at [519, 710] on div at bounding box center [549, 546] width 1098 height 1092
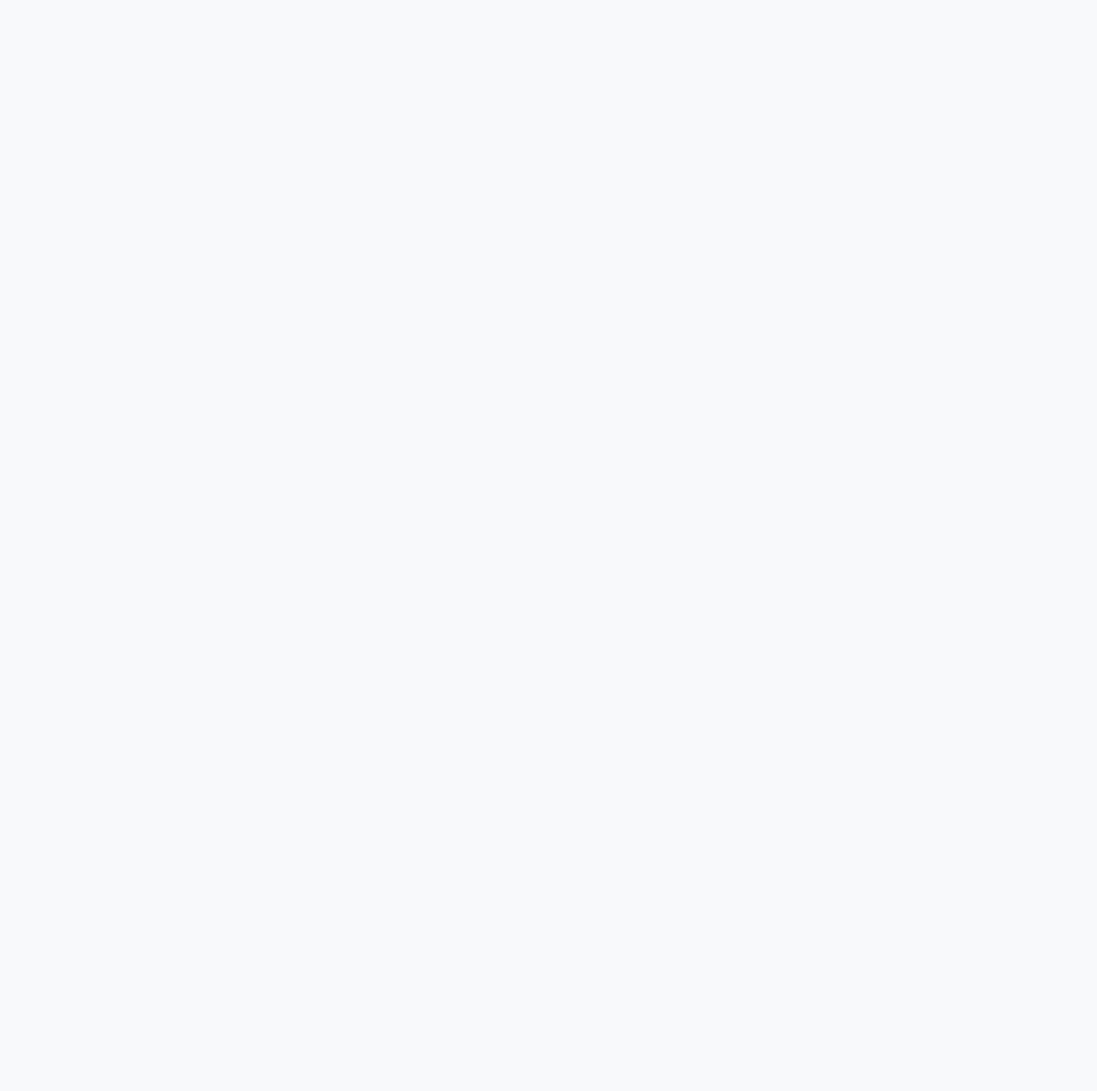
click at [519, 710] on div at bounding box center [549, 546] width 1098 height 1092
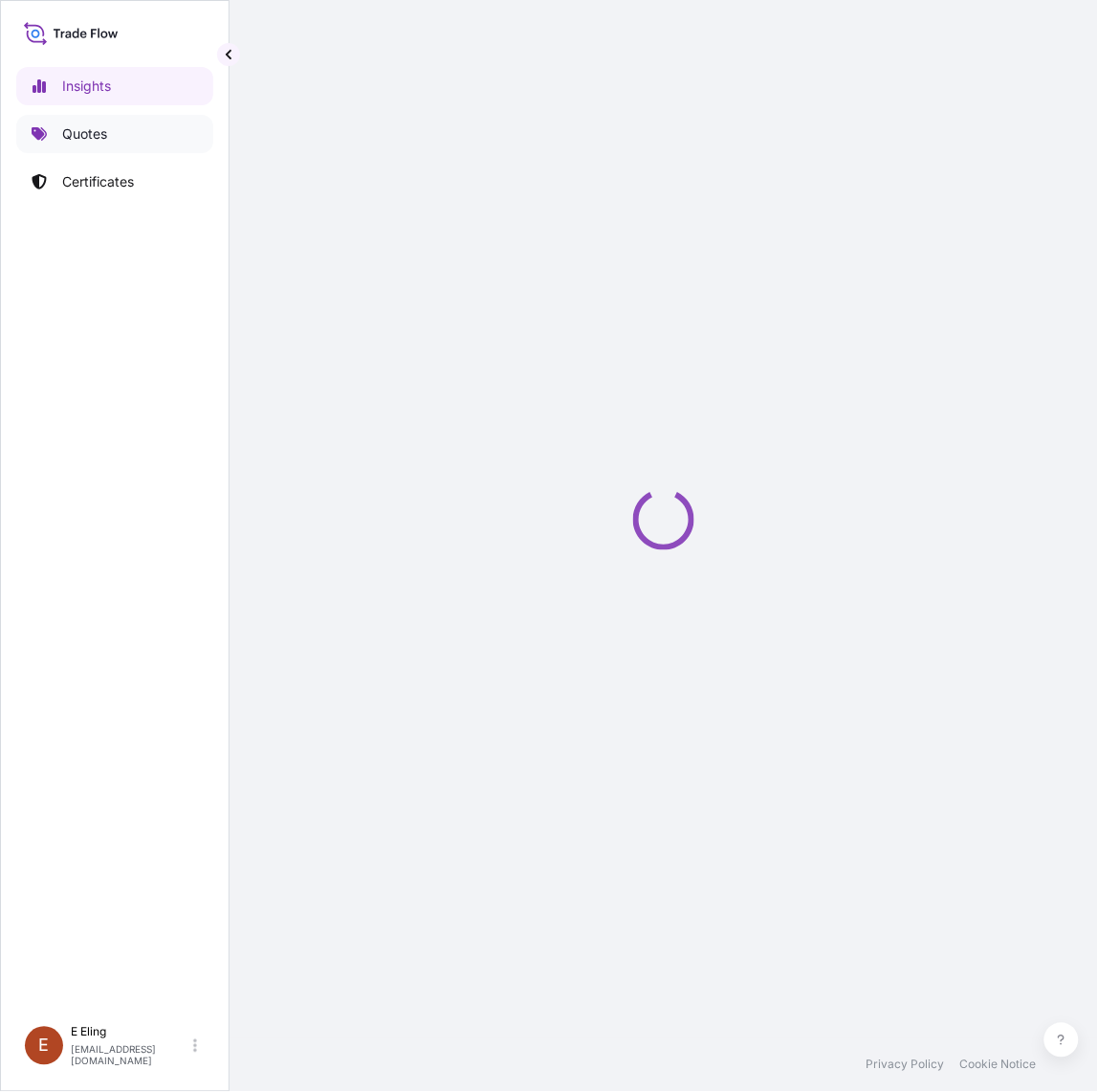
select select "2025"
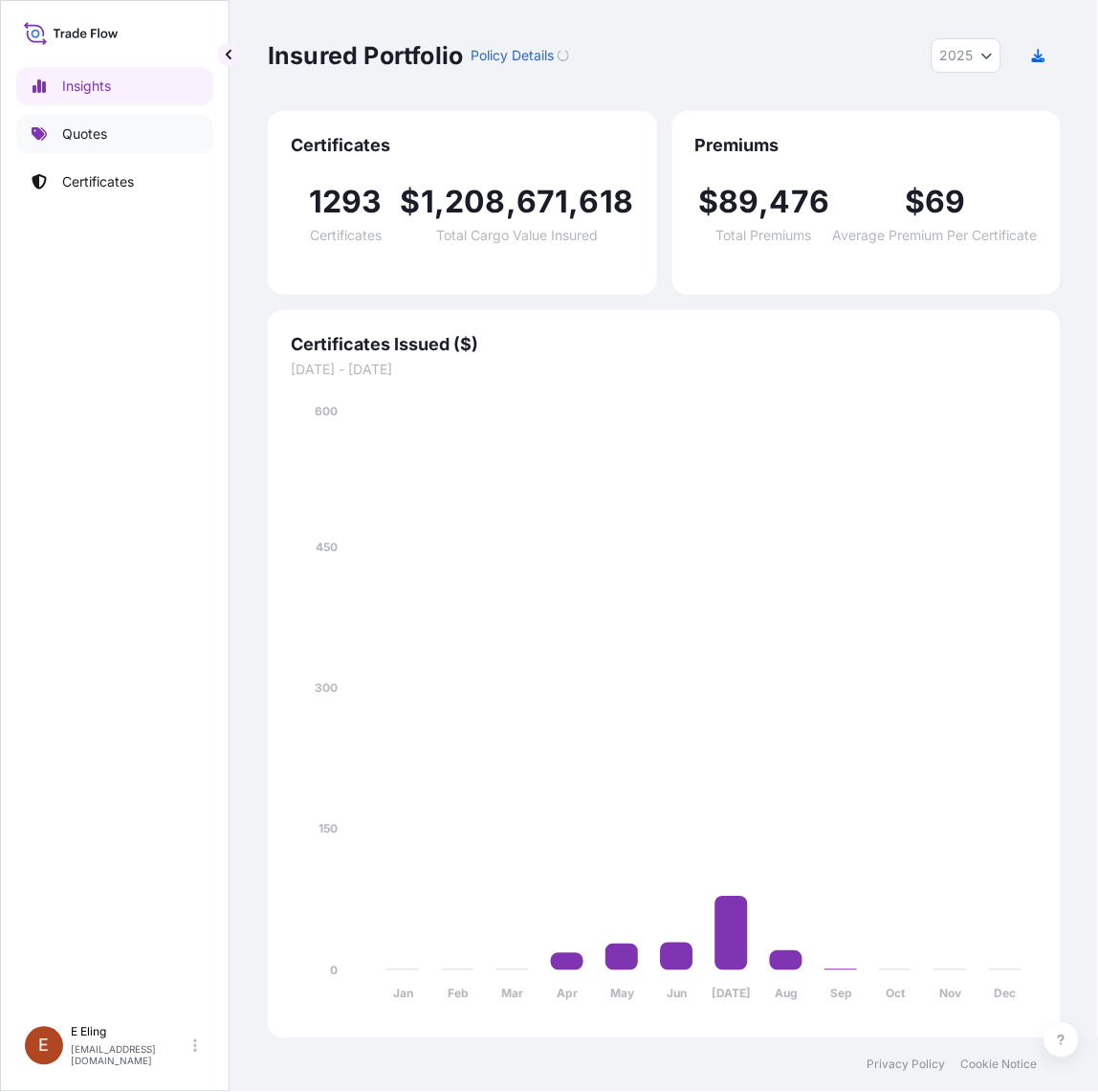
click at [127, 127] on link "Quotes" at bounding box center [114, 134] width 197 height 38
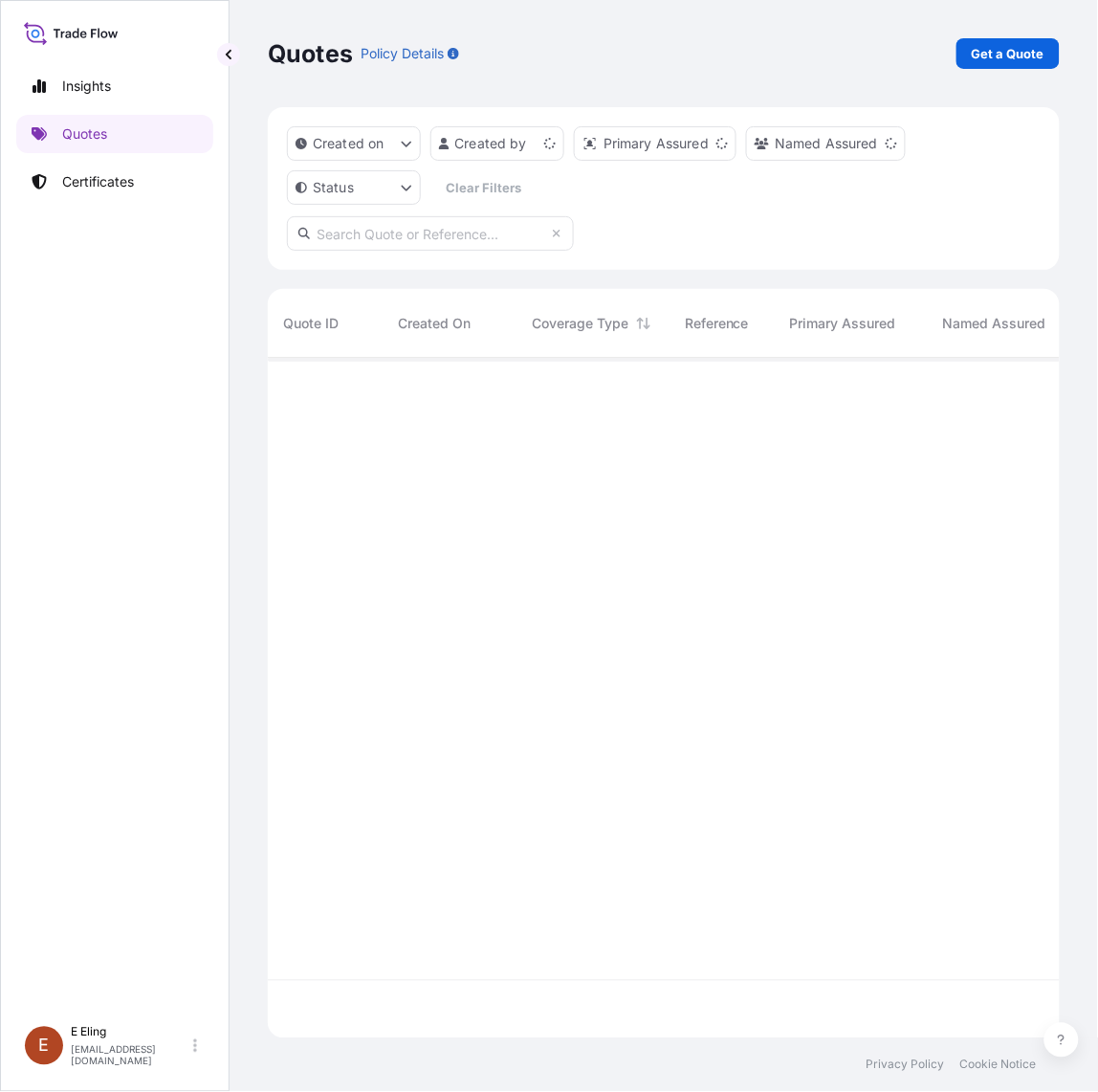
scroll to position [672, 775]
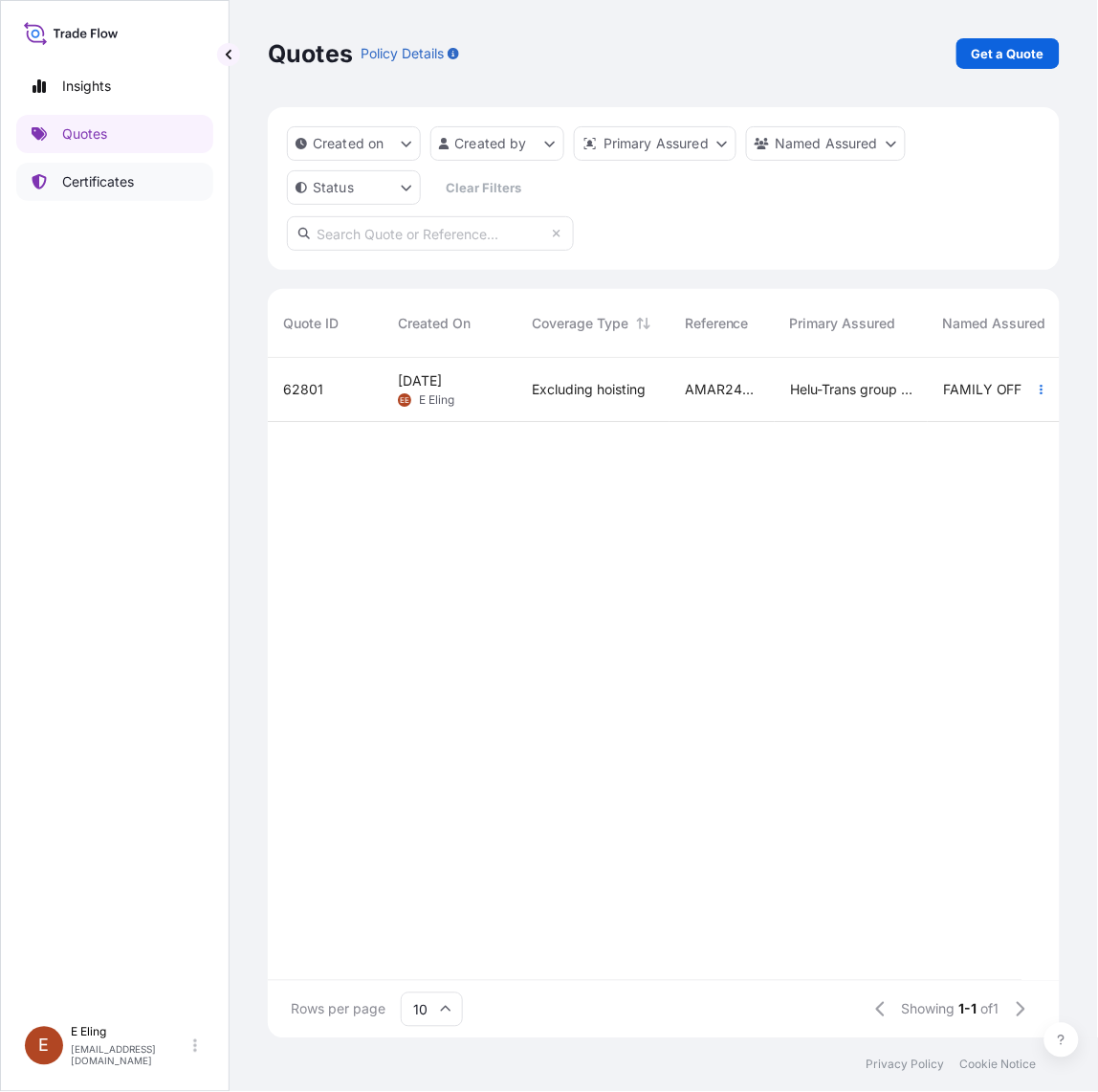
click at [119, 180] on p "Certificates" at bounding box center [98, 182] width 72 height 19
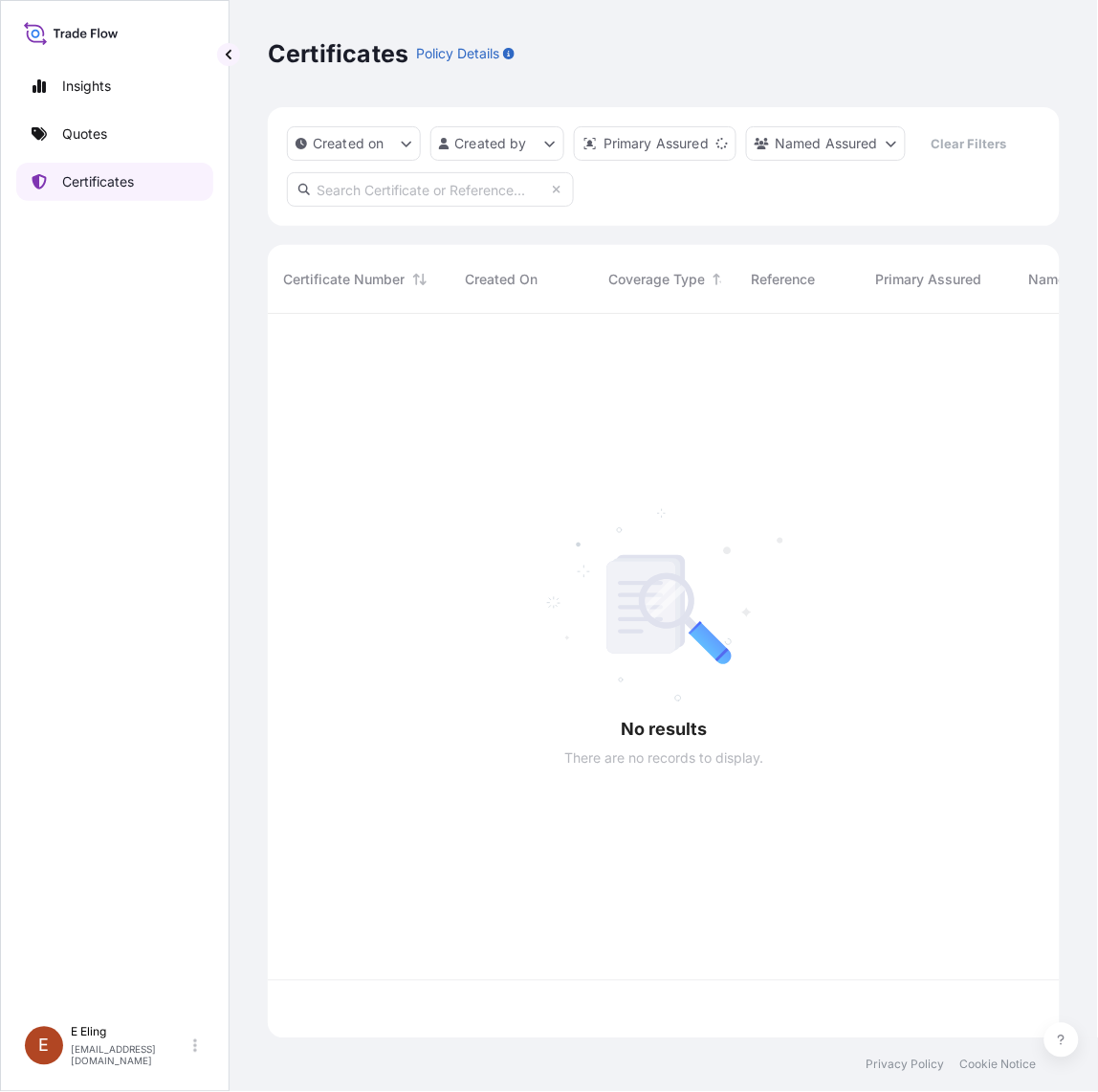
scroll to position [717, 775]
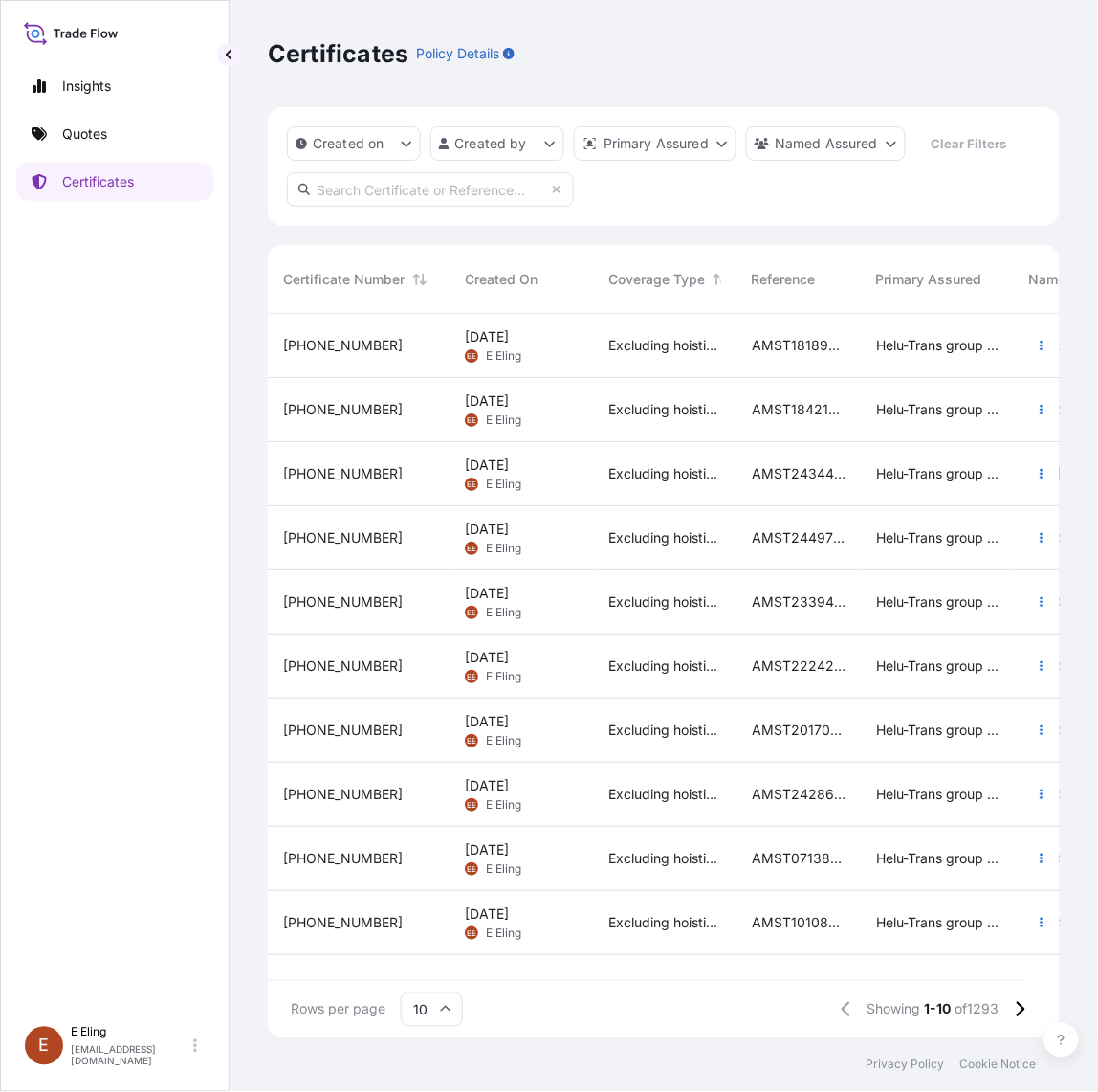
click at [646, 350] on span "Excluding hoisting" at bounding box center [664, 345] width 112 height 19
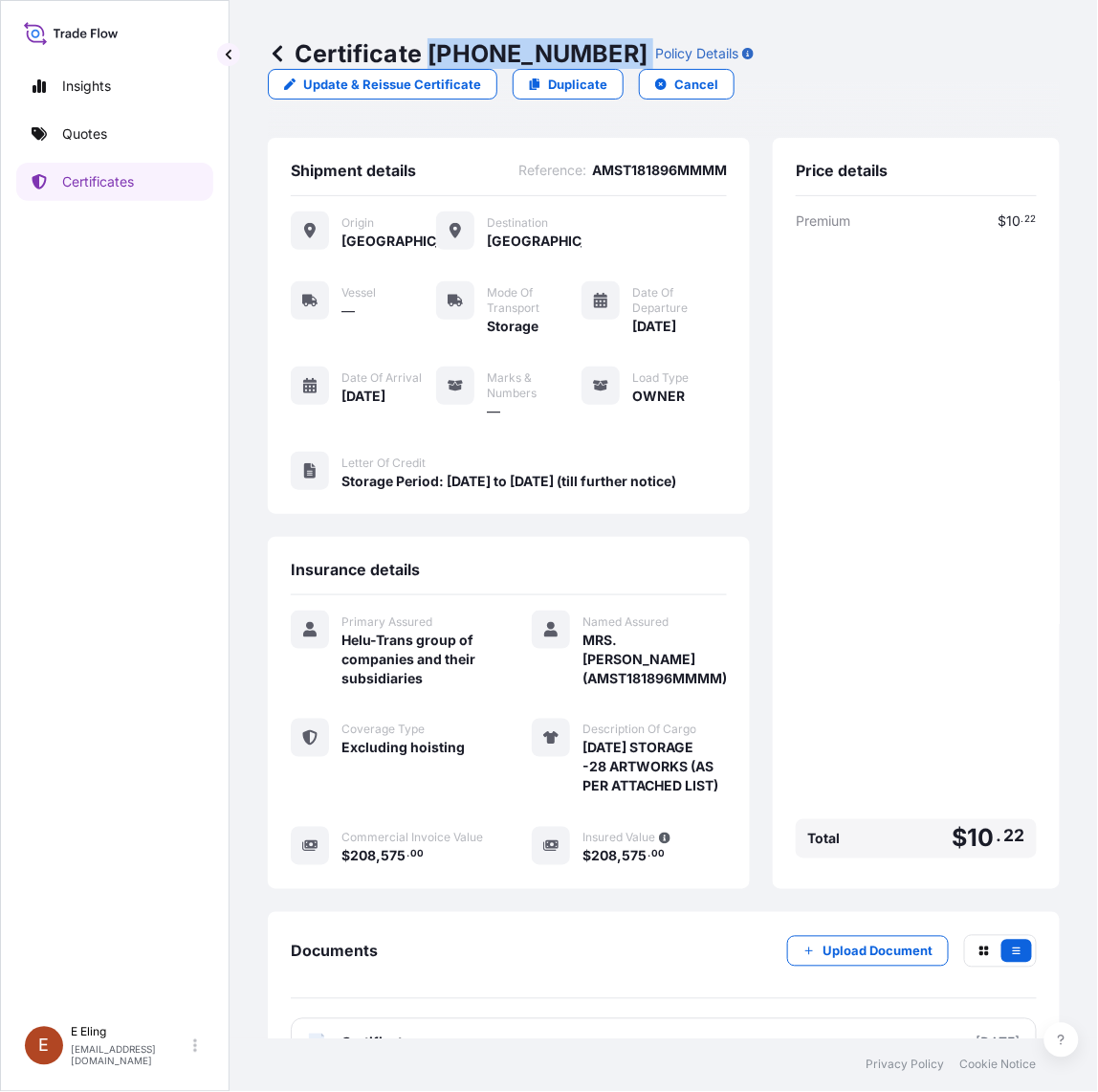
drag, startPoint x: 429, startPoint y: 49, endPoint x: 609, endPoint y: 54, distance: 180.1
click at [609, 54] on div "Certificate [PHONE_NUMBER] Policy Details" at bounding box center [512, 54] width 487 height 31
copy p "[PHONE_NUMBER]"
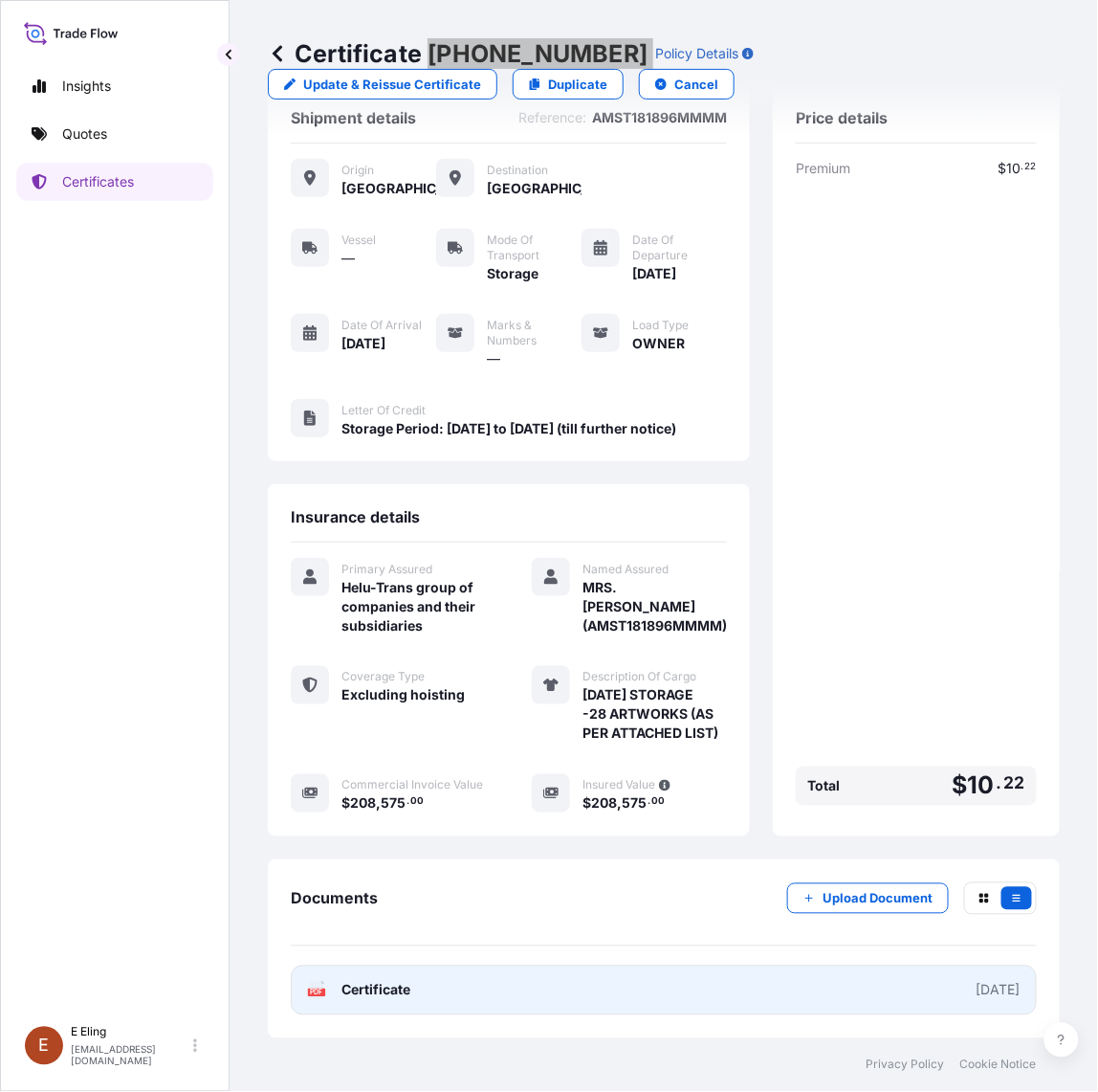
click at [648, 1003] on link "PDF Certificate [DATE]" at bounding box center [664, 990] width 746 height 50
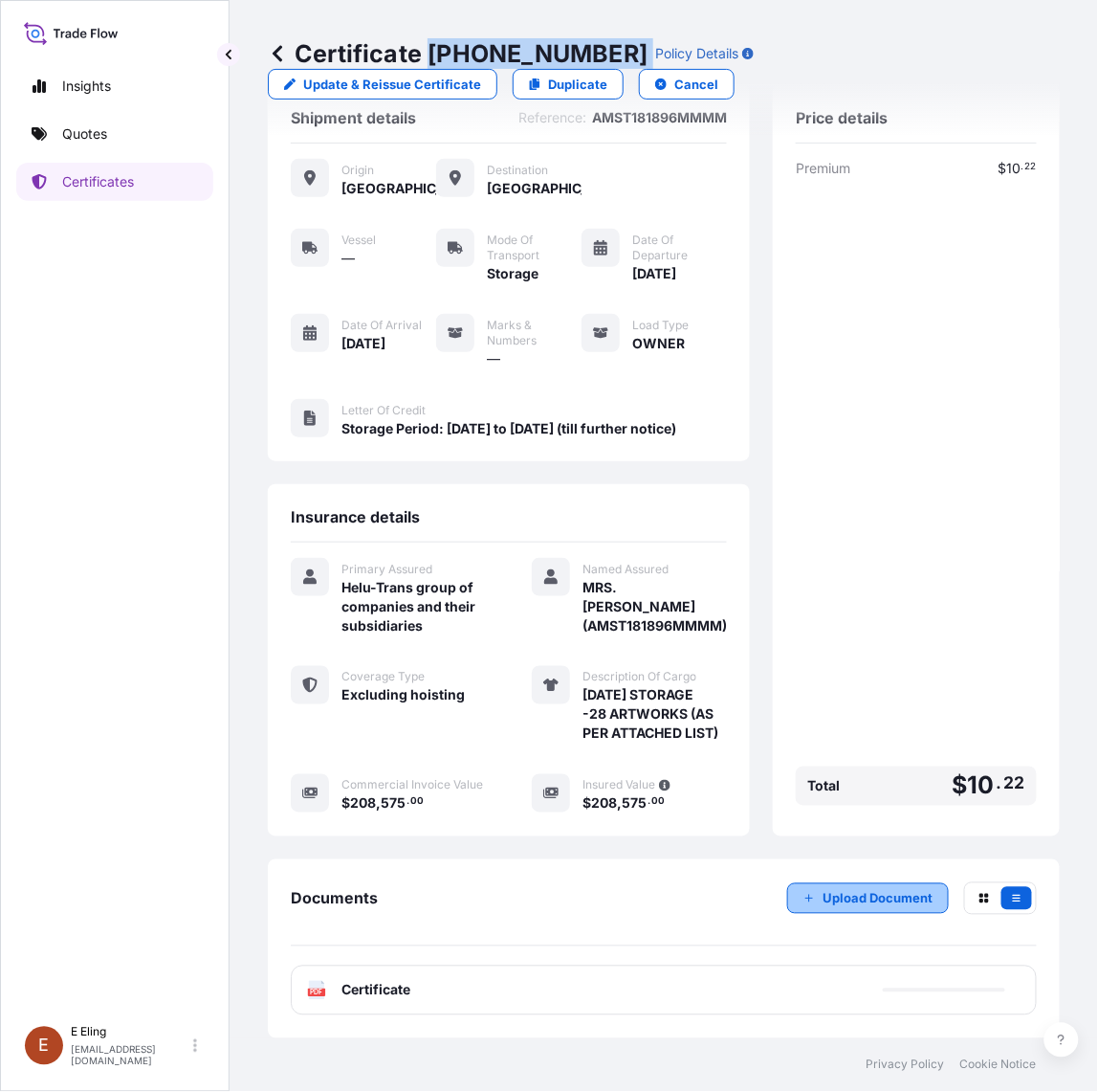
click at [804, 895] on icon "button" at bounding box center [810, 899] width 12 height 12
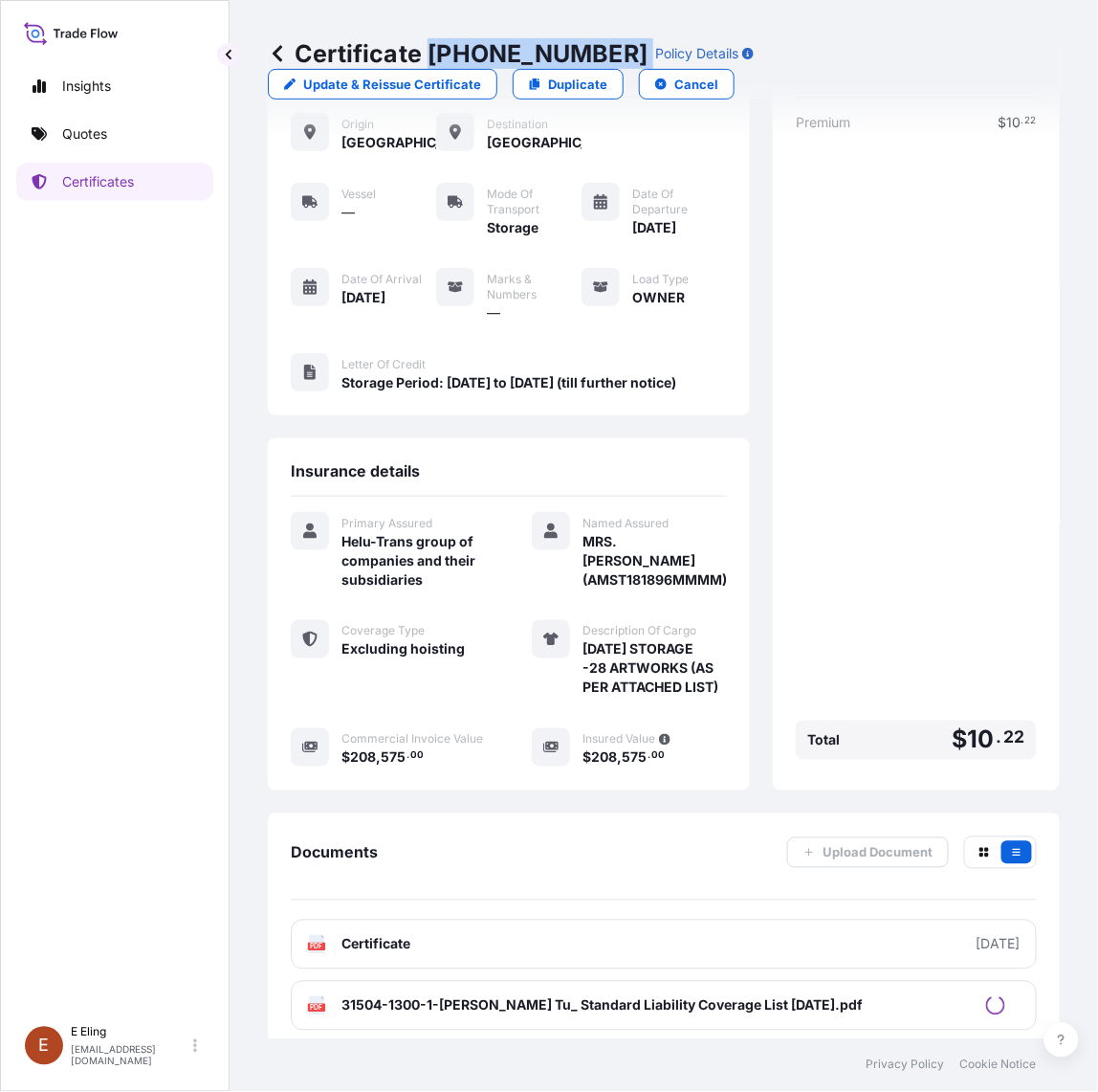
scroll to position [161, 0]
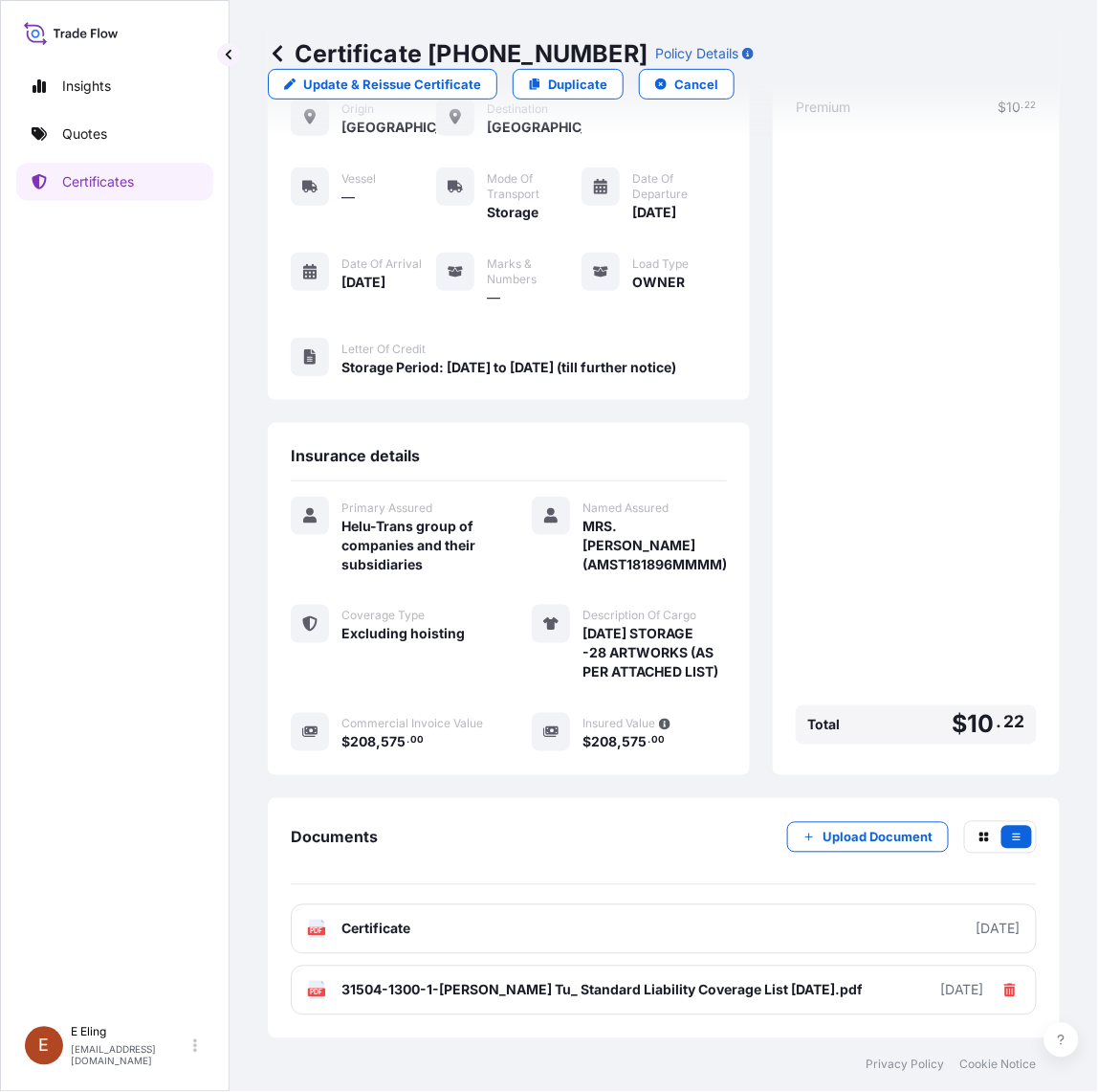
click at [891, 534] on div "Premium $ 10 . 22 Total $ 10 . 22" at bounding box center [916, 425] width 241 height 655
